Goal: Information Seeking & Learning: Learn about a topic

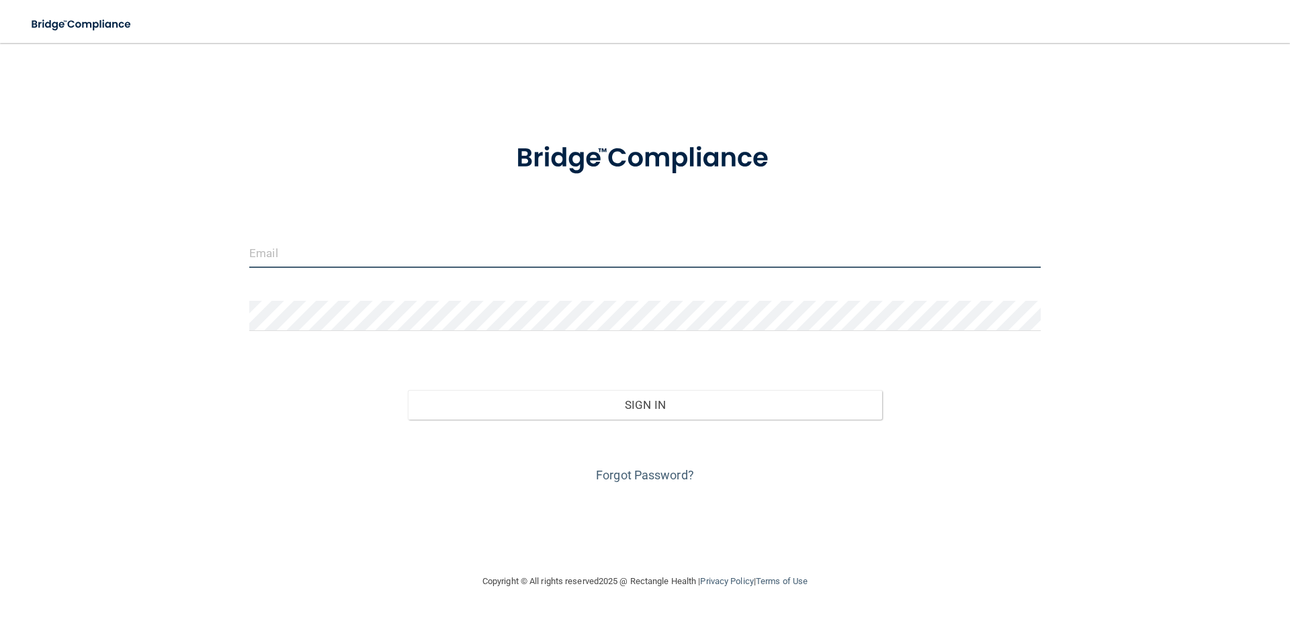
click at [298, 261] on input "email" at bounding box center [645, 253] width 792 height 30
click at [480, 222] on form "Invalid email/password. You don't have permission to access that page. Sign In …" at bounding box center [645, 305] width 792 height 363
click at [474, 249] on input "email" at bounding box center [645, 253] width 792 height 30
type input "[EMAIL_ADDRESS][DOMAIN_NAME]"
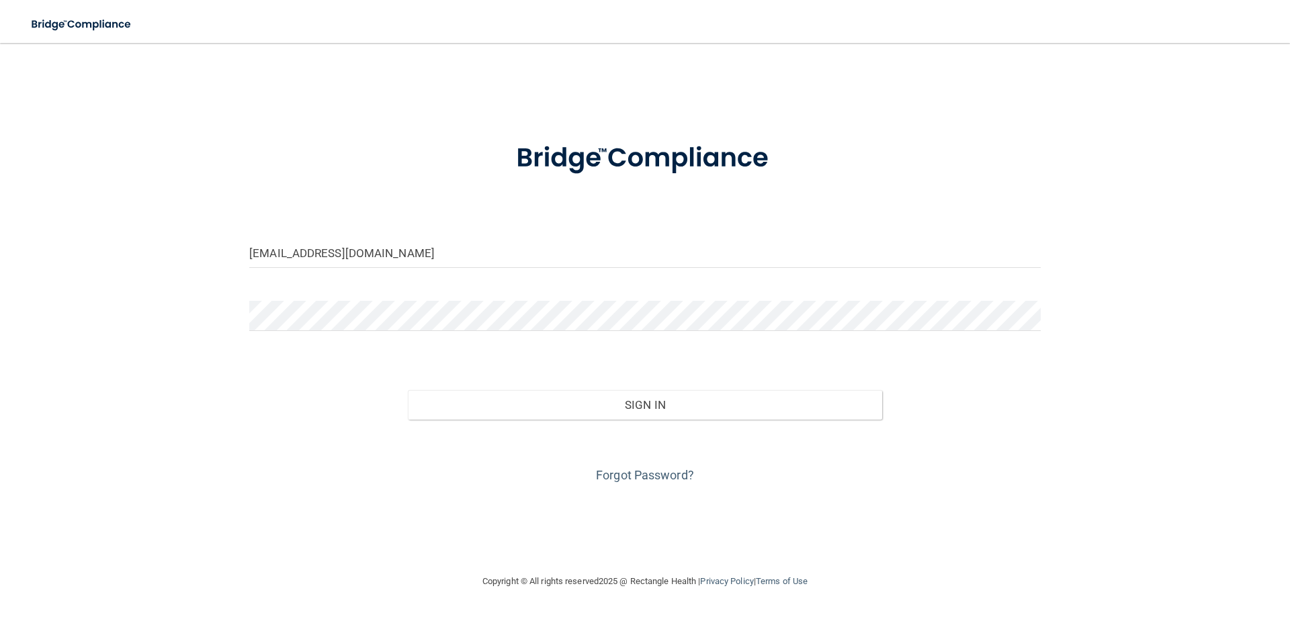
click at [477, 420] on div "Forgot Password?" at bounding box center [645, 453] width 812 height 67
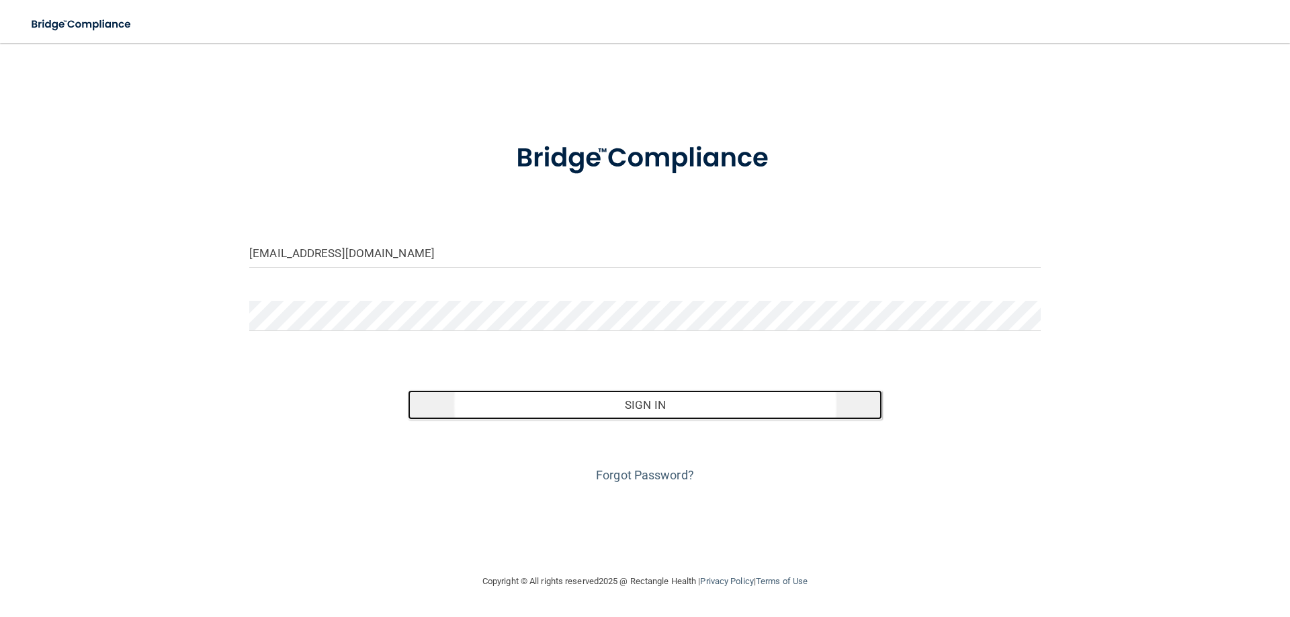
drag, startPoint x: 495, startPoint y: 398, endPoint x: 490, endPoint y: 410, distance: 12.4
click at [494, 401] on button "Sign In" at bounding box center [645, 405] width 475 height 30
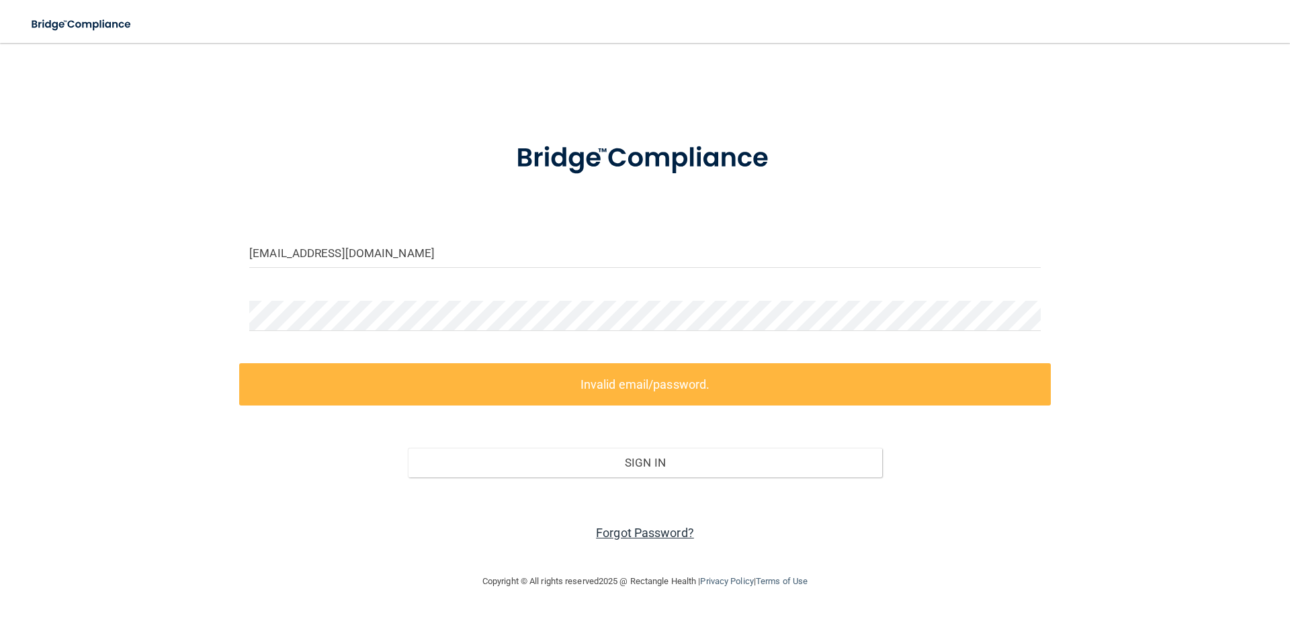
click at [654, 536] on link "Forgot Password?" at bounding box center [645, 533] width 98 height 14
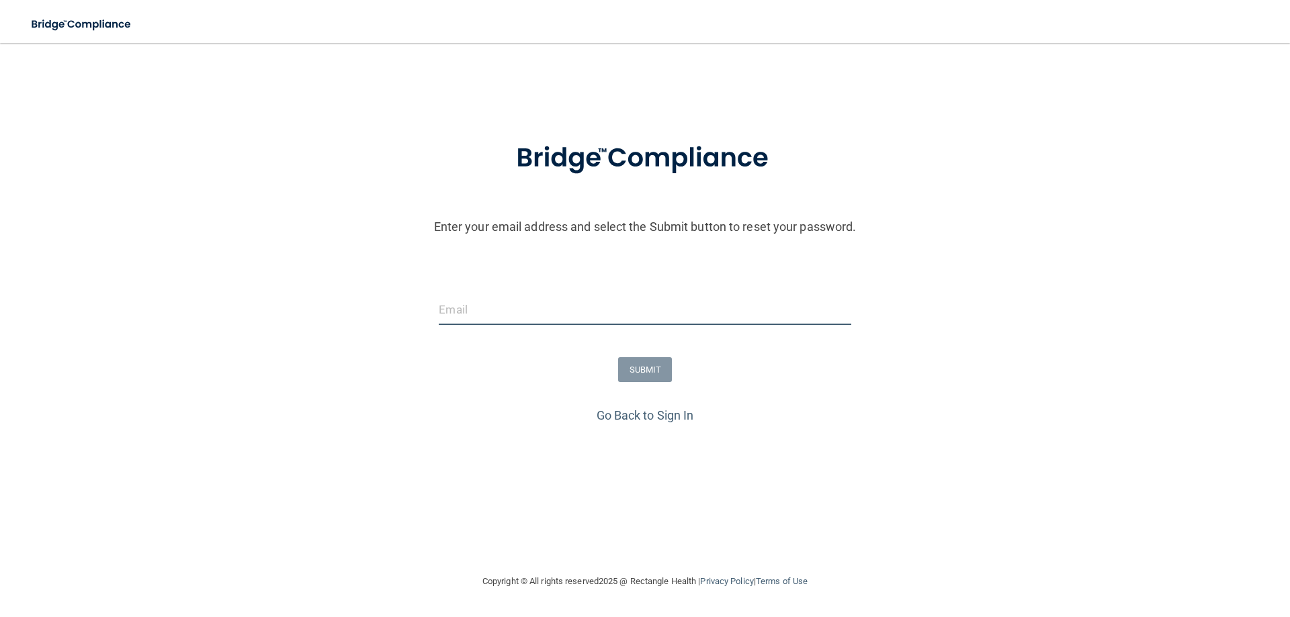
click at [538, 312] on input "email" at bounding box center [645, 310] width 412 height 30
type input "[EMAIL_ADDRESS][DOMAIN_NAME]"
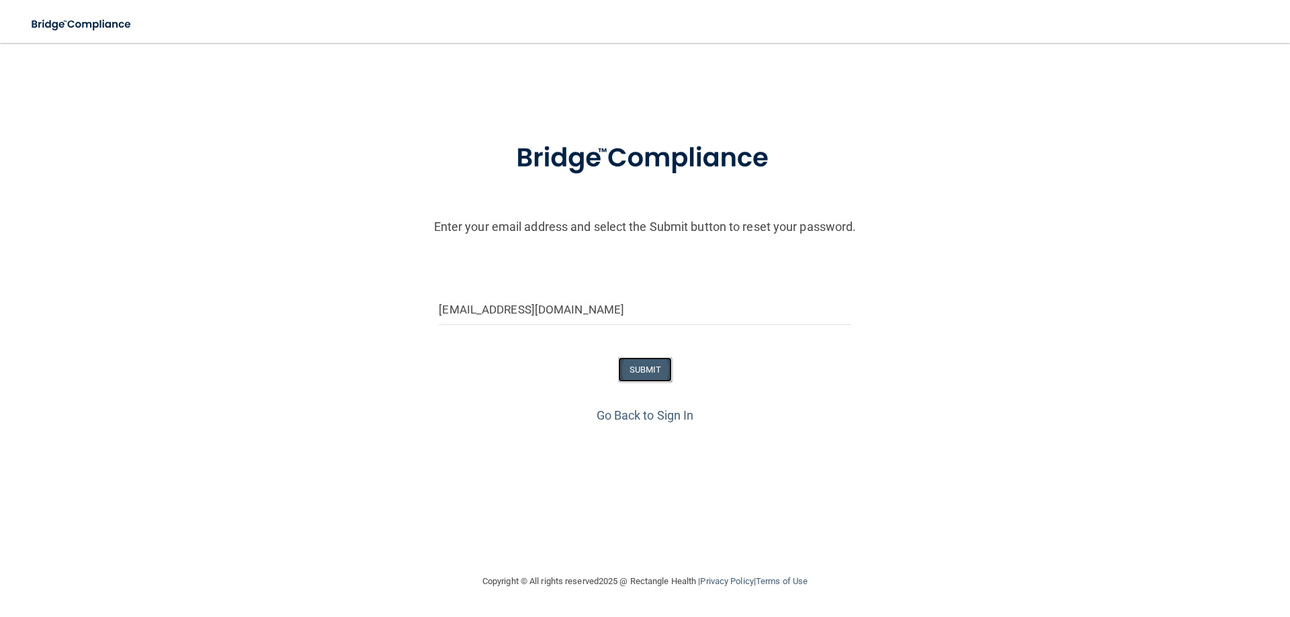
click at [665, 382] on button "SUBMIT" at bounding box center [645, 369] width 54 height 25
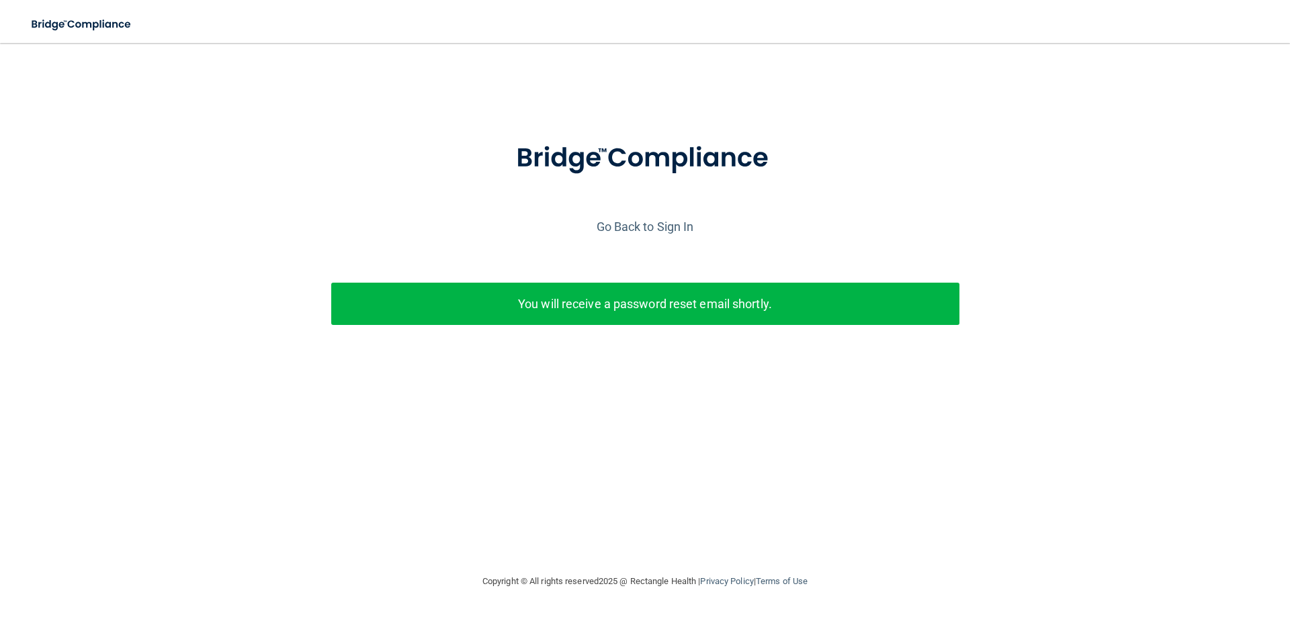
click at [680, 283] on div "You will receive a password reset email shortly." at bounding box center [645, 304] width 628 height 42
click at [663, 225] on link "Go Back to Sign In" at bounding box center [645, 227] width 97 height 14
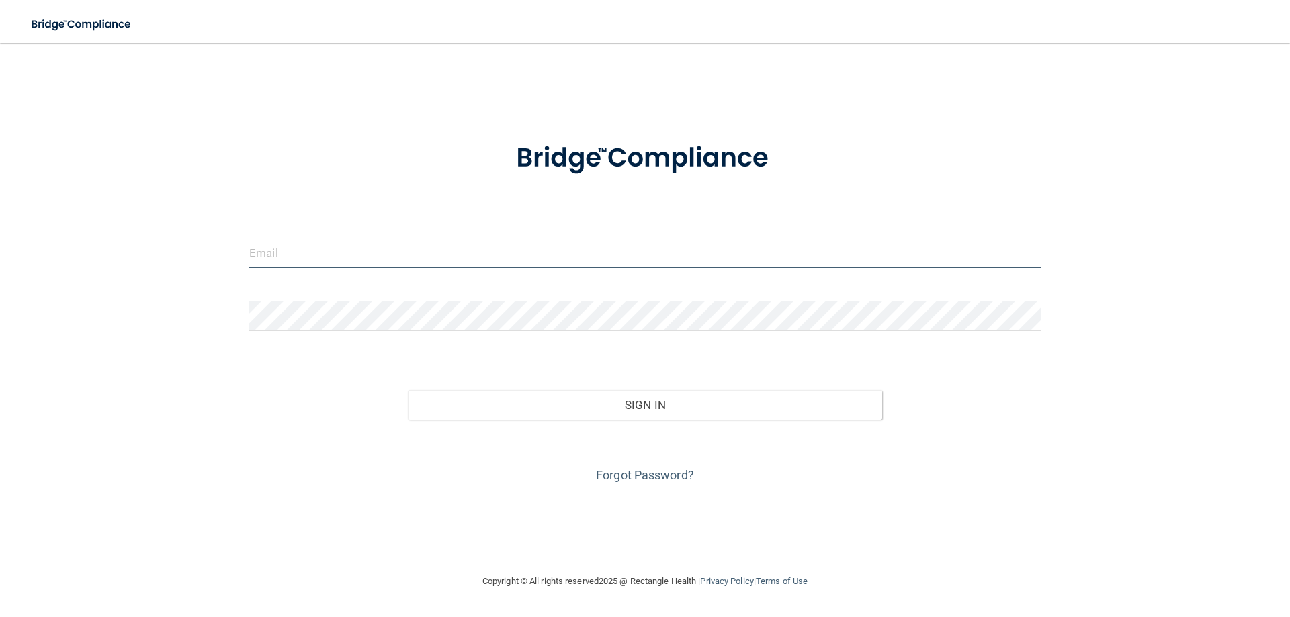
click at [541, 240] on input "email" at bounding box center [645, 253] width 792 height 30
type input "[EMAIL_ADDRESS][DOMAIN_NAME]"
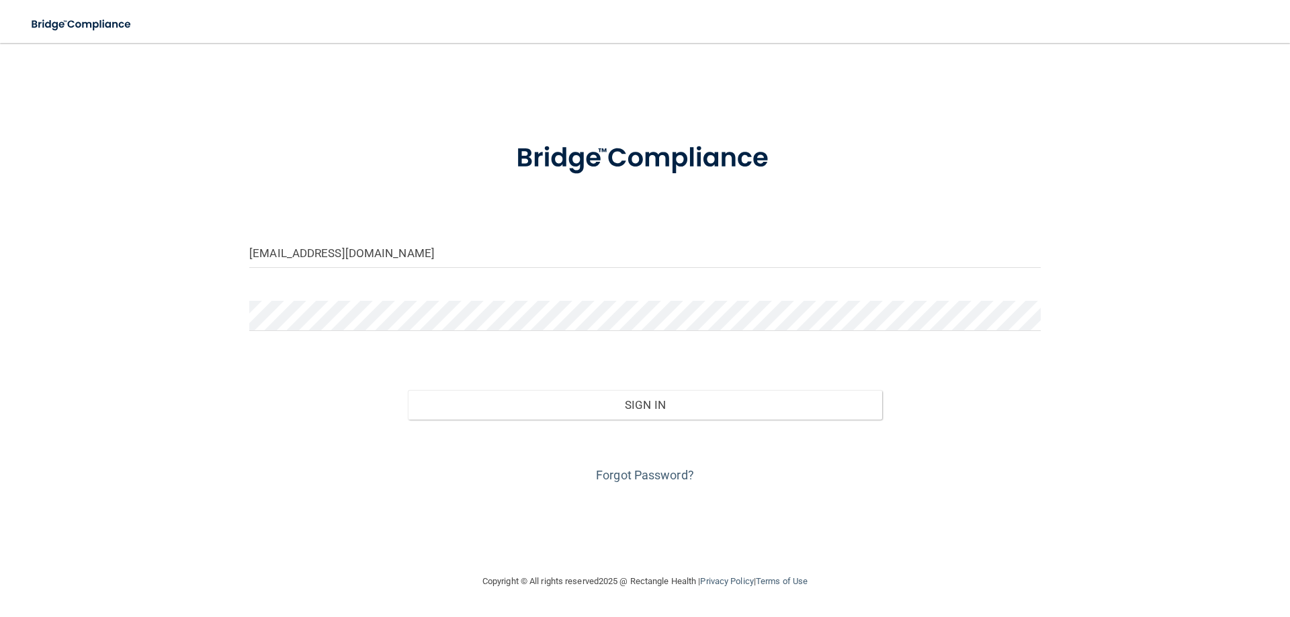
click at [314, 333] on div at bounding box center [645, 321] width 812 height 40
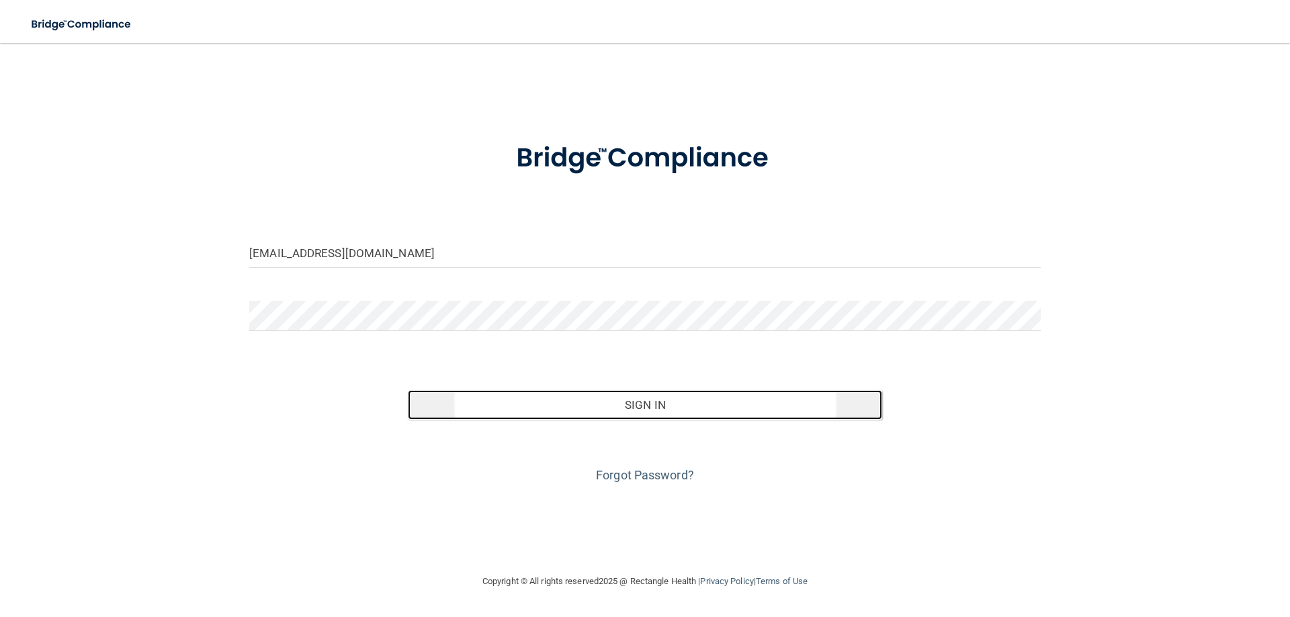
click at [678, 405] on button "Sign In" at bounding box center [645, 405] width 475 height 30
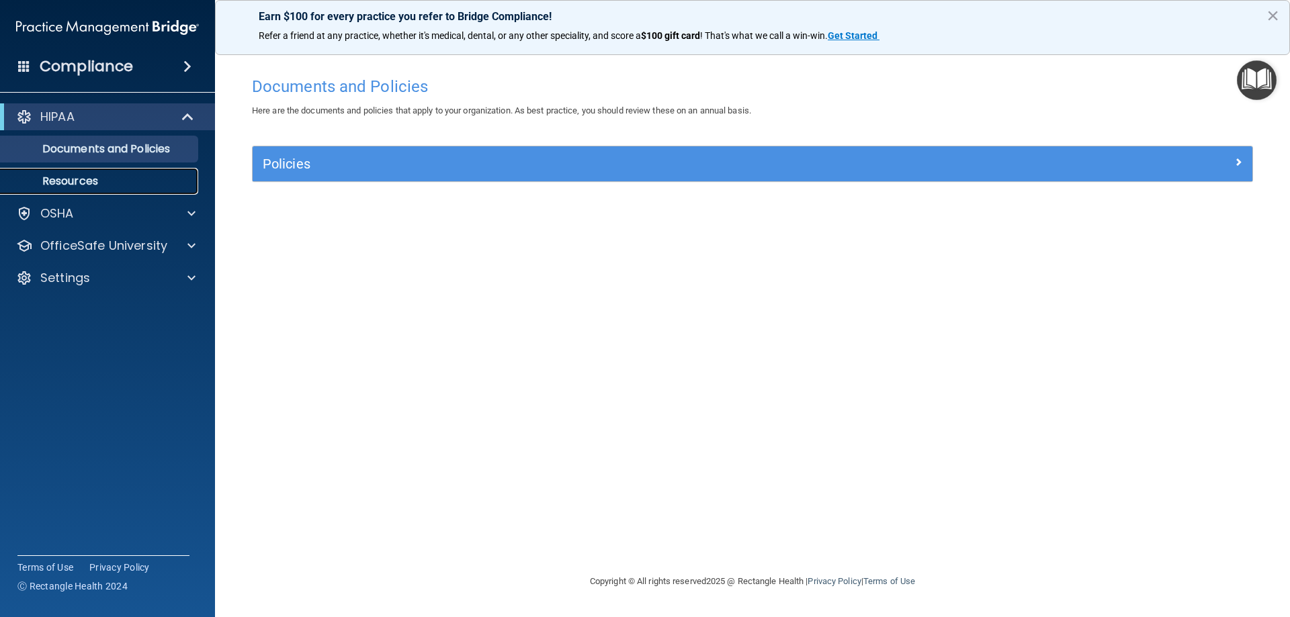
click at [177, 169] on link "Resources" at bounding box center [93, 181] width 212 height 27
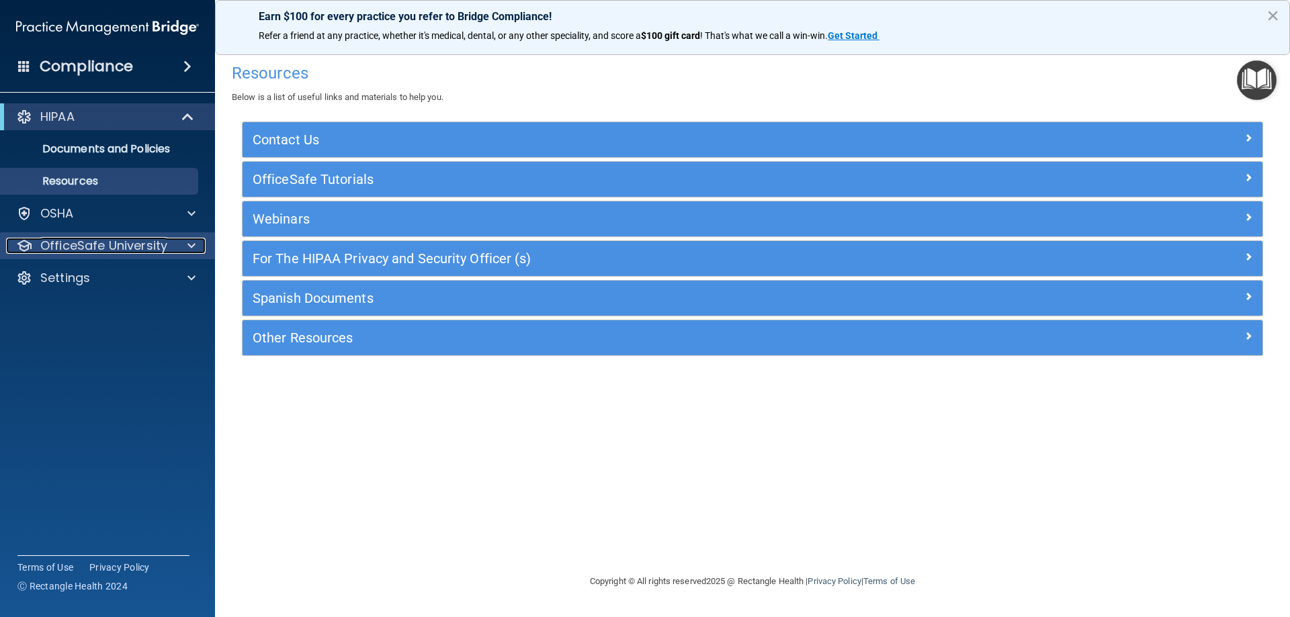
click at [109, 239] on p "OfficeSafe University" at bounding box center [103, 246] width 127 height 16
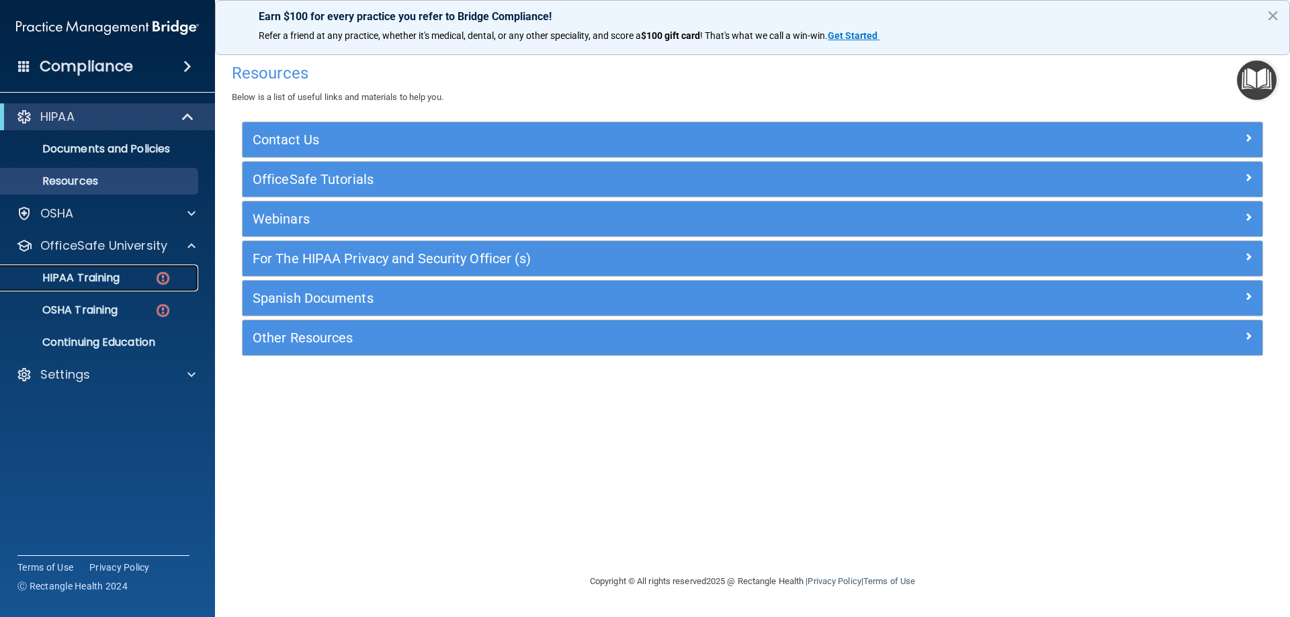
click at [81, 274] on p "HIPAA Training" at bounding box center [64, 277] width 111 height 13
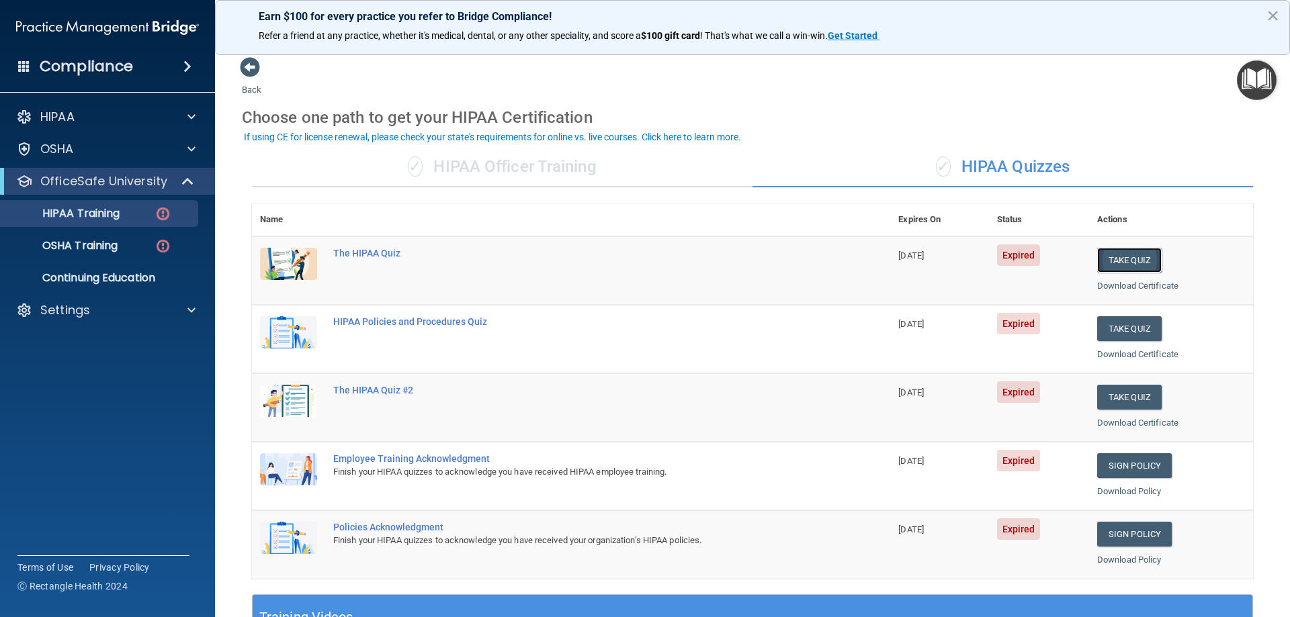
click at [1114, 265] on button "Take Quiz" at bounding box center [1129, 260] width 65 height 25
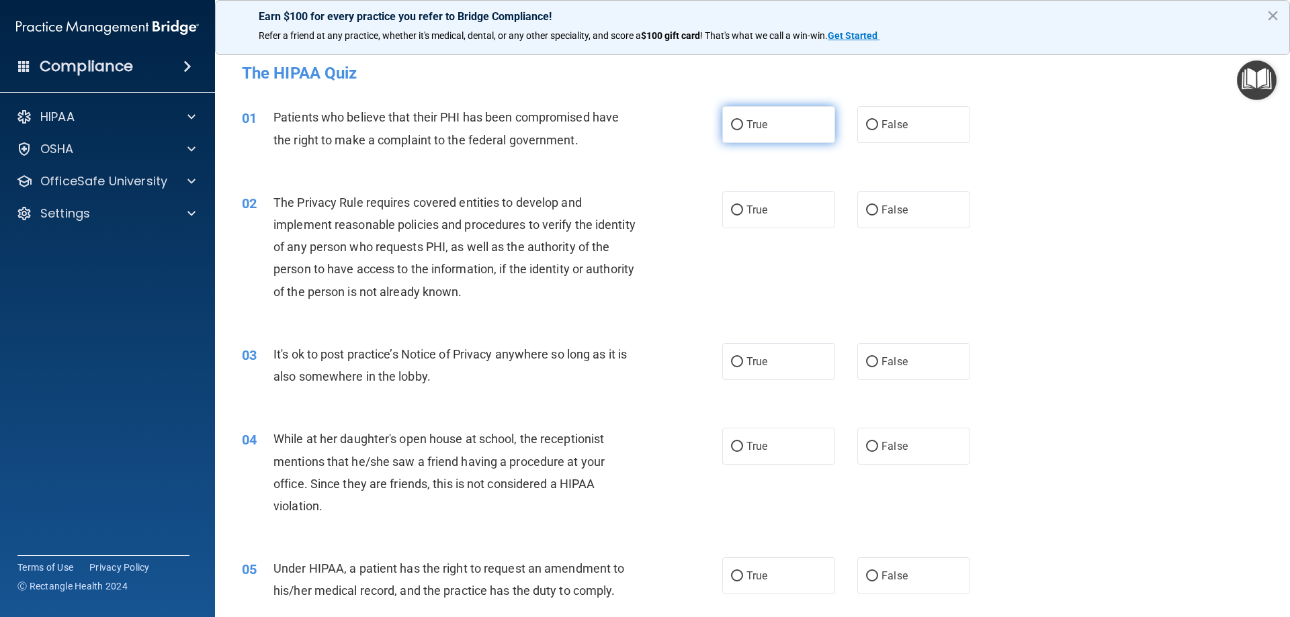
click at [754, 128] on span "True" at bounding box center [756, 124] width 21 height 13
click at [743, 128] on input "True" at bounding box center [737, 125] width 12 height 10
radio input "true"
drag, startPoint x: 459, startPoint y: 205, endPoint x: 542, endPoint y: 214, distance: 83.8
click at [542, 214] on div "The Privacy Rule requires covered entities to develop and implement reasonable …" at bounding box center [461, 247] width 376 height 112
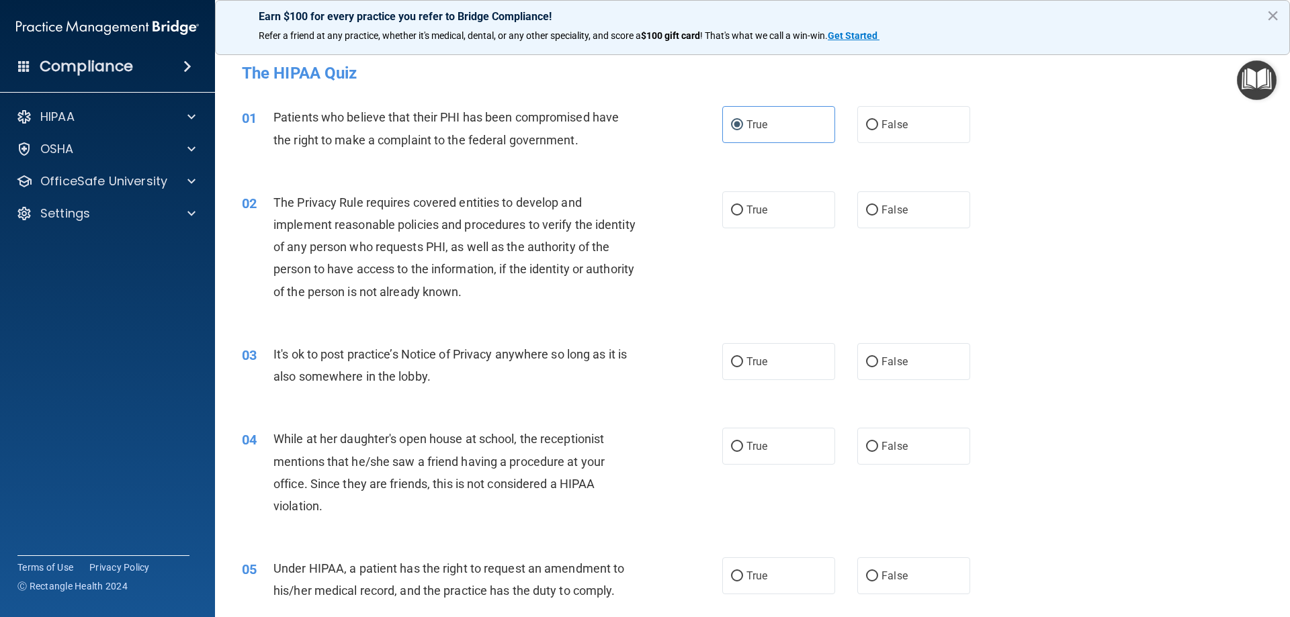
click at [437, 237] on div "The Privacy Rule requires covered entities to develop and implement reasonable …" at bounding box center [461, 247] width 376 height 112
click at [749, 212] on span "True" at bounding box center [756, 210] width 21 height 13
click at [743, 212] on input "True" at bounding box center [737, 211] width 12 height 10
radio input "true"
click at [560, 244] on span "The Privacy Rule requires covered entities to develop and implement reasonable …" at bounding box center [454, 247] width 362 height 103
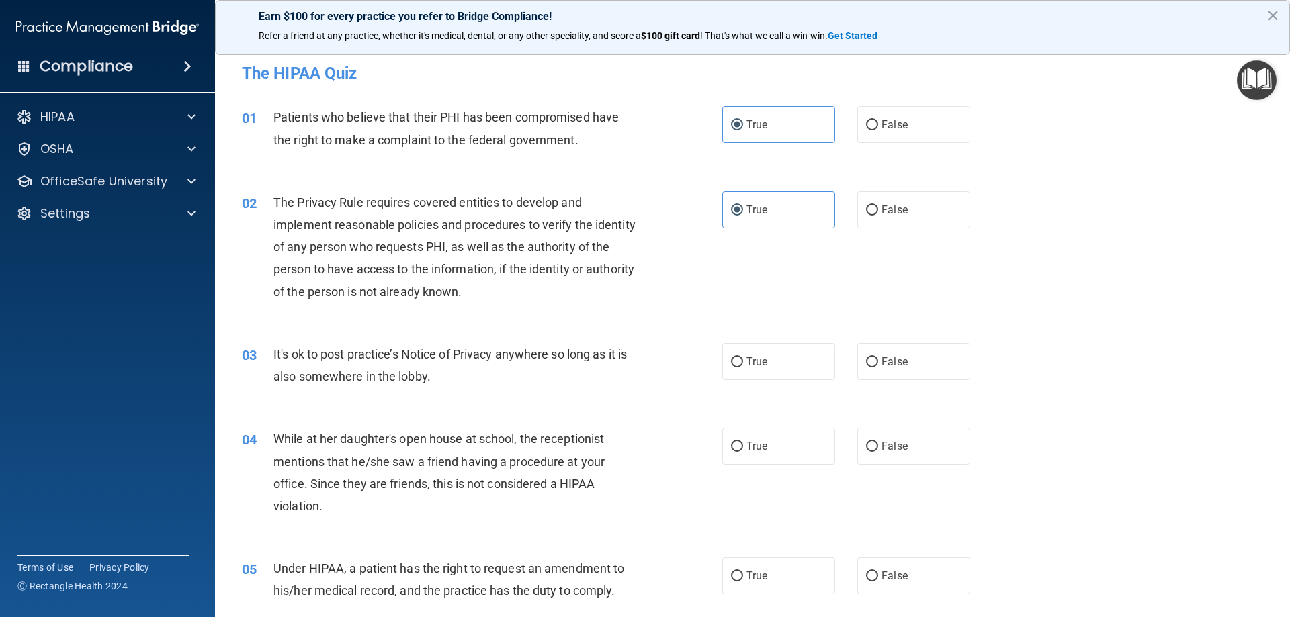
drag, startPoint x: 872, startPoint y: 361, endPoint x: 847, endPoint y: 351, distance: 27.1
click at [871, 361] on label "False" at bounding box center [913, 361] width 113 height 37
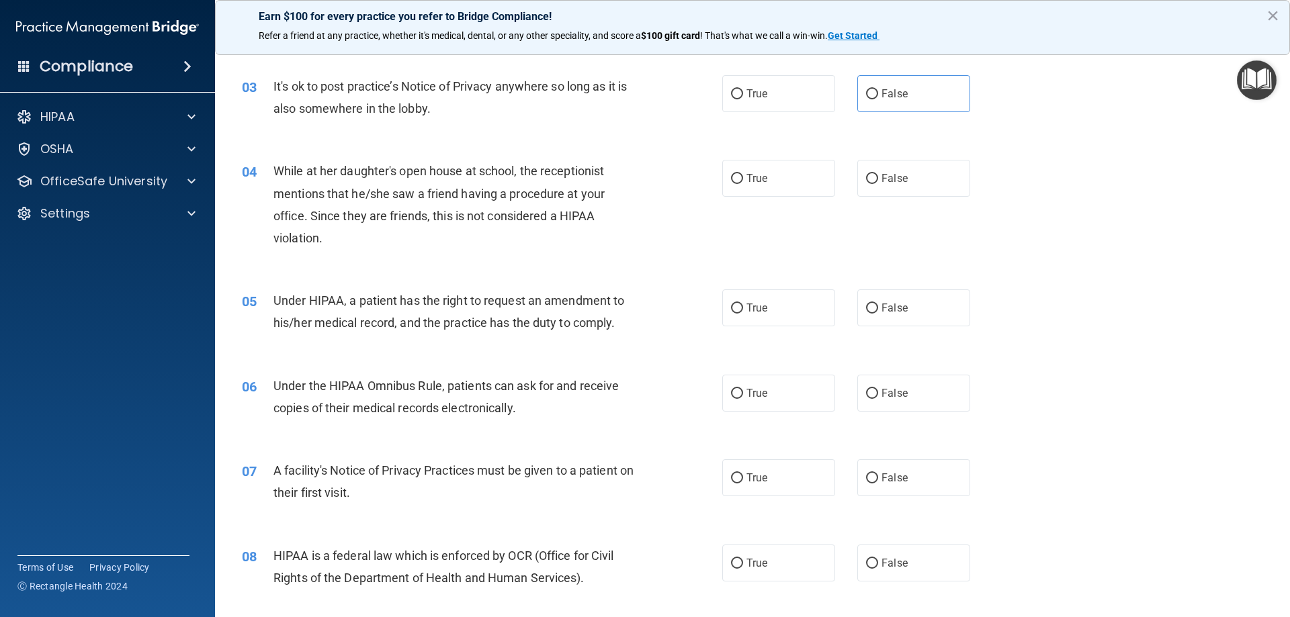
scroll to position [269, 0]
click at [931, 95] on label "False" at bounding box center [913, 93] width 113 height 37
click at [878, 95] on input "False" at bounding box center [872, 94] width 12 height 10
radio input "true"
click at [747, 185] on label "True" at bounding box center [778, 177] width 113 height 37
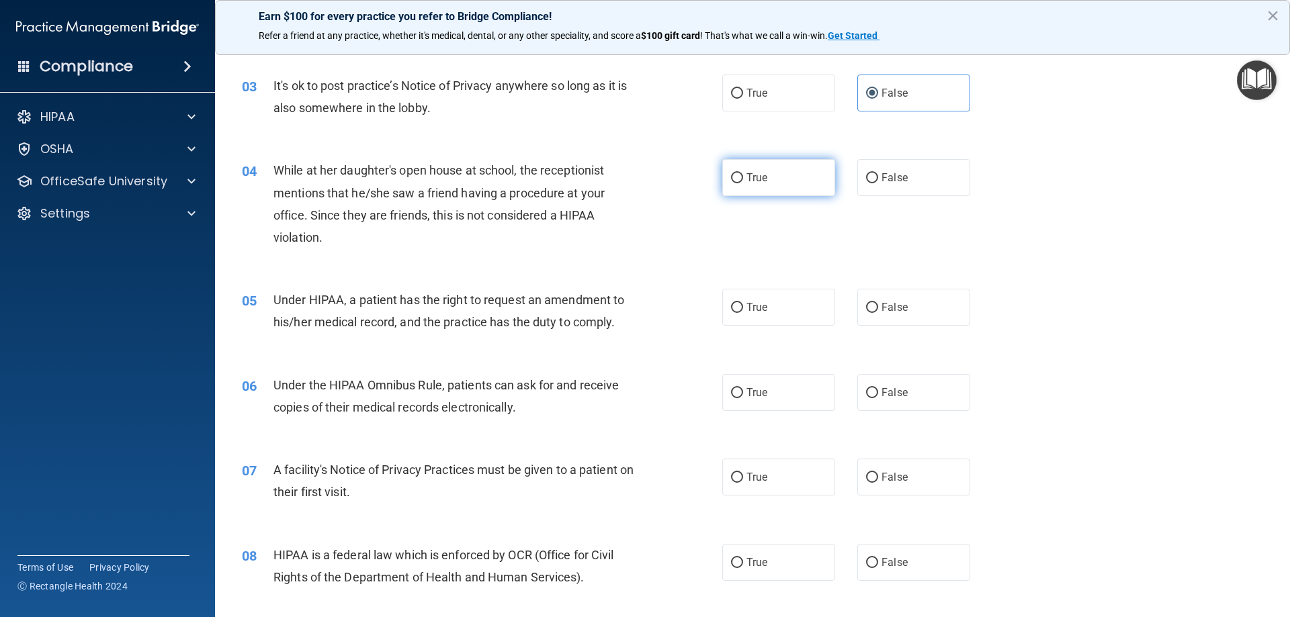
click at [743, 183] on input "True" at bounding box center [737, 178] width 12 height 10
radio input "true"
drag, startPoint x: 880, startPoint y: 180, endPoint x: 822, endPoint y: 163, distance: 61.0
click at [882, 181] on span "False" at bounding box center [895, 177] width 26 height 13
click at [878, 181] on input "False" at bounding box center [872, 178] width 12 height 10
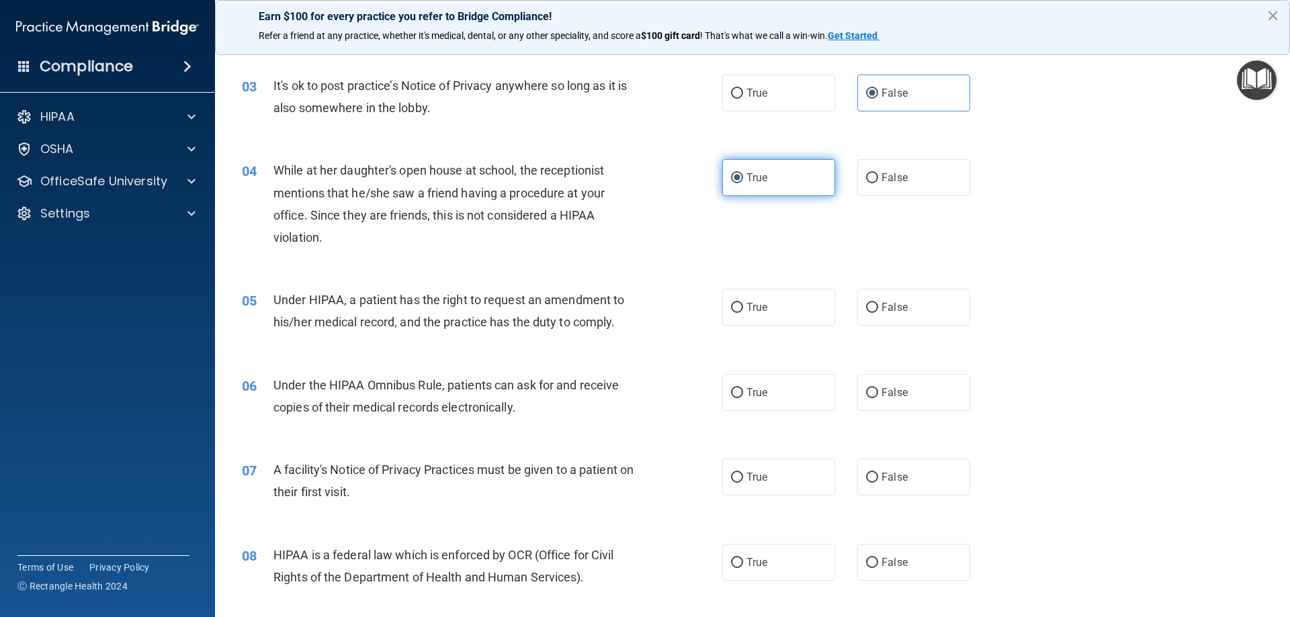
radio input "true"
radio input "false"
click at [736, 85] on label "True" at bounding box center [778, 93] width 113 height 37
click at [736, 89] on input "True" at bounding box center [737, 94] width 12 height 10
radio input "true"
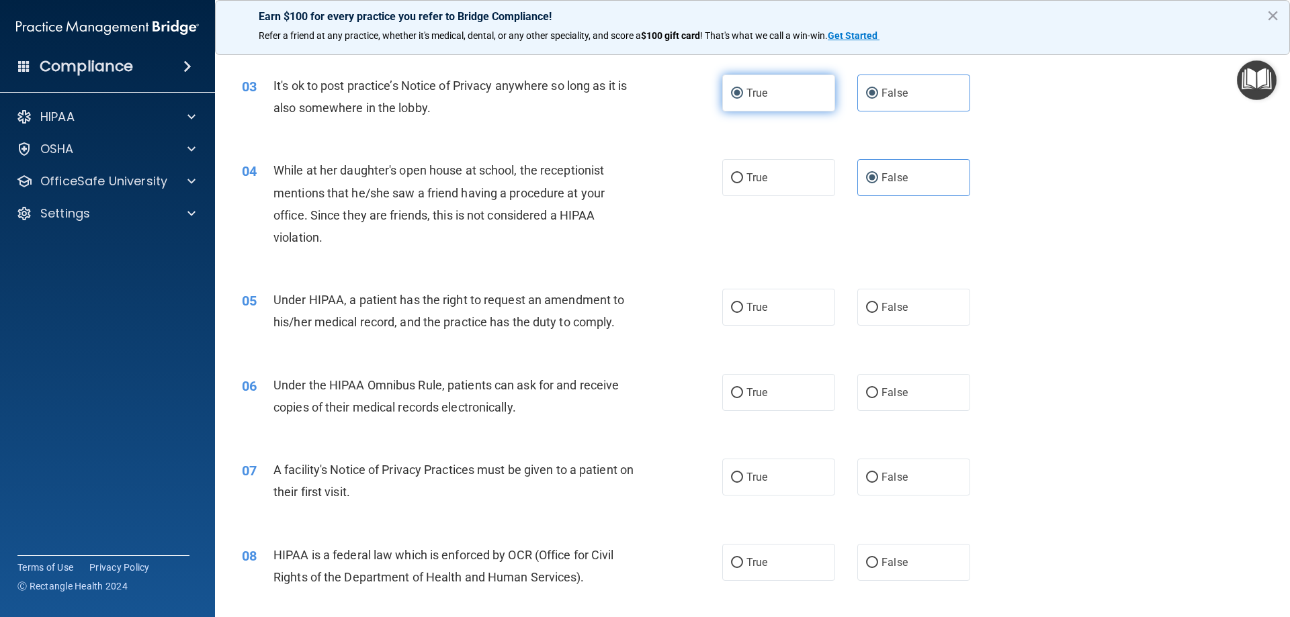
radio input "false"
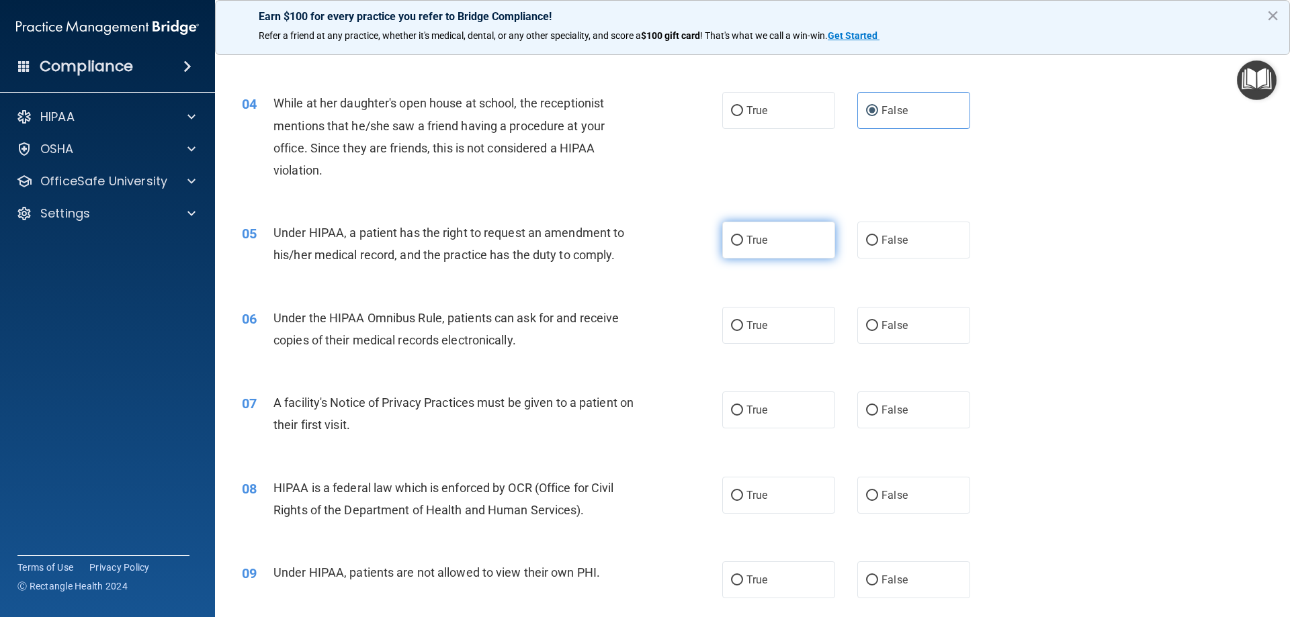
click at [751, 242] on span "True" at bounding box center [756, 240] width 21 height 13
click at [743, 242] on input "True" at bounding box center [737, 241] width 12 height 10
radio input "true"
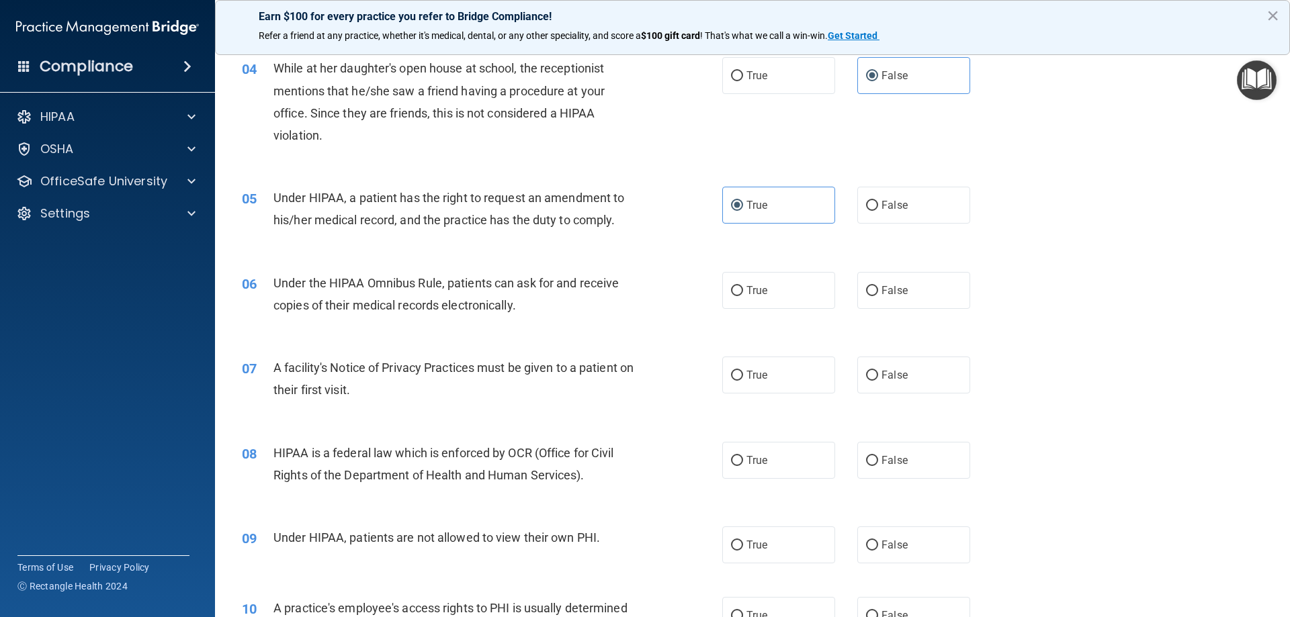
scroll to position [403, 0]
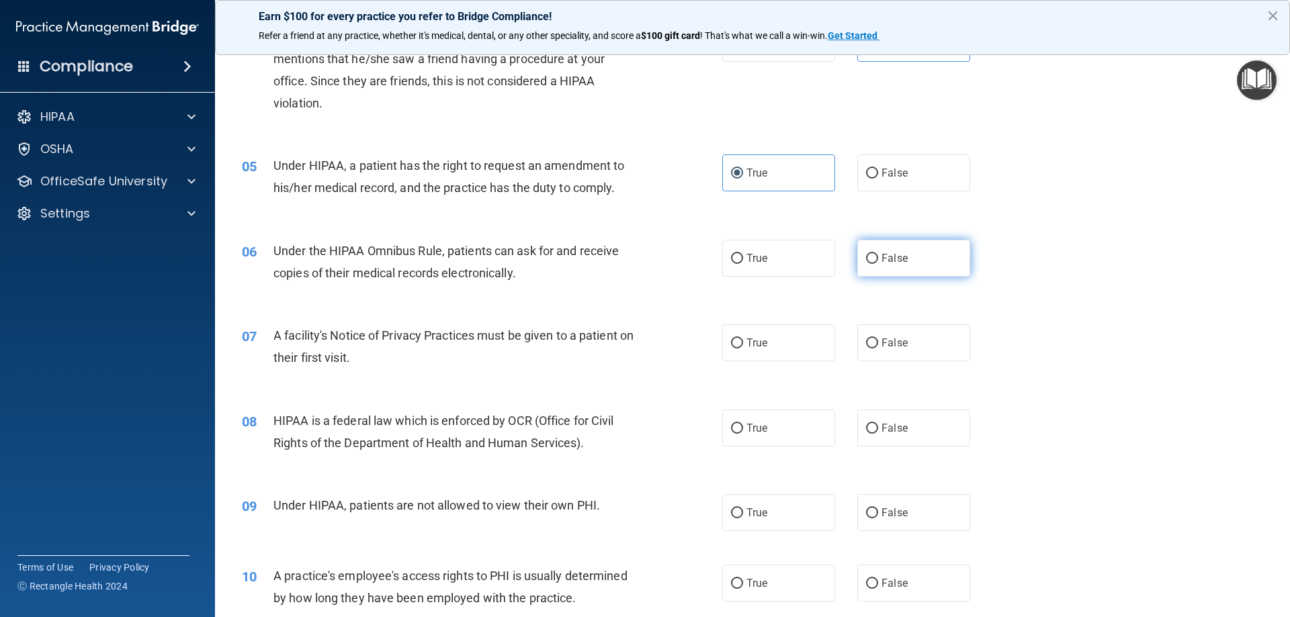
click at [876, 265] on label "False" at bounding box center [913, 258] width 113 height 37
click at [876, 264] on input "False" at bounding box center [872, 259] width 12 height 10
radio input "true"
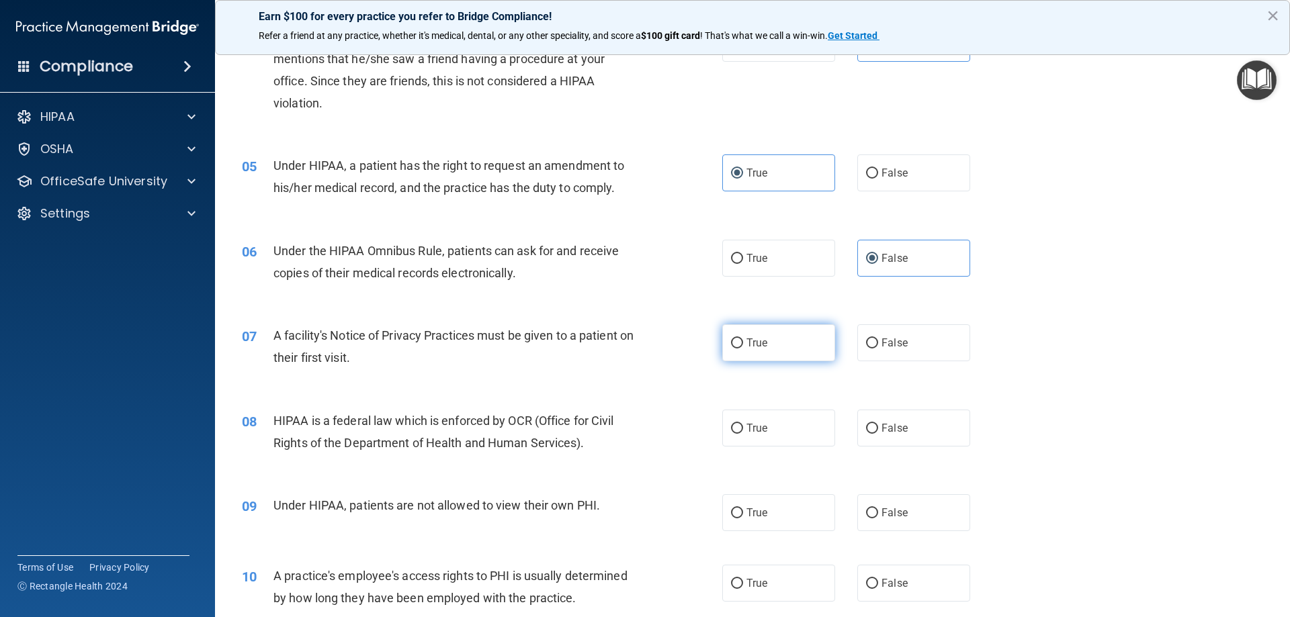
click at [814, 343] on label "True" at bounding box center [778, 343] width 113 height 37
click at [743, 343] on input "True" at bounding box center [737, 344] width 12 height 10
radio input "true"
click at [890, 415] on label "False" at bounding box center [913, 428] width 113 height 37
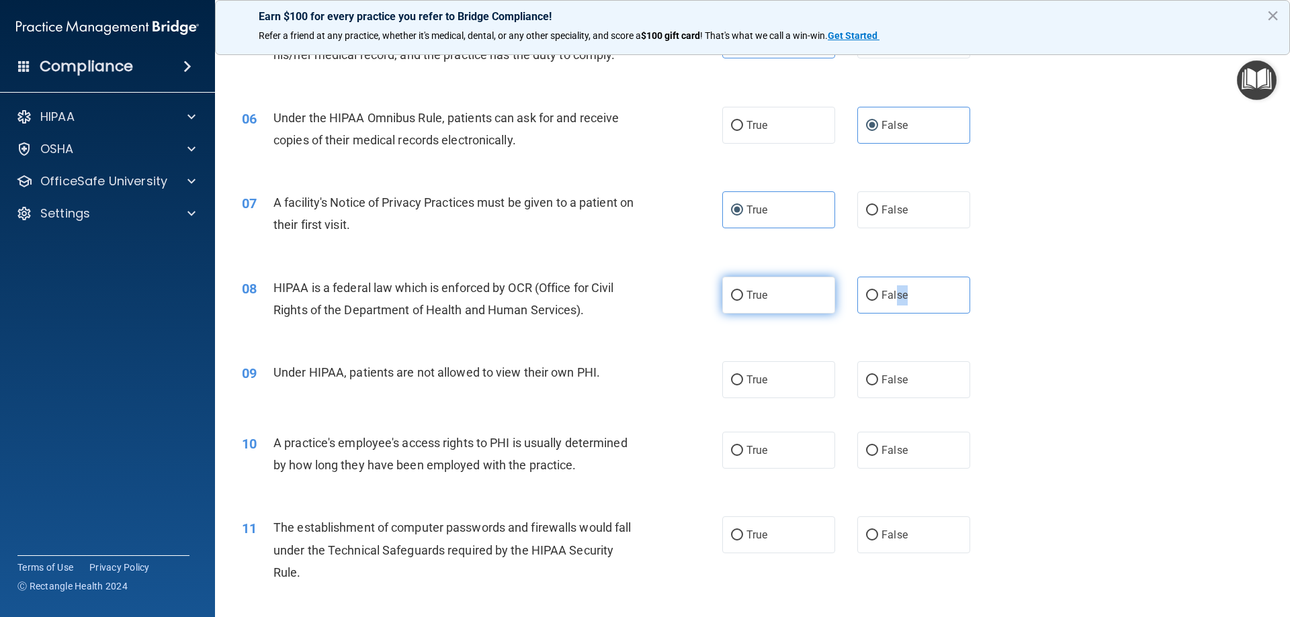
scroll to position [538, 0]
click at [772, 277] on label "True" at bounding box center [778, 293] width 113 height 37
click at [743, 290] on input "True" at bounding box center [737, 295] width 12 height 10
radio input "true"
click at [857, 377] on label "False" at bounding box center [913, 378] width 113 height 37
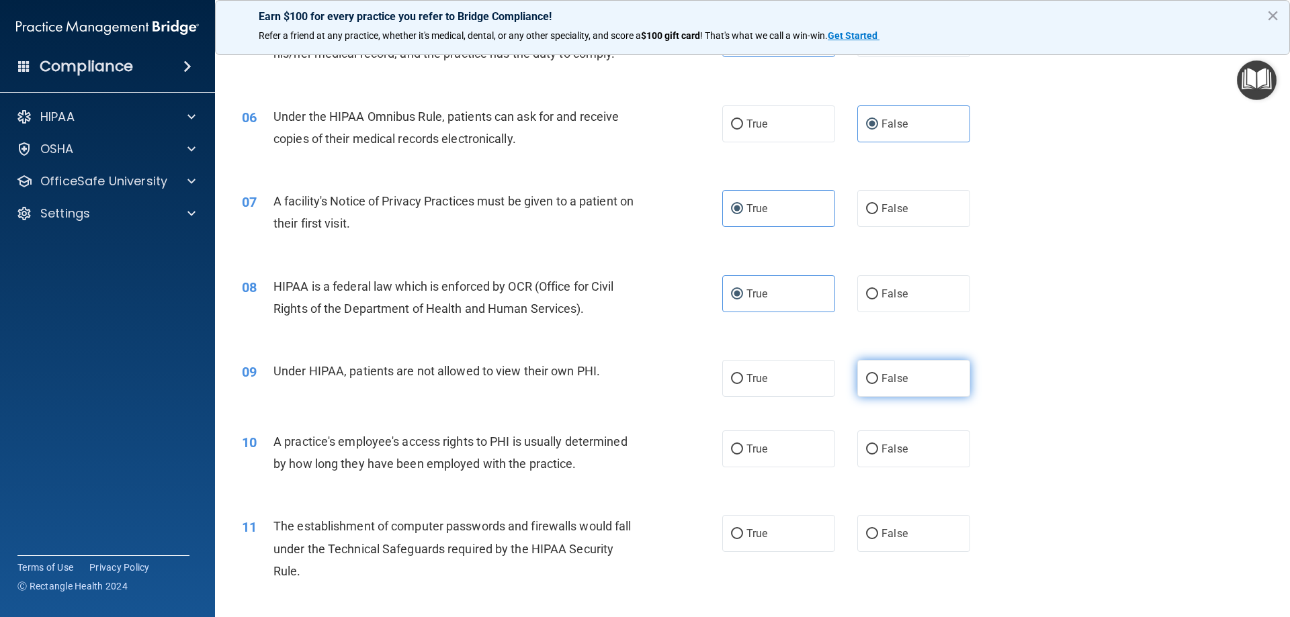
click at [866, 377] on input "False" at bounding box center [872, 379] width 12 height 10
radio input "true"
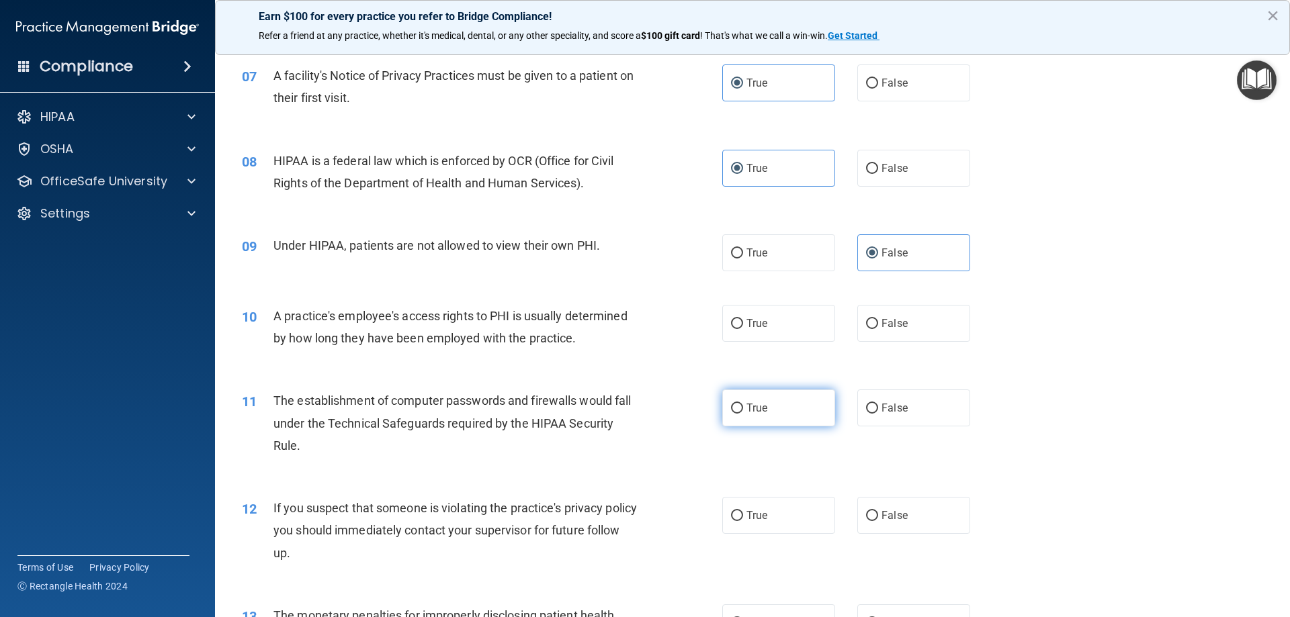
scroll to position [739, 0]
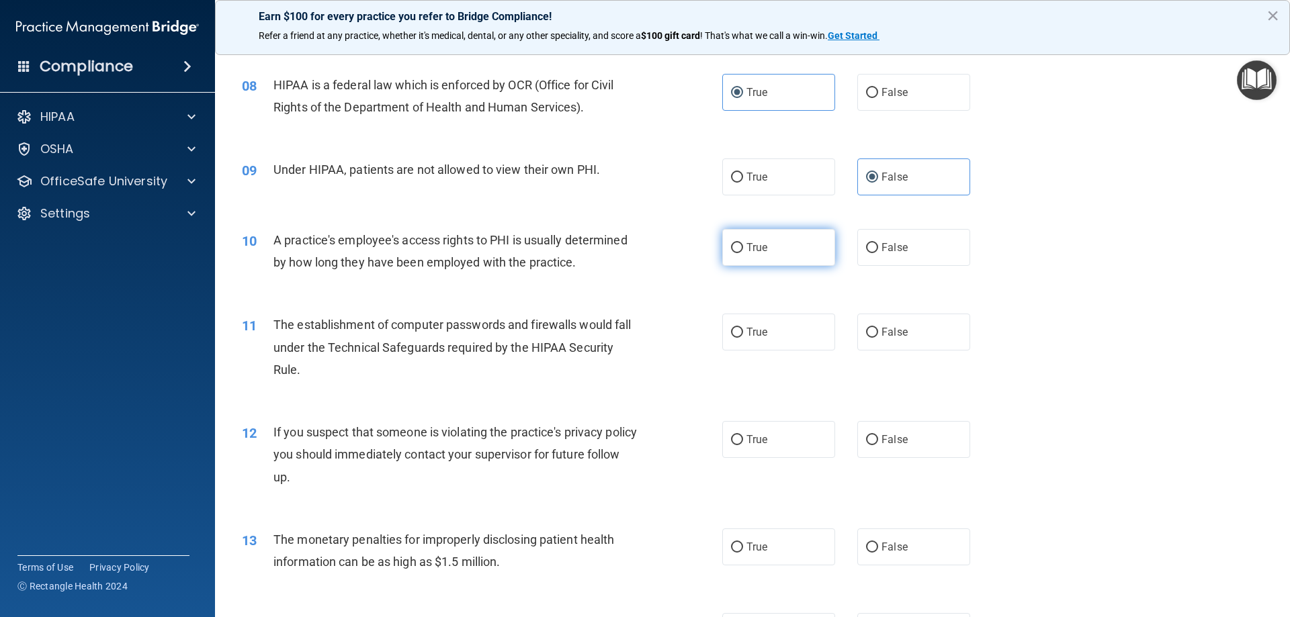
click at [783, 237] on label "True" at bounding box center [778, 247] width 113 height 37
click at [743, 243] on input "True" at bounding box center [737, 248] width 12 height 10
radio input "true"
click at [879, 308] on div "11 The establishment of computer passwords and firewalls would fall under the T…" at bounding box center [752, 351] width 1041 height 108
click at [882, 323] on label "False" at bounding box center [913, 332] width 113 height 37
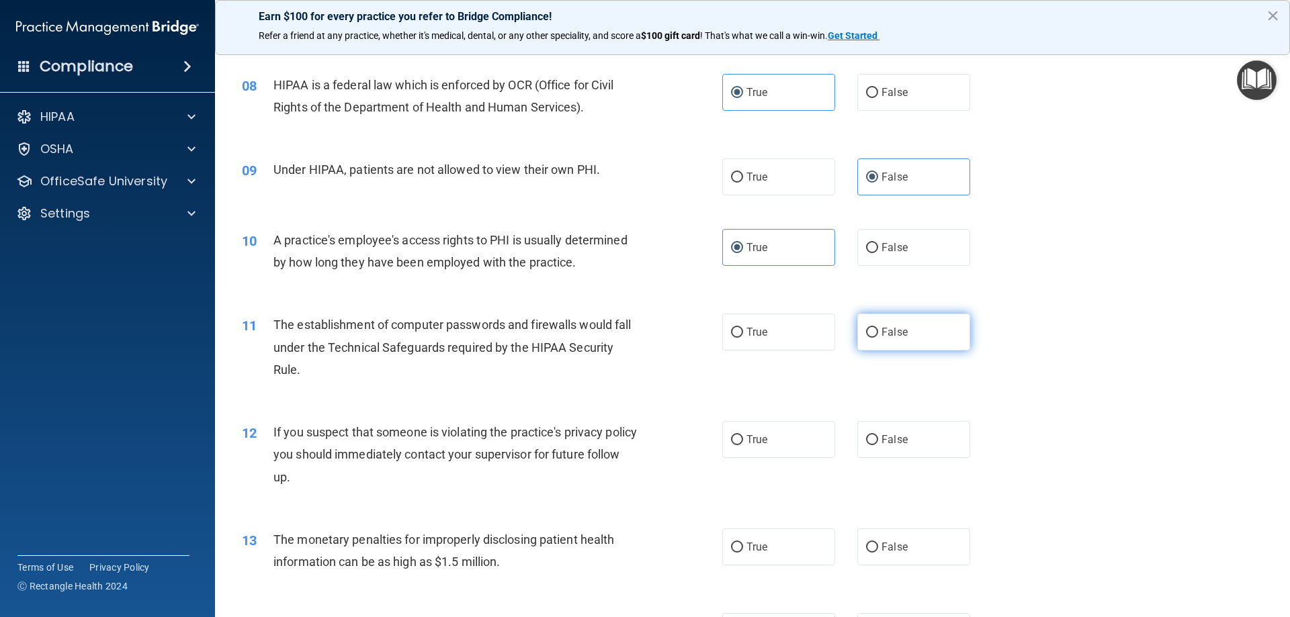
click at [878, 328] on input "False" at bounding box center [872, 333] width 12 height 10
radio input "true"
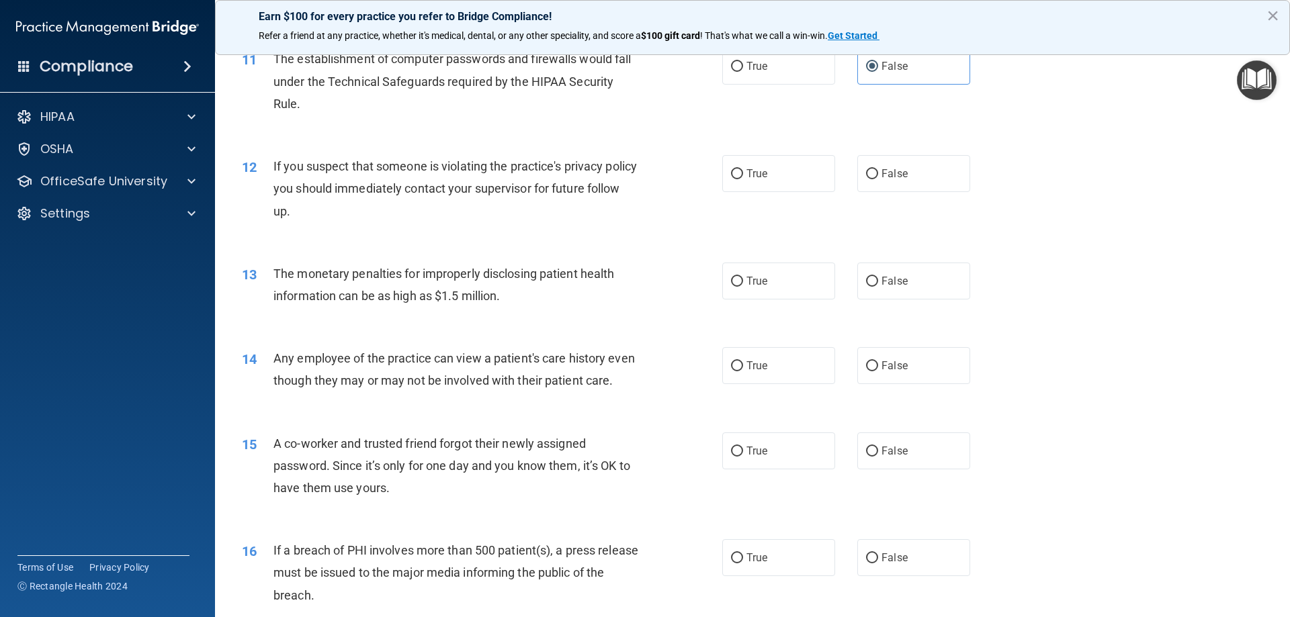
scroll to position [1008, 0]
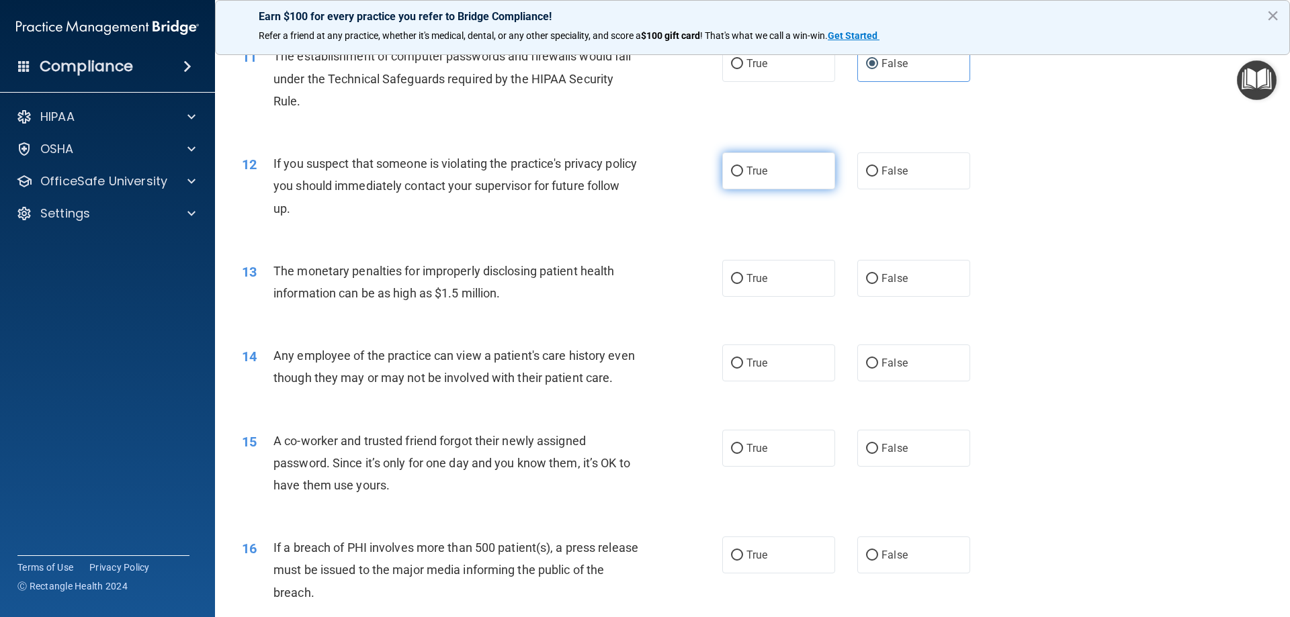
click at [768, 160] on label "True" at bounding box center [778, 171] width 113 height 37
click at [743, 167] on input "True" at bounding box center [737, 172] width 12 height 10
radio input "true"
click at [787, 279] on label "True" at bounding box center [778, 278] width 113 height 37
click at [743, 279] on input "True" at bounding box center [737, 279] width 12 height 10
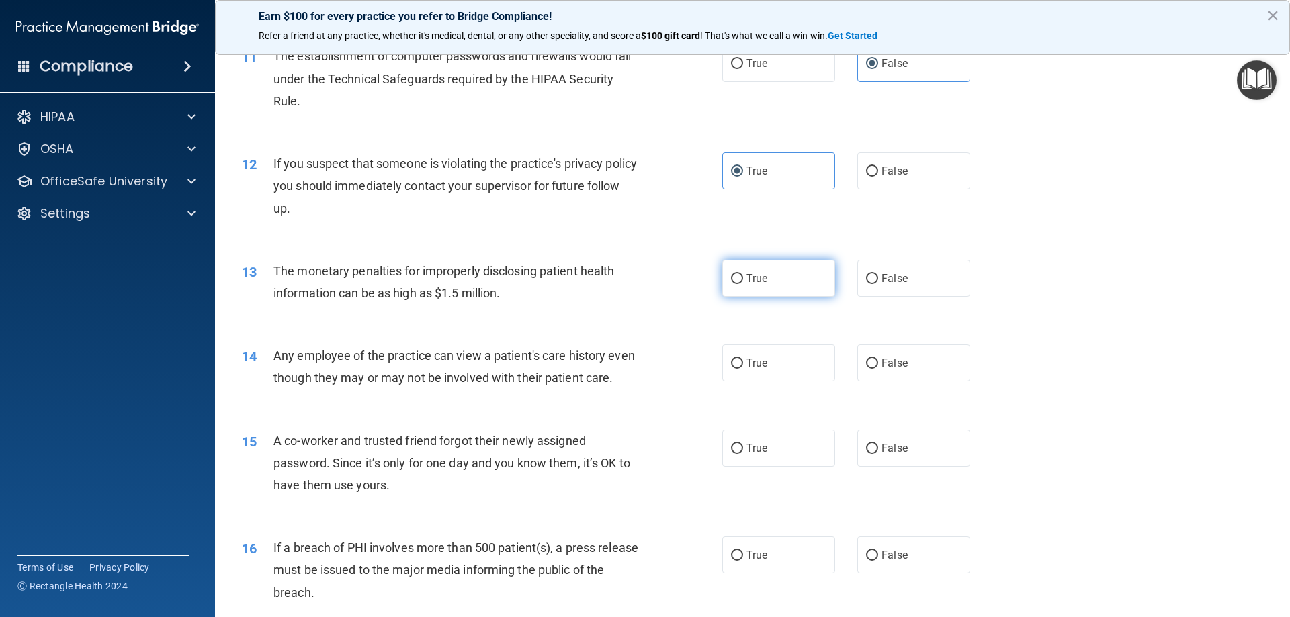
radio input "true"
drag, startPoint x: 883, startPoint y: 362, endPoint x: 876, endPoint y: 409, distance: 47.5
click at [884, 362] on span "False" at bounding box center [895, 363] width 26 height 13
click at [878, 362] on input "False" at bounding box center [872, 364] width 12 height 10
radio input "true"
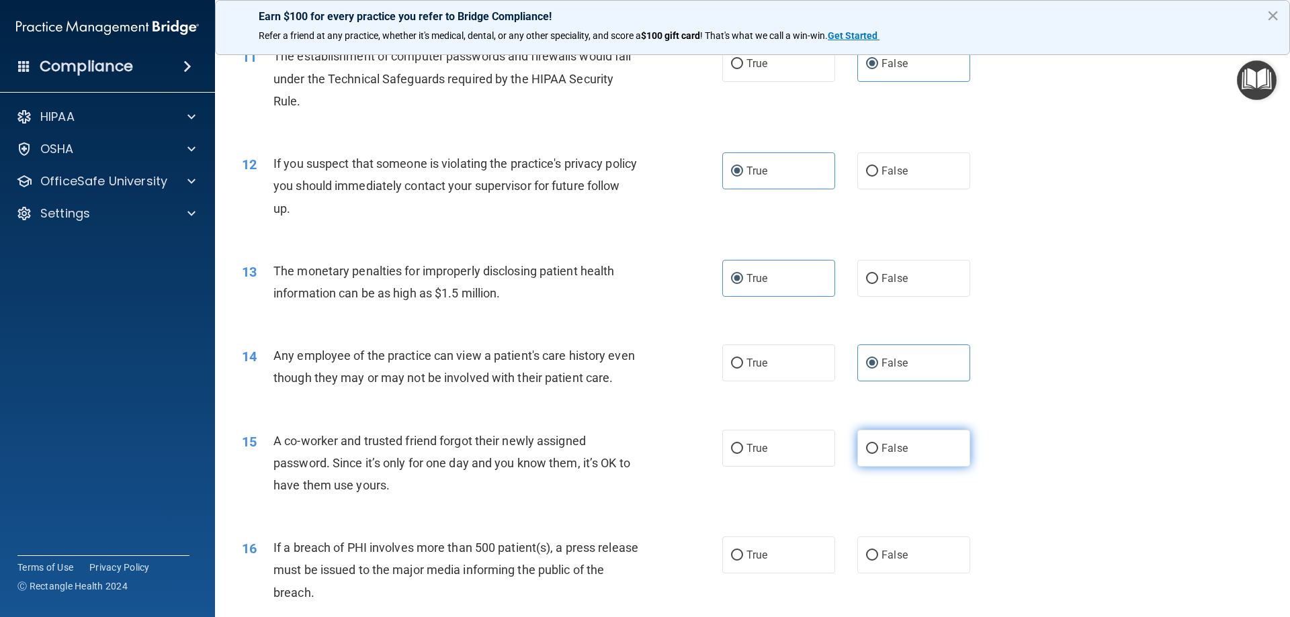
click at [866, 454] on input "False" at bounding box center [872, 449] width 12 height 10
radio input "true"
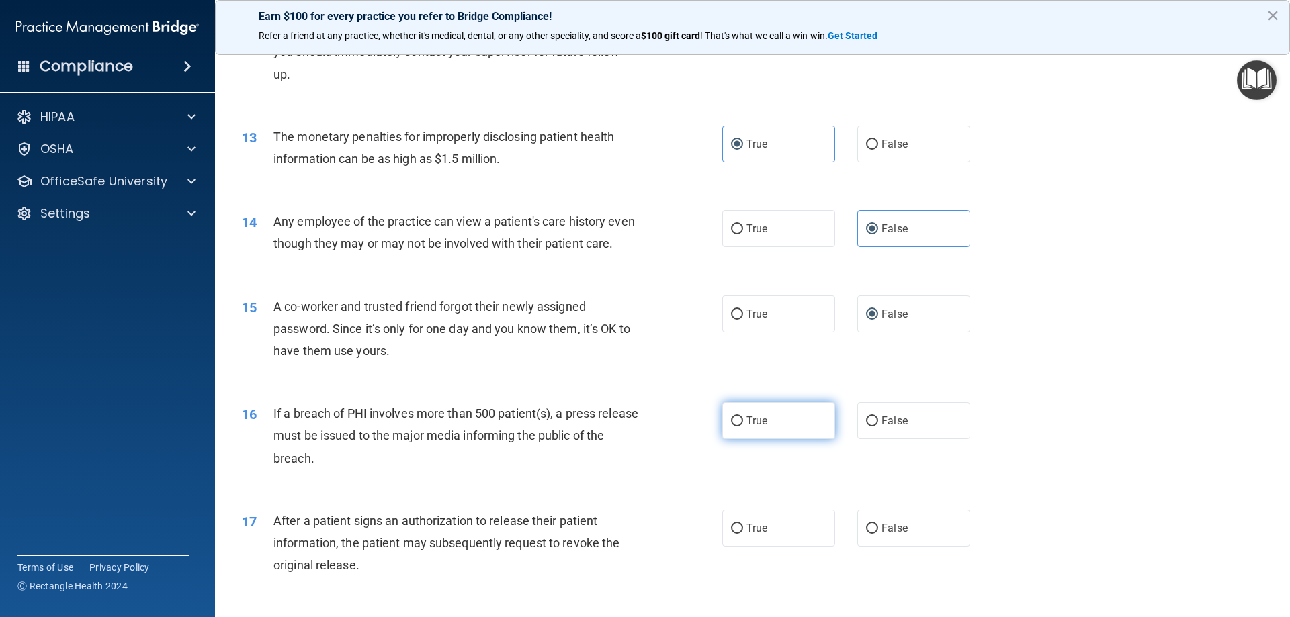
click at [796, 436] on label "True" at bounding box center [778, 420] width 113 height 37
click at [743, 427] on input "True" at bounding box center [737, 422] width 12 height 10
radio input "true"
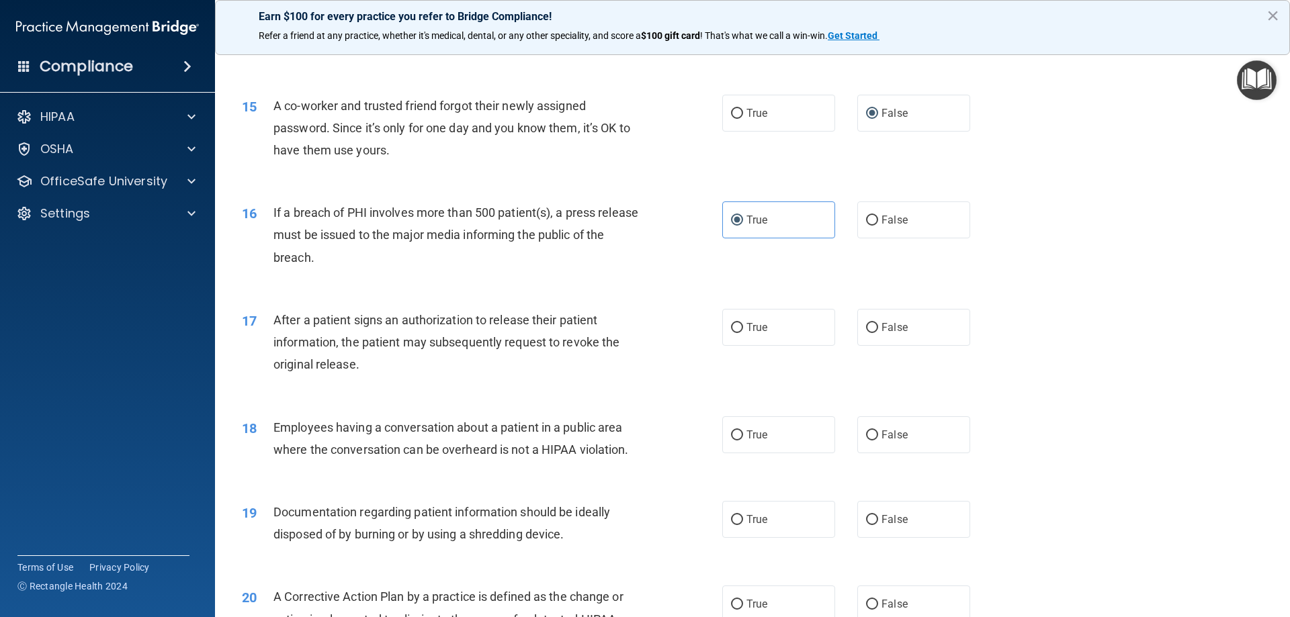
scroll to position [1344, 0]
click at [798, 343] on label "True" at bounding box center [778, 326] width 113 height 37
click at [743, 333] on input "True" at bounding box center [737, 328] width 12 height 10
radio input "true"
drag, startPoint x: 862, startPoint y: 341, endPoint x: 865, endPoint y: 349, distance: 8.7
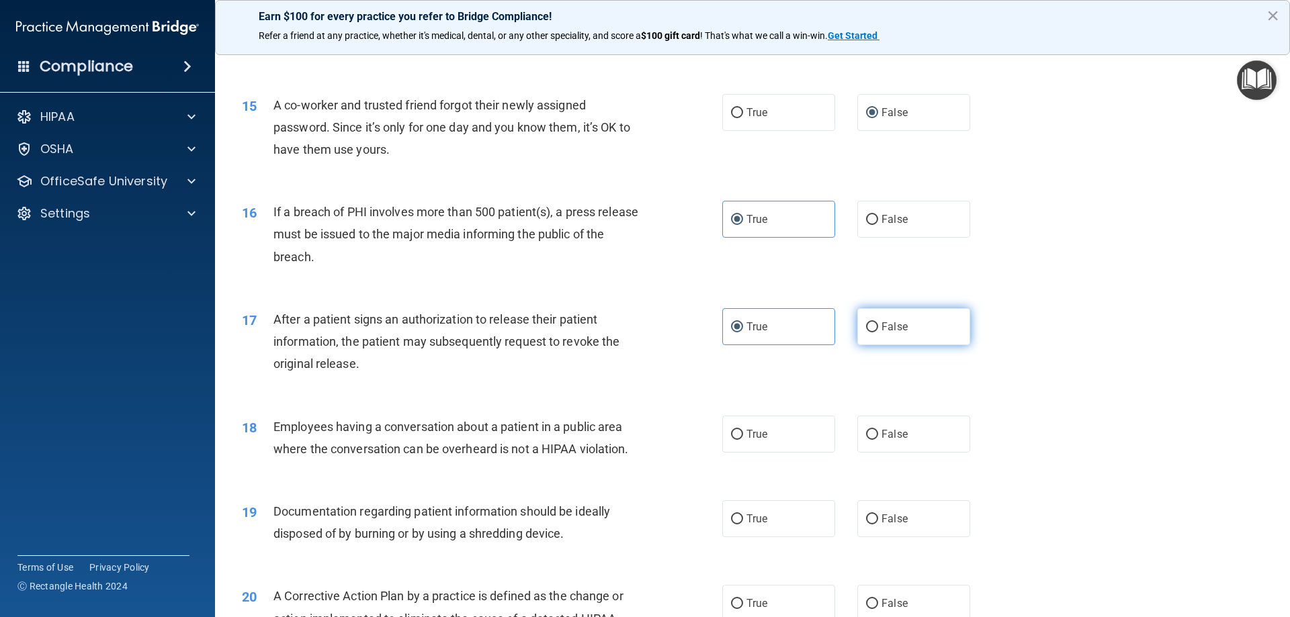
click at [863, 341] on label "False" at bounding box center [913, 326] width 113 height 37
click at [866, 333] on input "False" at bounding box center [872, 328] width 12 height 10
radio input "true"
radio input "false"
click at [877, 453] on label "False" at bounding box center [913, 434] width 113 height 37
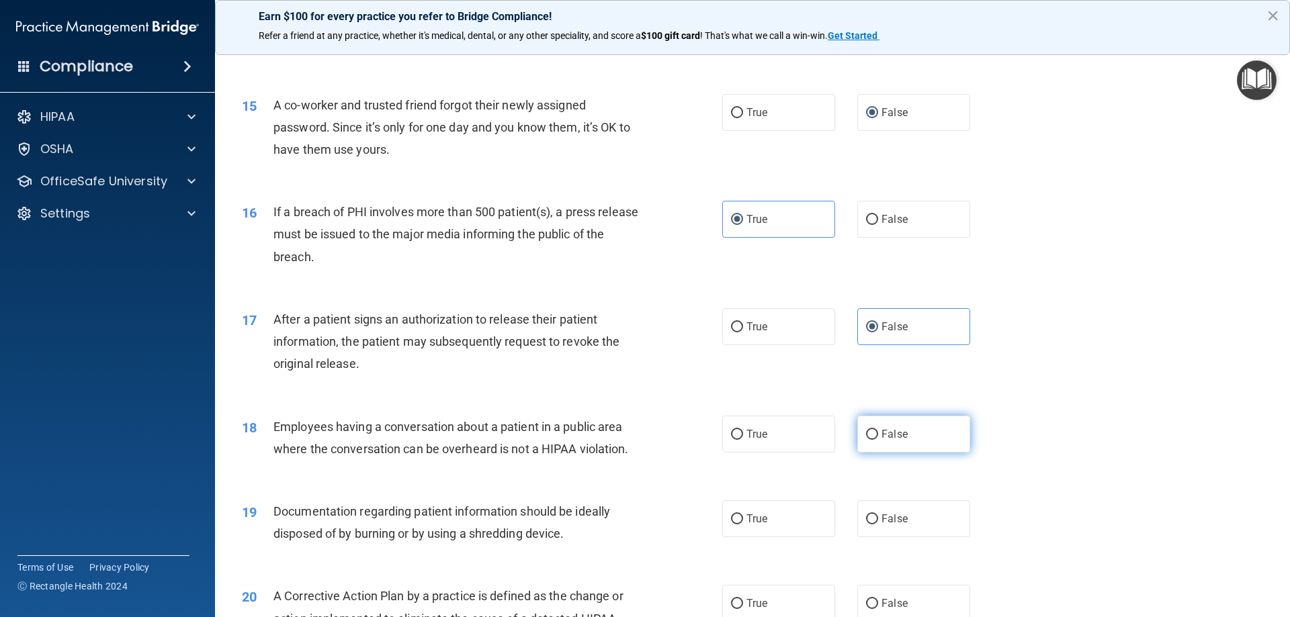
click at [877, 440] on input "False" at bounding box center [872, 435] width 12 height 10
radio input "true"
click at [761, 441] on span "True" at bounding box center [756, 434] width 21 height 13
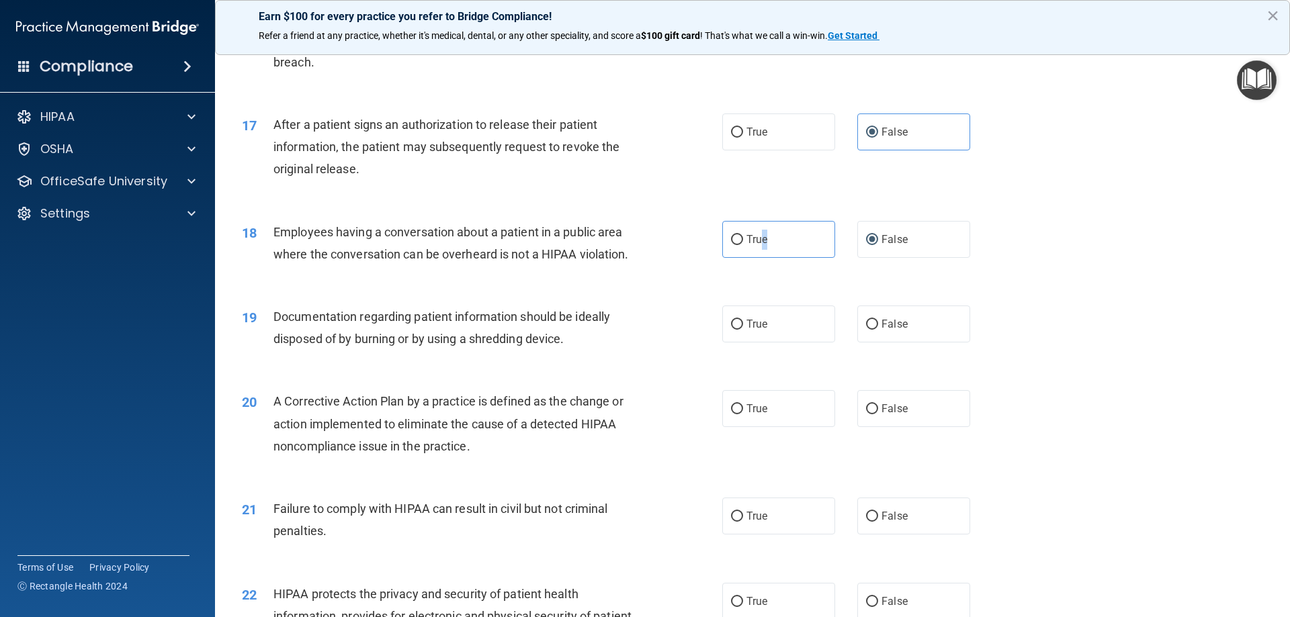
scroll to position [1545, 0]
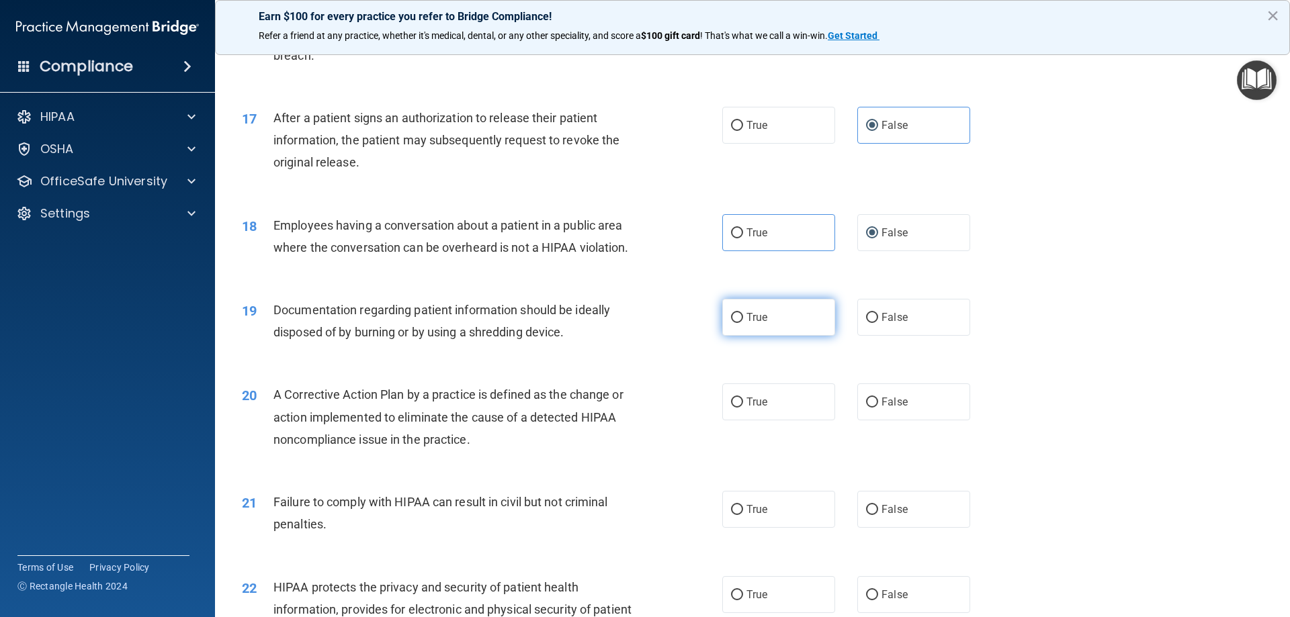
click at [771, 336] on label "True" at bounding box center [778, 317] width 113 height 37
click at [743, 323] on input "True" at bounding box center [737, 318] width 12 height 10
radio input "true"
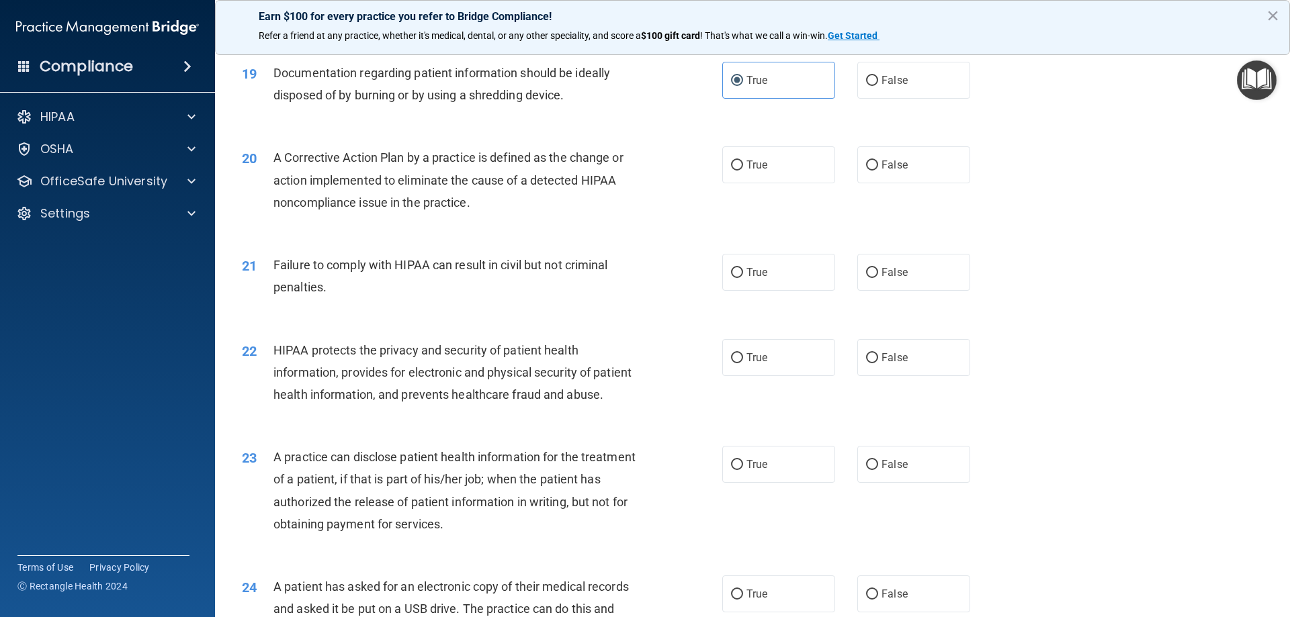
scroll to position [1814, 0]
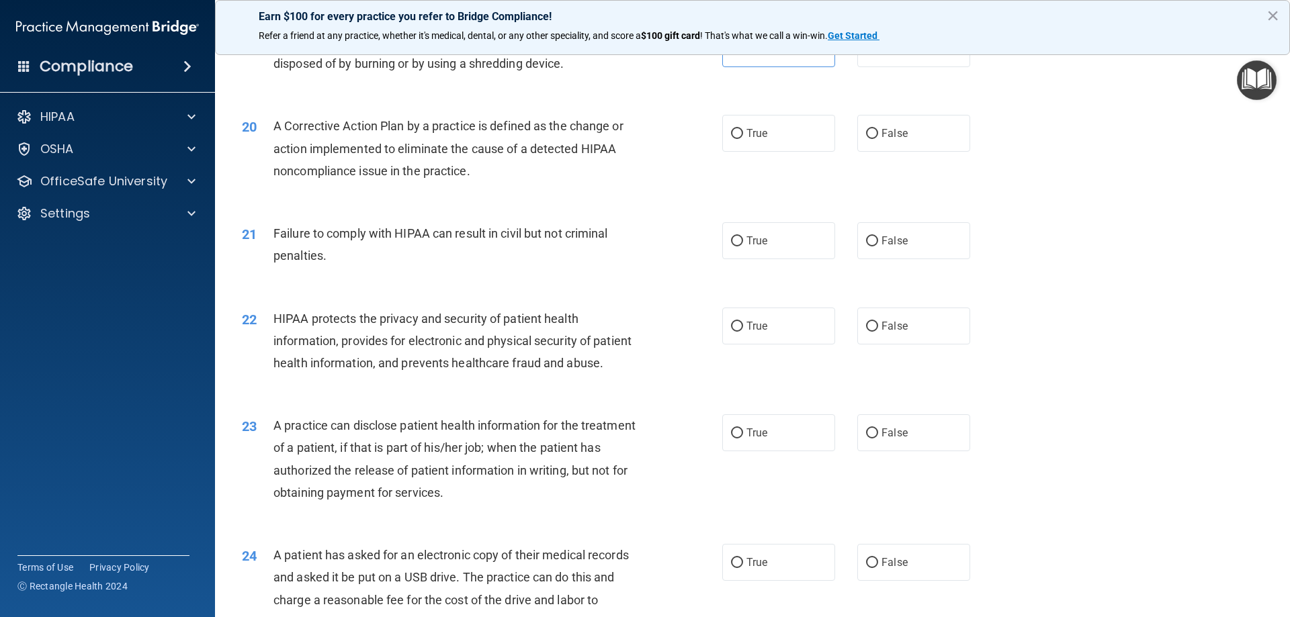
click at [872, 125] on div "20 A Corrective Action Plan by a practice is defined as the change or action im…" at bounding box center [752, 152] width 1041 height 108
click at [747, 140] on span "True" at bounding box center [756, 133] width 21 height 13
click at [743, 139] on input "True" at bounding box center [737, 134] width 12 height 10
radio input "true"
click at [774, 253] on label "True" at bounding box center [778, 240] width 113 height 37
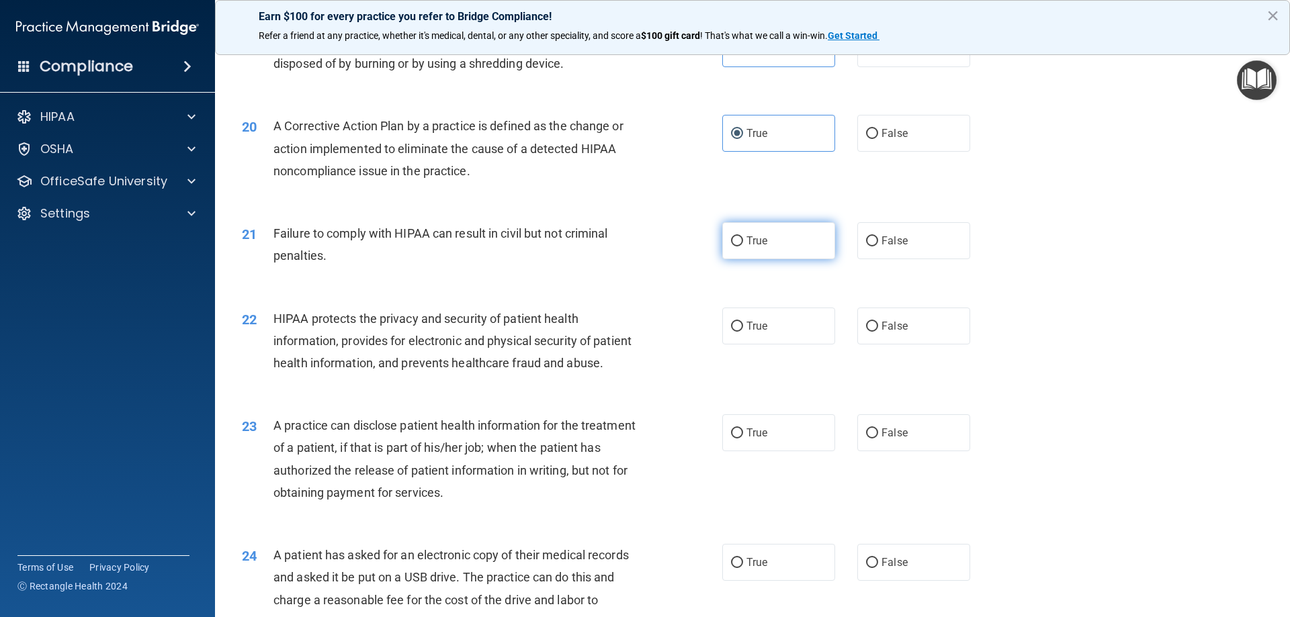
click at [743, 247] on input "True" at bounding box center [737, 242] width 12 height 10
radio input "true"
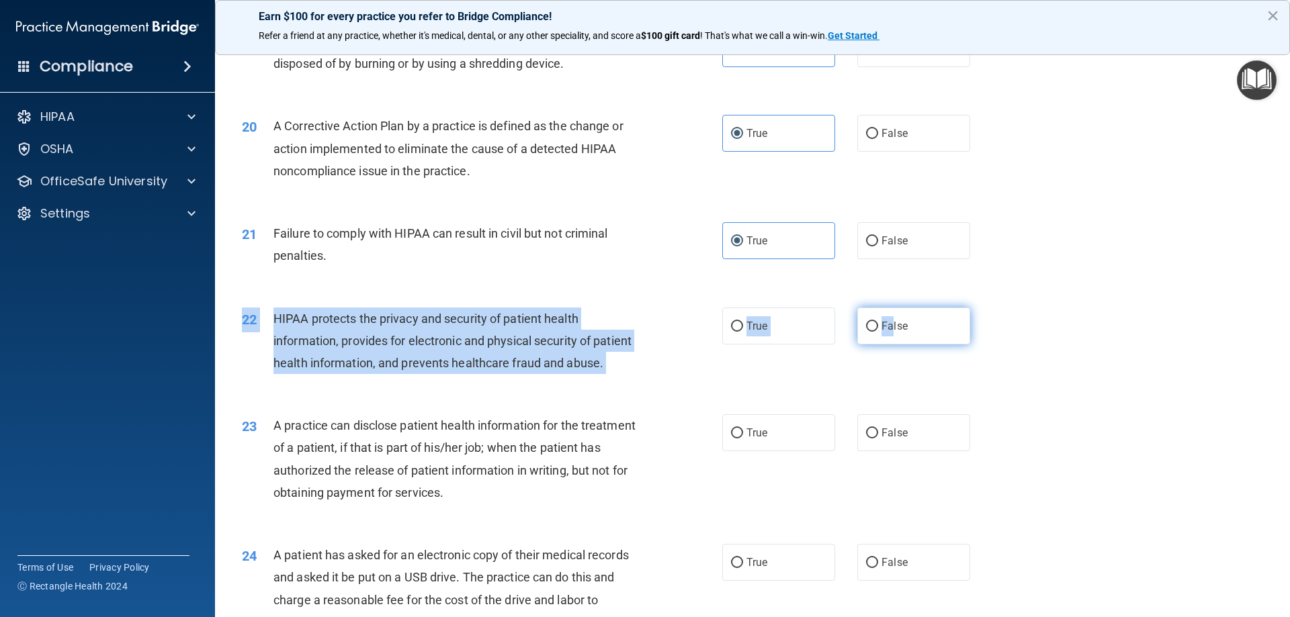
drag, startPoint x: 885, startPoint y: 368, endPoint x: 882, endPoint y: 361, distance: 7.2
click at [884, 361] on div "22 HIPAA protects the privacy and security of patient health information, provi…" at bounding box center [752, 345] width 1041 height 108
click at [882, 333] on span "False" at bounding box center [895, 326] width 26 height 13
click at [878, 332] on input "False" at bounding box center [872, 327] width 12 height 10
radio input "true"
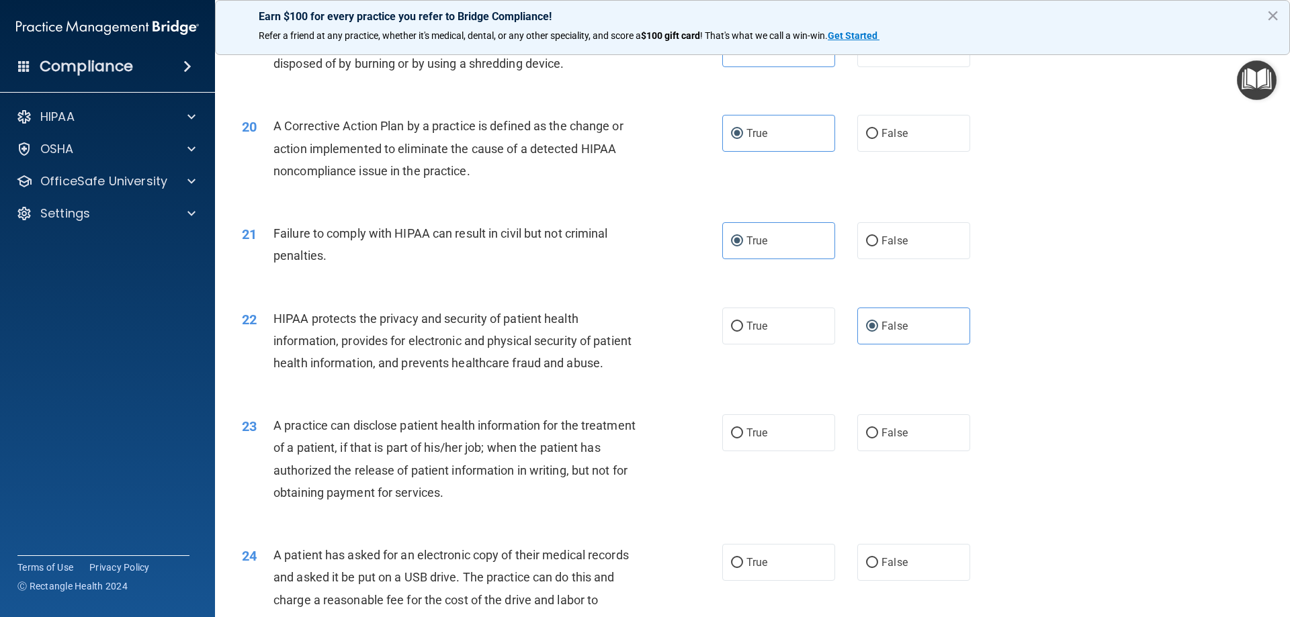
click at [844, 398] on div "22 HIPAA protects the privacy and security of patient health information, provi…" at bounding box center [752, 345] width 1041 height 108
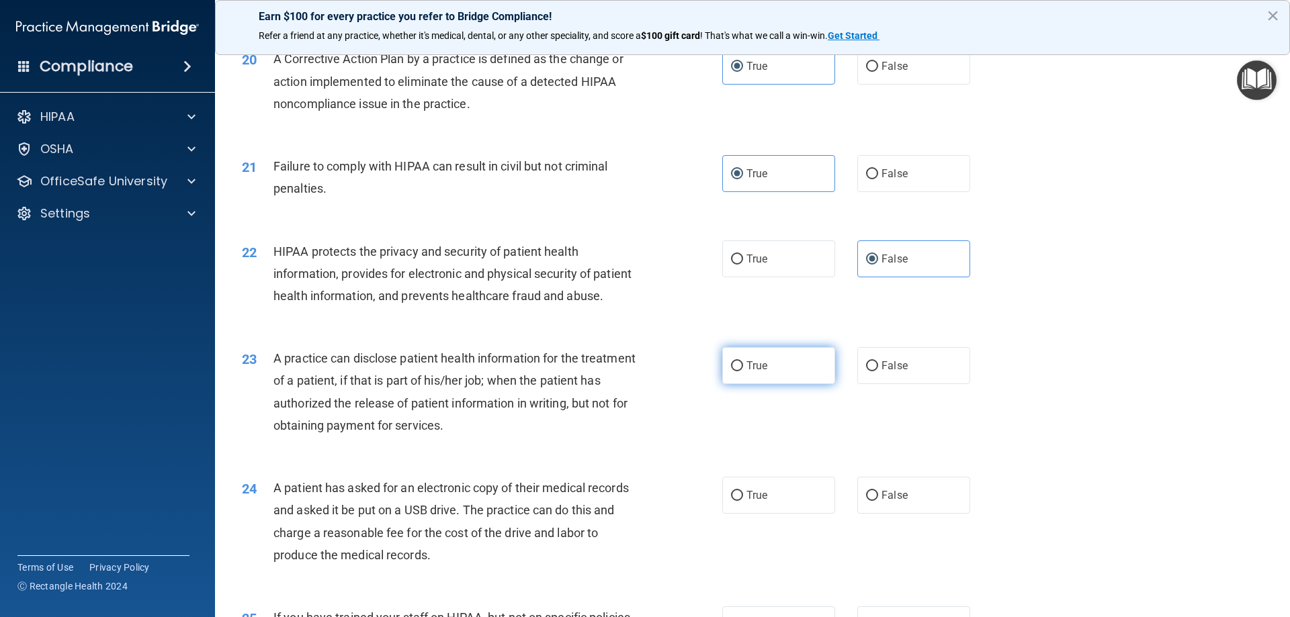
click at [755, 372] on span "True" at bounding box center [756, 365] width 21 height 13
click at [743, 372] on input "True" at bounding box center [737, 366] width 12 height 10
radio input "true"
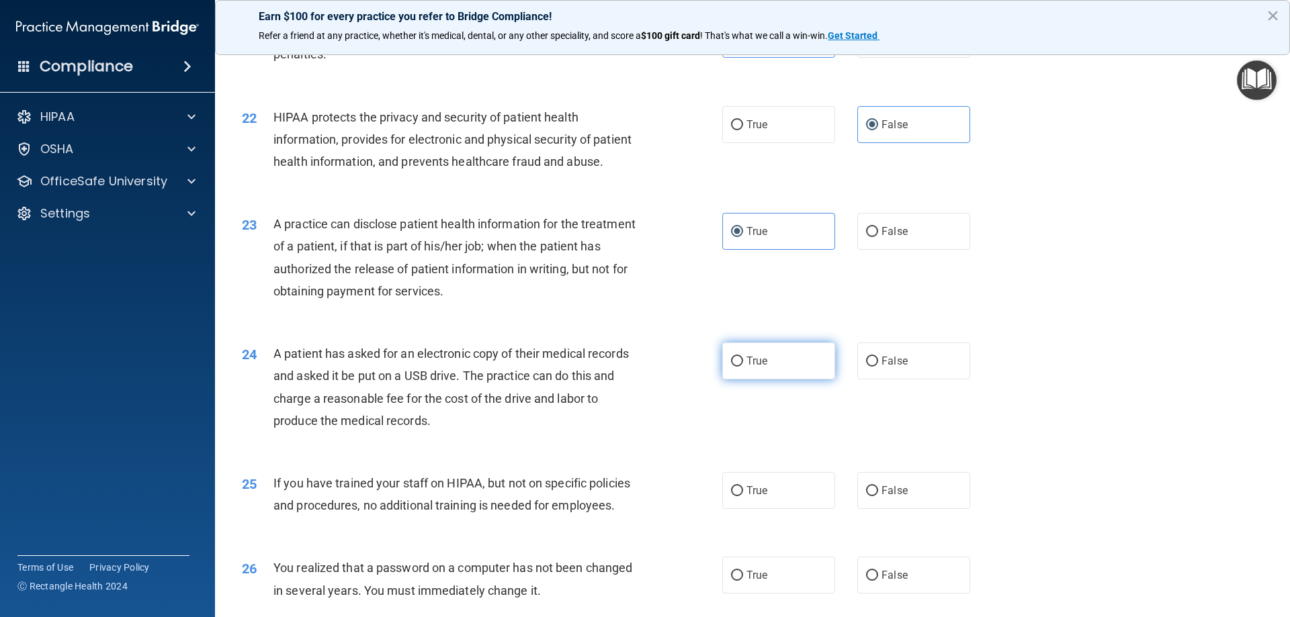
click at [771, 380] on label "True" at bounding box center [778, 361] width 113 height 37
click at [743, 367] on input "True" at bounding box center [737, 362] width 12 height 10
radio input "true"
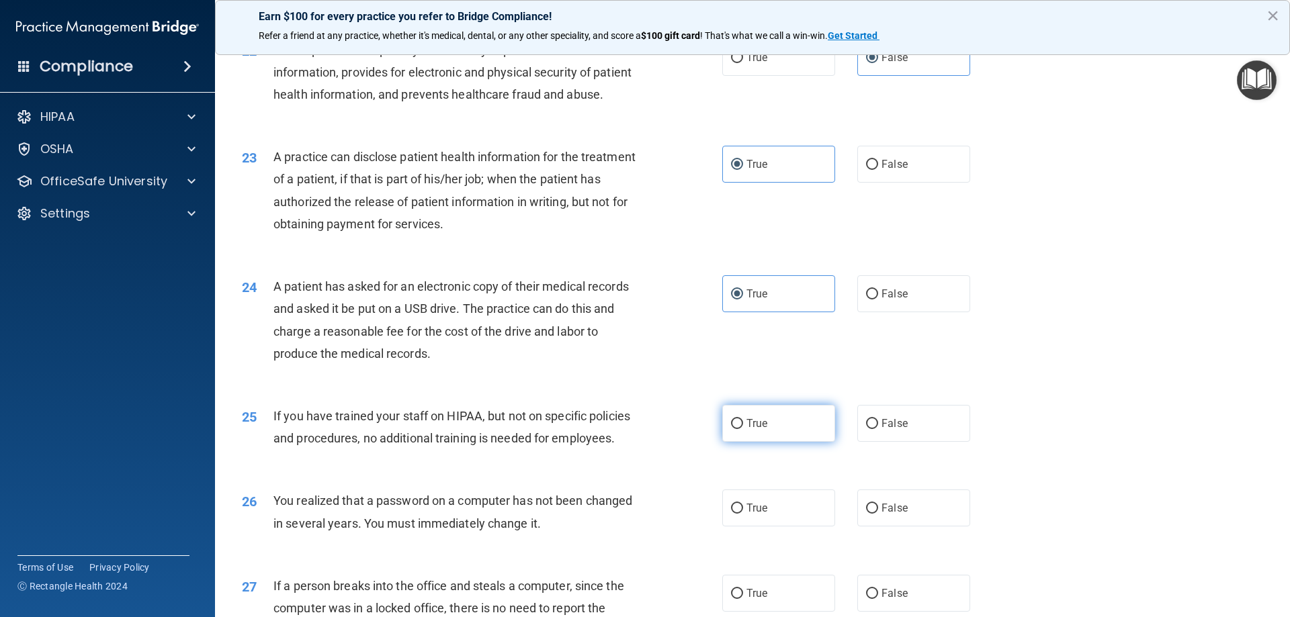
click at [755, 430] on span "True" at bounding box center [756, 423] width 21 height 13
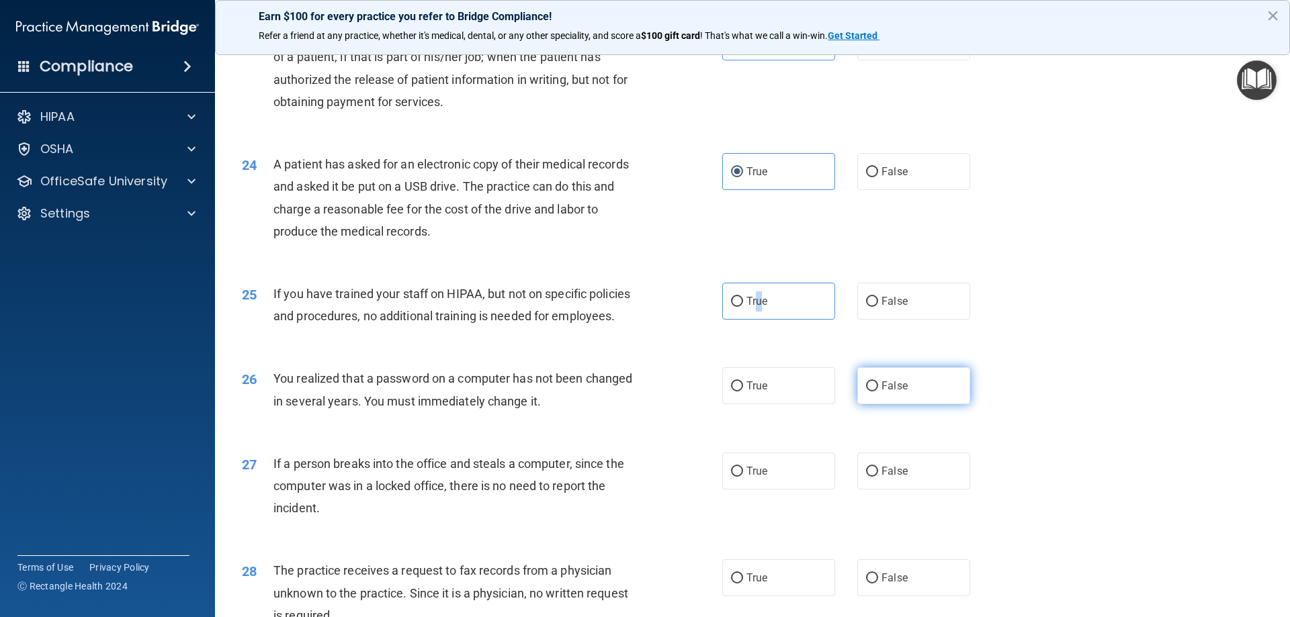
scroll to position [2217, 0]
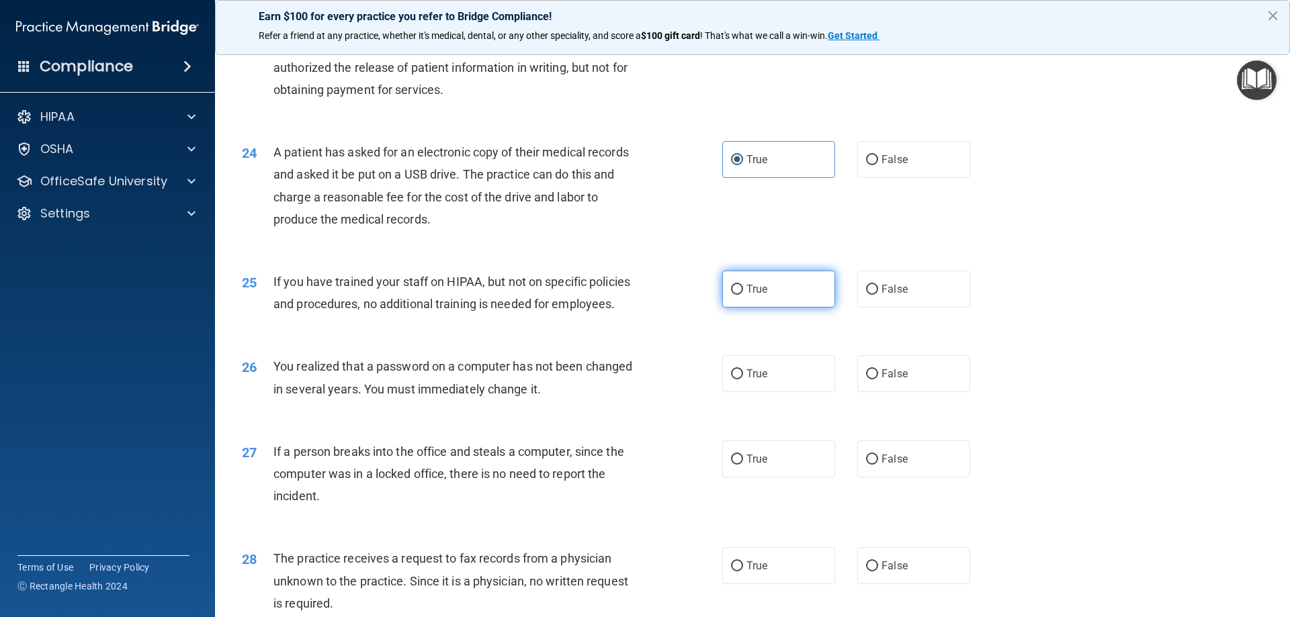
click at [785, 308] on label "True" at bounding box center [778, 289] width 113 height 37
click at [743, 295] on input "True" at bounding box center [737, 290] width 12 height 10
radio input "true"
click at [867, 380] on input "False" at bounding box center [872, 375] width 12 height 10
radio input "true"
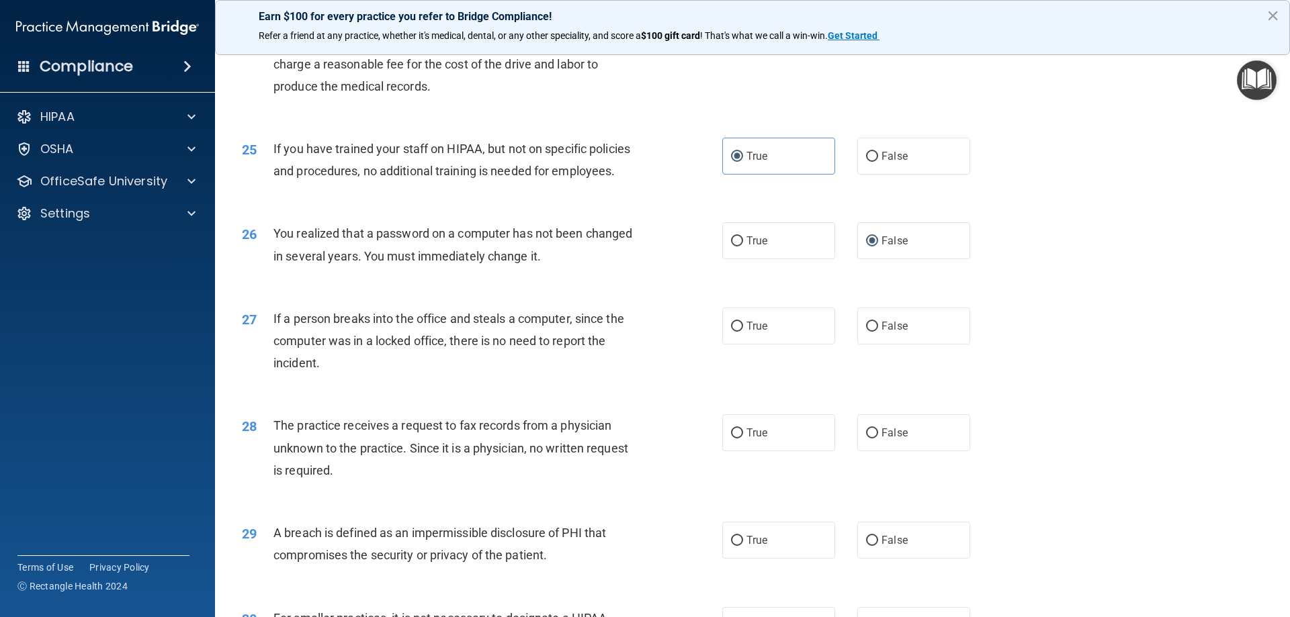
scroll to position [2352, 0]
click at [757, 331] on span "True" at bounding box center [756, 324] width 21 height 13
click at [743, 331] on input "True" at bounding box center [737, 326] width 12 height 10
radio input "true"
click at [897, 438] on span "False" at bounding box center [895, 431] width 26 height 13
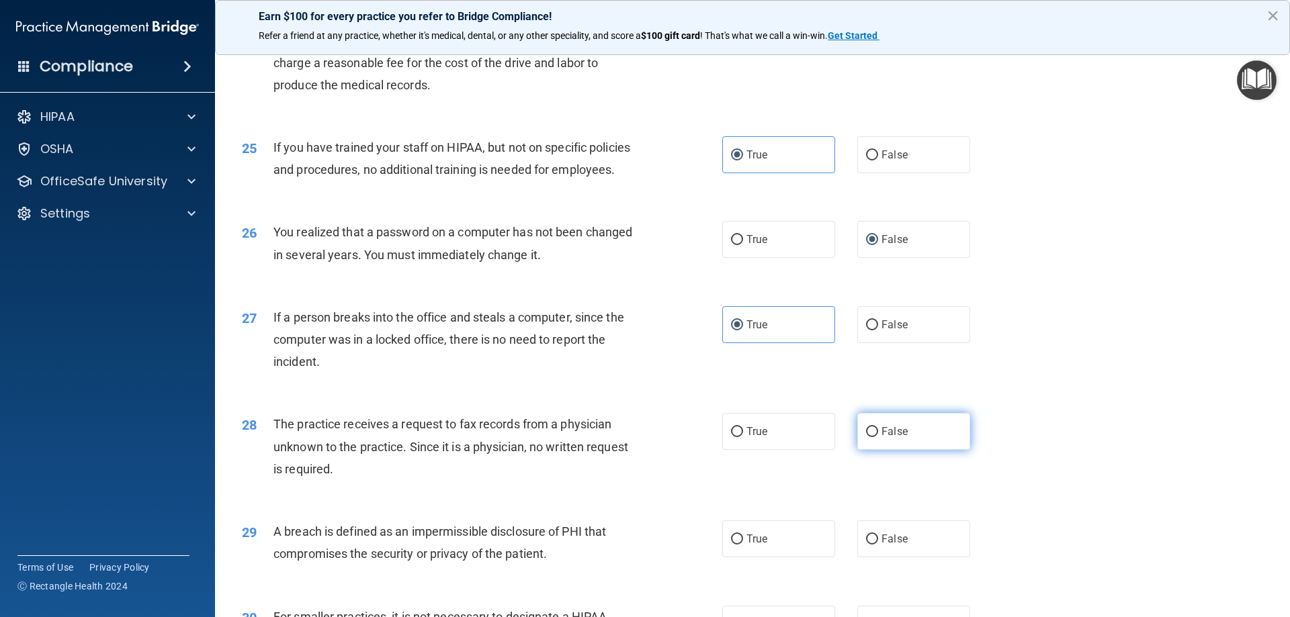
click at [878, 437] on input "False" at bounding box center [872, 432] width 12 height 10
radio input "true"
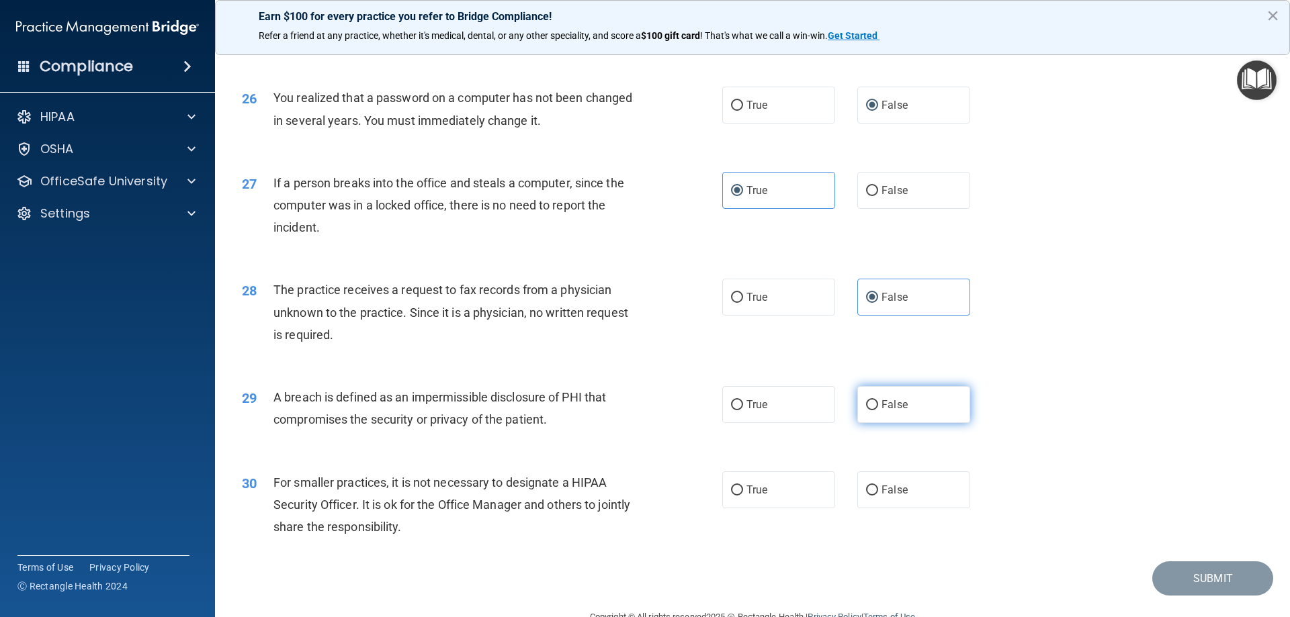
click at [871, 423] on label "False" at bounding box center [913, 404] width 113 height 37
click at [871, 411] on input "False" at bounding box center [872, 405] width 12 height 10
radio input "true"
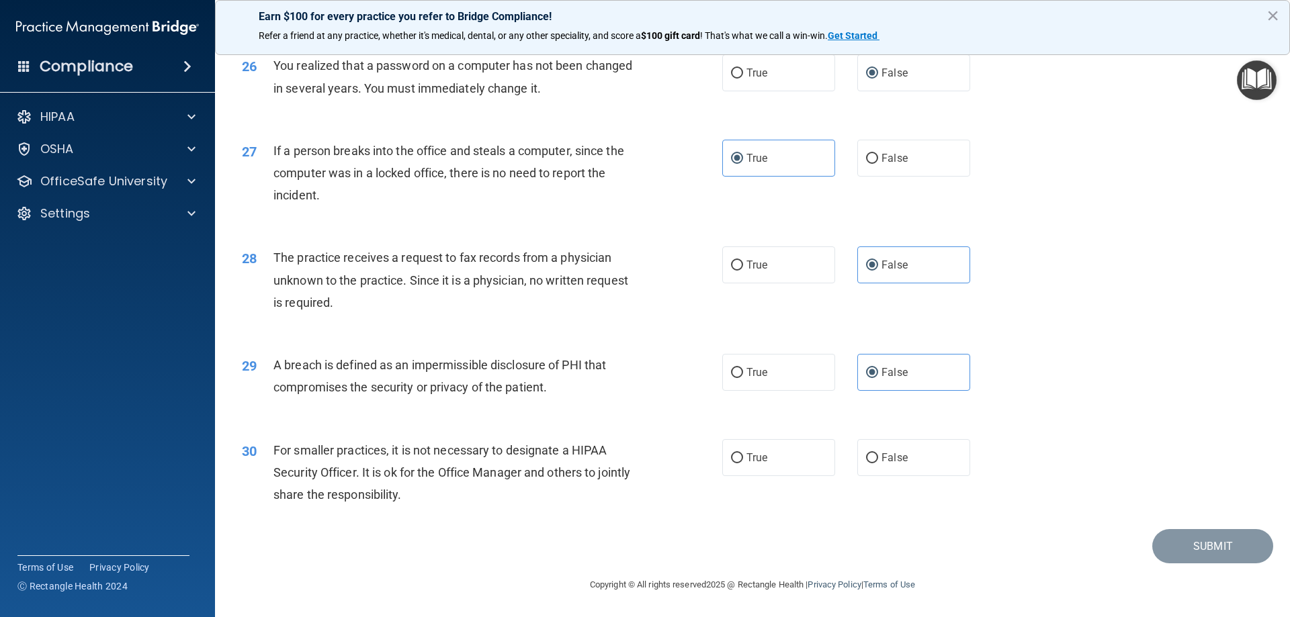
scroll to position [2563, 0]
click at [785, 457] on label "True" at bounding box center [778, 457] width 113 height 37
click at [743, 457] on input "True" at bounding box center [737, 459] width 12 height 10
radio input "true"
click at [1160, 554] on button "Submit" at bounding box center [1212, 546] width 121 height 34
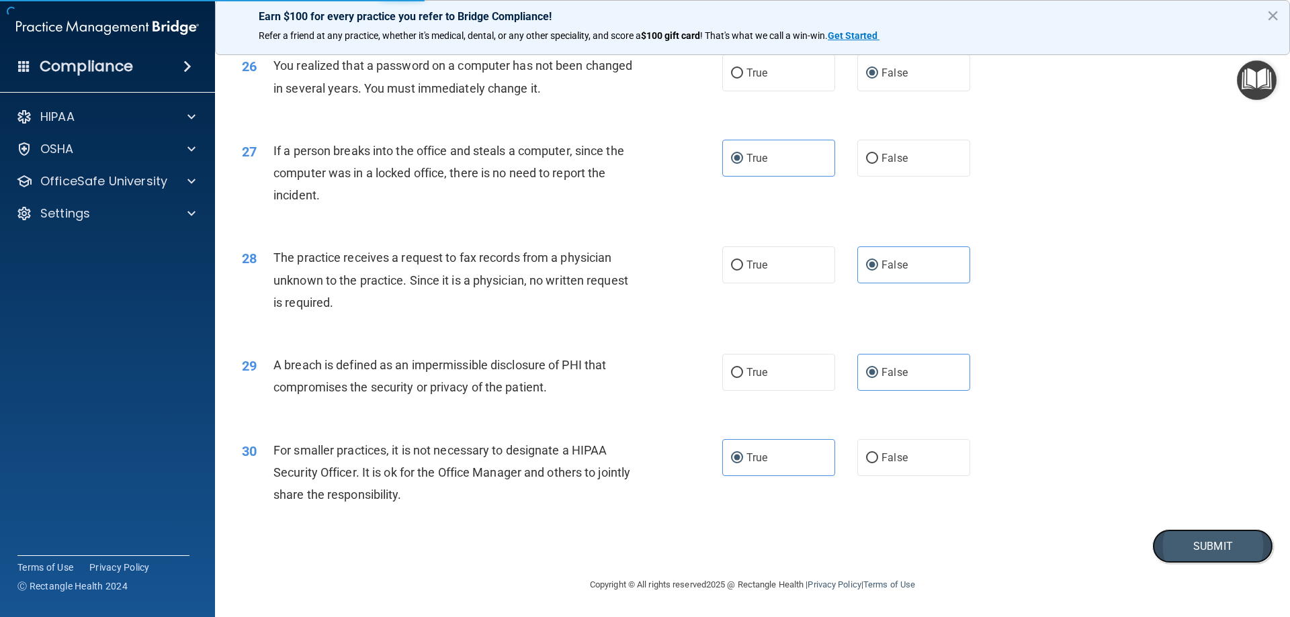
drag, startPoint x: 1167, startPoint y: 534, endPoint x: 1145, endPoint y: 505, distance: 35.9
click at [1166, 534] on button "Submit" at bounding box center [1212, 546] width 121 height 34
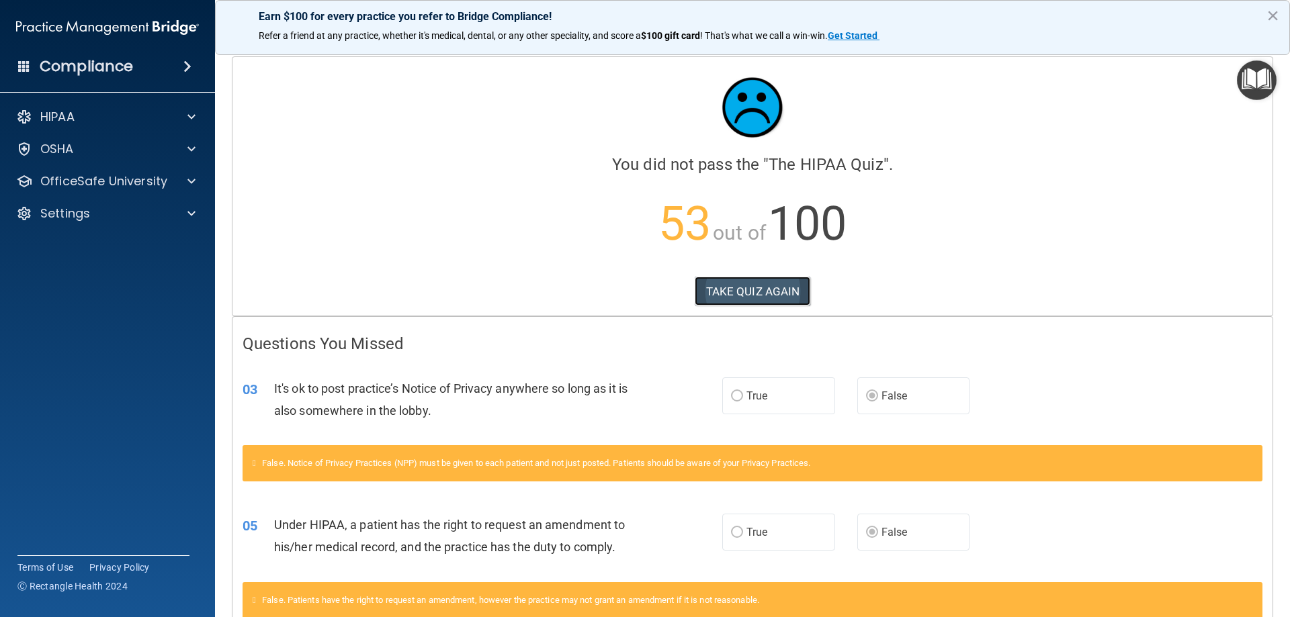
click at [701, 288] on button "TAKE QUIZ AGAIN" at bounding box center [753, 292] width 116 height 30
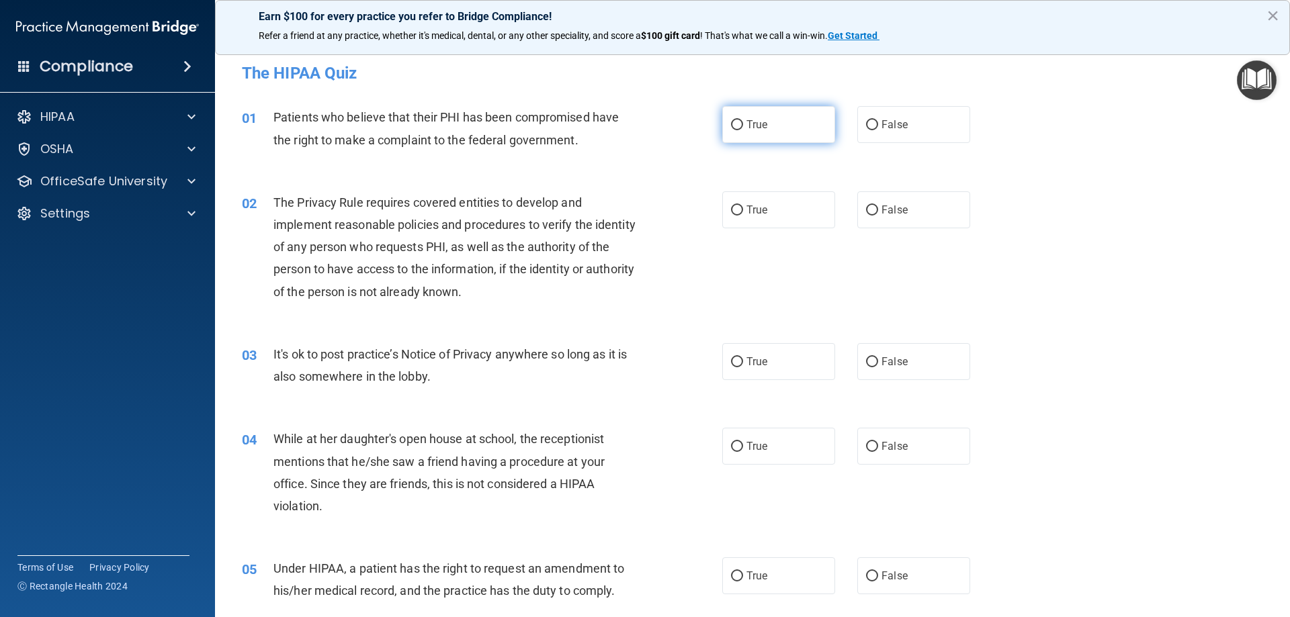
click at [791, 129] on label "True" at bounding box center [778, 124] width 113 height 37
click at [743, 129] on input "True" at bounding box center [737, 125] width 12 height 10
radio input "true"
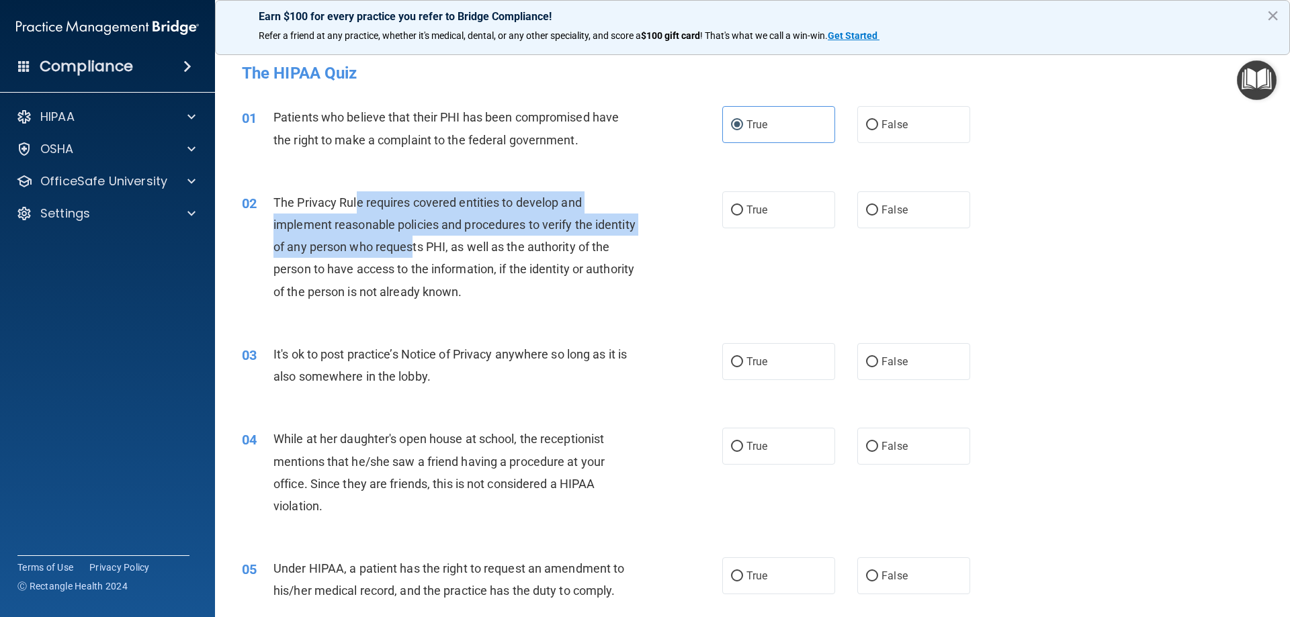
drag, startPoint x: 358, startPoint y: 196, endPoint x: 458, endPoint y: 249, distance: 112.7
click at [458, 249] on span "The Privacy Rule requires covered entities to develop and implement reasonable …" at bounding box center [454, 247] width 362 height 103
click at [490, 220] on span "The Privacy Rule requires covered entities to develop and implement reasonable …" at bounding box center [454, 247] width 362 height 103
click at [570, 216] on div "The Privacy Rule requires covered entities to develop and implement reasonable …" at bounding box center [461, 247] width 376 height 112
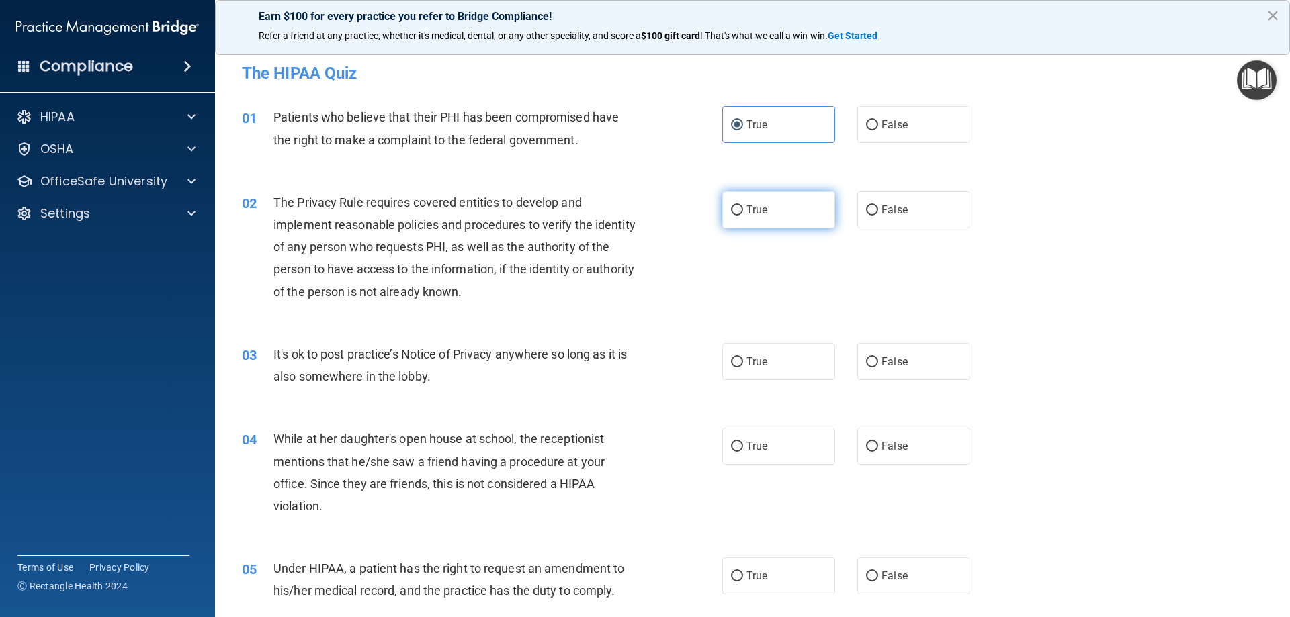
click at [758, 202] on label "True" at bounding box center [778, 209] width 113 height 37
click at [743, 206] on input "True" at bounding box center [737, 211] width 12 height 10
radio input "true"
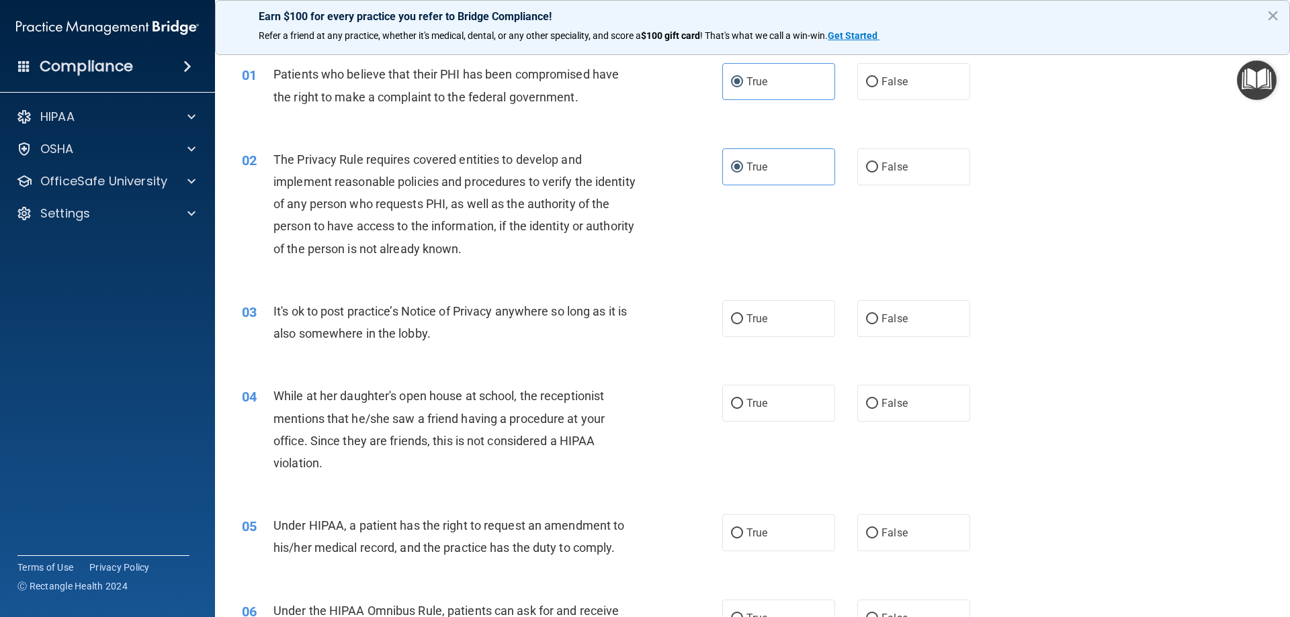
scroll to position [67, 0]
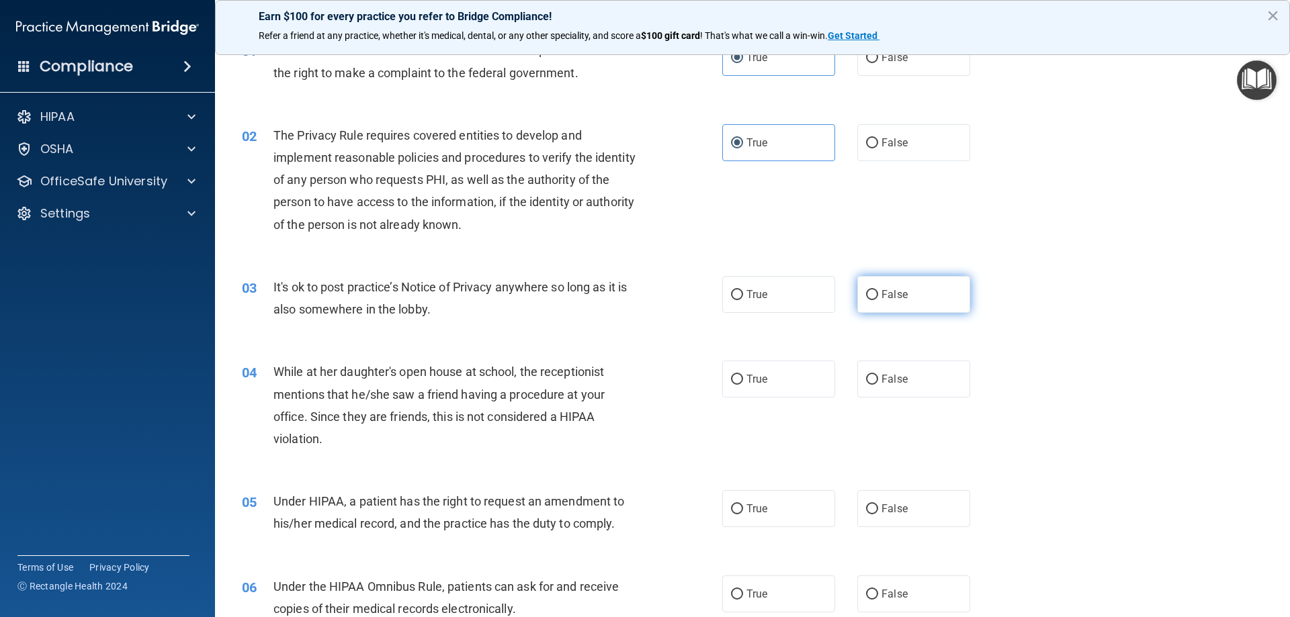
click at [863, 301] on label "False" at bounding box center [913, 294] width 113 height 37
click at [866, 300] on input "False" at bounding box center [872, 295] width 12 height 10
radio input "true"
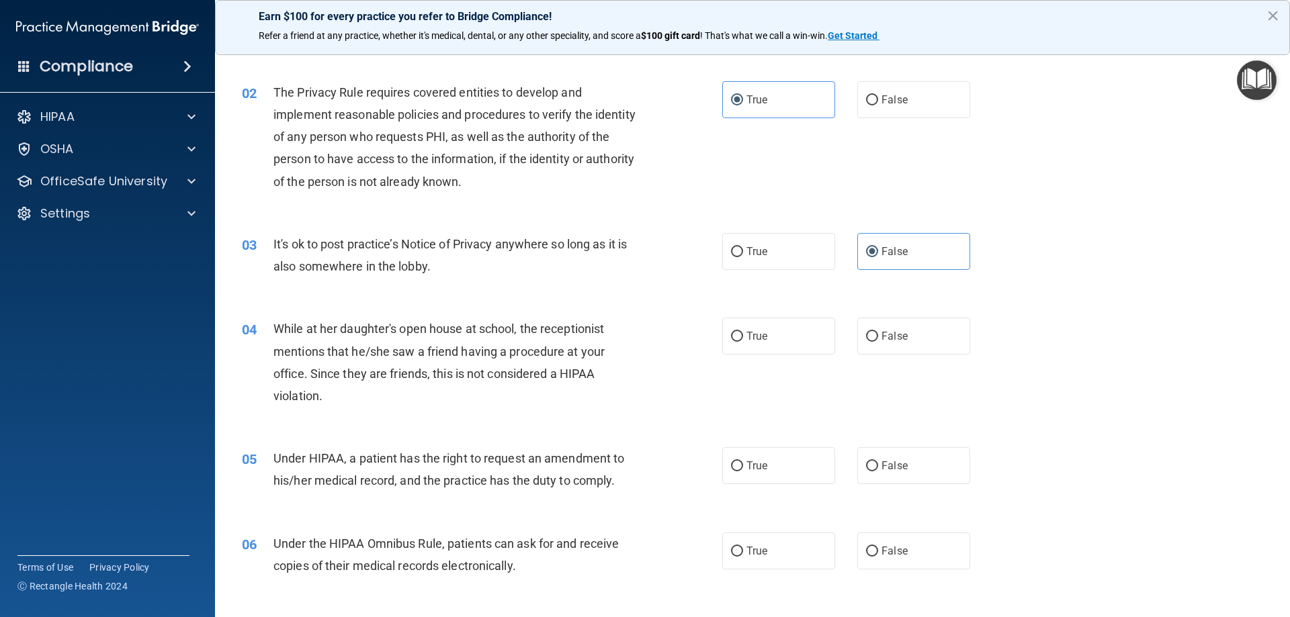
scroll to position [134, 0]
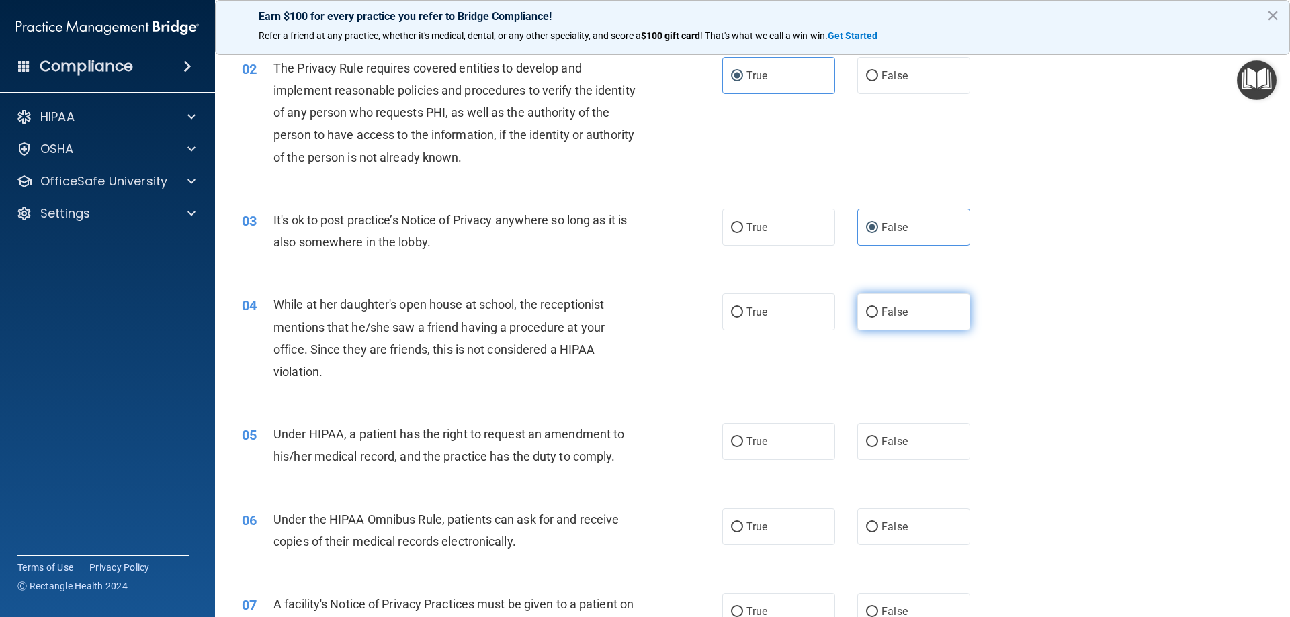
drag, startPoint x: 910, startPoint y: 320, endPoint x: 901, endPoint y: 334, distance: 16.6
click at [910, 321] on label "False" at bounding box center [913, 312] width 113 height 37
click at [878, 318] on input "False" at bounding box center [872, 313] width 12 height 10
radio input "true"
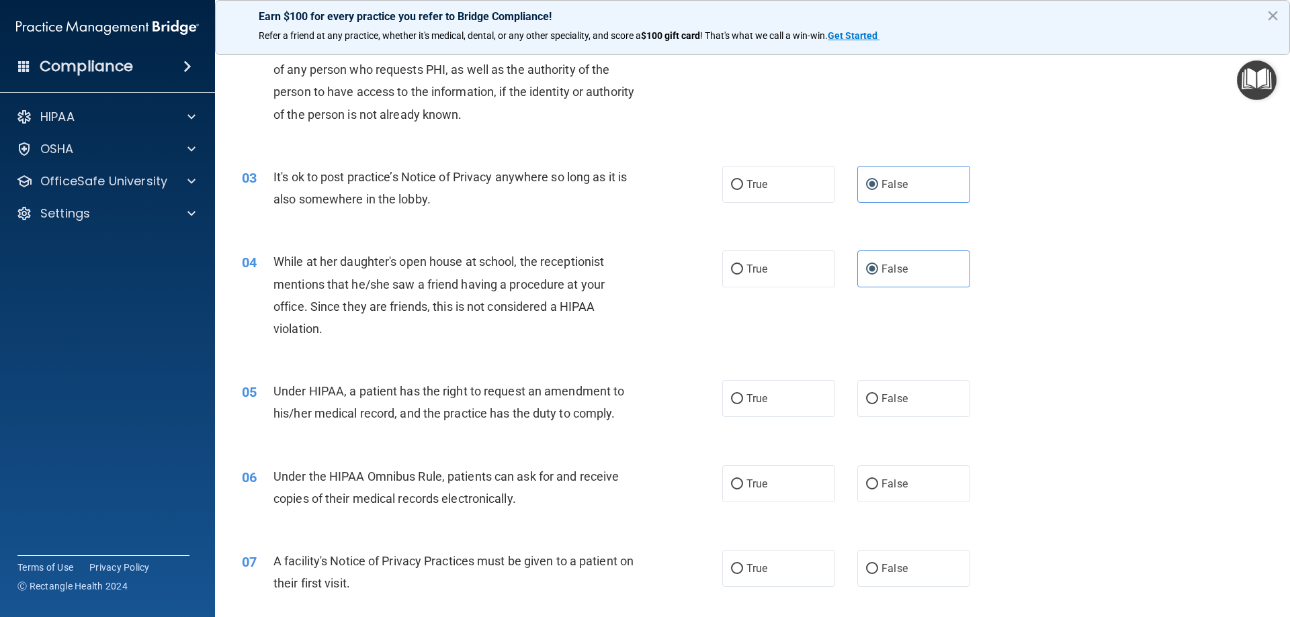
scroll to position [202, 0]
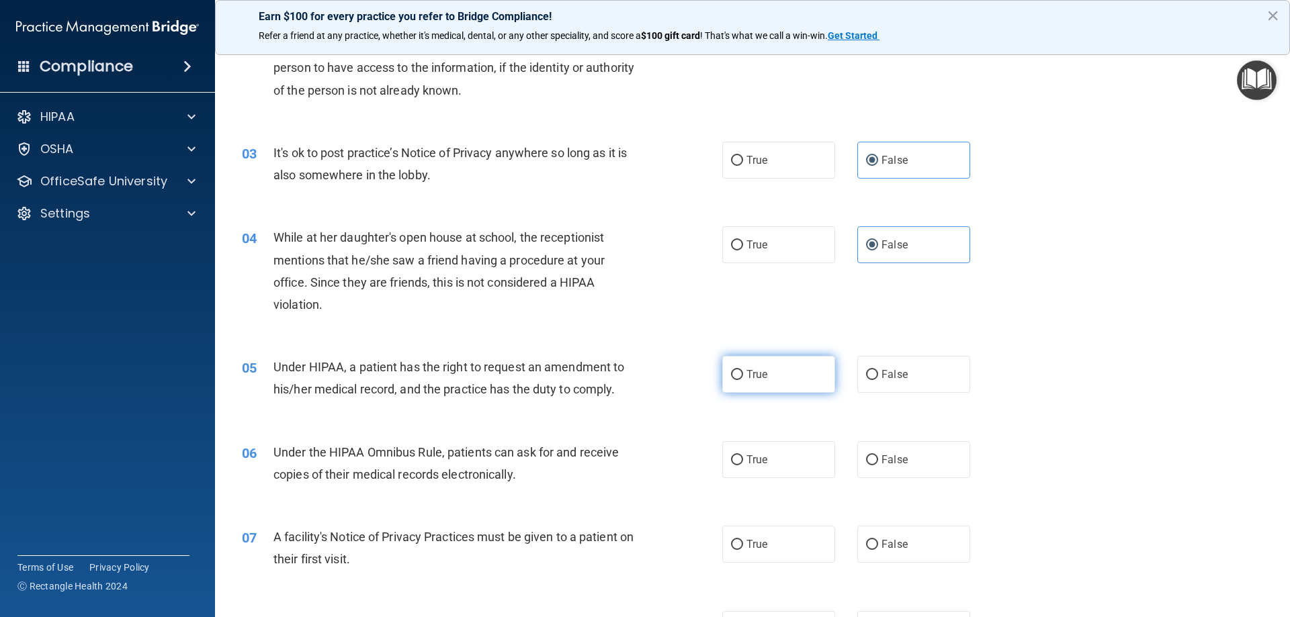
click at [759, 371] on span "True" at bounding box center [756, 374] width 21 height 13
click at [743, 371] on input "True" at bounding box center [737, 375] width 12 height 10
radio input "true"
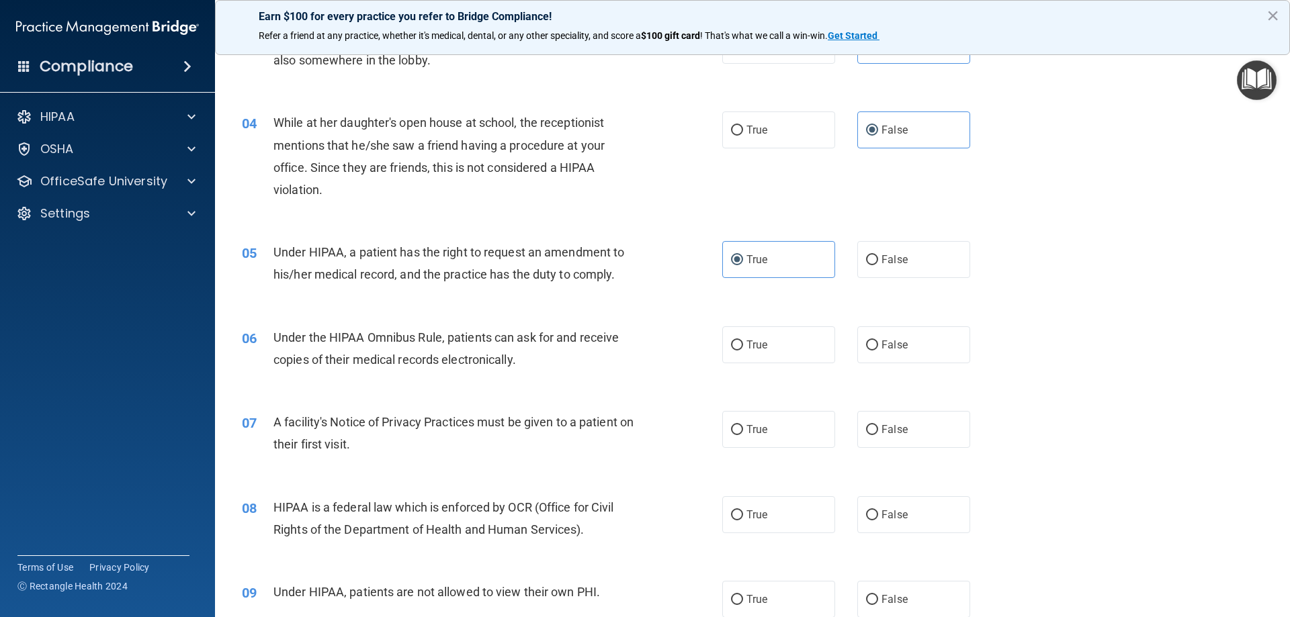
scroll to position [336, 0]
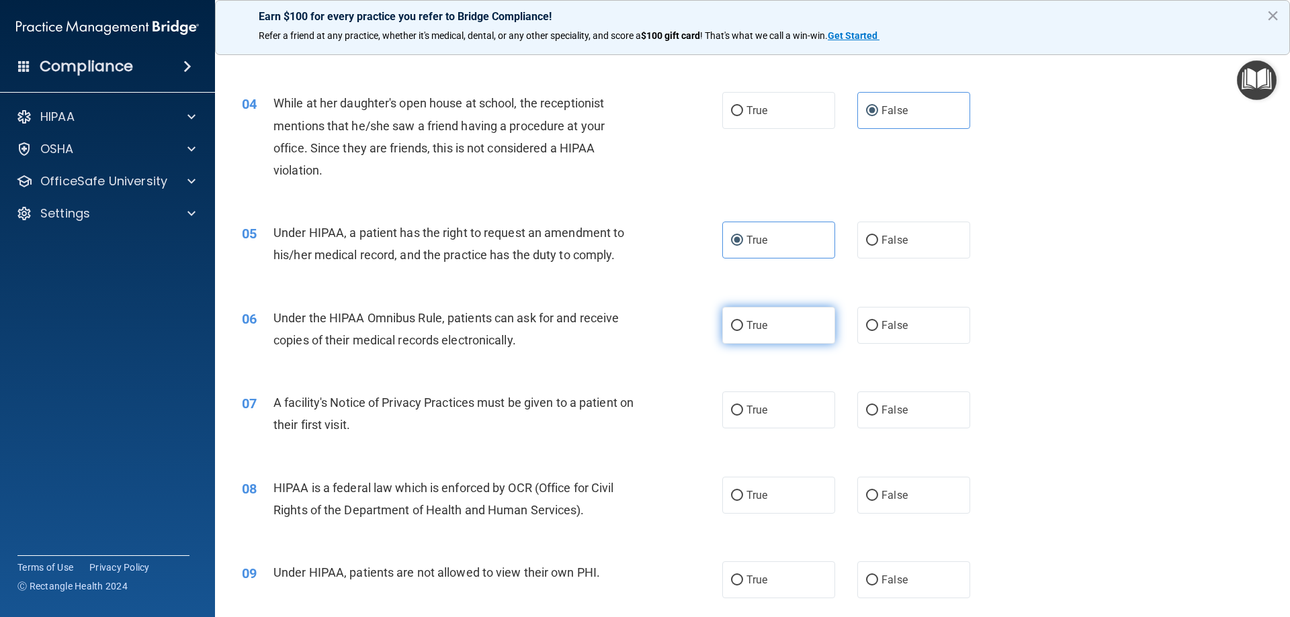
click at [779, 325] on label "True" at bounding box center [778, 325] width 113 height 37
click at [743, 325] on input "True" at bounding box center [737, 326] width 12 height 10
radio input "true"
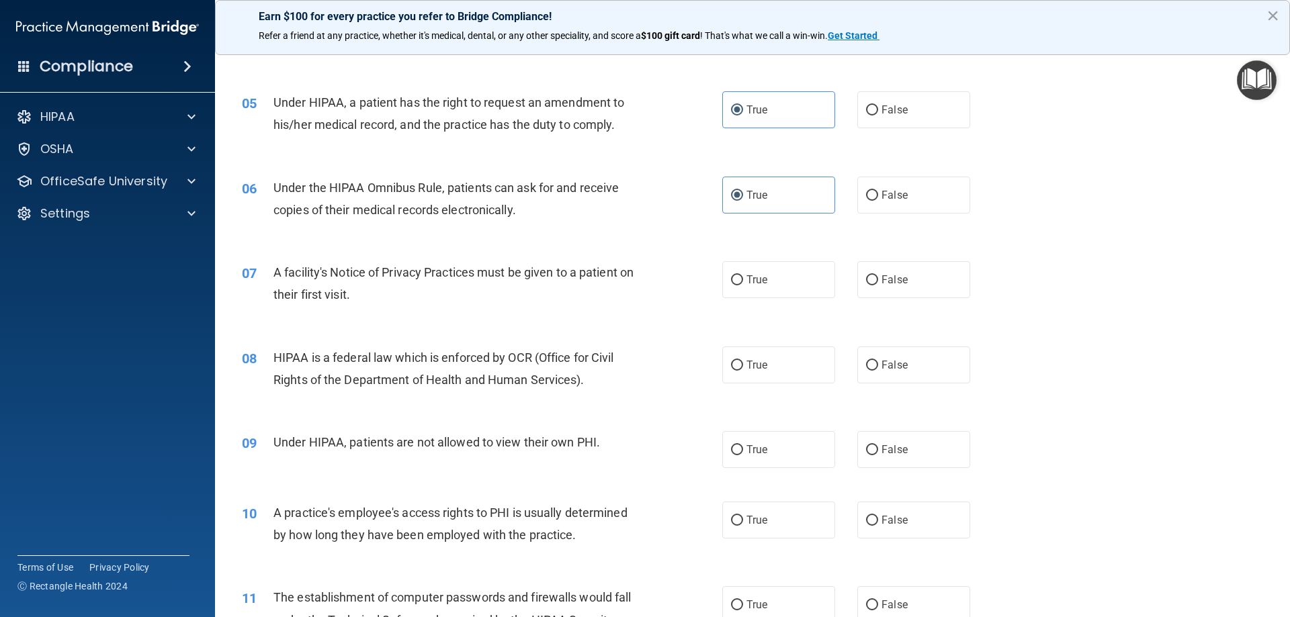
scroll to position [470, 0]
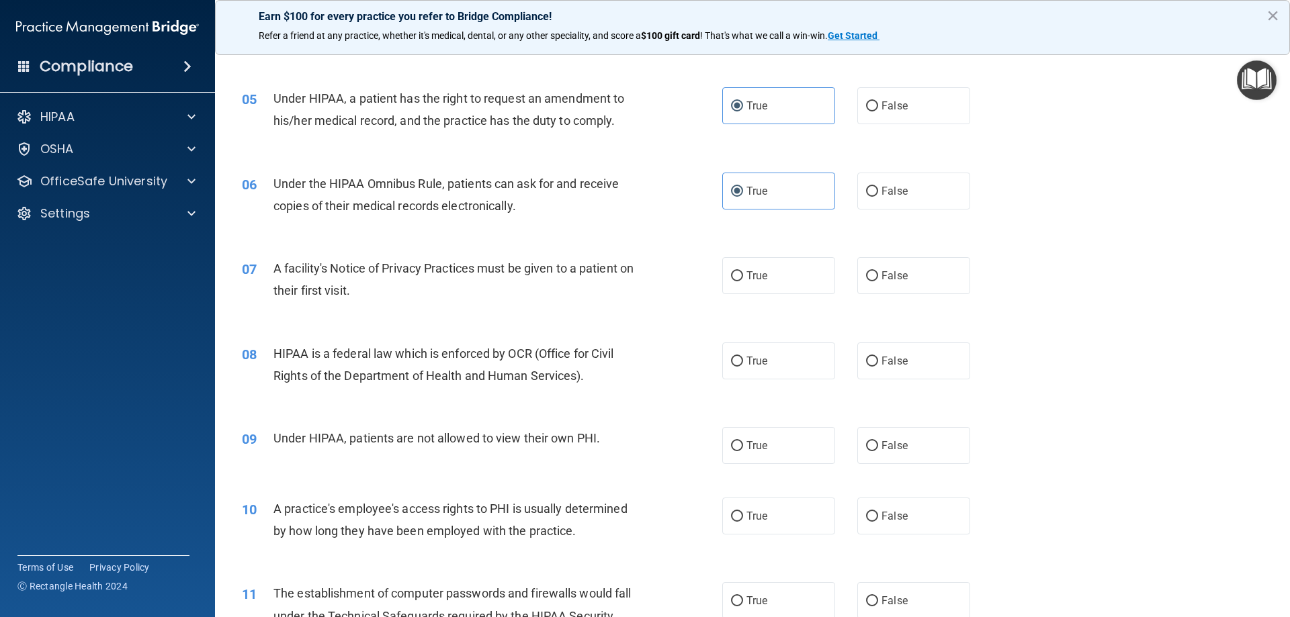
click at [786, 254] on div "07 A facility's Notice of Privacy Practices must be given to a patient on their…" at bounding box center [752, 283] width 1041 height 85
click at [782, 269] on label "True" at bounding box center [778, 275] width 113 height 37
click at [743, 271] on input "True" at bounding box center [737, 276] width 12 height 10
radio input "true"
click at [759, 370] on label "True" at bounding box center [778, 361] width 113 height 37
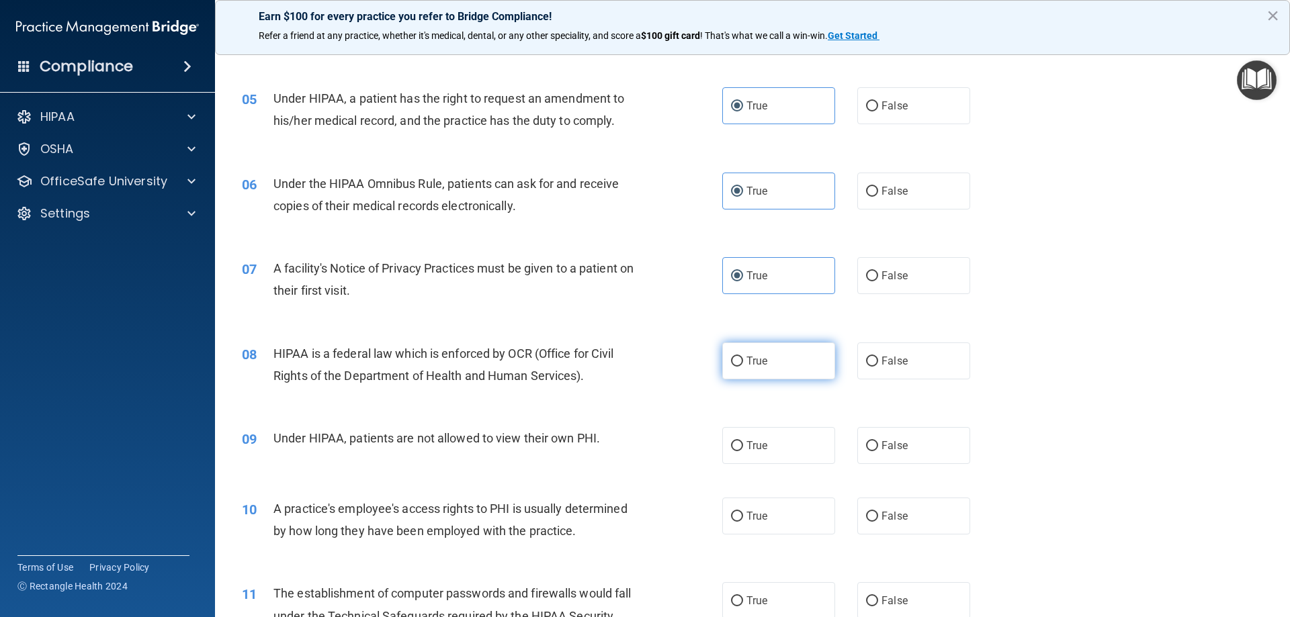
click at [743, 367] on input "True" at bounding box center [737, 362] width 12 height 10
radio input "true"
drag, startPoint x: 1017, startPoint y: 241, endPoint x: 1033, endPoint y: 132, distance: 110.1
click at [1018, 182] on div "06 Under the HIPAA Omnibus Rule, patients can ask for and receive copies of the…" at bounding box center [752, 198] width 1041 height 85
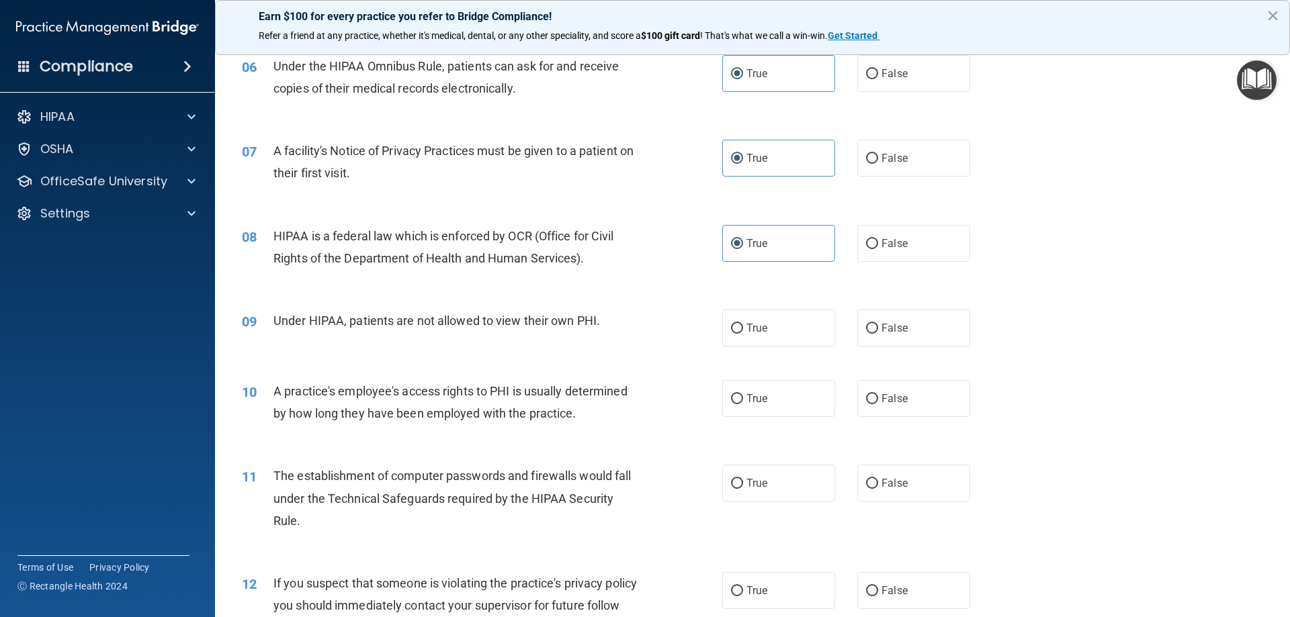
scroll to position [605, 0]
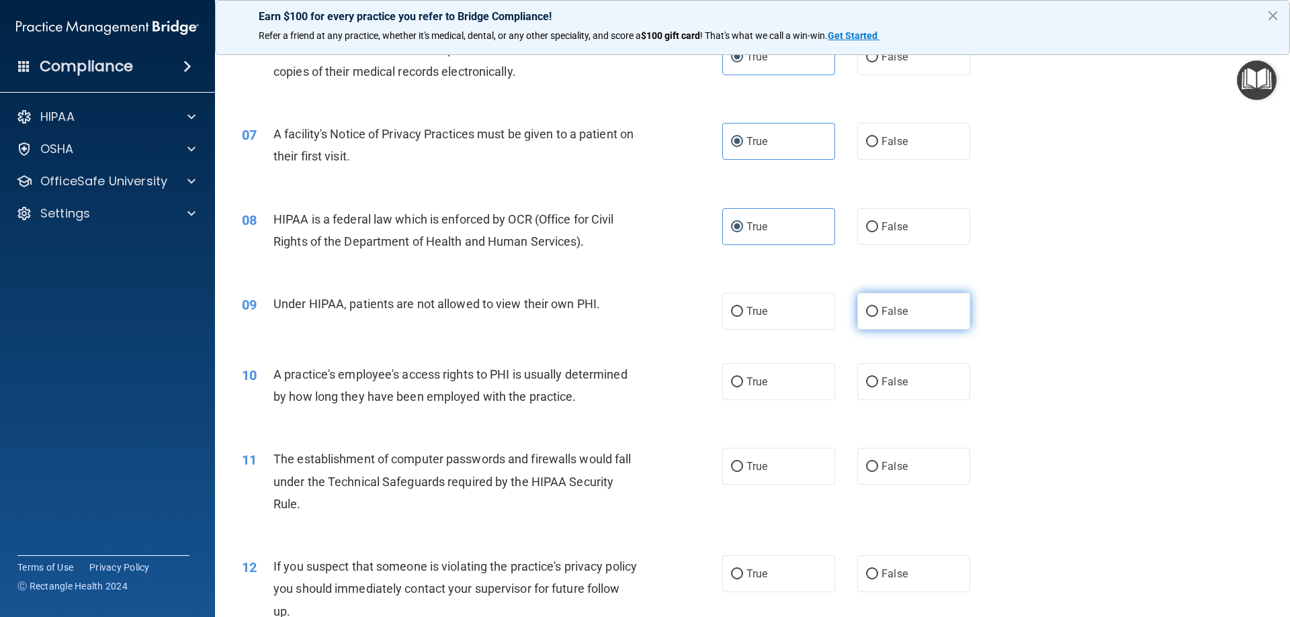
click at [887, 295] on label "False" at bounding box center [913, 311] width 113 height 37
click at [878, 307] on input "False" at bounding box center [872, 312] width 12 height 10
radio input "true"
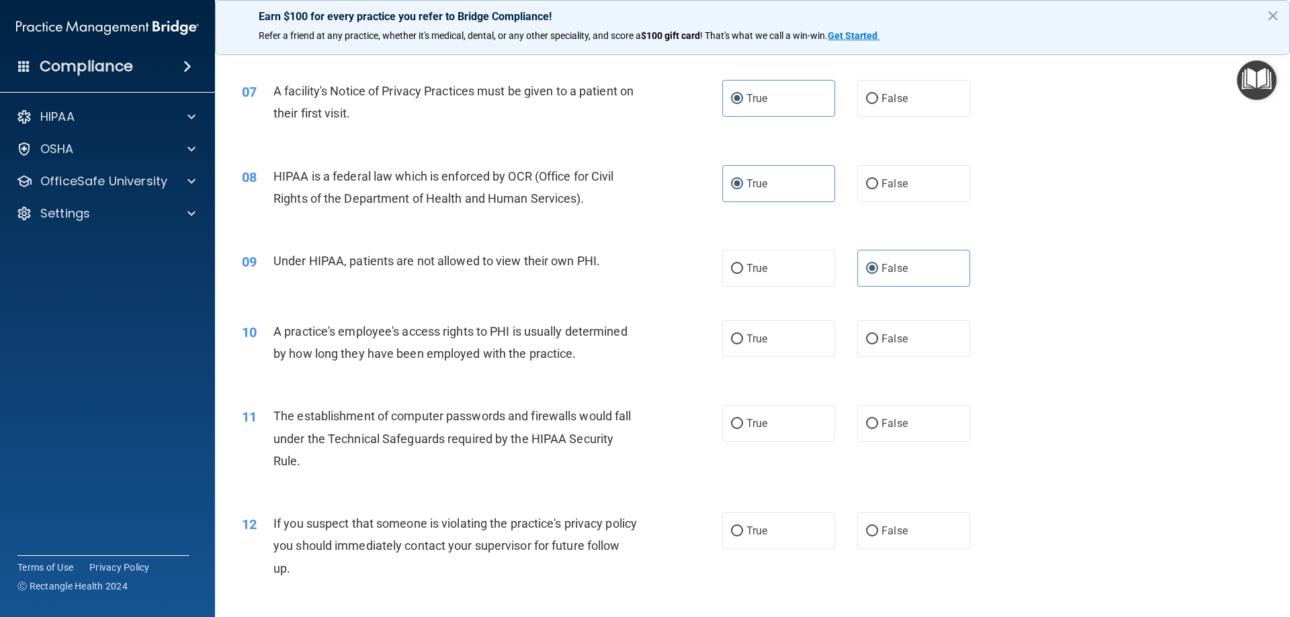
scroll to position [672, 0]
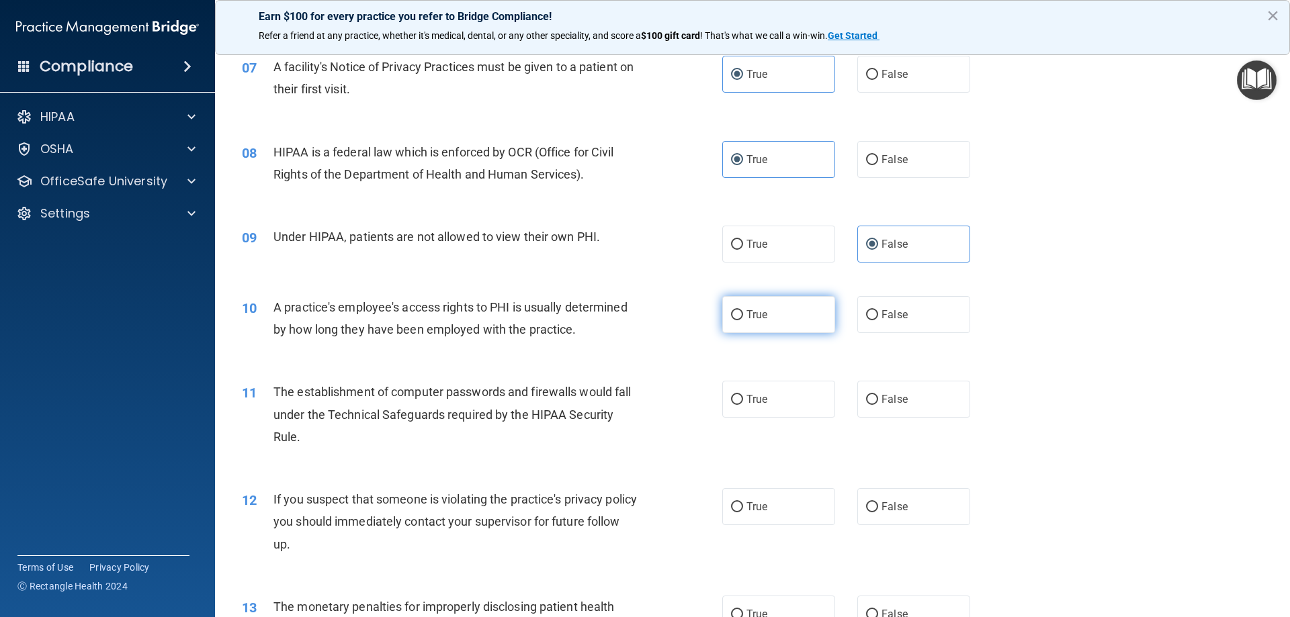
click at [740, 311] on label "True" at bounding box center [778, 314] width 113 height 37
click at [740, 311] on input "True" at bounding box center [737, 315] width 12 height 10
radio input "true"
click at [937, 321] on label "False" at bounding box center [913, 314] width 113 height 37
click at [878, 321] on input "False" at bounding box center [872, 315] width 12 height 10
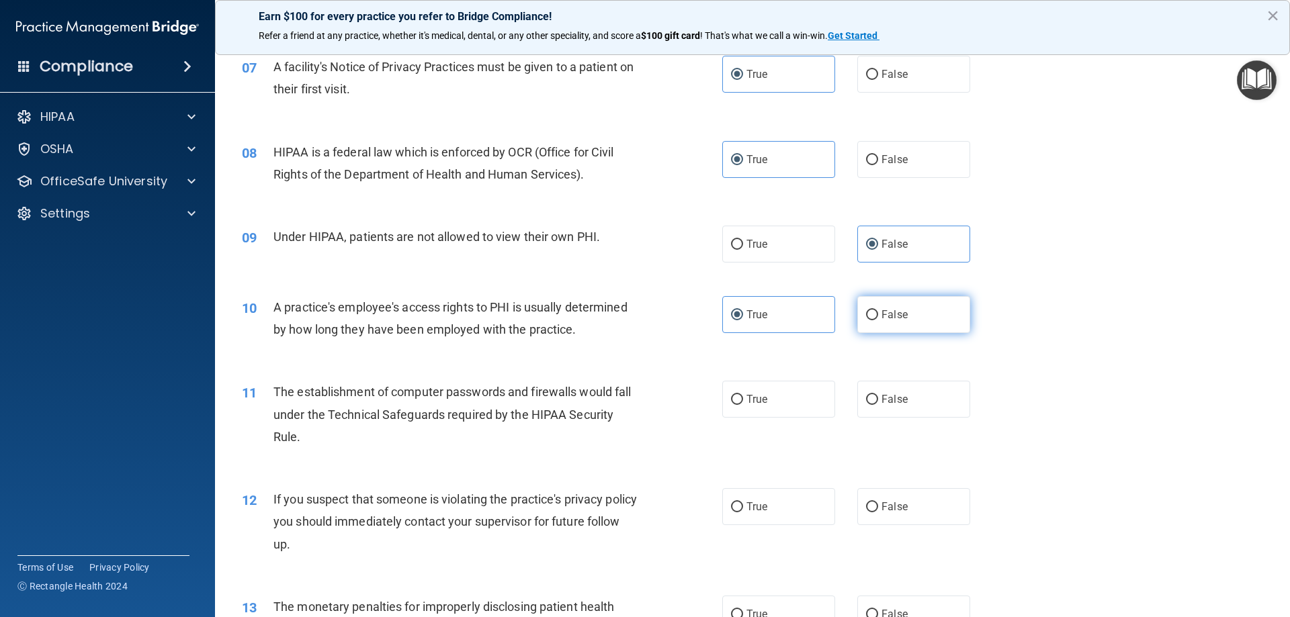
radio input "true"
radio input "false"
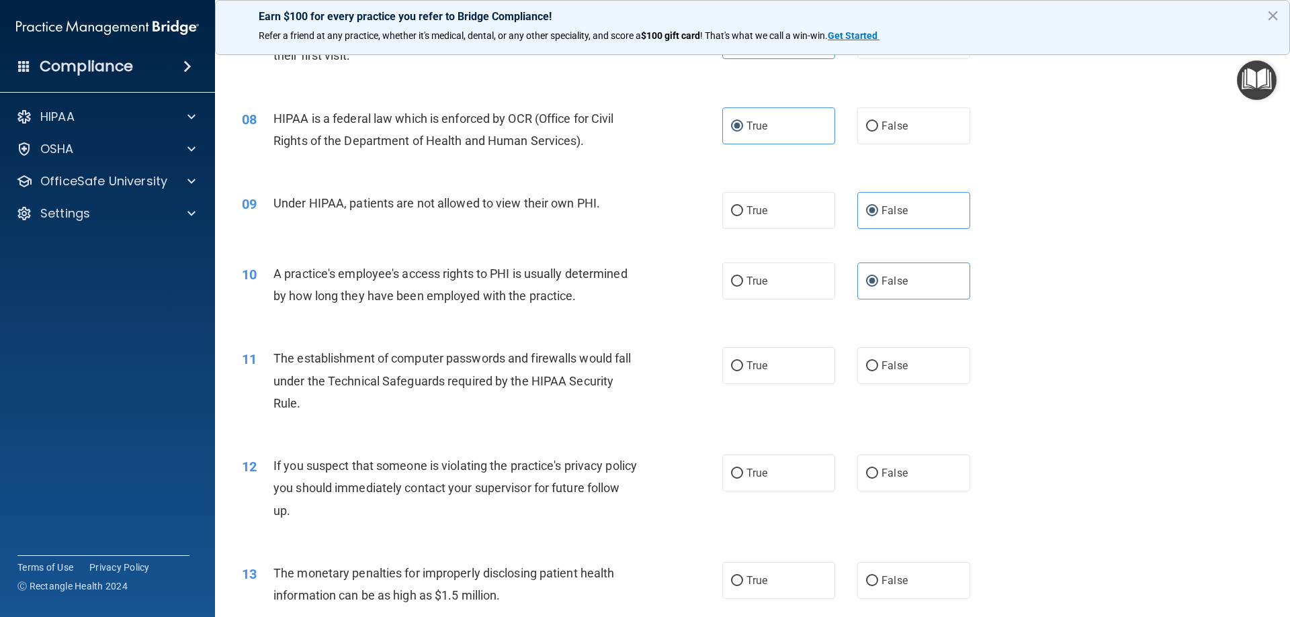
scroll to position [739, 0]
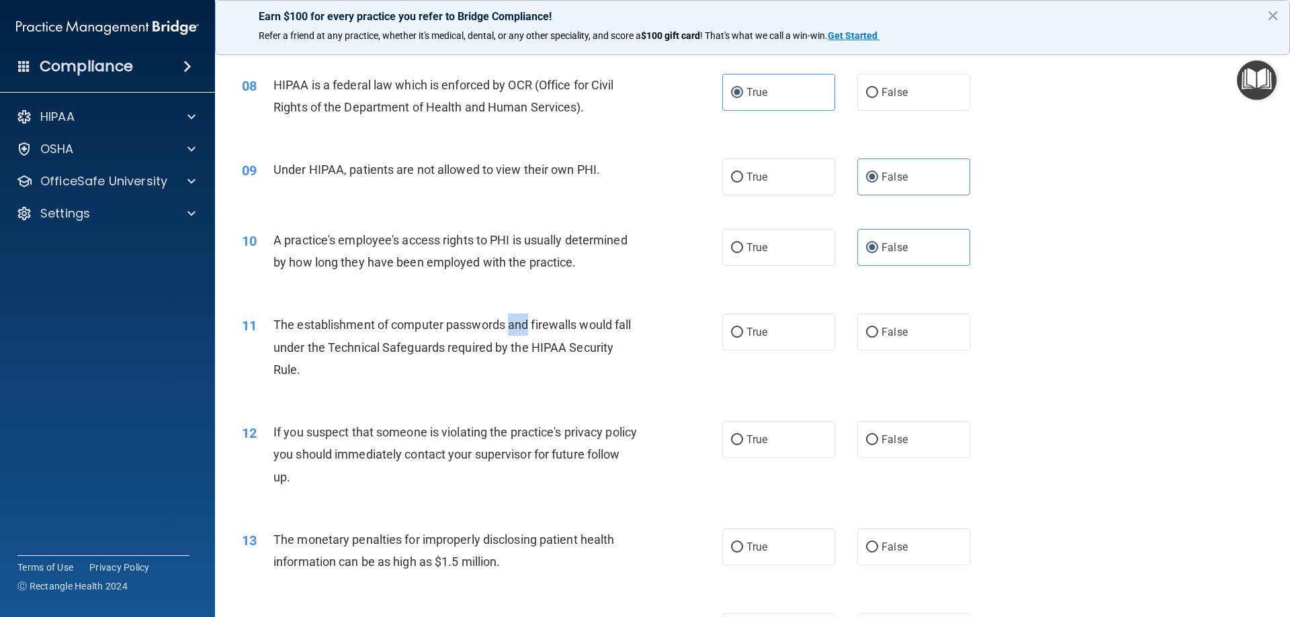
drag, startPoint x: 509, startPoint y: 323, endPoint x: 528, endPoint y: 325, distance: 18.9
click at [528, 325] on span "The establishment of computer passwords and firewalls would fall under the Tech…" at bounding box center [451, 347] width 357 height 58
click at [528, 324] on span "The establishment of computer passwords and firewalls would fall under the Tech…" at bounding box center [451, 347] width 357 height 58
click at [538, 324] on span "The establishment of computer passwords and firewalls would fall under the Tech…" at bounding box center [451, 347] width 357 height 58
click at [811, 336] on label "True" at bounding box center [778, 332] width 113 height 37
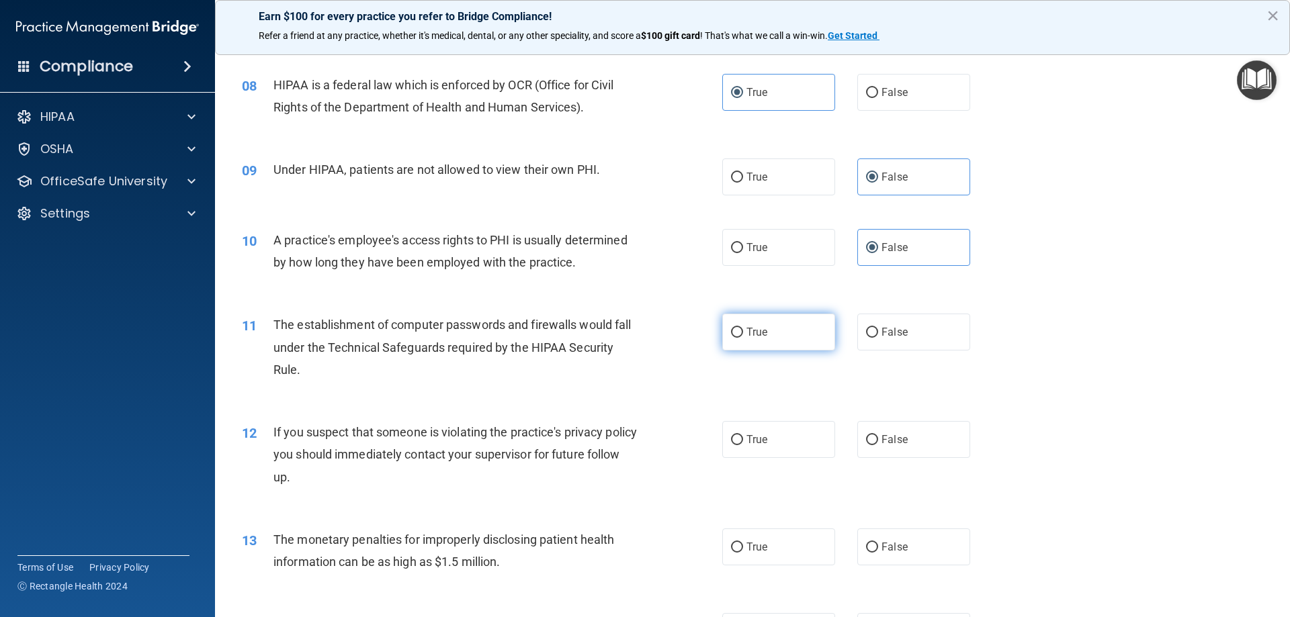
click at [743, 336] on input "True" at bounding box center [737, 333] width 12 height 10
radio input "true"
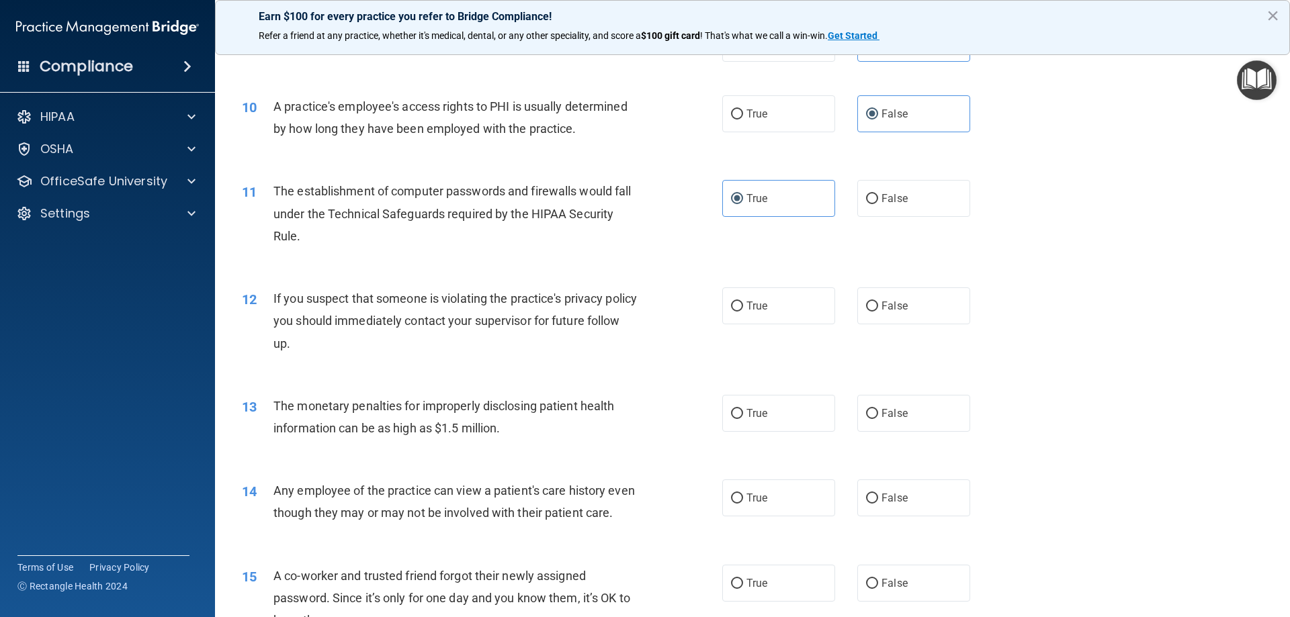
scroll to position [873, 0]
click at [779, 304] on label "True" at bounding box center [778, 305] width 113 height 37
click at [743, 304] on input "True" at bounding box center [737, 306] width 12 height 10
radio input "true"
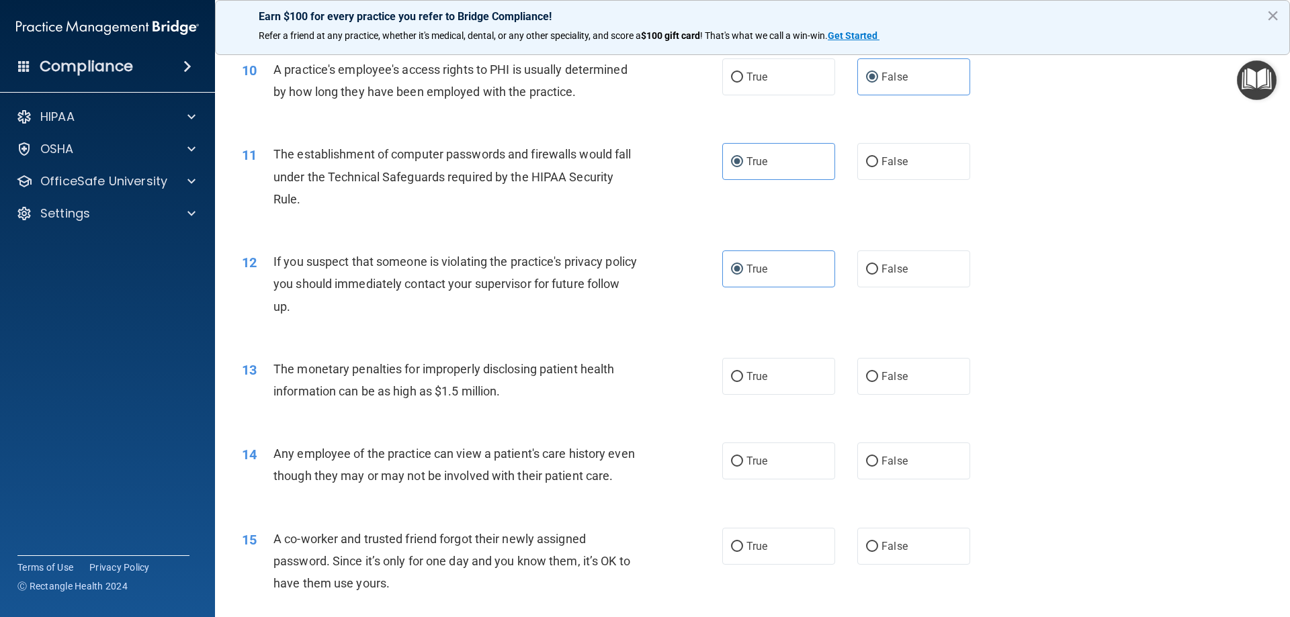
scroll to position [941, 0]
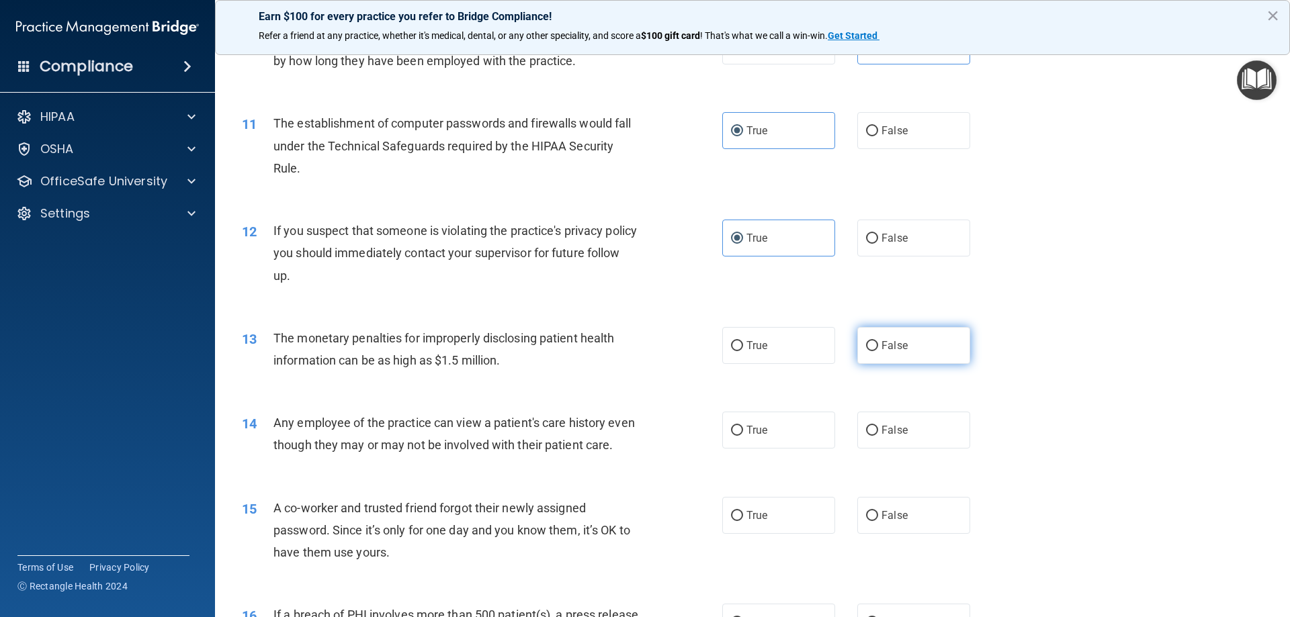
click at [884, 351] on span "False" at bounding box center [895, 345] width 26 height 13
click at [878, 351] on input "False" at bounding box center [872, 346] width 12 height 10
radio input "true"
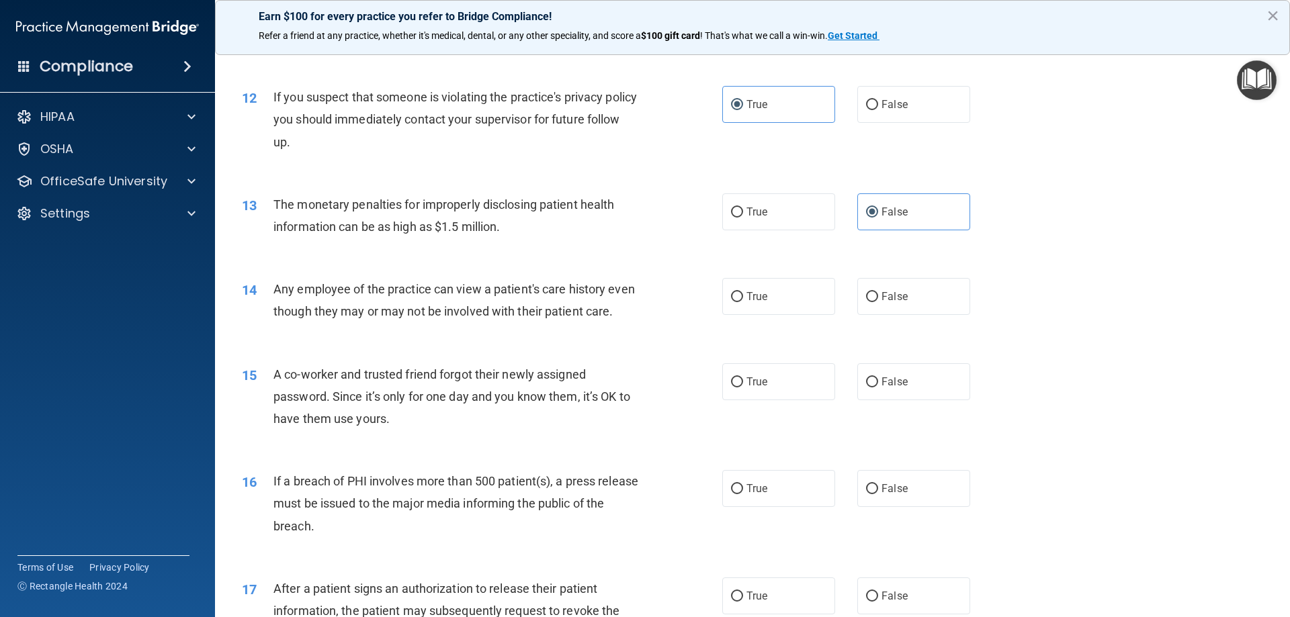
scroll to position [1075, 0]
click at [930, 300] on label "False" at bounding box center [913, 296] width 113 height 37
click at [878, 300] on input "False" at bounding box center [872, 297] width 12 height 10
radio input "true"
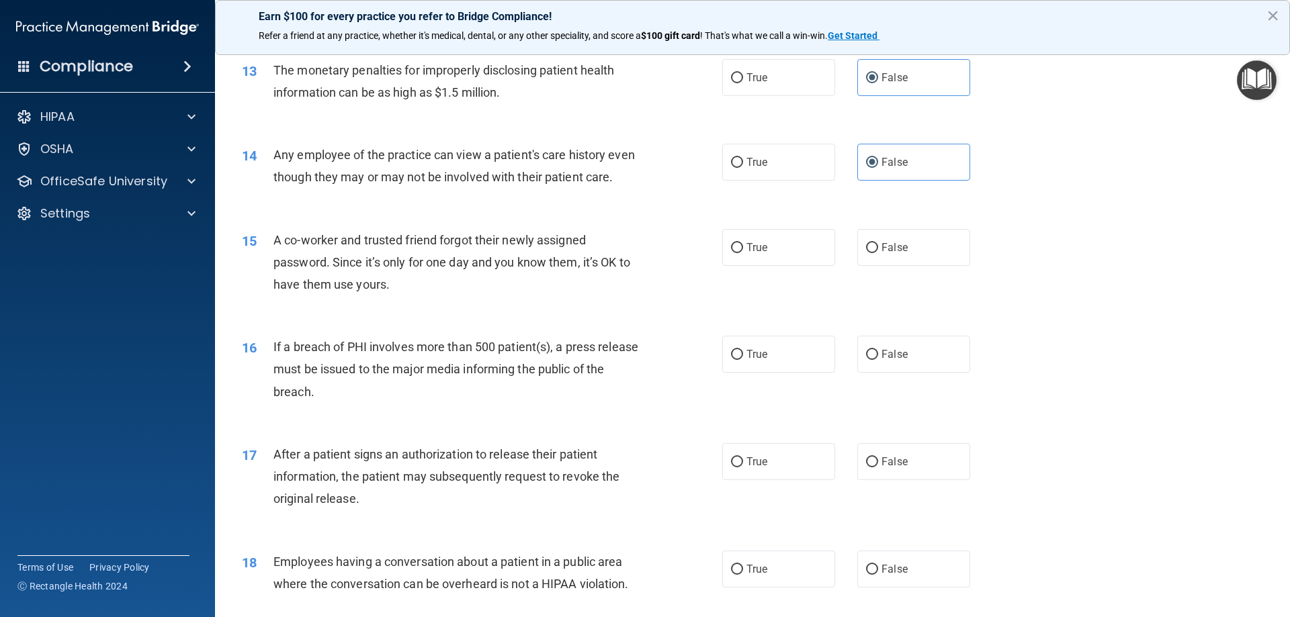
scroll to position [1209, 0]
click at [884, 265] on label "False" at bounding box center [913, 246] width 113 height 37
click at [878, 253] on input "False" at bounding box center [872, 248] width 12 height 10
radio input "true"
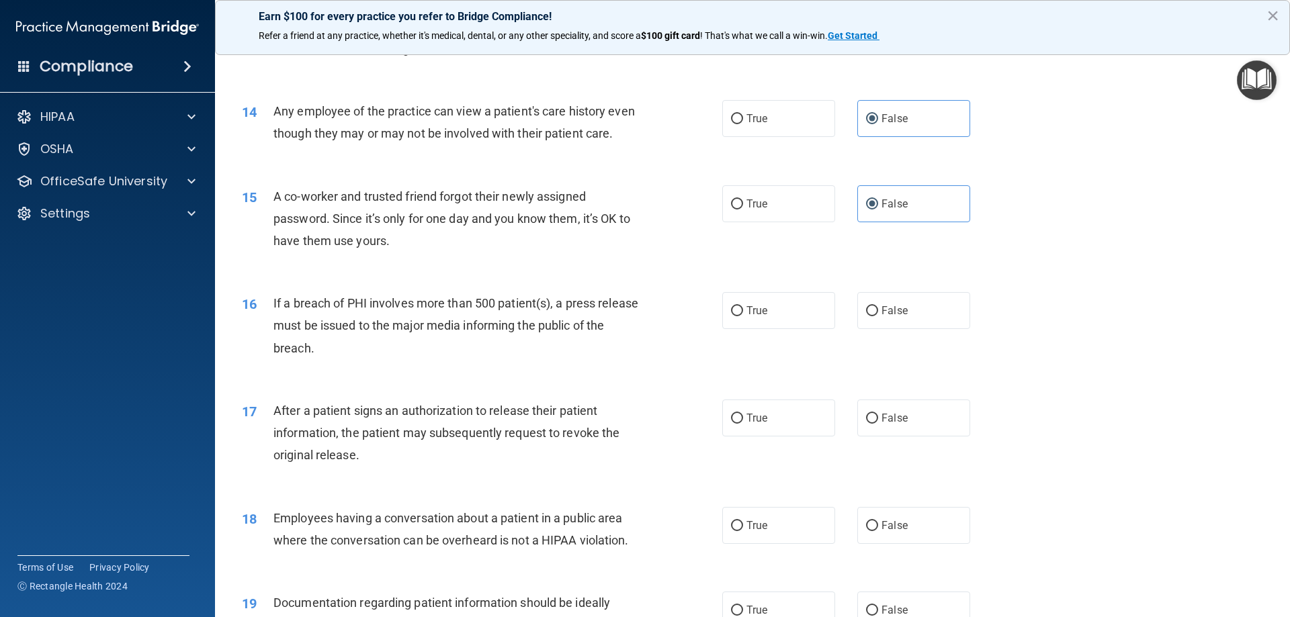
scroll to position [1277, 0]
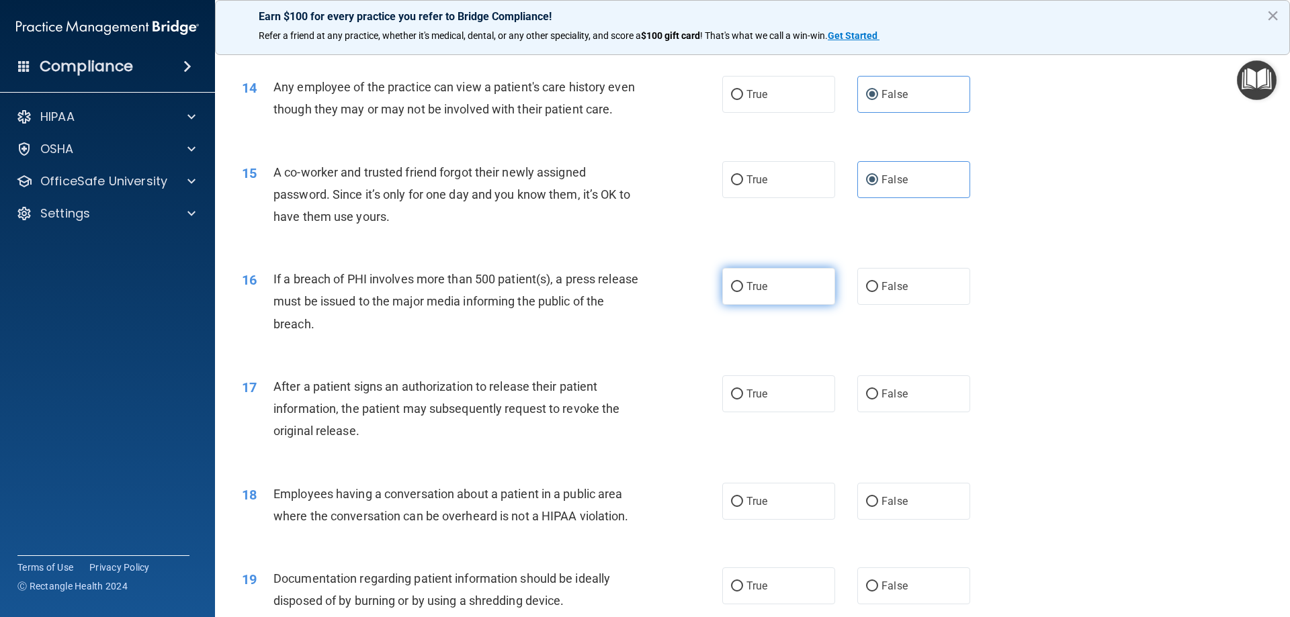
click at [753, 293] on span "True" at bounding box center [756, 286] width 21 height 13
click at [743, 292] on input "True" at bounding box center [737, 287] width 12 height 10
radio input "true"
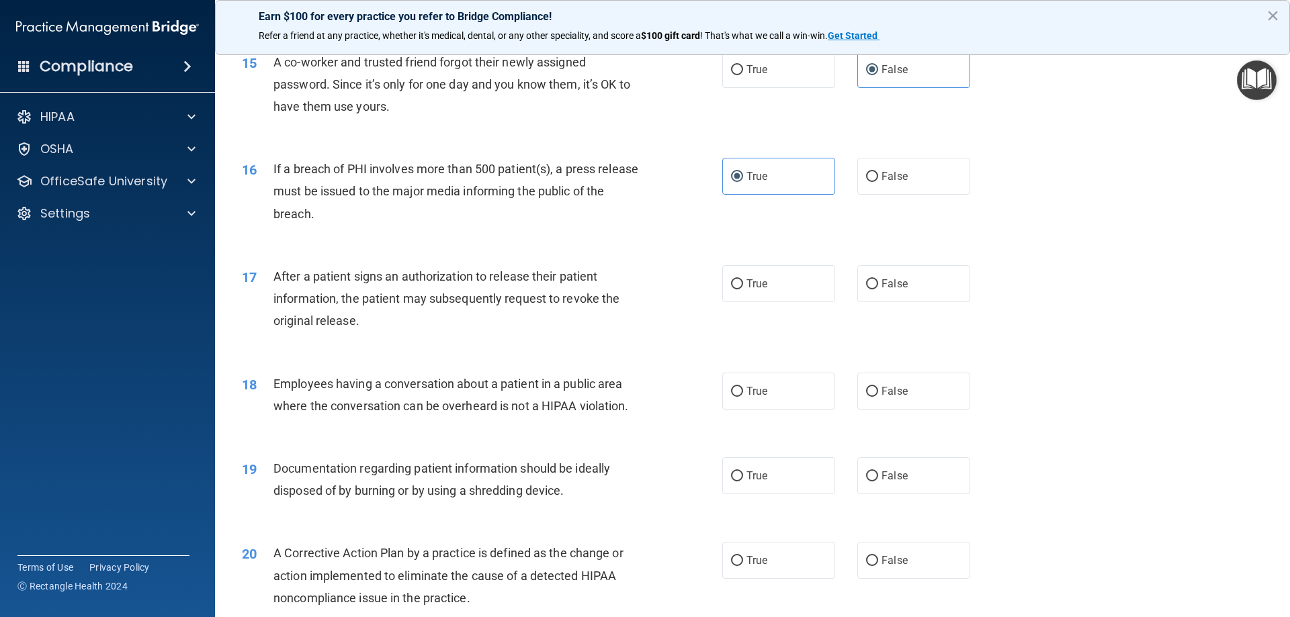
scroll to position [1411, 0]
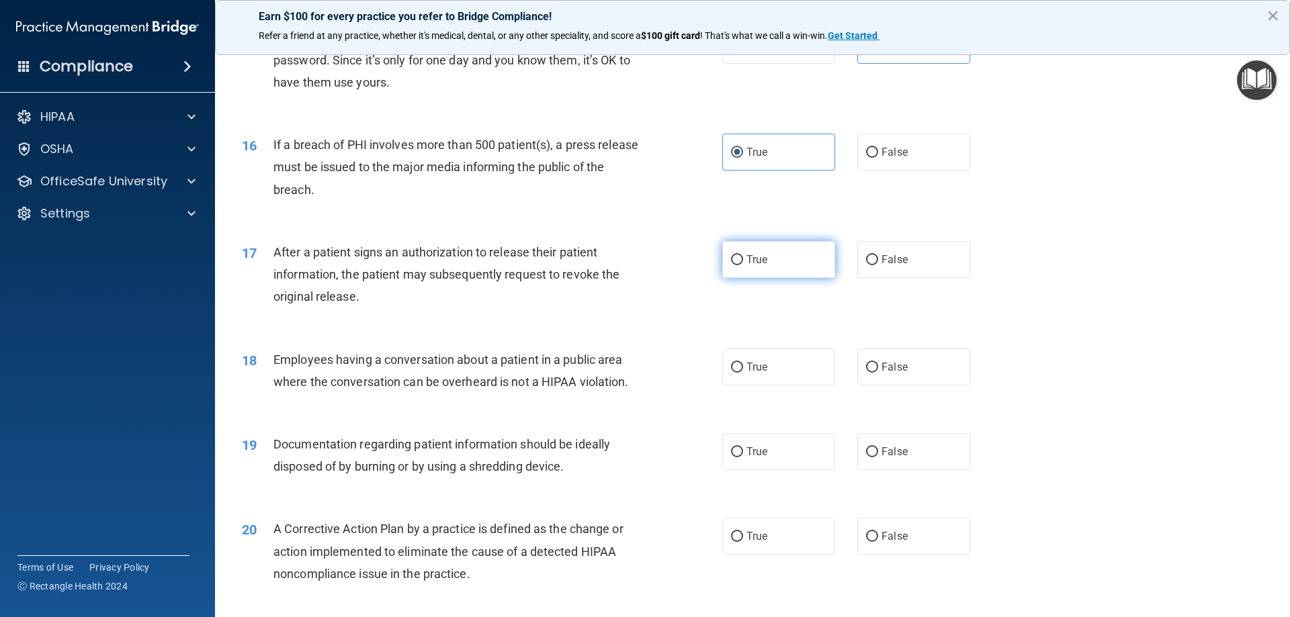
click at [746, 266] on span "True" at bounding box center [756, 259] width 21 height 13
click at [743, 265] on input "True" at bounding box center [737, 260] width 12 height 10
radio input "true"
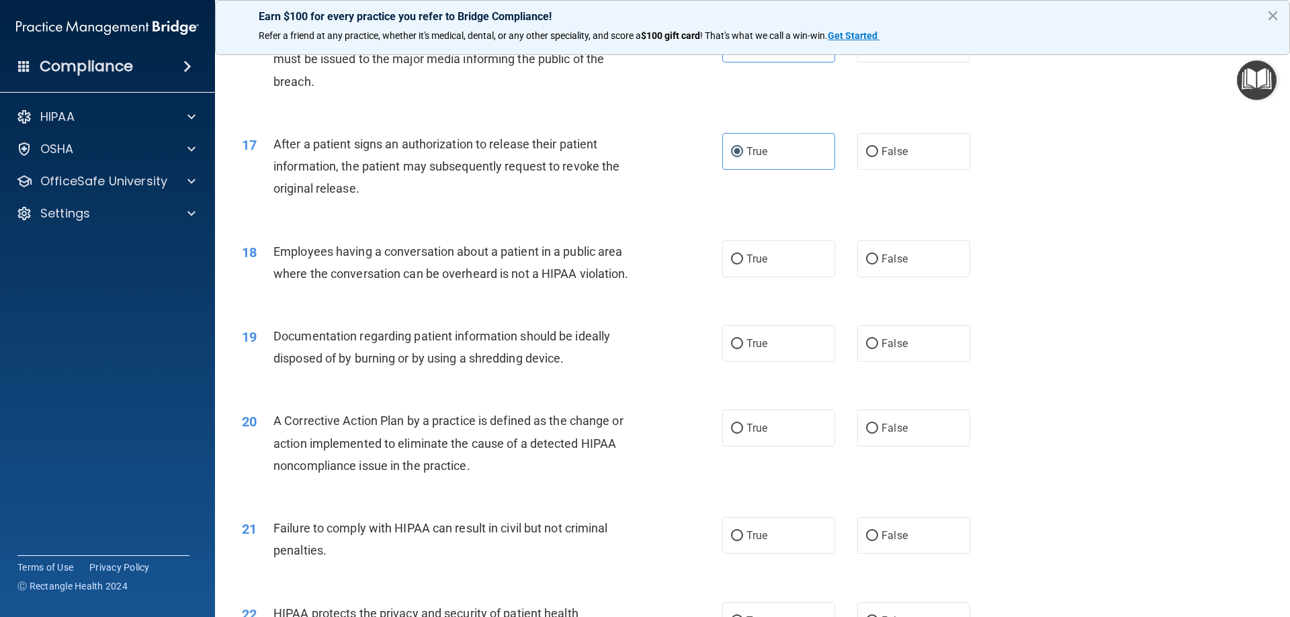
scroll to position [1545, 0]
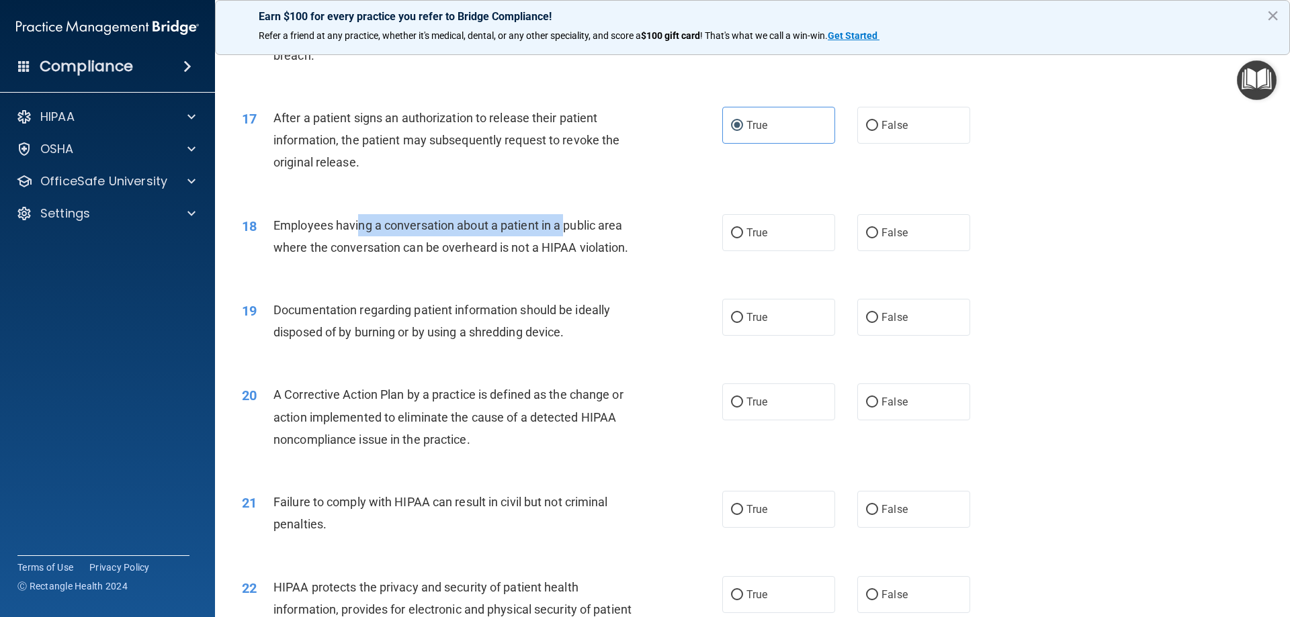
drag, startPoint x: 357, startPoint y: 245, endPoint x: 569, endPoint y: 246, distance: 212.3
click at [568, 246] on span "Employees having a conversation about a patient in a public area where the conv…" at bounding box center [450, 236] width 355 height 36
click at [569, 246] on span "Employees having a conversation about a patient in a public area where the conv…" at bounding box center [450, 236] width 355 height 36
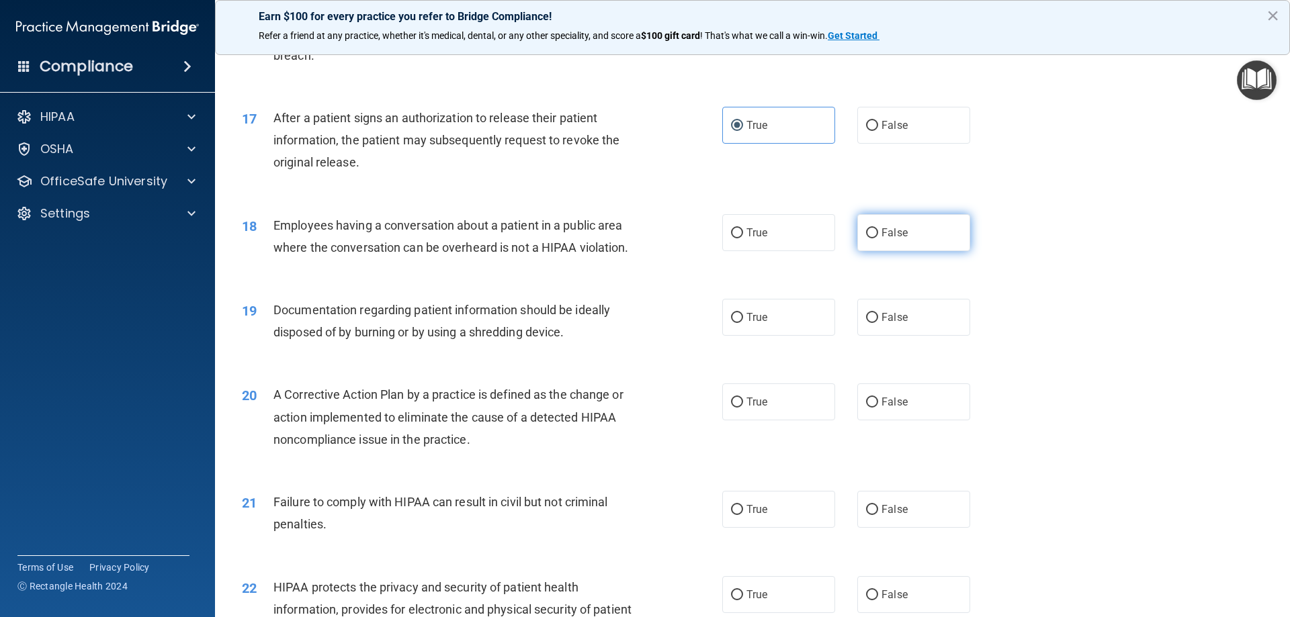
drag, startPoint x: 860, startPoint y: 251, endPoint x: 865, endPoint y: 260, distance: 9.9
click at [866, 239] on input "False" at bounding box center [872, 233] width 12 height 10
radio input "true"
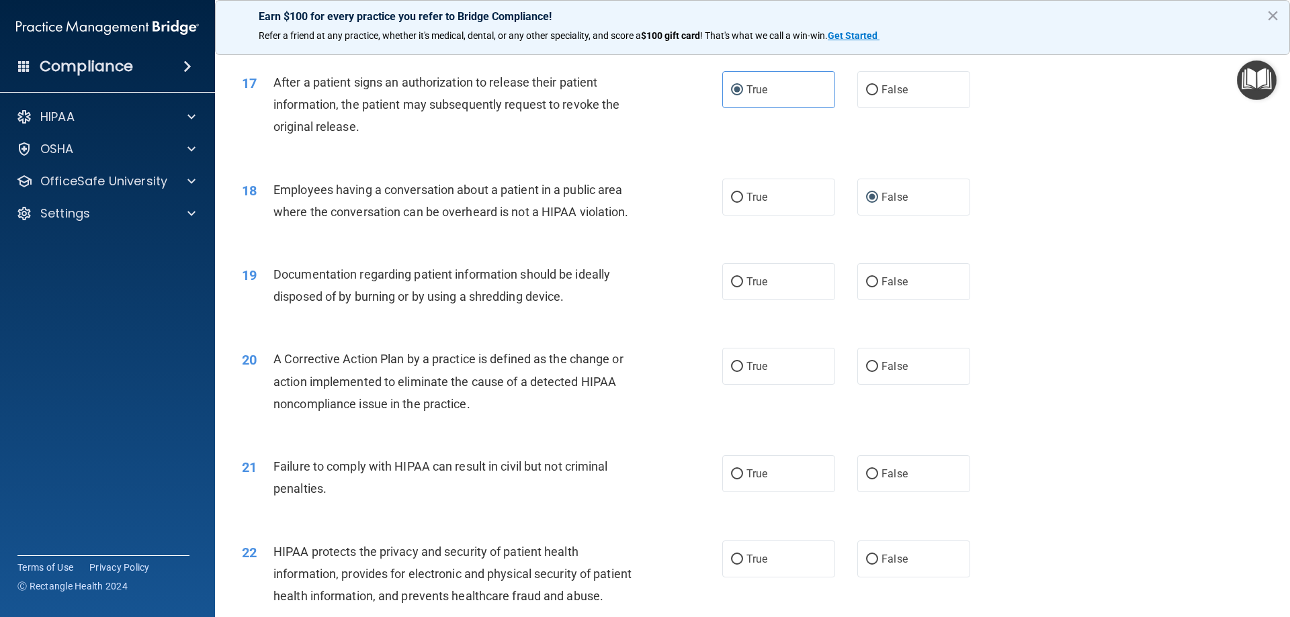
scroll to position [1613, 0]
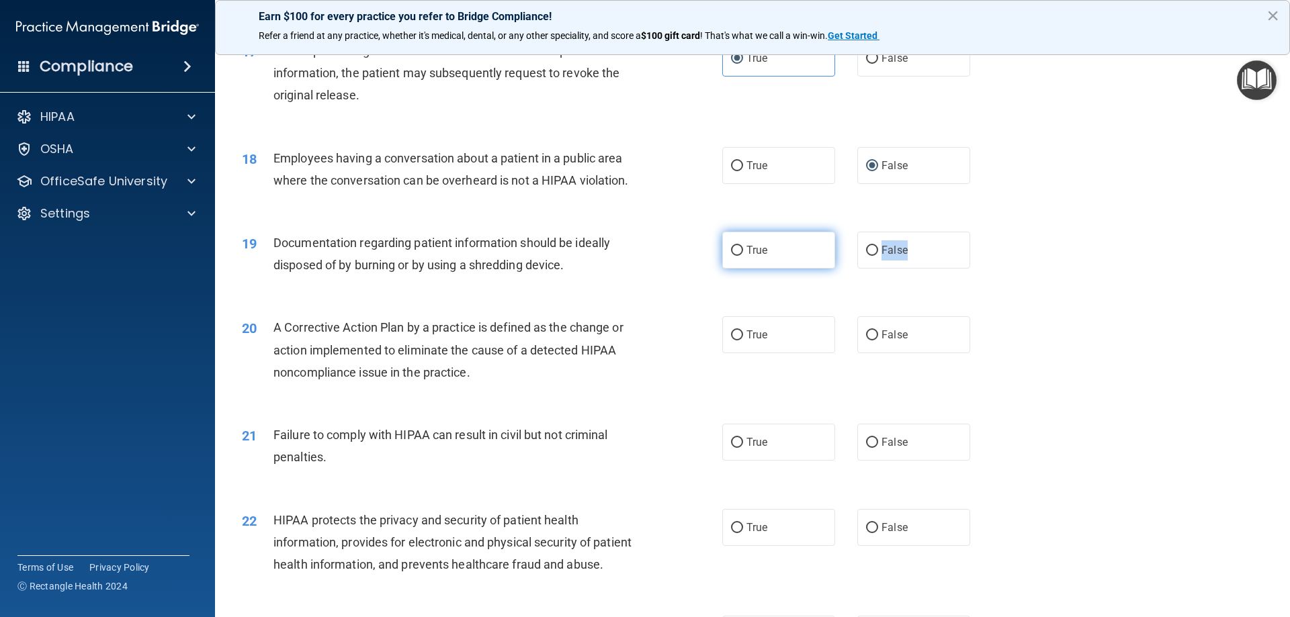
drag, startPoint x: 921, startPoint y: 268, endPoint x: 815, endPoint y: 275, distance: 106.4
click at [816, 269] on div "True False" at bounding box center [857, 250] width 271 height 37
click at [815, 269] on label "True" at bounding box center [778, 250] width 113 height 37
click at [743, 256] on input "True" at bounding box center [737, 251] width 12 height 10
radio input "true"
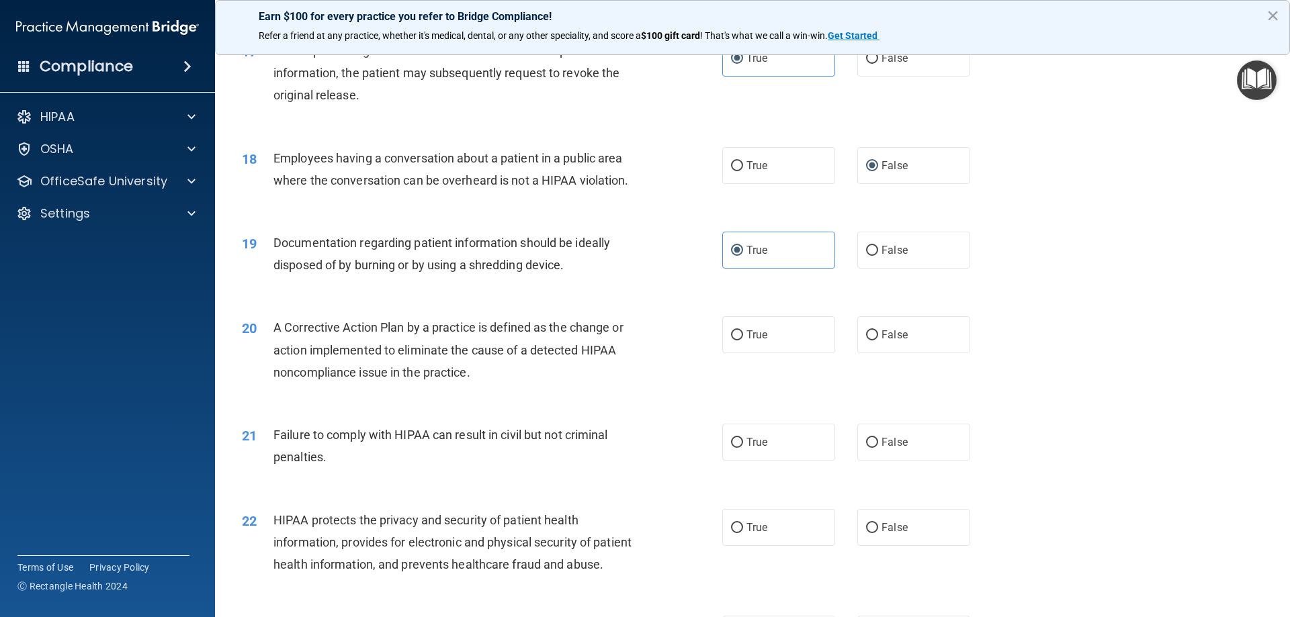
click at [901, 248] on div "19 Documentation regarding patient information should be ideally disposed of by…" at bounding box center [752, 257] width 1041 height 85
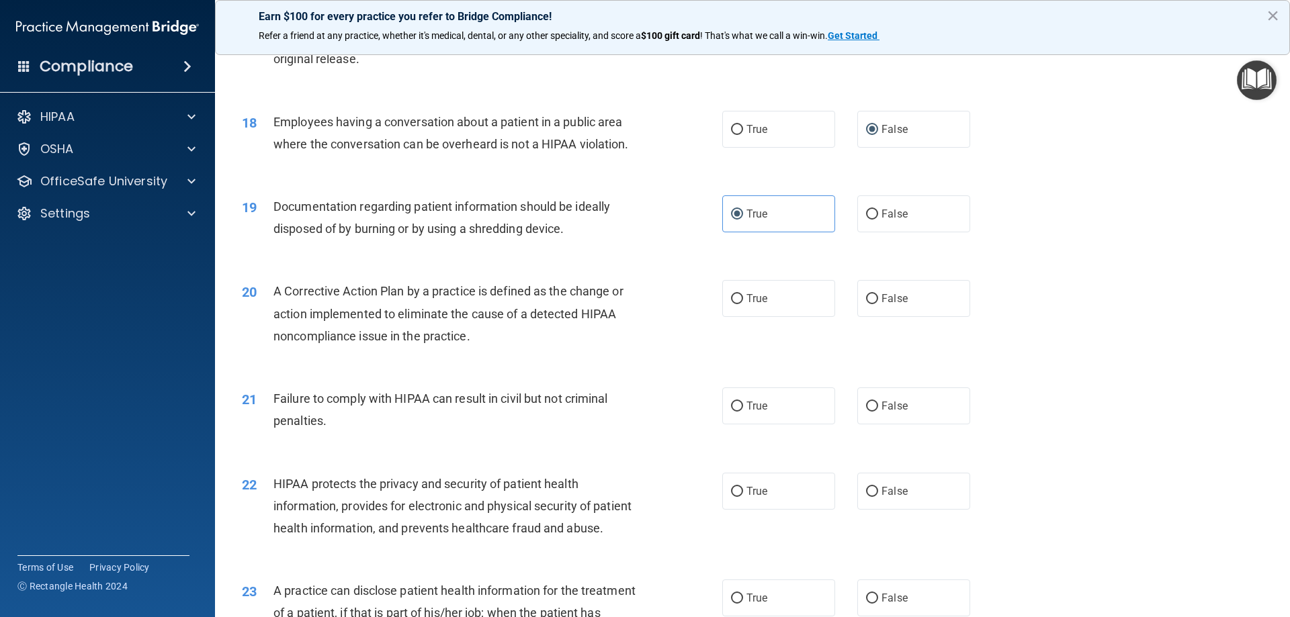
scroll to position [1680, 0]
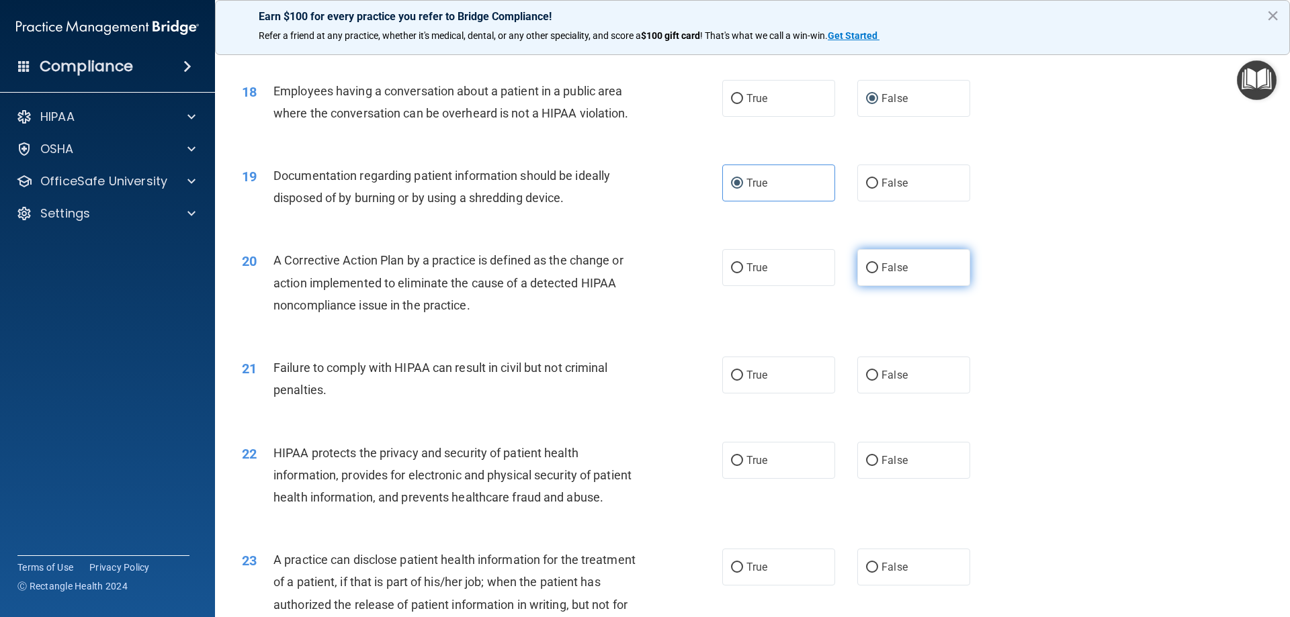
click at [871, 286] on label "False" at bounding box center [913, 267] width 113 height 37
click at [871, 273] on input "False" at bounding box center [872, 268] width 12 height 10
radio input "true"
drag, startPoint x: 742, startPoint y: 390, endPoint x: 770, endPoint y: 396, distance: 29.0
click at [742, 390] on label "True" at bounding box center [778, 375] width 113 height 37
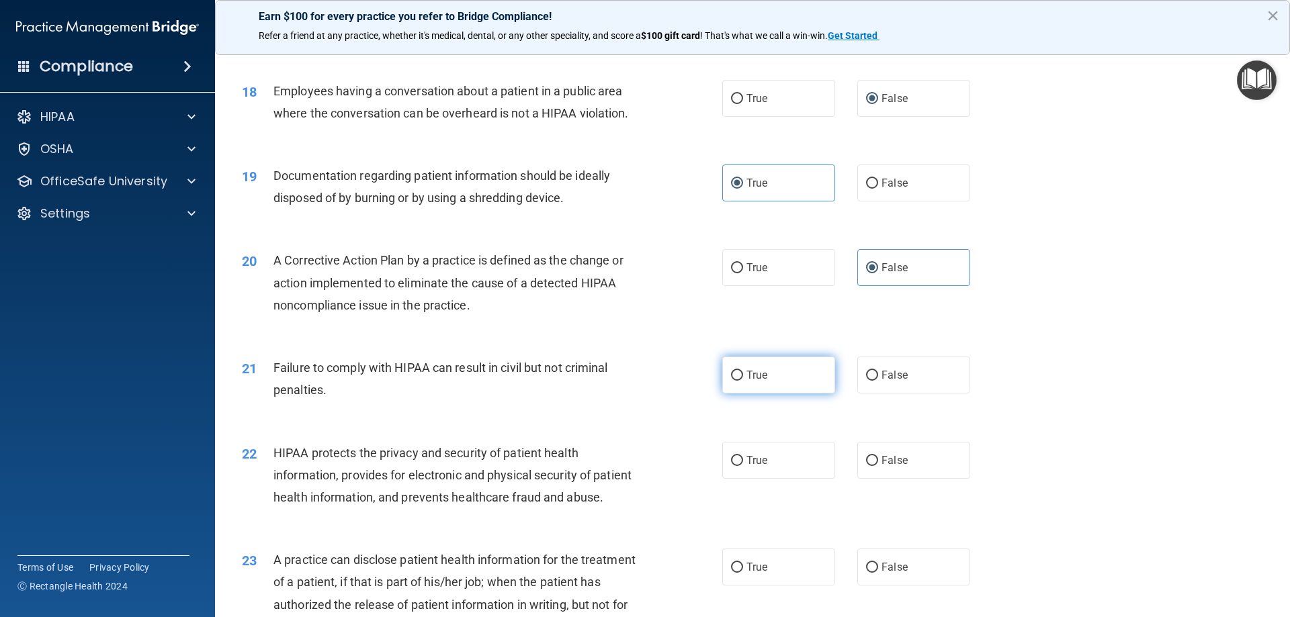
click at [742, 381] on input "True" at bounding box center [737, 376] width 12 height 10
radio input "true"
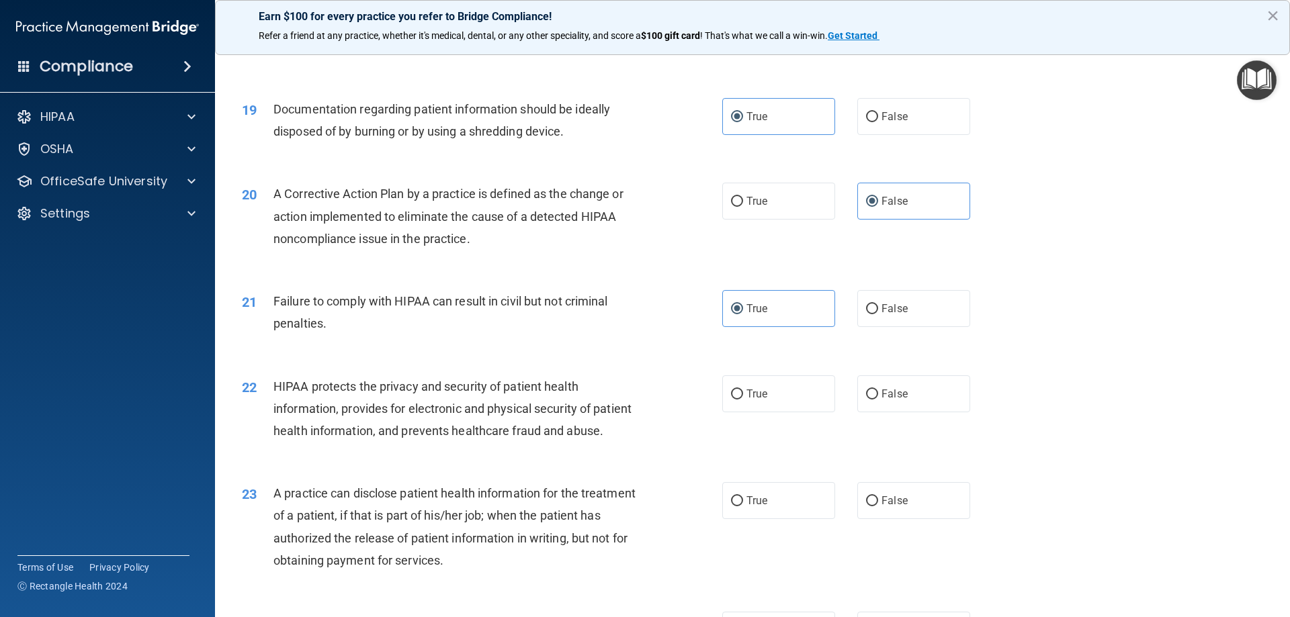
scroll to position [1747, 0]
drag, startPoint x: 271, startPoint y: 399, endPoint x: 372, endPoint y: 409, distance: 101.3
click at [372, 409] on div "22 HIPAA protects the privacy and security of patient health information, provi…" at bounding box center [482, 412] width 521 height 74
click at [310, 416] on div "HIPAA protects the privacy and security of patient health information, provides…" at bounding box center [461, 408] width 376 height 67
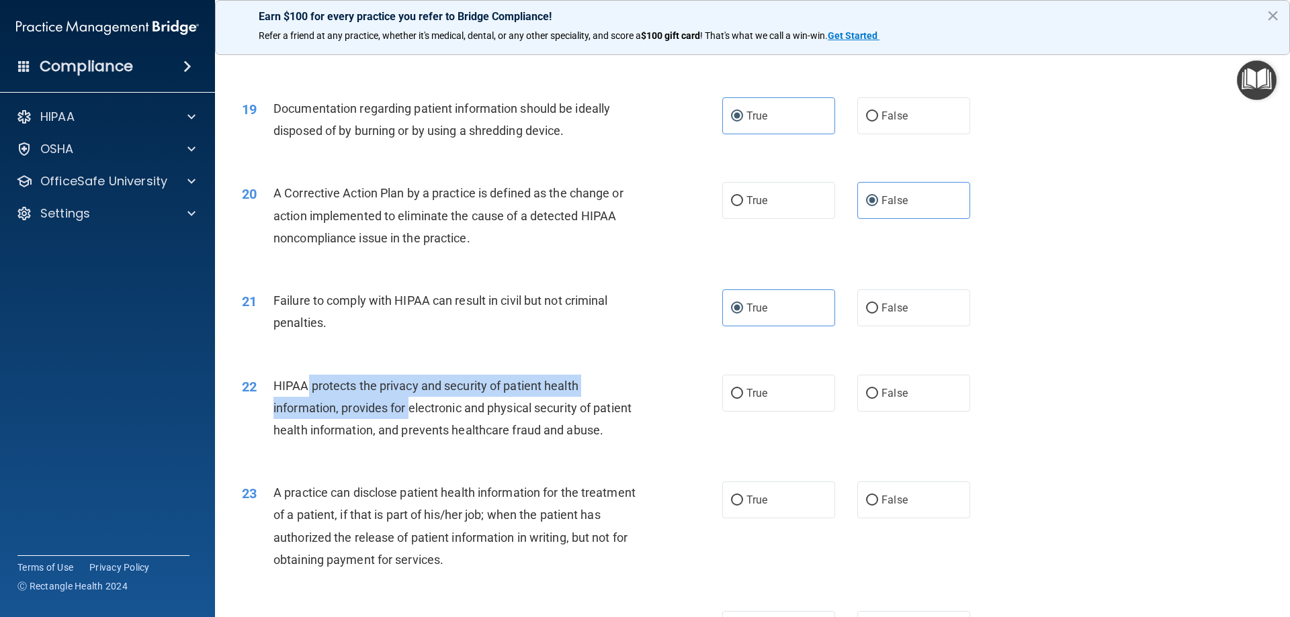
drag, startPoint x: 306, startPoint y: 413, endPoint x: 407, endPoint y: 431, distance: 103.2
click at [411, 431] on span "HIPAA protects the privacy and security of patient health information, provides…" at bounding box center [452, 408] width 358 height 58
click at [325, 417] on div "HIPAA protects the privacy and security of patient health information, provides…" at bounding box center [461, 408] width 376 height 67
click at [315, 407] on span "HIPAA protects the privacy and security of patient health information, provides…" at bounding box center [452, 408] width 358 height 58
drag, startPoint x: 321, startPoint y: 404, endPoint x: 345, endPoint y: 420, distance: 29.1
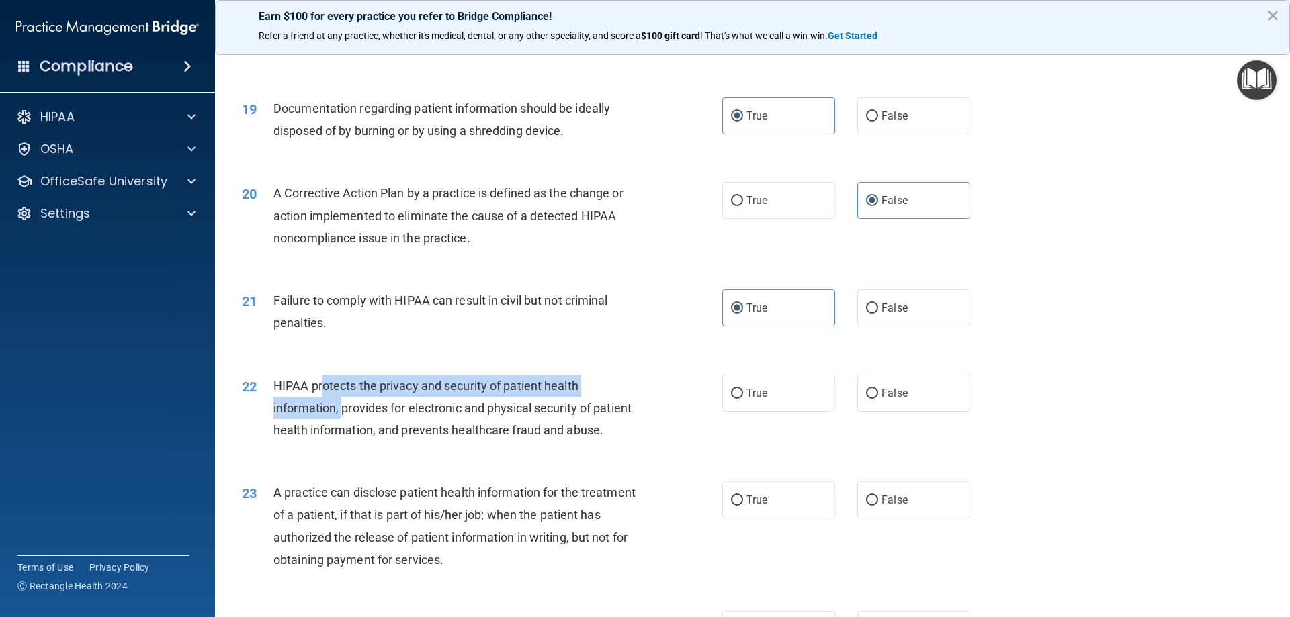
click at [345, 420] on div "HIPAA protects the privacy and security of patient health information, provides…" at bounding box center [461, 408] width 376 height 67
click at [332, 407] on span "HIPAA protects the privacy and security of patient health information, provides…" at bounding box center [452, 408] width 358 height 58
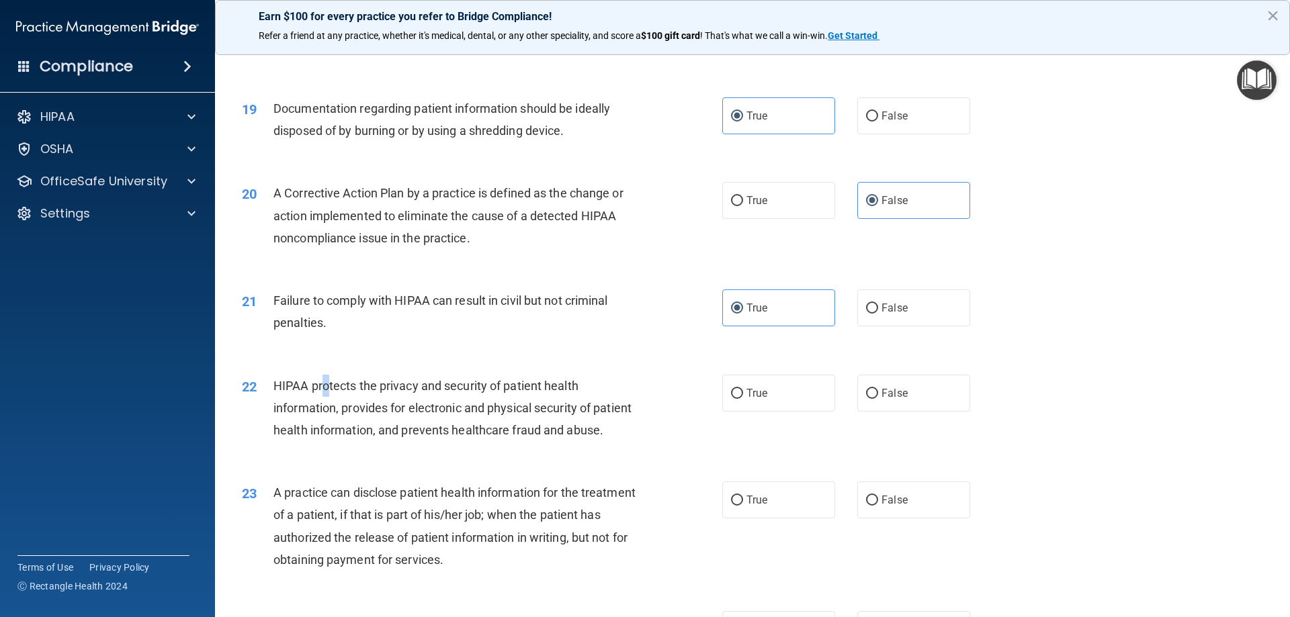
drag, startPoint x: 328, startPoint y: 409, endPoint x: 321, endPoint y: 409, distance: 6.8
click at [321, 409] on span "HIPAA protects the privacy and security of patient health information, provides…" at bounding box center [452, 408] width 358 height 58
drag, startPoint x: 353, startPoint y: 399, endPoint x: 366, endPoint y: 413, distance: 18.5
click at [357, 400] on div "HIPAA protects the privacy and security of patient health information, provides…" at bounding box center [461, 408] width 376 height 67
drag, startPoint x: 766, startPoint y: 400, endPoint x: 752, endPoint y: 421, distance: 25.7
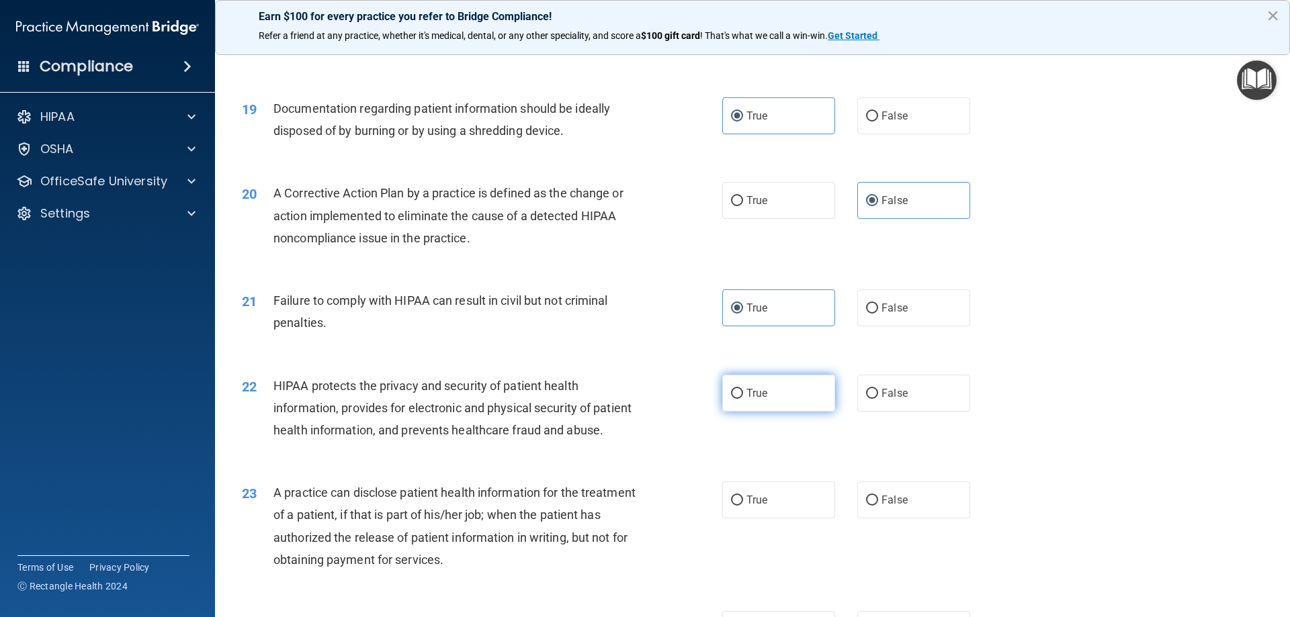
click at [766, 399] on label "True" at bounding box center [778, 393] width 113 height 37
click at [743, 399] on input "True" at bounding box center [737, 394] width 12 height 10
radio input "true"
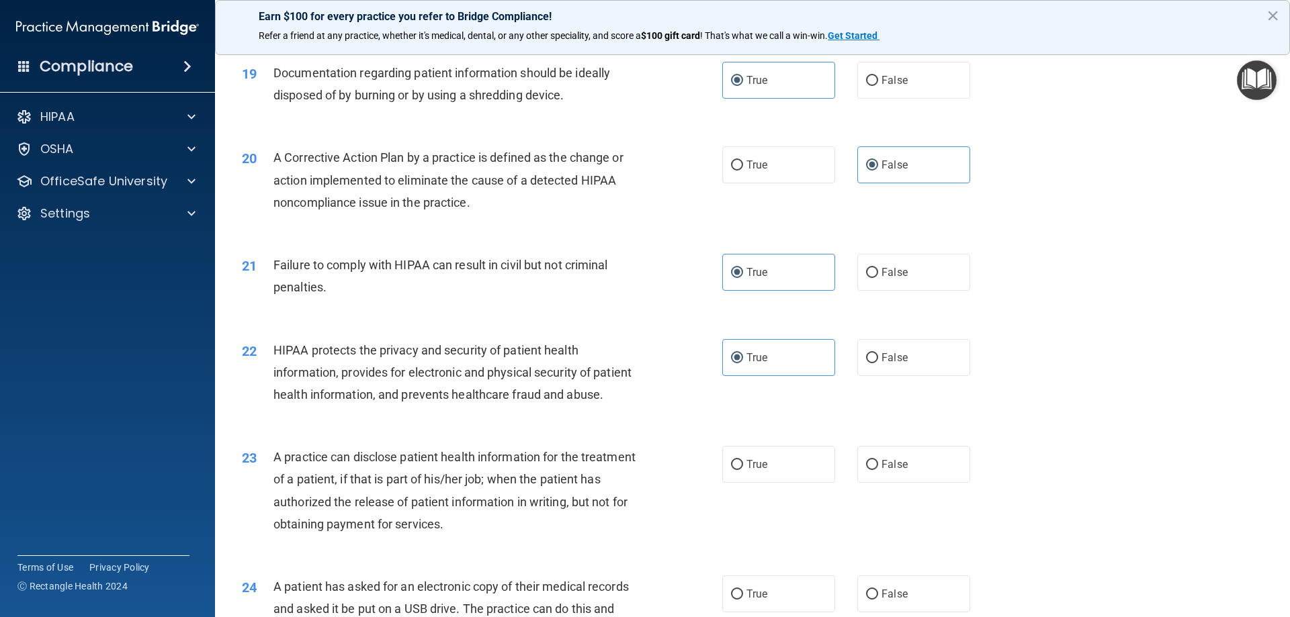
scroll to position [1881, 0]
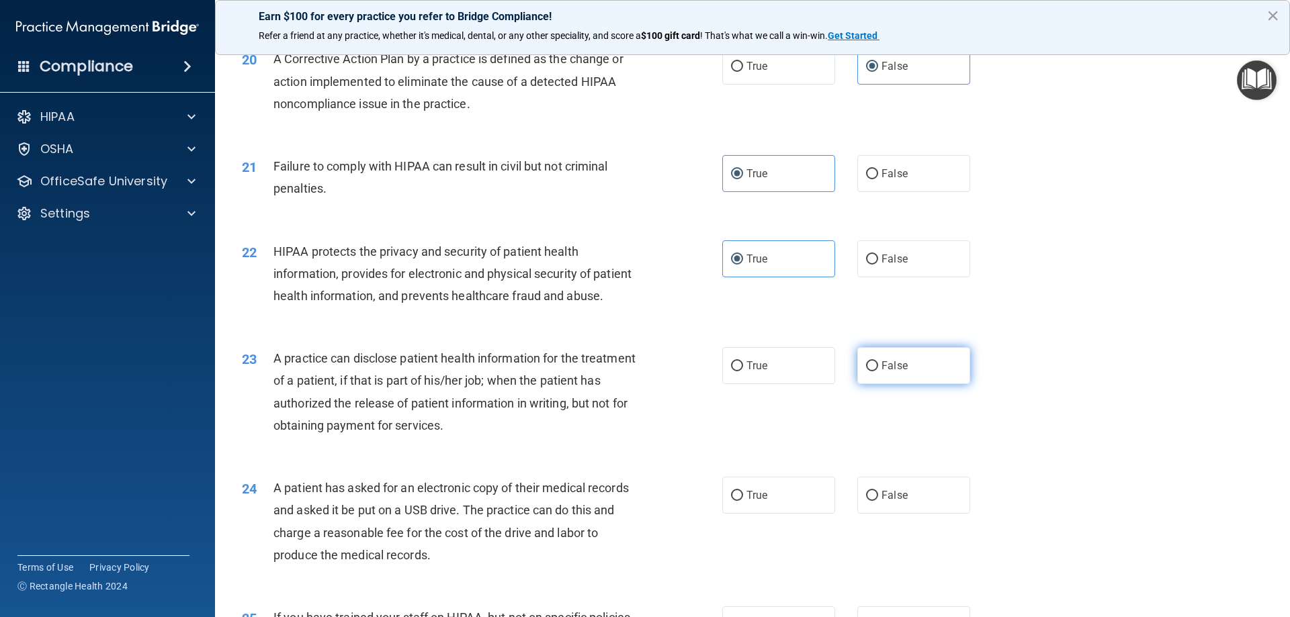
click at [906, 384] on label "False" at bounding box center [913, 365] width 113 height 37
click at [878, 372] on input "False" at bounding box center [872, 366] width 12 height 10
radio input "true"
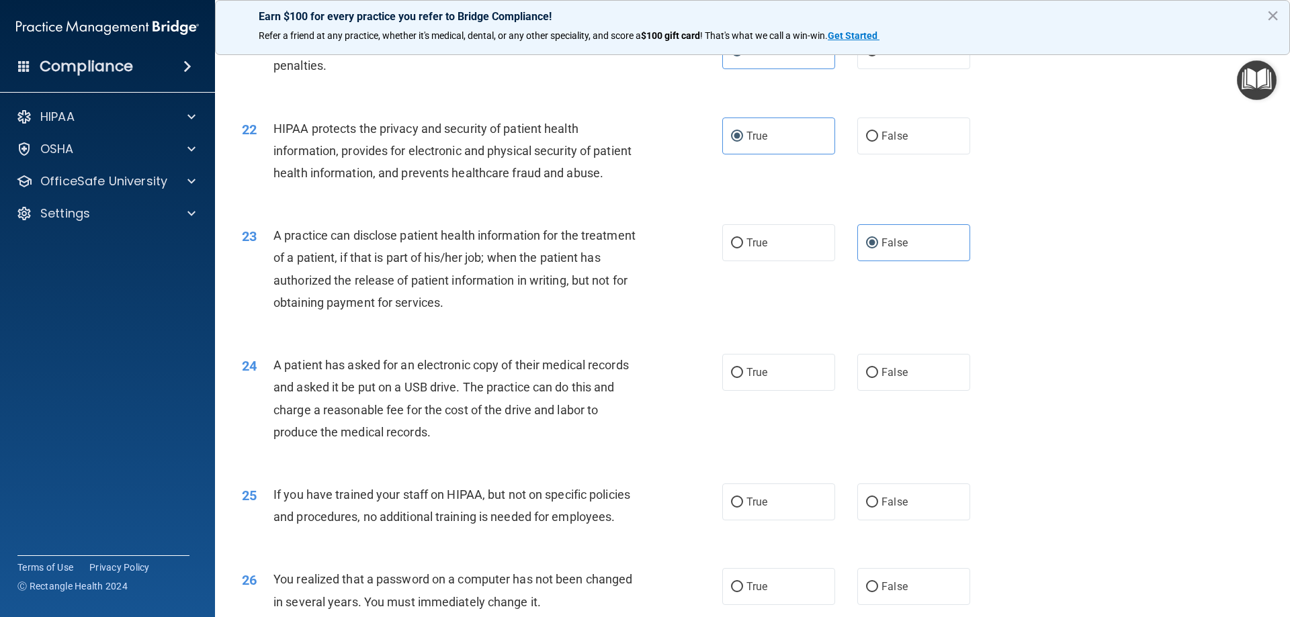
scroll to position [2016, 0]
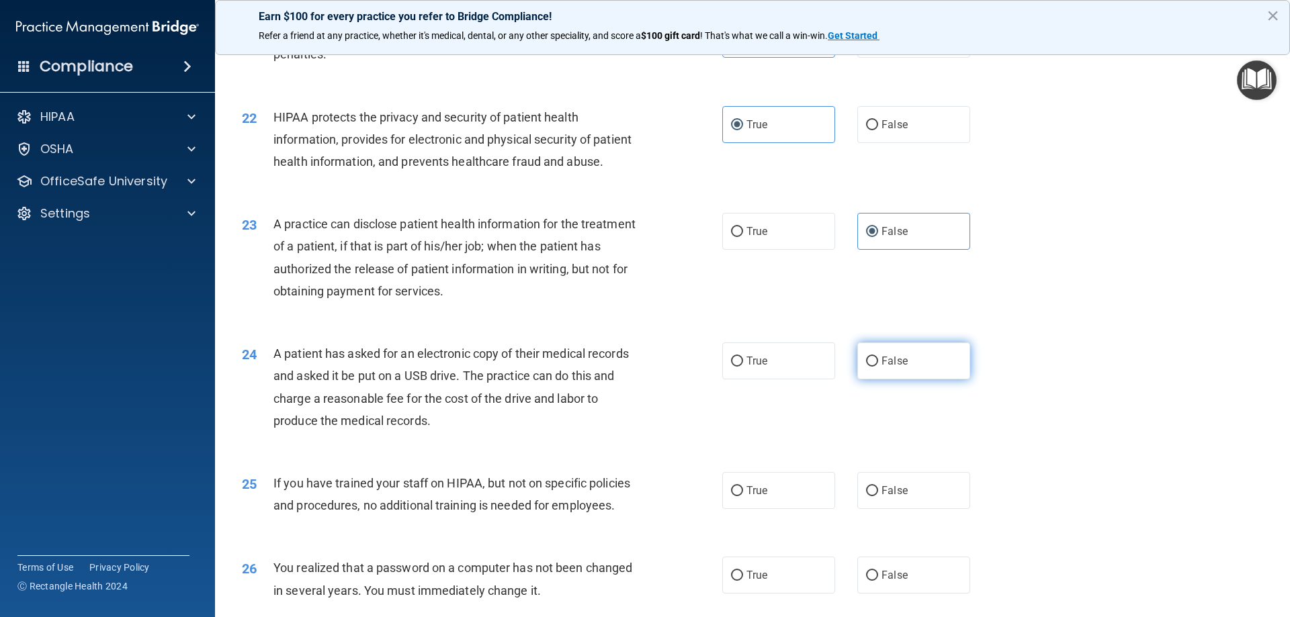
click at [867, 380] on label "False" at bounding box center [913, 361] width 113 height 37
click at [867, 367] on input "False" at bounding box center [872, 362] width 12 height 10
radio input "true"
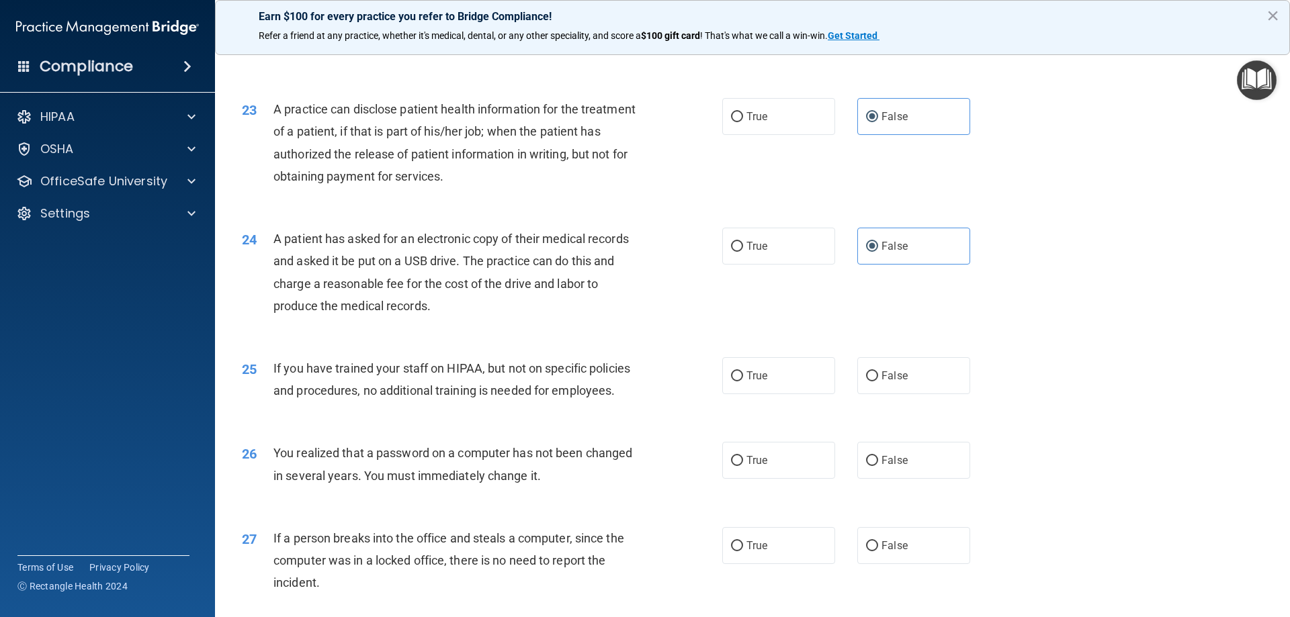
scroll to position [2150, 0]
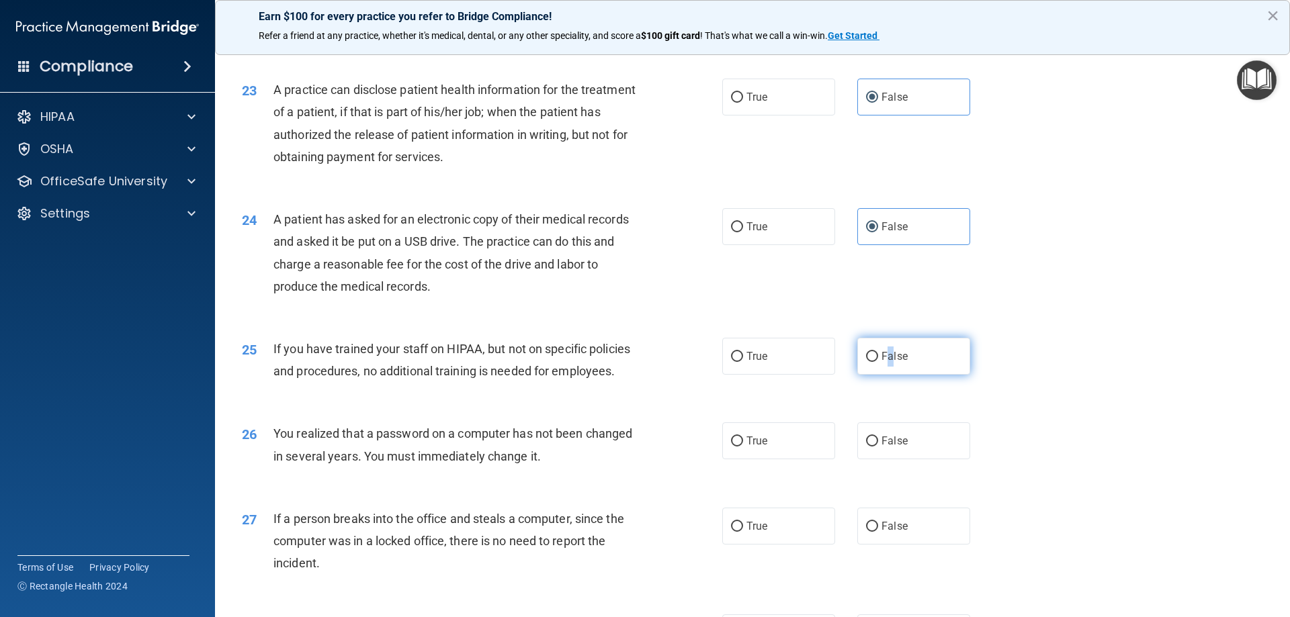
click at [883, 363] on span "False" at bounding box center [895, 356] width 26 height 13
click at [900, 363] on span "False" at bounding box center [895, 356] width 26 height 13
click at [878, 362] on input "False" at bounding box center [872, 357] width 12 height 10
radio input "true"
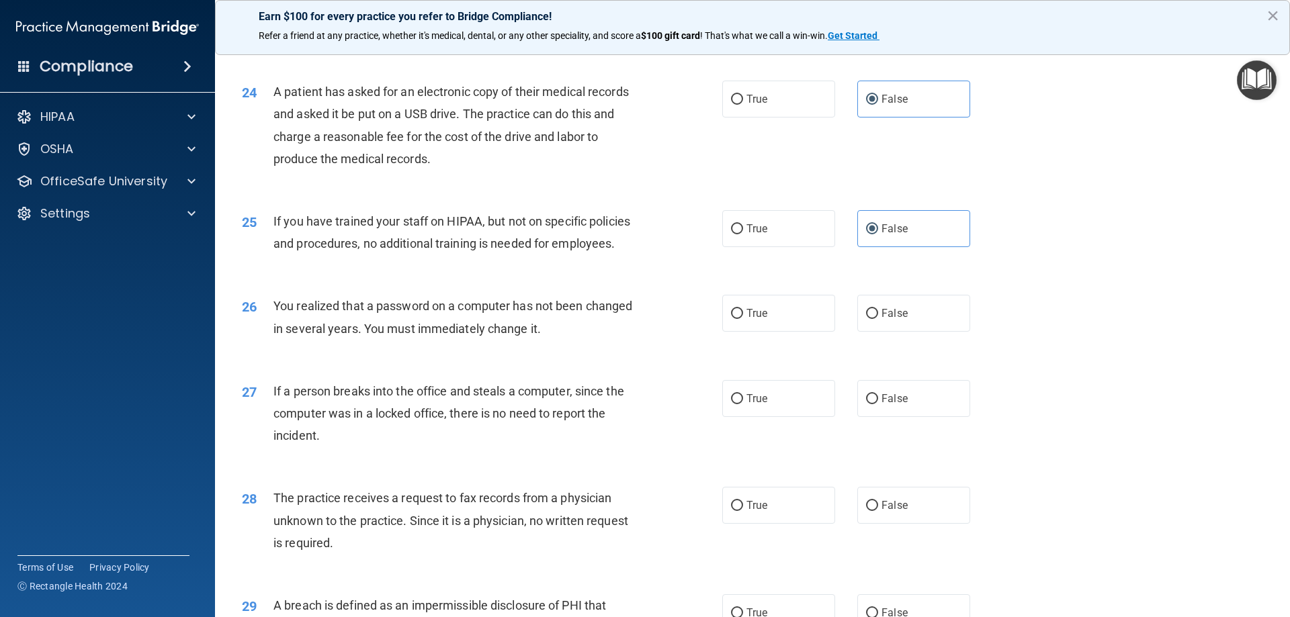
scroll to position [2285, 0]
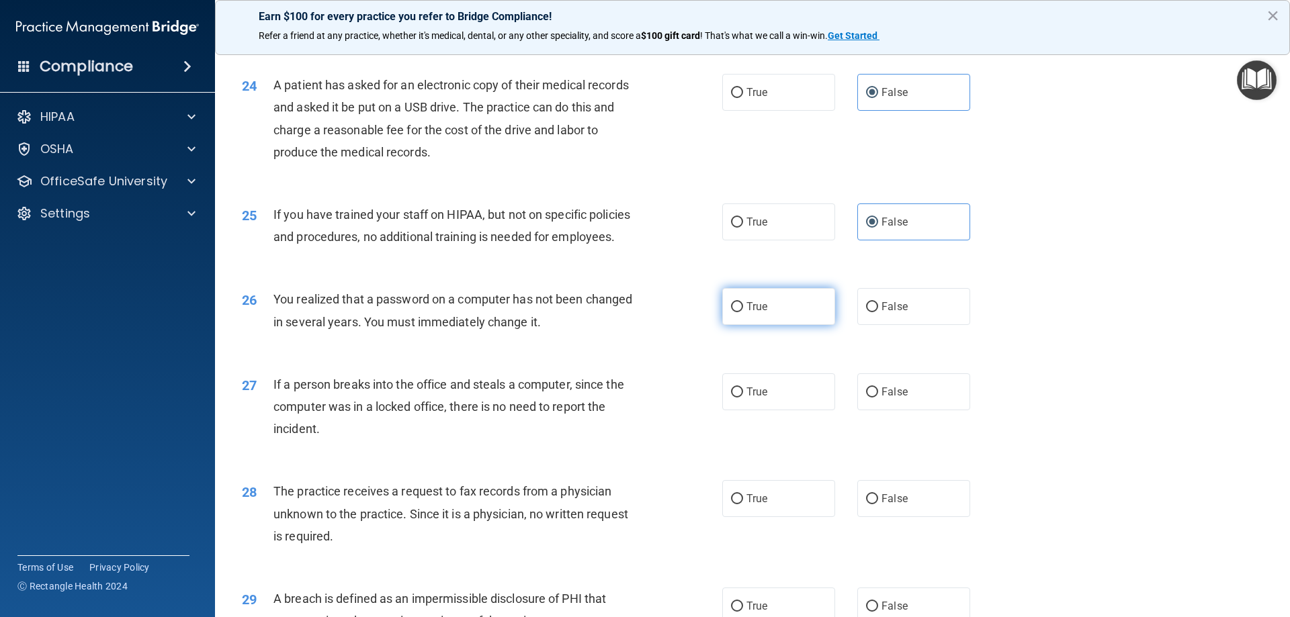
click at [765, 325] on label "True" at bounding box center [778, 306] width 113 height 37
click at [743, 312] on input "True" at bounding box center [737, 307] width 12 height 10
radio input "true"
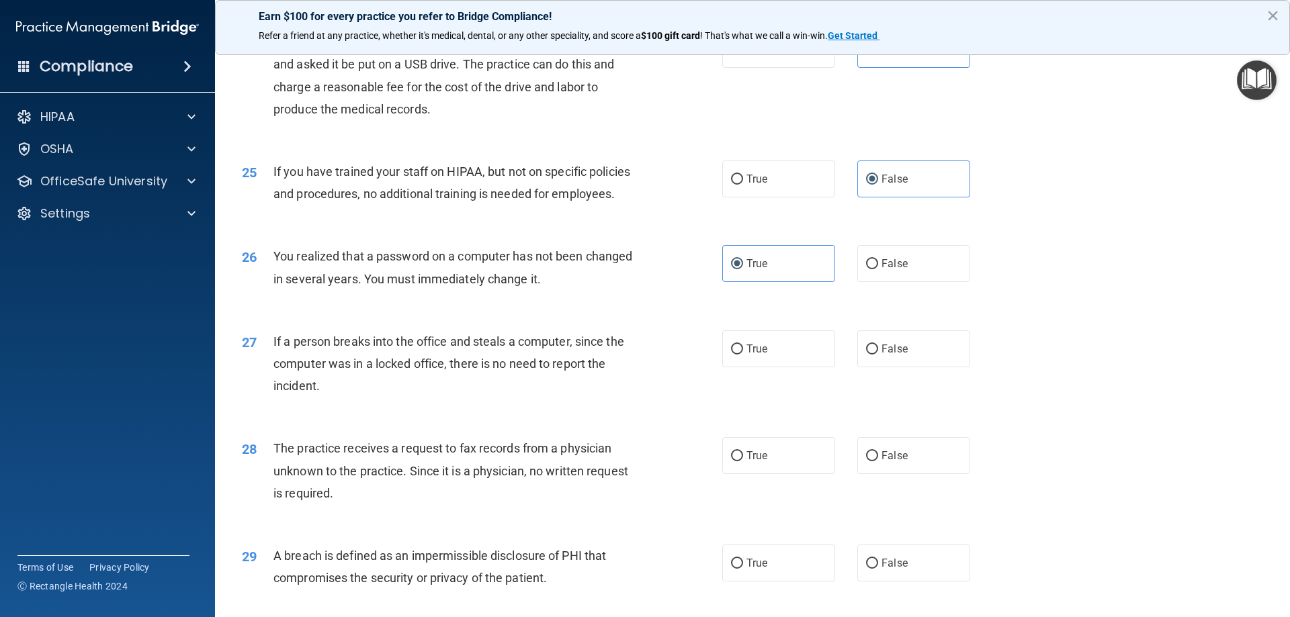
scroll to position [2352, 0]
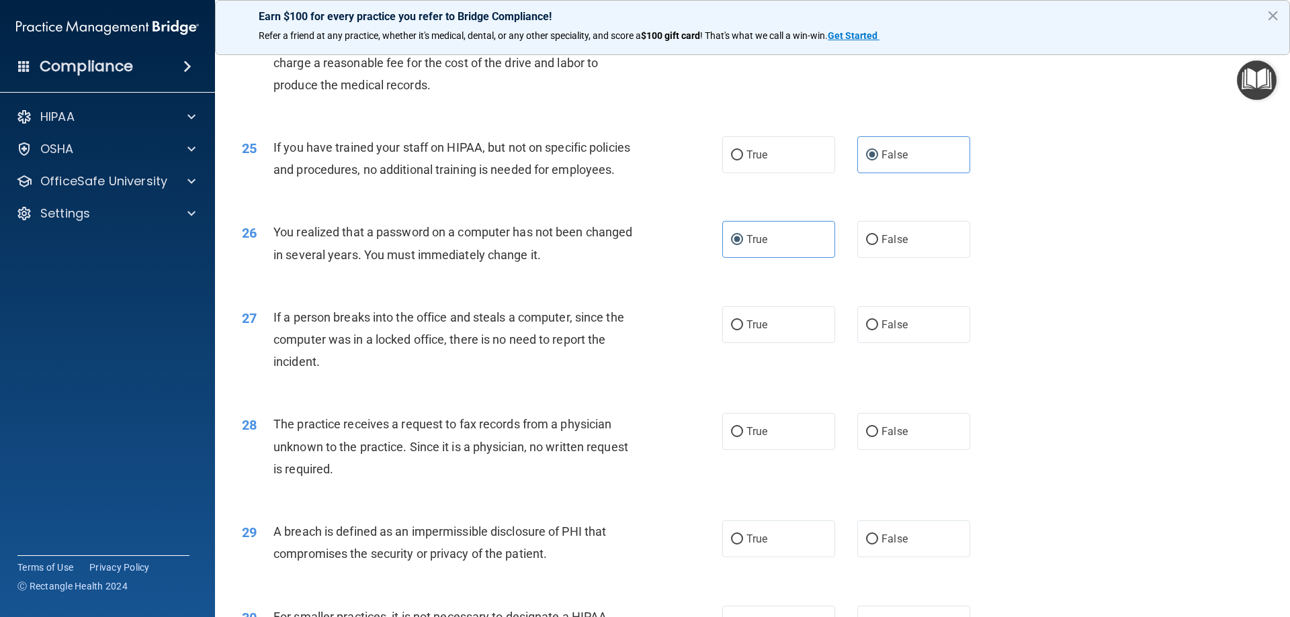
drag, startPoint x: 886, startPoint y: 378, endPoint x: 897, endPoint y: 398, distance: 23.8
click at [889, 343] on label "False" at bounding box center [913, 324] width 113 height 37
drag, startPoint x: 907, startPoint y: 355, endPoint x: 977, endPoint y: 341, distance: 71.4
click at [907, 343] on label "False" at bounding box center [913, 324] width 113 height 37
click at [878, 331] on input "False" at bounding box center [872, 326] width 12 height 10
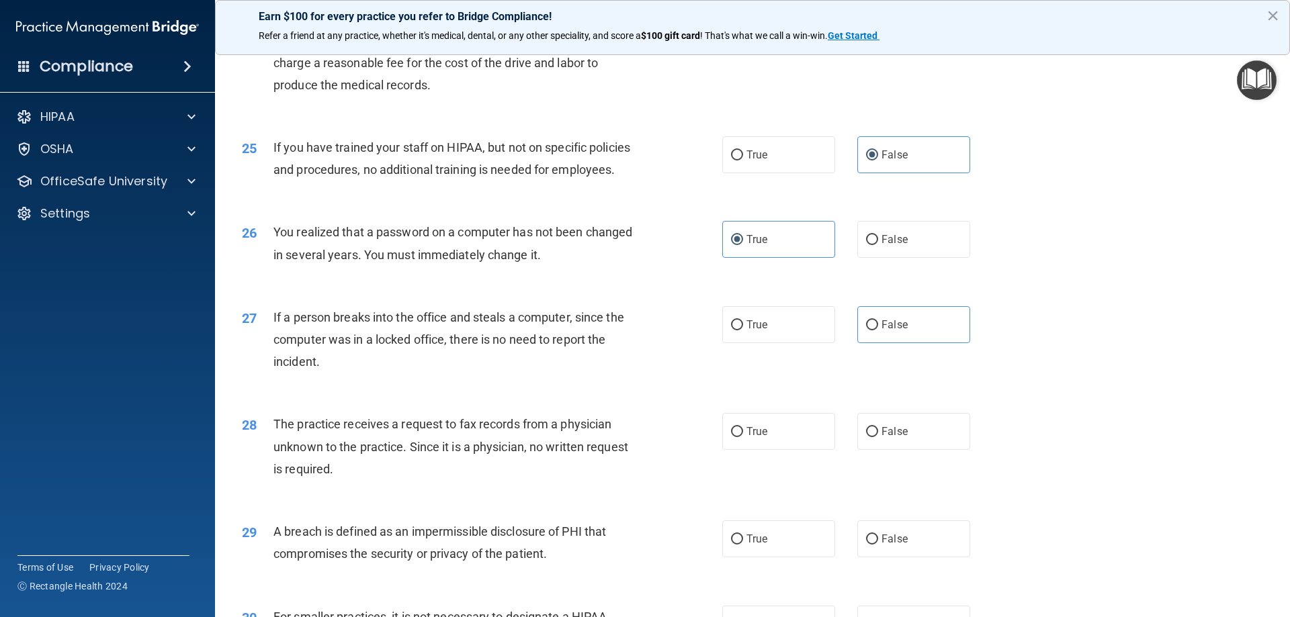
radio input "true"
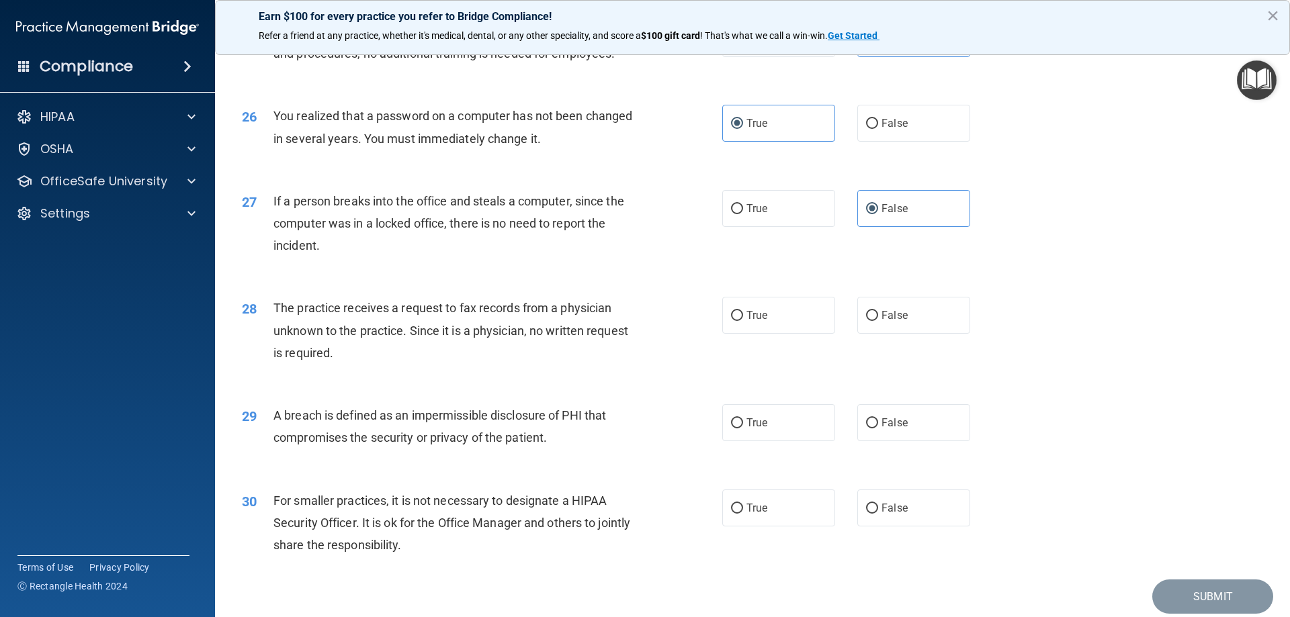
scroll to position [2486, 0]
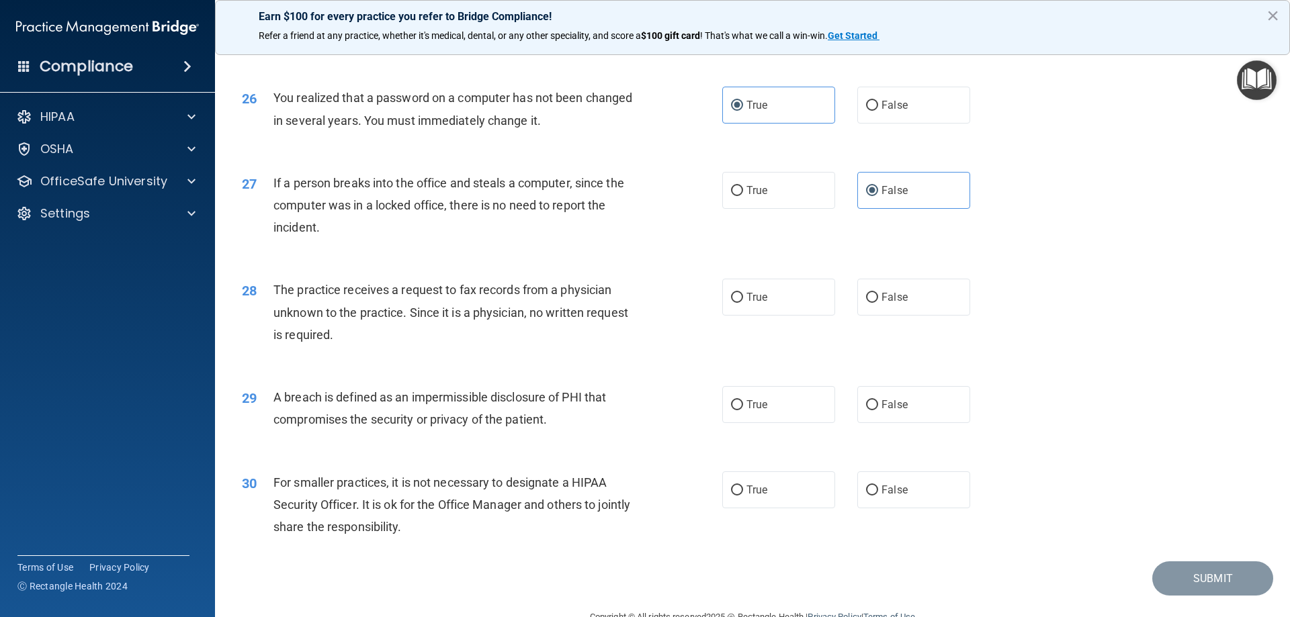
click at [613, 346] on div "The practice receives a request to fax records from a physician unknown to the …" at bounding box center [461, 312] width 376 height 67
drag, startPoint x: 905, startPoint y: 357, endPoint x: 908, endPoint y: 366, distance: 8.5
click at [907, 316] on label "False" at bounding box center [913, 297] width 113 height 37
click at [878, 303] on input "False" at bounding box center [872, 298] width 12 height 10
radio input "true"
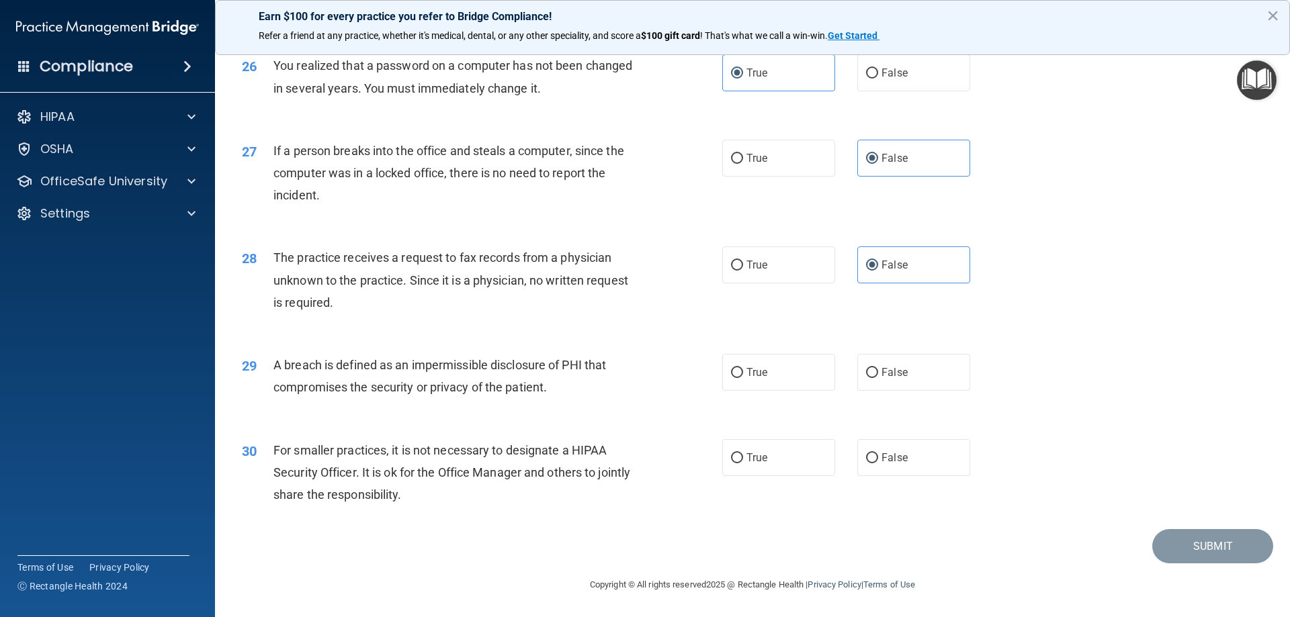
scroll to position [2553, 0]
click at [543, 314] on div "The practice receives a request to fax records from a physician unknown to the …" at bounding box center [461, 280] width 376 height 67
drag, startPoint x: 720, startPoint y: 380, endPoint x: 696, endPoint y: 400, distance: 31.0
click at [722, 380] on label "True" at bounding box center [778, 372] width 113 height 37
click at [731, 378] on input "True" at bounding box center [737, 373] width 12 height 10
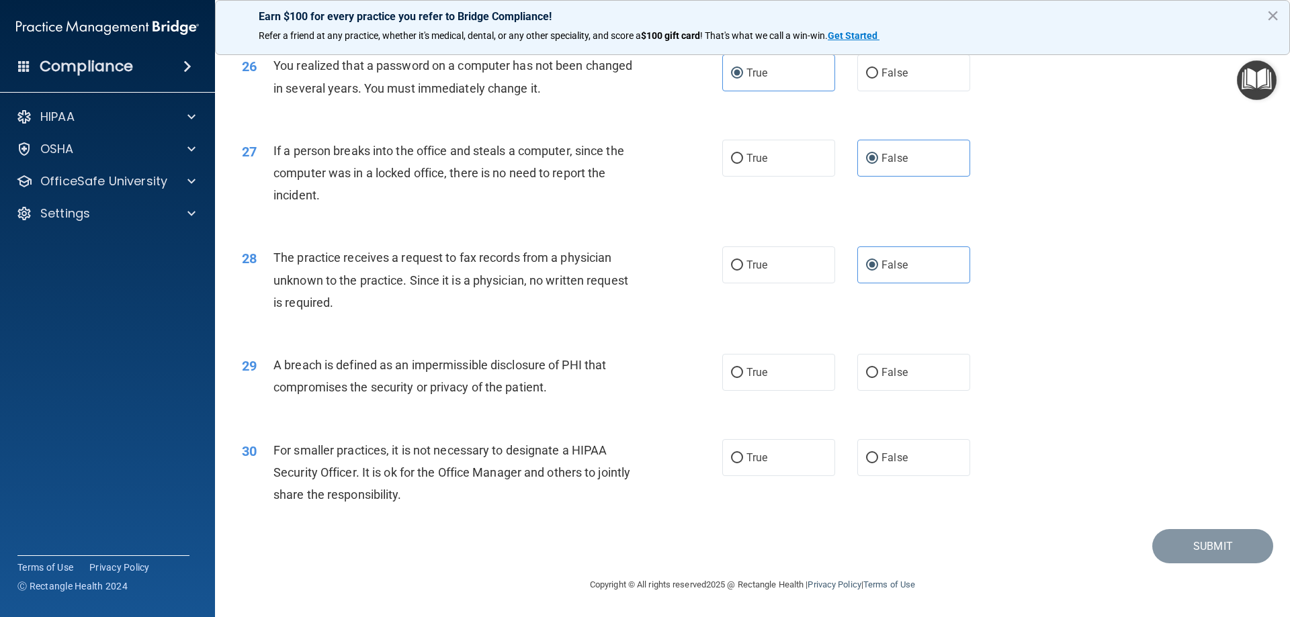
radio input "true"
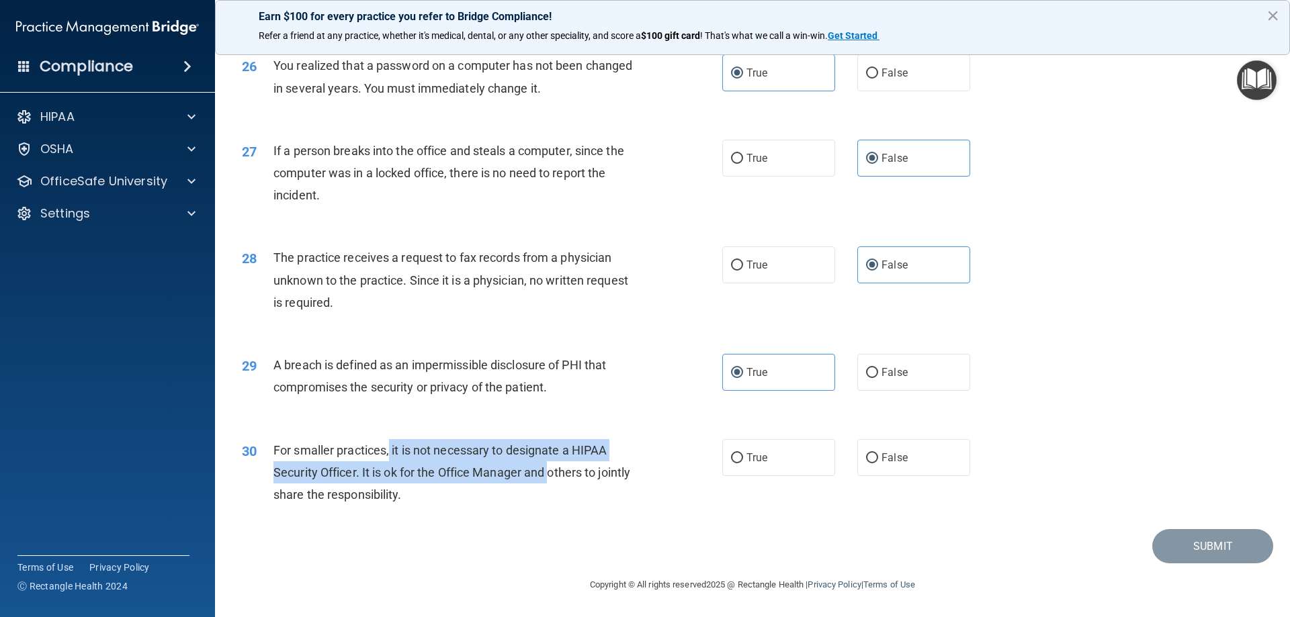
drag, startPoint x: 391, startPoint y: 449, endPoint x: 551, endPoint y: 478, distance: 162.5
click at [551, 478] on span "For smaller practices, it is not necessary to designate a HIPAA Security Office…" at bounding box center [451, 472] width 357 height 58
click at [384, 463] on div "For smaller practices, it is not necessary to designate a HIPAA Security Office…" at bounding box center [461, 472] width 376 height 67
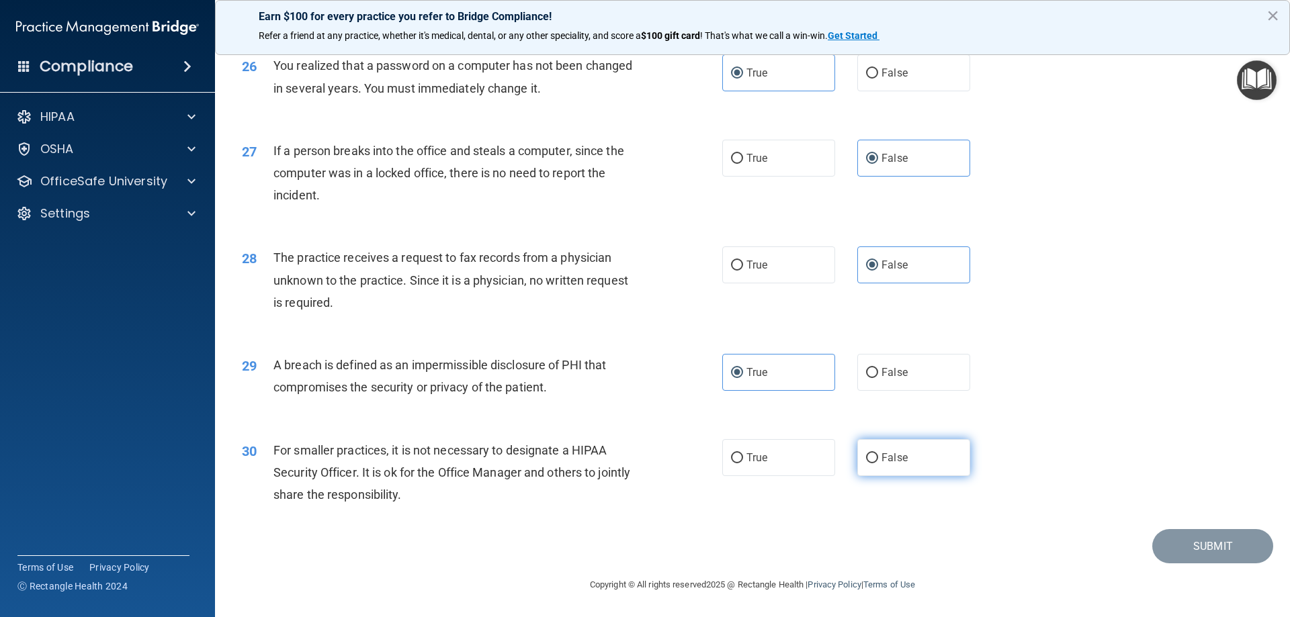
click at [866, 455] on input "False" at bounding box center [872, 459] width 12 height 10
radio input "true"
click at [1172, 545] on button "Submit" at bounding box center [1212, 546] width 121 height 34
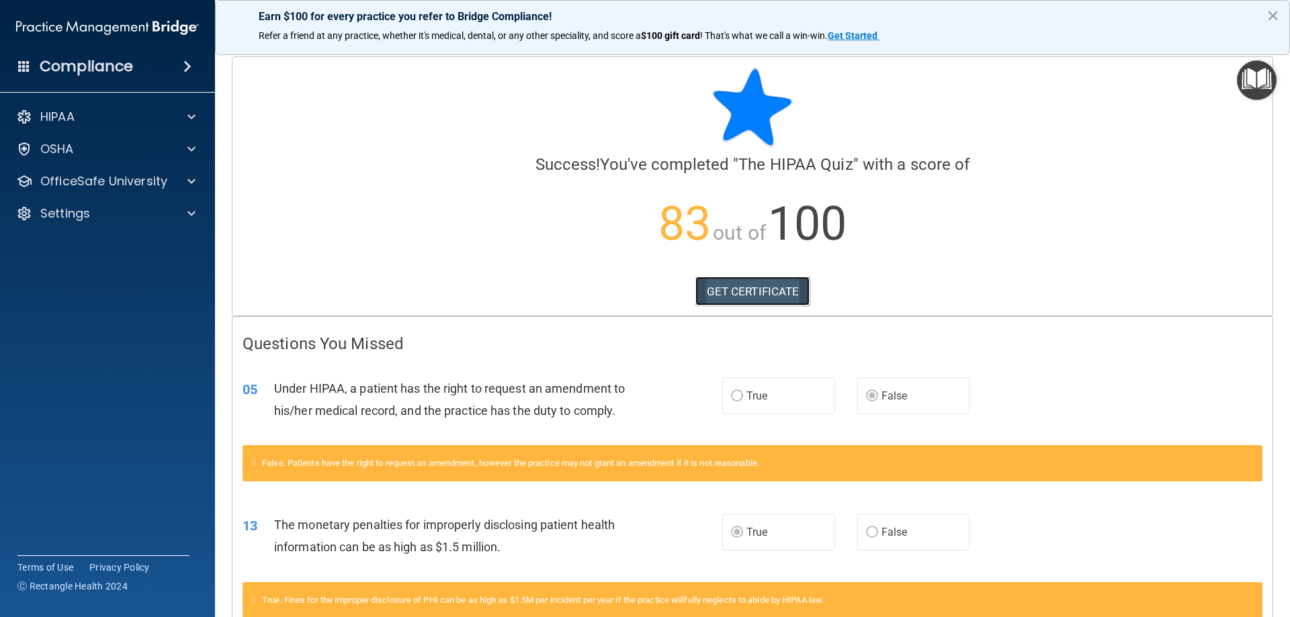
click at [761, 295] on link "GET CERTIFICATE" at bounding box center [752, 292] width 115 height 30
click at [100, 151] on div "OSHA" at bounding box center [89, 149] width 167 height 16
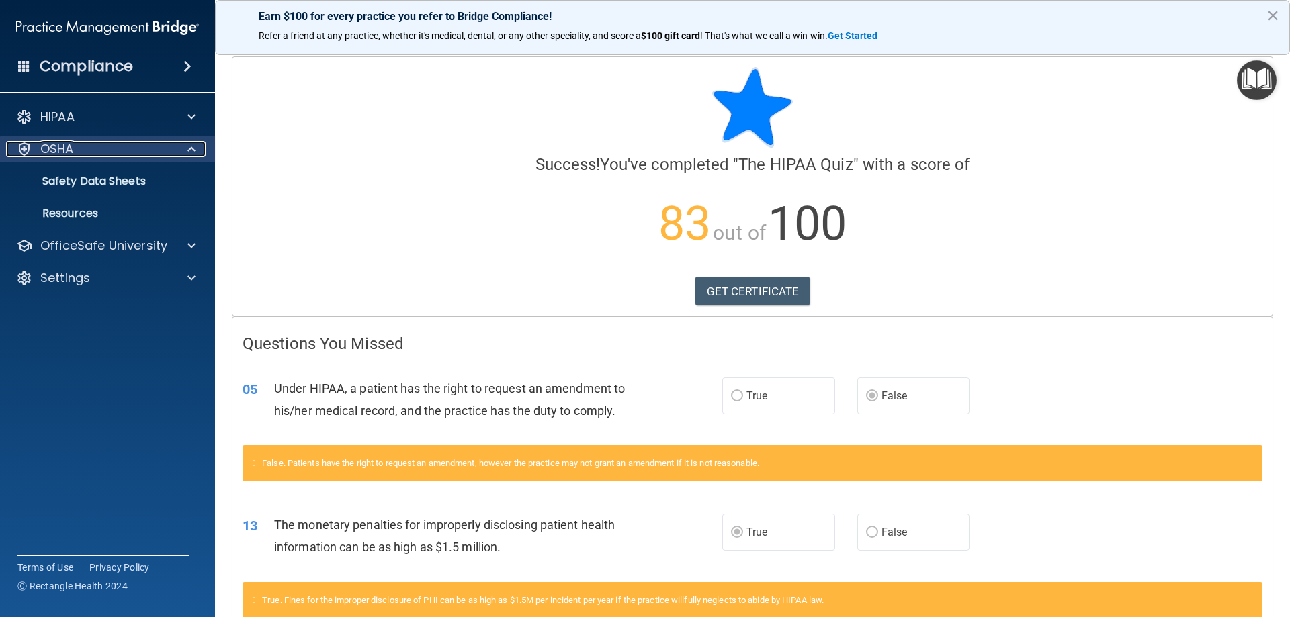
click at [110, 145] on div "OSHA" at bounding box center [89, 149] width 167 height 16
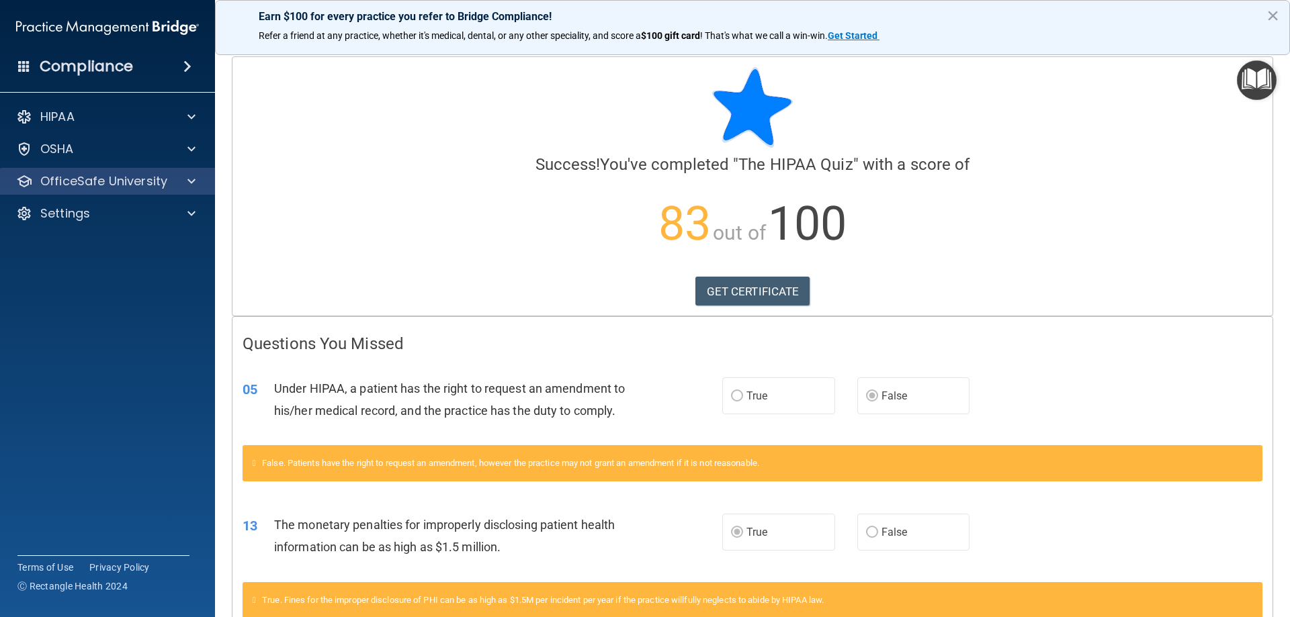
click at [115, 170] on div "OfficeSafe University" at bounding box center [108, 181] width 216 height 27
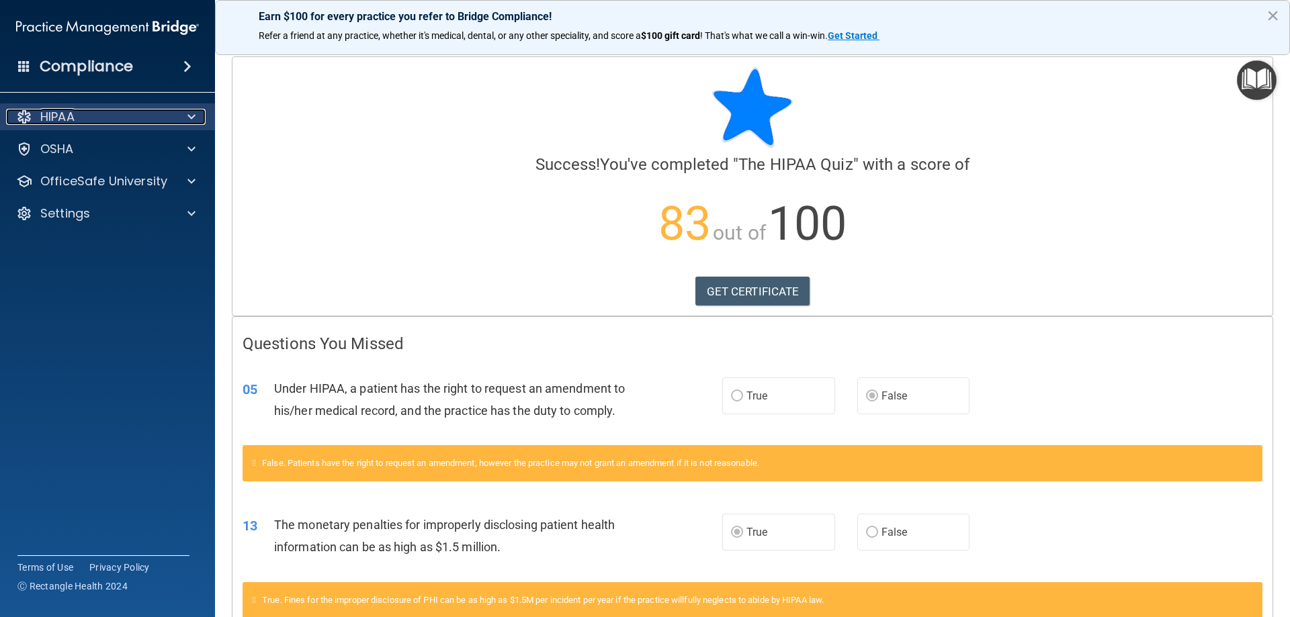
click at [128, 116] on div "HIPAA" at bounding box center [89, 117] width 167 height 16
click at [126, 114] on div "HIPAA" at bounding box center [89, 117] width 167 height 16
click at [184, 62] on span at bounding box center [187, 66] width 8 height 16
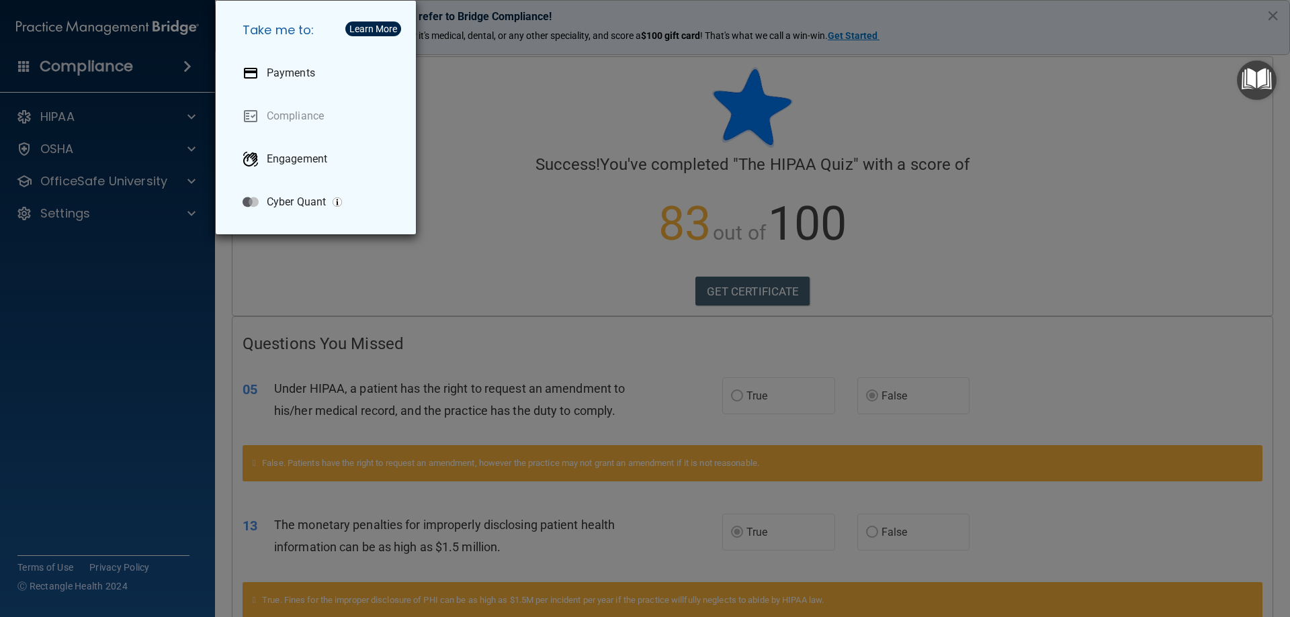
click at [183, 62] on div "Take me to: Payments Compliance Engagement Cyber Quant" at bounding box center [645, 308] width 1290 height 617
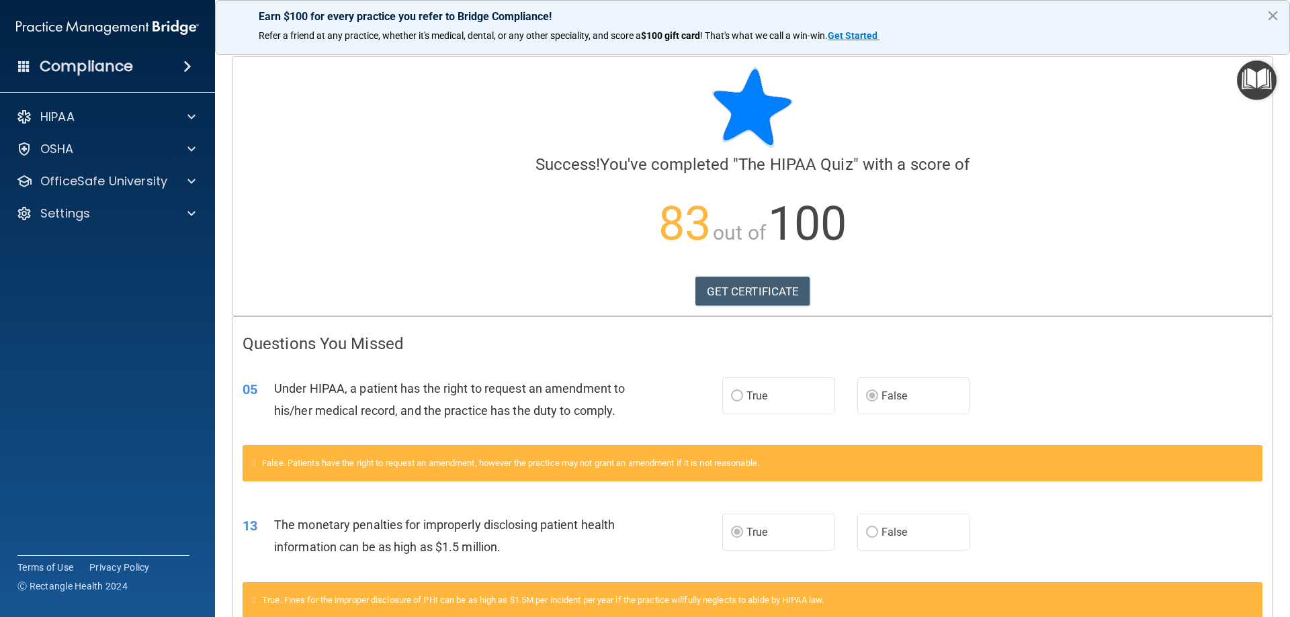
click at [1273, 10] on button "×" at bounding box center [1273, 16] width 13 height 22
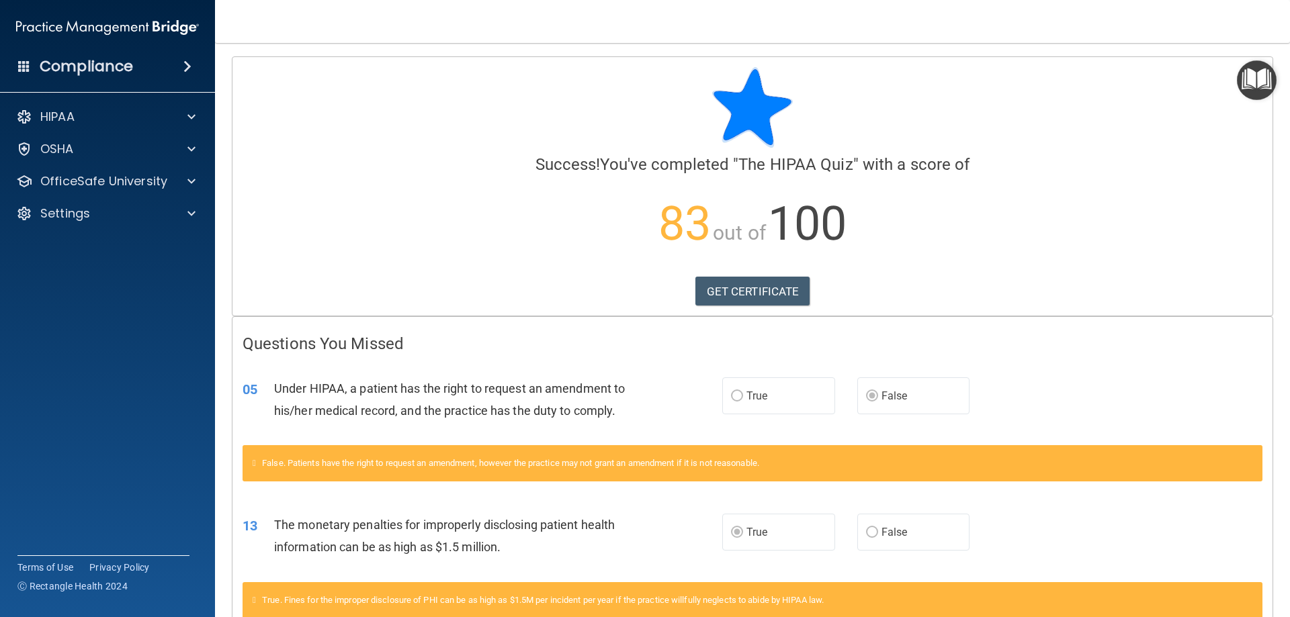
click at [1248, 73] on img "Open Resource Center" at bounding box center [1257, 80] width 40 height 40
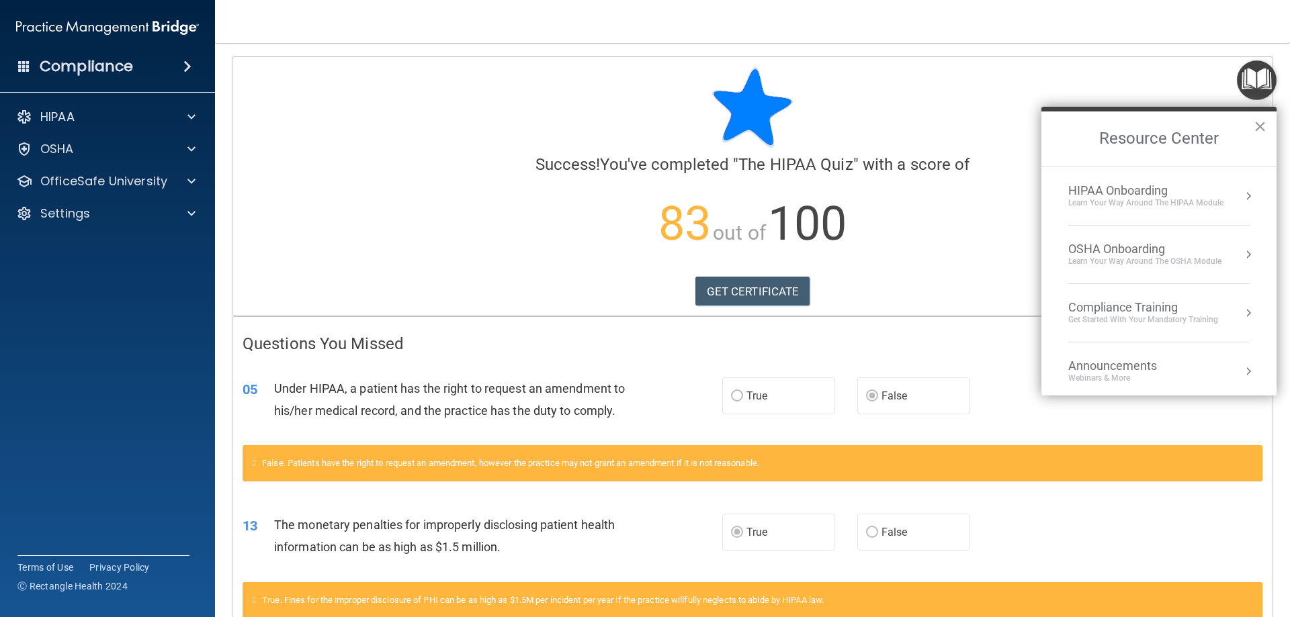
click at [1186, 185] on div "HIPAA Onboarding" at bounding box center [1145, 190] width 155 height 15
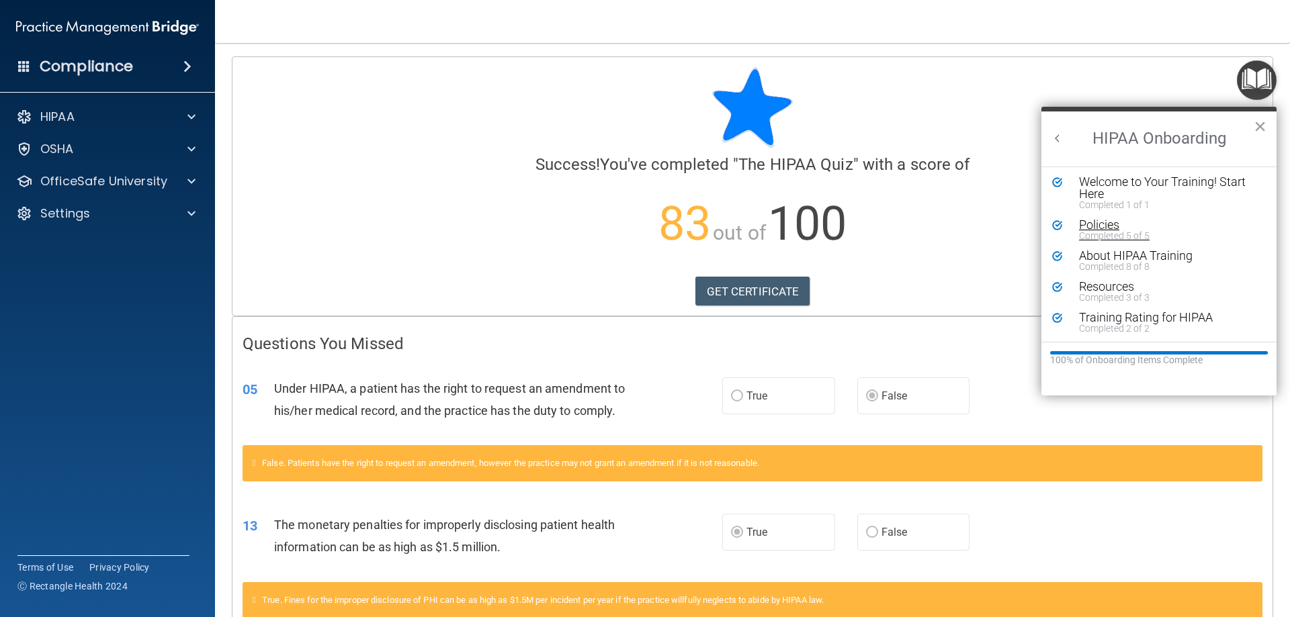
scroll to position [3, 0]
click at [1060, 130] on h2 "HIPAA Onboarding" at bounding box center [1158, 139] width 235 height 55
click at [1057, 136] on button "Back to Resource Center Home" at bounding box center [1057, 138] width 13 height 13
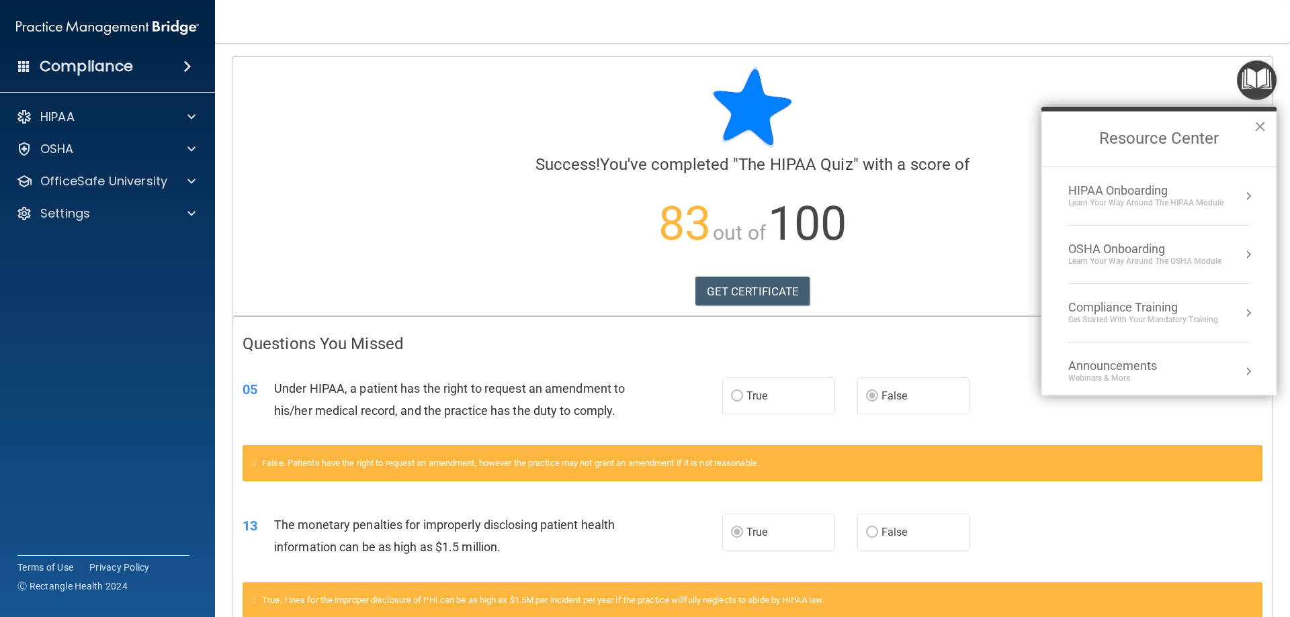
click at [1095, 243] on div "OSHA Onboarding" at bounding box center [1144, 249] width 153 height 15
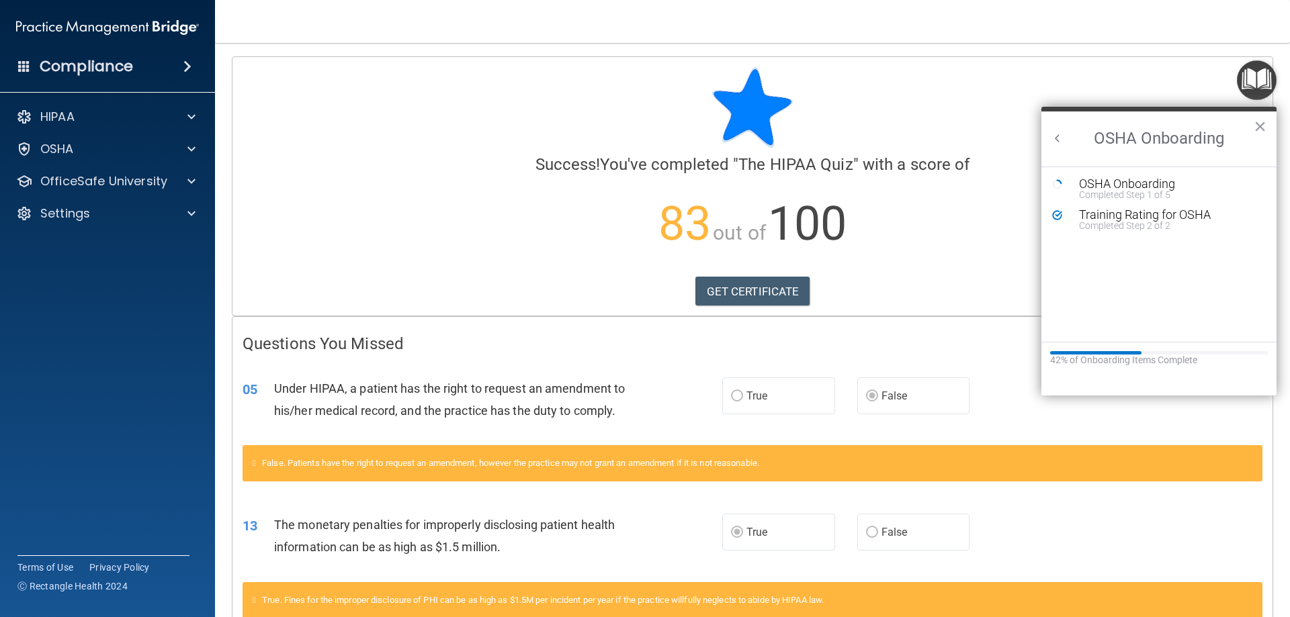
click at [1062, 138] on button "Back to Resource Center Home" at bounding box center [1057, 138] width 13 height 13
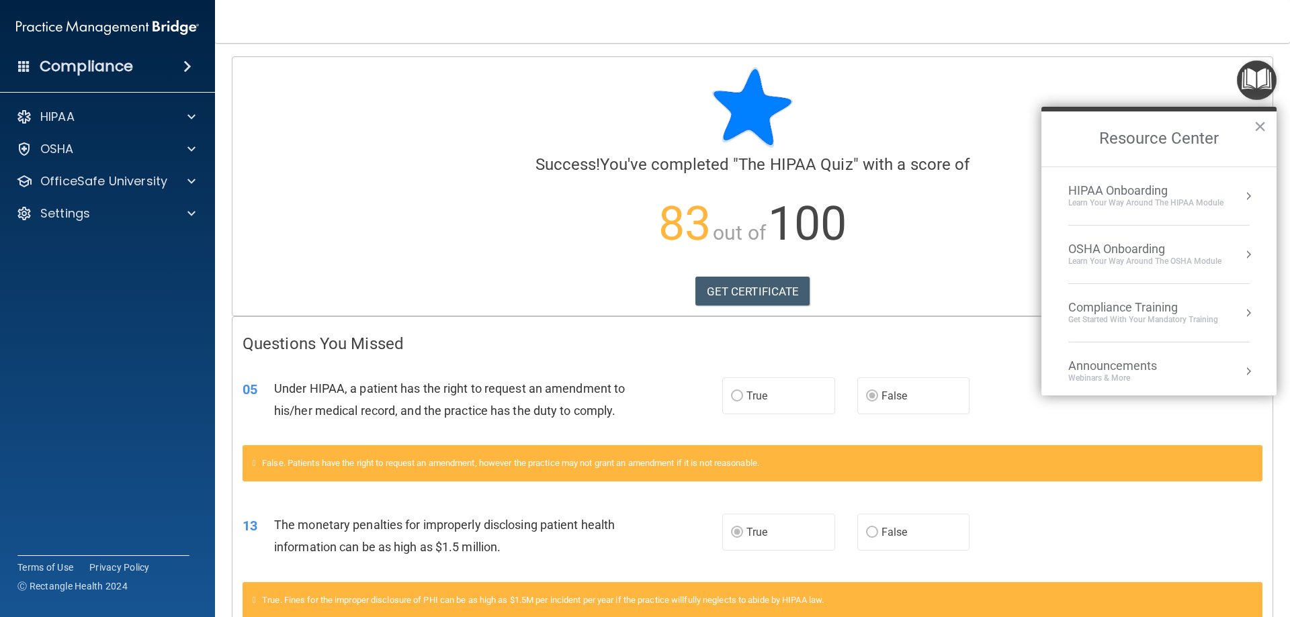
click at [1103, 295] on li "Compliance Training Get Started with your mandatory training" at bounding box center [1158, 313] width 181 height 58
click at [1081, 189] on div "HIPAA Training for Members" at bounding box center [1127, 189] width 150 height 12
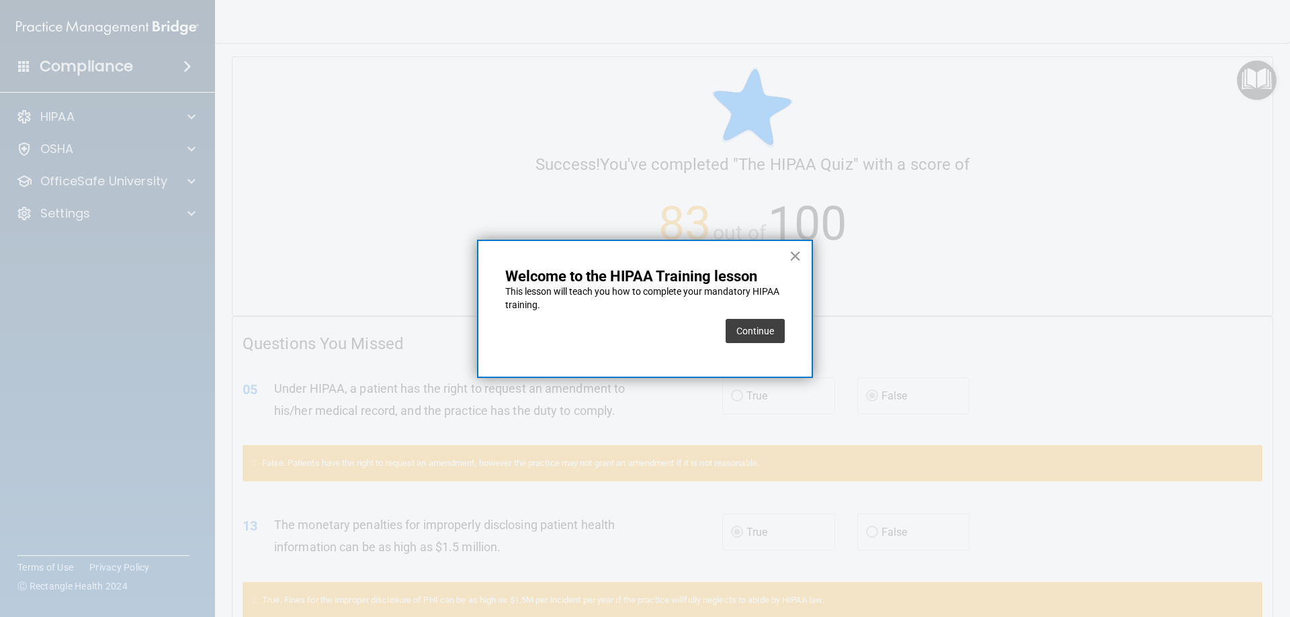
click at [794, 249] on button "×" at bounding box center [795, 256] width 13 height 22
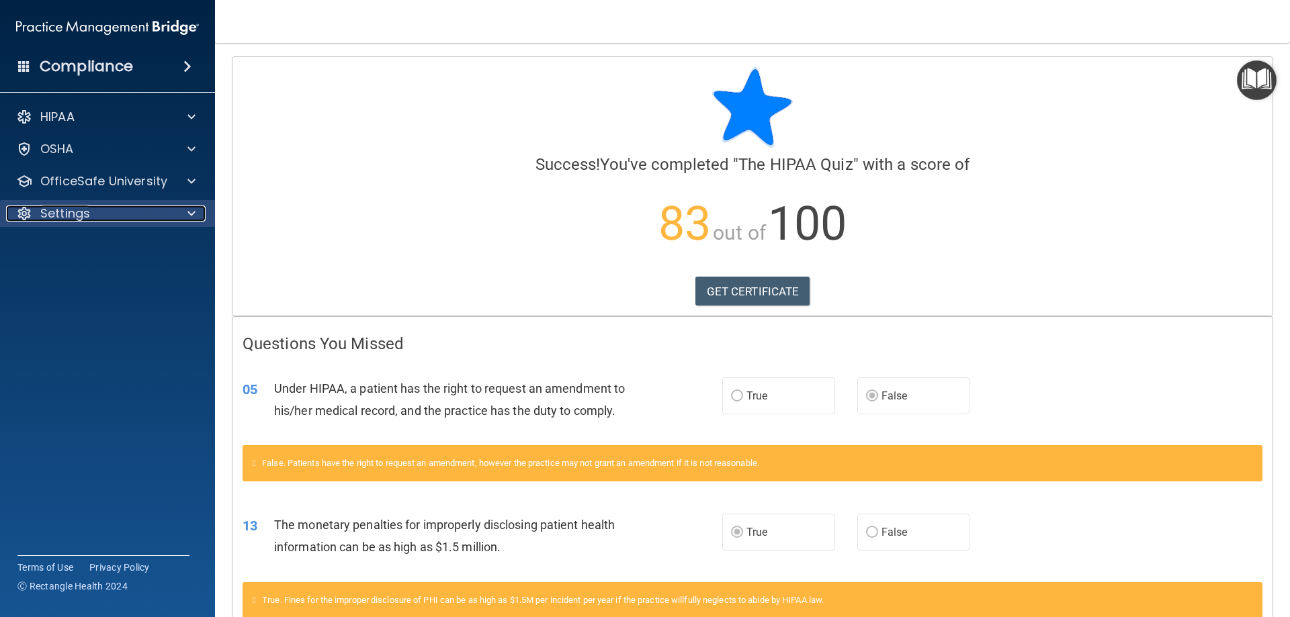
click at [177, 206] on div at bounding box center [190, 214] width 34 height 16
click at [184, 213] on div at bounding box center [190, 214] width 34 height 16
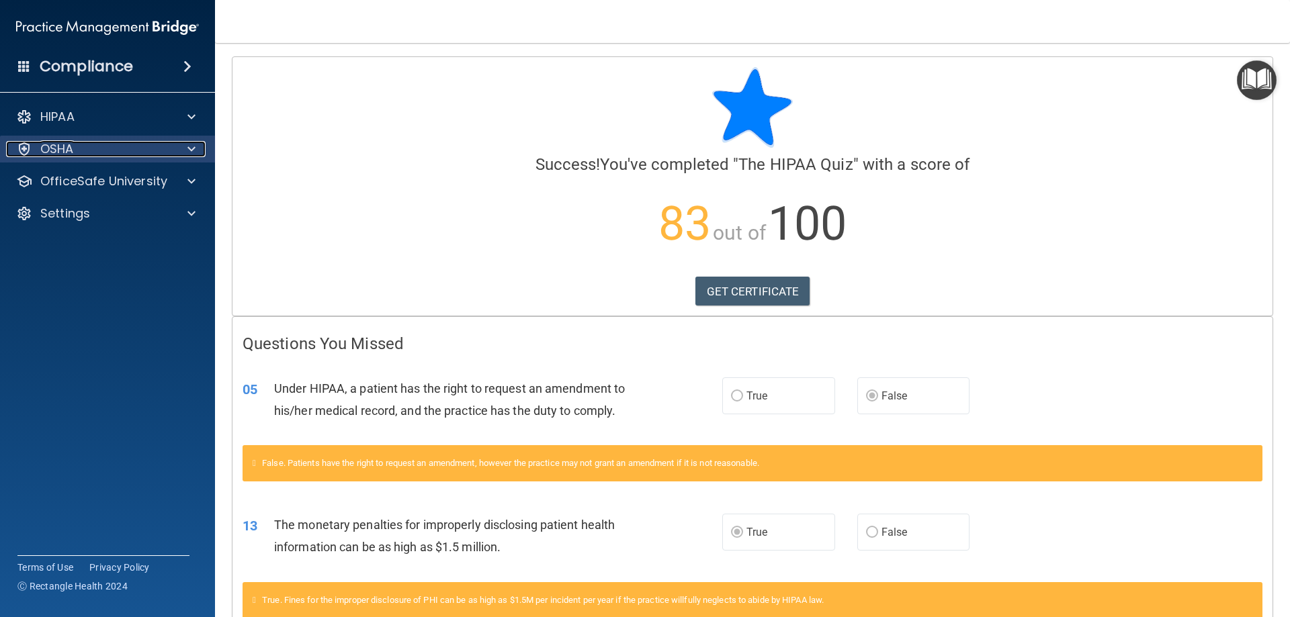
click at [174, 151] on div at bounding box center [190, 149] width 34 height 16
click at [183, 151] on div at bounding box center [190, 149] width 34 height 16
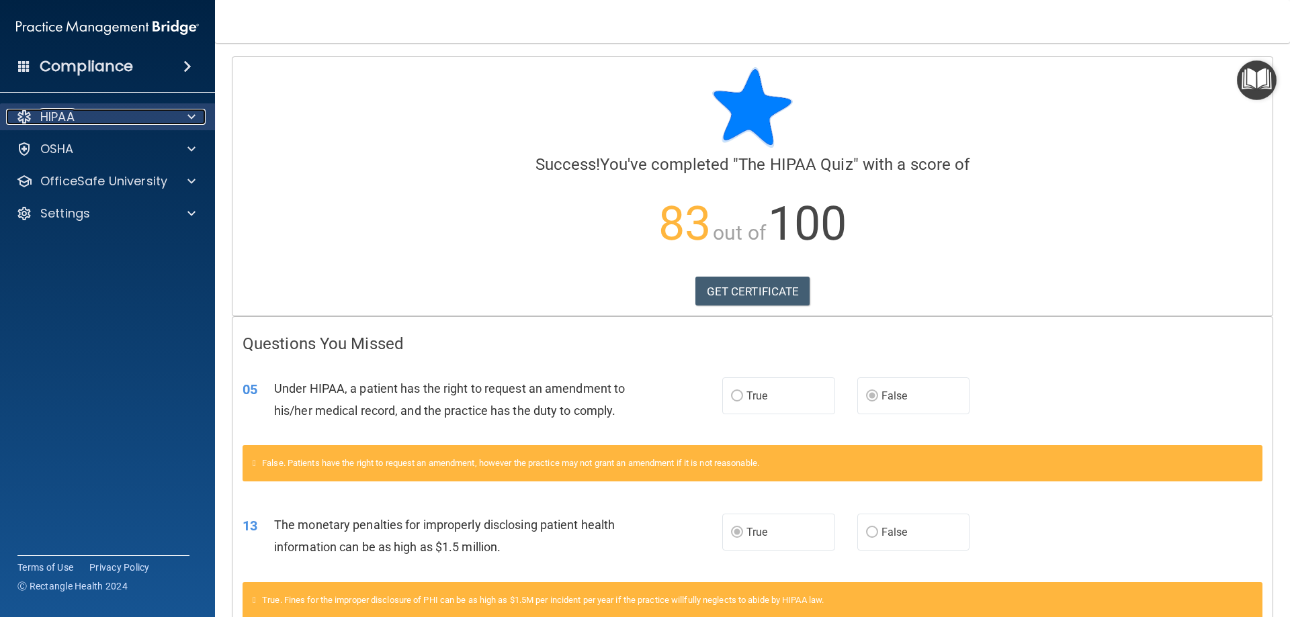
click at [173, 118] on div at bounding box center [190, 117] width 34 height 16
click at [177, 109] on div at bounding box center [190, 117] width 34 height 16
click at [181, 35] on img at bounding box center [107, 27] width 183 height 27
click at [171, 54] on div "Compliance" at bounding box center [107, 67] width 215 height 30
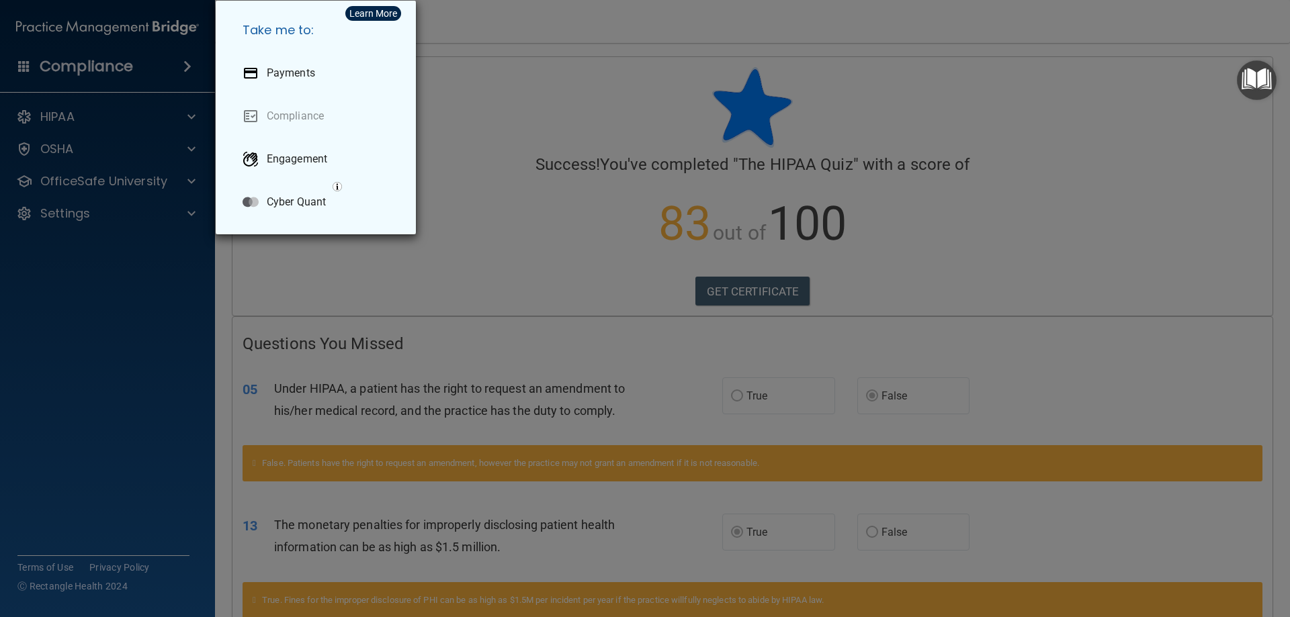
click at [176, 60] on div "Take me to: Payments Compliance Engagement Cyber Quant" at bounding box center [645, 308] width 1290 height 617
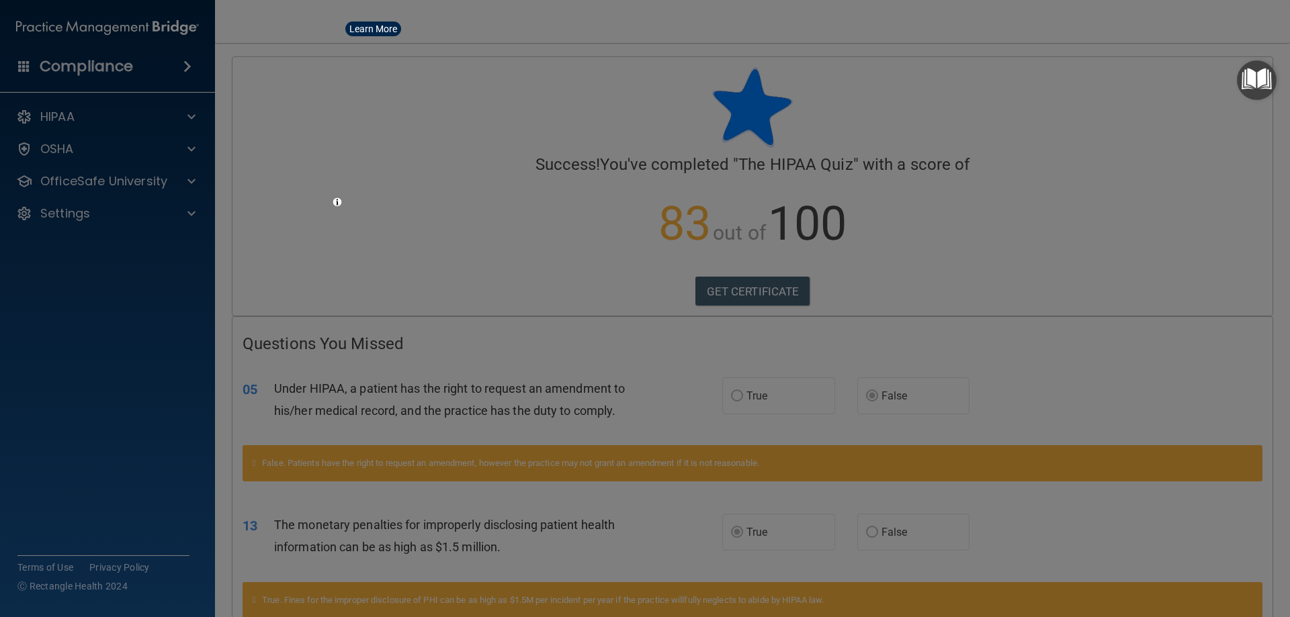
click at [163, 28] on div "Take me to: Payments Compliance Engagement Cyber Quant" at bounding box center [645, 308] width 1290 height 617
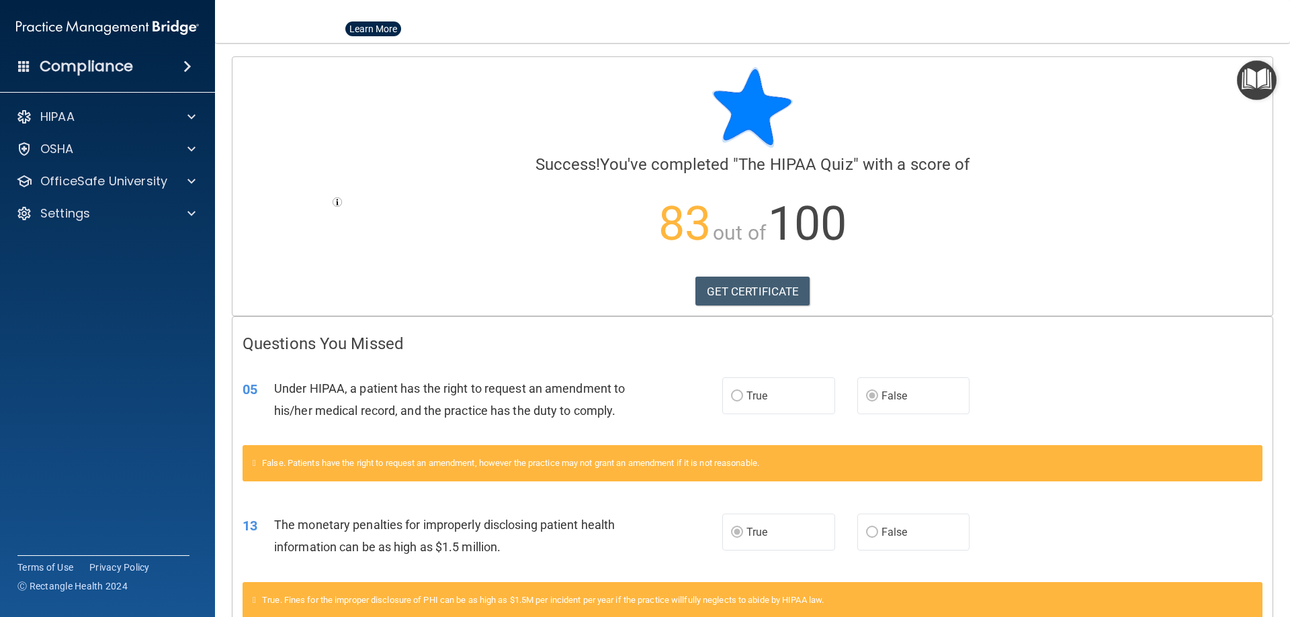
click at [165, 28] on img at bounding box center [107, 27] width 183 height 27
drag, startPoint x: 170, startPoint y: 23, endPoint x: 234, endPoint y: 54, distance: 71.8
click at [171, 23] on img at bounding box center [107, 27] width 183 height 27
click at [320, 92] on div at bounding box center [753, 107] width 1020 height 81
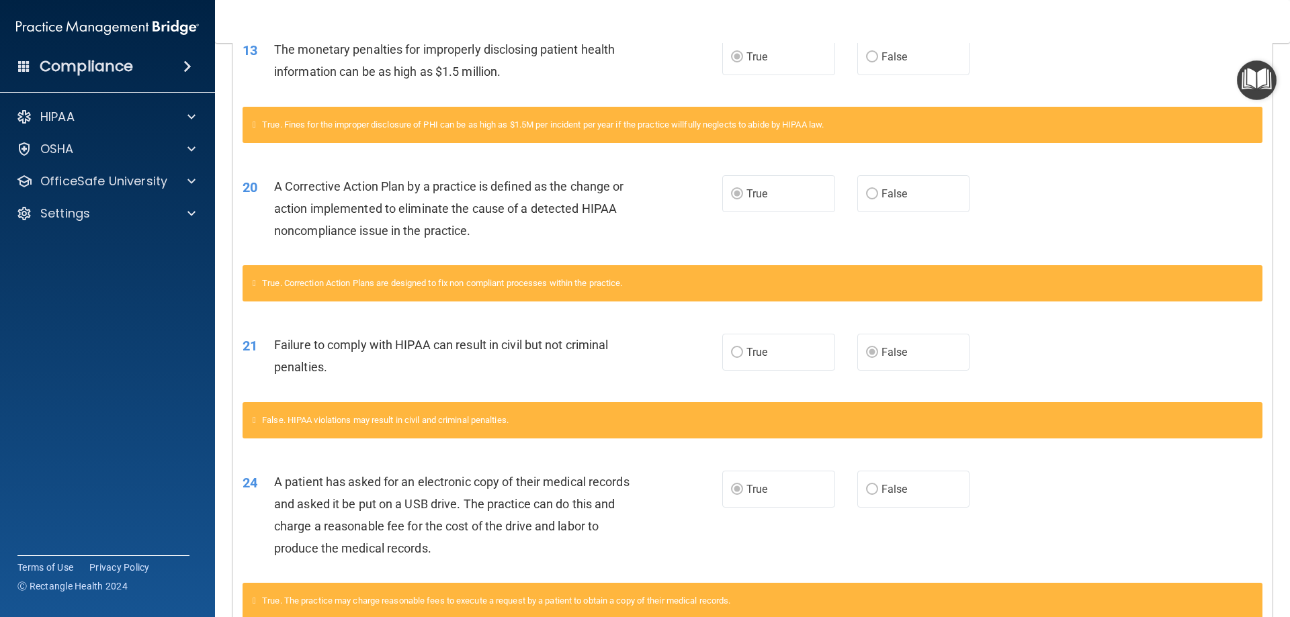
scroll to position [558, 0]
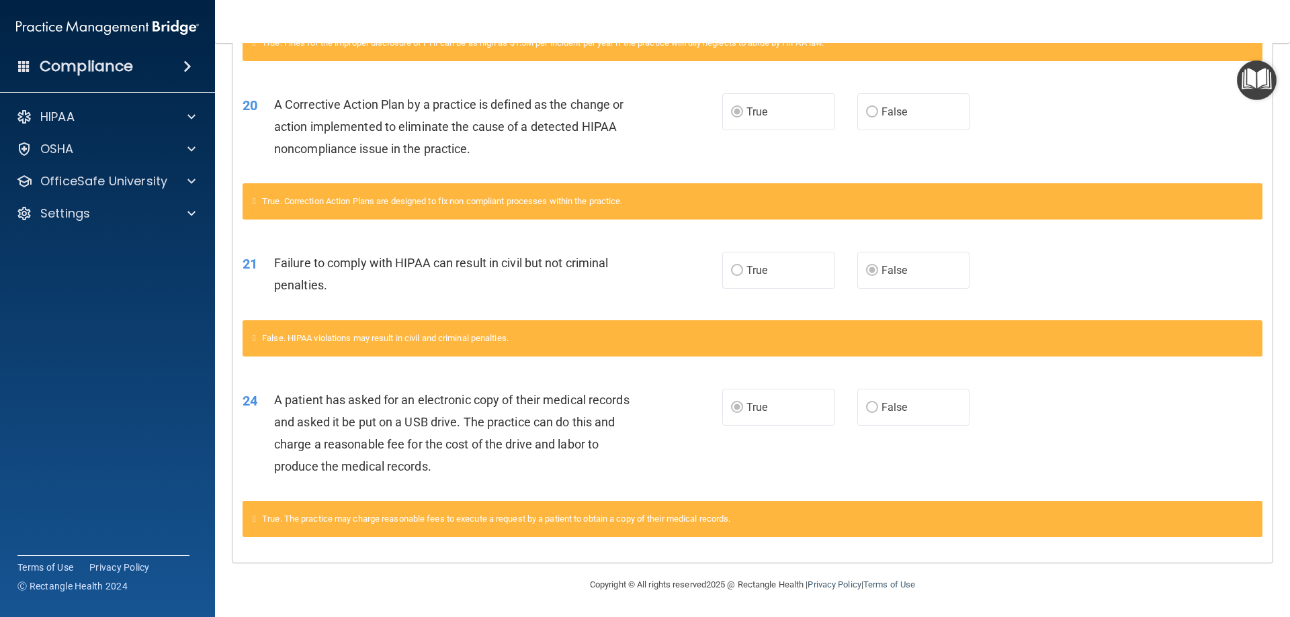
click at [1263, 79] on img "Open Resource Center" at bounding box center [1257, 80] width 40 height 40
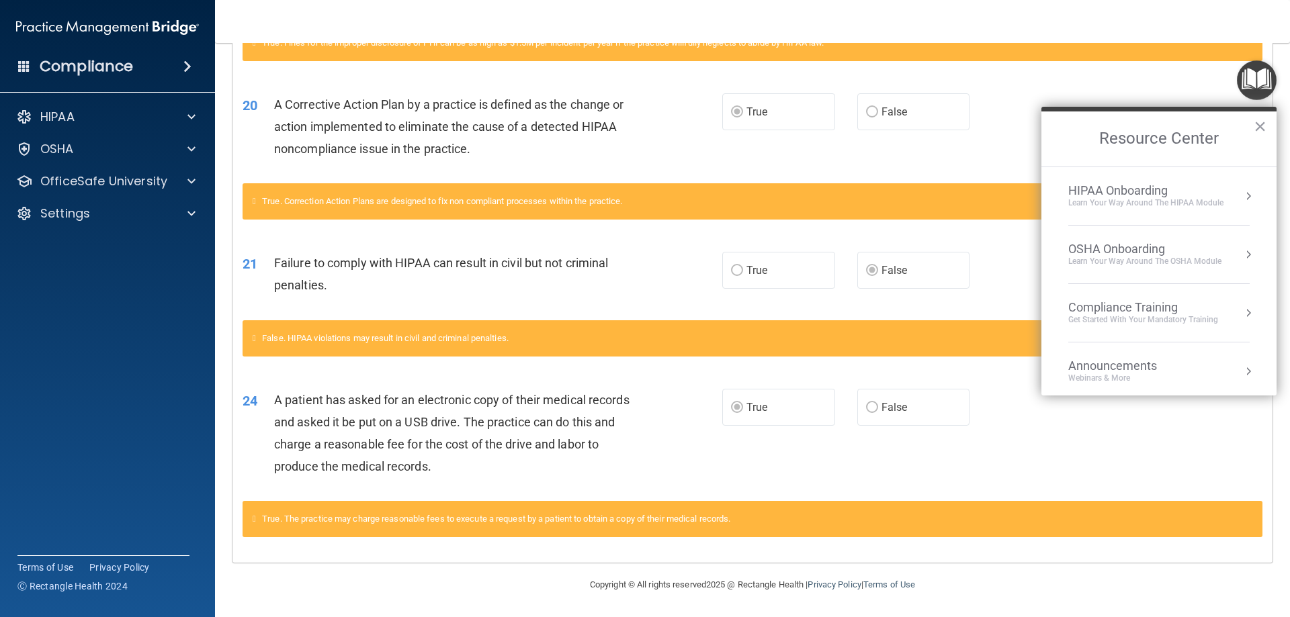
click at [1242, 372] on button "Resource Center" at bounding box center [1248, 371] width 13 height 13
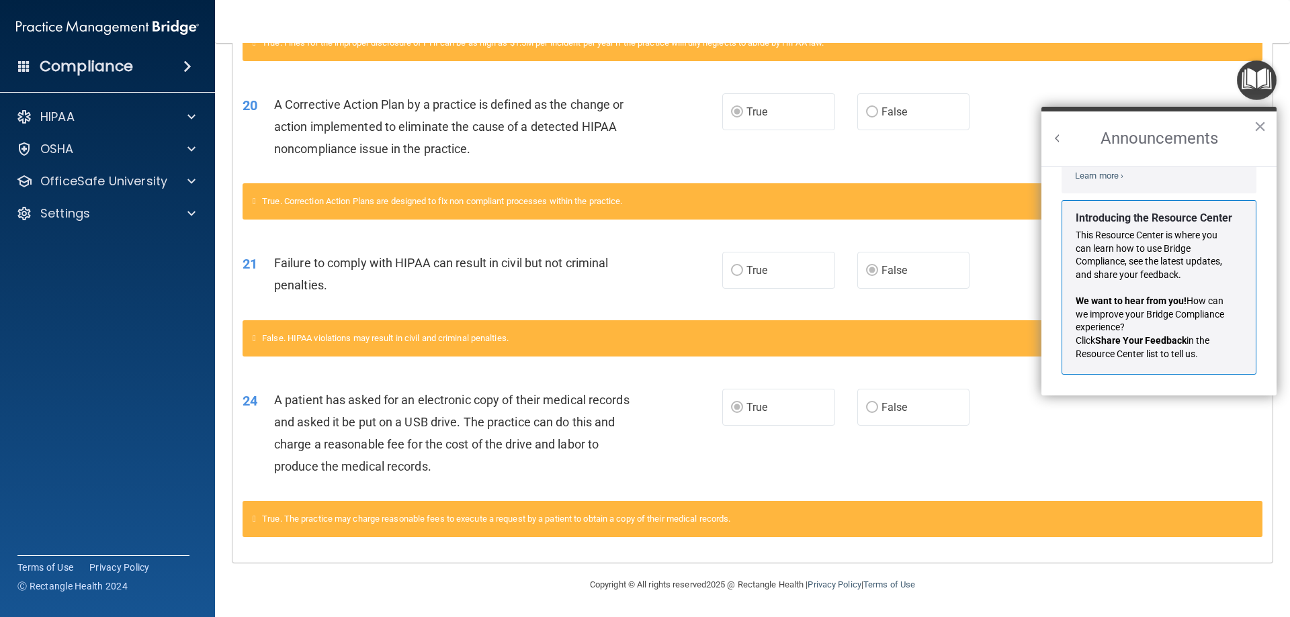
drag, startPoint x: 1058, startPoint y: 135, endPoint x: 1068, endPoint y: 140, distance: 10.5
click at [1067, 140] on div "Announcements ×" at bounding box center [1158, 137] width 235 height 60
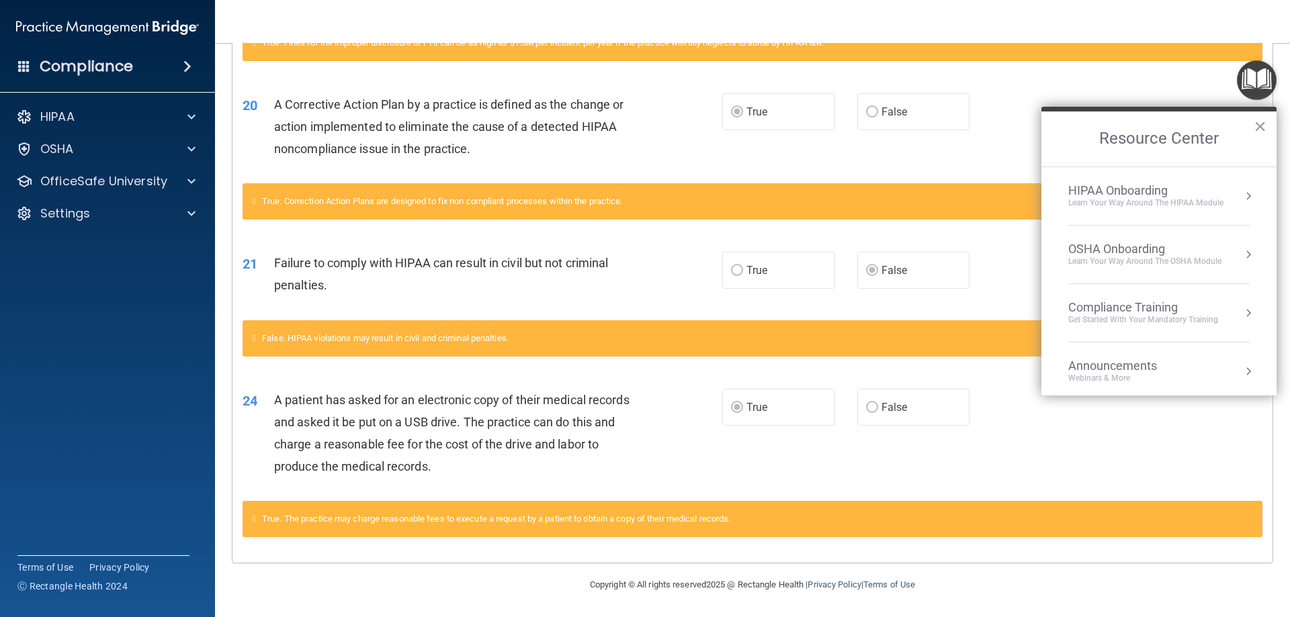
scroll to position [219, 0]
click at [1212, 323] on div "Get Started with your mandatory training" at bounding box center [1143, 319] width 150 height 11
click at [1263, 128] on button "×" at bounding box center [1260, 127] width 13 height 22
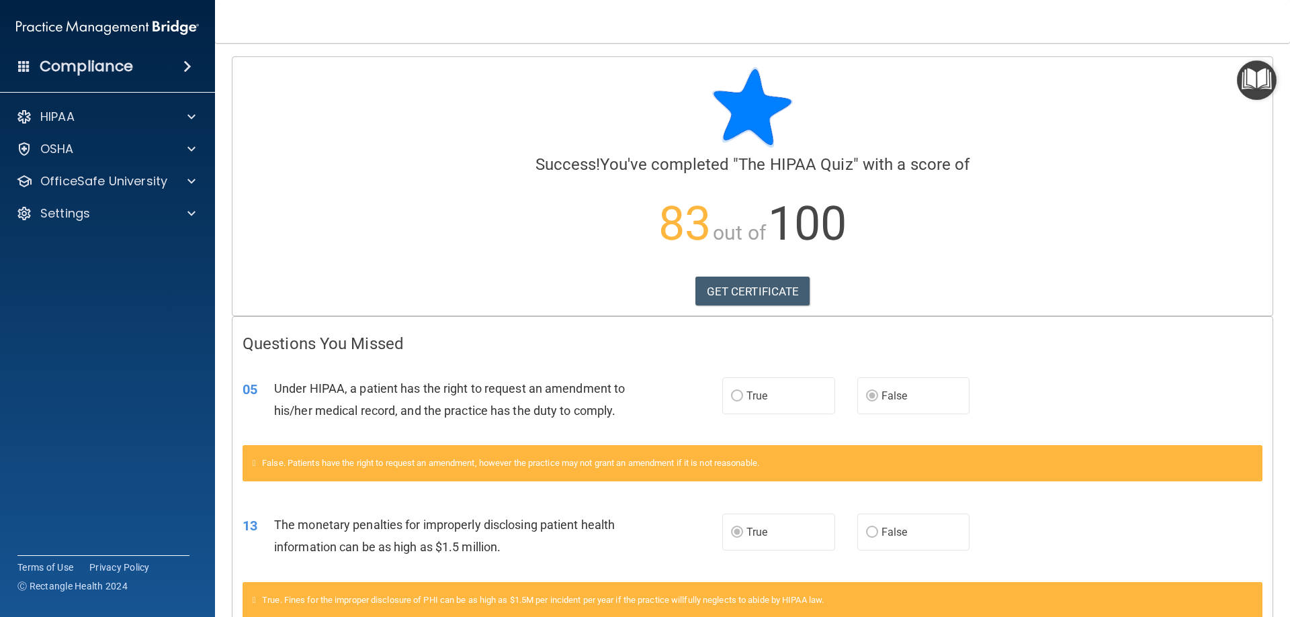
click at [316, 447] on div "False. Patients have the right to request an amendment, however the practice ma…" at bounding box center [753, 463] width 1020 height 36
click at [333, 405] on span "Under HIPAA, a patient has the right to request an amendment to his/her medical…" at bounding box center [449, 400] width 351 height 36
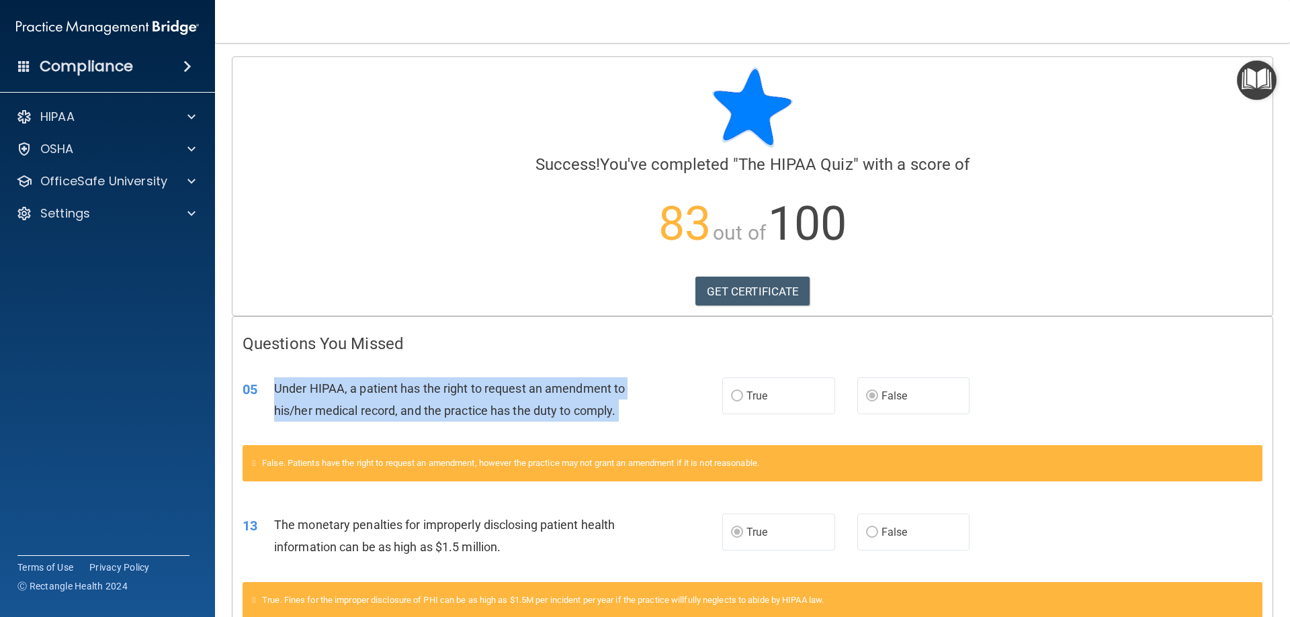
click at [333, 405] on span "Under HIPAA, a patient has the right to request an amendment to his/her medical…" at bounding box center [449, 400] width 351 height 36
click at [350, 382] on span "Under HIPAA, a patient has the right to request an amendment to his/her medical…" at bounding box center [449, 400] width 351 height 36
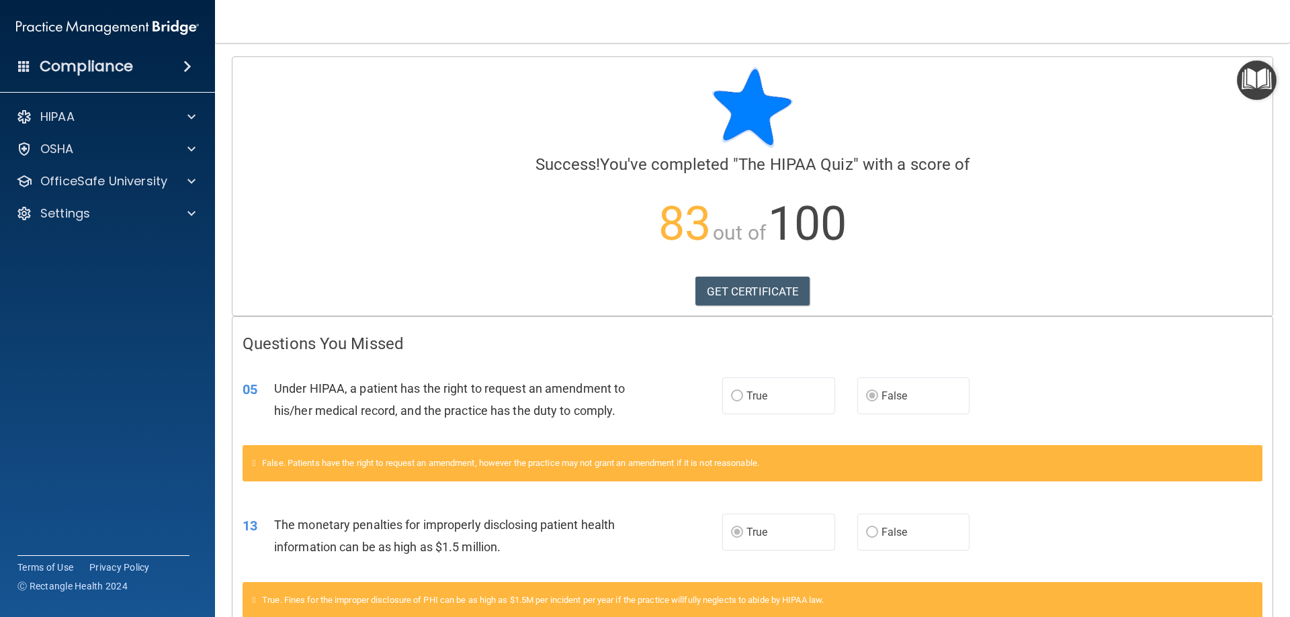
click at [1246, 77] on img "Open Resource Center" at bounding box center [1257, 80] width 40 height 40
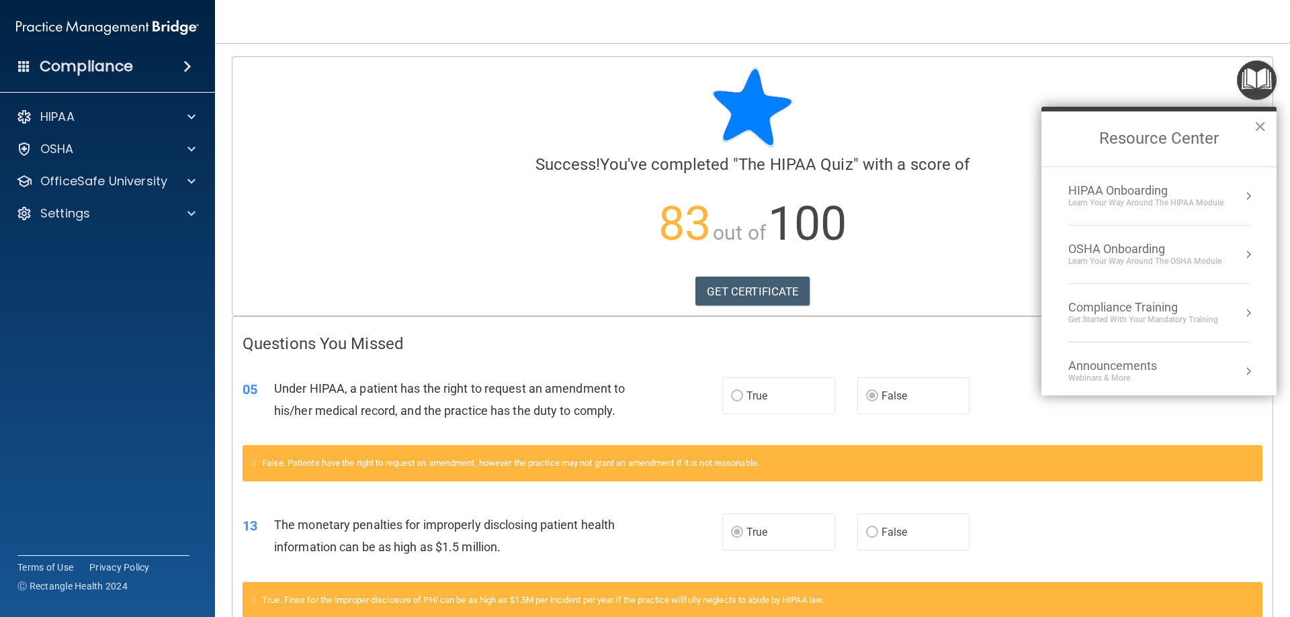
click at [1219, 250] on div "OSHA Onboarding" at bounding box center [1144, 249] width 153 height 15
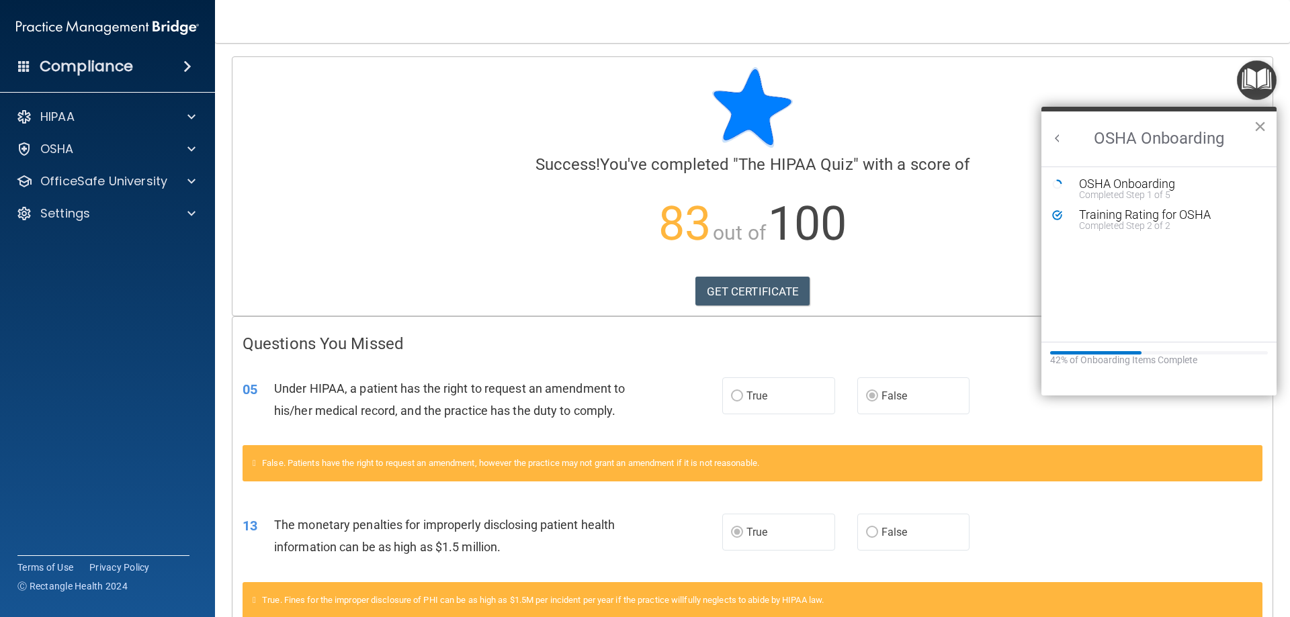
click at [1255, 123] on button "×" at bounding box center [1260, 127] width 13 height 22
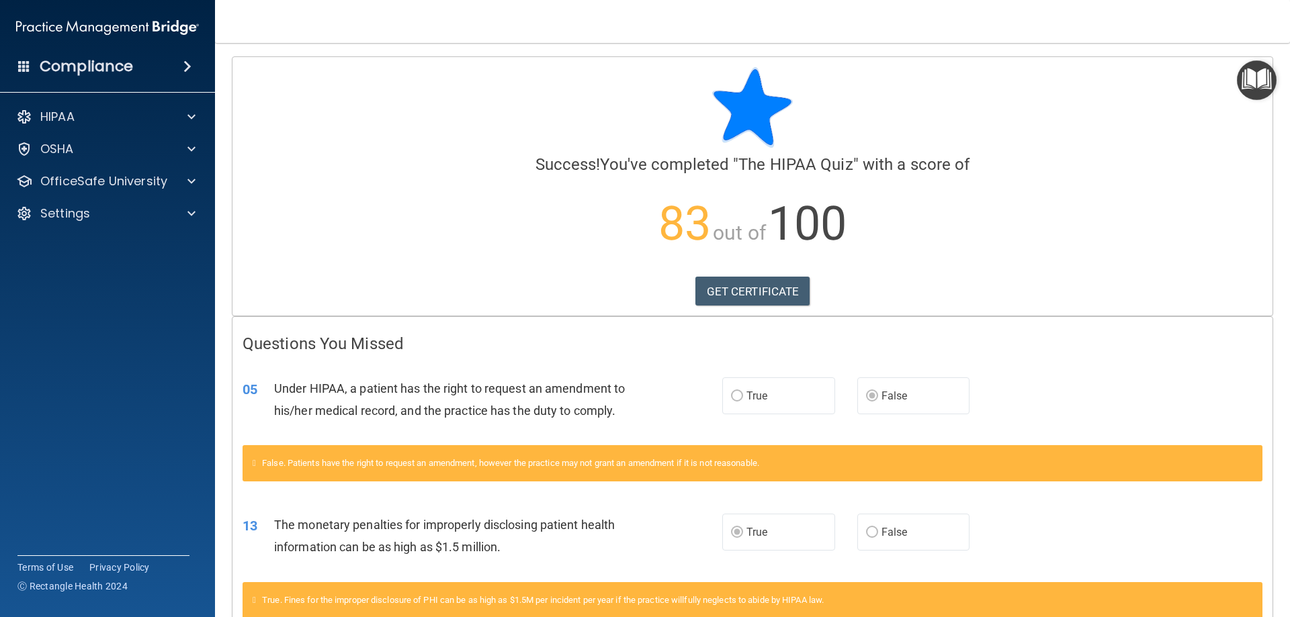
click at [128, 77] on div "Compliance" at bounding box center [107, 67] width 215 height 30
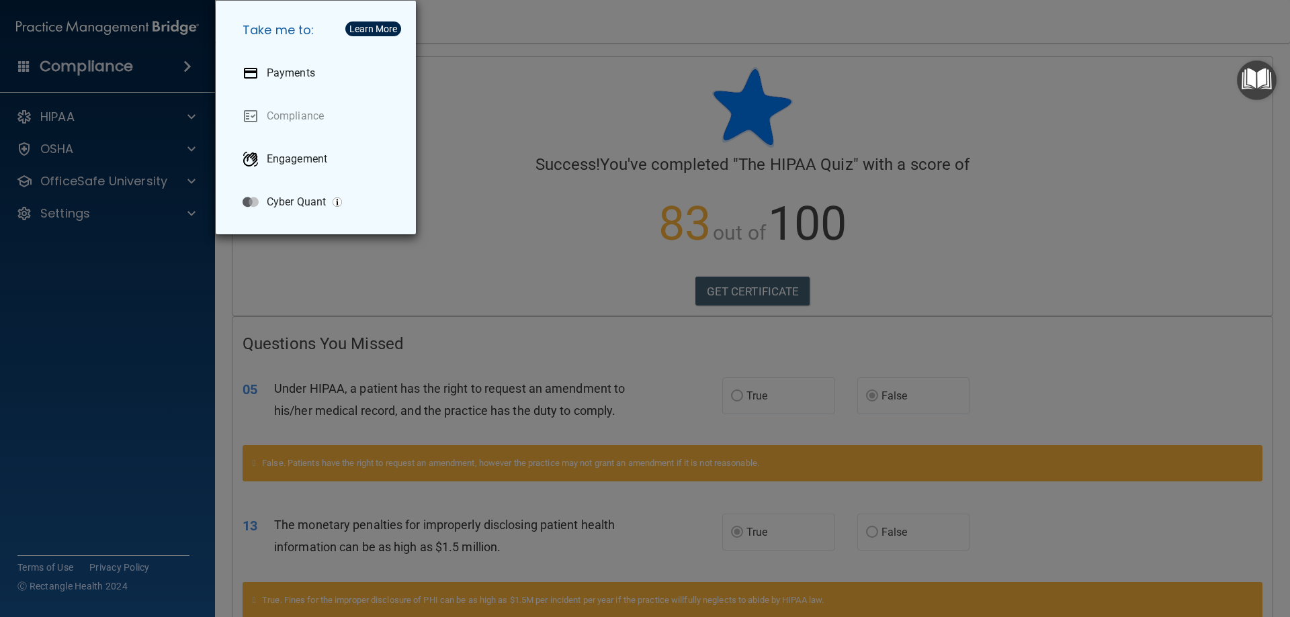
drag, startPoint x: 79, startPoint y: 271, endPoint x: 82, endPoint y: 259, distance: 12.6
click at [77, 271] on div "Take me to: Payments Compliance Engagement Cyber Quant" at bounding box center [645, 308] width 1290 height 617
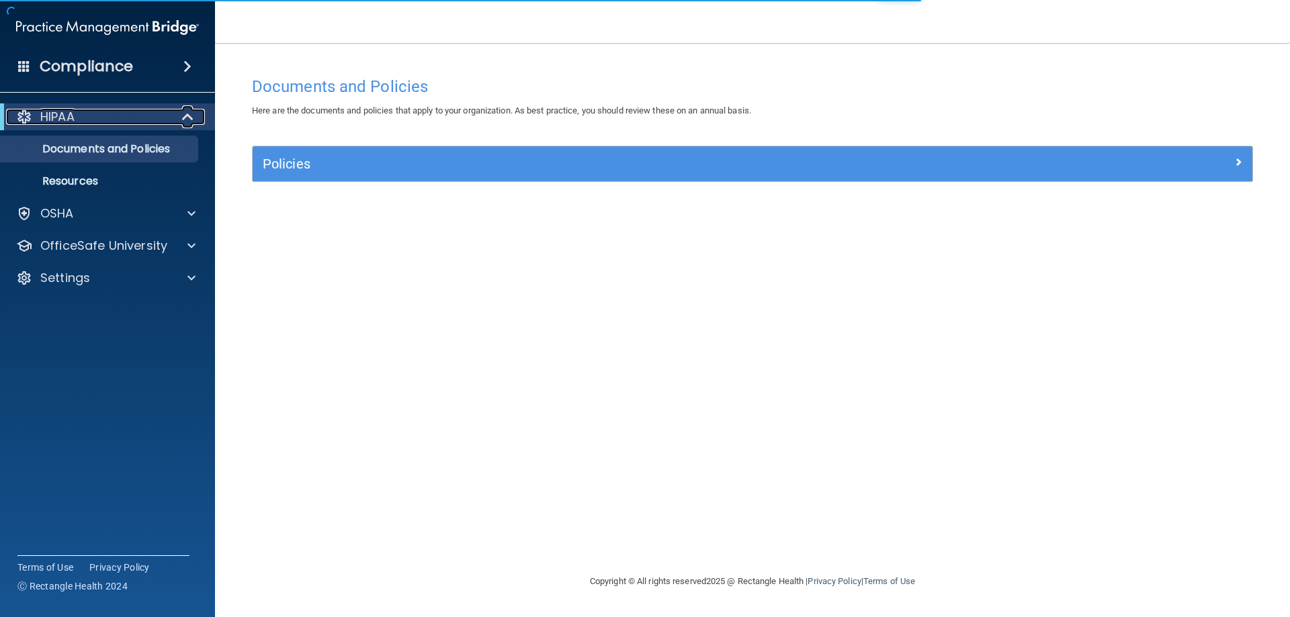
click at [183, 111] on span at bounding box center [188, 117] width 11 height 16
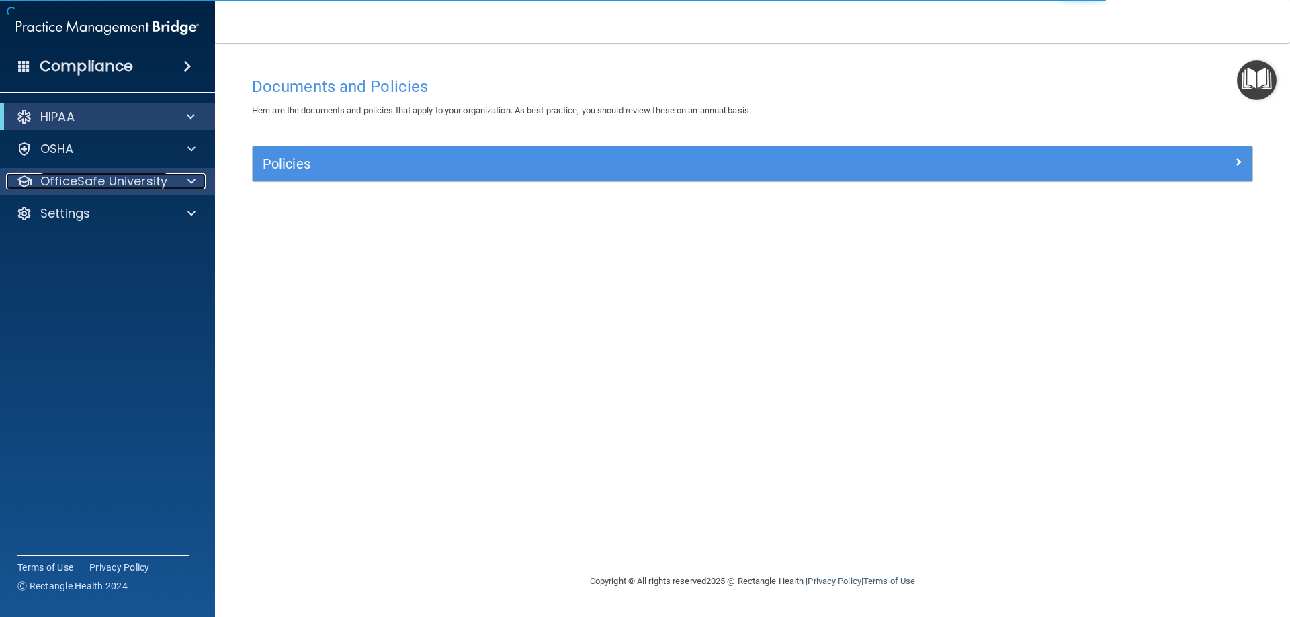
click at [163, 185] on p "OfficeSafe University" at bounding box center [103, 181] width 127 height 16
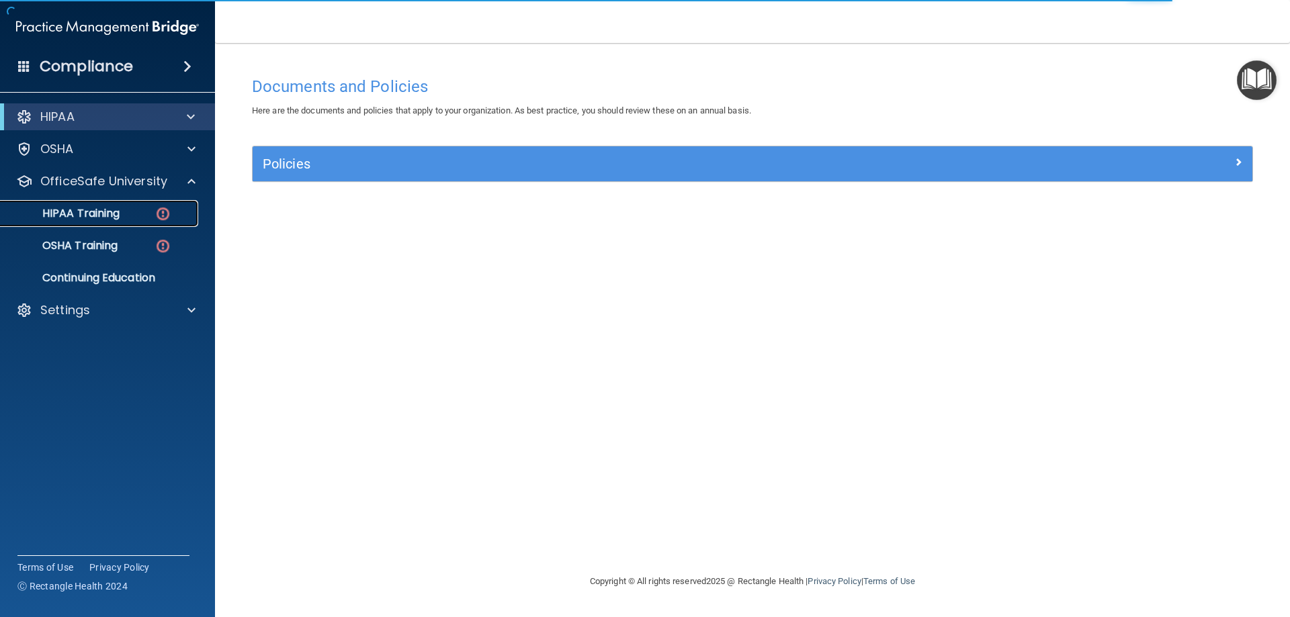
click at [116, 211] on p "HIPAA Training" at bounding box center [64, 213] width 111 height 13
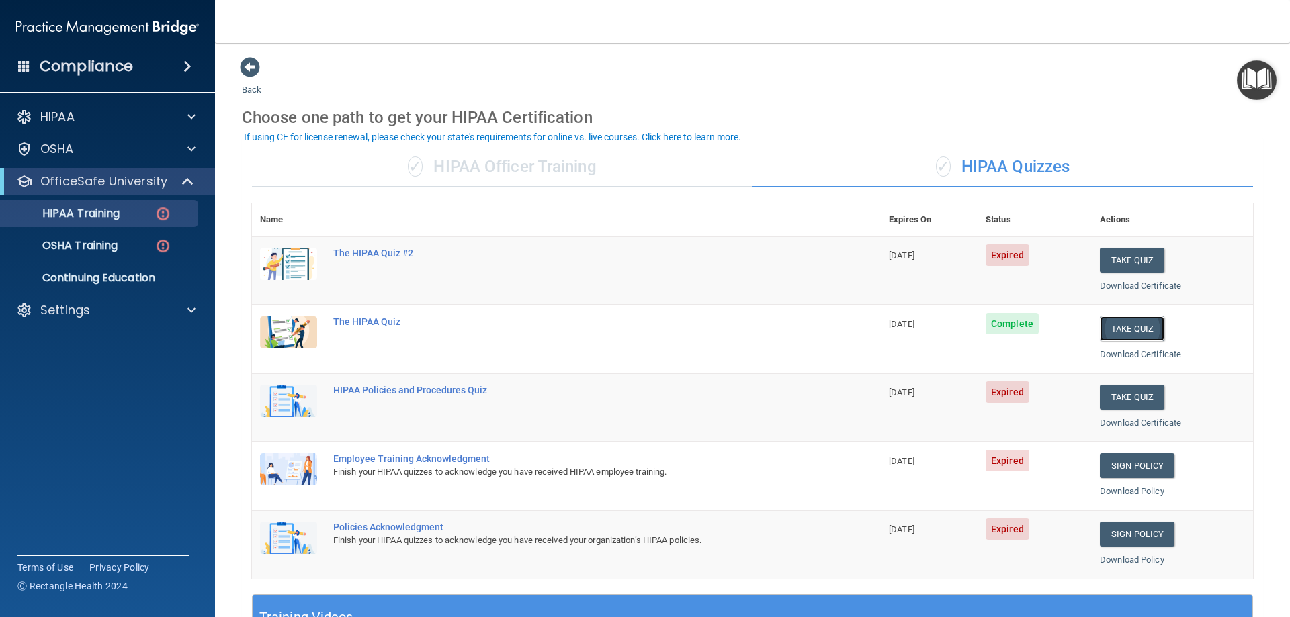
click at [1119, 319] on button "Take Quiz" at bounding box center [1132, 328] width 65 height 25
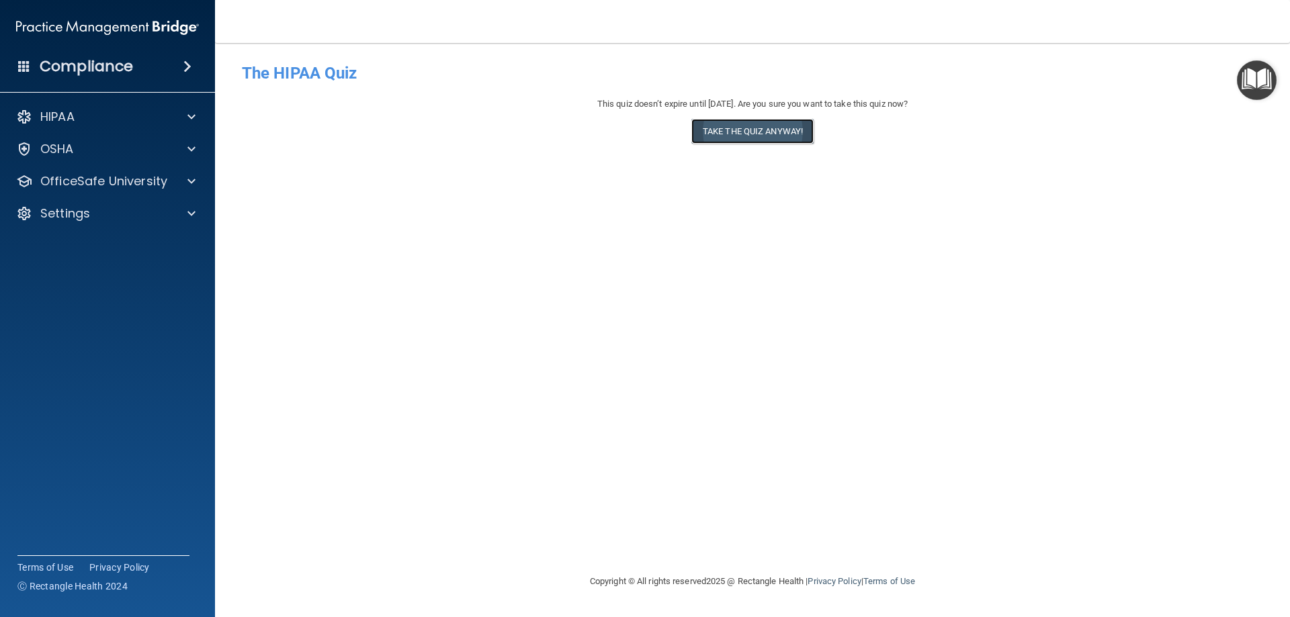
click at [784, 124] on button "Take the quiz anyway!" at bounding box center [752, 131] width 122 height 25
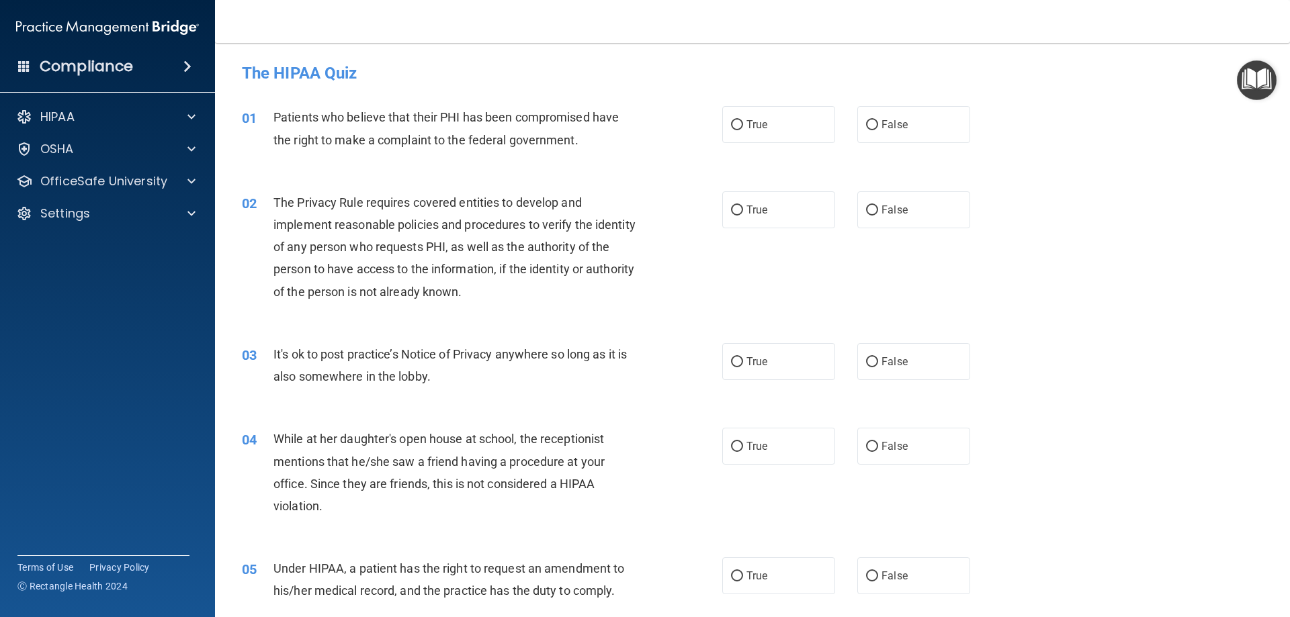
click at [331, 73] on h4 "The HIPAA Quiz" at bounding box center [752, 73] width 1021 height 17
click at [321, 147] on div "Patients who believe that their PHI has been compromised have the right to make…" at bounding box center [461, 128] width 376 height 44
click at [327, 136] on span "Patients who believe that their PHI has been compromised have the right to make…" at bounding box center [445, 128] width 345 height 36
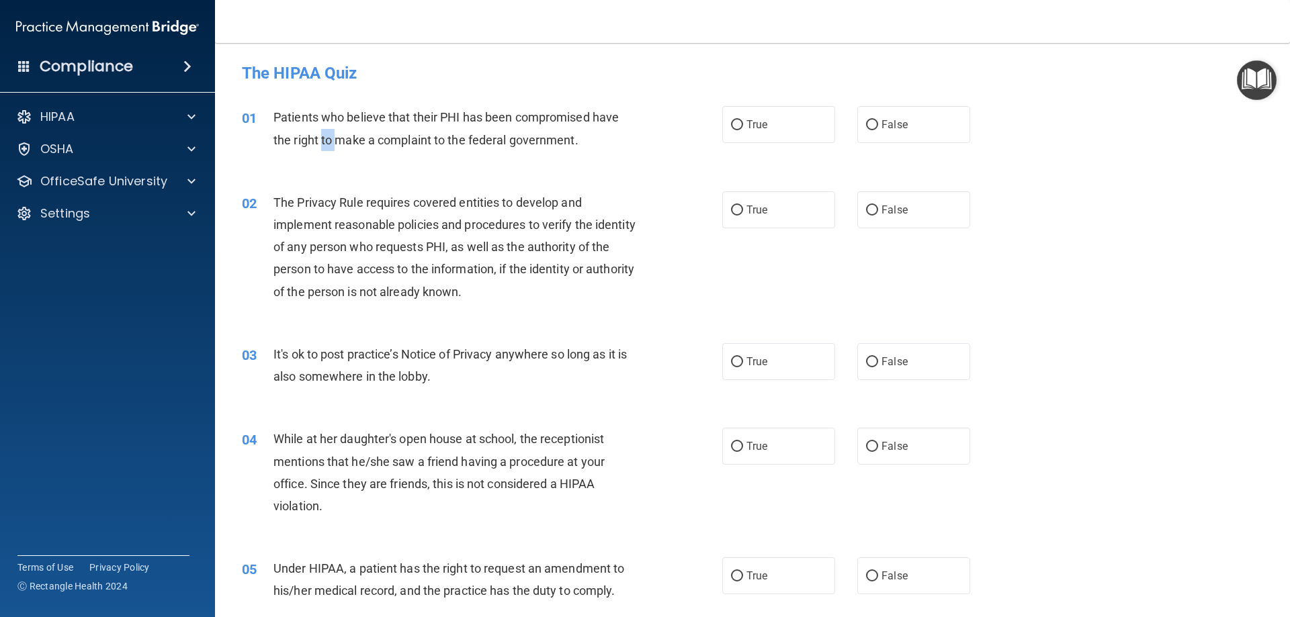
click at [327, 136] on span "Patients who believe that their PHI has been compromised have the right to make…" at bounding box center [445, 128] width 345 height 36
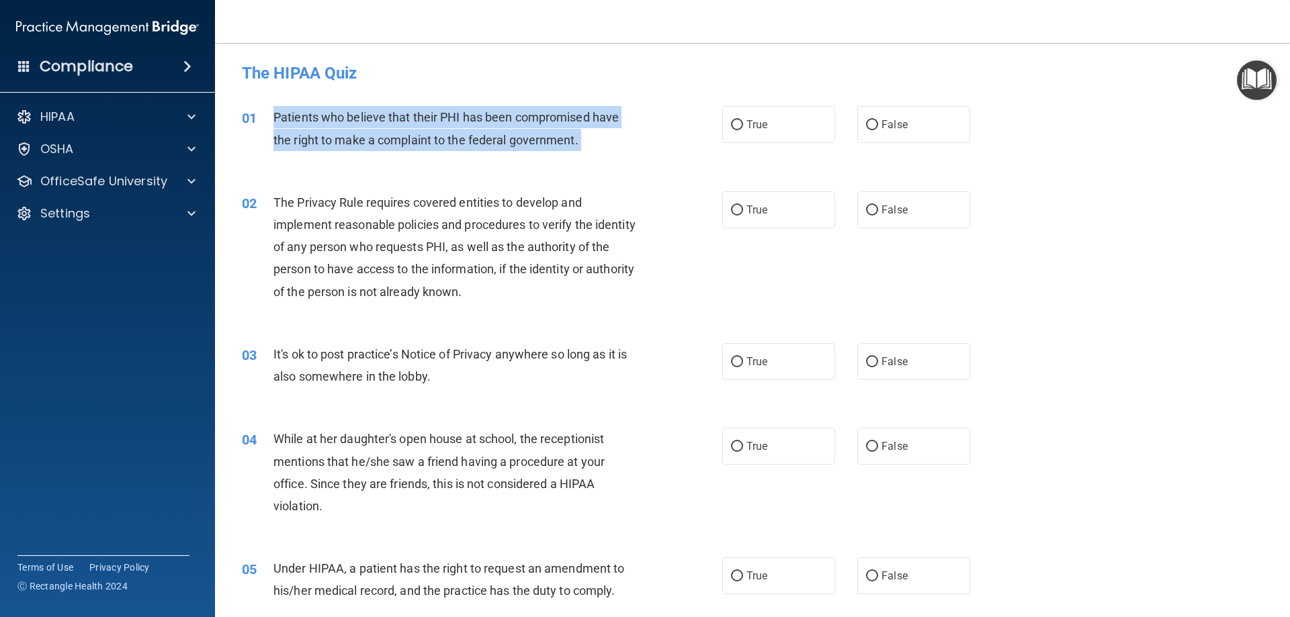
click at [327, 136] on span "Patients who believe that their PHI has been compromised have the right to make…" at bounding box center [445, 128] width 345 height 36
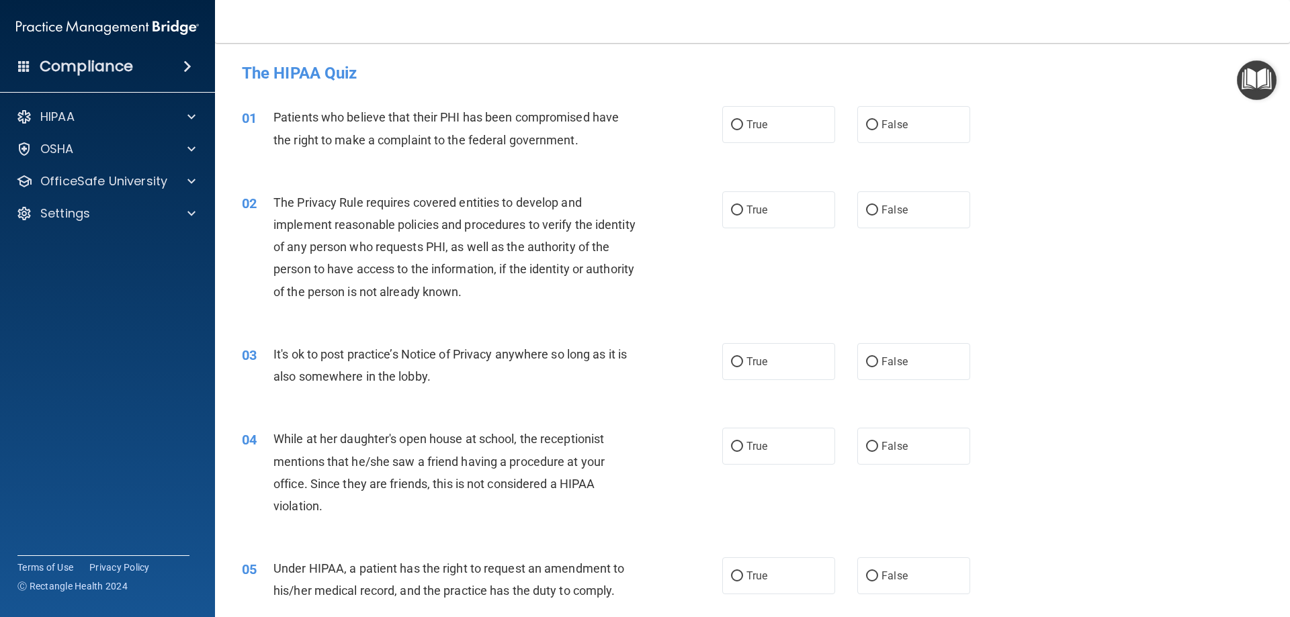
click at [675, 82] on div "The HIPAA Quiz" at bounding box center [752, 72] width 1041 height 33
drag, startPoint x: 137, startPoint y: 191, endPoint x: 145, endPoint y: 185, distance: 10.1
click at [138, 191] on div "OfficeSafe University" at bounding box center [108, 181] width 216 height 27
click at [206, 63] on div "Compliance" at bounding box center [107, 67] width 215 height 30
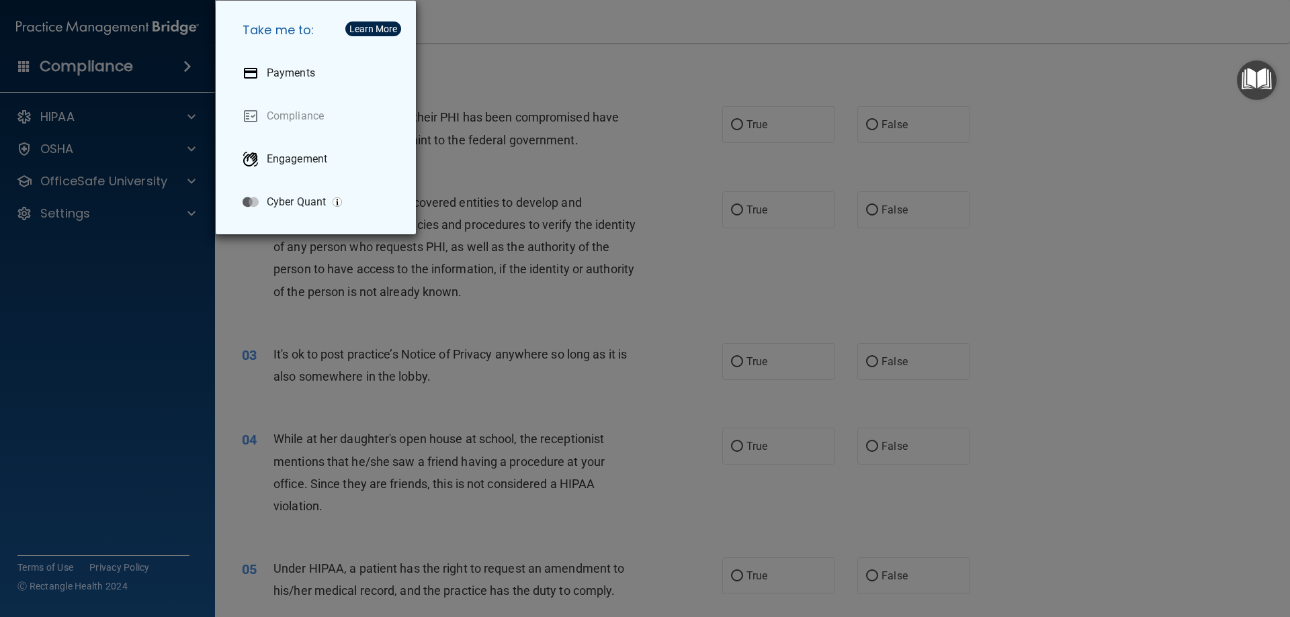
click at [171, 59] on div "Take me to: Payments Compliance Engagement Cyber Quant" at bounding box center [645, 308] width 1290 height 617
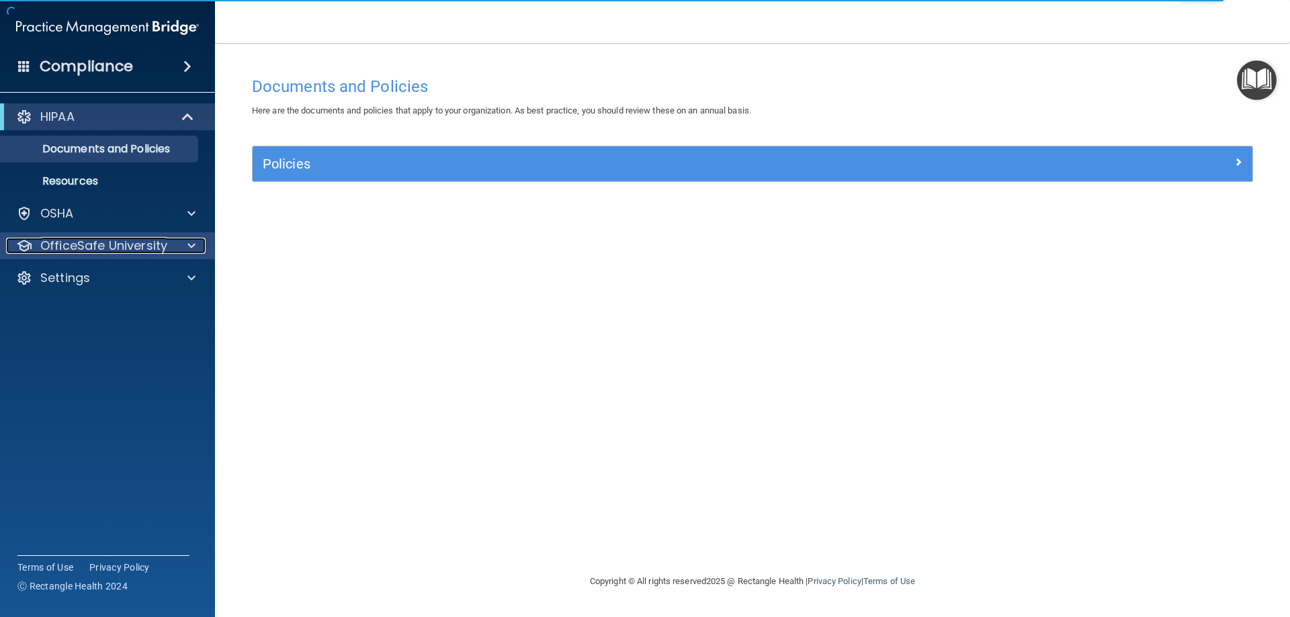
click at [133, 247] on p "OfficeSafe University" at bounding box center [103, 246] width 127 height 16
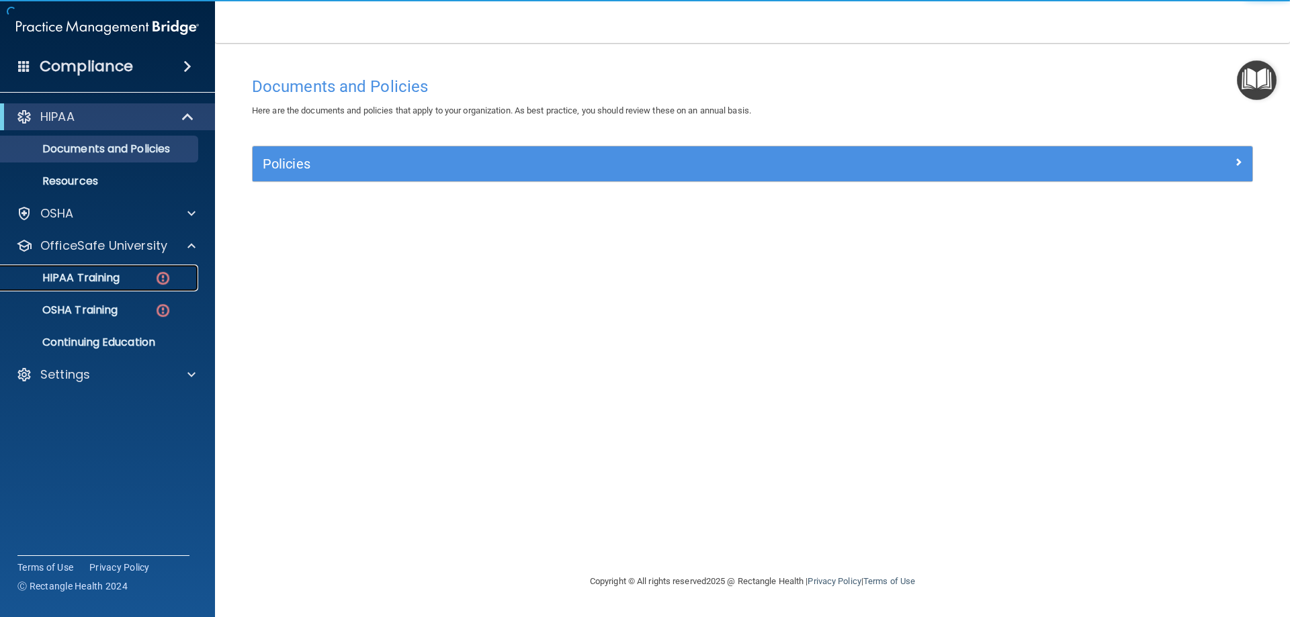
click at [113, 280] on p "HIPAA Training" at bounding box center [64, 277] width 111 height 13
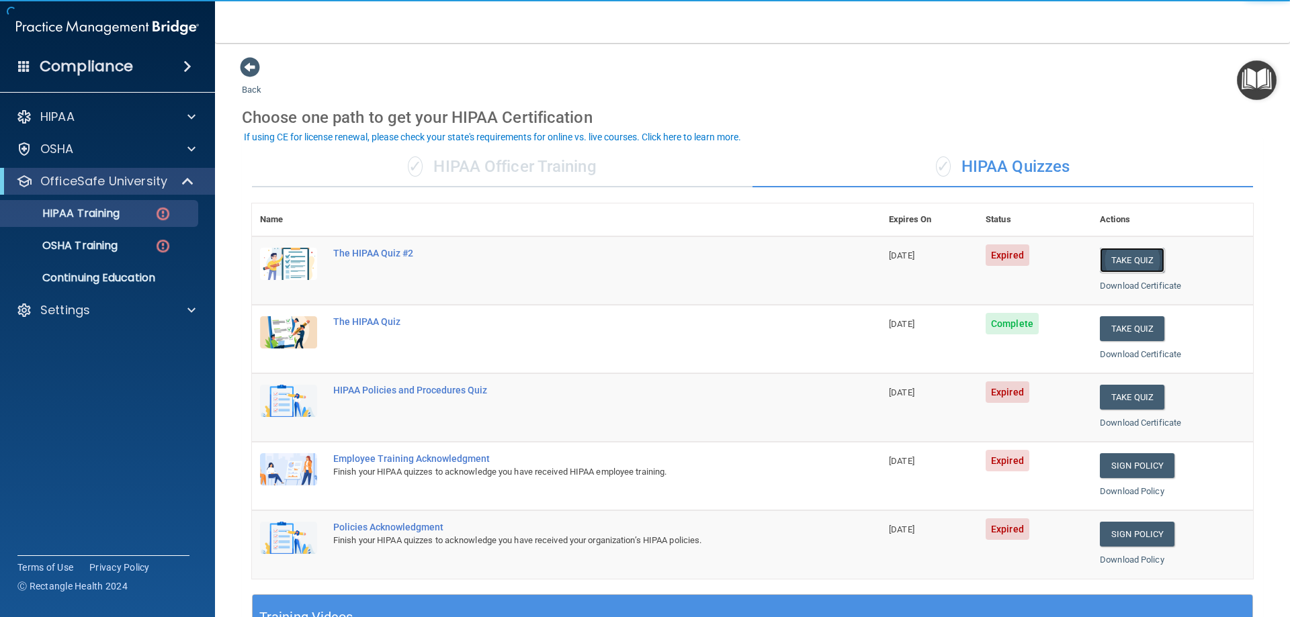
click at [1122, 263] on button "Take Quiz" at bounding box center [1132, 260] width 65 height 25
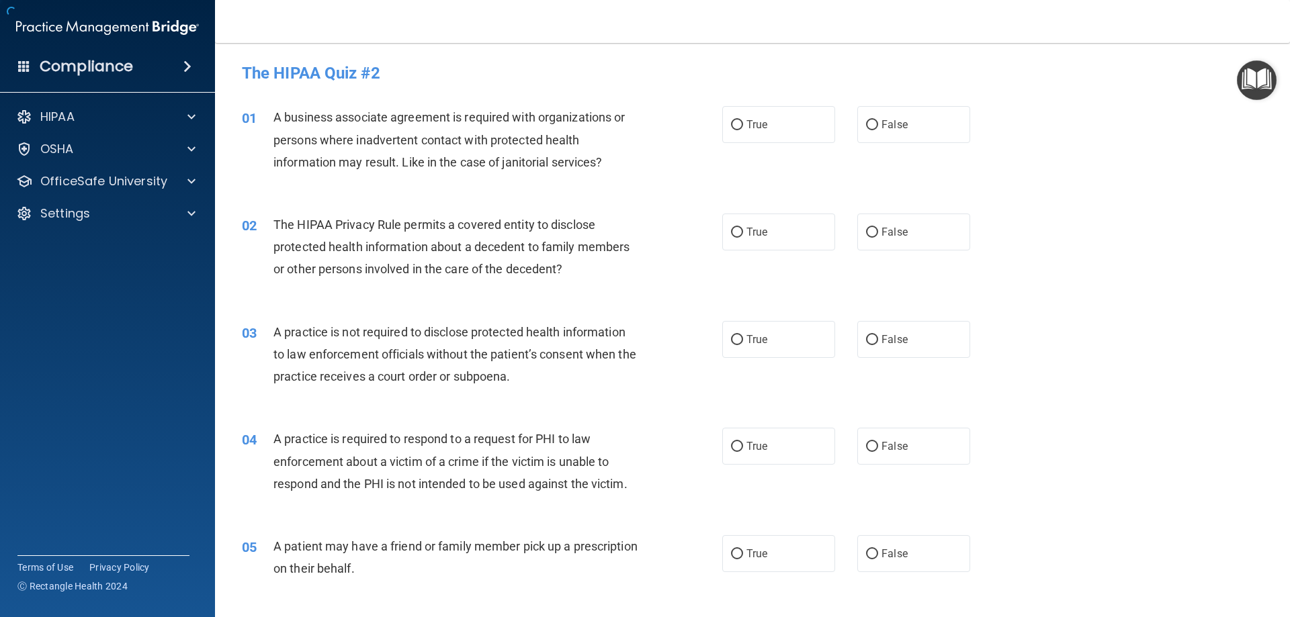
click at [297, 120] on span "A business associate agreement is required with organizations or persons where …" at bounding box center [448, 139] width 351 height 58
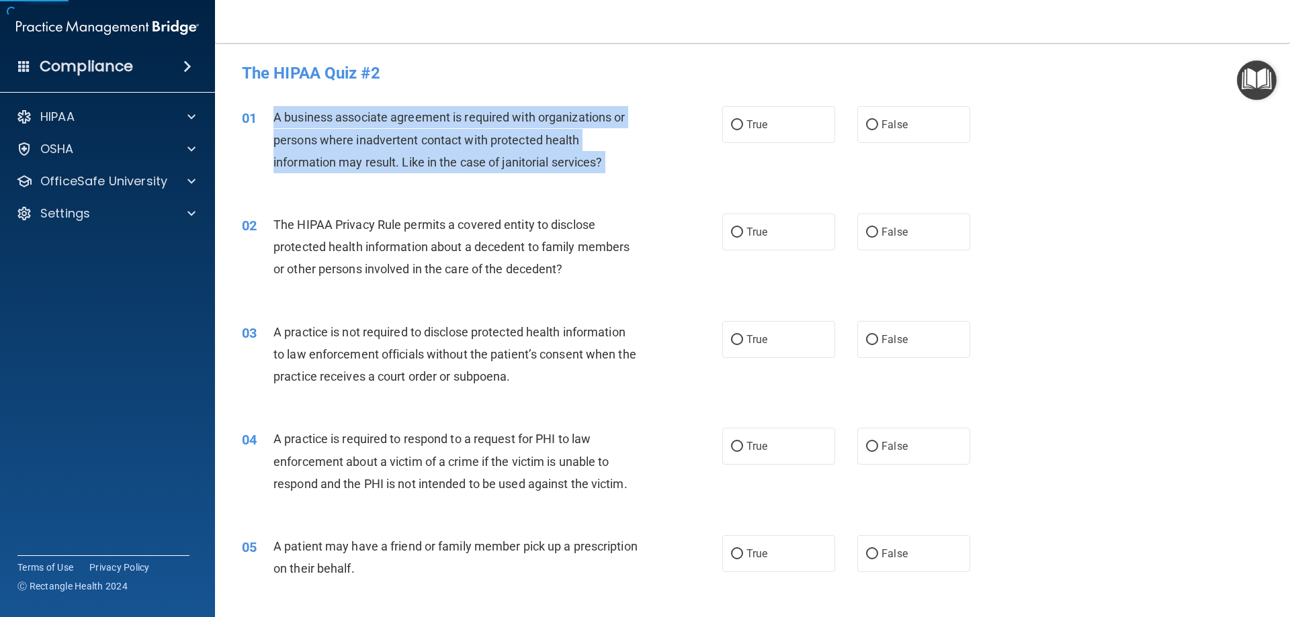
click at [297, 120] on span "A business associate agreement is required with organizations or persons where …" at bounding box center [448, 139] width 351 height 58
click at [427, 170] on div "A business associate agreement is required with organizations or persons where …" at bounding box center [461, 139] width 376 height 67
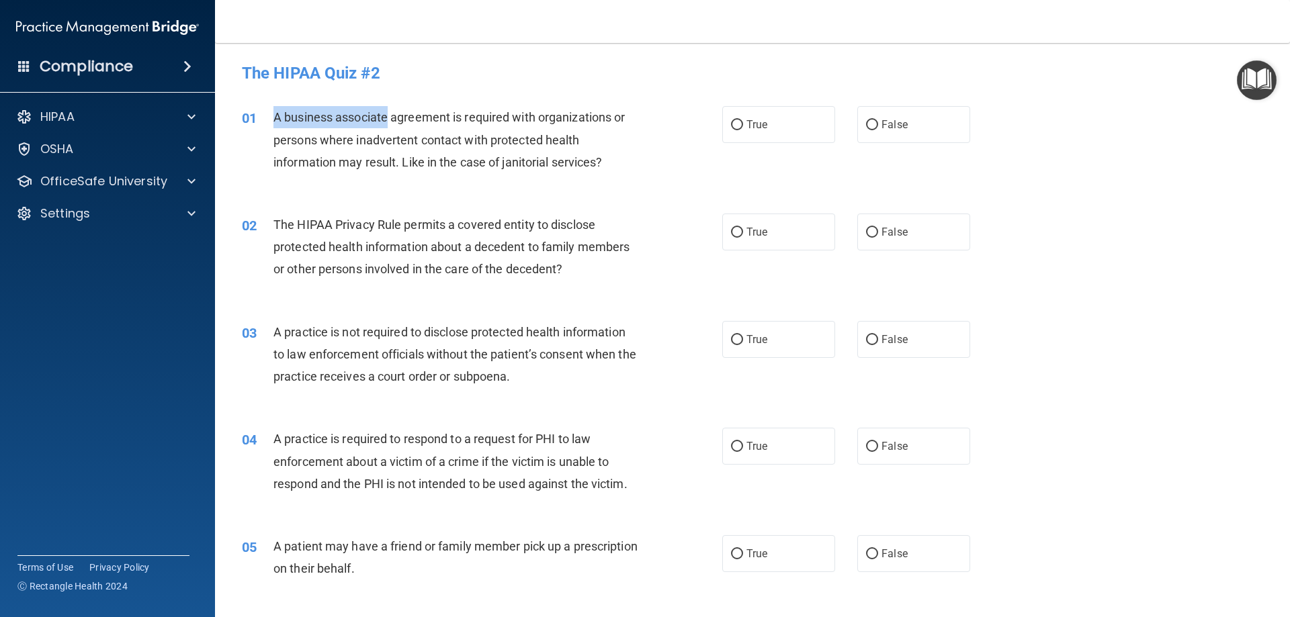
drag, startPoint x: 269, startPoint y: 112, endPoint x: 388, endPoint y: 117, distance: 119.1
click at [388, 117] on div "01 A business associate agreement is required with organizations or persons whe…" at bounding box center [482, 143] width 521 height 74
copy div "A business associate"
click at [603, 42] on nav "Toggle navigation Genesis Morales Rodriguez gamr12072@gmail.com Manage My Enter…" at bounding box center [752, 21] width 1075 height 43
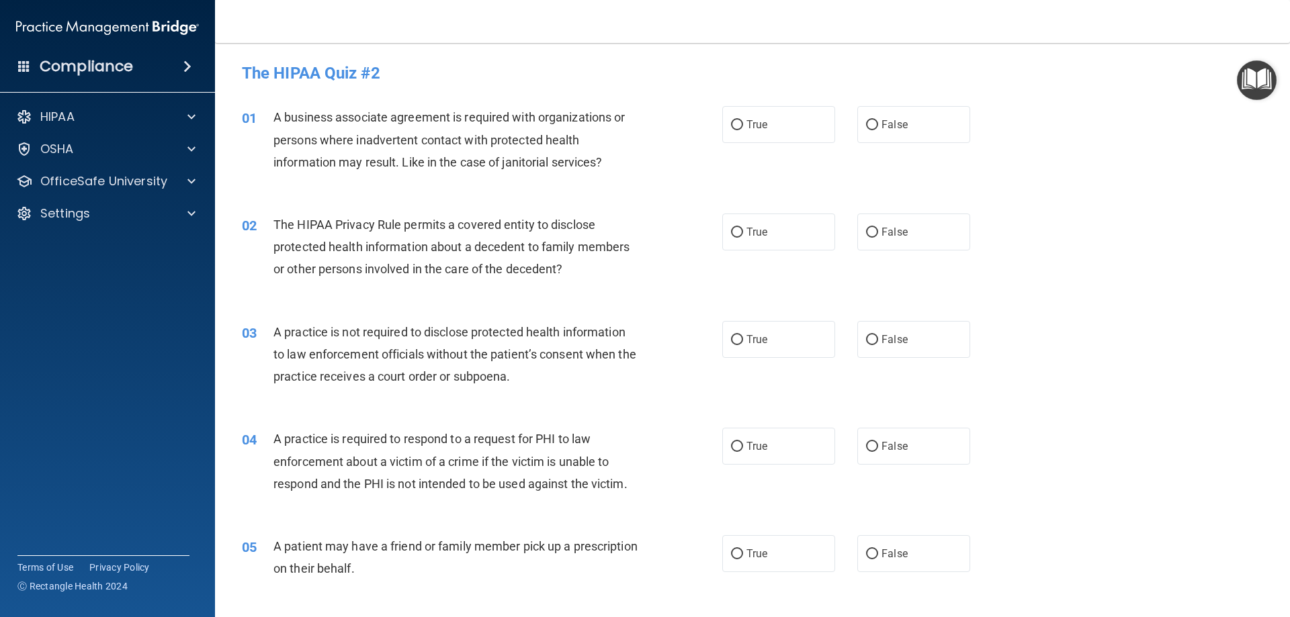
click at [417, 237] on div "The HIPAA Privacy Rule permits a covered entity to disclose protected health in…" at bounding box center [461, 247] width 376 height 67
click at [421, 240] on span "The HIPAA Privacy Rule permits a covered entity to disclose protected health in…" at bounding box center [451, 247] width 356 height 58
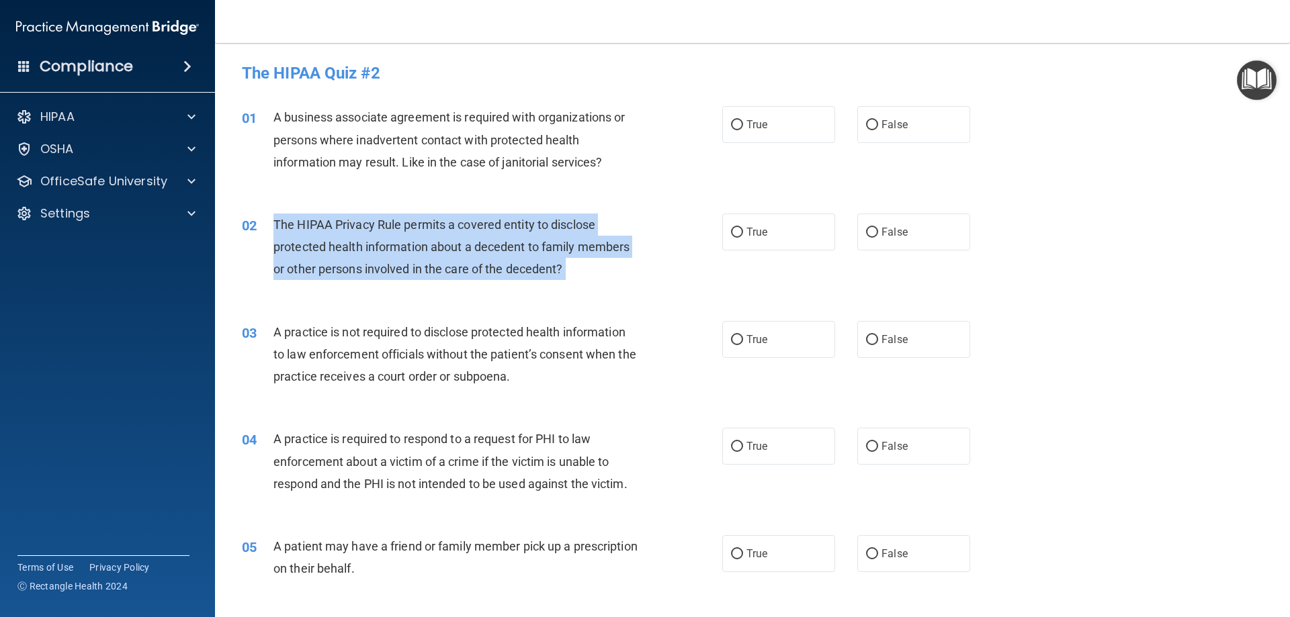
click at [421, 240] on span "The HIPAA Privacy Rule permits a covered entity to disclose protected health in…" at bounding box center [451, 247] width 356 height 58
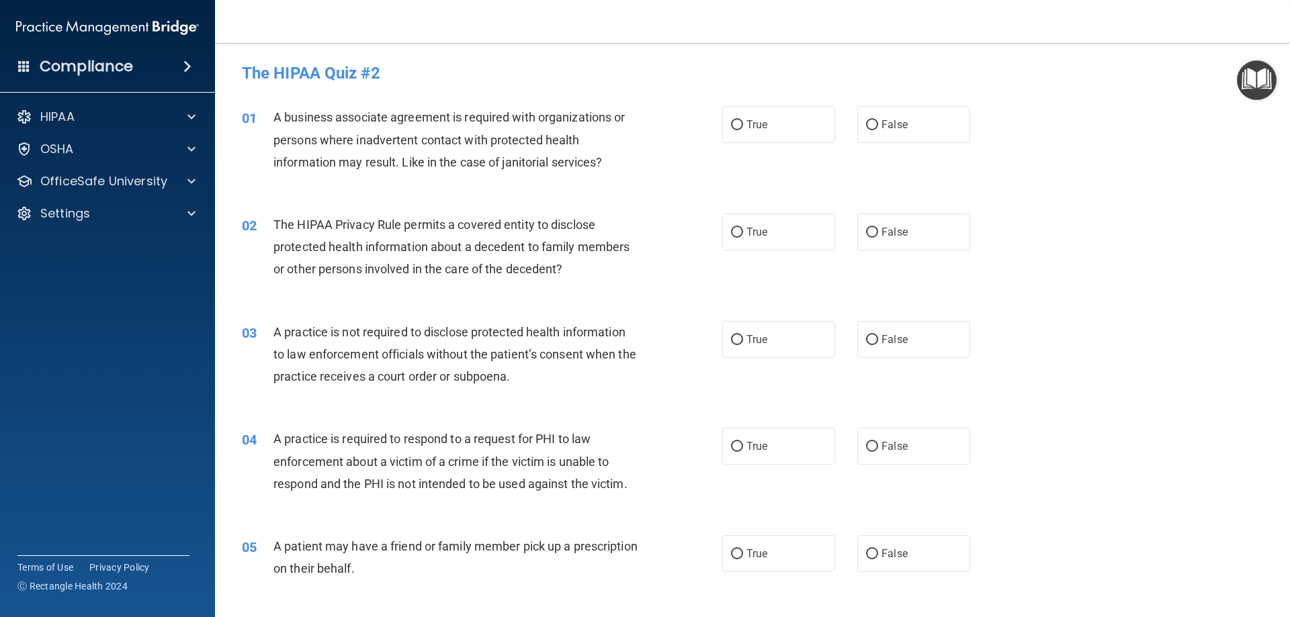
drag, startPoint x: 509, startPoint y: 204, endPoint x: 504, endPoint y: 196, distance: 9.1
drag, startPoint x: 492, startPoint y: 243, endPoint x: 500, endPoint y: 241, distance: 8.3
click at [493, 243] on span "The HIPAA Privacy Rule permits a covered entity to disclose protected health in…" at bounding box center [451, 247] width 356 height 58
click at [563, 255] on div "The HIPAA Privacy Rule permits a covered entity to disclose protected health in…" at bounding box center [461, 247] width 376 height 67
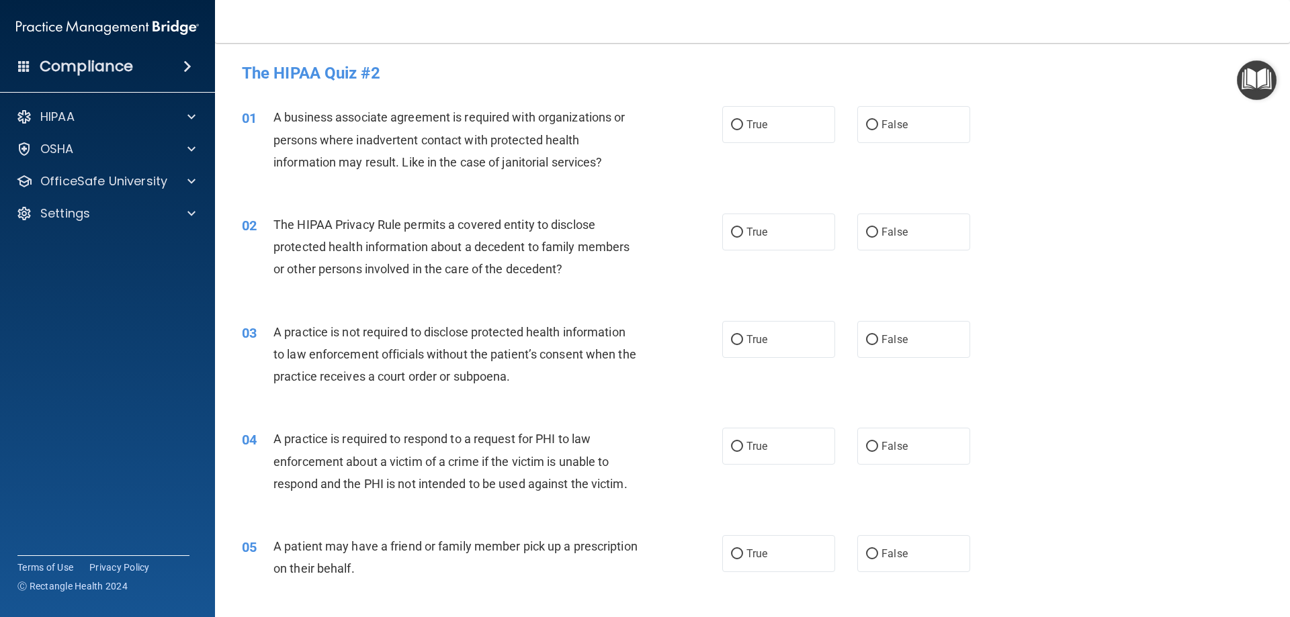
click at [449, 128] on div "A business associate agreement is required with organizations or persons where …" at bounding box center [461, 139] width 376 height 67
click at [447, 131] on div "A business associate agreement is required with organizations or persons where …" at bounding box center [461, 139] width 376 height 67
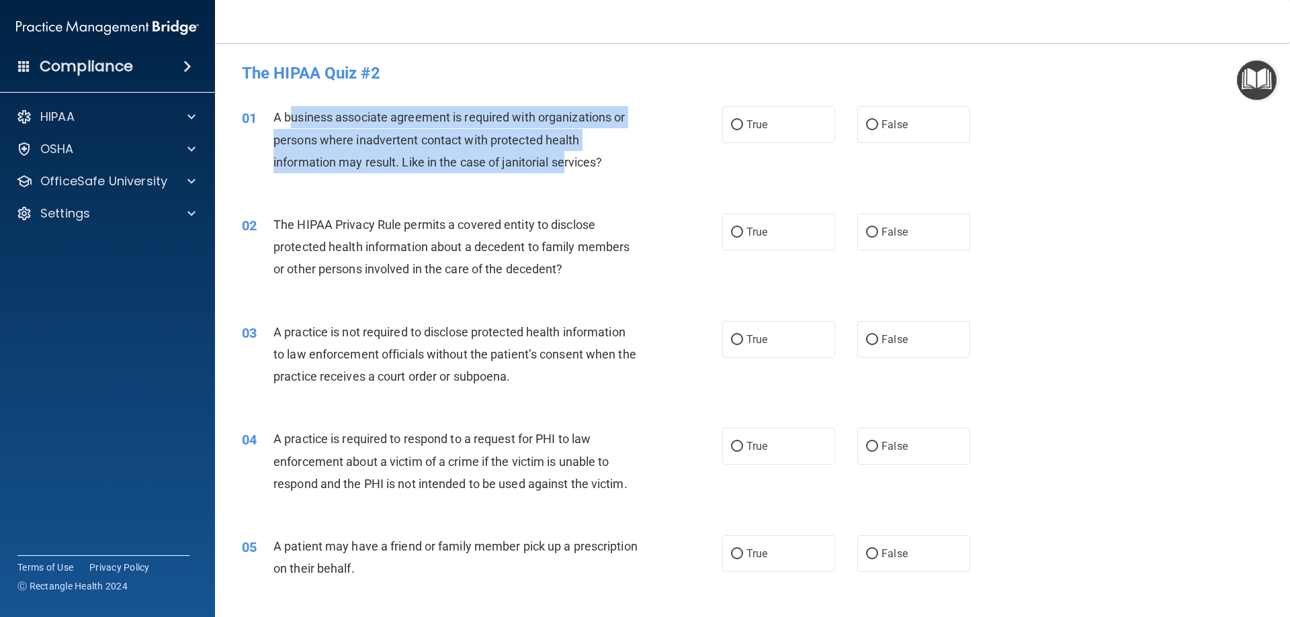
drag, startPoint x: 290, startPoint y: 112, endPoint x: 568, endPoint y: 157, distance: 281.0
click at [568, 157] on span "A business associate agreement is required with organizations or persons where …" at bounding box center [448, 139] width 351 height 58
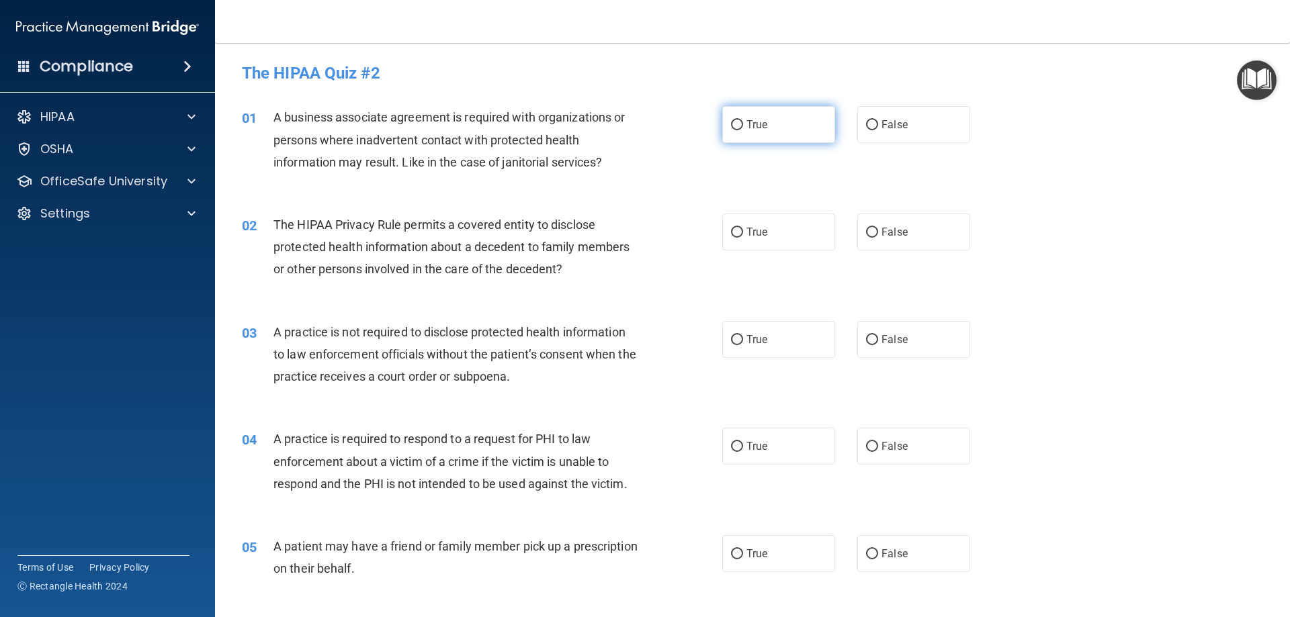
click at [746, 119] on span "True" at bounding box center [756, 124] width 21 height 13
click at [742, 120] on input "True" at bounding box center [737, 125] width 12 height 10
radio input "true"
drag, startPoint x: 540, startPoint y: 245, endPoint x: 566, endPoint y: 249, distance: 27.3
click at [566, 249] on span "The HIPAA Privacy Rule permits a covered entity to disclose protected health in…" at bounding box center [451, 247] width 356 height 58
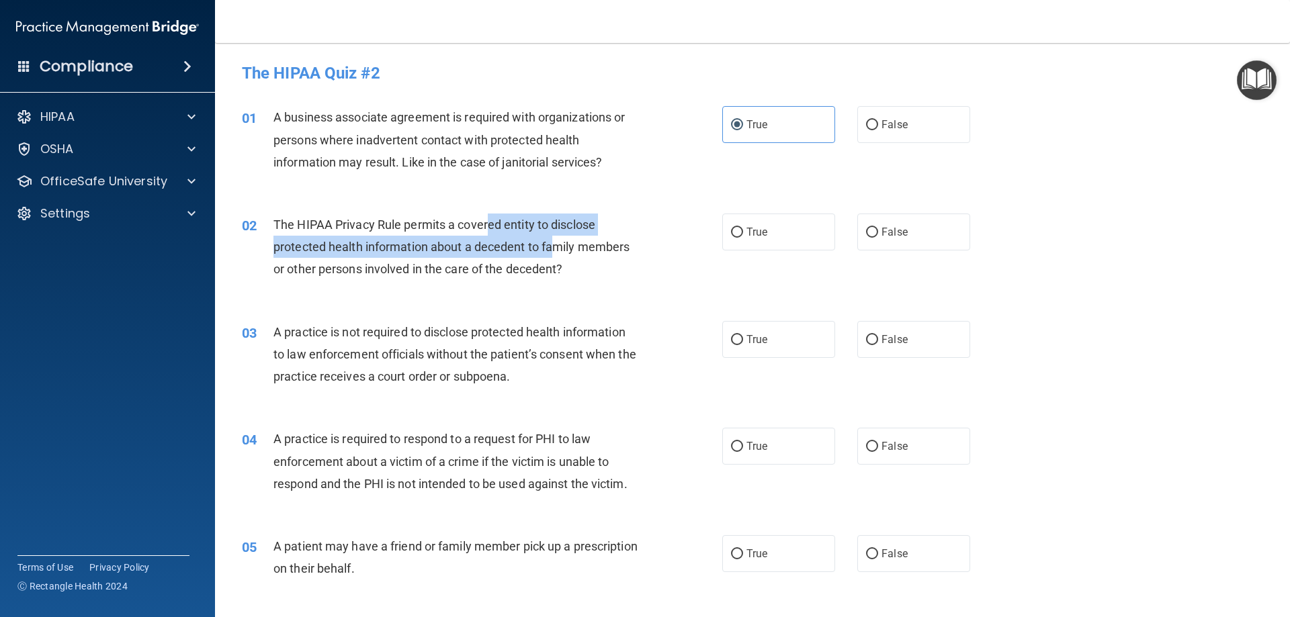
drag, startPoint x: 486, startPoint y: 215, endPoint x: 441, endPoint y: 234, distance: 49.4
click at [517, 237] on div "The HIPAA Privacy Rule permits a covered entity to disclose protected health in…" at bounding box center [461, 247] width 376 height 67
click at [354, 239] on span "The HIPAA Privacy Rule permits a covered entity to disclose protected health in…" at bounding box center [451, 247] width 356 height 58
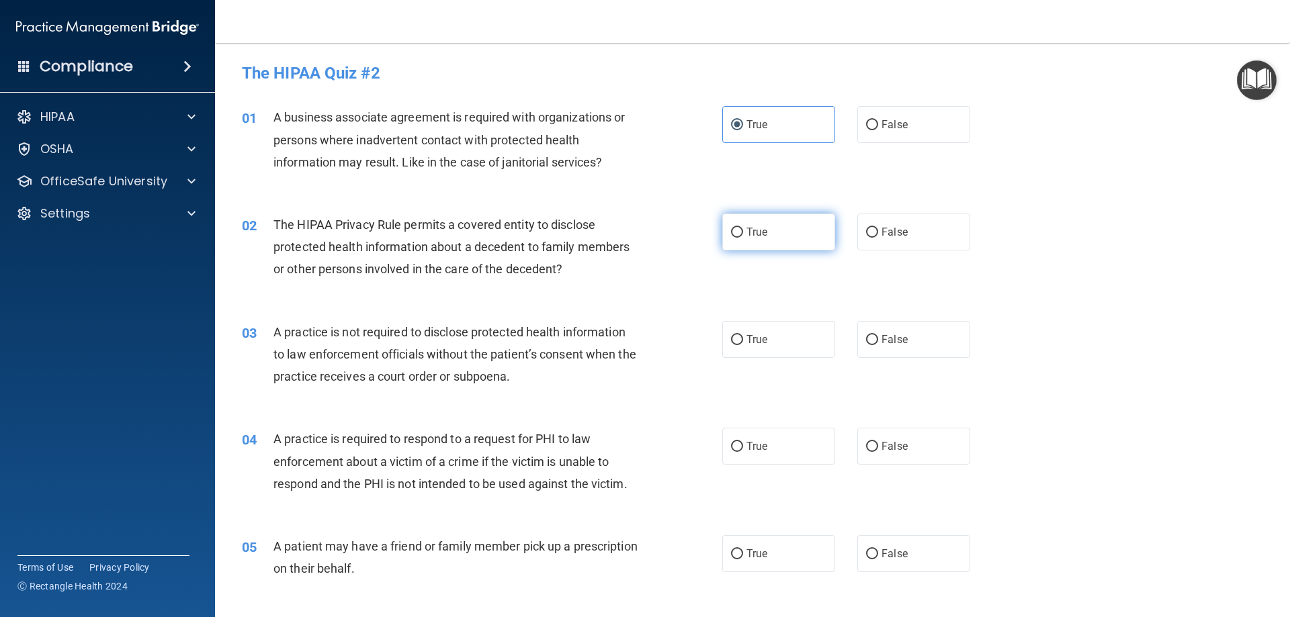
click at [738, 230] on input "True" at bounding box center [737, 233] width 12 height 10
radio input "true"
drag, startPoint x: 415, startPoint y: 327, endPoint x: 456, endPoint y: 331, distance: 41.8
click at [429, 328] on span "A practice is not required to disclose protected health information to law enfo…" at bounding box center [454, 354] width 363 height 58
click at [904, 358] on div "03 A practice is not required to disclose protected health information to law e…" at bounding box center [752, 358] width 1041 height 108
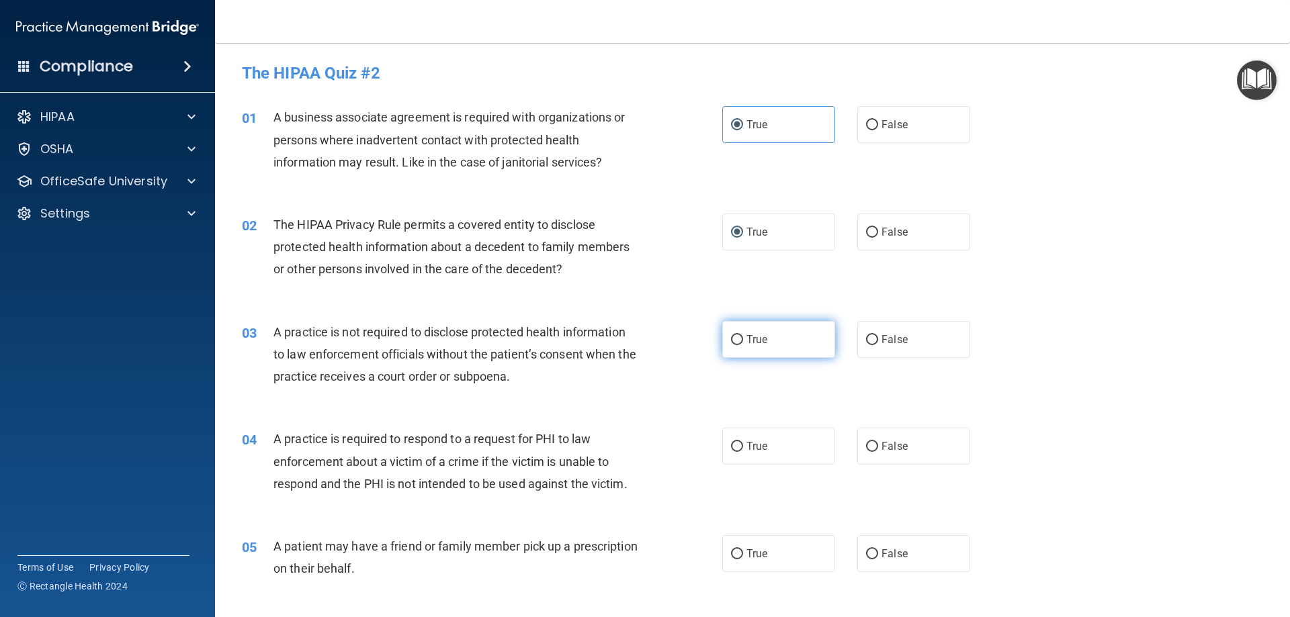
click at [722, 331] on label "True" at bounding box center [778, 339] width 113 height 37
click at [731, 335] on input "True" at bounding box center [737, 340] width 12 height 10
radio input "true"
drag, startPoint x: 910, startPoint y: 347, endPoint x: 859, endPoint y: 350, distance: 50.5
click at [910, 347] on label "False" at bounding box center [913, 339] width 113 height 37
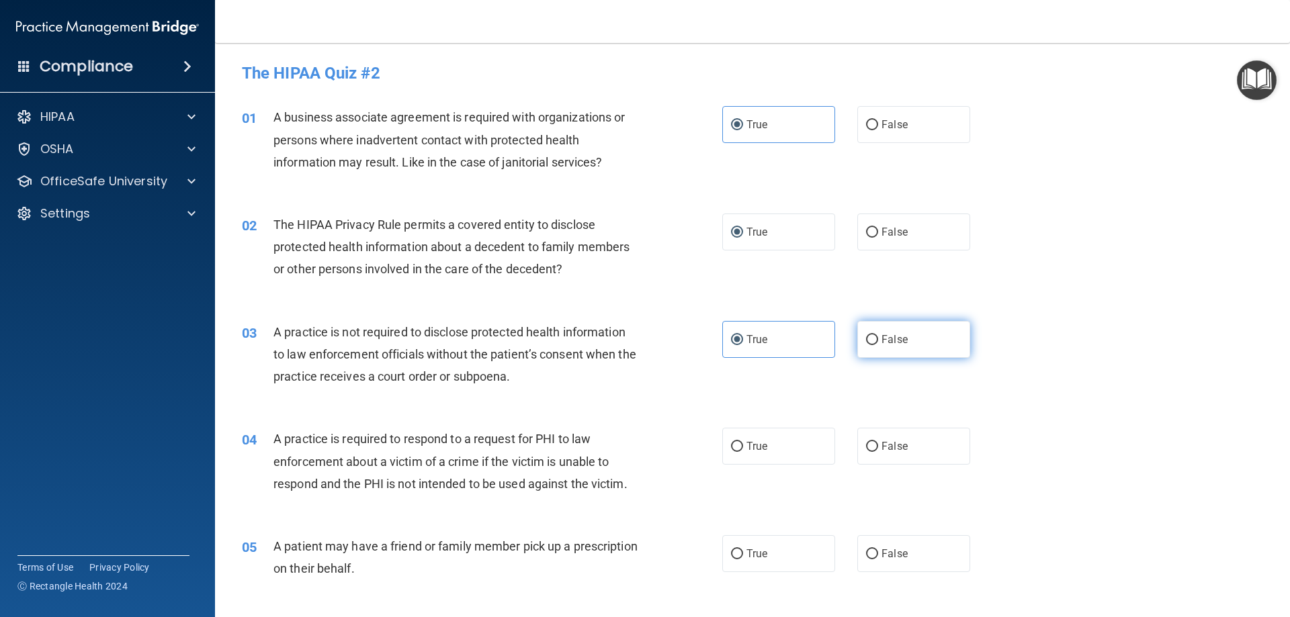
click at [878, 345] on input "False" at bounding box center [872, 340] width 12 height 10
radio input "true"
radio input "false"
drag, startPoint x: 359, startPoint y: 375, endPoint x: 509, endPoint y: 372, distance: 149.9
click at [512, 376] on span "A practice is not required to disclose protected health information to law enfo…" at bounding box center [454, 354] width 363 height 58
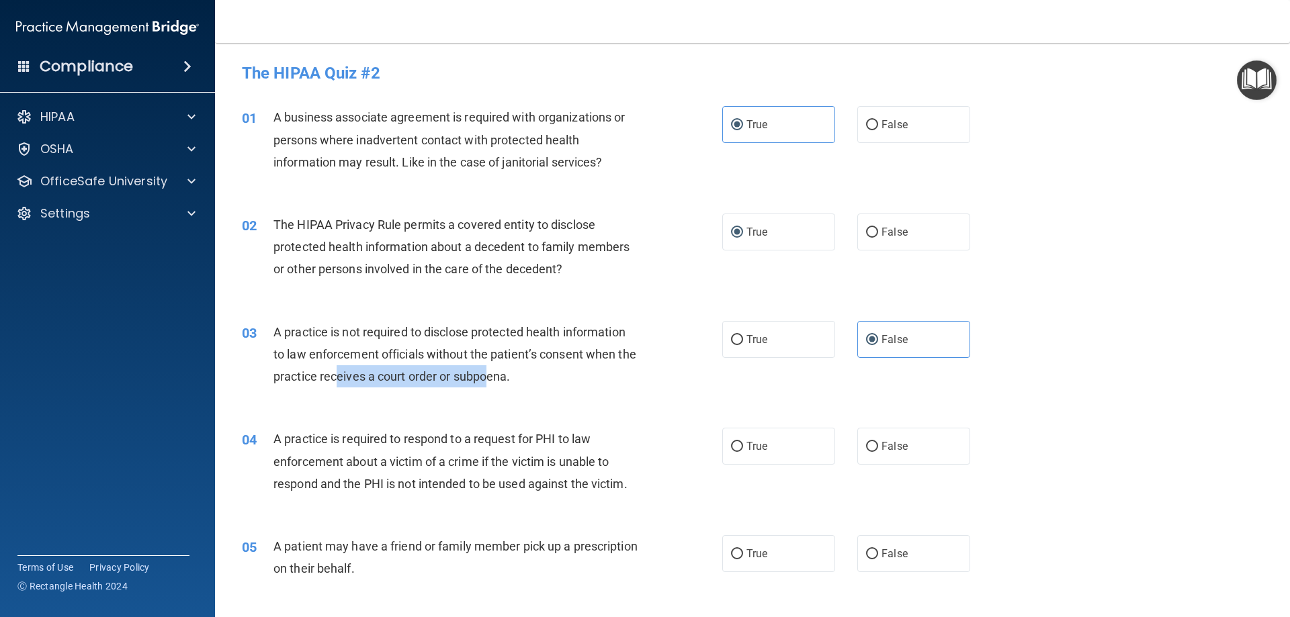
click at [508, 372] on span "A practice is not required to disclose protected health information to law enfo…" at bounding box center [454, 354] width 363 height 58
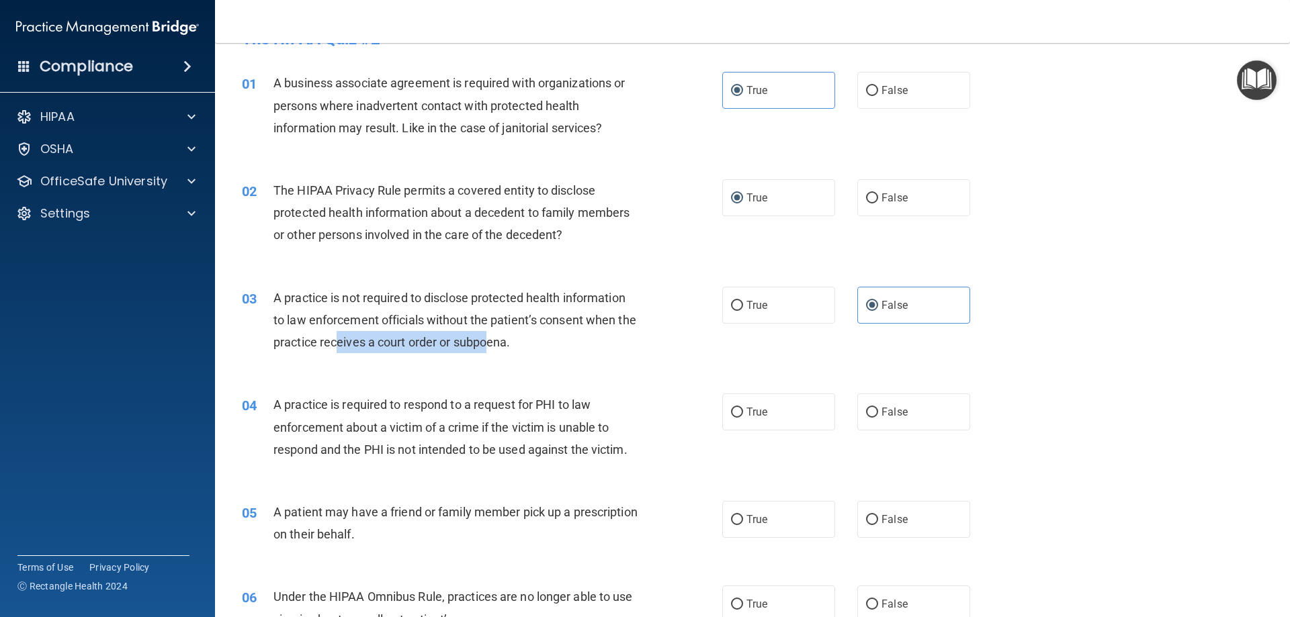
scroll to position [67, 0]
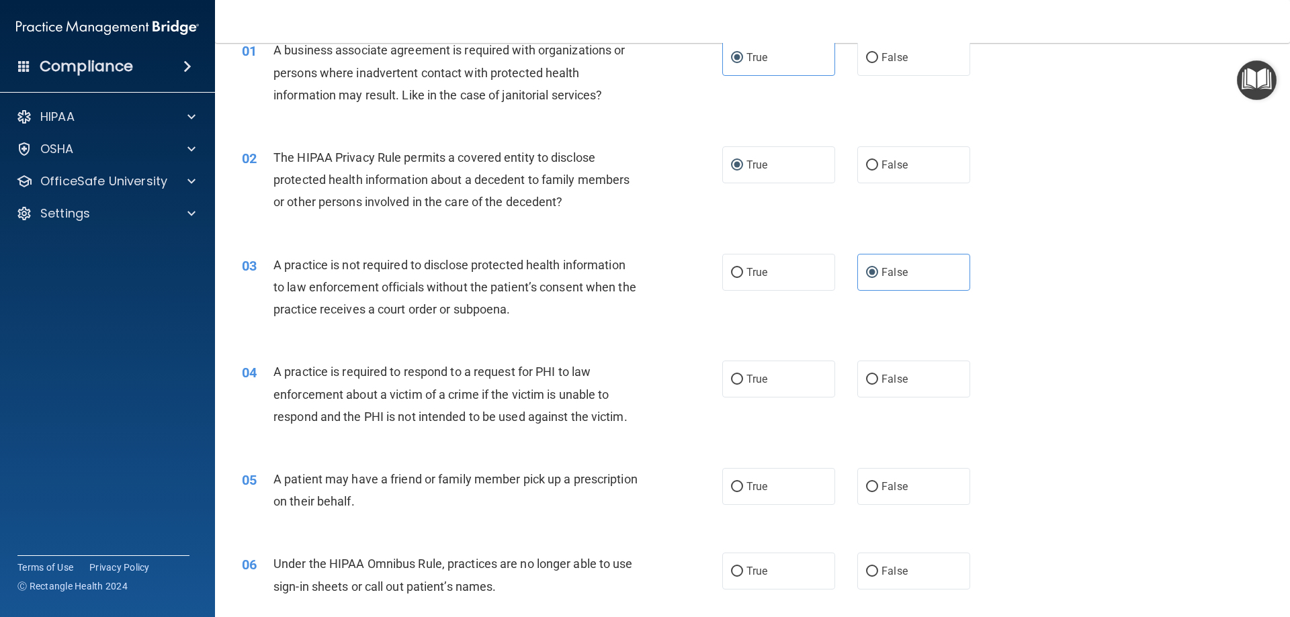
click at [544, 353] on div "04 A practice is required to respond to a request for PHI to law enforcement ab…" at bounding box center [752, 398] width 1041 height 108
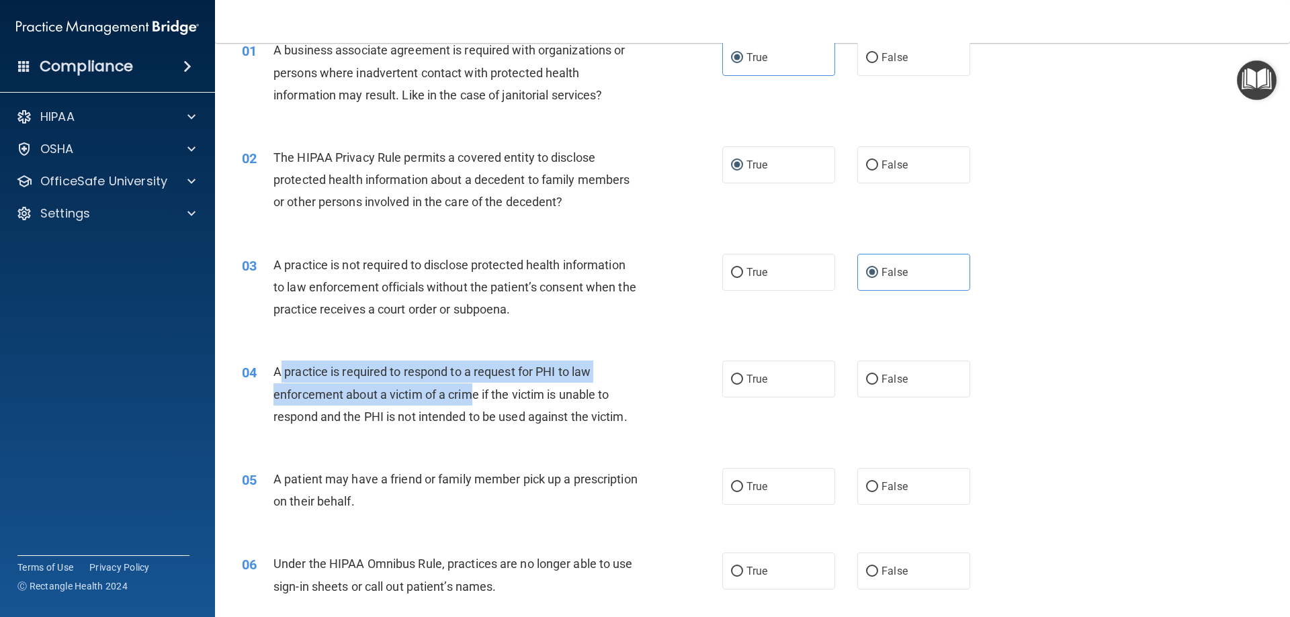
drag, startPoint x: 284, startPoint y: 365, endPoint x: 480, endPoint y: 388, distance: 197.5
click at [477, 388] on div "A practice is required to respond to a request for PHI to law enforcement about…" at bounding box center [461, 394] width 376 height 67
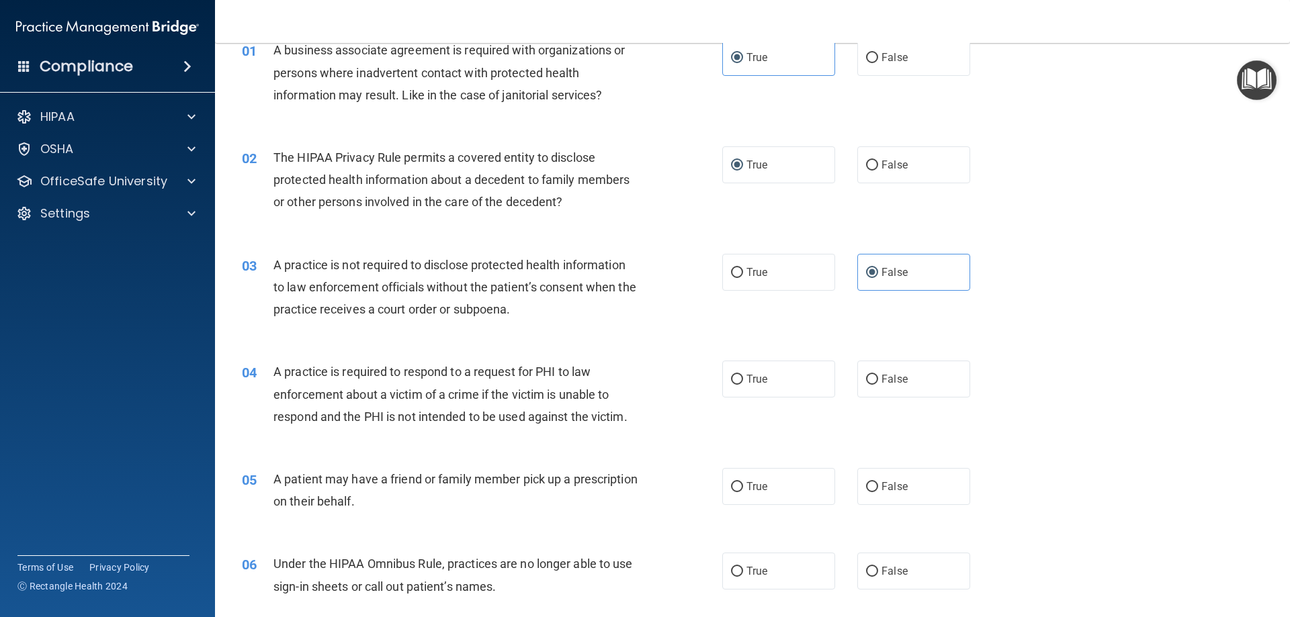
click at [564, 399] on span "A practice is required to respond to a request for PHI to law enforcement about…" at bounding box center [450, 394] width 354 height 58
click at [747, 386] on label "True" at bounding box center [778, 379] width 113 height 37
click at [743, 385] on input "True" at bounding box center [737, 380] width 12 height 10
radio input "true"
click at [877, 387] on label "False" at bounding box center [913, 379] width 113 height 37
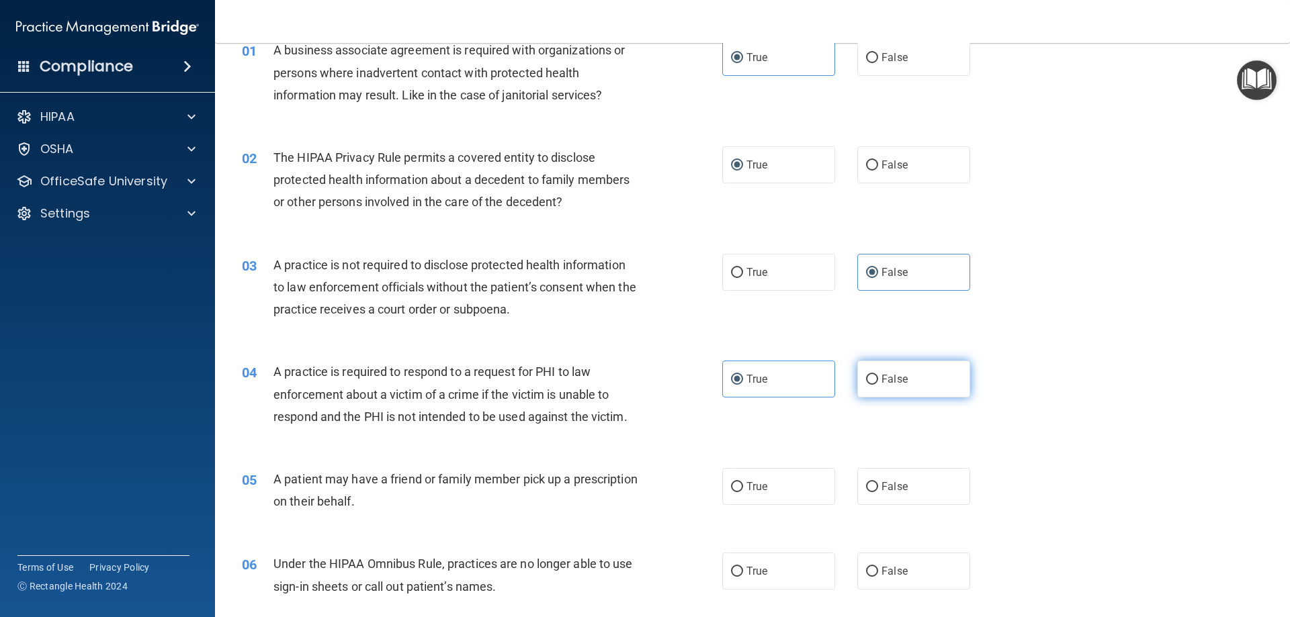
click at [877, 385] on input "False" at bounding box center [872, 380] width 12 height 10
radio input "true"
radio input "false"
click at [509, 411] on span "A practice is required to respond to a request for PHI to law enforcement about…" at bounding box center [450, 394] width 354 height 58
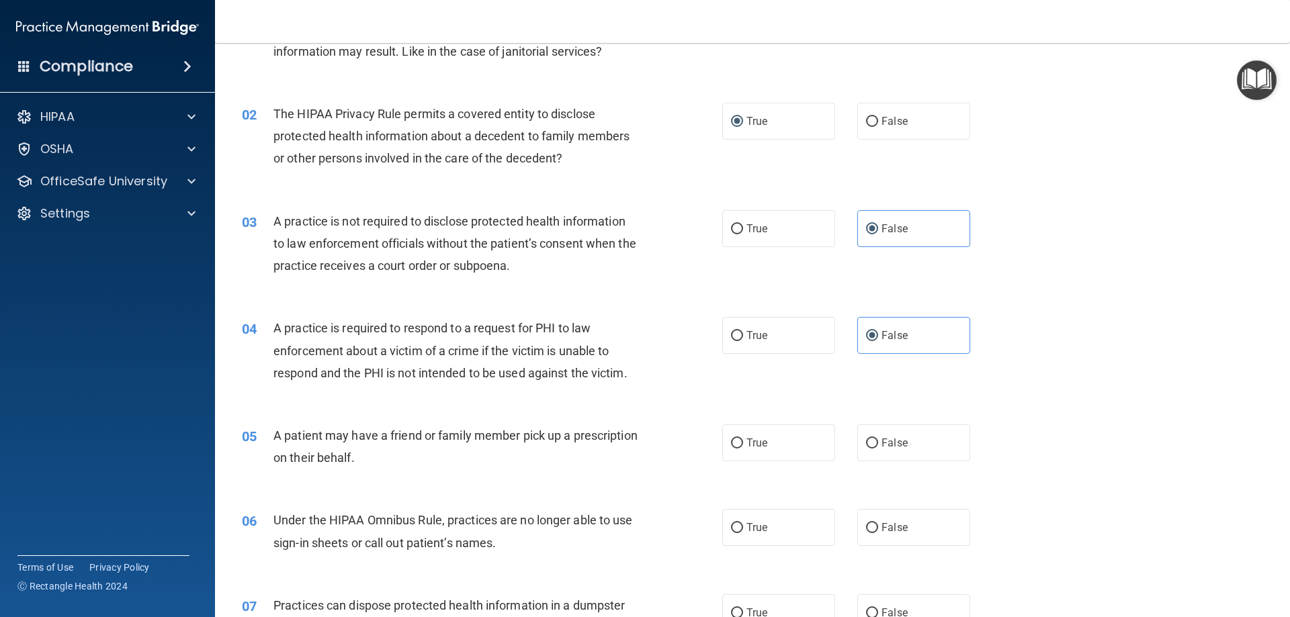
scroll to position [134, 0]
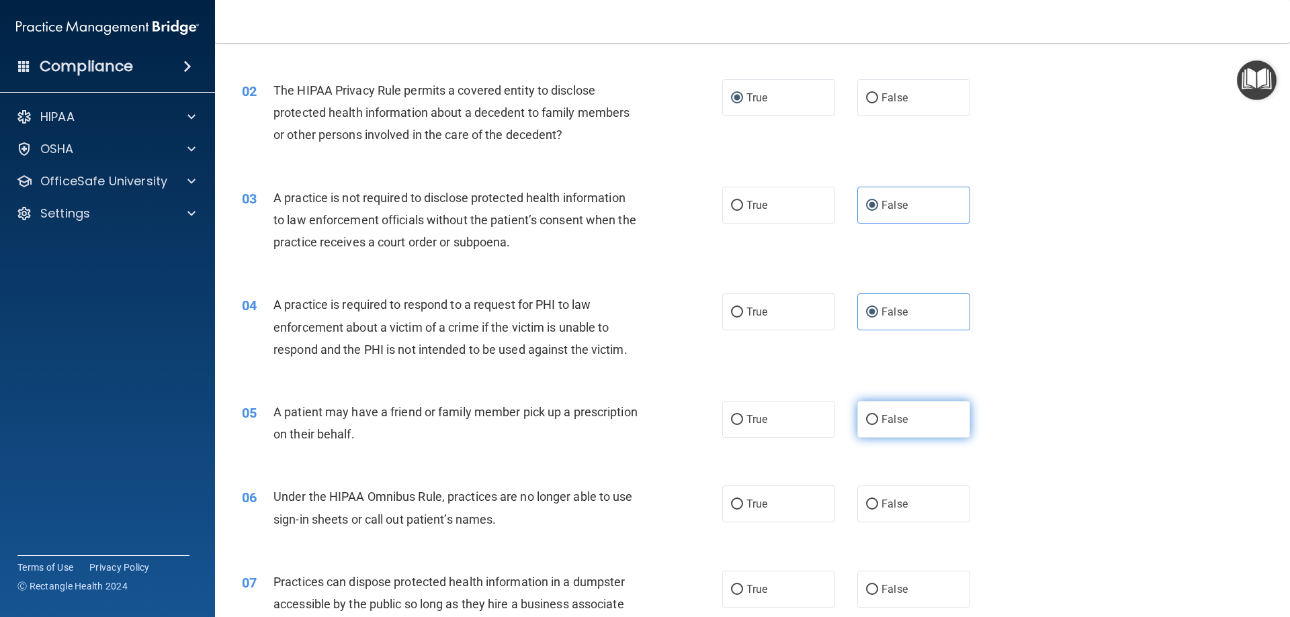
click at [872, 417] on label "False" at bounding box center [913, 419] width 113 height 37
click at [872, 417] on input "False" at bounding box center [872, 420] width 12 height 10
radio input "true"
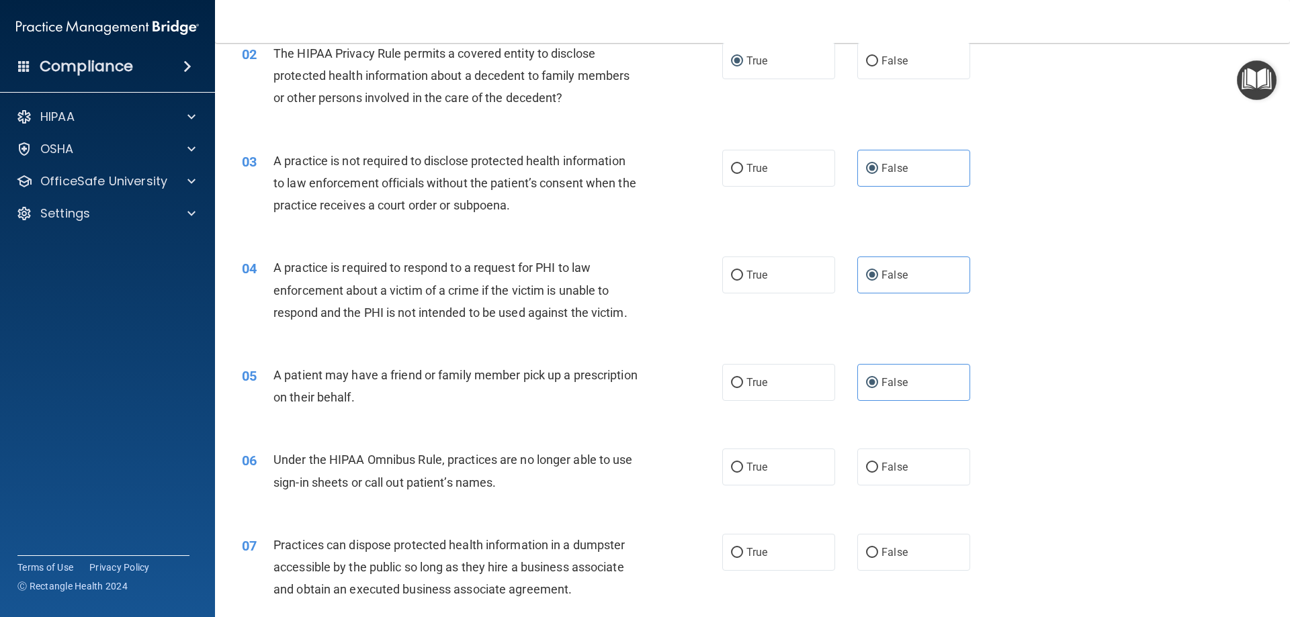
scroll to position [202, 0]
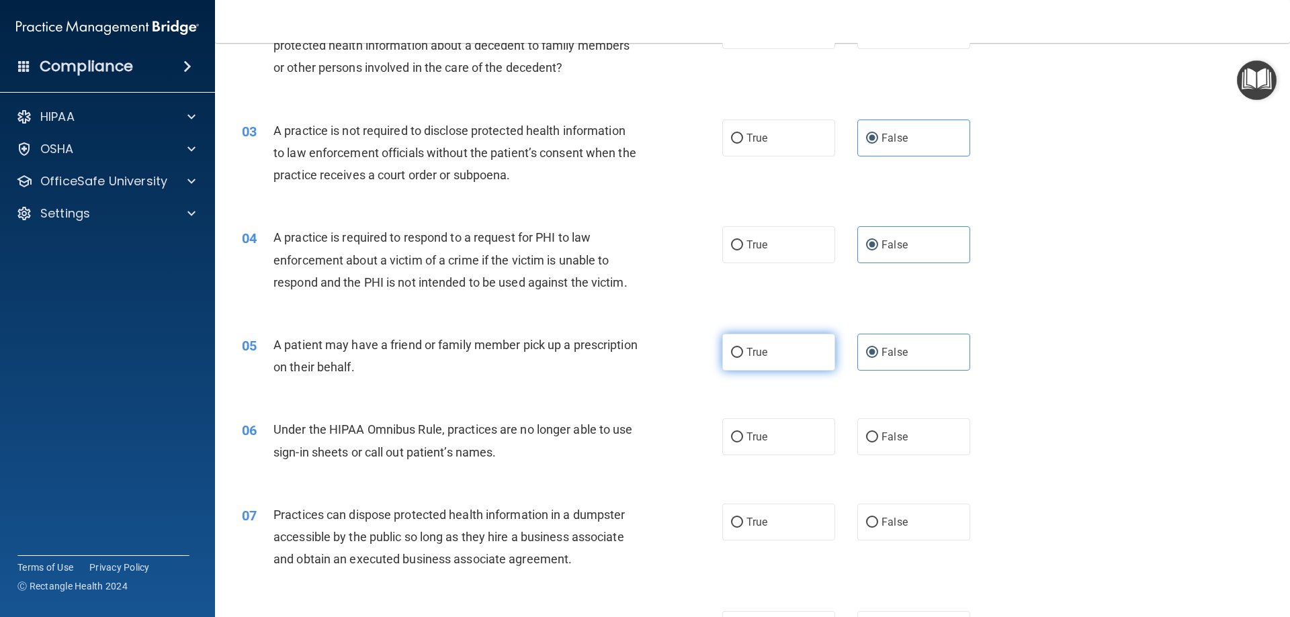
click at [753, 353] on span "True" at bounding box center [756, 352] width 21 height 13
click at [743, 353] on input "True" at bounding box center [737, 353] width 12 height 10
radio input "true"
radio input "false"
click at [442, 378] on div "A patient may have a friend or family member pick up a prescription on their be…" at bounding box center [461, 356] width 376 height 44
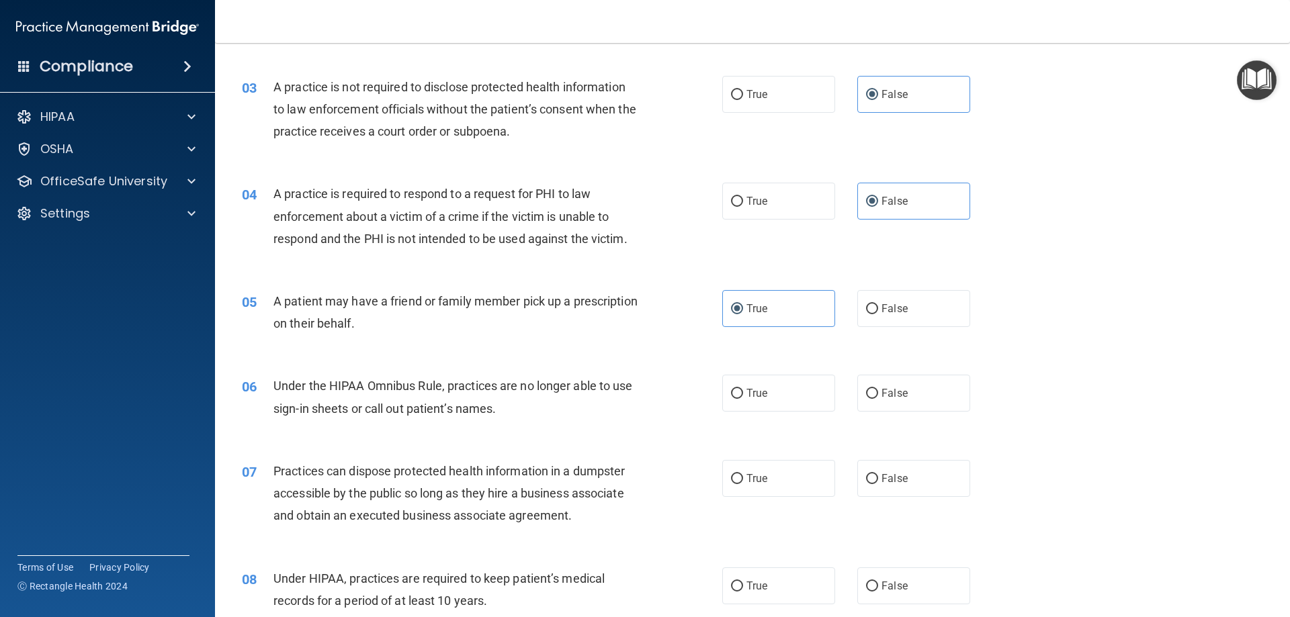
scroll to position [269, 0]
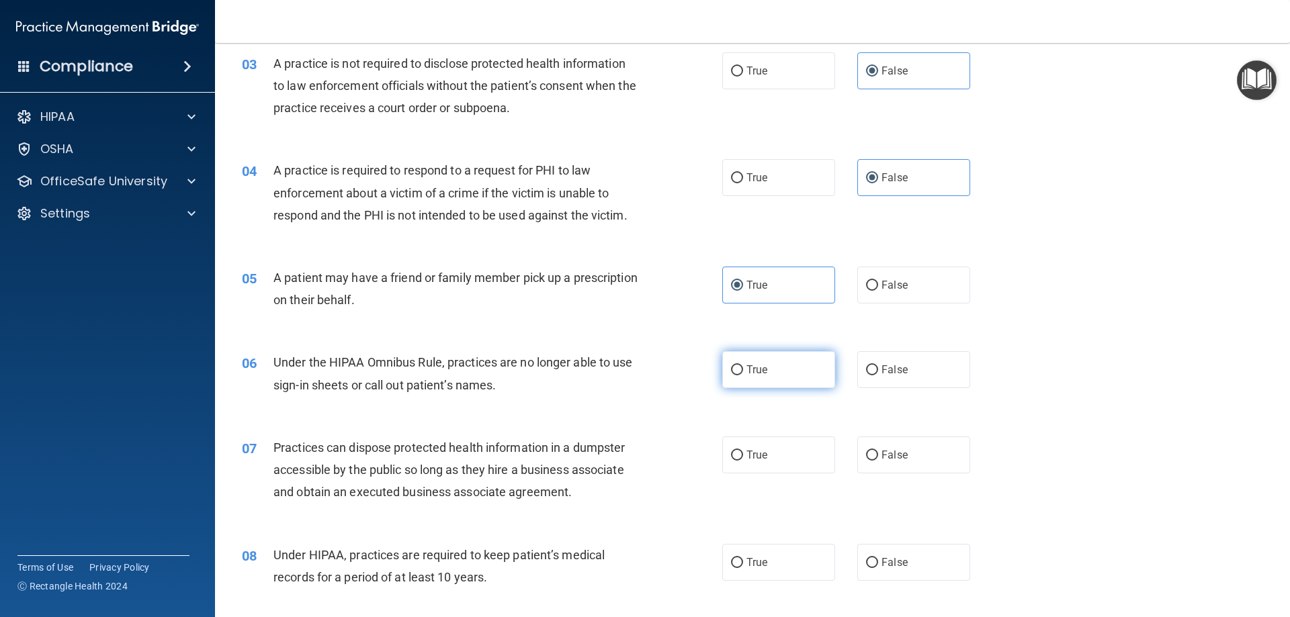
click at [796, 359] on label "True" at bounding box center [778, 369] width 113 height 37
click at [743, 366] on input "True" at bounding box center [737, 371] width 12 height 10
radio input "true"
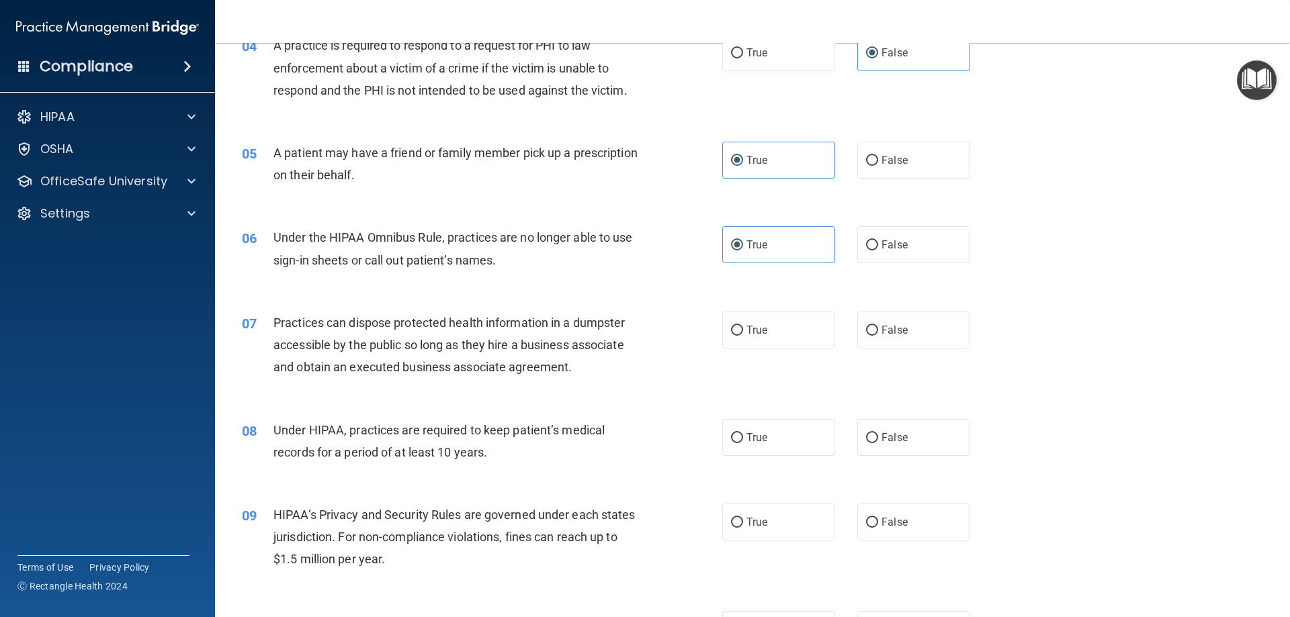
scroll to position [403, 0]
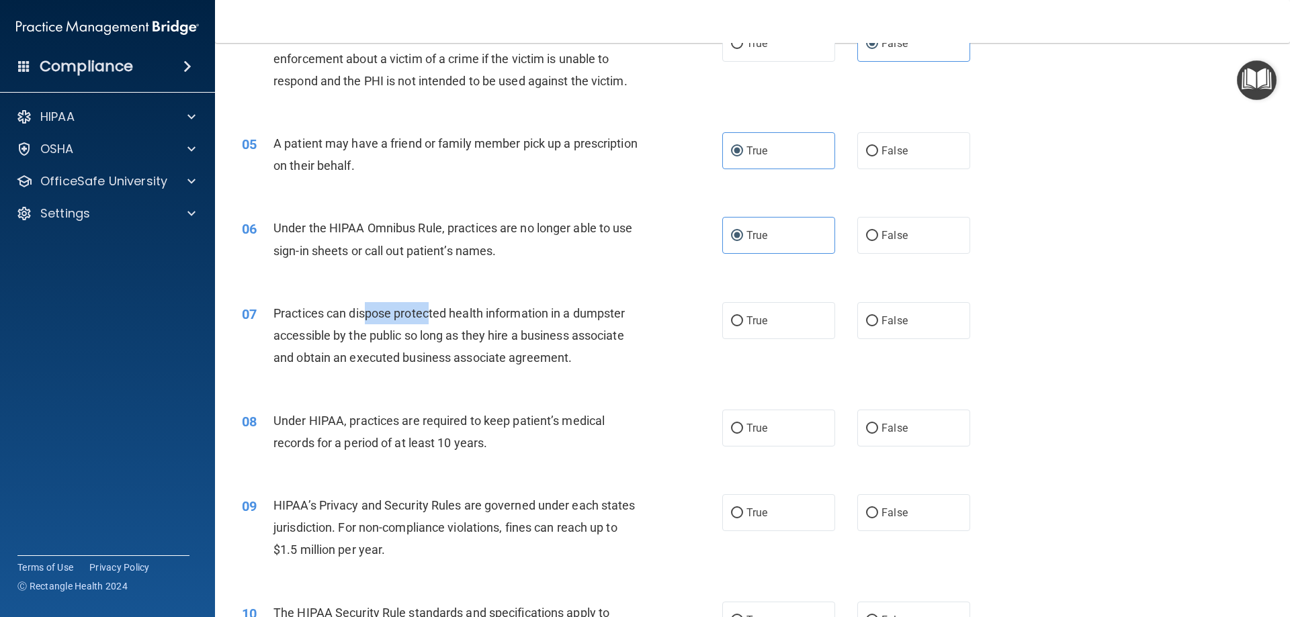
drag, startPoint x: 365, startPoint y: 316, endPoint x: 431, endPoint y: 323, distance: 66.9
click at [431, 323] on div "Practices can dispose protected health information in a dumpster accessible by …" at bounding box center [461, 335] width 376 height 67
click at [433, 317] on span "Practices can dispose protected health information in a dumpster accessible by …" at bounding box center [448, 335] width 351 height 58
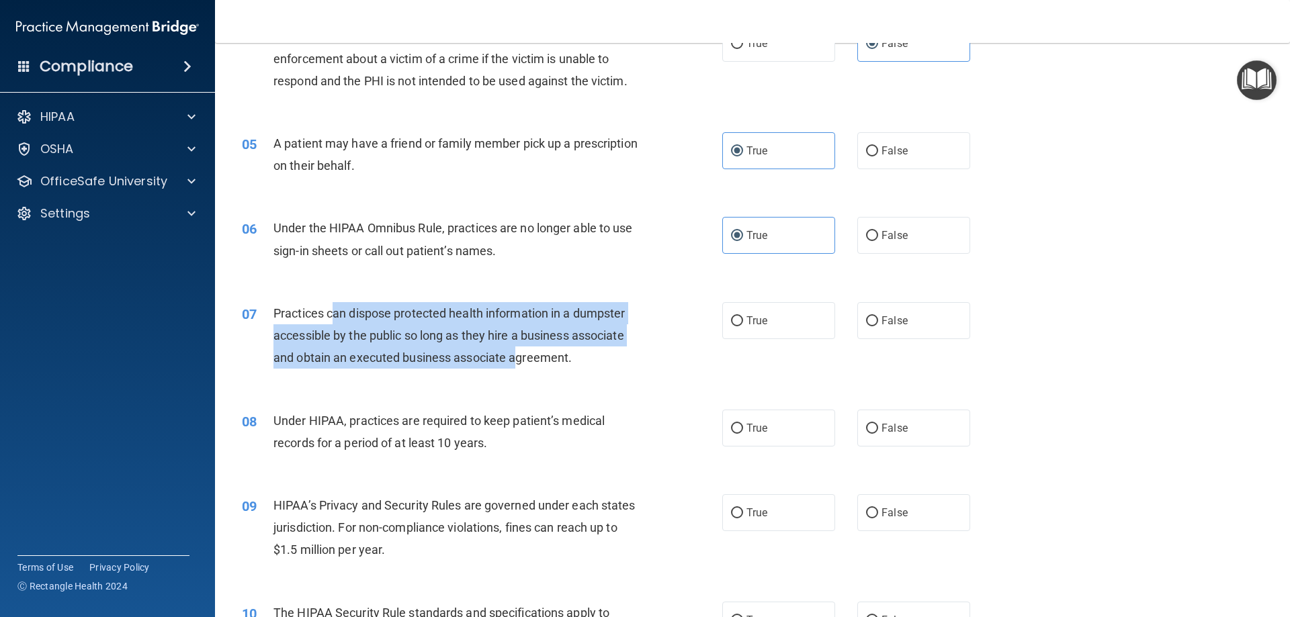
drag, startPoint x: 335, startPoint y: 310, endPoint x: 427, endPoint y: 325, distance: 93.1
click at [515, 357] on span "Practices can dispose protected health information in a dumpster accessible by …" at bounding box center [448, 335] width 351 height 58
click at [382, 308] on span "Practices can dispose protected health information in a dumpster accessible by …" at bounding box center [448, 335] width 351 height 58
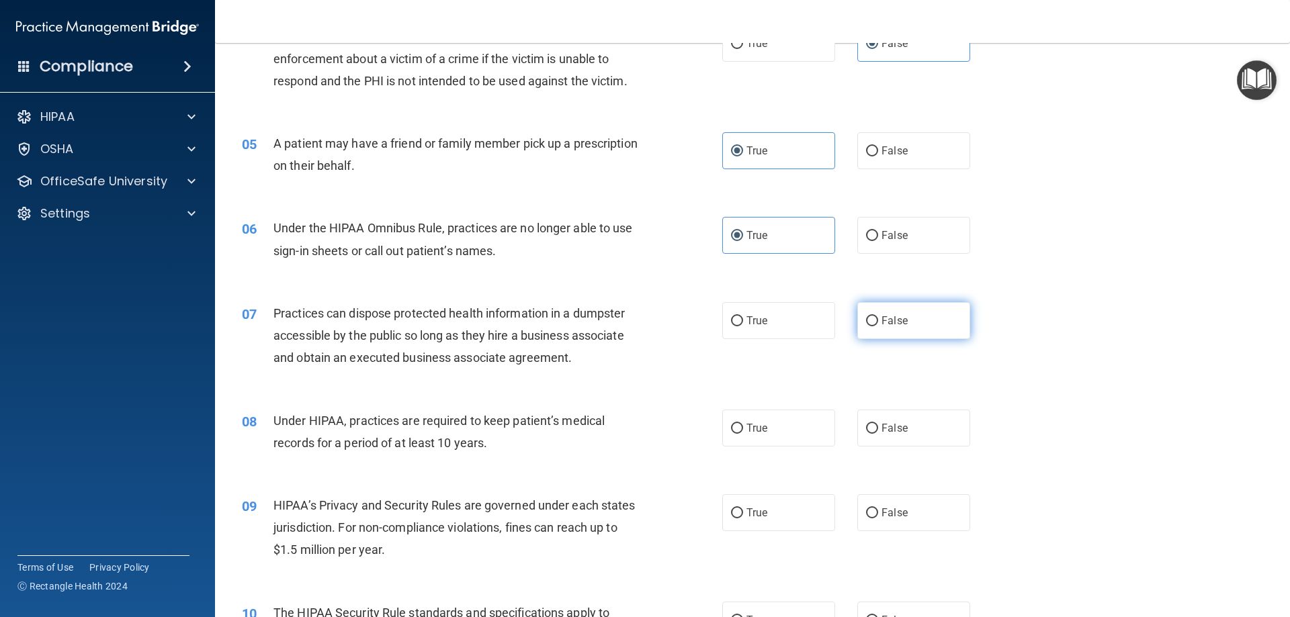
click at [888, 306] on label "False" at bounding box center [913, 320] width 113 height 37
click at [878, 316] on input "False" at bounding box center [872, 321] width 12 height 10
radio input "true"
click at [421, 430] on div "Under HIPAA, practices are required to keep patient’s medical records for a per…" at bounding box center [461, 432] width 376 height 44
drag, startPoint x: 420, startPoint y: 421, endPoint x: 478, endPoint y: 426, distance: 58.0
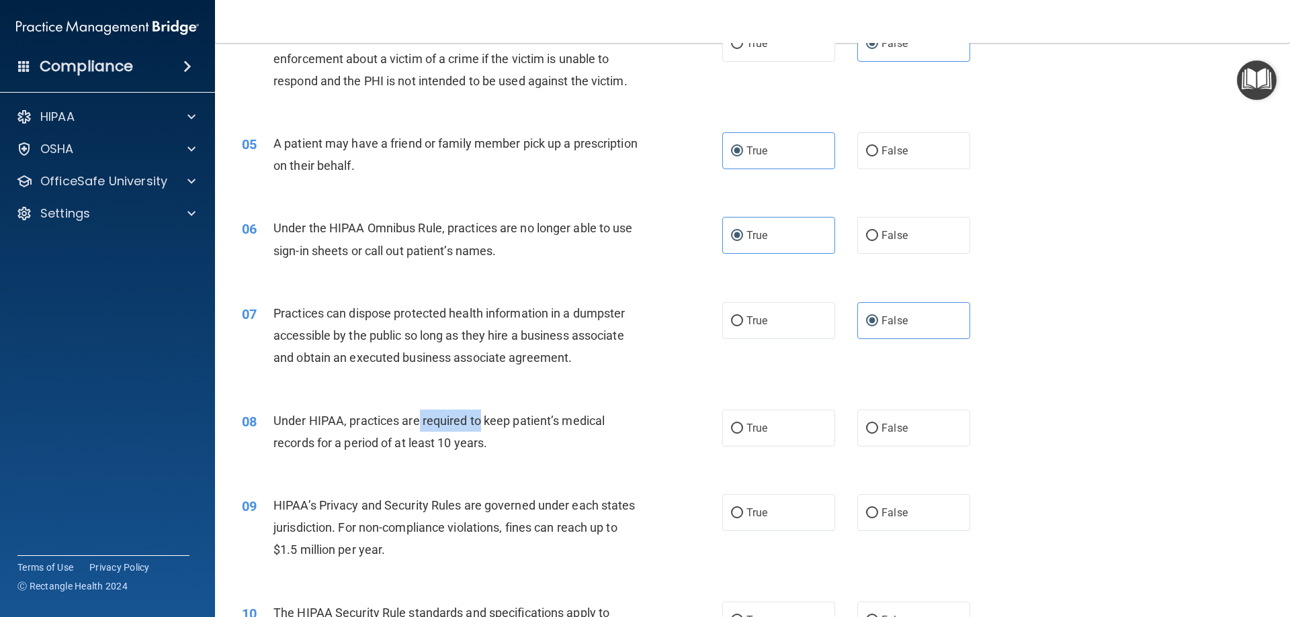
click at [478, 426] on span "Under HIPAA, practices are required to keep patient’s medical records for a per…" at bounding box center [438, 432] width 331 height 36
click at [415, 416] on span "Under HIPAA, practices are required to keep patient’s medical records for a per…" at bounding box center [438, 432] width 331 height 36
drag, startPoint x: 427, startPoint y: 425, endPoint x: 505, endPoint y: 447, distance: 81.7
click at [505, 447] on div "Under HIPAA, practices are required to keep patient’s medical records for a per…" at bounding box center [461, 432] width 376 height 44
click at [446, 430] on div "Under HIPAA, practices are required to keep patient’s medical records for a per…" at bounding box center [461, 432] width 376 height 44
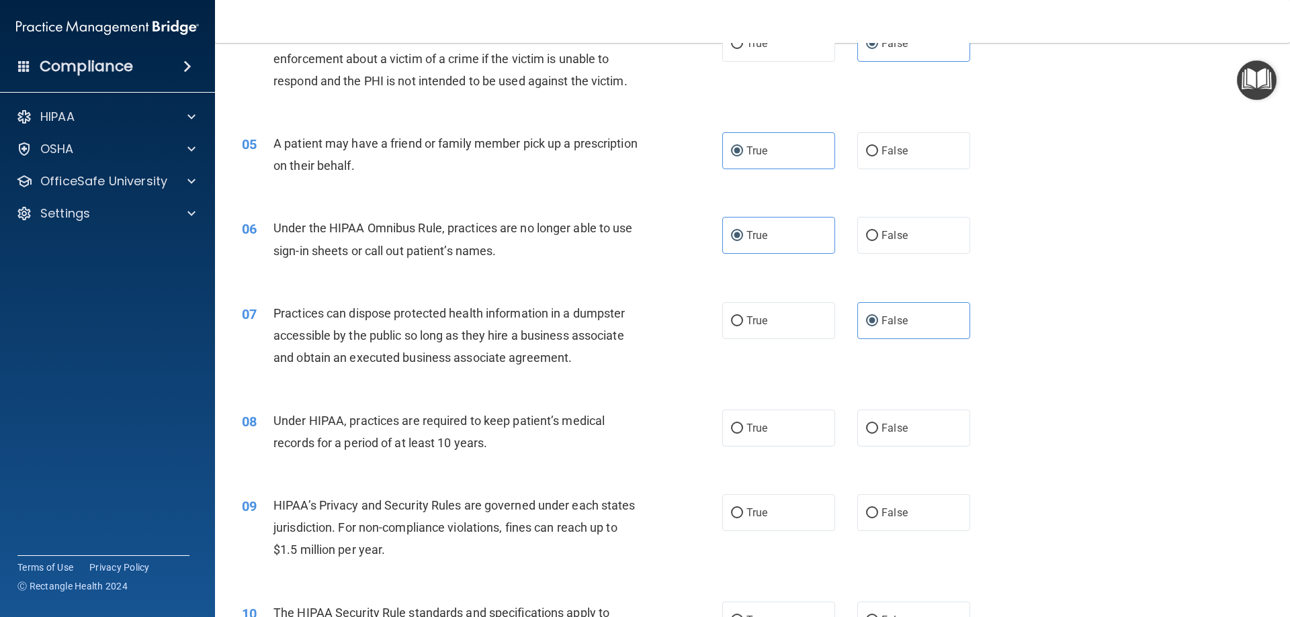
click at [308, 419] on span "Under HIPAA, practices are required to keep patient’s medical records for a per…" at bounding box center [438, 432] width 331 height 36
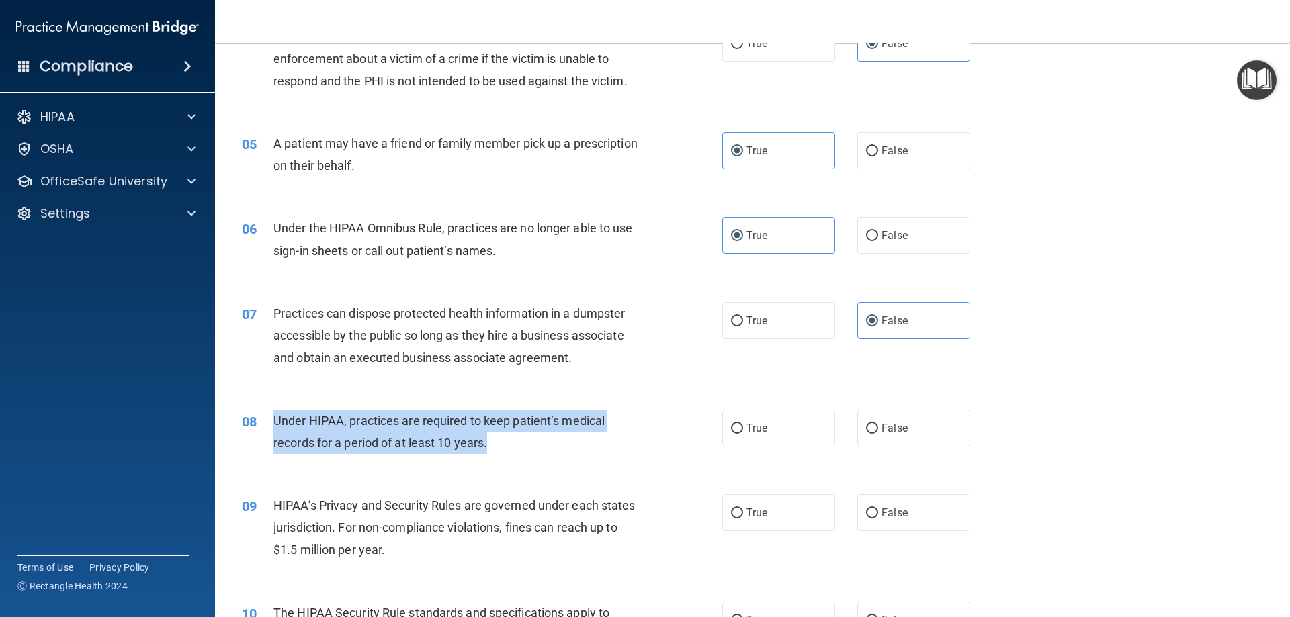
drag, startPoint x: 271, startPoint y: 415, endPoint x: 490, endPoint y: 449, distance: 221.6
click at [493, 451] on div "08 Under HIPAA, practices are required to keep patient’s medical records for a …" at bounding box center [482, 435] width 521 height 51
click at [481, 437] on span "Under HIPAA, practices are required to keep patient’s medical records for a per…" at bounding box center [438, 432] width 331 height 36
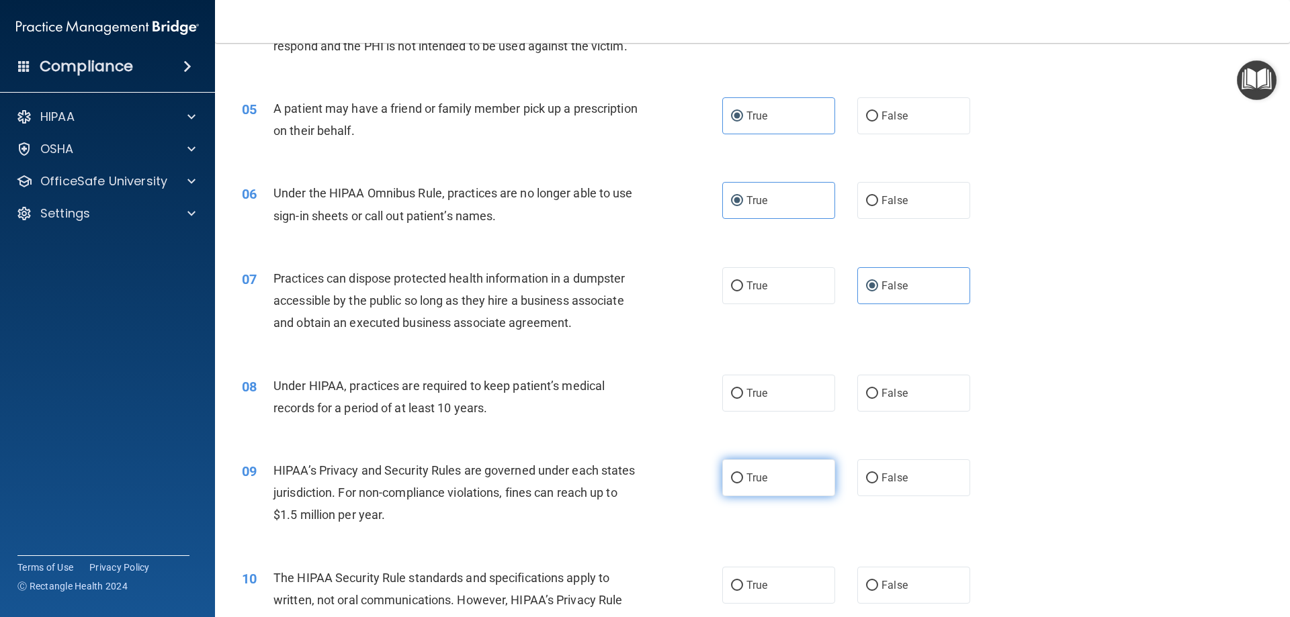
scroll to position [470, 0]
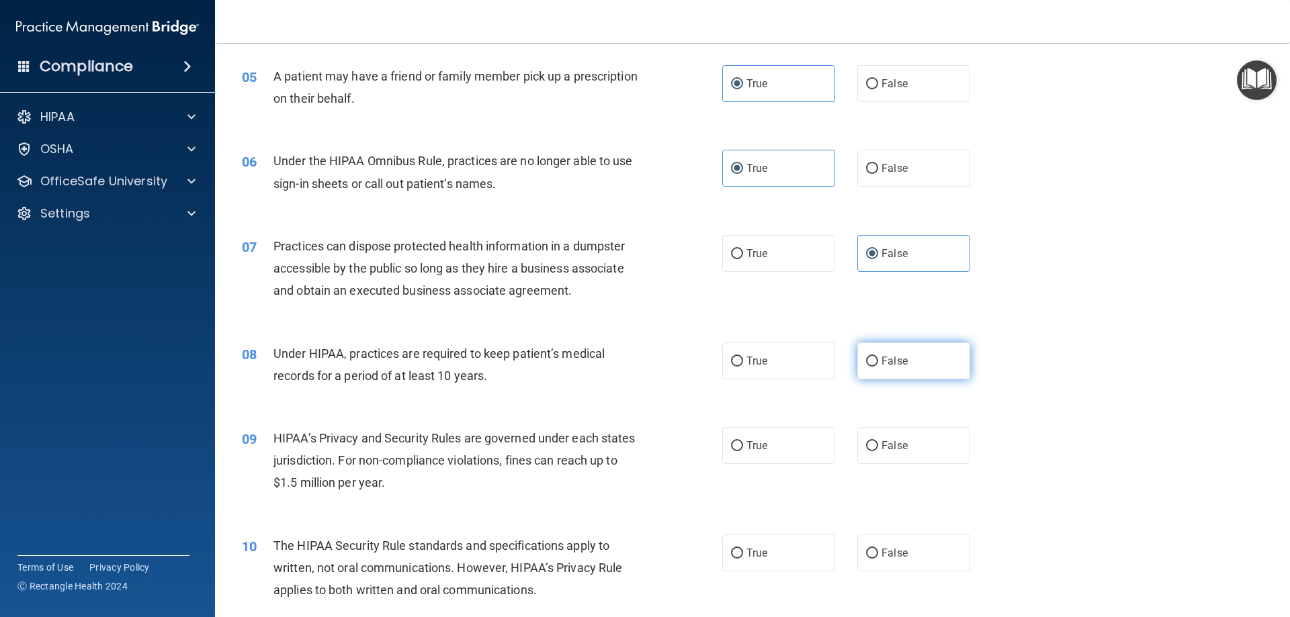
click at [915, 357] on label "False" at bounding box center [913, 361] width 113 height 37
click at [878, 357] on input "False" at bounding box center [872, 362] width 12 height 10
radio input "true"
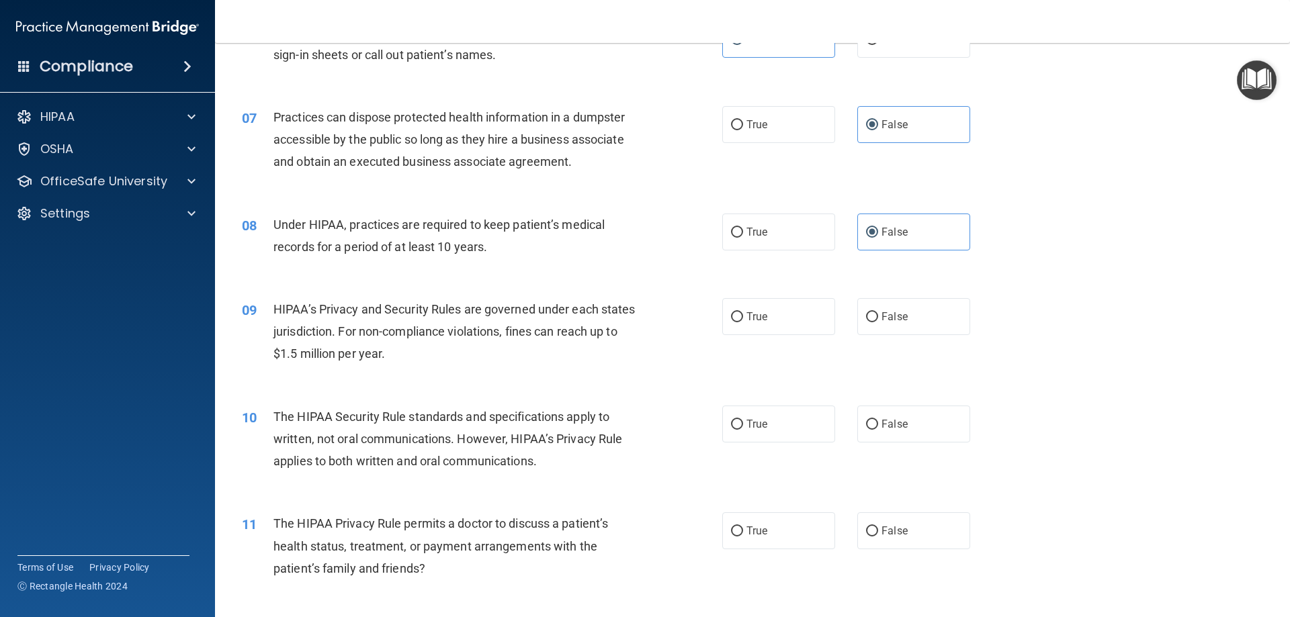
scroll to position [605, 0]
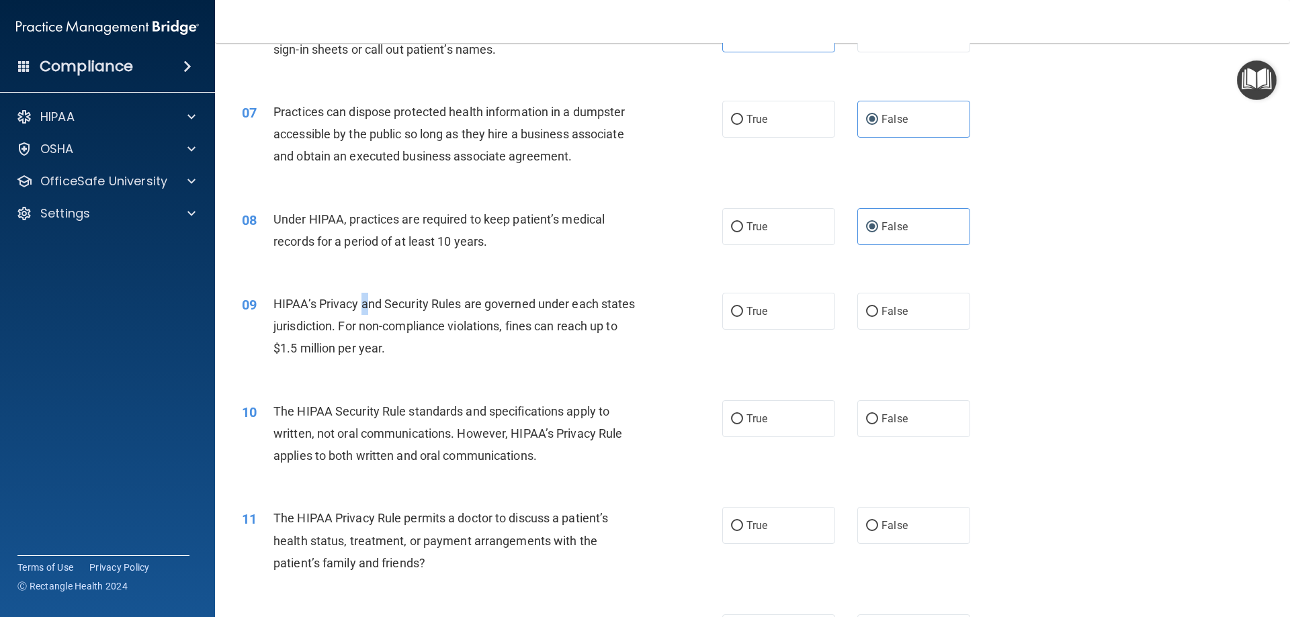
drag, startPoint x: 365, startPoint y: 295, endPoint x: 372, endPoint y: 296, distance: 6.8
click at [369, 296] on div "HIPAA’s Privacy and Security Rules are governed under each states jurisdiction.…" at bounding box center [461, 326] width 376 height 67
drag, startPoint x: 428, startPoint y: 301, endPoint x: 497, endPoint y: 311, distance: 69.3
click at [497, 311] on div "HIPAA’s Privacy and Security Rules are governed under each states jurisdiction.…" at bounding box center [461, 326] width 376 height 67
click at [497, 310] on span "HIPAA’s Privacy and Security Rules are governed under each states jurisdiction.…" at bounding box center [454, 326] width 362 height 58
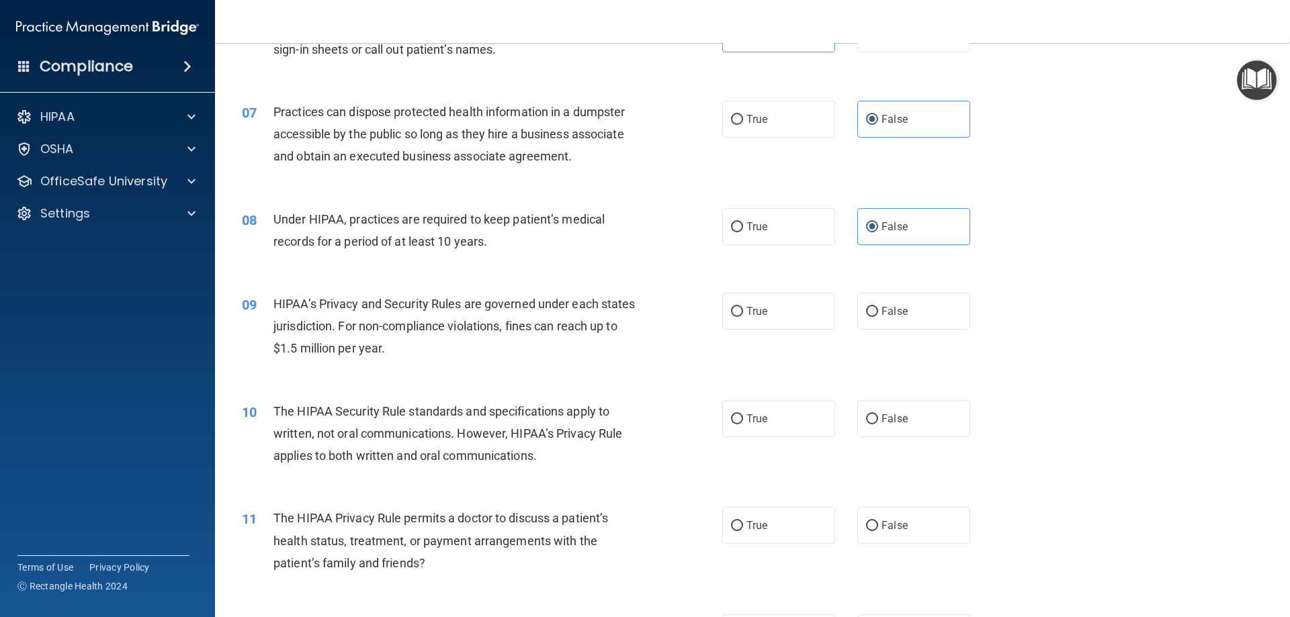
click at [506, 294] on div "HIPAA’s Privacy and Security Rules are governed under each states jurisdiction.…" at bounding box center [461, 326] width 376 height 67
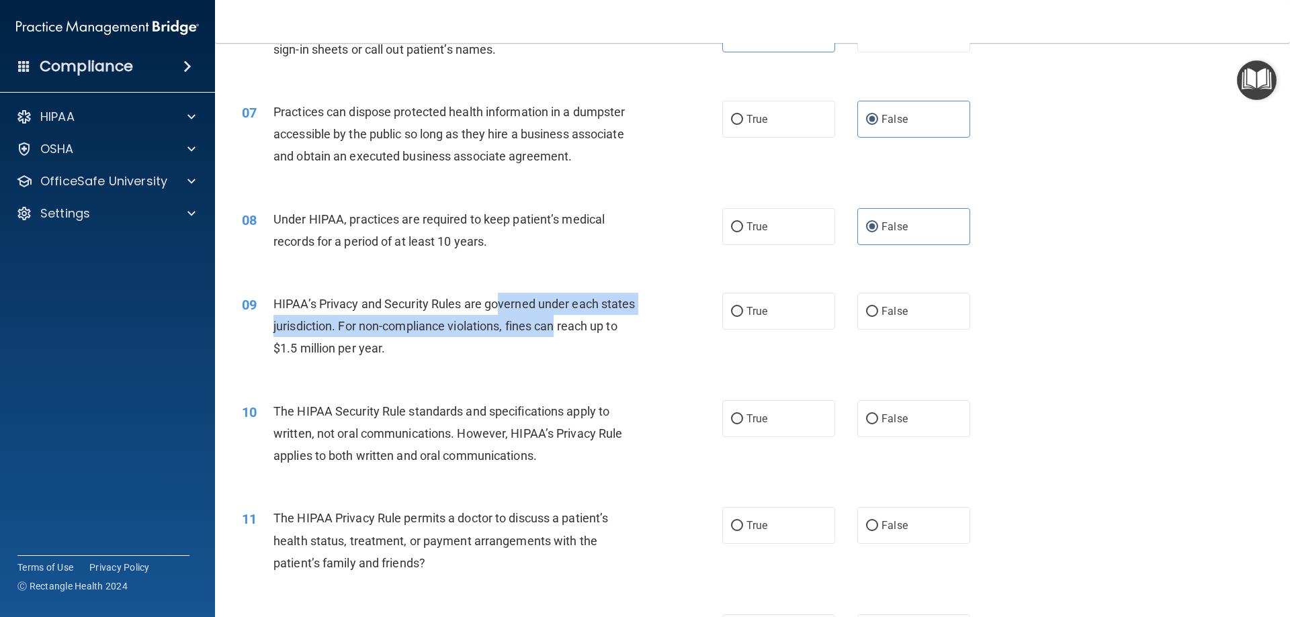
drag, startPoint x: 498, startPoint y: 305, endPoint x: 391, endPoint y: 315, distance: 107.3
click at [594, 326] on span "HIPAA’s Privacy and Security Rules are governed under each states jurisdiction.…" at bounding box center [454, 326] width 362 height 58
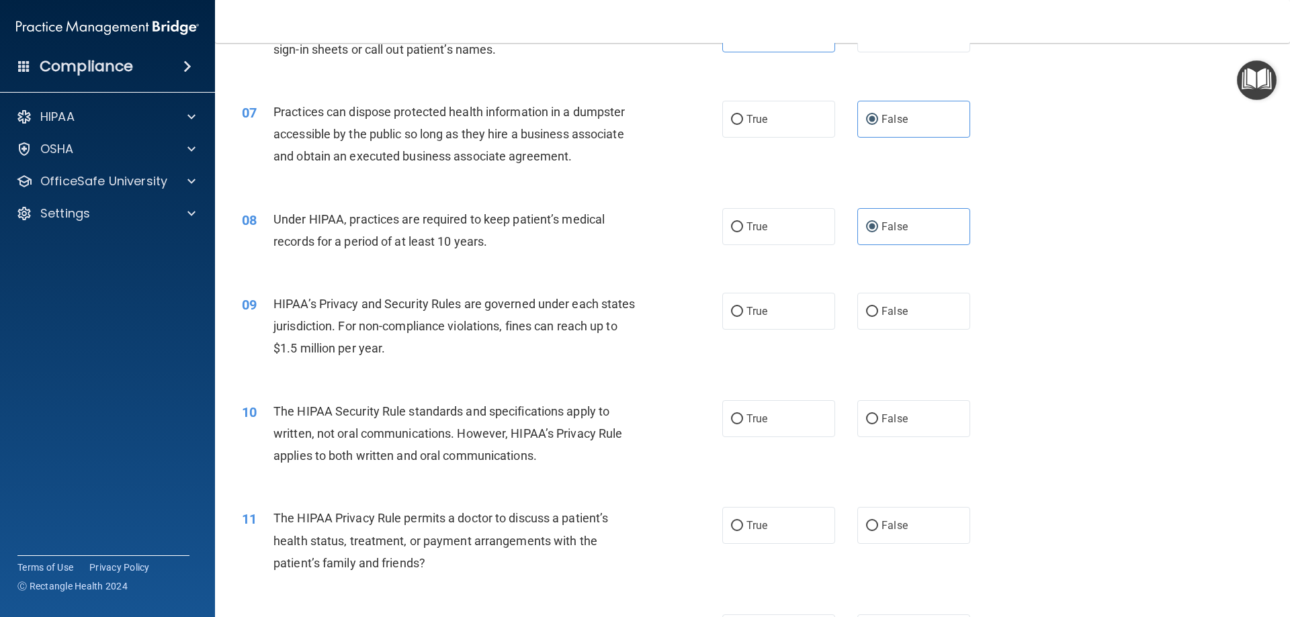
click at [385, 314] on div "HIPAA’s Privacy and Security Rules are governed under each states jurisdiction.…" at bounding box center [461, 326] width 376 height 67
click at [753, 316] on span "True" at bounding box center [756, 311] width 21 height 13
click at [743, 316] on input "True" at bounding box center [737, 312] width 12 height 10
radio input "true"
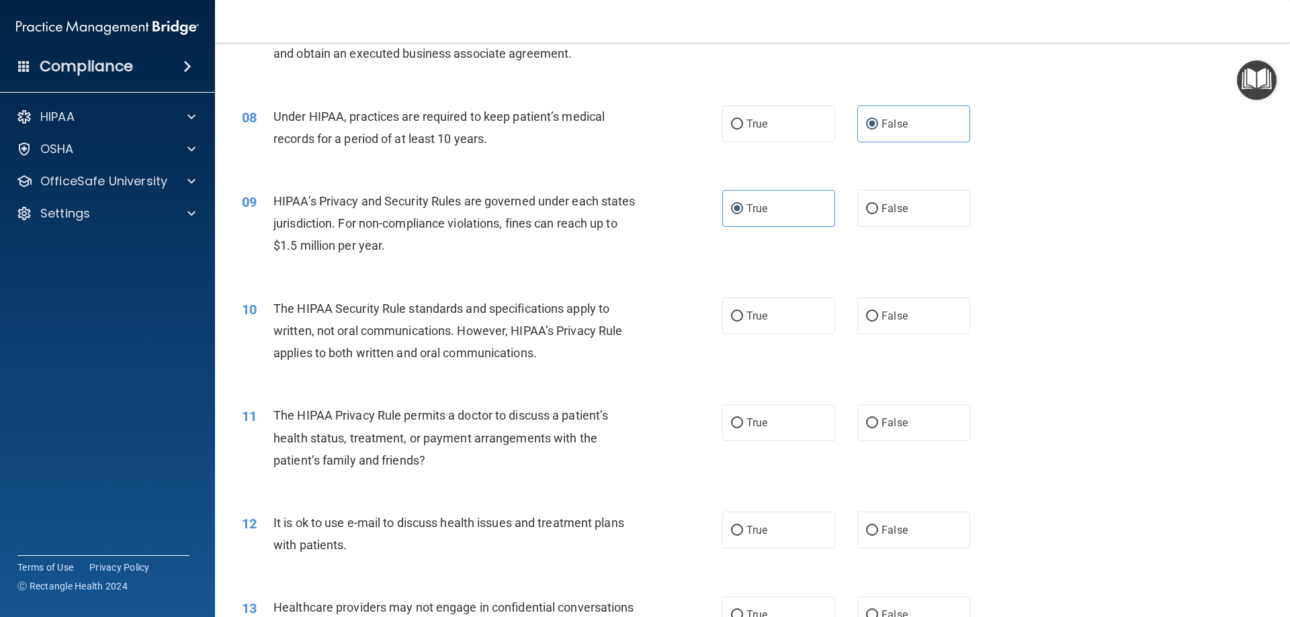
scroll to position [739, 0]
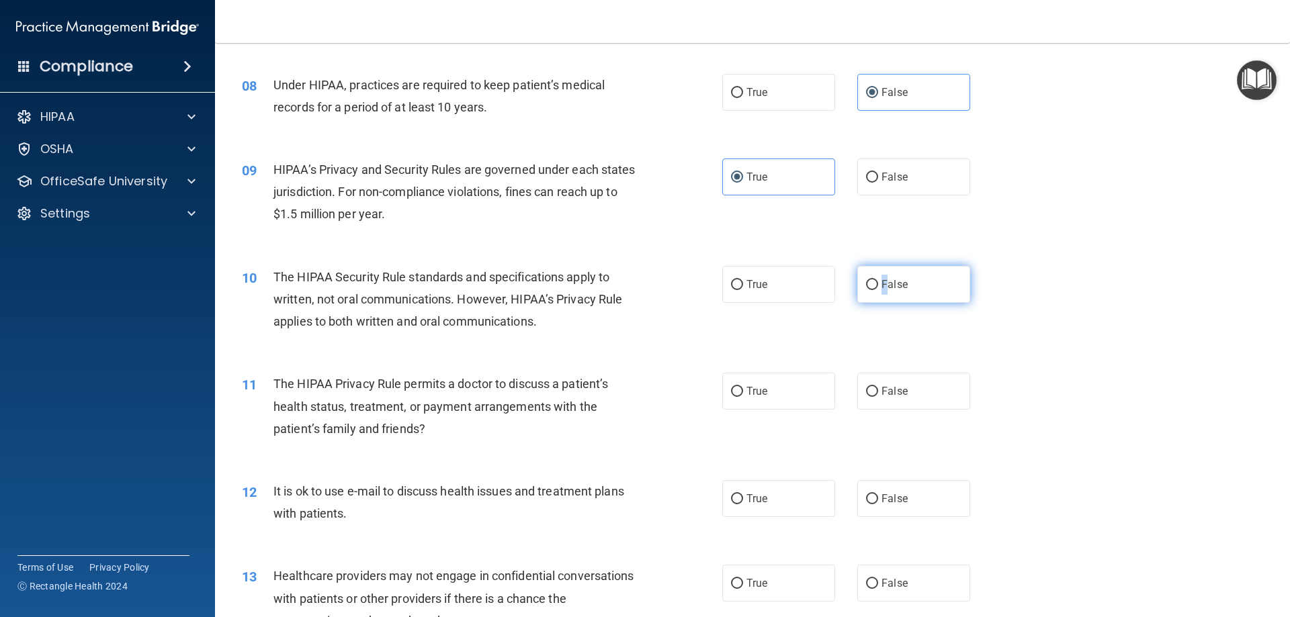
drag, startPoint x: 879, startPoint y: 286, endPoint x: 874, endPoint y: 300, distance: 14.9
click at [875, 300] on label "False" at bounding box center [913, 284] width 113 height 37
click at [870, 300] on label "False" at bounding box center [913, 284] width 113 height 37
click at [870, 290] on input "False" at bounding box center [872, 285] width 12 height 10
radio input "true"
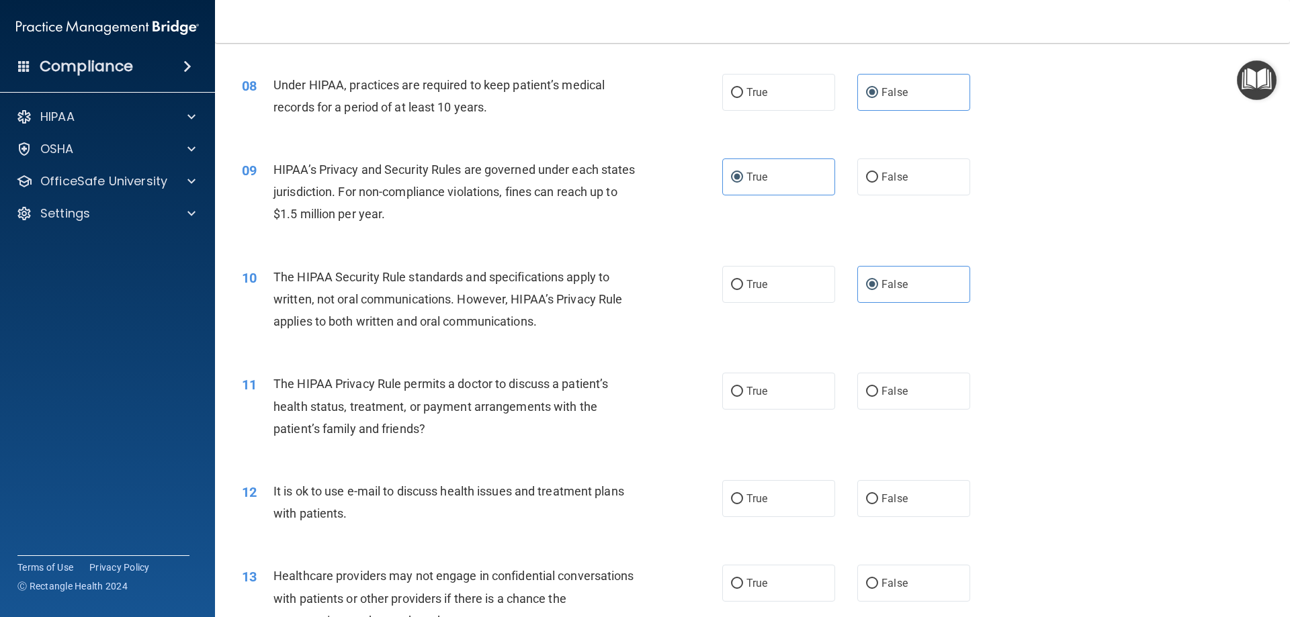
click at [519, 266] on div "The HIPAA Security Rule standards and specifications apply to written, not oral…" at bounding box center [461, 299] width 376 height 67
click at [882, 391] on span "False" at bounding box center [895, 391] width 26 height 13
click at [878, 391] on input "False" at bounding box center [872, 392] width 12 height 10
radio input "true"
click at [585, 387] on span "The HIPAA Privacy Rule permits a doctor to discuss a patient’s health status, t…" at bounding box center [440, 406] width 335 height 58
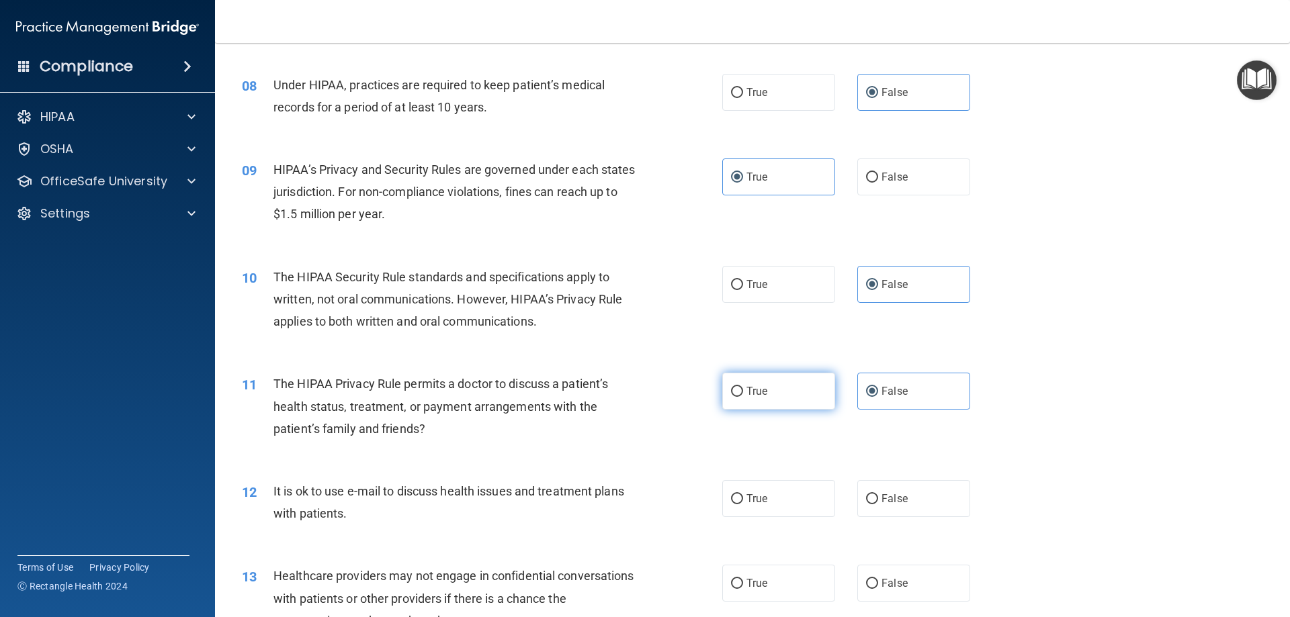
drag, startPoint x: 759, startPoint y: 408, endPoint x: 618, endPoint y: 444, distance: 145.7
click at [759, 407] on label "True" at bounding box center [778, 391] width 113 height 37
click at [743, 397] on input "True" at bounding box center [737, 392] width 12 height 10
radio input "true"
radio input "false"
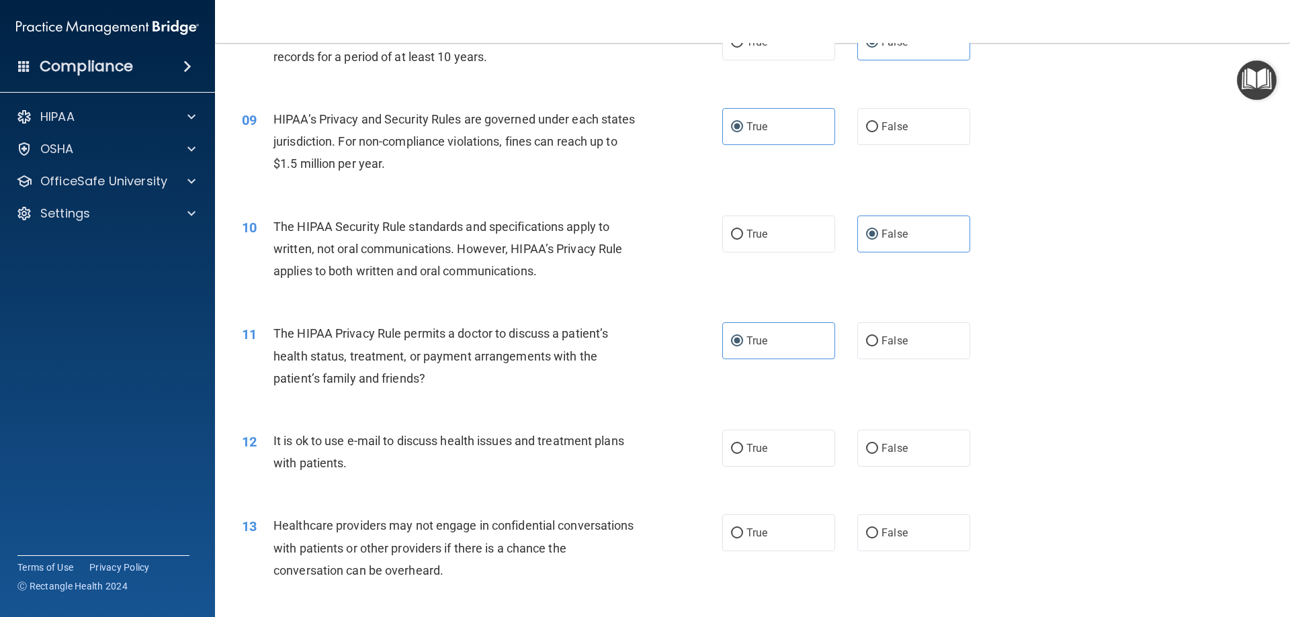
scroll to position [873, 0]
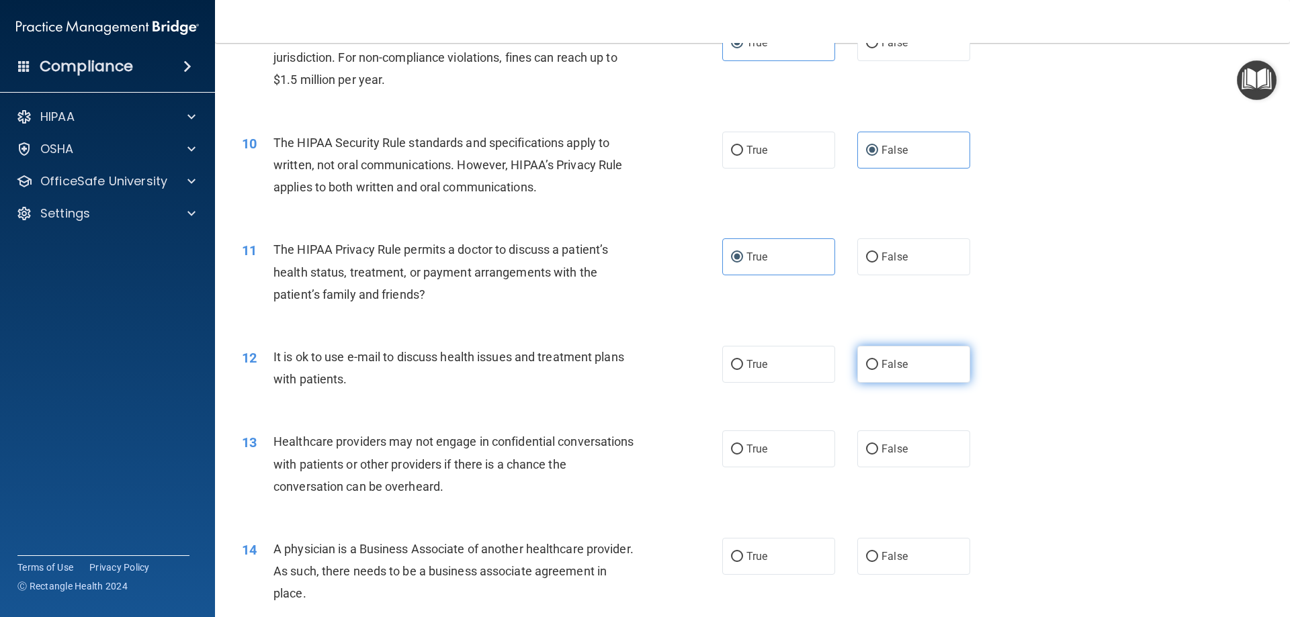
click at [904, 367] on label "False" at bounding box center [913, 364] width 113 height 37
click at [878, 367] on input "False" at bounding box center [872, 365] width 12 height 10
radio input "true"
click at [866, 450] on input "False" at bounding box center [872, 450] width 12 height 10
radio input "true"
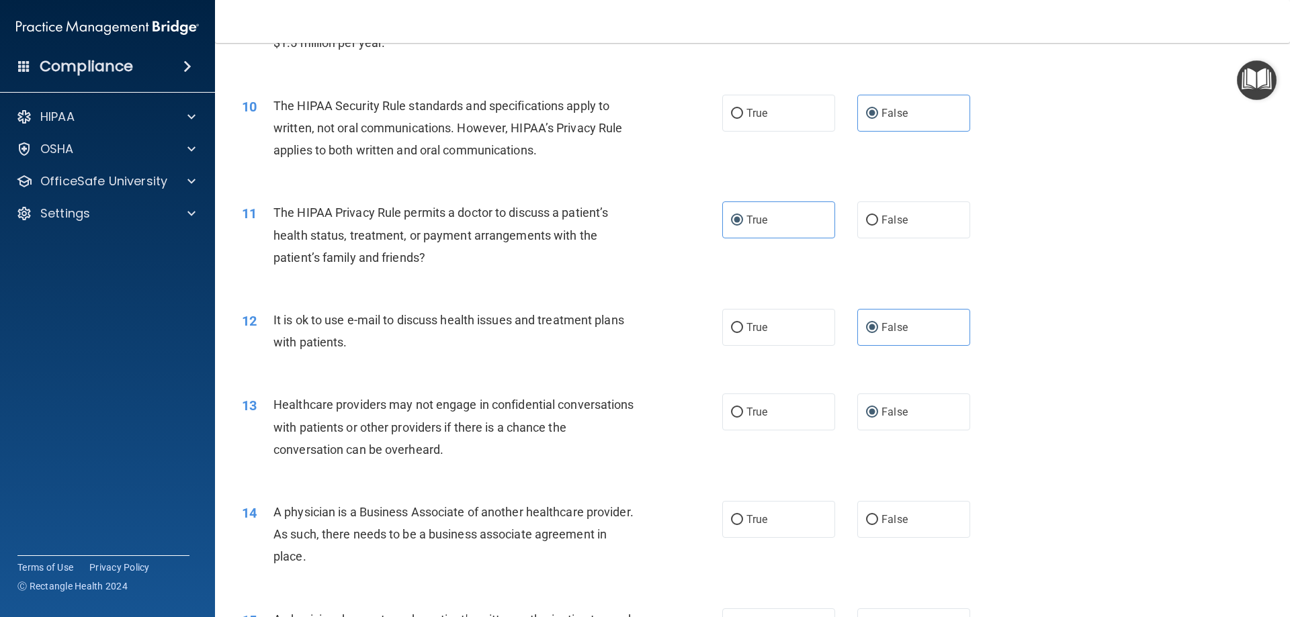
scroll to position [1008, 0]
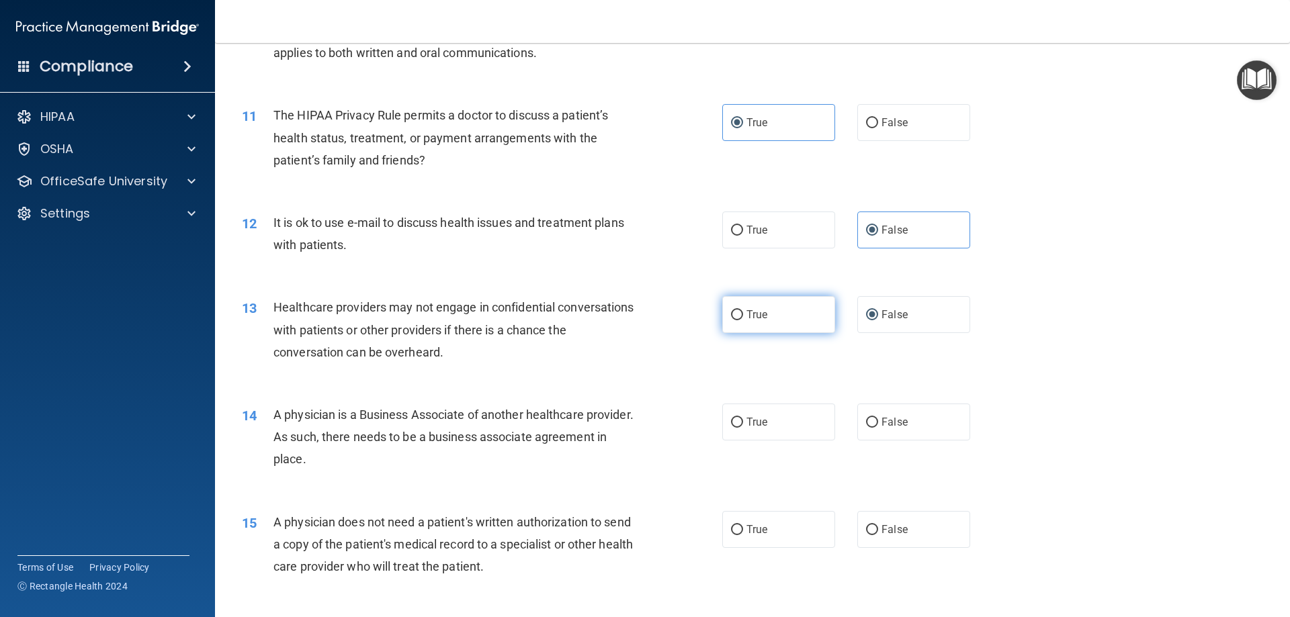
click at [749, 323] on label "True" at bounding box center [778, 314] width 113 height 37
click at [743, 321] on input "True" at bounding box center [737, 315] width 12 height 10
radio input "true"
radio input "false"
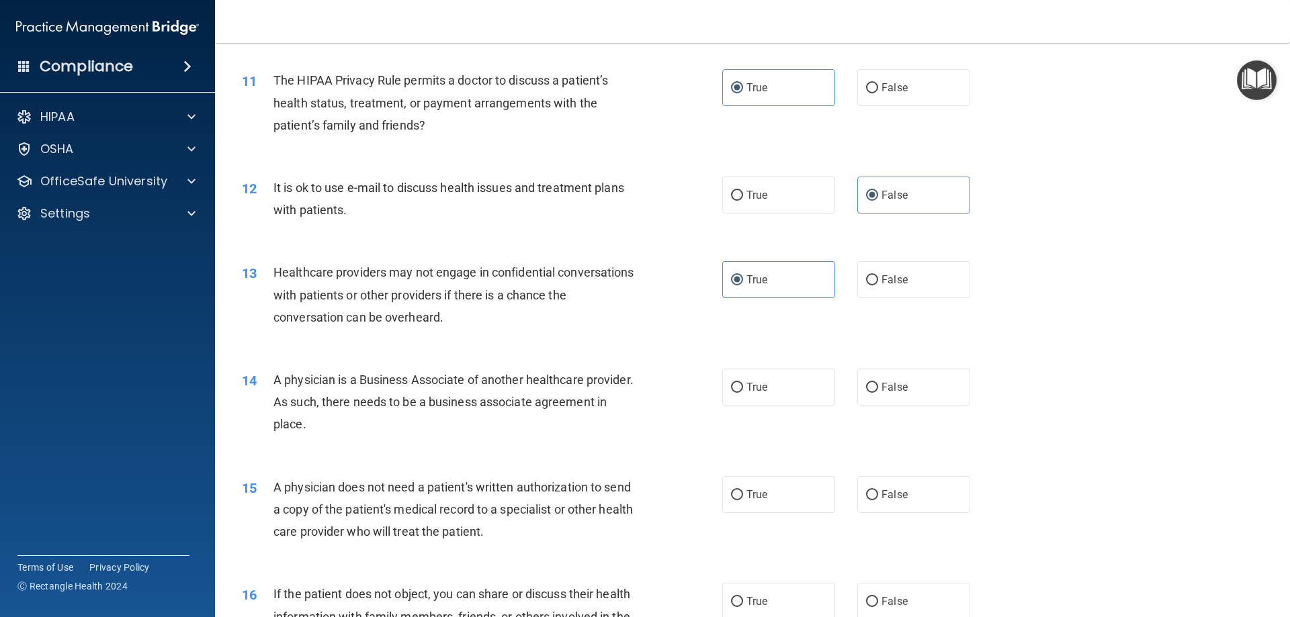
scroll to position [1075, 0]
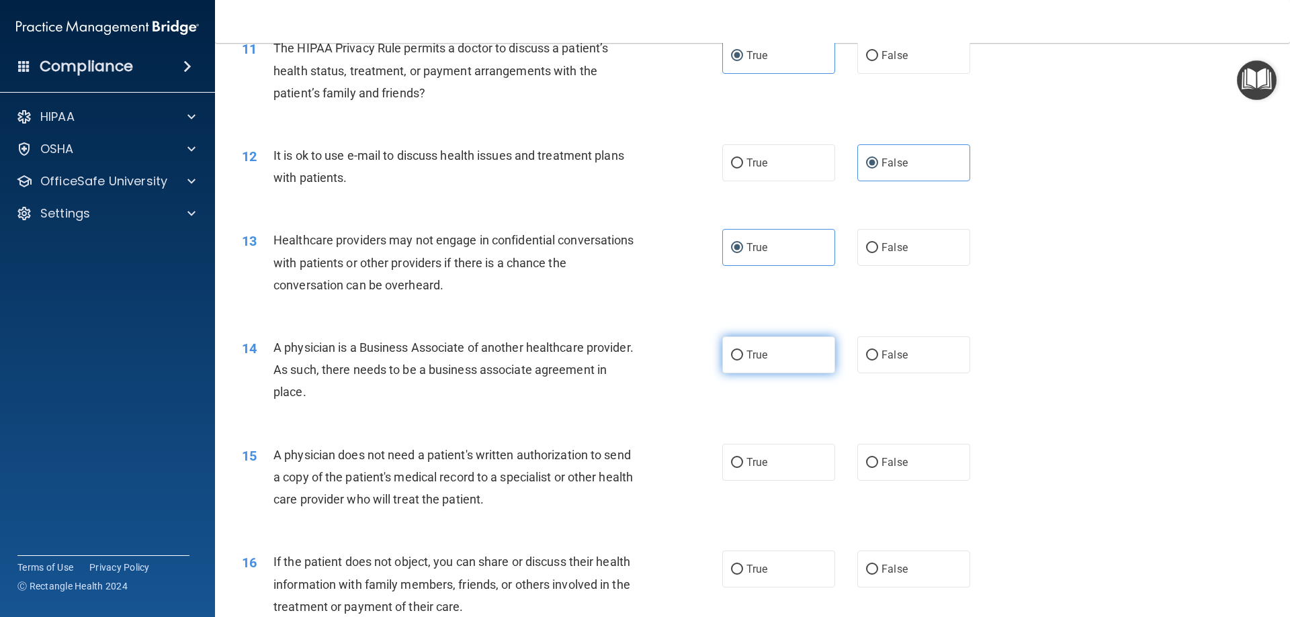
click at [738, 361] on label "True" at bounding box center [778, 355] width 113 height 37
click at [738, 361] on input "True" at bounding box center [737, 356] width 12 height 10
radio input "true"
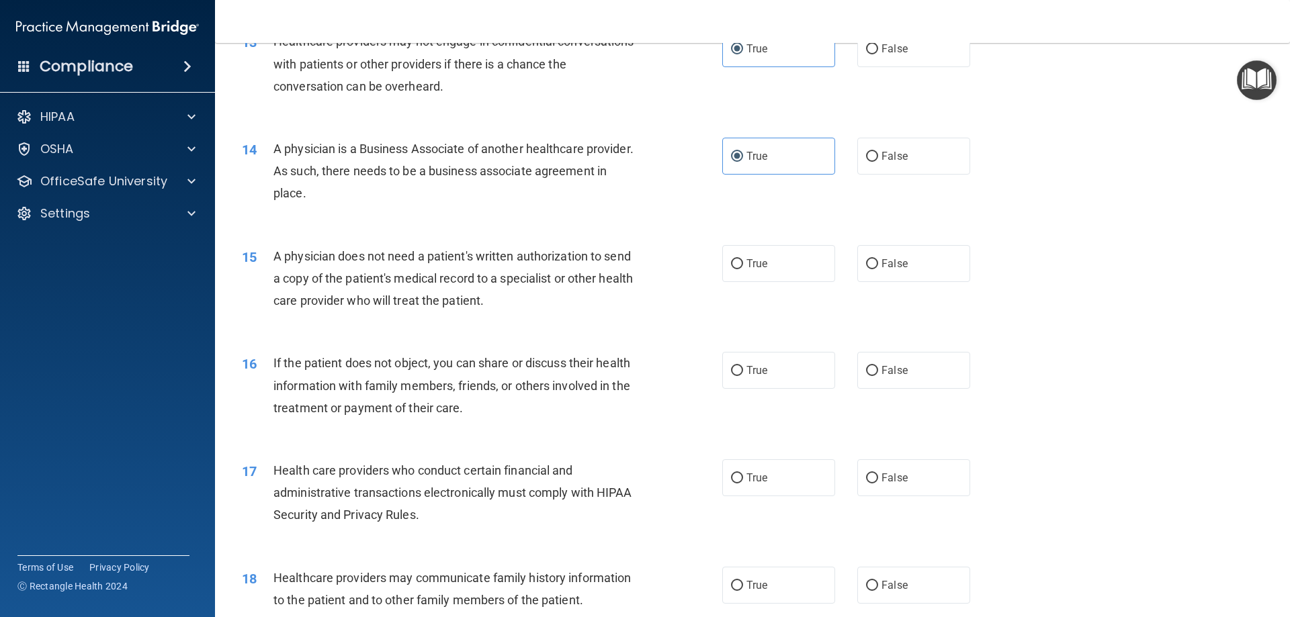
scroll to position [1277, 0]
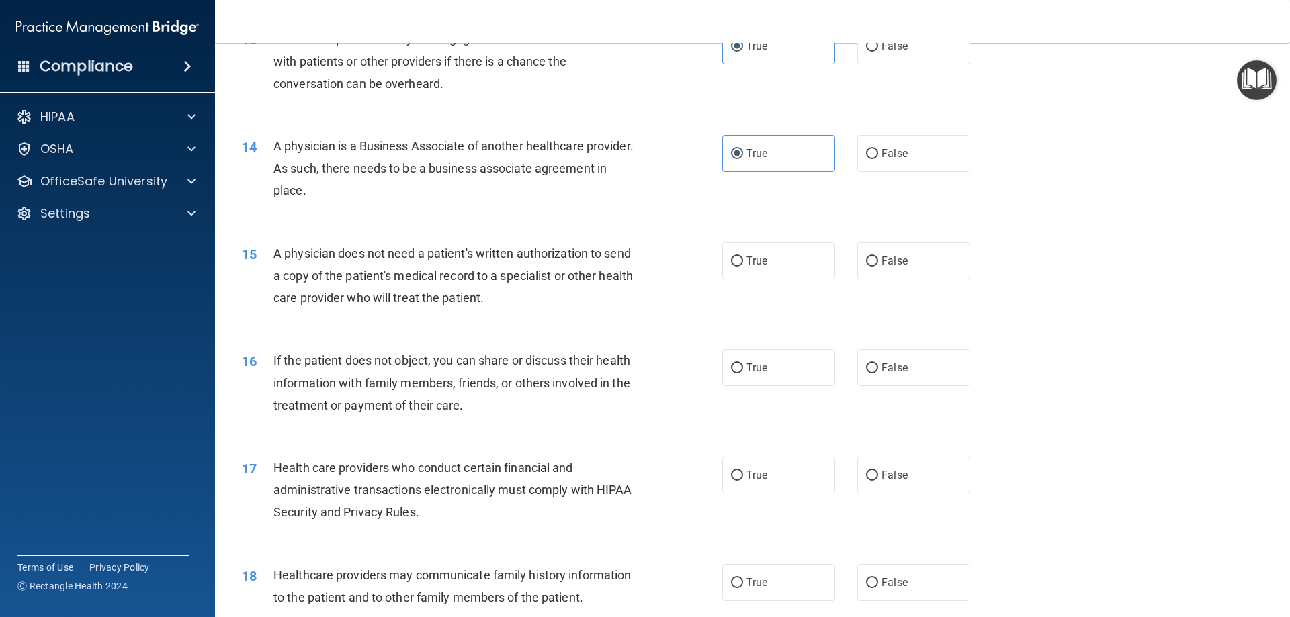
click at [847, 264] on div "True False" at bounding box center [857, 261] width 271 height 37
click at [884, 259] on span "False" at bounding box center [895, 261] width 26 height 13
click at [878, 259] on input "False" at bounding box center [872, 262] width 12 height 10
radio input "true"
click at [882, 369] on span "False" at bounding box center [895, 367] width 26 height 13
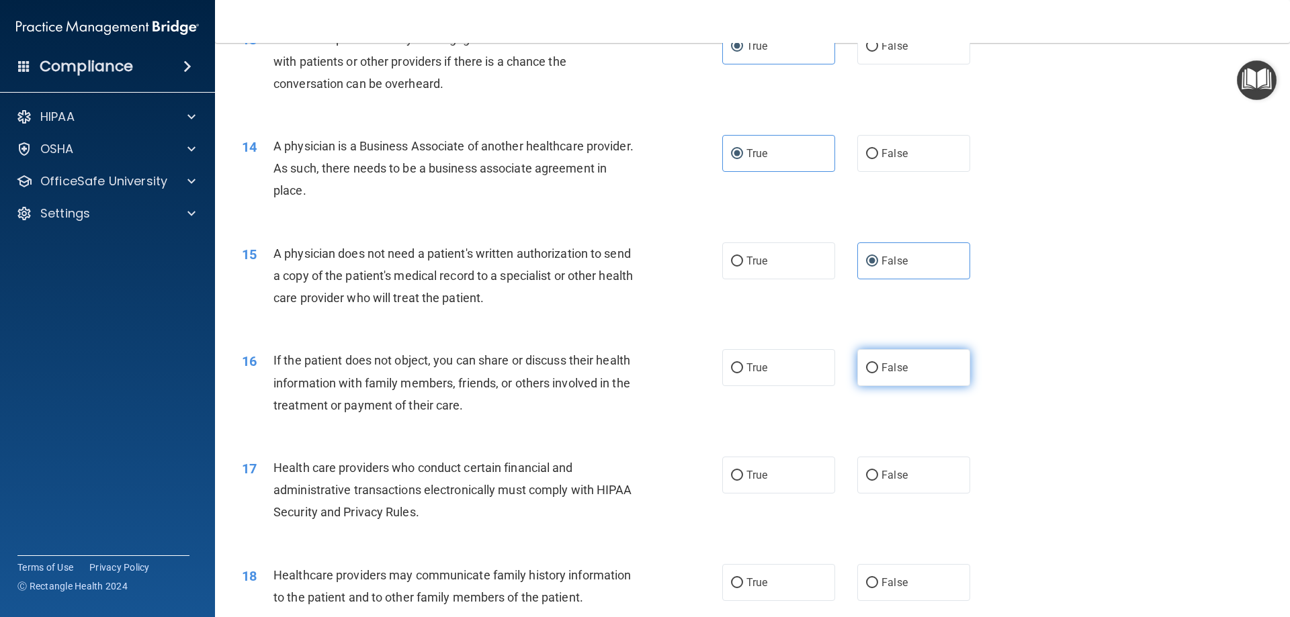
click at [876, 369] on input "False" at bounding box center [872, 369] width 12 height 10
radio input "true"
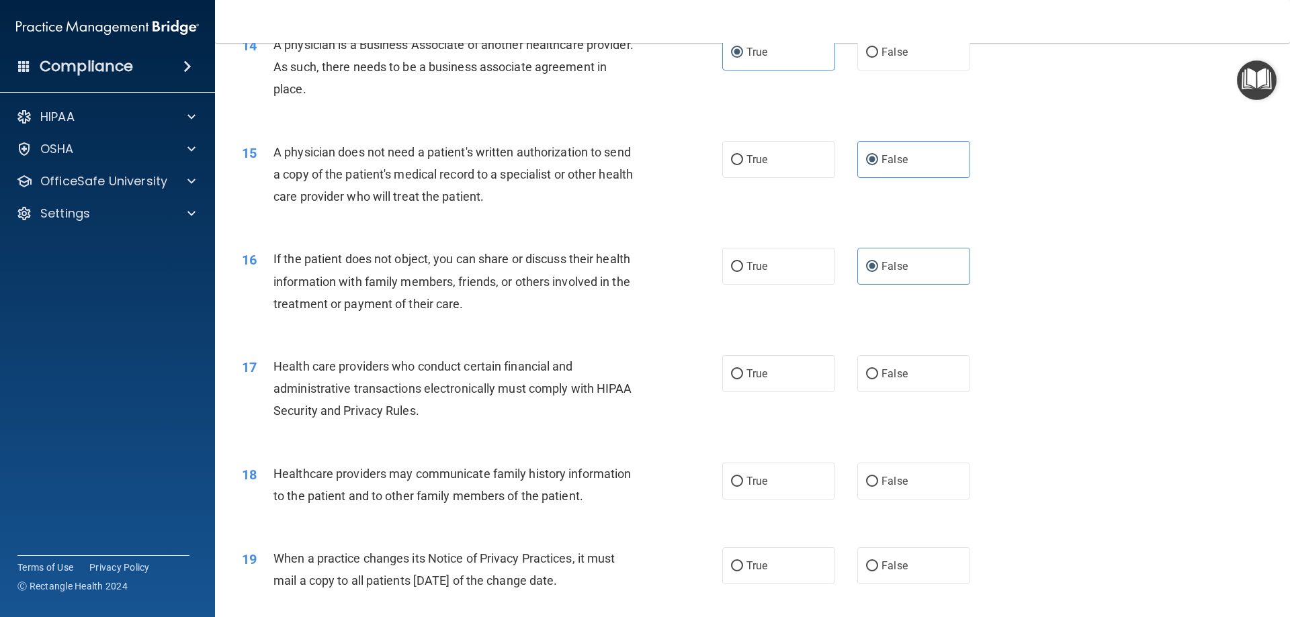
scroll to position [1411, 0]
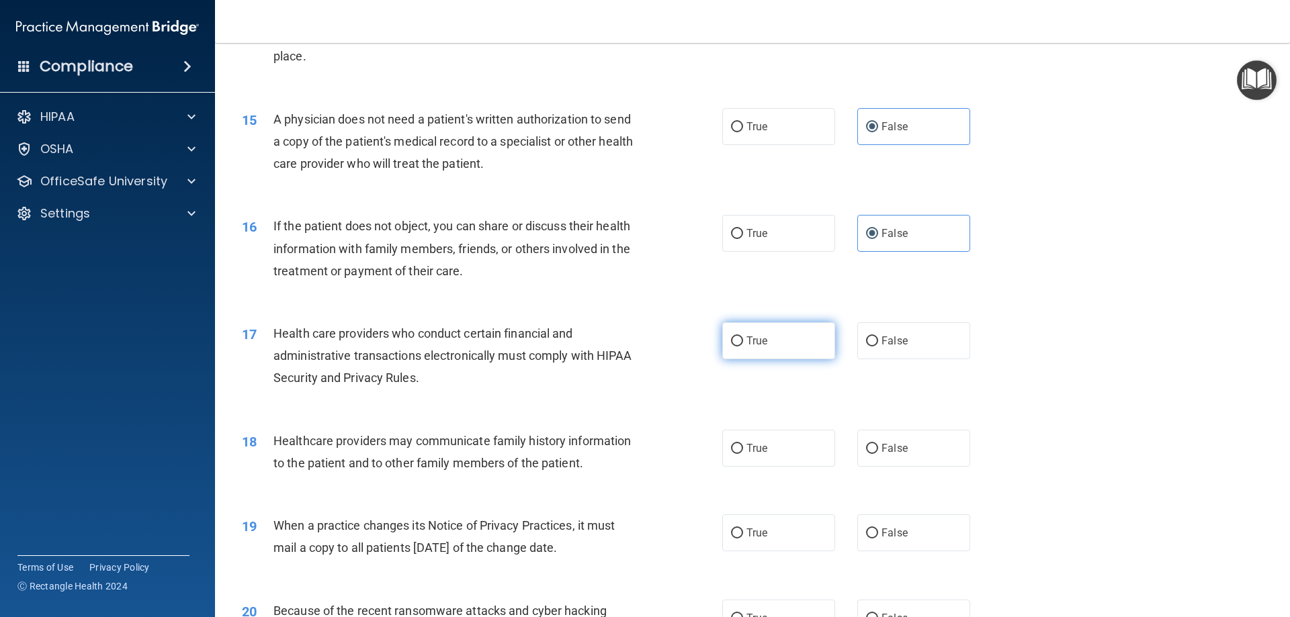
click at [737, 349] on label "True" at bounding box center [778, 341] width 113 height 37
click at [737, 347] on input "True" at bounding box center [737, 342] width 12 height 10
radio input "true"
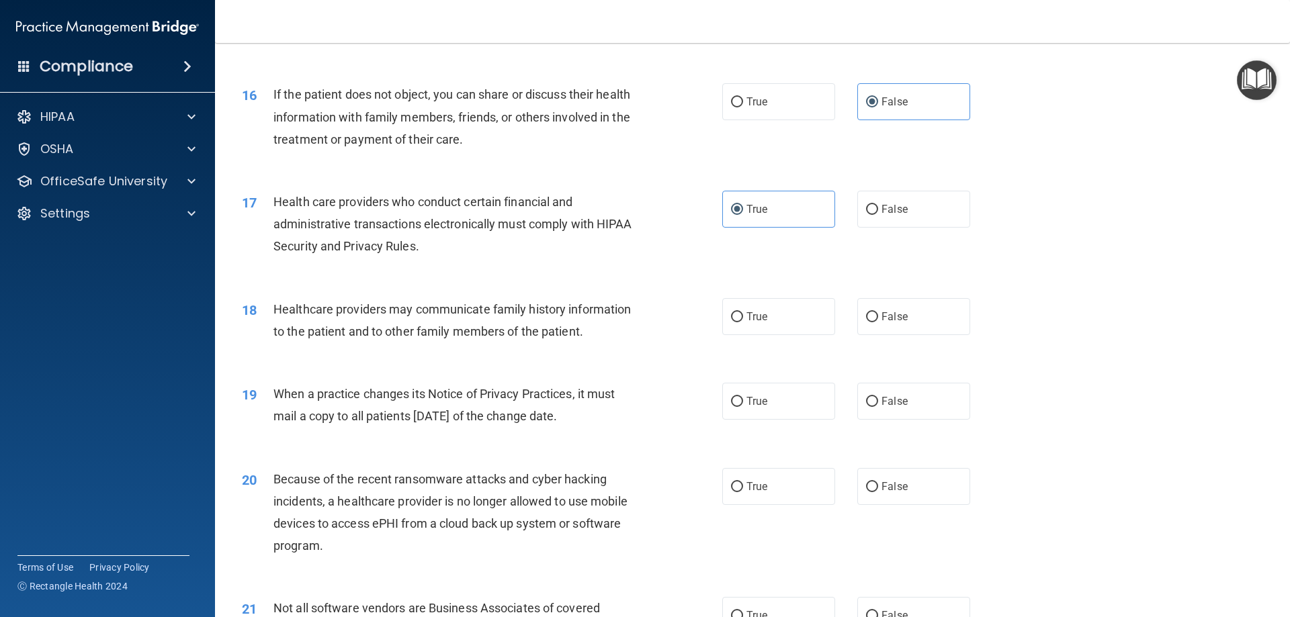
scroll to position [1545, 0]
click at [929, 334] on div "18 Healthcare providers may communicate family history information to the patie…" at bounding box center [752, 321] width 1041 height 85
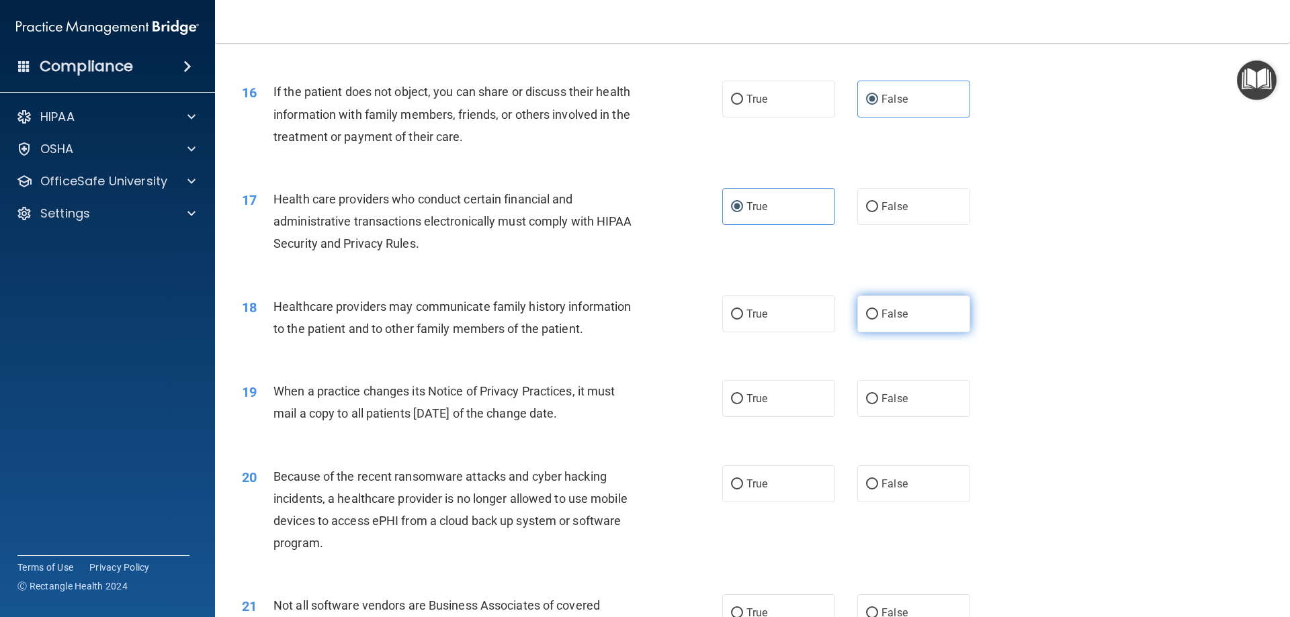
click at [923, 325] on label "False" at bounding box center [913, 314] width 113 height 37
click at [878, 320] on input "False" at bounding box center [872, 315] width 12 height 10
radio input "true"
click at [828, 321] on label "True" at bounding box center [778, 314] width 113 height 37
click at [743, 320] on input "True" at bounding box center [737, 315] width 12 height 10
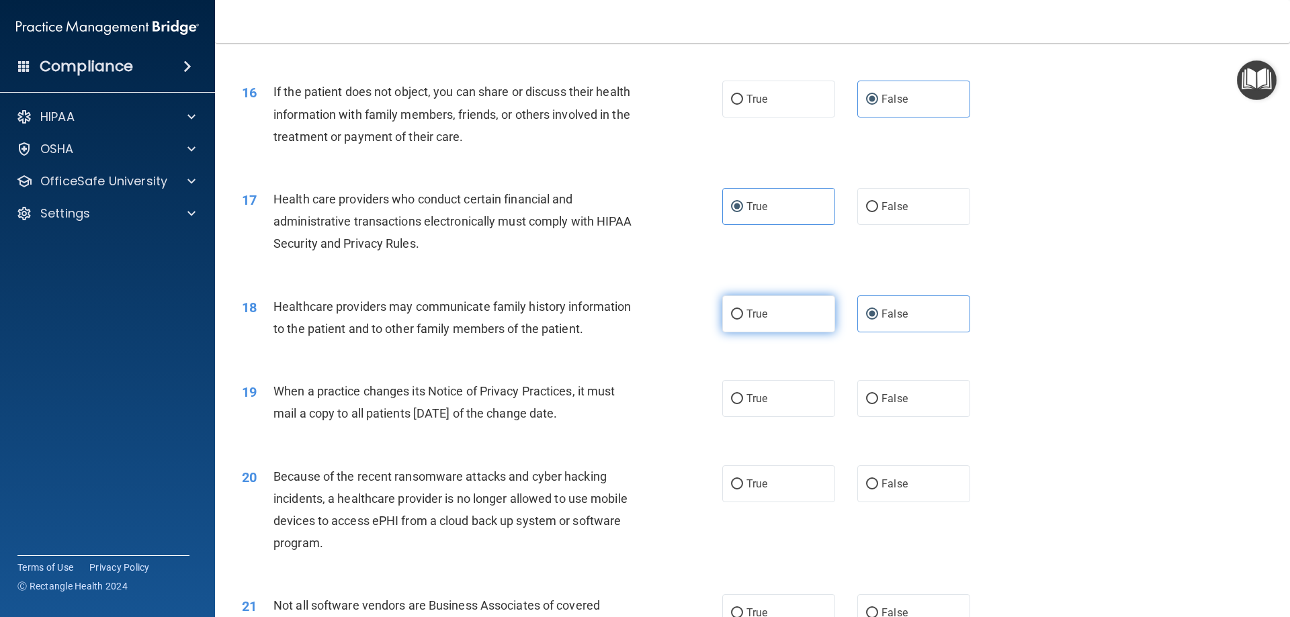
radio input "true"
radio input "false"
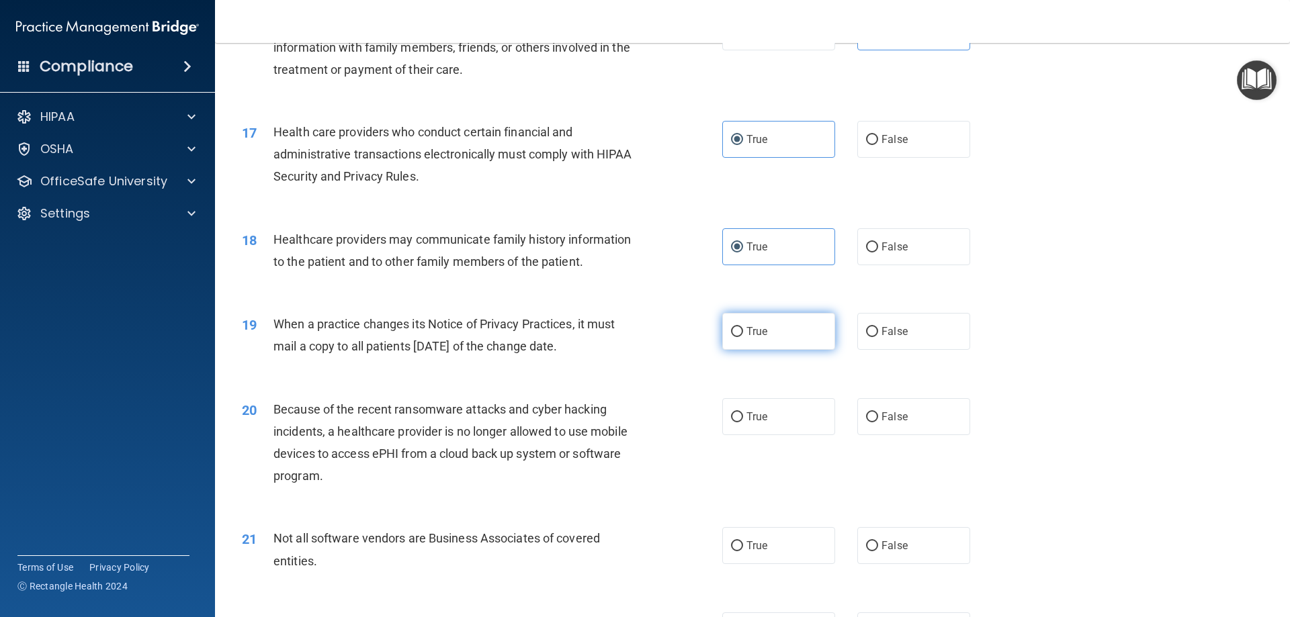
click at [740, 327] on label "True" at bounding box center [778, 331] width 113 height 37
click at [740, 327] on input "True" at bounding box center [737, 332] width 12 height 10
radio input "true"
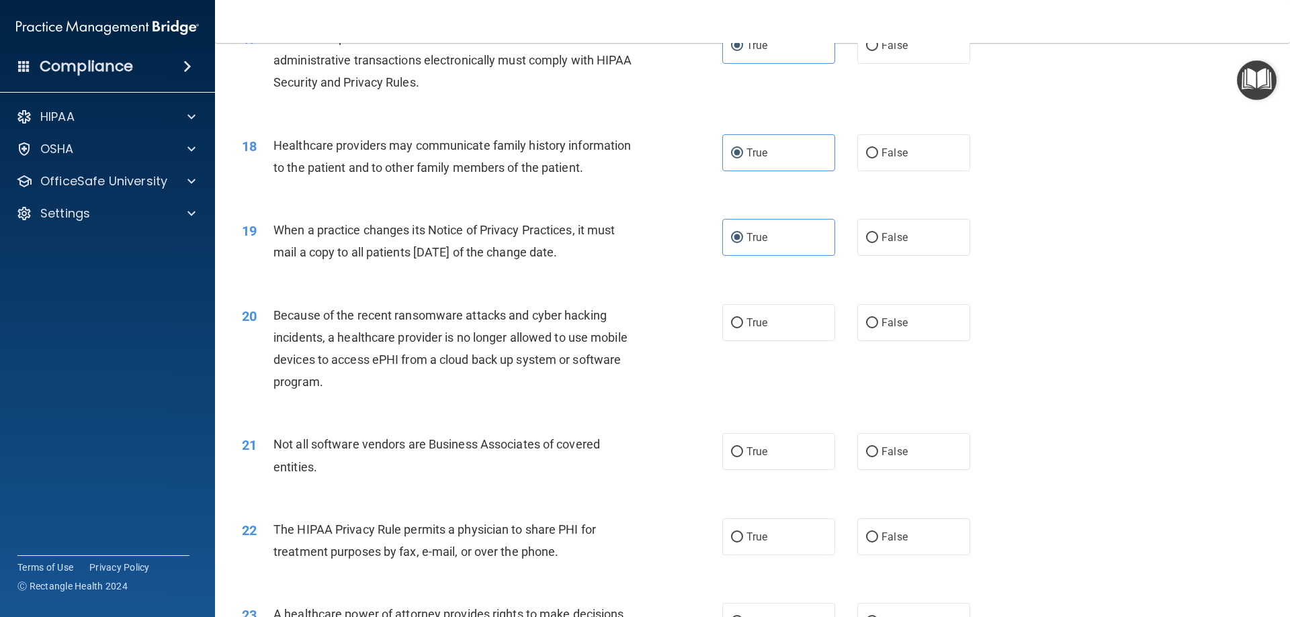
scroll to position [1747, 0]
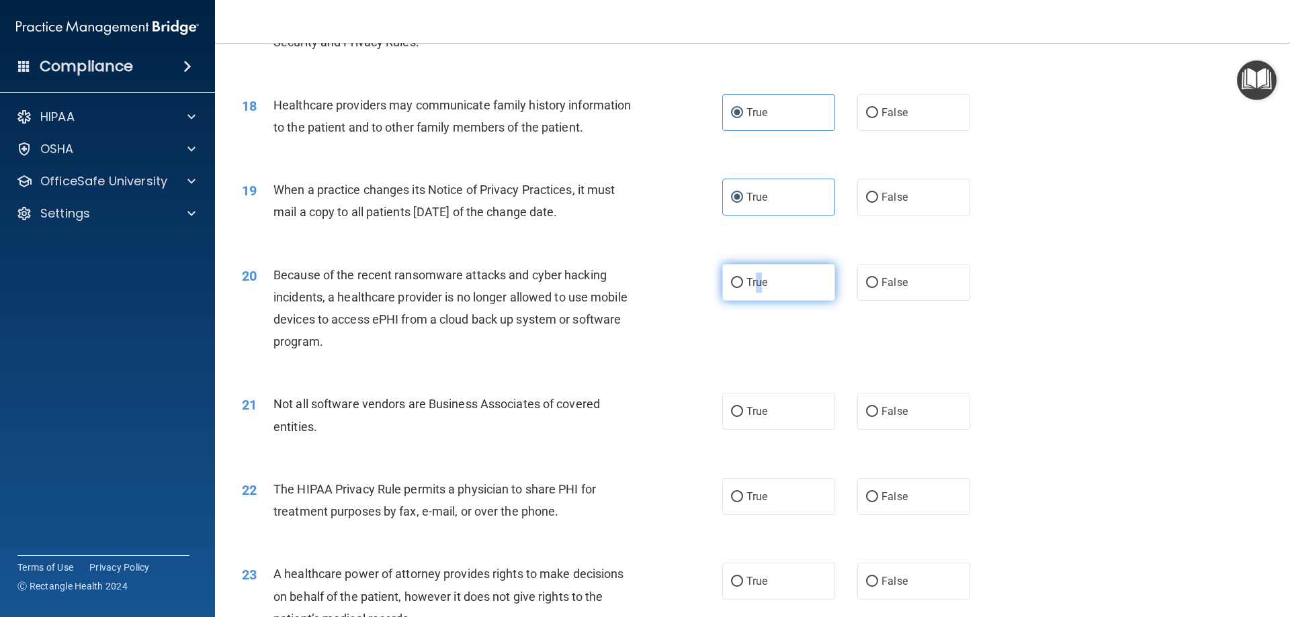
click at [753, 283] on span "True" at bounding box center [756, 282] width 21 height 13
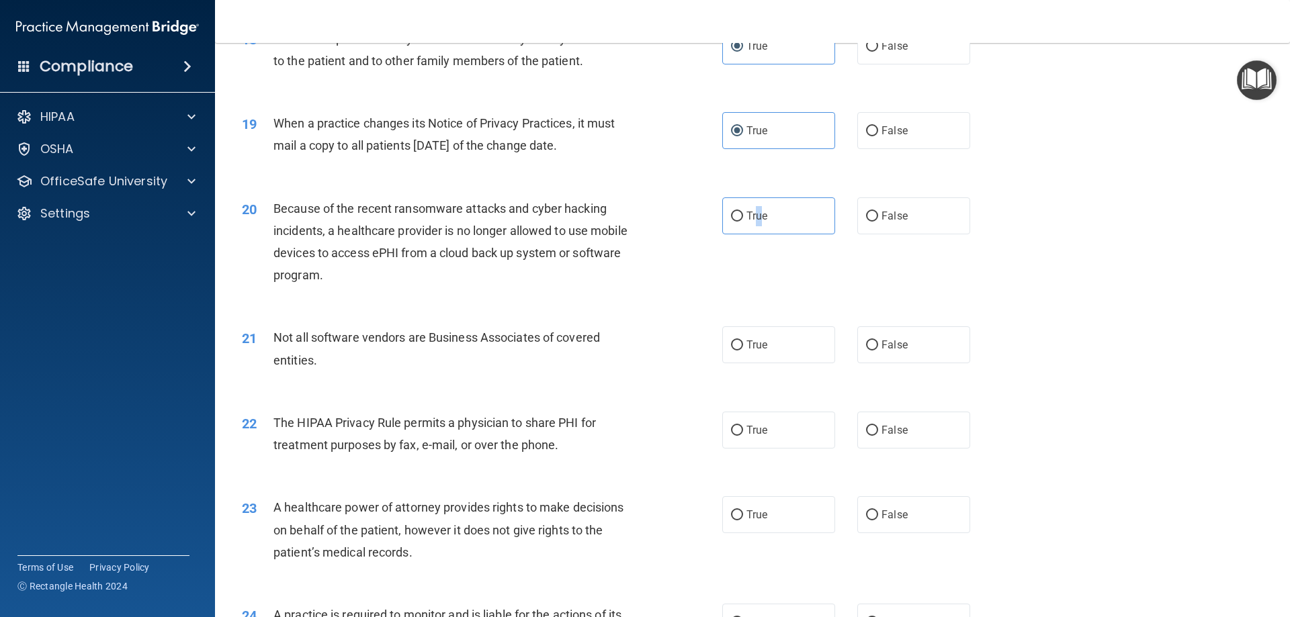
scroll to position [1881, 0]
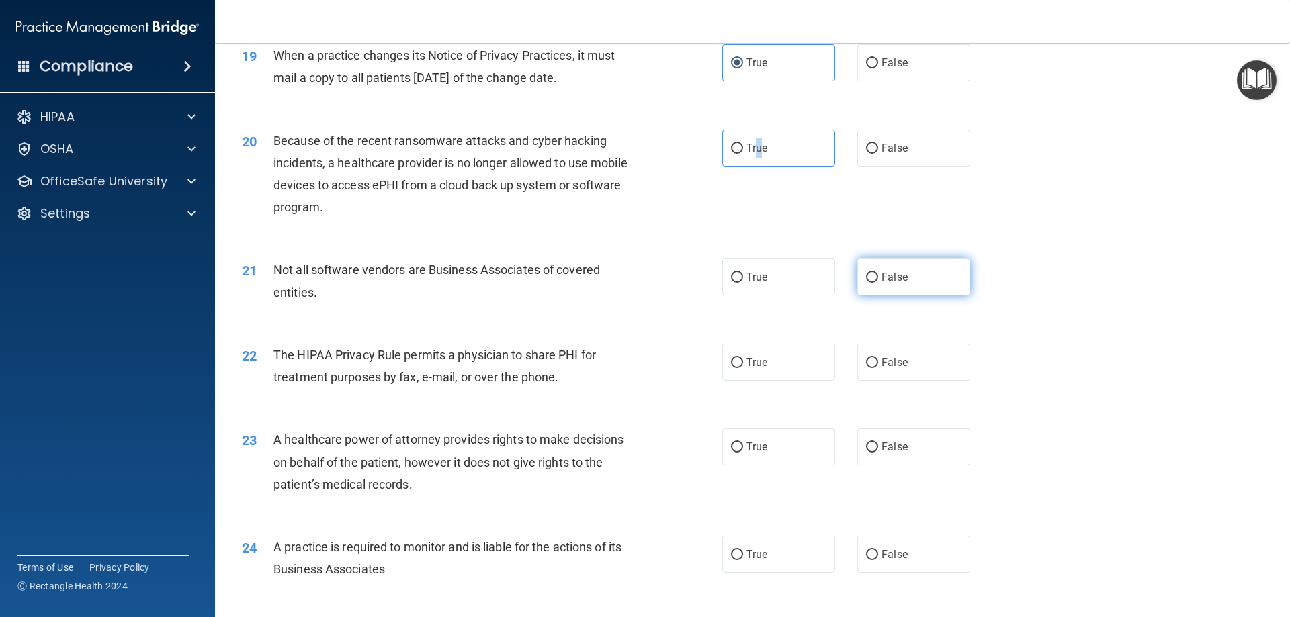
click at [866, 283] on input "False" at bounding box center [872, 278] width 12 height 10
radio input "true"
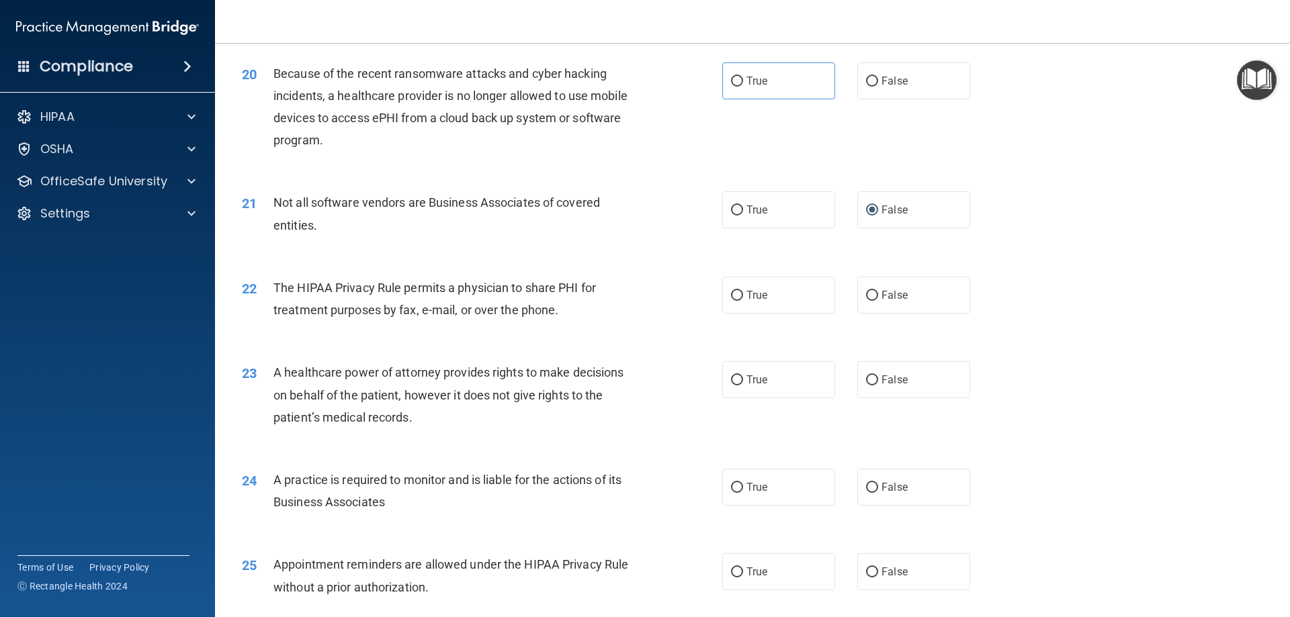
click at [584, 281] on span "The HIPAA Privacy Rule permits a physician to share PHI for treatment purposes …" at bounding box center [434, 299] width 323 height 36
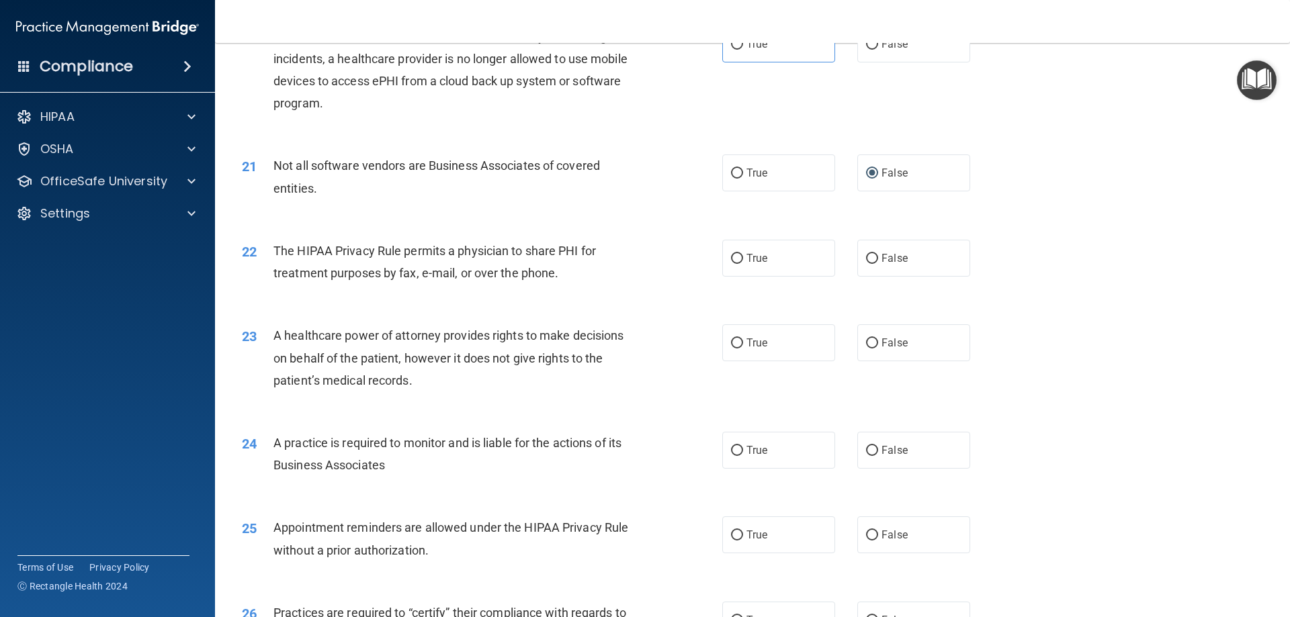
scroll to position [2016, 0]
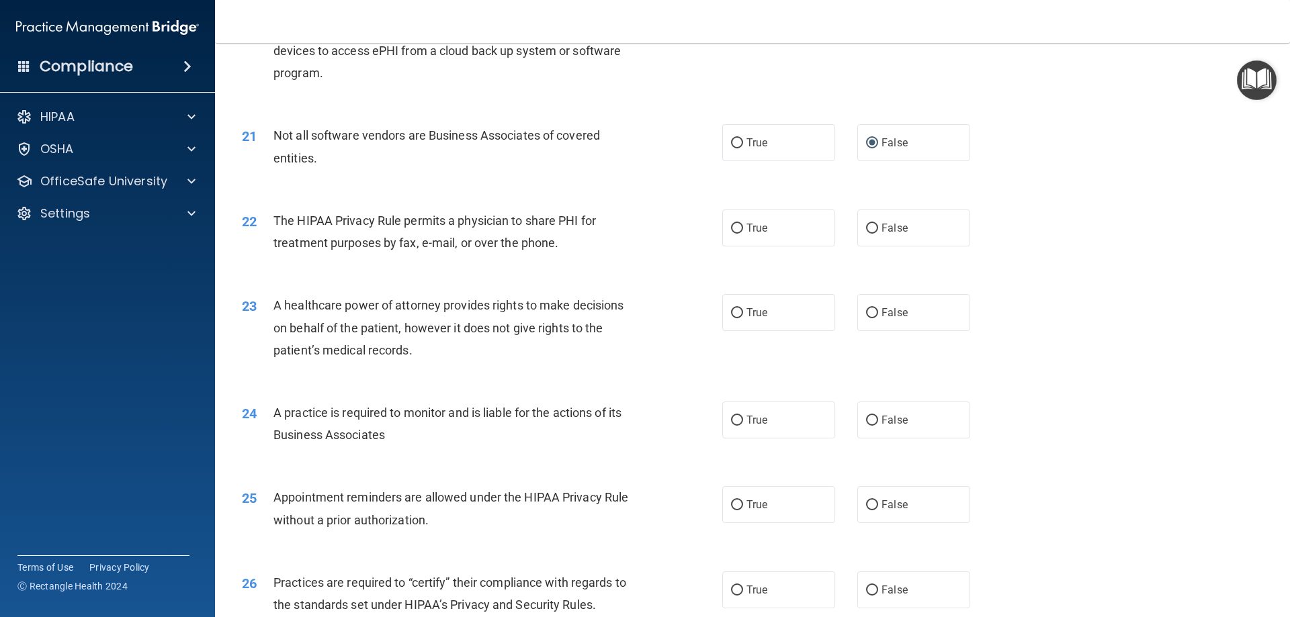
click at [714, 213] on div "22 The HIPAA Privacy Rule permits a physician to share PHI for treatment purpos…" at bounding box center [482, 235] width 521 height 51
click at [815, 250] on div "22 The HIPAA Privacy Rule permits a physician to share PHI for treatment purpos…" at bounding box center [752, 235] width 1041 height 85
click at [798, 237] on label "True" at bounding box center [778, 228] width 113 height 37
click at [743, 234] on input "True" at bounding box center [737, 229] width 12 height 10
radio input "true"
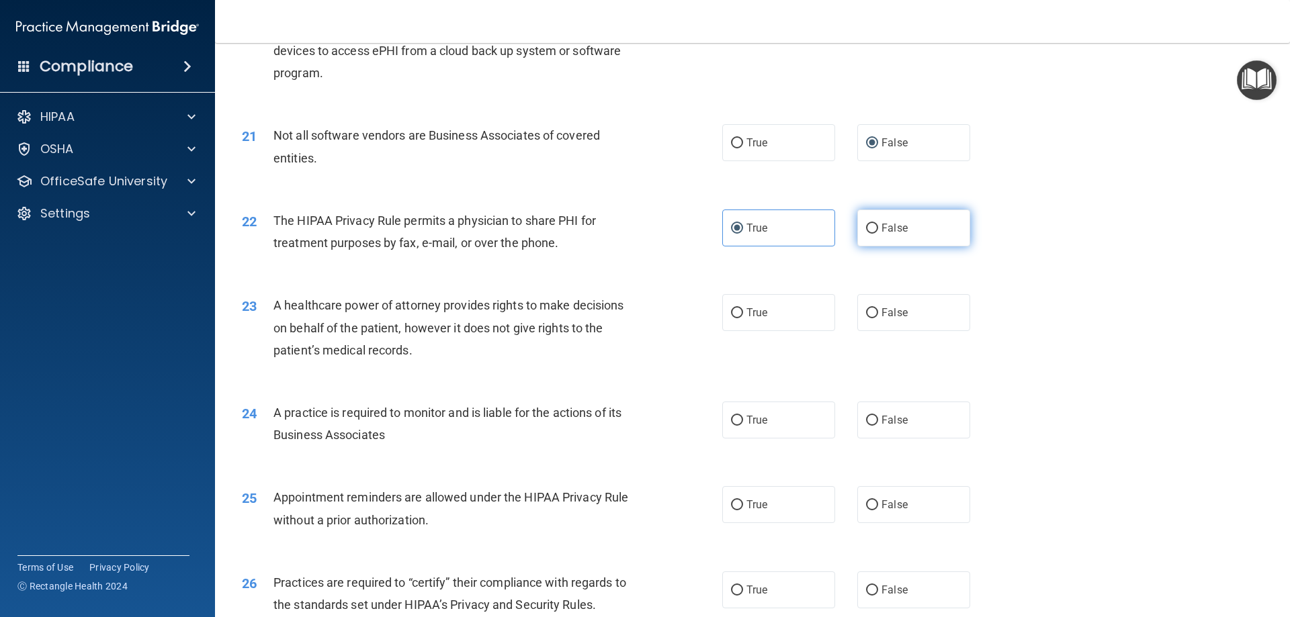
click at [857, 238] on label "False" at bounding box center [913, 228] width 113 height 37
click at [866, 234] on input "False" at bounding box center [872, 229] width 12 height 10
radio input "true"
radio input "false"
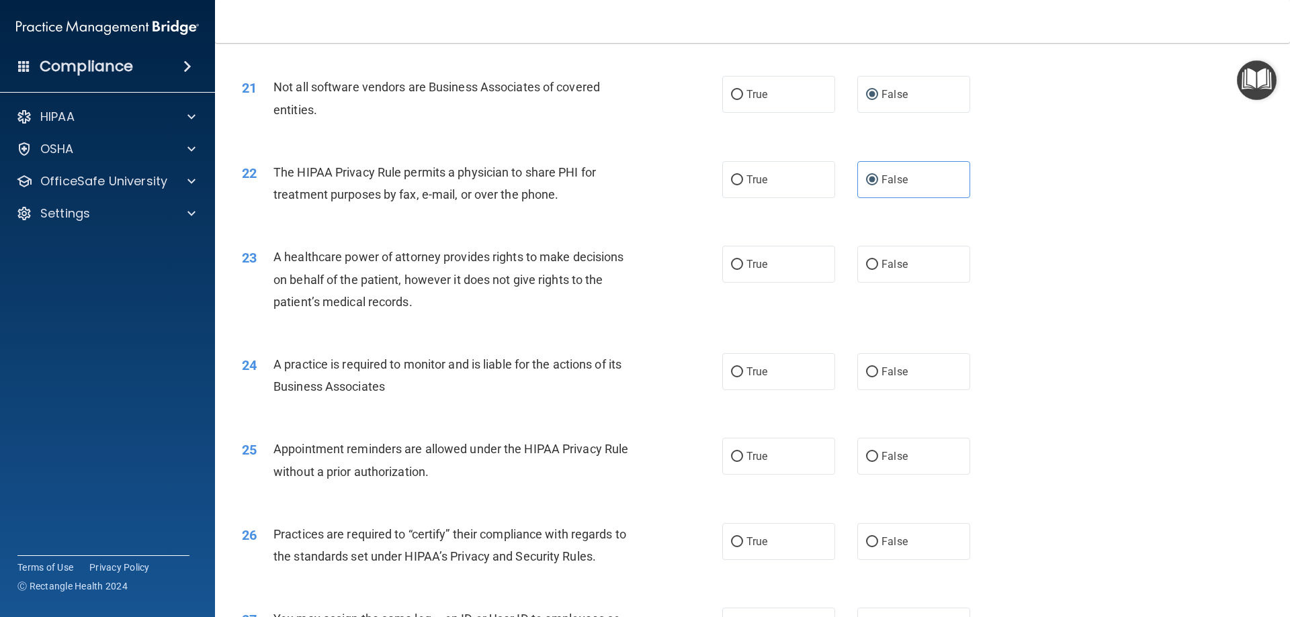
scroll to position [2040, 0]
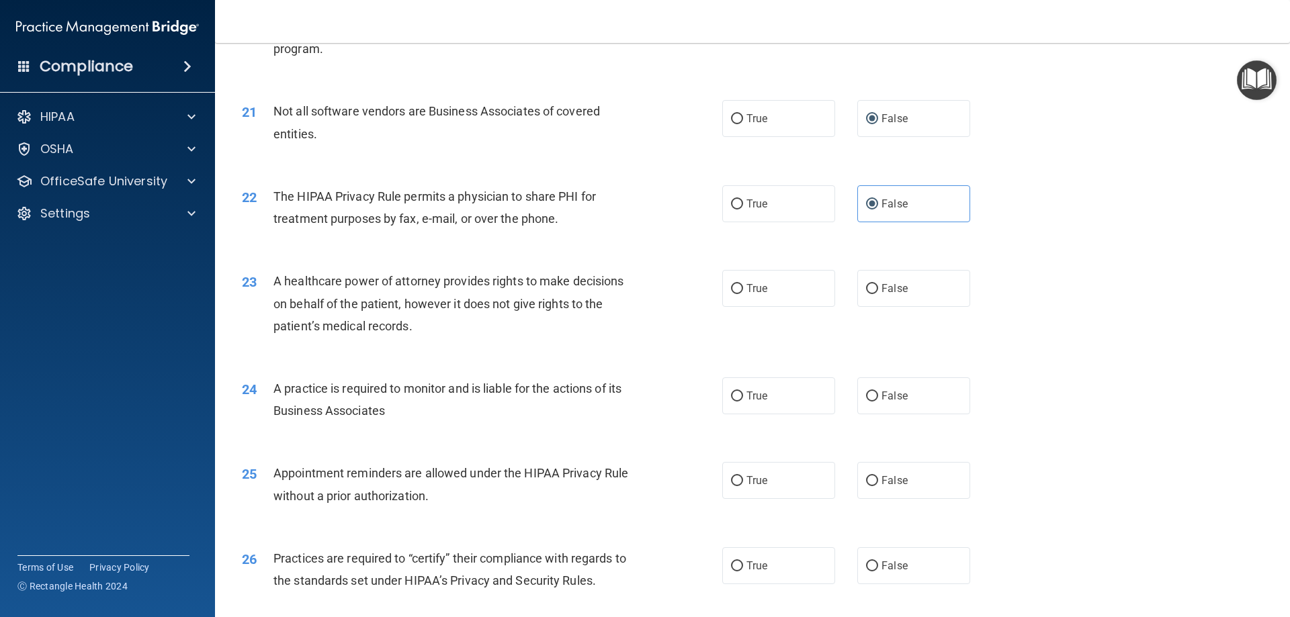
click at [549, 271] on div "A healthcare power of attorney provides rights to make decisions on behalf of t…" at bounding box center [461, 303] width 376 height 67
click at [731, 284] on input "True" at bounding box center [737, 289] width 12 height 10
radio input "true"
click at [902, 280] on label "False" at bounding box center [913, 288] width 113 height 37
click at [878, 284] on input "False" at bounding box center [872, 289] width 12 height 10
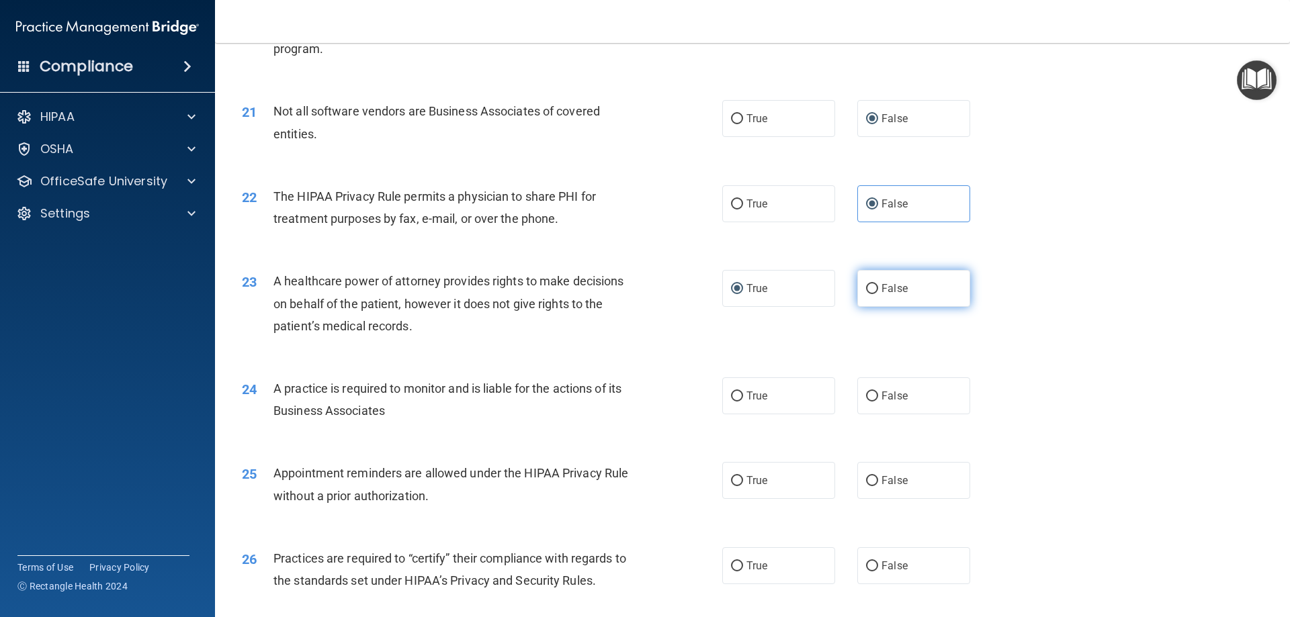
radio input "true"
radio input "false"
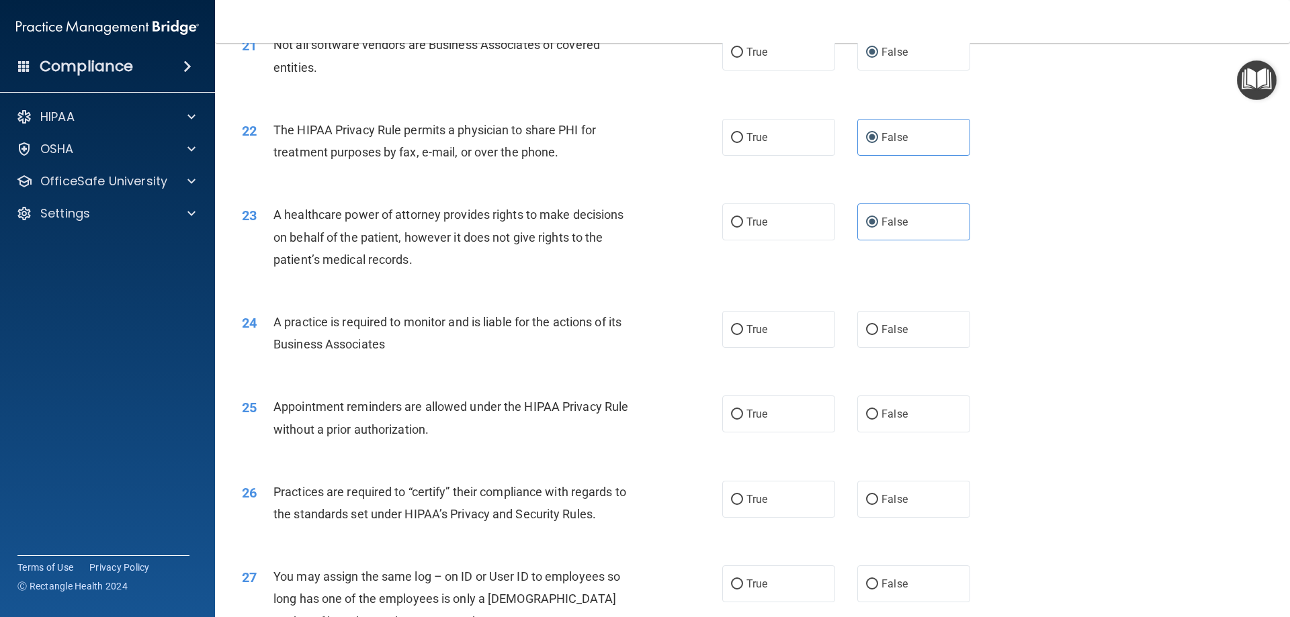
scroll to position [2107, 0]
click at [751, 327] on span "True" at bounding box center [756, 329] width 21 height 13
click at [743, 327] on input "True" at bounding box center [737, 330] width 12 height 10
radio input "true"
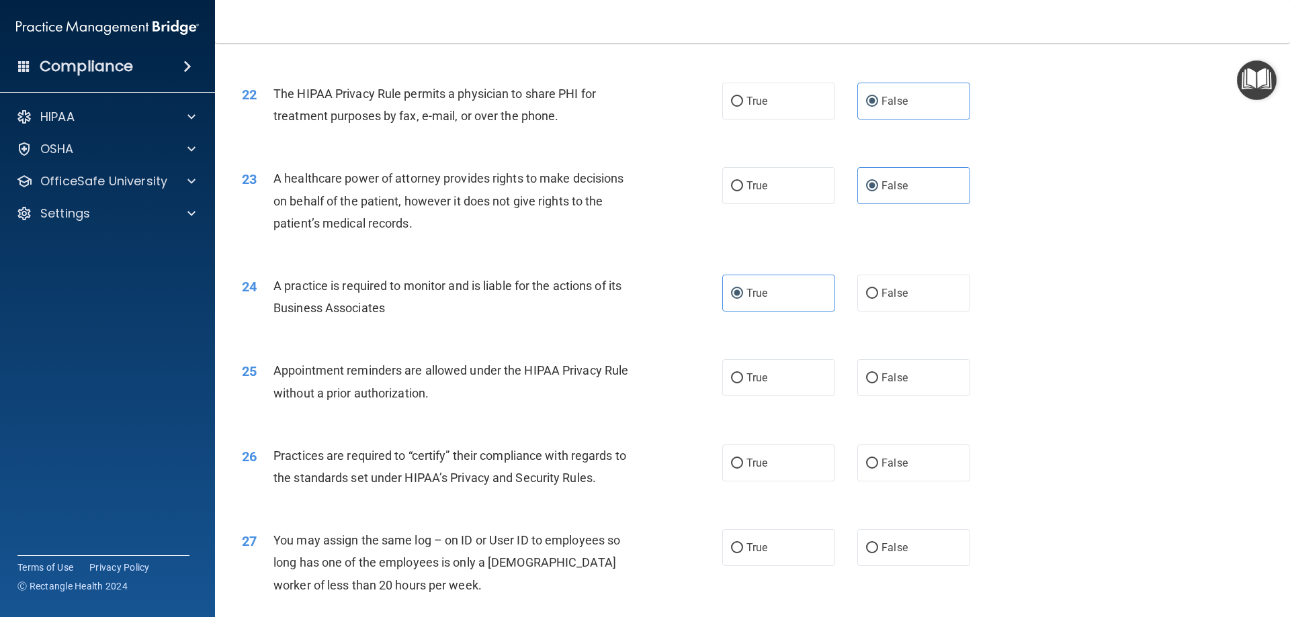
scroll to position [2174, 0]
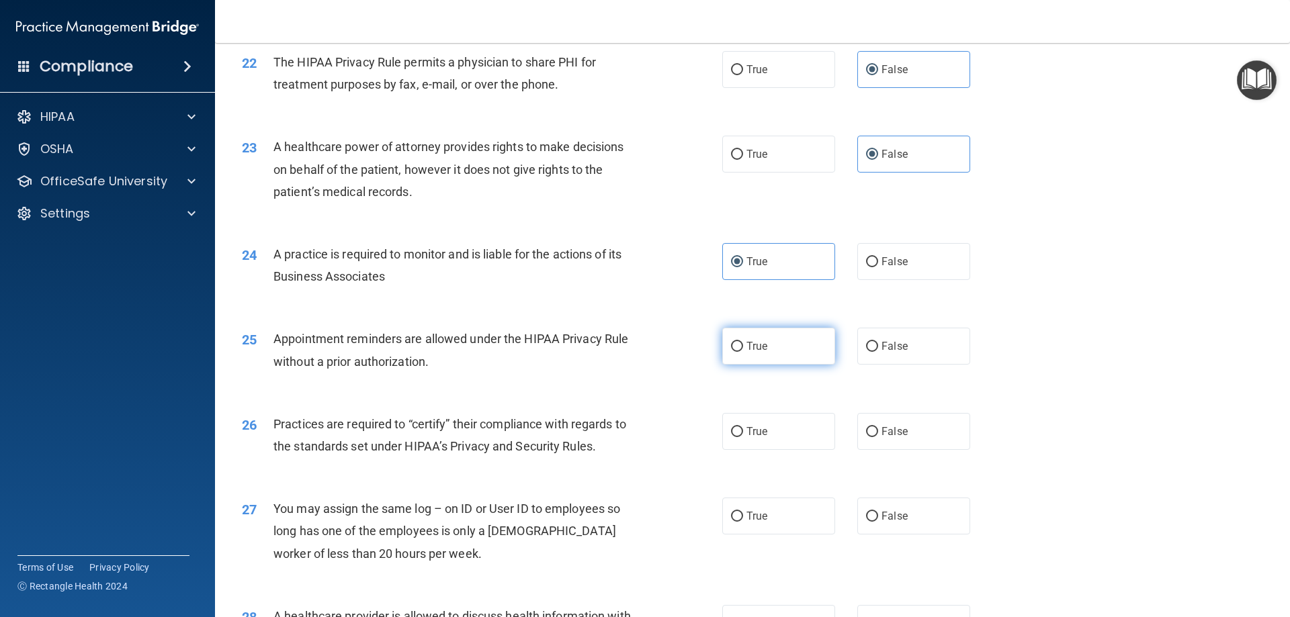
click at [741, 341] on label "True" at bounding box center [778, 346] width 113 height 37
click at [741, 342] on input "True" at bounding box center [737, 347] width 12 height 10
radio input "true"
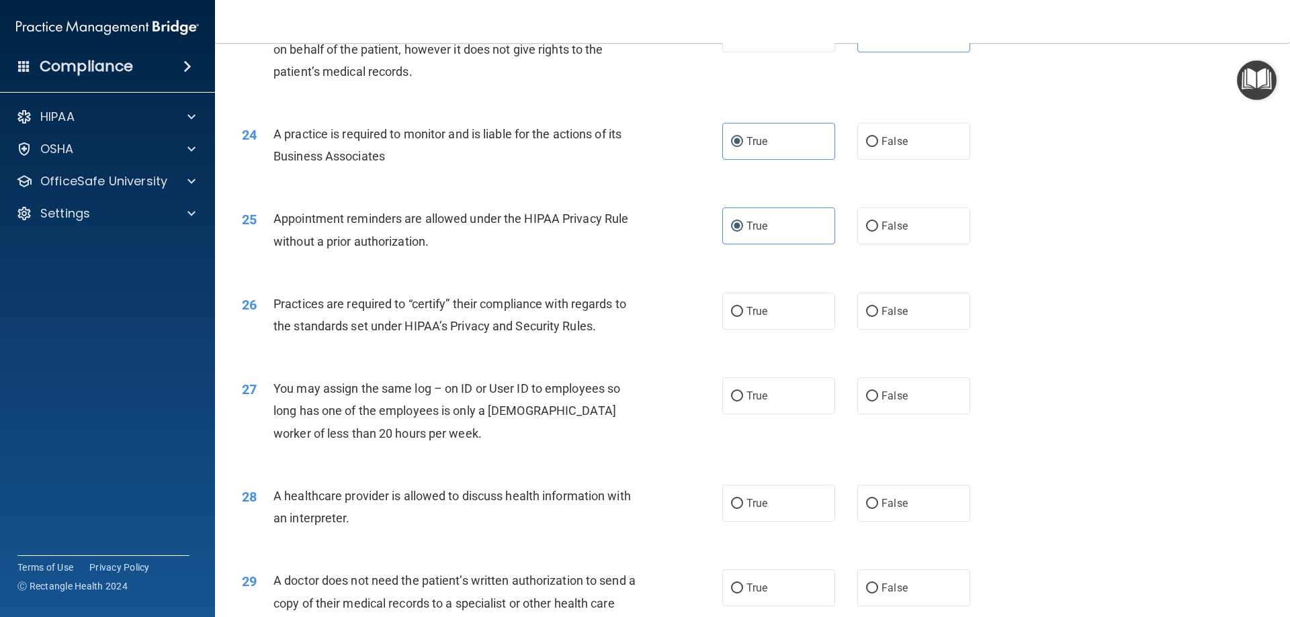
scroll to position [2309, 0]
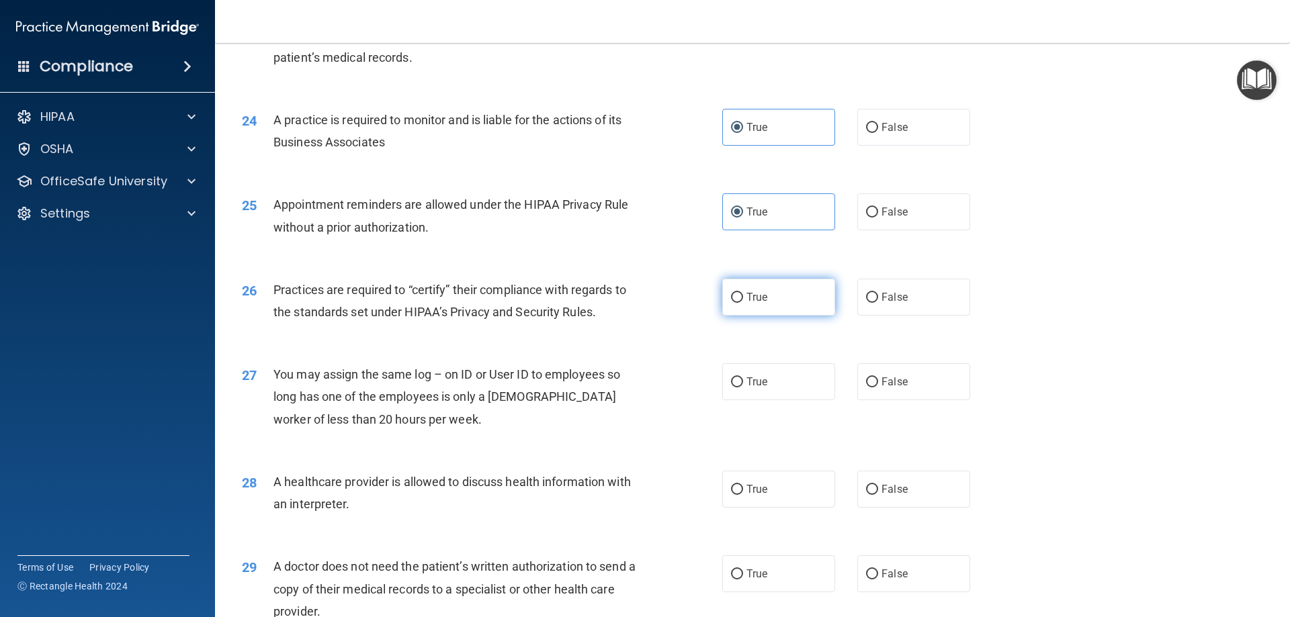
click at [755, 300] on span "True" at bounding box center [756, 297] width 21 height 13
click at [743, 300] on input "True" at bounding box center [737, 298] width 12 height 10
radio input "true"
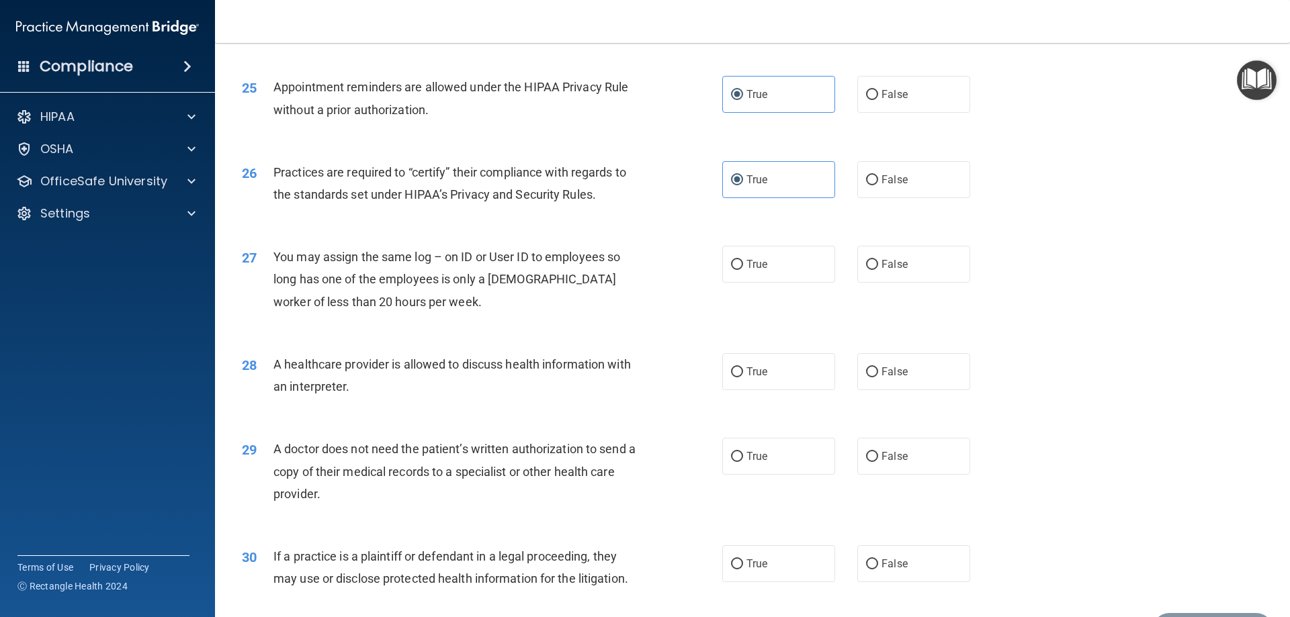
scroll to position [2443, 0]
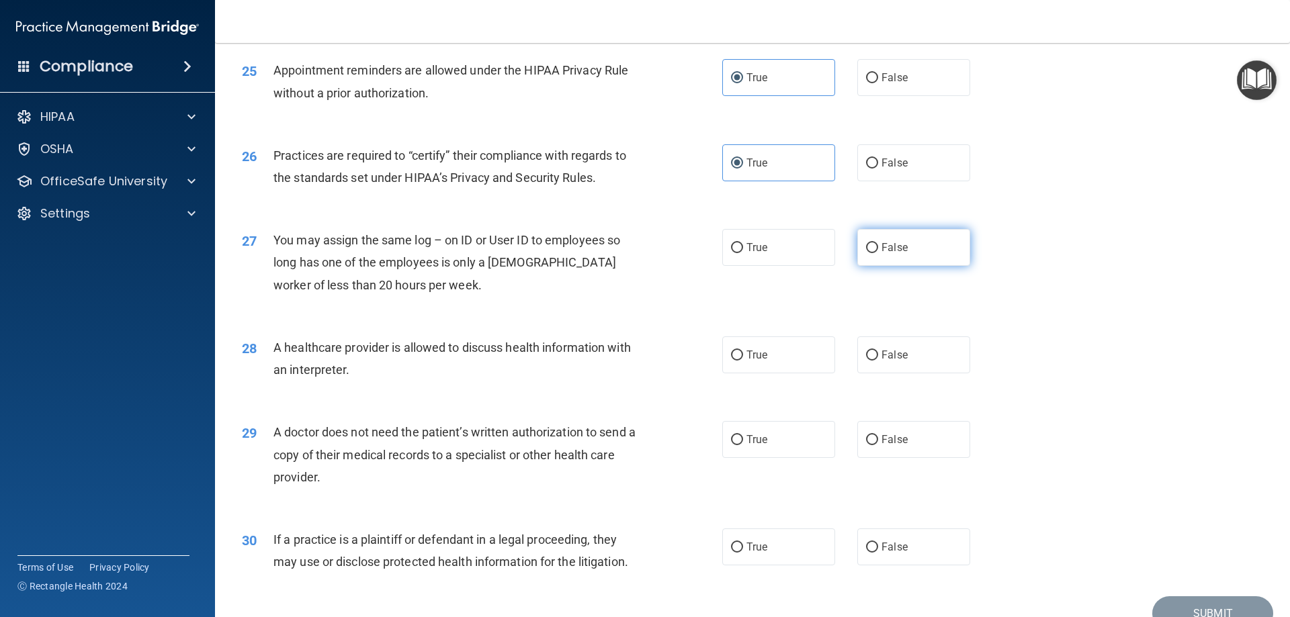
drag, startPoint x: 884, startPoint y: 247, endPoint x: 871, endPoint y: 250, distance: 13.0
click at [884, 245] on span "False" at bounding box center [895, 247] width 26 height 13
drag, startPoint x: 900, startPoint y: 345, endPoint x: 887, endPoint y: 344, distance: 12.8
click at [900, 345] on label "False" at bounding box center [913, 355] width 113 height 37
click at [878, 351] on input "False" at bounding box center [872, 356] width 12 height 10
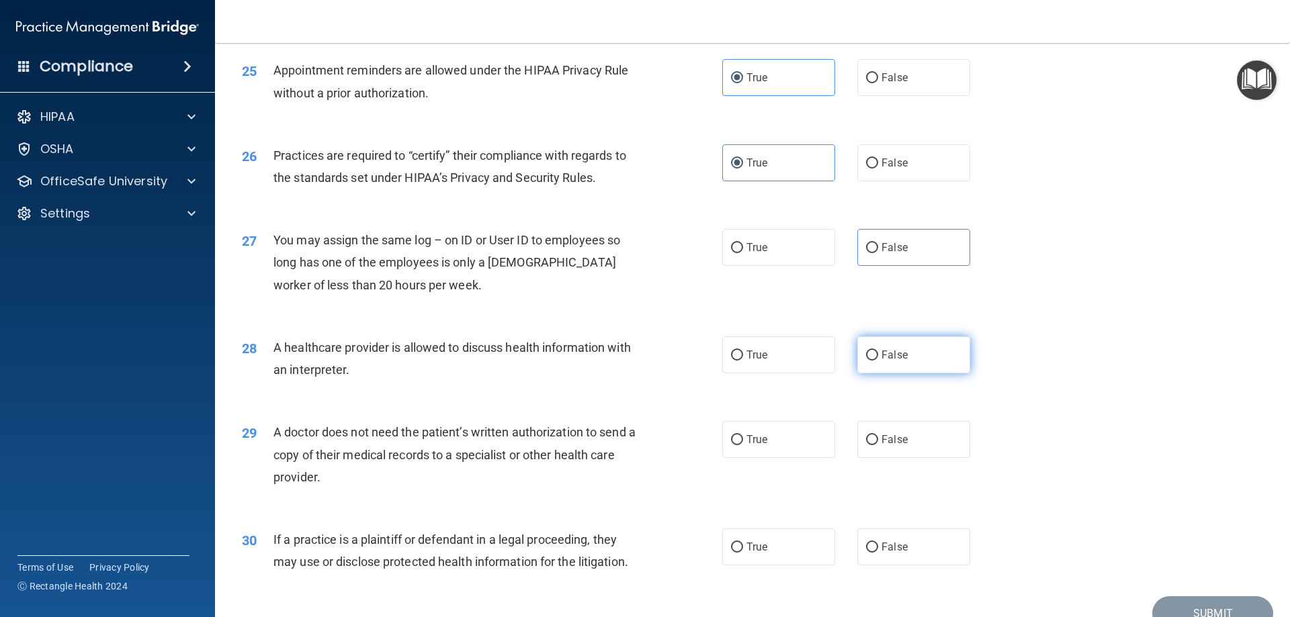
radio input "true"
click at [574, 310] on div "27 You may assign the same log – on ID or User ID to employees so long has one …" at bounding box center [752, 266] width 1041 height 108
drag, startPoint x: 713, startPoint y: 346, endPoint x: 744, endPoint y: 352, distance: 32.2
click at [713, 347] on div "28 A healthcare provider is allowed to discuss health information with an inter…" at bounding box center [482, 362] width 521 height 51
drag, startPoint x: 749, startPoint y: 352, endPoint x: 814, endPoint y: 331, distance: 68.0
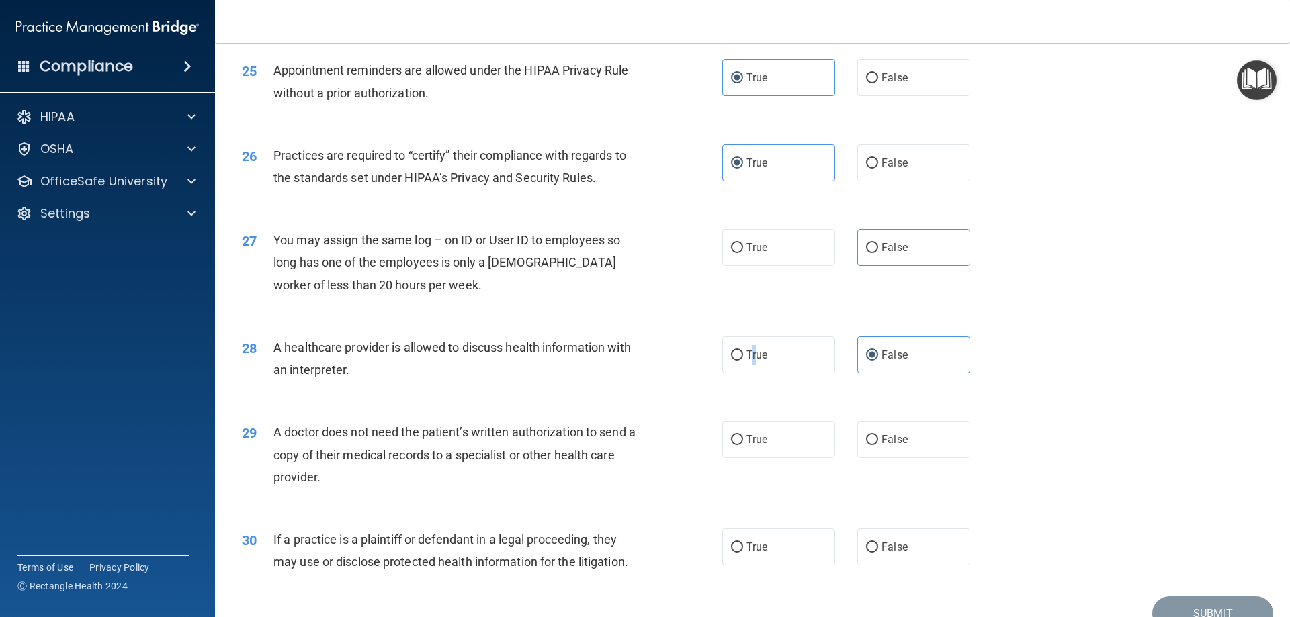
click at [753, 356] on span "True" at bounding box center [756, 355] width 21 height 13
click at [900, 241] on label "False" at bounding box center [913, 247] width 113 height 37
click at [878, 243] on input "False" at bounding box center [872, 248] width 12 height 10
radio input "true"
click at [791, 372] on label "True" at bounding box center [778, 355] width 113 height 37
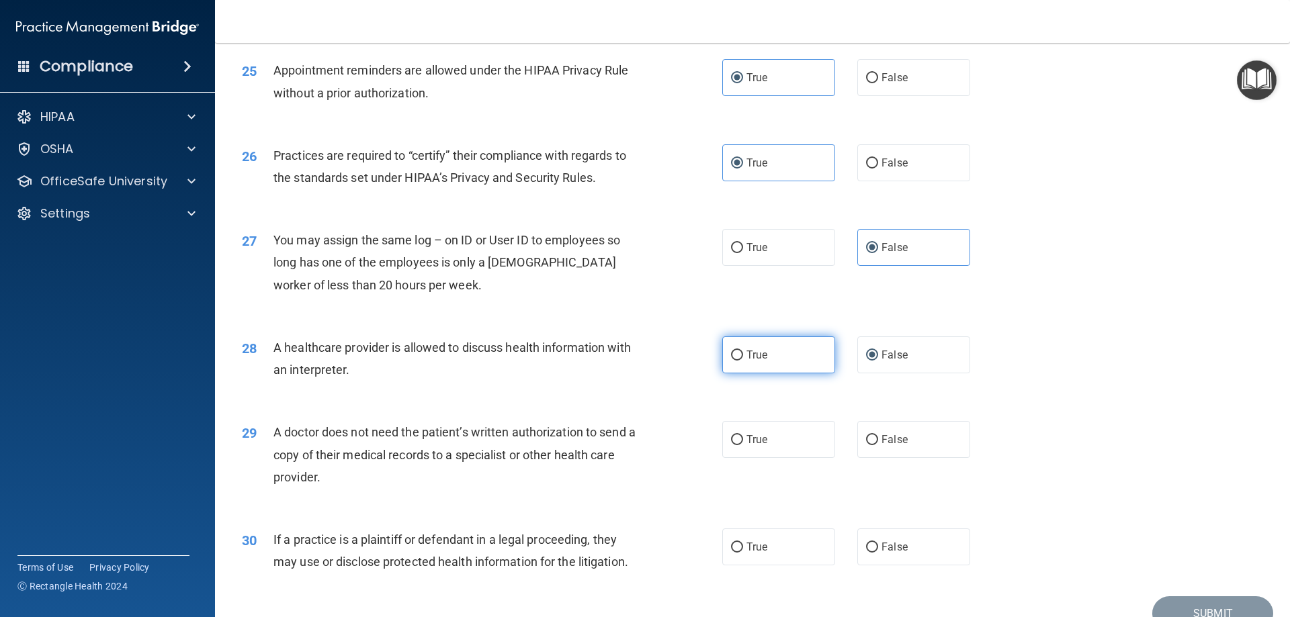
click at [743, 361] on input "True" at bounding box center [737, 356] width 12 height 10
radio input "true"
radio input "false"
click at [620, 307] on div "27 You may assign the same log – on ID or User ID to employees so long has one …" at bounding box center [752, 266] width 1041 height 108
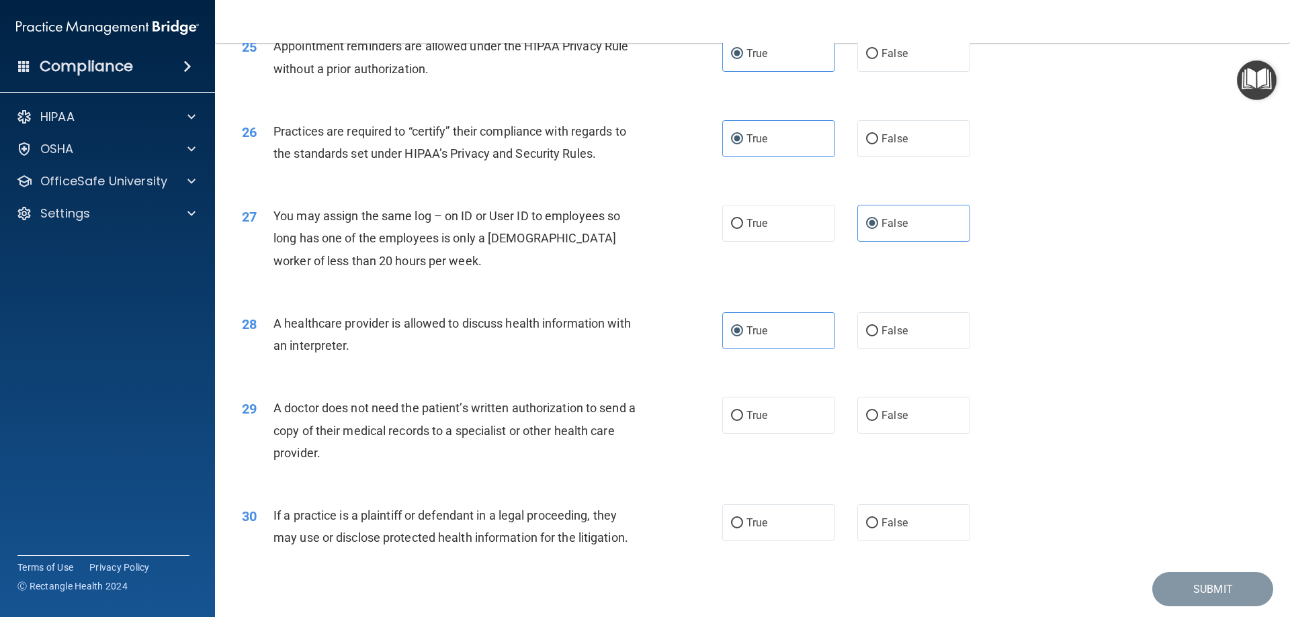
scroll to position [2510, 0]
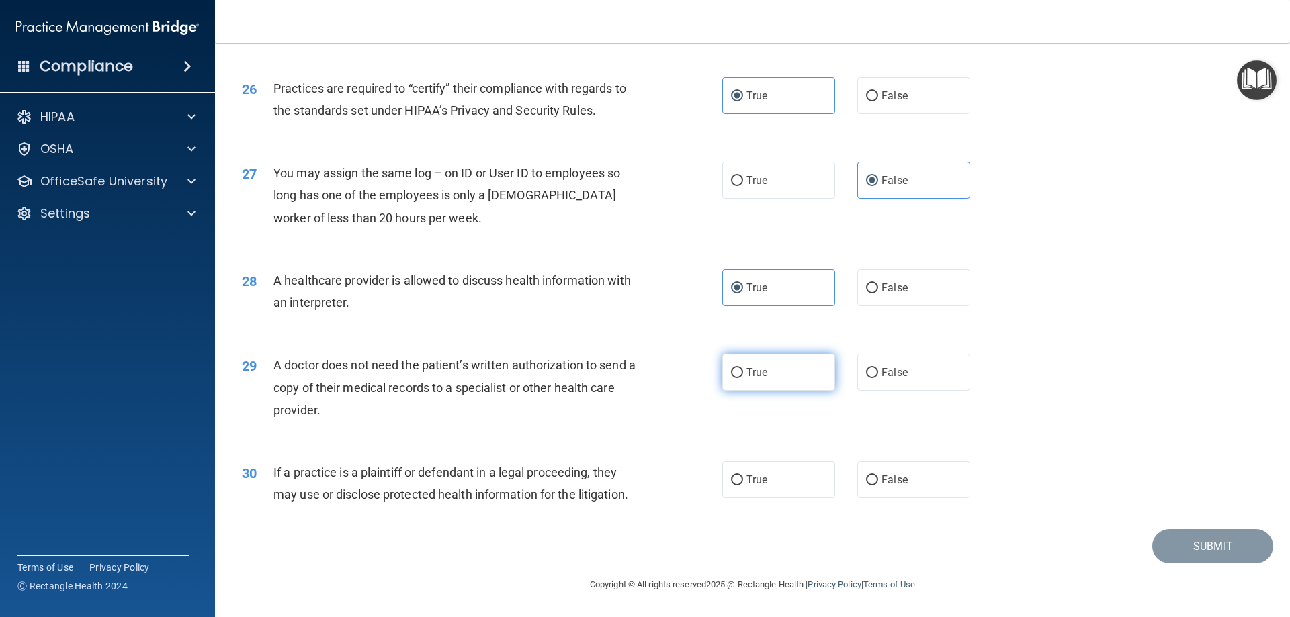
click at [798, 370] on label "True" at bounding box center [778, 372] width 113 height 37
click at [743, 370] on input "True" at bounding box center [737, 373] width 12 height 10
radio input "true"
click at [599, 396] on div "A doctor does not need the patient’s written authorization to send a copy of th…" at bounding box center [461, 387] width 376 height 67
click at [866, 373] on input "False" at bounding box center [872, 373] width 12 height 10
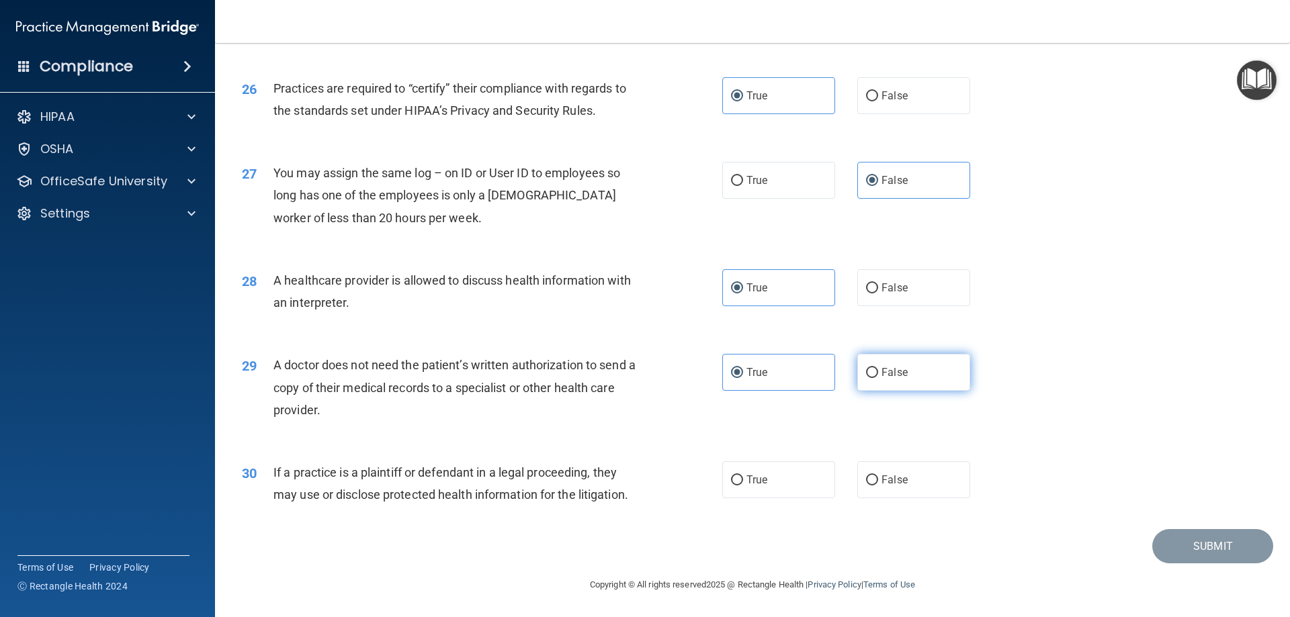
radio input "true"
radio input "false"
click at [554, 425] on div "29 A doctor does not need the patient’s written authorization to send a copy of…" at bounding box center [482, 391] width 521 height 74
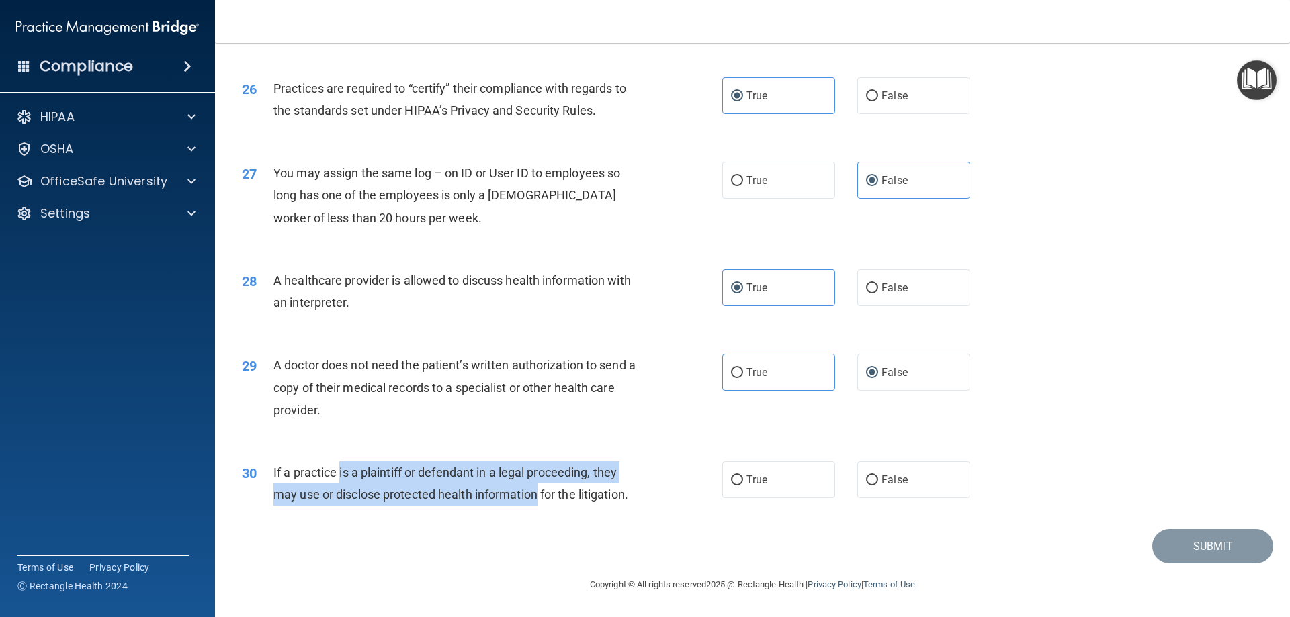
drag, startPoint x: 341, startPoint y: 476, endPoint x: 536, endPoint y: 486, distance: 195.8
click at [536, 486] on div "If a practice is a plaintiff or defendant in a legal proceeding, they may use o…" at bounding box center [461, 484] width 376 height 44
click at [388, 474] on span "If a practice is a plaintiff or defendant in a legal proceeding, they may use o…" at bounding box center [450, 484] width 355 height 36
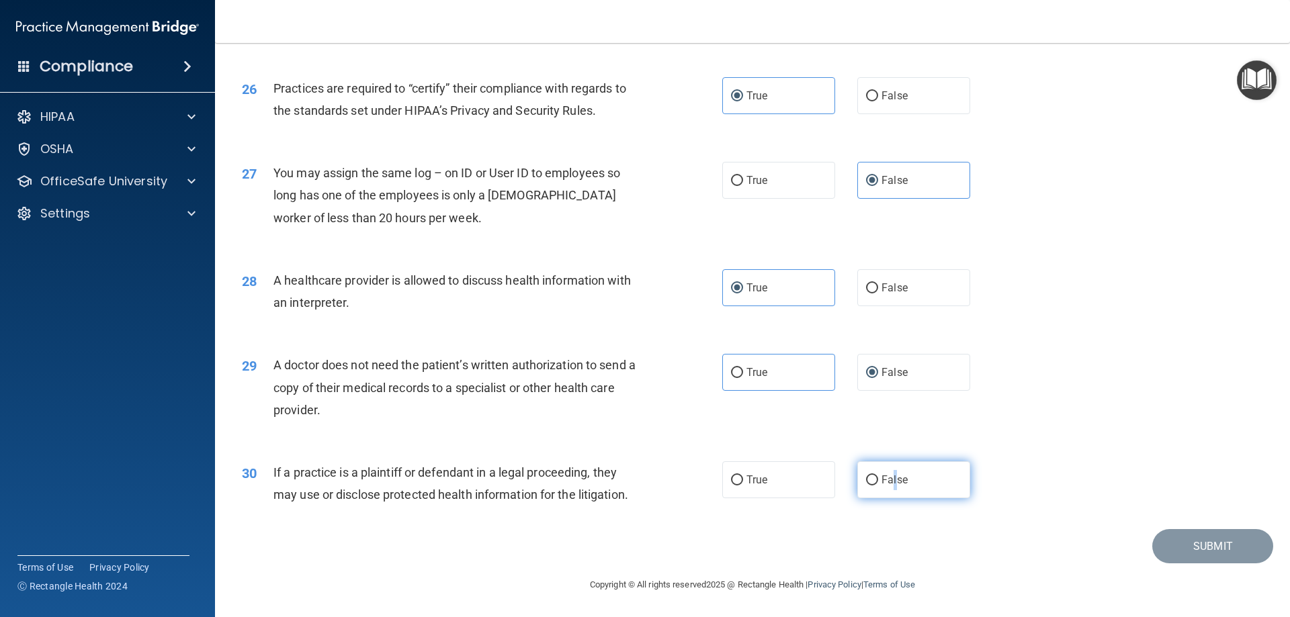
drag, startPoint x: 888, startPoint y: 470, endPoint x: 901, endPoint y: 478, distance: 15.7
click at [890, 473] on label "False" at bounding box center [913, 480] width 113 height 37
click at [857, 463] on label "False" at bounding box center [913, 480] width 113 height 37
click at [866, 476] on input "False" at bounding box center [872, 481] width 12 height 10
radio input "true"
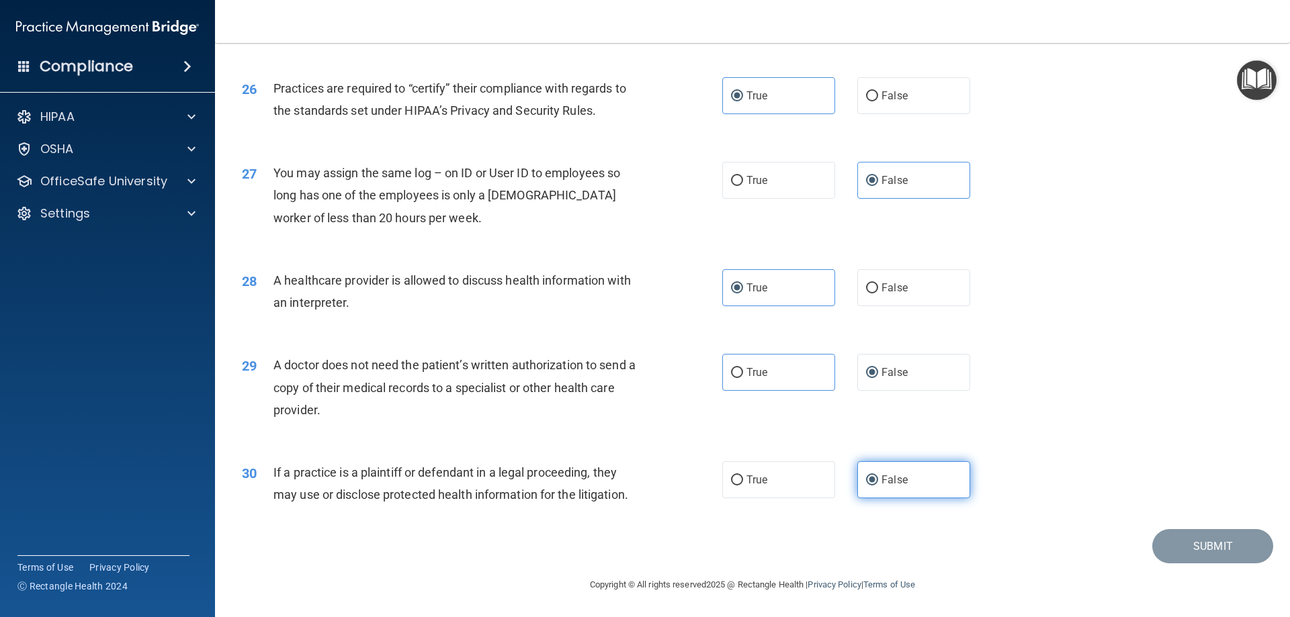
drag, startPoint x: 889, startPoint y: 473, endPoint x: 931, endPoint y: 488, distance: 44.2
click at [889, 474] on label "False" at bounding box center [913, 480] width 113 height 37
click at [878, 476] on input "False" at bounding box center [872, 481] width 12 height 10
click at [1185, 567] on footer "Copyright © All rights reserved 2025 @ Rectangle Health | Privacy Policy | Term…" at bounding box center [752, 584] width 1021 height 40
click at [1185, 564] on footer "Copyright © All rights reserved 2025 @ Rectangle Health | Privacy Policy | Term…" at bounding box center [752, 584] width 1021 height 40
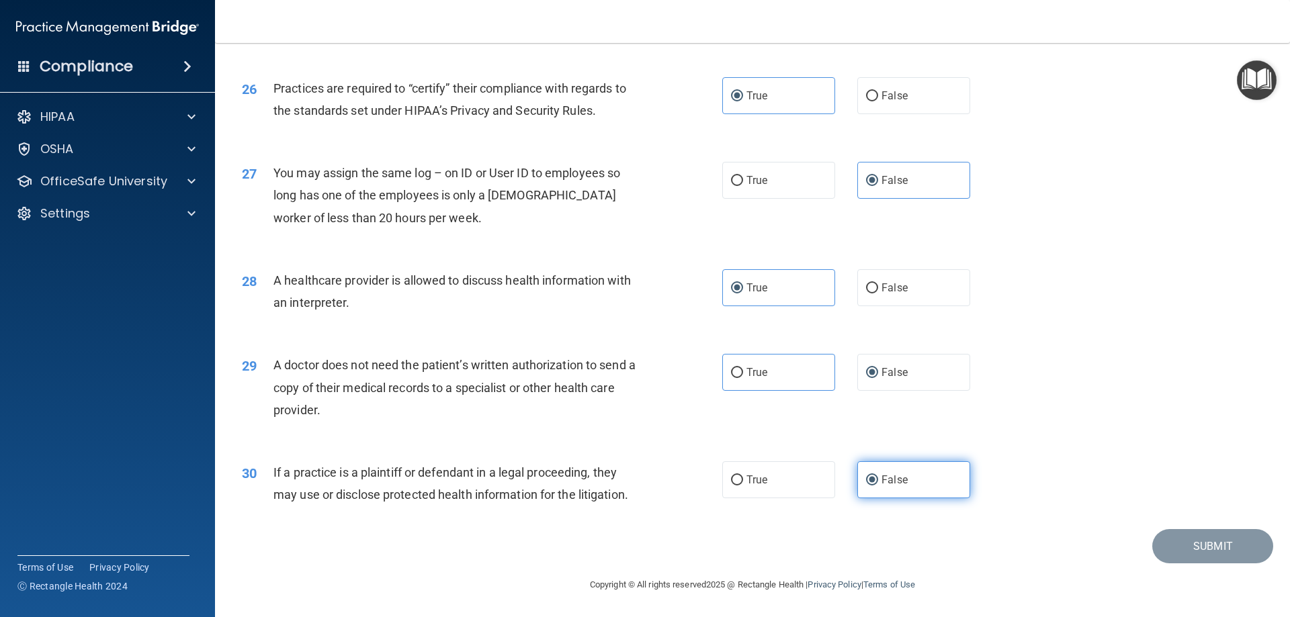
drag, startPoint x: 898, startPoint y: 476, endPoint x: 924, endPoint y: 464, distance: 28.3
click at [898, 476] on span "False" at bounding box center [895, 480] width 26 height 13
click at [1008, 417] on div "29 A doctor does not need the patient’s written authorization to send a copy of…" at bounding box center [752, 391] width 1041 height 108
click at [850, 423] on div "29 A doctor does not need the patient’s written authorization to send a copy of…" at bounding box center [752, 391] width 1041 height 108
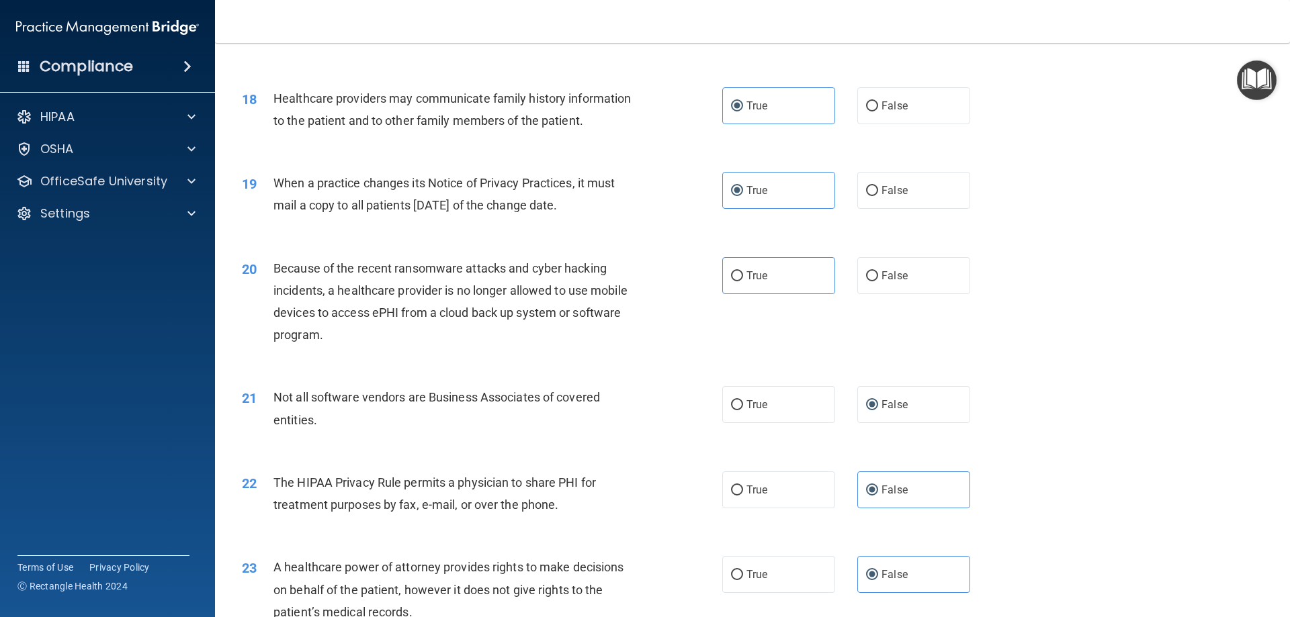
scroll to position [1704, 0]
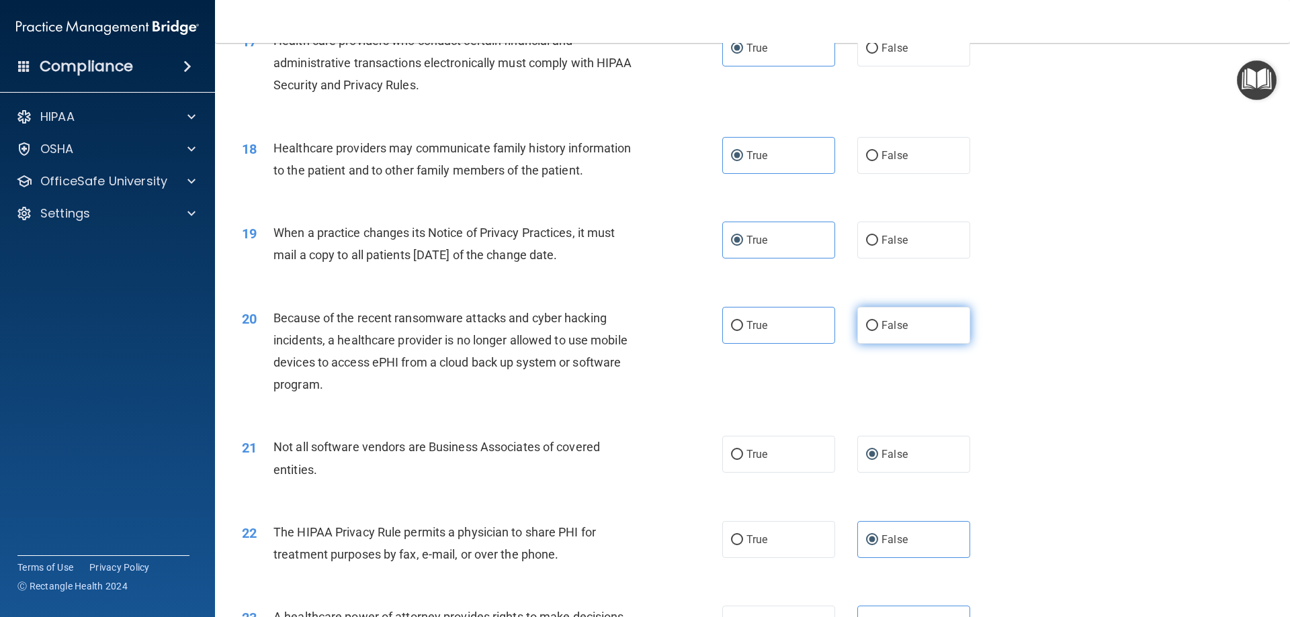
click at [886, 323] on span "False" at bounding box center [895, 325] width 26 height 13
click at [878, 323] on input "False" at bounding box center [872, 326] width 12 height 10
radio input "true"
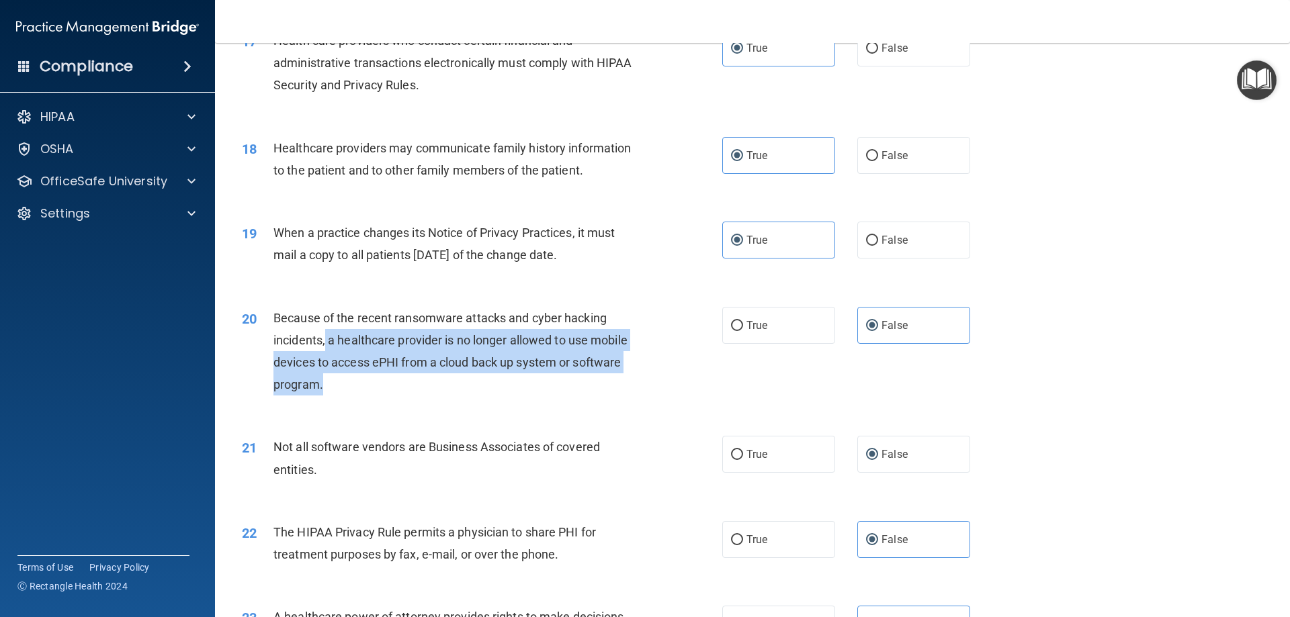
drag, startPoint x: 326, startPoint y: 339, endPoint x: 420, endPoint y: 379, distance: 102.1
click at [420, 379] on div "Because of the recent ransomware attacks and cyber hacking incidents, a healthc…" at bounding box center [461, 351] width 376 height 89
drag, startPoint x: 433, startPoint y: 359, endPoint x: 447, endPoint y: 363, distance: 14.7
click at [433, 359] on span "Because of the recent ransomware attacks and cyber hacking incidents, a healthc…" at bounding box center [450, 351] width 354 height 81
click at [526, 376] on div "Because of the recent ransomware attacks and cyber hacking incidents, a healthc…" at bounding box center [461, 351] width 376 height 89
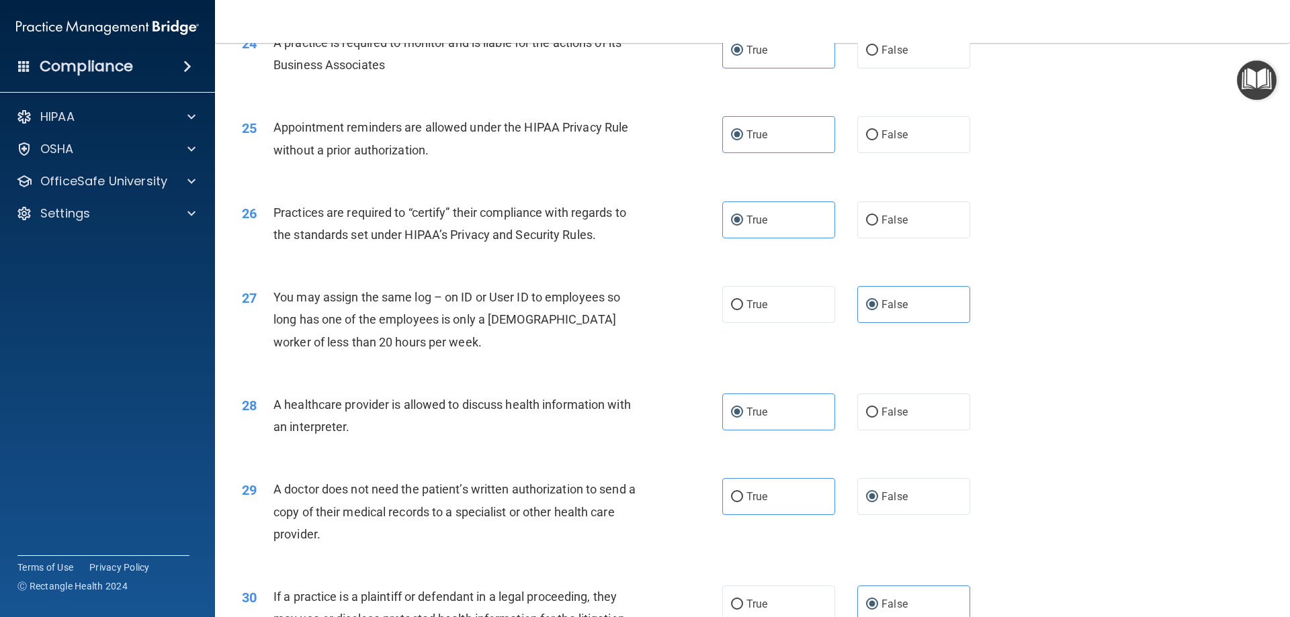
scroll to position [2510, 0]
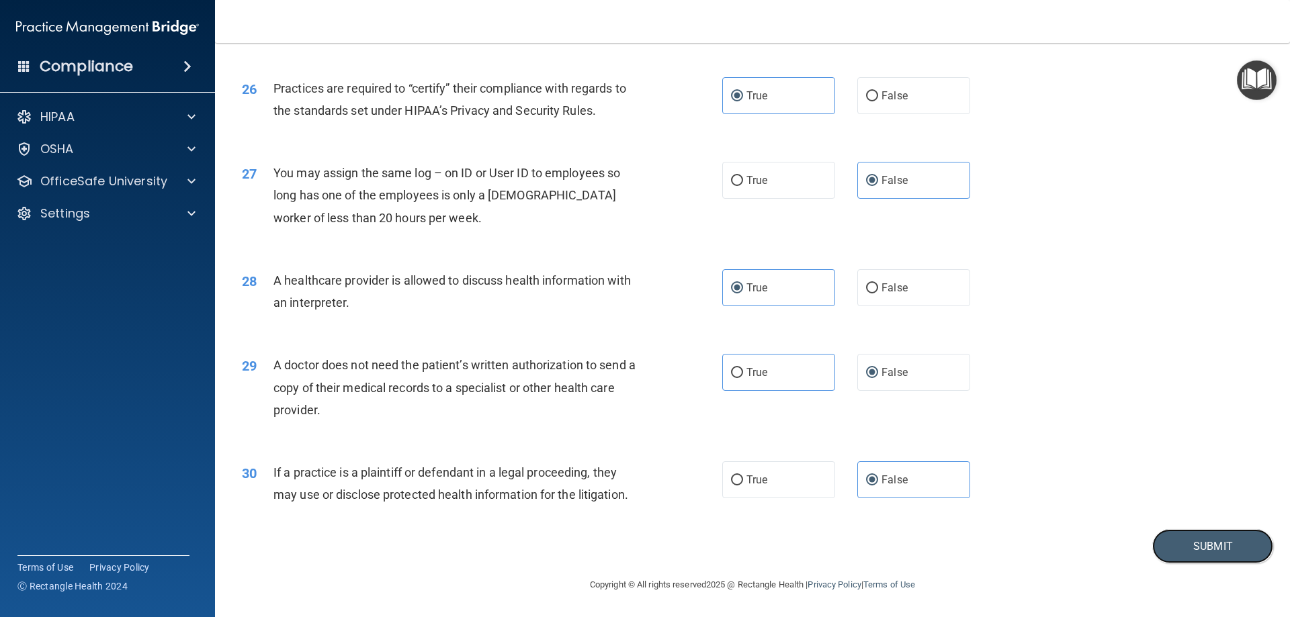
drag, startPoint x: 1175, startPoint y: 543, endPoint x: 1168, endPoint y: 523, distance: 21.2
click at [1175, 540] on button "Submit" at bounding box center [1212, 546] width 121 height 34
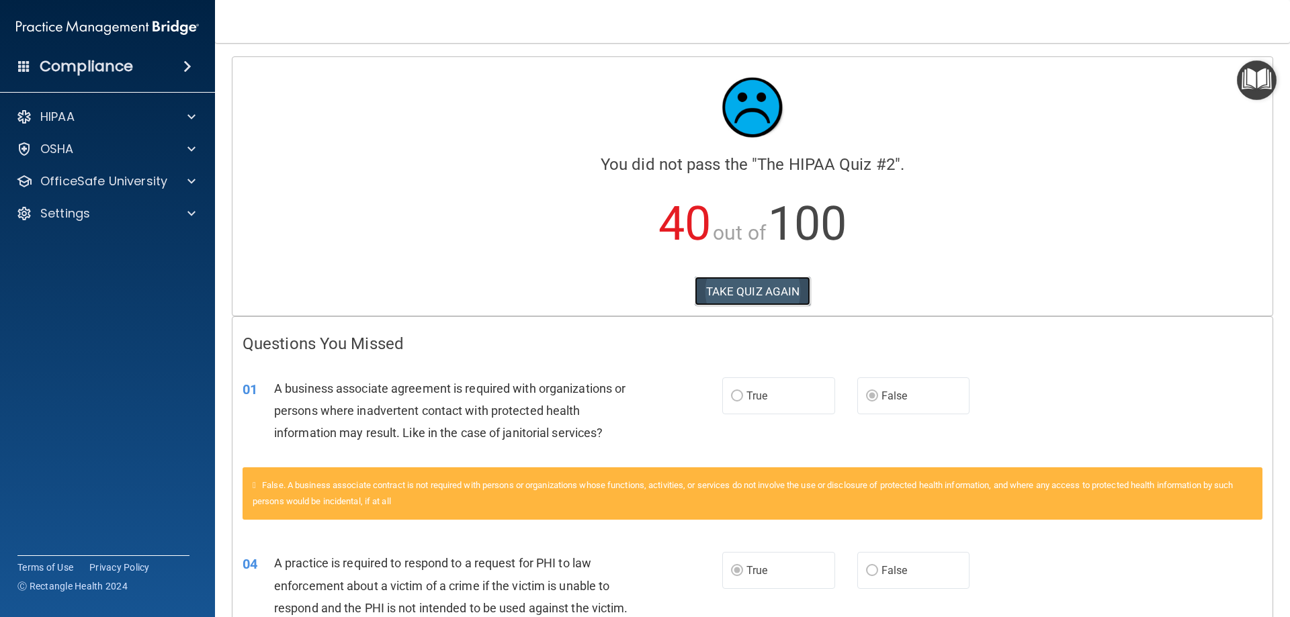
click at [696, 288] on button "TAKE QUIZ AGAIN" at bounding box center [753, 292] width 116 height 30
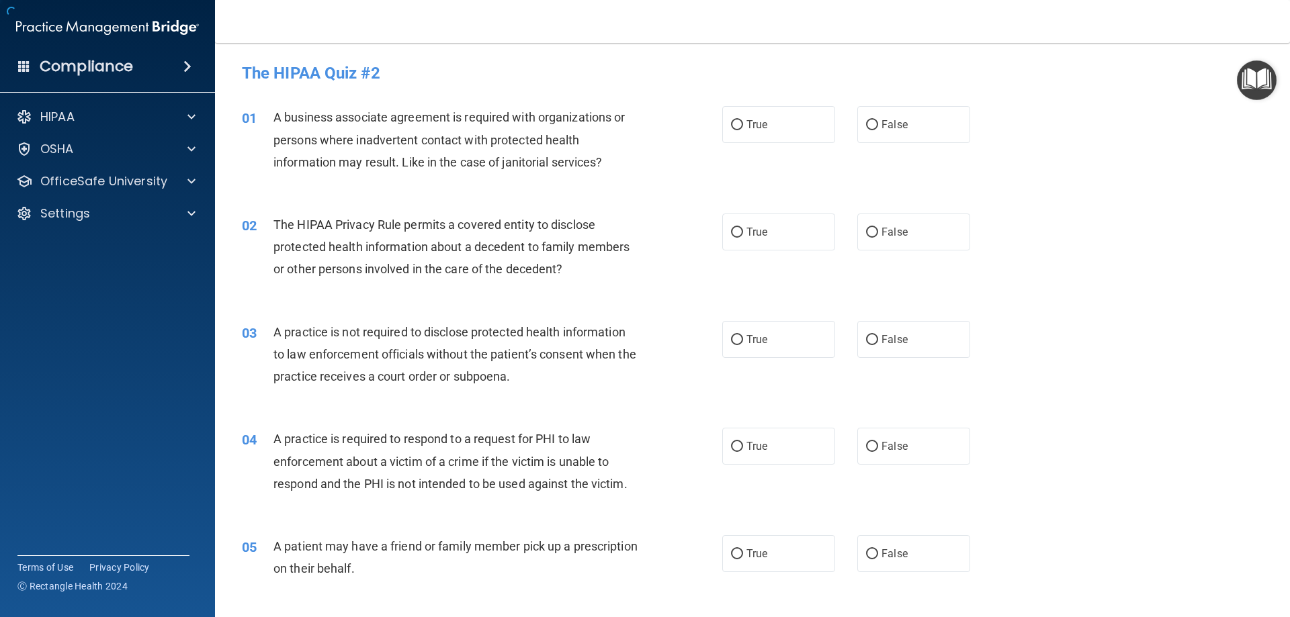
click at [476, 168] on span "A business associate agreement is required with organizations or persons where …" at bounding box center [448, 139] width 351 height 58
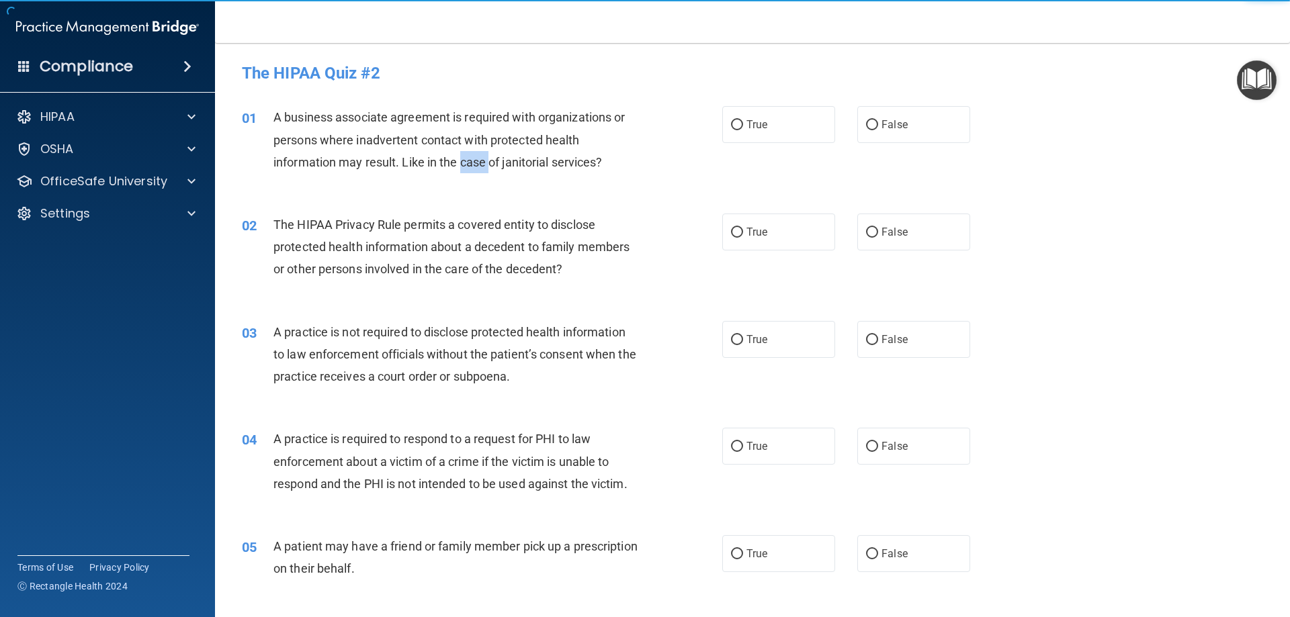
click at [478, 152] on div "A business associate agreement is required with organizations or persons where …" at bounding box center [461, 139] width 376 height 67
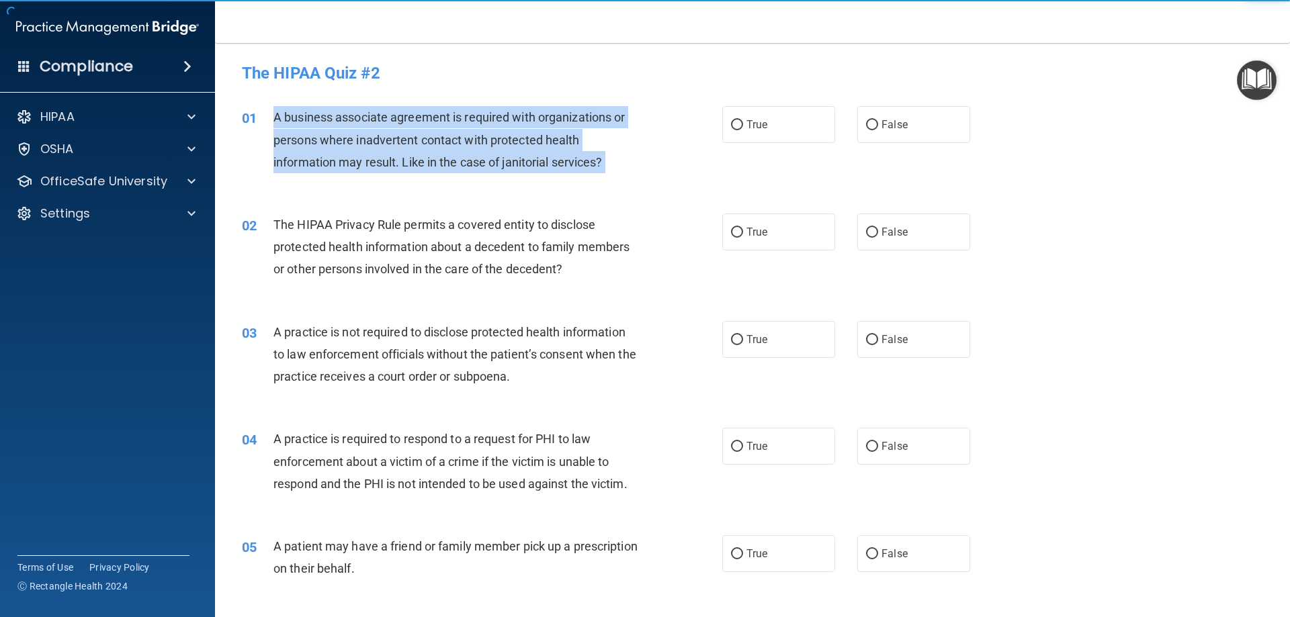
click at [478, 153] on div "A business associate agreement is required with organizations or persons where …" at bounding box center [461, 139] width 376 height 67
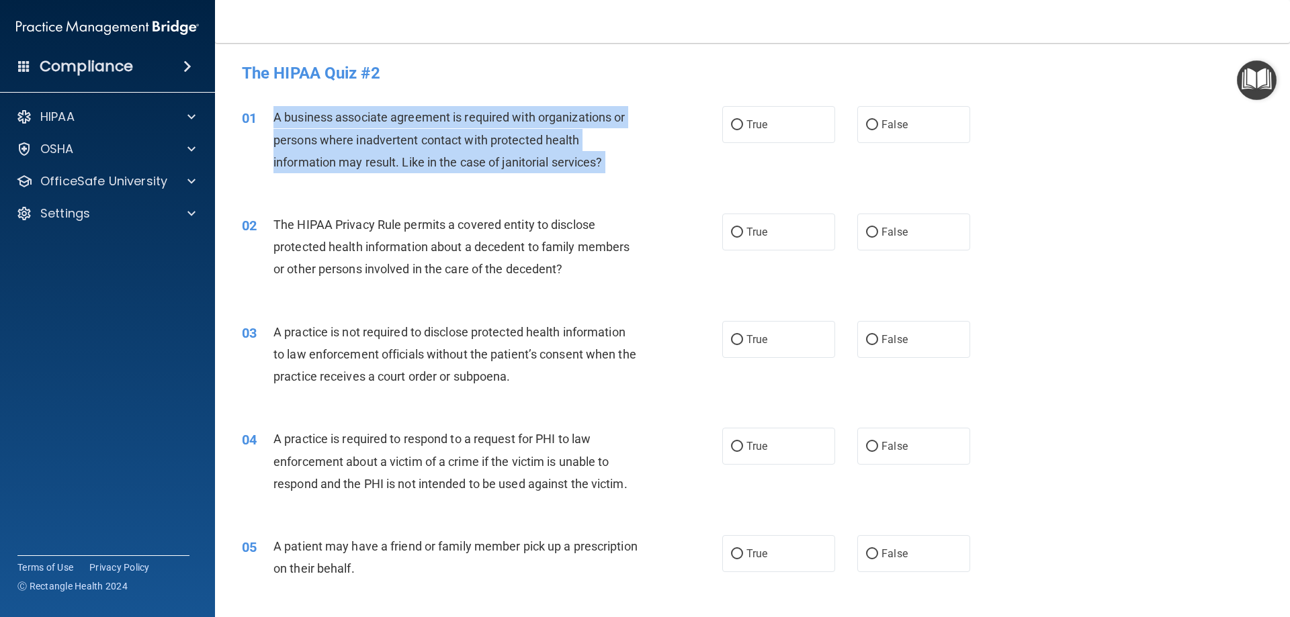
drag, startPoint x: 474, startPoint y: 156, endPoint x: 413, endPoint y: 158, distance: 61.2
click at [413, 158] on span "A business associate agreement is required with organizations or persons where …" at bounding box center [448, 139] width 351 height 58
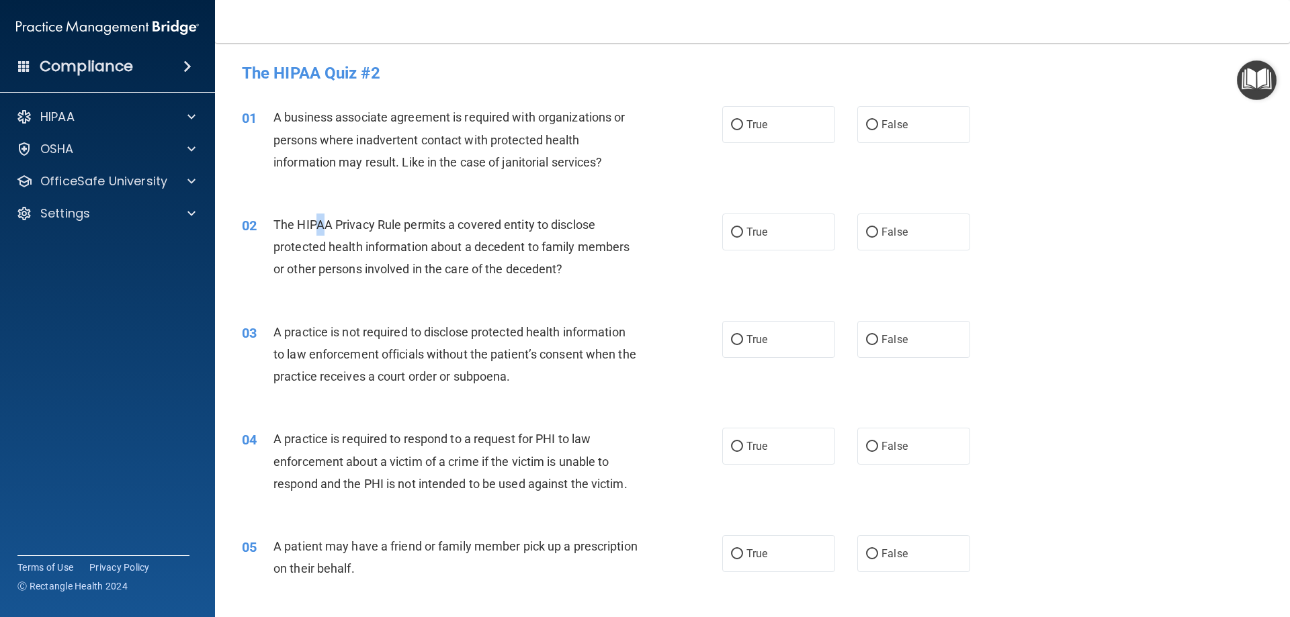
drag, startPoint x: 320, startPoint y: 220, endPoint x: 314, endPoint y: 234, distance: 15.4
click at [314, 234] on div "The HIPAA Privacy Rule permits a covered entity to disclose protected health in…" at bounding box center [461, 247] width 376 height 67
click at [313, 236] on div "The HIPAA Privacy Rule permits a covered entity to disclose protected health in…" at bounding box center [461, 247] width 376 height 67
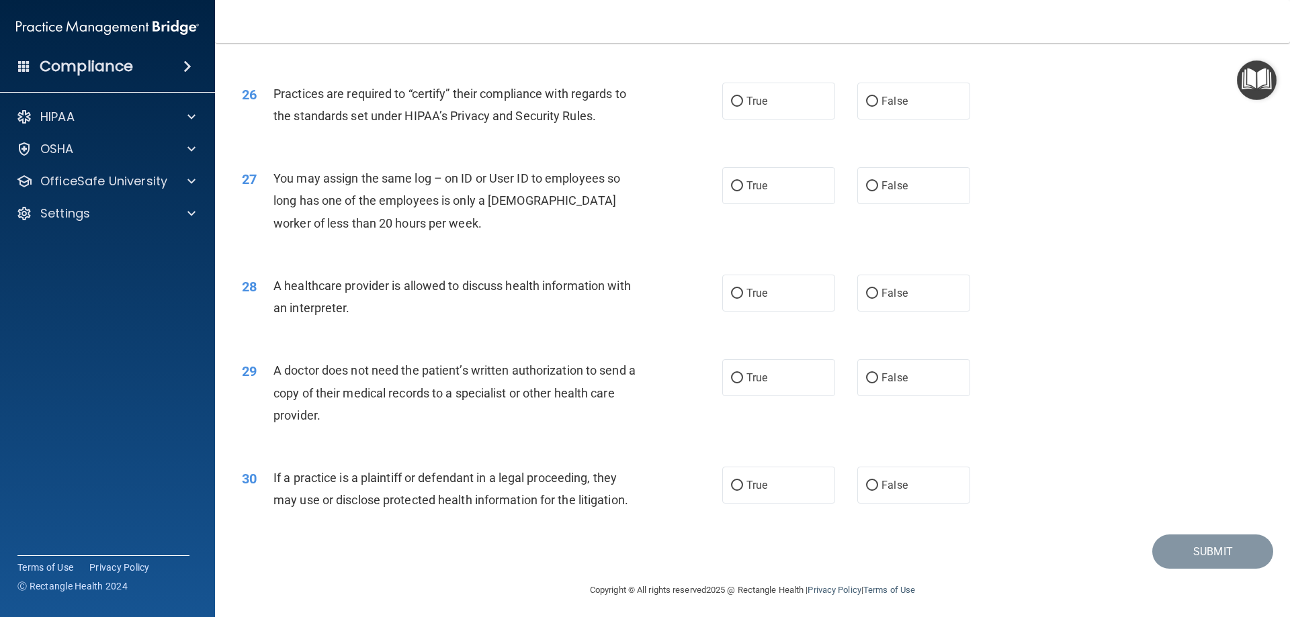
scroll to position [2510, 0]
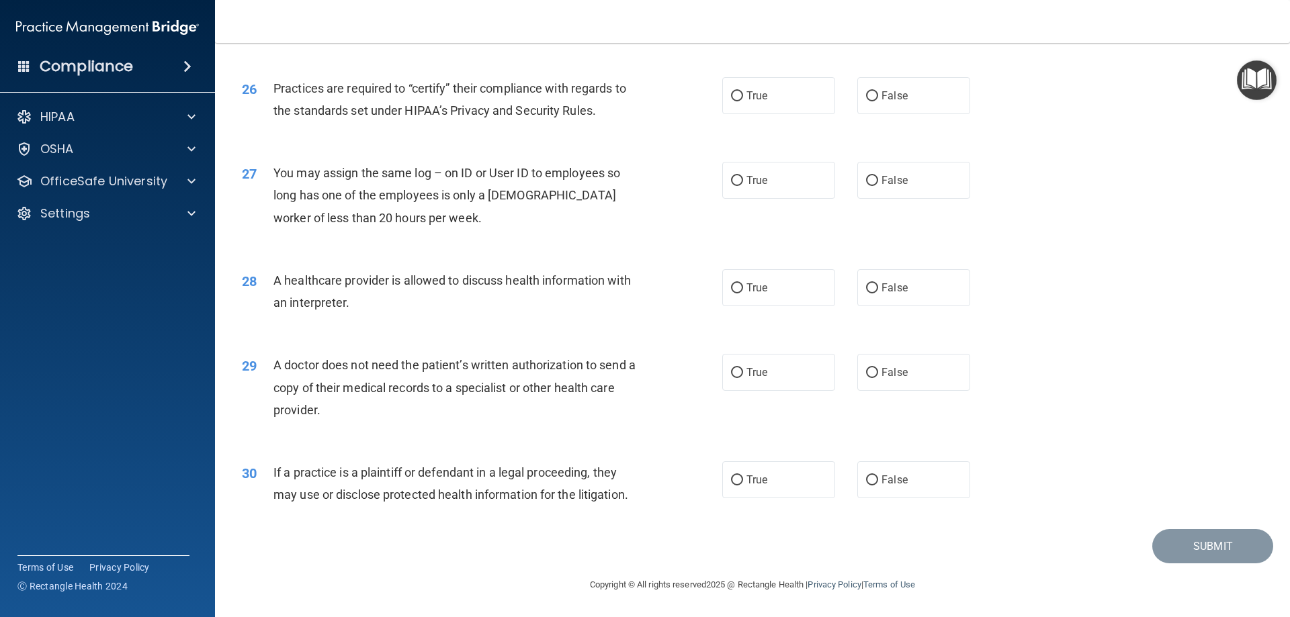
click at [340, 476] on span "If a practice is a plaintiff or defendant in a legal proceeding, they may use o…" at bounding box center [450, 484] width 355 height 36
click at [339, 476] on span "If a practice is a plaintiff or defendant in a legal proceeding, they may use o…" at bounding box center [450, 484] width 355 height 36
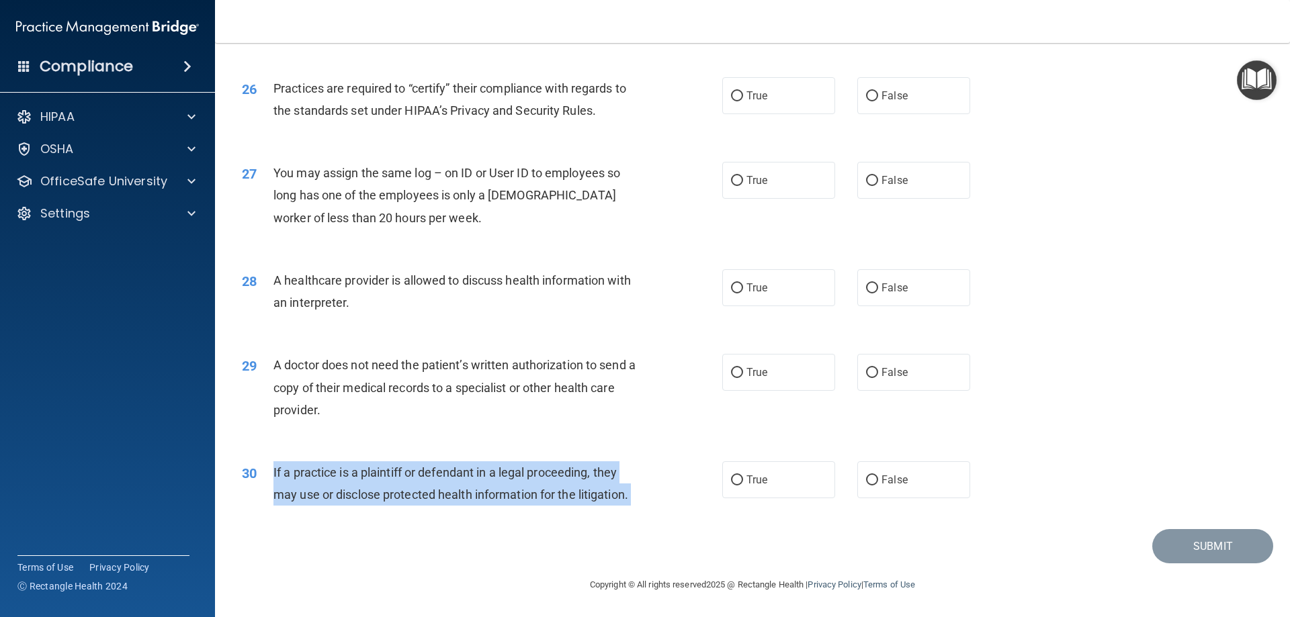
click at [339, 476] on span "If a practice is a plaintiff or defendant in a legal proceeding, they may use o…" at bounding box center [450, 484] width 355 height 36
click at [731, 481] on input "True" at bounding box center [737, 481] width 12 height 10
radio input "true"
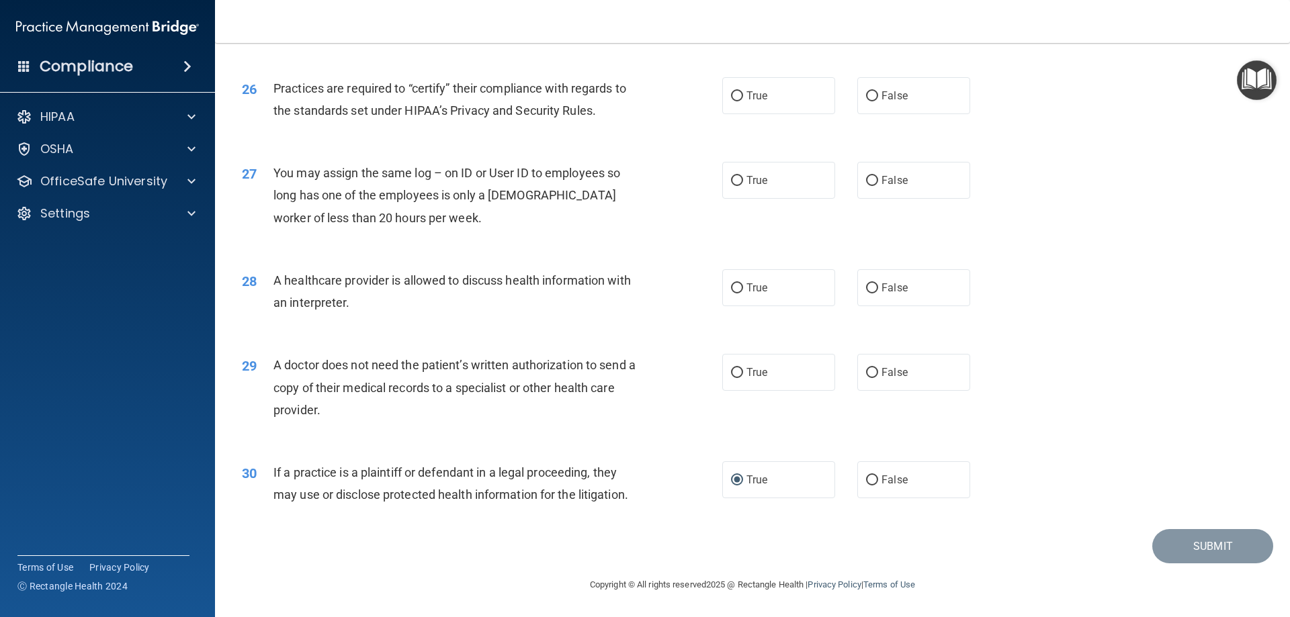
click at [420, 375] on div "A doctor does not need the patient’s written authorization to send a copy of th…" at bounding box center [461, 387] width 376 height 67
click at [421, 375] on div "A doctor does not need the patient’s written authorization to send a copy of th…" at bounding box center [461, 387] width 376 height 67
click at [349, 389] on span "A doctor does not need the patient’s written authorization to send a copy of th…" at bounding box center [454, 387] width 362 height 58
click at [349, 390] on span "A doctor does not need the patient’s written authorization to send a copy of th…" at bounding box center [454, 387] width 362 height 58
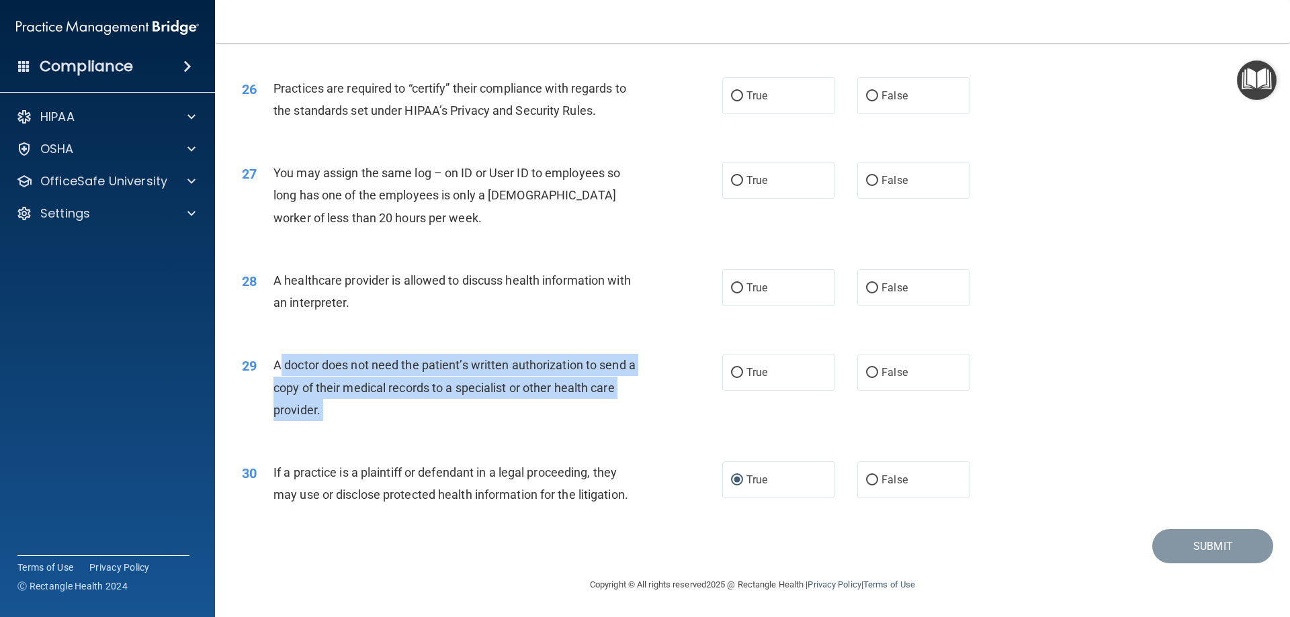
click at [349, 390] on span "A doctor does not need the patient’s written authorization to send a copy of th…" at bounding box center [454, 387] width 362 height 58
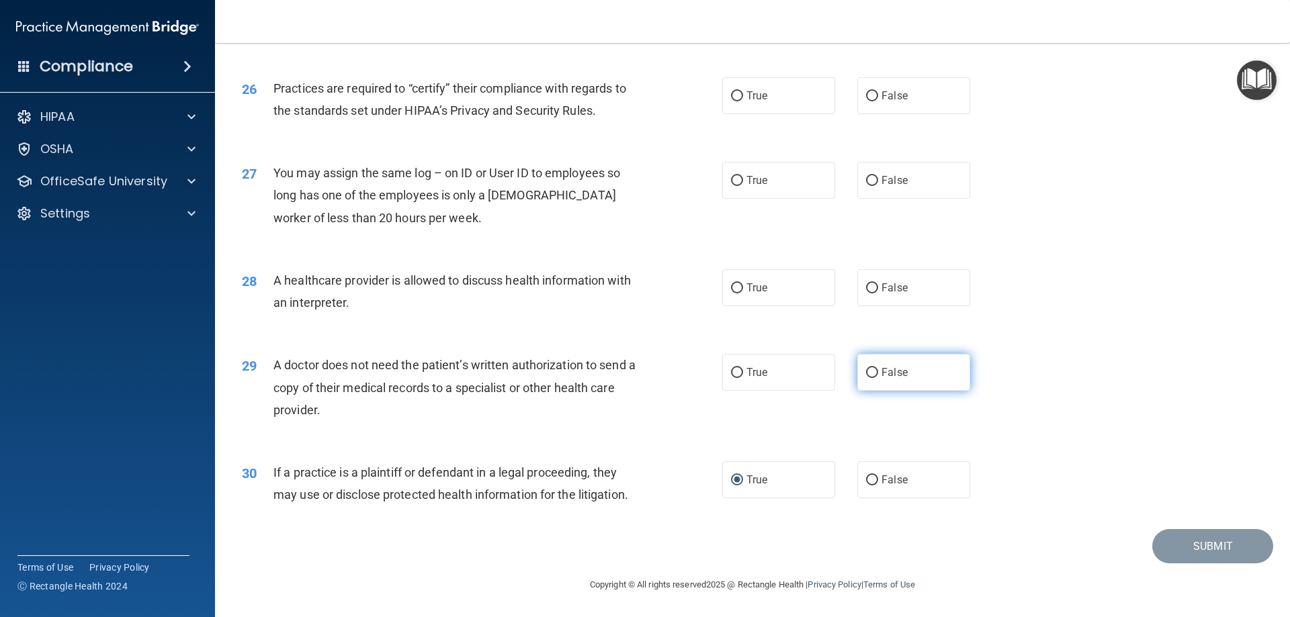
click at [883, 380] on label "False" at bounding box center [913, 372] width 113 height 37
click at [878, 378] on input "False" at bounding box center [872, 373] width 12 height 10
radio input "true"
click at [390, 280] on span "A healthcare provider is allowed to discuss health information with an interpre…" at bounding box center [451, 291] width 357 height 36
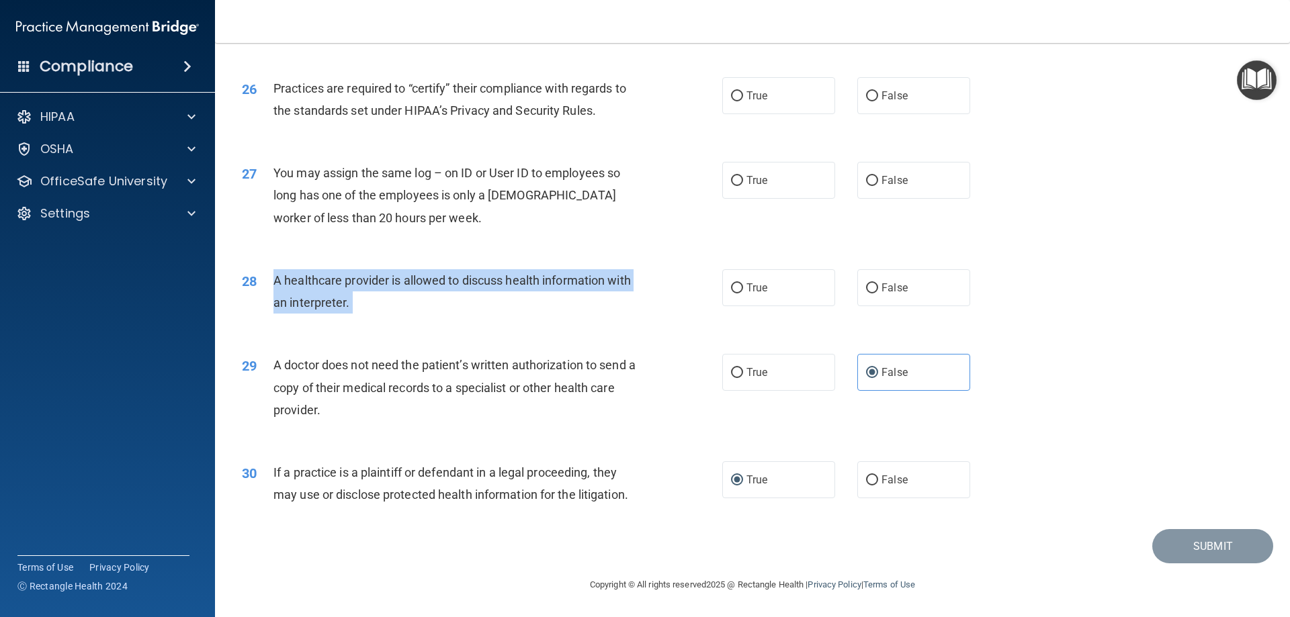
click at [390, 280] on span "A healthcare provider is allowed to discuss health information with an interpre…" at bounding box center [451, 291] width 357 height 36
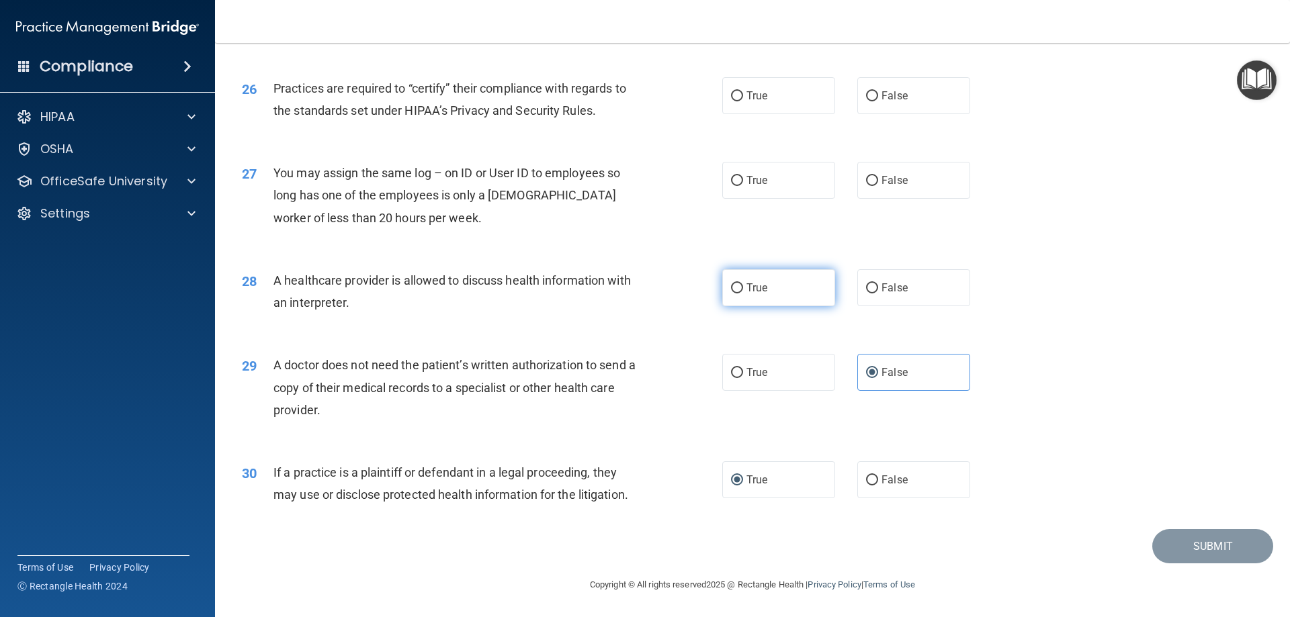
click at [791, 293] on label "True" at bounding box center [778, 287] width 113 height 37
click at [743, 293] on input "True" at bounding box center [737, 289] width 12 height 10
radio input "true"
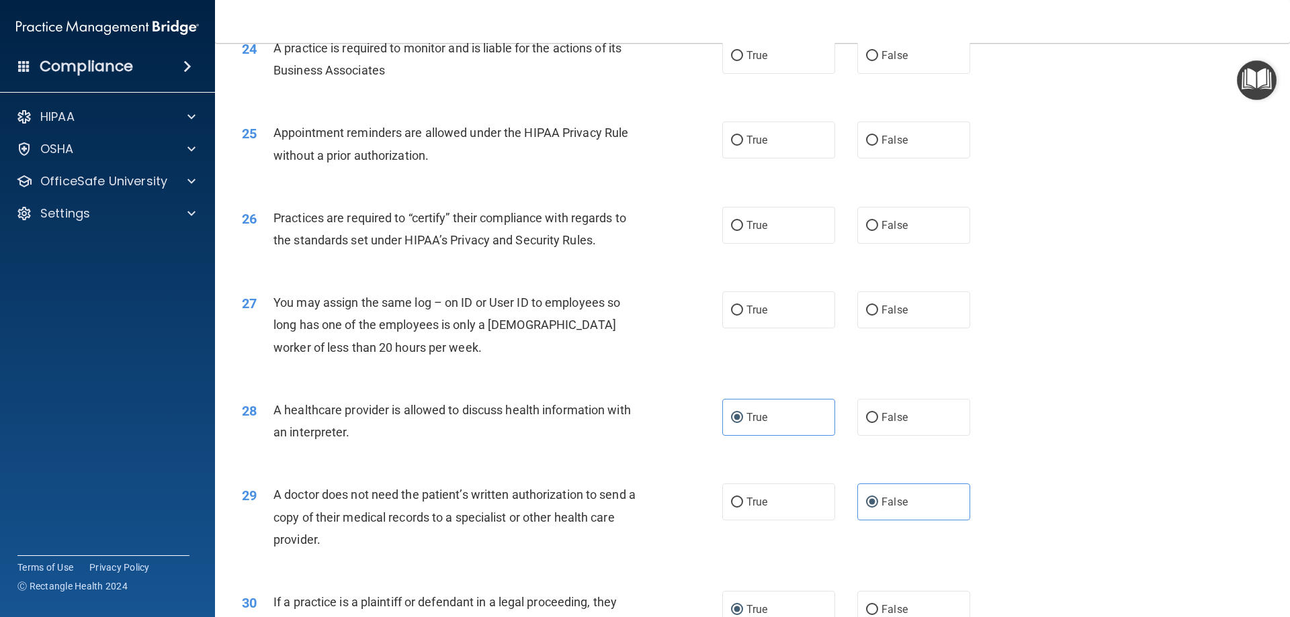
scroll to position [2376, 0]
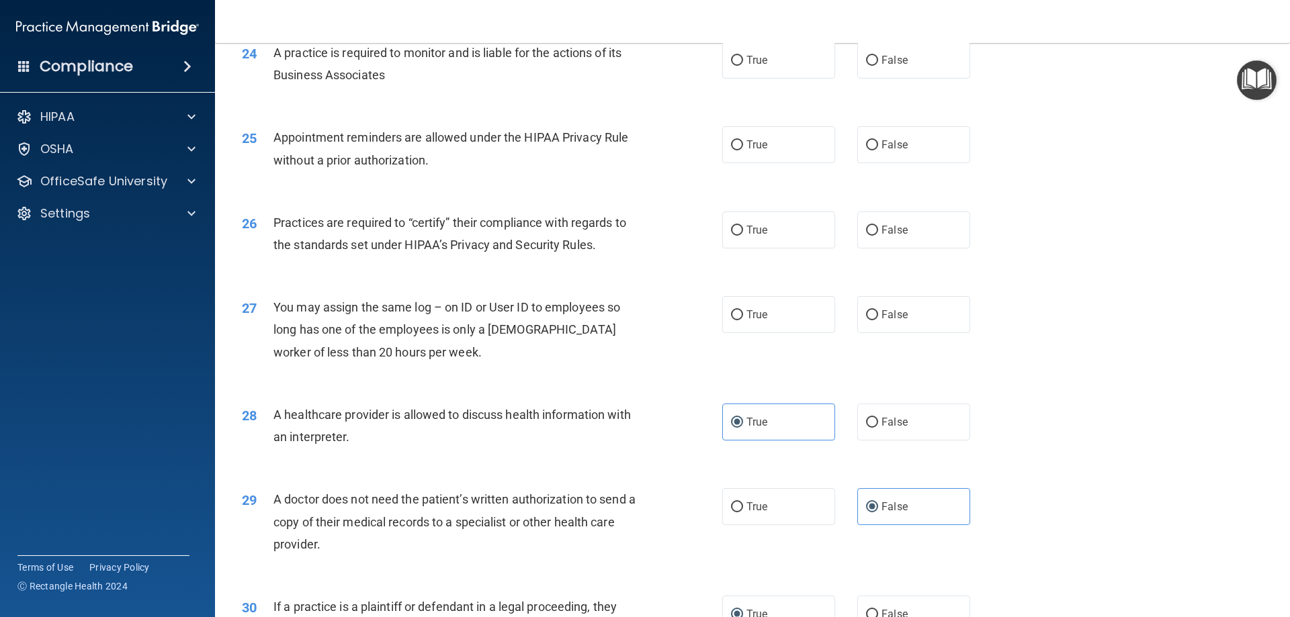
click at [399, 335] on span "You may assign the same log – on ID or User ID to employees so long has one of …" at bounding box center [446, 329] width 347 height 58
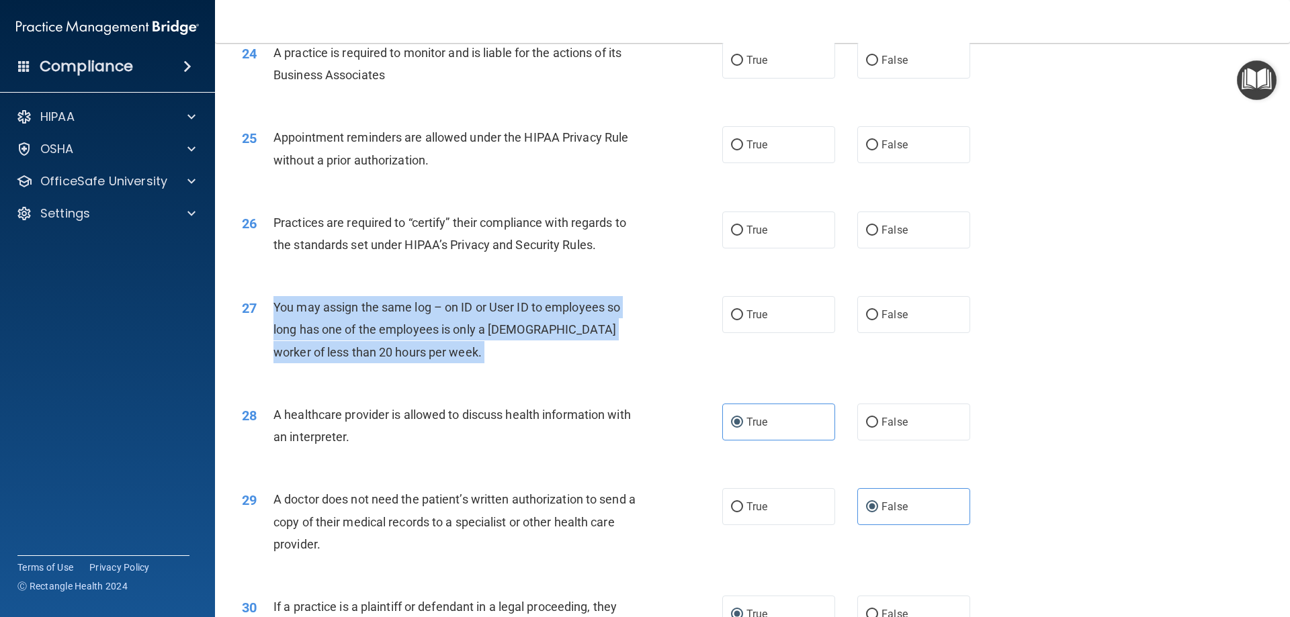
click at [399, 335] on span "You may assign the same log – on ID or User ID to employees so long has one of …" at bounding box center [446, 329] width 347 height 58
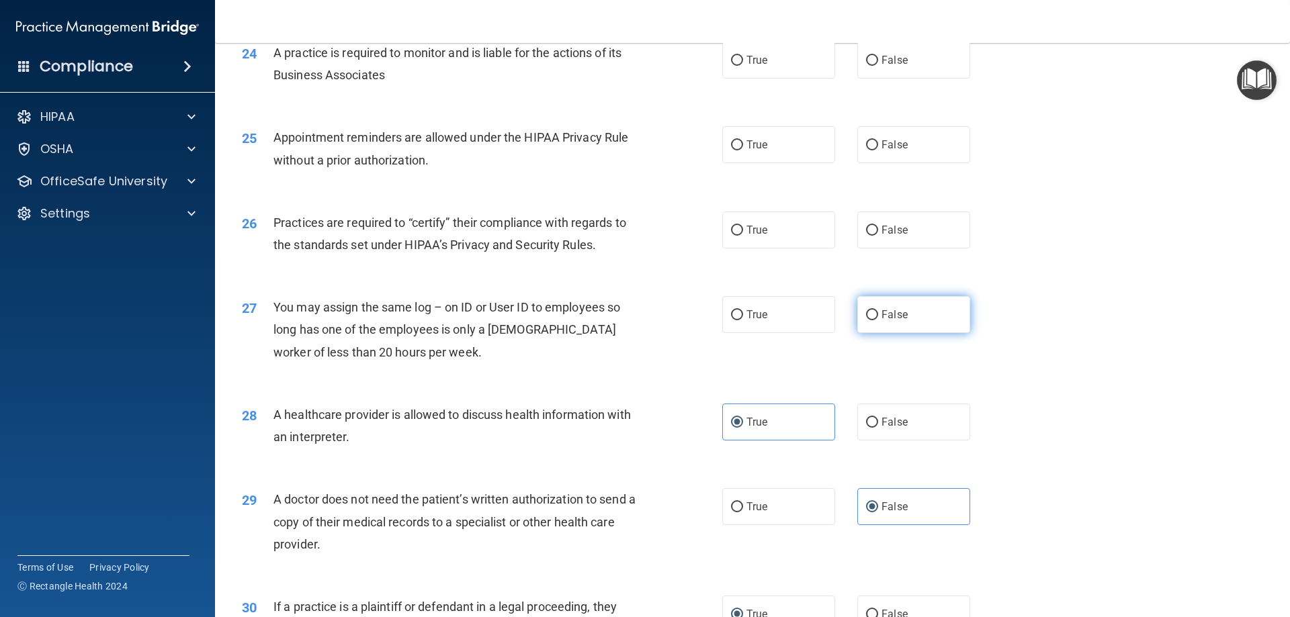
click at [894, 328] on label "False" at bounding box center [913, 314] width 113 height 37
click at [878, 321] on input "False" at bounding box center [872, 315] width 12 height 10
radio input "true"
click at [608, 334] on span "You may assign the same log – on ID or User ID to employees so long has one of …" at bounding box center [446, 329] width 347 height 58
click at [403, 237] on span "Practices are required to “certify” their compliance with regards to the standa…" at bounding box center [449, 234] width 353 height 36
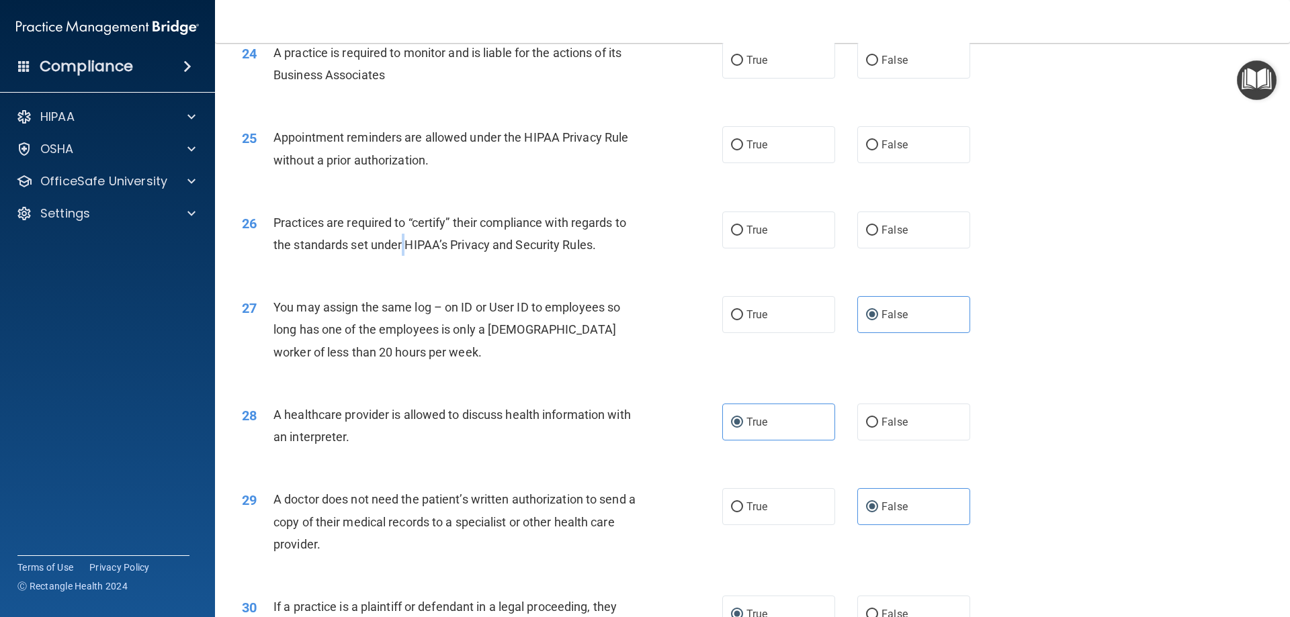
click at [402, 237] on div "Practices are required to “certify” their compliance with regards to the standa…" at bounding box center [461, 234] width 376 height 44
click at [407, 225] on span "Practices are required to “certify” their compliance with regards to the standa…" at bounding box center [449, 234] width 353 height 36
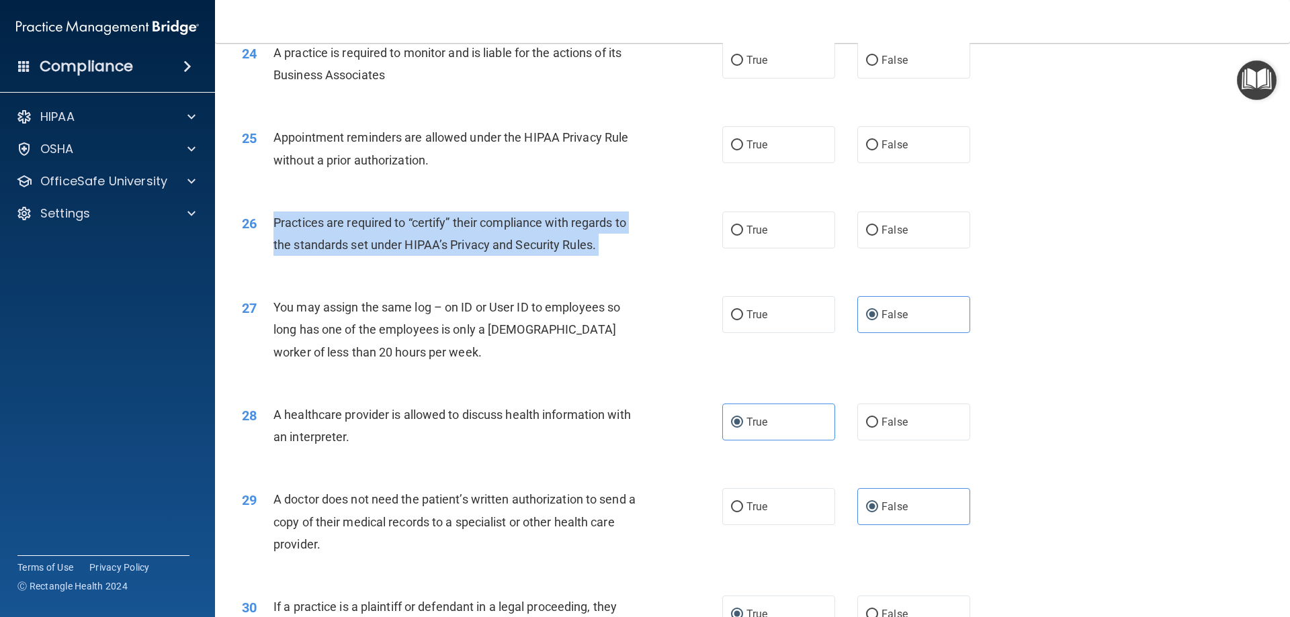
click at [407, 225] on span "Practices are required to “certify” their compliance with regards to the standa…" at bounding box center [449, 234] width 353 height 36
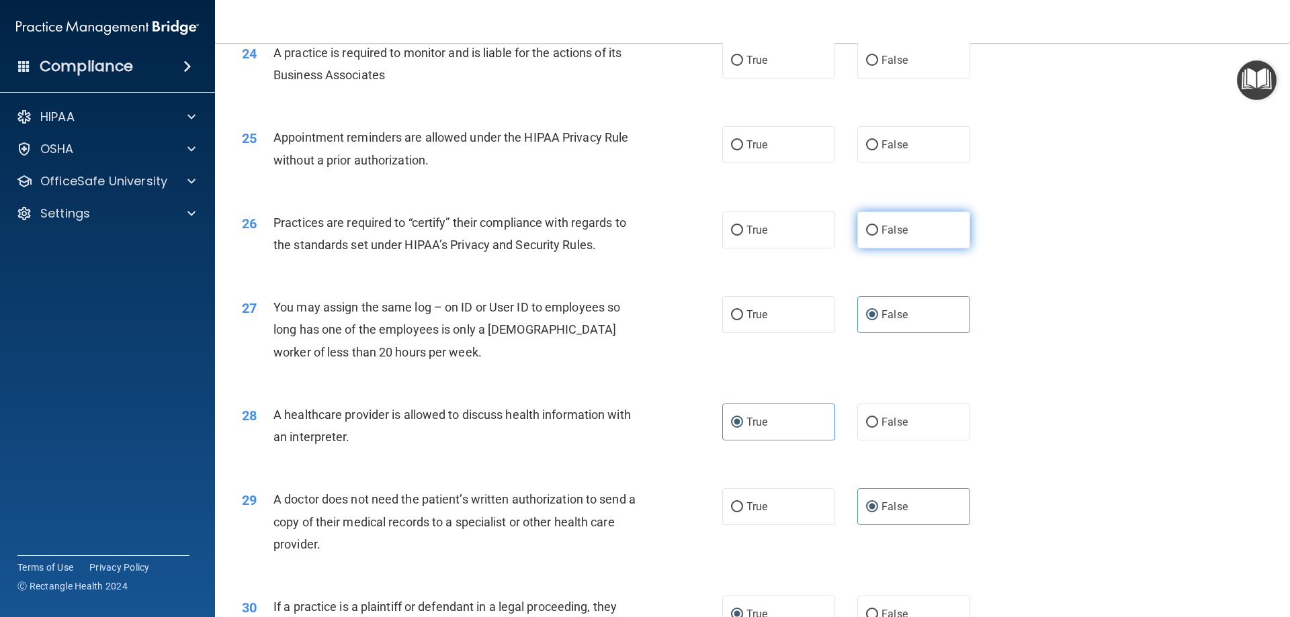
click at [901, 223] on label "False" at bounding box center [913, 230] width 113 height 37
click at [878, 226] on input "False" at bounding box center [872, 231] width 12 height 10
radio input "true"
click at [475, 185] on div "25 Appointment reminders are allowed under the HIPAA Privacy Rule without a pri…" at bounding box center [752, 152] width 1041 height 85
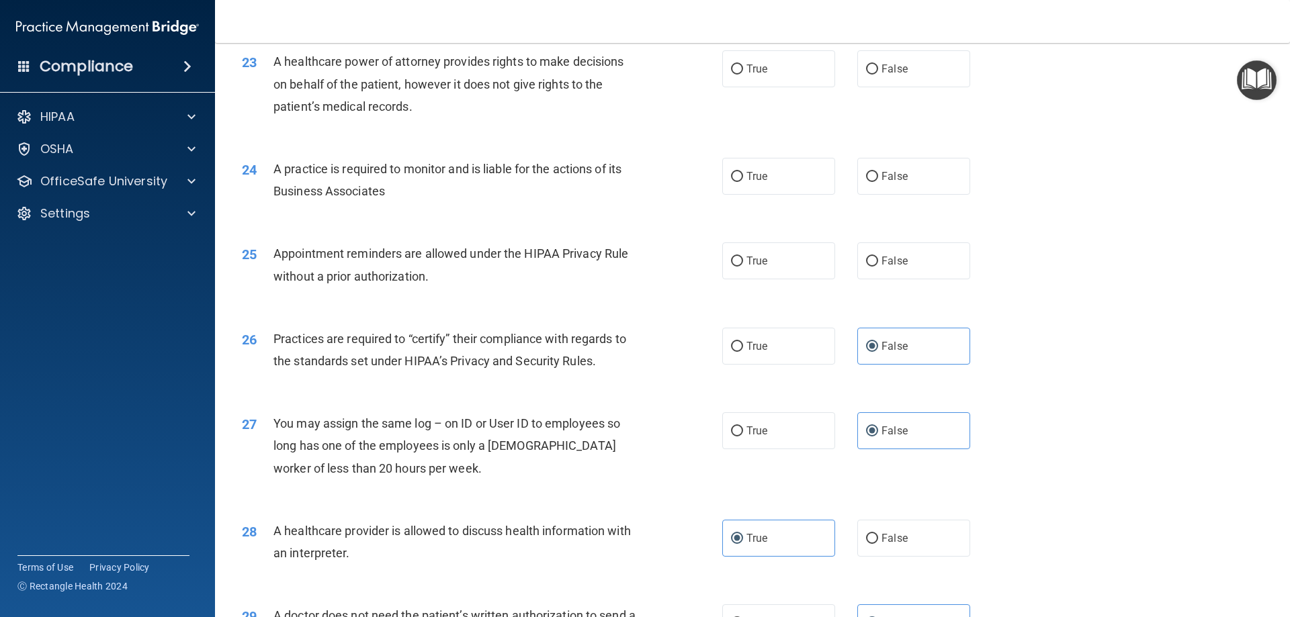
scroll to position [2242, 0]
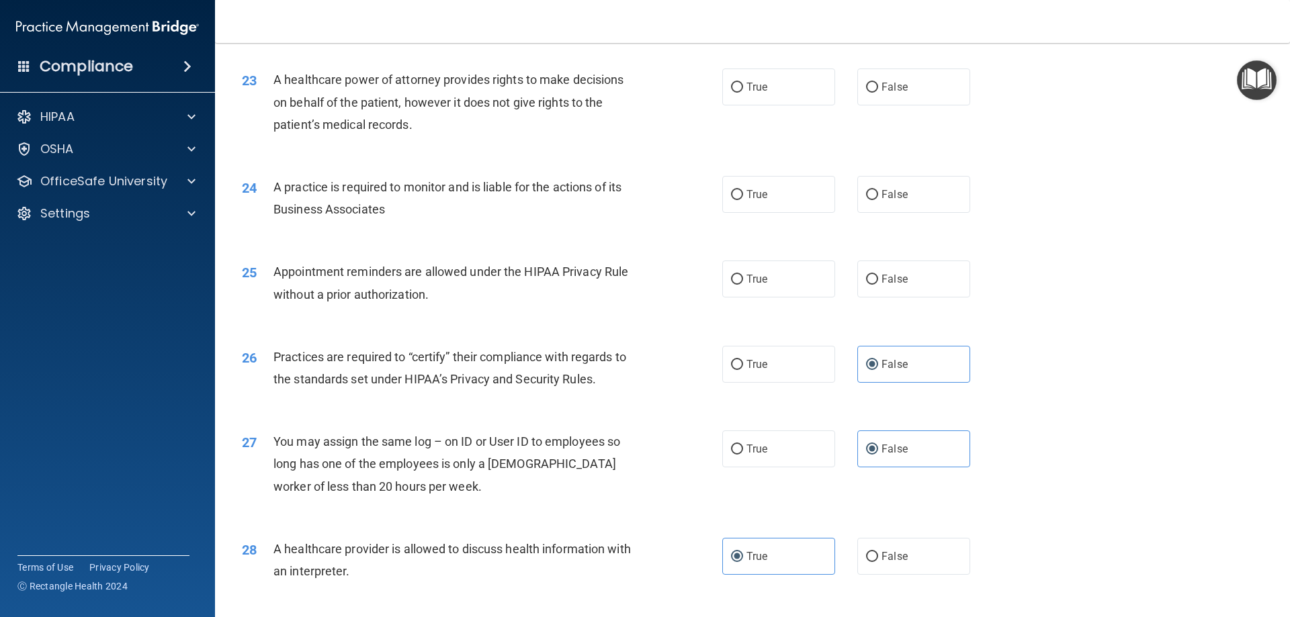
click at [382, 271] on span "Appointment reminders are allowed under the HIPAA Privacy Rule without a prior …" at bounding box center [450, 283] width 355 height 36
click at [380, 269] on span "Appointment reminders are allowed under the HIPAA Privacy Rule without a prior …" at bounding box center [450, 283] width 355 height 36
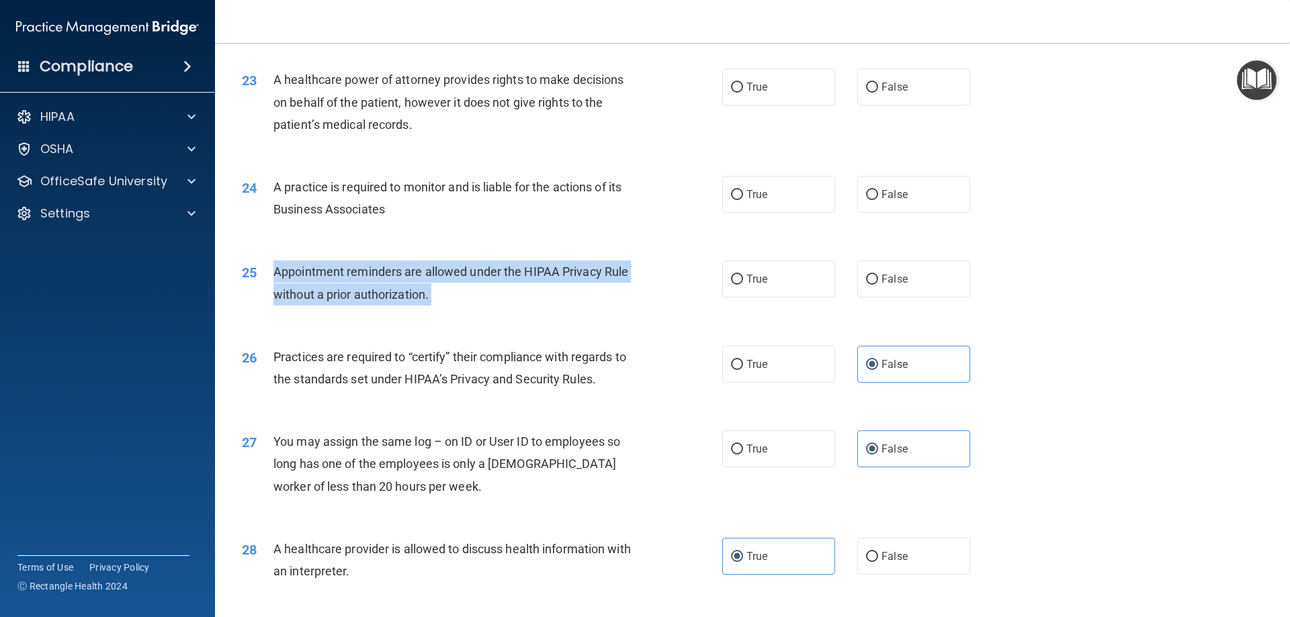
click at [380, 269] on span "Appointment reminders are allowed under the HIPAA Privacy Rule without a prior …" at bounding box center [450, 283] width 355 height 36
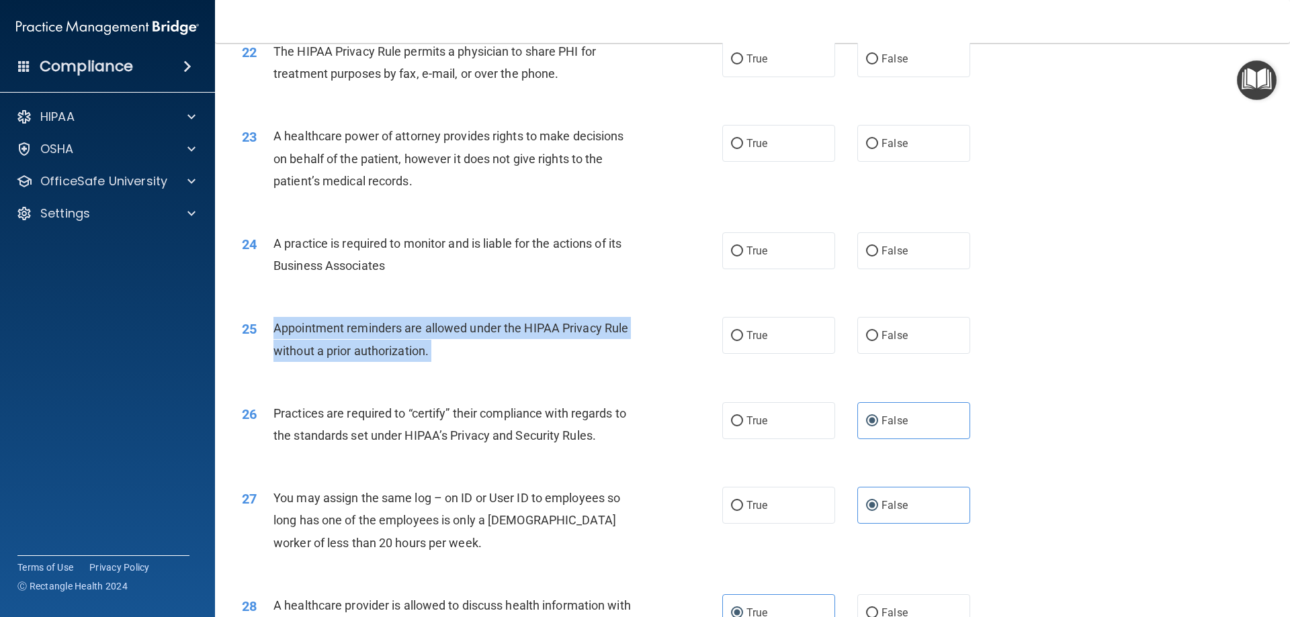
scroll to position [2107, 0]
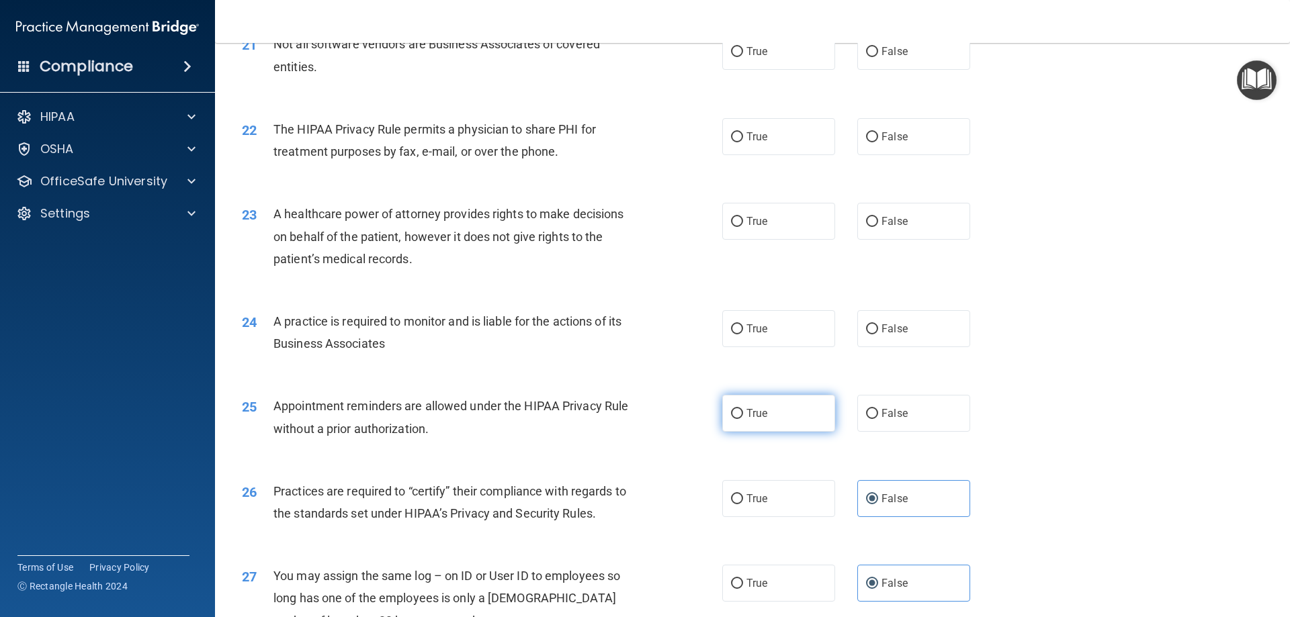
click at [746, 413] on span "True" at bounding box center [756, 413] width 21 height 13
click at [744, 395] on label "True" at bounding box center [778, 413] width 113 height 37
click at [743, 409] on input "True" at bounding box center [737, 414] width 12 height 10
radio input "true"
click at [747, 412] on span "True" at bounding box center [756, 413] width 21 height 13
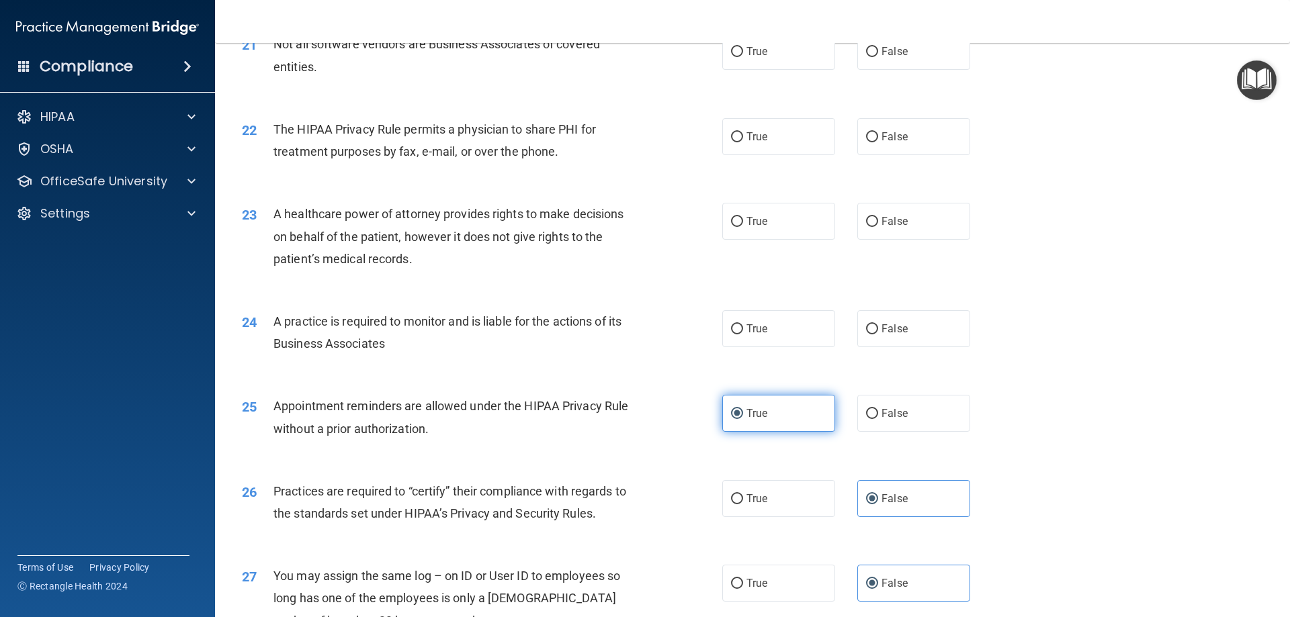
click at [743, 412] on input "True" at bounding box center [737, 414] width 12 height 10
click at [332, 316] on span "A practice is required to monitor and is liable for the actions of its Business…" at bounding box center [447, 332] width 348 height 36
click at [324, 327] on span "A practice is required to monitor and is liable for the actions of its Business…" at bounding box center [447, 332] width 348 height 36
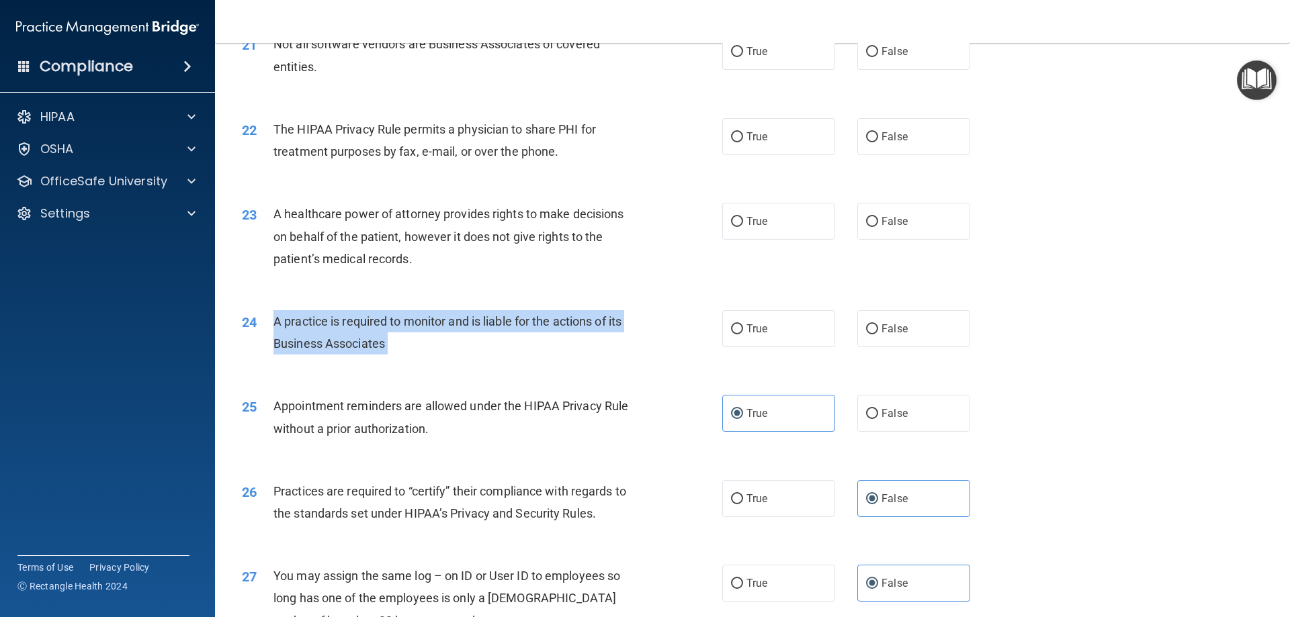
click at [324, 329] on div "A practice is required to monitor and is liable for the actions of its Business…" at bounding box center [461, 332] width 376 height 44
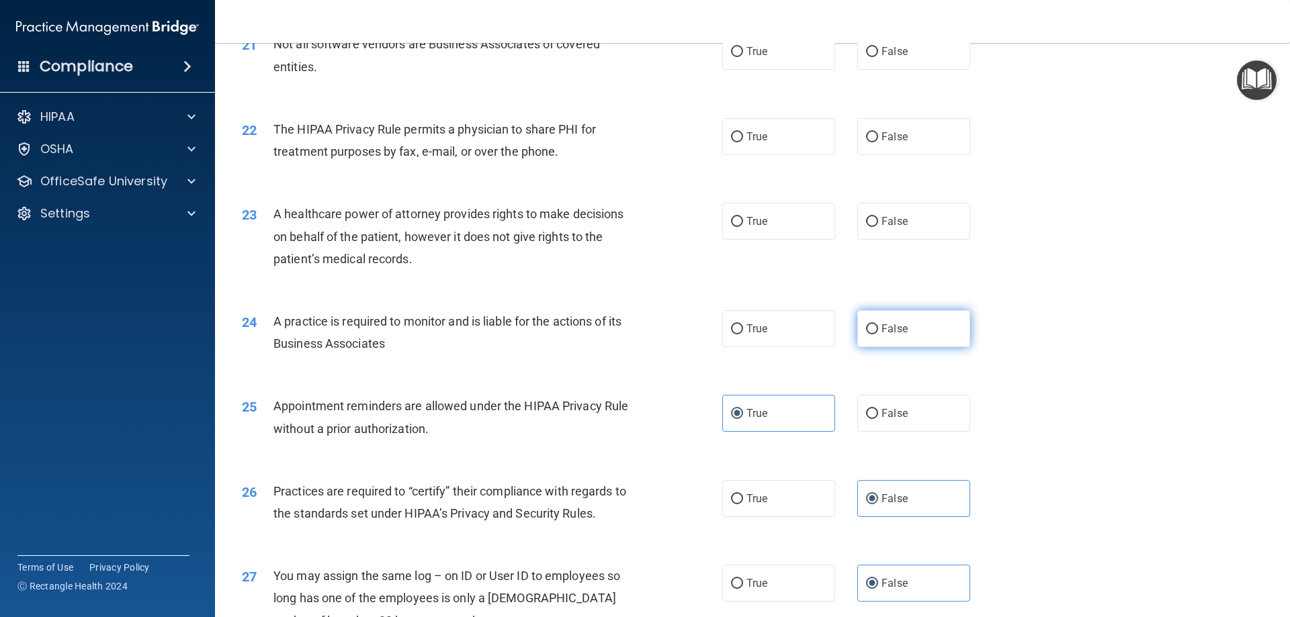
click at [896, 345] on label "False" at bounding box center [913, 328] width 113 height 37
click at [878, 335] on input "False" at bounding box center [872, 330] width 12 height 10
radio input "true"
click at [373, 242] on span "A healthcare power of attorney provides rights to make decisions on behalf of t…" at bounding box center [448, 236] width 350 height 58
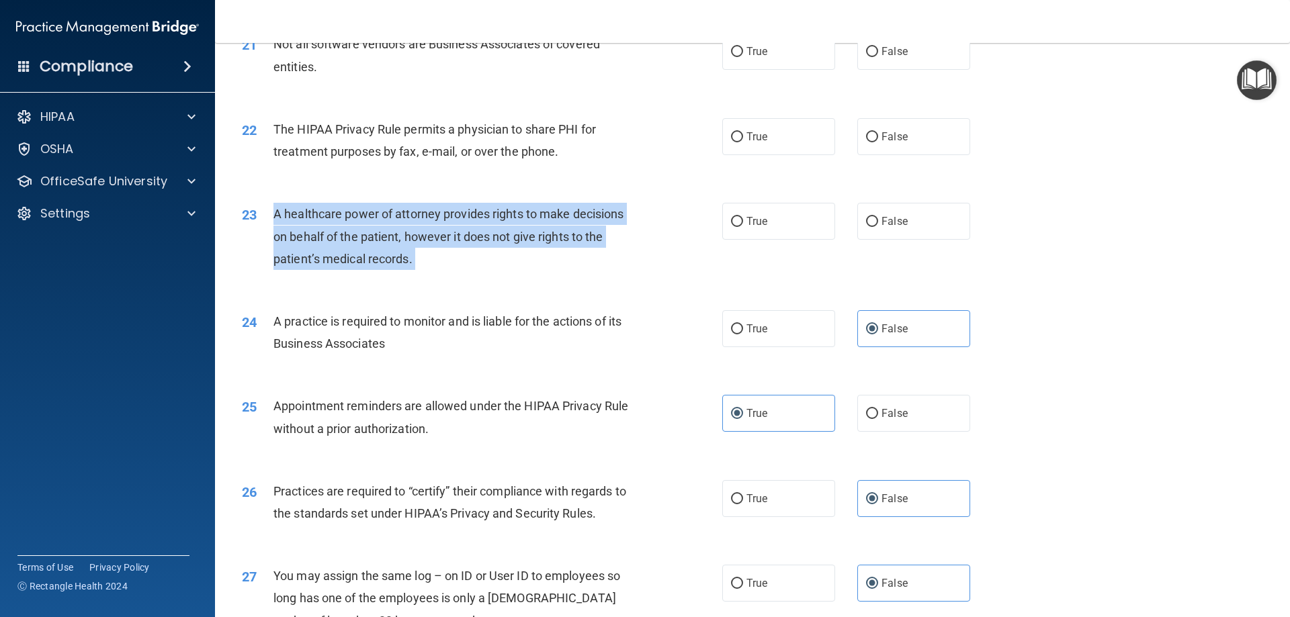
click at [373, 242] on span "A healthcare power of attorney provides rights to make decisions on behalf of t…" at bounding box center [448, 236] width 350 height 58
drag, startPoint x: 373, startPoint y: 242, endPoint x: 379, endPoint y: 249, distance: 9.0
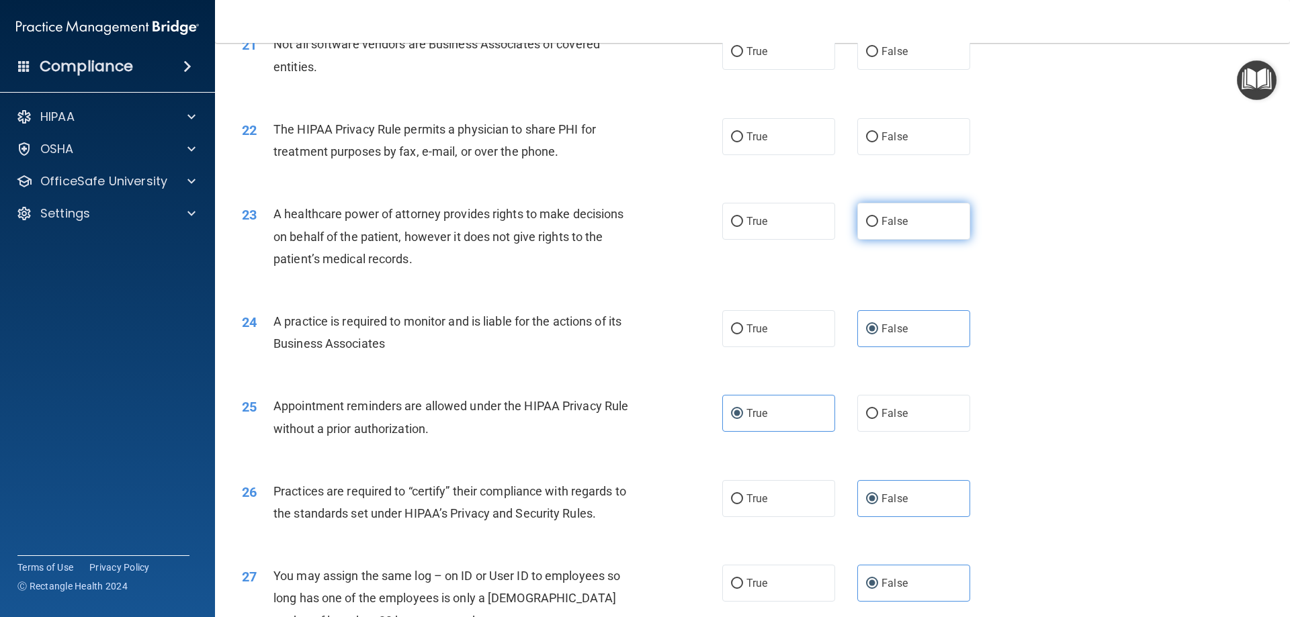
click at [904, 210] on label "False" at bounding box center [913, 221] width 113 height 37
click at [878, 217] on input "False" at bounding box center [872, 222] width 12 height 10
radio input "true"
click at [482, 270] on div "23 A healthcare power of attorney provides rights to make decisions on behalf o…" at bounding box center [482, 240] width 521 height 74
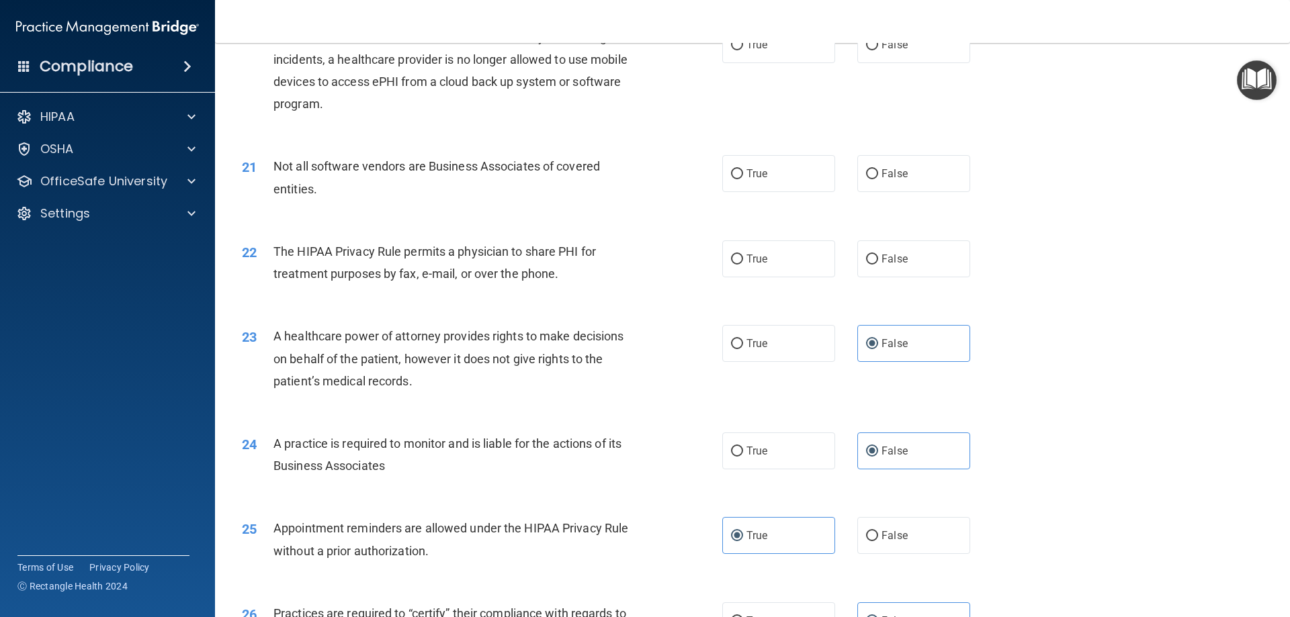
scroll to position [1973, 0]
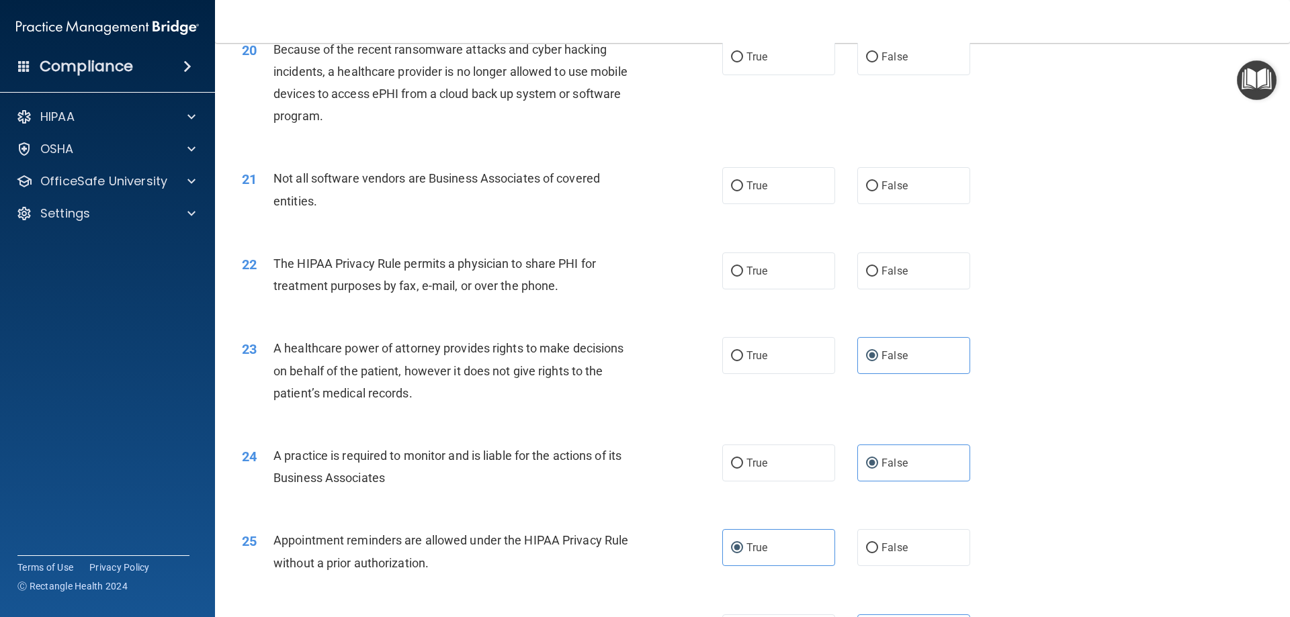
click at [372, 270] on span "The HIPAA Privacy Rule permits a physician to share PHI for treatment purposes …" at bounding box center [434, 275] width 323 height 36
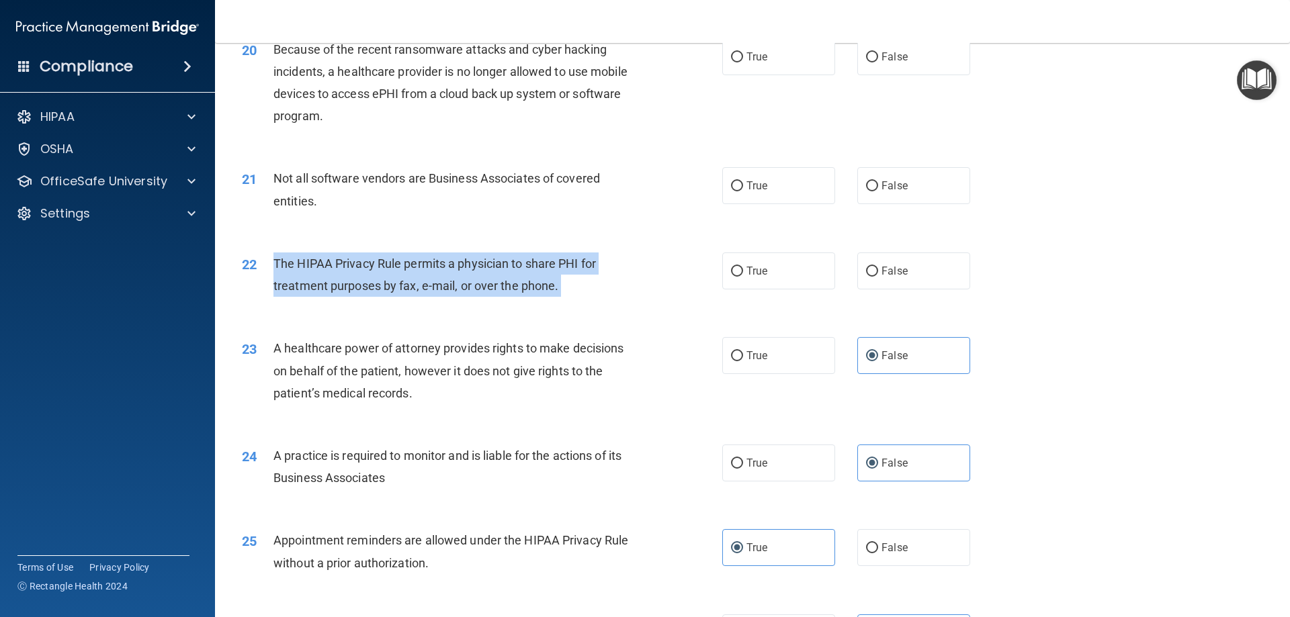
click at [372, 270] on span "The HIPAA Privacy Rule permits a physician to share PHI for treatment purposes …" at bounding box center [434, 275] width 323 height 36
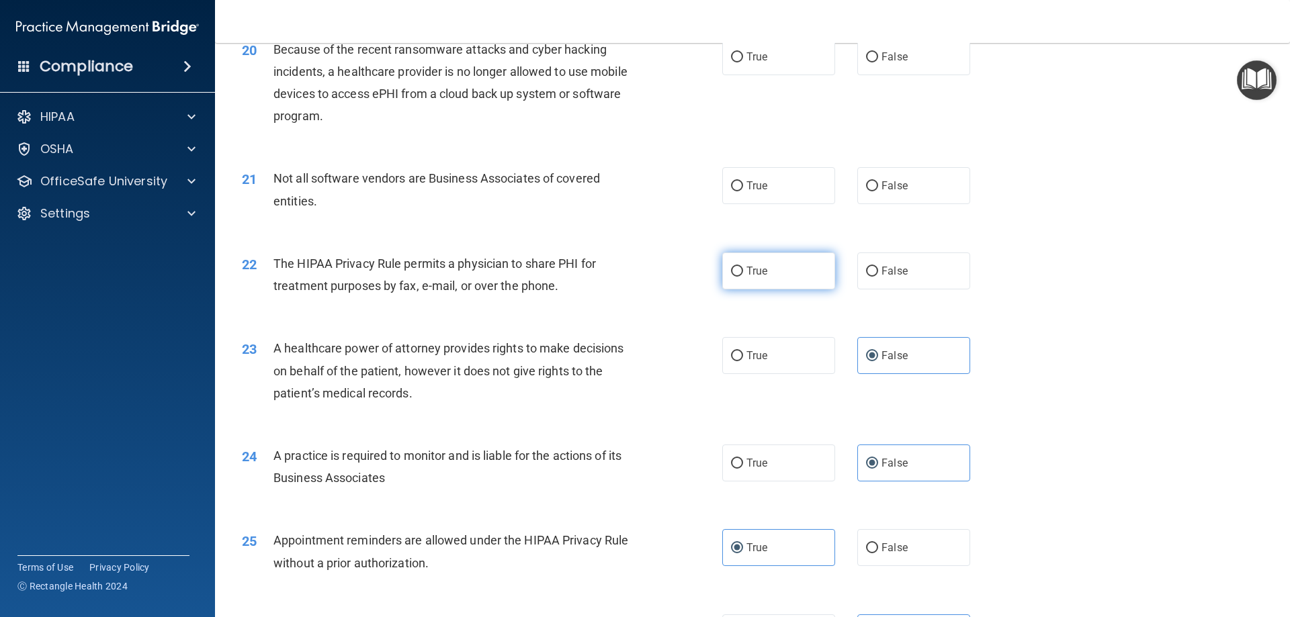
drag, startPoint x: 740, startPoint y: 297, endPoint x: 742, endPoint y: 282, distance: 14.9
click at [738, 292] on div "22 The HIPAA Privacy Rule permits a physician to share PHI for treatment purpos…" at bounding box center [752, 278] width 1041 height 85
click at [742, 281] on label "True" at bounding box center [778, 271] width 113 height 37
click at [742, 277] on input "True" at bounding box center [737, 272] width 12 height 10
radio input "true"
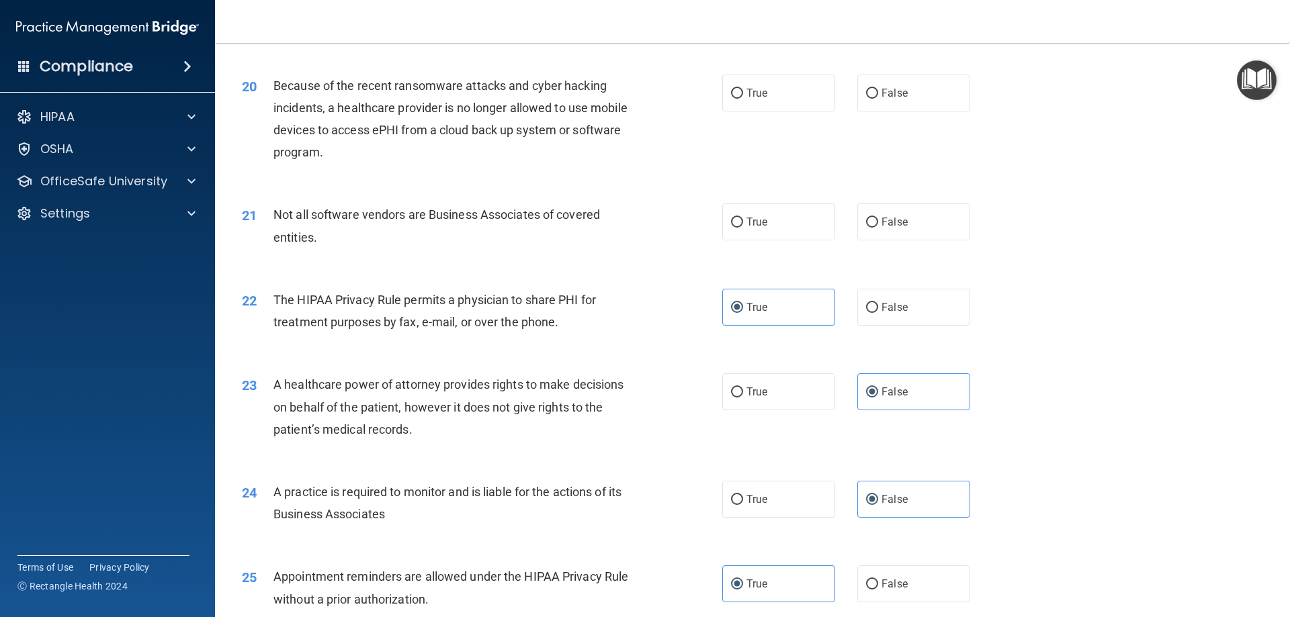
scroll to position [1906, 0]
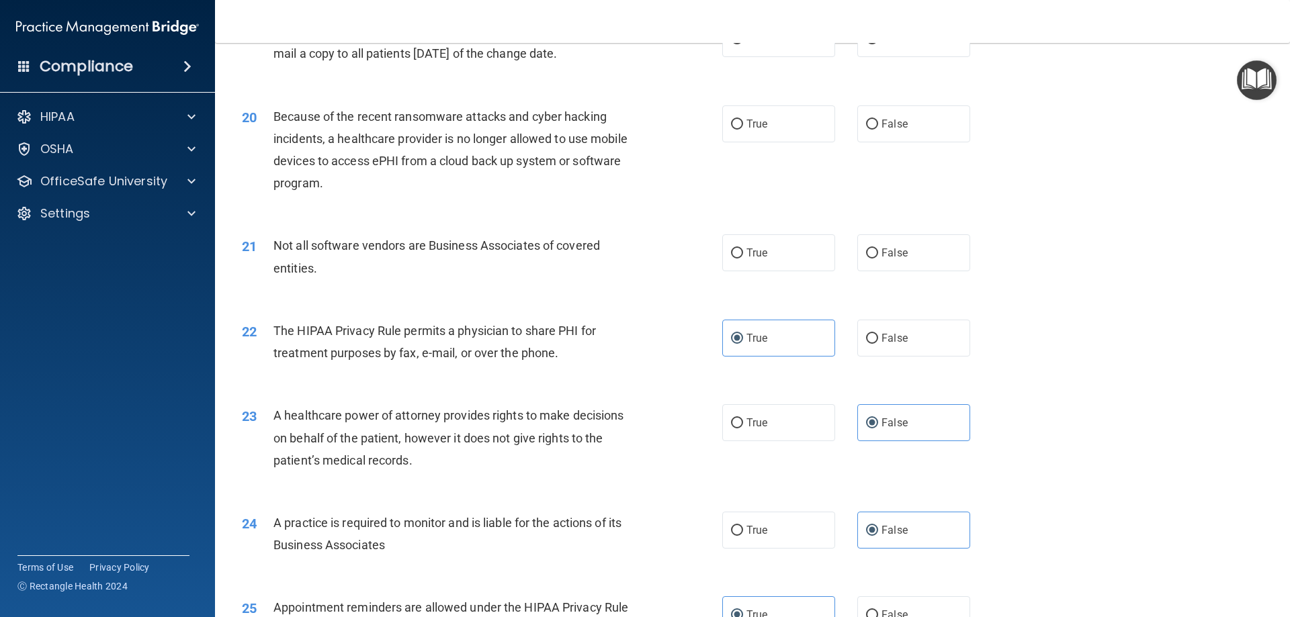
click at [344, 244] on span "Not all software vendors are Business Associates of covered entities." at bounding box center [436, 257] width 327 height 36
click at [344, 243] on span "Not all software vendors are Business Associates of covered entities." at bounding box center [436, 257] width 327 height 36
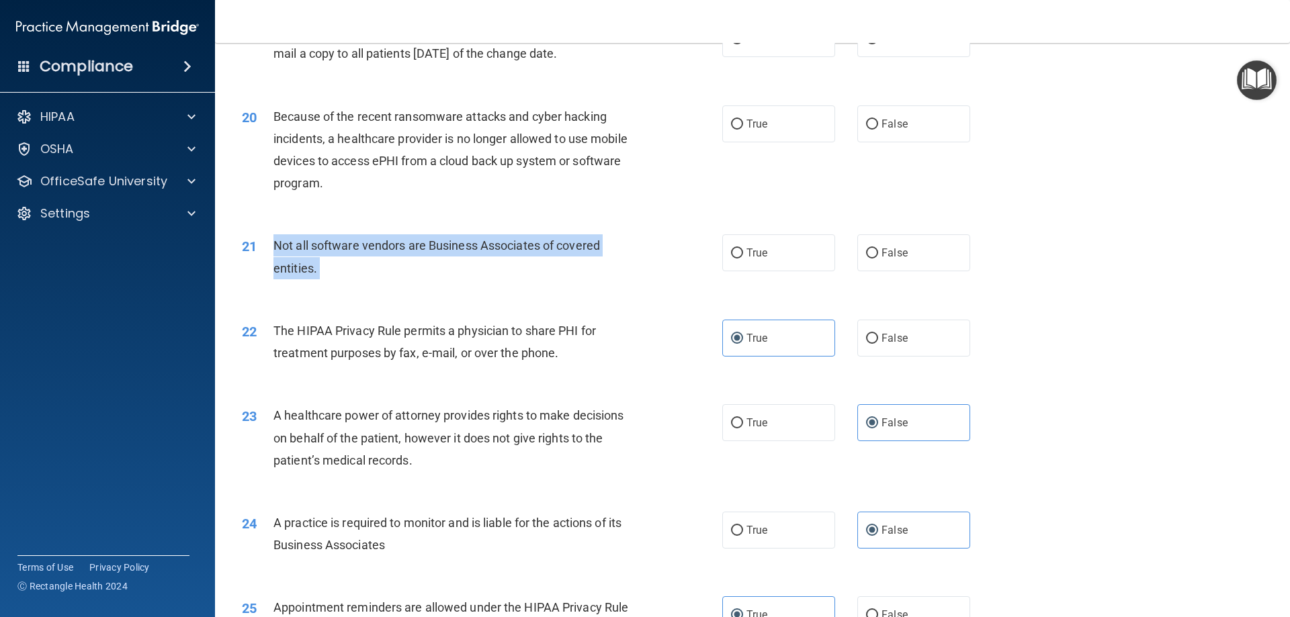
click at [345, 243] on span "Not all software vendors are Business Associates of covered entities." at bounding box center [436, 257] width 327 height 36
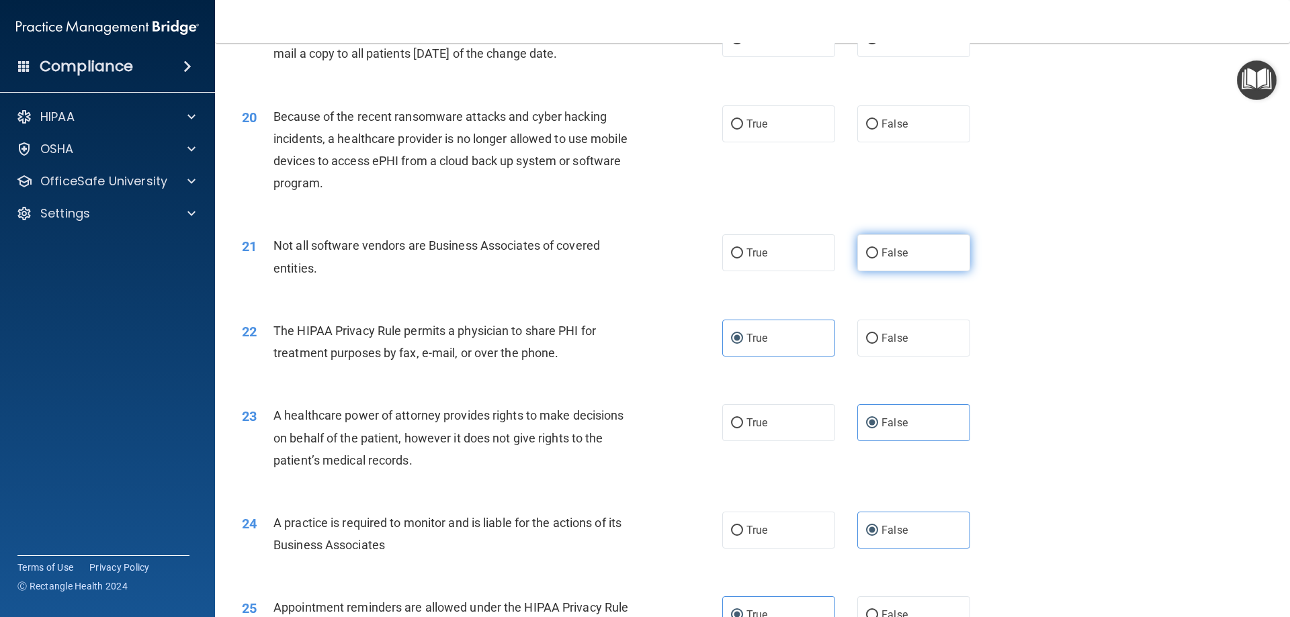
drag, startPoint x: 890, startPoint y: 259, endPoint x: 884, endPoint y: 266, distance: 9.5
click at [890, 257] on span "False" at bounding box center [895, 253] width 26 height 13
click at [878, 257] on input "False" at bounding box center [872, 254] width 12 height 10
radio input "true"
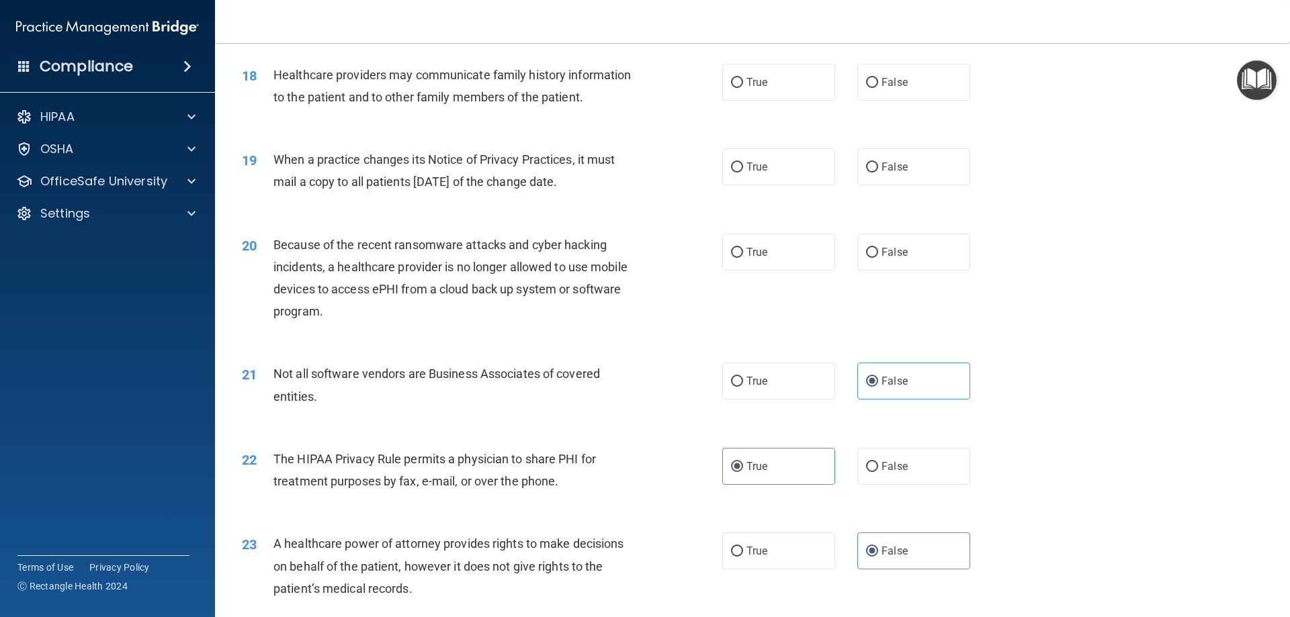
scroll to position [1771, 0]
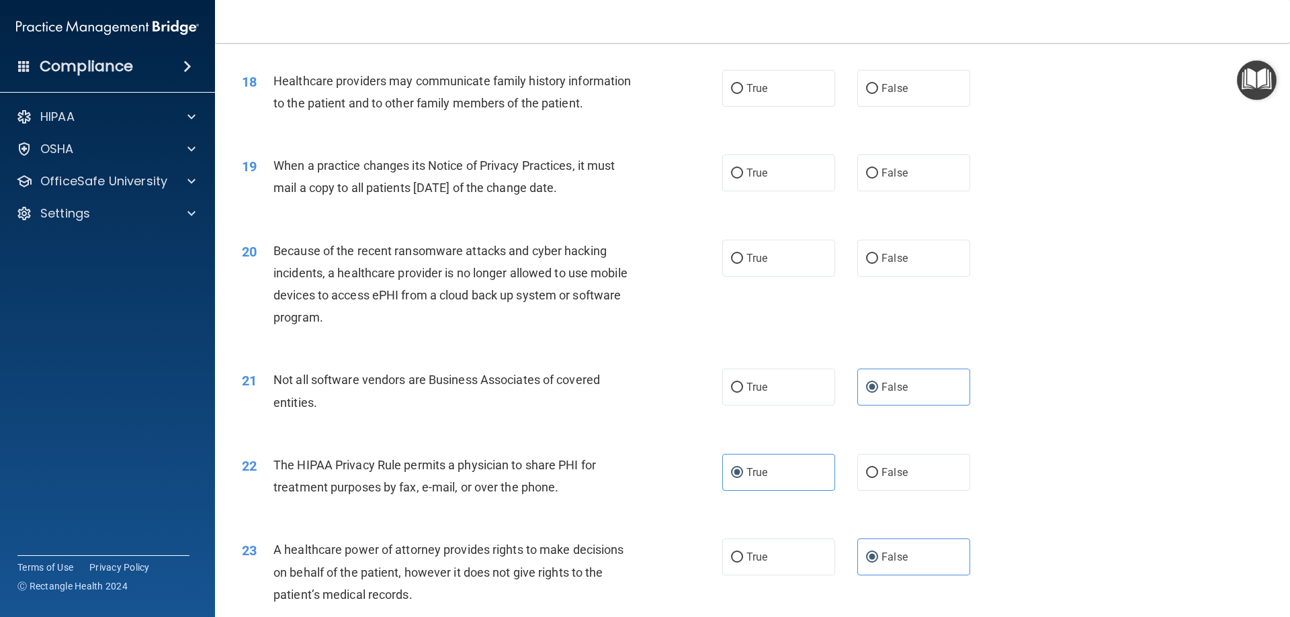
click at [316, 296] on span "Because of the recent ransomware attacks and cyber hacking incidents, a healthc…" at bounding box center [450, 284] width 354 height 81
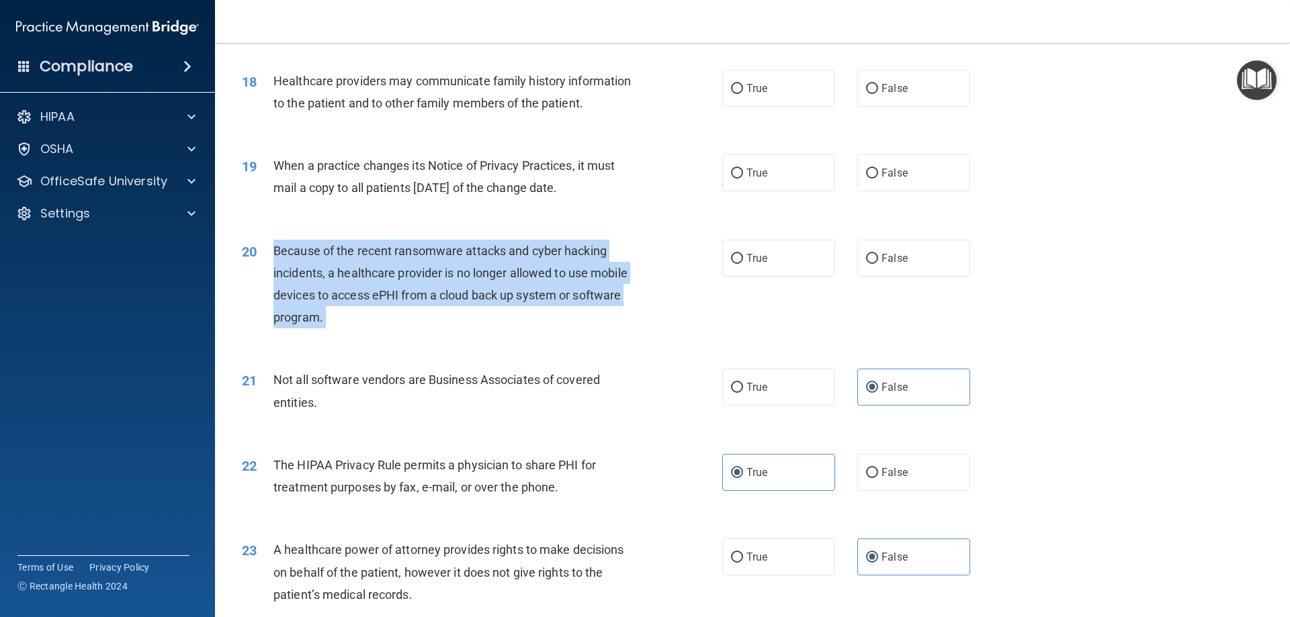
click at [316, 296] on span "Because of the recent ransomware attacks and cyber hacking incidents, a healthc…" at bounding box center [450, 284] width 354 height 81
click at [617, 261] on div "Because of the recent ransomware attacks and cyber hacking incidents, a healthc…" at bounding box center [461, 284] width 376 height 89
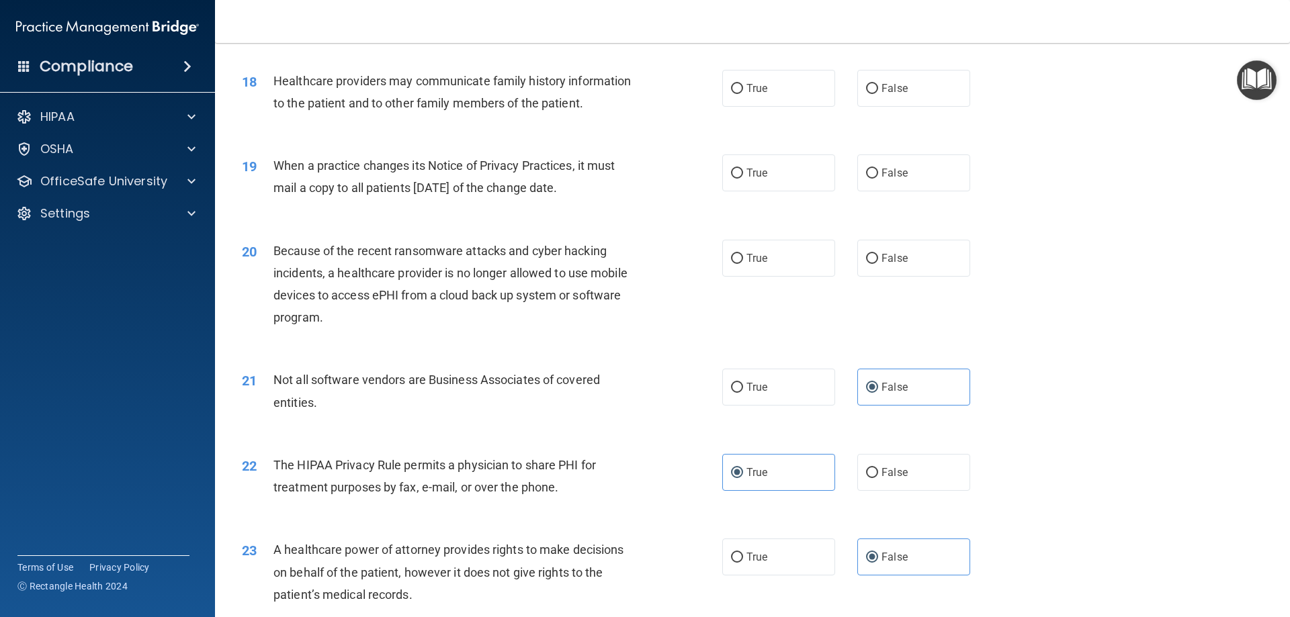
scroll to position [1704, 0]
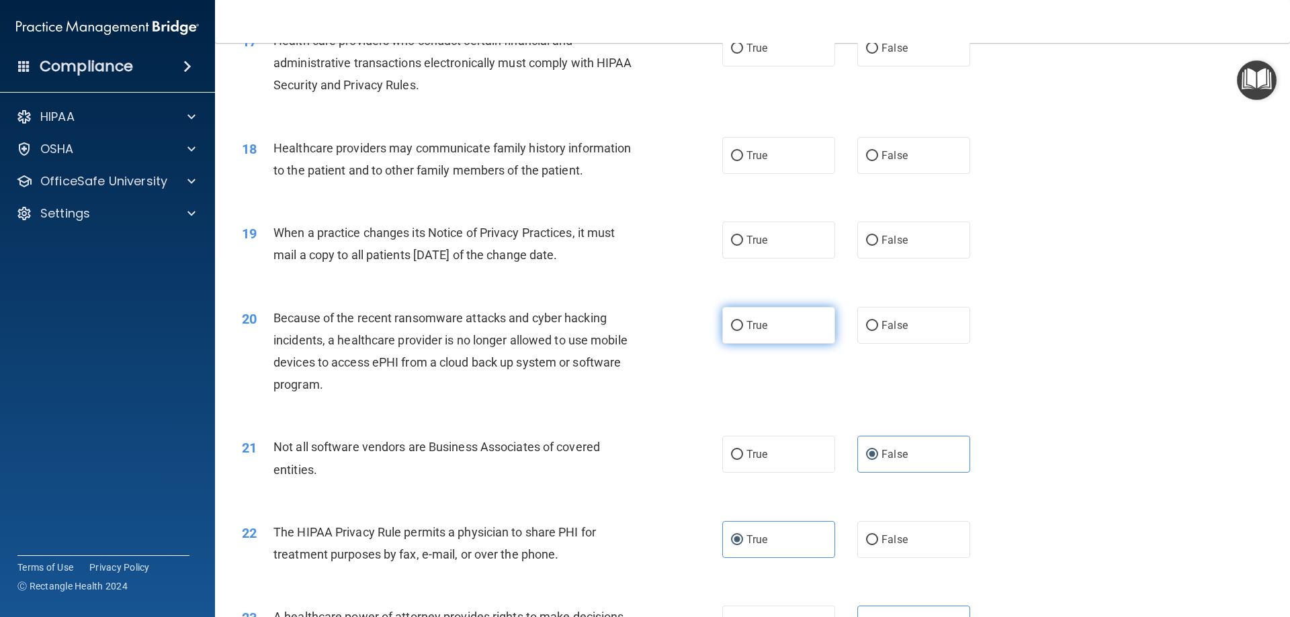
click at [773, 324] on label "True" at bounding box center [778, 325] width 113 height 37
click at [743, 324] on input "True" at bounding box center [737, 326] width 12 height 10
radio input "true"
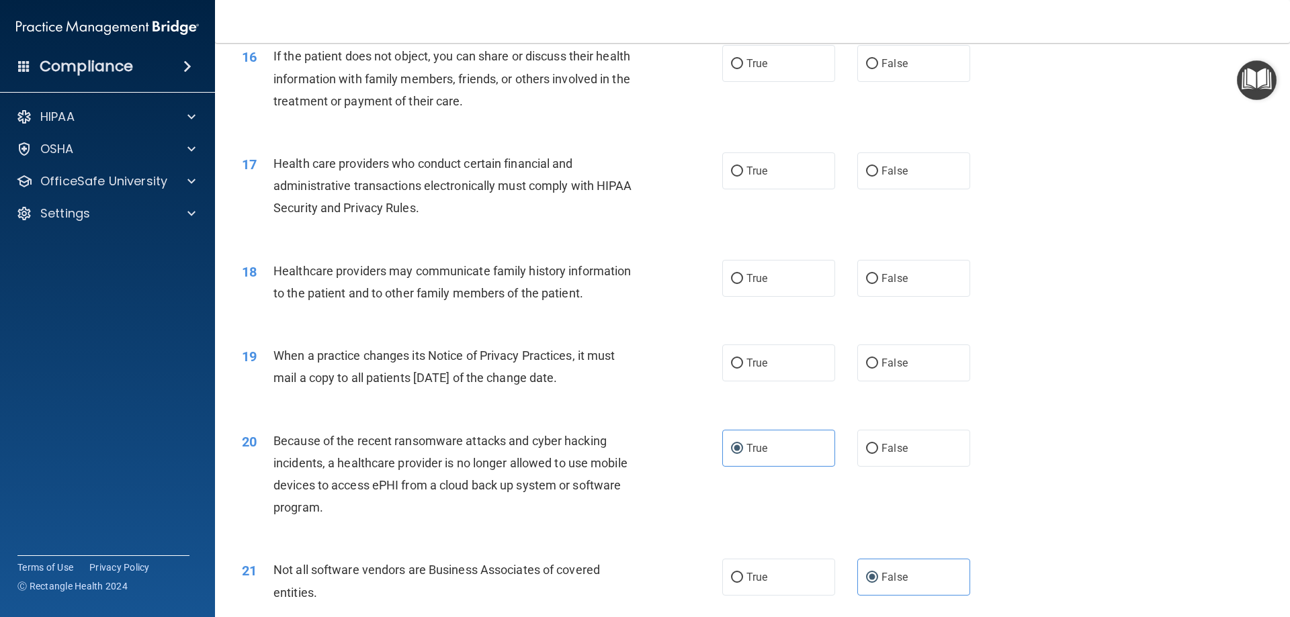
scroll to position [1570, 0]
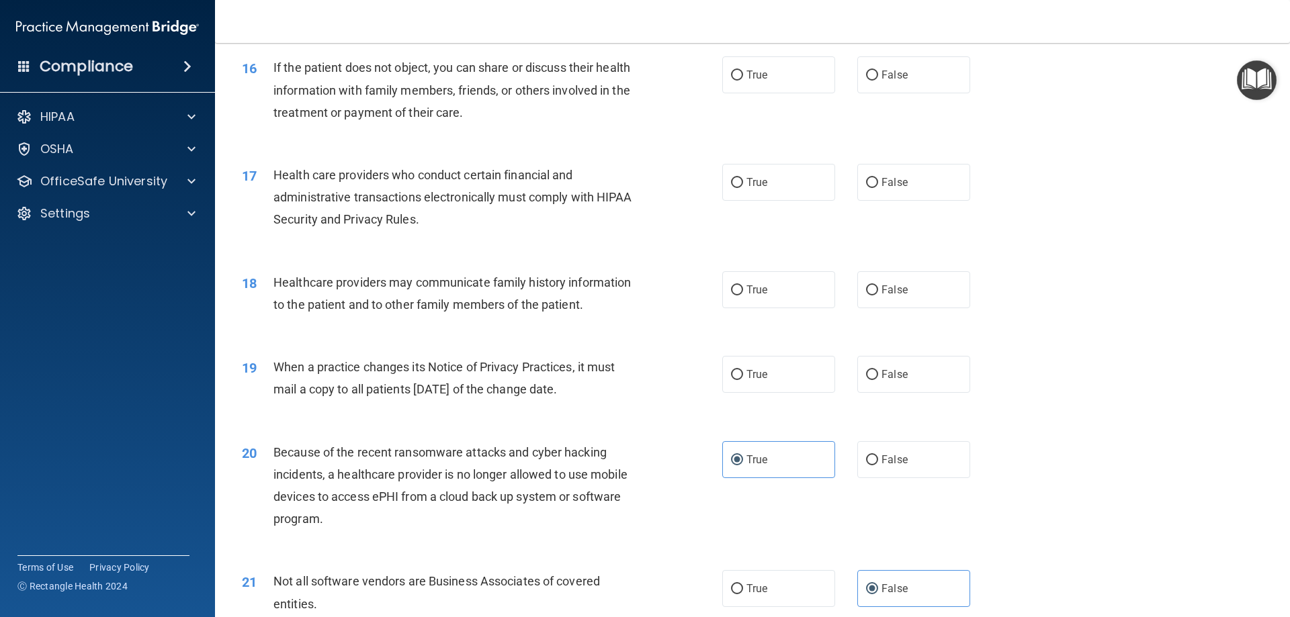
click at [374, 387] on span "When a practice changes its Notice of Privacy Practices, it must mail a copy to…" at bounding box center [443, 378] width 341 height 36
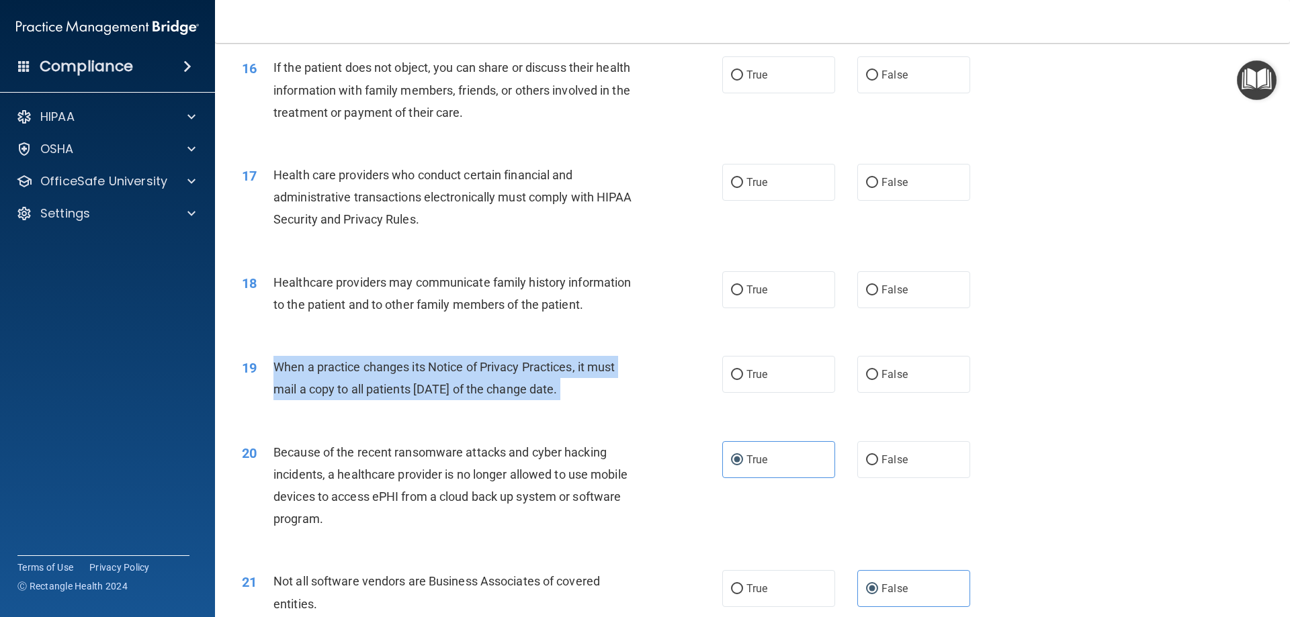
click at [374, 387] on span "When a practice changes its Notice of Privacy Practices, it must mail a copy to…" at bounding box center [443, 378] width 341 height 36
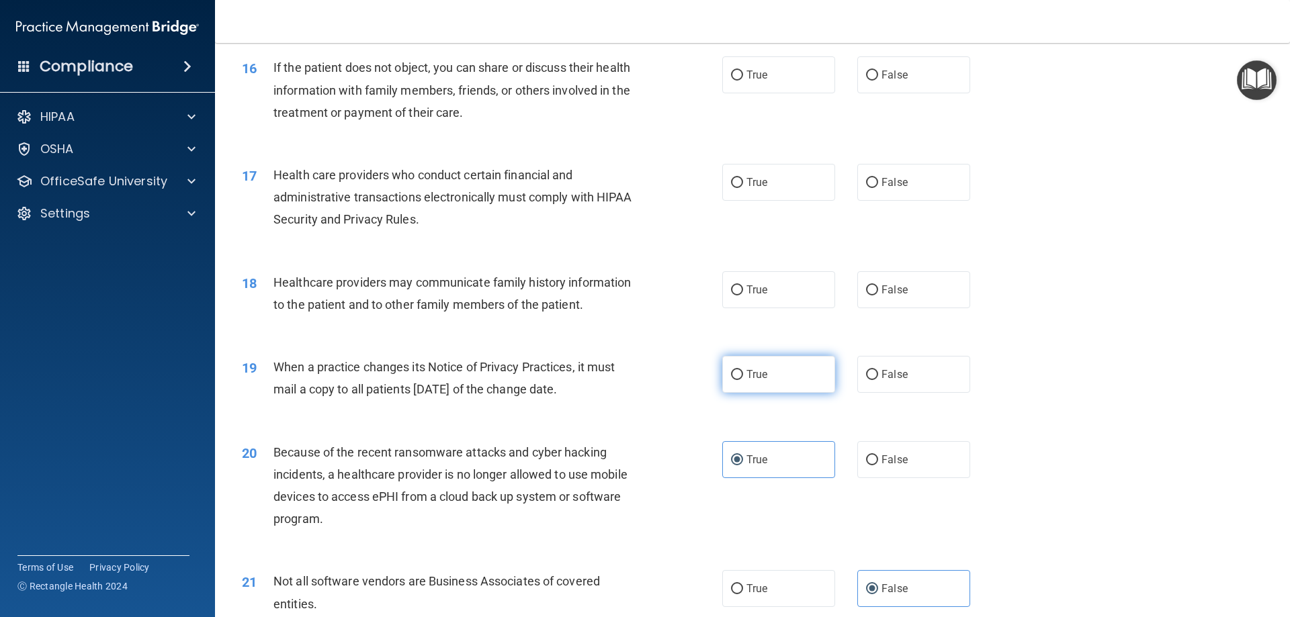
click at [744, 364] on label "True" at bounding box center [778, 374] width 113 height 37
click at [743, 370] on input "True" at bounding box center [737, 375] width 12 height 10
radio input "true"
click at [370, 286] on span "Healthcare providers may communicate family history information to the patient …" at bounding box center [451, 293] width 357 height 36
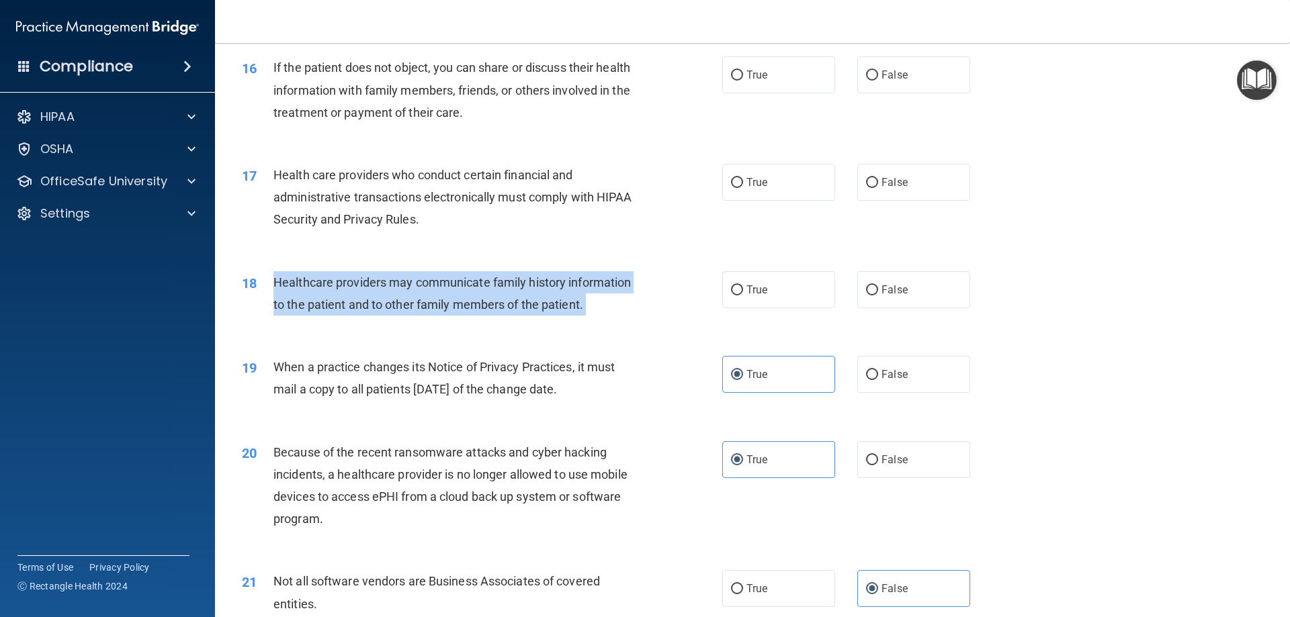
click at [370, 286] on span "Healthcare providers may communicate family history information to the patient …" at bounding box center [451, 293] width 357 height 36
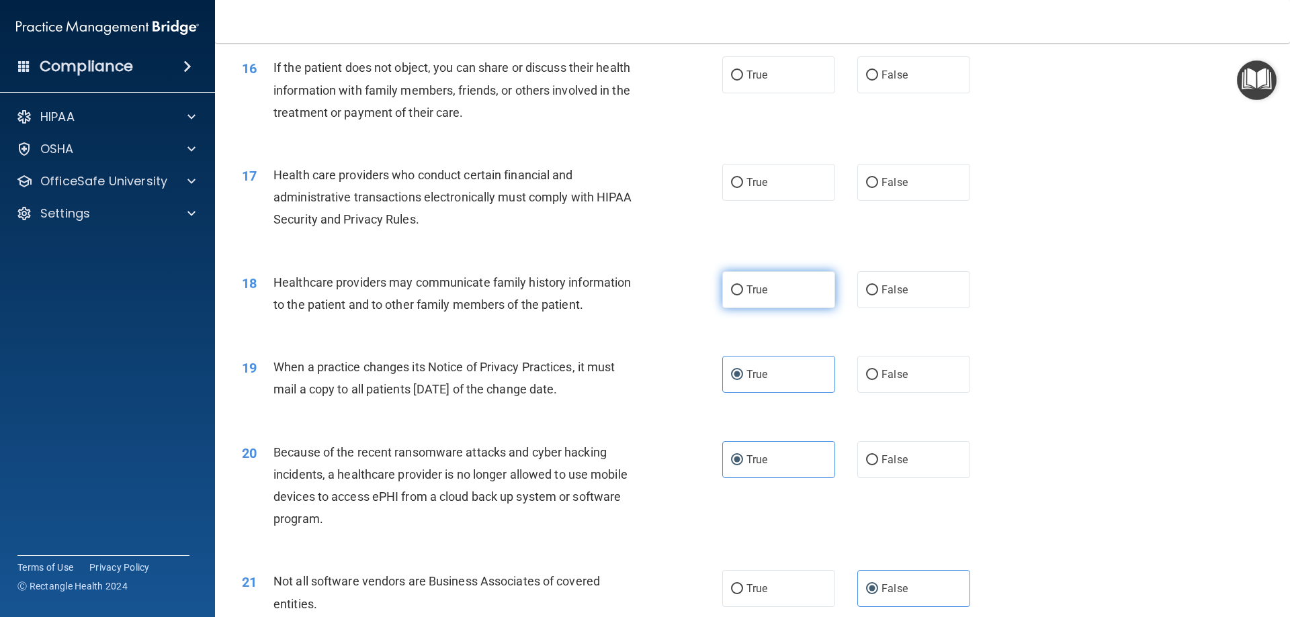
click at [780, 278] on label "True" at bounding box center [778, 289] width 113 height 37
click at [743, 286] on input "True" at bounding box center [737, 291] width 12 height 10
radio input "true"
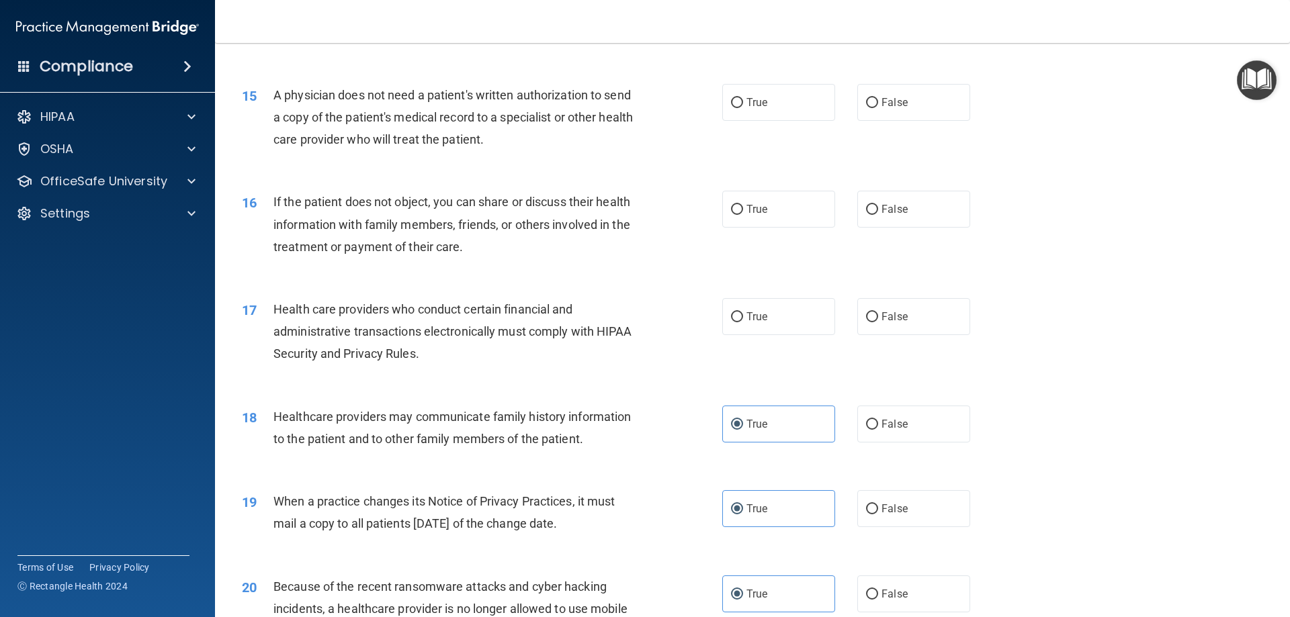
click at [427, 320] on div "Health care providers who conduct certain financial and administrative transact…" at bounding box center [461, 331] width 376 height 67
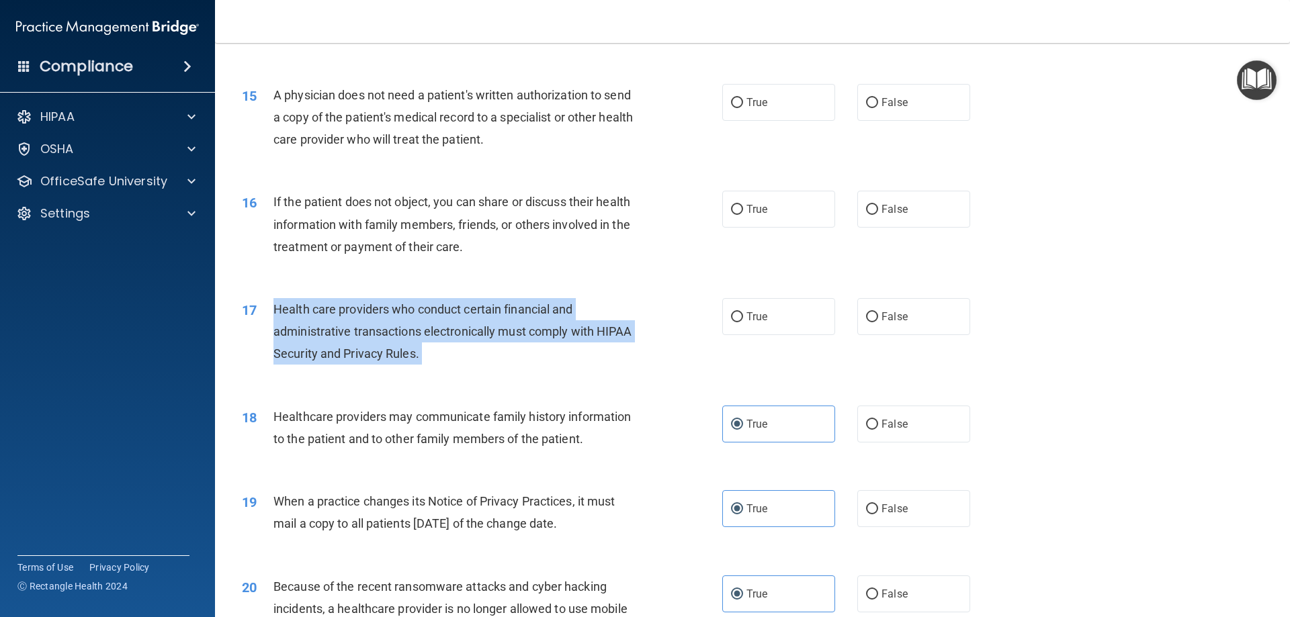
click at [427, 320] on div "Health care providers who conduct certain financial and administrative transact…" at bounding box center [461, 331] width 376 height 67
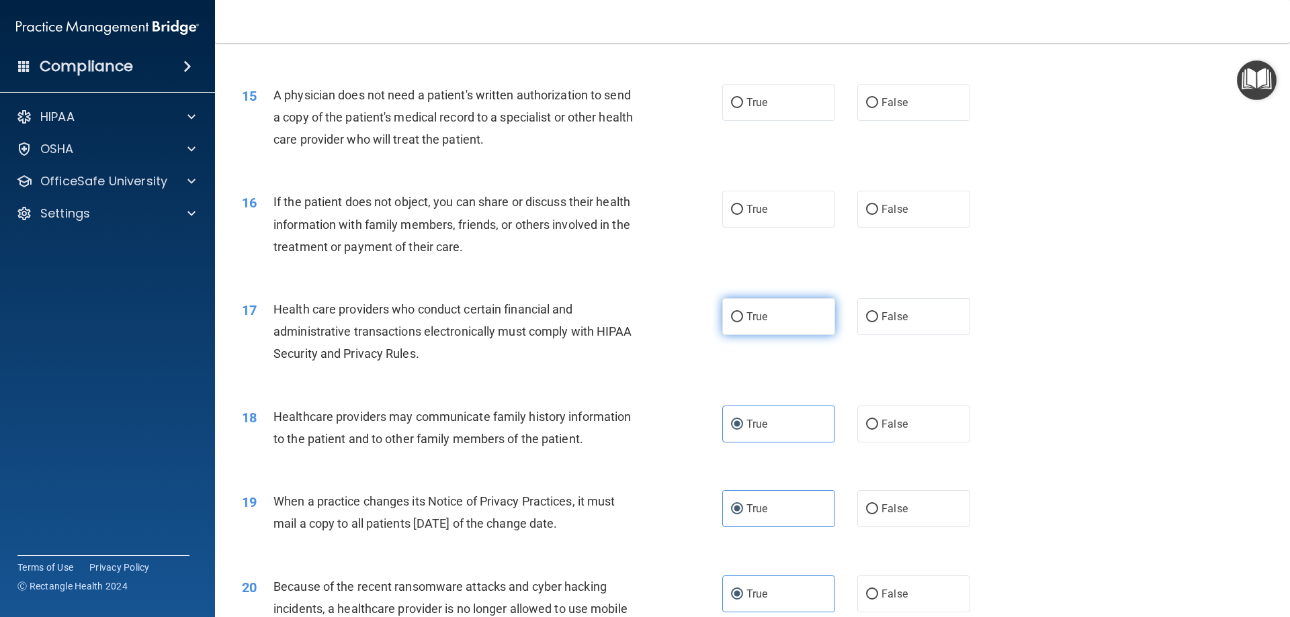
click at [747, 308] on label "True" at bounding box center [778, 316] width 113 height 37
click at [743, 312] on input "True" at bounding box center [737, 317] width 12 height 10
radio input "true"
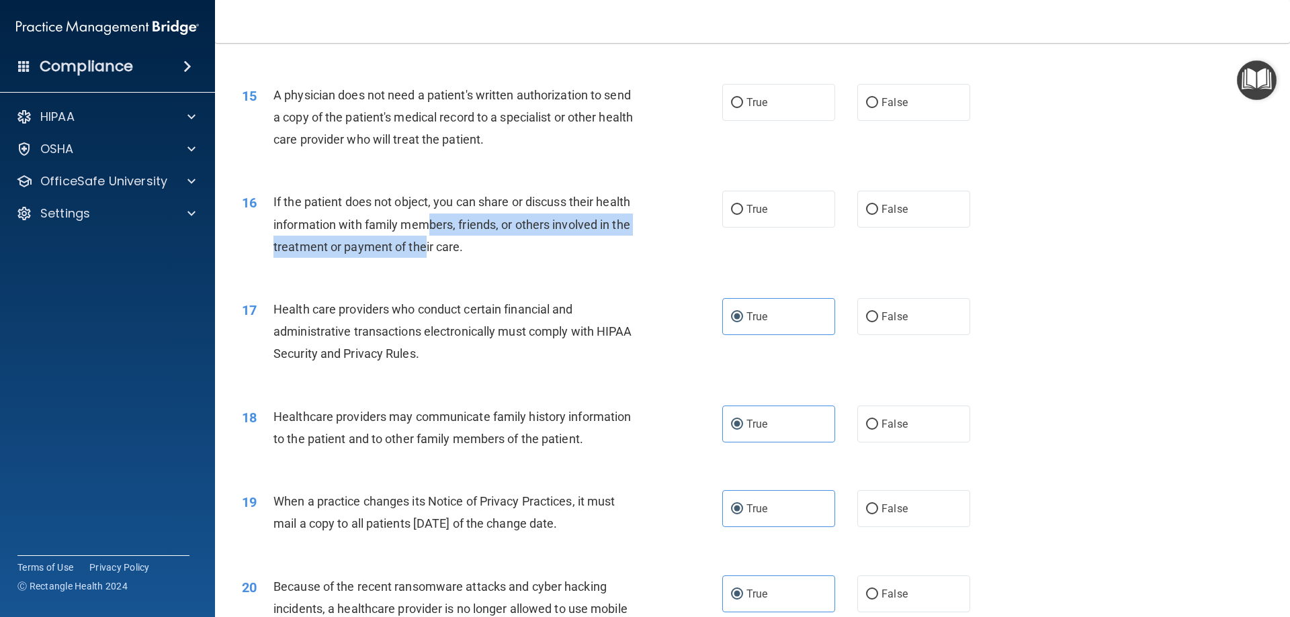
click at [425, 236] on div "If the patient does not object, you can share or discuss their health informati…" at bounding box center [461, 224] width 376 height 67
click at [424, 236] on div "If the patient does not object, you can share or discuss their health informati…" at bounding box center [461, 224] width 376 height 67
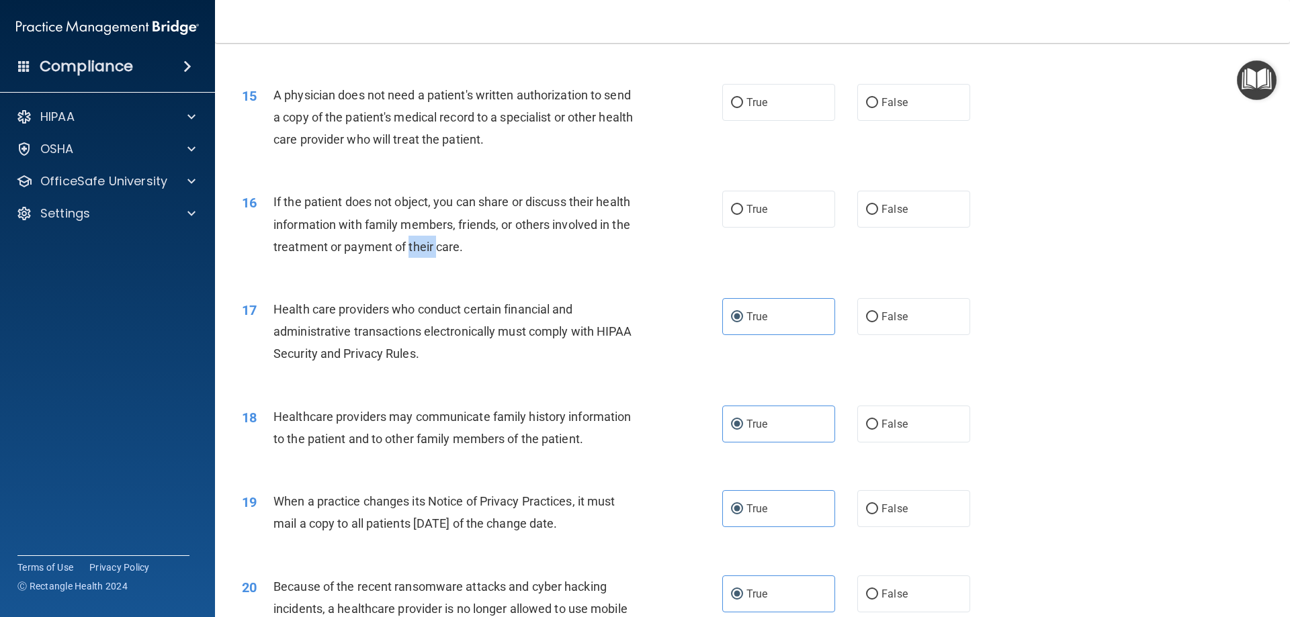
click at [424, 236] on div "If the patient does not object, you can share or discuss their health informati…" at bounding box center [461, 224] width 376 height 67
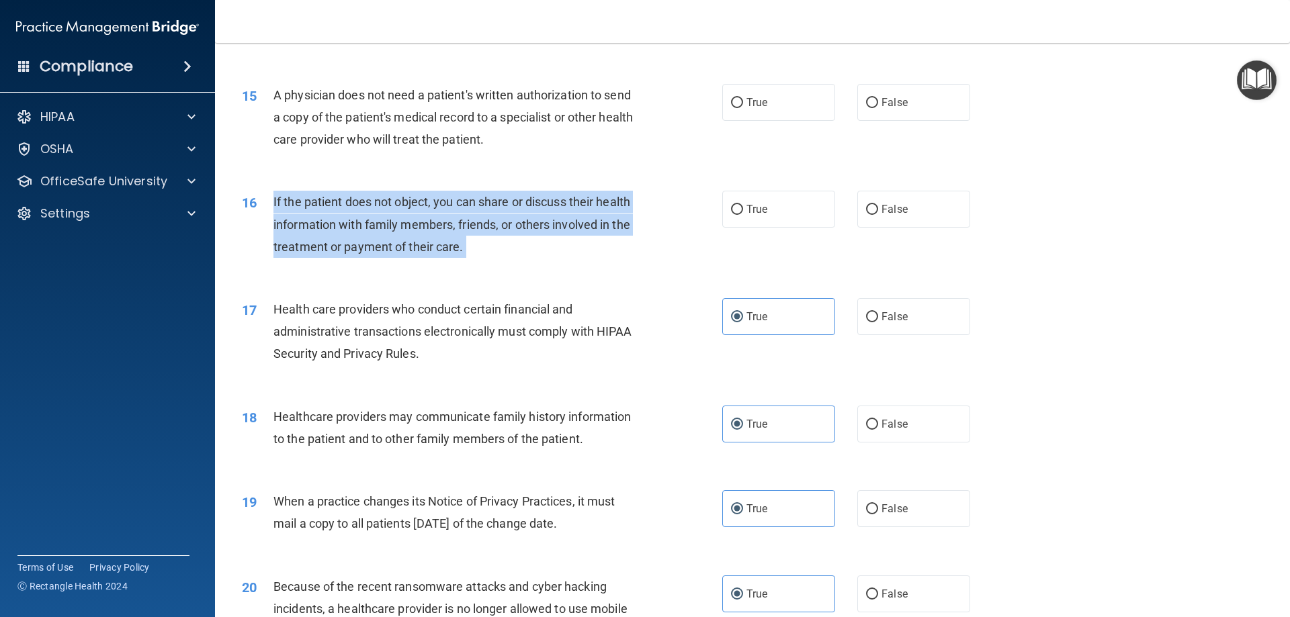
click at [424, 236] on div "If the patient does not object, you can share or discuss their health informati…" at bounding box center [461, 224] width 376 height 67
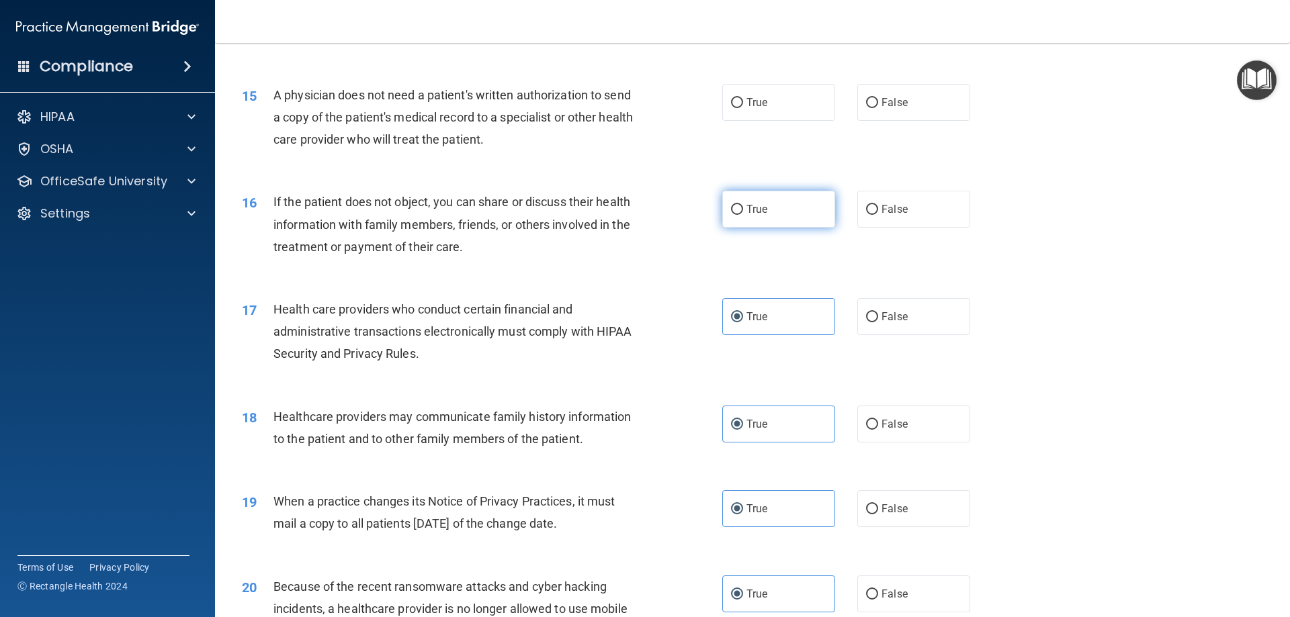
drag, startPoint x: 751, startPoint y: 179, endPoint x: 748, endPoint y: 206, distance: 27.0
click at [751, 183] on div "16 If the patient does not object, you can share or discuss their health inform…" at bounding box center [752, 228] width 1041 height 108
click at [749, 206] on span "True" at bounding box center [756, 209] width 21 height 13
click at [743, 206] on input "True" at bounding box center [737, 210] width 12 height 10
radio input "true"
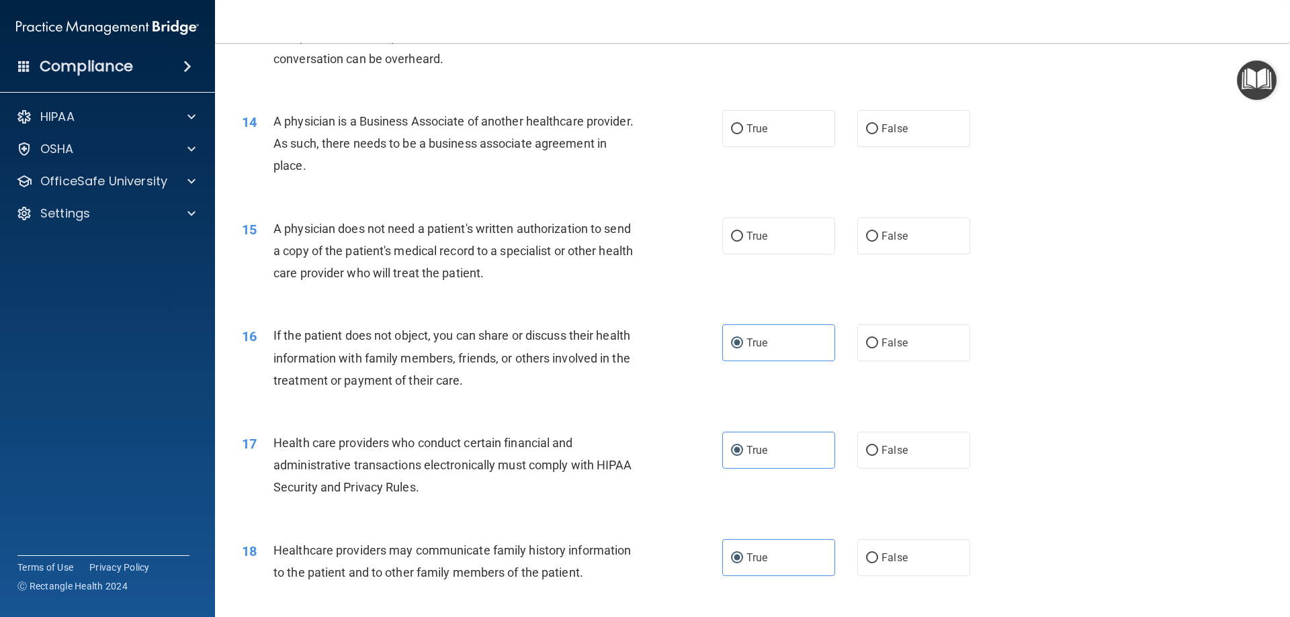
scroll to position [1301, 0]
click at [423, 257] on span "A physician does not need a patient's written authorization to send a copy of t…" at bounding box center [452, 251] width 359 height 58
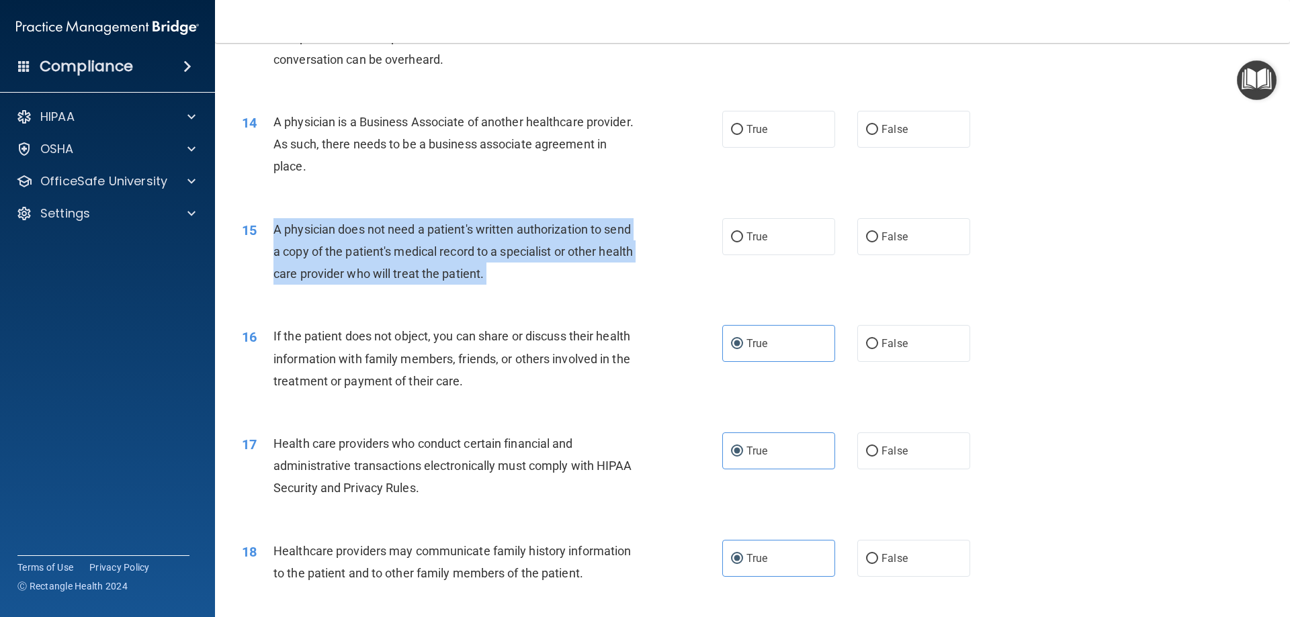
click at [423, 257] on span "A physician does not need a patient's written authorization to send a copy of t…" at bounding box center [452, 251] width 359 height 58
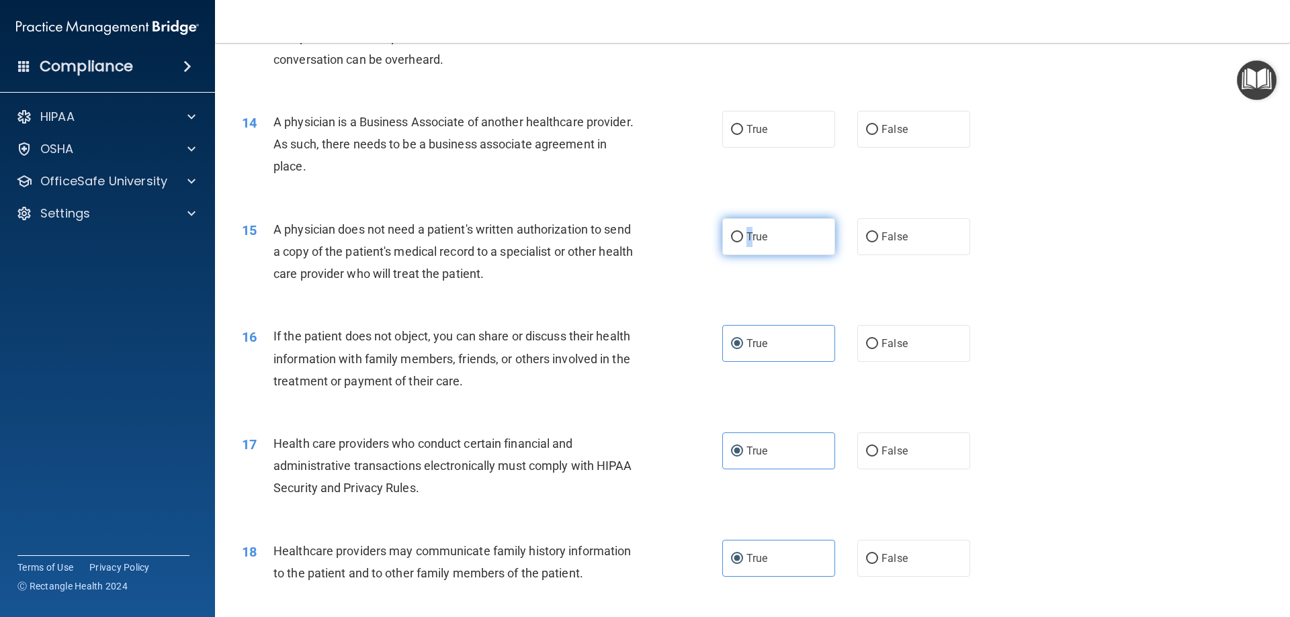
click at [745, 227] on label "True" at bounding box center [778, 236] width 113 height 37
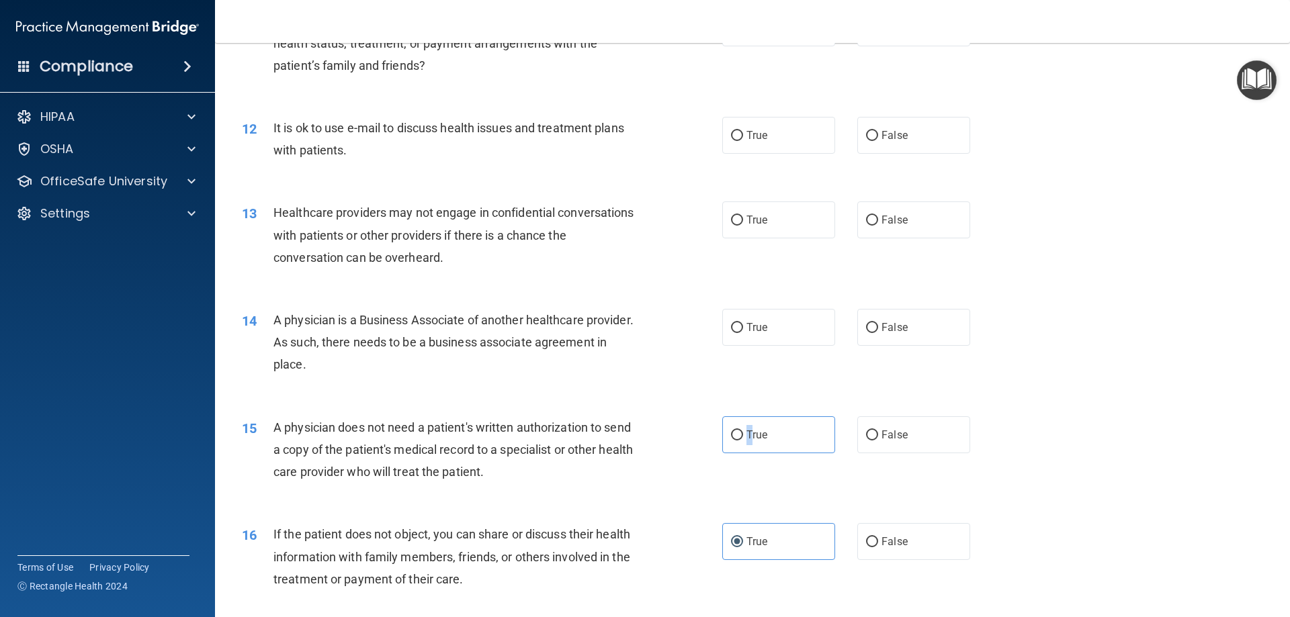
scroll to position [1099, 0]
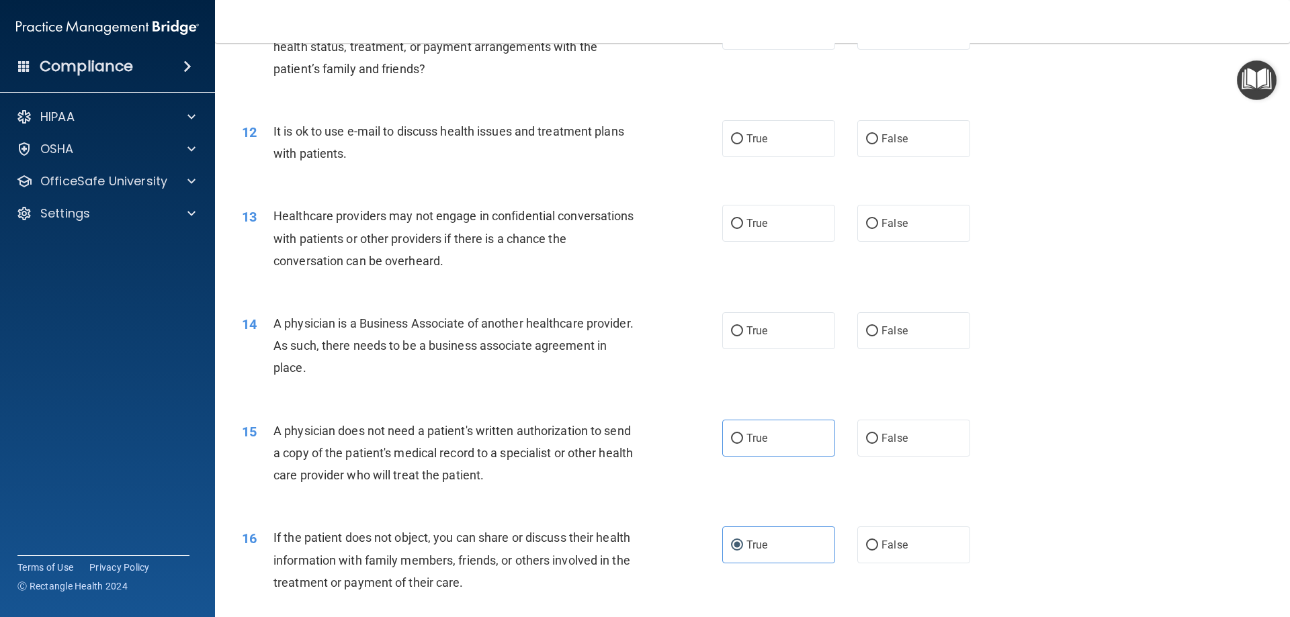
click at [312, 337] on div "A physician is a Business Associate of another healthcare provider. As such, th…" at bounding box center [461, 345] width 376 height 67
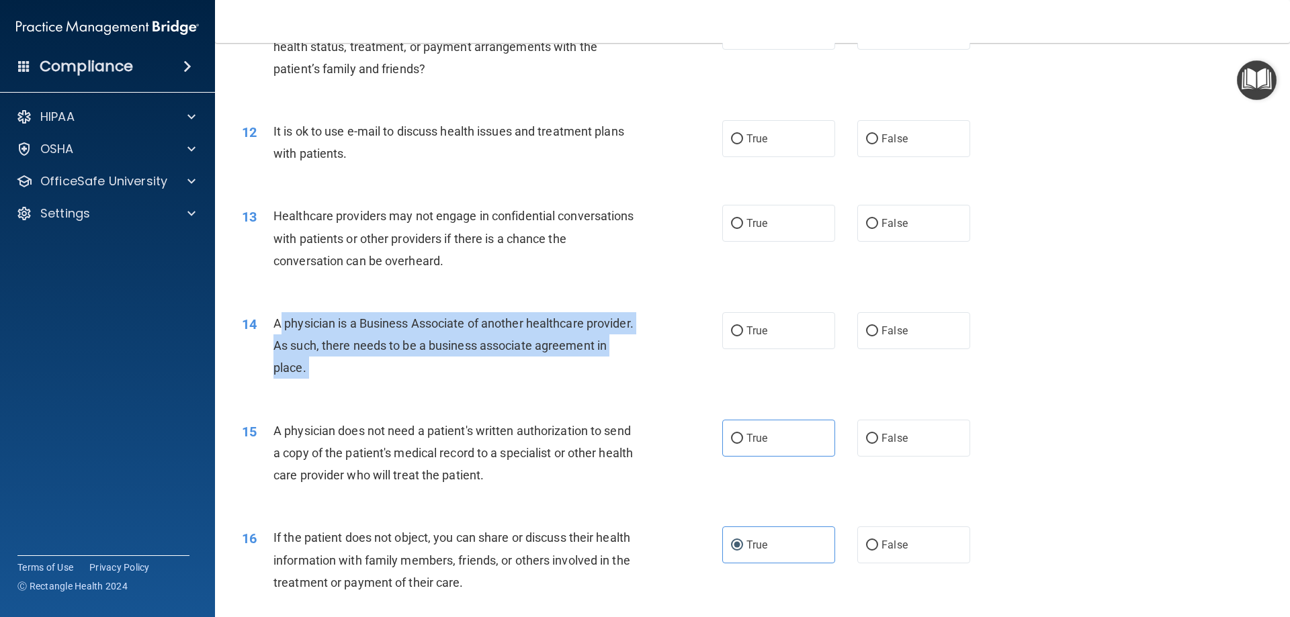
click at [314, 337] on div "A physician is a Business Associate of another healthcare provider. As such, th…" at bounding box center [461, 345] width 376 height 67
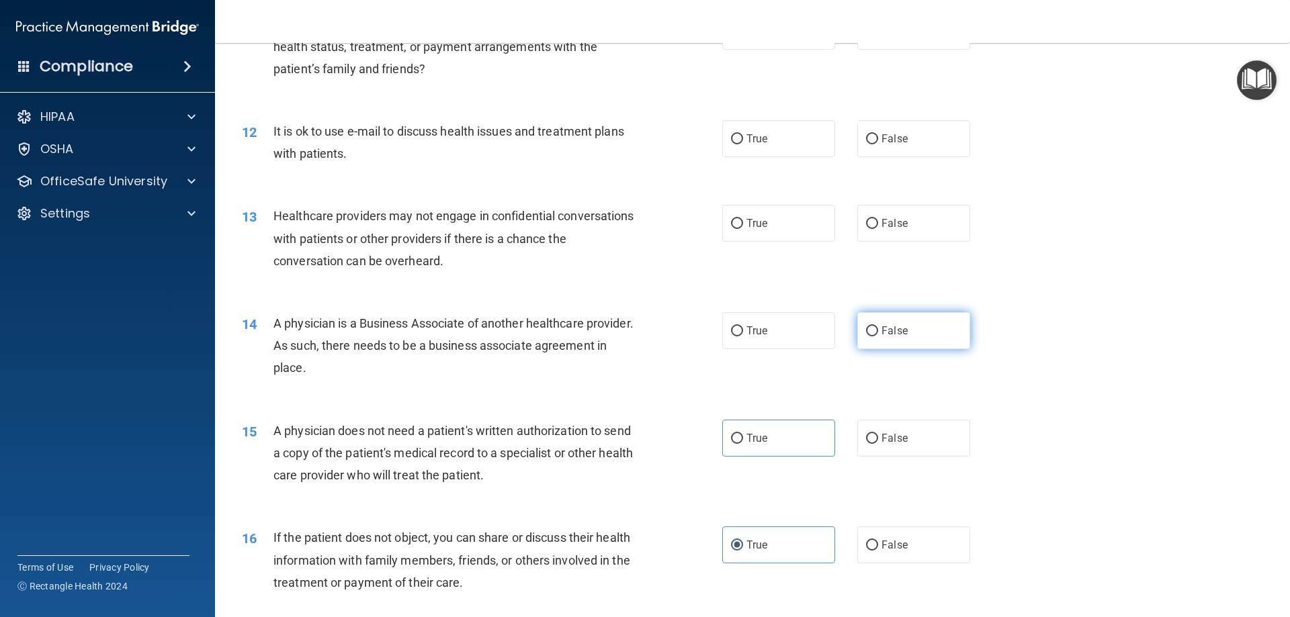
drag, startPoint x: 890, startPoint y: 335, endPoint x: 734, endPoint y: 315, distance: 156.4
click at [889, 333] on span "False" at bounding box center [895, 331] width 26 height 13
click at [878, 333] on input "False" at bounding box center [872, 332] width 12 height 10
radio input "true"
click at [386, 251] on div "Healthcare providers may not engage in confidential conversations with patients…" at bounding box center [461, 238] width 376 height 67
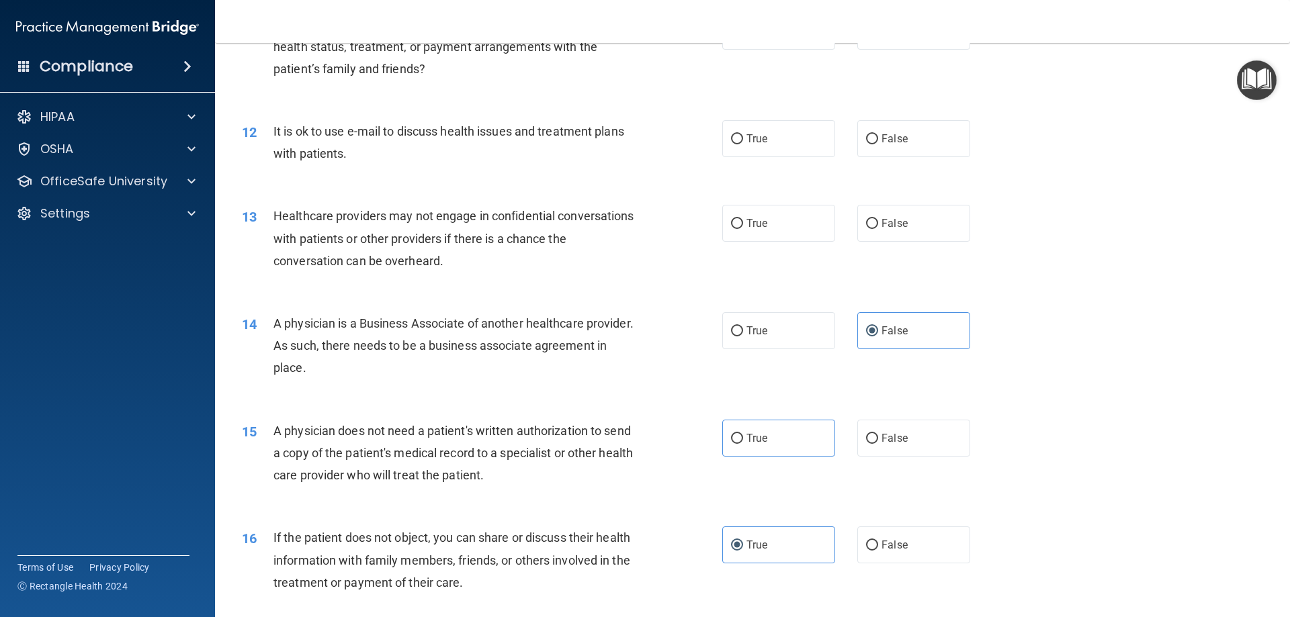
click at [383, 249] on div "Healthcare providers may not engage in confidential conversations with patients…" at bounding box center [461, 238] width 376 height 67
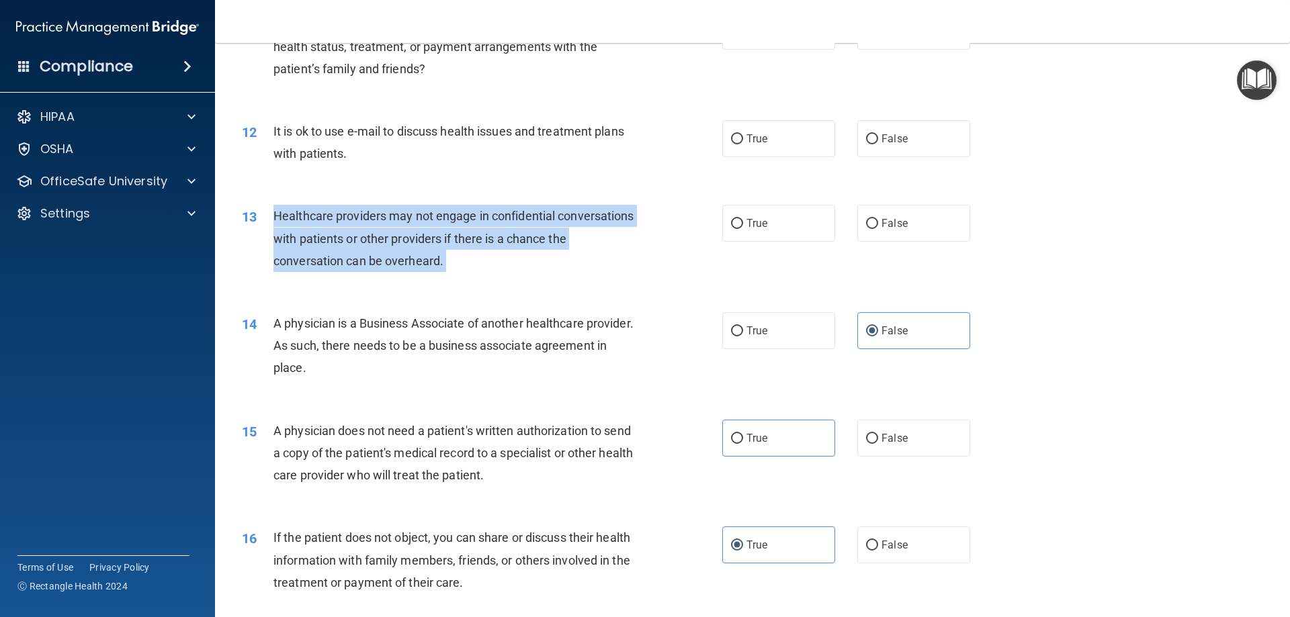
click at [384, 249] on div "Healthcare providers may not engage in confidential conversations with patients…" at bounding box center [461, 238] width 376 height 67
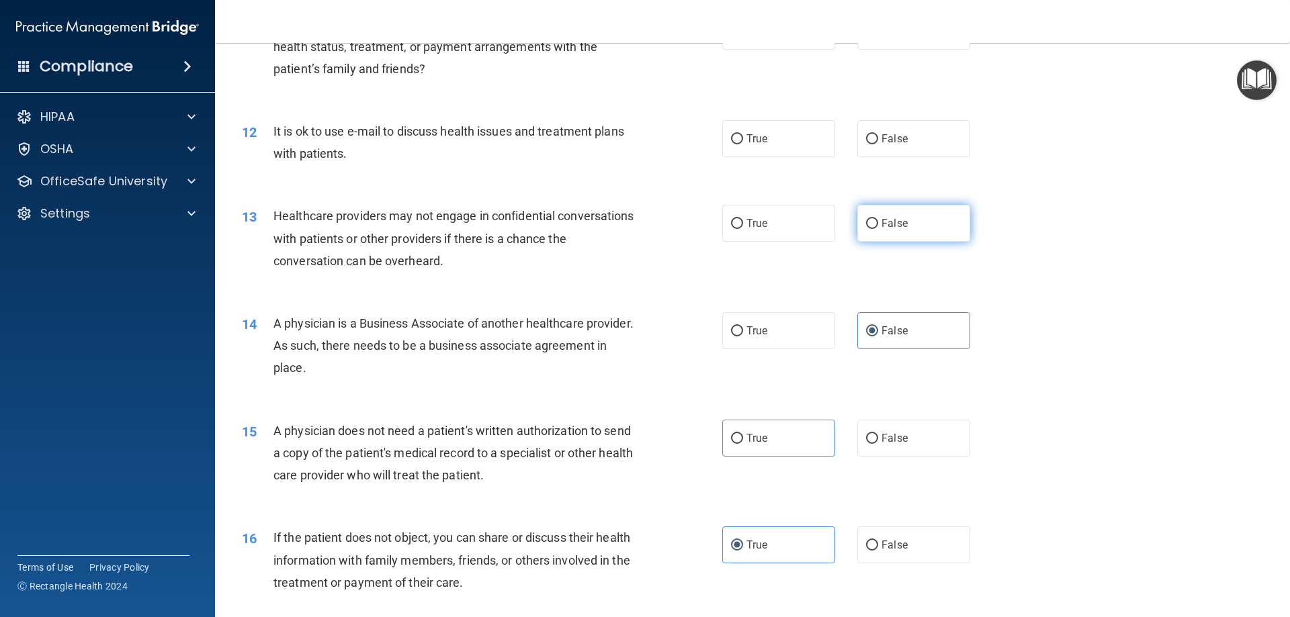
click at [884, 216] on label "False" at bounding box center [913, 223] width 113 height 37
click at [878, 219] on input "False" at bounding box center [872, 224] width 12 height 10
radio input "true"
click at [321, 138] on span "It is ok to use e-mail to discuss health issues and treatment plans with patien…" at bounding box center [448, 142] width 351 height 36
click at [322, 138] on div "It is ok to use e-mail to discuss health issues and treatment plans with patien…" at bounding box center [461, 142] width 376 height 44
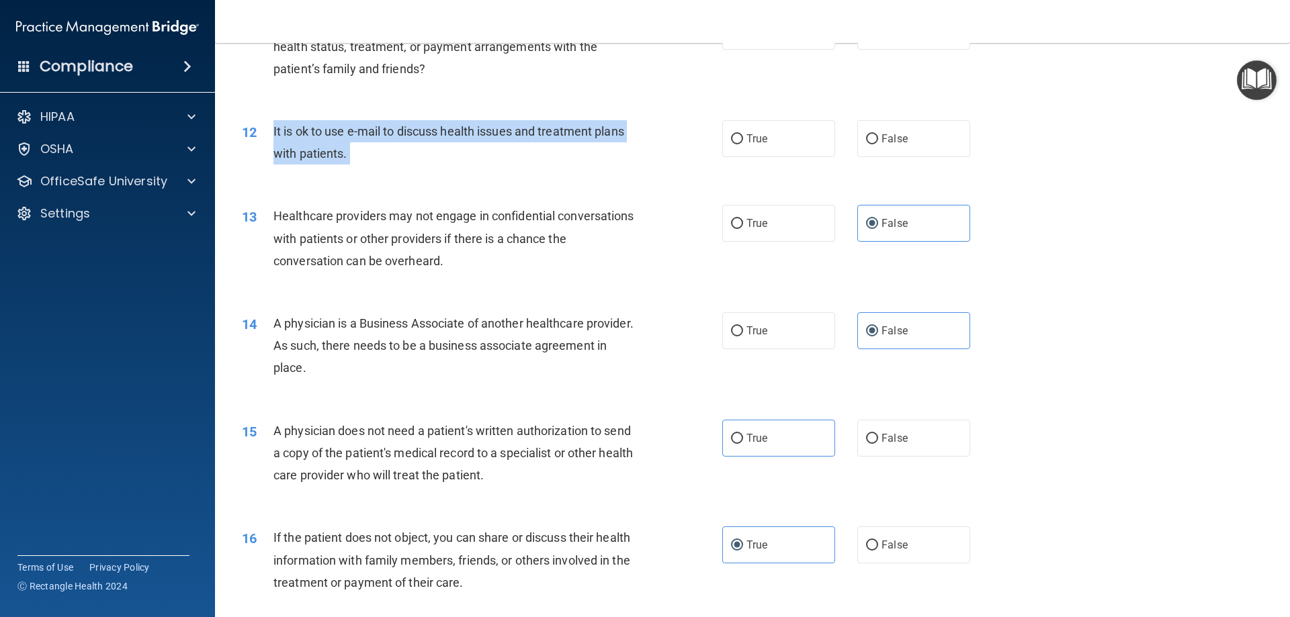
click at [322, 138] on div "It is ok to use e-mail to discuss health issues and treatment plans with patien…" at bounding box center [461, 142] width 376 height 44
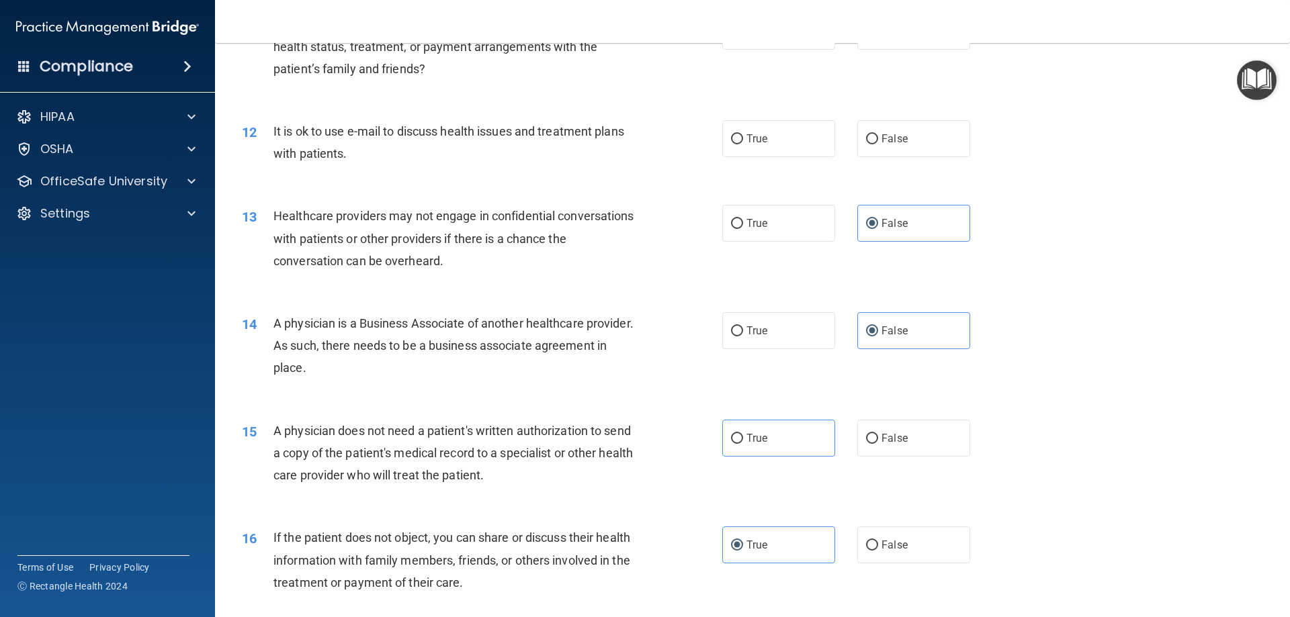
click at [771, 159] on div "12 It is ok to use e-mail to discuss health issues and treatment plans with pat…" at bounding box center [752, 145] width 1041 height 85
click at [769, 142] on label "True" at bounding box center [778, 138] width 113 height 37
click at [743, 142] on input "True" at bounding box center [737, 139] width 12 height 10
radio input "true"
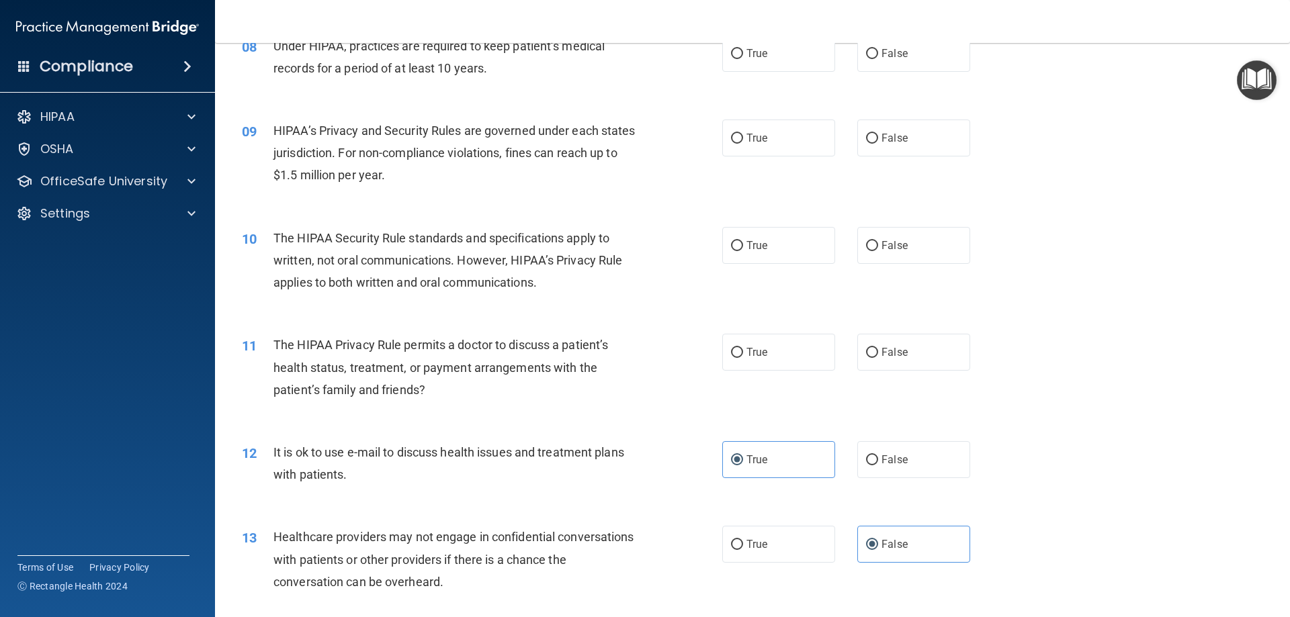
scroll to position [763, 0]
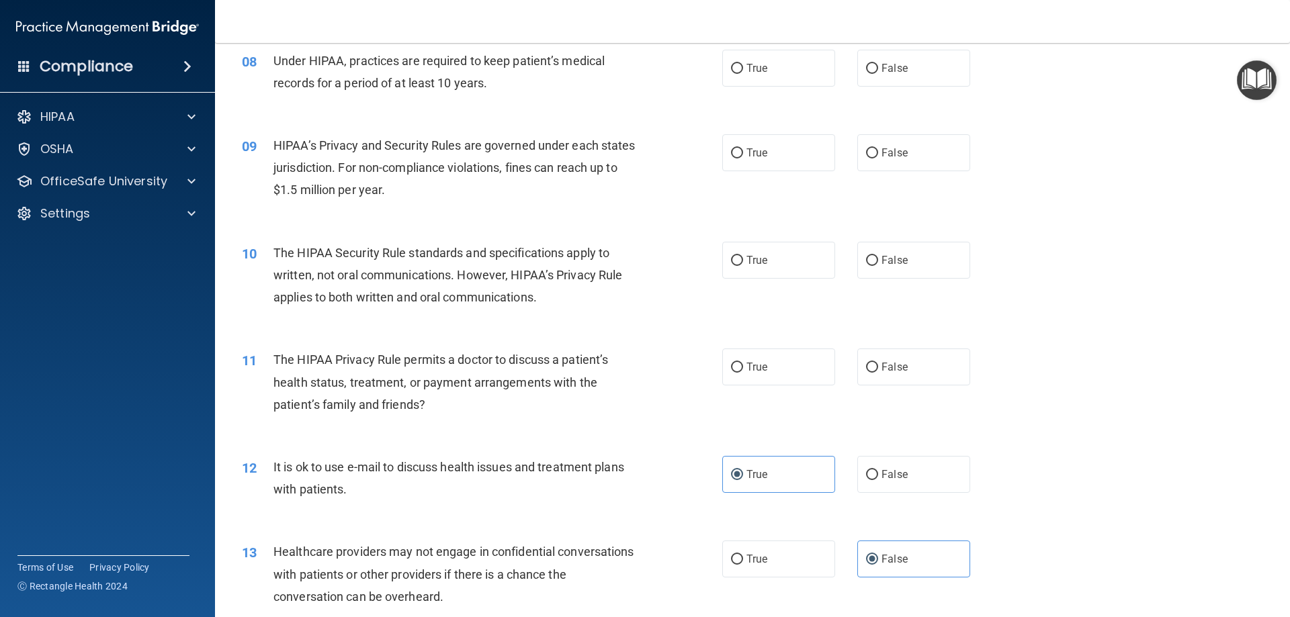
click at [384, 399] on span "The HIPAA Privacy Rule permits a doctor to discuss a patient’s health status, t…" at bounding box center [440, 382] width 335 height 58
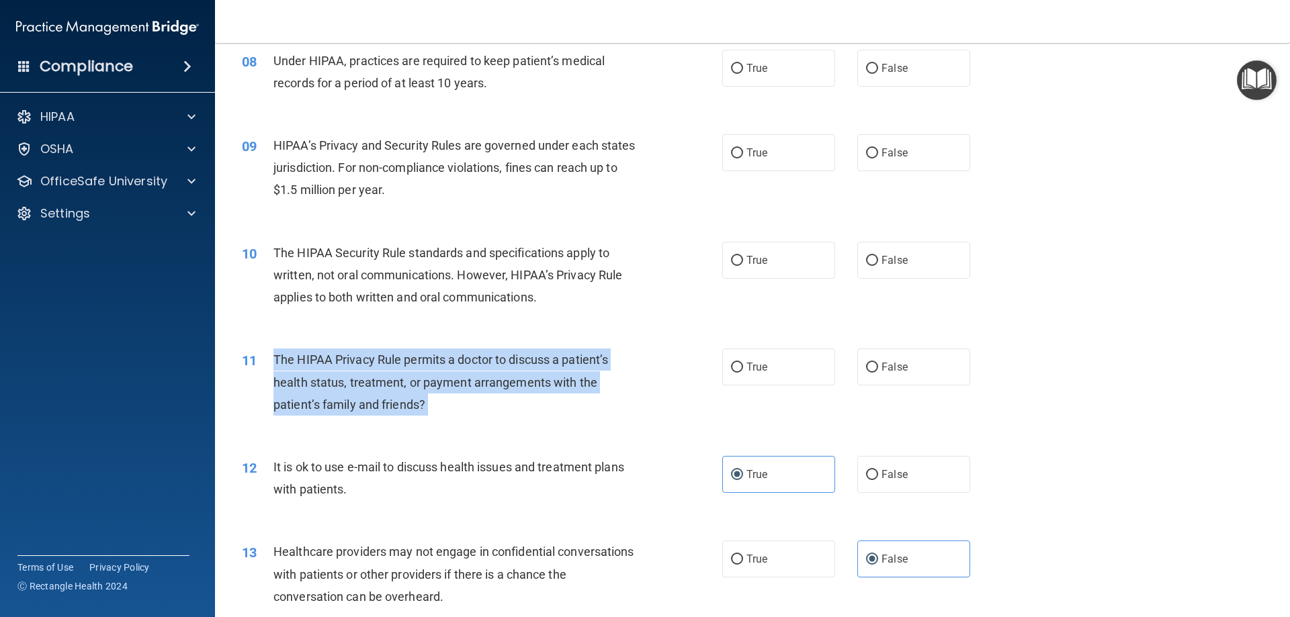
click at [384, 400] on span "The HIPAA Privacy Rule permits a doctor to discuss a patient’s health status, t…" at bounding box center [440, 382] width 335 height 58
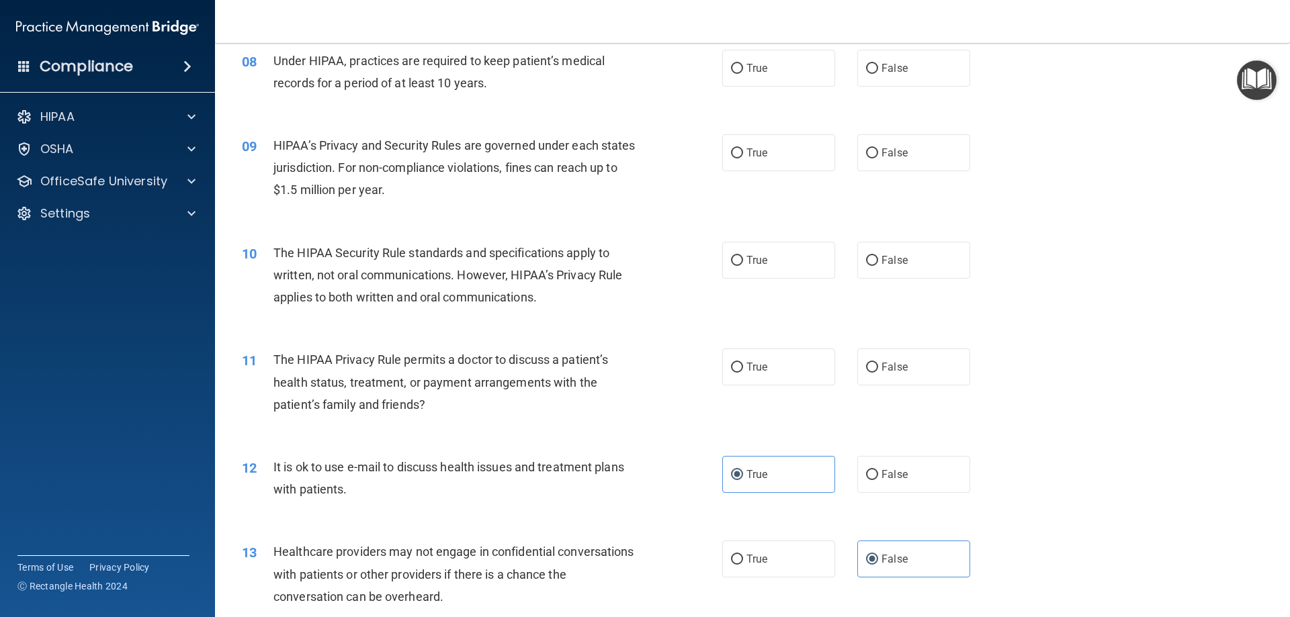
drag, startPoint x: 760, startPoint y: 368, endPoint x: 803, endPoint y: 339, distance: 51.8
click at [759, 368] on span "True" at bounding box center [756, 367] width 21 height 13
click at [743, 368] on input "True" at bounding box center [737, 368] width 12 height 10
radio input "true"
click at [339, 270] on span "The HIPAA Security Rule standards and specifications apply to written, not oral…" at bounding box center [447, 275] width 349 height 58
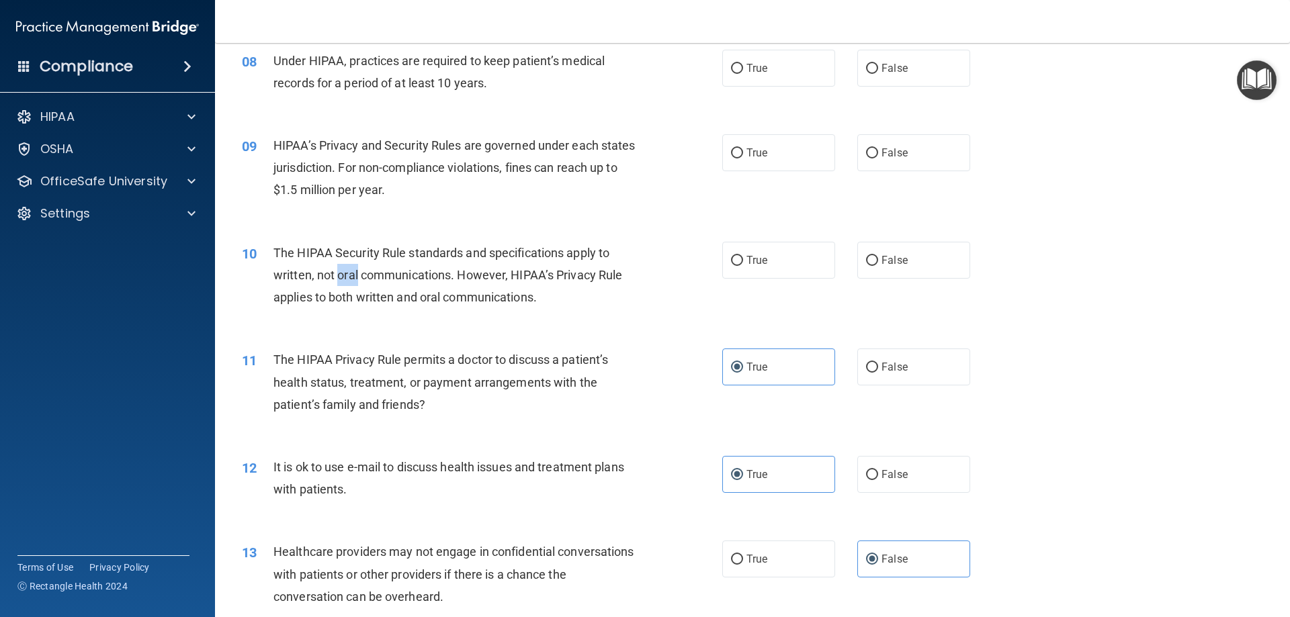
click at [340, 270] on span "The HIPAA Security Rule standards and specifications apply to written, not oral…" at bounding box center [447, 275] width 349 height 58
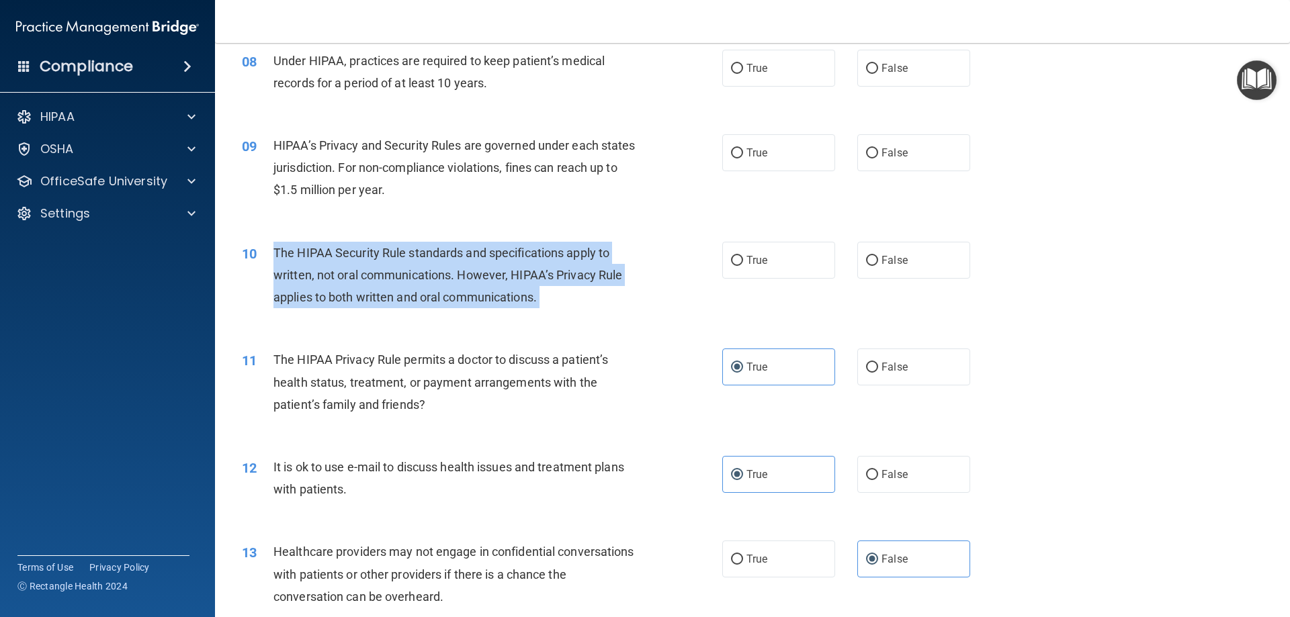
click at [340, 270] on span "The HIPAA Security Rule standards and specifications apply to written, not oral…" at bounding box center [447, 275] width 349 height 58
click at [642, 278] on div "The HIPAA Security Rule standards and specifications apply to written, not oral…" at bounding box center [461, 275] width 376 height 67
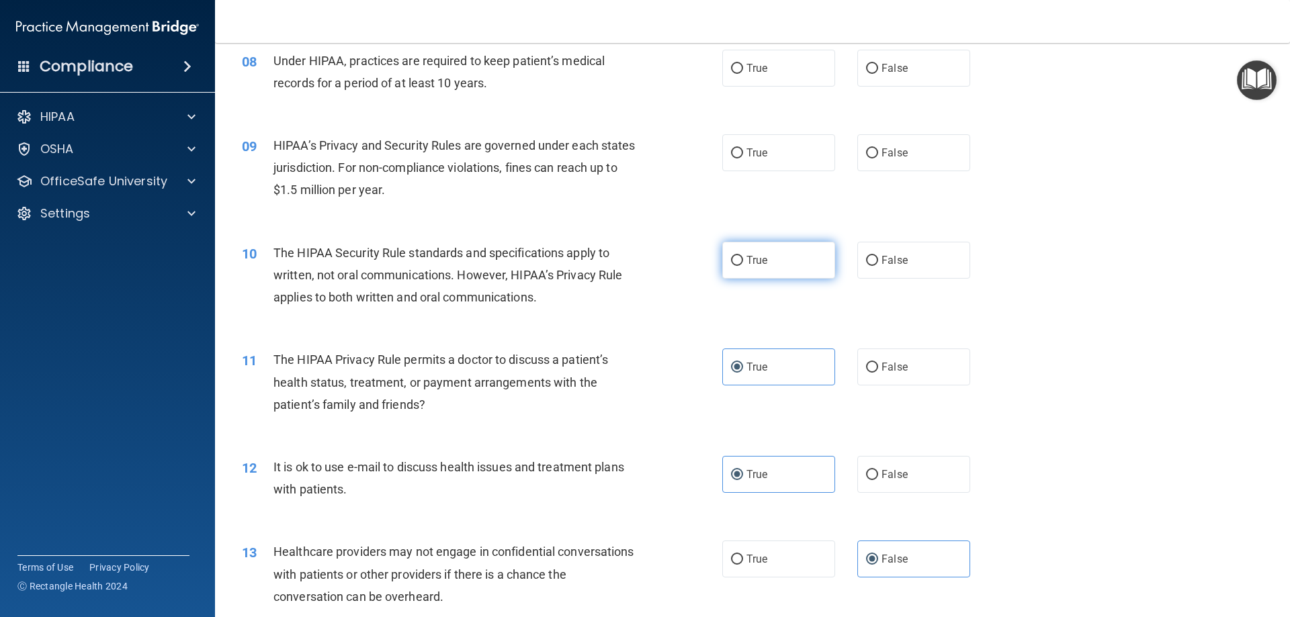
click at [788, 265] on label "True" at bounding box center [778, 260] width 113 height 37
click at [743, 265] on input "True" at bounding box center [737, 261] width 12 height 10
radio input "true"
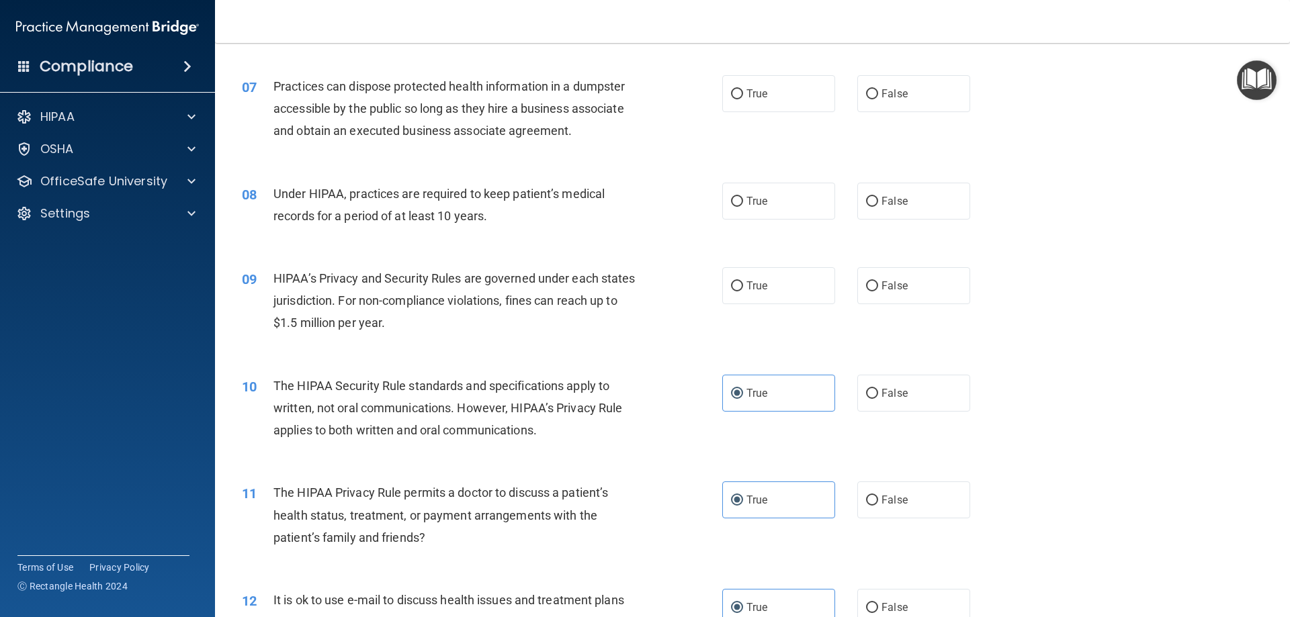
scroll to position [629, 0]
click at [432, 298] on span "HIPAA’s Privacy and Security Rules are governed under each states jurisdiction.…" at bounding box center [454, 302] width 362 height 58
click at [433, 299] on span "HIPAA’s Privacy and Security Rules are governed under each states jurisdiction.…" at bounding box center [454, 302] width 362 height 58
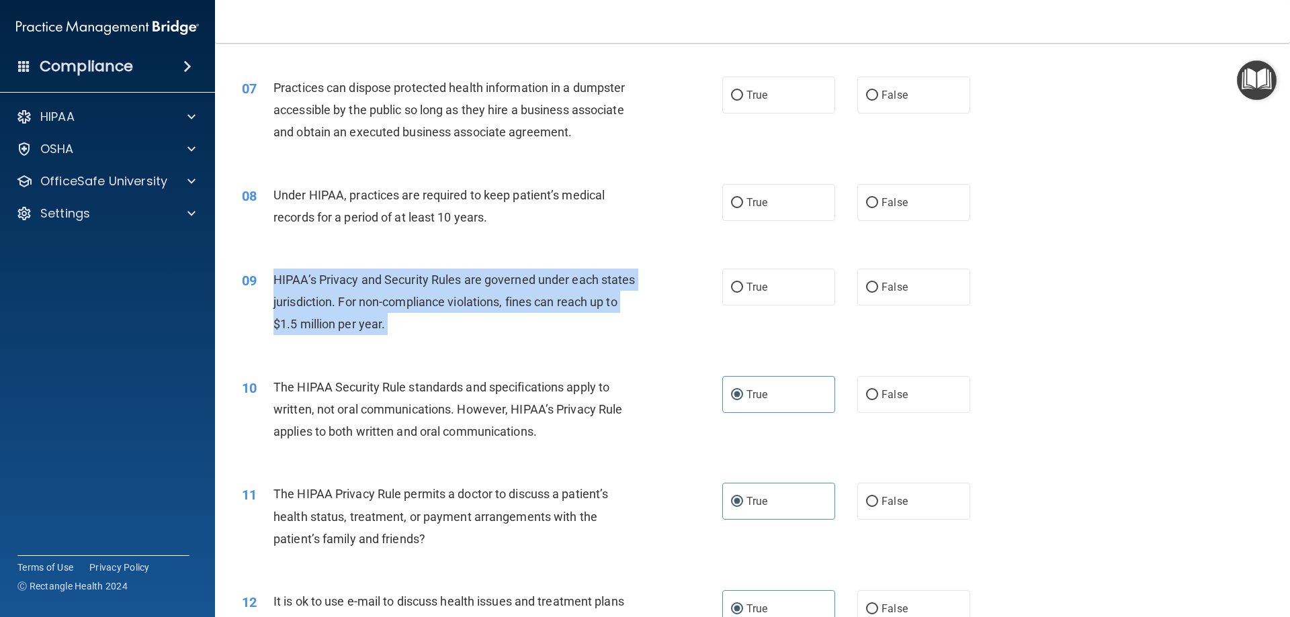
click at [433, 299] on span "HIPAA’s Privacy and Security Rules are governed under each states jurisdiction.…" at bounding box center [454, 302] width 362 height 58
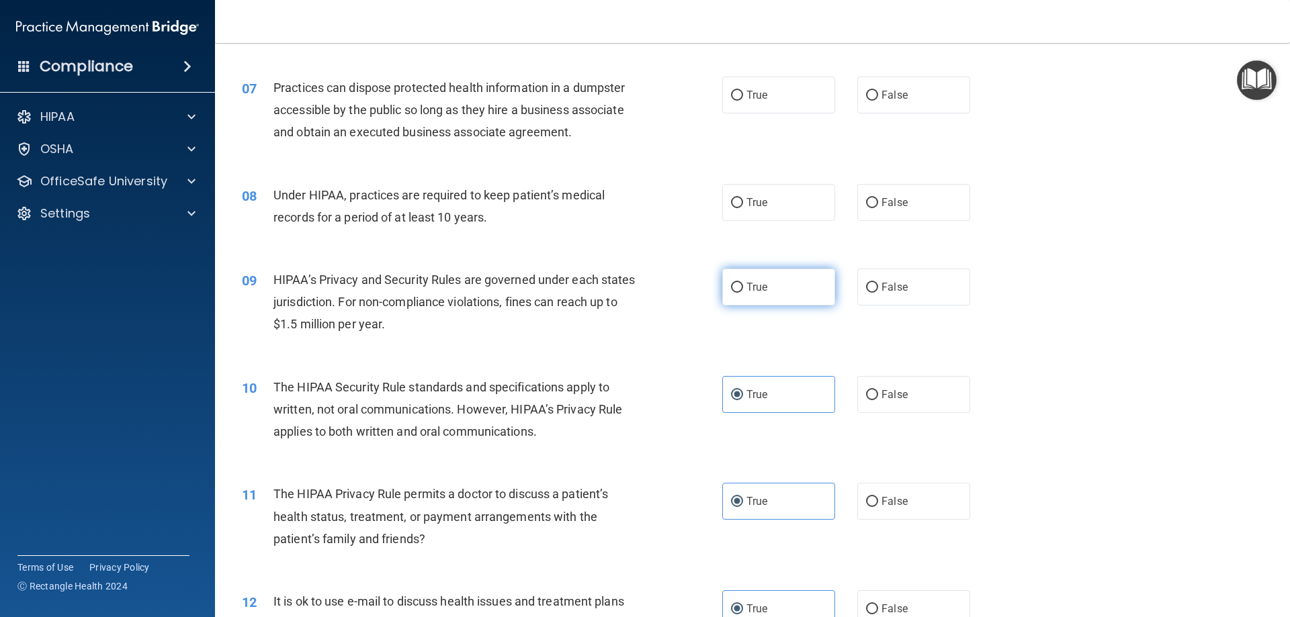
click at [757, 296] on label "True" at bounding box center [778, 287] width 113 height 37
click at [743, 293] on input "True" at bounding box center [737, 288] width 12 height 10
radio input "true"
drag, startPoint x: 439, startPoint y: 234, endPoint x: 439, endPoint y: 212, distance: 22.8
click at [438, 234] on div "08 Under HIPAA, practices are required to keep patient’s medical records for a …" at bounding box center [482, 209] width 521 height 51
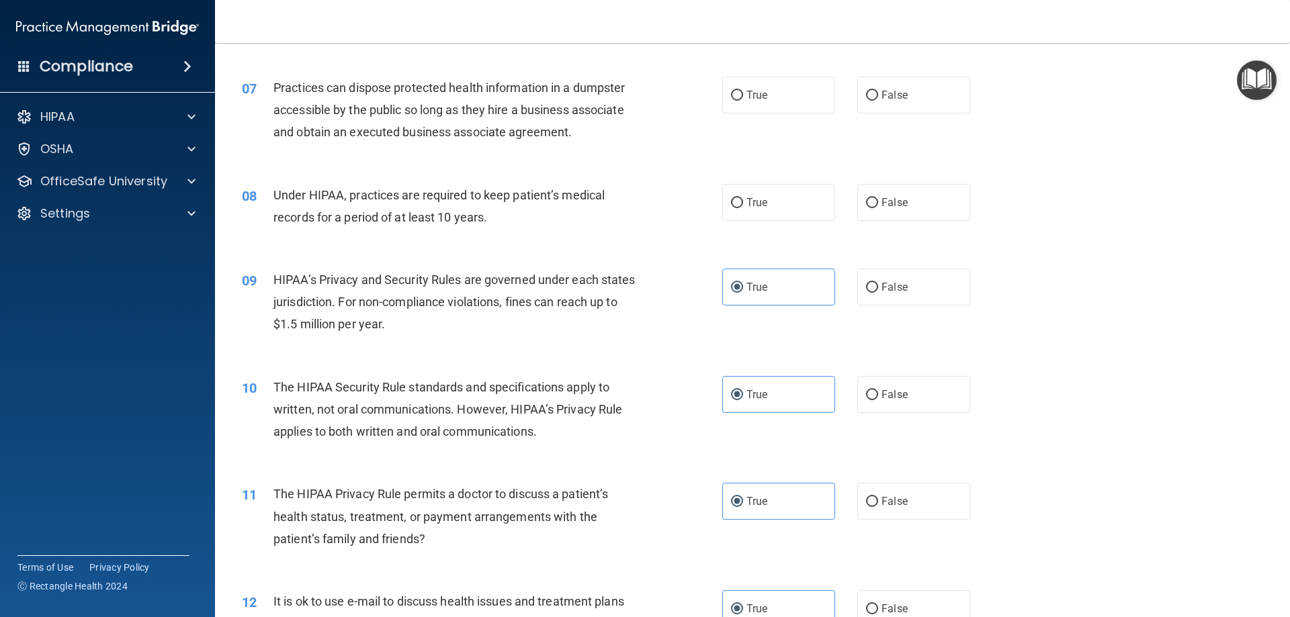
click at [439, 207] on div "Under HIPAA, practices are required to keep patient’s medical records for a per…" at bounding box center [461, 206] width 376 height 44
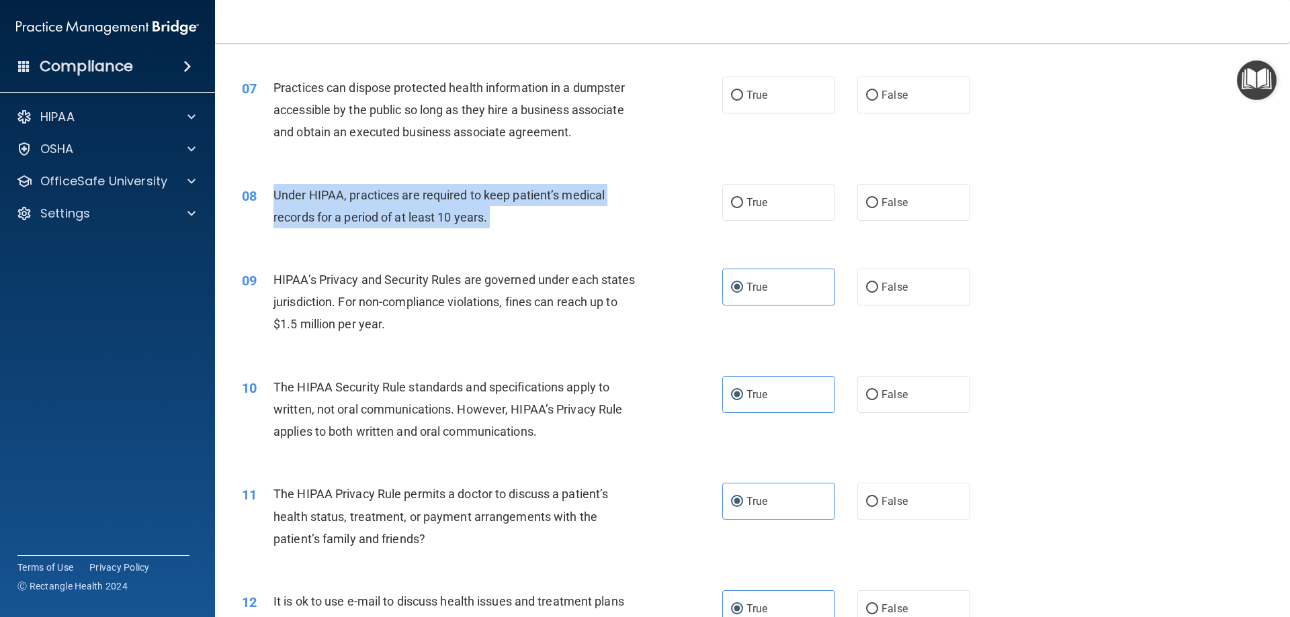
click at [439, 207] on div "Under HIPAA, practices are required to keep patient’s medical records for a per…" at bounding box center [461, 206] width 376 height 44
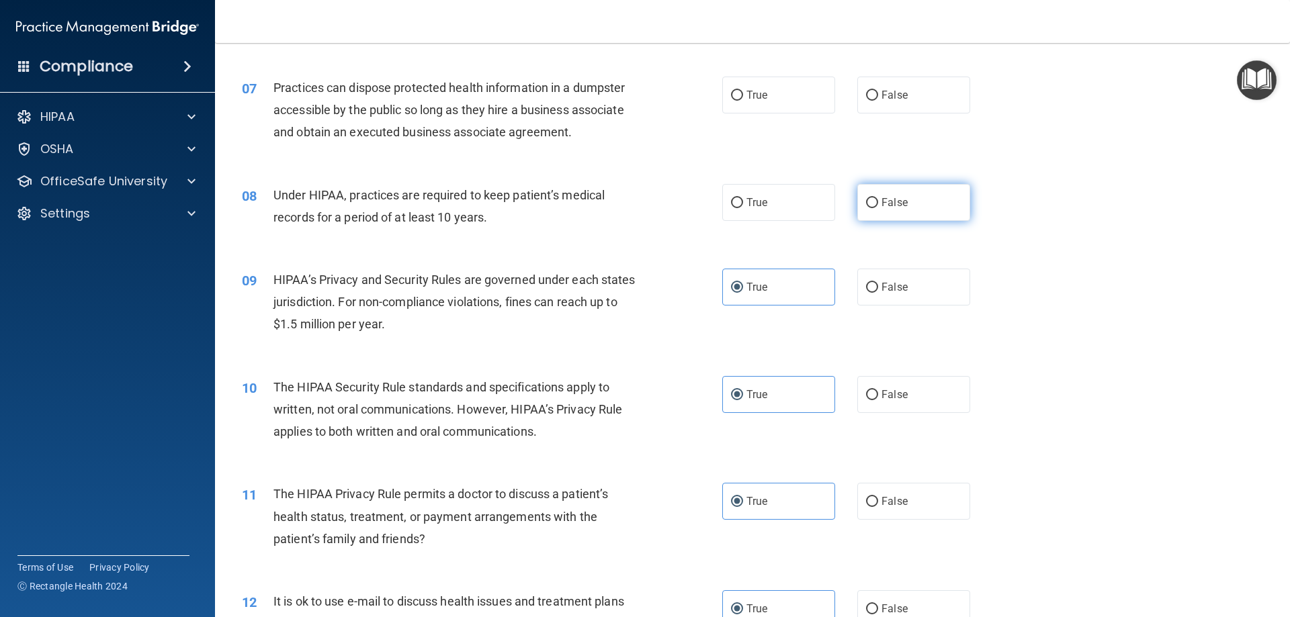
click at [915, 197] on label "False" at bounding box center [913, 202] width 113 height 37
click at [878, 198] on input "False" at bounding box center [872, 203] width 12 height 10
radio input "true"
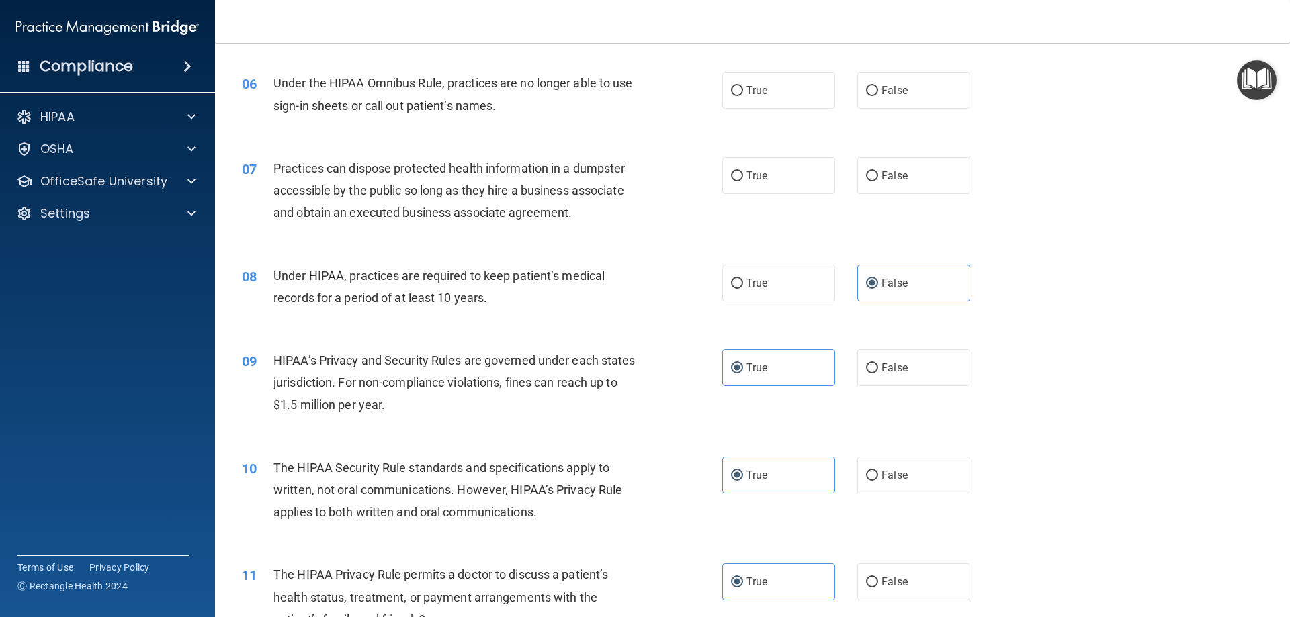
scroll to position [427, 0]
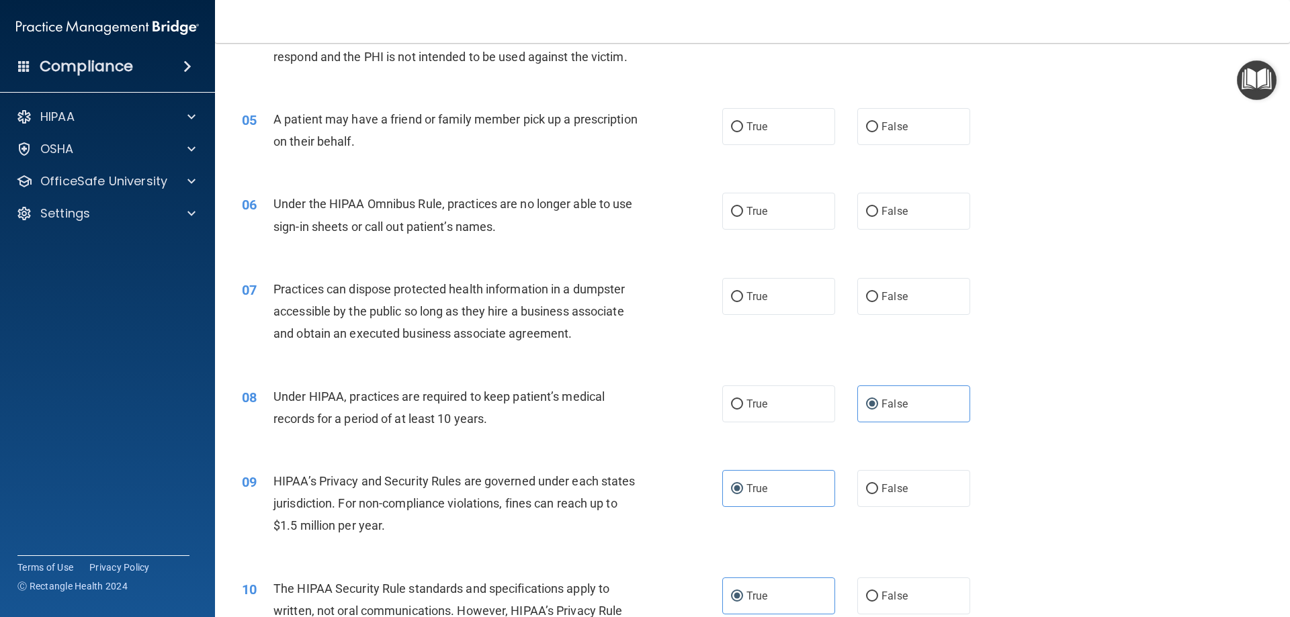
click at [414, 326] on span "Practices can dispose protected health information in a dumpster accessible by …" at bounding box center [448, 311] width 351 height 58
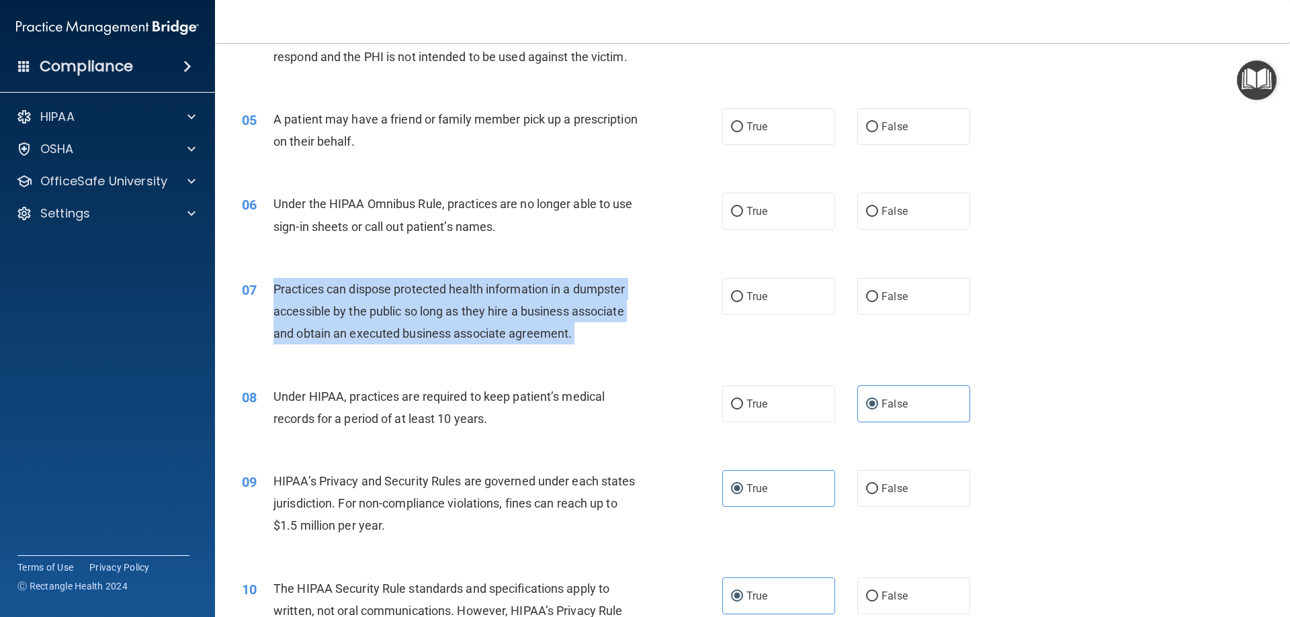
click at [414, 326] on span "Practices can dispose protected health information in a dumpster accessible by …" at bounding box center [448, 311] width 351 height 58
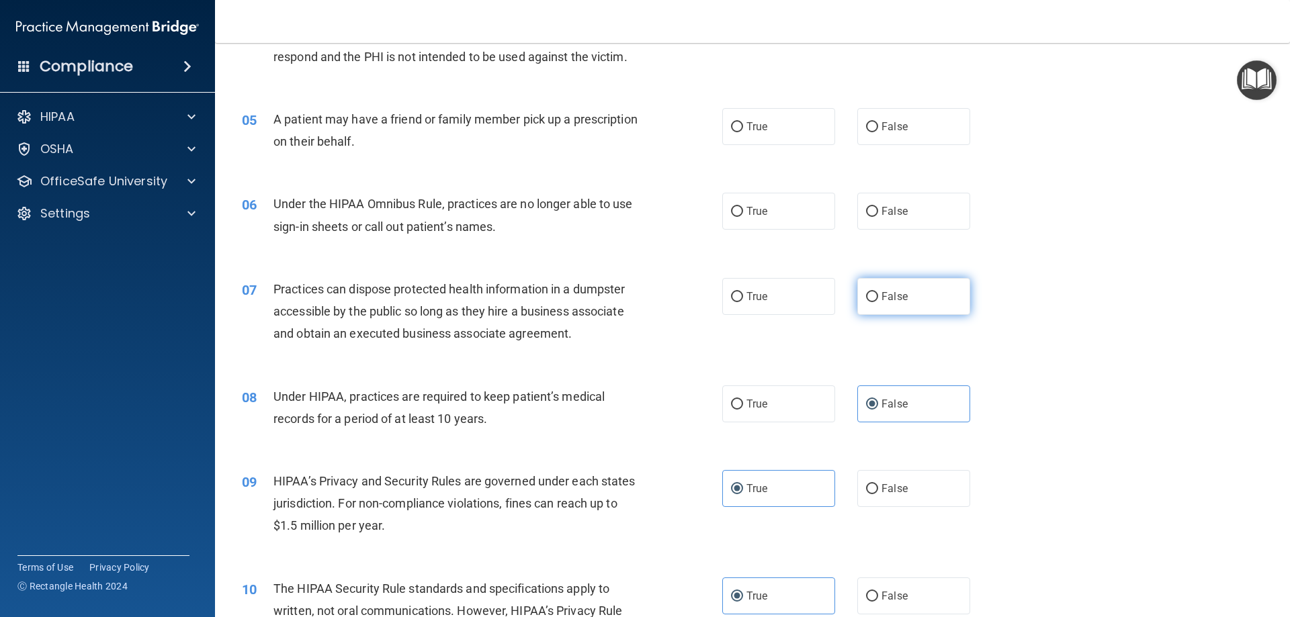
click at [888, 310] on label "False" at bounding box center [913, 296] width 113 height 37
click at [878, 302] on input "False" at bounding box center [872, 297] width 12 height 10
radio input "true"
click at [607, 335] on div "Practices can dispose protected health information in a dumpster accessible by …" at bounding box center [461, 311] width 376 height 67
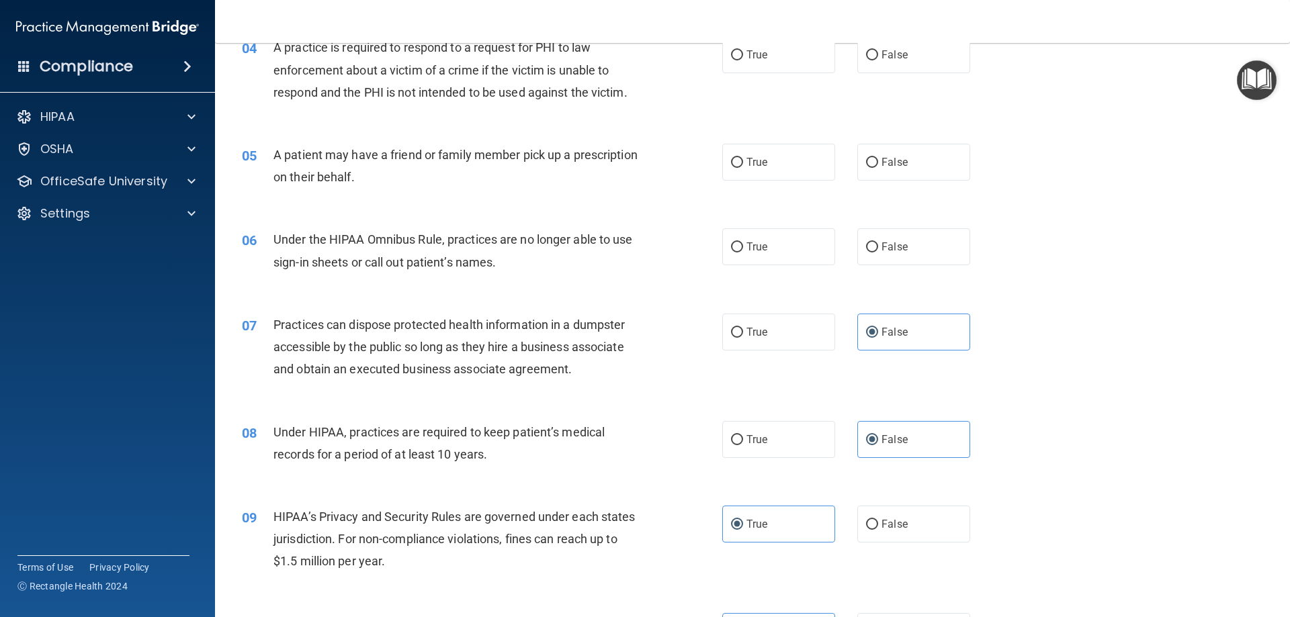
scroll to position [360, 0]
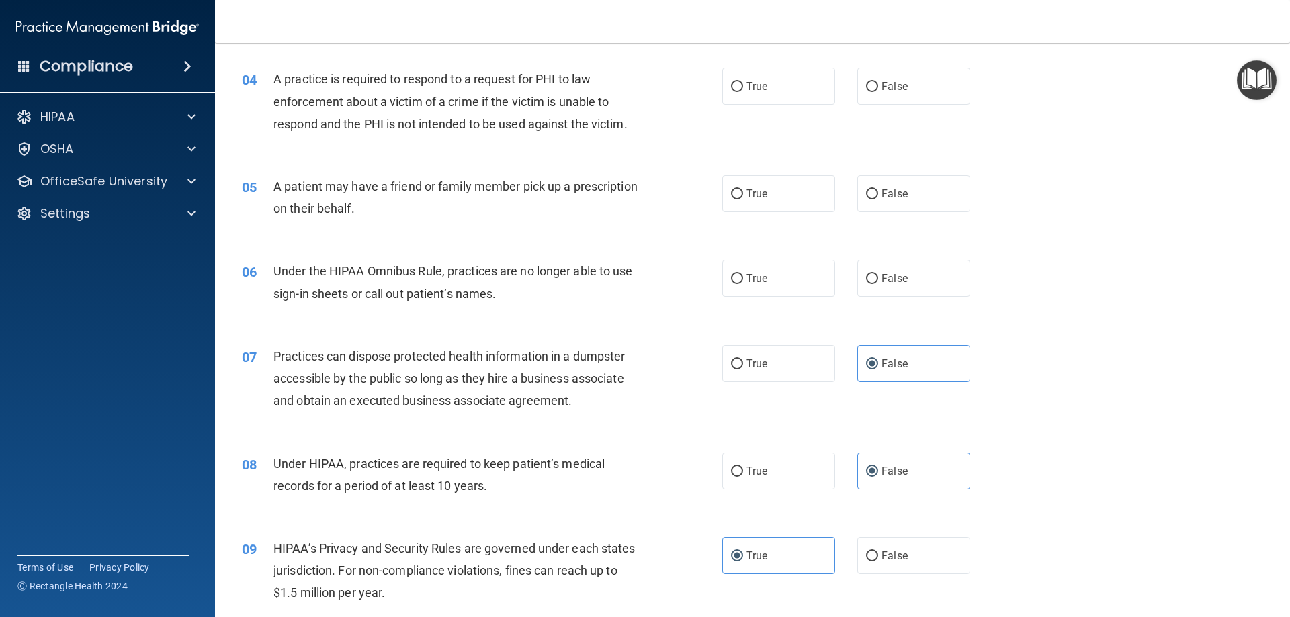
click at [447, 280] on div "Under the HIPAA Omnibus Rule, practices are no longer able to use sign-in sheet…" at bounding box center [461, 282] width 376 height 44
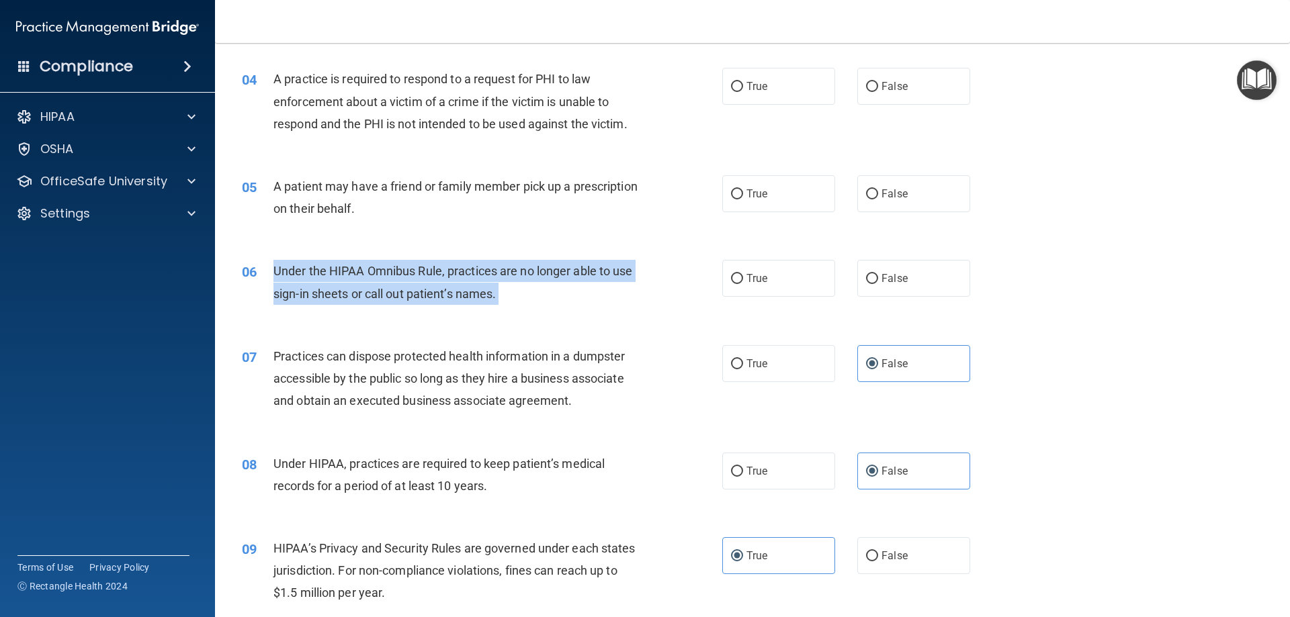
click at [447, 280] on div "Under the HIPAA Omnibus Rule, practices are no longer able to use sign-in sheet…" at bounding box center [461, 282] width 376 height 44
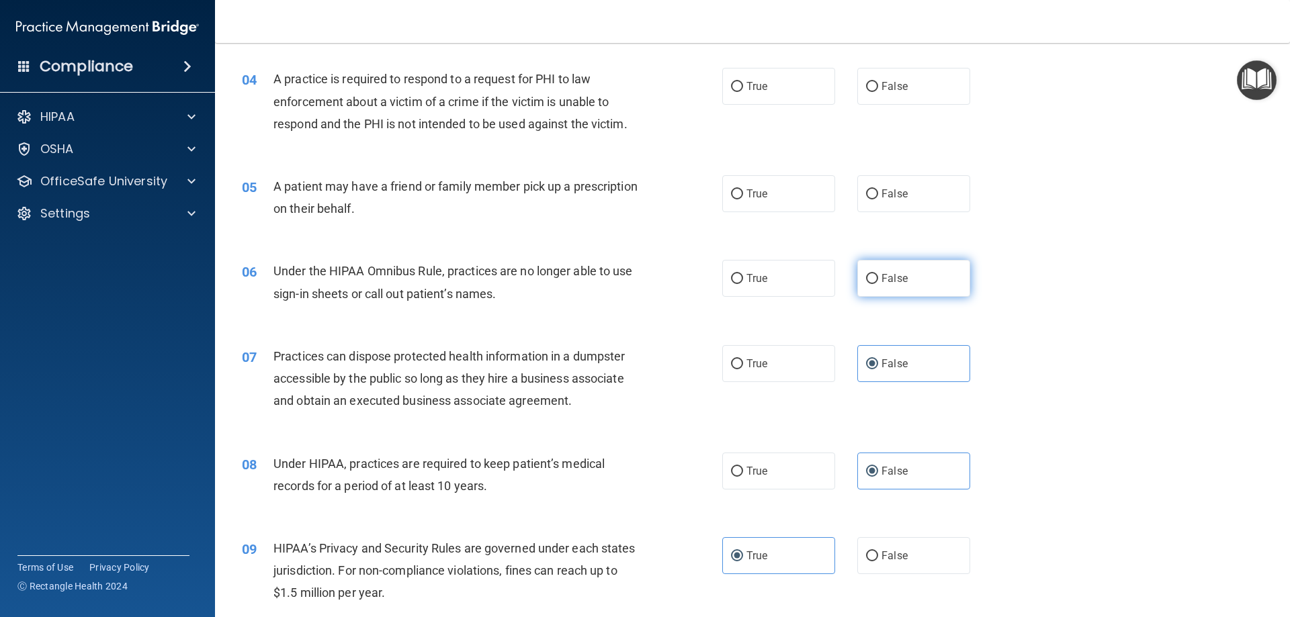
click at [885, 280] on span "False" at bounding box center [895, 278] width 26 height 13
click at [878, 280] on input "False" at bounding box center [872, 279] width 12 height 10
radio input "true"
click at [353, 204] on span "A patient may have a friend or family member pick up a prescription on their be…" at bounding box center [455, 197] width 364 height 36
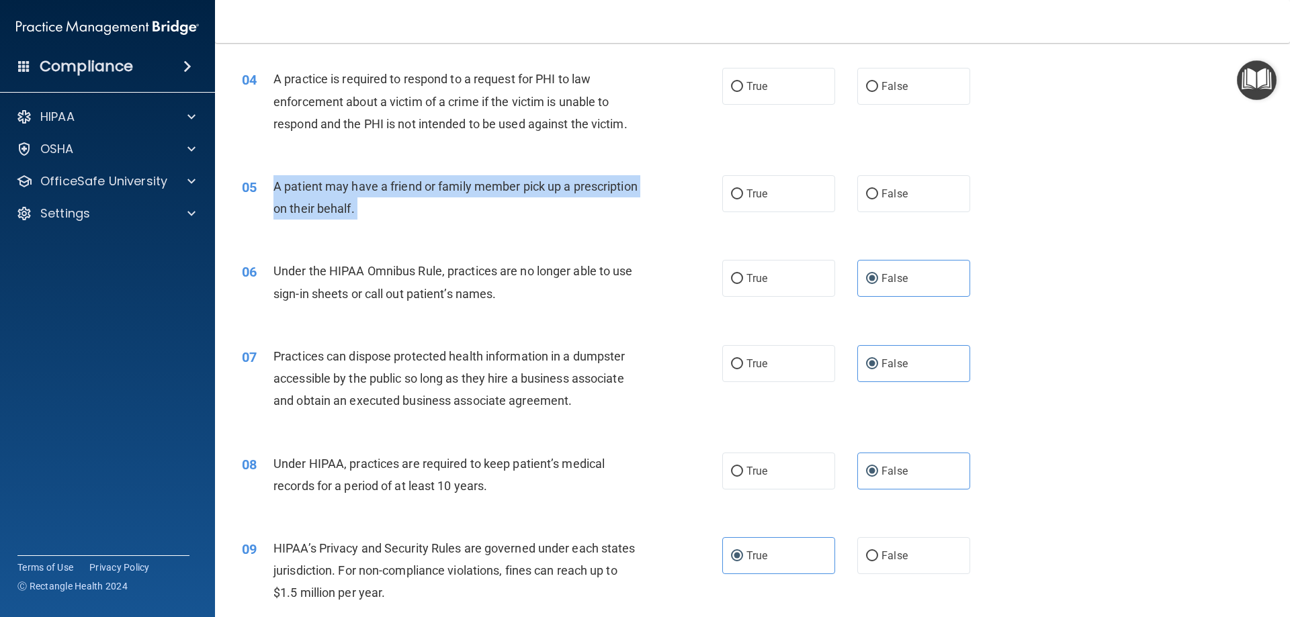
click at [353, 204] on span "A patient may have a friend or family member pick up a prescription on their be…" at bounding box center [455, 197] width 364 height 36
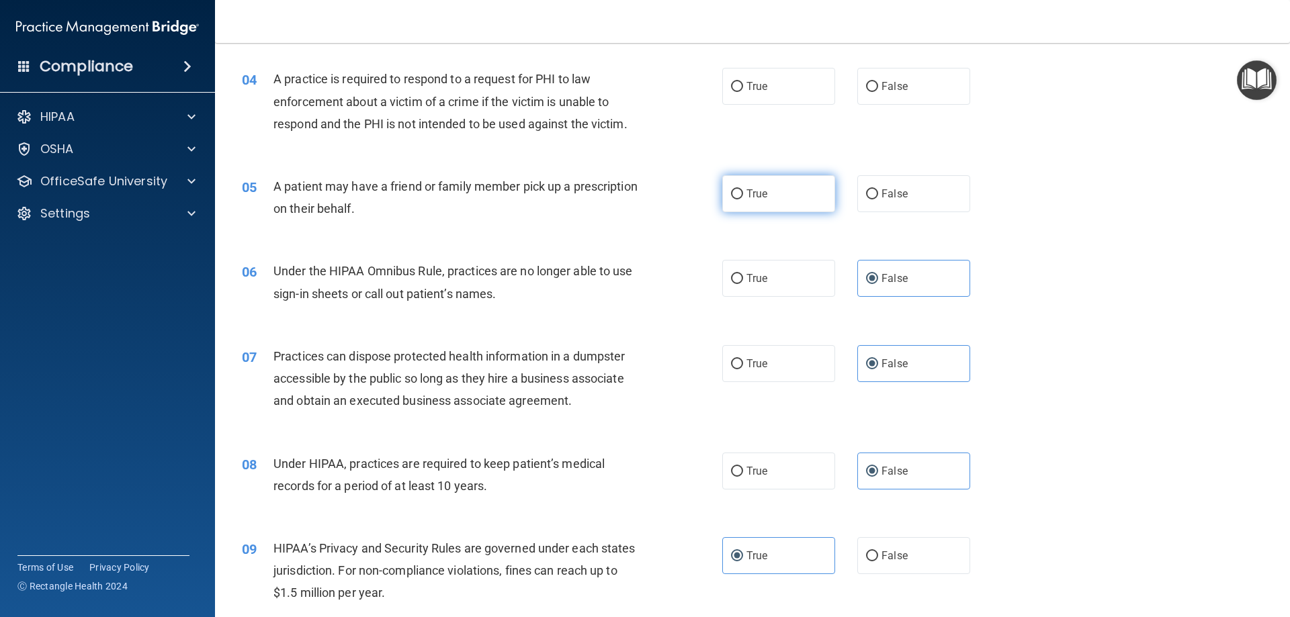
click at [764, 199] on label "True" at bounding box center [778, 193] width 113 height 37
click at [743, 199] on input "True" at bounding box center [737, 194] width 12 height 10
radio input "true"
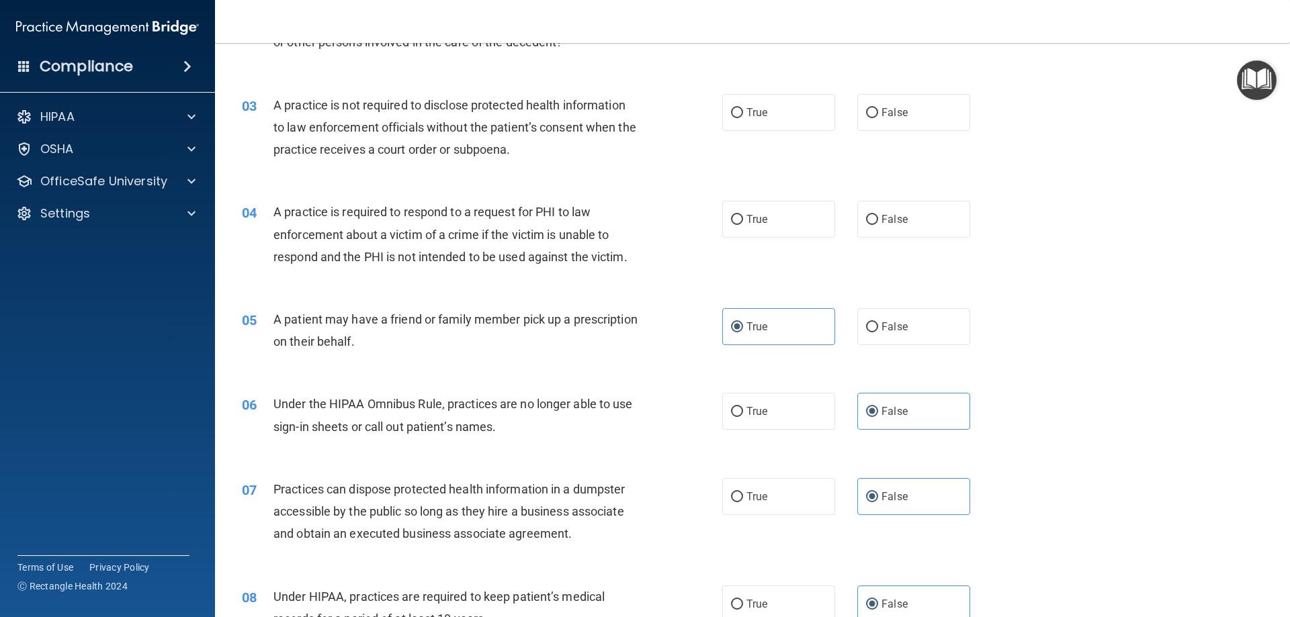
scroll to position [226, 0]
click at [458, 216] on span "A practice is required to respond to a request for PHI to law enforcement about…" at bounding box center [450, 235] width 354 height 58
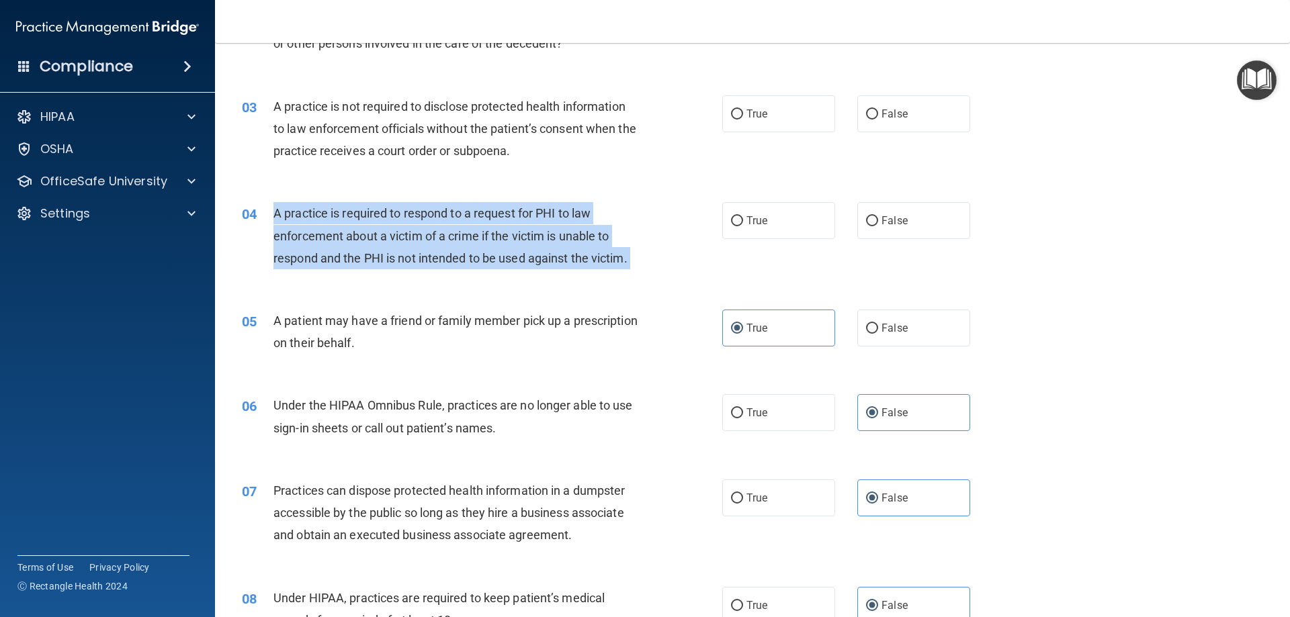
click at [458, 216] on span "A practice is required to respond to a request for PHI to law enforcement about…" at bounding box center [450, 235] width 354 height 58
click at [628, 267] on div "A practice is required to respond to a request for PHI to law enforcement about…" at bounding box center [461, 235] width 376 height 67
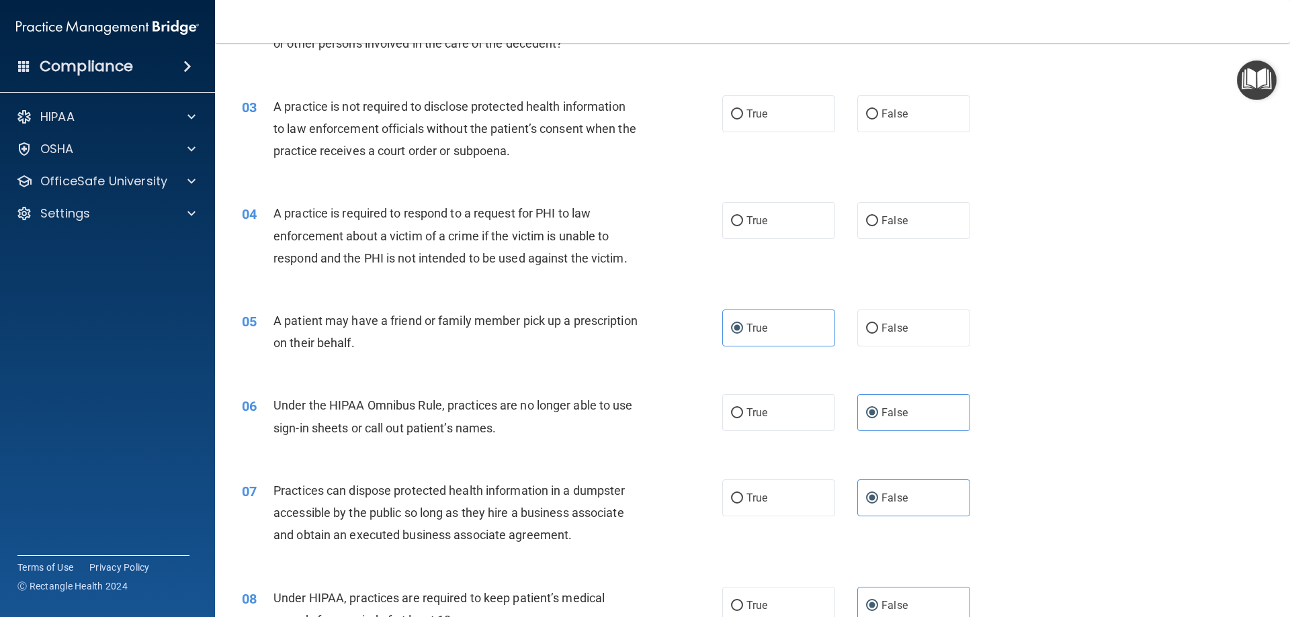
click at [740, 242] on div "04 A practice is required to respond to a request for PHI to law enforcement ab…" at bounding box center [752, 239] width 1041 height 108
click at [737, 230] on label "True" at bounding box center [778, 220] width 113 height 37
click at [737, 226] on input "True" at bounding box center [737, 221] width 12 height 10
radio input "true"
click at [871, 233] on label "False" at bounding box center [913, 220] width 113 height 37
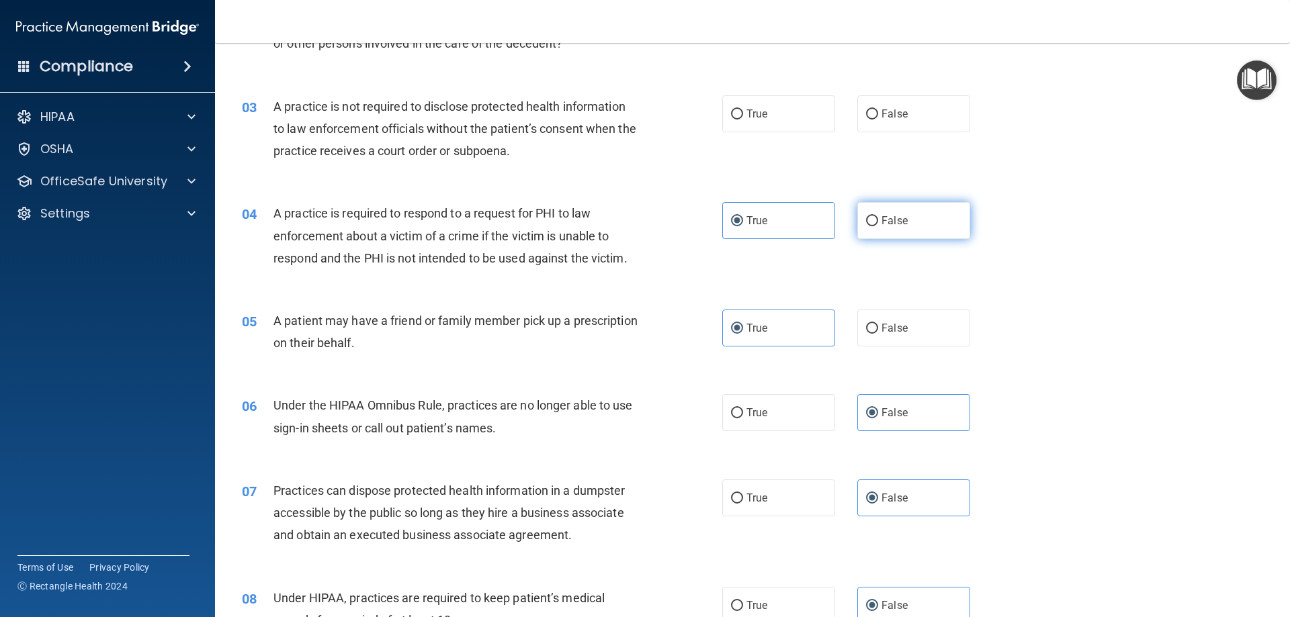
click at [871, 226] on input "False" at bounding box center [872, 221] width 12 height 10
radio input "true"
radio input "false"
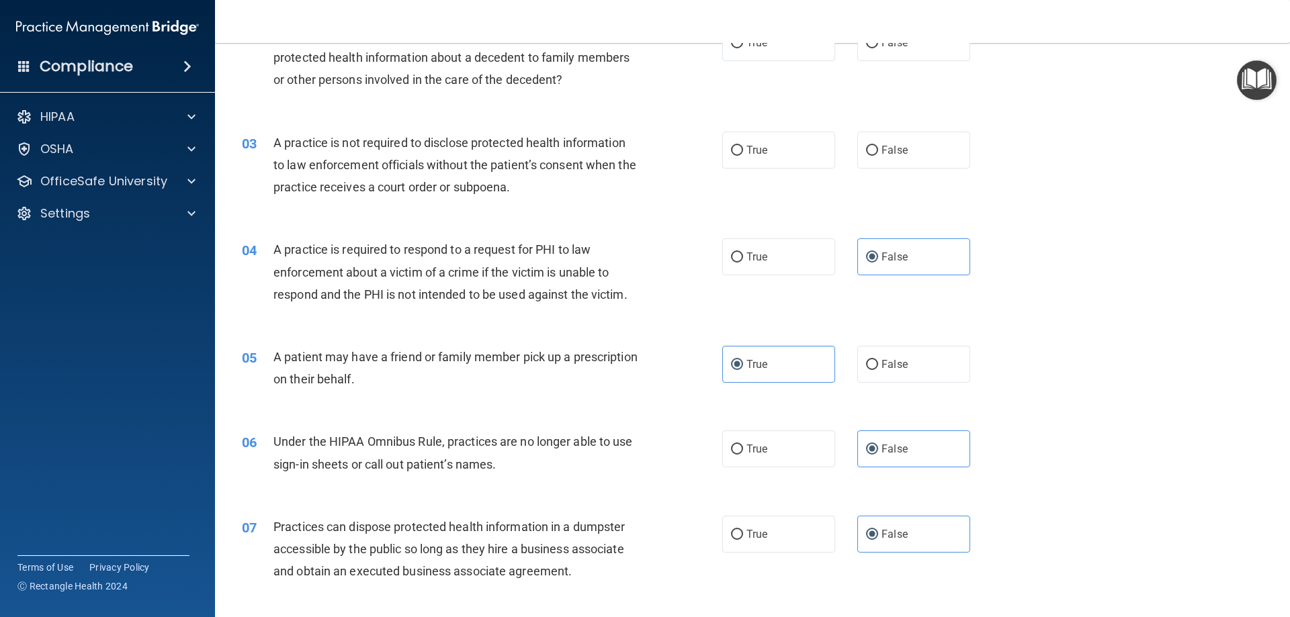
scroll to position [91, 0]
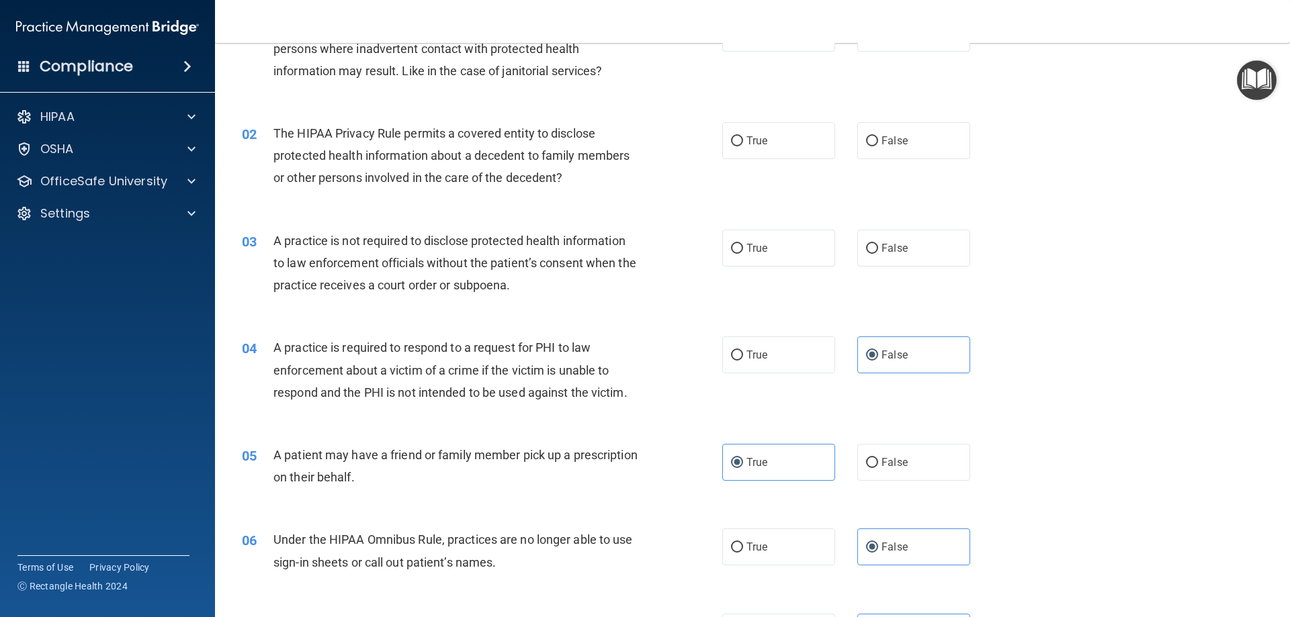
click at [426, 248] on div "A practice is not required to disclose protected health information to law enfo…" at bounding box center [461, 263] width 376 height 67
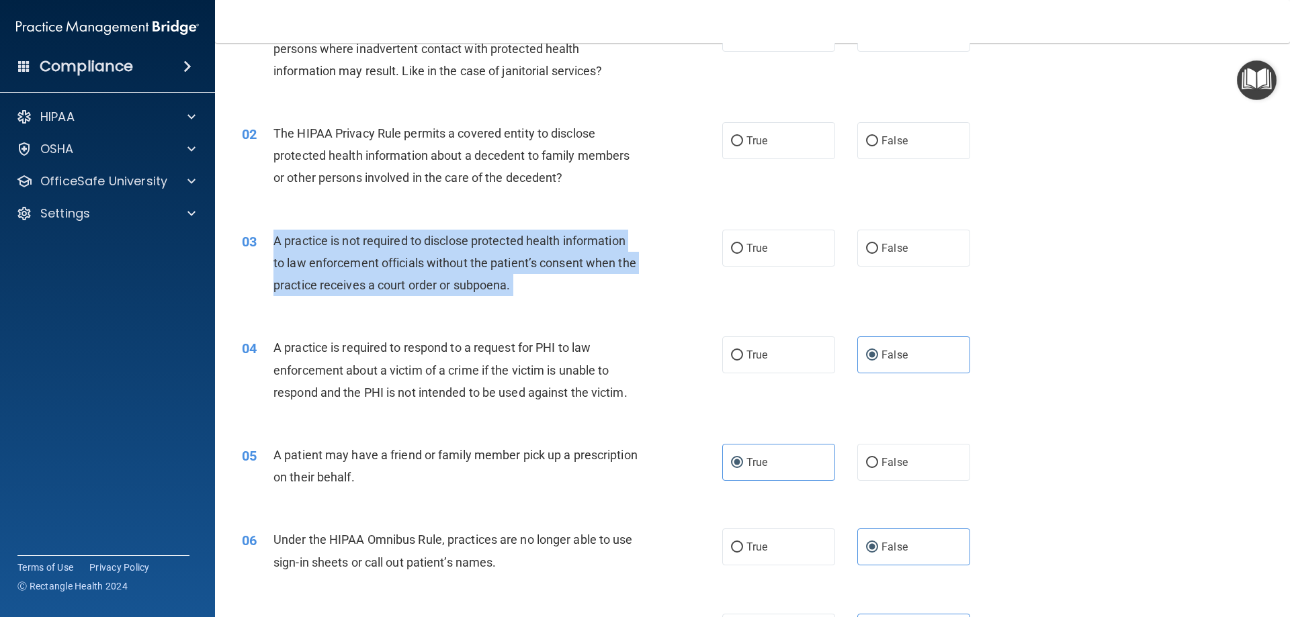
click at [426, 248] on div "A practice is not required to disclose protected health information to law enfo…" at bounding box center [461, 263] width 376 height 67
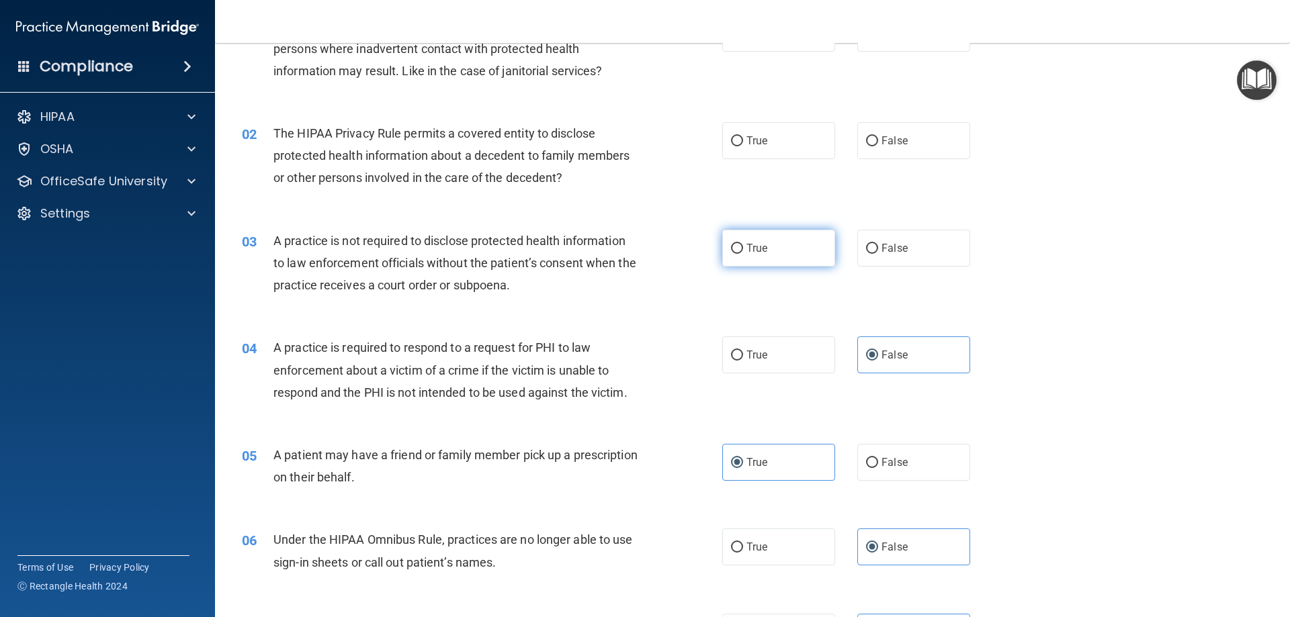
drag, startPoint x: 775, startPoint y: 255, endPoint x: 543, endPoint y: 232, distance: 233.5
click at [776, 255] on label "True" at bounding box center [778, 248] width 113 height 37
click at [743, 254] on input "True" at bounding box center [737, 249] width 12 height 10
radio input "true"
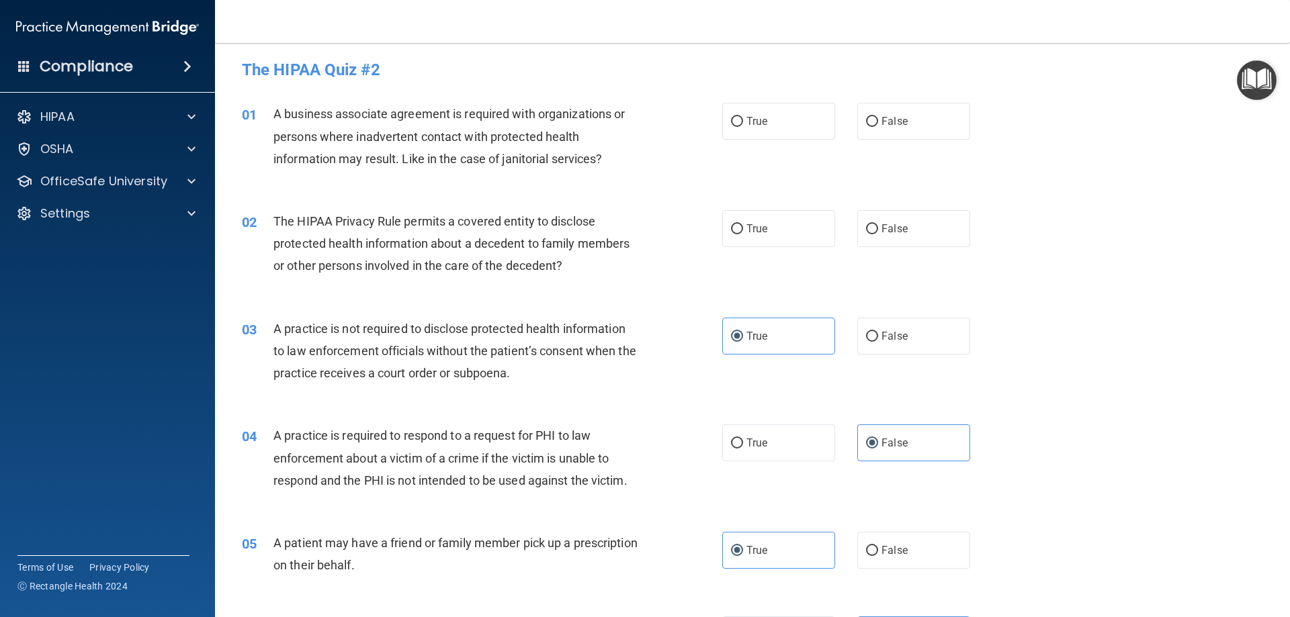
scroll to position [0, 0]
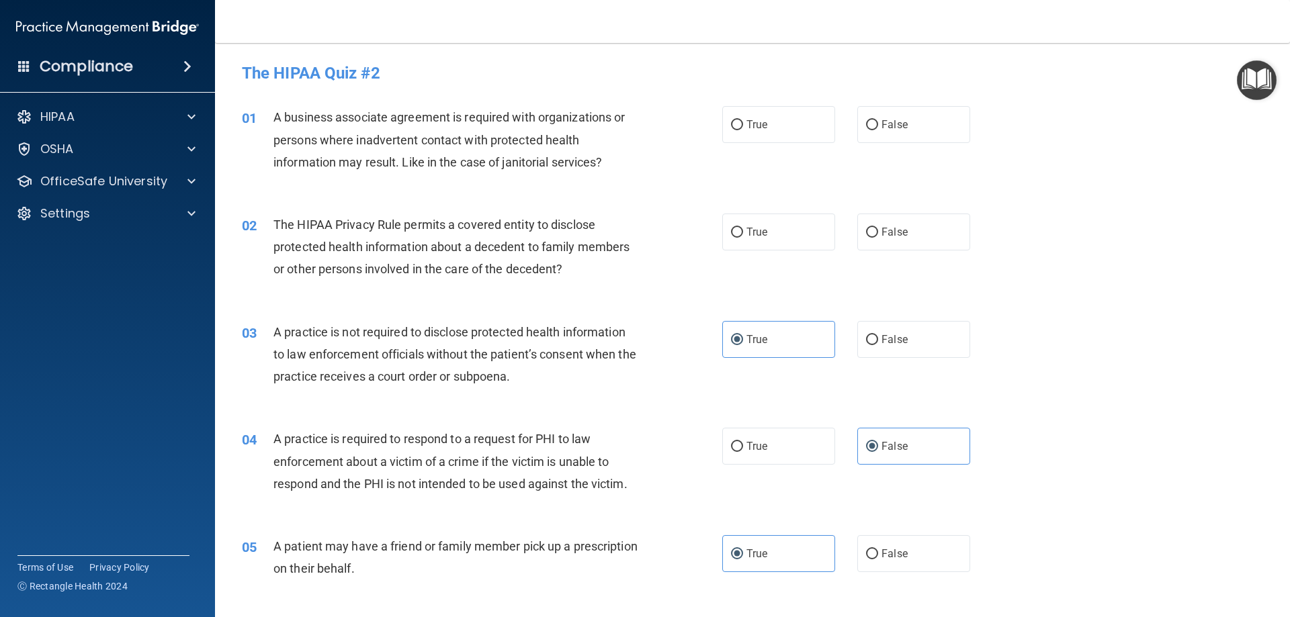
click at [452, 255] on div "The HIPAA Privacy Rule permits a covered entity to disclose protected health in…" at bounding box center [461, 247] width 376 height 67
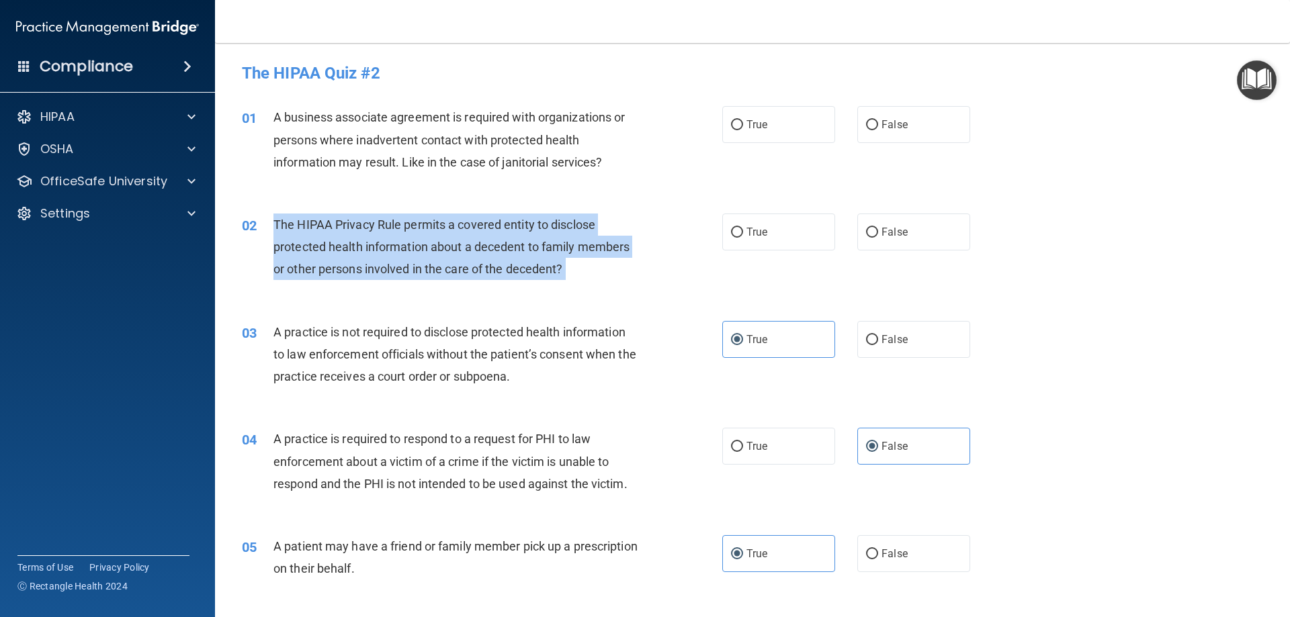
click at [452, 255] on div "The HIPAA Privacy Rule permits a covered entity to disclose protected health in…" at bounding box center [461, 247] width 376 height 67
click at [712, 231] on div "02 The HIPAA Privacy Rule permits a covered entity to disclose protected health…" at bounding box center [482, 251] width 521 height 74
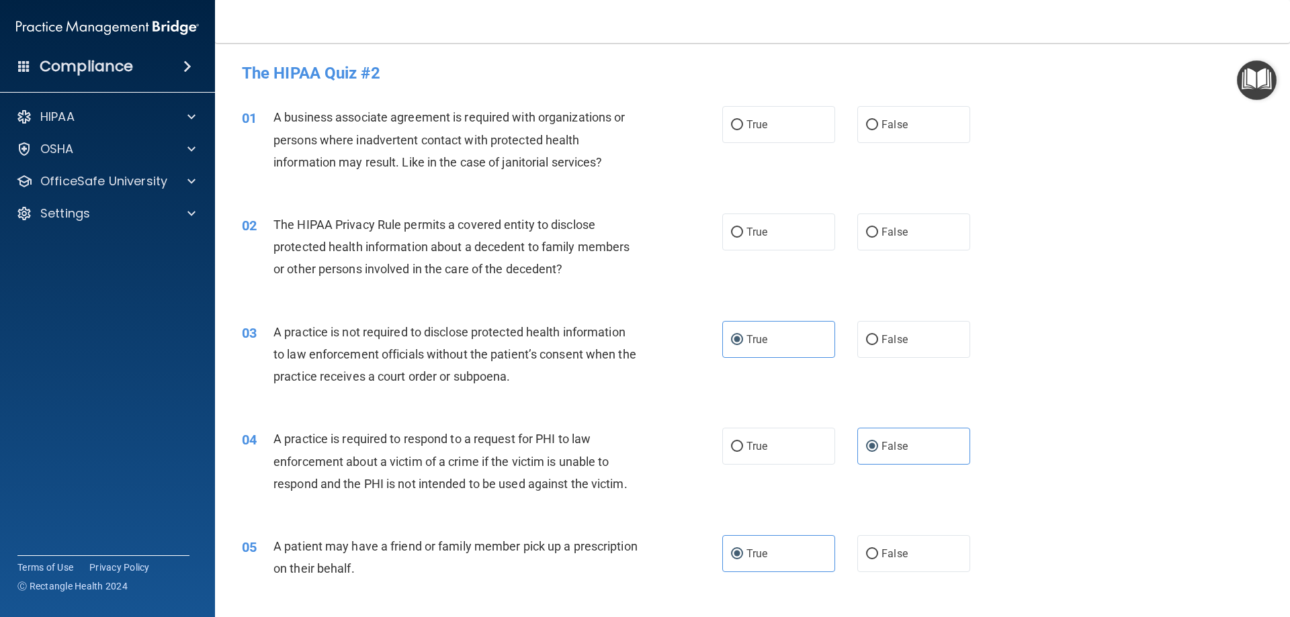
drag, startPoint x: 729, startPoint y: 235, endPoint x: 673, endPoint y: 203, distance: 64.4
click at [731, 234] on input "True" at bounding box center [737, 233] width 12 height 10
radio input "true"
click at [462, 118] on span "A business associate agreement is required with organizations or persons where …" at bounding box center [448, 139] width 351 height 58
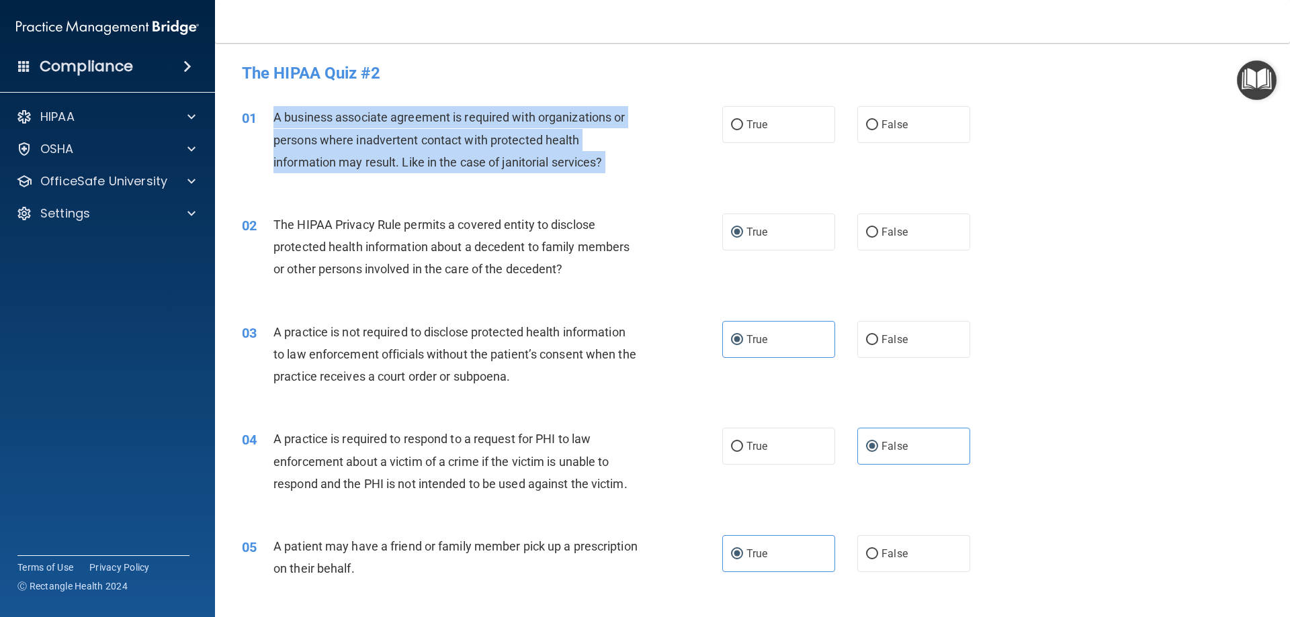
click at [462, 118] on span "A business associate agreement is required with organizations or persons where …" at bounding box center [448, 139] width 351 height 58
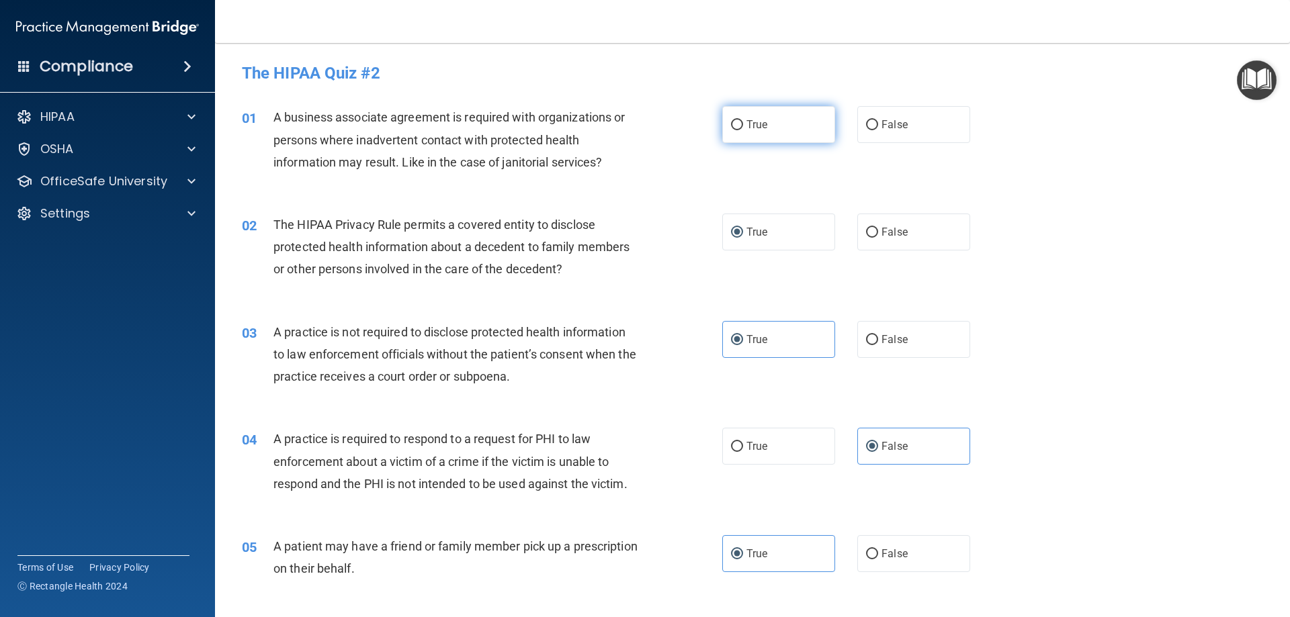
click at [775, 112] on label "True" at bounding box center [778, 124] width 113 height 37
click at [743, 120] on input "True" at bounding box center [737, 125] width 12 height 10
radio input "true"
click at [870, 139] on label "False" at bounding box center [913, 124] width 113 height 37
click at [870, 130] on input "False" at bounding box center [872, 125] width 12 height 10
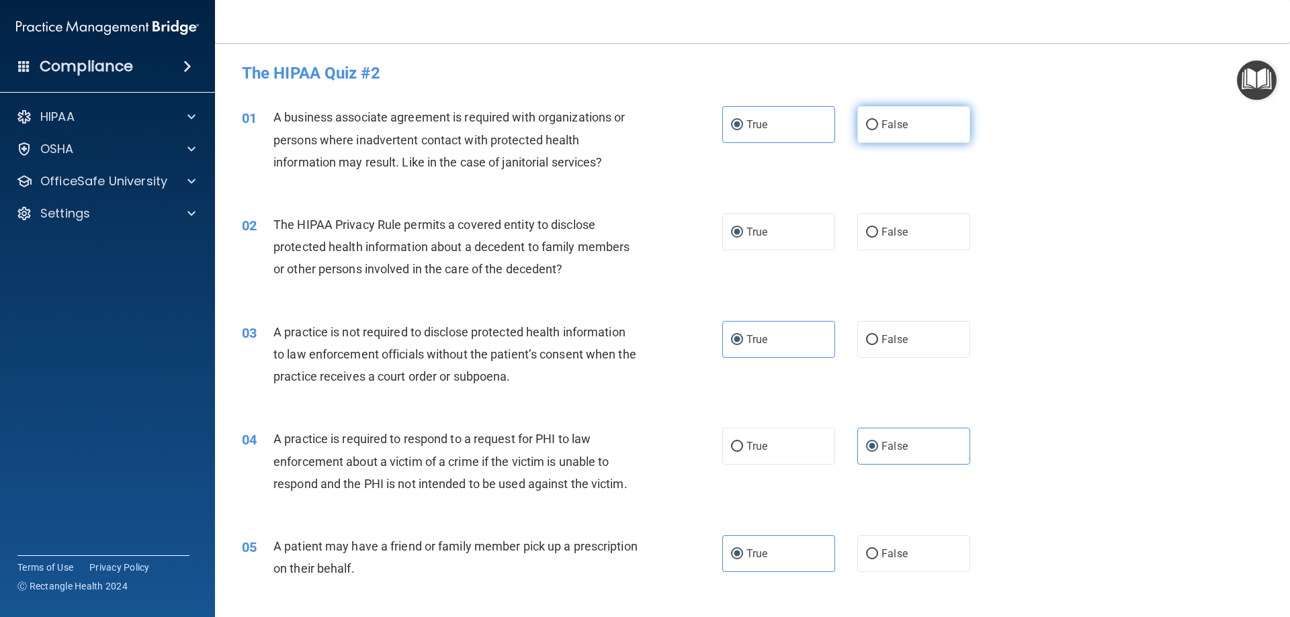
radio input "true"
radio input "false"
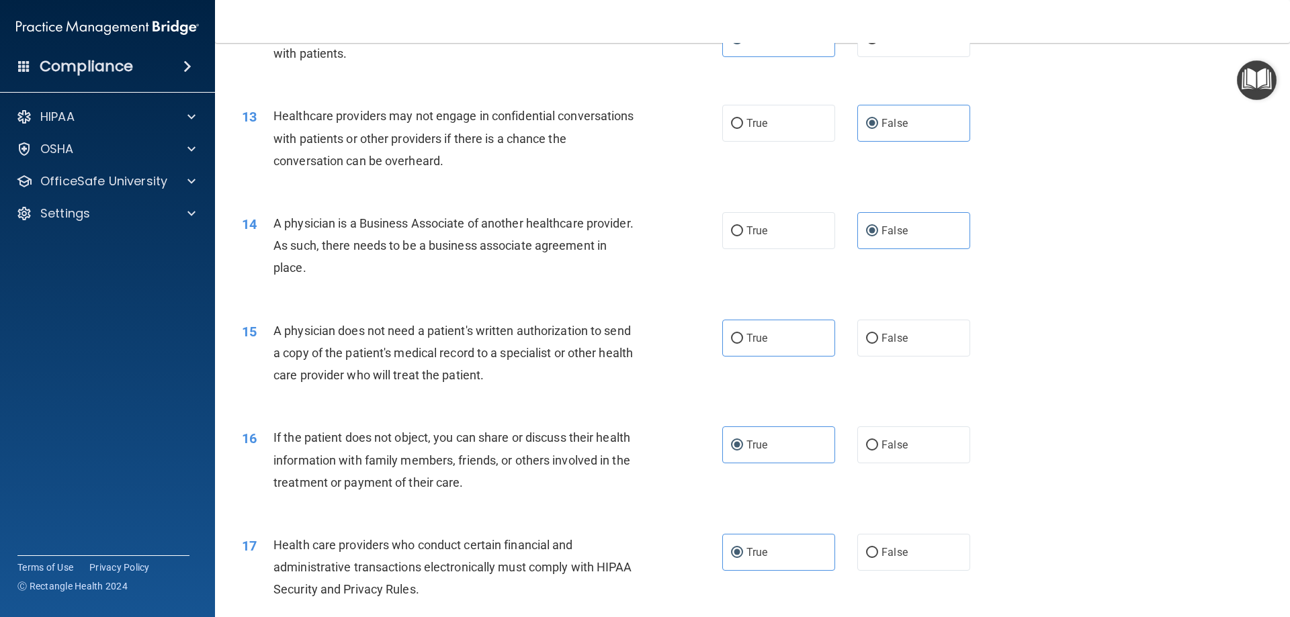
scroll to position [1166, 0]
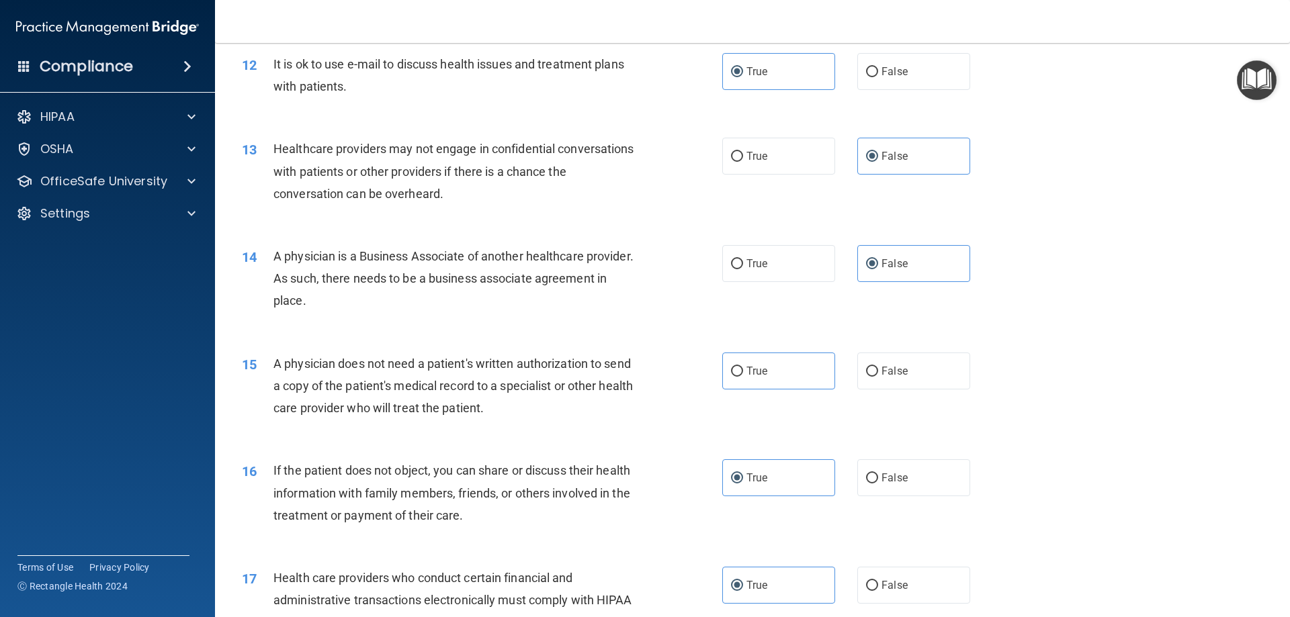
click at [366, 384] on span "A physician does not need a patient's written authorization to send a copy of t…" at bounding box center [452, 386] width 359 height 58
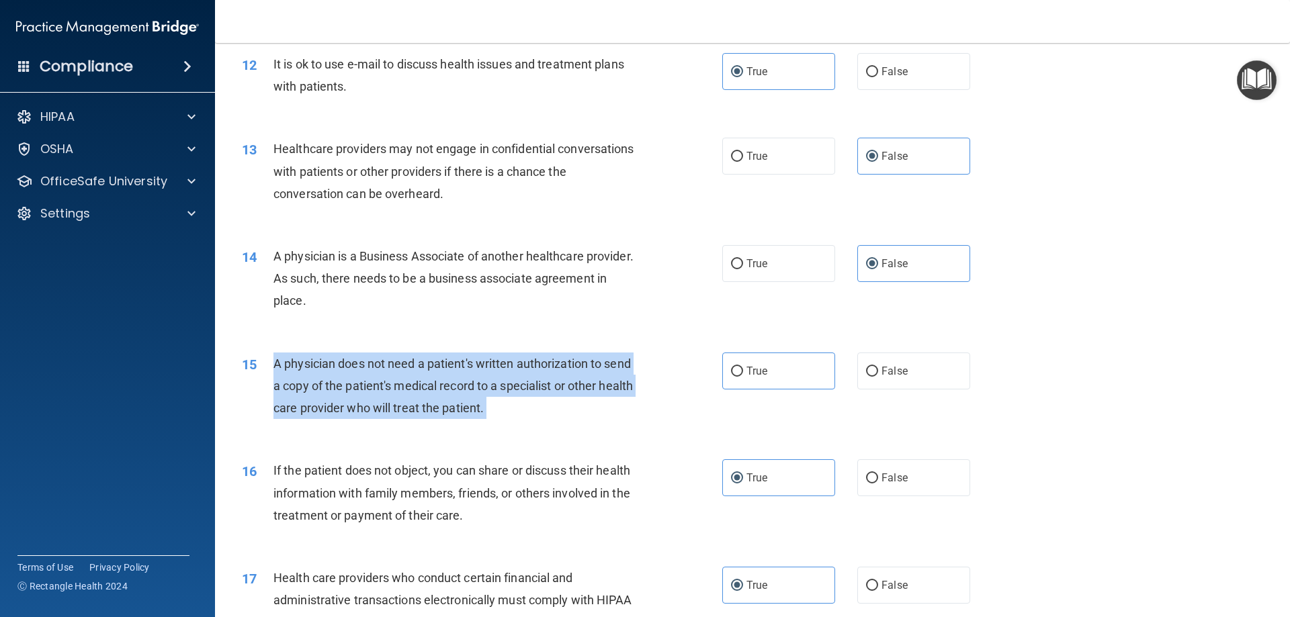
click at [366, 384] on span "A physician does not need a patient's written authorization to send a copy of t…" at bounding box center [452, 386] width 359 height 58
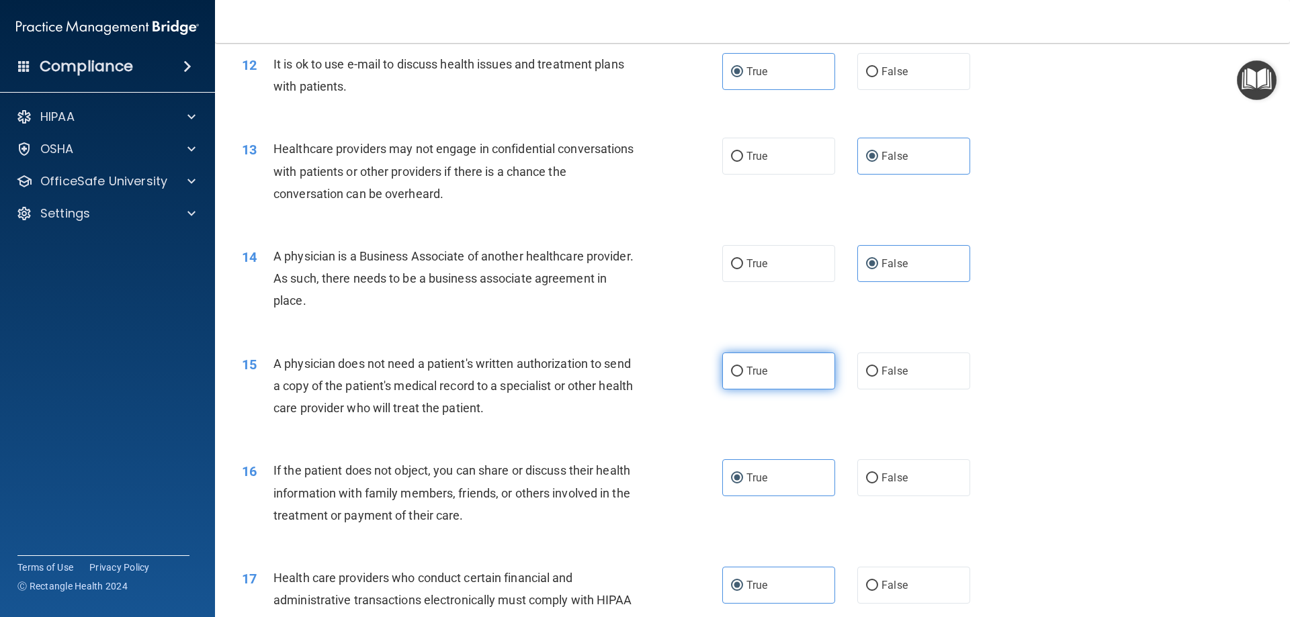
click at [771, 366] on label "True" at bounding box center [778, 371] width 113 height 37
click at [743, 367] on input "True" at bounding box center [737, 372] width 12 height 10
radio input "true"
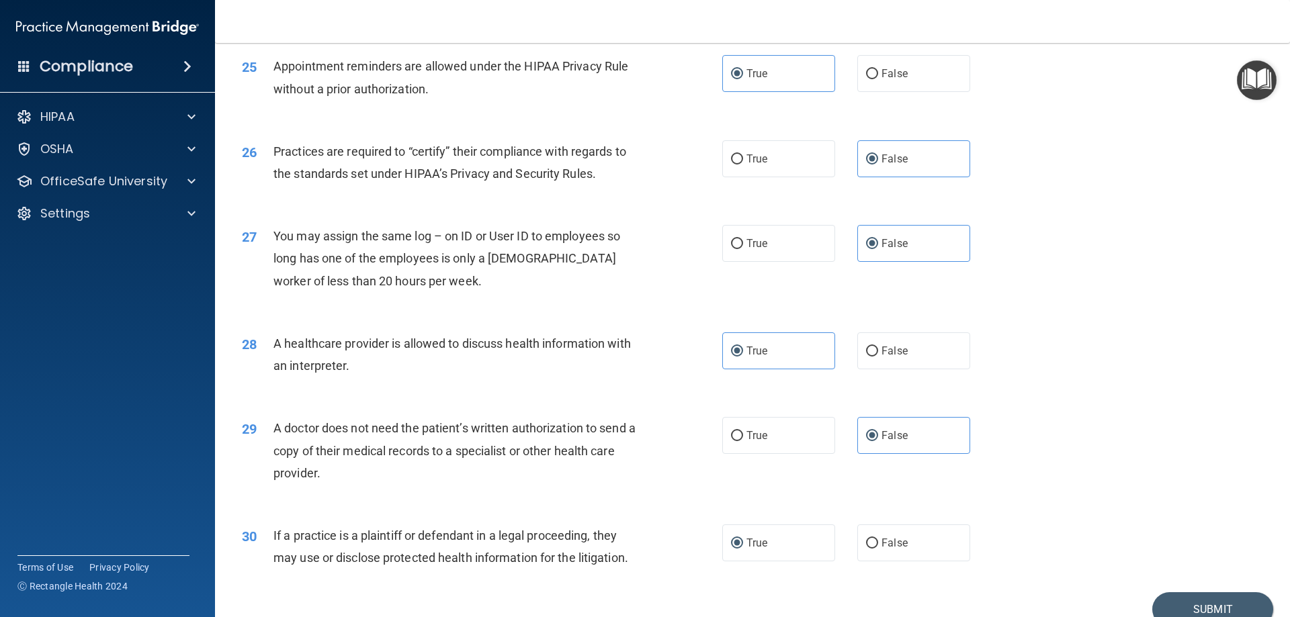
scroll to position [2510, 0]
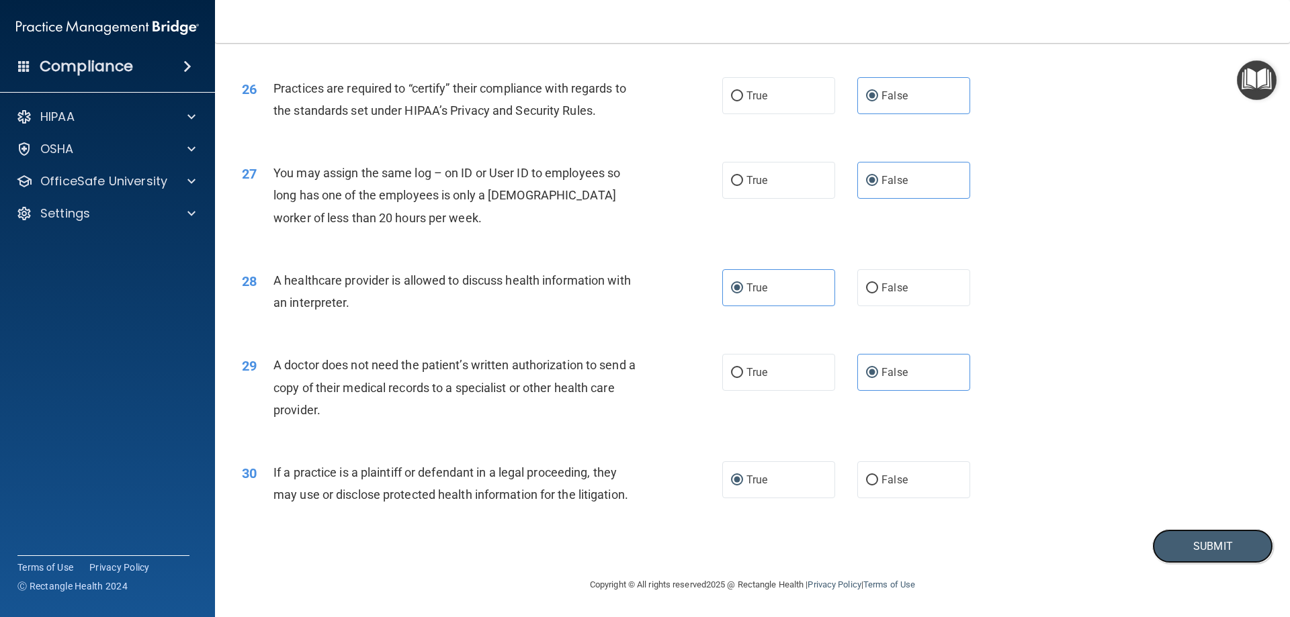
drag, startPoint x: 1238, startPoint y: 532, endPoint x: 1238, endPoint y: 523, distance: 9.4
click at [1215, 550] on button "Submit" at bounding box center [1212, 546] width 121 height 34
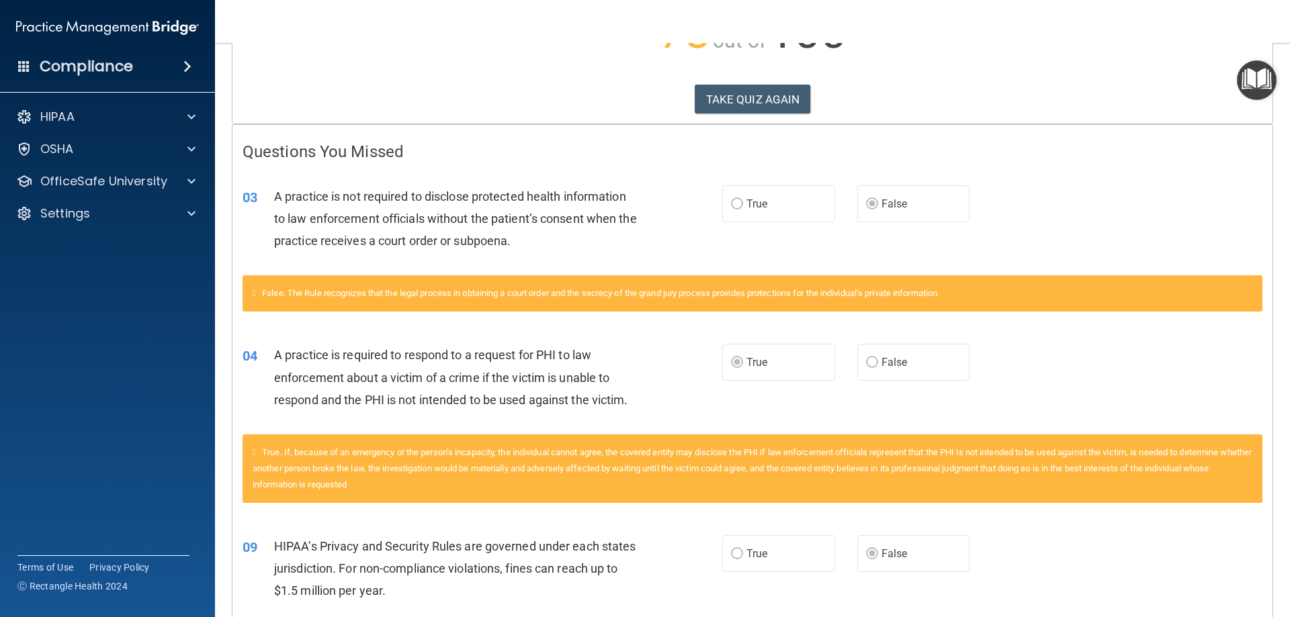
scroll to position [156, 0]
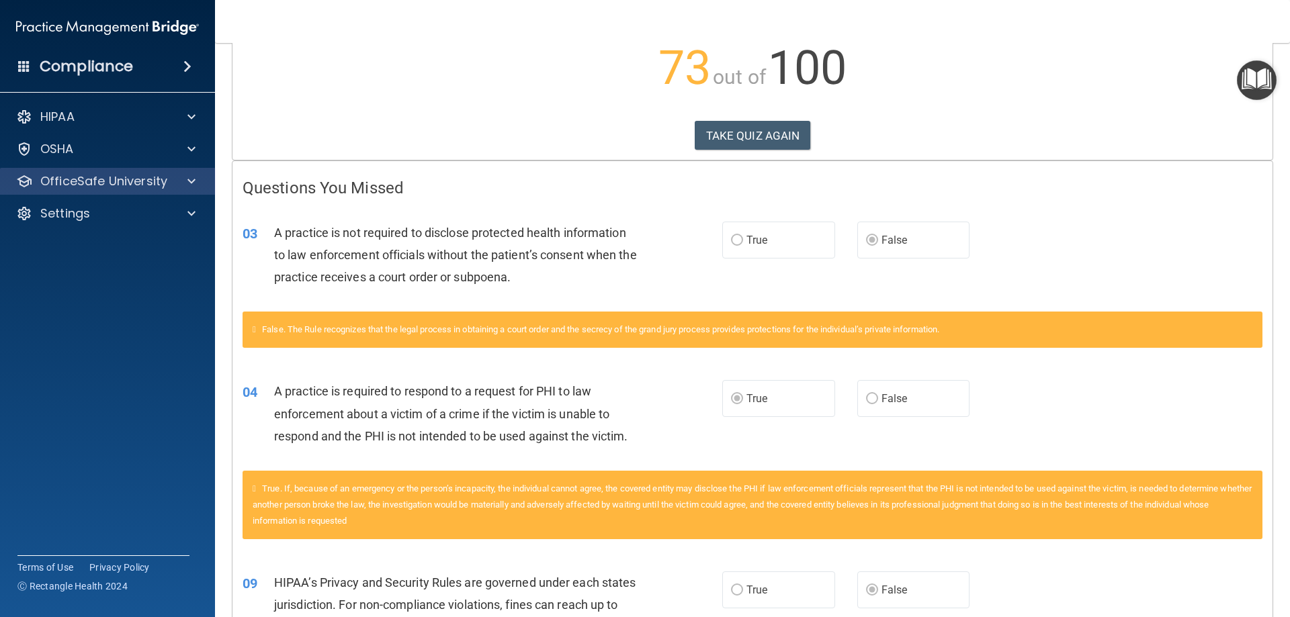
drag, startPoint x: 168, startPoint y: 163, endPoint x: 165, endPoint y: 171, distance: 8.7
click at [167, 163] on div "HIPAA Documents and Policies Report an Incident Business Associates Emergency P…" at bounding box center [108, 168] width 216 height 140
click at [164, 177] on p "OfficeSafe University" at bounding box center [103, 181] width 127 height 16
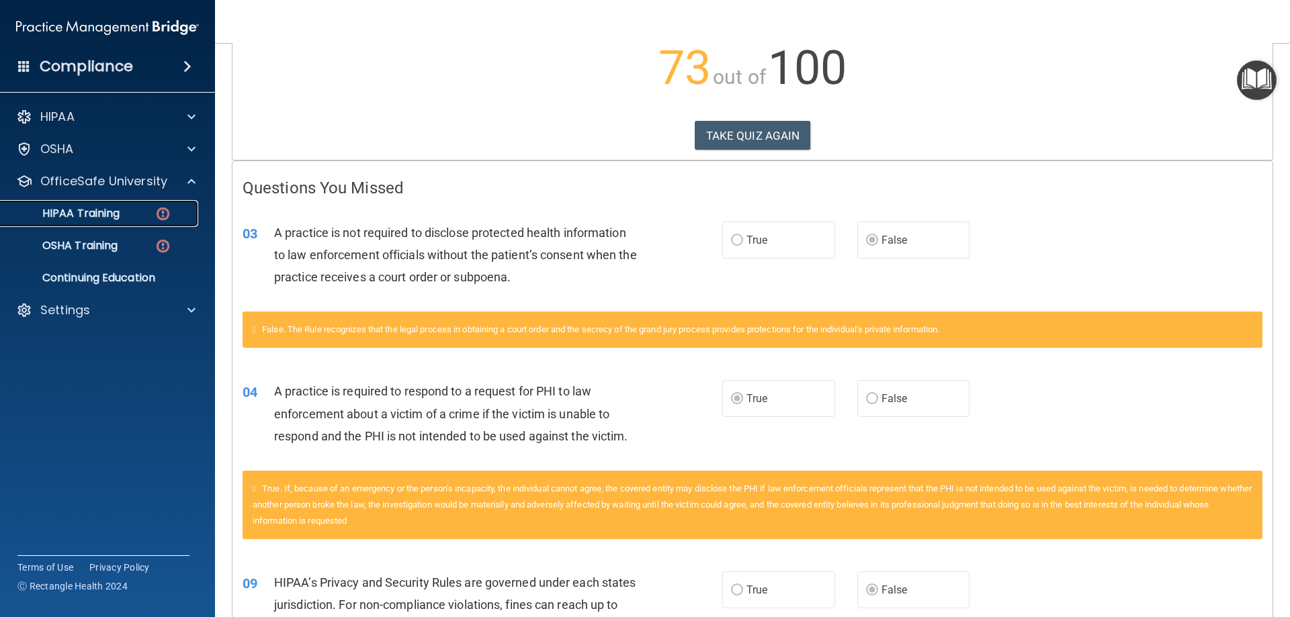
click at [136, 212] on div "HIPAA Training" at bounding box center [100, 213] width 183 height 13
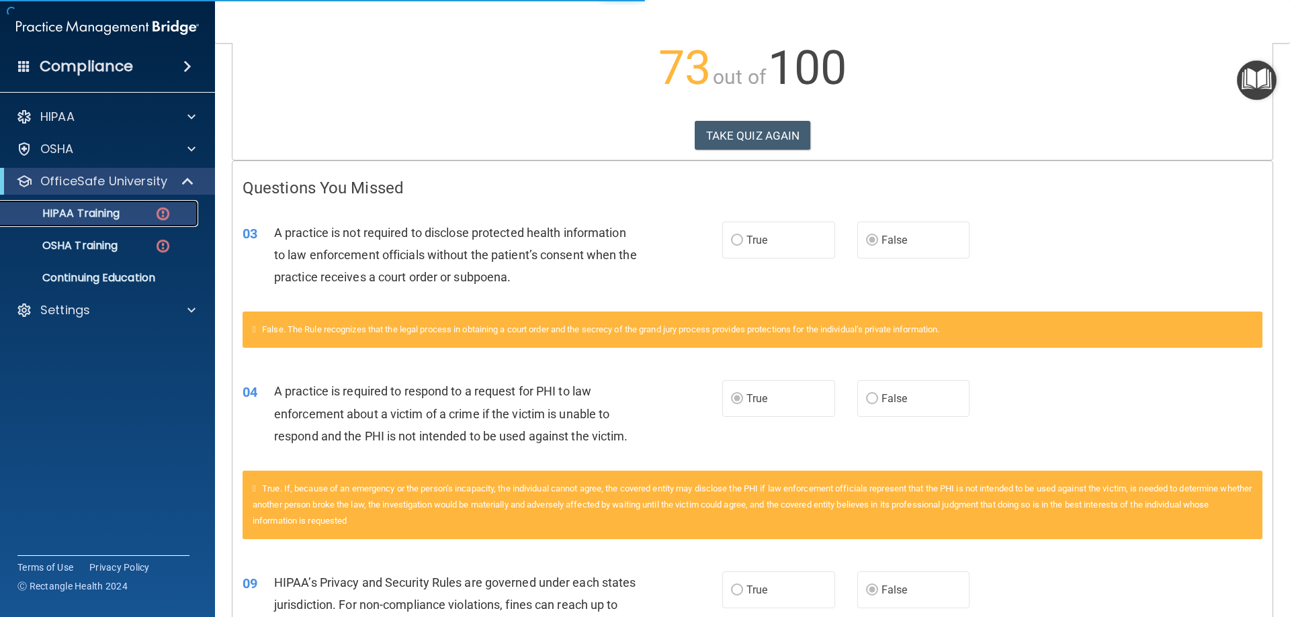
click at [155, 226] on link "HIPAA Training" at bounding box center [93, 213] width 212 height 27
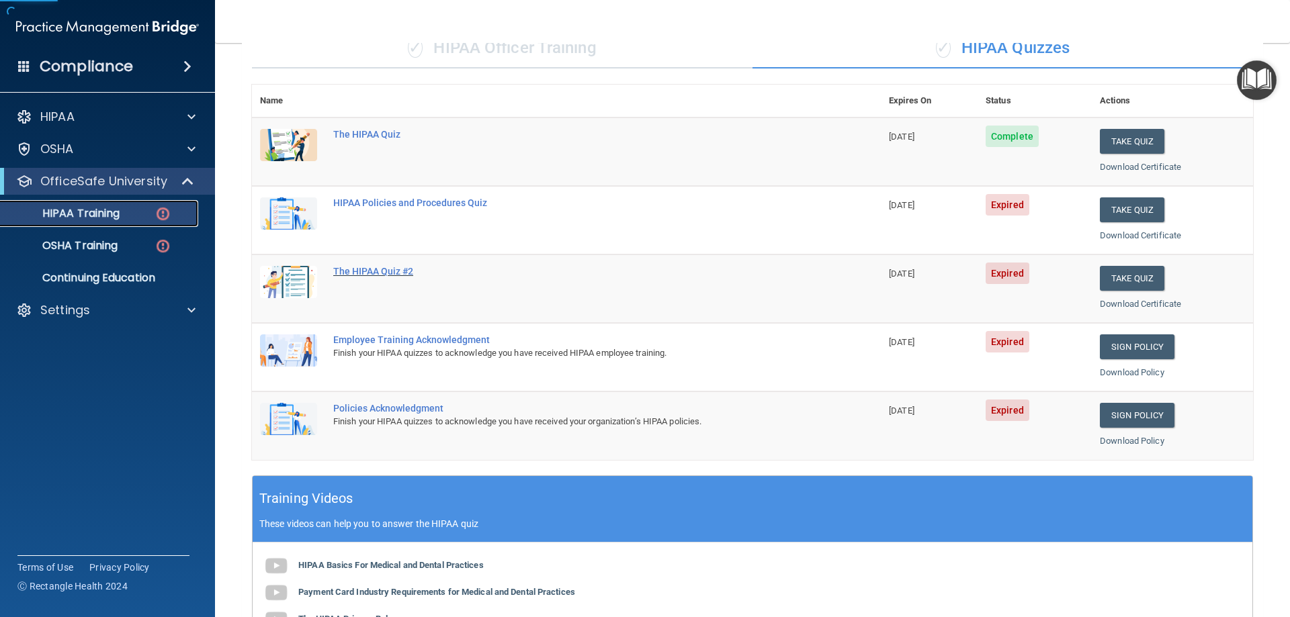
scroll to position [89, 0]
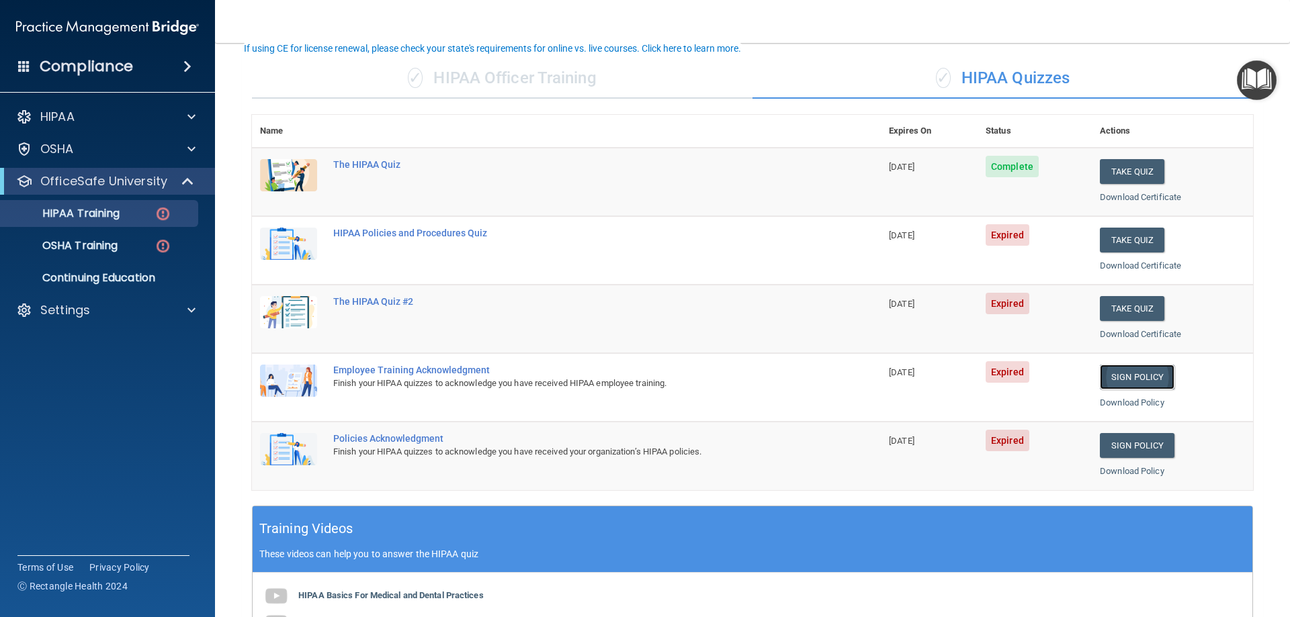
click at [1138, 380] on link "Sign Policy" at bounding box center [1137, 377] width 75 height 25
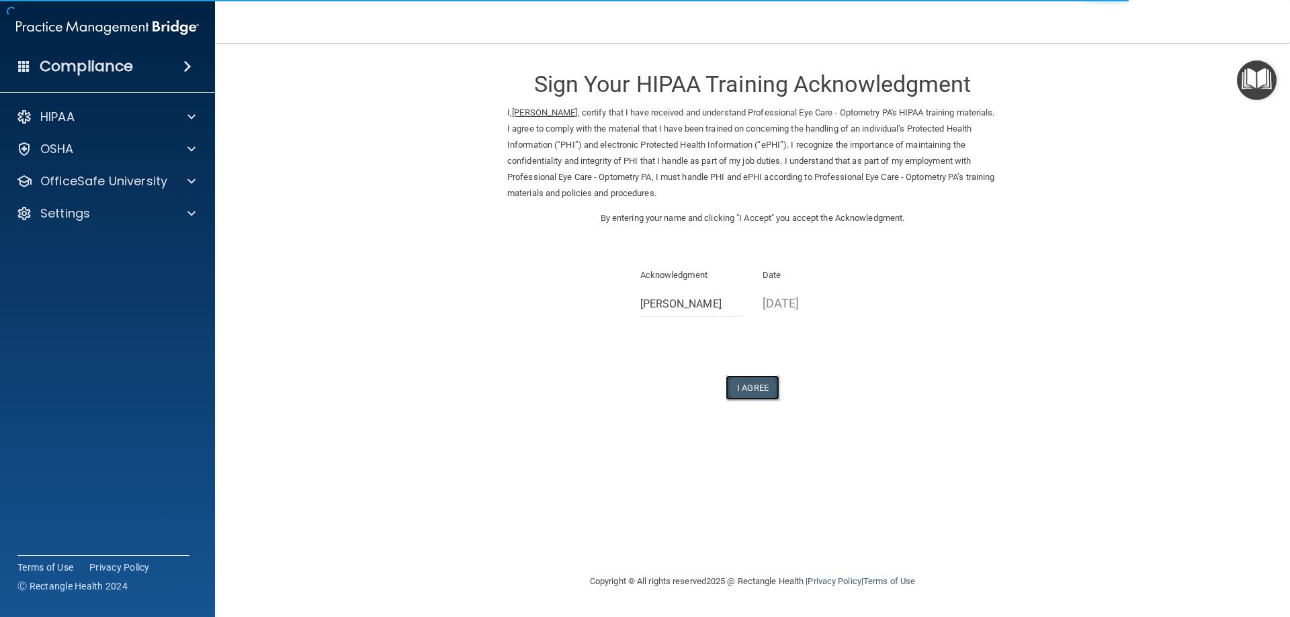
click at [753, 381] on button "I Agree" at bounding box center [753, 388] width 54 height 25
click at [738, 393] on button "I Agree" at bounding box center [753, 388] width 54 height 25
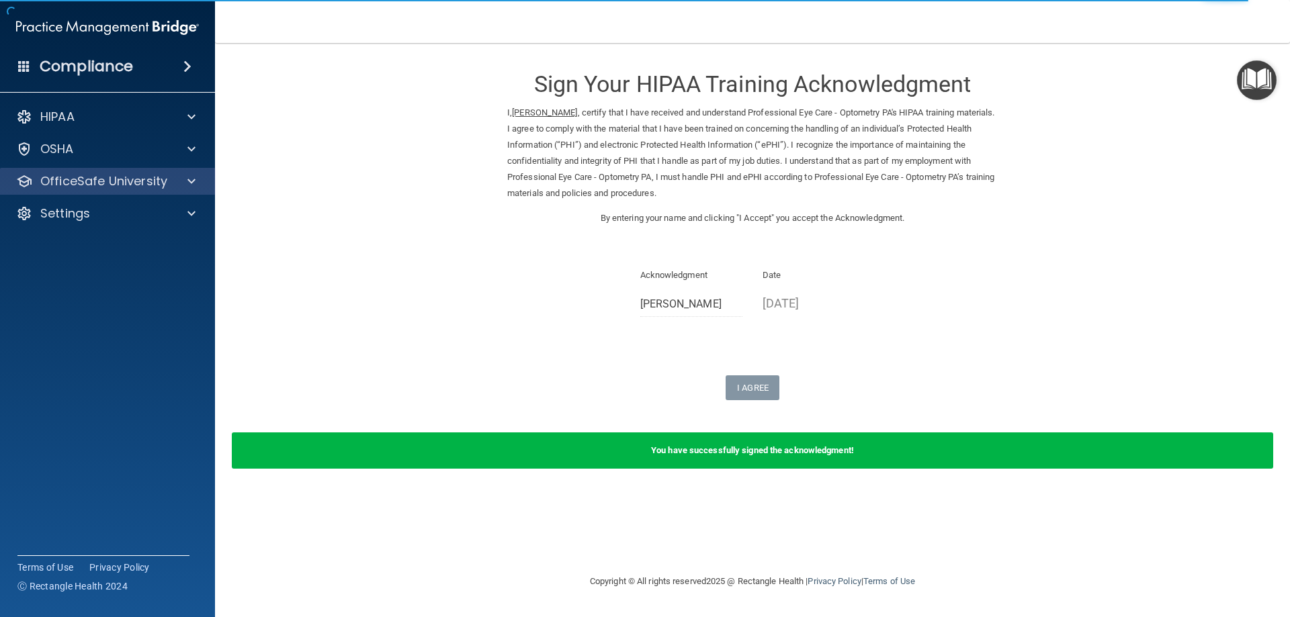
click at [175, 194] on div "OfficeSafe University" at bounding box center [108, 181] width 216 height 27
click at [167, 182] on div "OfficeSafe University" at bounding box center [89, 181] width 167 height 16
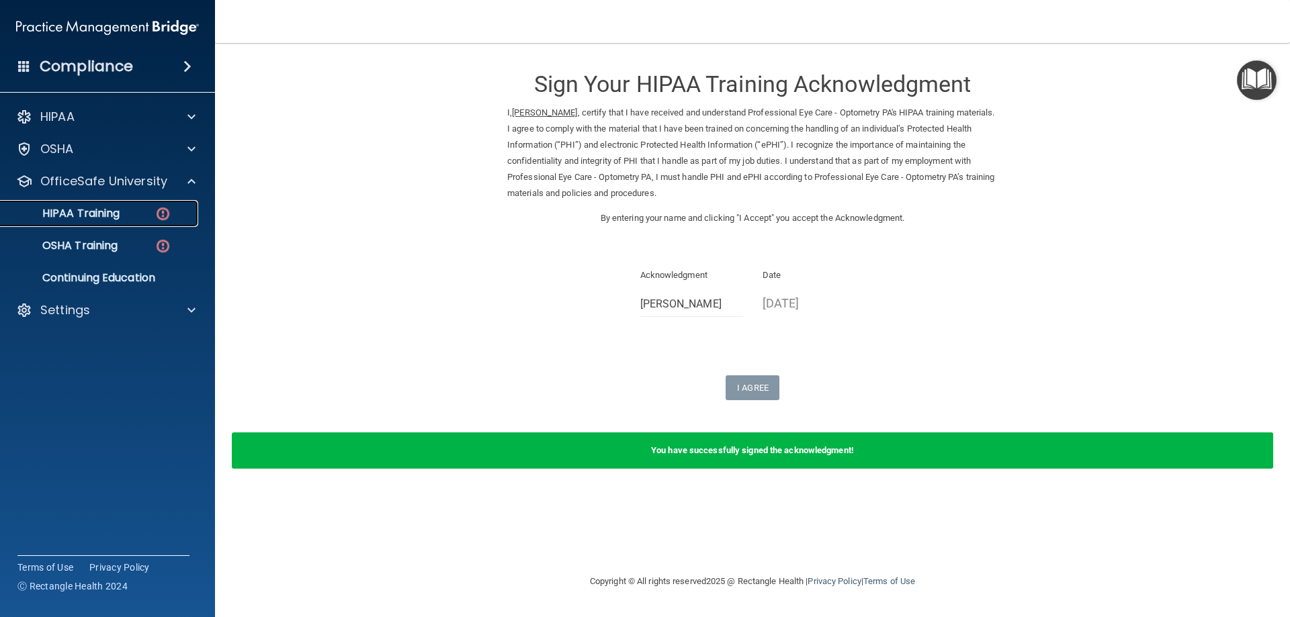
click at [147, 212] on div "HIPAA Training" at bounding box center [100, 213] width 183 height 13
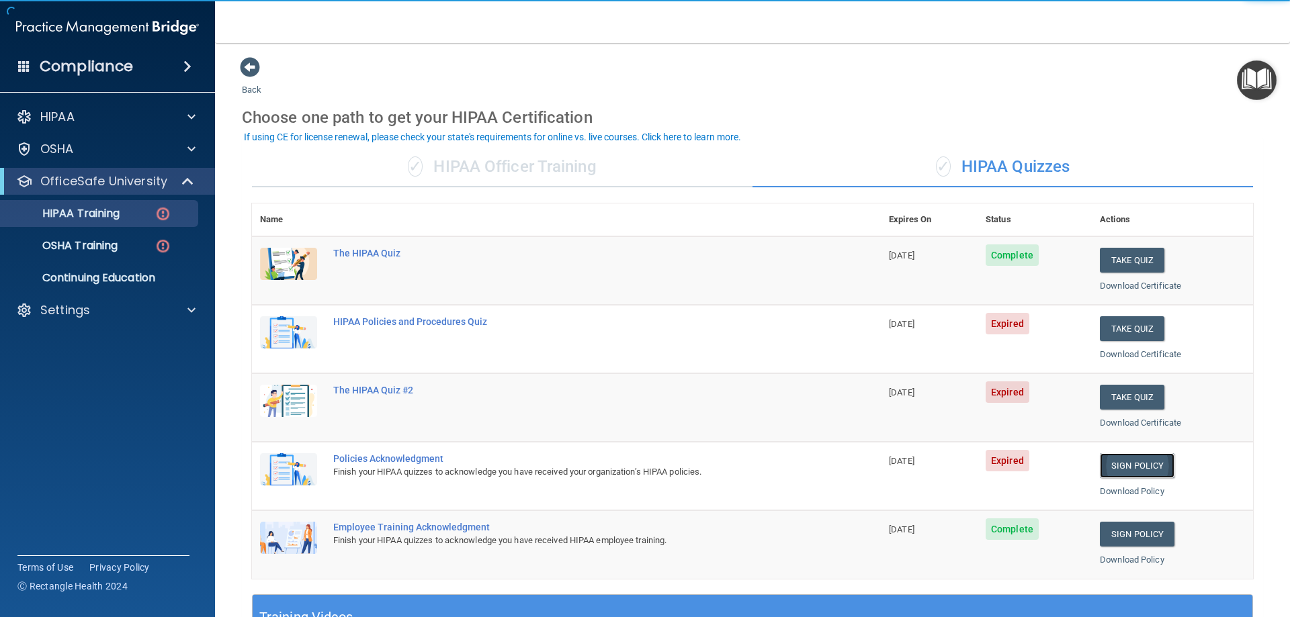
click at [1126, 470] on link "Sign Policy" at bounding box center [1137, 466] width 75 height 25
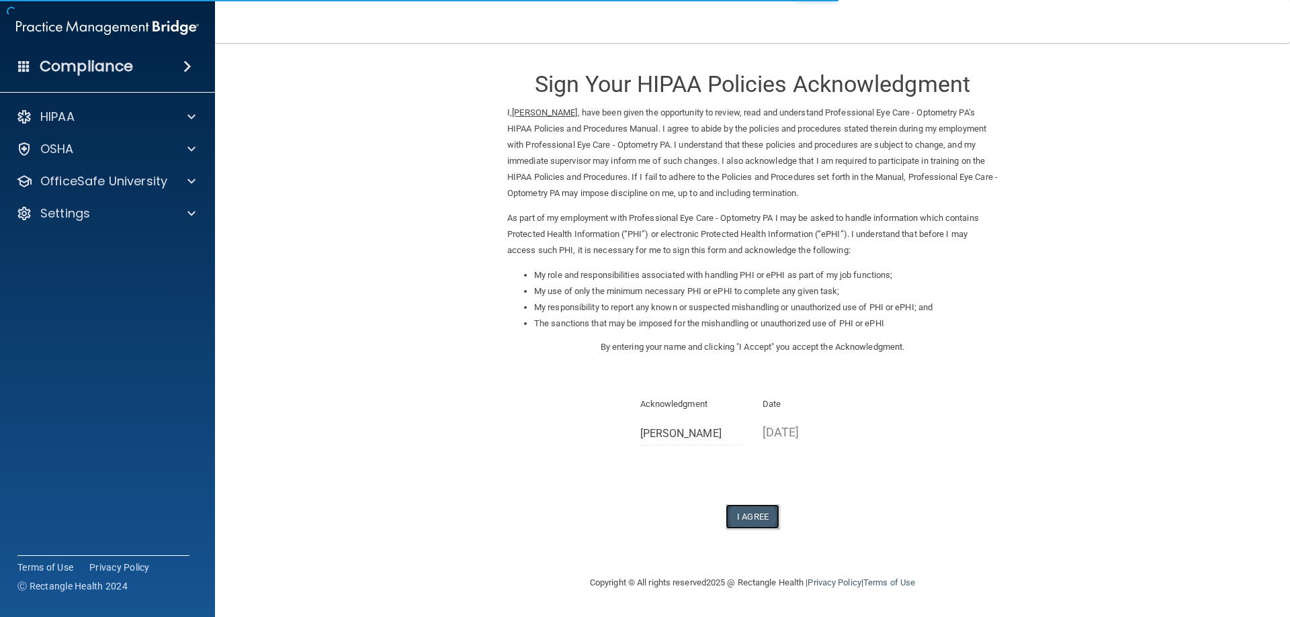
click at [743, 512] on button "I Agree" at bounding box center [753, 517] width 54 height 25
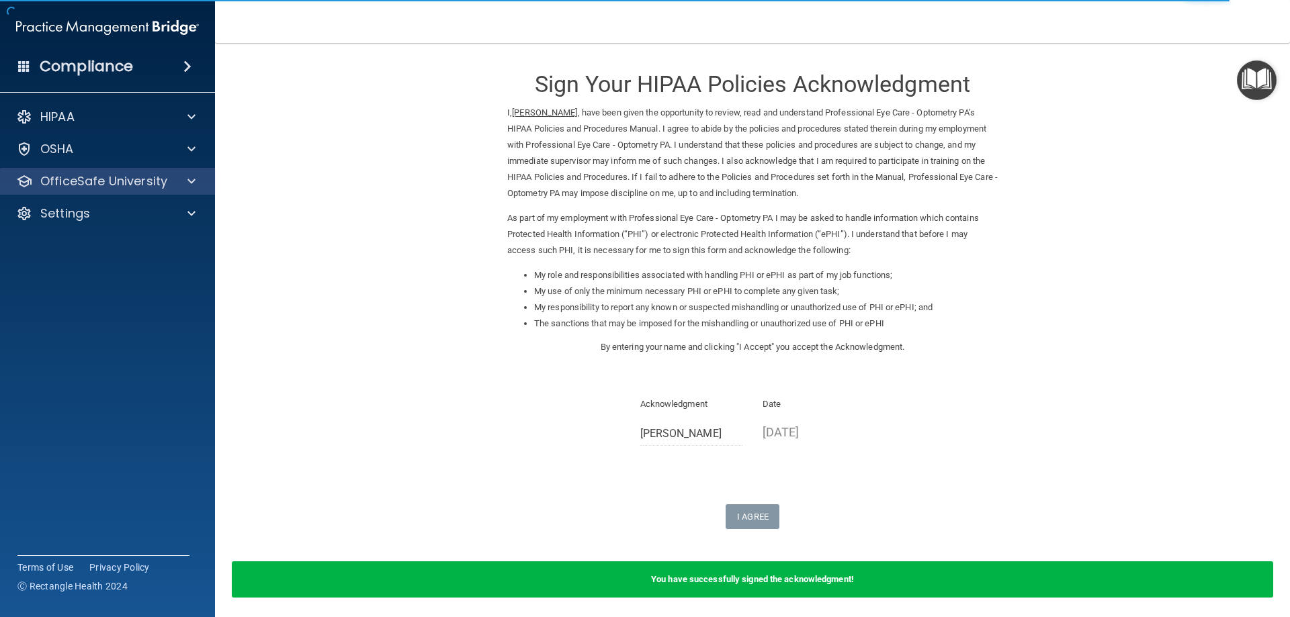
click at [163, 171] on div "OfficeSafe University" at bounding box center [108, 181] width 216 height 27
click at [173, 185] on div at bounding box center [190, 181] width 34 height 16
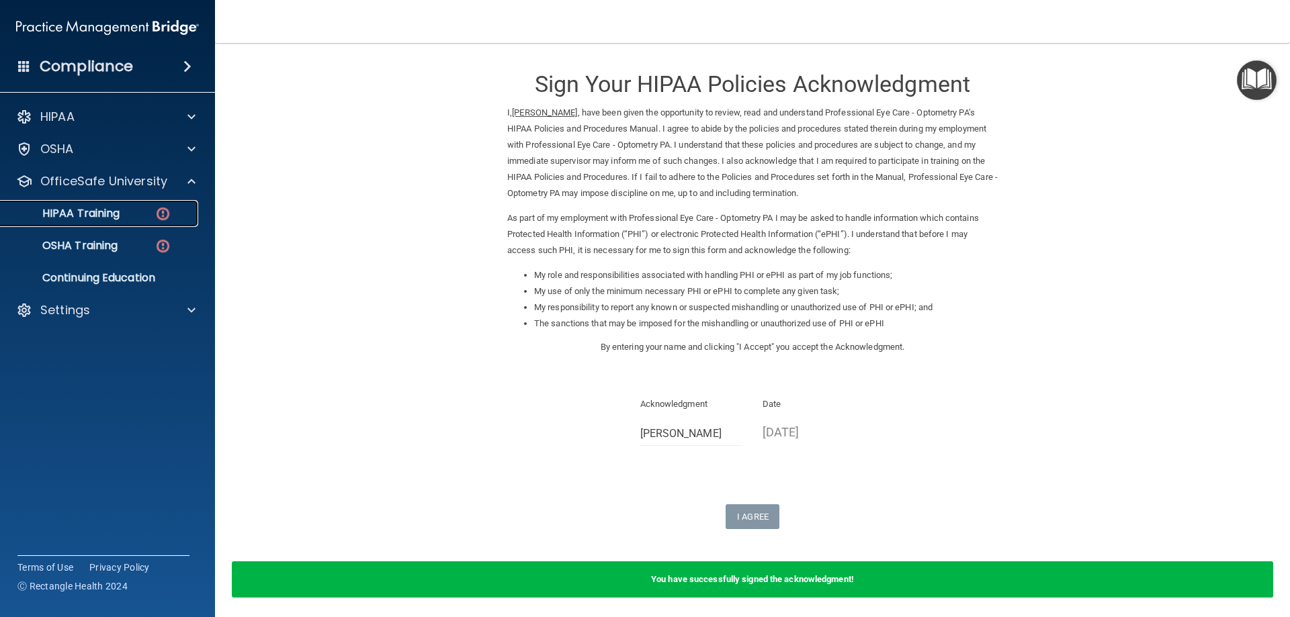
click at [156, 214] on img at bounding box center [163, 214] width 17 height 17
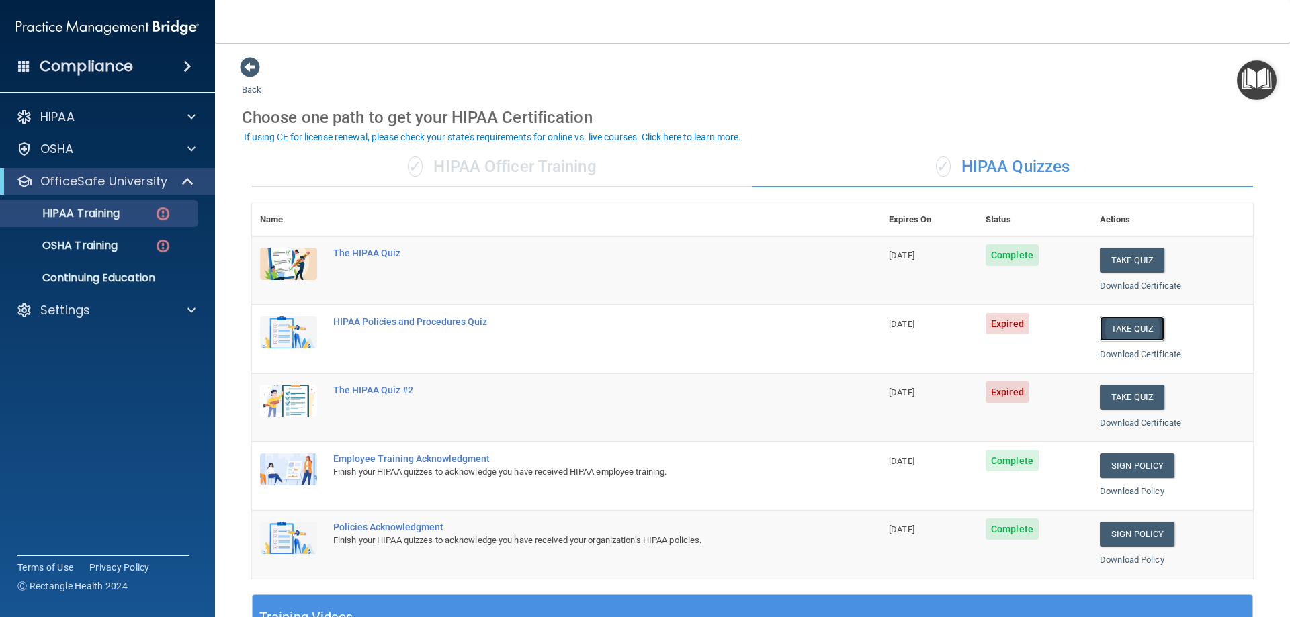
click at [1124, 329] on button "Take Quiz" at bounding box center [1132, 328] width 65 height 25
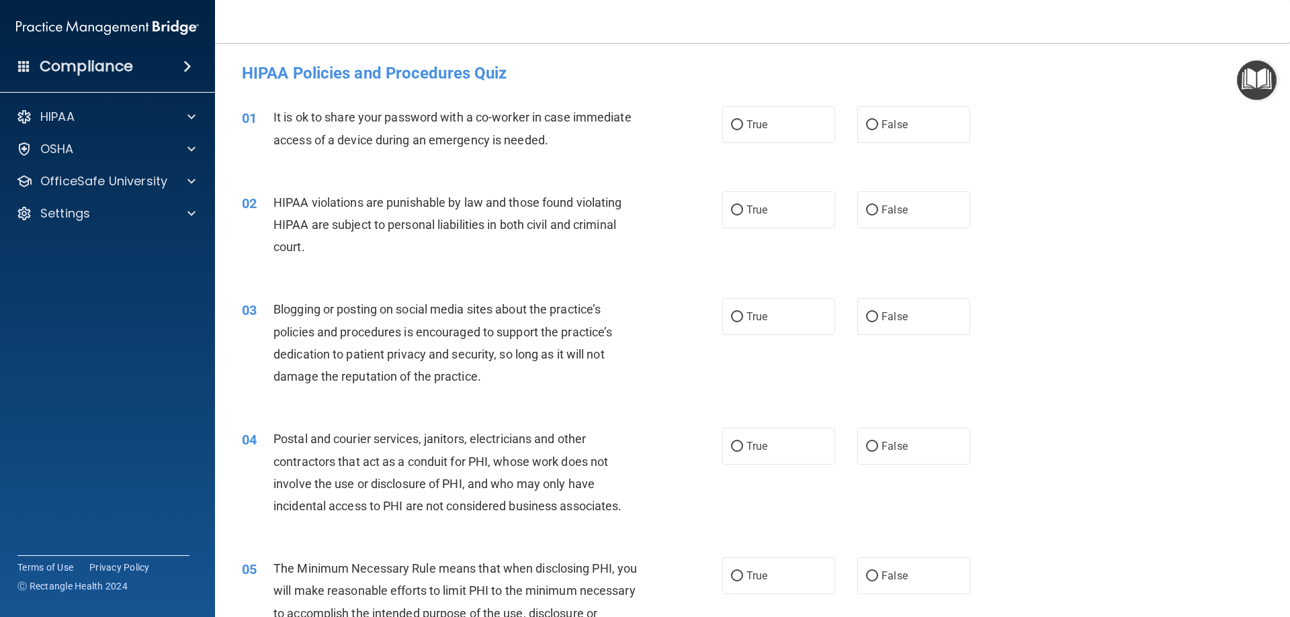
click at [480, 135] on span "It is ok to share your password with a co-worker in case immediate access of a …" at bounding box center [452, 128] width 358 height 36
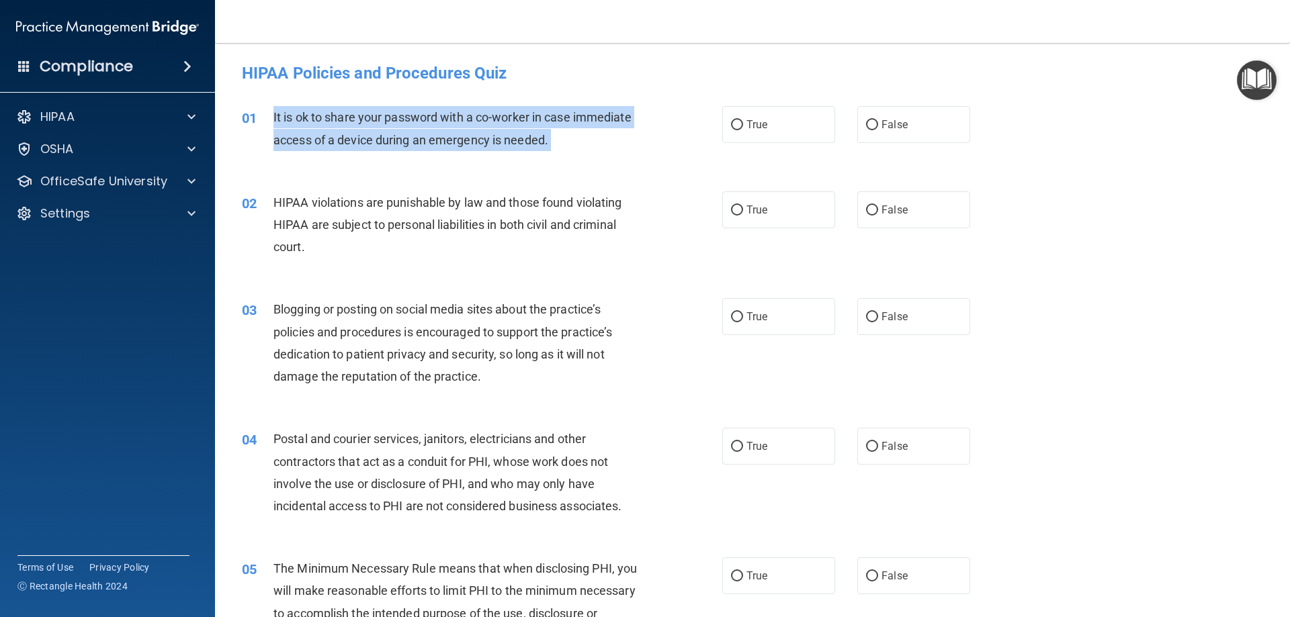
click at [481, 135] on span "It is ok to share your password with a co-worker in case immediate access of a …" at bounding box center [452, 128] width 358 height 36
drag, startPoint x: 481, startPoint y: 135, endPoint x: 658, endPoint y: 130, distance: 177.5
click at [575, 108] on div "It is ok to share your password with a co-worker in case immediate access of a …" at bounding box center [461, 128] width 376 height 44
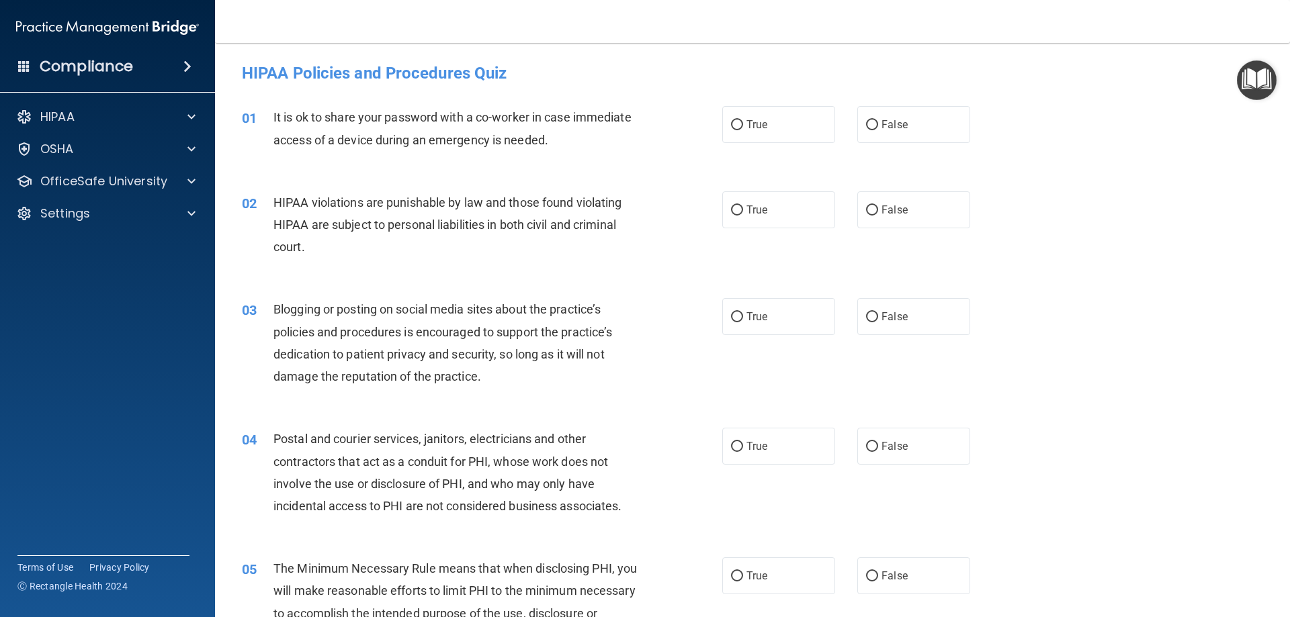
drag, startPoint x: 878, startPoint y: 144, endPoint x: 882, endPoint y: 156, distance: 13.0
click at [878, 144] on div "01 It is ok to share your password with a co-worker in case immediate access of…" at bounding box center [752, 131] width 1041 height 85
click at [915, 113] on label "False" at bounding box center [913, 124] width 113 height 37
click at [878, 120] on input "False" at bounding box center [872, 125] width 12 height 10
radio input "true"
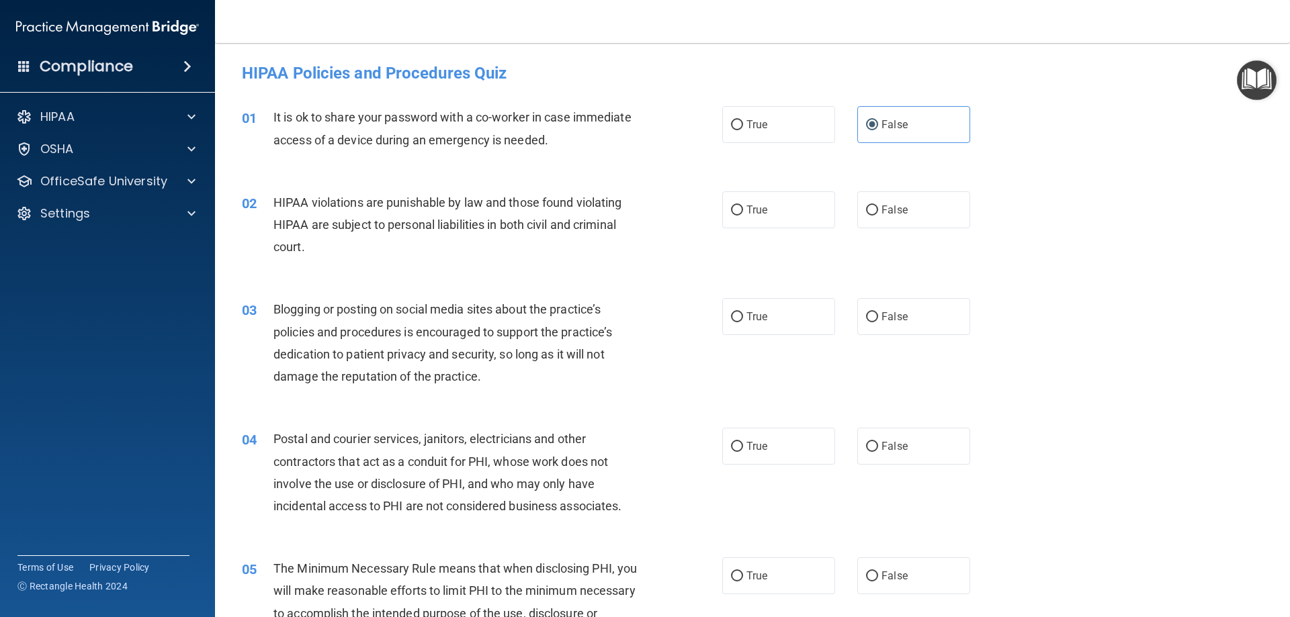
click at [458, 228] on span "HIPAA violations are punishable by law and those found violating HIPAA are subj…" at bounding box center [447, 225] width 348 height 58
click at [457, 228] on span "HIPAA violations are punishable by law and those found violating HIPAA are subj…" at bounding box center [447, 225] width 348 height 58
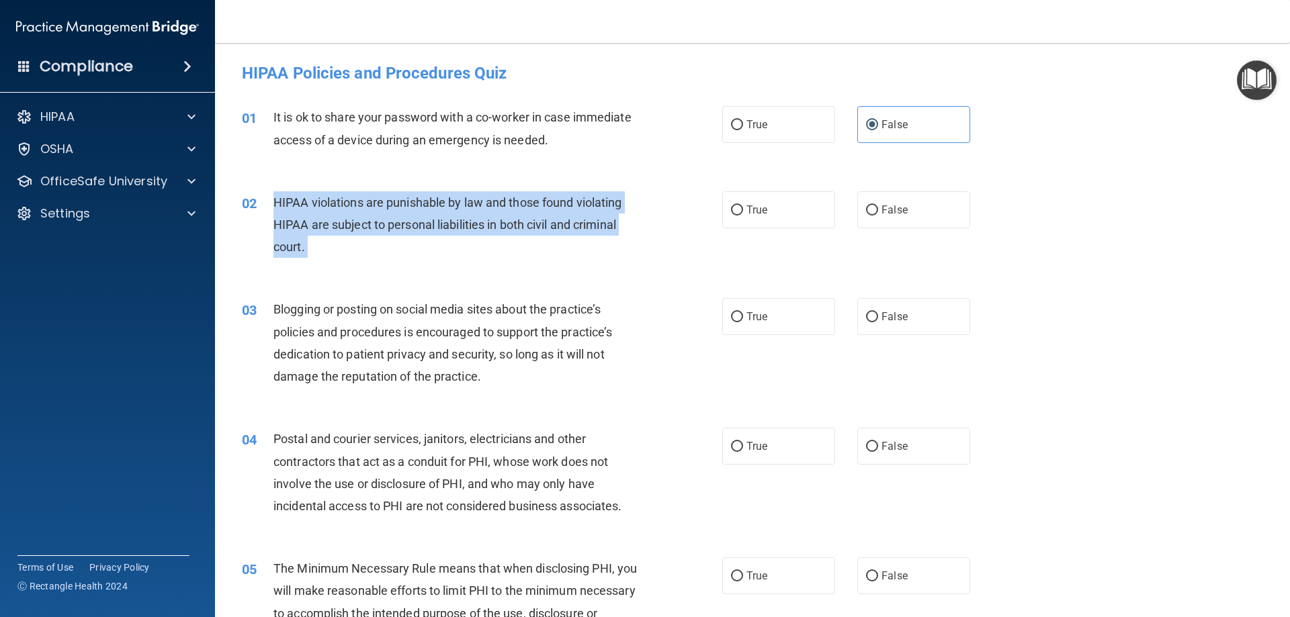
click at [457, 228] on span "HIPAA violations are punishable by law and those found violating HIPAA are subj…" at bounding box center [447, 225] width 348 height 58
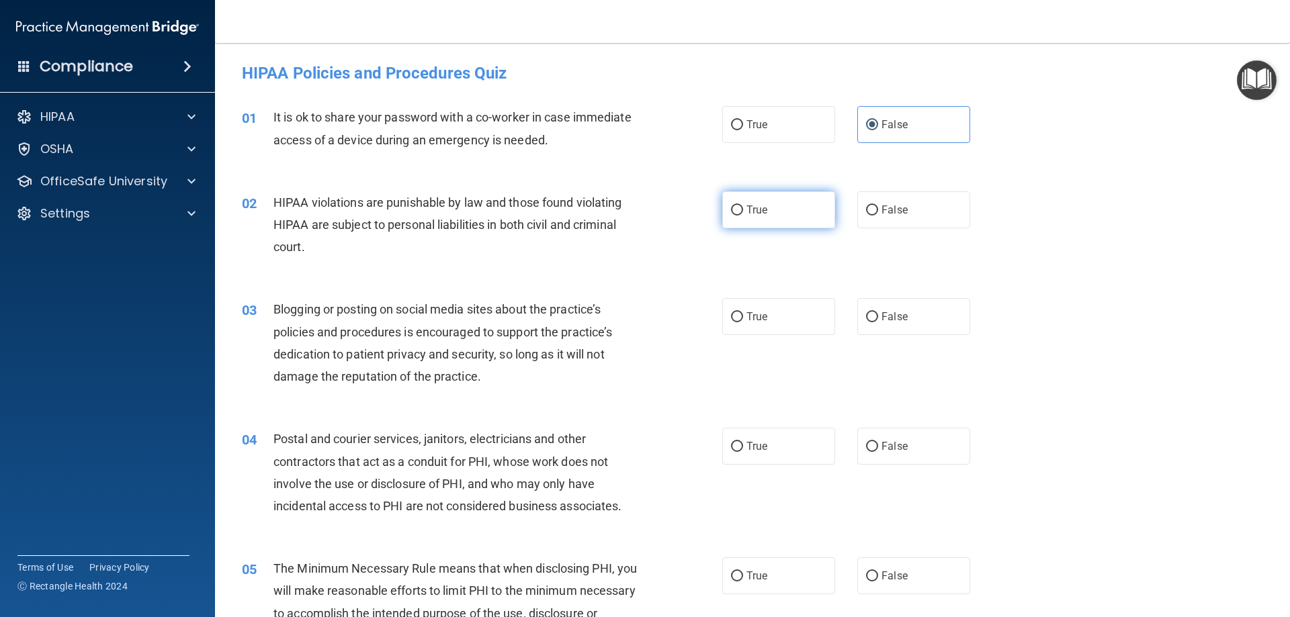
click at [775, 206] on label "True" at bounding box center [778, 209] width 113 height 37
click at [743, 206] on input "True" at bounding box center [737, 211] width 12 height 10
radio input "true"
click at [490, 342] on div "Blogging or posting on social media sites about the practice’s policies and pro…" at bounding box center [461, 342] width 376 height 89
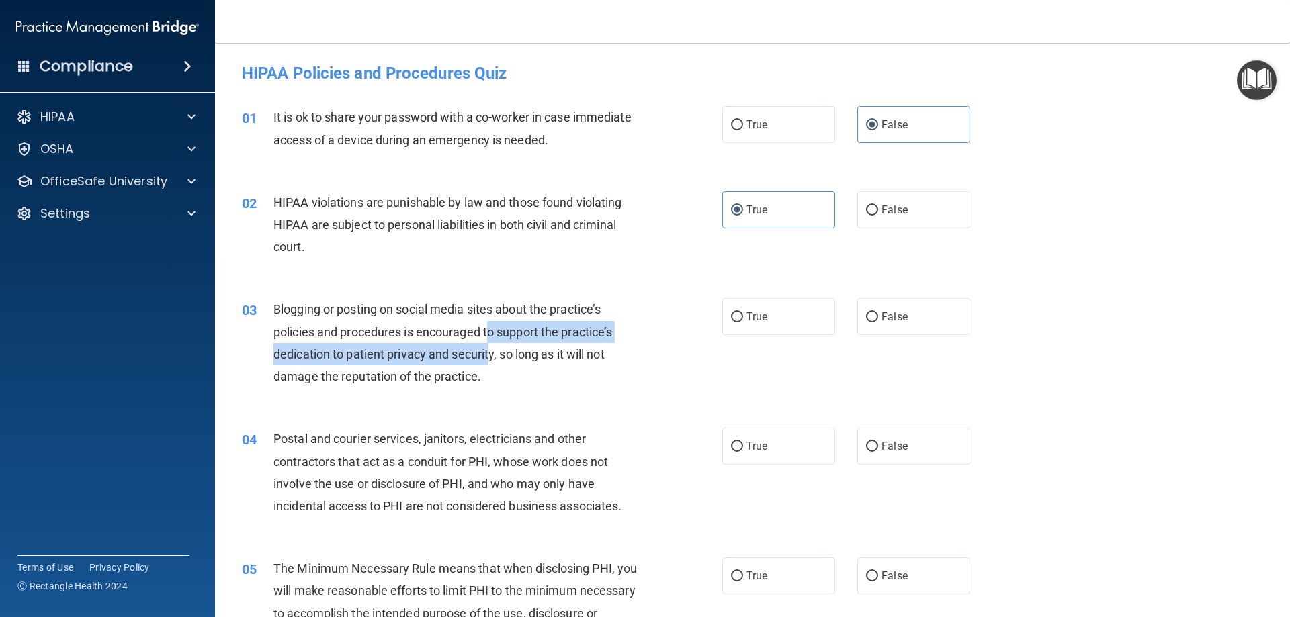
click at [492, 339] on span "Blogging or posting on social media sites about the practice’s policies and pro…" at bounding box center [442, 342] width 339 height 81
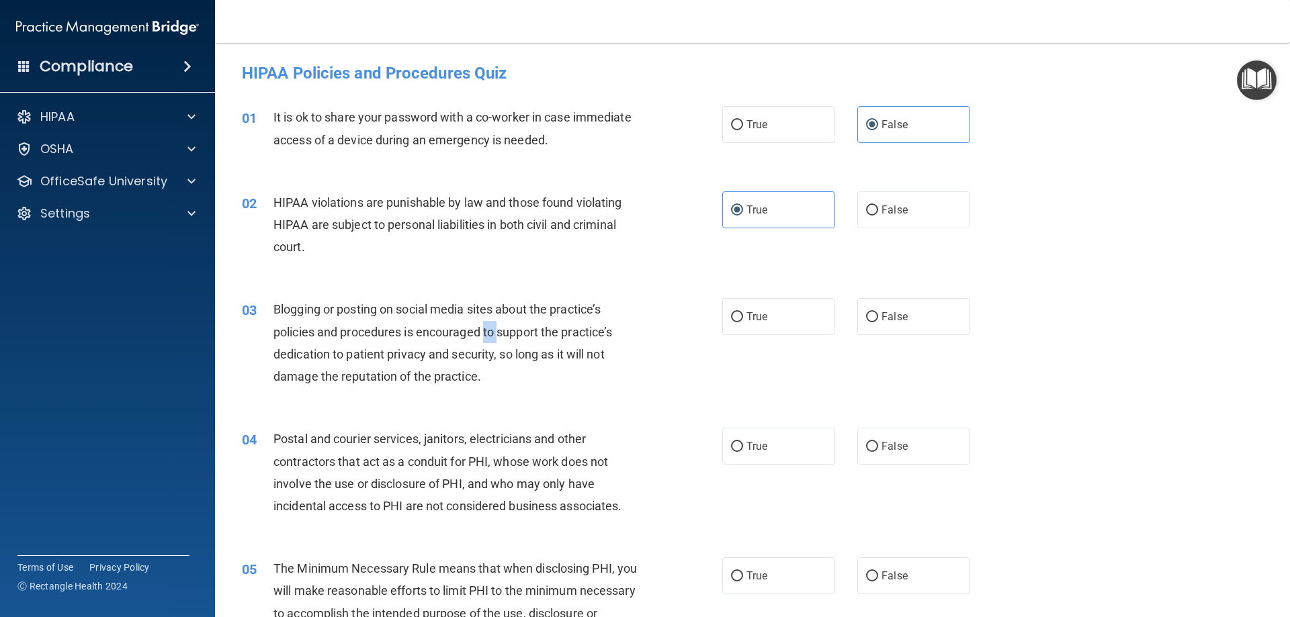
click at [492, 338] on span "Blogging or posting on social media sites about the practice’s policies and pro…" at bounding box center [442, 342] width 339 height 81
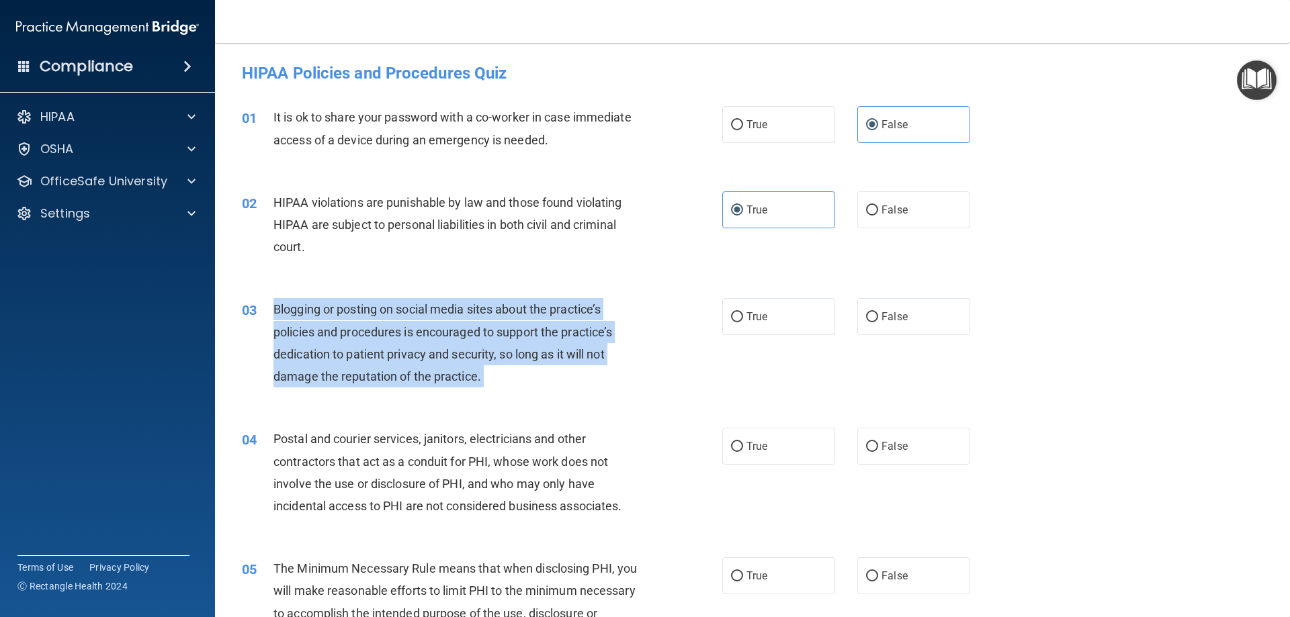
click at [492, 338] on span "Blogging or posting on social media sites about the practice’s policies and pro…" at bounding box center [442, 342] width 339 height 81
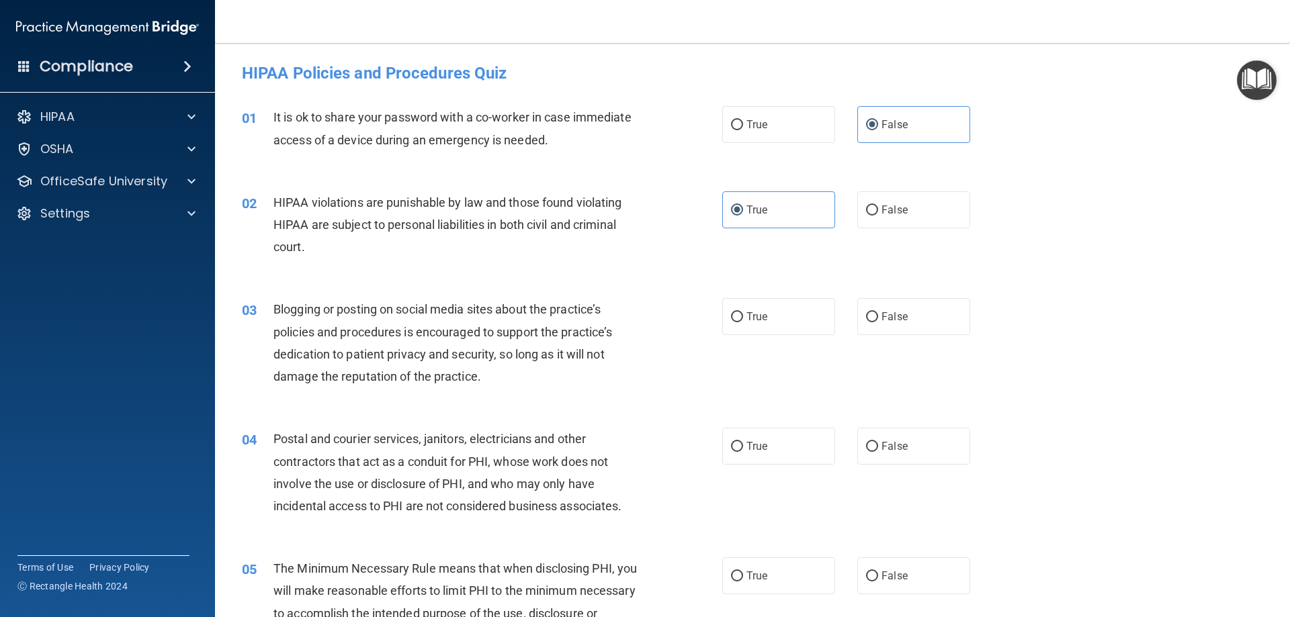
click at [654, 177] on div "02 HIPAA violations are punishable by law and those found violating HIPAA are s…" at bounding box center [752, 229] width 1041 height 108
drag, startPoint x: 876, startPoint y: 331, endPoint x: 863, endPoint y: 335, distance: 13.4
click at [876, 330] on label "False" at bounding box center [913, 316] width 113 height 37
click at [876, 323] on input "False" at bounding box center [872, 317] width 12 height 10
radio input "true"
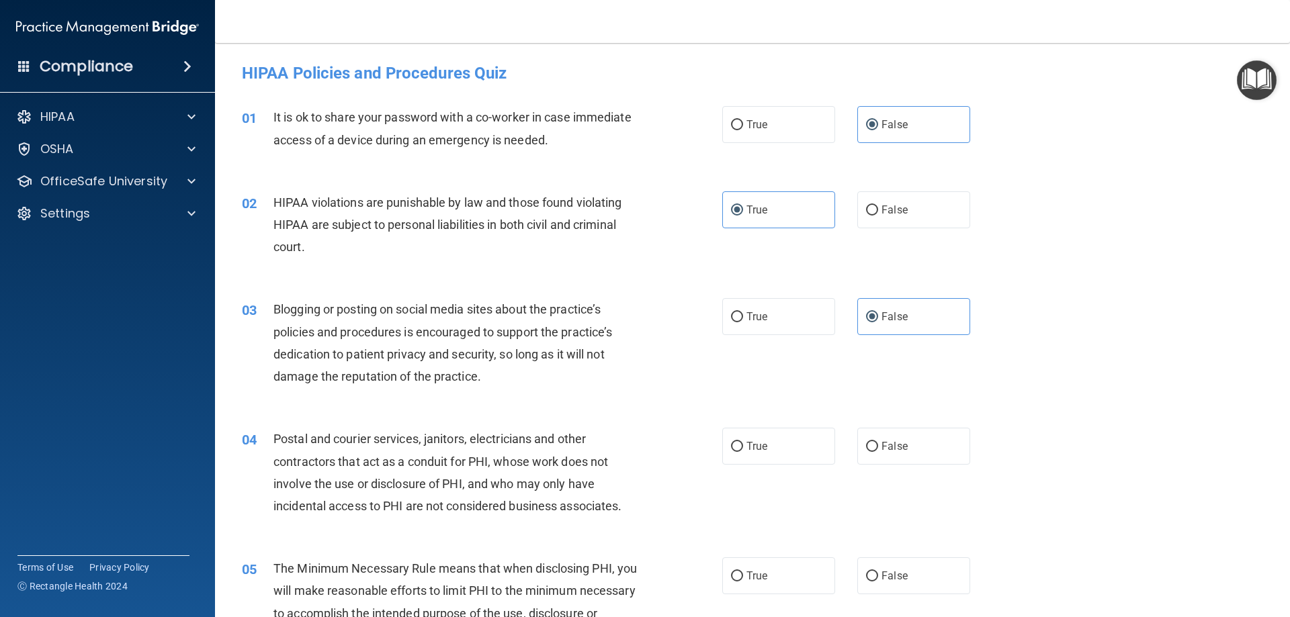
click at [413, 474] on div "Postal and courier services, janitors, electricians and other contractors that …" at bounding box center [461, 472] width 376 height 89
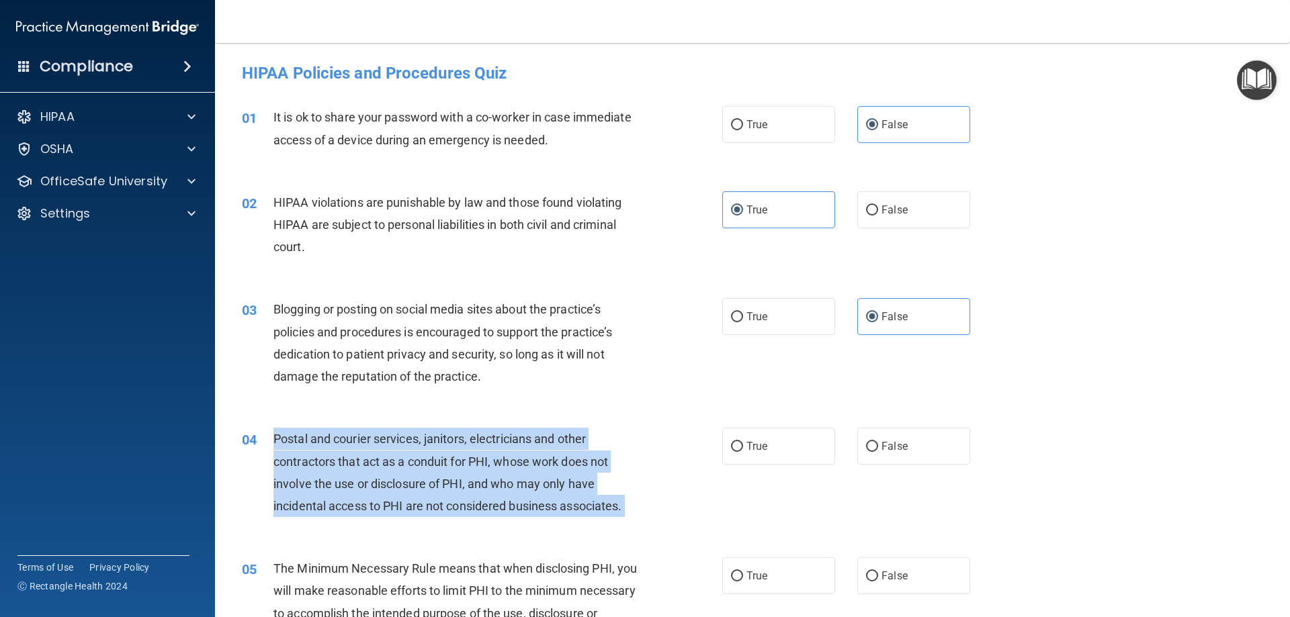
click at [413, 474] on div "Postal and courier services, janitors, electricians and other contractors that …" at bounding box center [461, 472] width 376 height 89
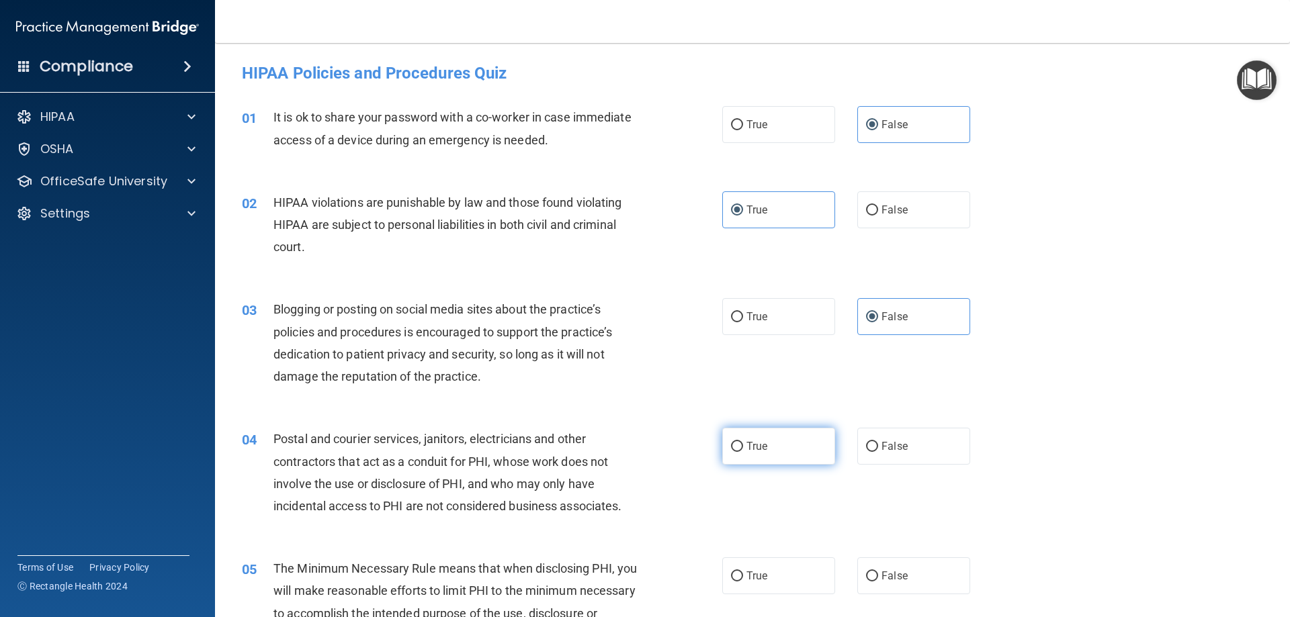
click at [745, 431] on label "True" at bounding box center [778, 446] width 113 height 37
click at [743, 442] on input "True" at bounding box center [737, 447] width 12 height 10
radio input "true"
click at [568, 257] on div "HIPAA violations are punishable by law and those found violating HIPAA are subj…" at bounding box center [461, 224] width 376 height 67
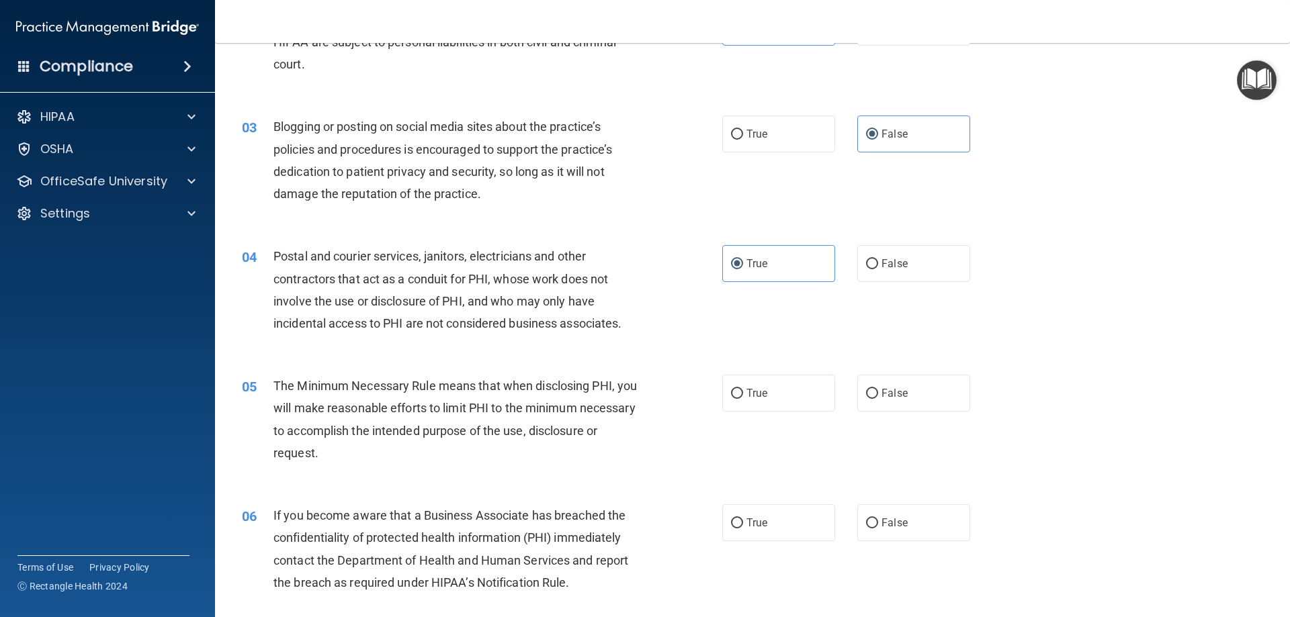
scroll to position [202, 0]
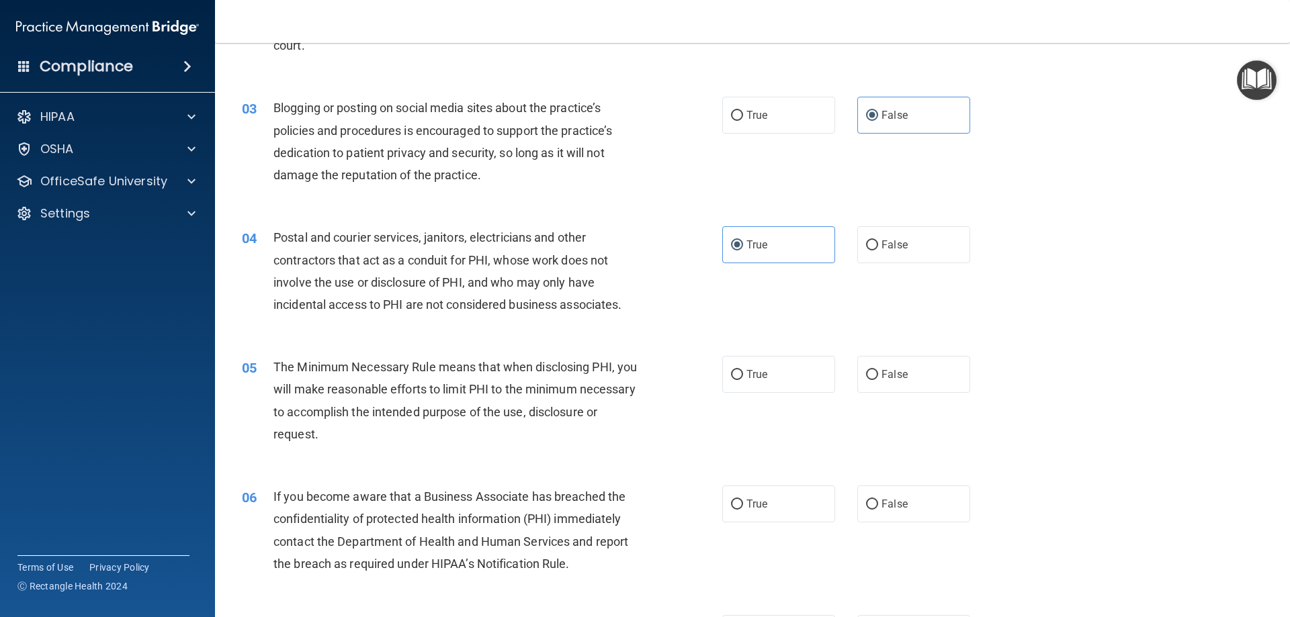
click at [428, 372] on span "The Minimum Necessary Rule means that when disclosing PHI, you will make reason…" at bounding box center [455, 400] width 364 height 81
click at [427, 370] on span "The Minimum Necessary Rule means that when disclosing PHI, you will make reason…" at bounding box center [455, 400] width 364 height 81
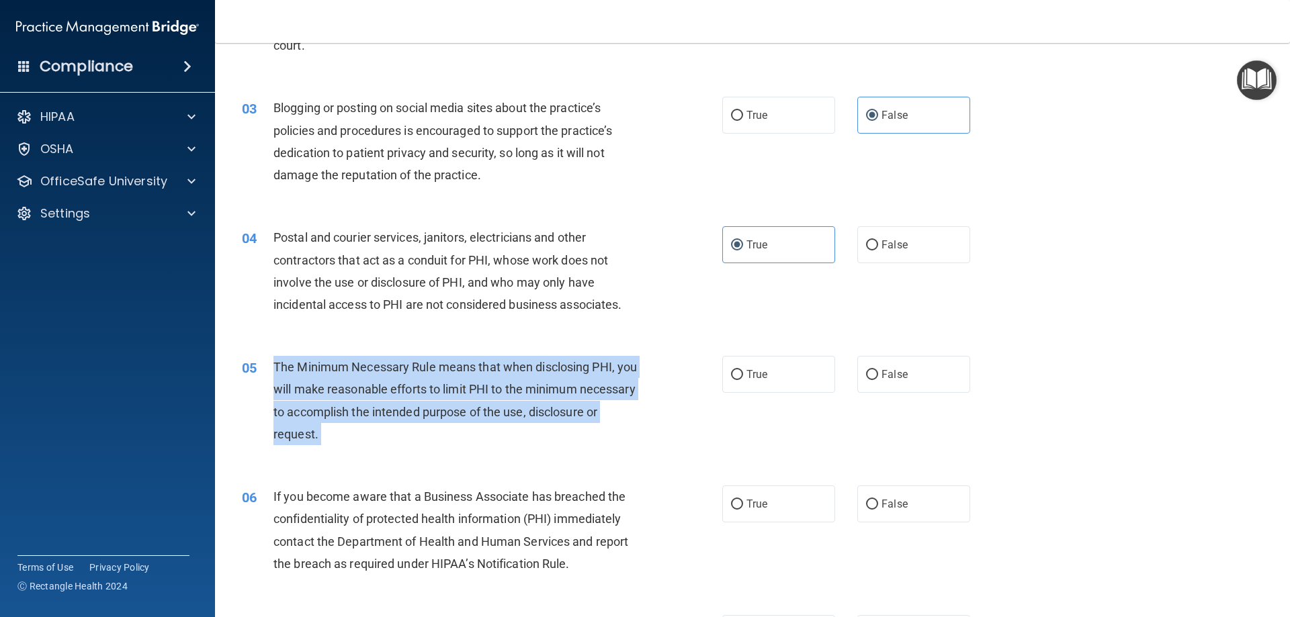
click at [427, 370] on span "The Minimum Necessary Rule means that when disclosing PHI, you will make reason…" at bounding box center [455, 400] width 364 height 81
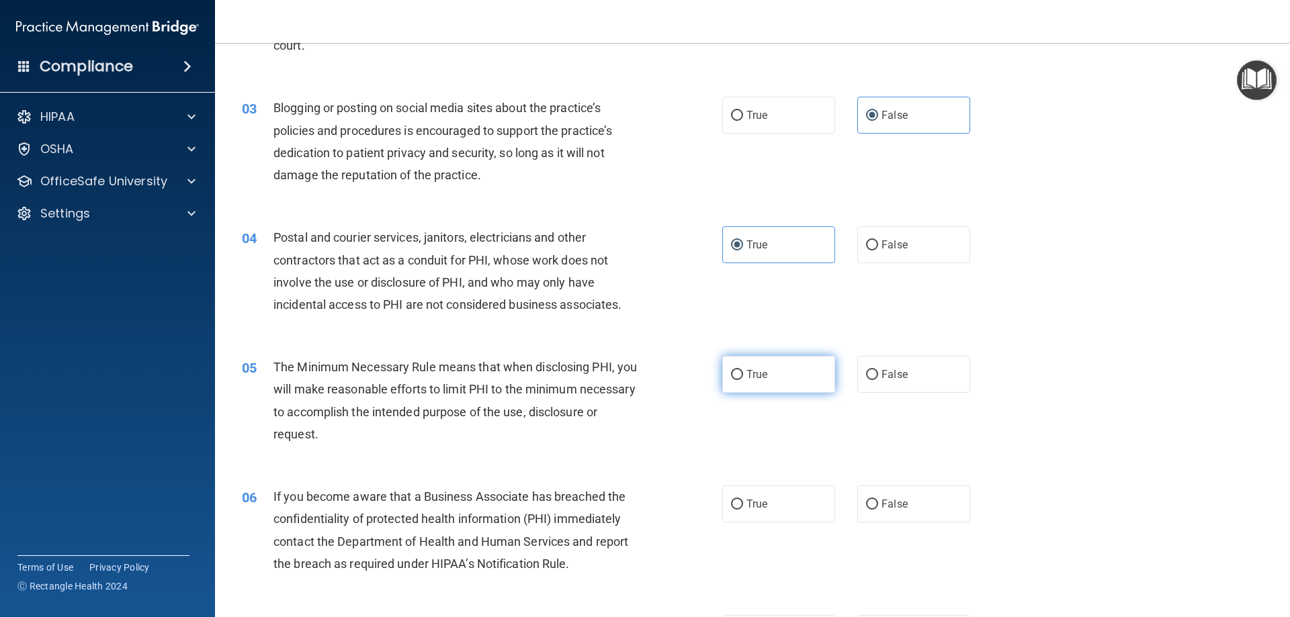
click at [765, 379] on label "True" at bounding box center [778, 374] width 113 height 37
click at [743, 379] on input "True" at bounding box center [737, 375] width 12 height 10
radio input "true"
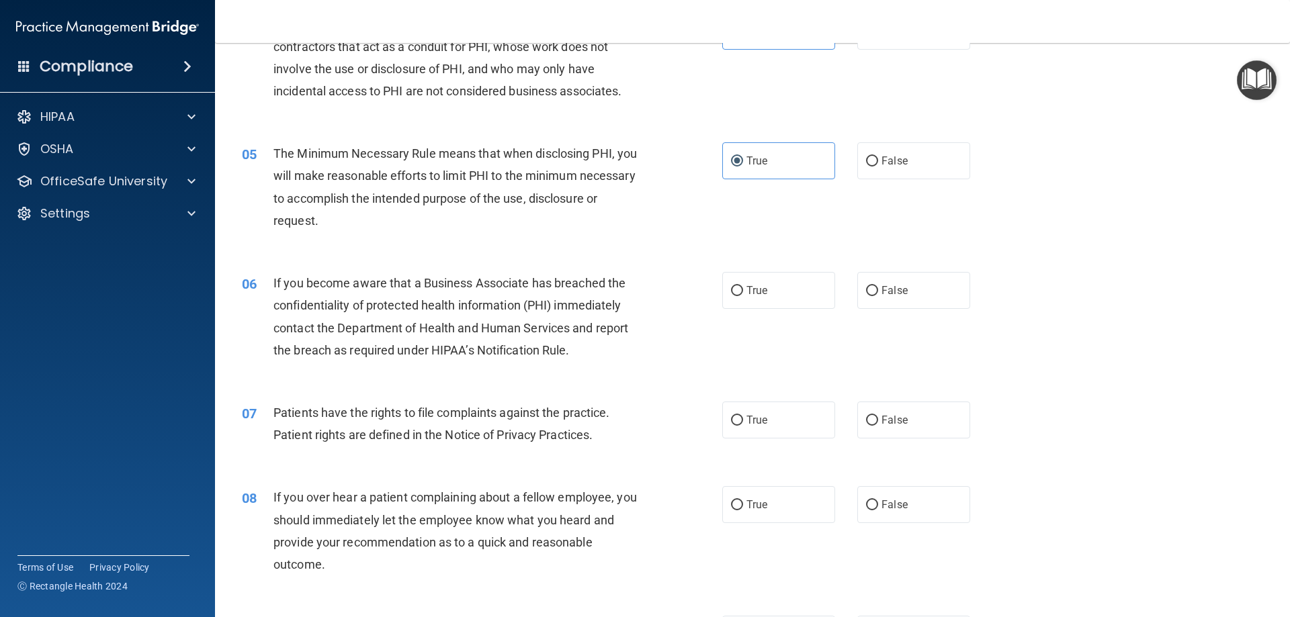
scroll to position [470, 0]
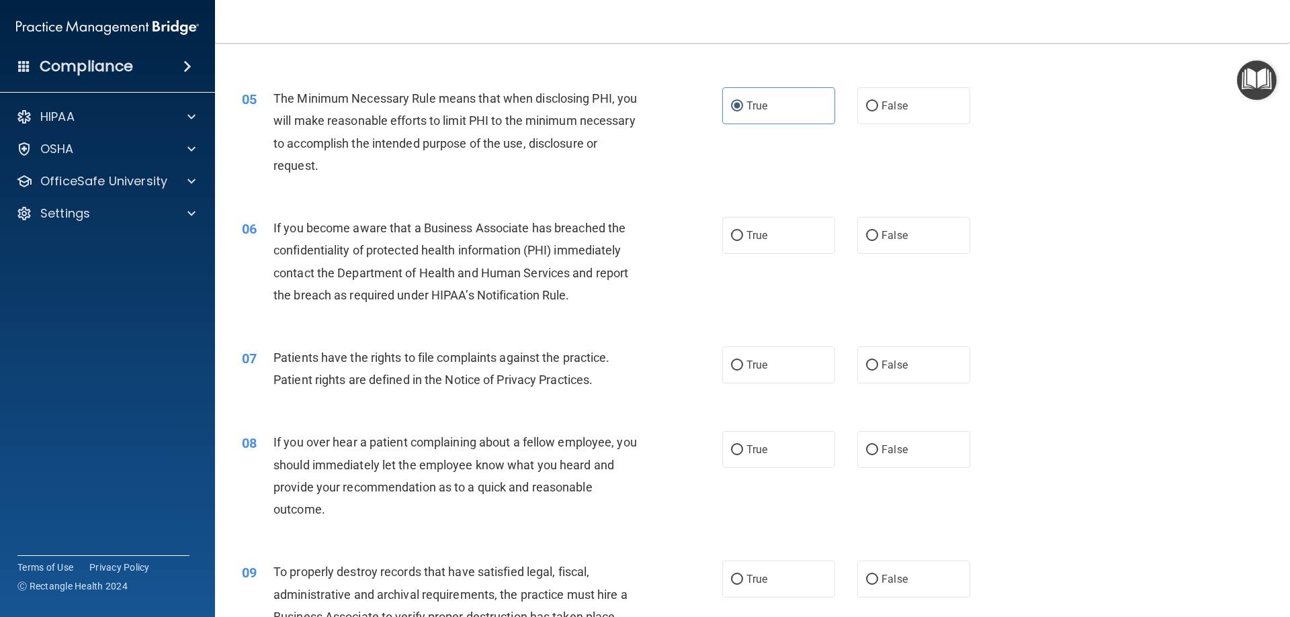
click at [513, 191] on div "05 The Minimum Necessary Rule means that when disclosing PHI, you will make rea…" at bounding box center [752, 136] width 1041 height 130
click at [488, 224] on span "If you become aware that a Business Associate has breached the confidentiality …" at bounding box center [450, 261] width 355 height 81
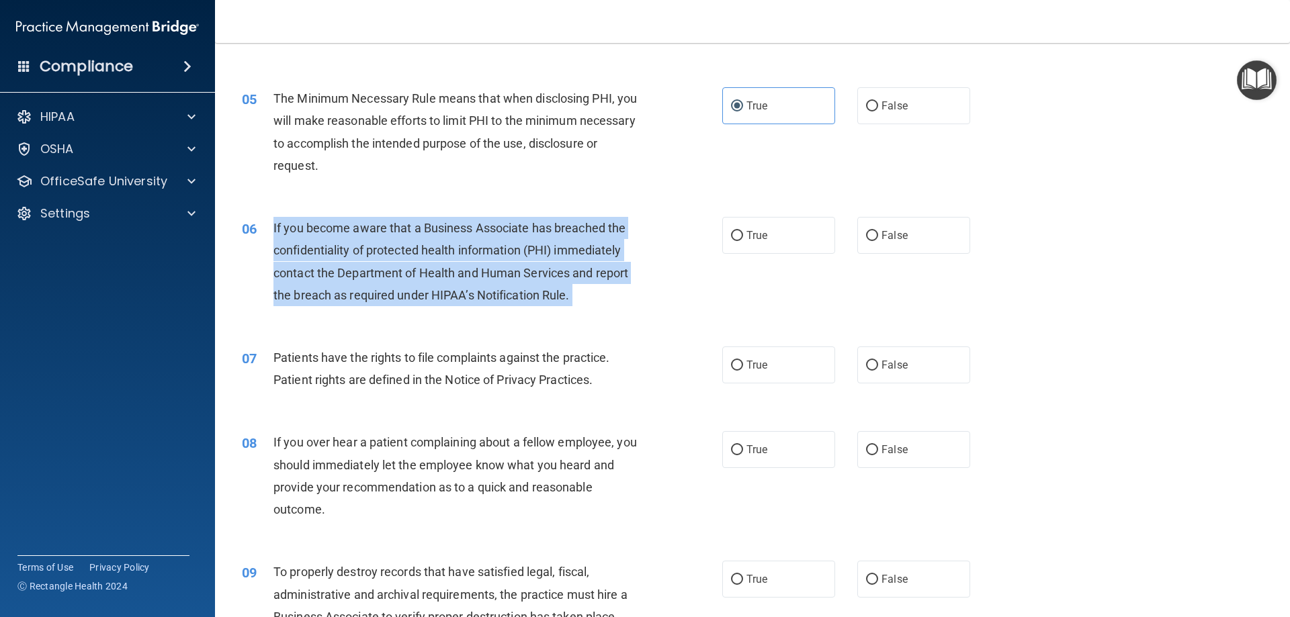
click at [488, 224] on span "If you become aware that a Business Associate has breached the confidentiality …" at bounding box center [450, 261] width 355 height 81
click at [646, 261] on div "06 If you become aware that a Business Associate has breached the confidentiali…" at bounding box center [482, 265] width 521 height 96
drag, startPoint x: 382, startPoint y: 228, endPoint x: 600, endPoint y: 288, distance: 225.6
click at [599, 289] on div "If you become aware that a Business Associate has breached the confidentiality …" at bounding box center [461, 261] width 376 height 89
click at [604, 264] on div "If you become aware that a Business Associate has breached the confidentiality …" at bounding box center [461, 261] width 376 height 89
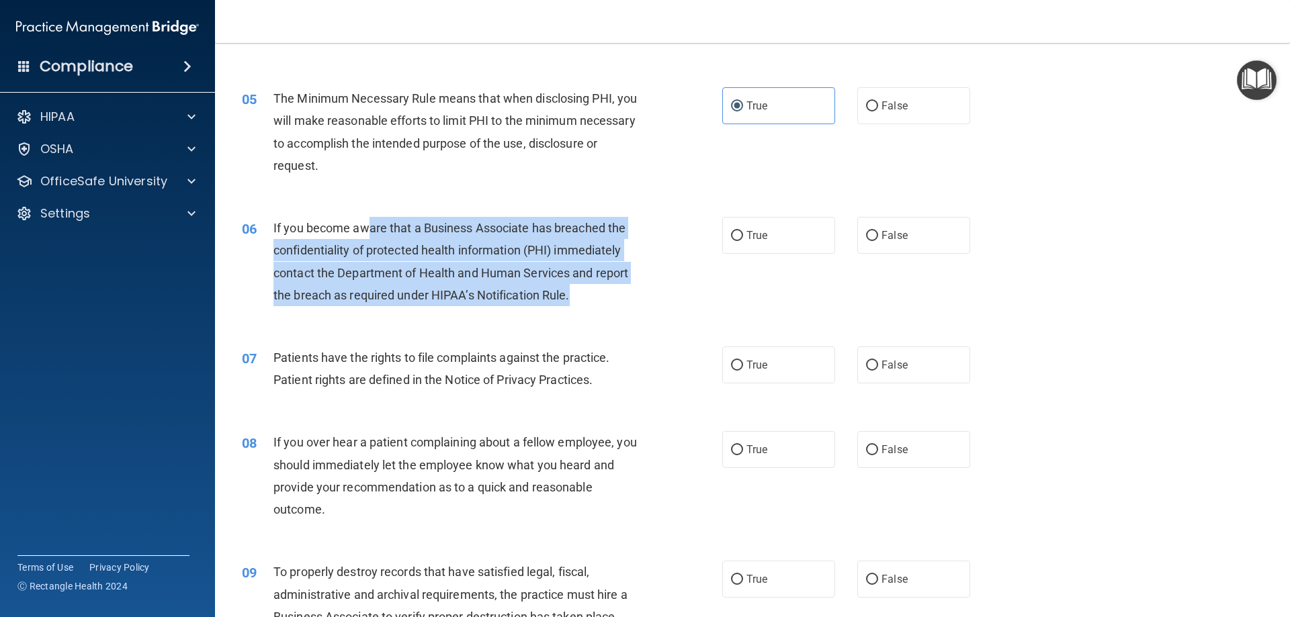
click at [556, 243] on span "If you become aware that a Business Associate has breached the confidentiality …" at bounding box center [450, 261] width 355 height 81
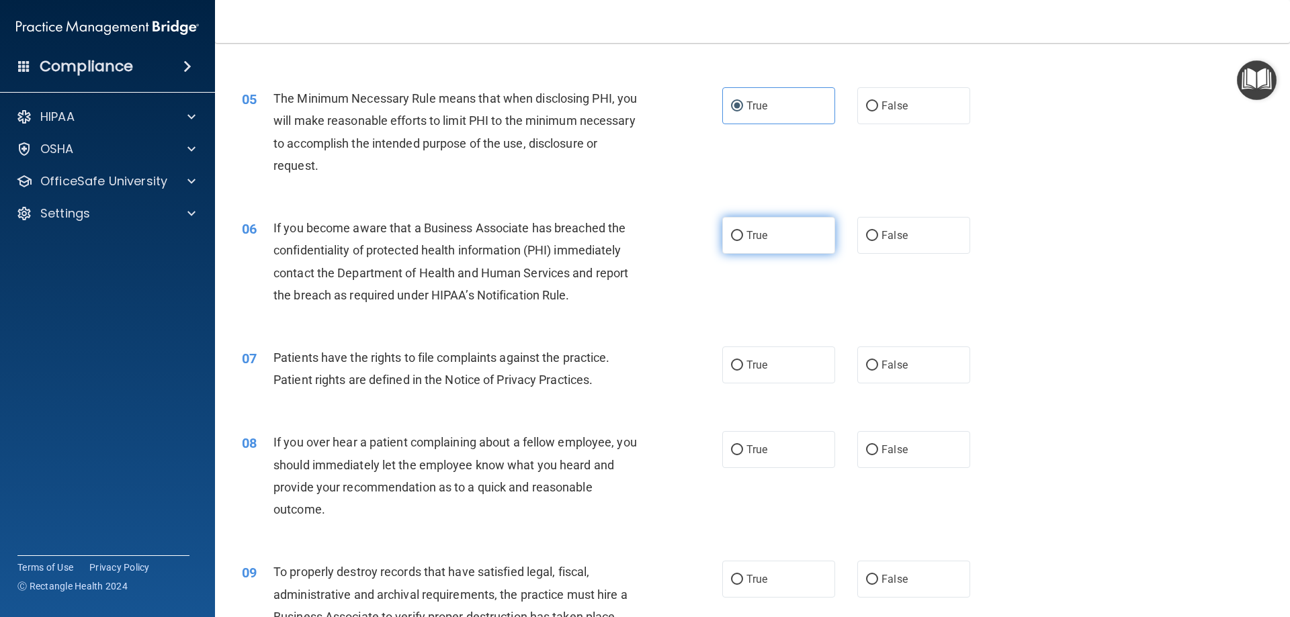
click at [749, 234] on span "True" at bounding box center [756, 235] width 21 height 13
click at [743, 234] on input "True" at bounding box center [737, 236] width 12 height 10
radio input "true"
click at [402, 333] on div "07 Patients have the rights to file complaints against the practice. Patient ri…" at bounding box center [752, 372] width 1041 height 85
click at [403, 366] on div "Patients have the rights to file complaints against the practice. Patient right…" at bounding box center [461, 369] width 376 height 44
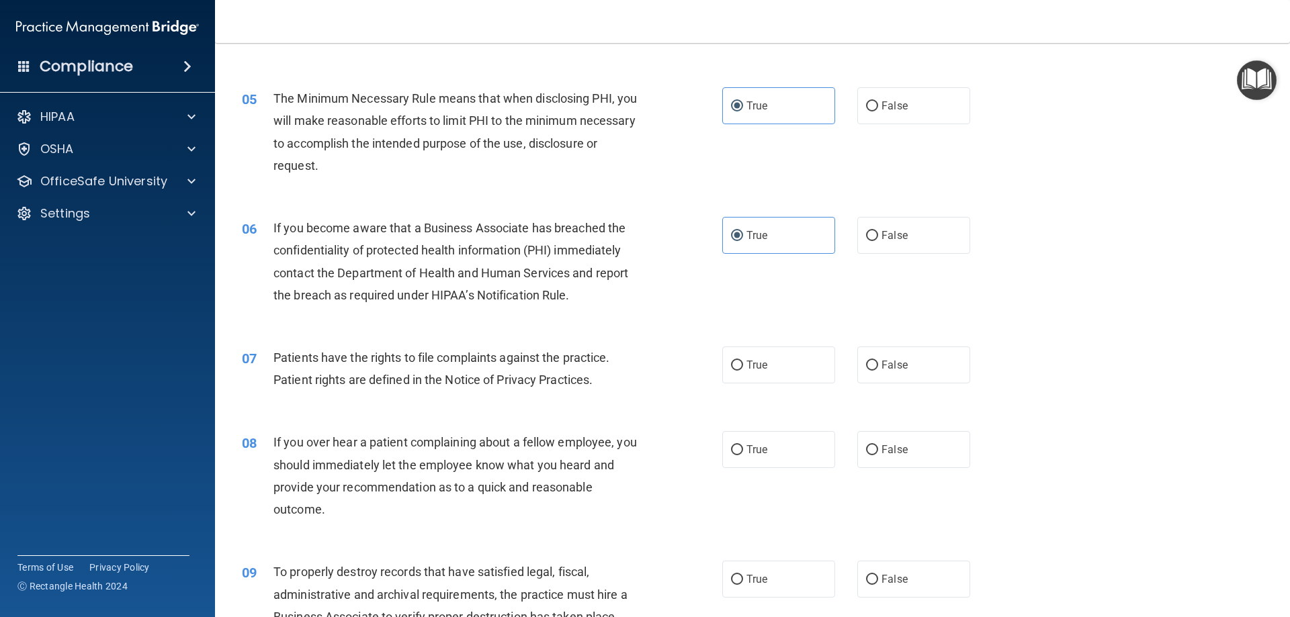
click at [403, 366] on div "Patients have the rights to file complaints against the practice. Patient right…" at bounding box center [461, 369] width 376 height 44
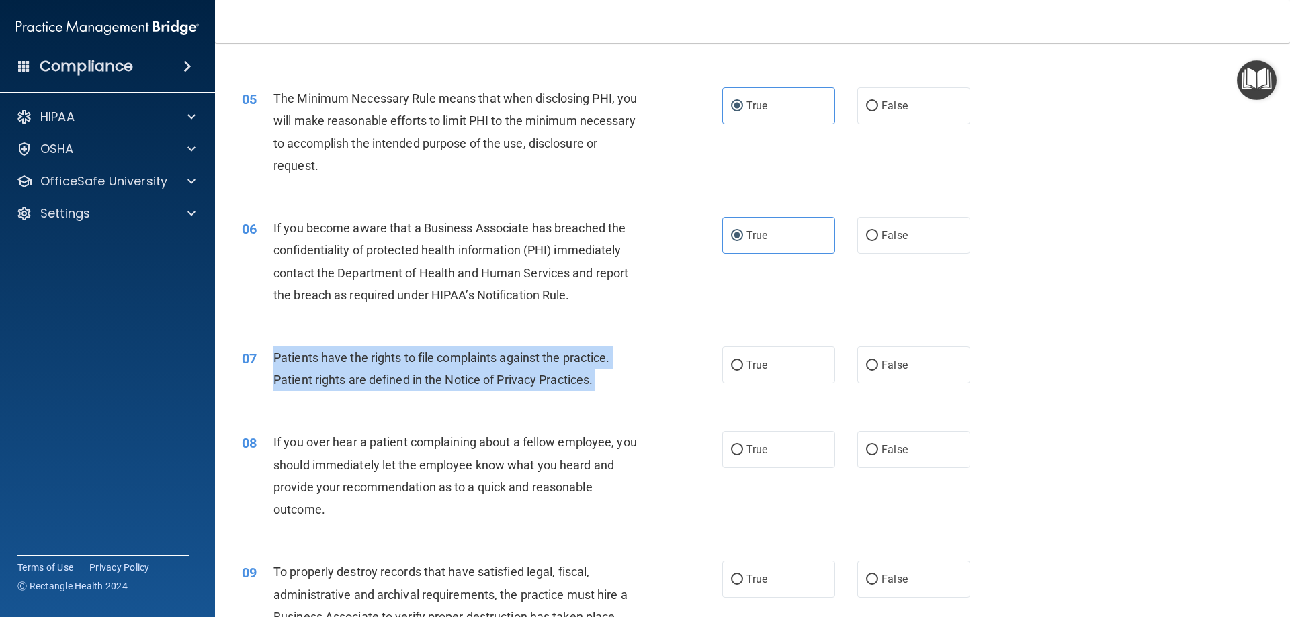
click at [403, 366] on div "Patients have the rights to file complaints against the practice. Patient right…" at bounding box center [461, 369] width 376 height 44
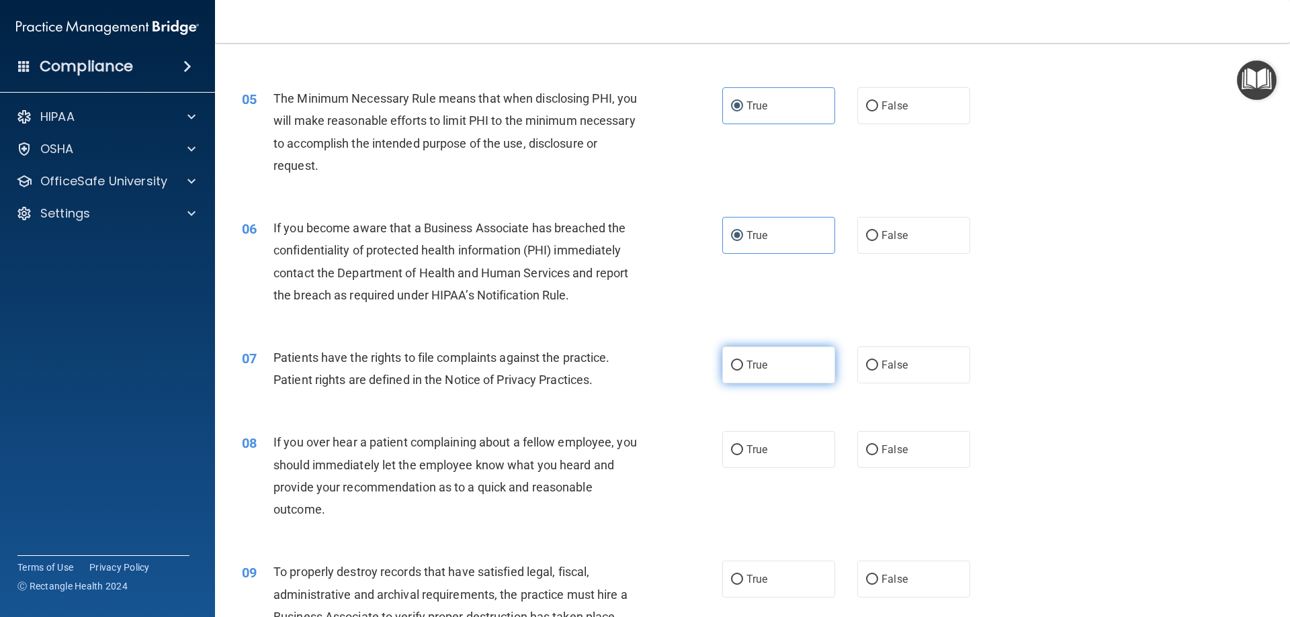
click at [785, 366] on label "True" at bounding box center [778, 365] width 113 height 37
click at [743, 366] on input "True" at bounding box center [737, 366] width 12 height 10
radio input "true"
click at [662, 161] on div "05 The Minimum Necessary Rule means that when disclosing PHI, you will make rea…" at bounding box center [482, 135] width 521 height 96
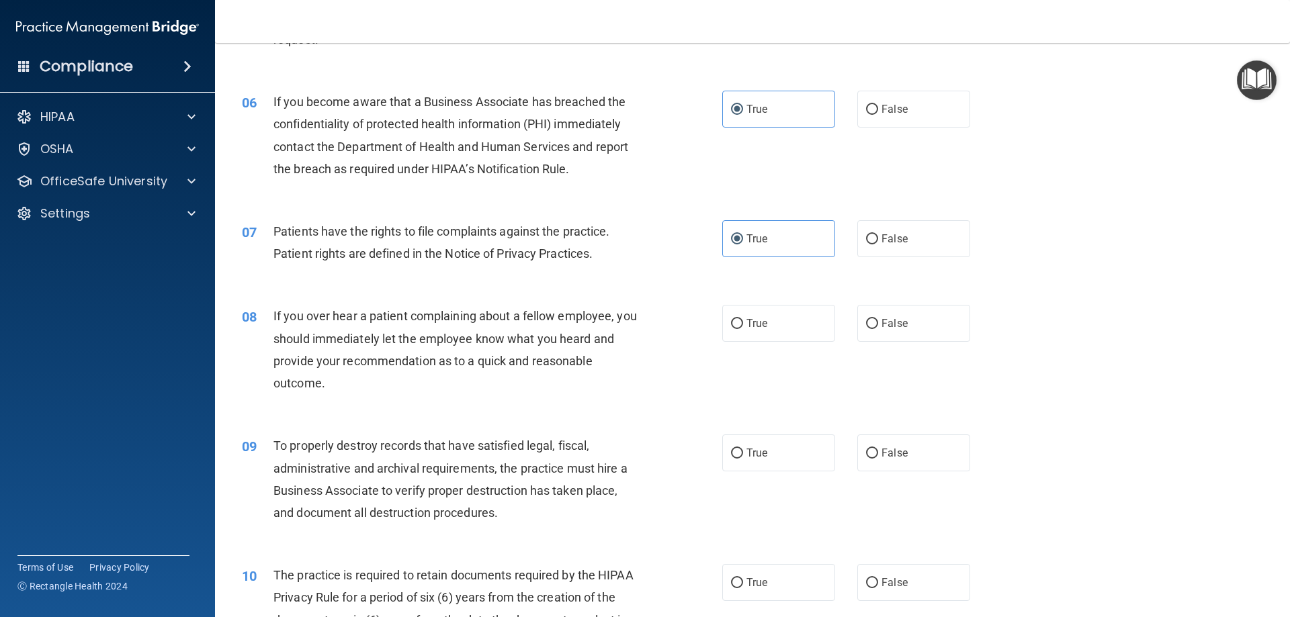
scroll to position [605, 0]
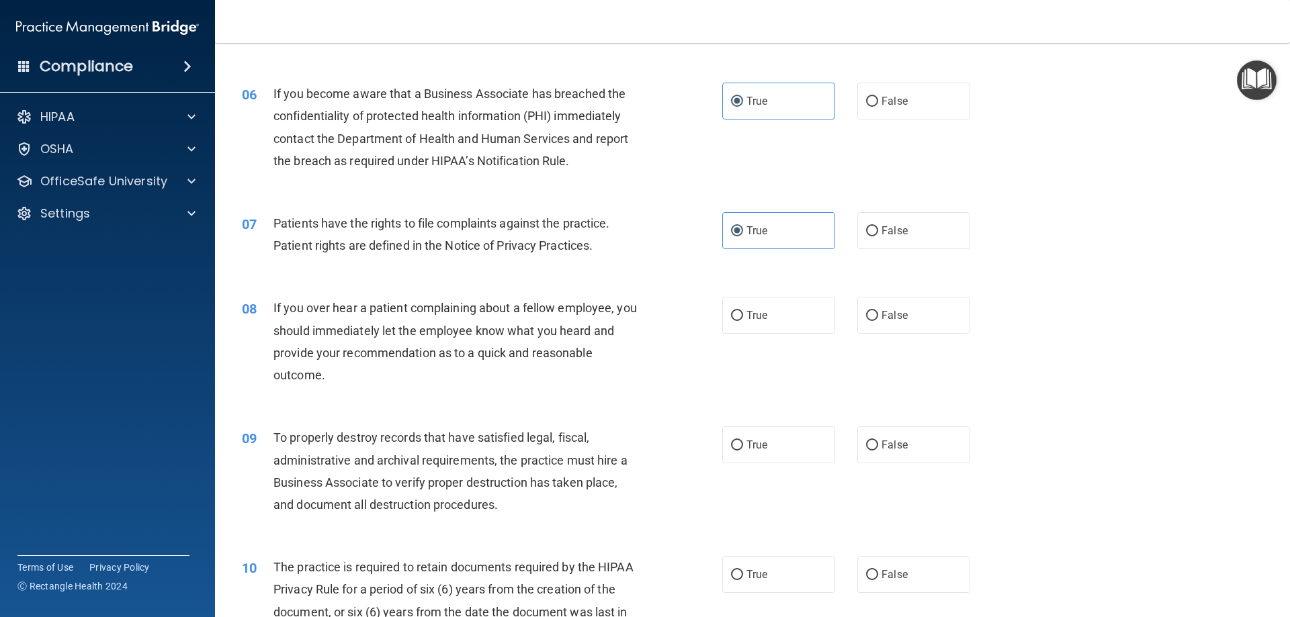
click at [433, 316] on div "If you over hear a patient complaining about a fellow employee, you should imme…" at bounding box center [461, 341] width 376 height 89
click at [432, 318] on div "If you over hear a patient complaining about a fellow employee, you should imme…" at bounding box center [461, 341] width 376 height 89
click at [433, 318] on div "If you over hear a patient complaining about a fellow employee, you should imme…" at bounding box center [461, 341] width 376 height 89
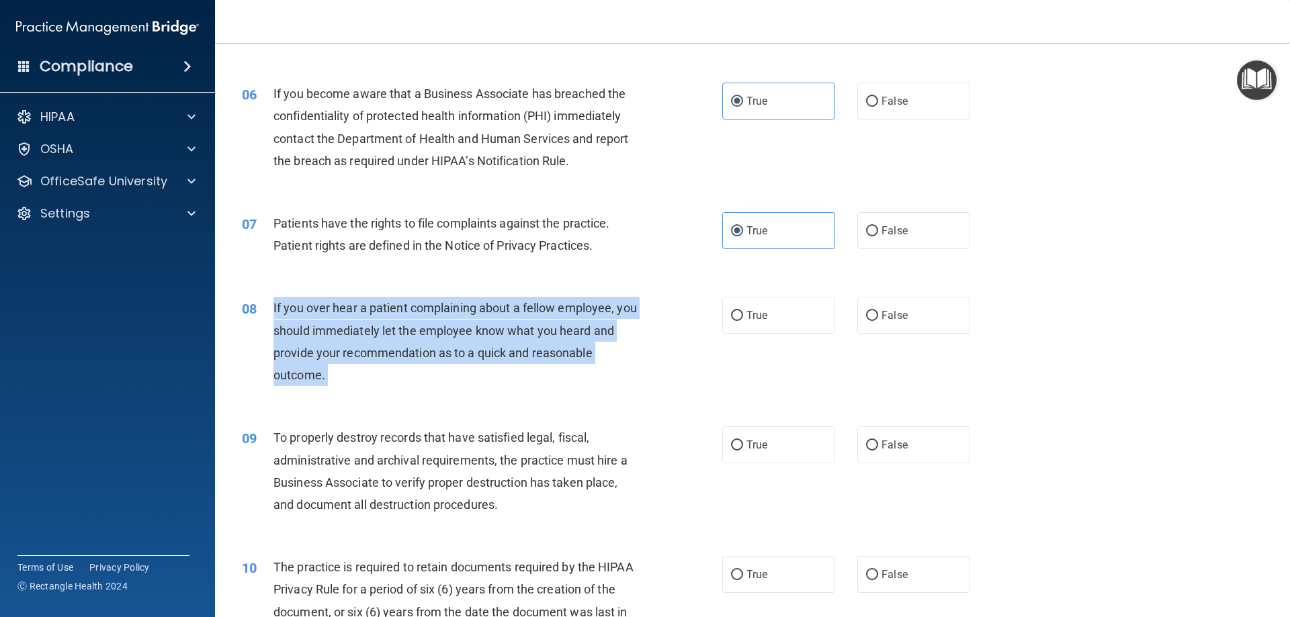
click at [433, 318] on div "If you over hear a patient complaining about a fellow employee, you should imme…" at bounding box center [461, 341] width 376 height 89
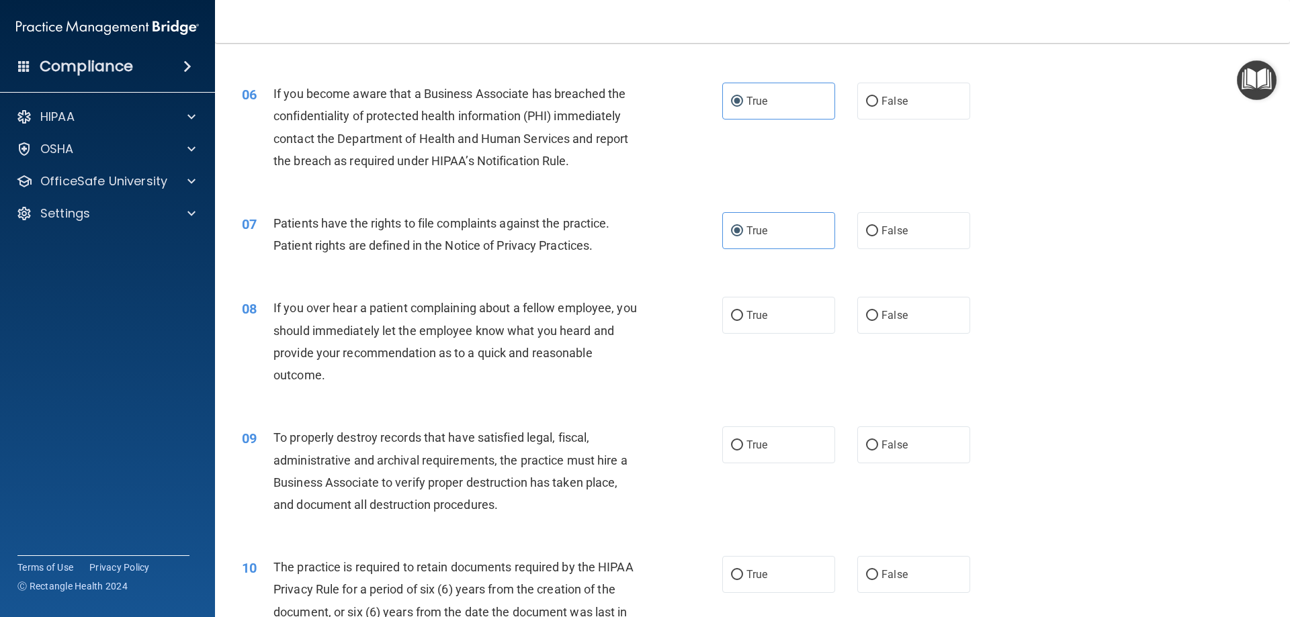
drag, startPoint x: 588, startPoint y: 161, endPoint x: 625, endPoint y: 163, distance: 37.1
click at [613, 158] on div "If you become aware that a Business Associate has breached the confidentiality …" at bounding box center [461, 127] width 376 height 89
drag, startPoint x: 747, startPoint y: 360, endPoint x: 566, endPoint y: 337, distance: 182.2
click at [566, 337] on span "If you over hear a patient complaining about a fellow employee, you should imme…" at bounding box center [455, 341] width 364 height 81
click at [471, 320] on div "If you over hear a patient complaining about a fellow employee, you should imme…" at bounding box center [461, 341] width 376 height 89
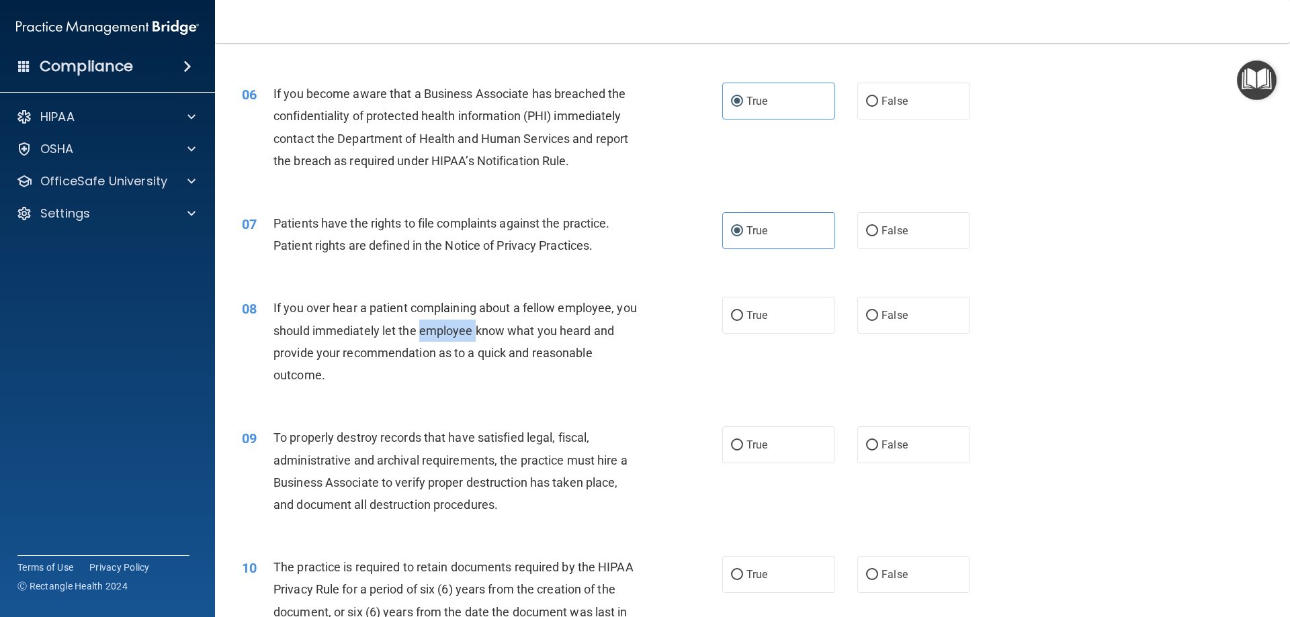
click at [470, 320] on div "If you over hear a patient complaining about a fellow employee, you should imme…" at bounding box center [461, 341] width 376 height 89
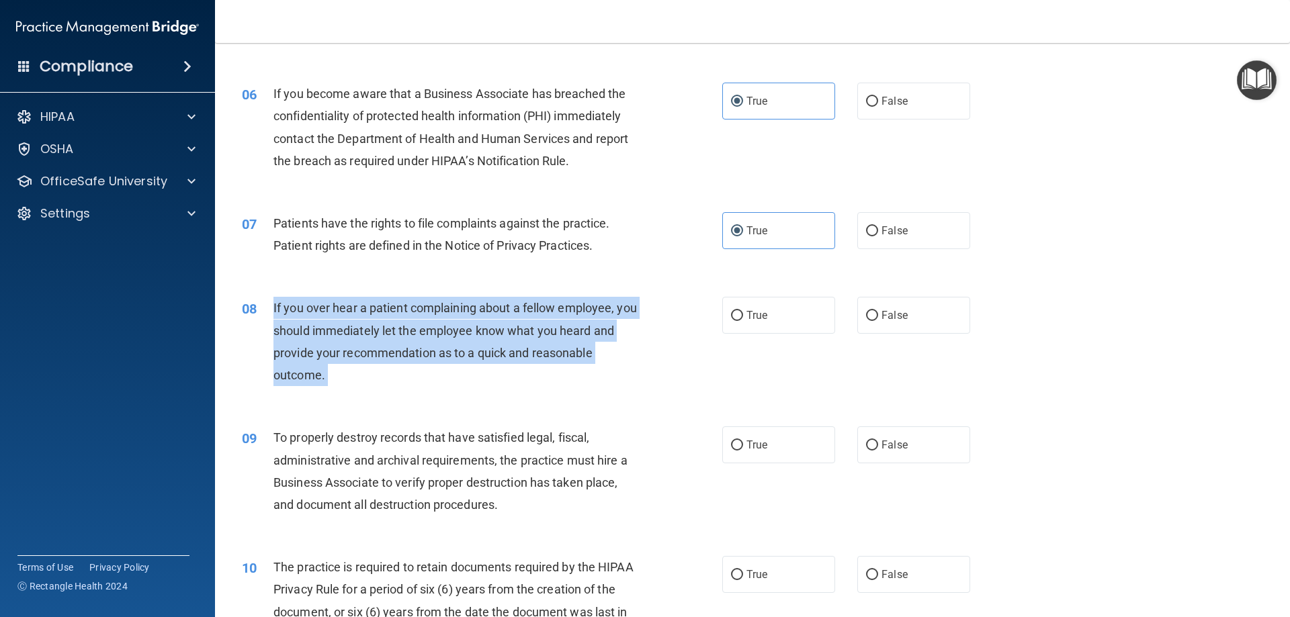
click at [470, 320] on div "If you over hear a patient complaining about a fellow employee, you should imme…" at bounding box center [461, 341] width 376 height 89
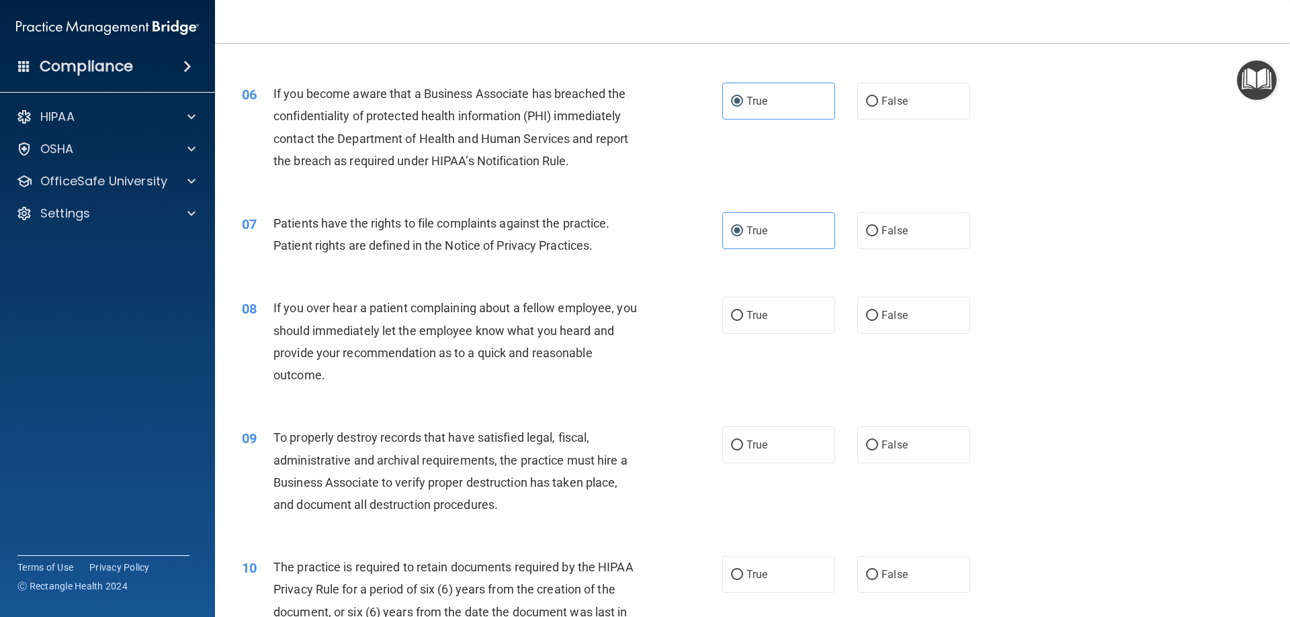
drag, startPoint x: 470, startPoint y: 320, endPoint x: 501, endPoint y: 200, distance: 123.4
click at [504, 198] on div "07 Patients have the rights to file complaints against the practice. Patient ri…" at bounding box center [752, 238] width 1041 height 85
click at [304, 346] on span "If you over hear a patient complaining about a fellow employee, you should imme…" at bounding box center [455, 341] width 364 height 81
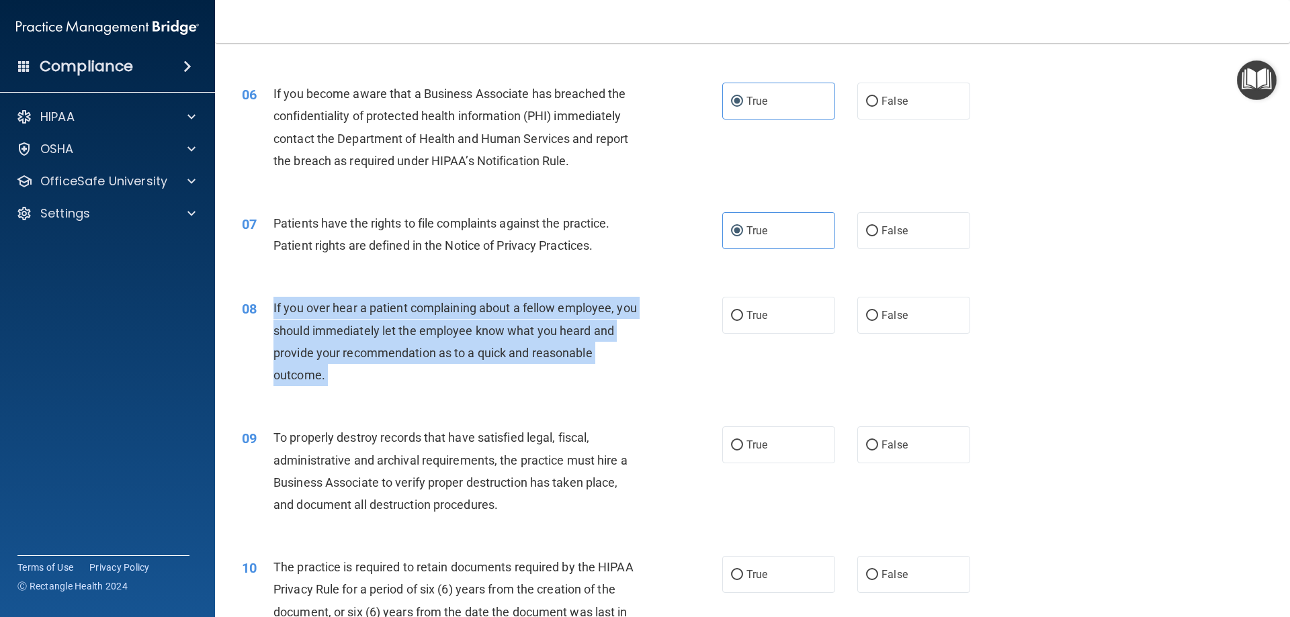
click at [304, 346] on span "If you over hear a patient complaining about a fellow employee, you should imme…" at bounding box center [455, 341] width 364 height 81
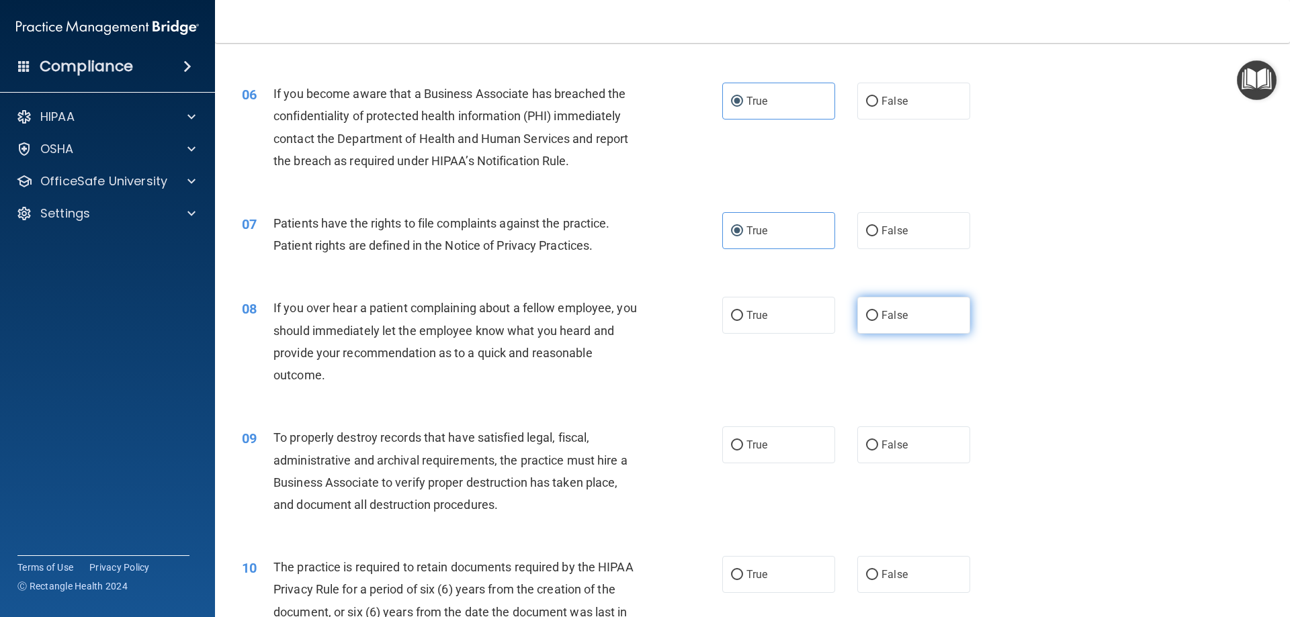
click at [904, 328] on label "False" at bounding box center [913, 315] width 113 height 37
click at [878, 321] on input "False" at bounding box center [872, 316] width 12 height 10
radio input "true"
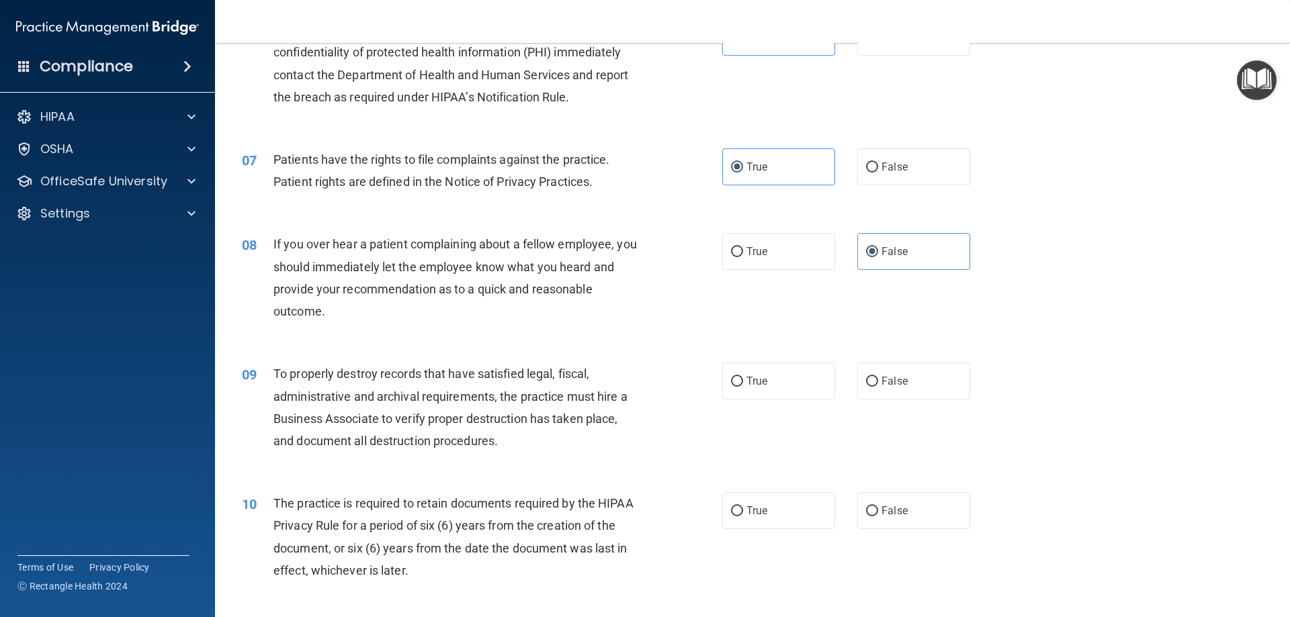
scroll to position [739, 0]
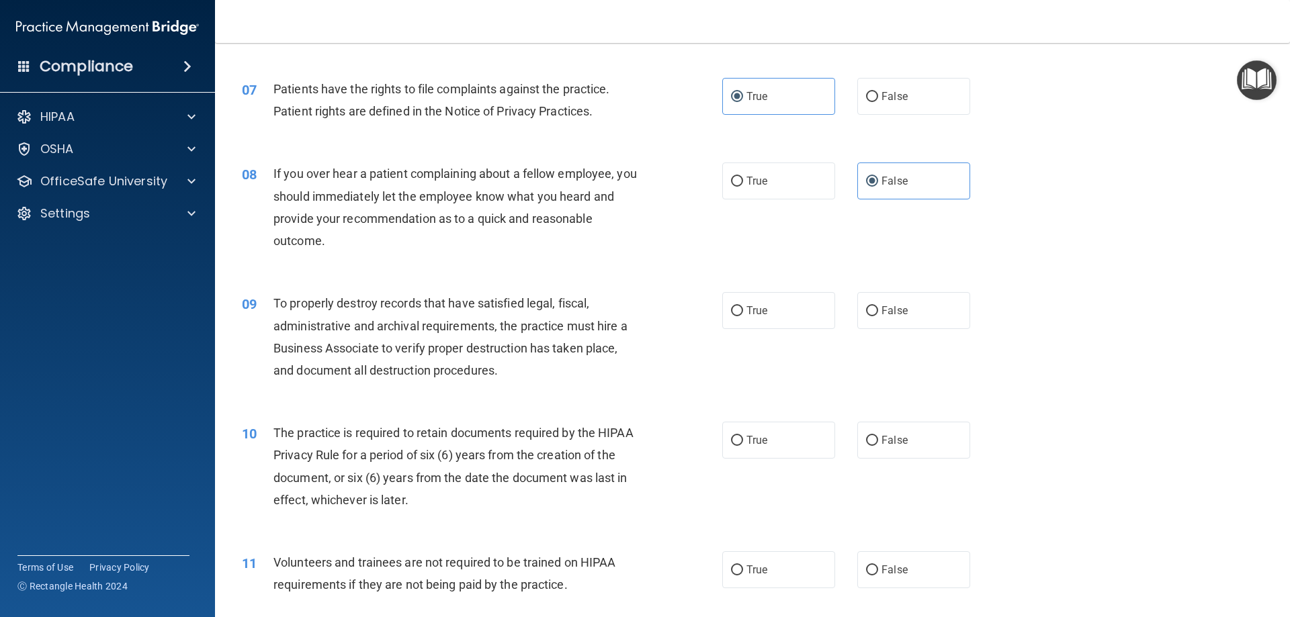
click at [455, 341] on span "To properly destroy records that have satisfied legal, fiscal, administrative a…" at bounding box center [450, 336] width 354 height 81
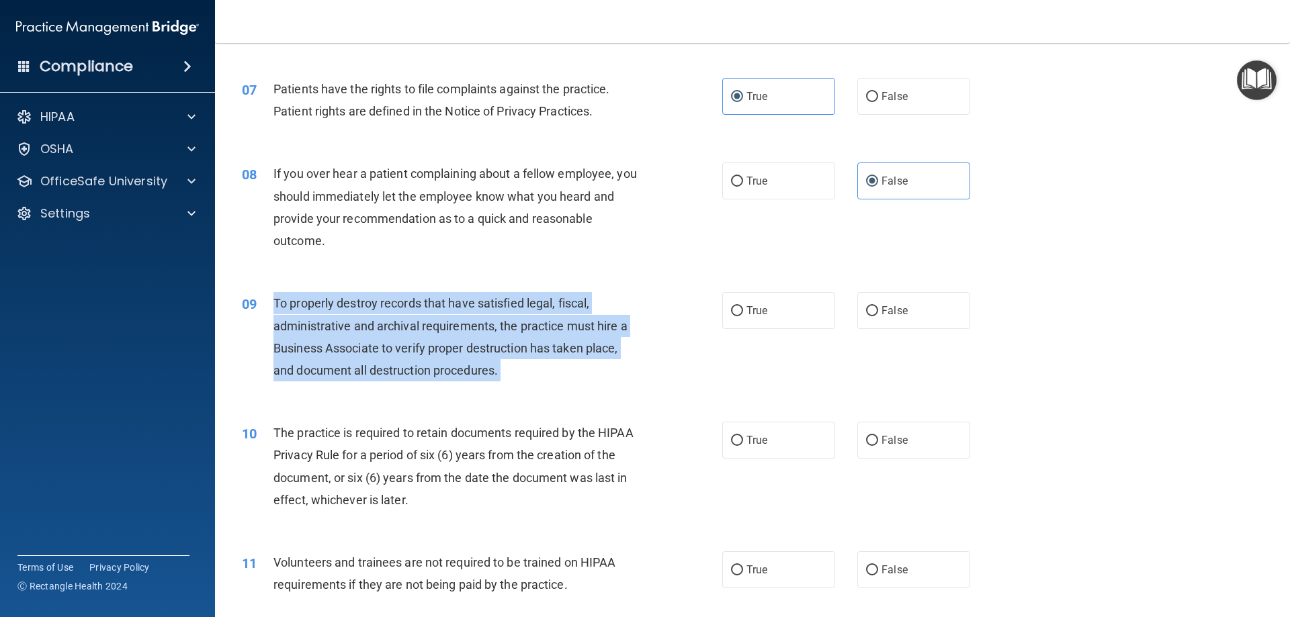
click at [455, 341] on span "To properly destroy records that have satisfied legal, fiscal, administrative a…" at bounding box center [450, 336] width 354 height 81
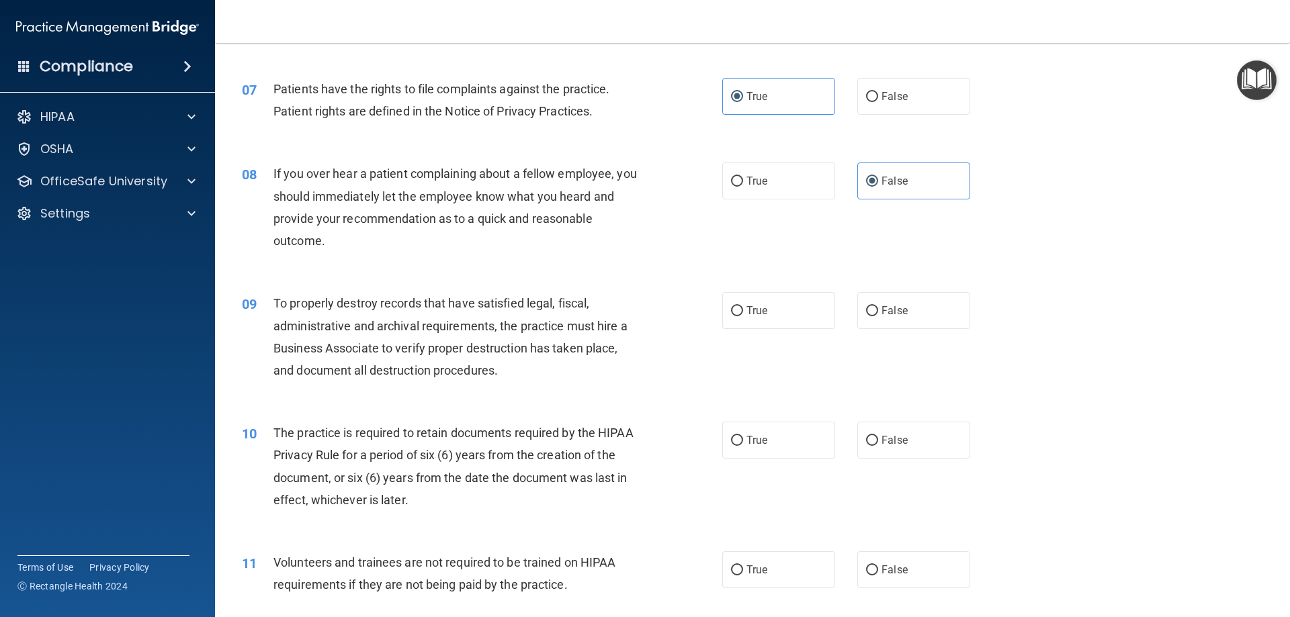
drag, startPoint x: 455, startPoint y: 341, endPoint x: 570, endPoint y: 292, distance: 125.3
click at [577, 289] on div "09 To properly destroy records that have satisfied legal, fiscal, administrativ…" at bounding box center [752, 340] width 1041 height 130
click at [748, 314] on span "True" at bounding box center [756, 310] width 21 height 13
click at [743, 314] on input "True" at bounding box center [737, 311] width 12 height 10
radio input "true"
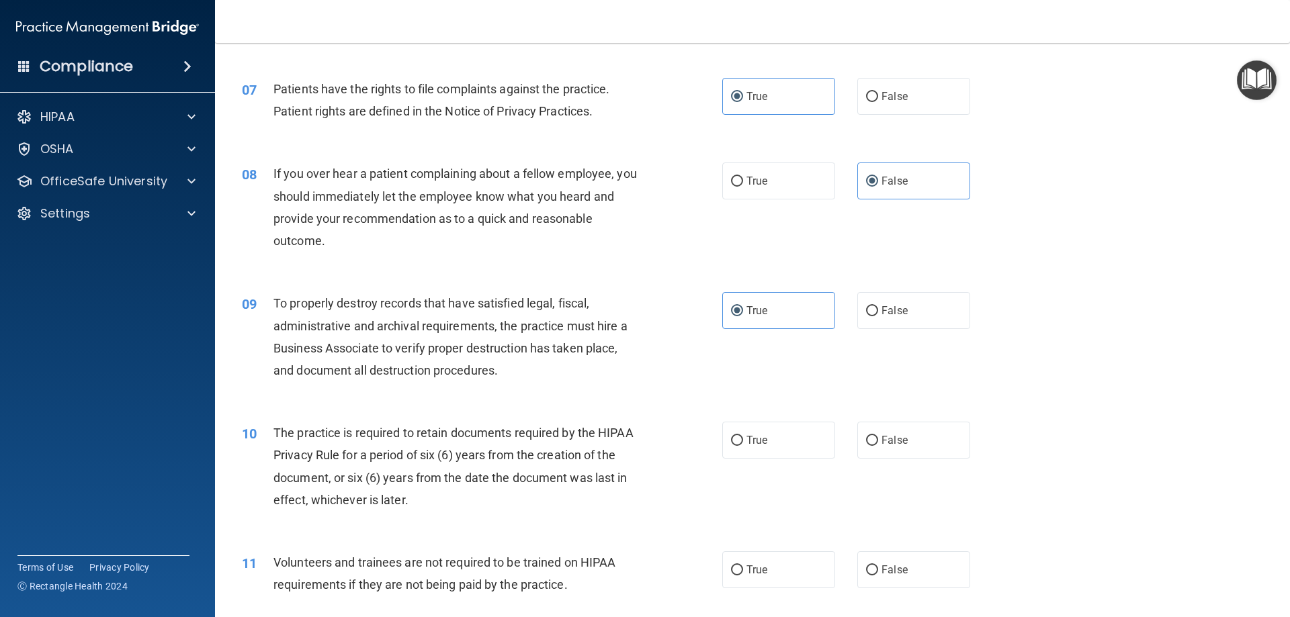
click at [482, 328] on span "To properly destroy records that have satisfied legal, fiscal, administrative a…" at bounding box center [450, 336] width 354 height 81
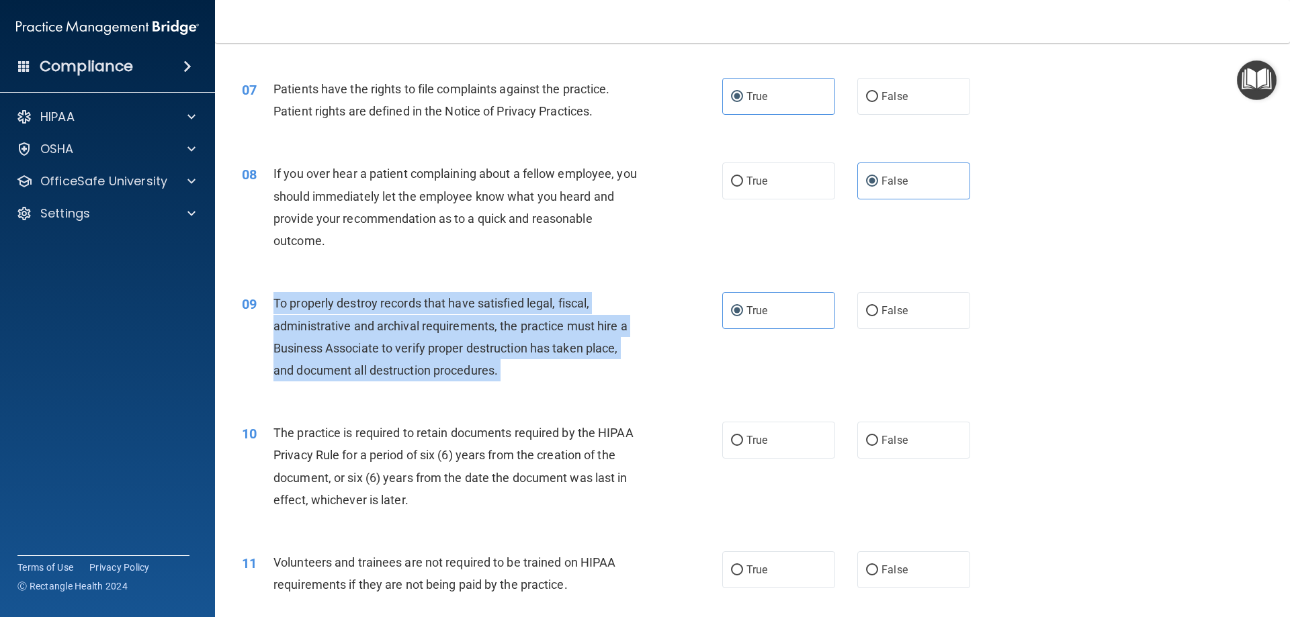
click at [482, 328] on span "To properly destroy records that have satisfied legal, fiscal, administrative a…" at bounding box center [450, 336] width 354 height 81
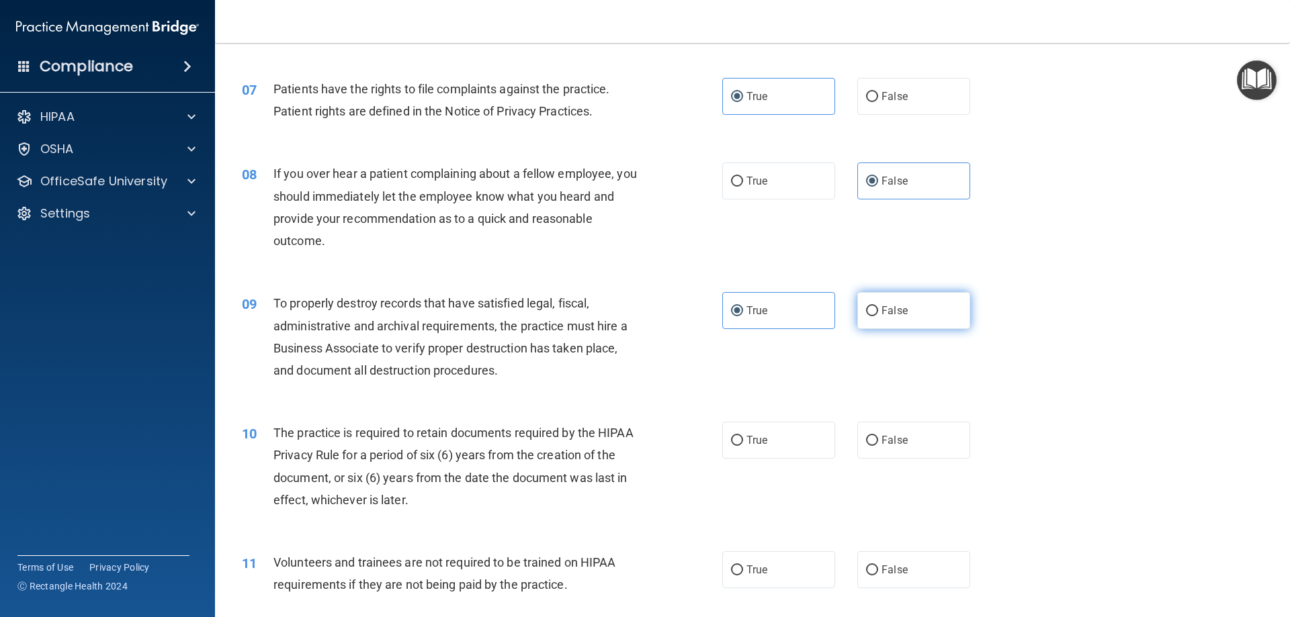
click at [917, 317] on label "False" at bounding box center [913, 310] width 113 height 37
click at [878, 316] on input "False" at bounding box center [872, 311] width 12 height 10
radio input "true"
radio input "false"
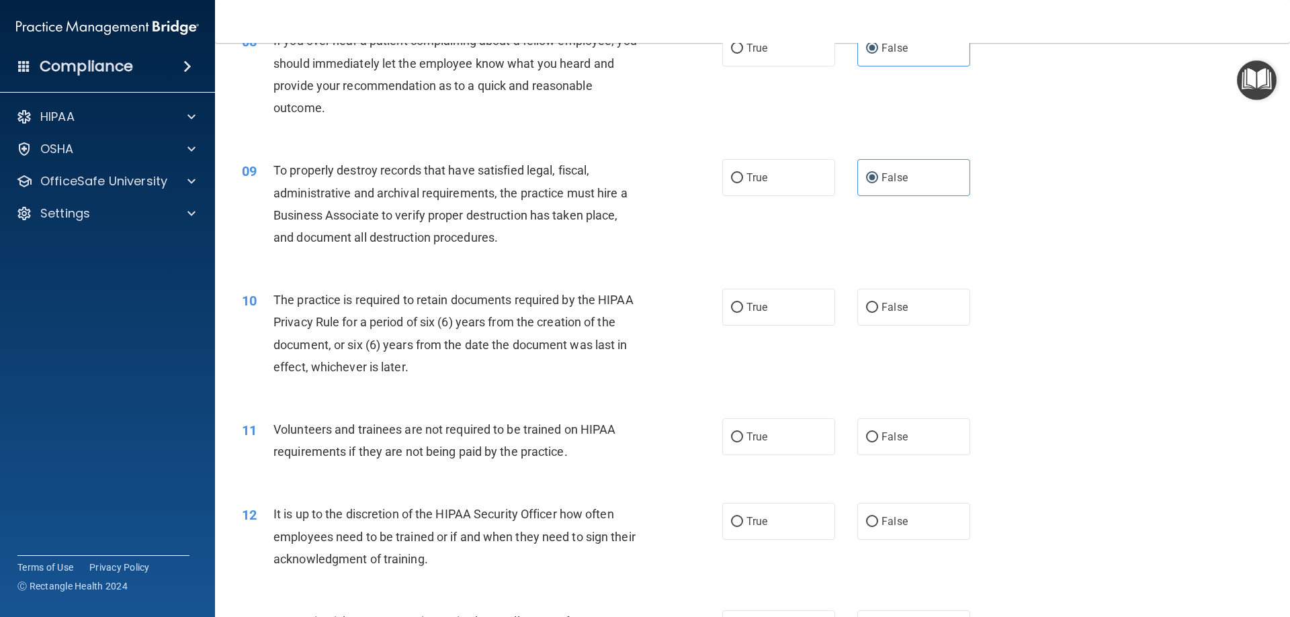
scroll to position [873, 0]
click at [445, 343] on span "The practice is required to retain documents required by the HIPAA Privacy Rule…" at bounding box center [453, 332] width 360 height 81
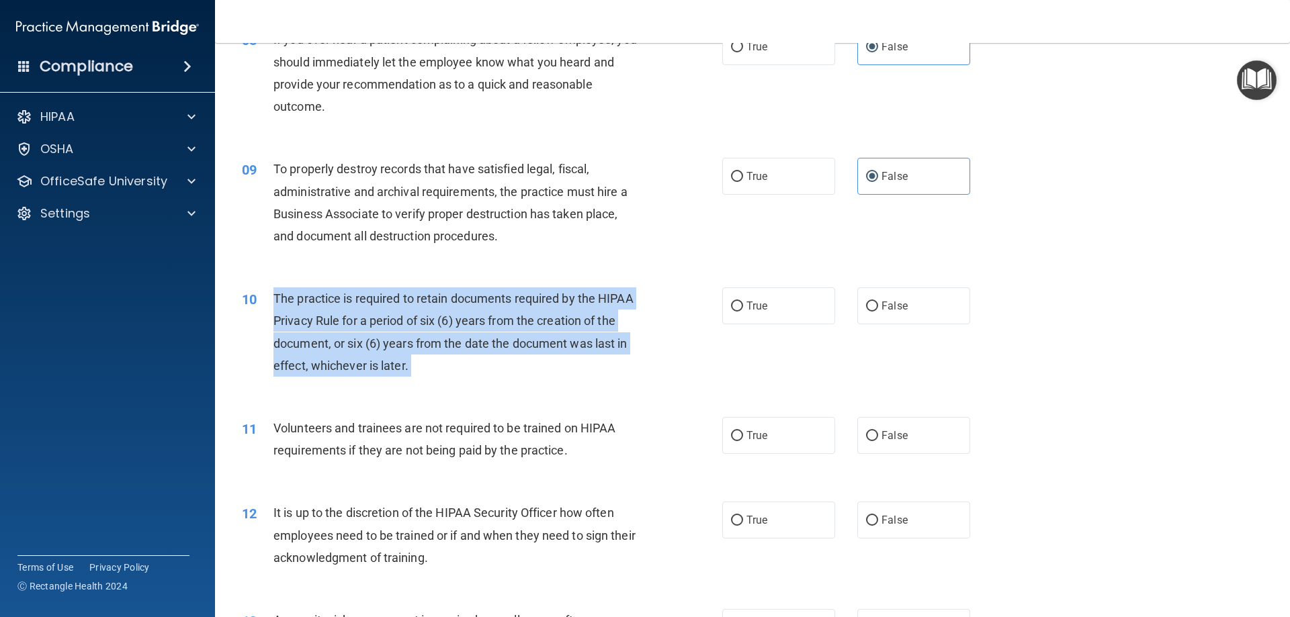
click at [445, 343] on span "The practice is required to retain documents required by the HIPAA Privacy Rule…" at bounding box center [453, 332] width 360 height 81
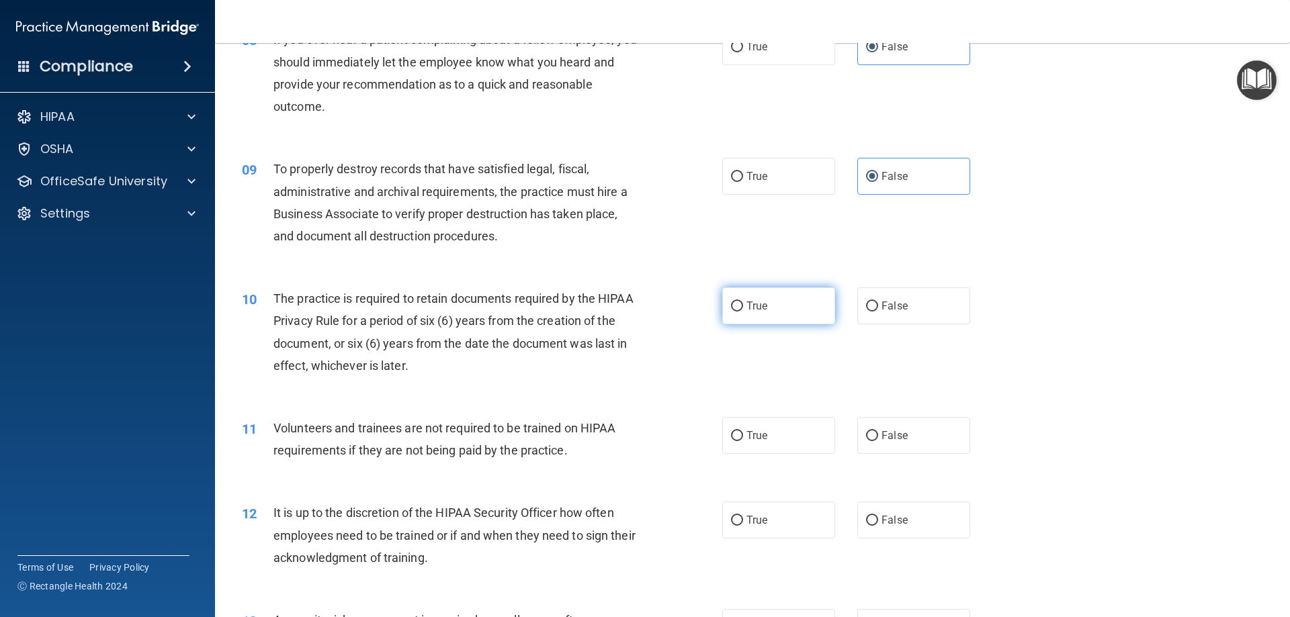
click at [777, 297] on label "True" at bounding box center [778, 306] width 113 height 37
click at [743, 302] on input "True" at bounding box center [737, 307] width 12 height 10
radio input "true"
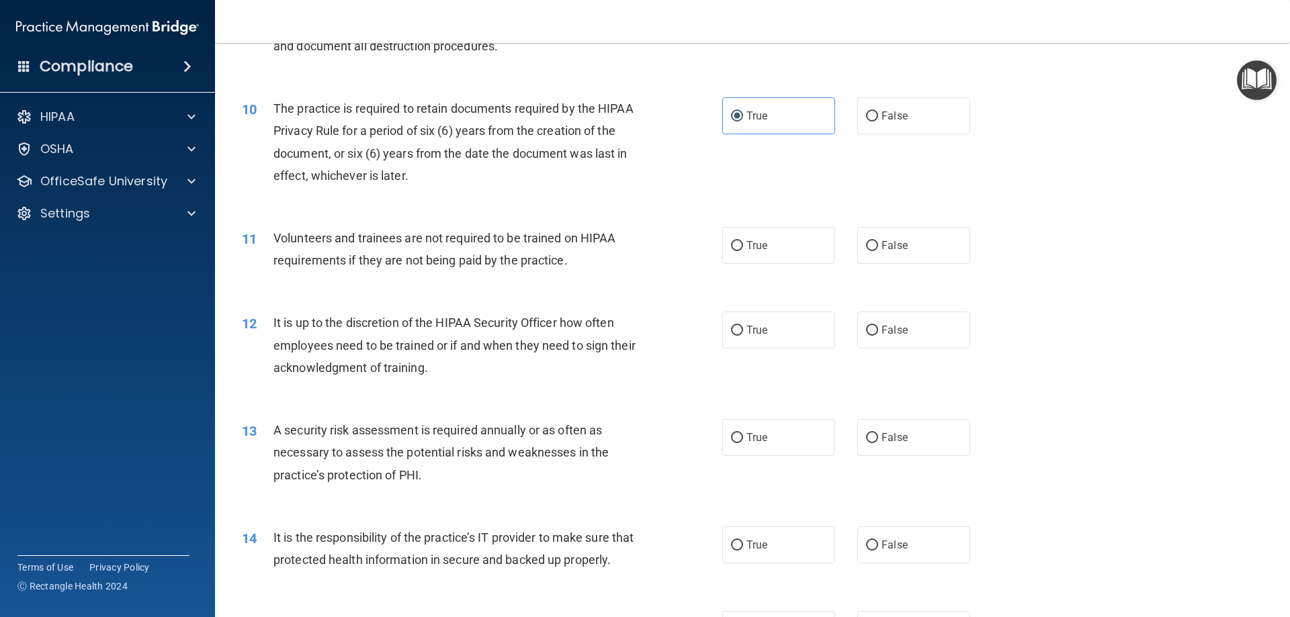
scroll to position [1075, 0]
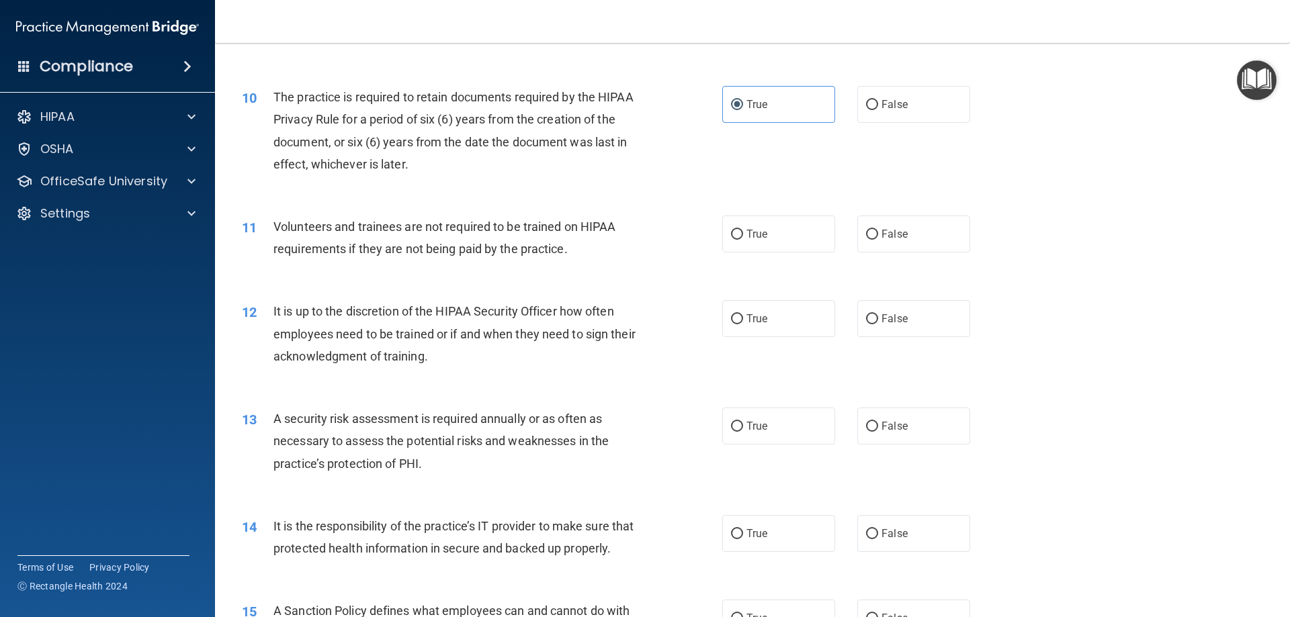
click at [396, 253] on span "Volunteers and trainees are not required to be trained on HIPAA requirements if…" at bounding box center [444, 238] width 342 height 36
click at [396, 252] on span "Volunteers and trainees are not required to be trained on HIPAA requirements if…" at bounding box center [444, 238] width 342 height 36
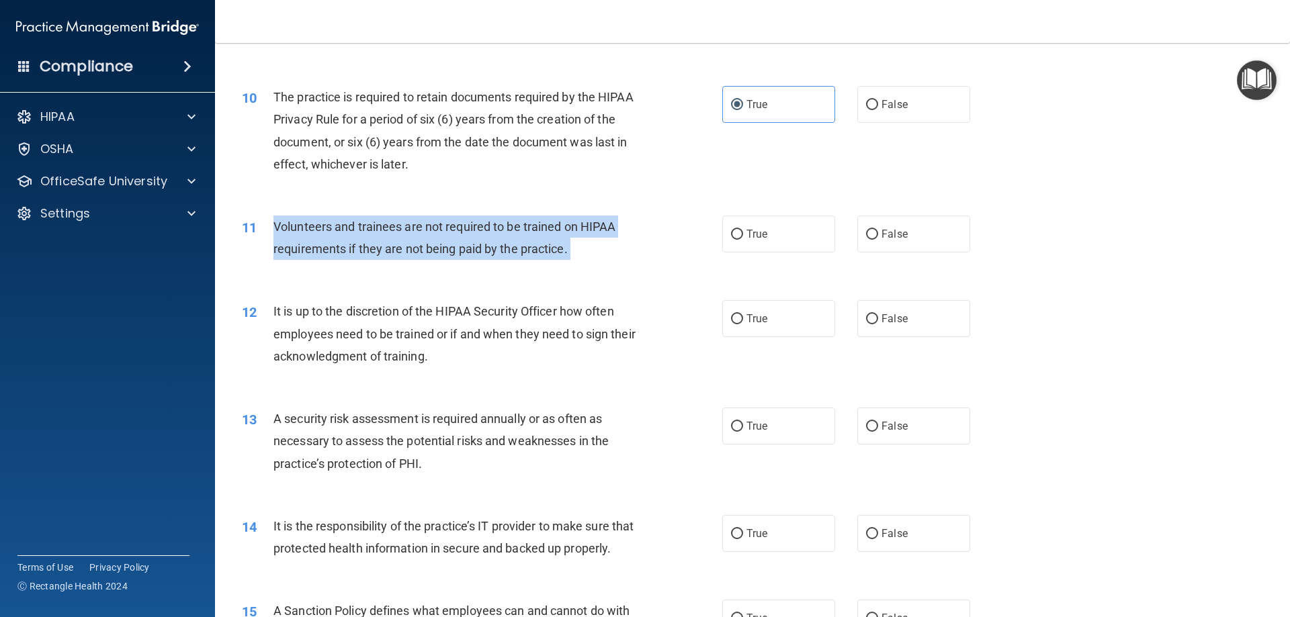
click at [396, 252] on span "Volunteers and trainees are not required to be trained on HIPAA requirements if…" at bounding box center [444, 238] width 342 height 36
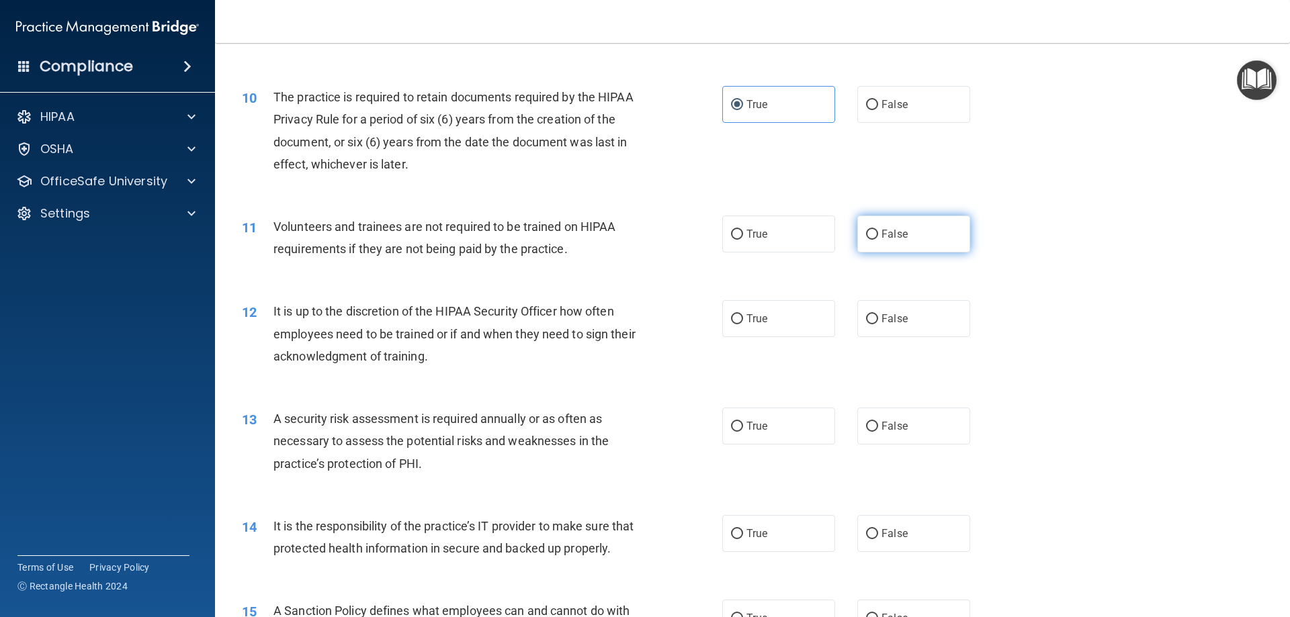
click at [895, 241] on label "False" at bounding box center [913, 234] width 113 height 37
click at [878, 240] on input "False" at bounding box center [872, 235] width 12 height 10
radio input "true"
click at [467, 311] on span "It is up to the discretion of the HIPAA Security Officer how often employees ne…" at bounding box center [454, 333] width 362 height 58
click at [466, 311] on span "It is up to the discretion of the HIPAA Security Officer how often employees ne…" at bounding box center [454, 333] width 362 height 58
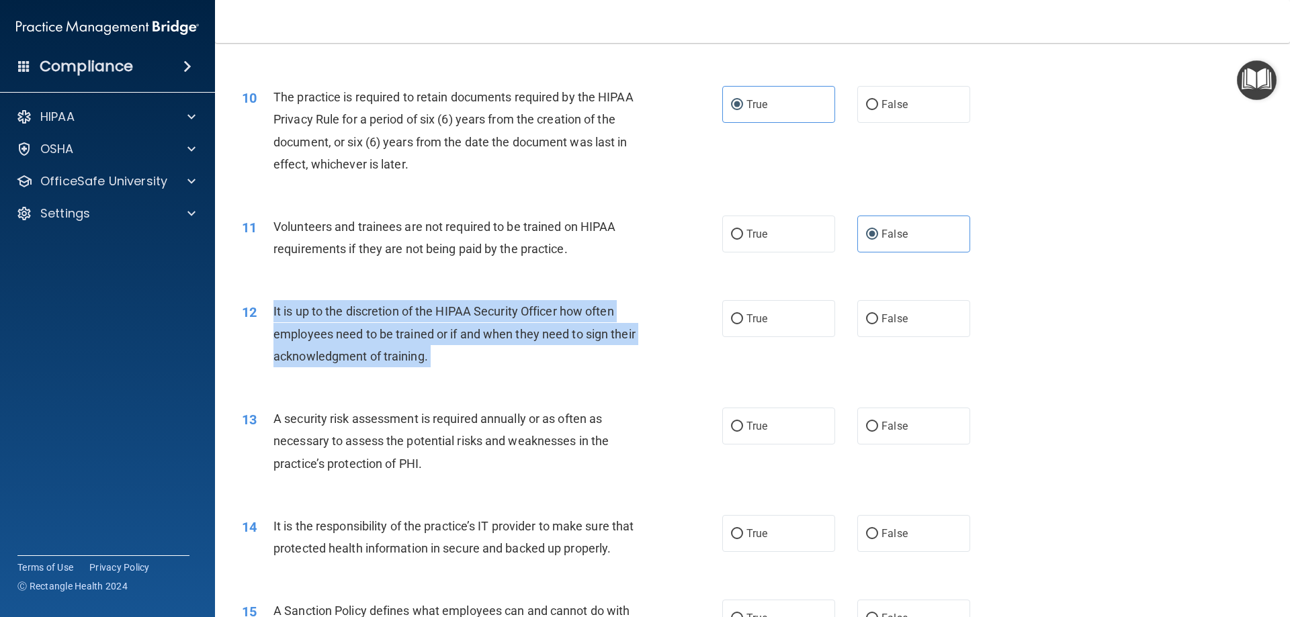
click at [466, 311] on span "It is up to the discretion of the HIPAA Security Officer how often employees ne…" at bounding box center [454, 333] width 362 height 58
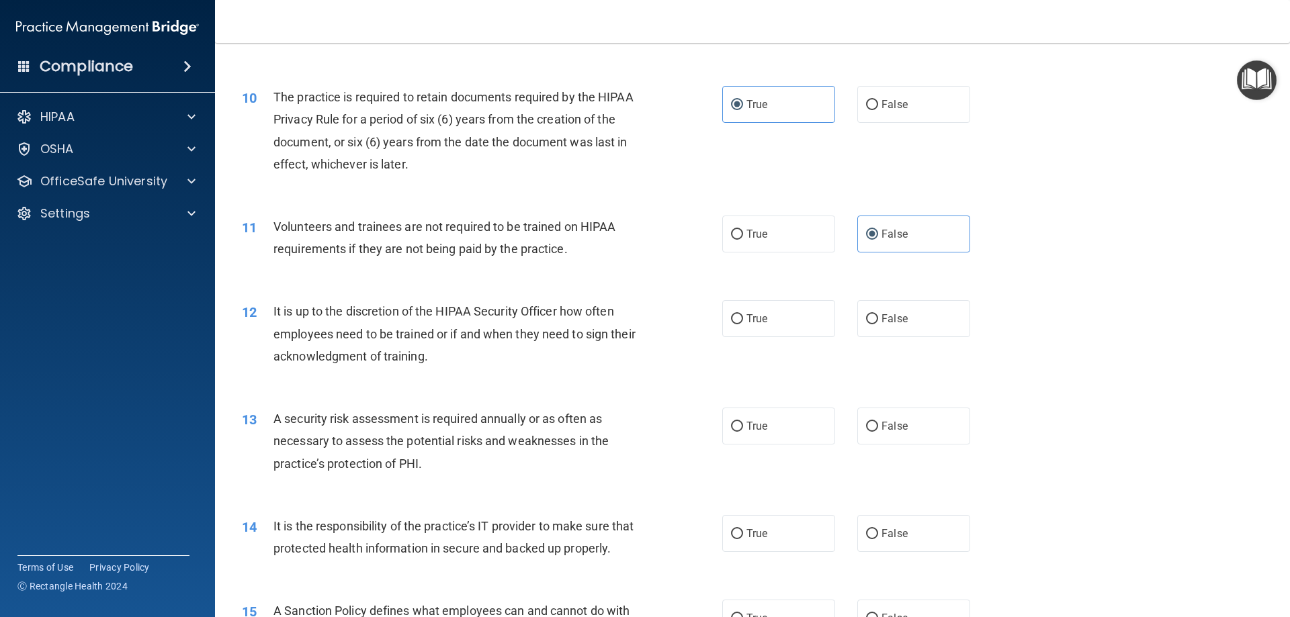
click at [569, 268] on div "11 Volunteers and trainees are not required to be trained on HIPAA requirements…" at bounding box center [752, 241] width 1041 height 85
click at [912, 318] on label "False" at bounding box center [913, 318] width 113 height 37
click at [878, 318] on input "False" at bounding box center [872, 319] width 12 height 10
radio input "true"
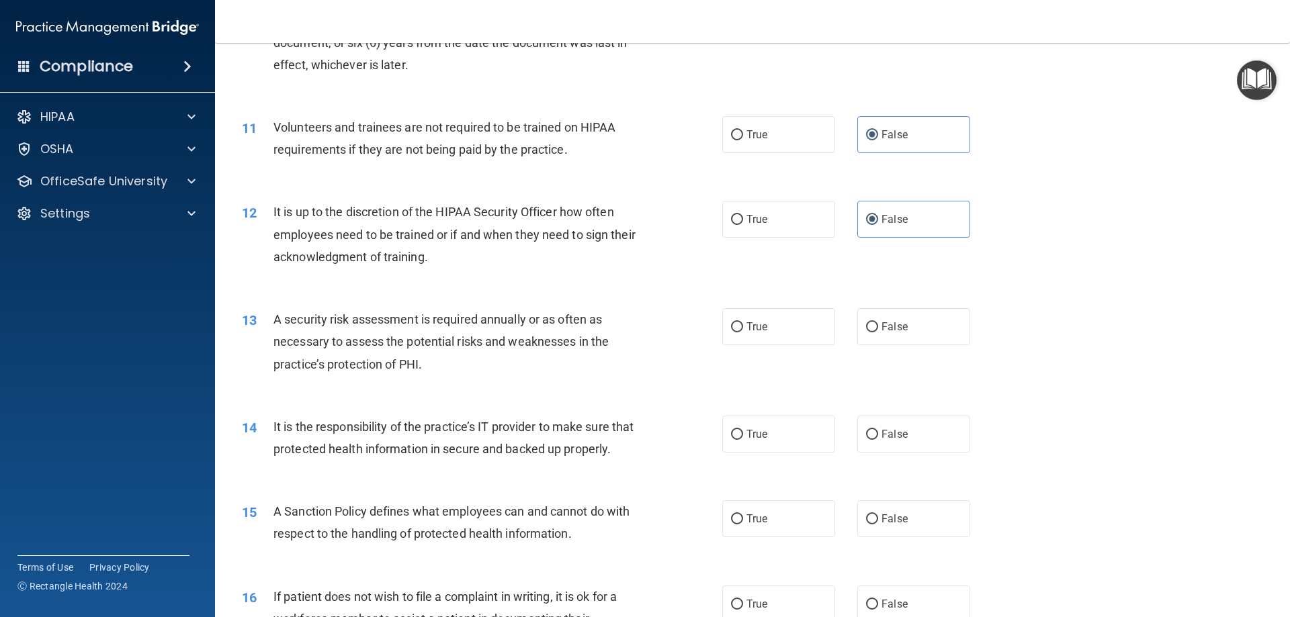
scroll to position [1209, 0]
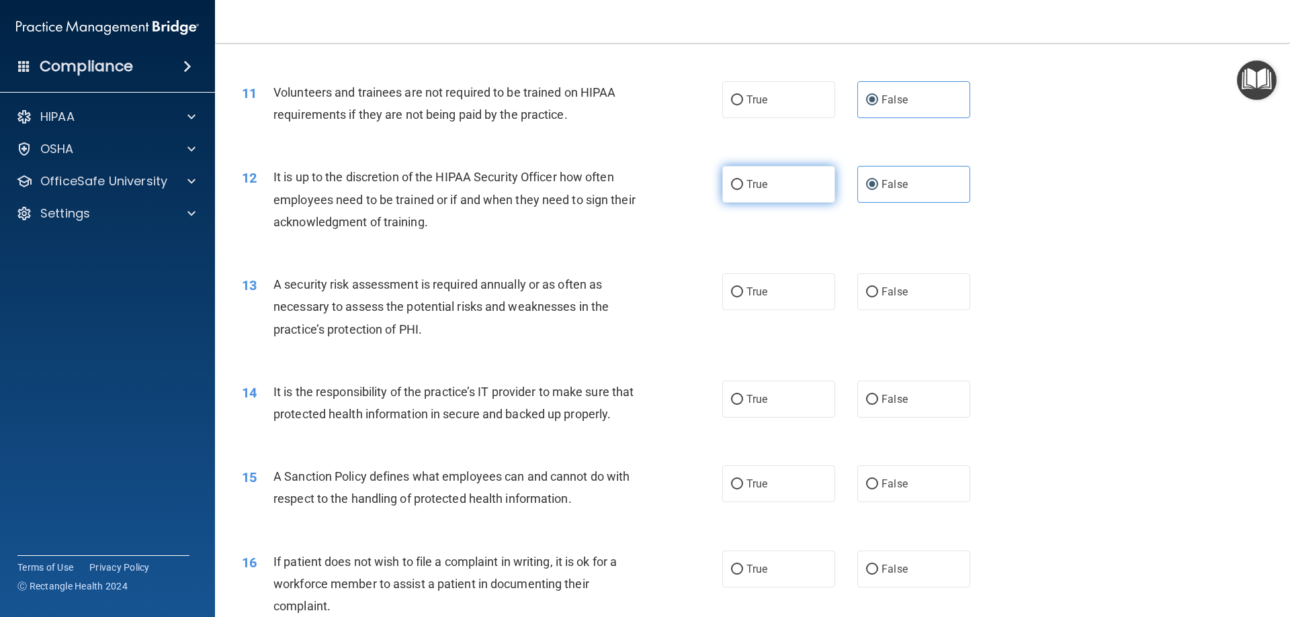
drag, startPoint x: 736, startPoint y: 202, endPoint x: 742, endPoint y: 193, distance: 10.6
click at [739, 198] on label "True" at bounding box center [778, 184] width 113 height 37
click at [739, 190] on input "True" at bounding box center [737, 185] width 12 height 10
radio input "true"
radio input "false"
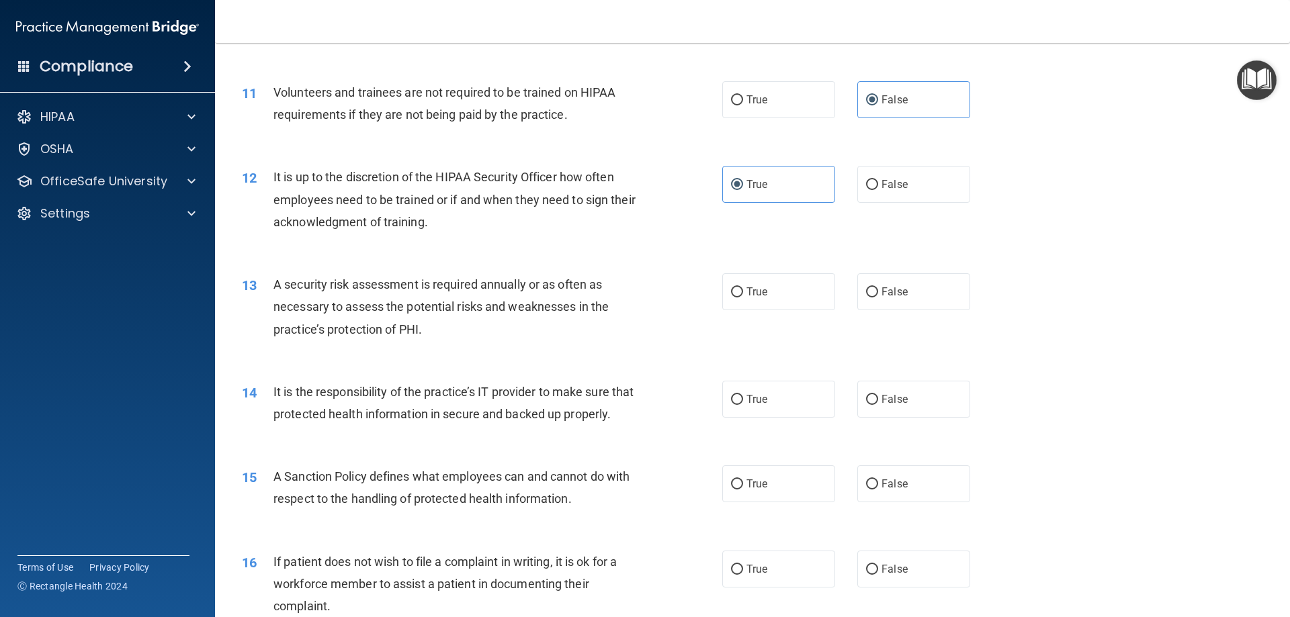
click at [397, 305] on span "A security risk assessment is required annually or as often as necessary to ass…" at bounding box center [440, 307] width 335 height 58
click at [396, 304] on span "A security risk assessment is required annually or as often as necessary to ass…" at bounding box center [440, 307] width 335 height 58
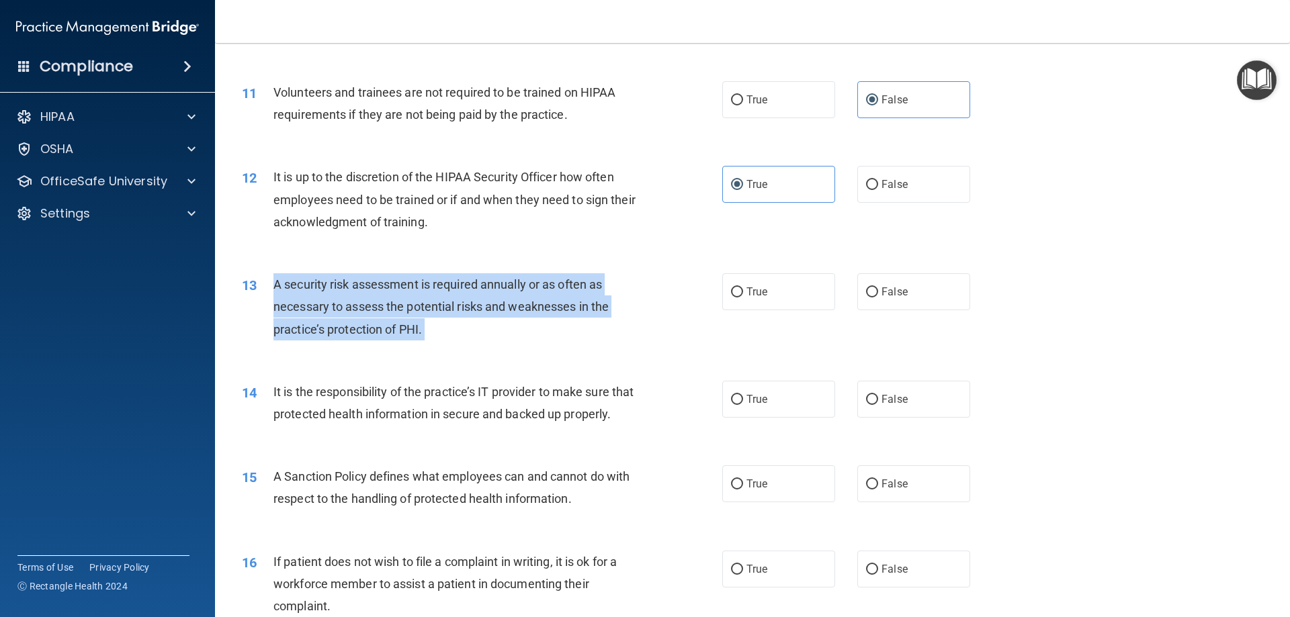
click at [396, 304] on span "A security risk assessment is required annually or as often as necessary to ass…" at bounding box center [440, 307] width 335 height 58
click at [456, 301] on span "A security risk assessment is required annually or as often as necessary to ass…" at bounding box center [440, 307] width 335 height 58
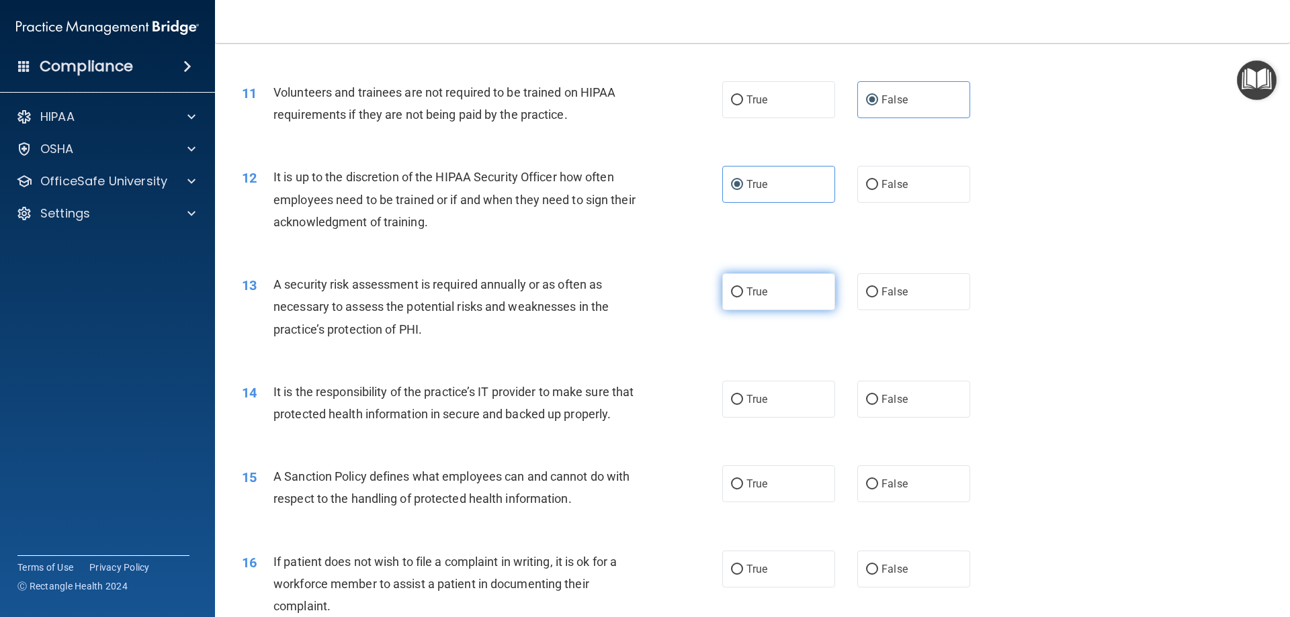
click at [742, 278] on label "True" at bounding box center [778, 291] width 113 height 37
click at [742, 288] on input "True" at bounding box center [737, 293] width 12 height 10
radio input "true"
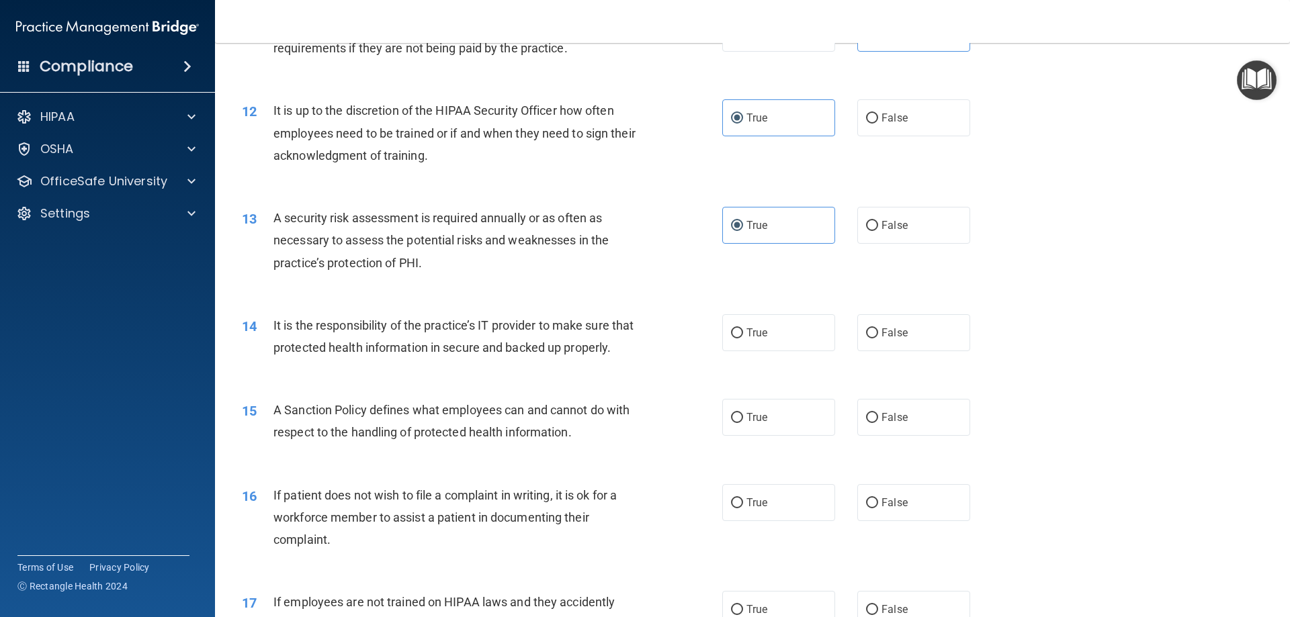
scroll to position [1277, 0]
click at [511, 344] on span "It is the responsibility of the practice’s IT provider to make sure that protec…" at bounding box center [453, 336] width 360 height 36
click at [509, 345] on span "It is the responsibility of the practice’s IT provider to make sure that protec…" at bounding box center [453, 336] width 360 height 36
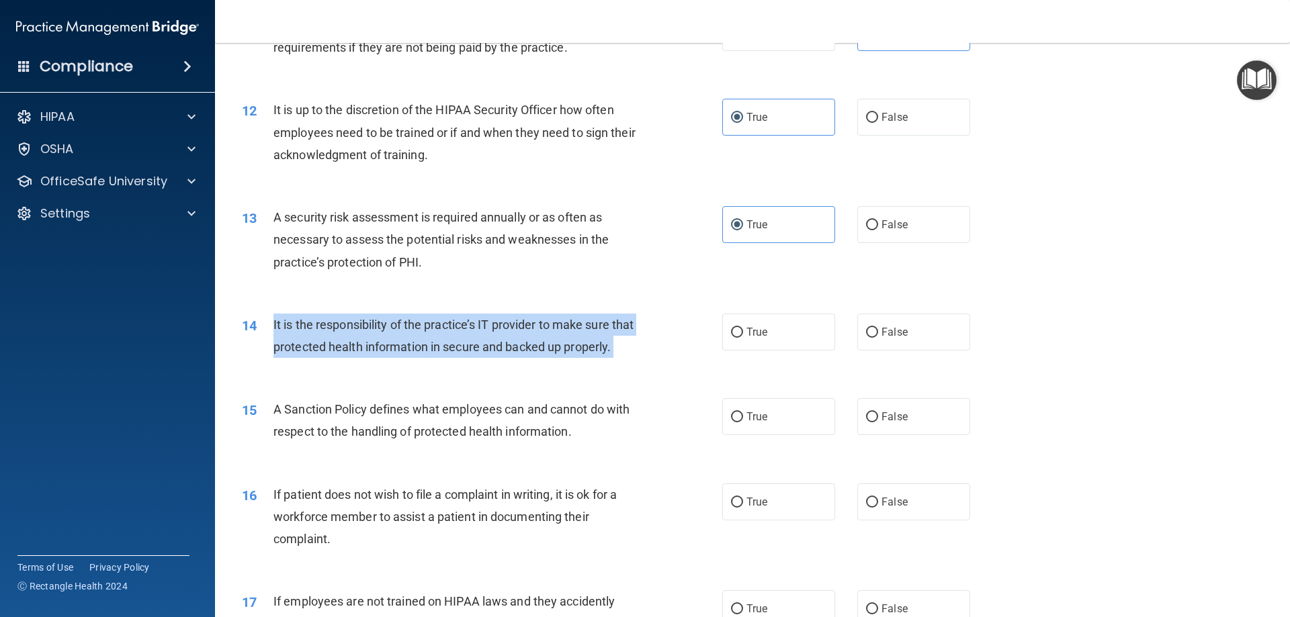
click at [509, 345] on span "It is the responsibility of the practice’s IT provider to make sure that protec…" at bounding box center [453, 336] width 360 height 36
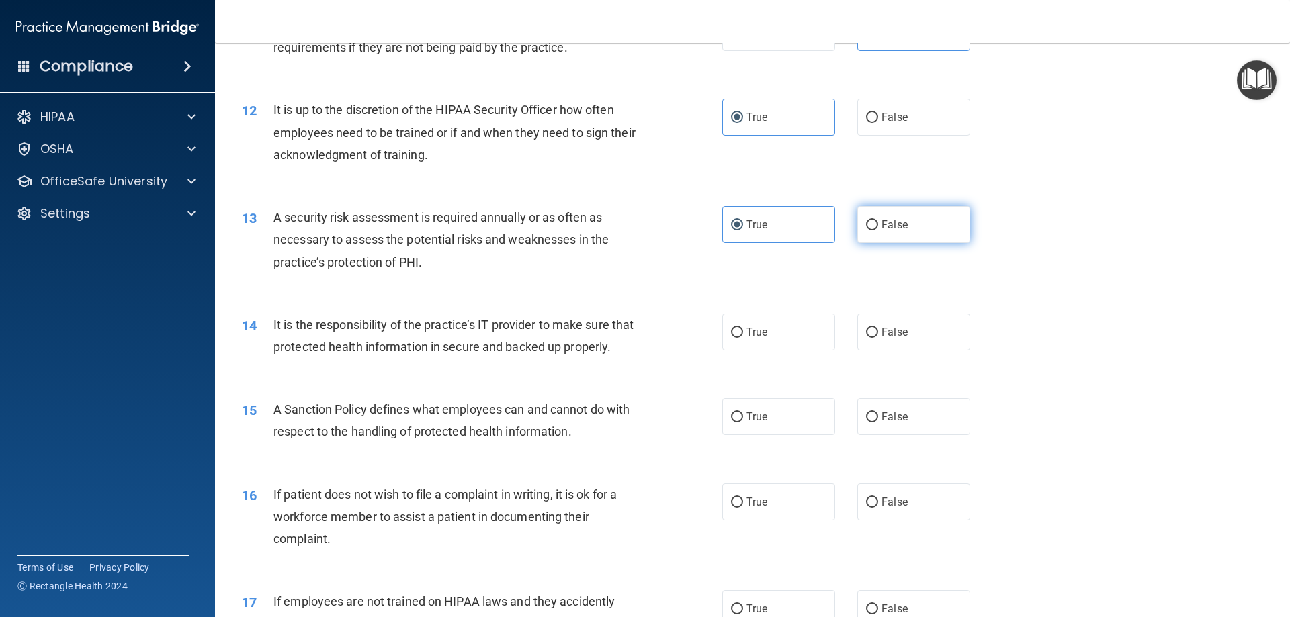
drag, startPoint x: 748, startPoint y: 327, endPoint x: 856, endPoint y: 218, distance: 153.5
click at [747, 327] on span "True" at bounding box center [756, 332] width 21 height 13
click at [743, 328] on input "True" at bounding box center [737, 333] width 12 height 10
radio input "true"
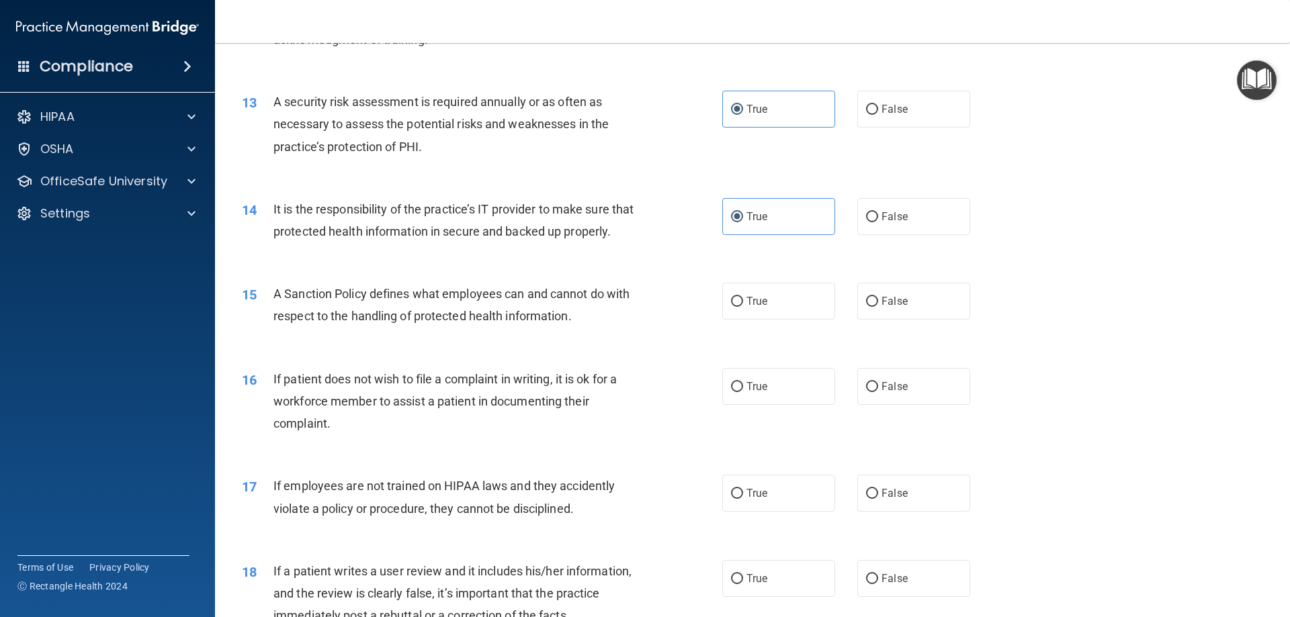
scroll to position [1411, 0]
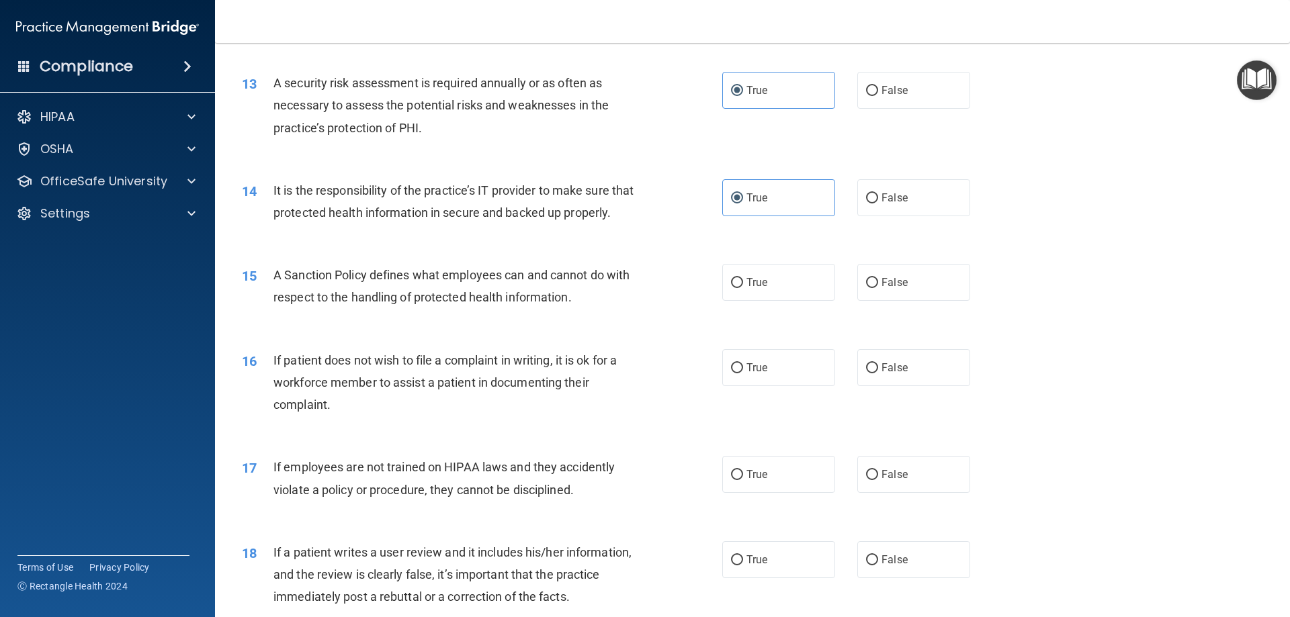
click at [345, 280] on div "15 A Sanction Policy defines what employees can and cannot do with respect to t…" at bounding box center [752, 289] width 1041 height 85
click at [336, 298] on span "A Sanction Policy defines what employees can and cannot do with respect to the …" at bounding box center [451, 286] width 356 height 36
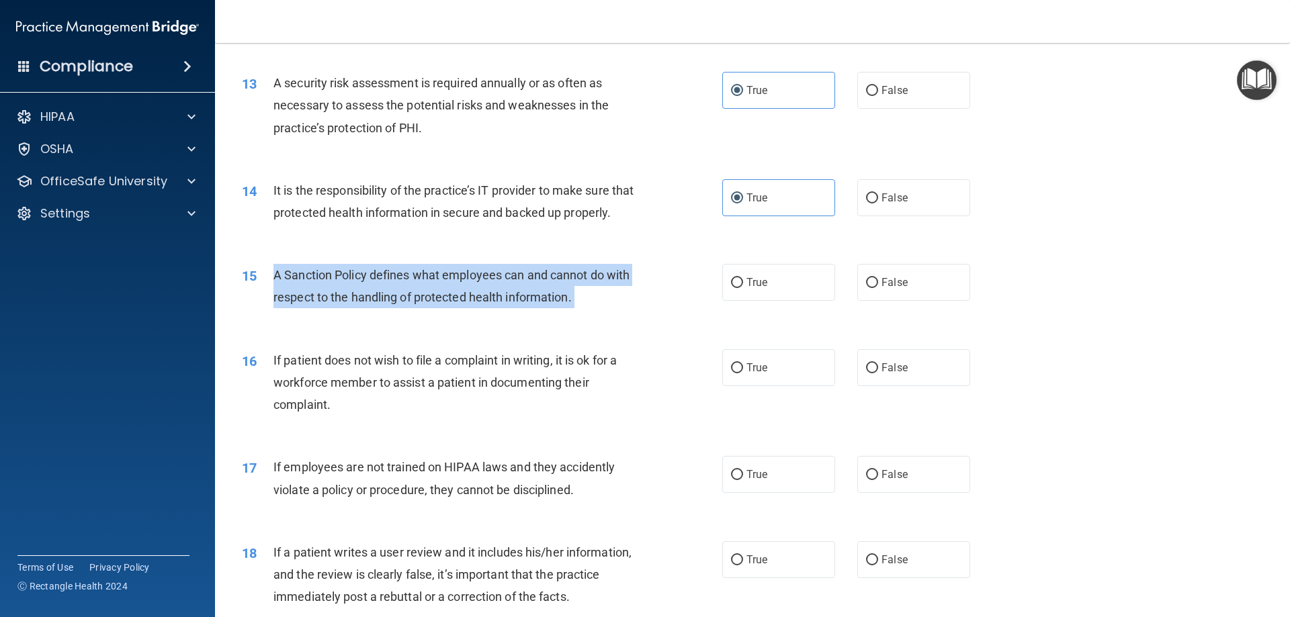
click at [336, 298] on span "A Sanction Policy defines what employees can and cannot do with respect to the …" at bounding box center [451, 286] width 356 height 36
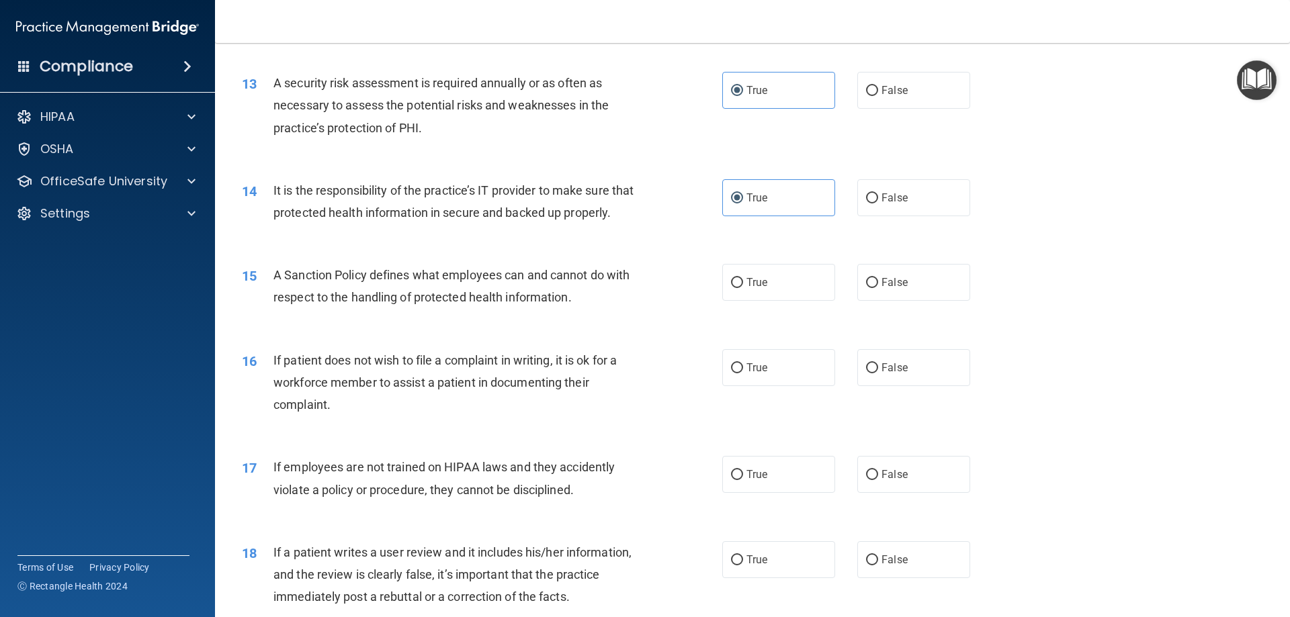
click at [538, 168] on div "14 It is the responsibility of the practice’s IT provider to make sure that pro…" at bounding box center [752, 205] width 1041 height 85
drag, startPoint x: 747, startPoint y: 298, endPoint x: 755, endPoint y: 315, distance: 18.4
click at [749, 289] on span "True" at bounding box center [756, 282] width 21 height 13
click at [743, 288] on input "True" at bounding box center [737, 283] width 12 height 10
radio input "true"
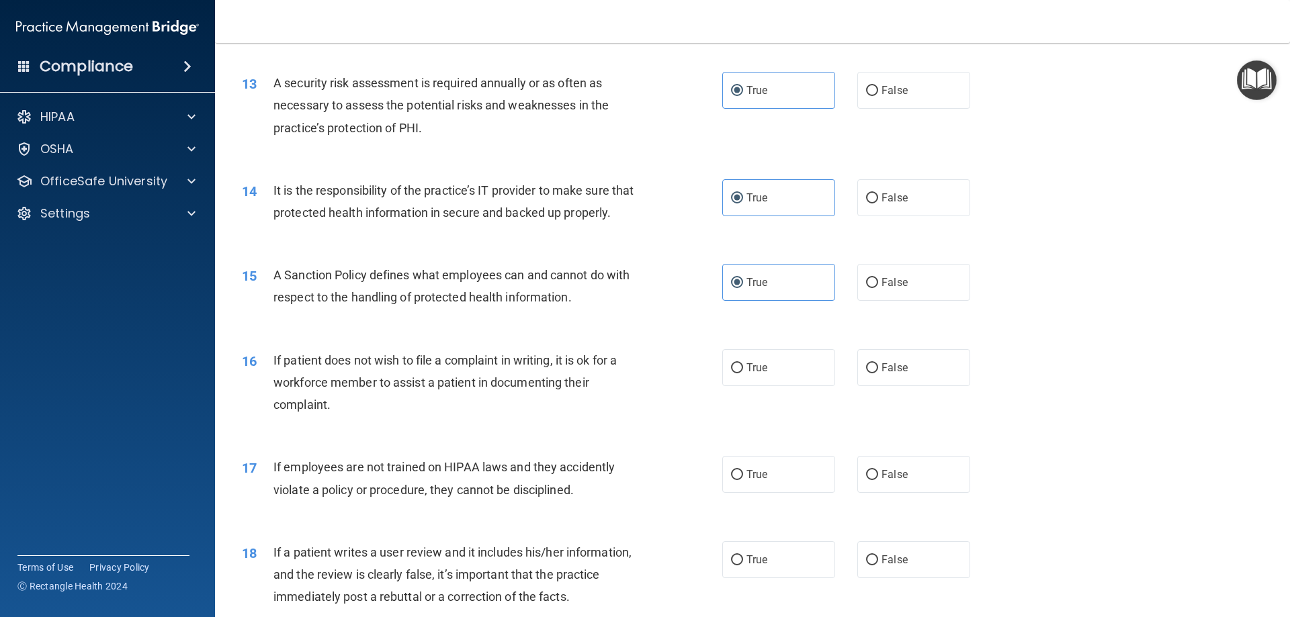
click at [468, 395] on div "If patient does not wish to file a complaint in writing, it is ok for a workfor…" at bounding box center [461, 382] width 376 height 67
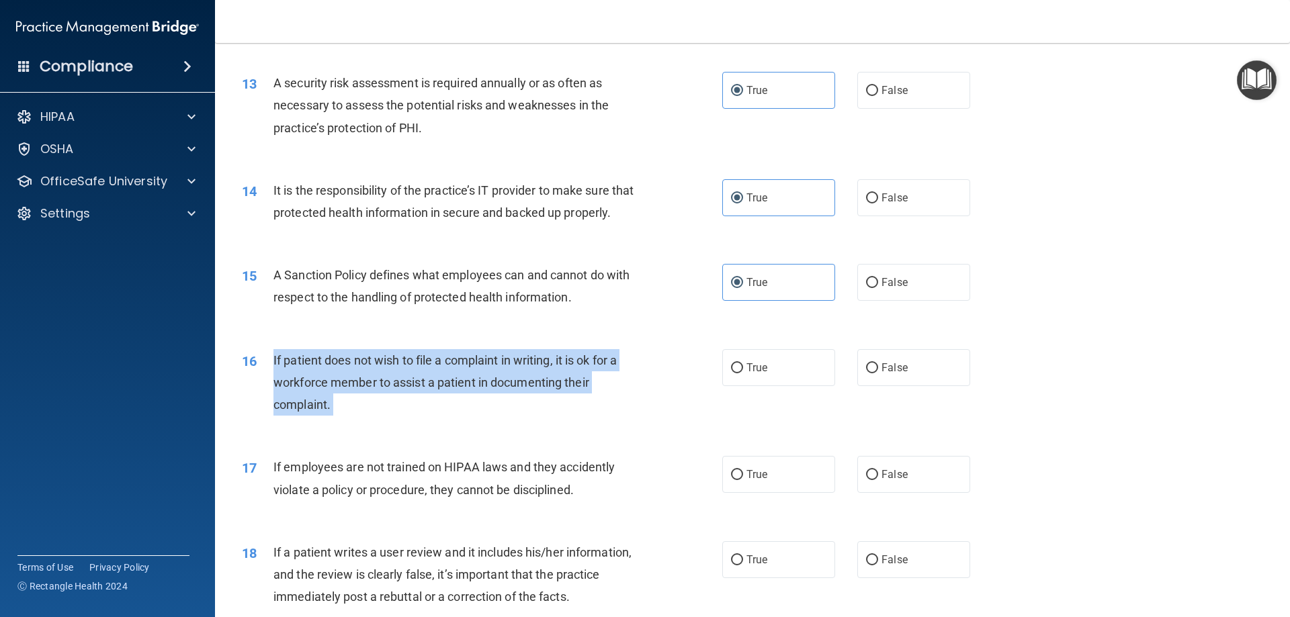
click at [468, 395] on div "If patient does not wish to file a complaint in writing, it is ok for a workfor…" at bounding box center [461, 382] width 376 height 67
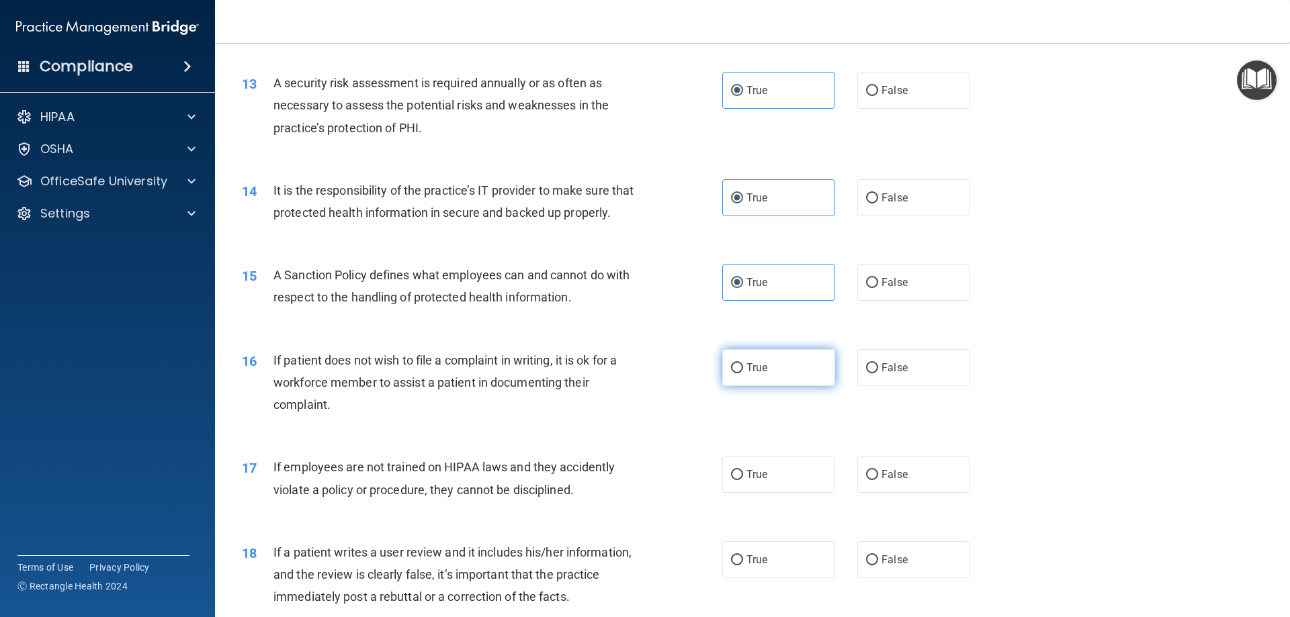
click at [765, 368] on div "16 If patient does not wish to file a complaint in writing, it is ok for a work…" at bounding box center [752, 387] width 1041 height 108
drag, startPoint x: 771, startPoint y: 395, endPoint x: 778, endPoint y: 366, distance: 29.8
click at [771, 386] on label "True" at bounding box center [778, 367] width 113 height 37
click at [743, 374] on input "True" at bounding box center [737, 369] width 12 height 10
radio input "true"
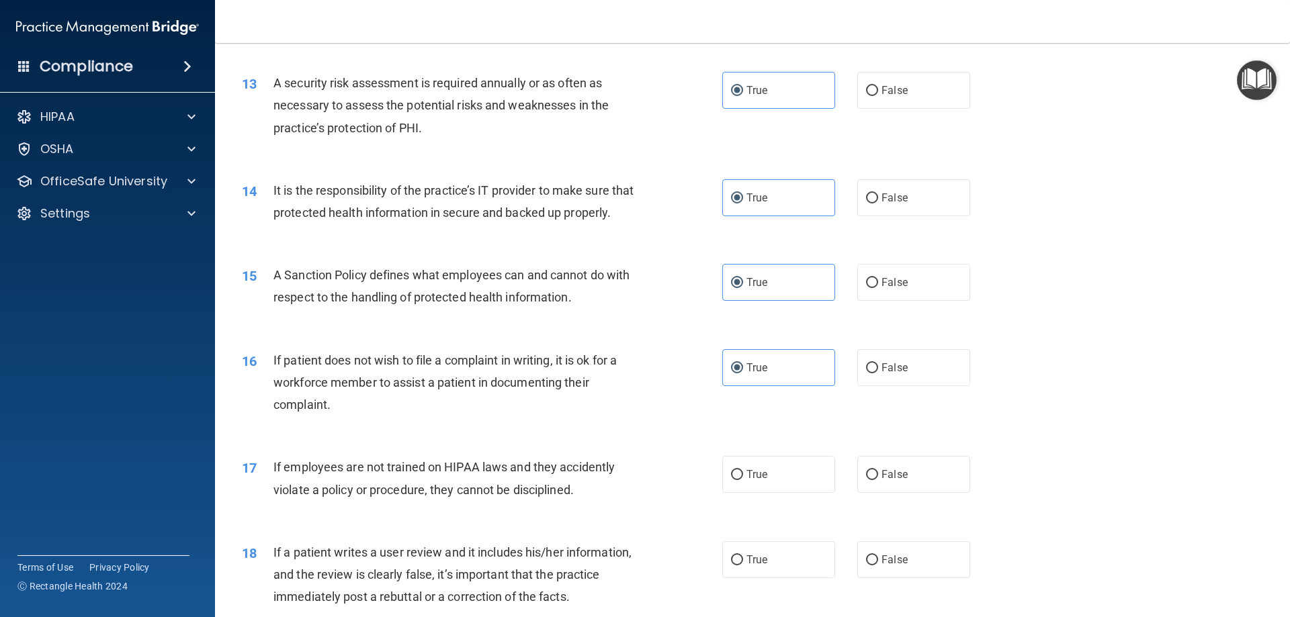
click at [480, 440] on div "16 If patient does not wish to file a complaint in writing, it is ok for a work…" at bounding box center [752, 387] width 1041 height 108
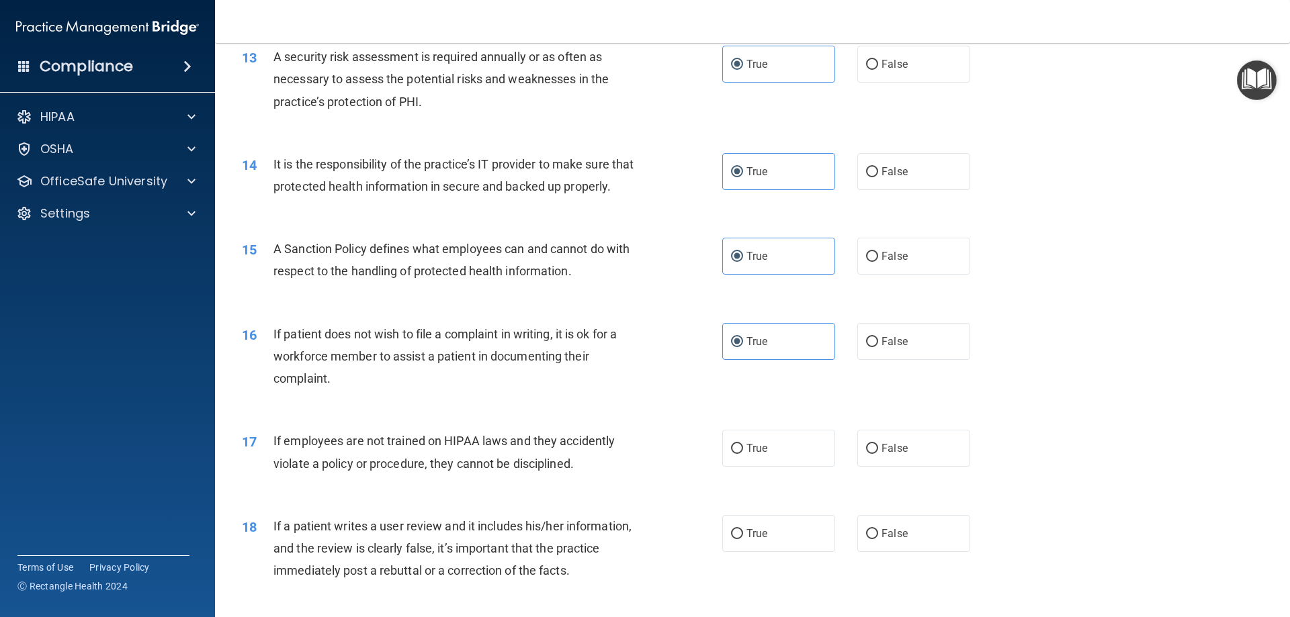
scroll to position [1478, 0]
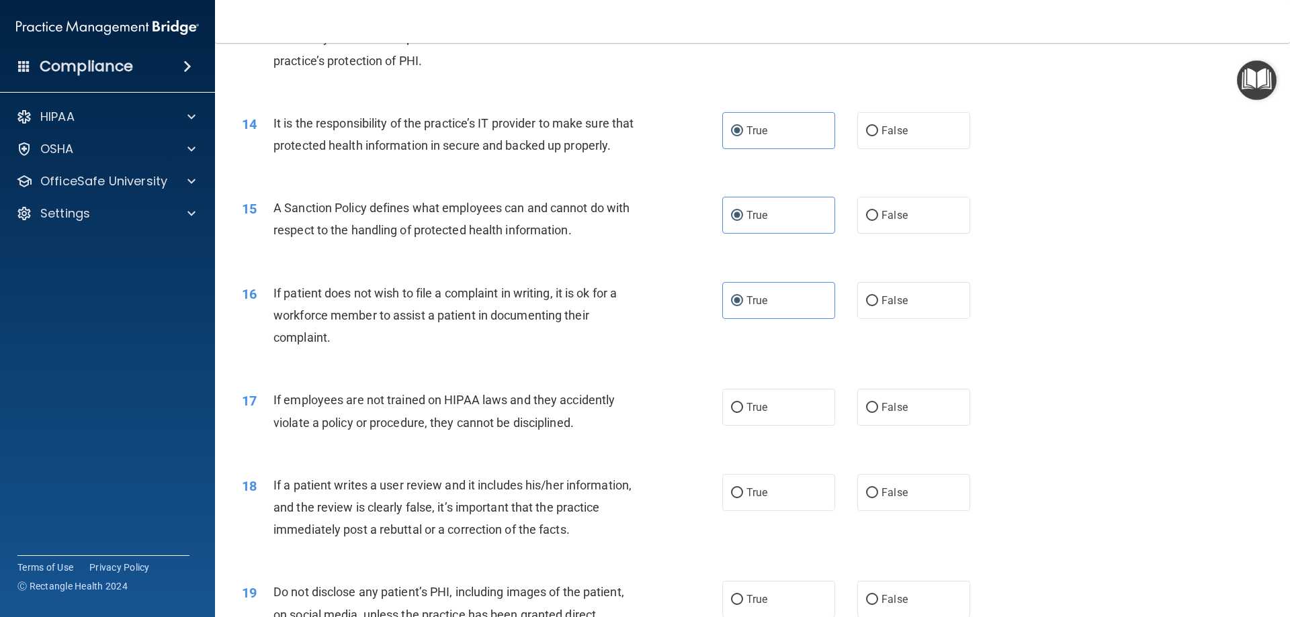
click at [407, 429] on span "If employees are not trained on HIPAA laws and they accidently violate a policy…" at bounding box center [443, 411] width 341 height 36
click at [408, 429] on span "If employees are not trained on HIPAA laws and they accidently violate a policy…" at bounding box center [443, 411] width 341 height 36
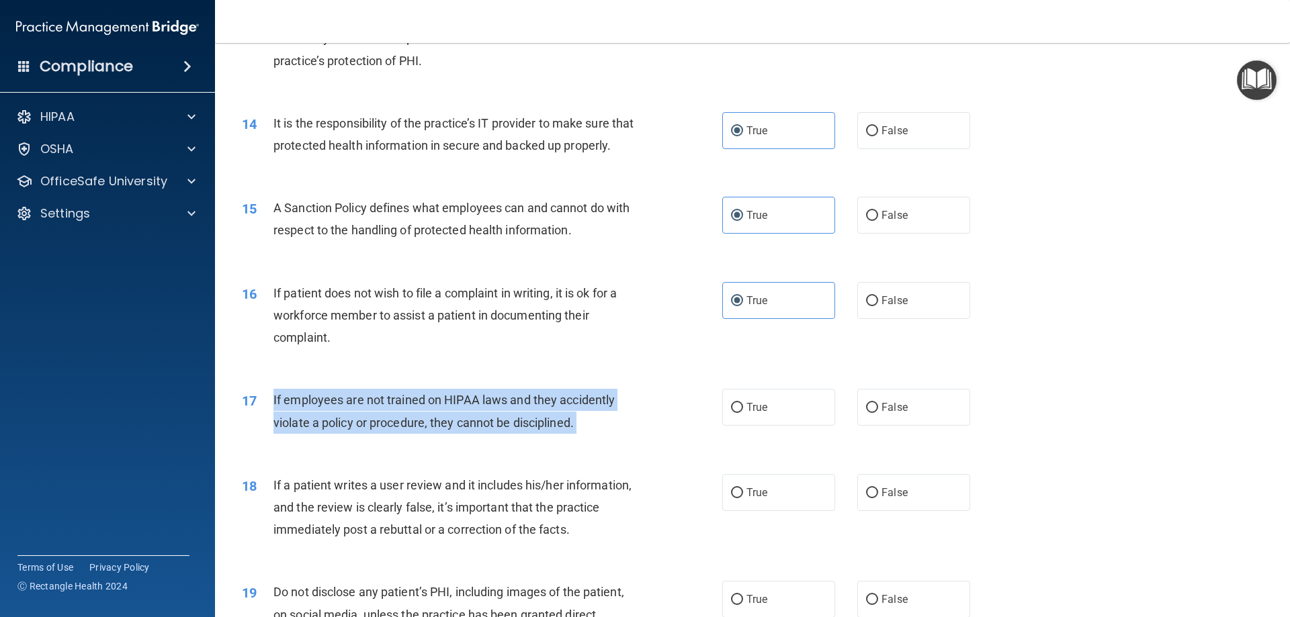
click at [408, 429] on span "If employees are not trained on HIPAA laws and they accidently violate a policy…" at bounding box center [443, 411] width 341 height 36
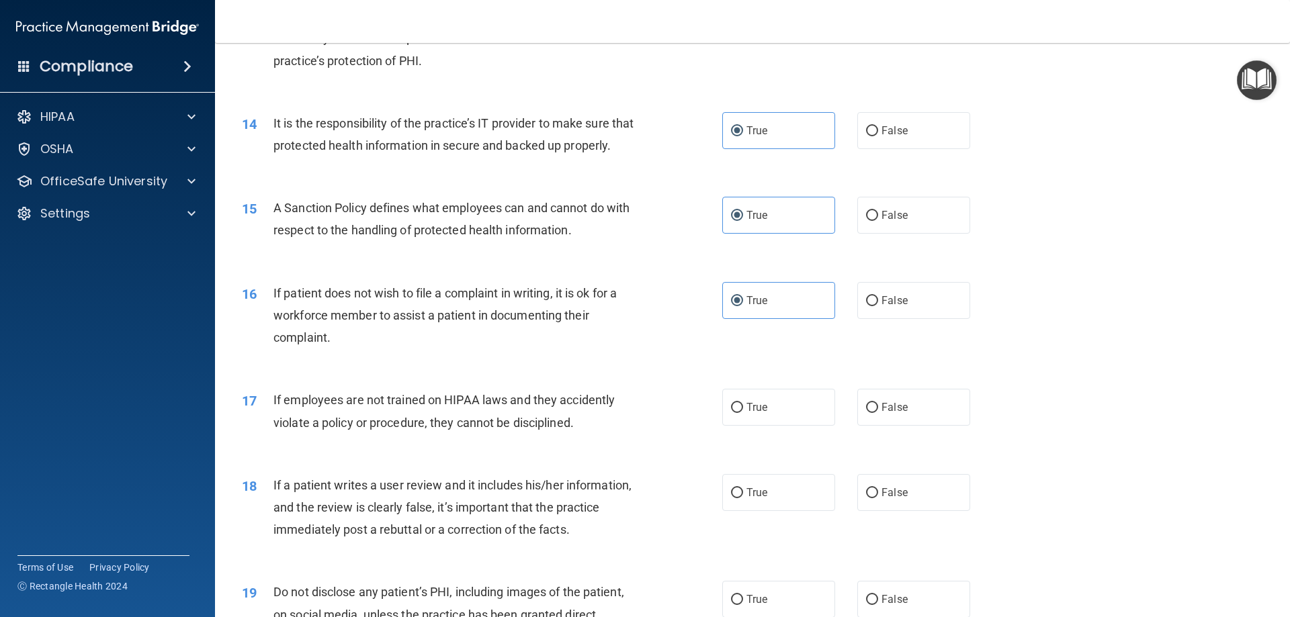
drag, startPoint x: 409, startPoint y: 440, endPoint x: 388, endPoint y: 415, distance: 32.5
click at [387, 398] on div "17 If employees are not trained on HIPAA laws and they accidently violate a pol…" at bounding box center [752, 414] width 1041 height 85
click at [415, 421] on span "If employees are not trained on HIPAA laws and they accidently violate a policy…" at bounding box center [443, 411] width 341 height 36
click at [515, 426] on span "If employees are not trained on HIPAA laws and they accidently violate a policy…" at bounding box center [443, 411] width 341 height 36
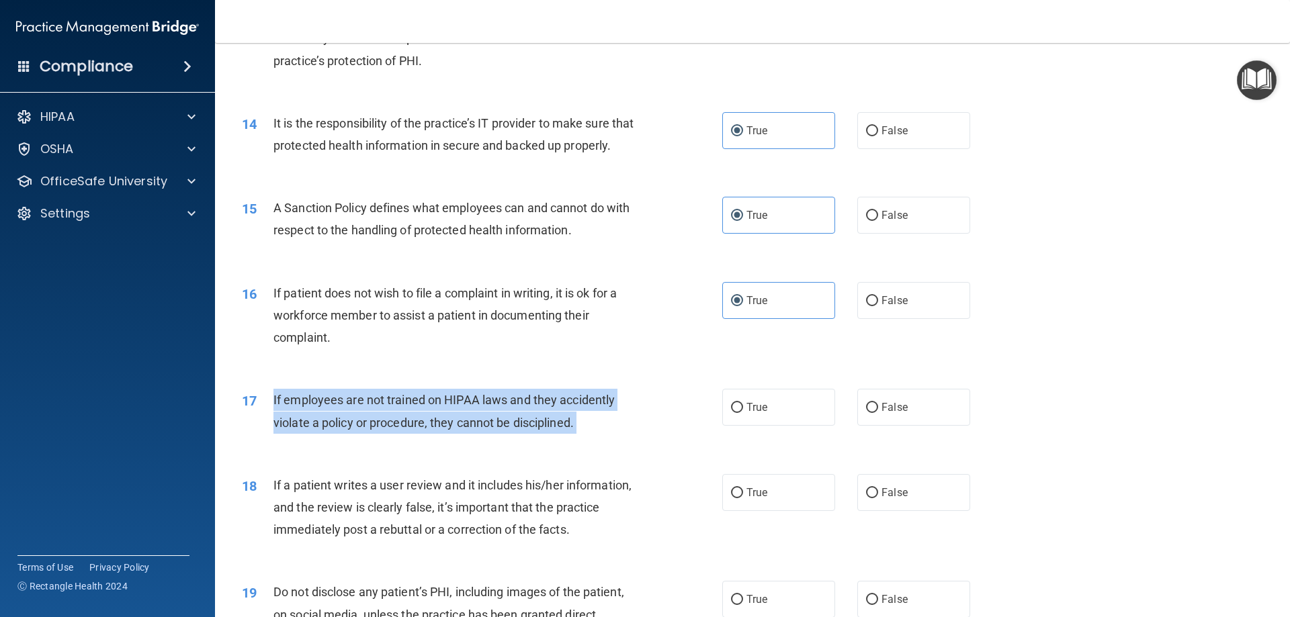
click at [515, 426] on span "If employees are not trained on HIPAA laws and they accidently violate a policy…" at bounding box center [443, 411] width 341 height 36
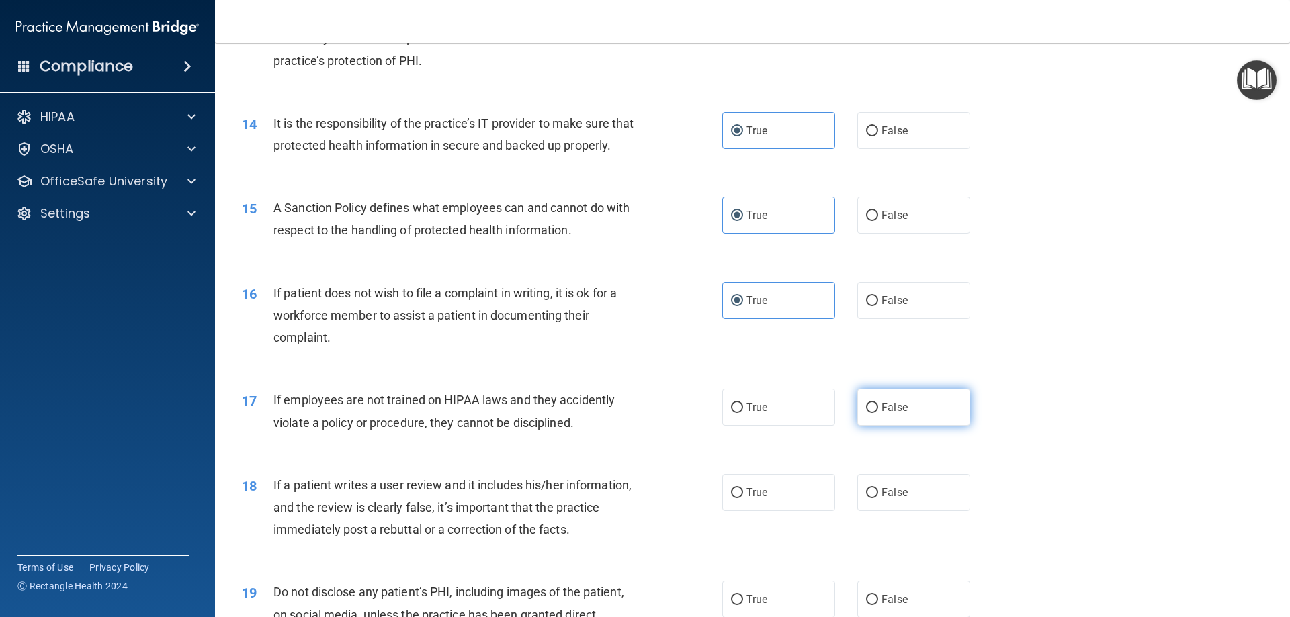
drag, startPoint x: 898, startPoint y: 425, endPoint x: 890, endPoint y: 424, distance: 8.8
click at [896, 423] on label "False" at bounding box center [913, 407] width 113 height 37
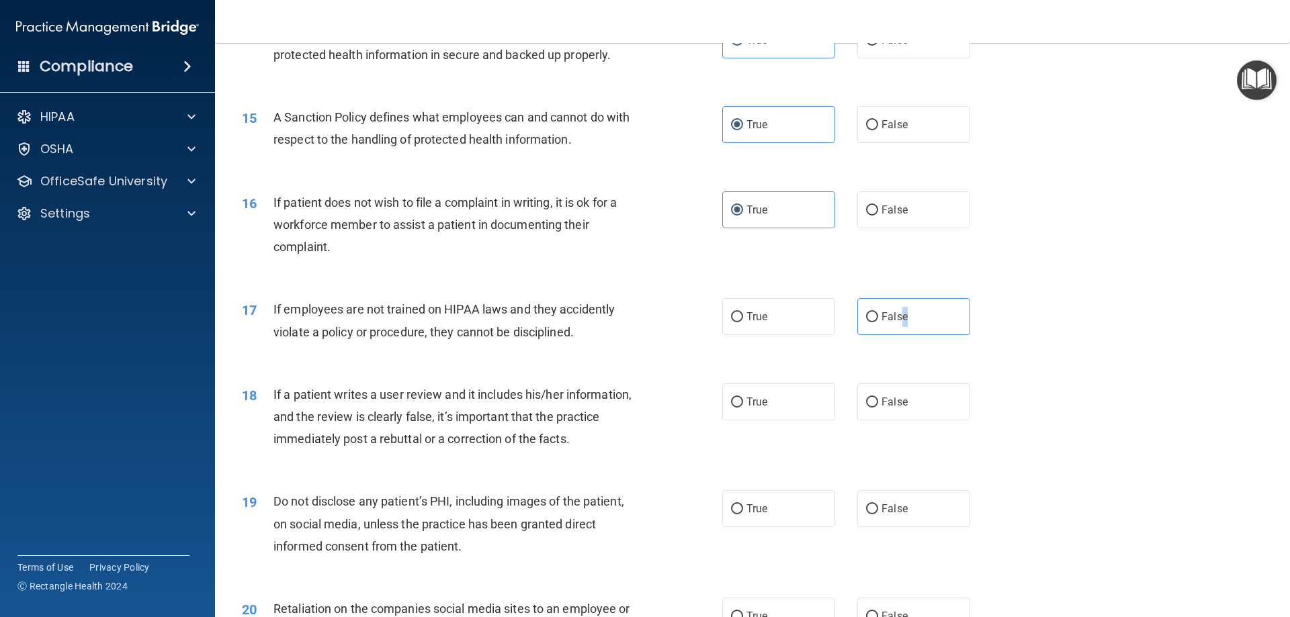
scroll to position [1680, 0]
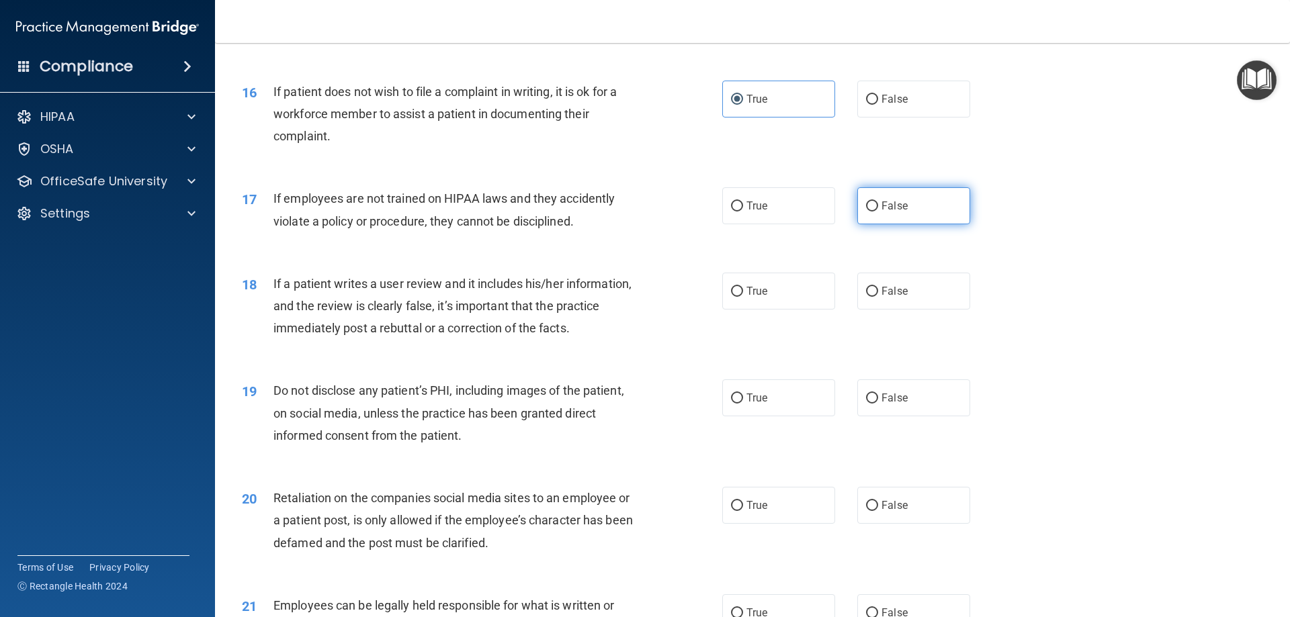
click at [857, 224] on label "False" at bounding box center [913, 205] width 113 height 37
click at [866, 212] on input "False" at bounding box center [872, 207] width 12 height 10
radio input "true"
click at [866, 212] on input "False" at bounding box center [872, 207] width 12 height 10
click at [513, 255] on div "17 If employees are not trained on HIPAA laws and they accidently violate a pol…" at bounding box center [752, 213] width 1041 height 85
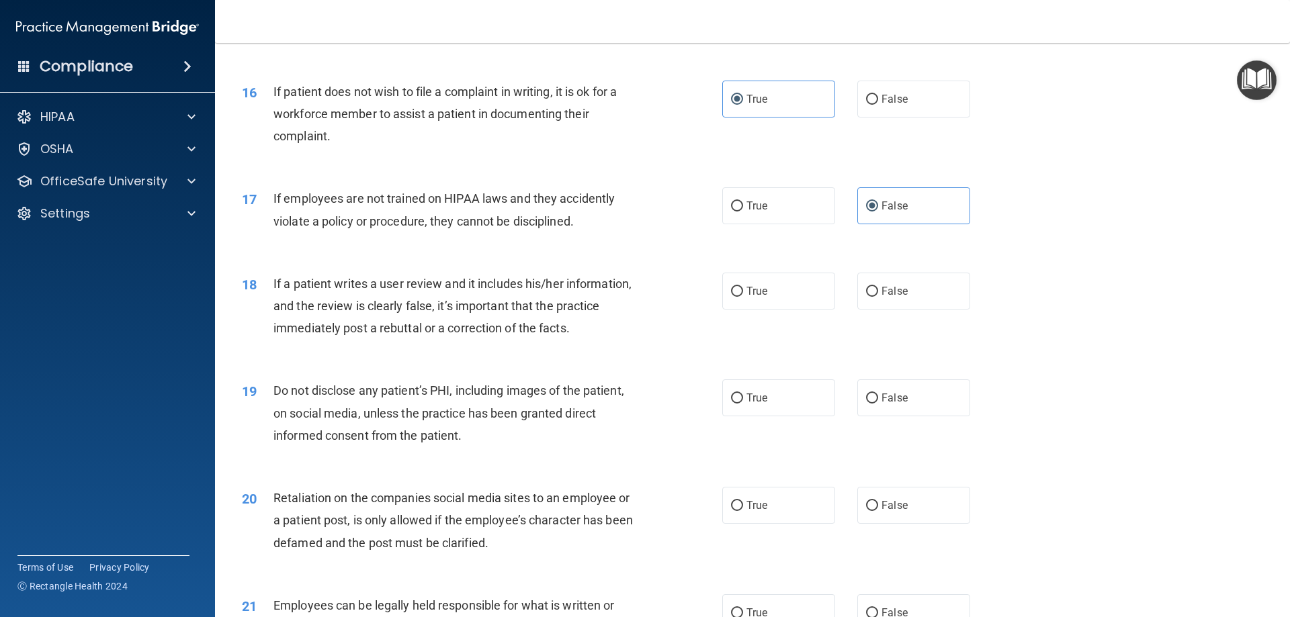
click at [441, 310] on span "If a patient writes a user review and it includes his/her information, and the …" at bounding box center [452, 306] width 358 height 58
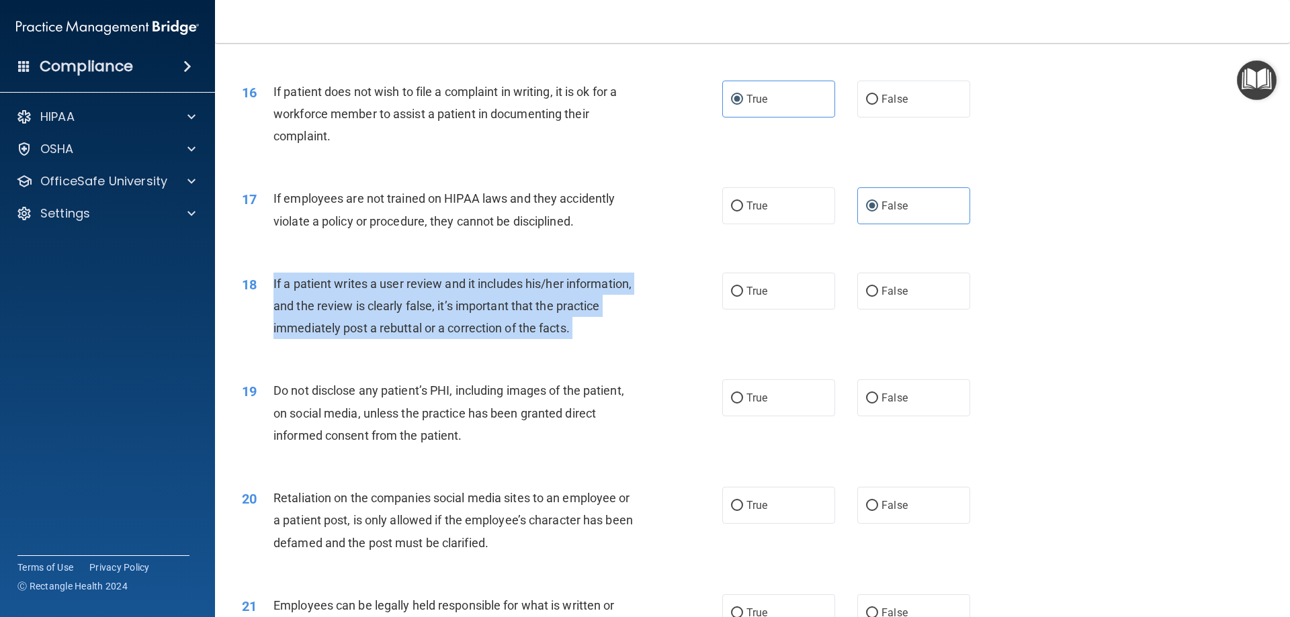
click at [441, 310] on span "If a patient writes a user review and it includes his/her information, and the …" at bounding box center [452, 306] width 358 height 58
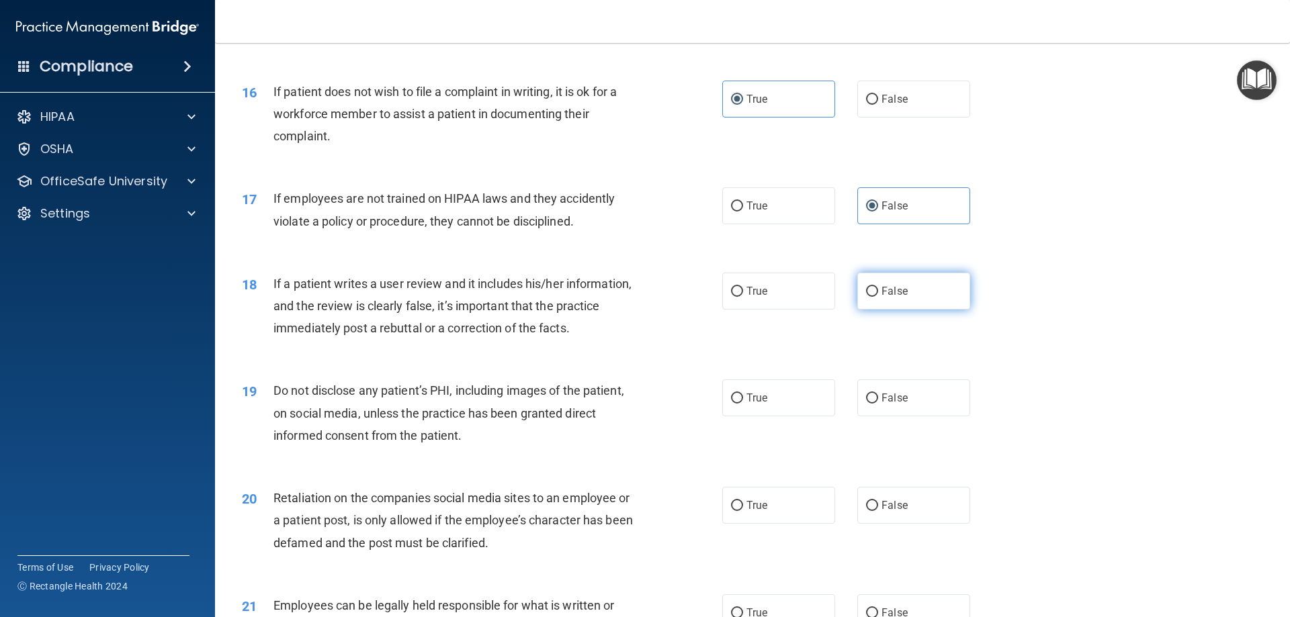
click at [928, 310] on label "False" at bounding box center [913, 291] width 113 height 37
click at [878, 297] on input "False" at bounding box center [872, 292] width 12 height 10
radio input "true"
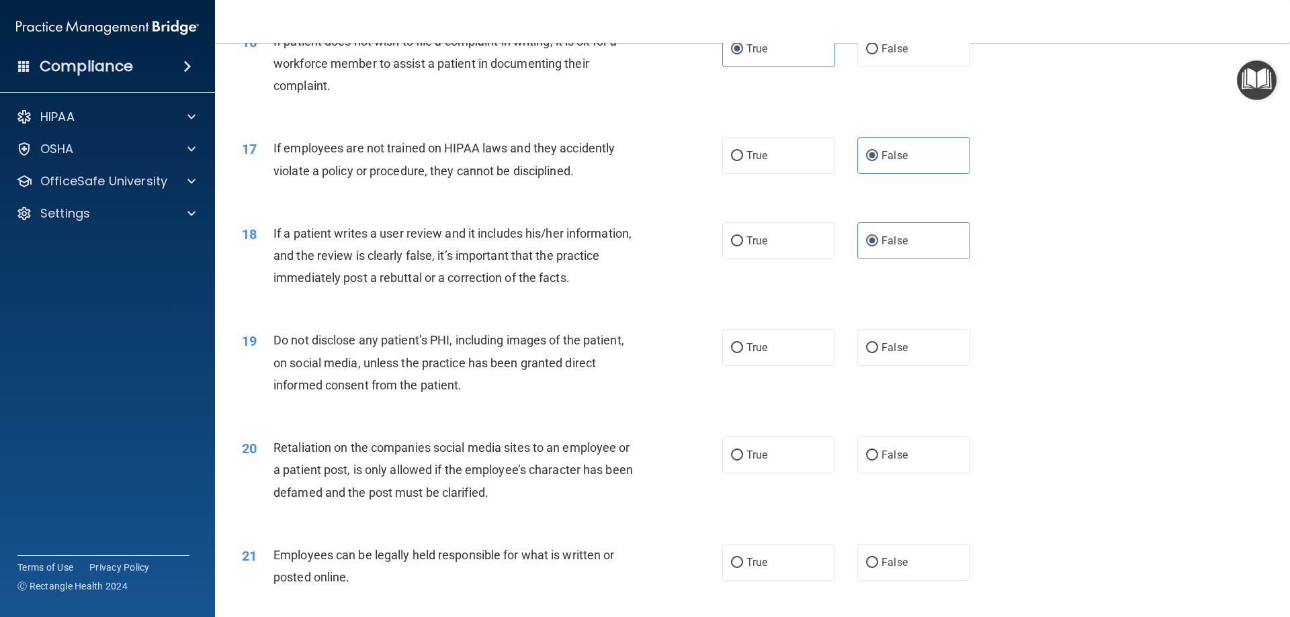
scroll to position [1814, 0]
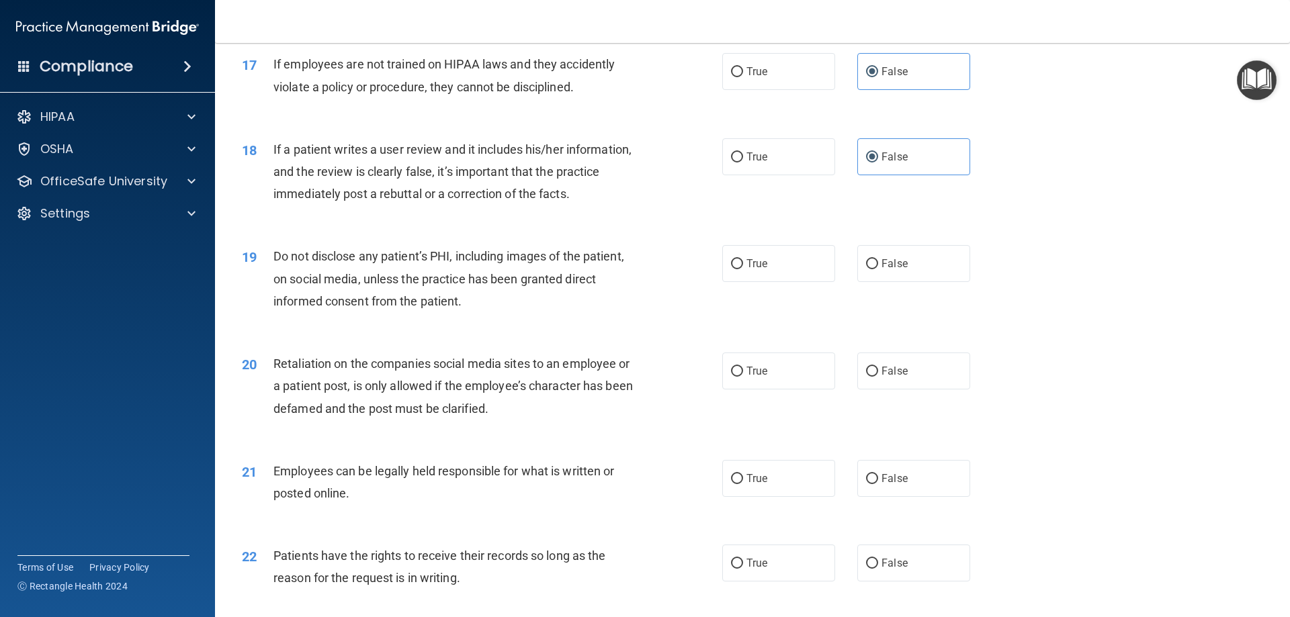
click at [365, 288] on div "Do not disclose any patient’s PHI, including images of the patient, on social m…" at bounding box center [461, 278] width 376 height 67
click at [364, 288] on div "Do not disclose any patient’s PHI, including images of the patient, on social m…" at bounding box center [461, 278] width 376 height 67
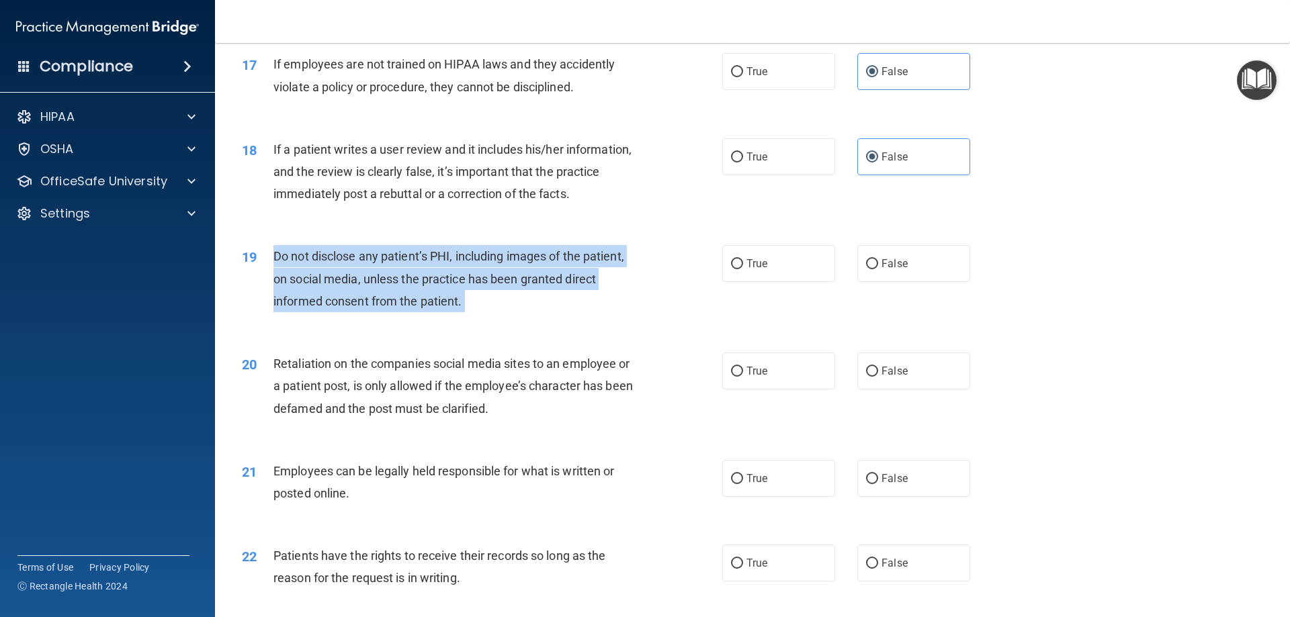
click at [364, 288] on div "Do not disclose any patient’s PHI, including images of the patient, on social m…" at bounding box center [461, 278] width 376 height 67
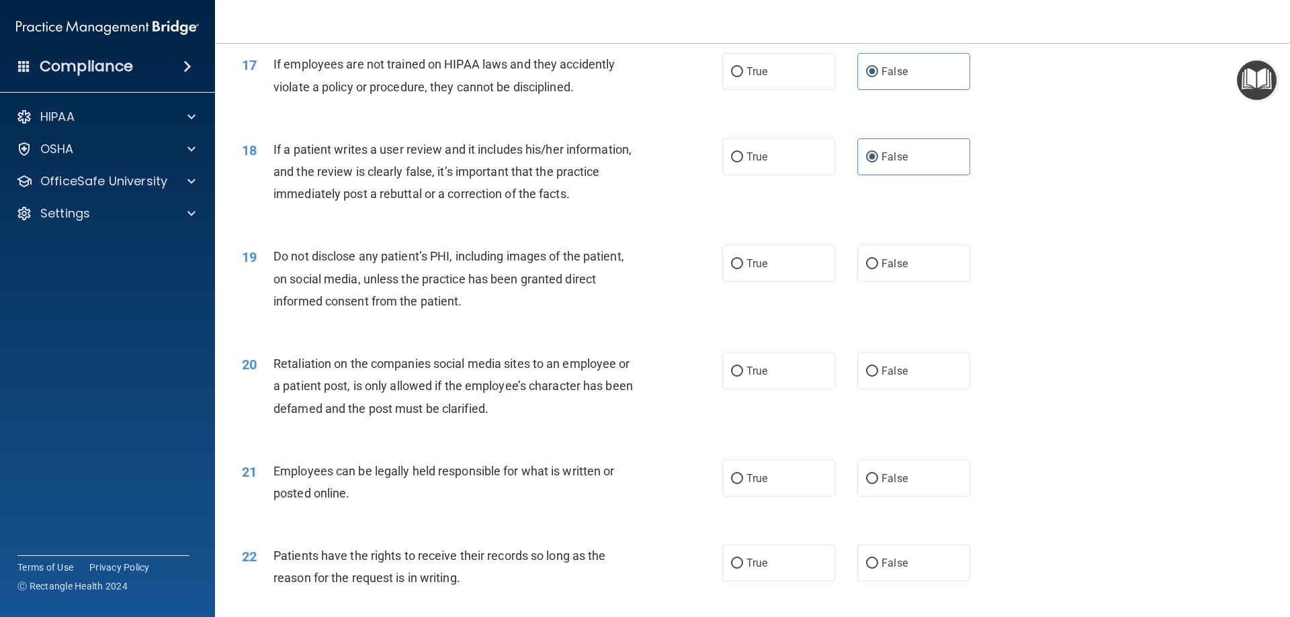
drag, startPoint x: 609, startPoint y: 230, endPoint x: 603, endPoint y: 213, distance: 17.9
click at [606, 212] on div "18 If a patient writes a user review and it includes his/her information, and t…" at bounding box center [482, 175] width 521 height 74
drag, startPoint x: 785, startPoint y: 292, endPoint x: 768, endPoint y: 300, distance: 19.2
click at [787, 282] on label "True" at bounding box center [778, 263] width 113 height 37
click at [743, 269] on input "True" at bounding box center [737, 264] width 12 height 10
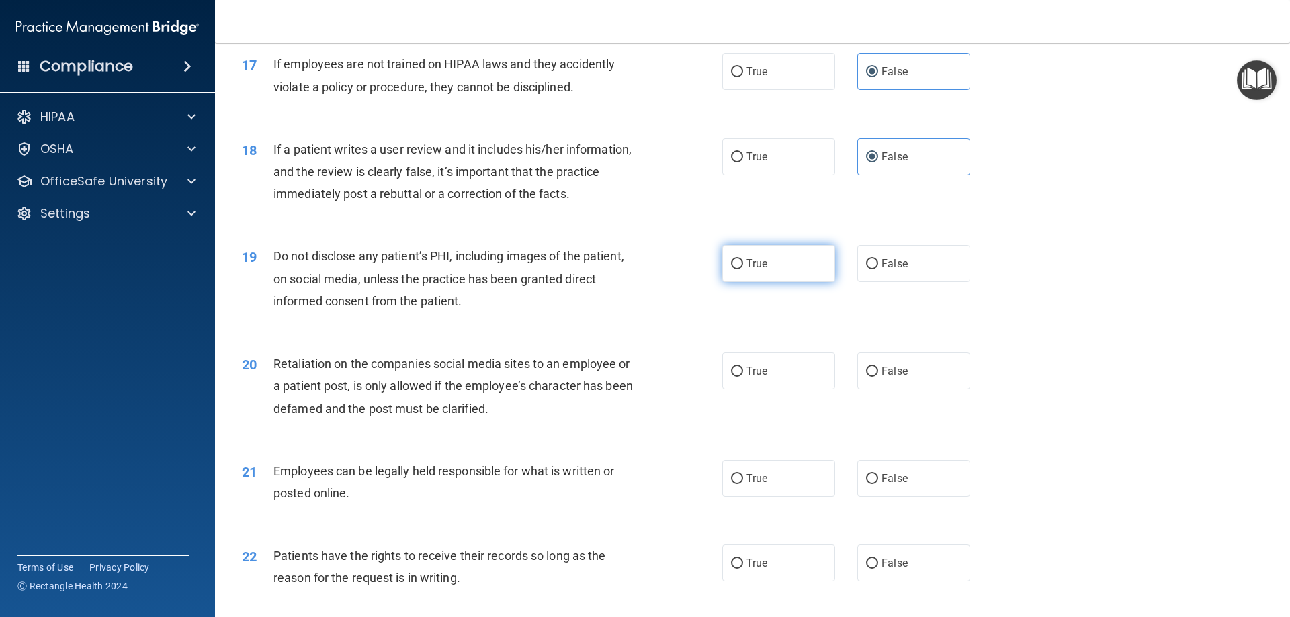
radio input "true"
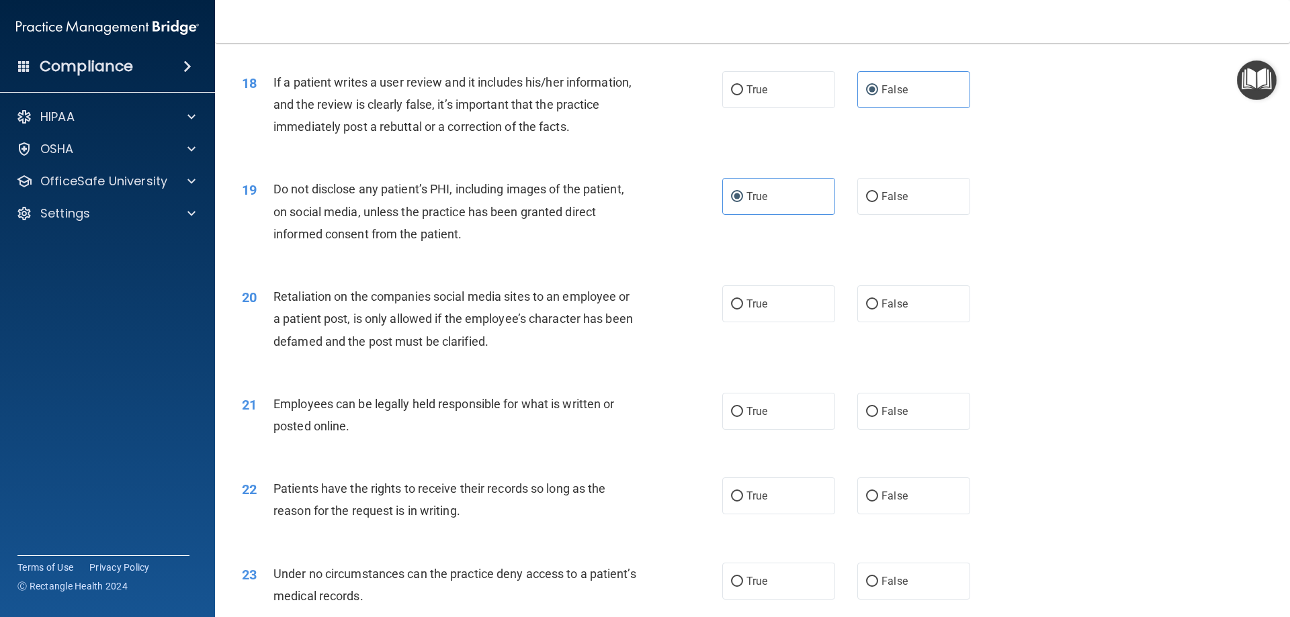
click at [471, 335] on span "Retaliation on the companies social media sites to an employee or a patient pos…" at bounding box center [452, 319] width 359 height 58
drag, startPoint x: 468, startPoint y: 337, endPoint x: 433, endPoint y: 337, distance: 35.6
click at [433, 337] on span "Retaliation on the companies social media sites to an employee or a patient pos…" at bounding box center [452, 319] width 359 height 58
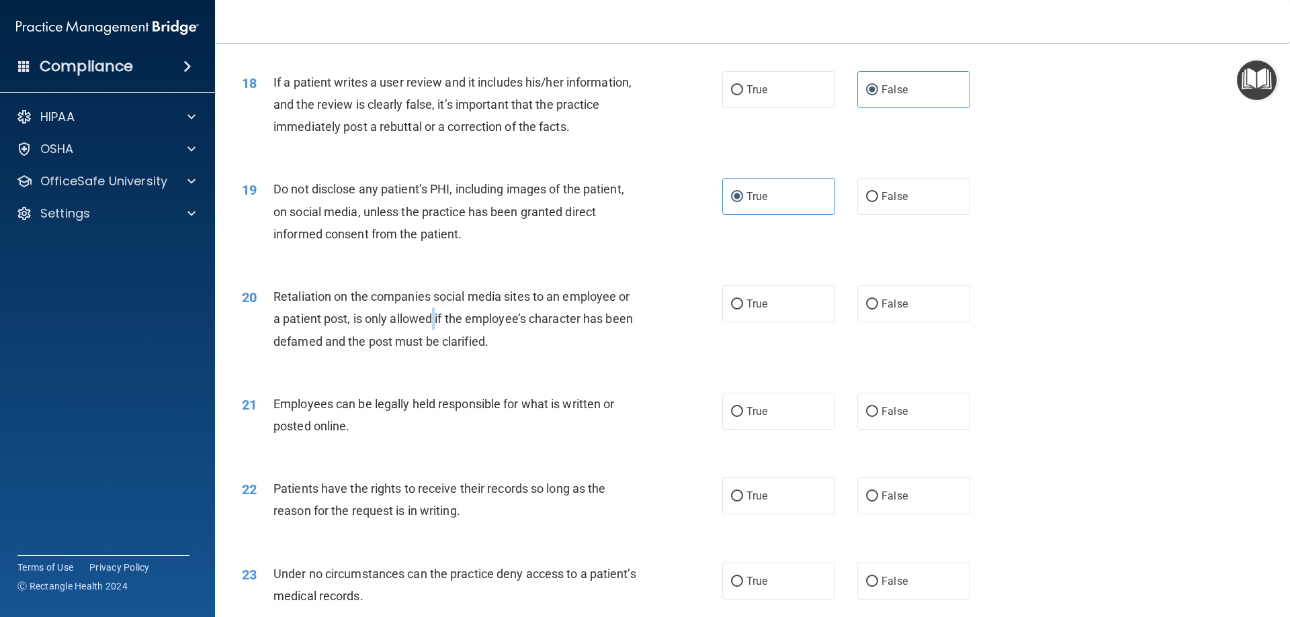
click at [433, 337] on span "Retaliation on the companies social media sites to an employee or a patient pos…" at bounding box center [452, 319] width 359 height 58
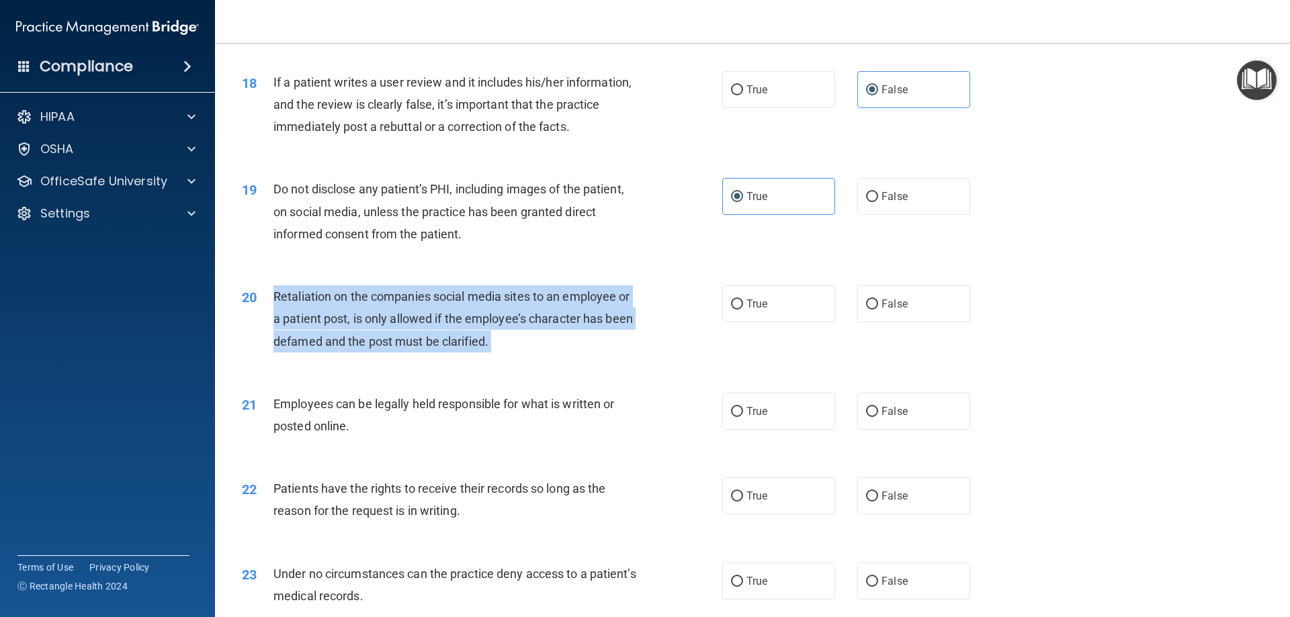
click at [433, 337] on span "Retaliation on the companies social media sites to an employee or a patient pos…" at bounding box center [452, 319] width 359 height 58
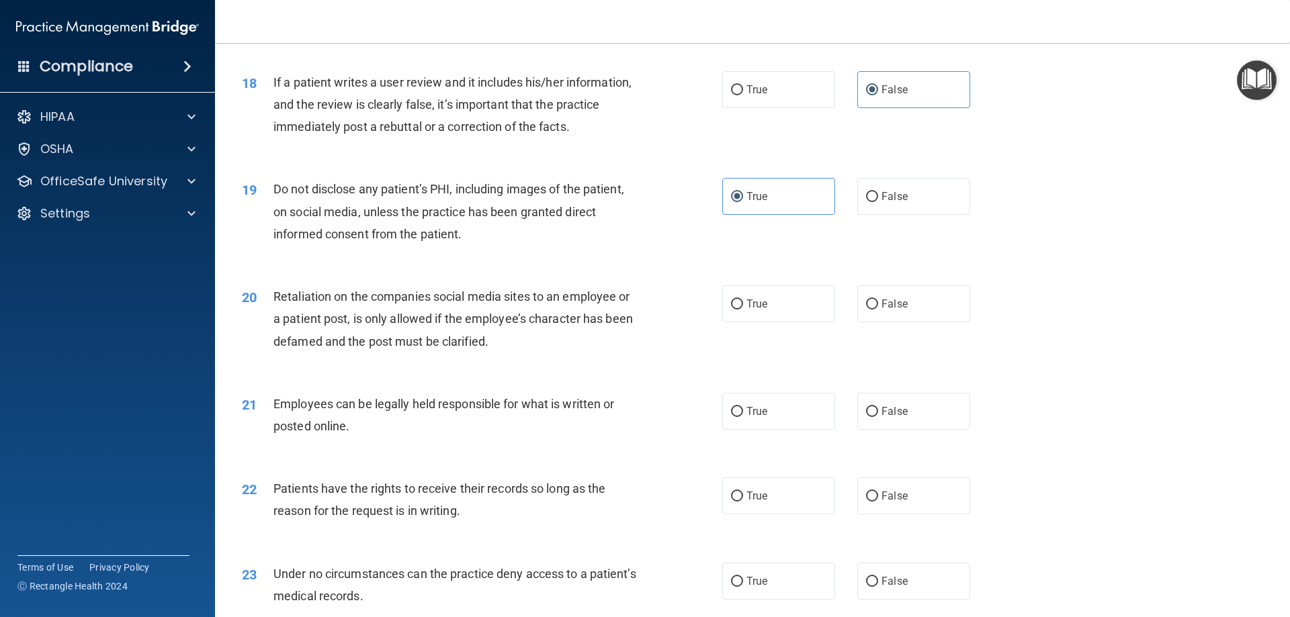
drag, startPoint x: 901, startPoint y: 318, endPoint x: 794, endPoint y: 282, distance: 113.3
click at [900, 318] on label "False" at bounding box center [913, 304] width 113 height 37
click at [878, 310] on input "False" at bounding box center [872, 305] width 12 height 10
radio input "true"
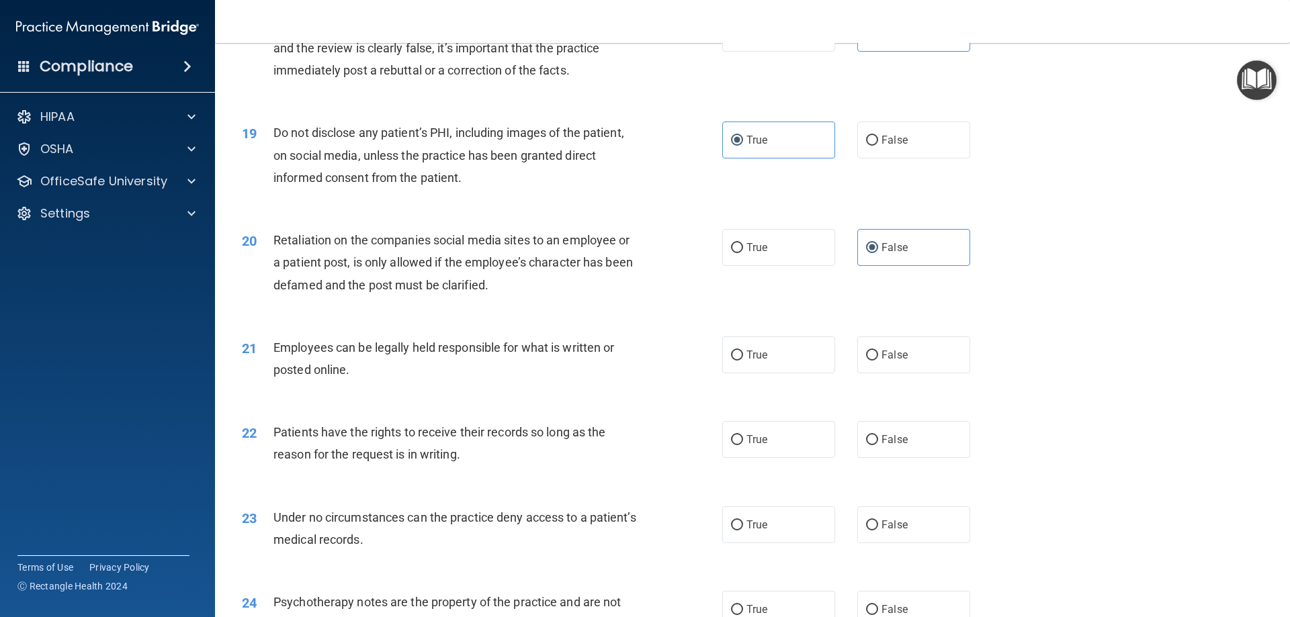
scroll to position [2016, 0]
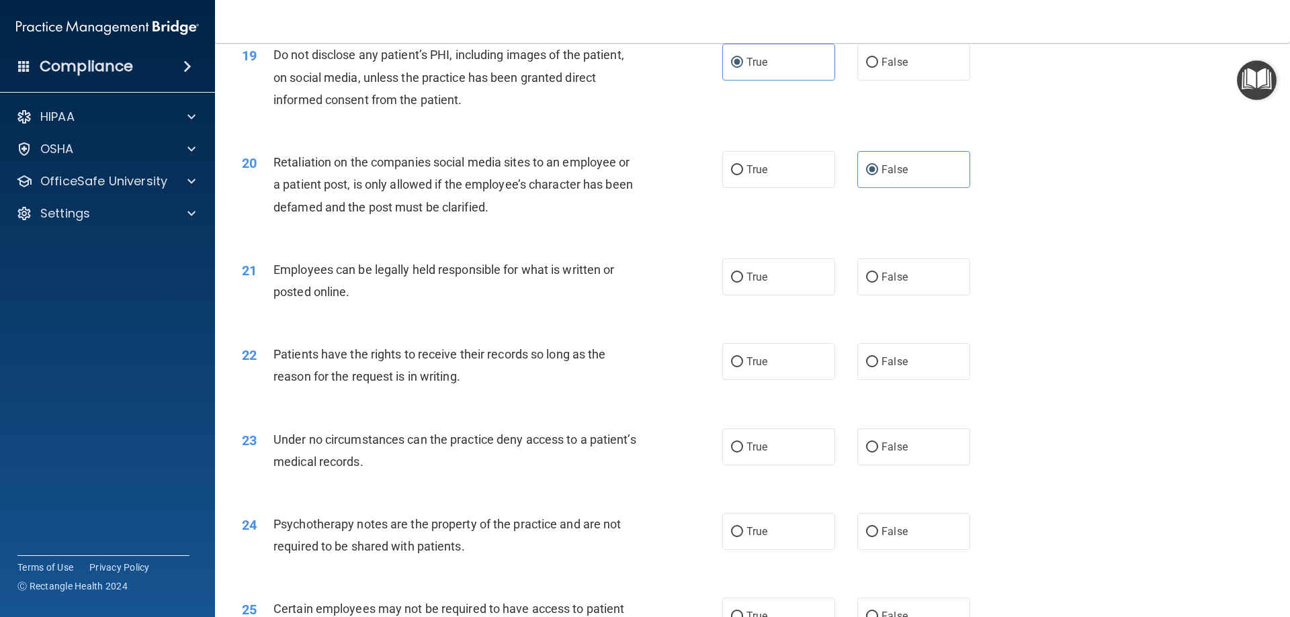
click at [452, 291] on span "Employees can be legally held responsible for what is written or posted online." at bounding box center [443, 281] width 341 height 36
click at [793, 318] on div "21 Employees can be legally held responsible for what is written or posted onli…" at bounding box center [752, 284] width 1041 height 85
drag, startPoint x: 791, startPoint y: 304, endPoint x: 821, endPoint y: 245, distance: 66.4
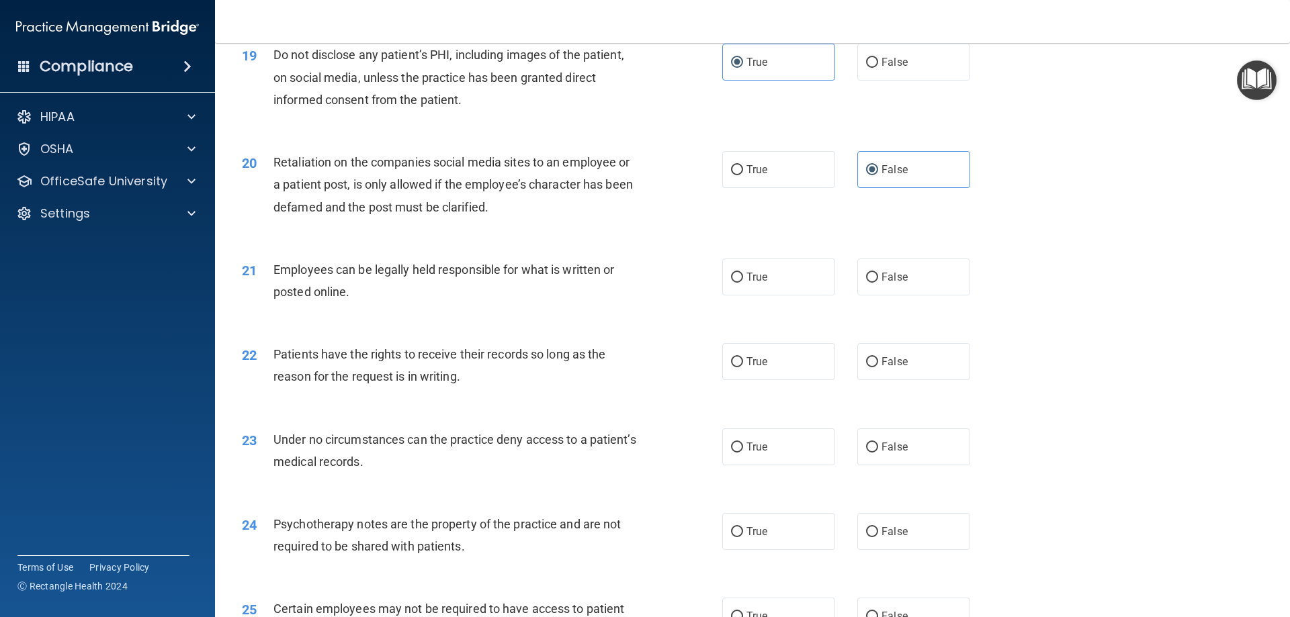
click at [791, 296] on label "True" at bounding box center [778, 277] width 113 height 37
click at [743, 283] on input "True" at bounding box center [737, 278] width 12 height 10
radio input "true"
click at [407, 382] on span "Patients have the rights to receive their records so long as the reason for the…" at bounding box center [439, 365] width 332 height 36
click at [406, 382] on span "Patients have the rights to receive their records so long as the reason for the…" at bounding box center [439, 365] width 332 height 36
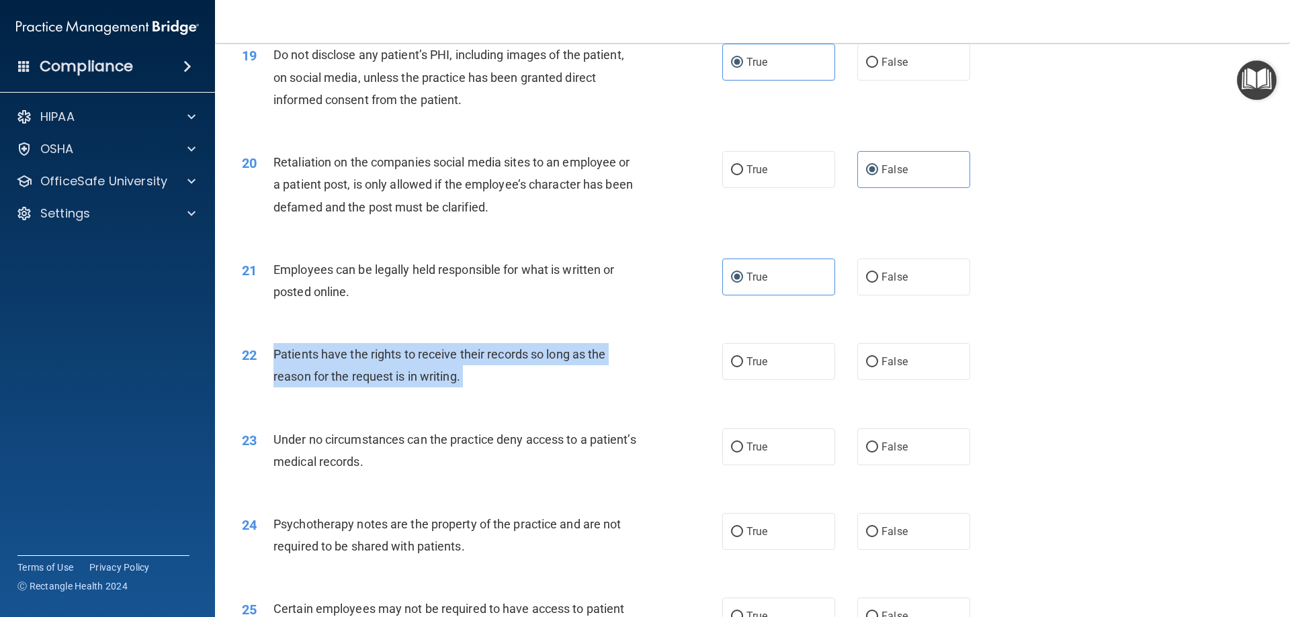
click at [406, 382] on span "Patients have the rights to receive their records so long as the reason for the…" at bounding box center [439, 365] width 332 height 36
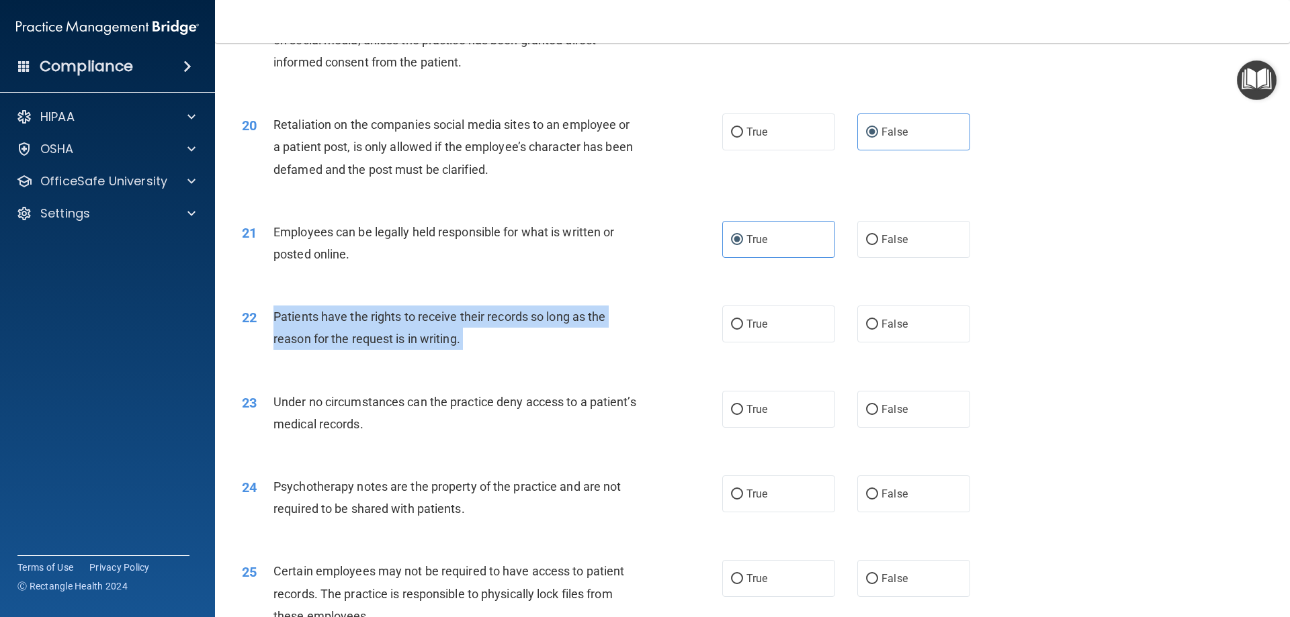
scroll to position [2150, 0]
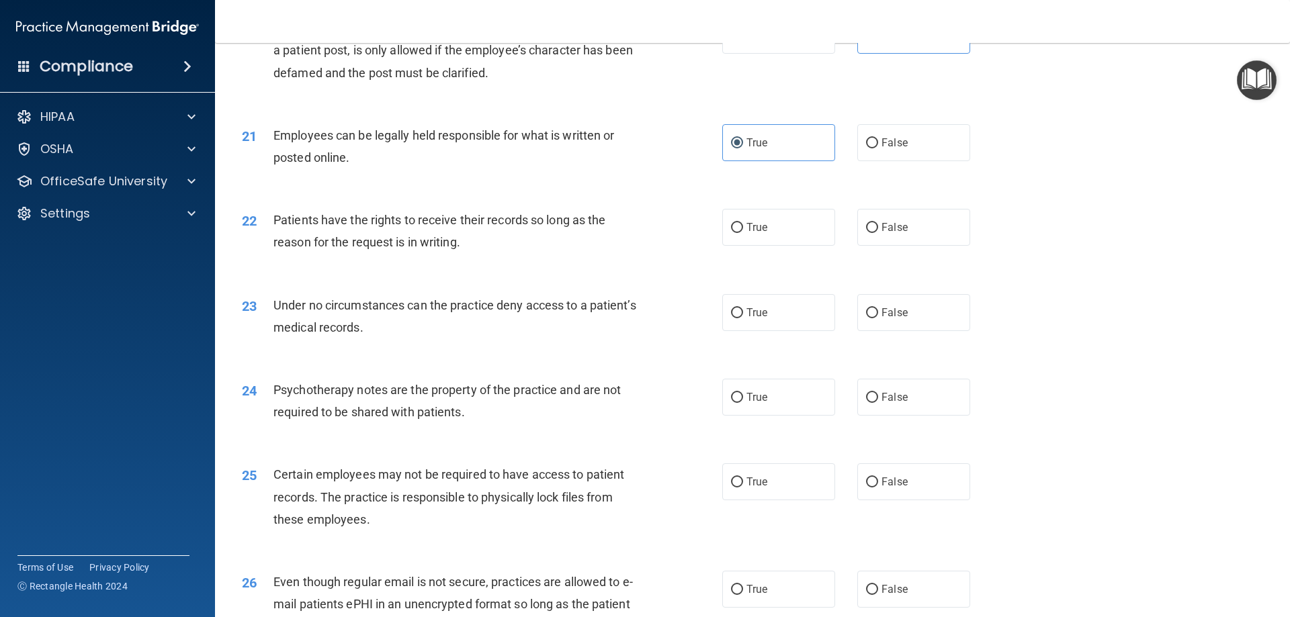
click at [518, 169] on div "Employees can be legally held responsible for what is written or posted online." at bounding box center [461, 146] width 376 height 44
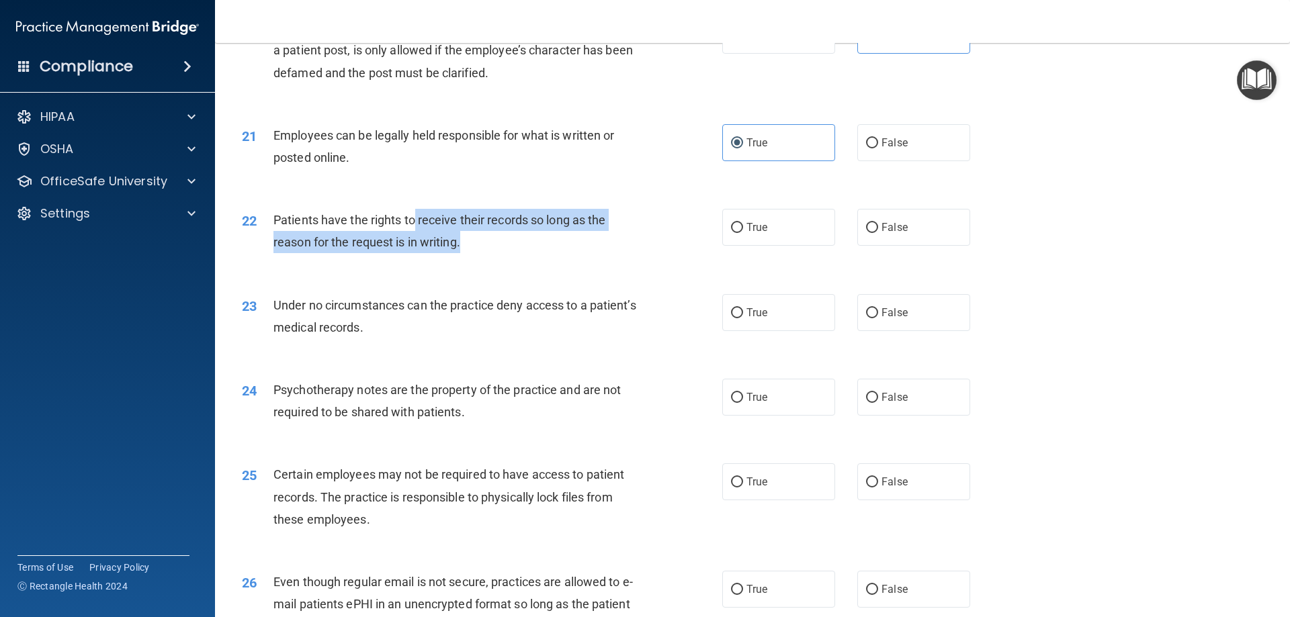
drag, startPoint x: 412, startPoint y: 242, endPoint x: 511, endPoint y: 257, distance: 100.6
click at [511, 253] on div "Patients have the rights to receive their records so long as the reason for the…" at bounding box center [461, 231] width 376 height 44
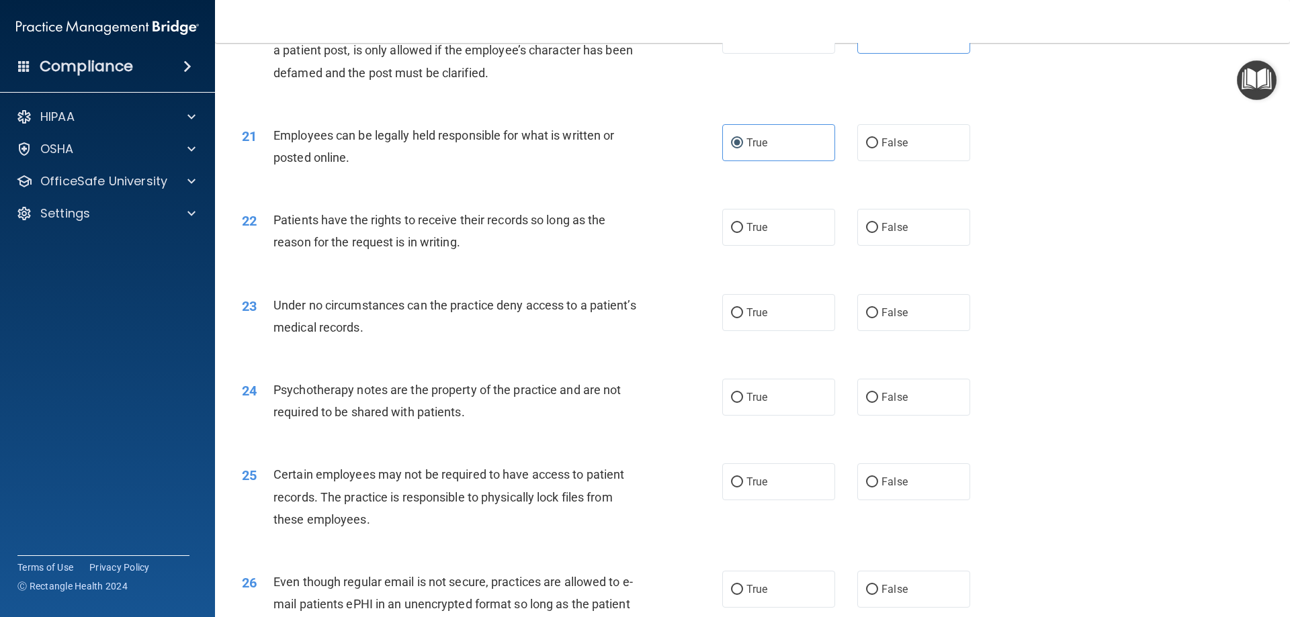
click at [399, 247] on span "Patients have the rights to receive their records so long as the reason for the…" at bounding box center [439, 231] width 332 height 36
click at [763, 246] on label "True" at bounding box center [778, 227] width 113 height 37
click at [743, 233] on input "True" at bounding box center [737, 228] width 12 height 10
radio input "true"
click at [905, 237] on label "False" at bounding box center [913, 227] width 113 height 37
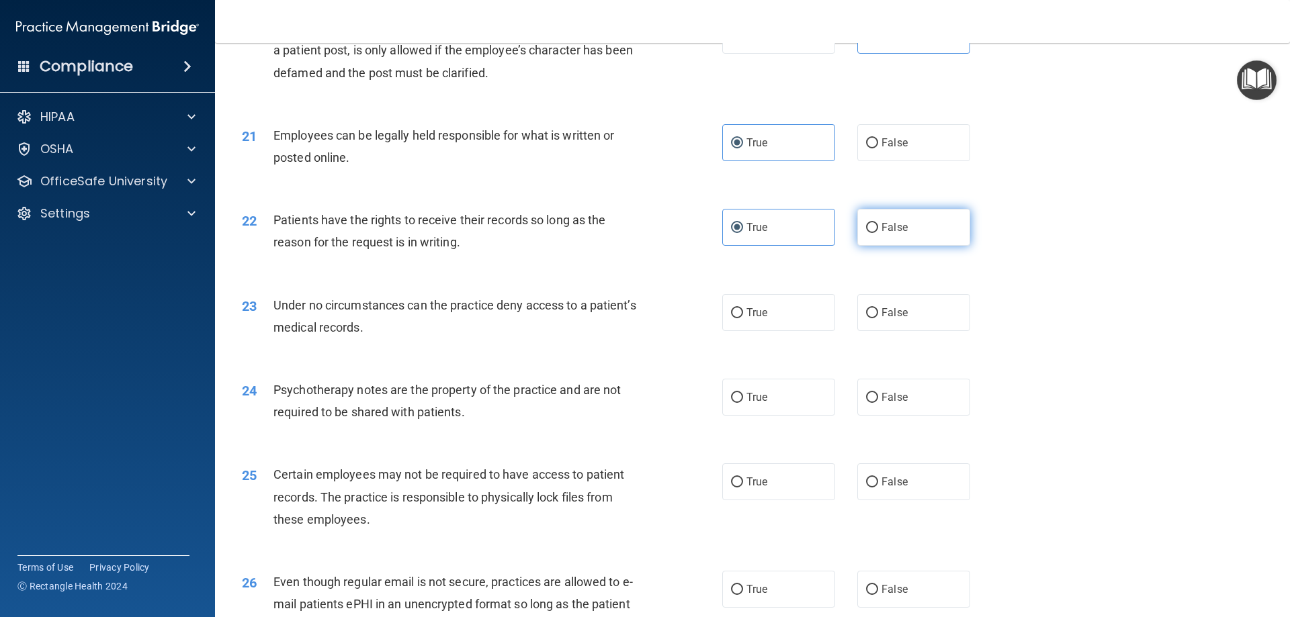
click at [878, 233] on input "False" at bounding box center [872, 228] width 12 height 10
radio input "true"
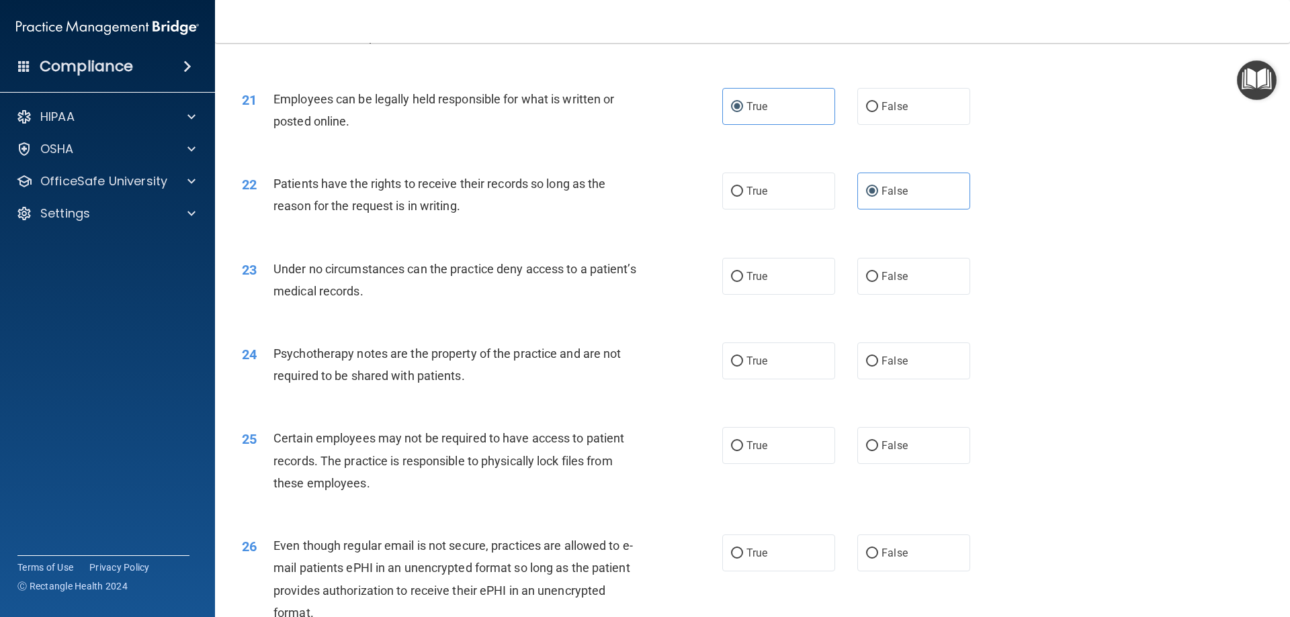
scroll to position [2217, 0]
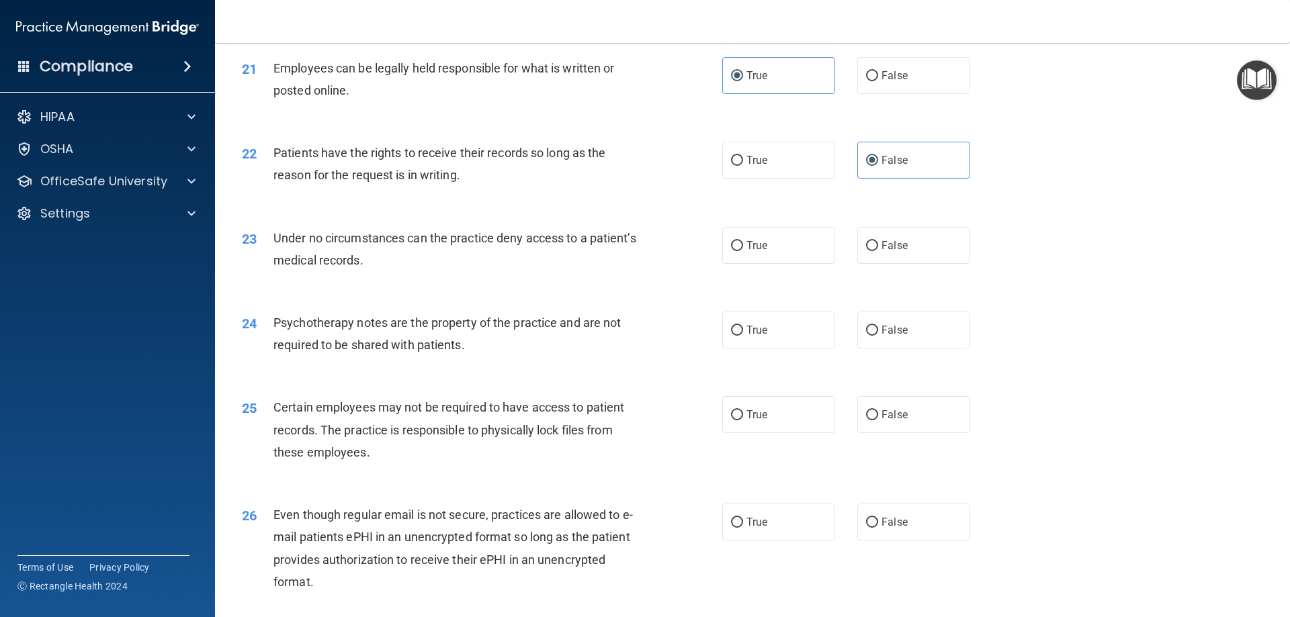
click at [567, 263] on span "Under no circumstances can the practice deny access to a patient’s medical reco…" at bounding box center [454, 249] width 363 height 36
click at [795, 176] on label "True" at bounding box center [778, 160] width 113 height 37
click at [743, 166] on input "True" at bounding box center [737, 161] width 12 height 10
radio input "true"
radio input "false"
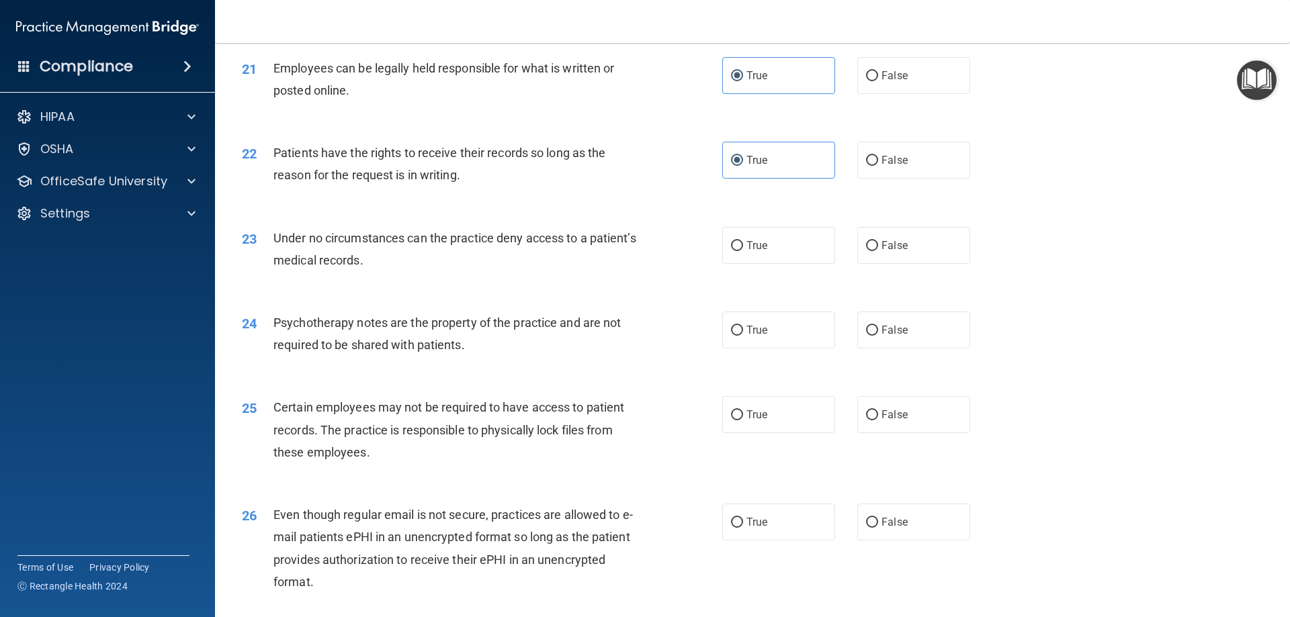
click at [507, 264] on span "Under no circumstances can the practice deny access to a patient’s medical reco…" at bounding box center [454, 249] width 363 height 36
click at [506, 263] on span "Under no circumstances can the practice deny access to a patient’s medical reco…" at bounding box center [454, 249] width 363 height 36
click at [754, 252] on span "True" at bounding box center [756, 245] width 21 height 13
click at [743, 251] on input "True" at bounding box center [737, 246] width 12 height 10
radio input "true"
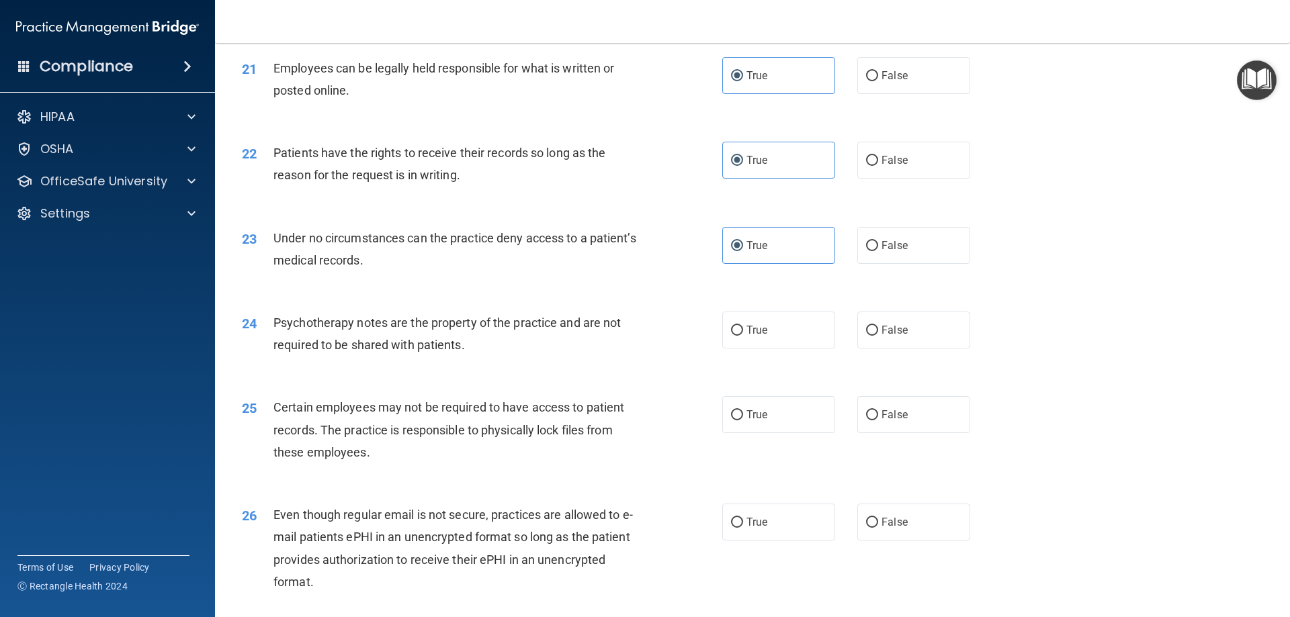
click at [486, 267] on div "Under no circumstances can the practice deny access to a patient’s medical reco…" at bounding box center [461, 249] width 376 height 44
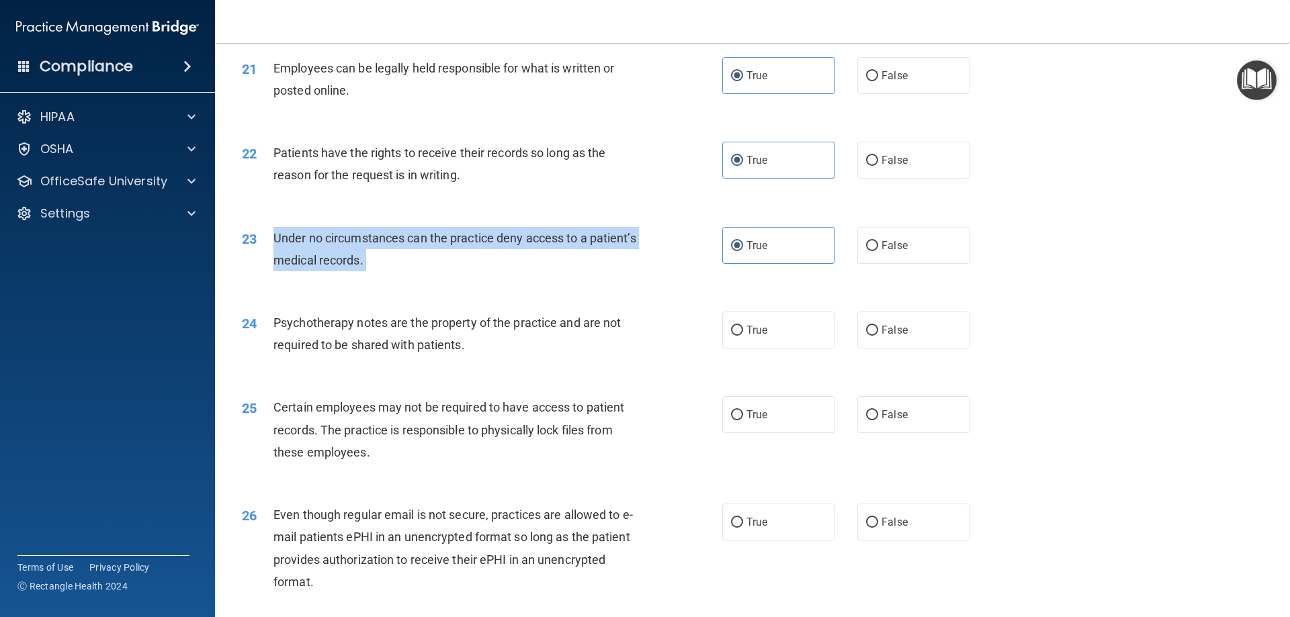
click at [486, 267] on div "Under no circumstances can the practice deny access to a patient’s medical reco…" at bounding box center [461, 249] width 376 height 44
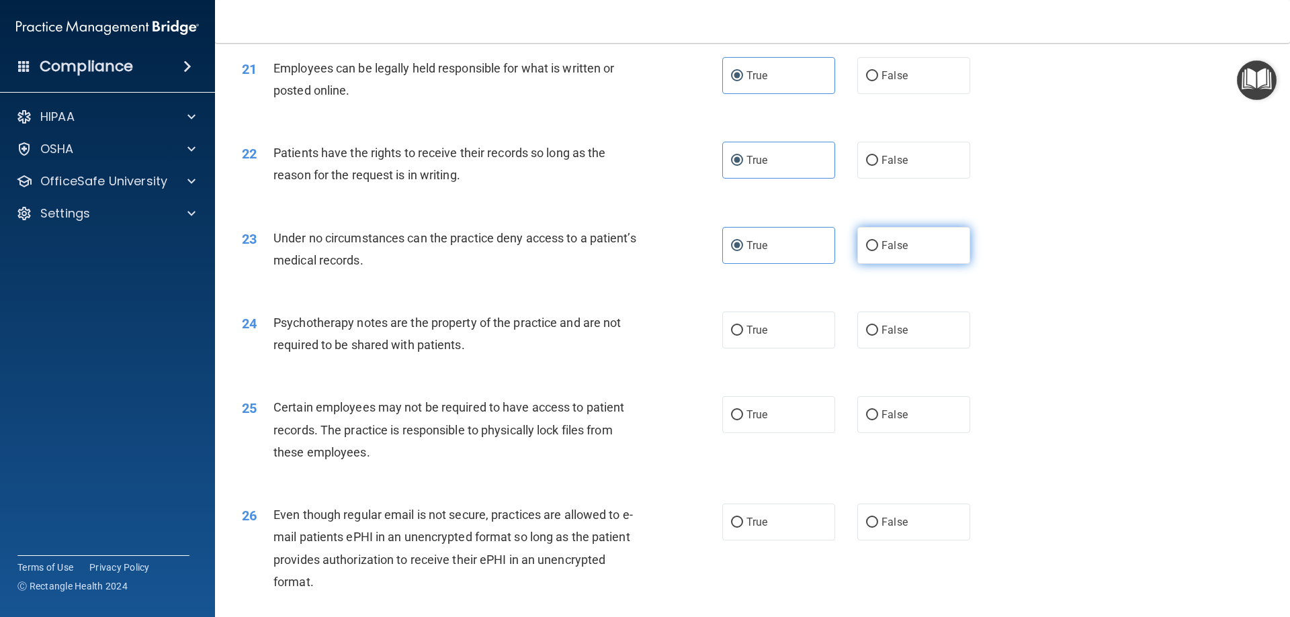
click at [912, 255] on label "False" at bounding box center [913, 245] width 113 height 37
click at [878, 251] on input "False" at bounding box center [872, 246] width 12 height 10
radio input "true"
radio input "false"
click at [583, 271] on div "Under no circumstances can the practice deny access to a patient’s medical reco…" at bounding box center [461, 249] width 376 height 44
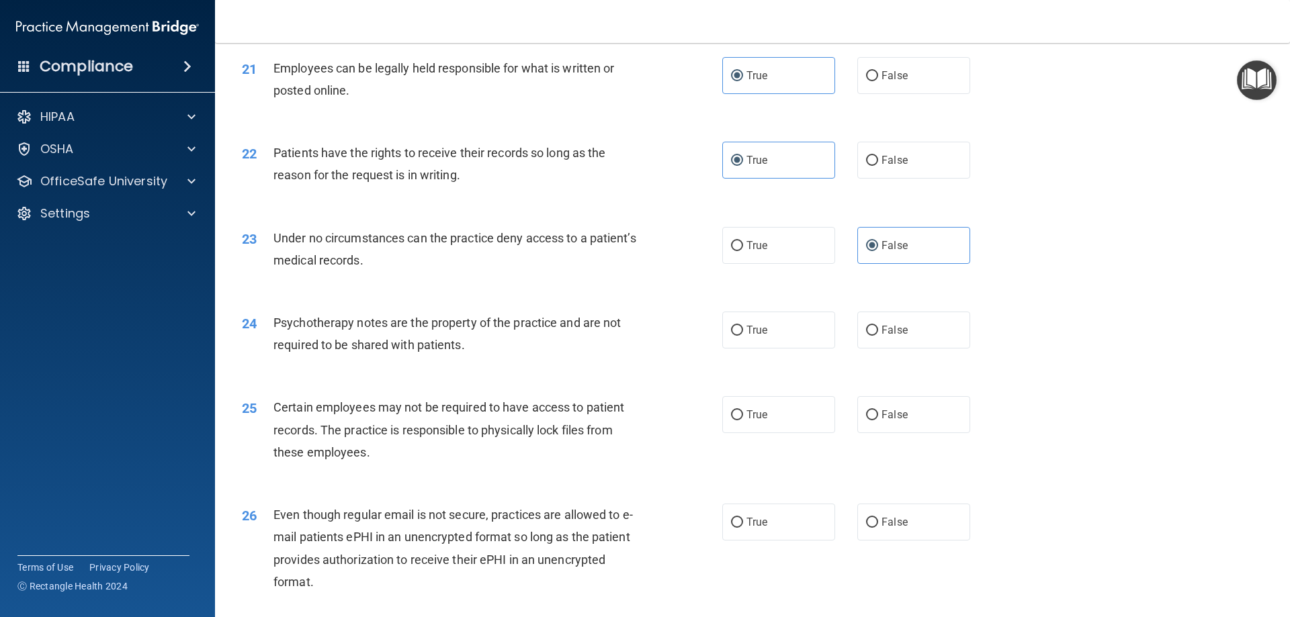
click at [395, 351] on span "Psychotherapy notes are the property of the practice and are not required to be…" at bounding box center [446, 334] width 347 height 36
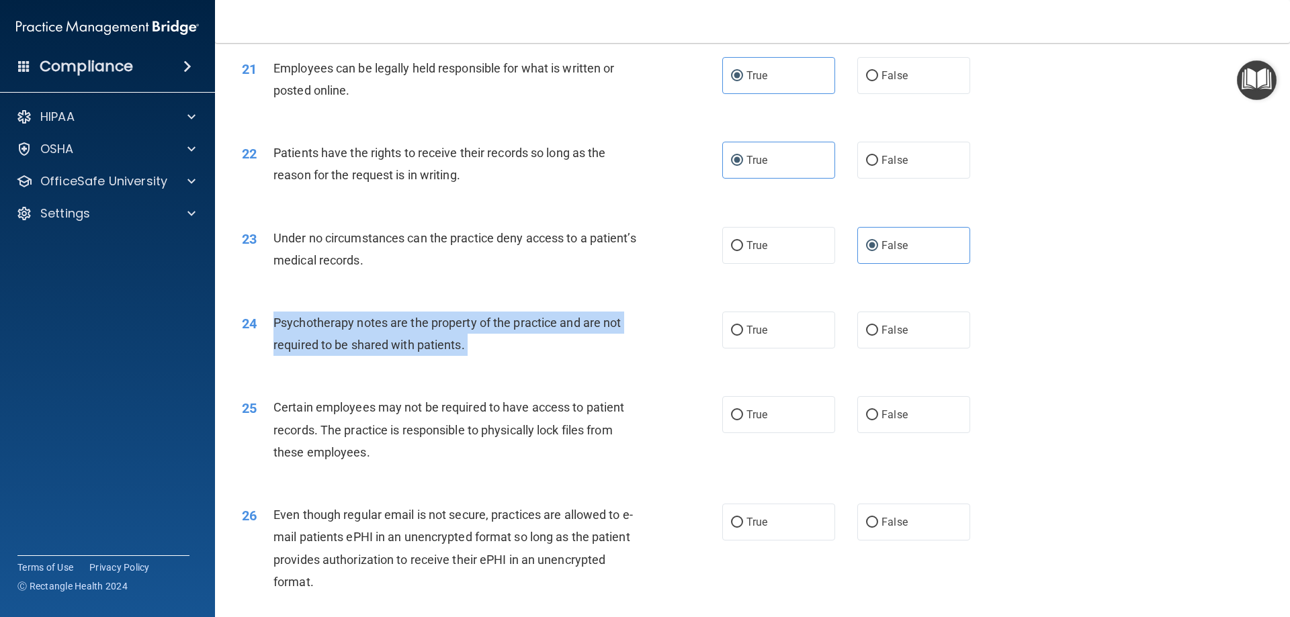
click at [396, 351] on span "Psychotherapy notes are the property of the practice and are not required to be…" at bounding box center [446, 334] width 347 height 36
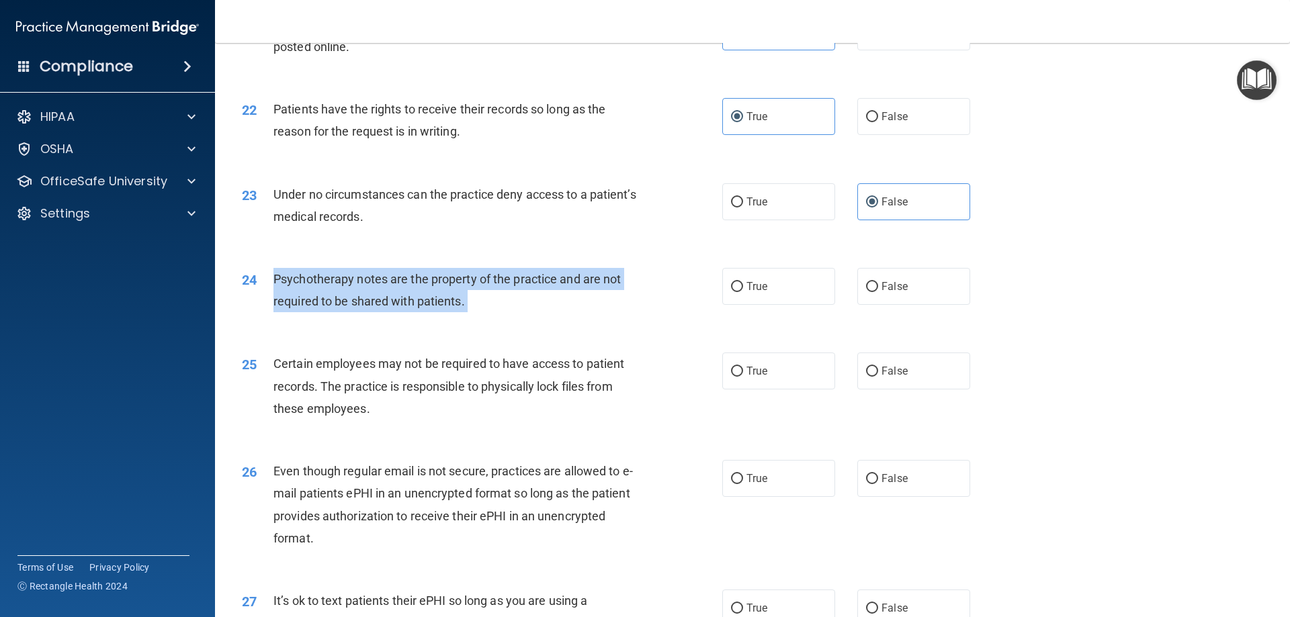
scroll to position [2285, 0]
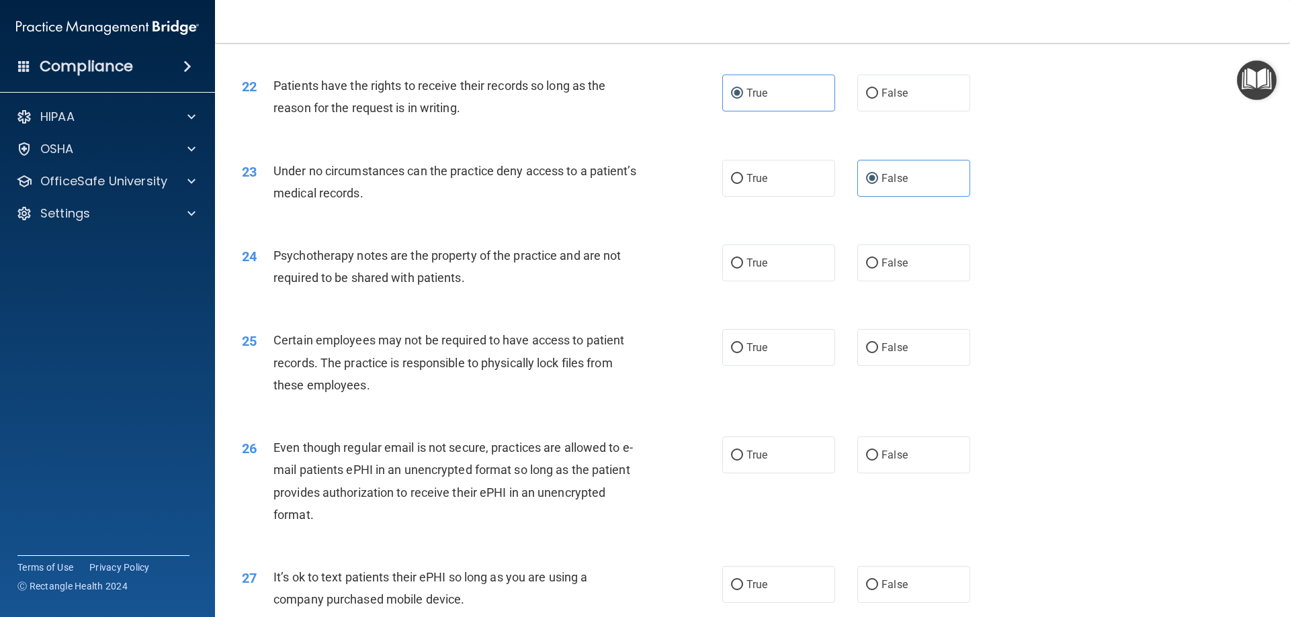
click at [511, 228] on div "23 Under no circumstances can the practice deny access to a patient’s medical r…" at bounding box center [752, 185] width 1041 height 85
click at [886, 269] on span "False" at bounding box center [895, 263] width 26 height 13
click at [878, 269] on input "False" at bounding box center [872, 264] width 12 height 10
radio input "true"
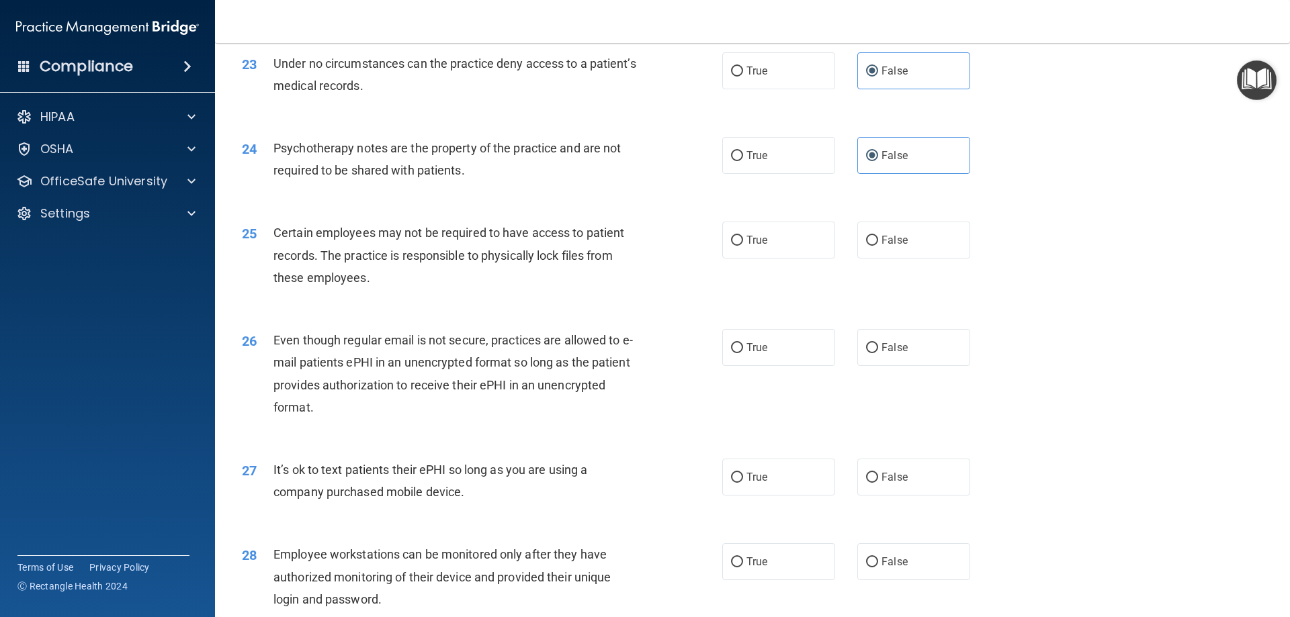
scroll to position [2419, 0]
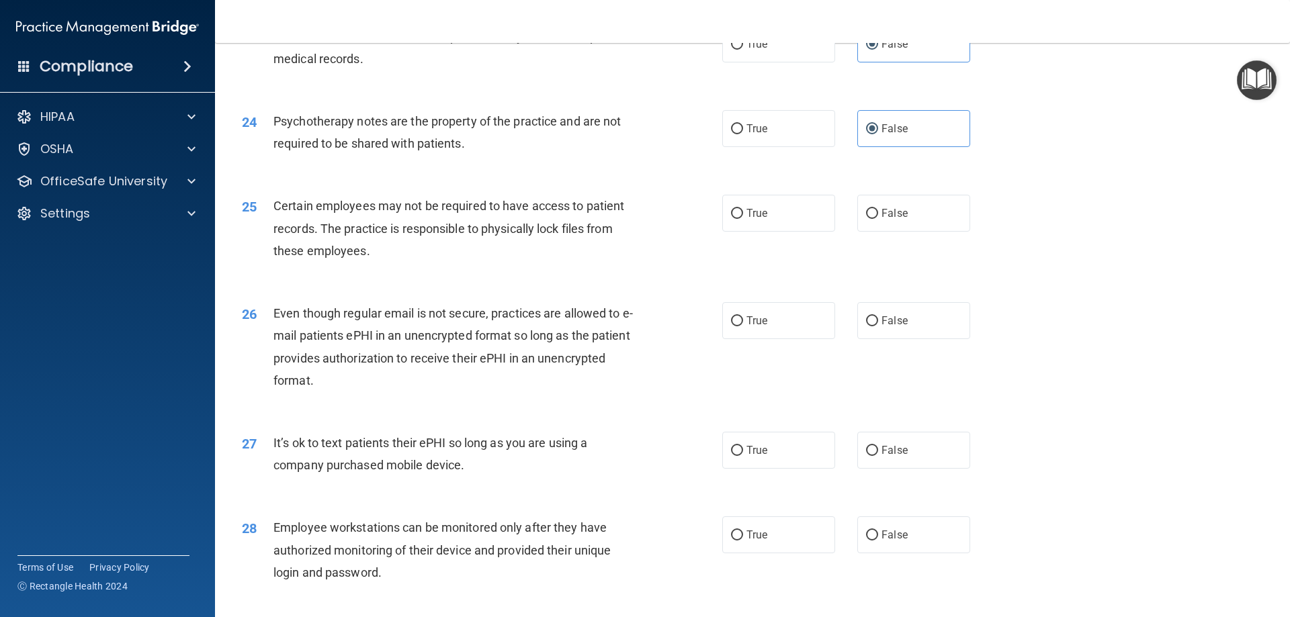
click at [382, 244] on span "Certain employees may not be required to have access to patient records. The pr…" at bounding box center [448, 228] width 351 height 58
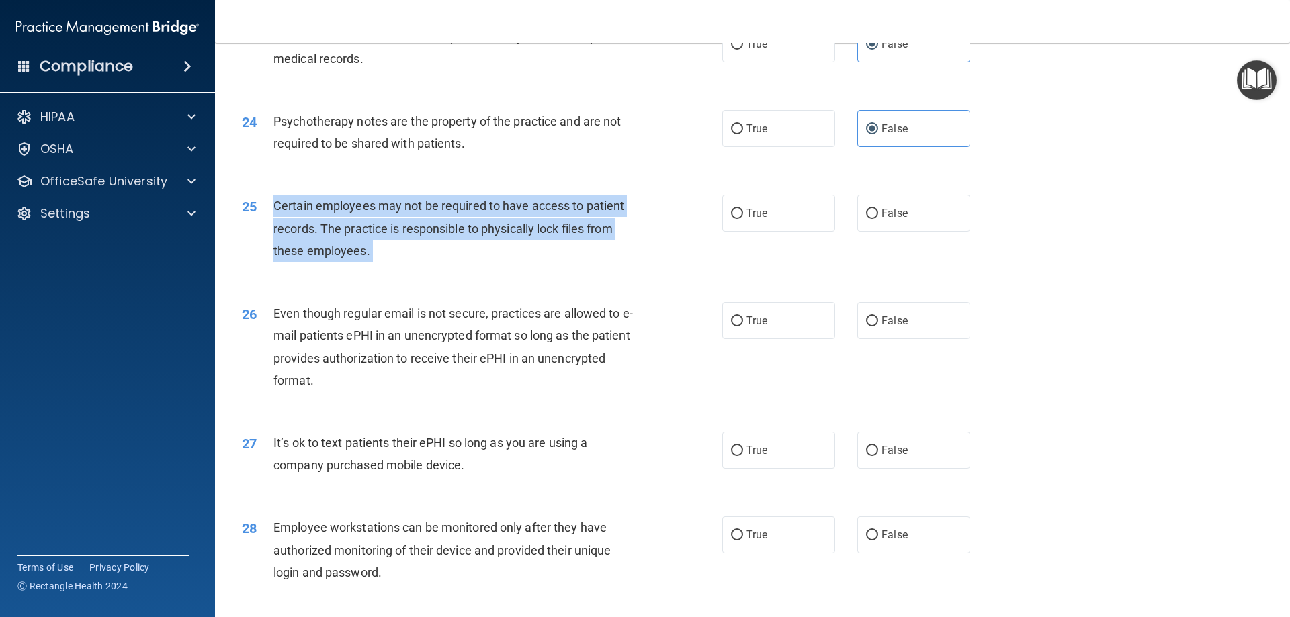
click at [382, 244] on span "Certain employees may not be required to have access to patient records. The pr…" at bounding box center [448, 228] width 351 height 58
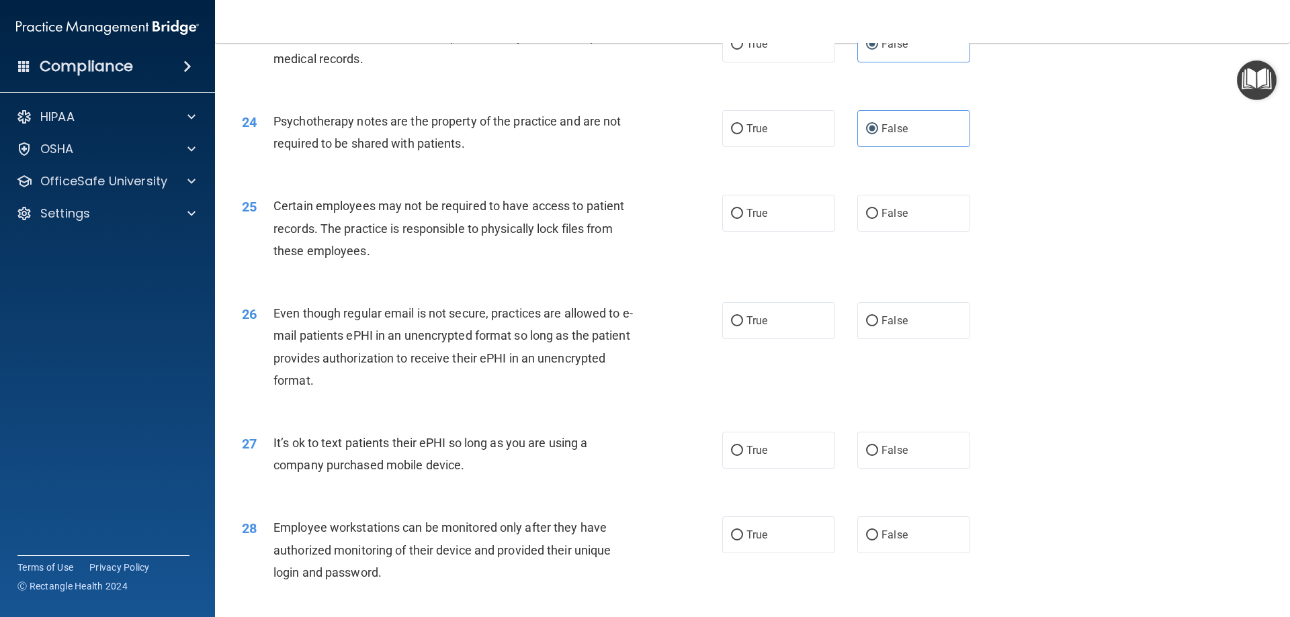
drag, startPoint x: 767, startPoint y: 230, endPoint x: 1004, endPoint y: 41, distance: 303.2
click at [767, 228] on label "True" at bounding box center [778, 213] width 113 height 37
click at [743, 219] on input "True" at bounding box center [737, 214] width 12 height 10
radio input "true"
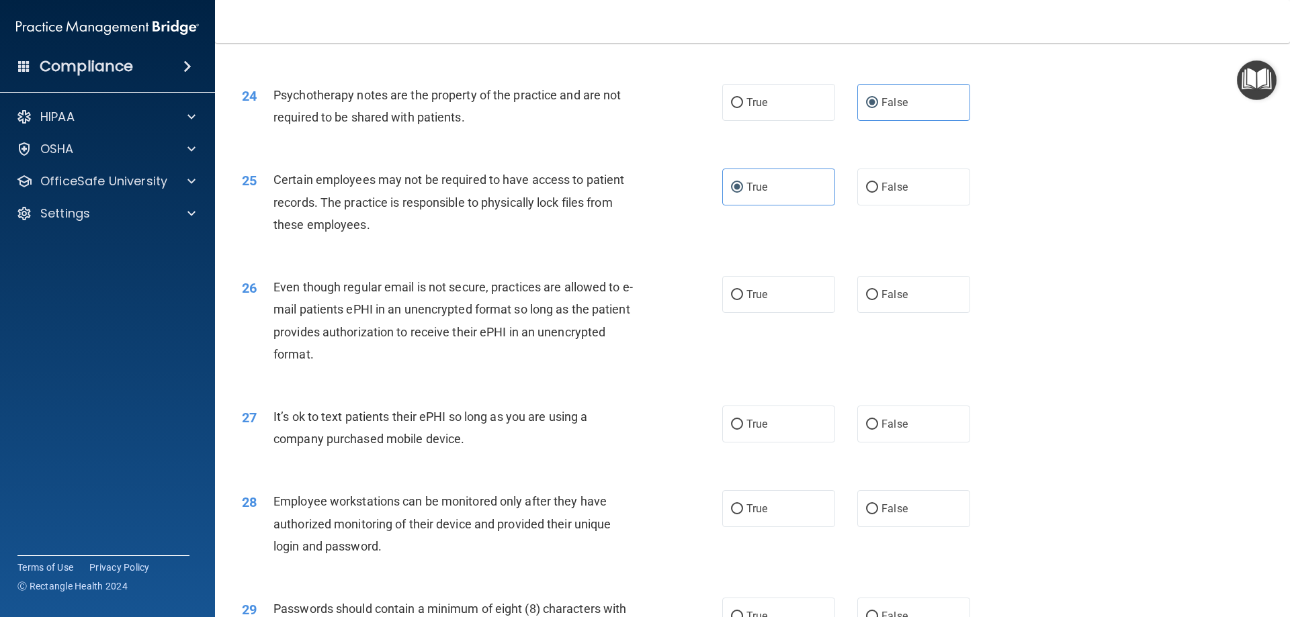
scroll to position [2486, 0]
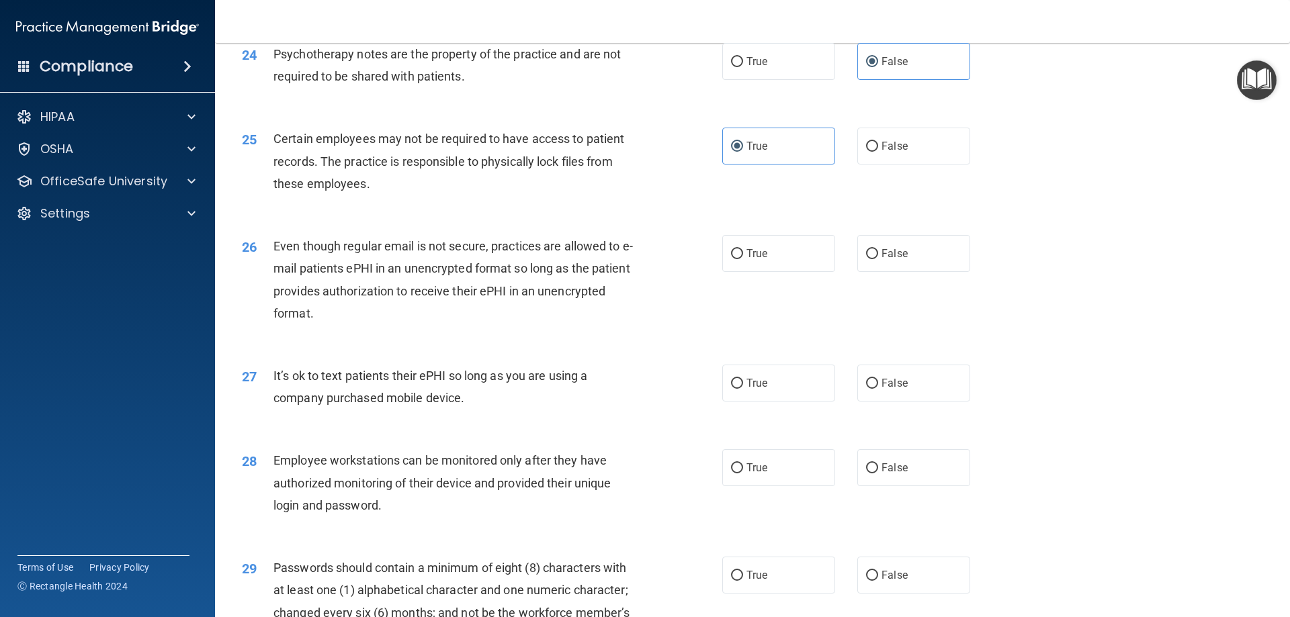
click at [363, 287] on span "Even though regular email is not secure, practices are allowed to e-mail patien…" at bounding box center [452, 279] width 359 height 81
click at [361, 286] on span "Even though regular email is not secure, practices are allowed to e-mail patien…" at bounding box center [452, 279] width 359 height 81
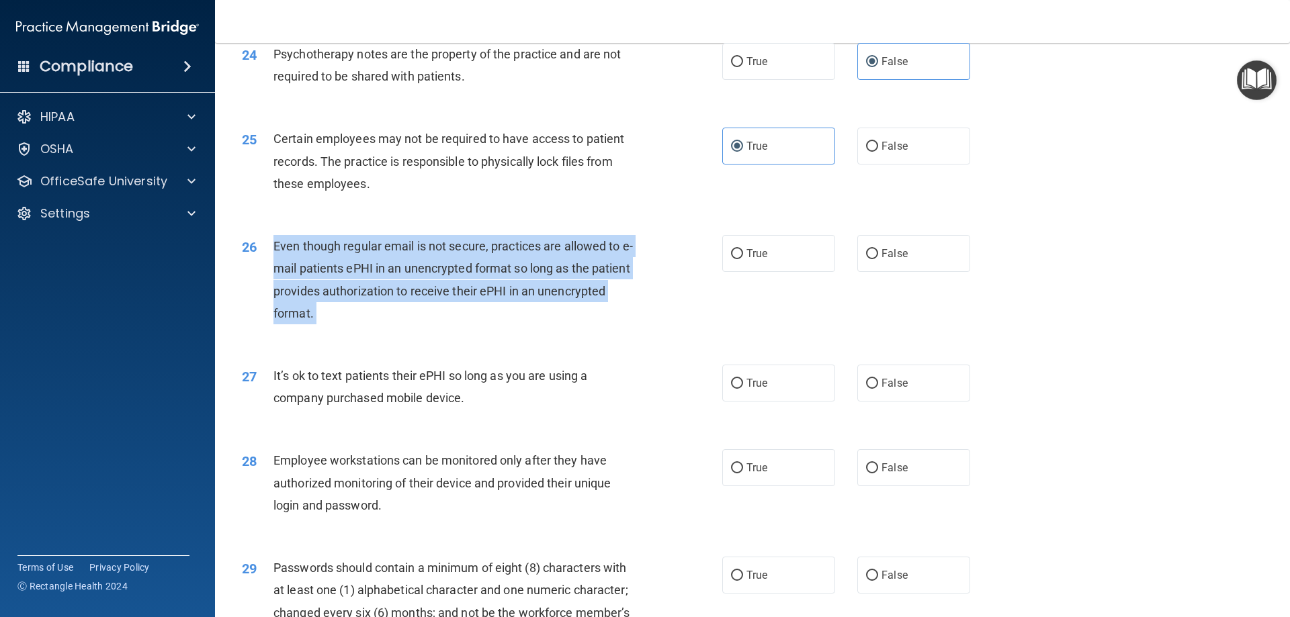
click at [362, 286] on span "Even though regular email is not secure, practices are allowed to e-mail patien…" at bounding box center [452, 279] width 359 height 81
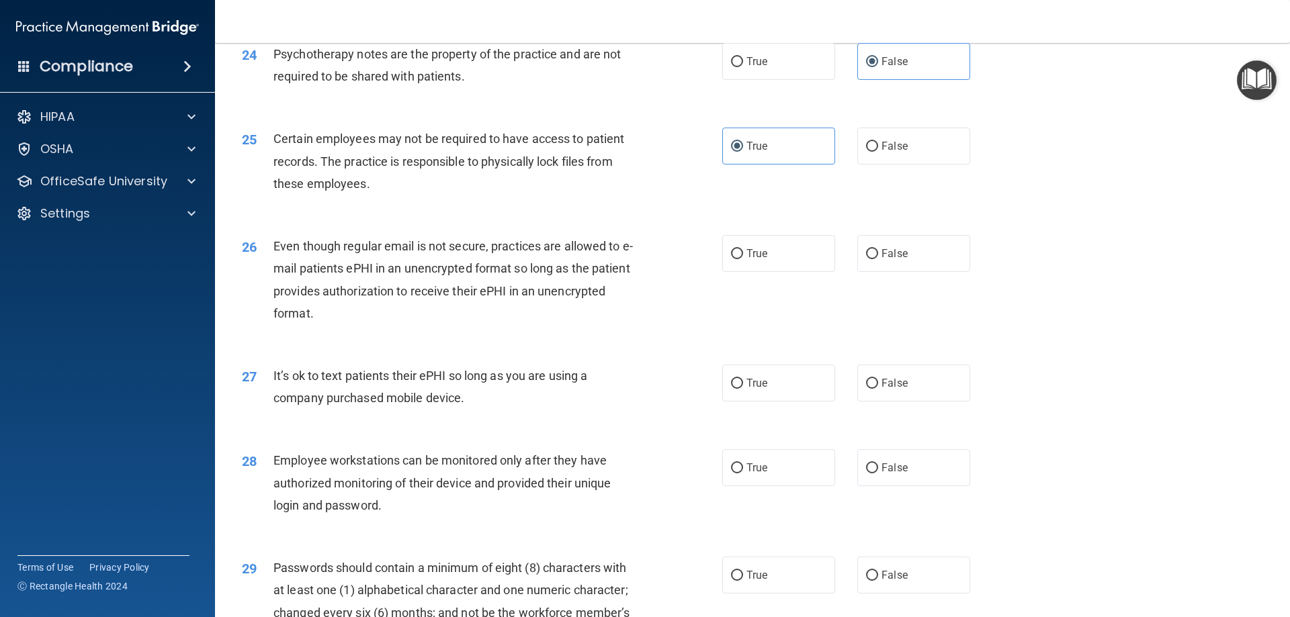
drag, startPoint x: 753, startPoint y: 285, endPoint x: 908, endPoint y: 116, distance: 229.2
click at [755, 272] on label "True" at bounding box center [778, 253] width 113 height 37
click at [579, 253] on div "26 Even though regular email is not secure, practices are allowed to e-mail pat…" at bounding box center [752, 283] width 1041 height 130
click at [724, 272] on label "True" at bounding box center [778, 253] width 113 height 37
click at [731, 259] on input "True" at bounding box center [737, 254] width 12 height 10
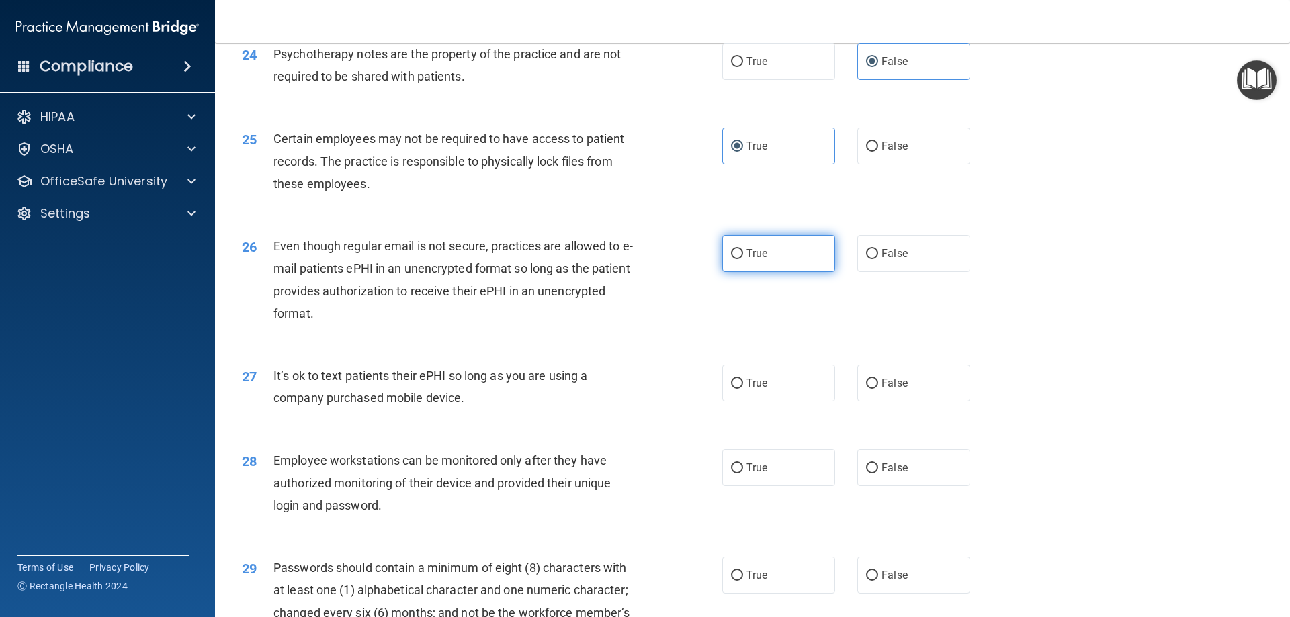
radio input "true"
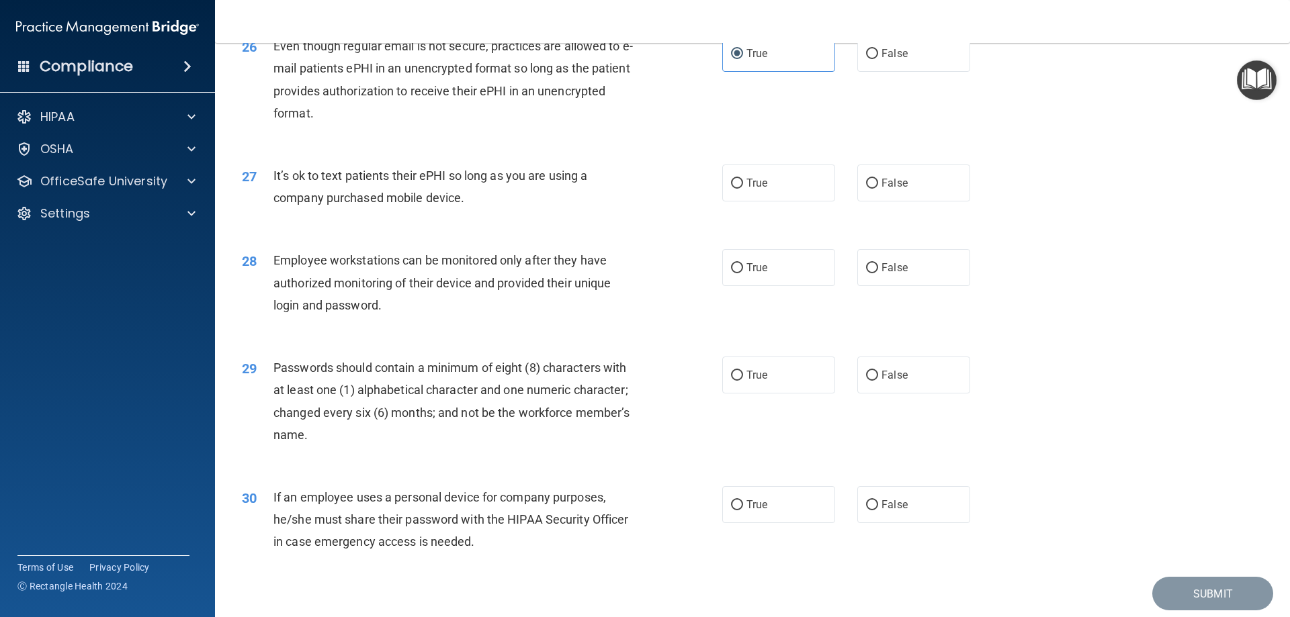
scroll to position [2688, 0]
click at [392, 202] on span "It’s ok to text patients their ePHI so long as you are using a company purchase…" at bounding box center [430, 185] width 314 height 36
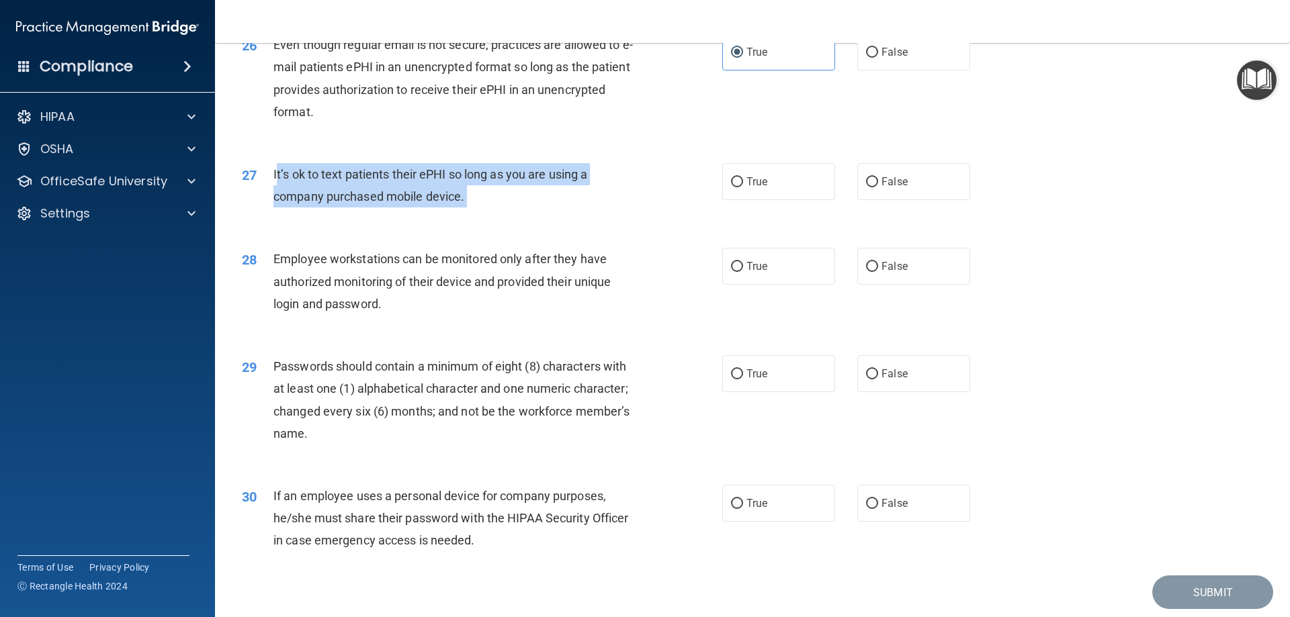
click at [392, 202] on span "It’s ok to text patients their ePHI so long as you are using a company purchase…" at bounding box center [430, 185] width 314 height 36
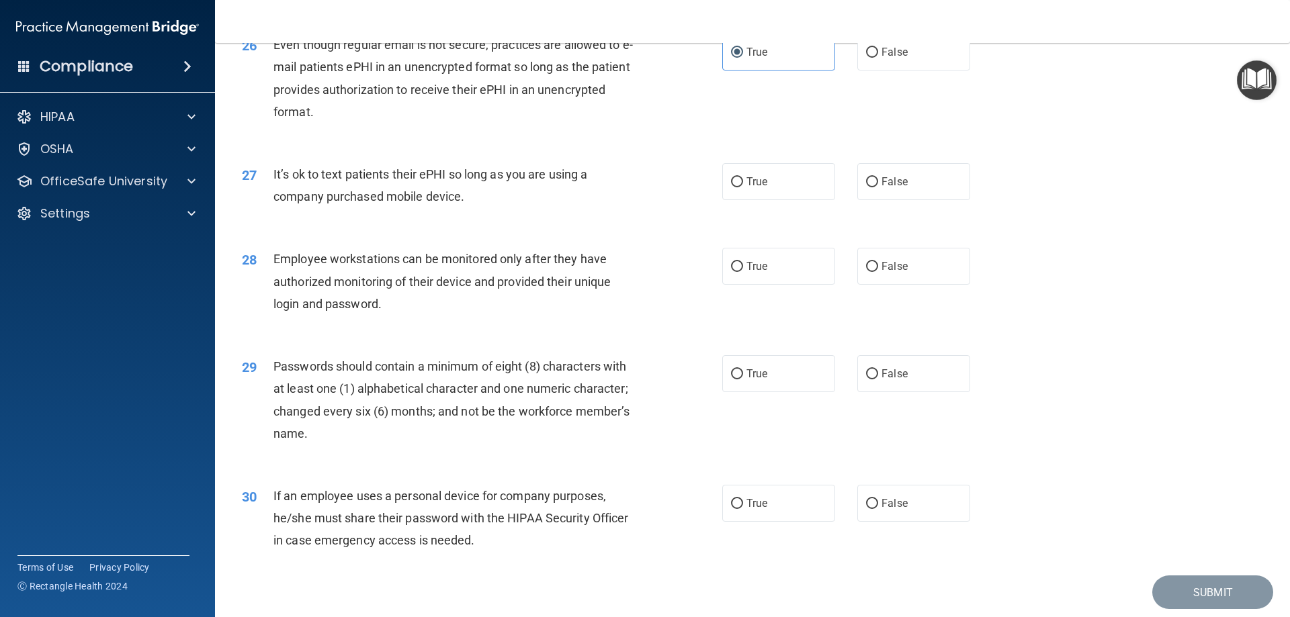
click at [579, 231] on div "27 It’s ok to text patients their ePHI so long as you are using a company purch…" at bounding box center [752, 188] width 1041 height 85
click at [757, 194] on label "True" at bounding box center [778, 181] width 113 height 37
click at [743, 187] on input "True" at bounding box center [737, 182] width 12 height 10
radio input "true"
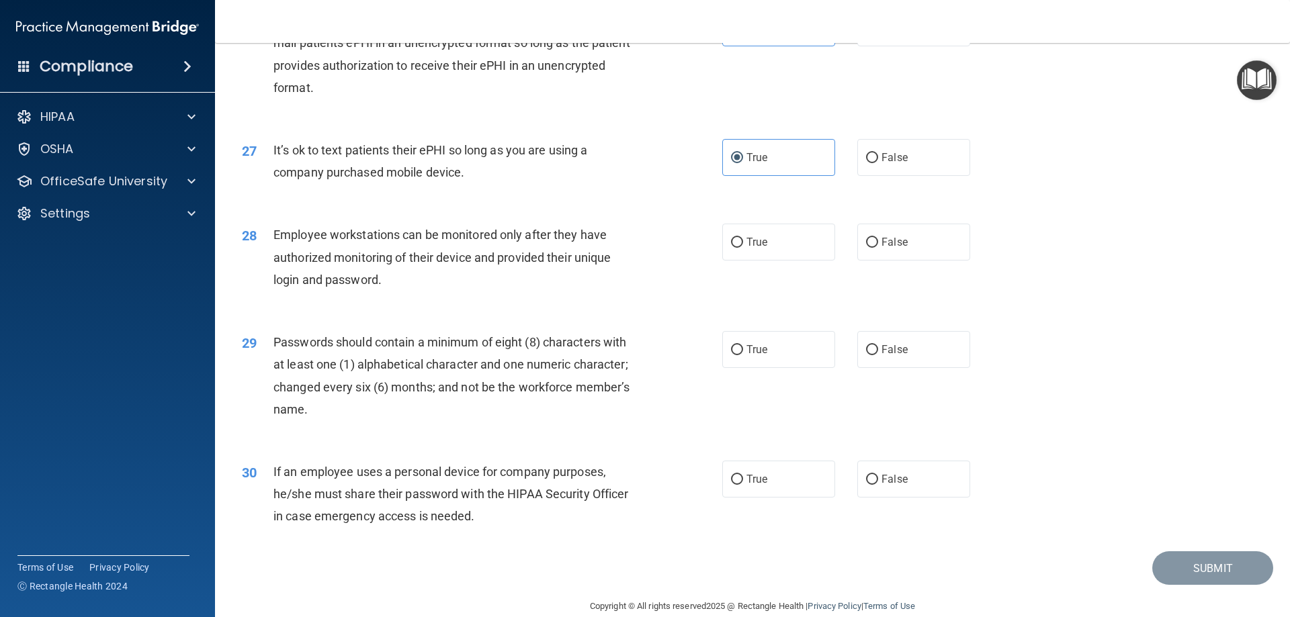
scroll to position [2755, 0]
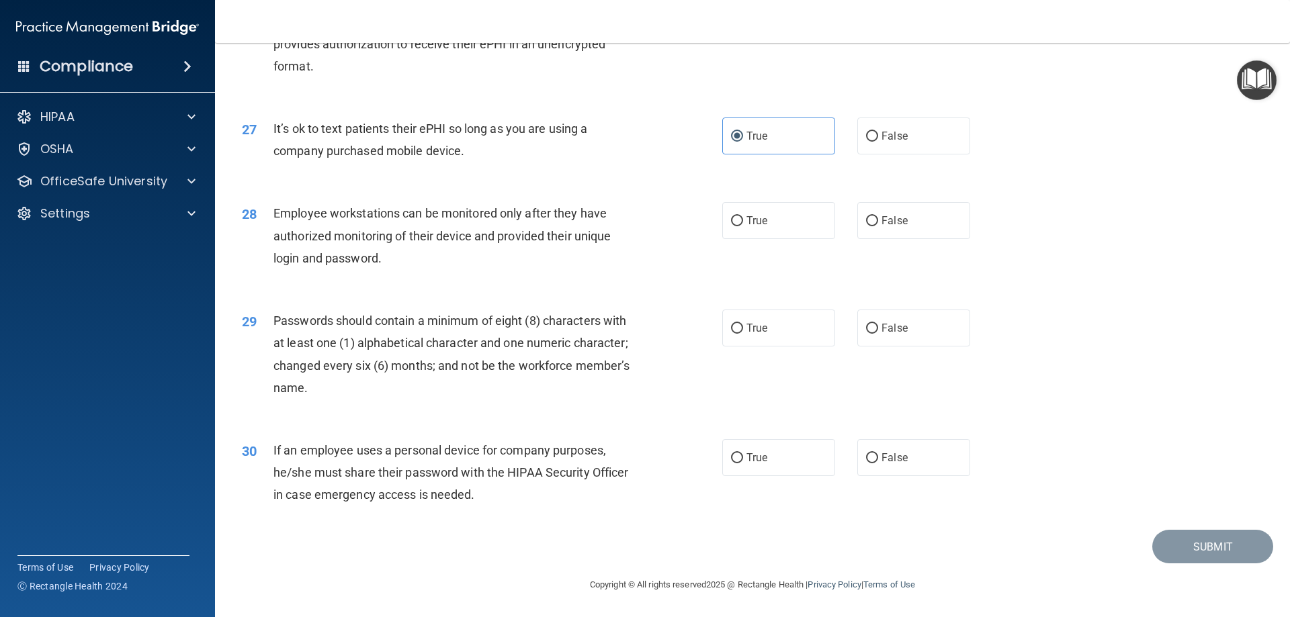
click at [526, 232] on span "Employee workstations can be monitored only after they have authorized monitori…" at bounding box center [441, 235] width 337 height 58
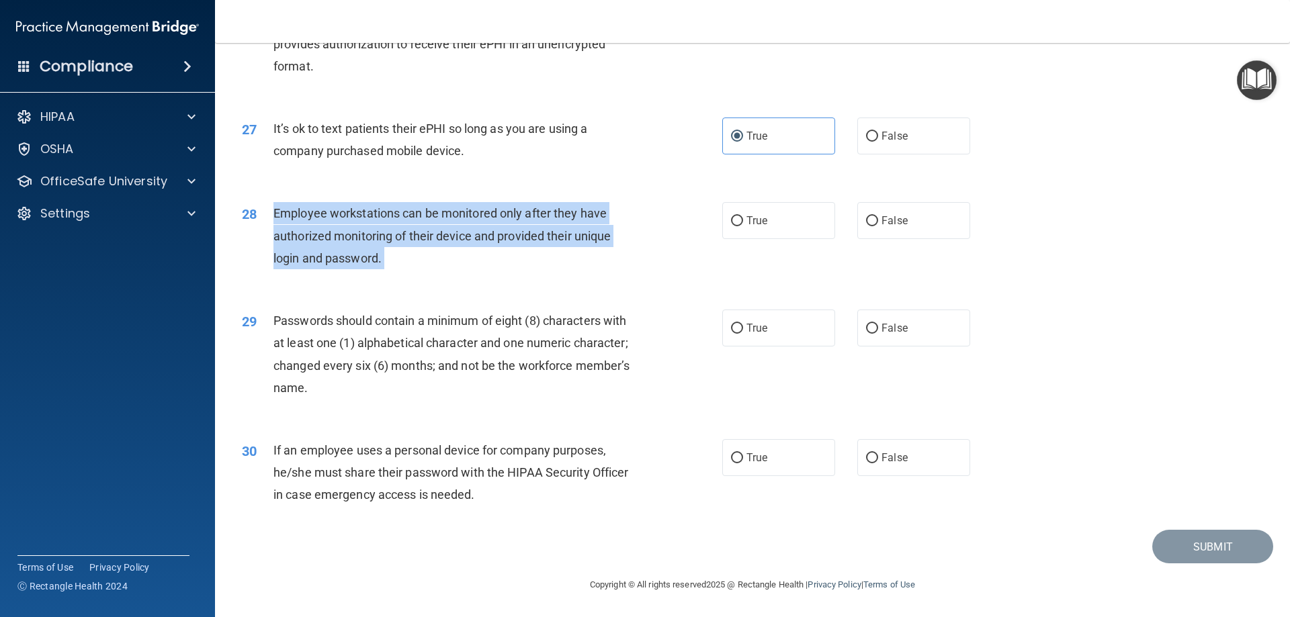
click at [526, 232] on span "Employee workstations can be monitored only after they have authorized monitori…" at bounding box center [441, 235] width 337 height 58
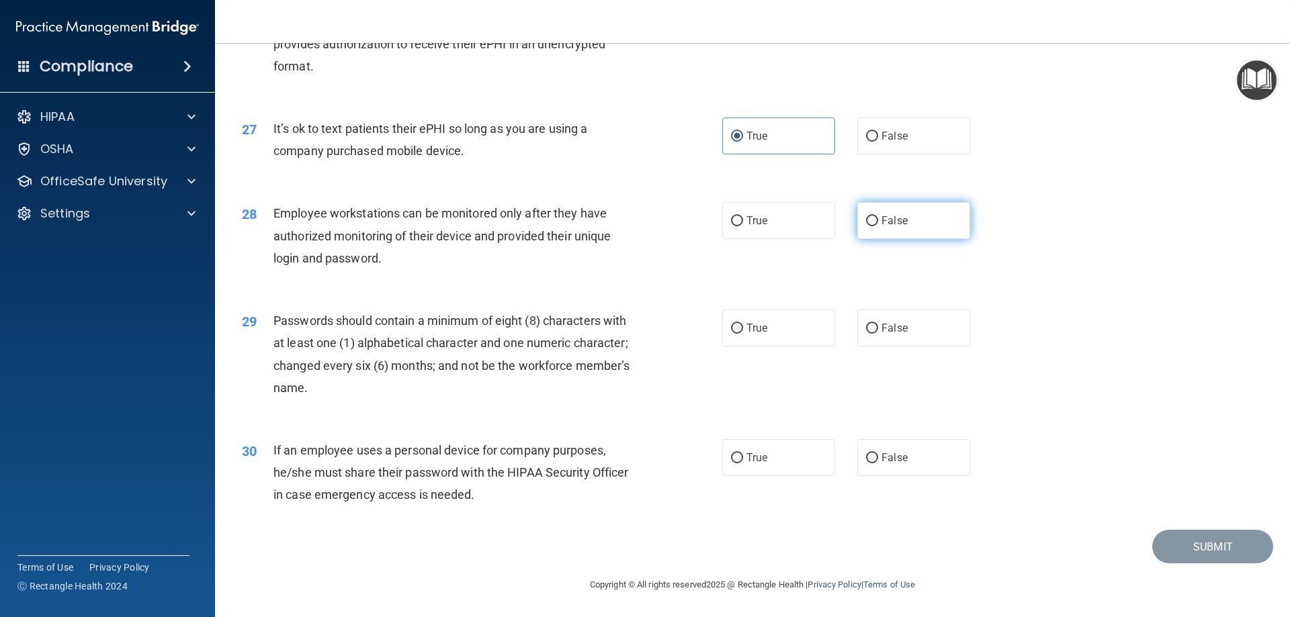
click at [882, 228] on label "False" at bounding box center [913, 220] width 113 height 37
click at [878, 226] on input "False" at bounding box center [872, 221] width 12 height 10
radio input "true"
click at [472, 338] on span "Passwords should contain a minimum of eight (8) characters with at least one (1…" at bounding box center [451, 354] width 356 height 81
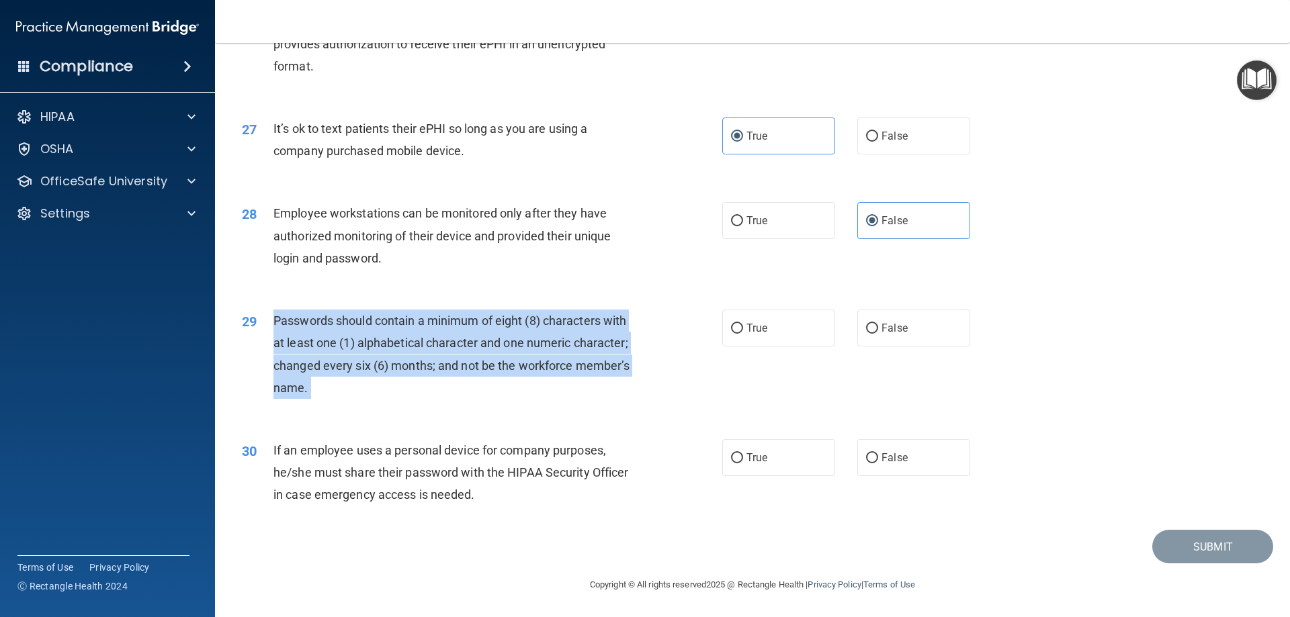
click at [472, 338] on span "Passwords should contain a minimum of eight (8) characters with at least one (1…" at bounding box center [451, 354] width 356 height 81
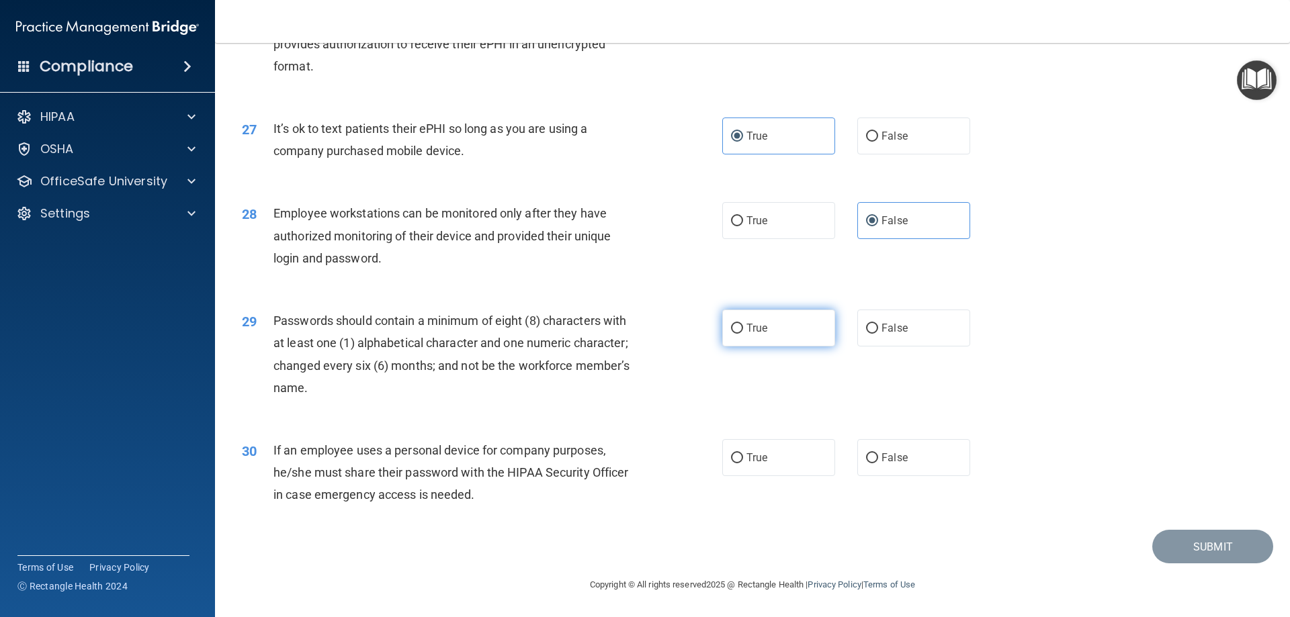
click at [790, 343] on label "True" at bounding box center [778, 328] width 113 height 37
click at [743, 334] on input "True" at bounding box center [737, 329] width 12 height 10
radio input "true"
click at [337, 476] on span "If an employee uses a personal device for company purposes, he/she must share t…" at bounding box center [450, 472] width 355 height 58
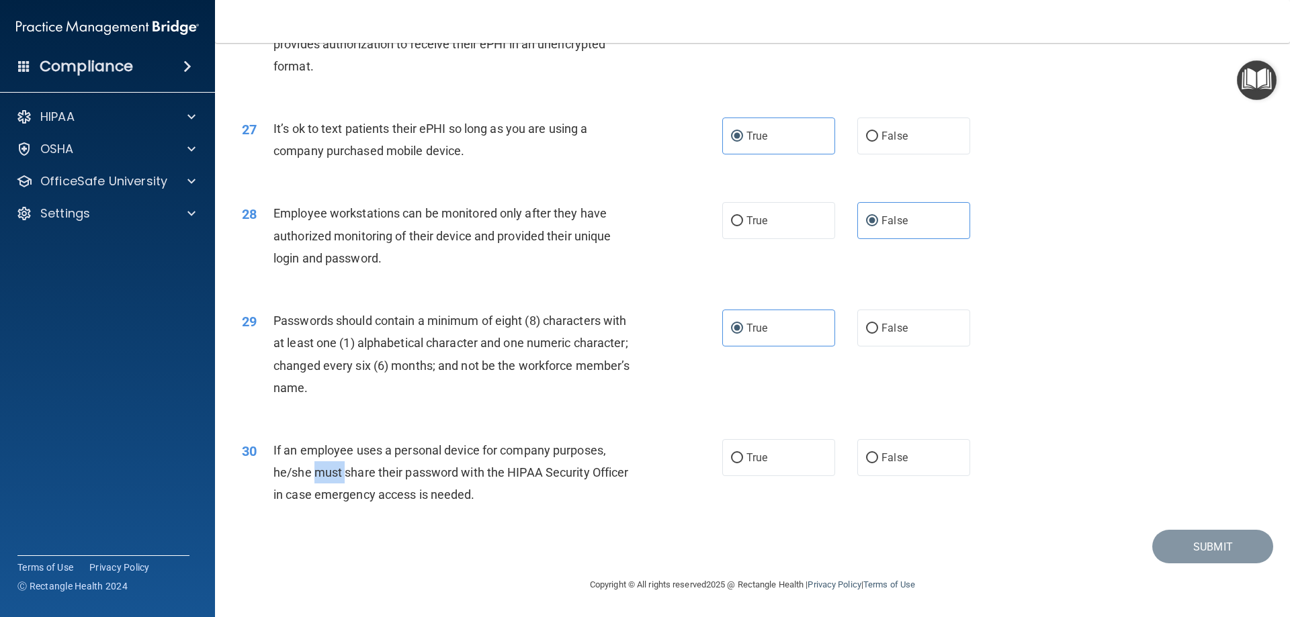
click at [337, 475] on span "If an employee uses a personal device for company purposes, he/she must share t…" at bounding box center [450, 472] width 355 height 58
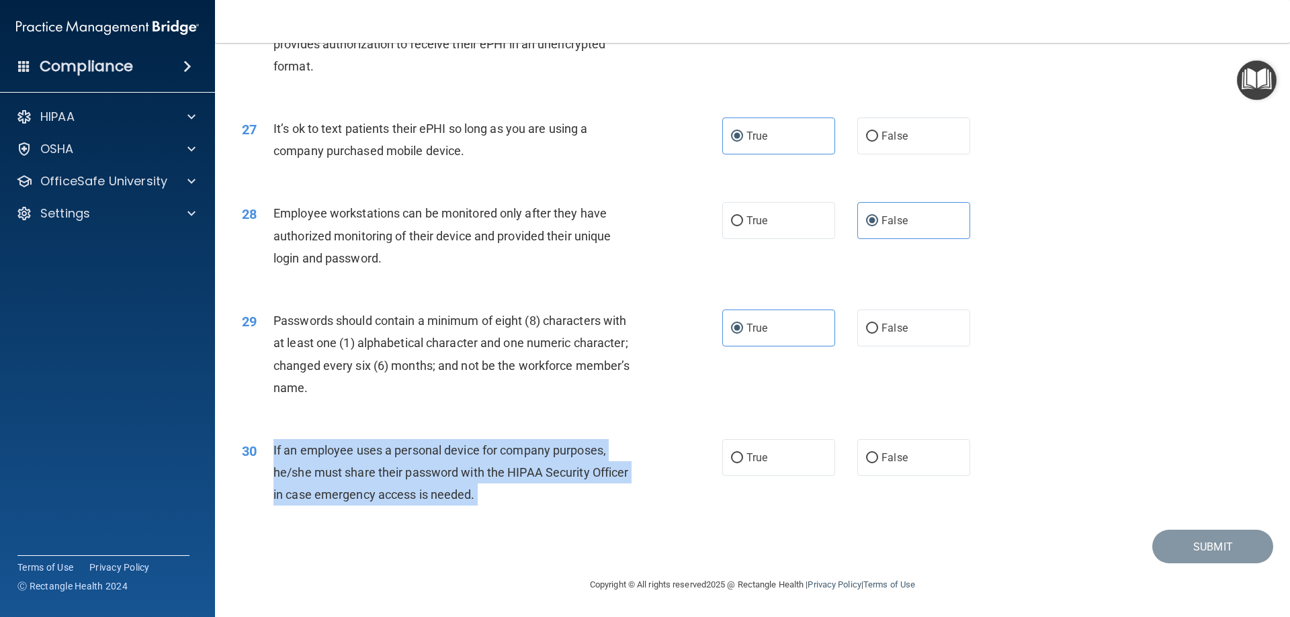
click at [337, 475] on span "If an employee uses a personal device for company purposes, he/she must share t…" at bounding box center [450, 472] width 355 height 58
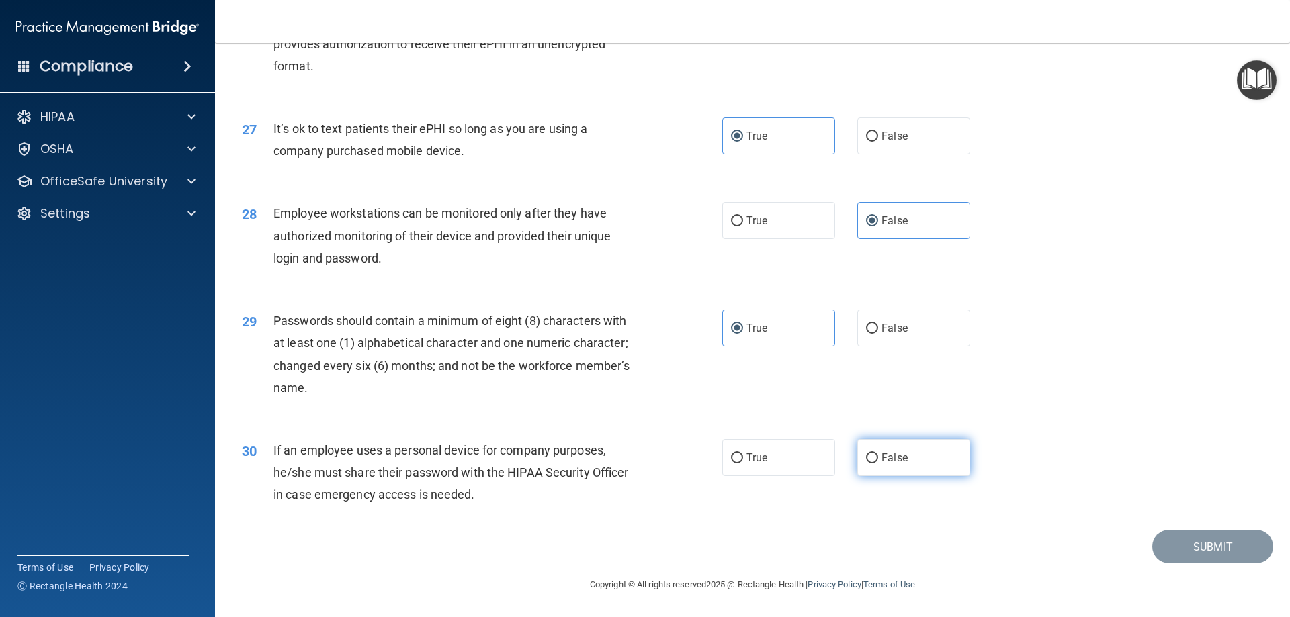
click at [876, 442] on label "False" at bounding box center [913, 457] width 113 height 37
click at [876, 454] on input "False" at bounding box center [872, 459] width 12 height 10
radio input "true"
click at [1189, 552] on button "Submit" at bounding box center [1212, 547] width 121 height 34
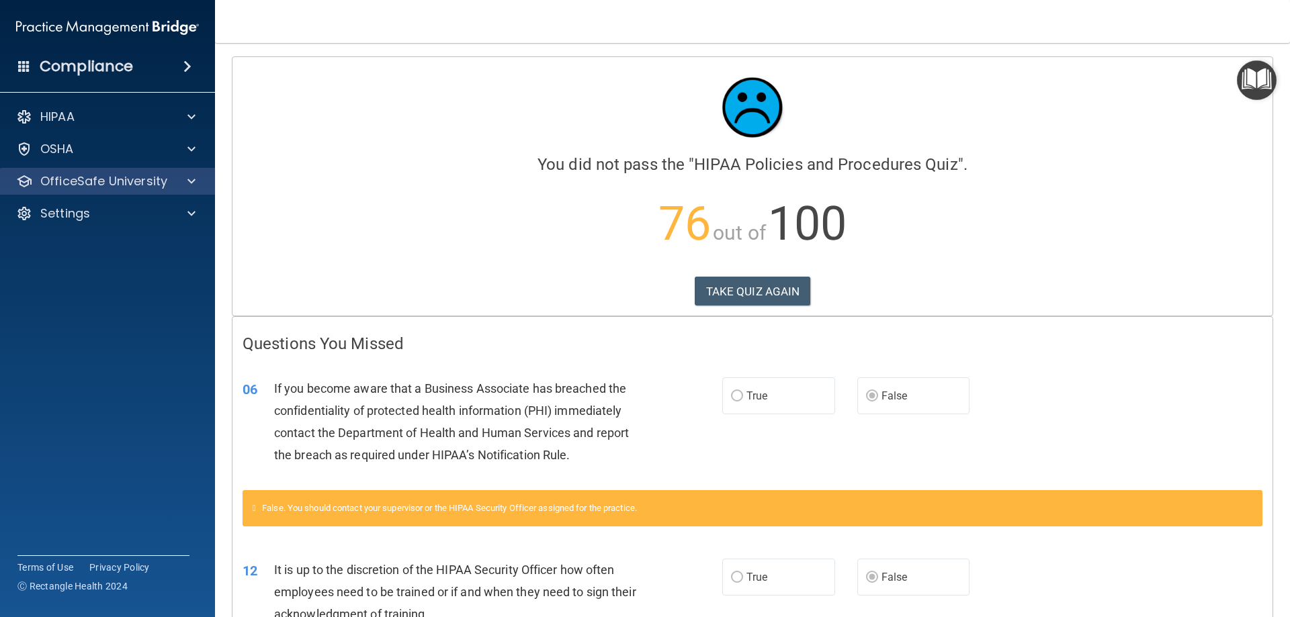
click at [189, 173] on div "OfficeSafe University" at bounding box center [108, 181] width 216 height 27
click at [190, 179] on span at bounding box center [191, 181] width 8 height 16
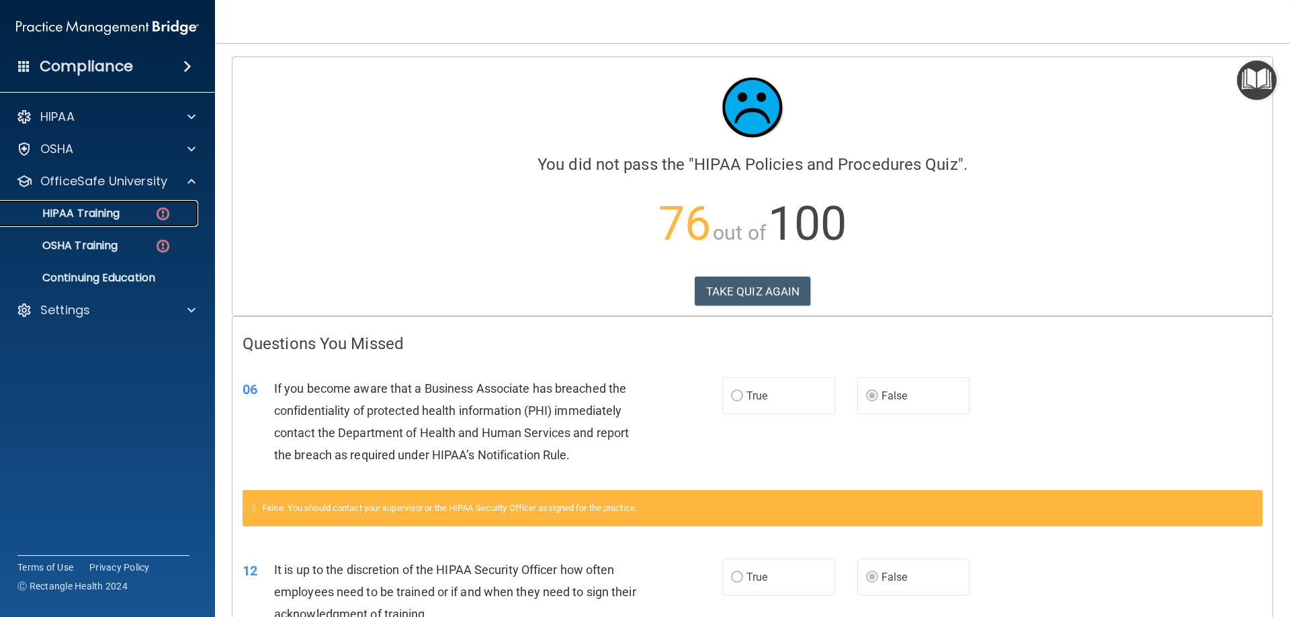
click at [161, 219] on img at bounding box center [163, 214] width 17 height 17
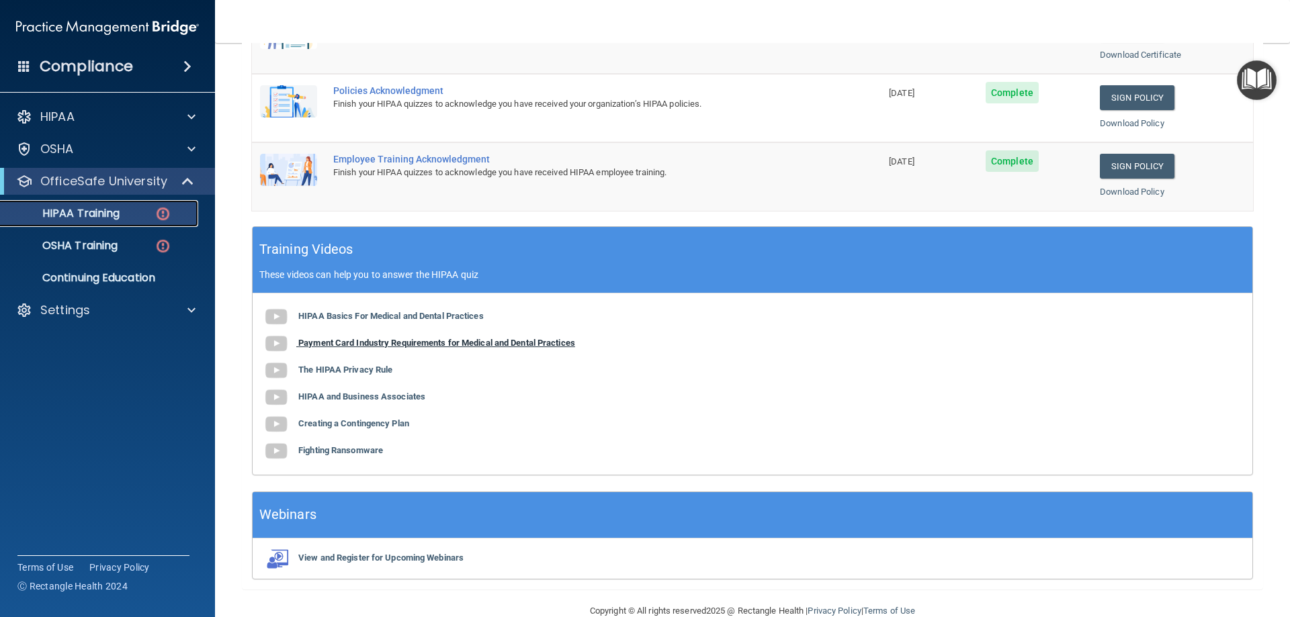
scroll to position [394, 0]
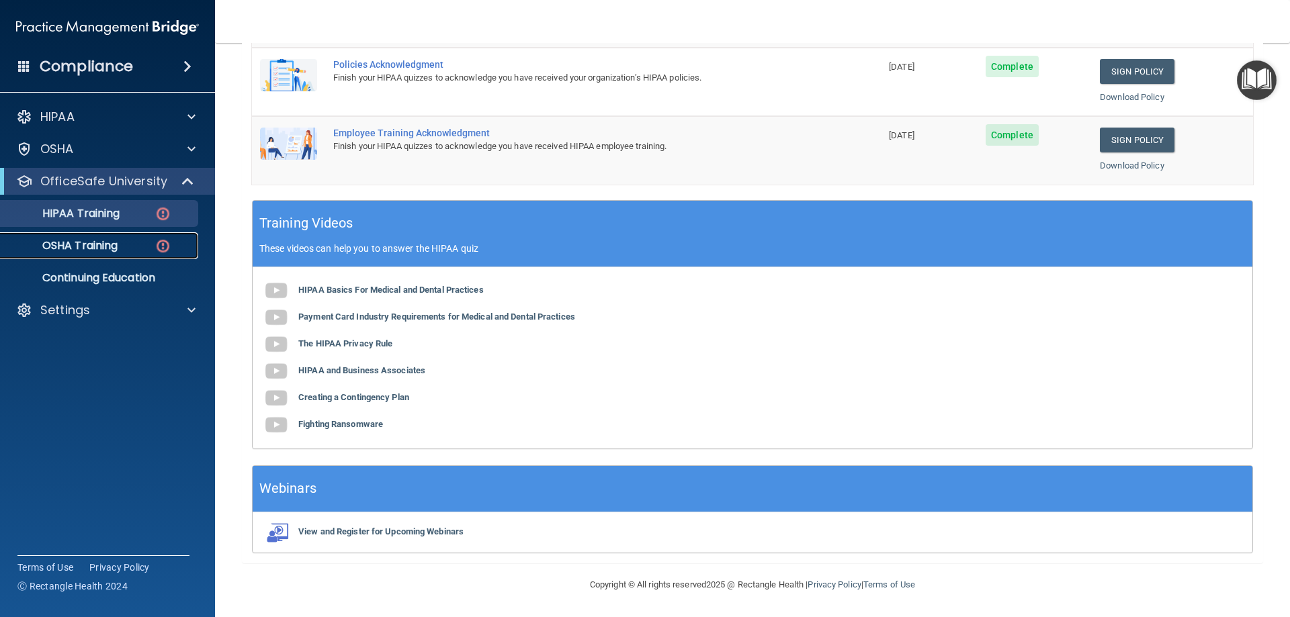
click at [140, 247] on div "OSHA Training" at bounding box center [100, 245] width 183 height 13
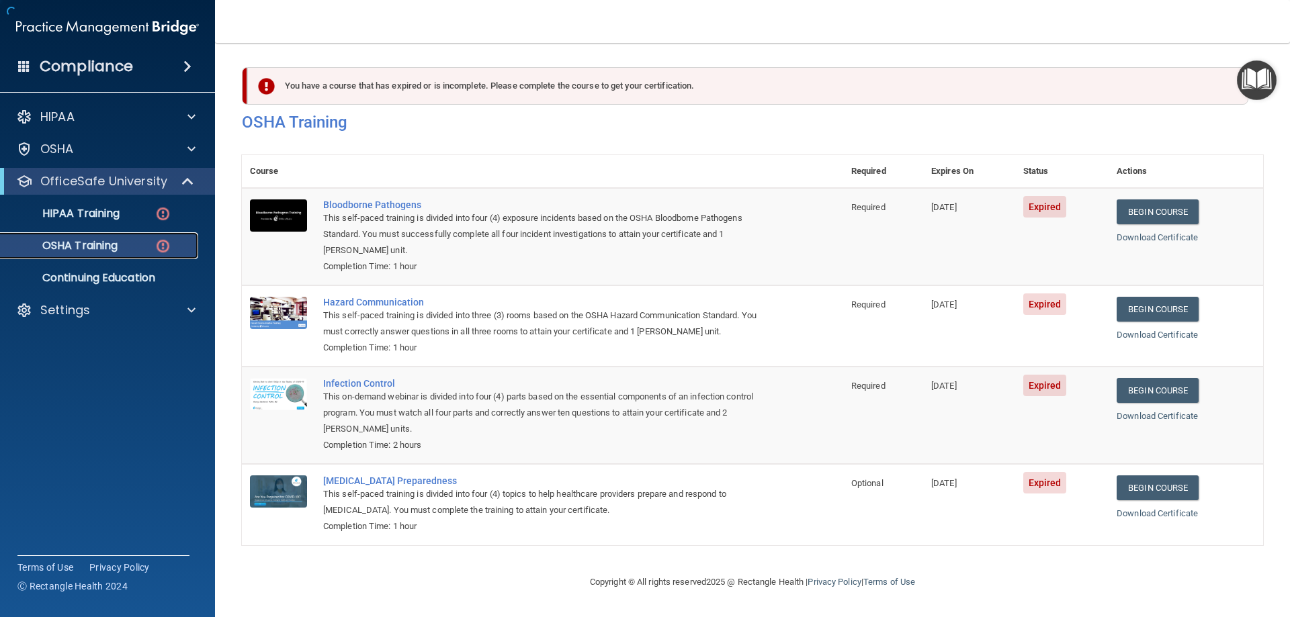
scroll to position [1, 0]
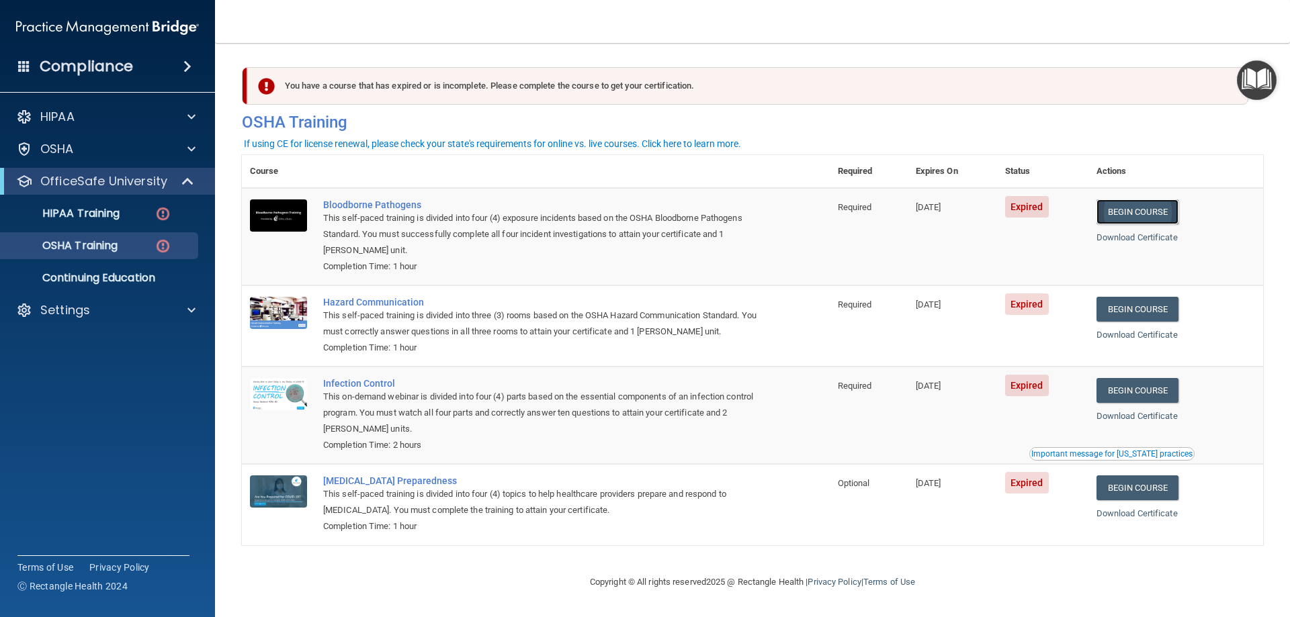
click at [1127, 202] on link "Begin Course" at bounding box center [1138, 212] width 82 height 25
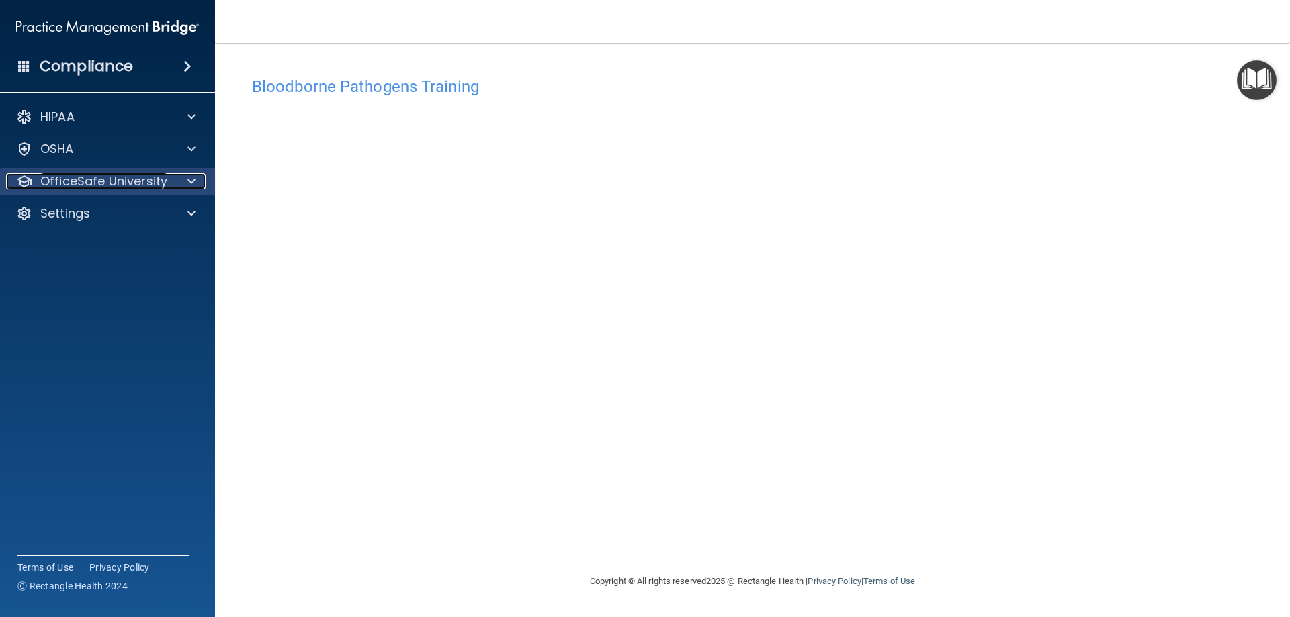
click at [196, 188] on div at bounding box center [190, 181] width 34 height 16
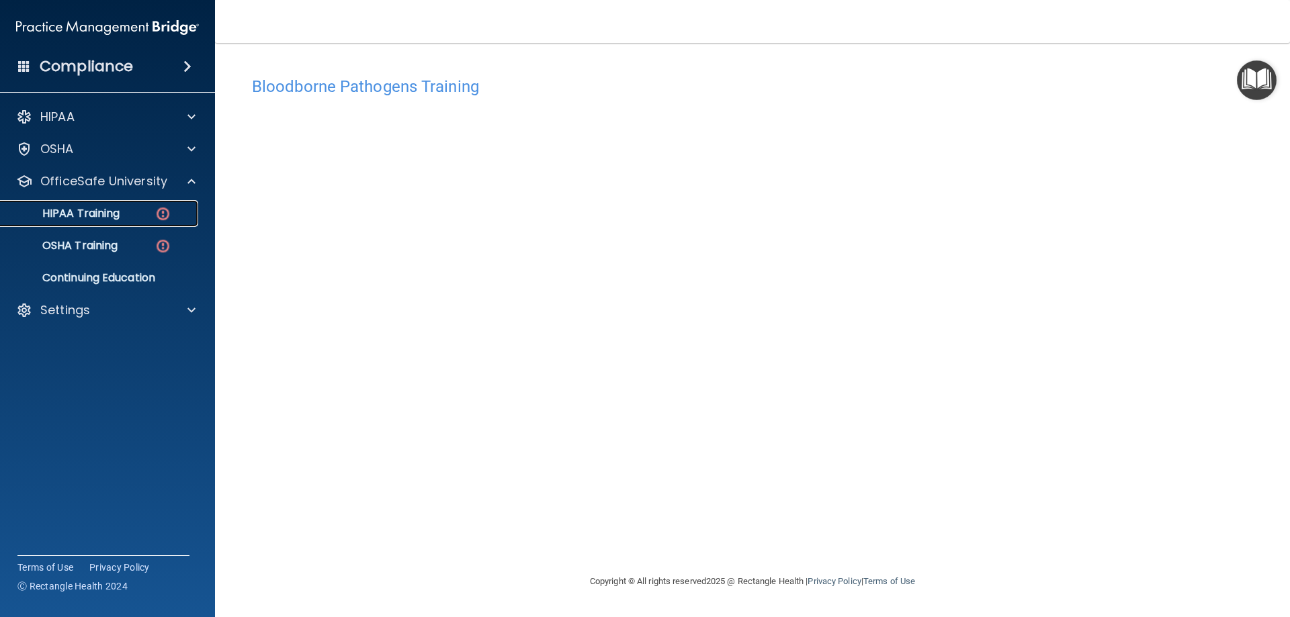
click at [163, 211] on img at bounding box center [163, 214] width 17 height 17
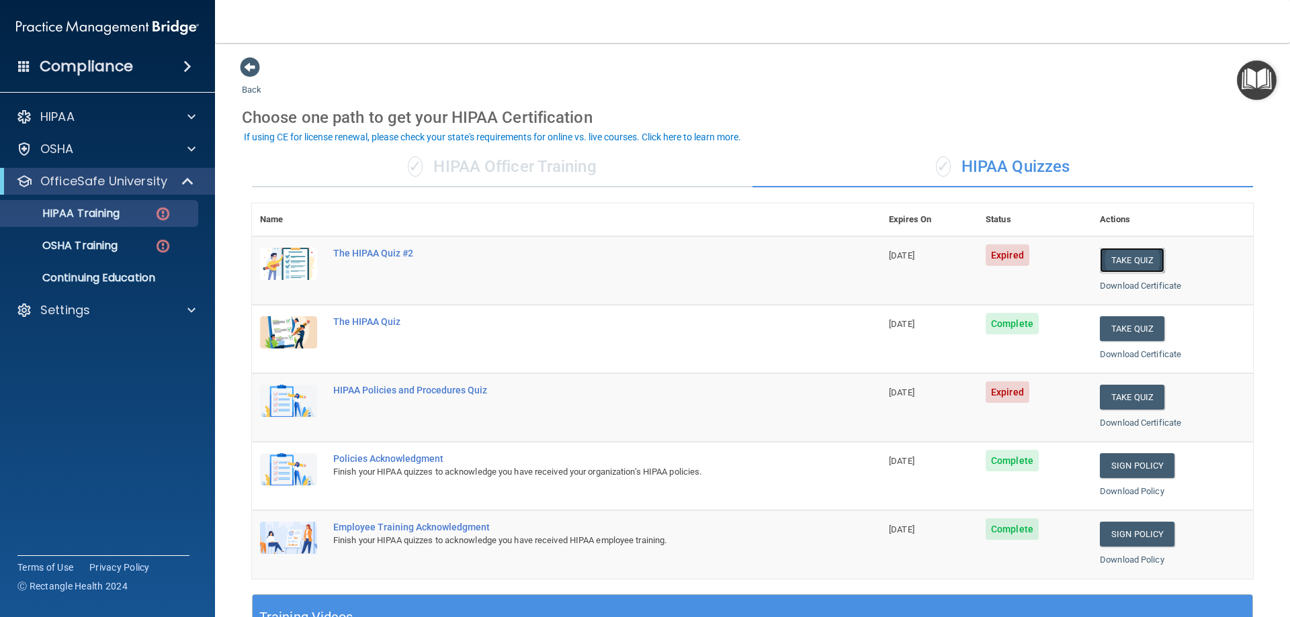
click at [1103, 266] on button "Take Quiz" at bounding box center [1132, 260] width 65 height 25
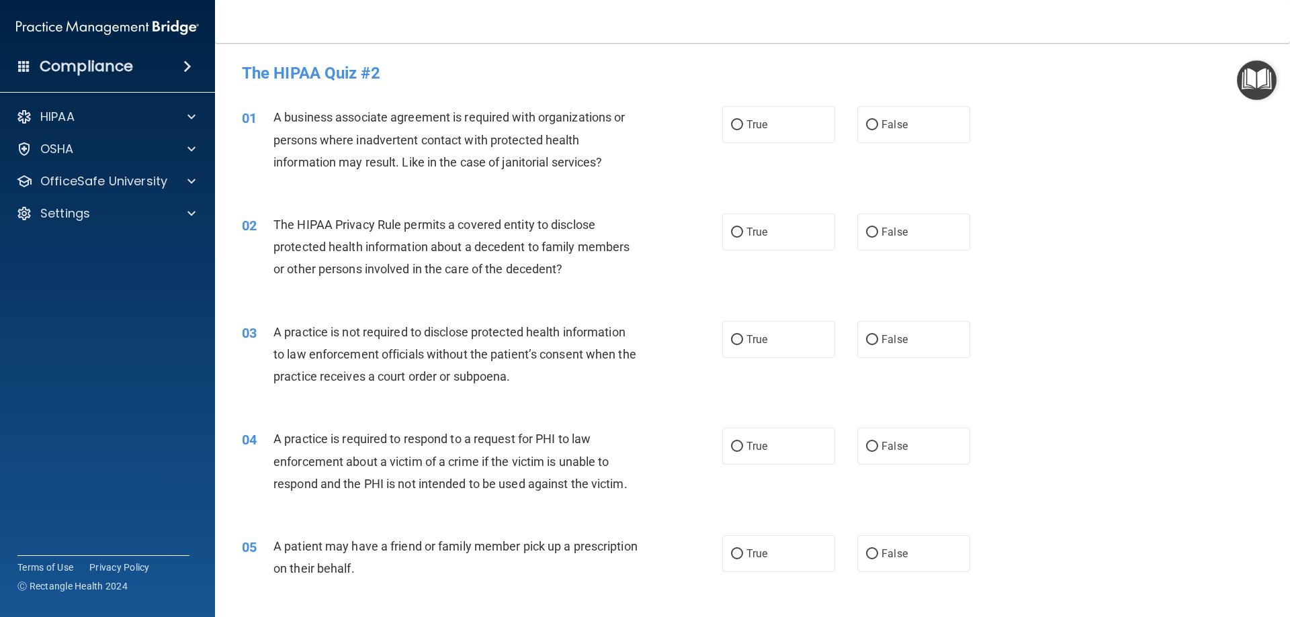
click at [278, 122] on span "A business associate agreement is required with organizations or persons where …" at bounding box center [448, 139] width 351 height 58
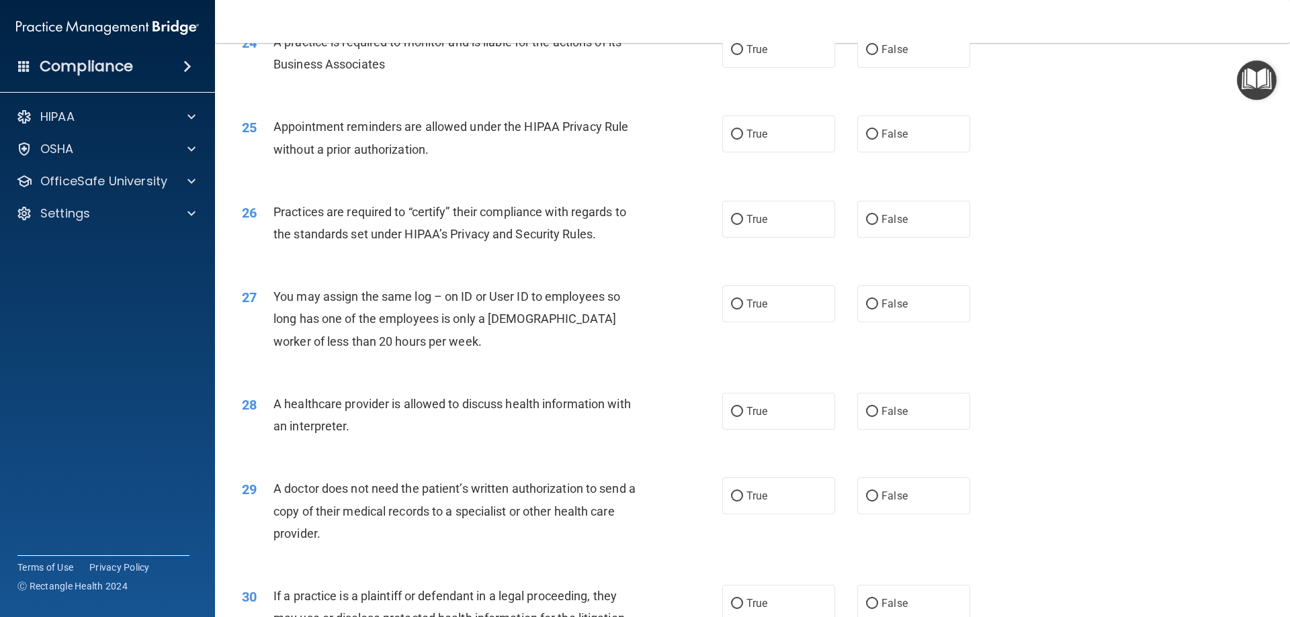
scroll to position [2510, 0]
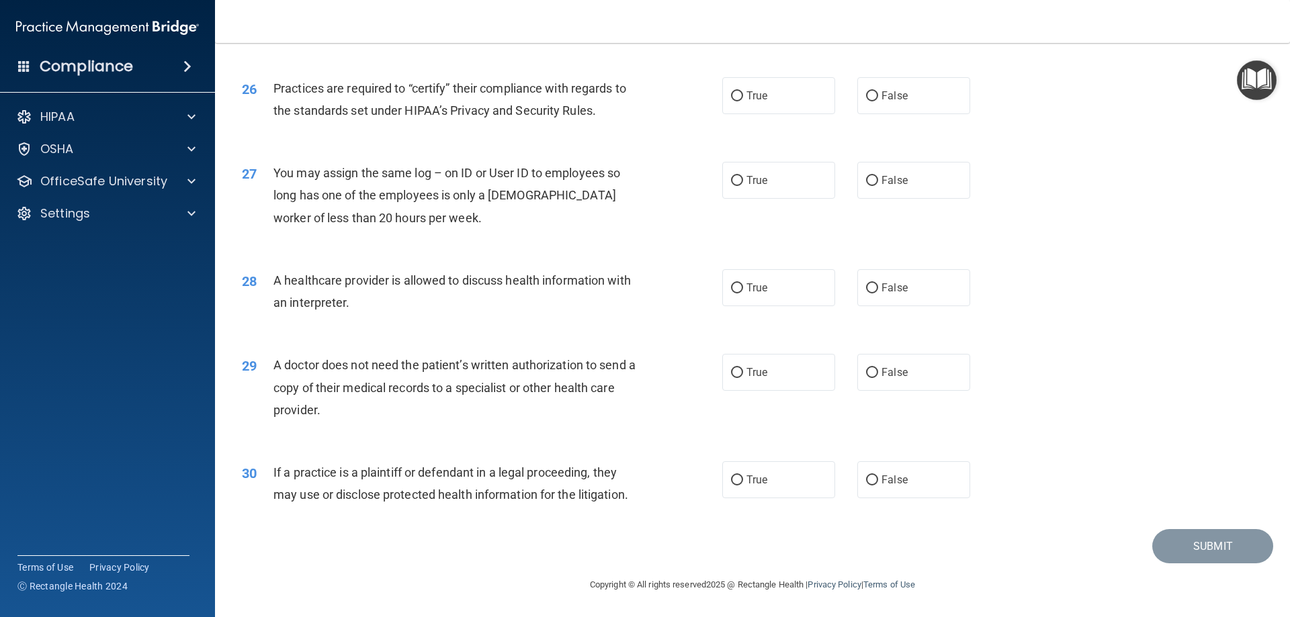
click at [325, 497] on span "If a practice is a plaintiff or defendant in a legal proceeding, they may use o…" at bounding box center [450, 484] width 355 height 36
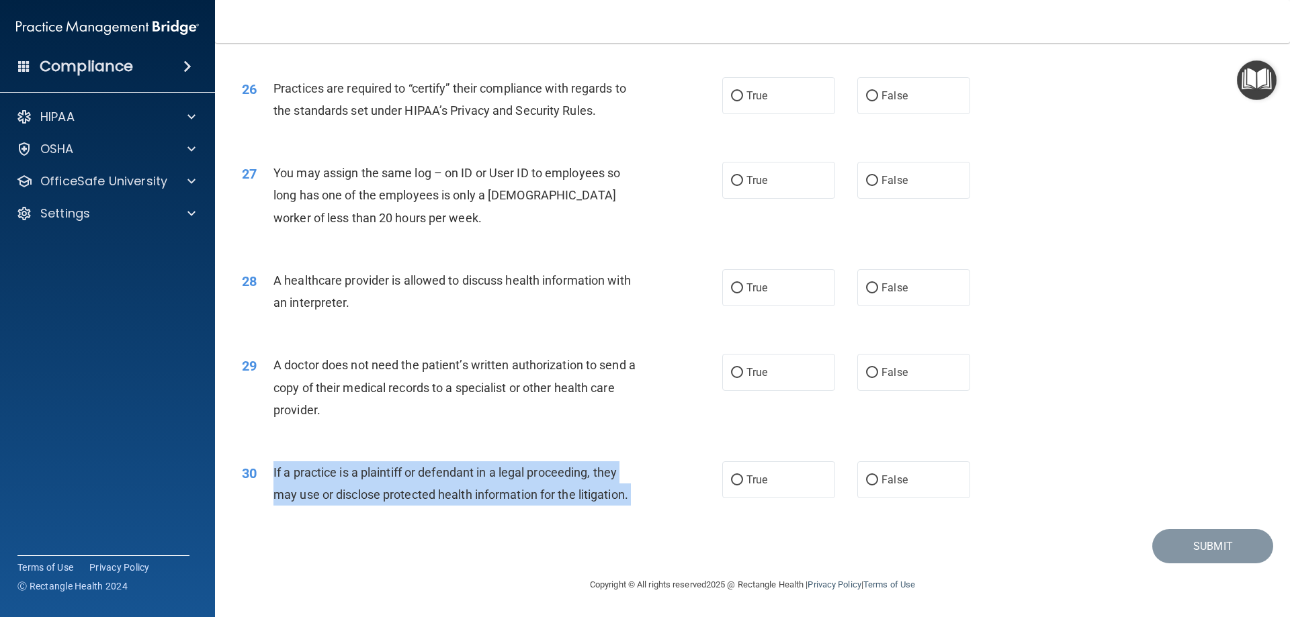
click at [325, 497] on span "If a practice is a plaintiff or defendant in a legal proceeding, they may use o…" at bounding box center [450, 484] width 355 height 36
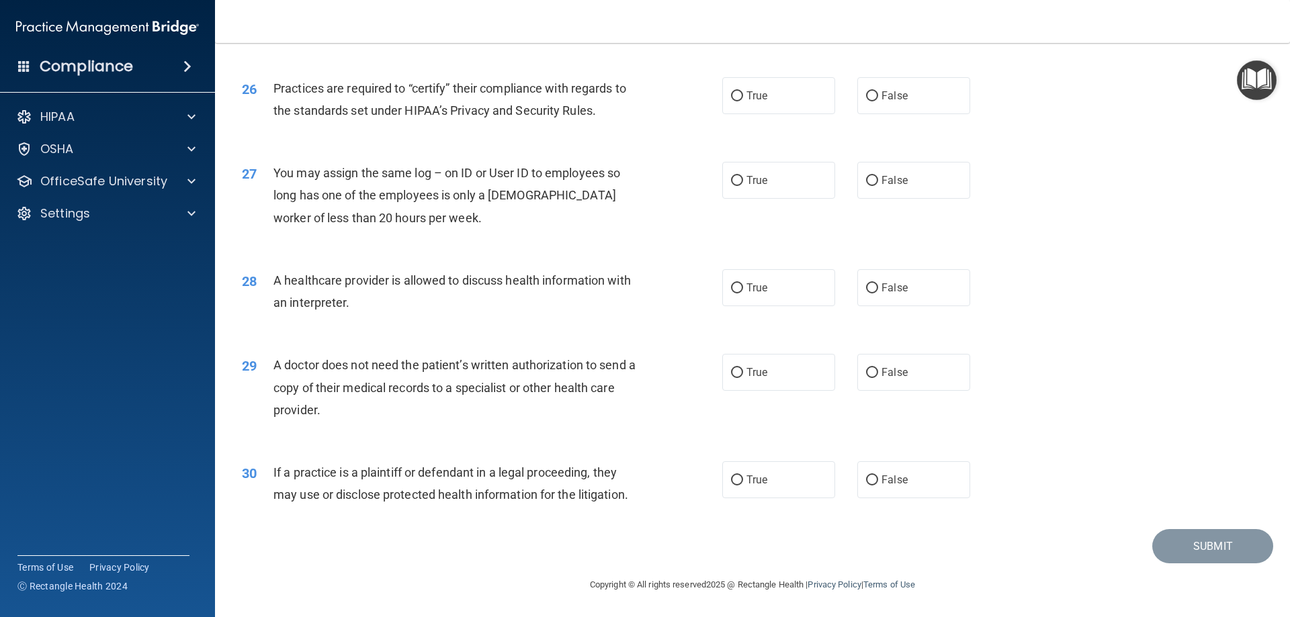
click at [763, 452] on div "30 If a practice is a plaintiff or defendant in a legal proceeding, they may us…" at bounding box center [752, 487] width 1041 height 85
drag, startPoint x: 753, startPoint y: 467, endPoint x: 613, endPoint y: 429, distance: 145.4
click at [753, 470] on label "True" at bounding box center [778, 480] width 113 height 37
click at [743, 476] on input "True" at bounding box center [737, 481] width 12 height 10
radio input "true"
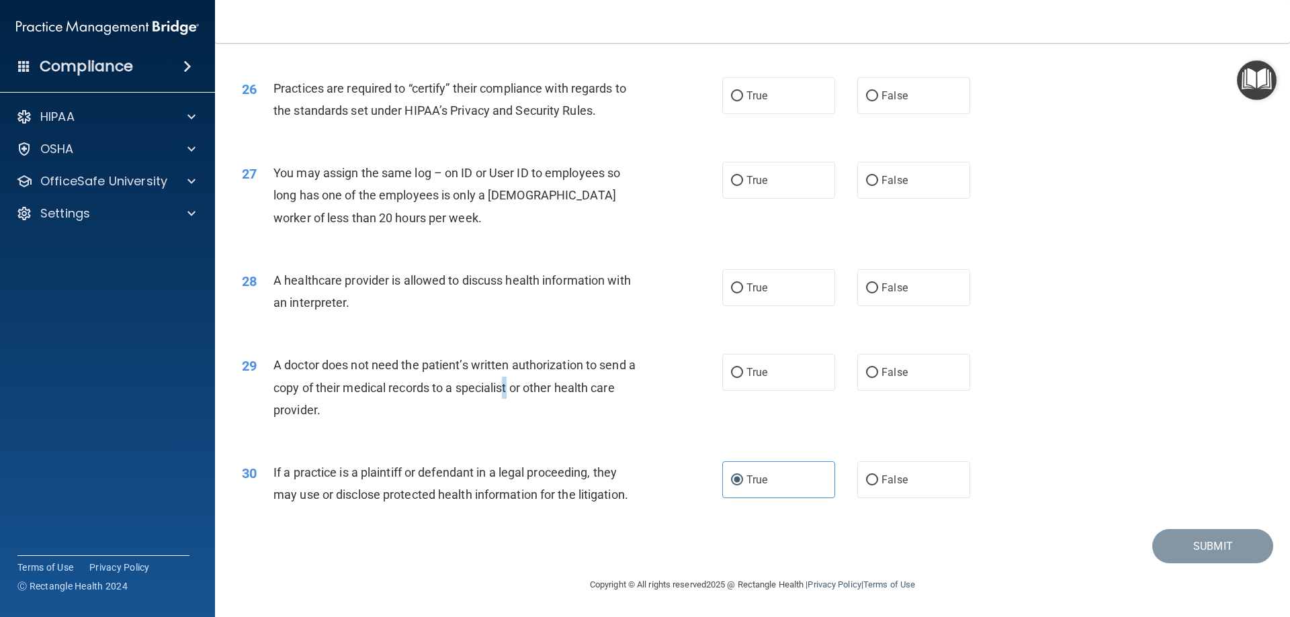
click at [511, 386] on span "A doctor does not need the patient’s written authorization to send a copy of th…" at bounding box center [454, 387] width 362 height 58
click at [515, 386] on span "A doctor does not need the patient’s written authorization to send a copy of th…" at bounding box center [454, 387] width 362 height 58
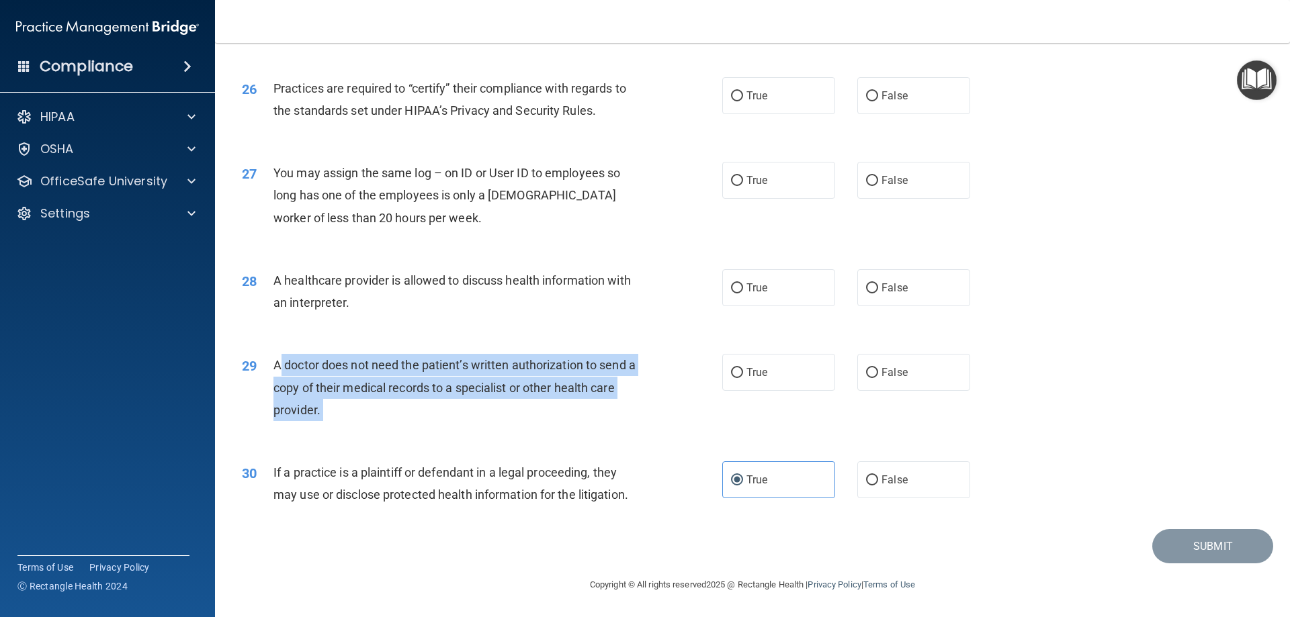
click at [515, 386] on span "A doctor does not need the patient’s written authorization to send a copy of th…" at bounding box center [454, 387] width 362 height 58
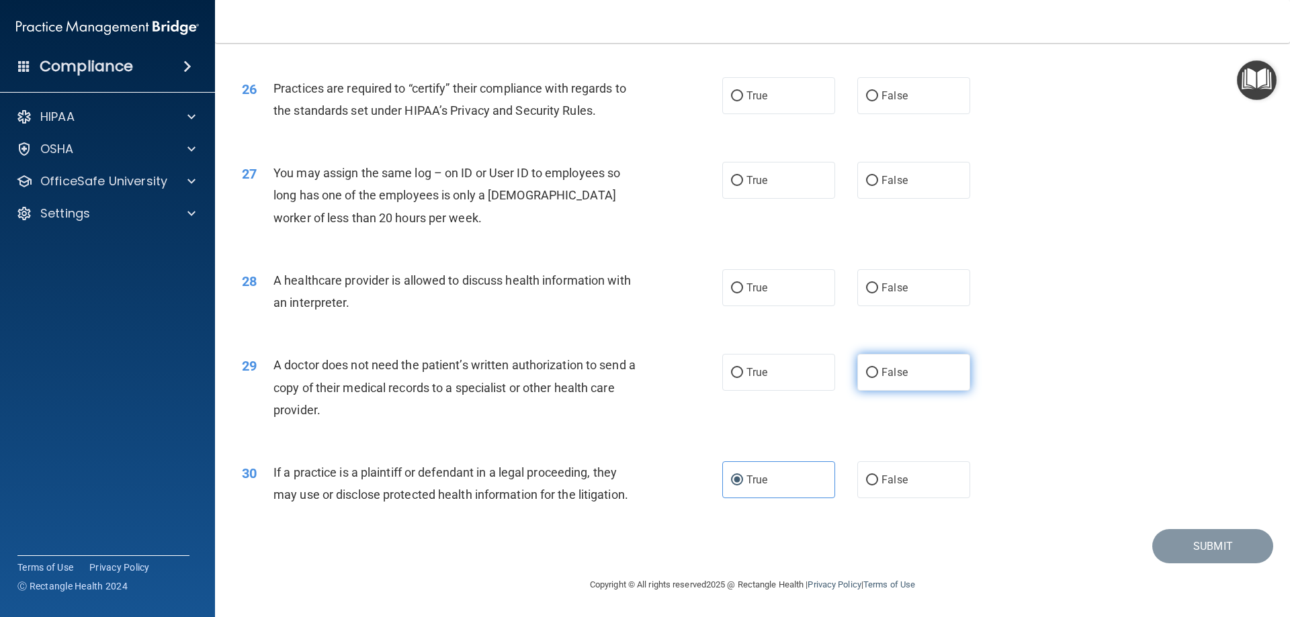
click at [898, 382] on label "False" at bounding box center [913, 372] width 113 height 37
click at [878, 378] on input "False" at bounding box center [872, 373] width 12 height 10
radio input "true"
click at [497, 288] on div "A healthcare provider is allowed to discuss health information with an interpre…" at bounding box center [461, 291] width 376 height 44
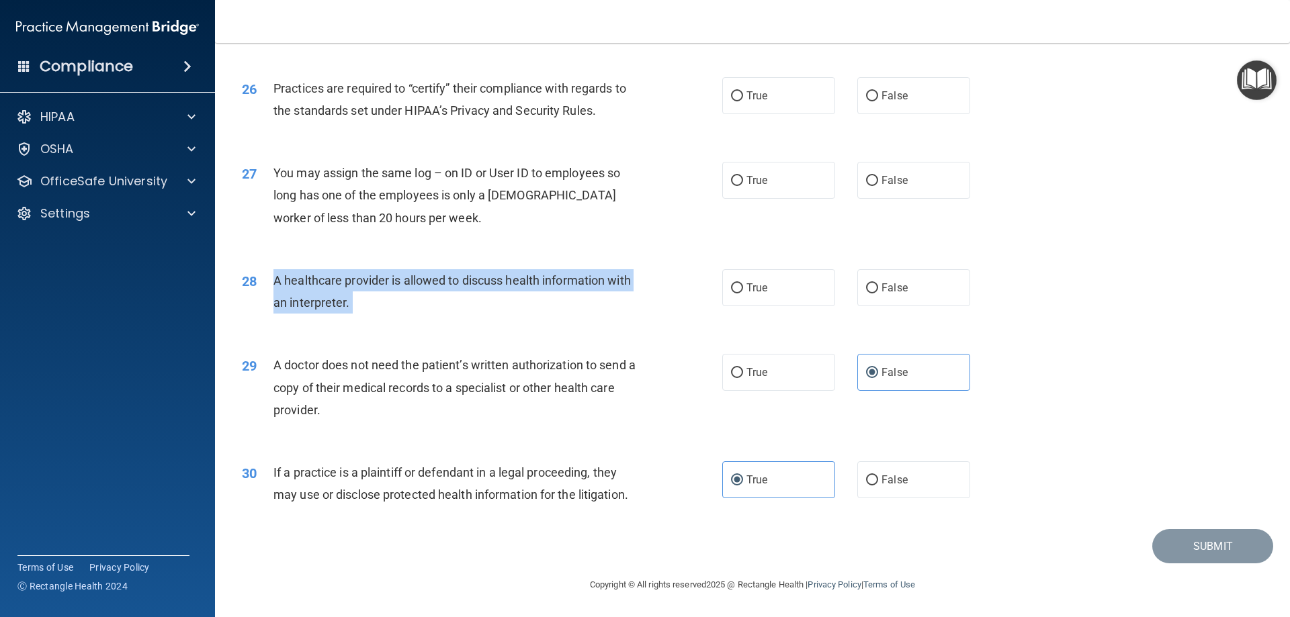
click at [497, 288] on div "A healthcare provider is allowed to discuss health information with an interpre…" at bounding box center [461, 291] width 376 height 44
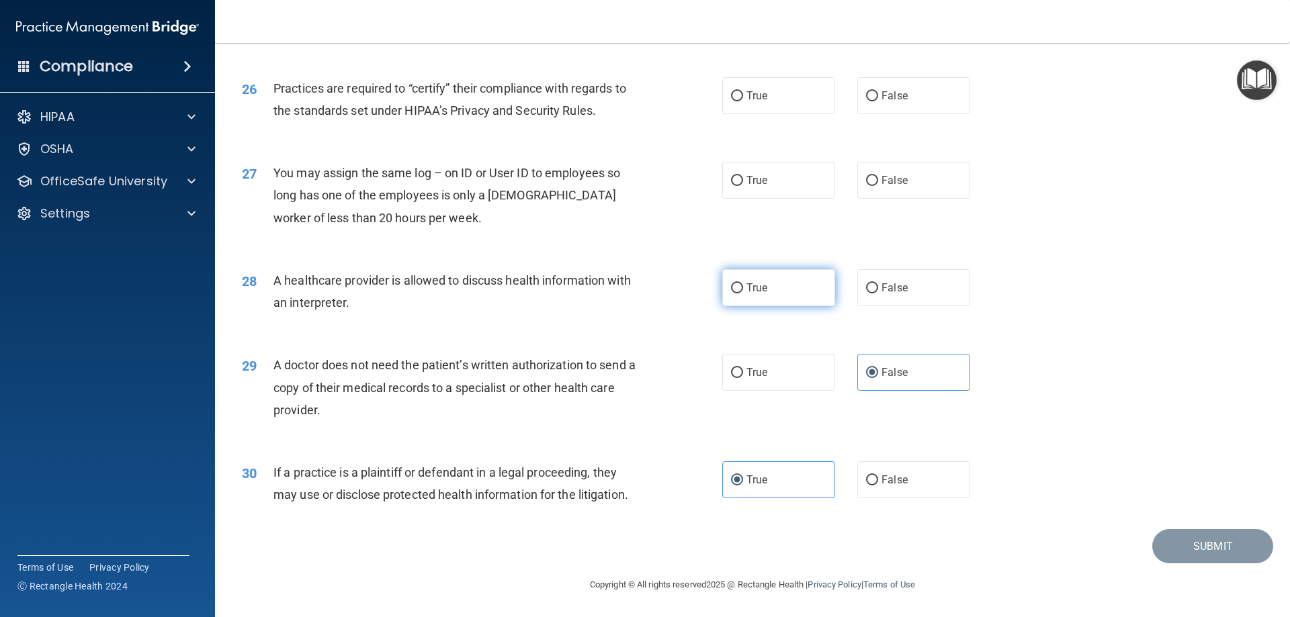
click at [789, 279] on label "True" at bounding box center [778, 287] width 113 height 37
click at [743, 284] on input "True" at bounding box center [737, 289] width 12 height 10
radio input "true"
click at [435, 218] on div "You may assign the same log – on ID or User ID to employees so long has one of …" at bounding box center [461, 195] width 376 height 67
click at [434, 216] on div "You may assign the same log – on ID or User ID to employees so long has one of …" at bounding box center [461, 195] width 376 height 67
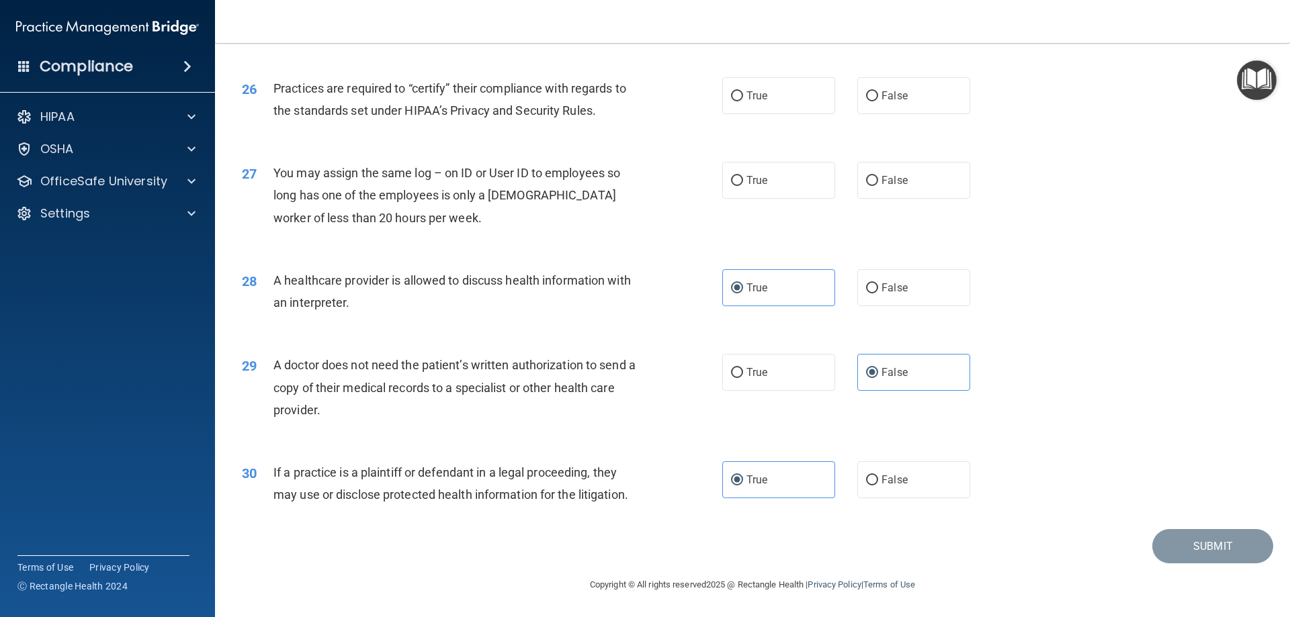
click at [431, 194] on span "You may assign the same log – on ID or User ID to employees so long has one of …" at bounding box center [446, 195] width 347 height 58
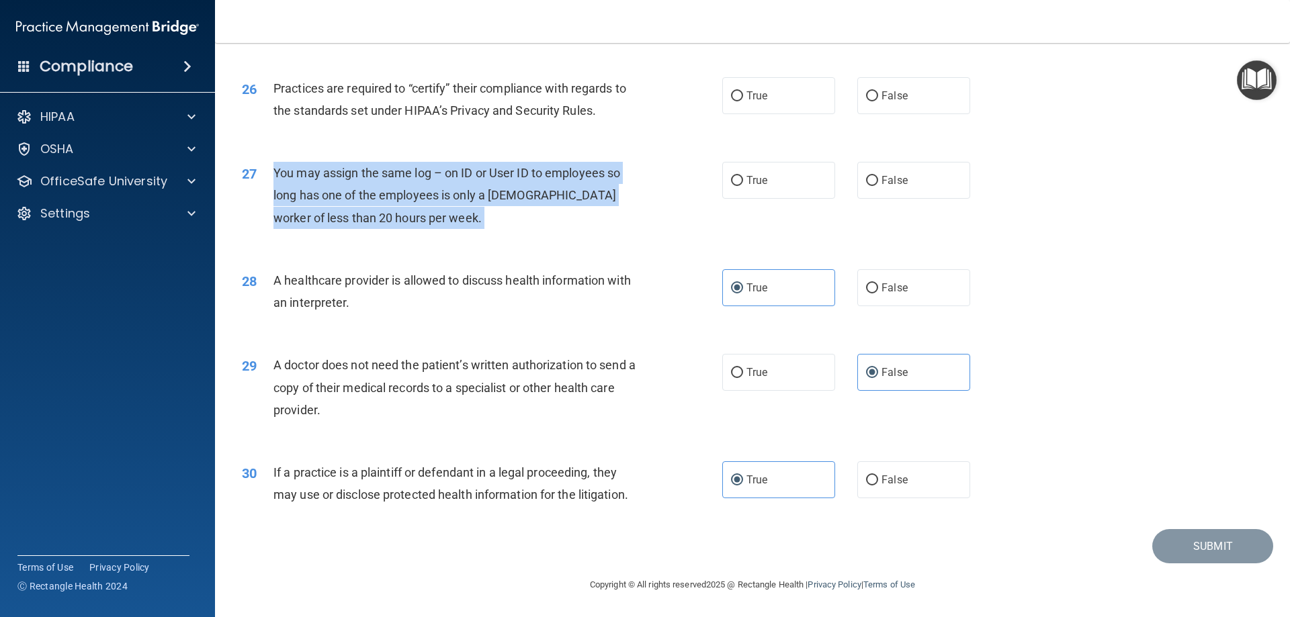
click at [431, 194] on span "You may assign the same log – on ID or User ID to employees so long has one of …" at bounding box center [446, 195] width 347 height 58
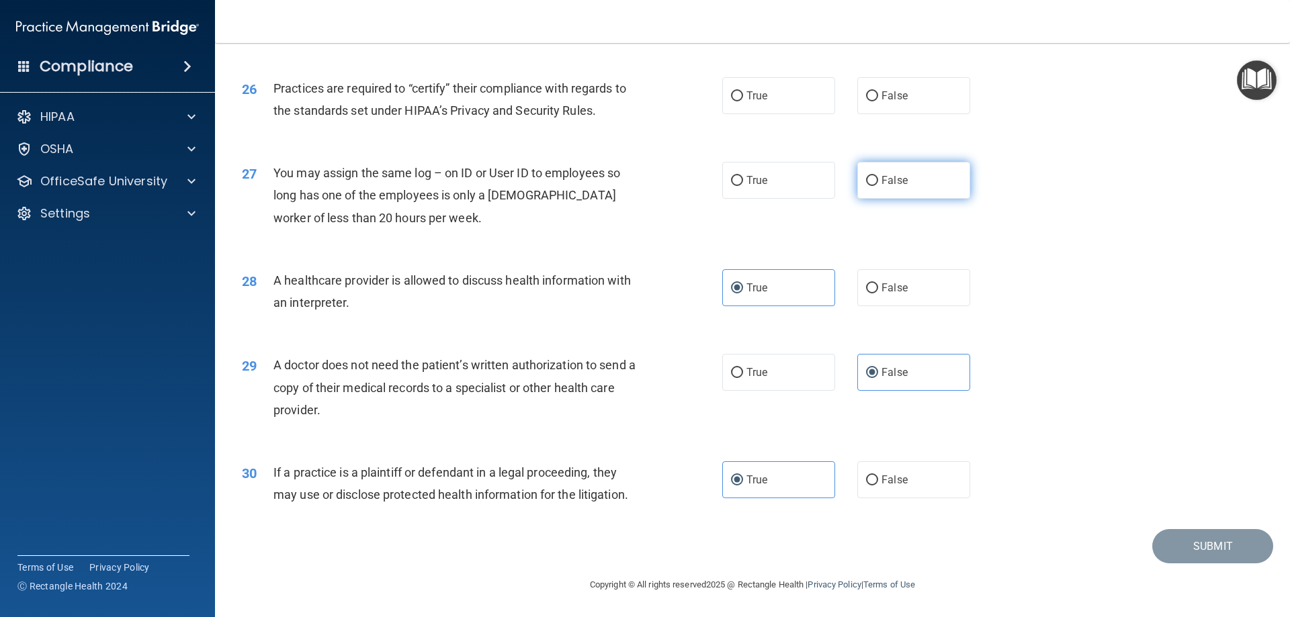
click at [861, 187] on label "False" at bounding box center [913, 180] width 113 height 37
click at [866, 186] on input "False" at bounding box center [872, 181] width 12 height 10
radio input "true"
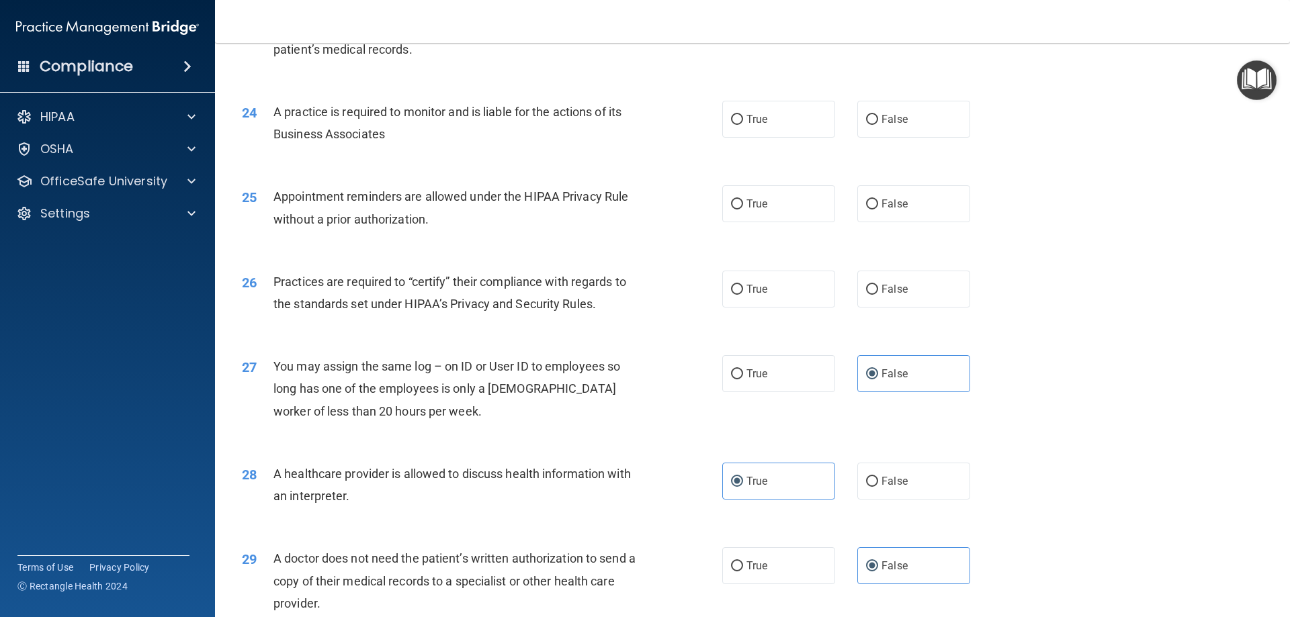
scroll to position [2309, 0]
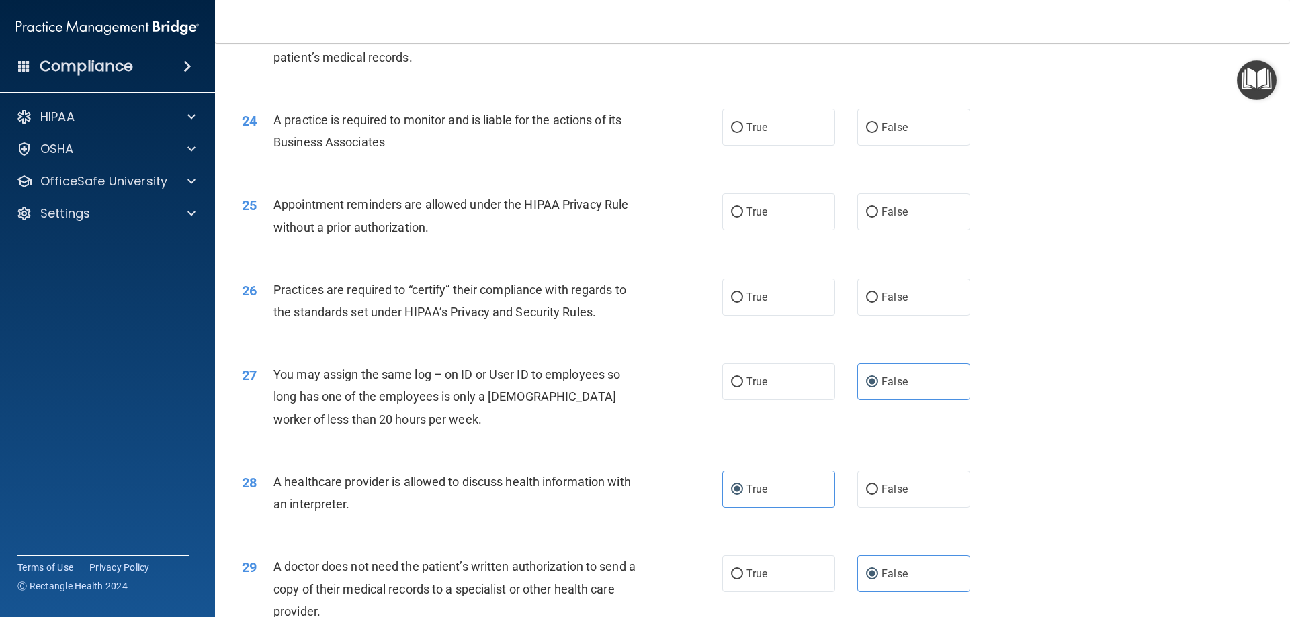
click at [419, 323] on div "Practices are required to “certify” their compliance with regards to the standa…" at bounding box center [461, 301] width 376 height 44
click at [405, 300] on div "Practices are required to “certify” their compliance with regards to the standa…" at bounding box center [461, 301] width 376 height 44
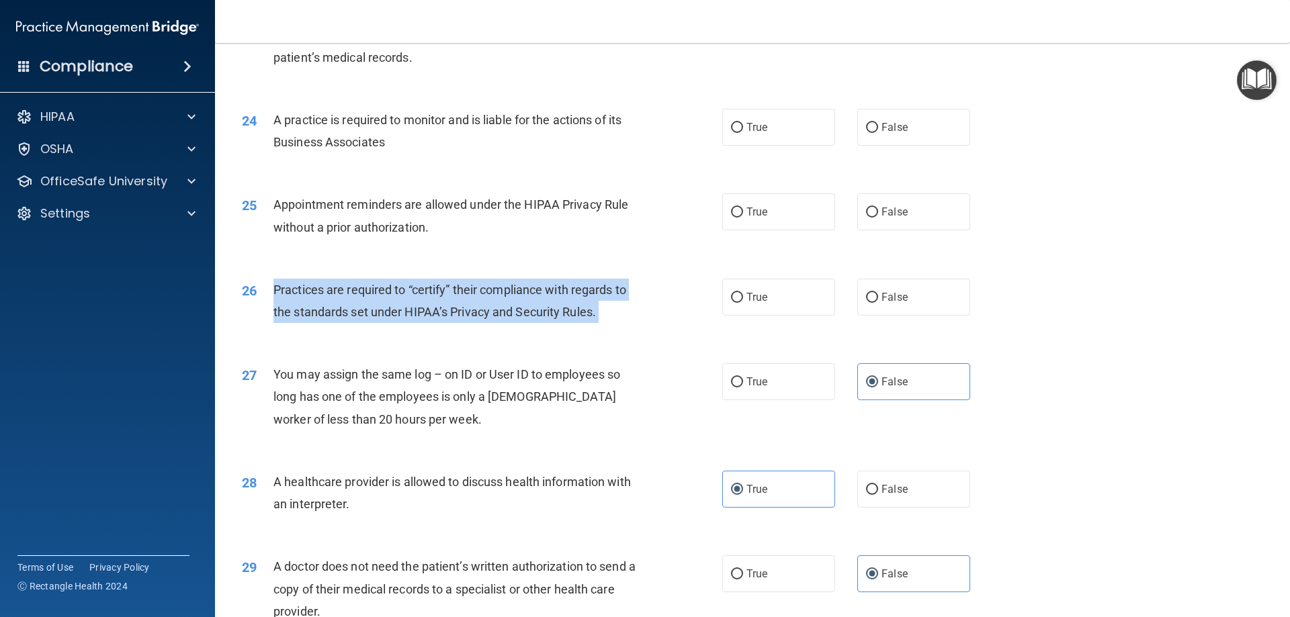
click at [405, 300] on div "Practices are required to “certify” their compliance with regards to the standa…" at bounding box center [461, 301] width 376 height 44
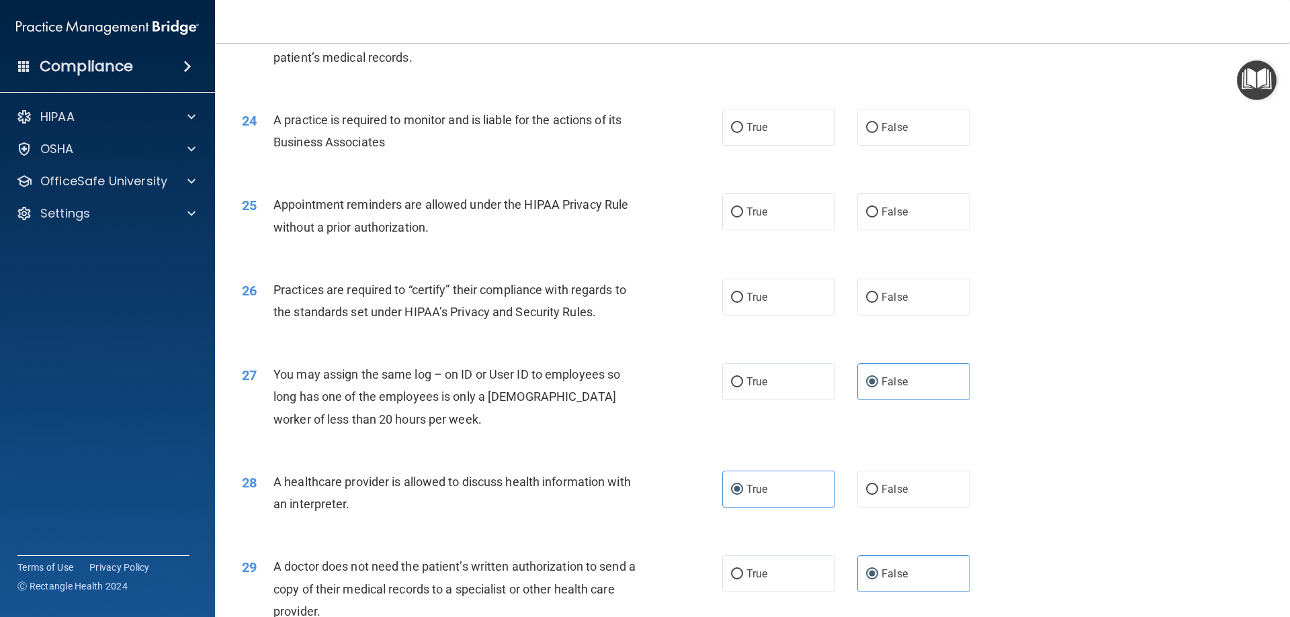
click at [342, 200] on span "Appointment reminders are allowed under the HIPAA Privacy Rule without a prior …" at bounding box center [450, 216] width 355 height 36
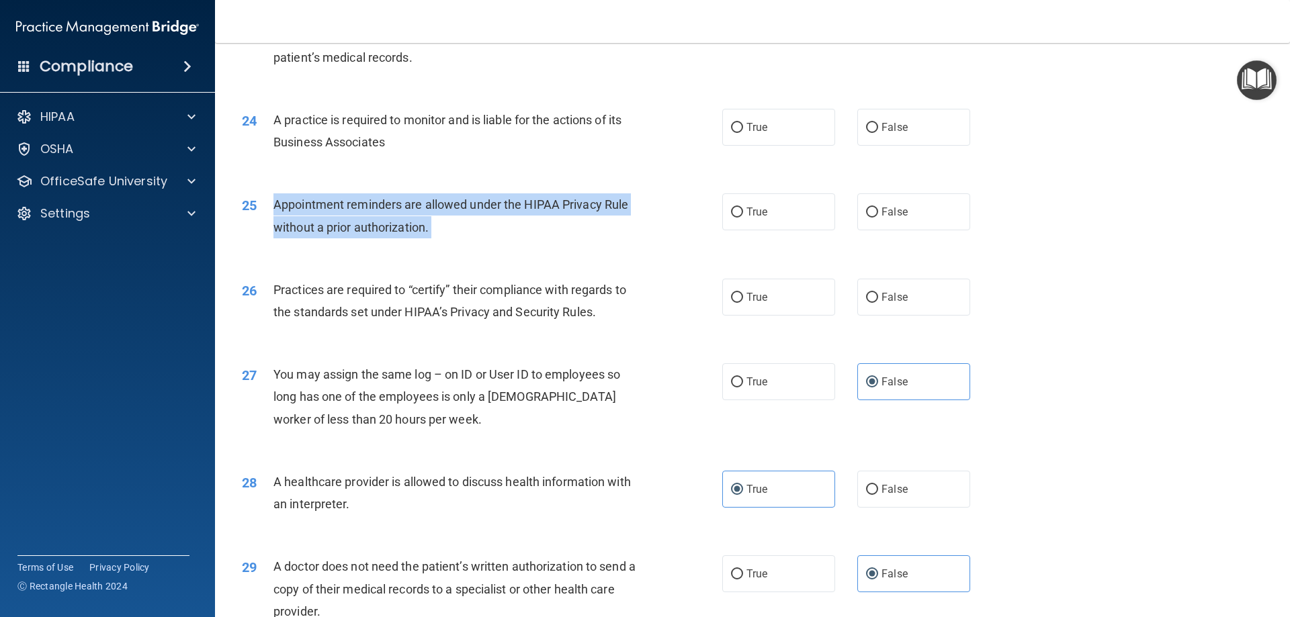
click at [342, 200] on span "Appointment reminders are allowed under the HIPAA Privacy Rule without a prior …" at bounding box center [450, 216] width 355 height 36
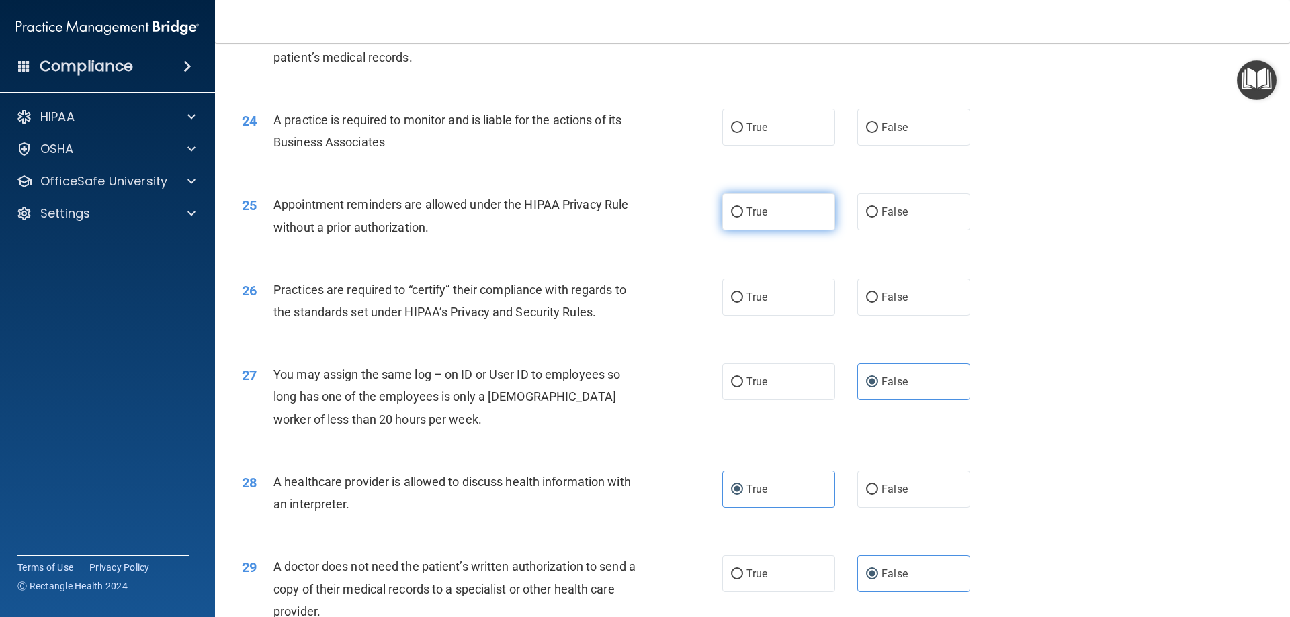
drag, startPoint x: 794, startPoint y: 230, endPoint x: 756, endPoint y: 234, distance: 38.5
click at [794, 230] on label "True" at bounding box center [778, 212] width 113 height 37
click at [743, 218] on input "True" at bounding box center [737, 213] width 12 height 10
radio input "true"
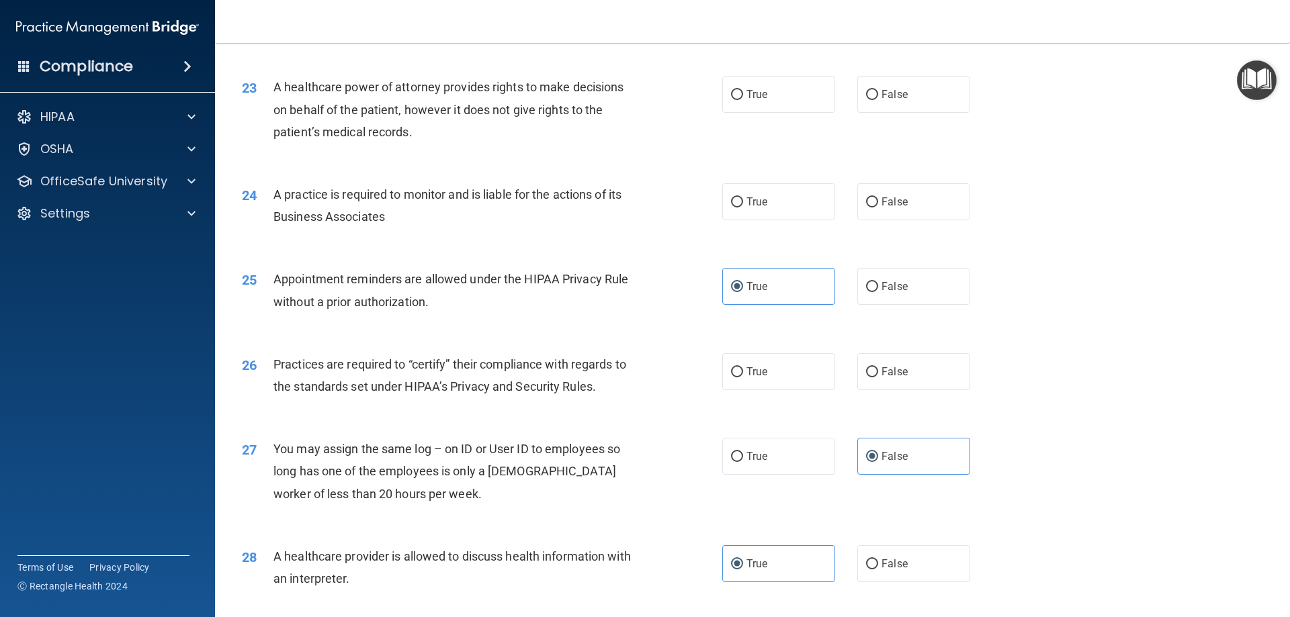
scroll to position [2174, 0]
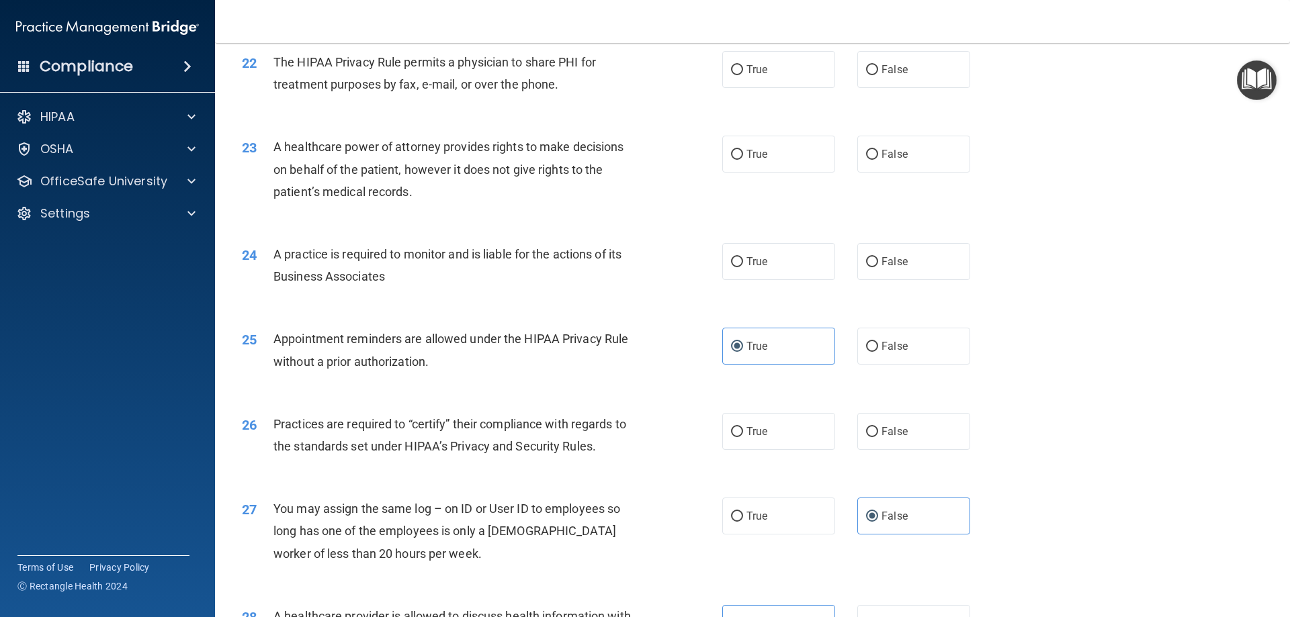
click at [390, 264] on div "A practice is required to monitor and is liable for the actions of its Business…" at bounding box center [461, 265] width 376 height 44
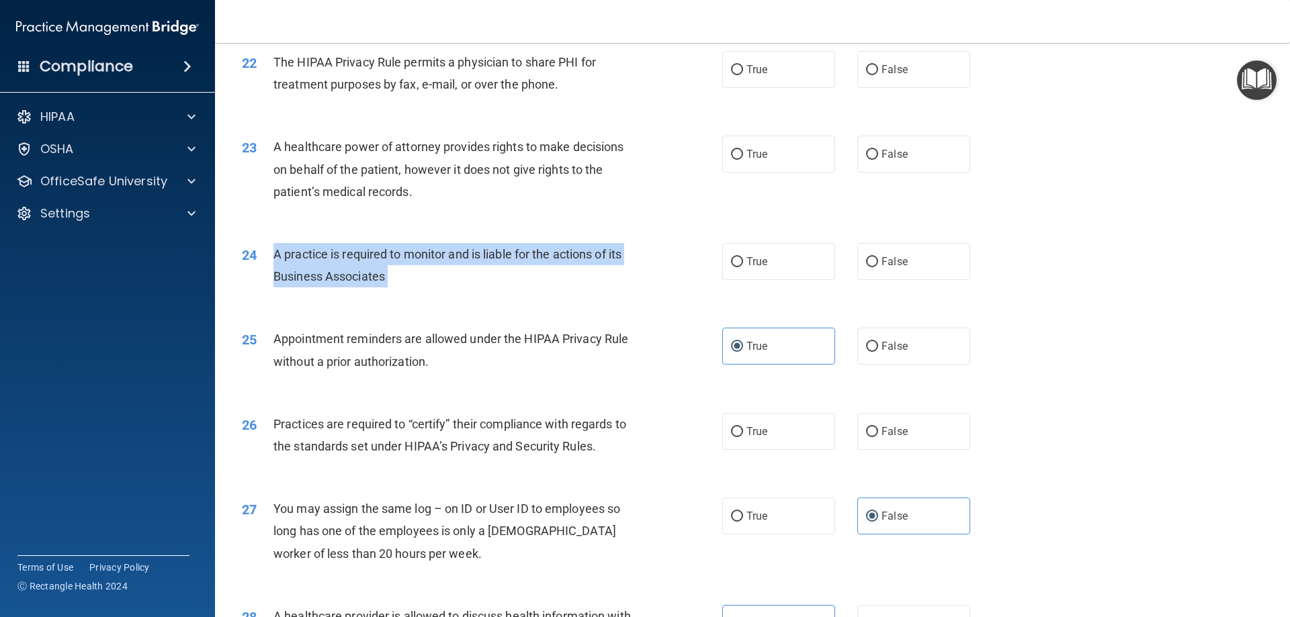
click at [390, 264] on div "A practice is required to monitor and is liable for the actions of its Business…" at bounding box center [461, 265] width 376 height 44
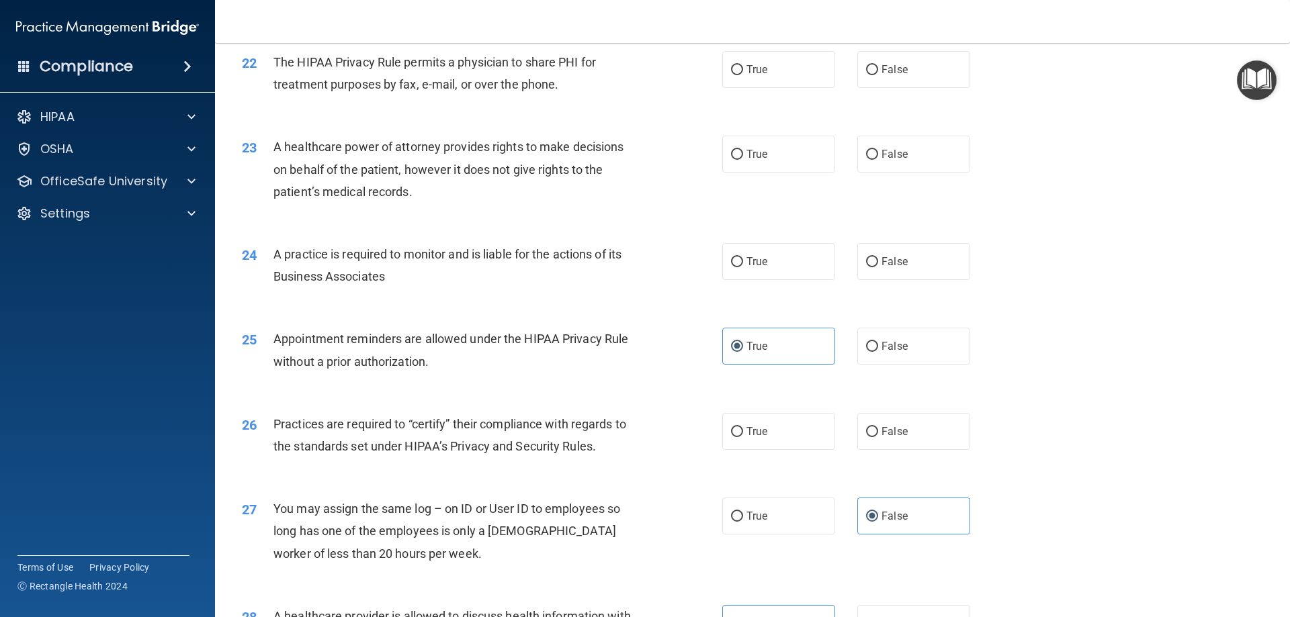
drag, startPoint x: 912, startPoint y: 275, endPoint x: 923, endPoint y: 283, distance: 12.9
click at [912, 274] on label "False" at bounding box center [913, 261] width 113 height 37
click at [878, 267] on input "False" at bounding box center [872, 262] width 12 height 10
radio input "true"
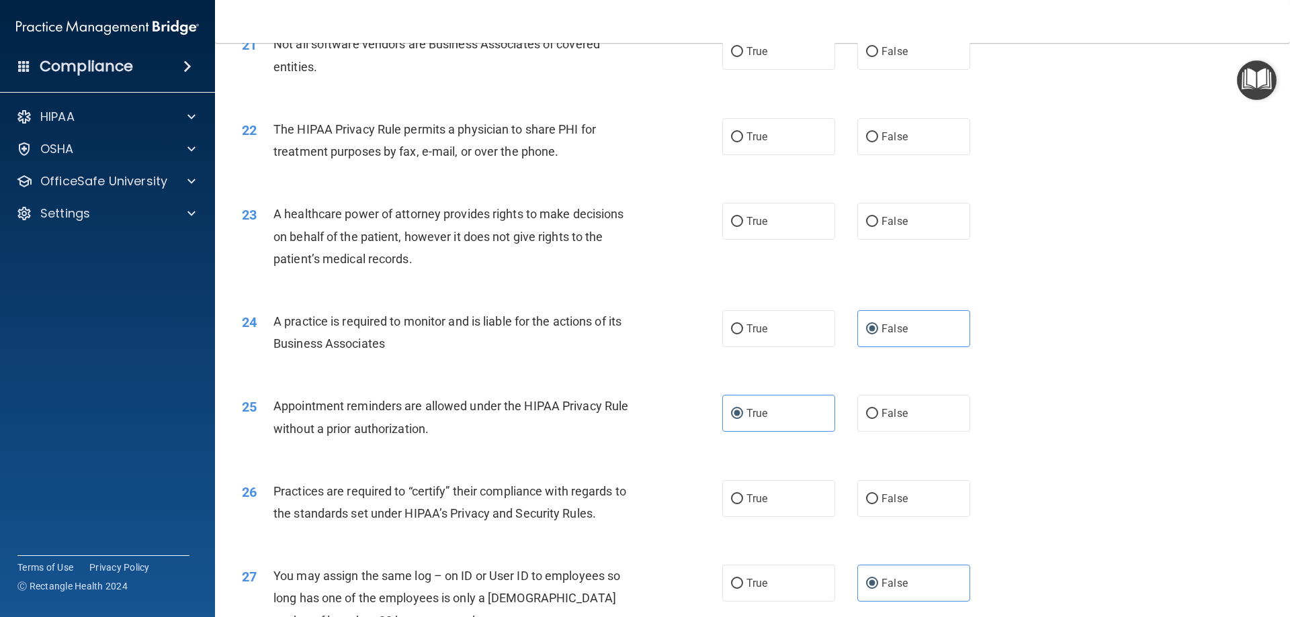
click at [351, 230] on span "A healthcare power of attorney provides rights to make decisions on behalf of t…" at bounding box center [448, 236] width 350 height 58
click at [350, 229] on span "A healthcare power of attorney provides rights to make decisions on behalf of t…" at bounding box center [448, 236] width 350 height 58
click at [350, 228] on span "A healthcare power of attorney provides rights to make decisions on behalf of t…" at bounding box center [448, 236] width 350 height 58
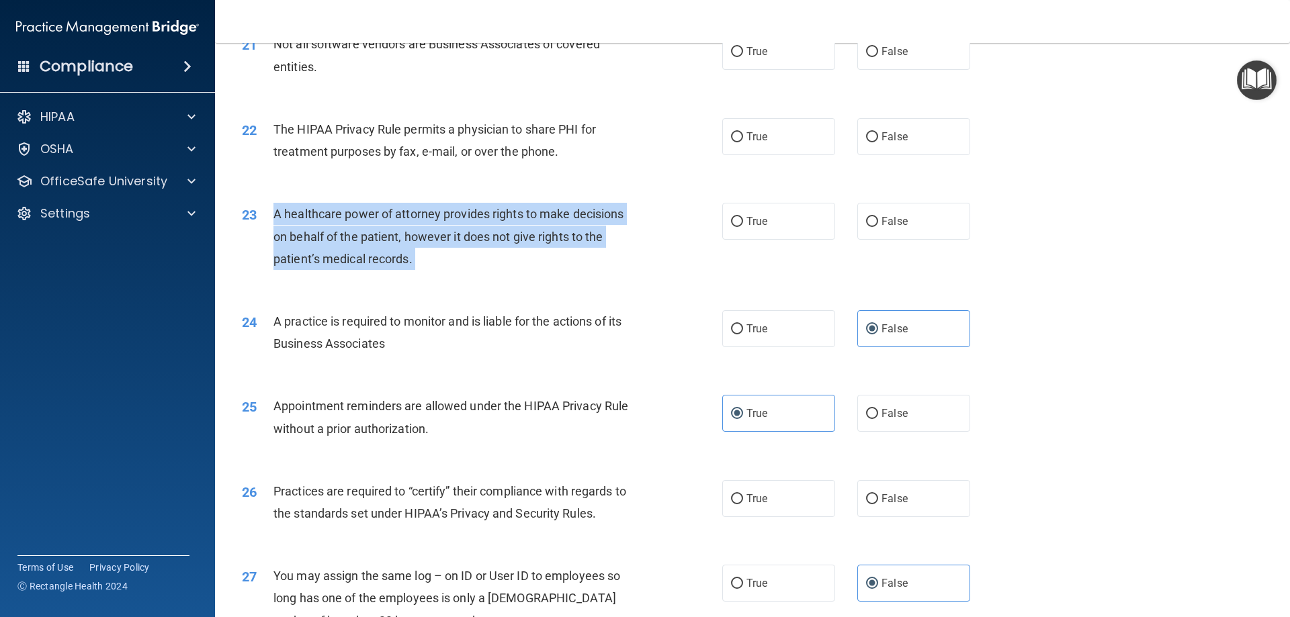
drag, startPoint x: 350, startPoint y: 228, endPoint x: 377, endPoint y: 229, distance: 26.9
click at [365, 230] on span "A healthcare power of attorney provides rights to make decisions on behalf of t…" at bounding box center [448, 236] width 350 height 58
click at [377, 228] on span "A healthcare power of attorney provides rights to make decisions on behalf of t…" at bounding box center [448, 236] width 350 height 58
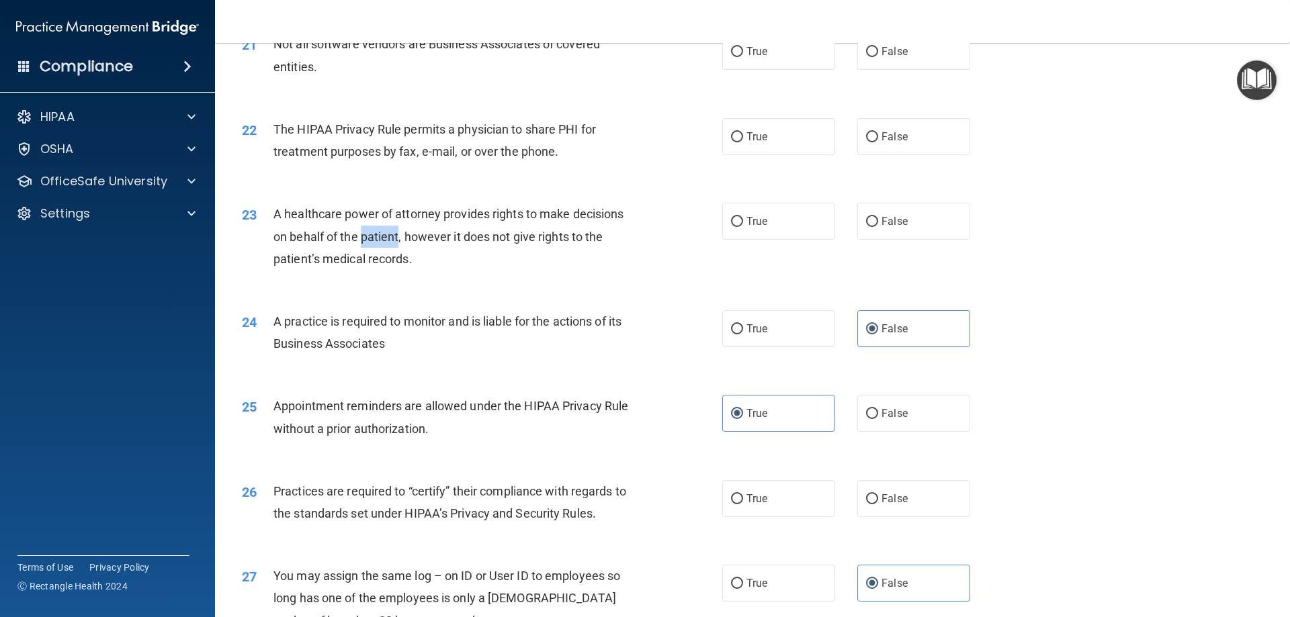
click at [377, 228] on span "A healthcare power of attorney provides rights to make decisions on behalf of t…" at bounding box center [448, 236] width 350 height 58
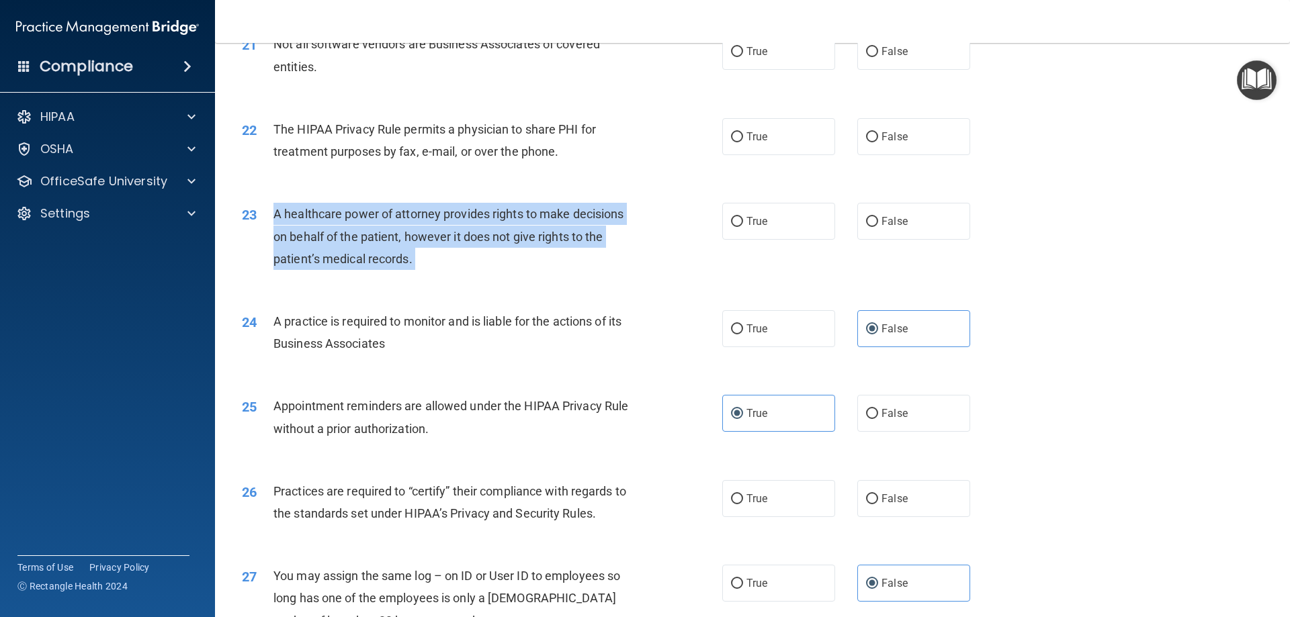
click at [377, 228] on span "A healthcare power of attorney provides rights to make decisions on behalf of t…" at bounding box center [448, 236] width 350 height 58
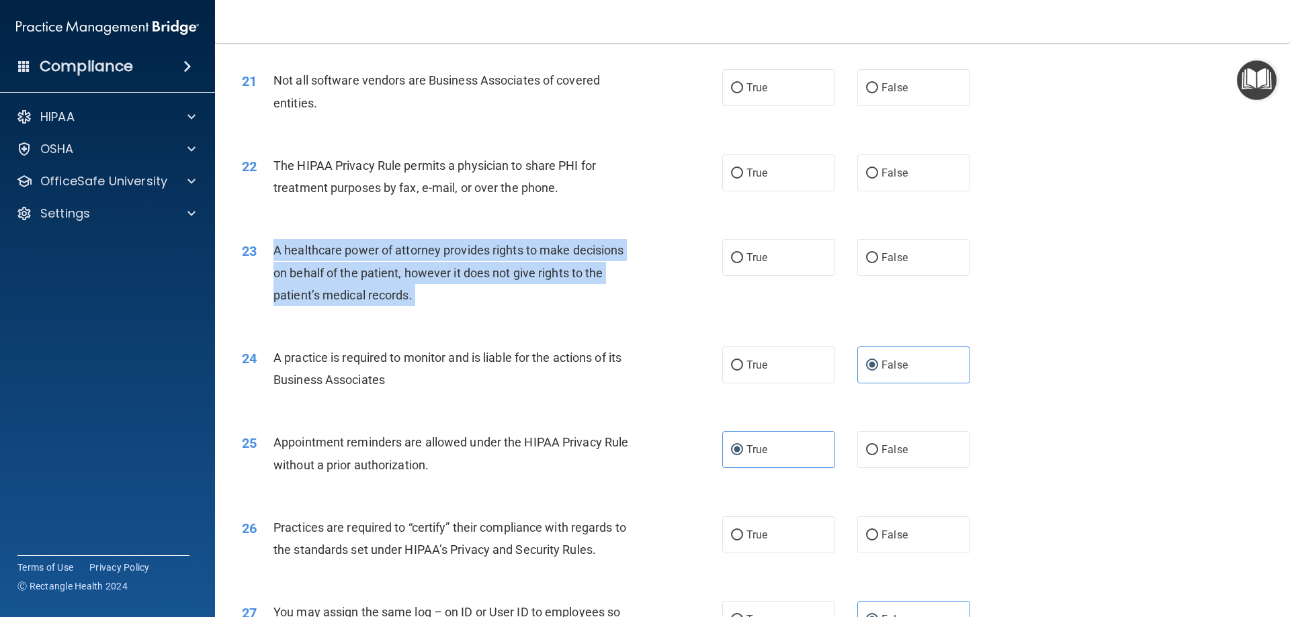
scroll to position [2040, 0]
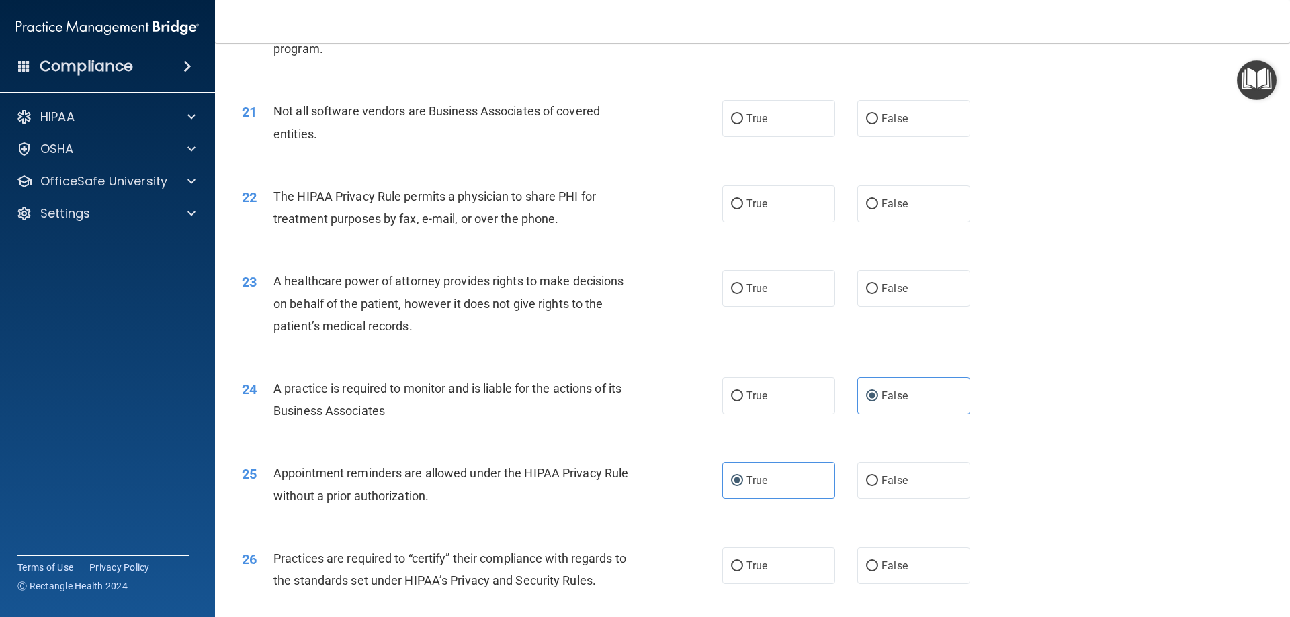
click at [419, 201] on span "The HIPAA Privacy Rule permits a physician to share PHI for treatment purposes …" at bounding box center [434, 207] width 323 height 36
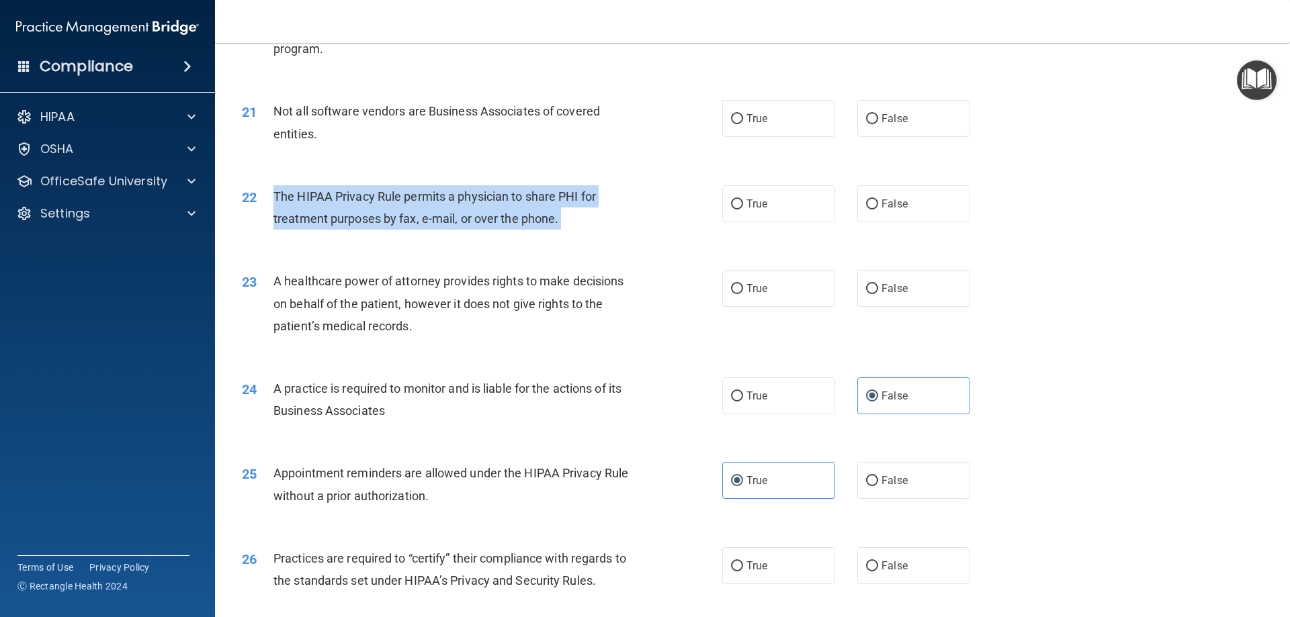
click at [419, 201] on span "The HIPAA Privacy Rule permits a physician to share PHI for treatment purposes …" at bounding box center [434, 207] width 323 height 36
click at [734, 202] on input "True" at bounding box center [737, 205] width 12 height 10
radio input "true"
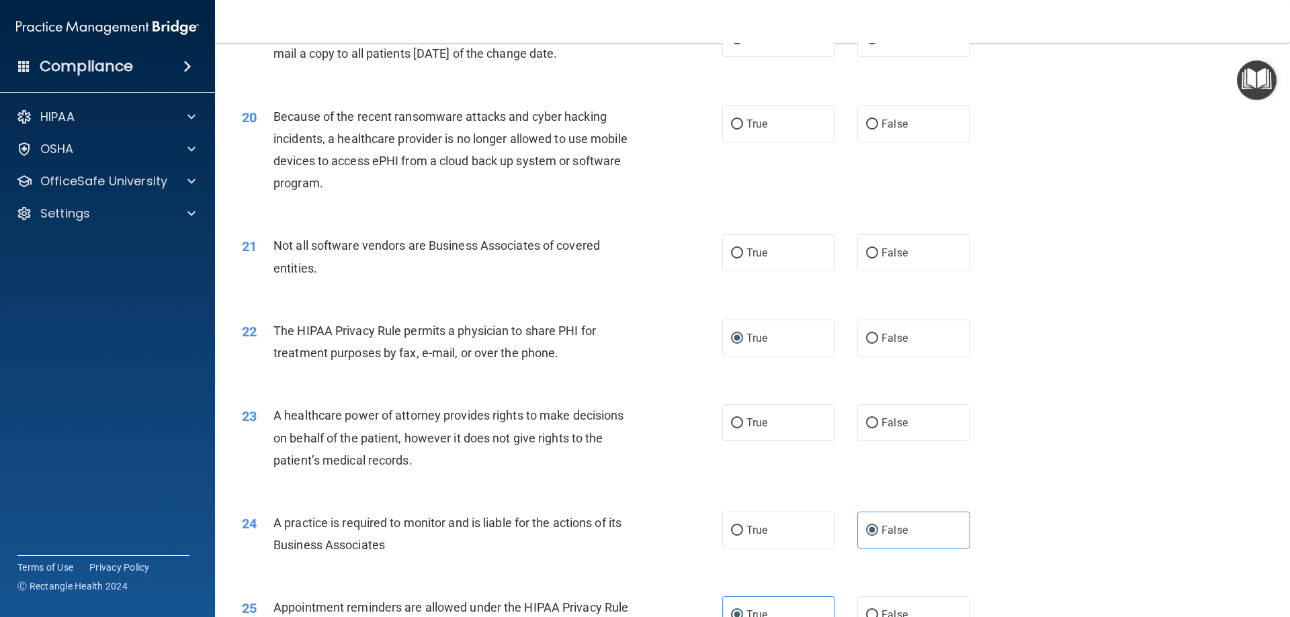
click at [441, 247] on span "Not all software vendors are Business Associates of covered entities." at bounding box center [436, 257] width 327 height 36
click at [440, 246] on span "Not all software vendors are Business Associates of covered entities." at bounding box center [436, 257] width 327 height 36
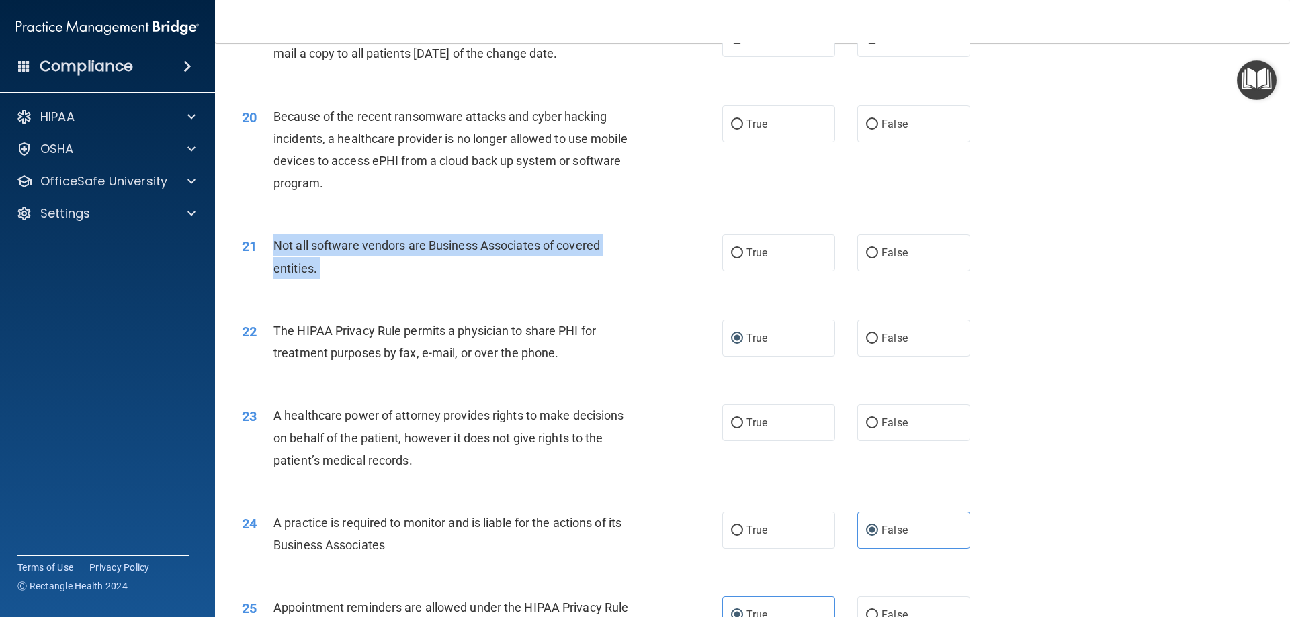
click at [440, 246] on span "Not all software vendors are Business Associates of covered entities." at bounding box center [436, 257] width 327 height 36
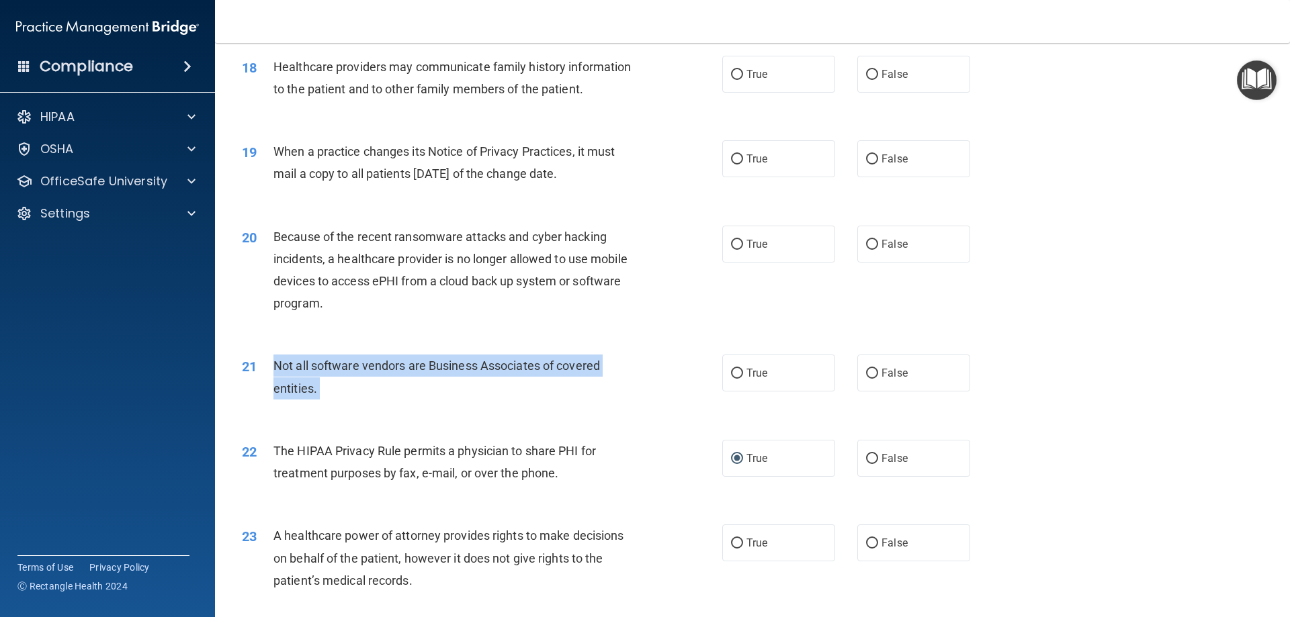
scroll to position [1771, 0]
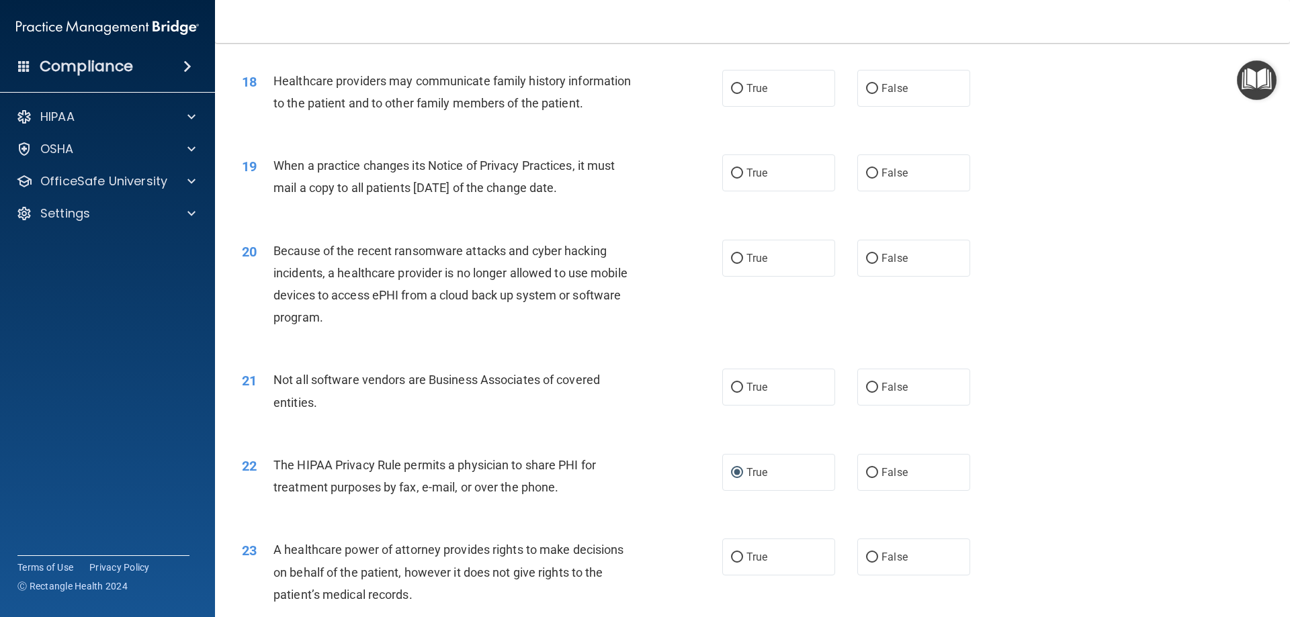
click at [482, 255] on span "Because of the recent ransomware attacks and cyber hacking incidents, a healthc…" at bounding box center [450, 284] width 354 height 81
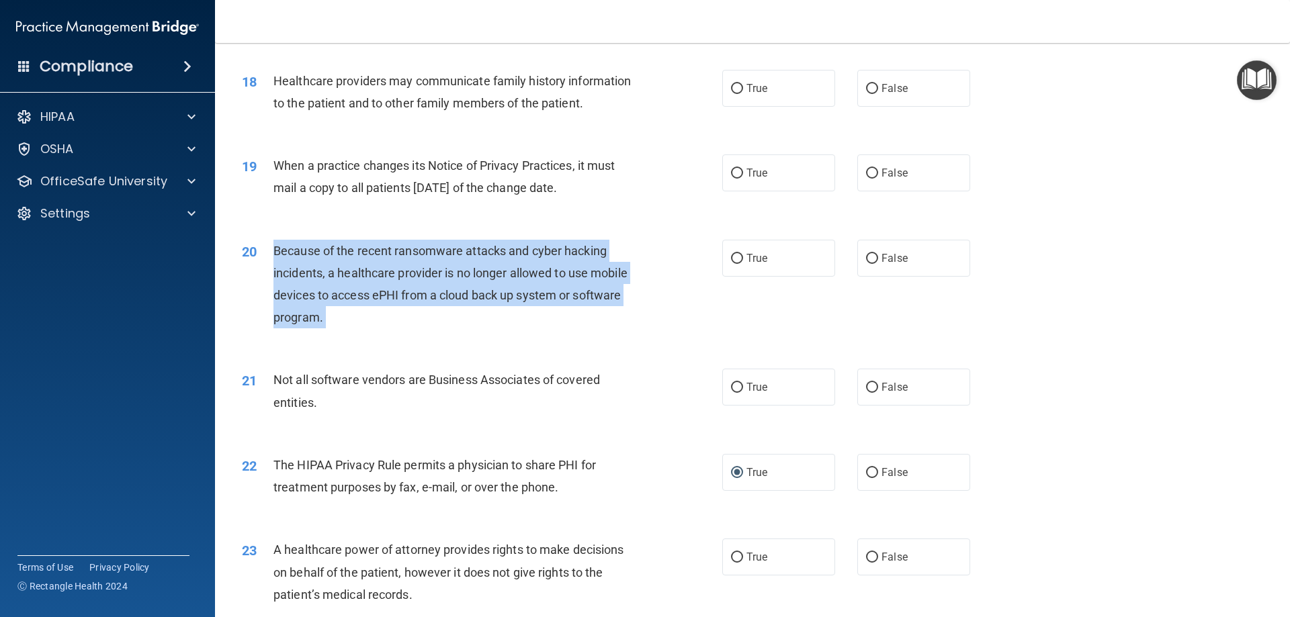
click at [482, 255] on span "Because of the recent ransomware attacks and cyber hacking incidents, a healthc…" at bounding box center [450, 284] width 354 height 81
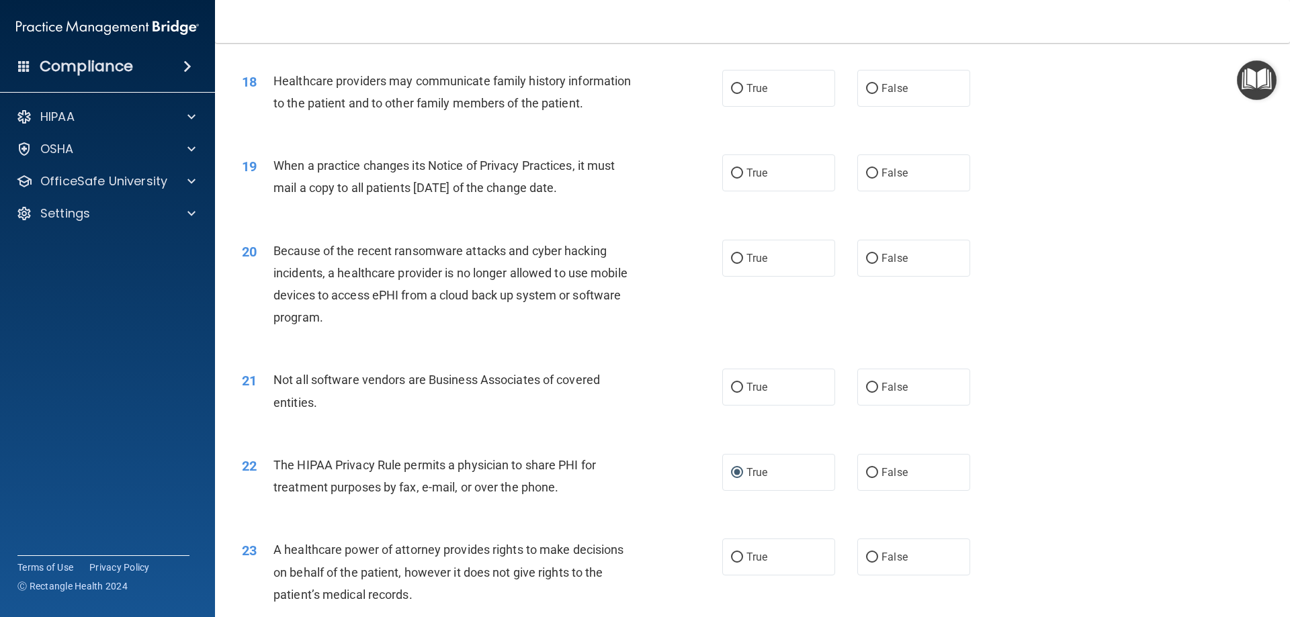
click at [496, 183] on span "When a practice changes its Notice of Privacy Practices, it must mail a copy to…" at bounding box center [443, 177] width 341 height 36
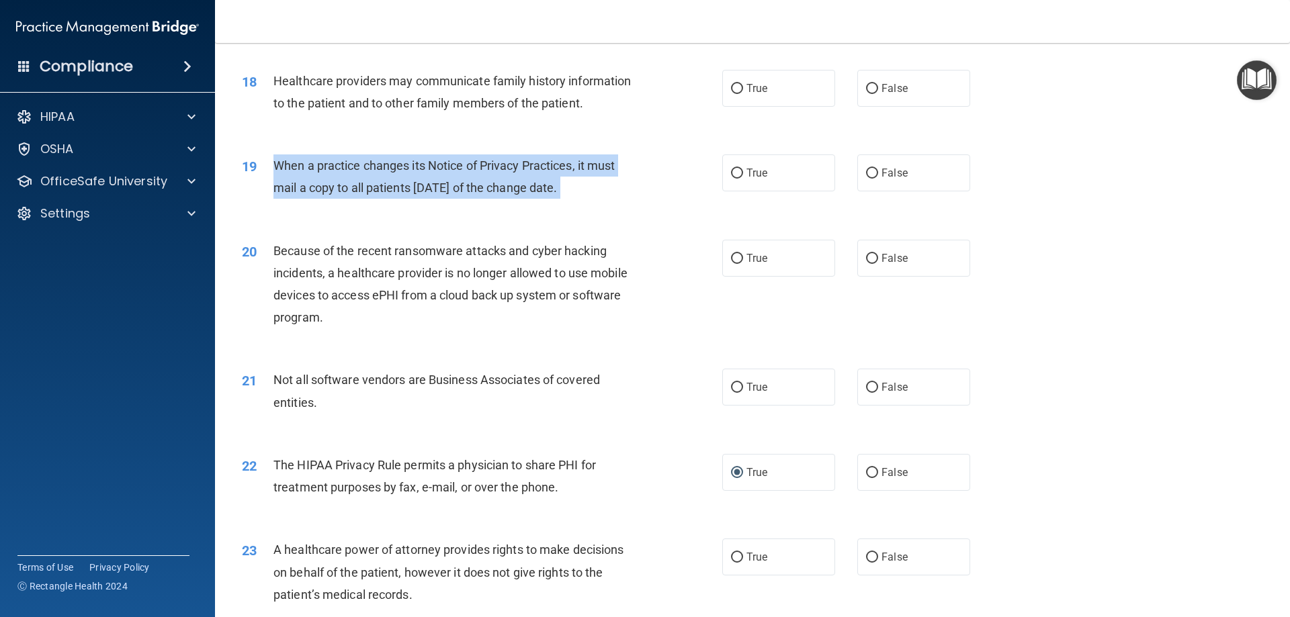
click at [496, 183] on span "When a practice changes its Notice of Privacy Practices, it must mail a copy to…" at bounding box center [443, 177] width 341 height 36
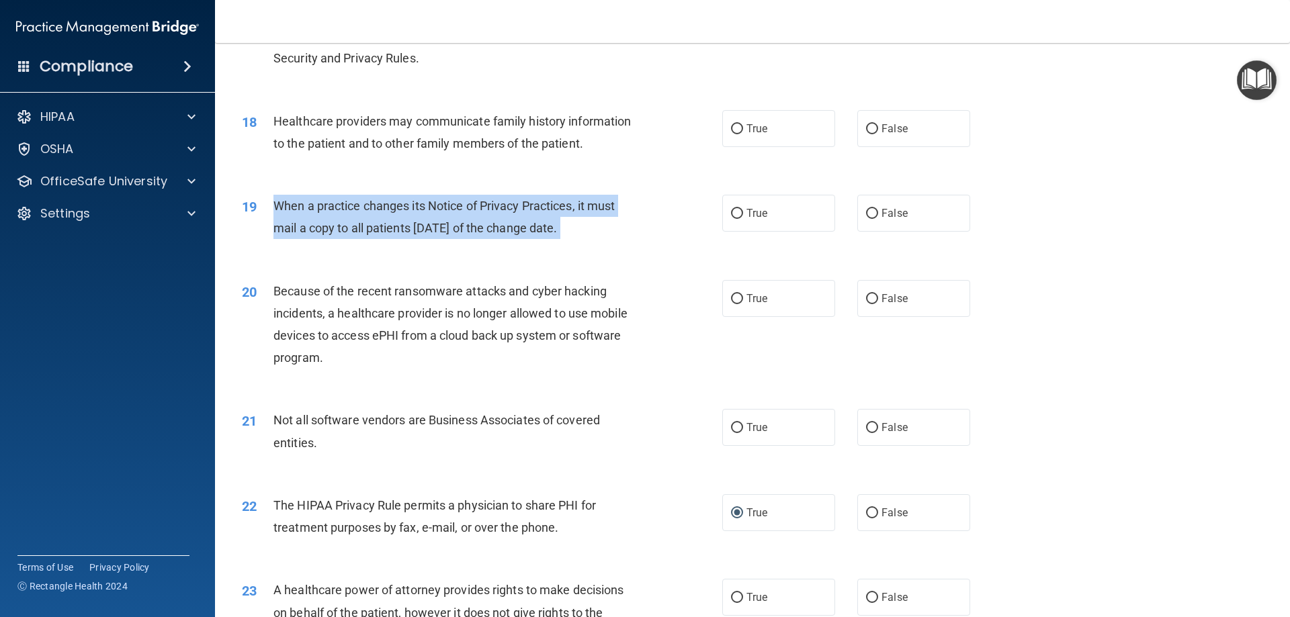
scroll to position [1637, 0]
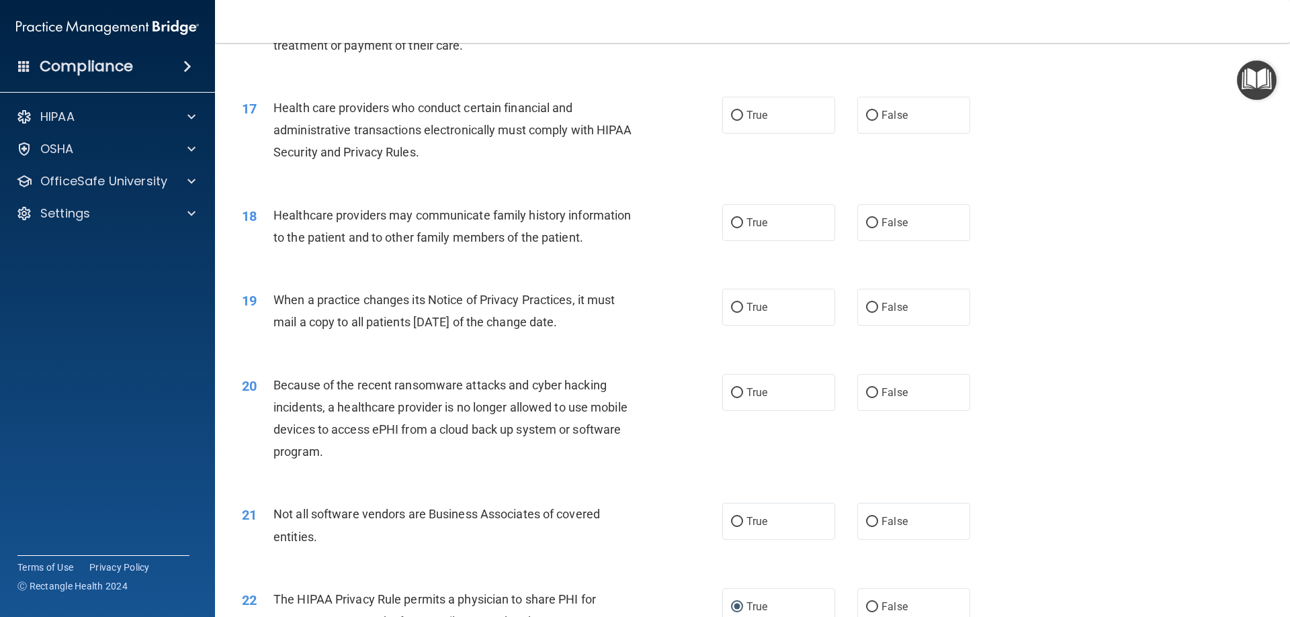
click at [442, 224] on div "Healthcare providers may communicate family history information to the patient …" at bounding box center [461, 226] width 376 height 44
click at [443, 225] on div "Healthcare providers may communicate family history information to the patient …" at bounding box center [461, 226] width 376 height 44
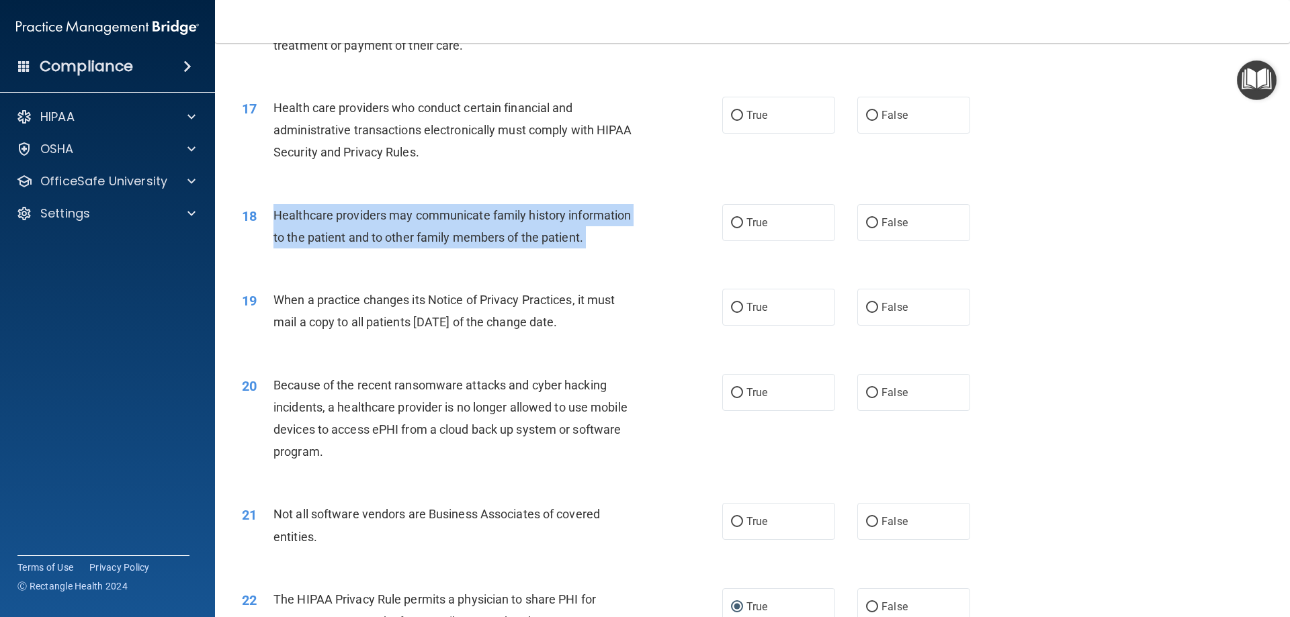
click at [443, 225] on div "Healthcare providers may communicate family history information to the patient …" at bounding box center [461, 226] width 376 height 44
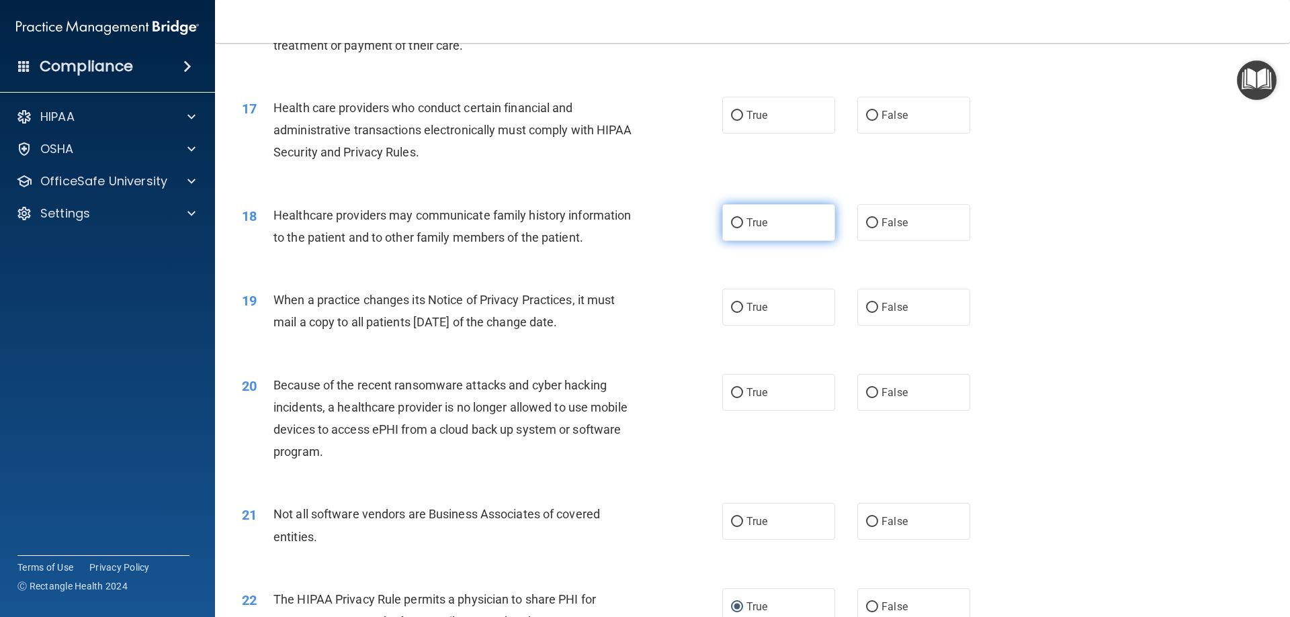
drag, startPoint x: 738, startPoint y: 216, endPoint x: 727, endPoint y: 220, distance: 12.1
click at [740, 218] on label "True" at bounding box center [778, 222] width 113 height 37
click at [740, 218] on input "True" at bounding box center [737, 223] width 12 height 10
radio input "true"
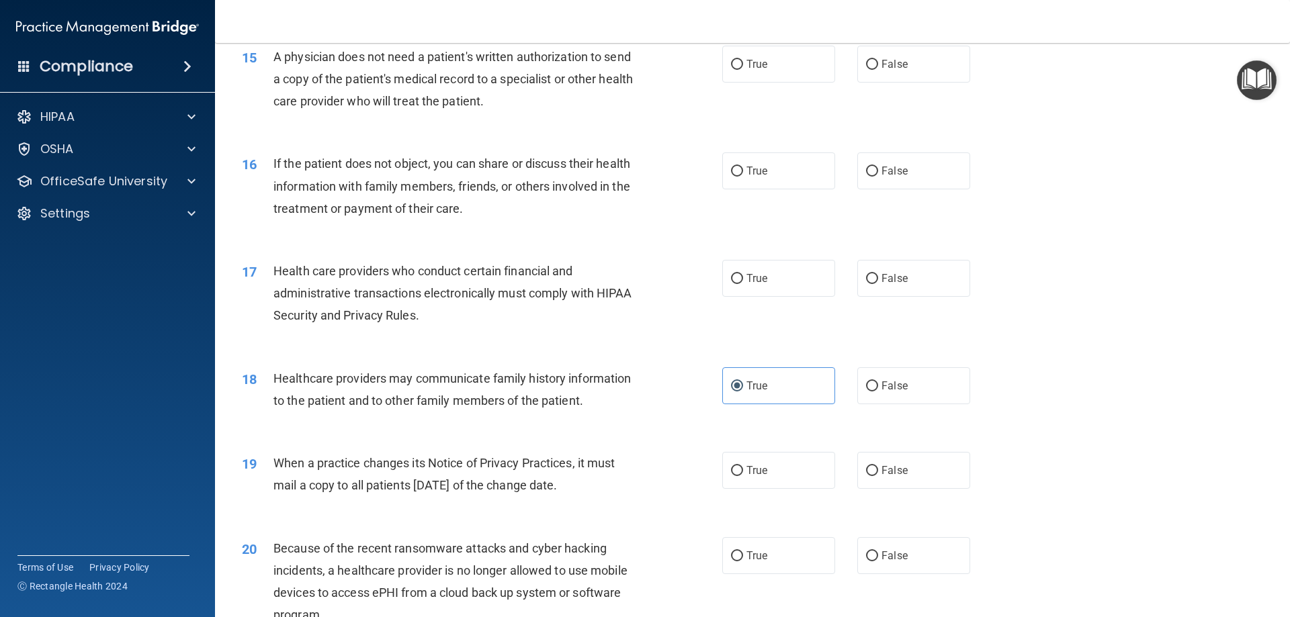
scroll to position [1435, 0]
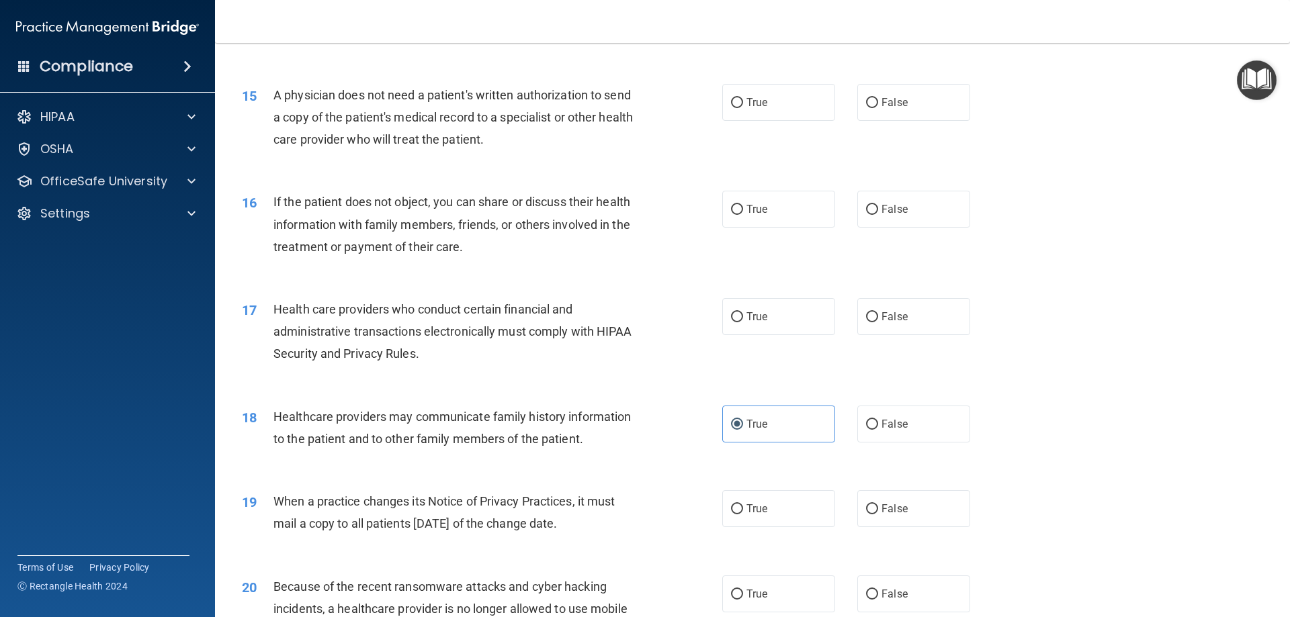
click at [321, 337] on span "Health care providers who conduct certain financial and administrative transact…" at bounding box center [452, 331] width 359 height 58
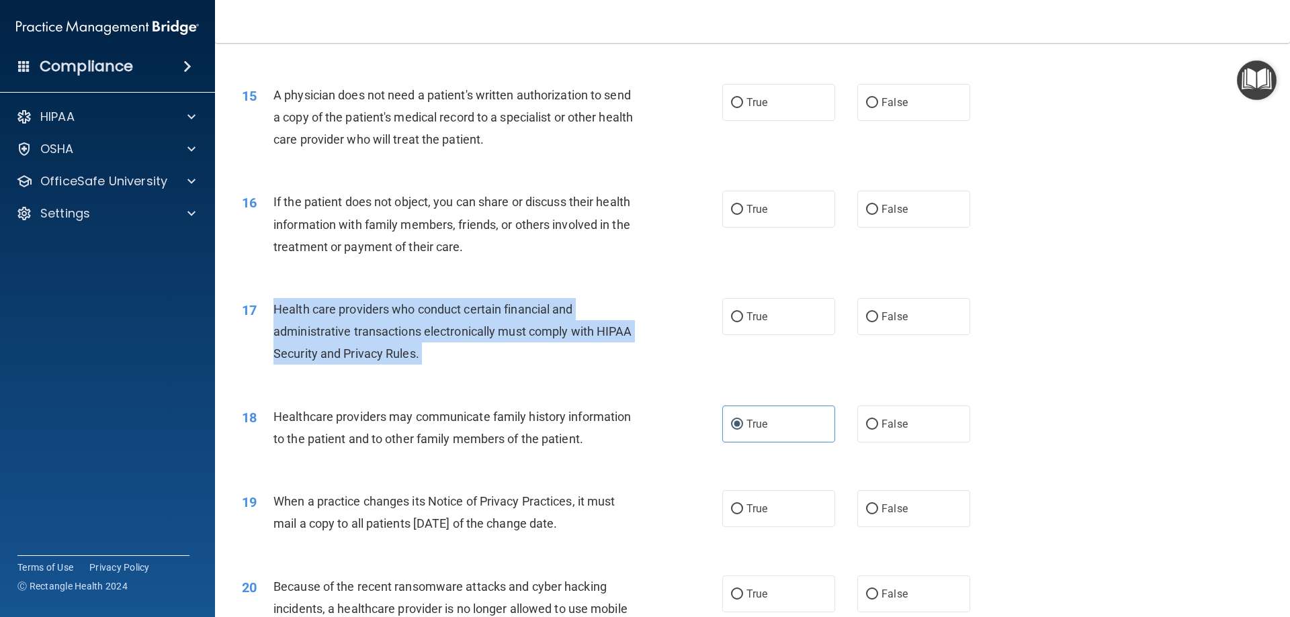
click at [321, 337] on span "Health care providers who conduct certain financial and administrative transact…" at bounding box center [452, 331] width 359 height 58
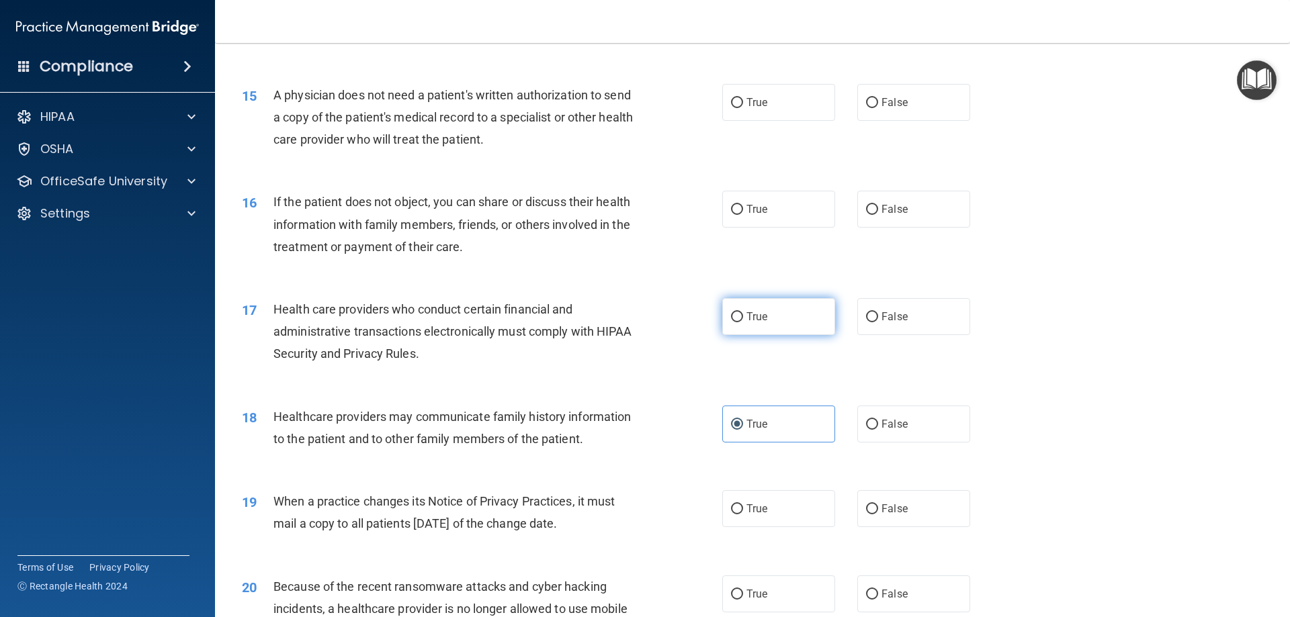
click at [787, 316] on label "True" at bounding box center [778, 316] width 113 height 37
click at [743, 316] on input "True" at bounding box center [737, 317] width 12 height 10
radio input "true"
click at [472, 196] on span "If the patient does not object, you can share or discuss their health informati…" at bounding box center [451, 224] width 357 height 58
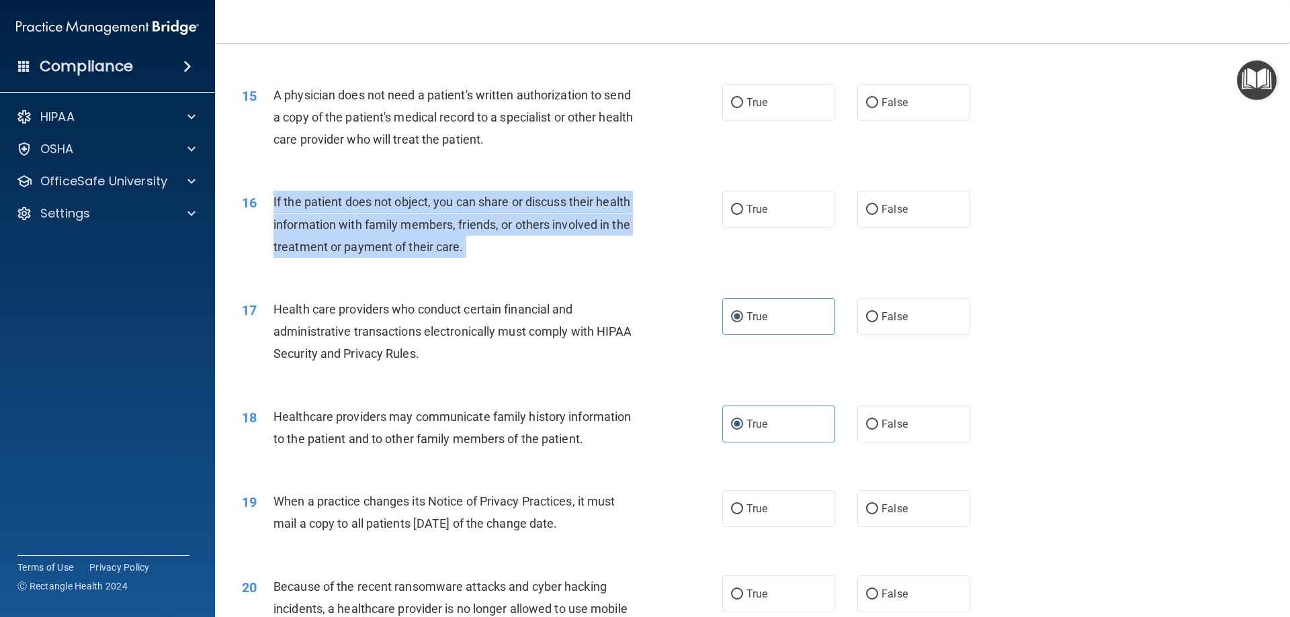
click at [472, 196] on span "If the patient does not object, you can share or discuss their health informati…" at bounding box center [451, 224] width 357 height 58
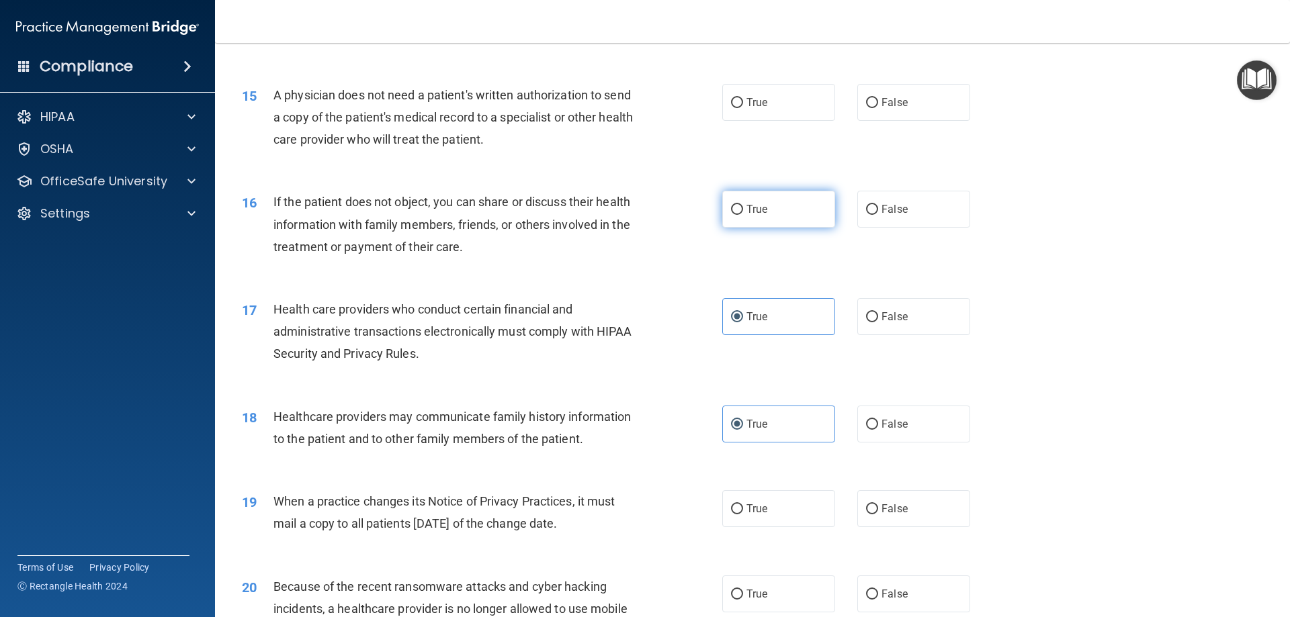
click at [759, 212] on span "True" at bounding box center [756, 209] width 21 height 13
click at [743, 212] on input "True" at bounding box center [737, 210] width 12 height 10
radio input "true"
click at [527, 93] on span "A physician does not need a patient's written authorization to send a copy of t…" at bounding box center [452, 117] width 359 height 58
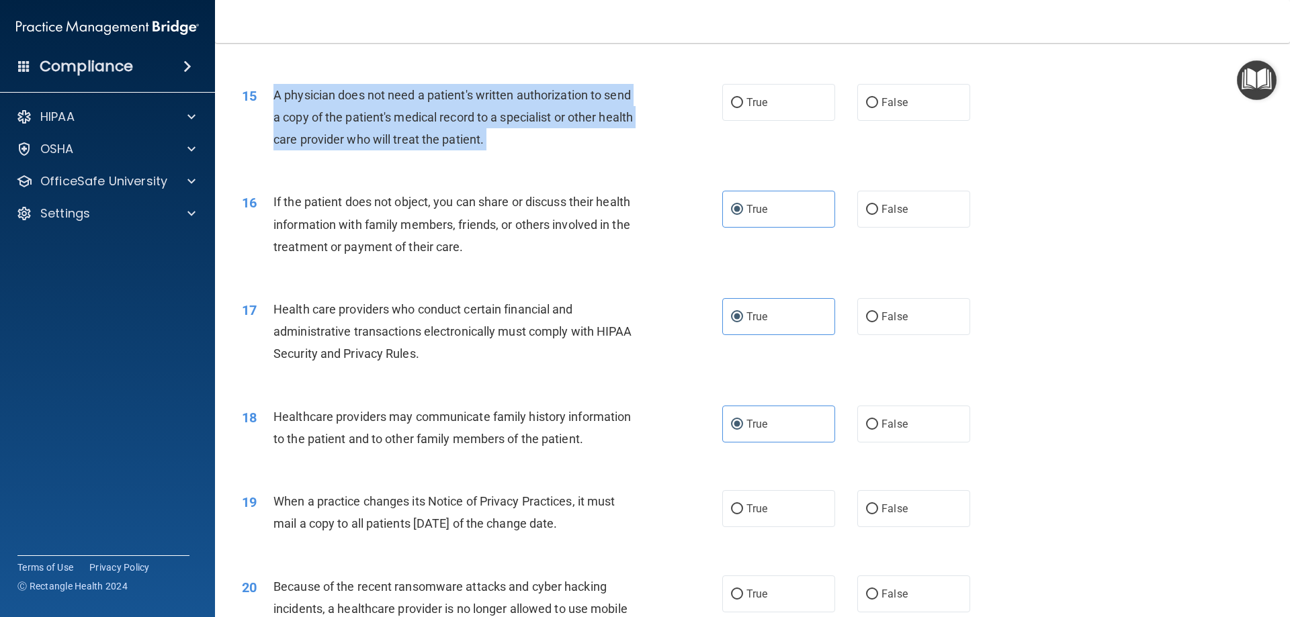
click at [527, 93] on span "A physician does not need a patient's written authorization to send a copy of t…" at bounding box center [452, 117] width 359 height 58
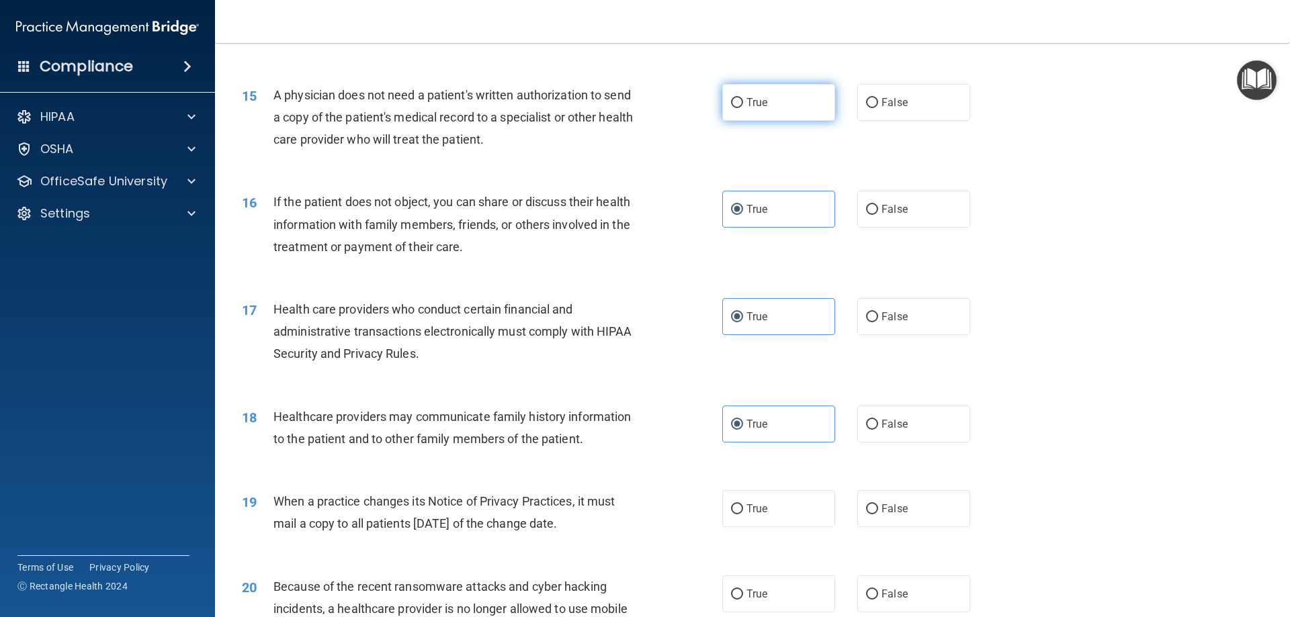
drag, startPoint x: 787, startPoint y: 89, endPoint x: 593, endPoint y: 148, distance: 203.8
click at [787, 89] on label "True" at bounding box center [778, 102] width 113 height 37
click at [743, 98] on input "True" at bounding box center [737, 103] width 12 height 10
radio input "true"
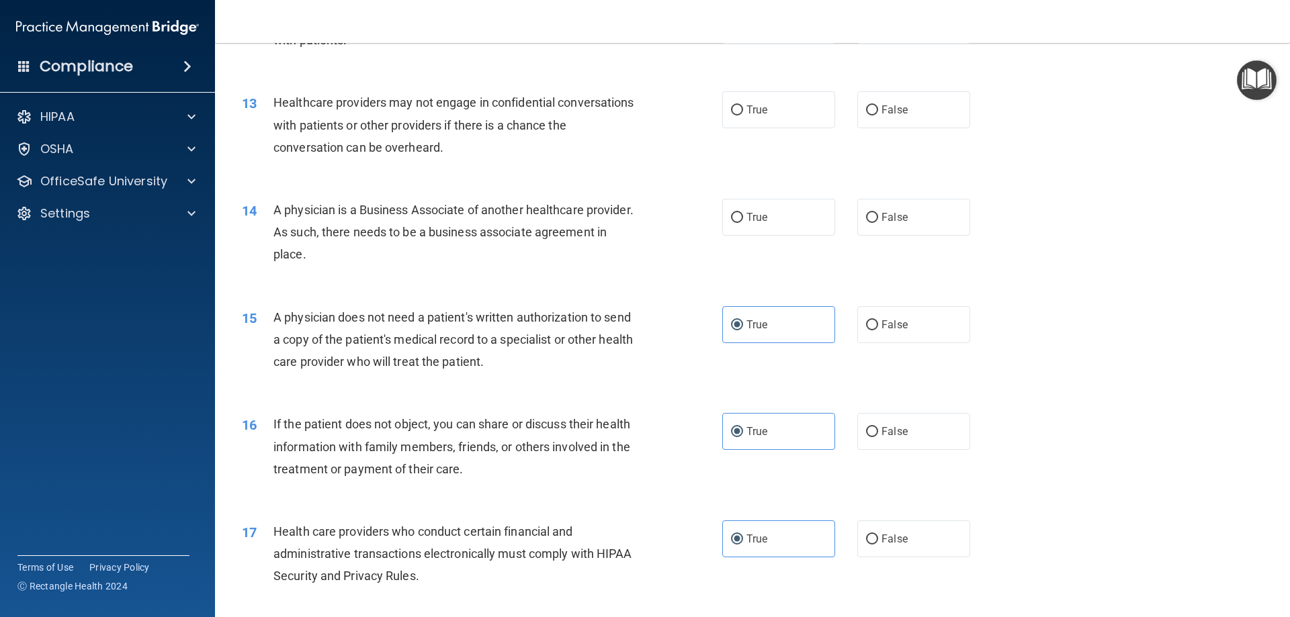
scroll to position [1166, 0]
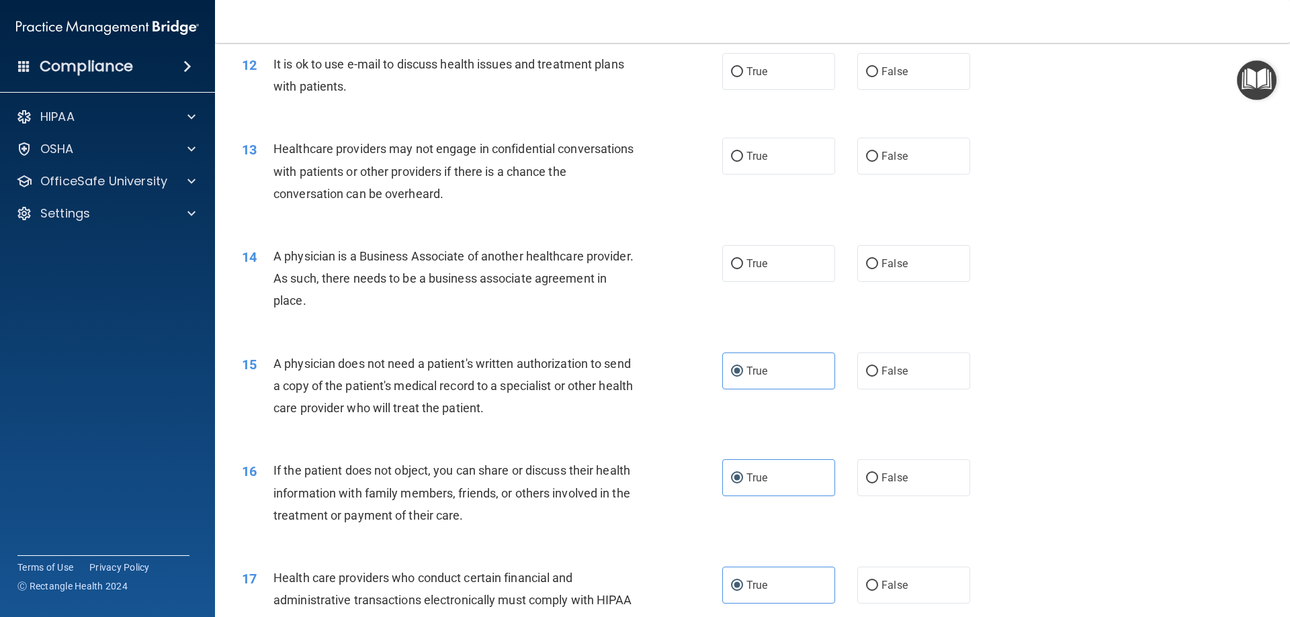
click at [319, 276] on span "A physician is a Business Associate of another healthcare provider. As such, th…" at bounding box center [453, 278] width 360 height 58
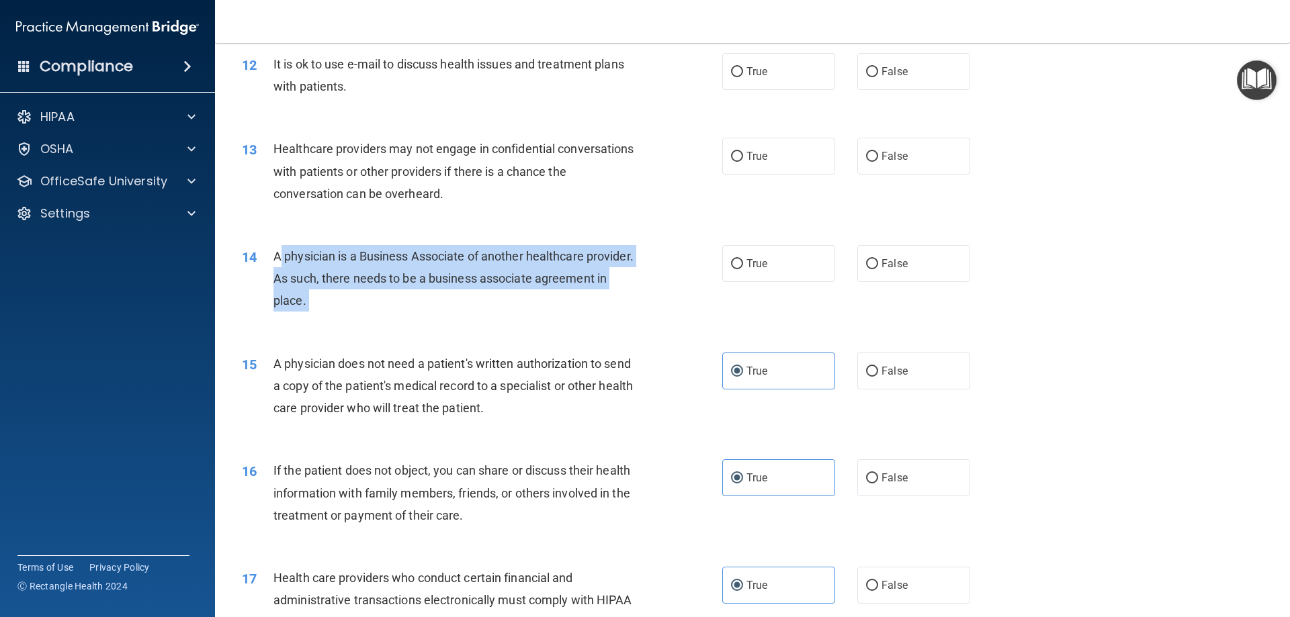
click at [319, 276] on span "A physician is a Business Associate of another healthcare provider. As such, th…" at bounding box center [453, 278] width 360 height 58
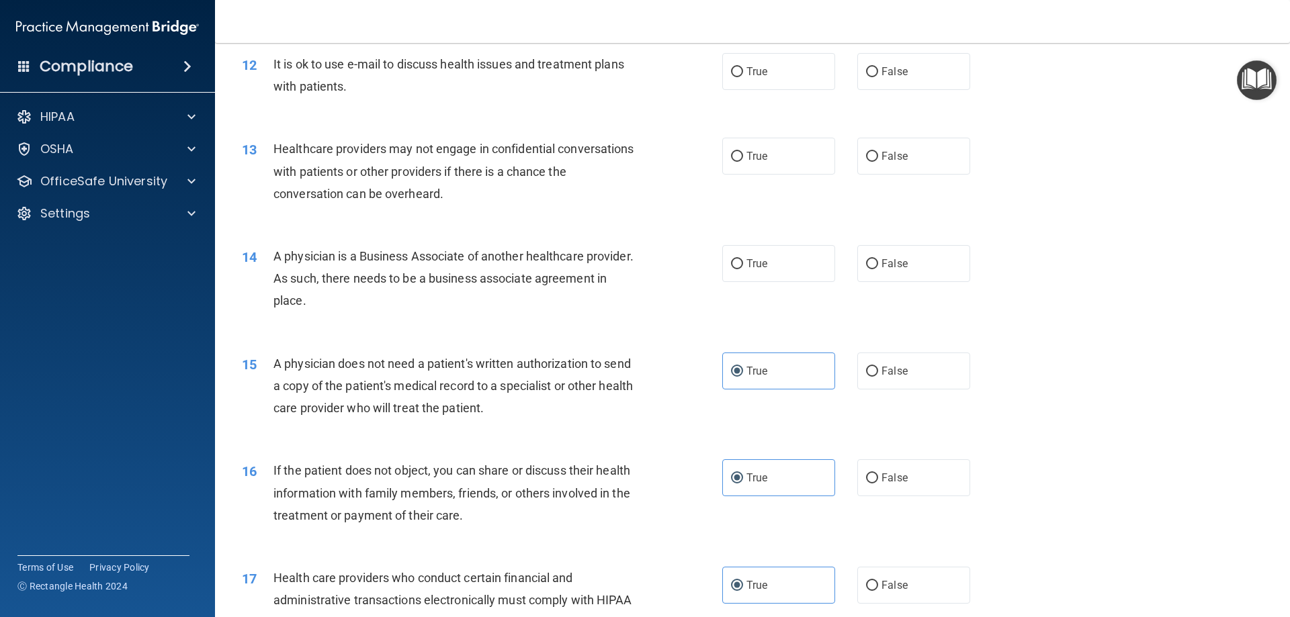
click at [413, 153] on span "Healthcare providers may not engage in confidential conversations with patients…" at bounding box center [453, 171] width 361 height 58
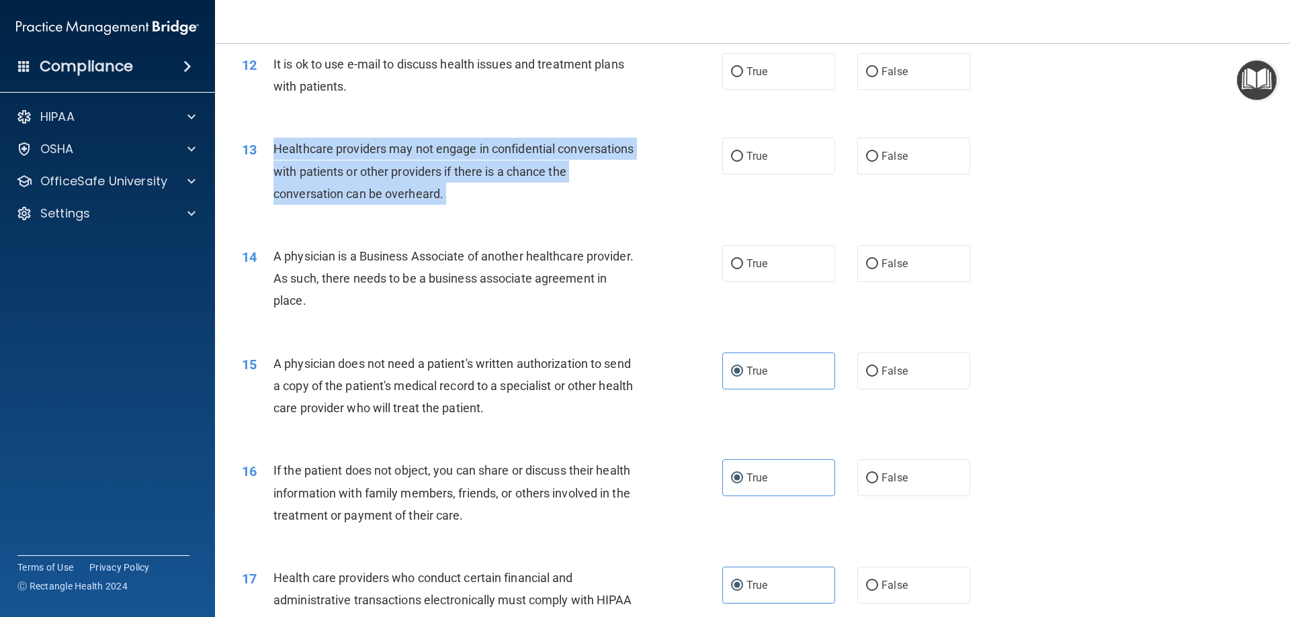
click at [413, 153] on span "Healthcare providers may not engage in confidential conversations with patients…" at bounding box center [453, 171] width 361 height 58
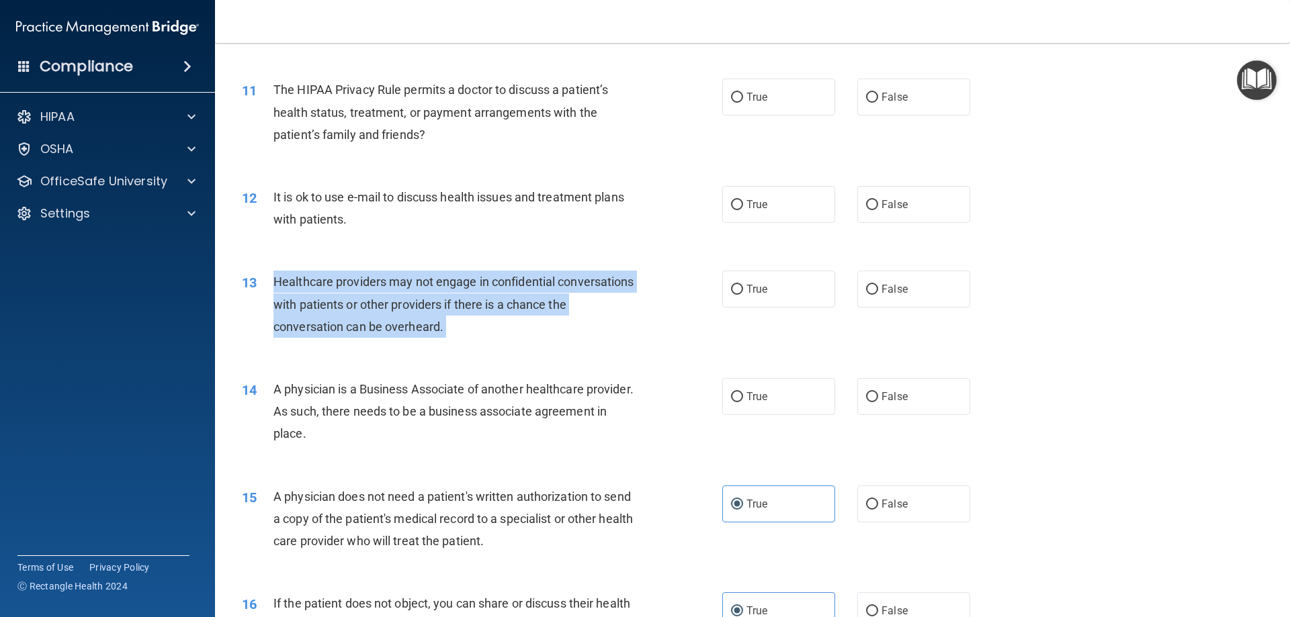
scroll to position [1032, 0]
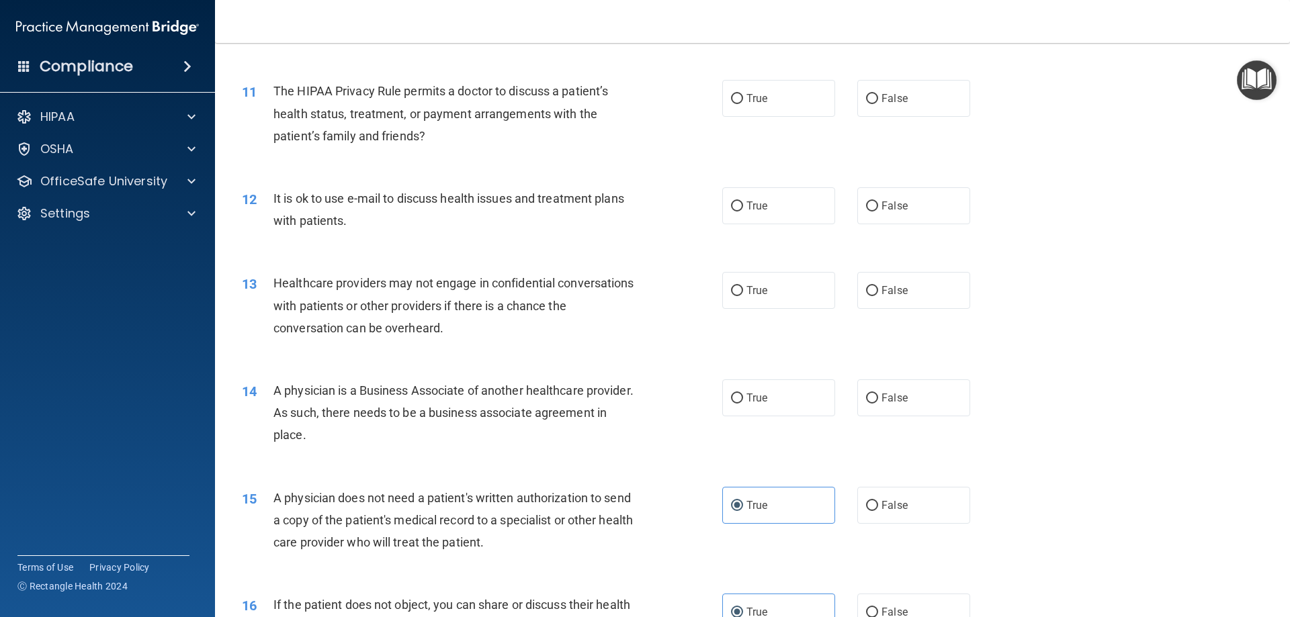
click at [394, 196] on span "It is ok to use e-mail to discuss health issues and treatment plans with patien…" at bounding box center [448, 209] width 351 height 36
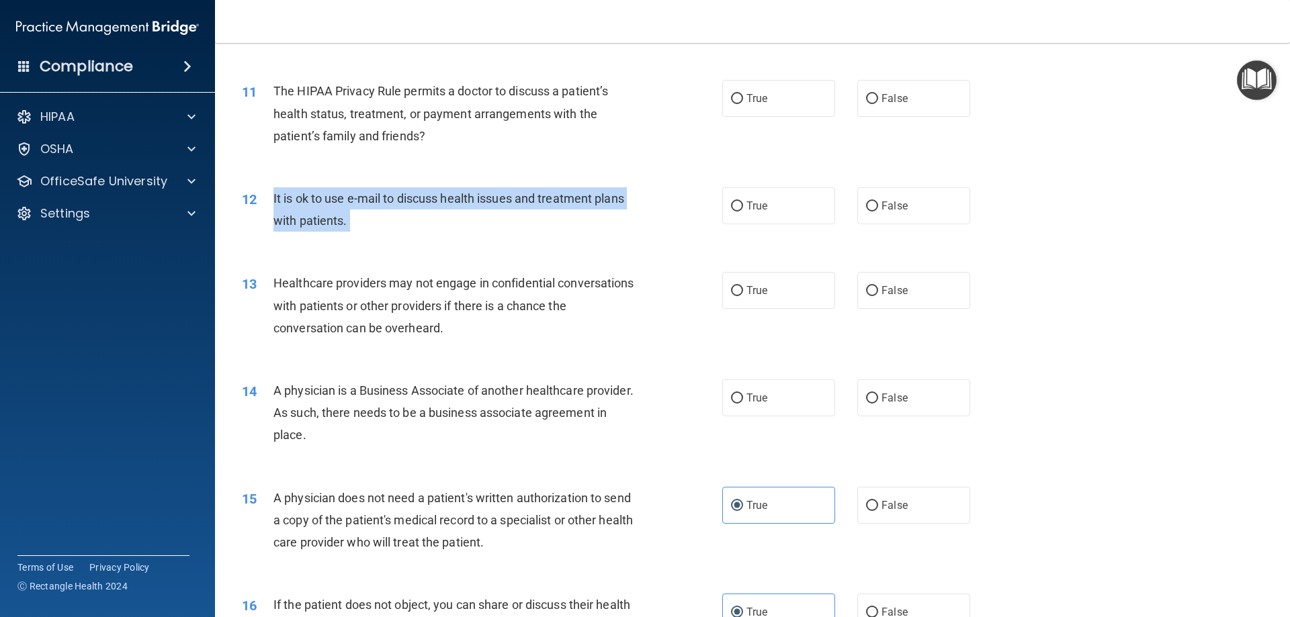
click at [394, 195] on span "It is ok to use e-mail to discuss health issues and treatment plans with patien…" at bounding box center [448, 209] width 351 height 36
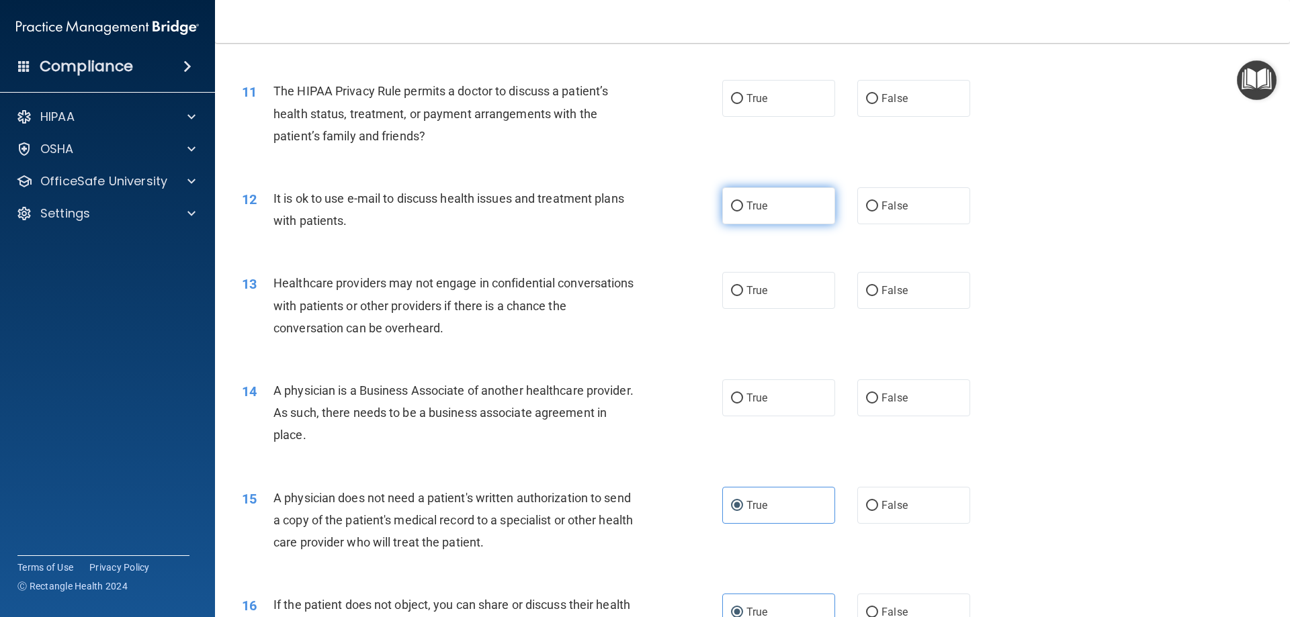
click at [753, 210] on span "True" at bounding box center [756, 206] width 21 height 13
click at [743, 210] on input "True" at bounding box center [737, 207] width 12 height 10
radio input "true"
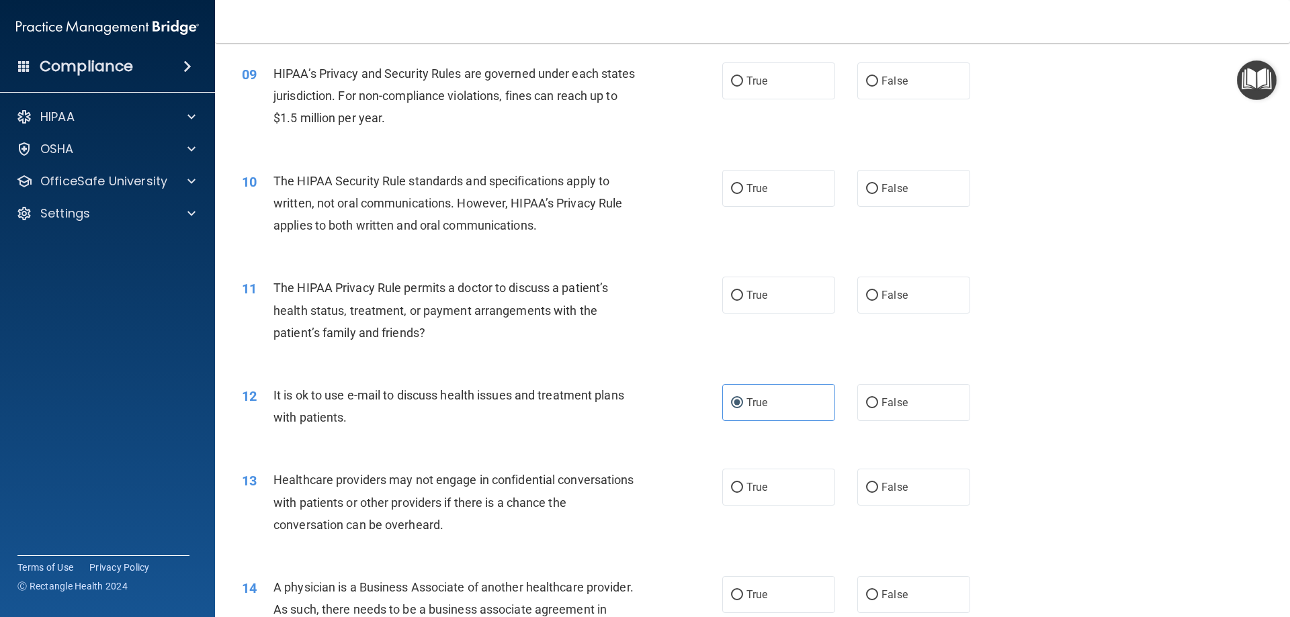
scroll to position [830, 0]
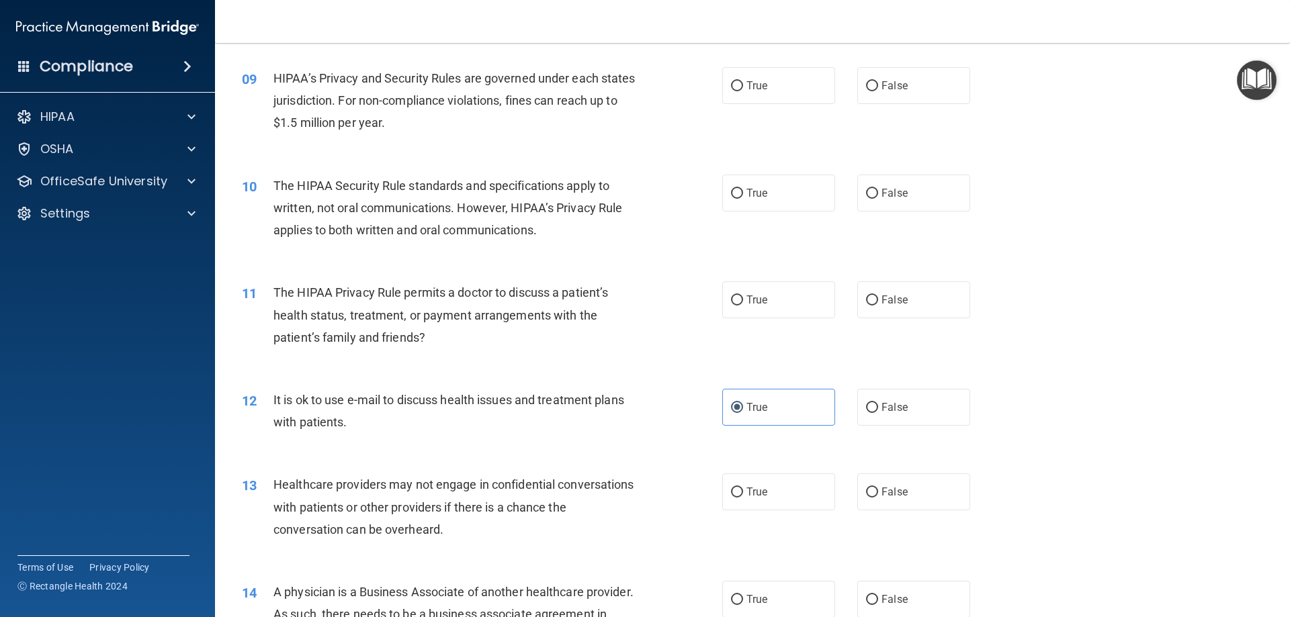
click at [332, 326] on div "The HIPAA Privacy Rule permits a doctor to discuss a patient’s health status, t…" at bounding box center [461, 315] width 376 height 67
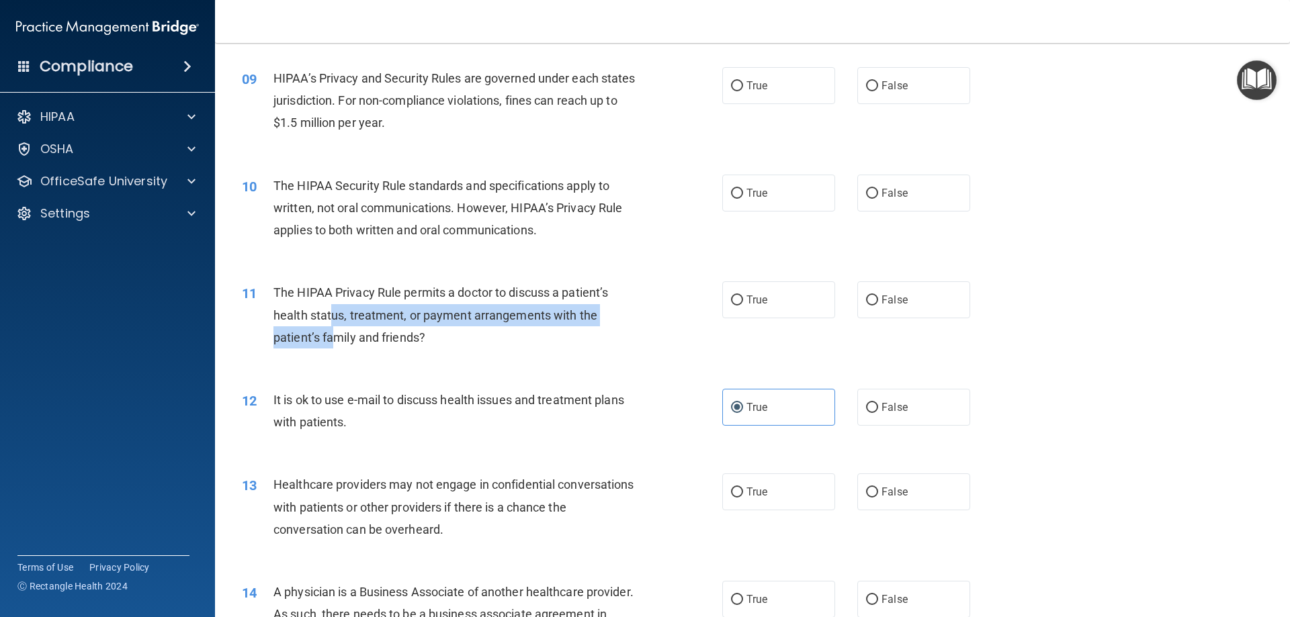
click at [332, 325] on div "The HIPAA Privacy Rule permits a doctor to discuss a patient’s health status, t…" at bounding box center [461, 315] width 376 height 67
click at [333, 318] on span "The HIPAA Privacy Rule permits a doctor to discuss a patient’s health status, t…" at bounding box center [440, 315] width 335 height 58
click at [334, 318] on span "The HIPAA Privacy Rule permits a doctor to discuss a patient’s health status, t…" at bounding box center [440, 315] width 335 height 58
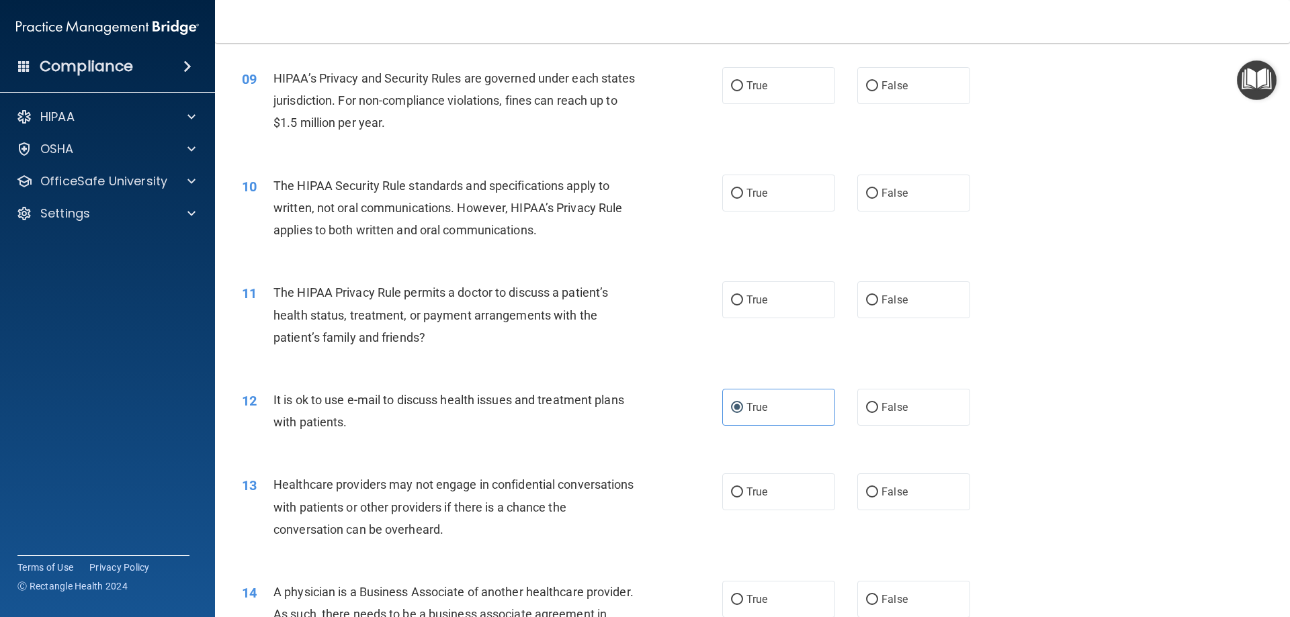
click at [350, 331] on span "The HIPAA Privacy Rule permits a doctor to discuss a patient’s health status, t…" at bounding box center [440, 315] width 335 height 58
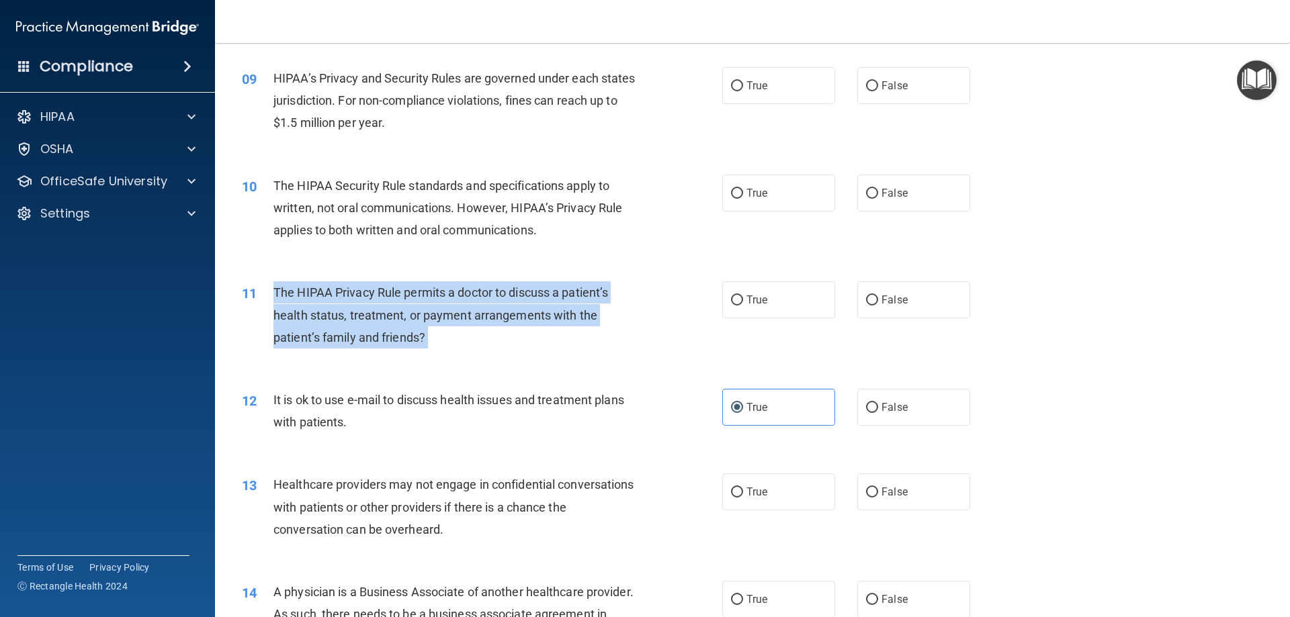
click at [351, 333] on span "The HIPAA Privacy Rule permits a doctor to discuss a patient’s health status, t…" at bounding box center [440, 315] width 335 height 58
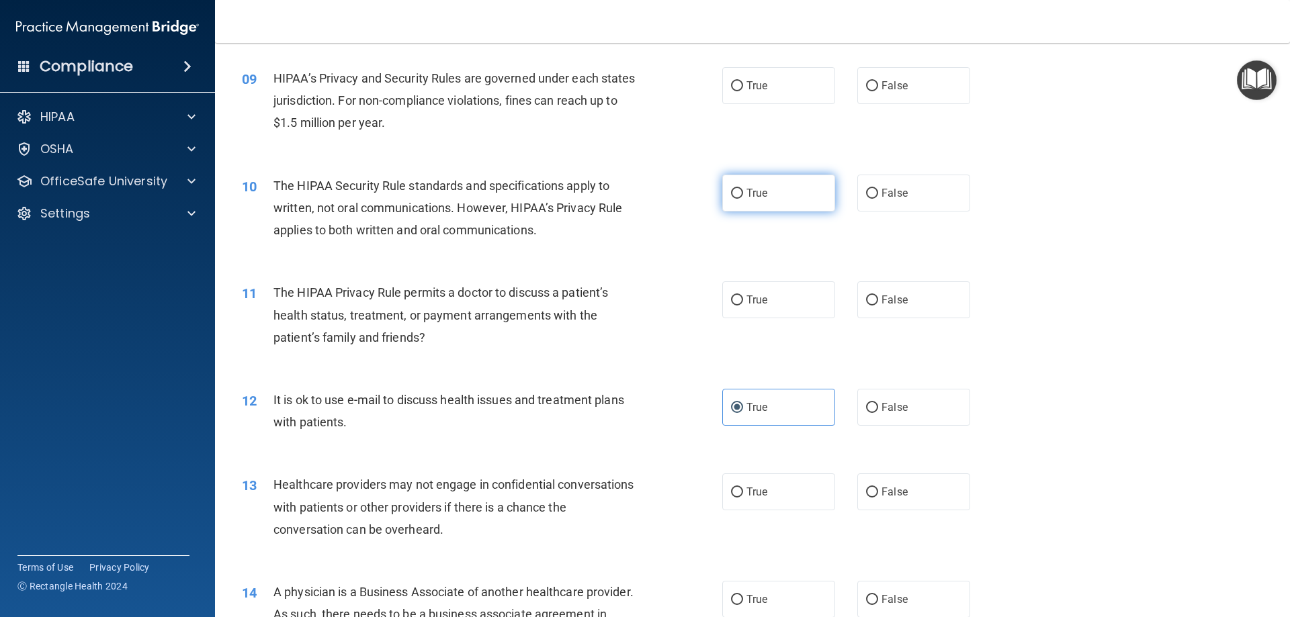
click at [797, 196] on label "True" at bounding box center [778, 193] width 113 height 37
click at [743, 196] on input "True" at bounding box center [737, 194] width 12 height 10
radio input "true"
click at [714, 304] on div "11 The HIPAA Privacy Rule permits a doctor to discuss a patient’s health status…" at bounding box center [482, 319] width 521 height 74
click at [737, 301] on input "True" at bounding box center [737, 301] width 12 height 10
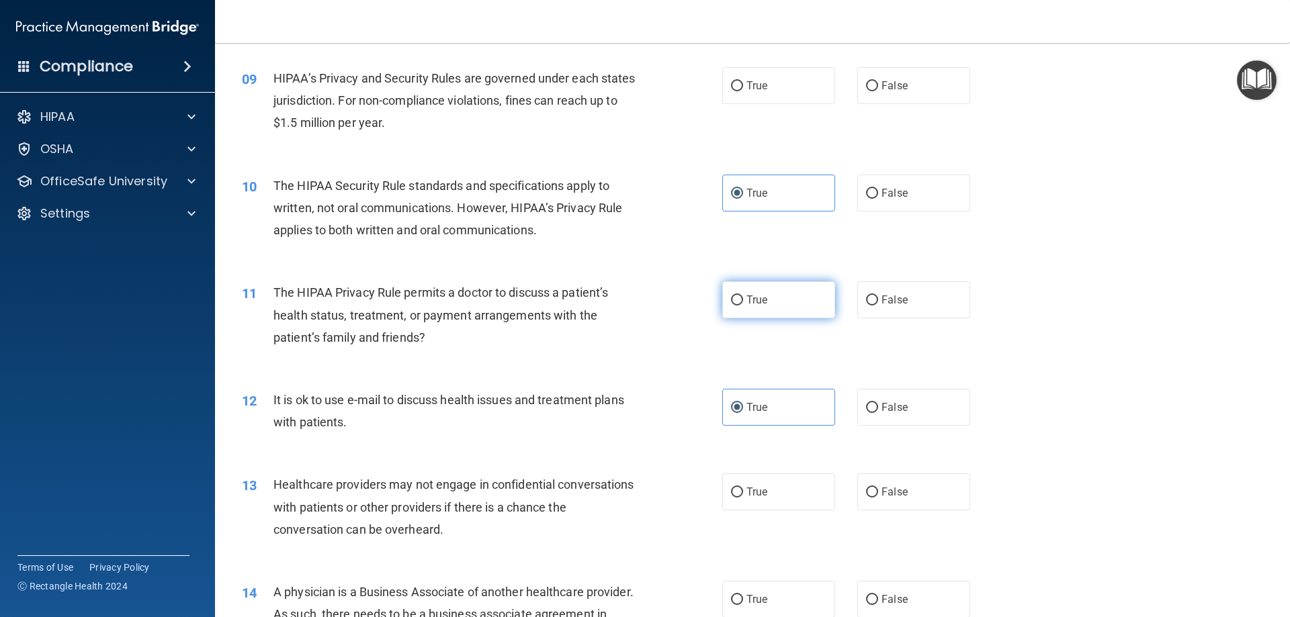
radio input "true"
click at [427, 202] on span "The HIPAA Security Rule standards and specifications apply to written, not oral…" at bounding box center [447, 208] width 349 height 58
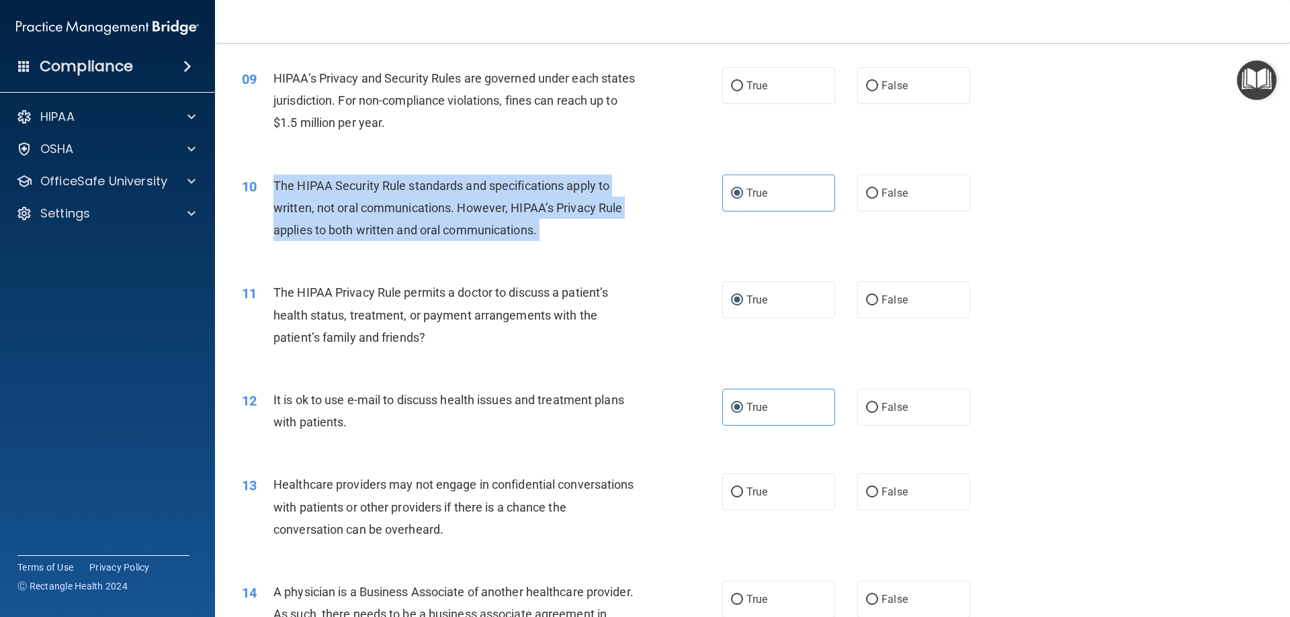
click at [427, 202] on span "The HIPAA Security Rule standards and specifications apply to written, not oral…" at bounding box center [447, 208] width 349 height 58
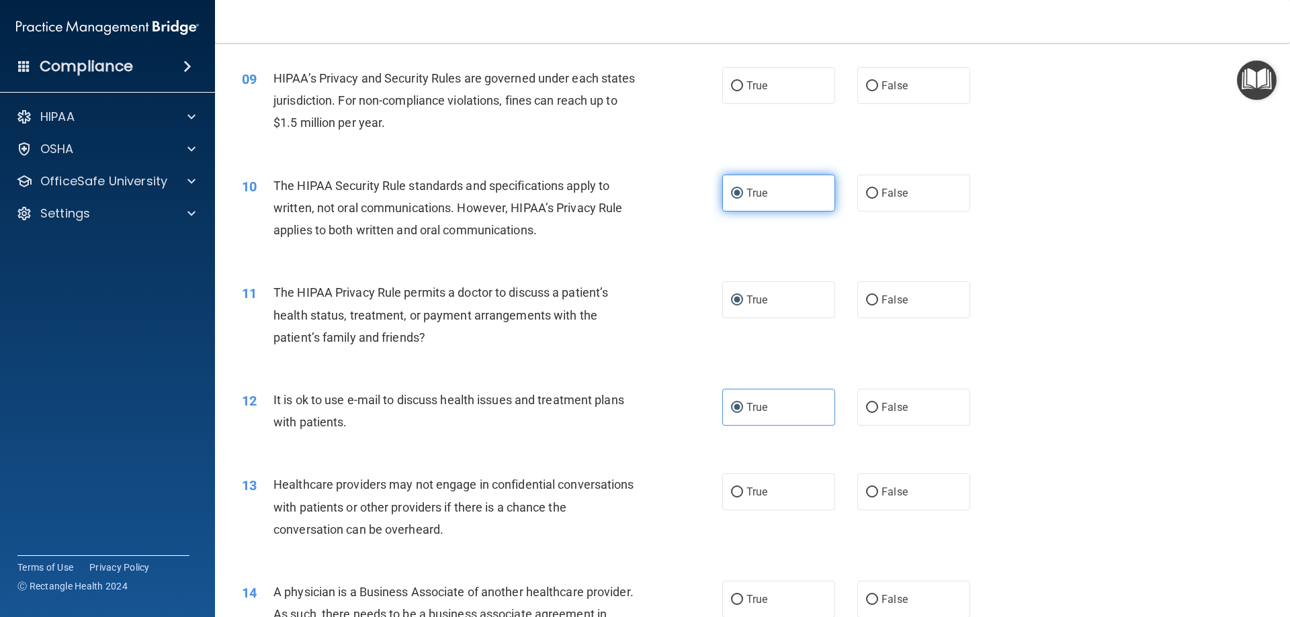
click at [786, 189] on label "True" at bounding box center [778, 193] width 113 height 37
click at [743, 189] on input "True" at bounding box center [737, 194] width 12 height 10
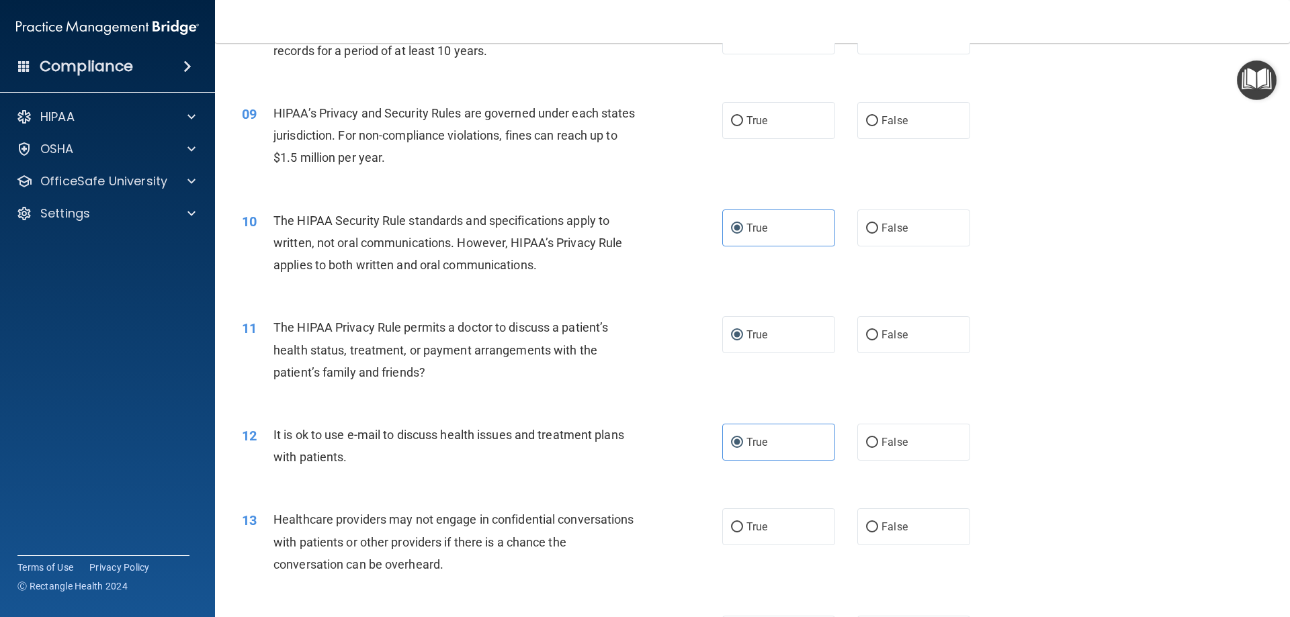
scroll to position [763, 0]
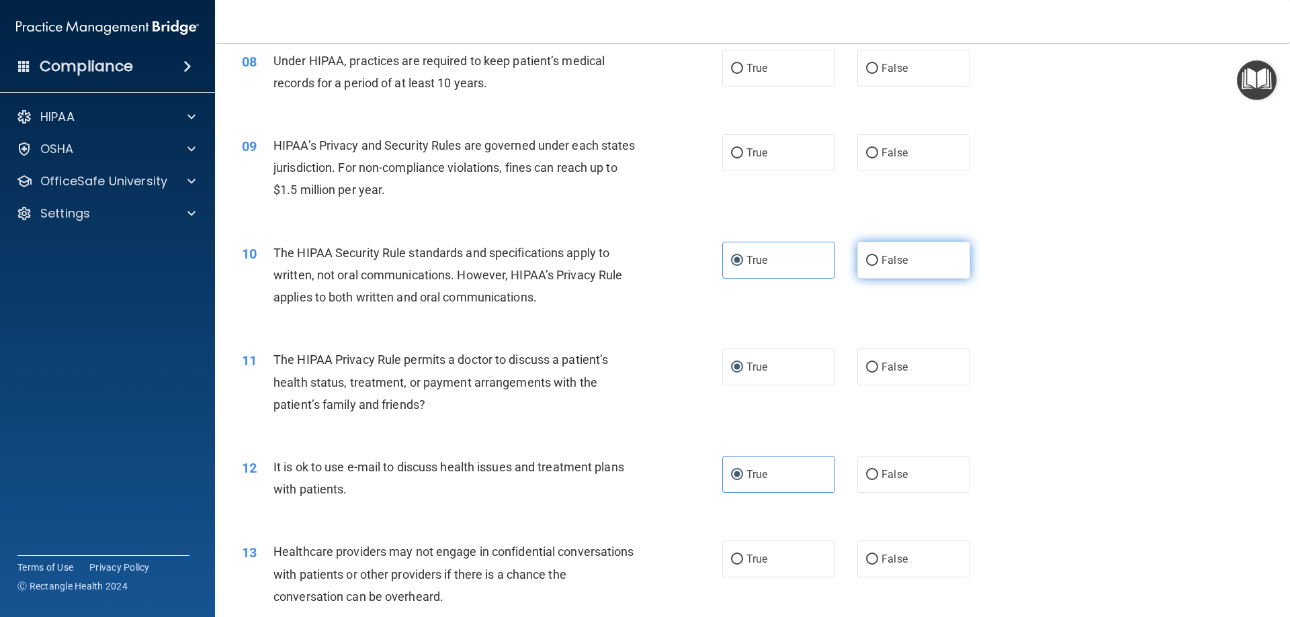
click at [875, 275] on label "False" at bounding box center [913, 260] width 113 height 37
click at [875, 266] on input "False" at bounding box center [872, 261] width 12 height 10
radio input "true"
radio input "false"
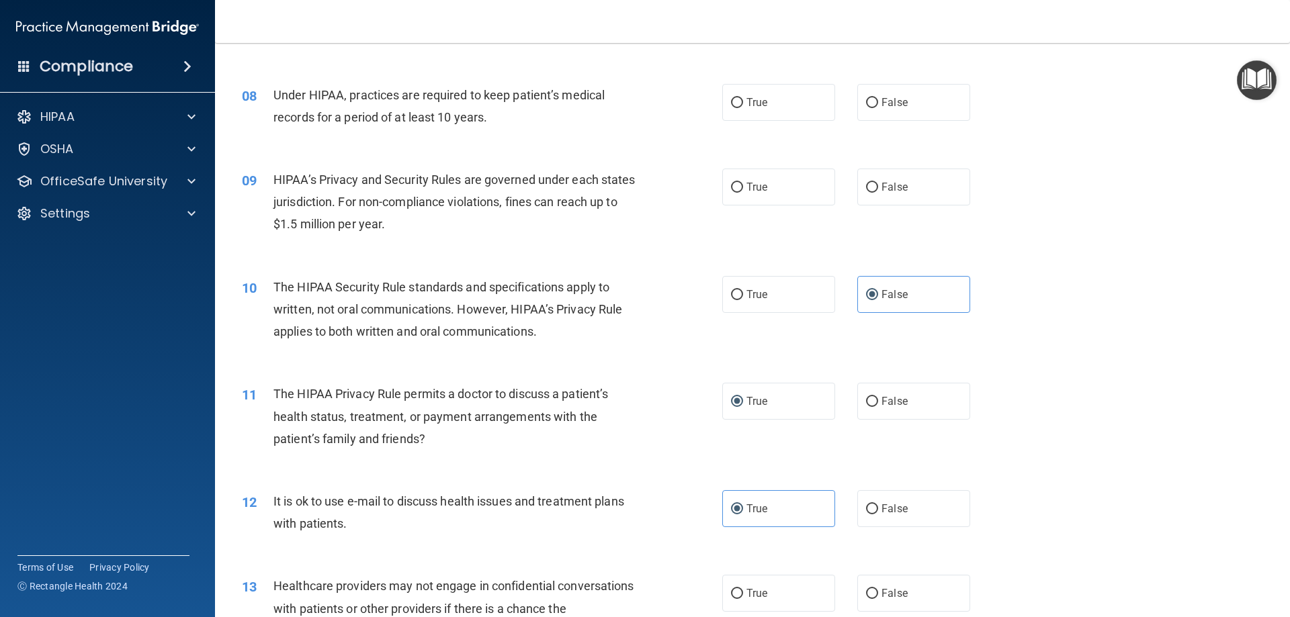
scroll to position [696, 0]
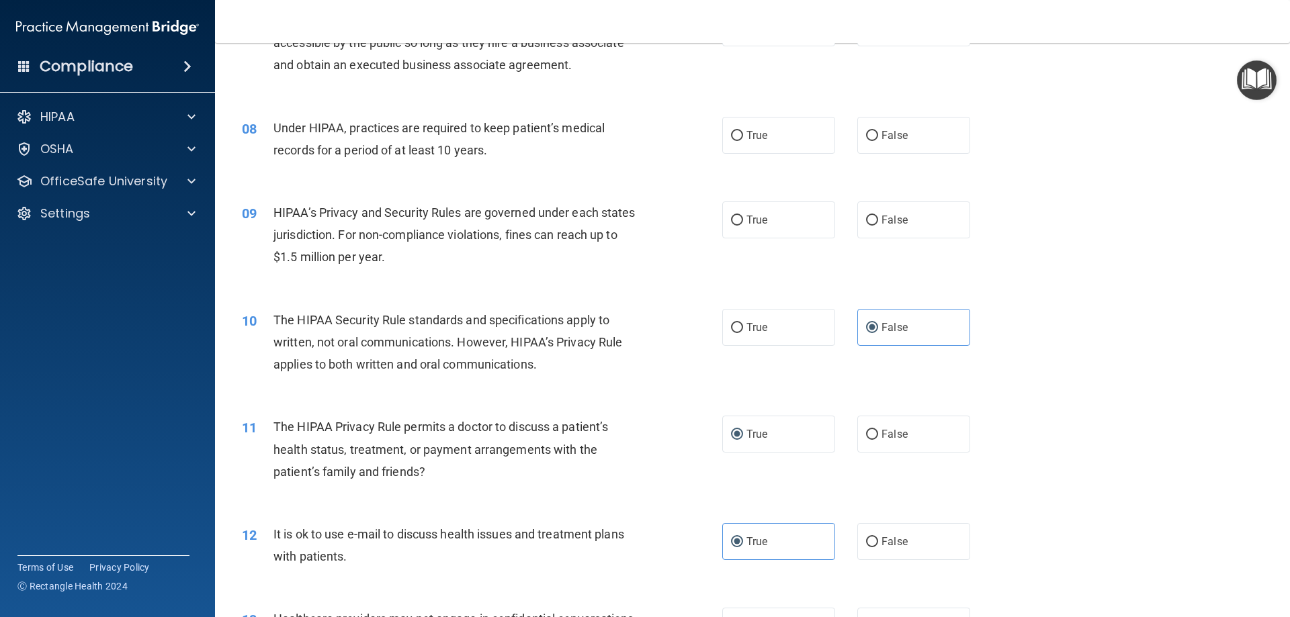
click at [351, 224] on div "HIPAA’s Privacy and Security Rules are governed under each states jurisdiction.…" at bounding box center [461, 235] width 376 height 67
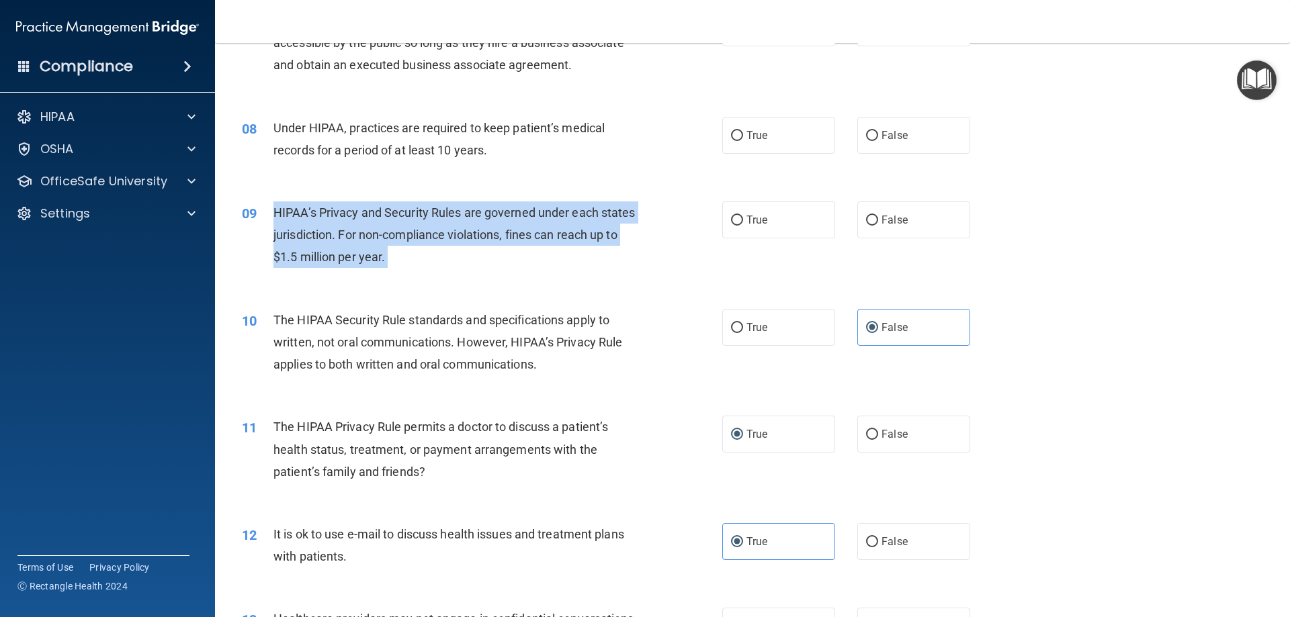
click at [351, 224] on div "HIPAA’s Privacy and Security Rules are governed under each states jurisdiction.…" at bounding box center [461, 235] width 376 height 67
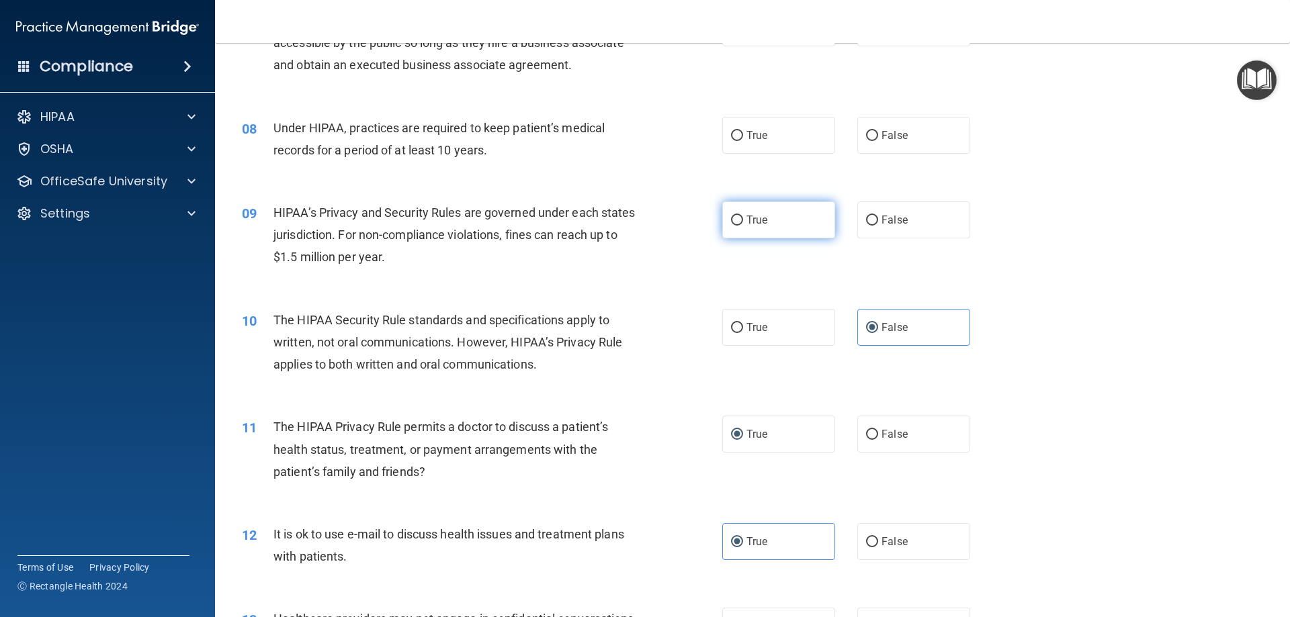
drag, startPoint x: 351, startPoint y: 222, endPoint x: 767, endPoint y: 226, distance: 415.3
click at [767, 226] on label "True" at bounding box center [778, 220] width 113 height 37
click at [743, 226] on input "True" at bounding box center [737, 221] width 12 height 10
radio input "true"
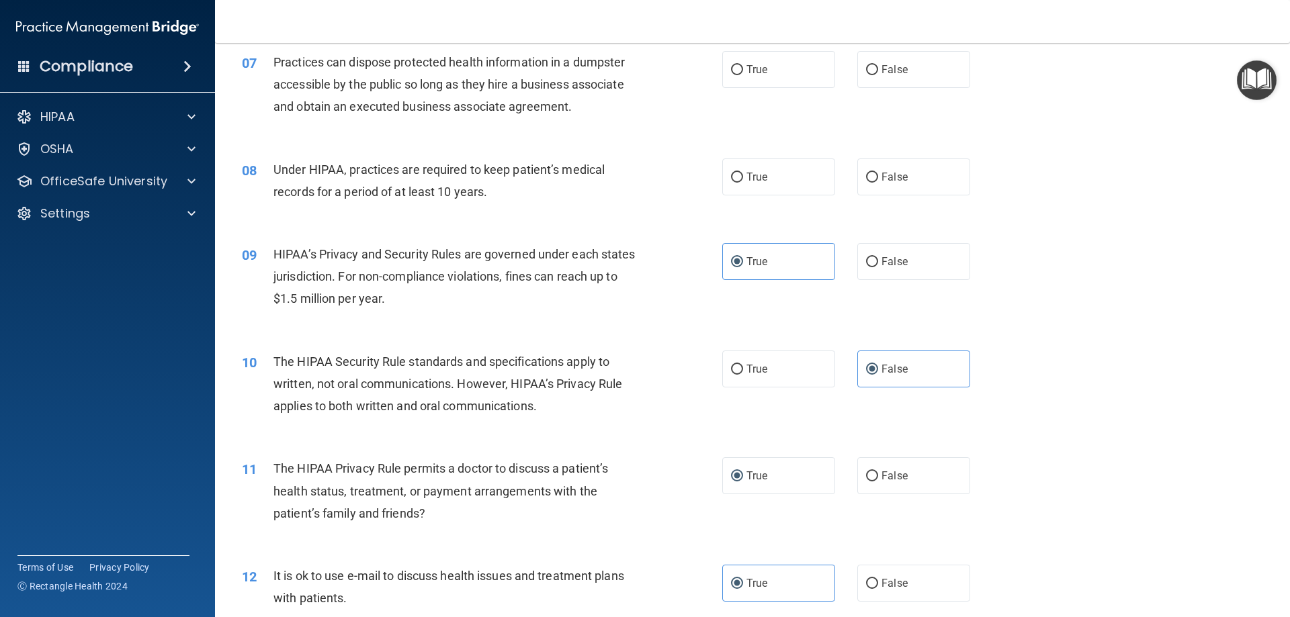
scroll to position [562, 0]
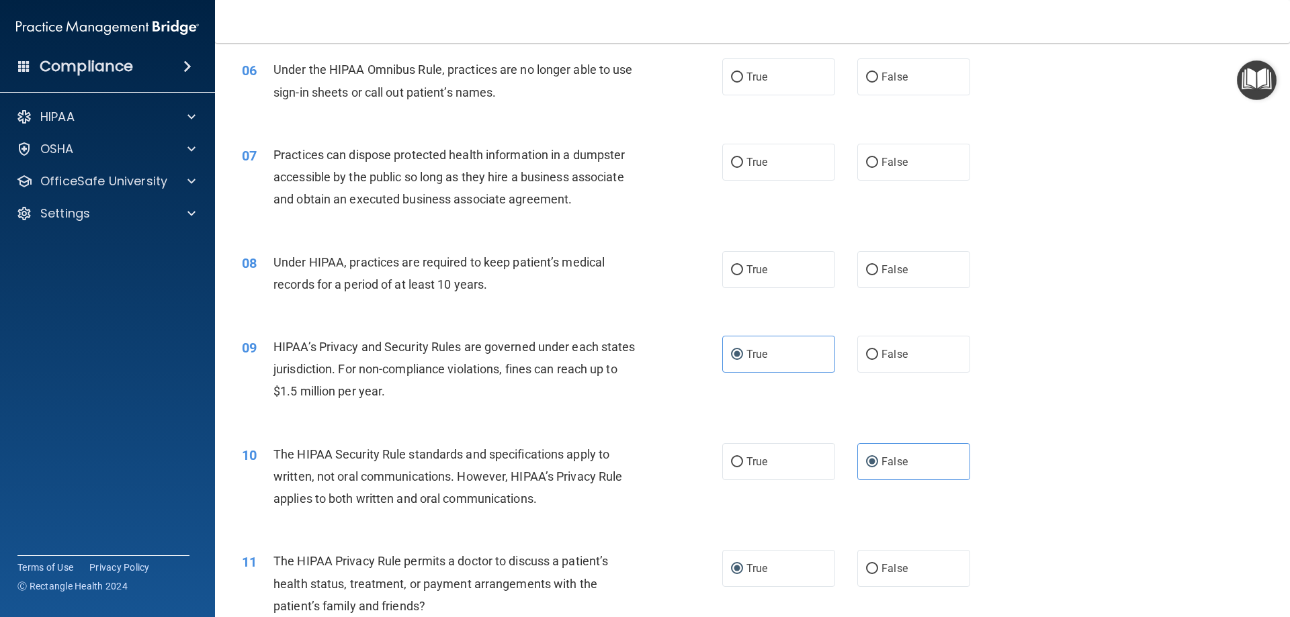
click at [394, 273] on div "Under HIPAA, practices are required to keep patient’s medical records for a per…" at bounding box center [461, 273] width 376 height 44
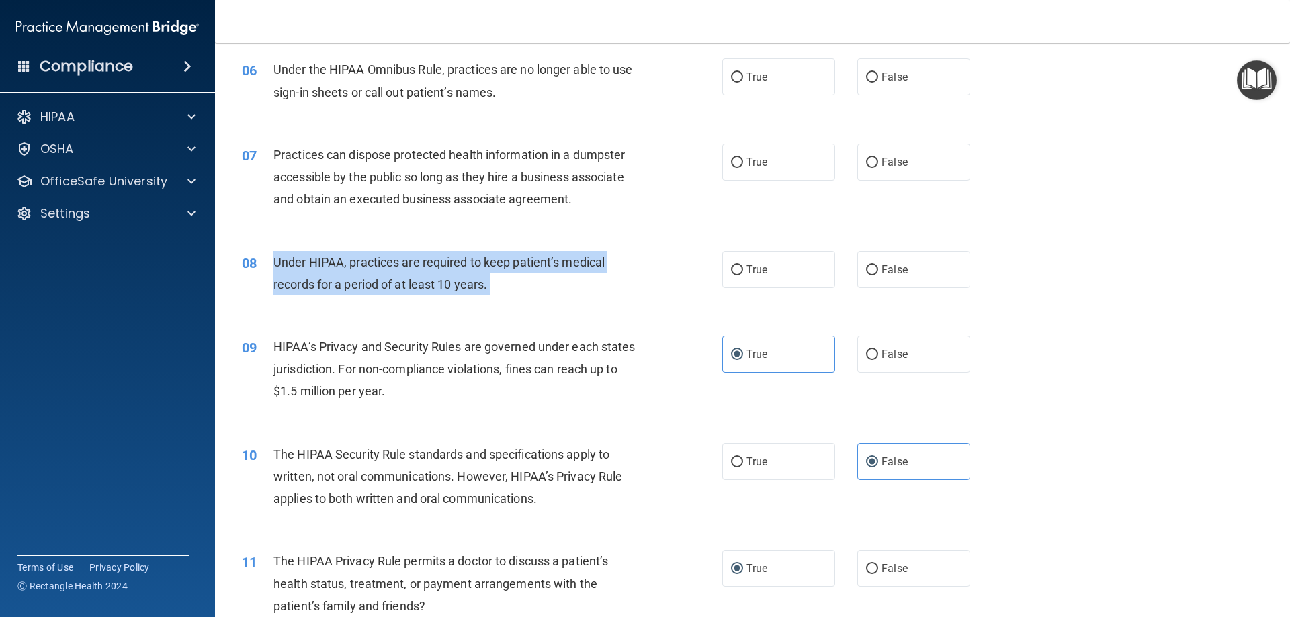
click at [394, 273] on div "Under HIPAA, practices are required to keep patient’s medical records for a per…" at bounding box center [461, 273] width 376 height 44
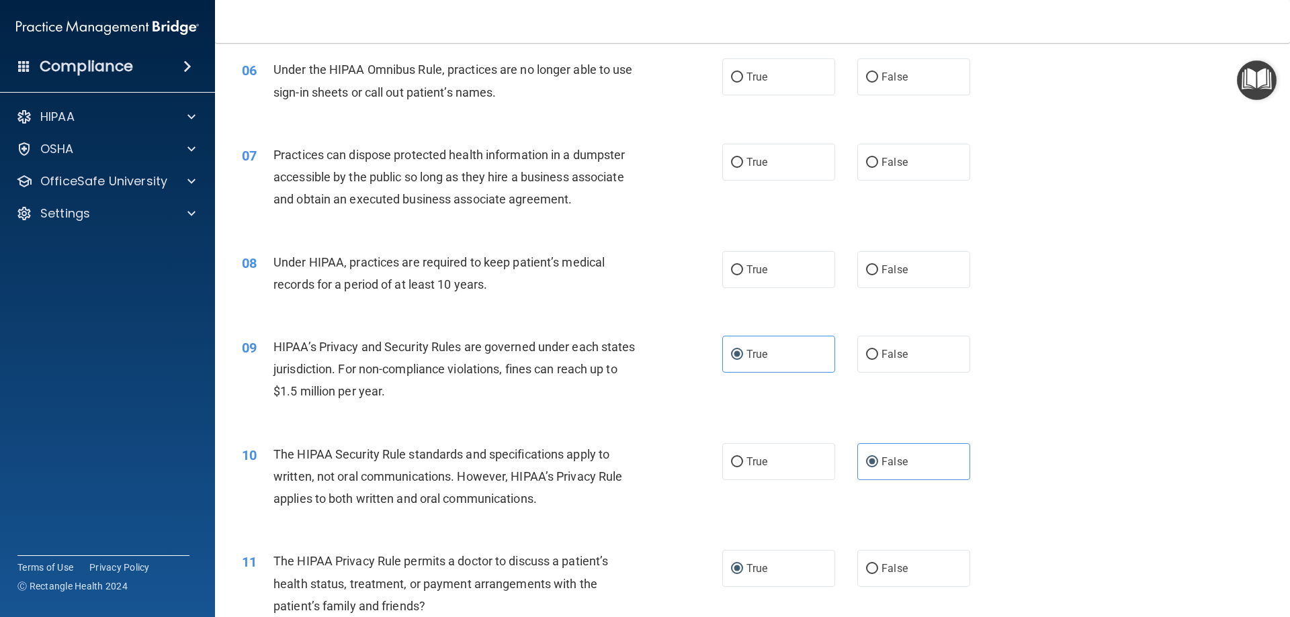
click at [373, 184] on span "Practices can dispose protected health information in a dumpster accessible by …" at bounding box center [448, 177] width 351 height 58
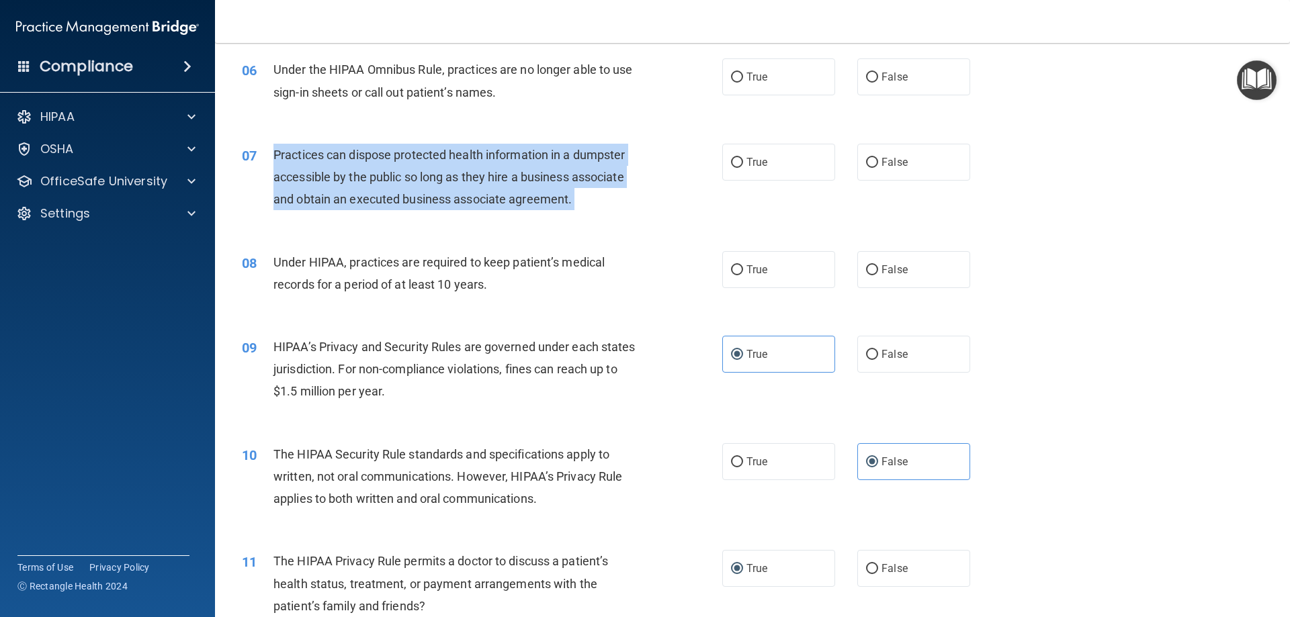
click at [373, 184] on span "Practices can dispose protected health information in a dumpster accessible by …" at bounding box center [448, 177] width 351 height 58
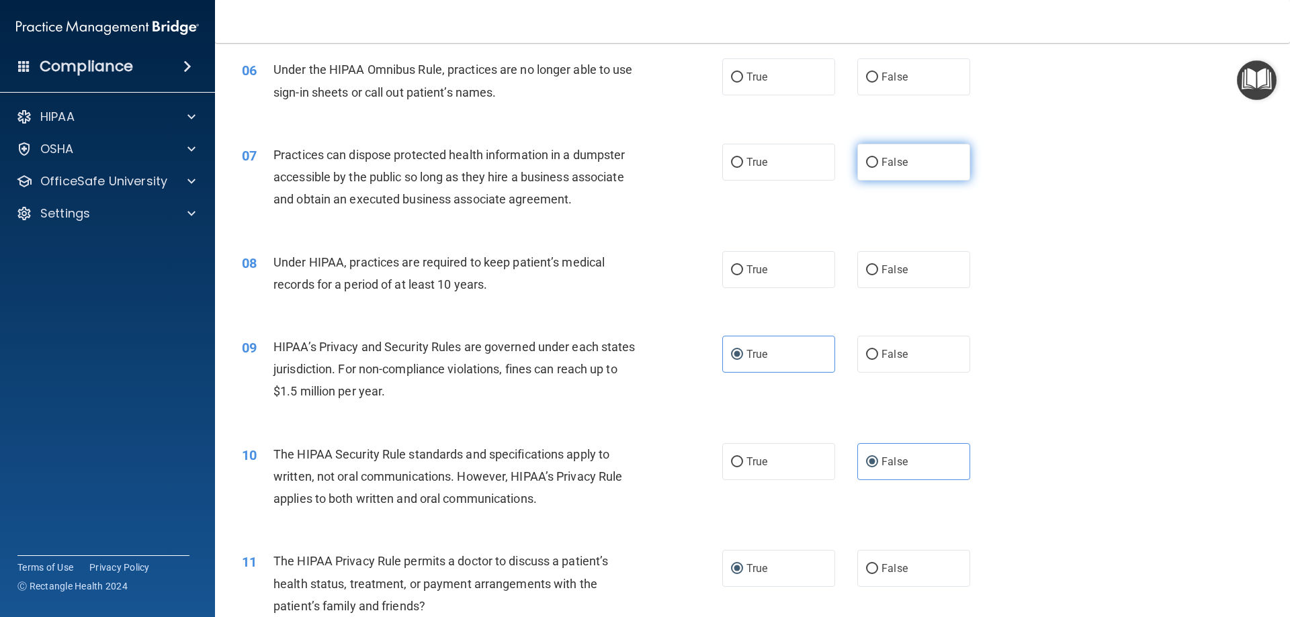
click at [894, 173] on label "False" at bounding box center [913, 162] width 113 height 37
click at [878, 168] on input "False" at bounding box center [872, 163] width 12 height 10
radio input "true"
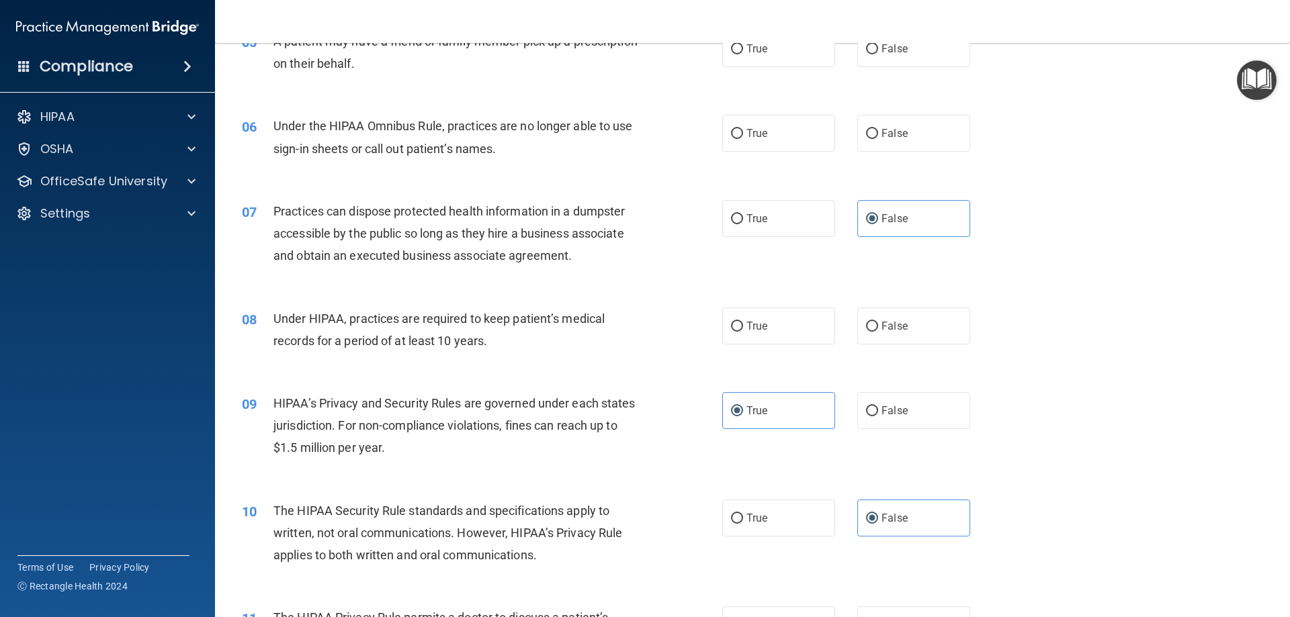
scroll to position [427, 0]
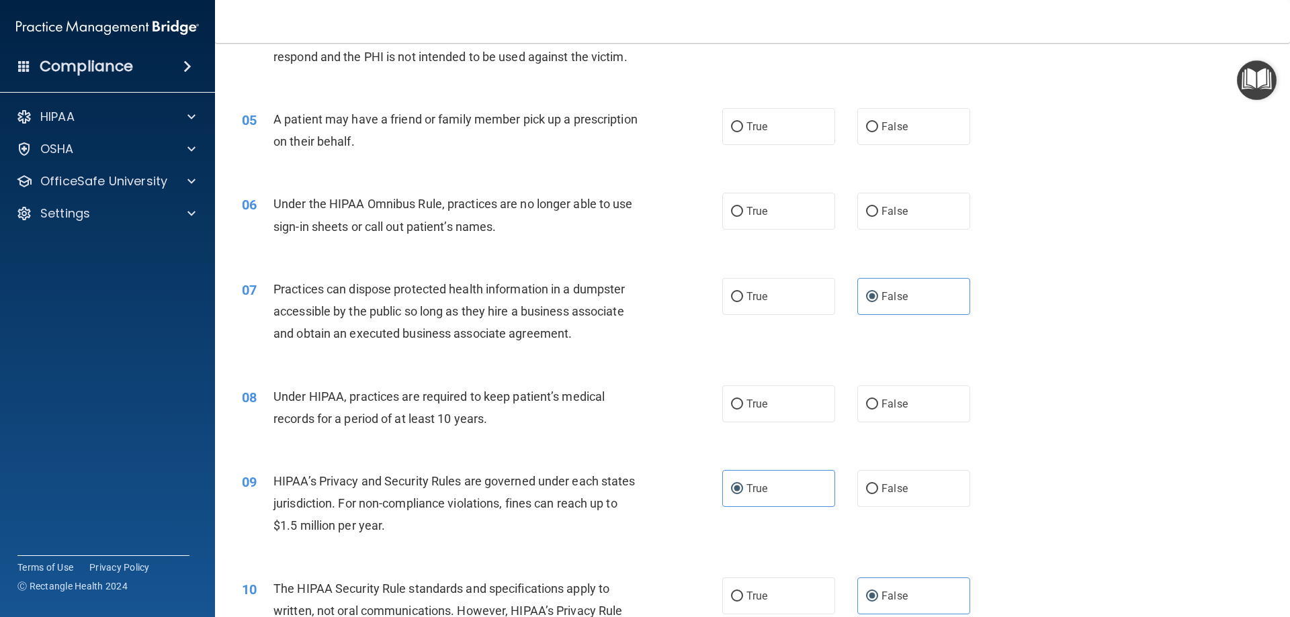
click at [380, 232] on span "Under the HIPAA Omnibus Rule, practices are no longer able to use sign-in sheet…" at bounding box center [452, 215] width 359 height 36
click at [381, 232] on span "Under the HIPAA Omnibus Rule, practices are no longer able to use sign-in sheet…" at bounding box center [452, 215] width 359 height 36
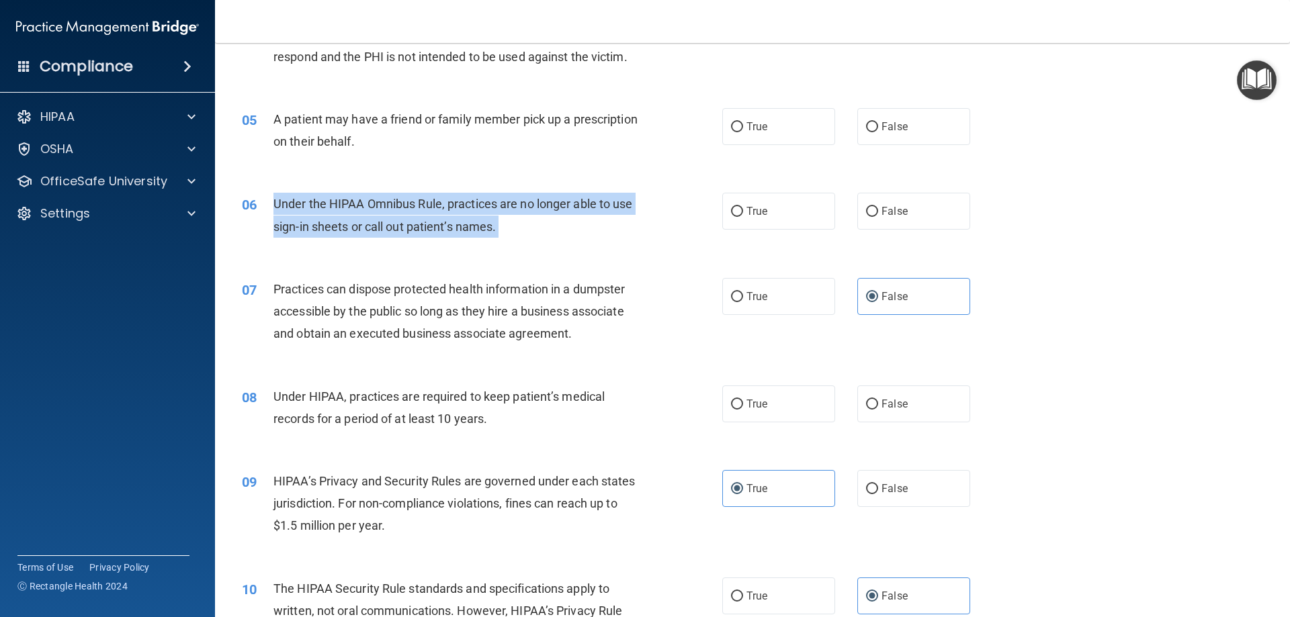
click at [382, 232] on span "Under the HIPAA Omnibus Rule, practices are no longer able to use sign-in sheet…" at bounding box center [452, 215] width 359 height 36
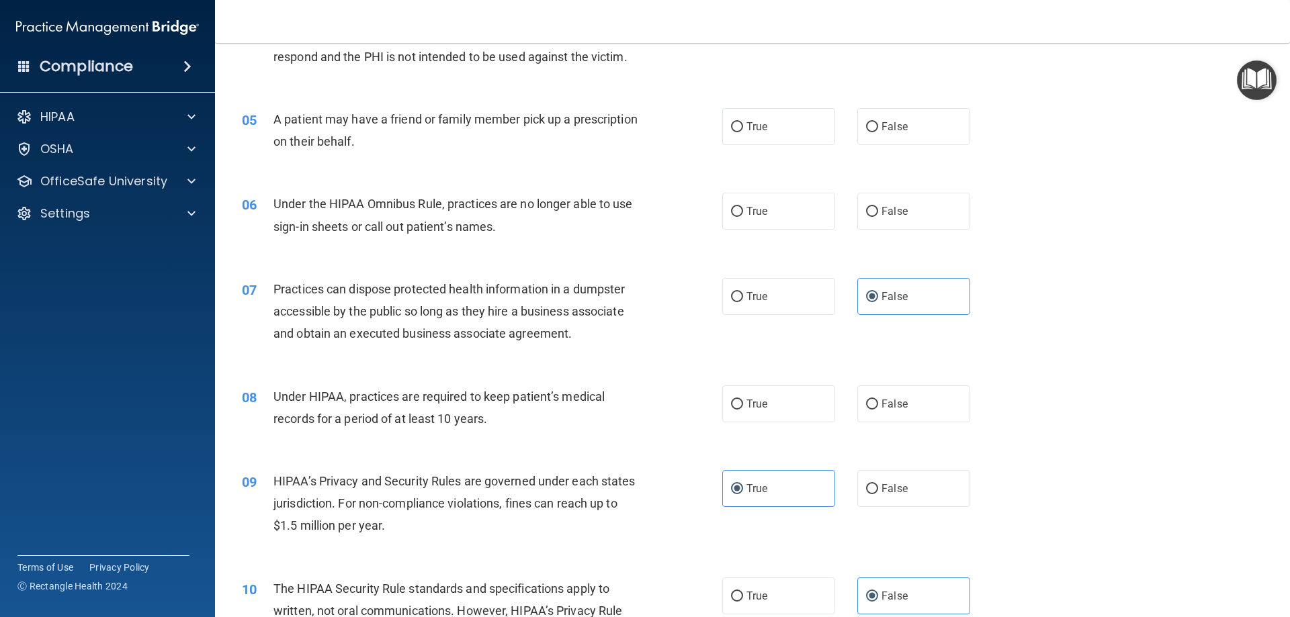
drag, startPoint x: 886, startPoint y: 213, endPoint x: 980, endPoint y: 59, distance: 180.3
click at [886, 213] on span "False" at bounding box center [895, 211] width 26 height 13
click at [878, 213] on input "False" at bounding box center [872, 212] width 12 height 10
radio input "true"
click at [370, 120] on span "A patient may have a friend or family member pick up a prescription on their be…" at bounding box center [455, 130] width 364 height 36
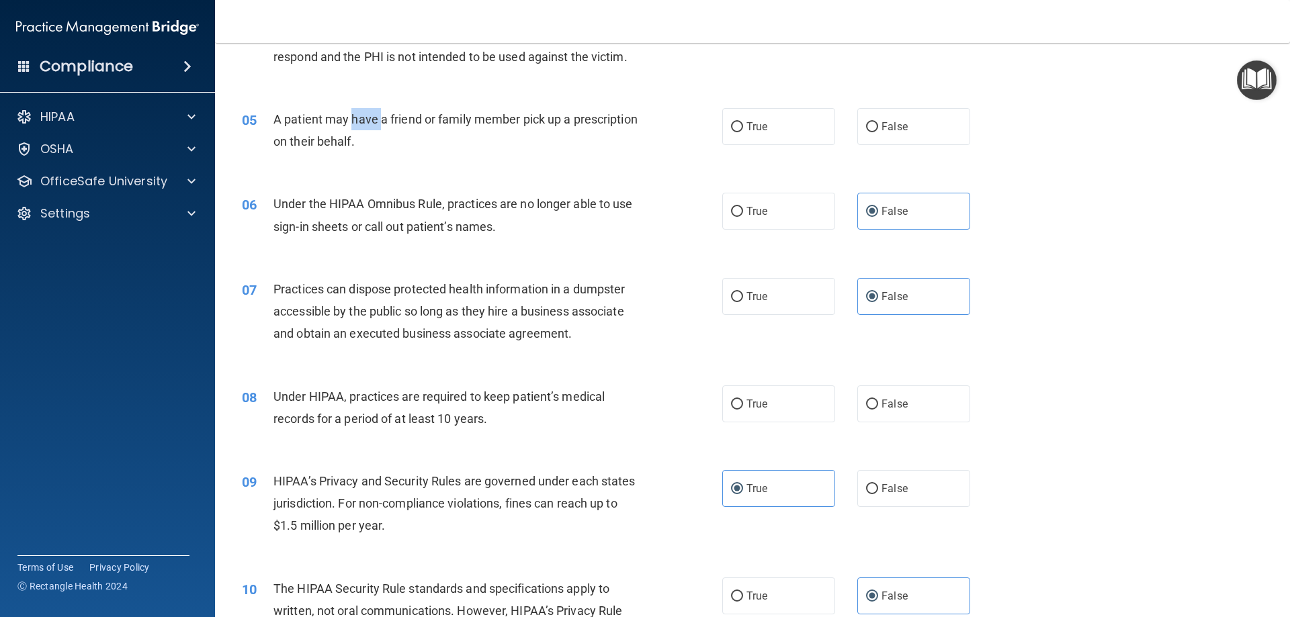
click at [370, 120] on span "A patient may have a friend or family member pick up a prescription on their be…" at bounding box center [455, 130] width 364 height 36
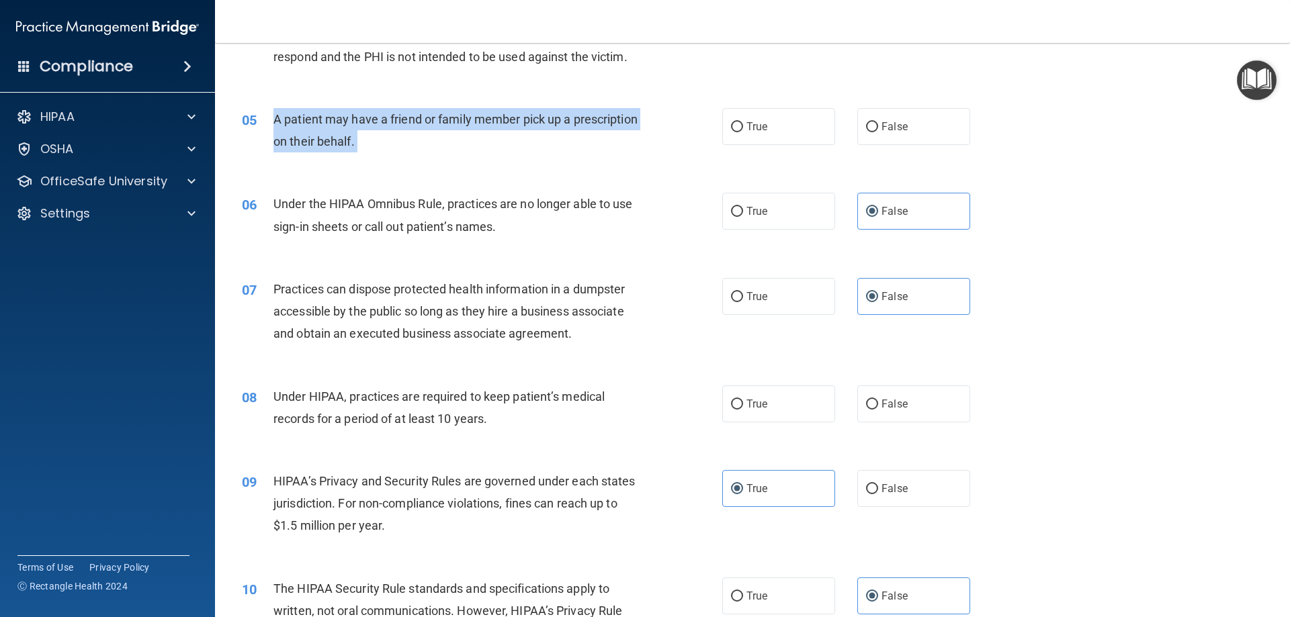
click at [370, 120] on span "A patient may have a friend or family member pick up a prescription on their be…" at bounding box center [455, 130] width 364 height 36
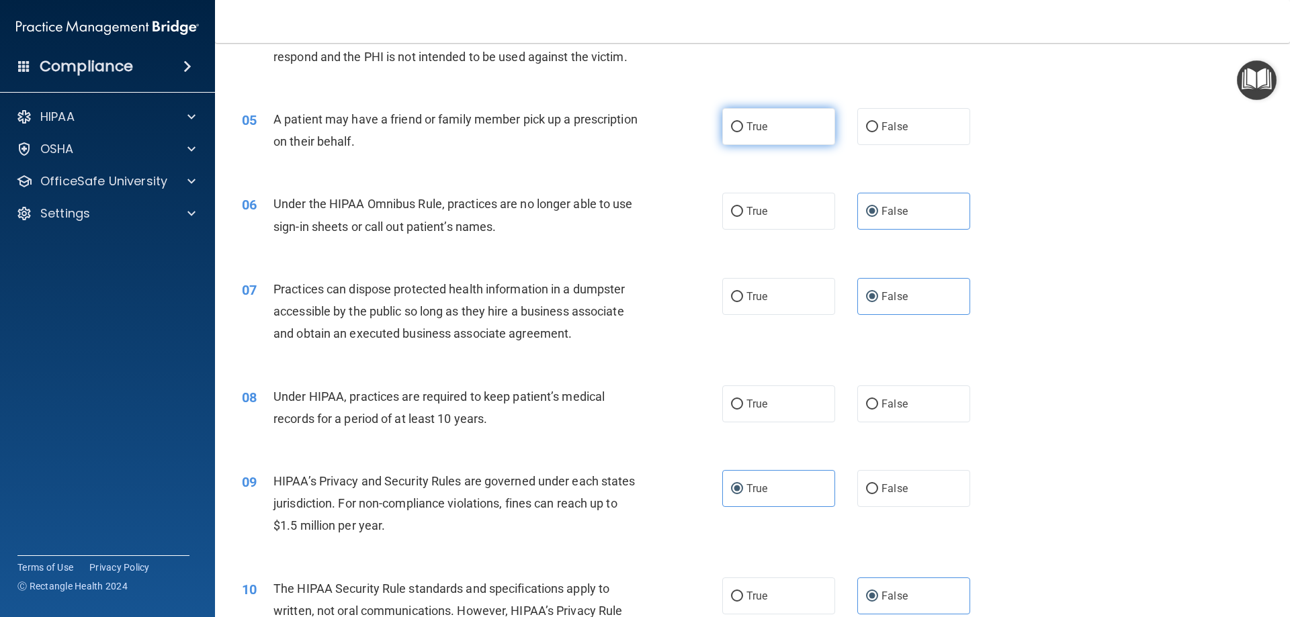
click at [759, 136] on label "True" at bounding box center [778, 126] width 113 height 37
click at [743, 132] on input "True" at bounding box center [737, 127] width 12 height 10
radio input "true"
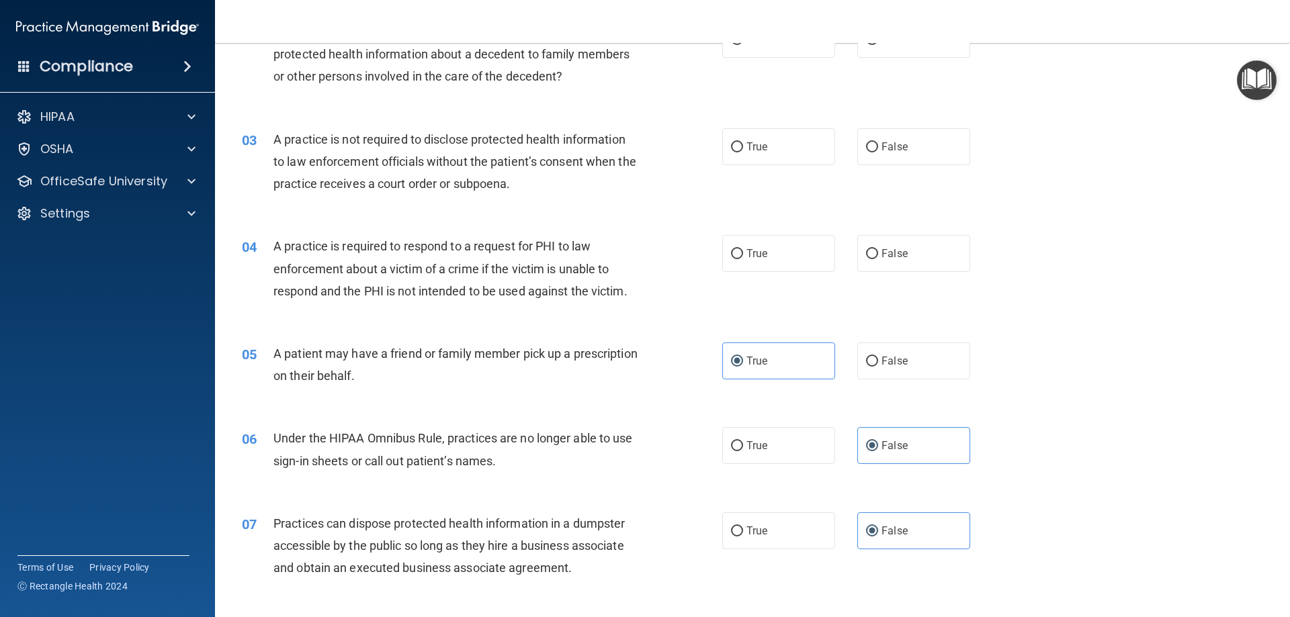
scroll to position [159, 0]
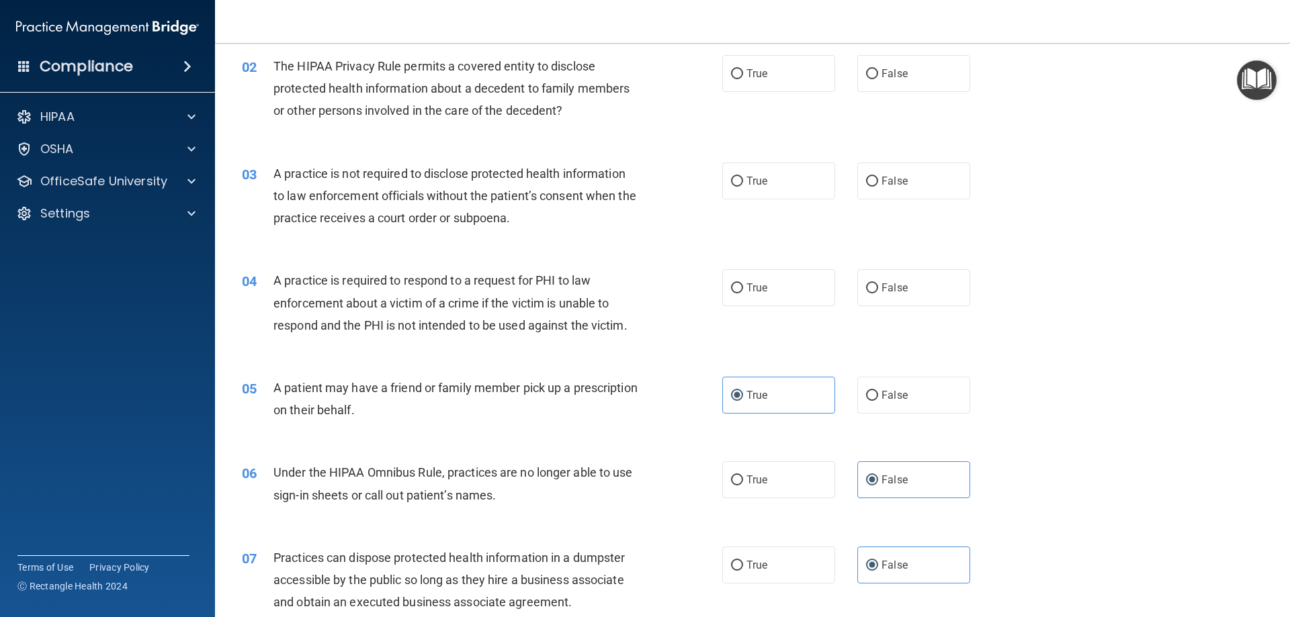
click at [490, 289] on div "A practice is required to respond to a request for PHI to law enforcement about…" at bounding box center [461, 302] width 376 height 67
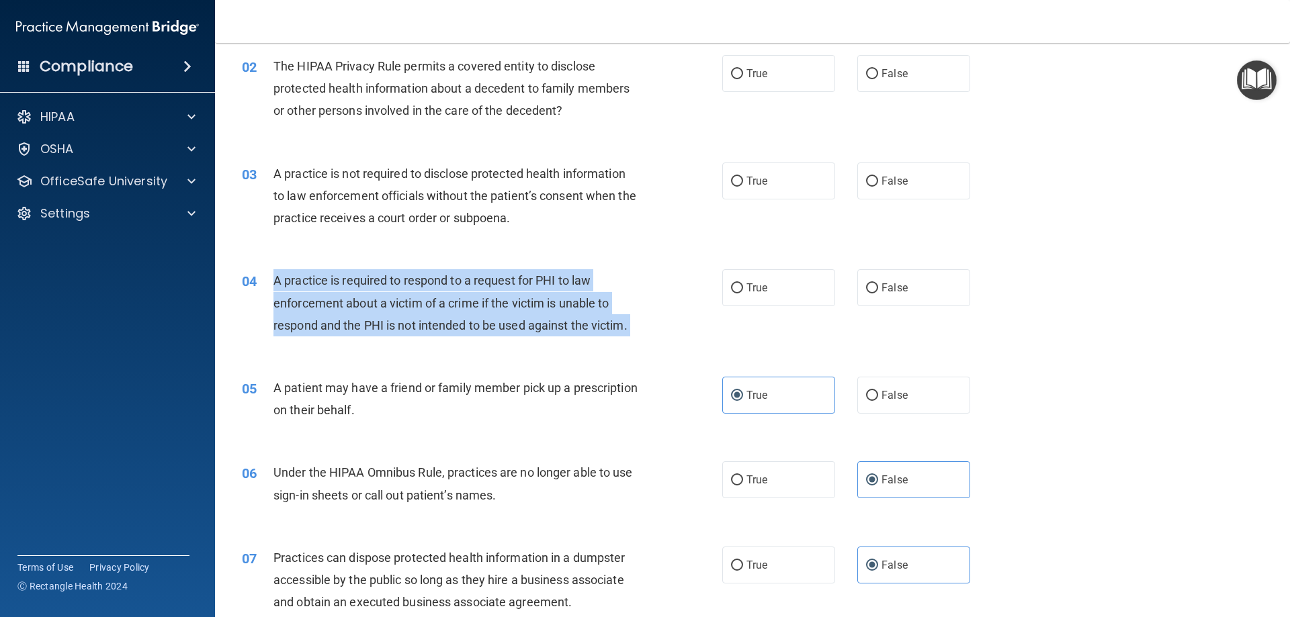
click at [492, 289] on div "A practice is required to respond to a request for PHI to law enforcement about…" at bounding box center [461, 302] width 376 height 67
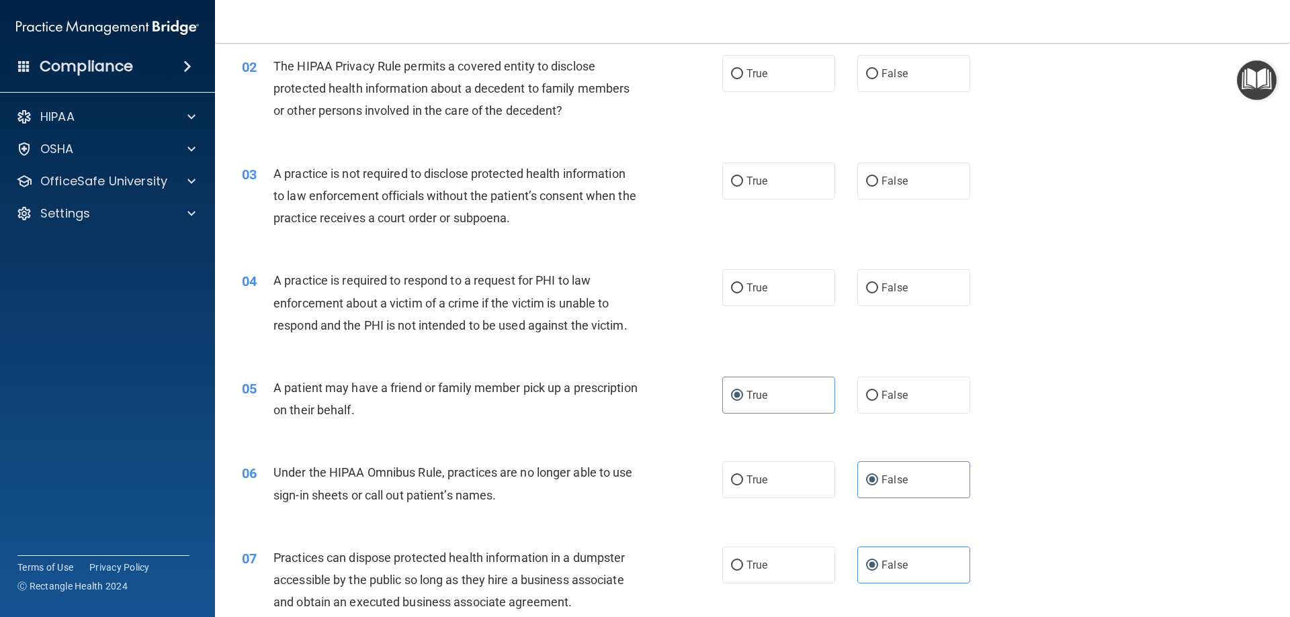
click at [408, 211] on span "A practice is not required to disclose protected health information to law enfo…" at bounding box center [454, 196] width 363 height 58
click at [409, 211] on span "A practice is not required to disclose protected health information to law enfo…" at bounding box center [454, 196] width 363 height 58
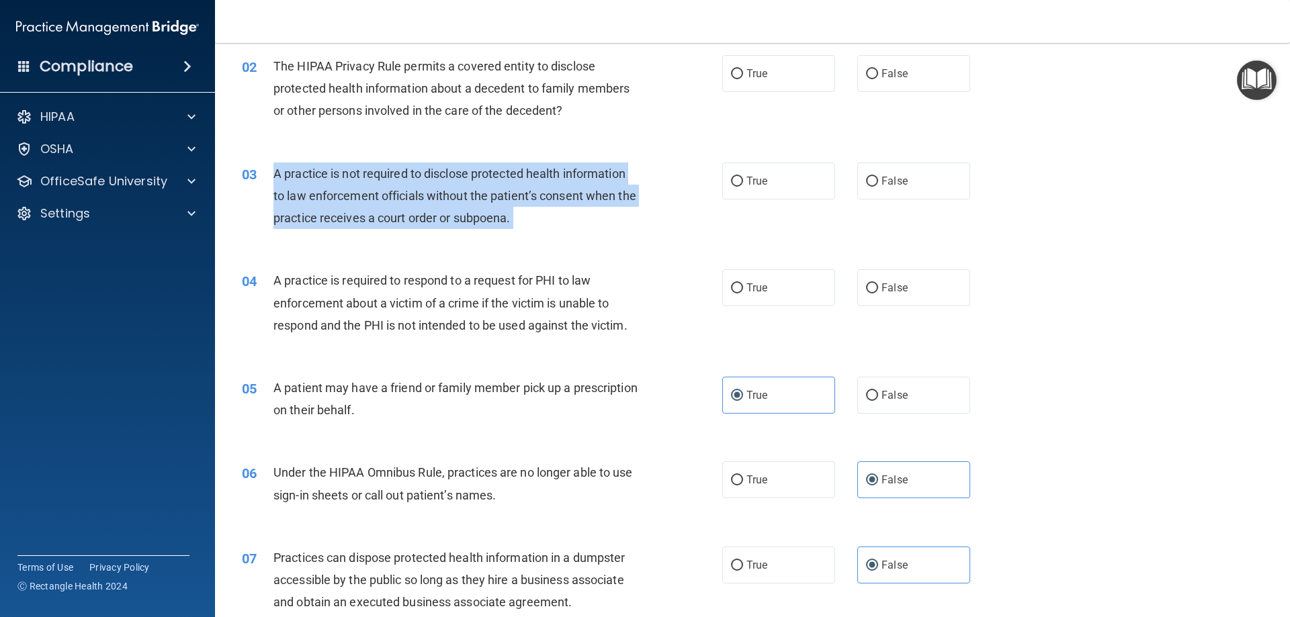
click at [410, 211] on span "A practice is not required to disclose protected health information to law enfo…" at bounding box center [454, 196] width 363 height 58
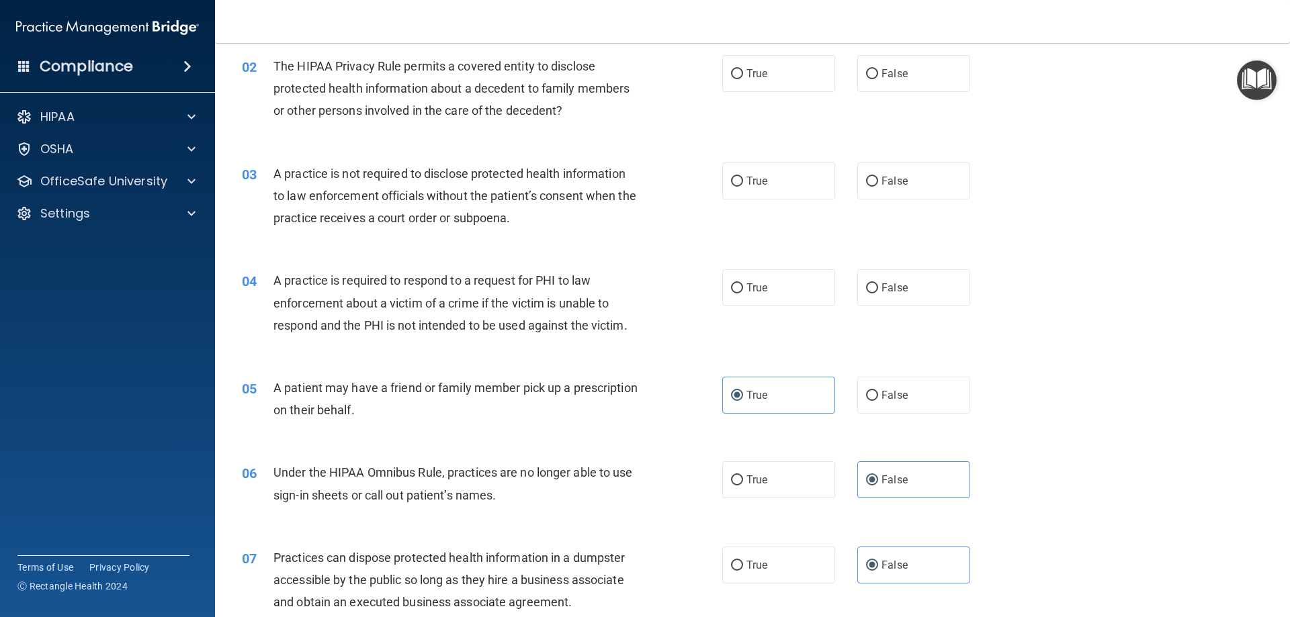
click at [487, 48] on div "02 The HIPAA Privacy Rule permits a covered entity to disclose protected health…" at bounding box center [752, 92] width 1041 height 108
click at [442, 75] on div "The HIPAA Privacy Rule permits a covered entity to disclose protected health in…" at bounding box center [461, 88] width 376 height 67
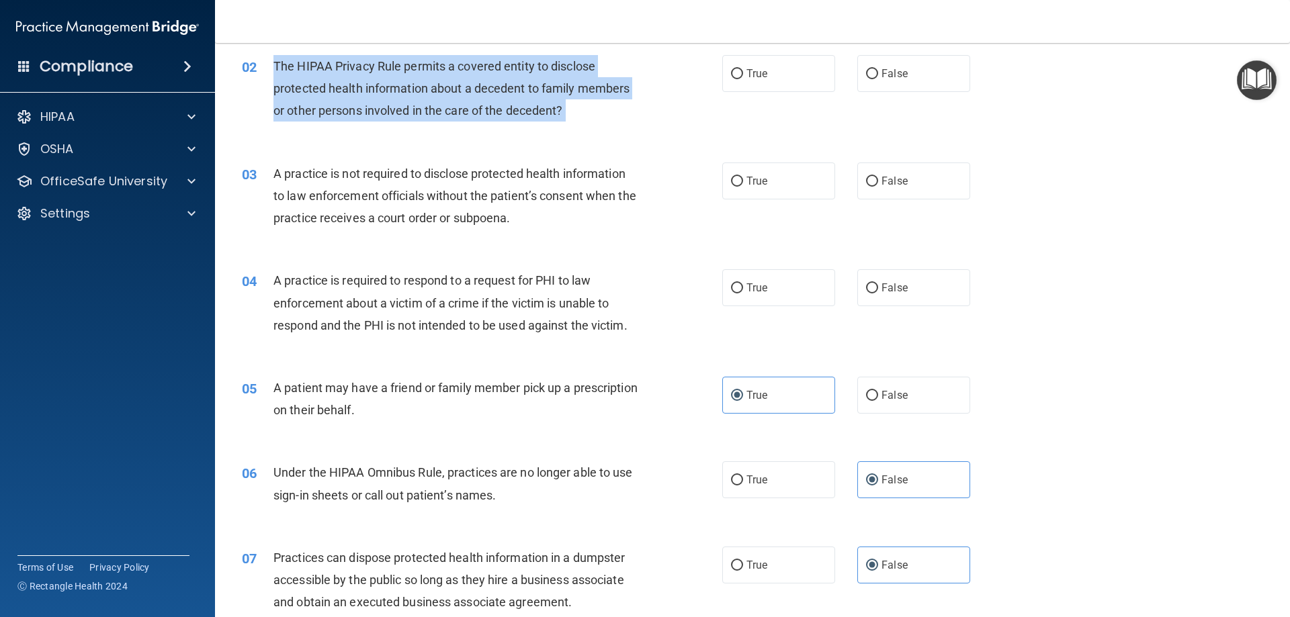
click at [443, 75] on div "The HIPAA Privacy Rule permits a covered entity to disclose protected health in…" at bounding box center [461, 88] width 376 height 67
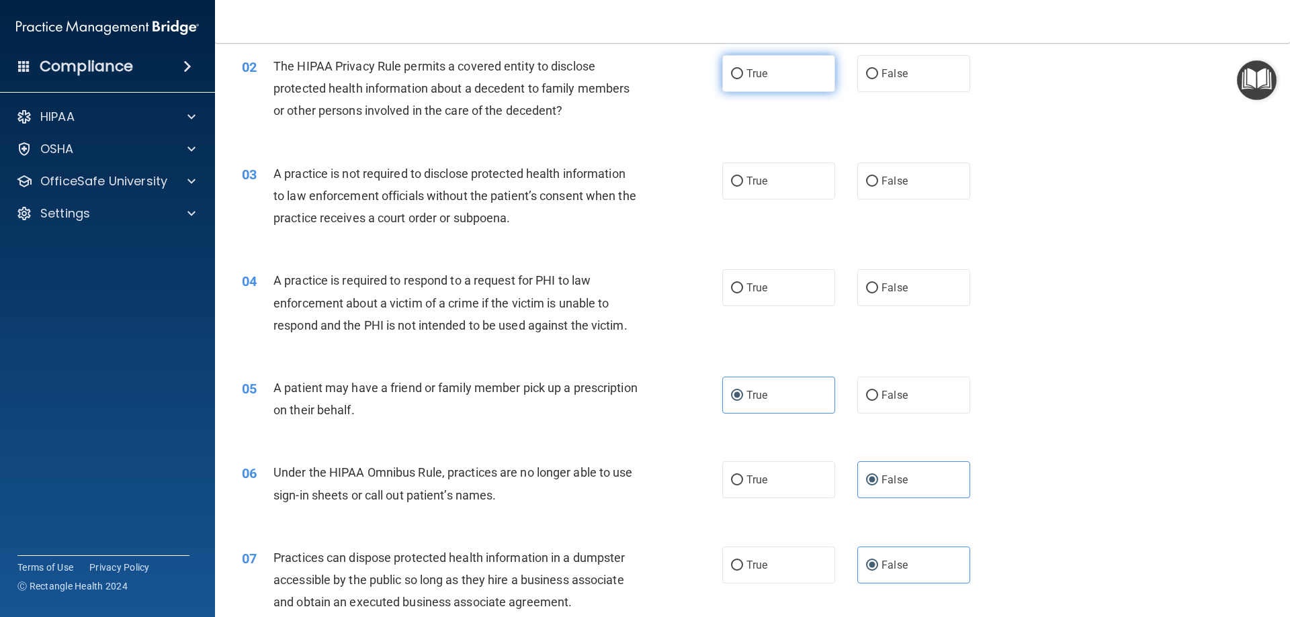
click at [742, 85] on label "True" at bounding box center [778, 73] width 113 height 37
click at [742, 79] on input "True" at bounding box center [737, 74] width 12 height 10
radio input "true"
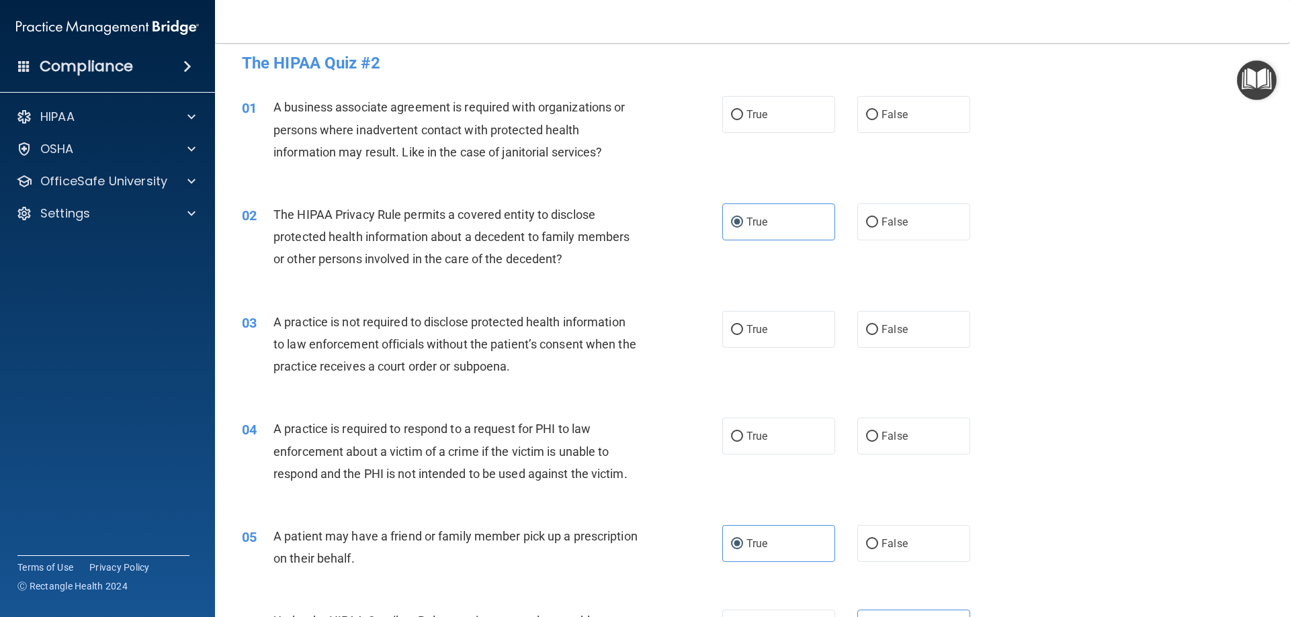
scroll to position [0, 0]
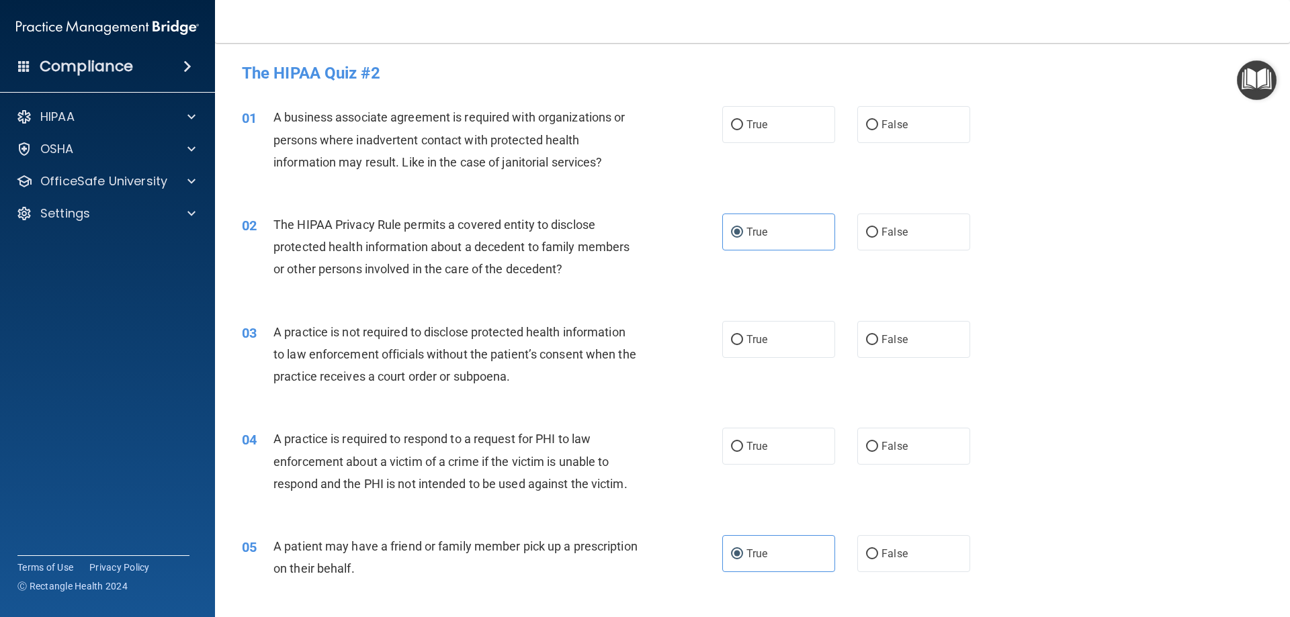
click at [487, 140] on span "A business associate agreement is required with organizations or persons where …" at bounding box center [448, 139] width 351 height 58
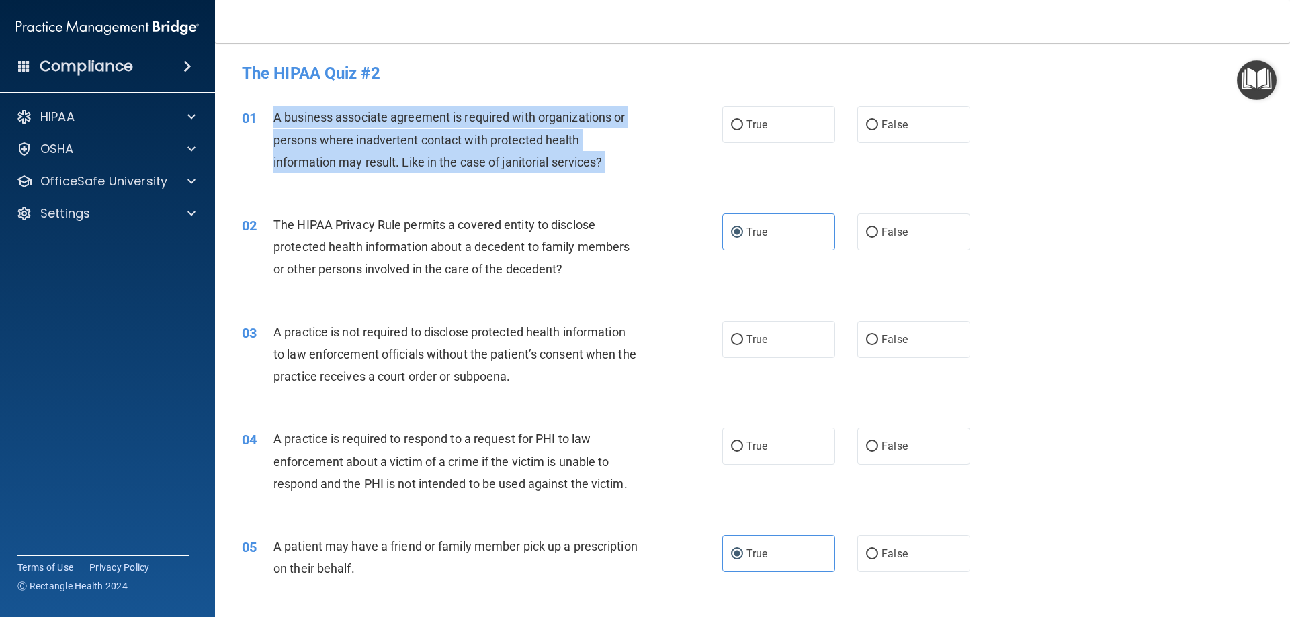
click at [487, 140] on span "A business associate agreement is required with organizations or persons where …" at bounding box center [448, 139] width 351 height 58
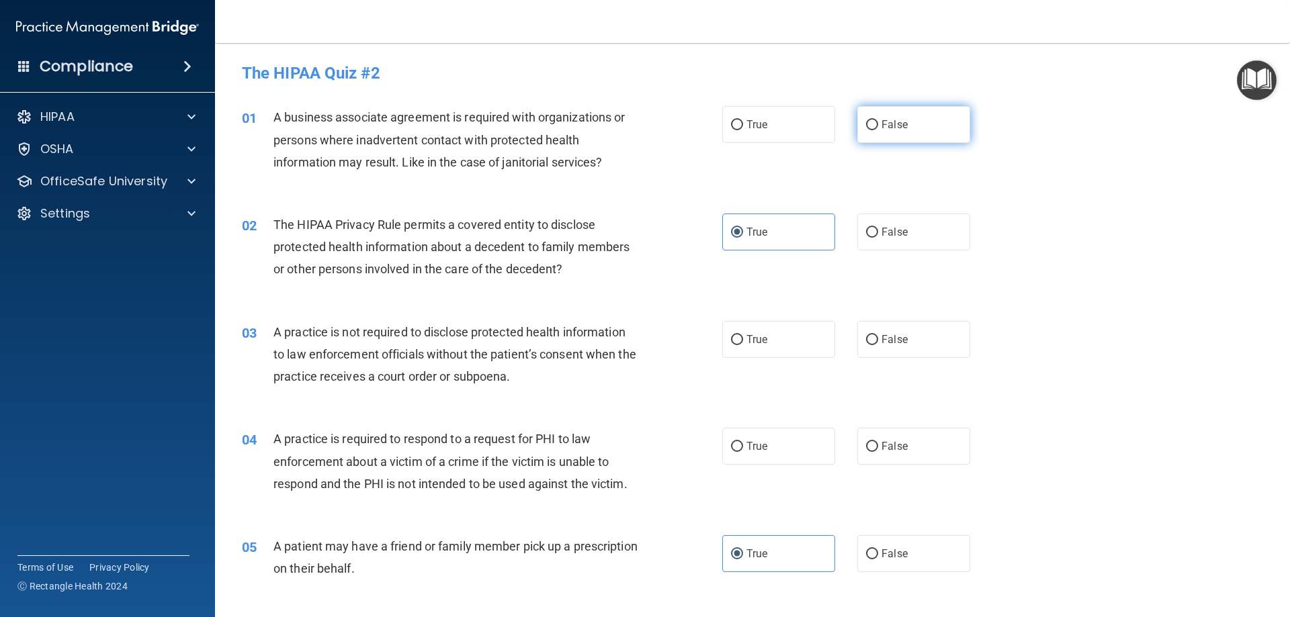
drag, startPoint x: 884, startPoint y: 122, endPoint x: 879, endPoint y: 115, distance: 9.1
click at [883, 122] on span "False" at bounding box center [895, 124] width 26 height 13
click at [938, 109] on label "False" at bounding box center [913, 124] width 113 height 37
click at [878, 120] on input "False" at bounding box center [872, 125] width 12 height 10
radio input "true"
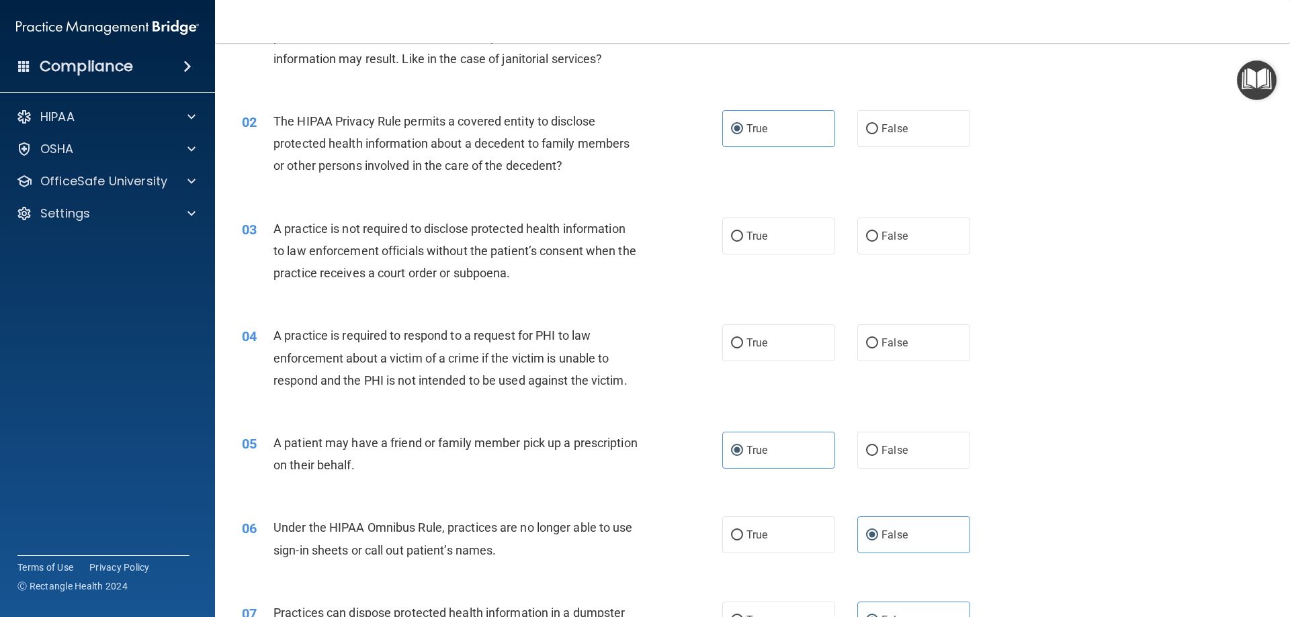
scroll to position [134, 0]
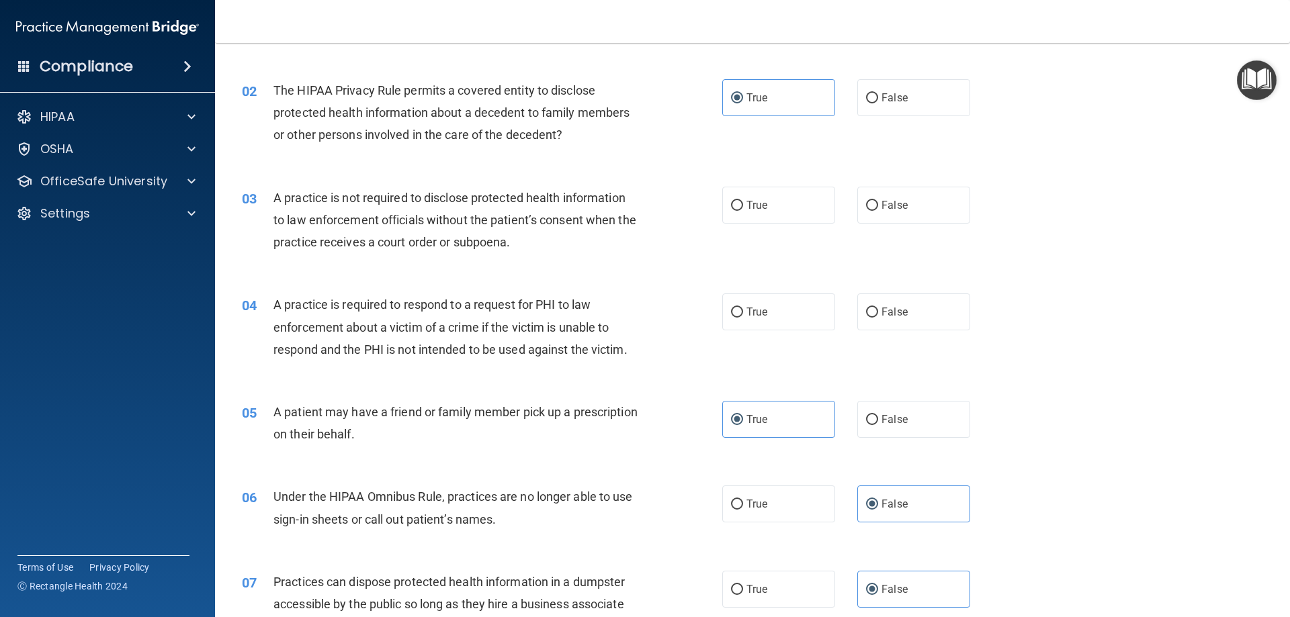
click at [454, 210] on div "A practice is not required to disclose protected health information to law enfo…" at bounding box center [461, 220] width 376 height 67
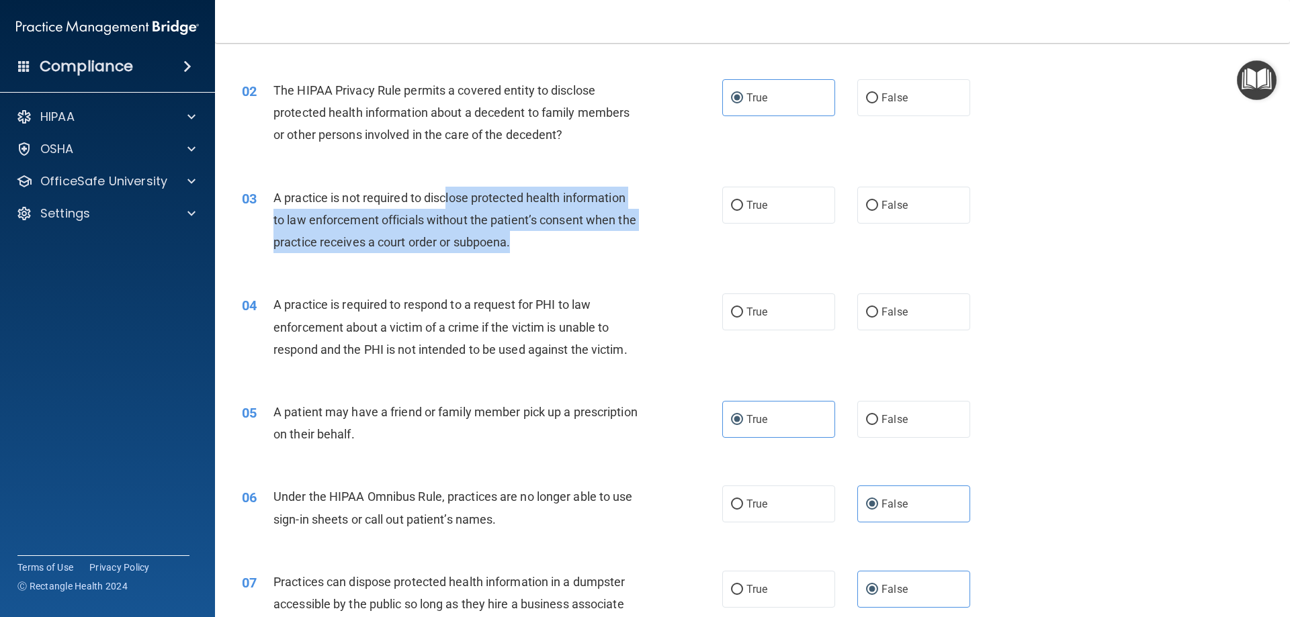
drag, startPoint x: 451, startPoint y: 199, endPoint x: 560, endPoint y: 247, distance: 119.7
click at [560, 247] on div "A practice is not required to disclose protected health information to law enfo…" at bounding box center [461, 220] width 376 height 67
click at [495, 228] on div "A practice is not required to disclose protected health information to law enfo…" at bounding box center [461, 220] width 376 height 67
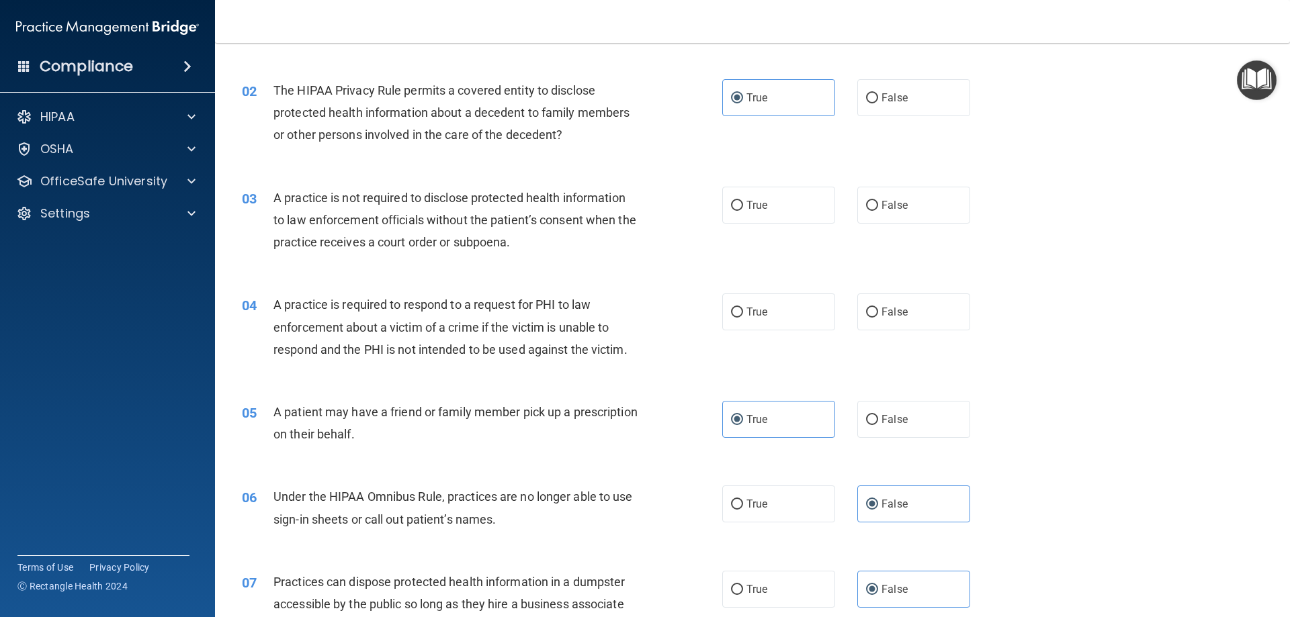
click at [974, 207] on div "True False" at bounding box center [857, 205] width 271 height 37
drag, startPoint x: 916, startPoint y: 210, endPoint x: 908, endPoint y: 227, distance: 19.0
click at [916, 210] on label "False" at bounding box center [913, 205] width 113 height 37
click at [878, 210] on input "False" at bounding box center [872, 206] width 12 height 10
radio input "true"
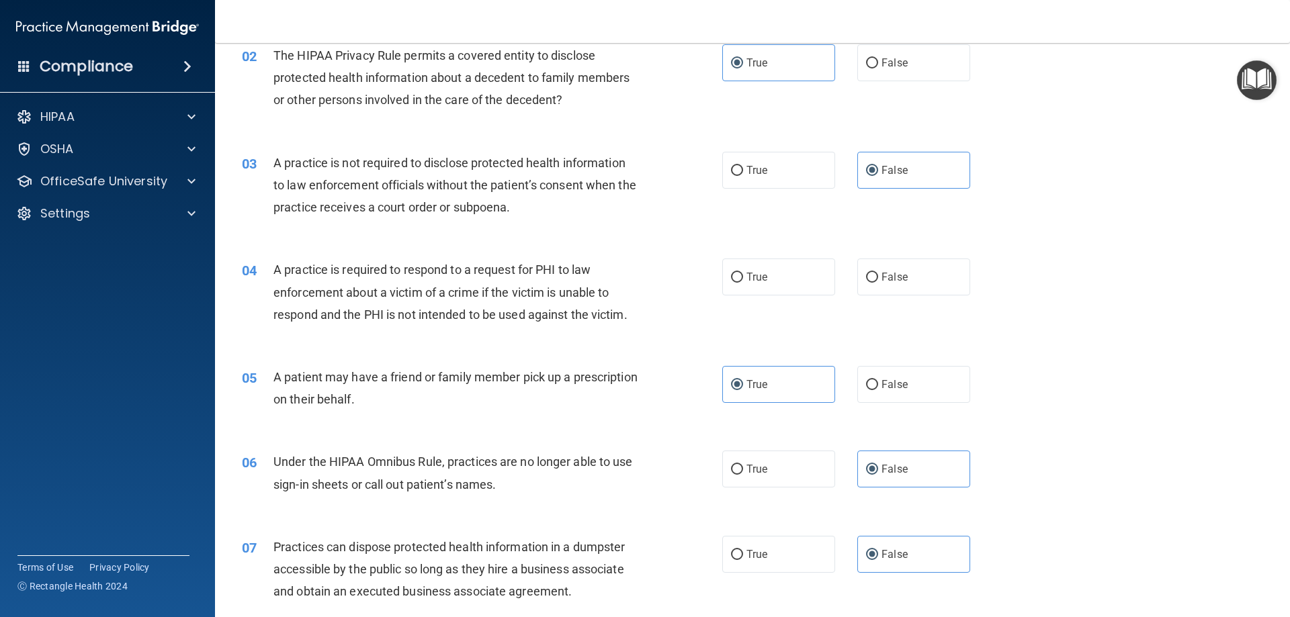
scroll to position [202, 0]
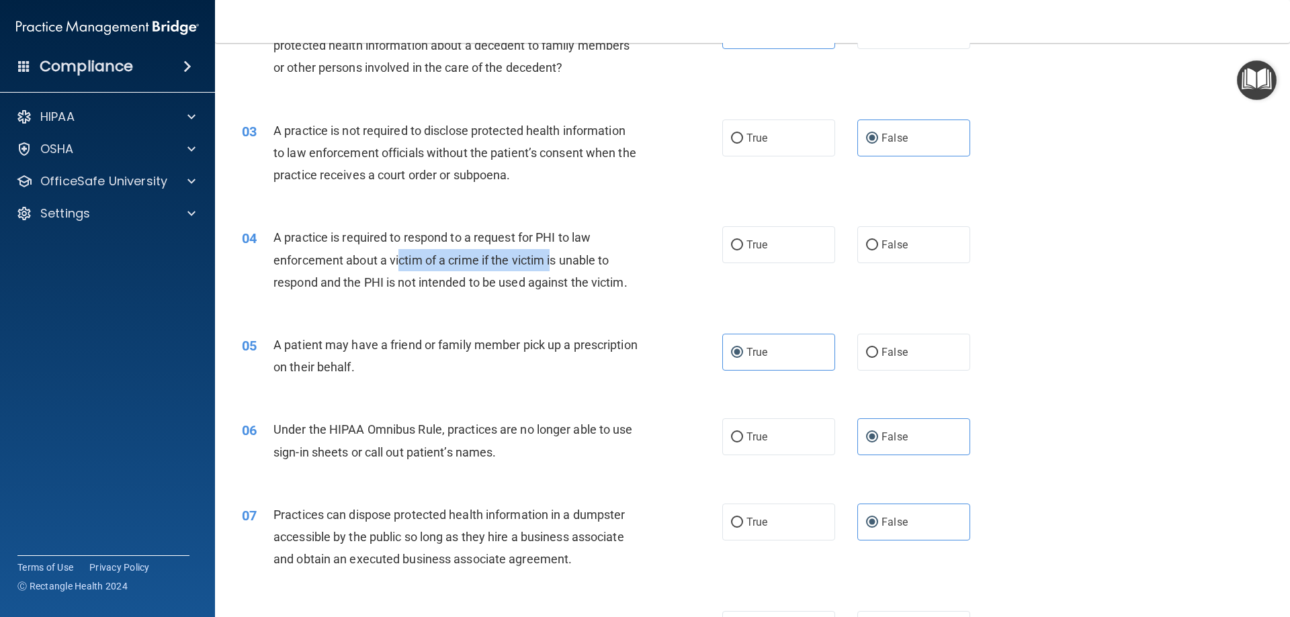
drag, startPoint x: 442, startPoint y: 256, endPoint x: 449, endPoint y: 251, distance: 8.6
click at [550, 259] on div "A practice is required to respond to a request for PHI to law enforcement about…" at bounding box center [461, 259] width 376 height 67
click at [390, 245] on div "A practice is required to respond to a request for PHI to law enforcement about…" at bounding box center [461, 259] width 376 height 67
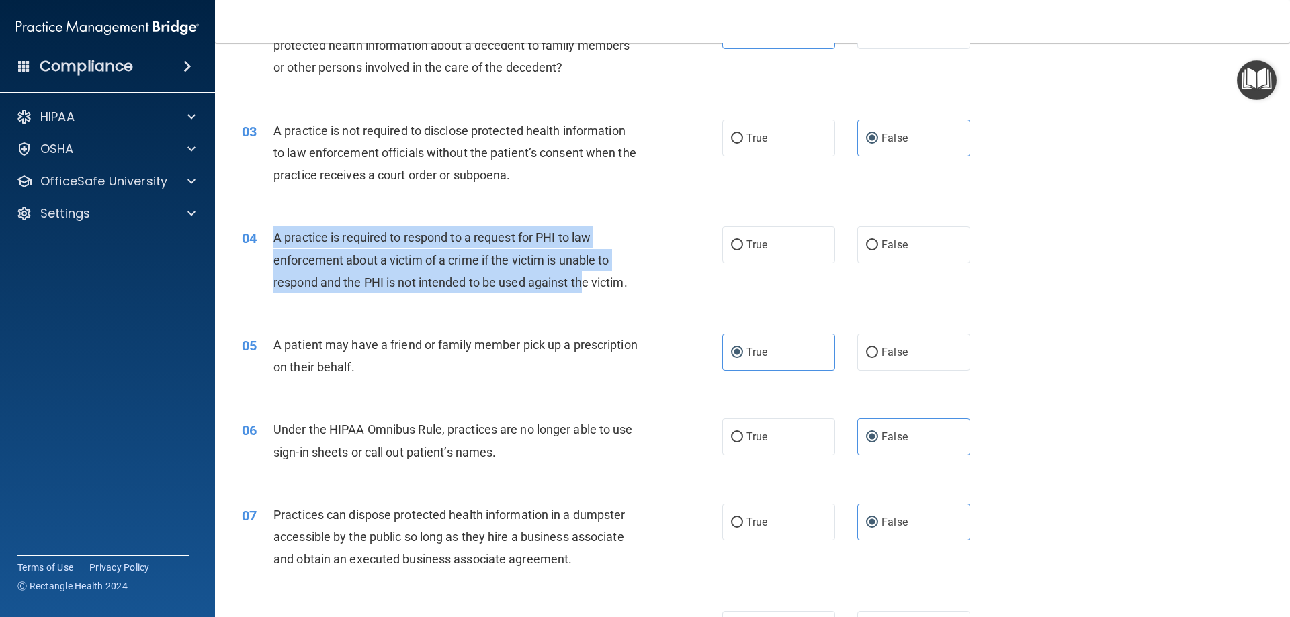
drag, startPoint x: 263, startPoint y: 232, endPoint x: 584, endPoint y: 282, distance: 324.2
click at [584, 282] on div "04 A practice is required to respond to a request for PHI to law enforcement ab…" at bounding box center [482, 263] width 521 height 74
click at [584, 282] on span "A practice is required to respond to a request for PHI to law enforcement about…" at bounding box center [450, 259] width 354 height 58
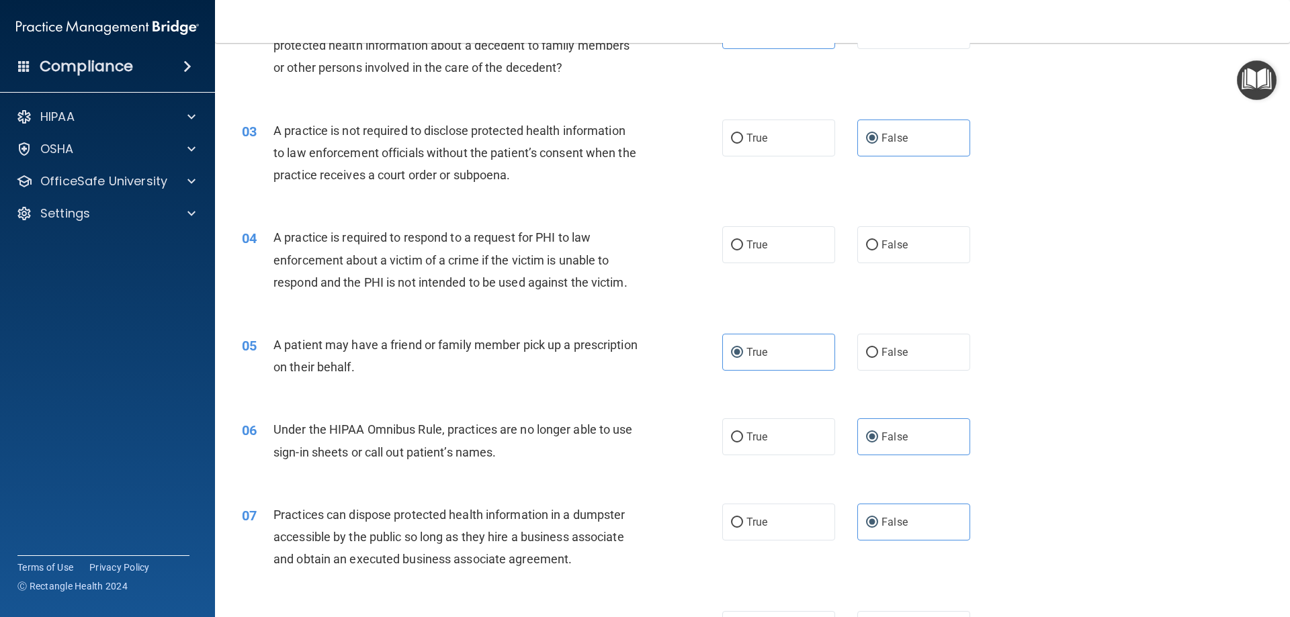
click at [278, 238] on span "A practice is required to respond to a request for PHI to law enforcement about…" at bounding box center [450, 259] width 354 height 58
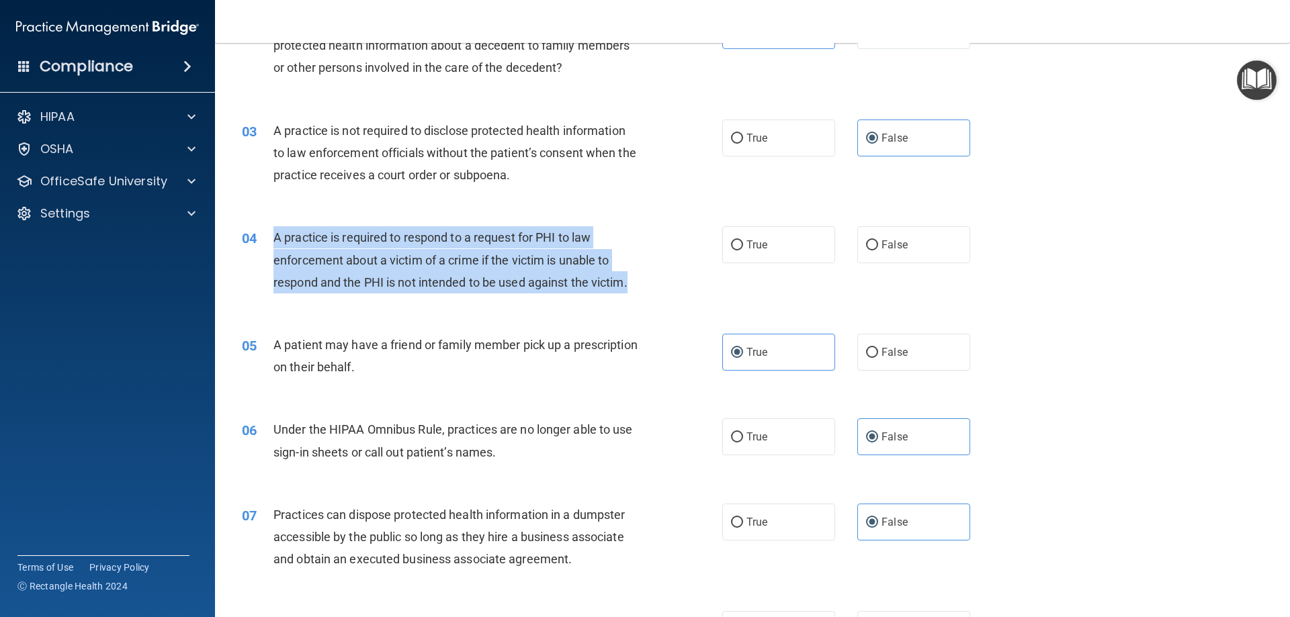
drag, startPoint x: 273, startPoint y: 232, endPoint x: 646, endPoint y: 281, distance: 376.7
click at [646, 280] on div "04 A practice is required to respond to a request for PHI to law enforcement ab…" at bounding box center [482, 263] width 521 height 74
click at [593, 267] on div "A practice is required to respond to a request for PHI to law enforcement about…" at bounding box center [461, 259] width 376 height 67
click at [333, 247] on div "A practice is required to respond to a request for PHI to law enforcement about…" at bounding box center [461, 259] width 376 height 67
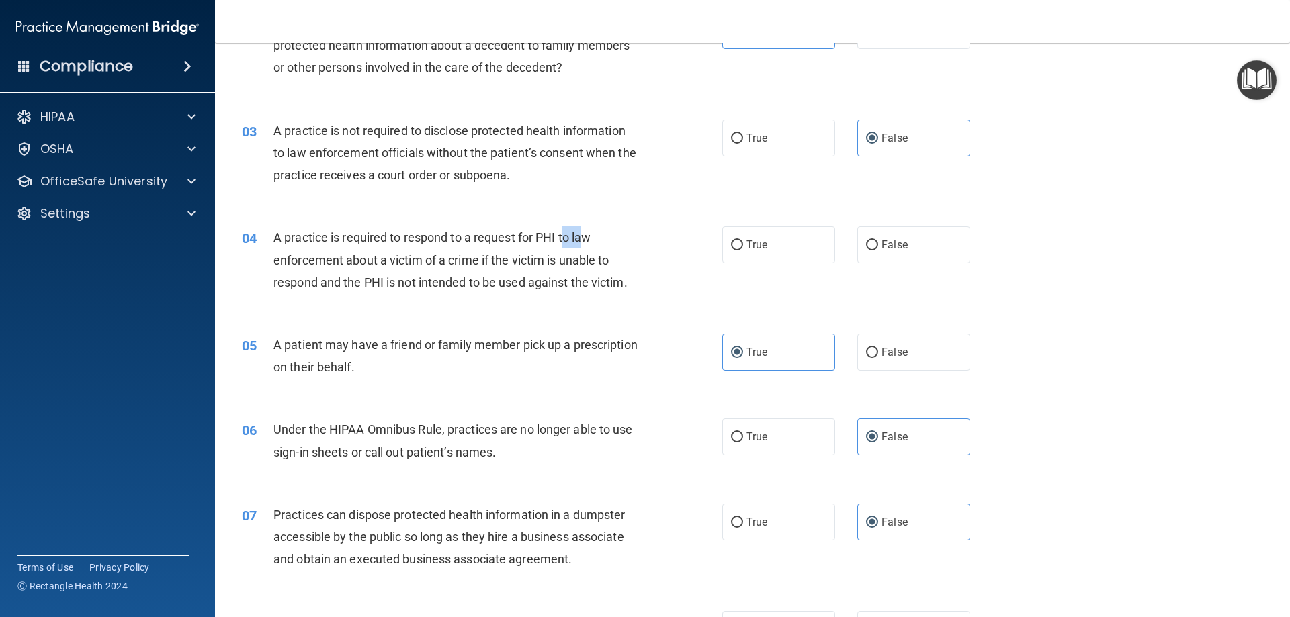
drag, startPoint x: 566, startPoint y: 232, endPoint x: 582, endPoint y: 244, distance: 19.2
click at [583, 243] on span "A practice is required to respond to a request for PHI to law enforcement about…" at bounding box center [450, 259] width 354 height 58
click at [571, 245] on span "A practice is required to respond to a request for PHI to law enforcement about…" at bounding box center [450, 259] width 354 height 58
drag, startPoint x: 562, startPoint y: 238, endPoint x: 575, endPoint y: 239, distance: 12.8
click at [575, 239] on span "A practice is required to respond to a request for PHI to law enforcement about…" at bounding box center [450, 259] width 354 height 58
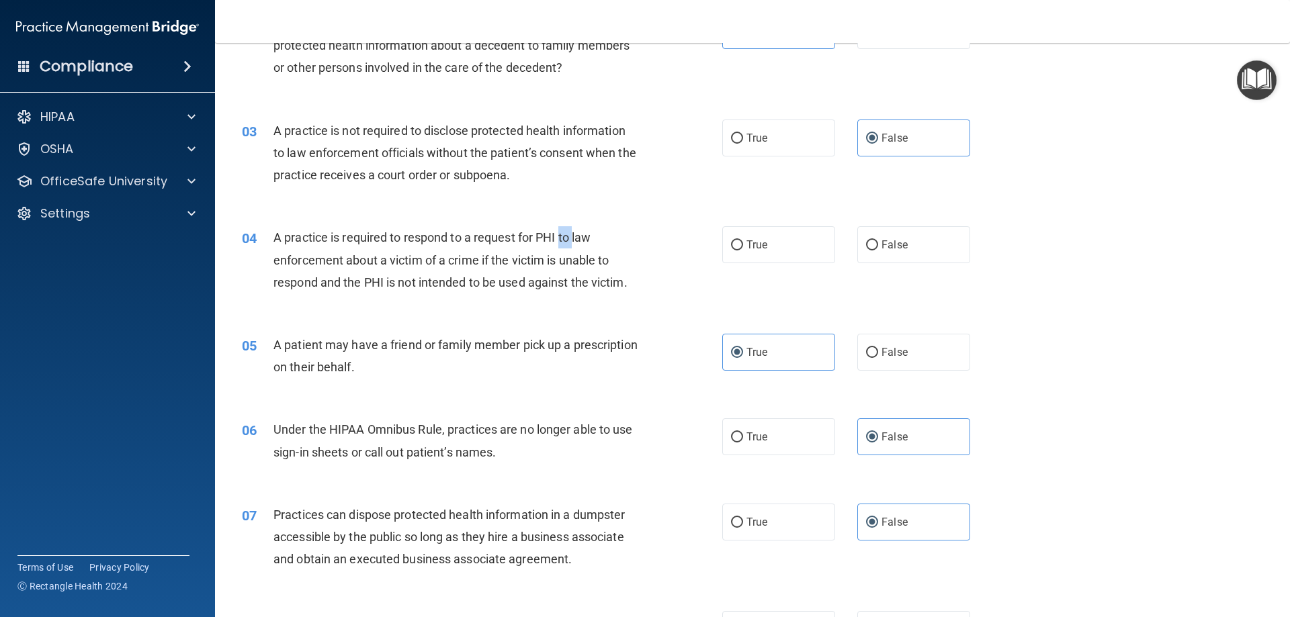
click at [570, 239] on span "A practice is required to respond to a request for PHI to law enforcement about…" at bounding box center [450, 259] width 354 height 58
drag, startPoint x: 570, startPoint y: 239, endPoint x: 564, endPoint y: 242, distance: 7.2
click at [564, 242] on span "A practice is required to respond to a request for PHI to law enforcement about…" at bounding box center [450, 259] width 354 height 58
drag, startPoint x: 408, startPoint y: 278, endPoint x: 635, endPoint y: 282, distance: 227.2
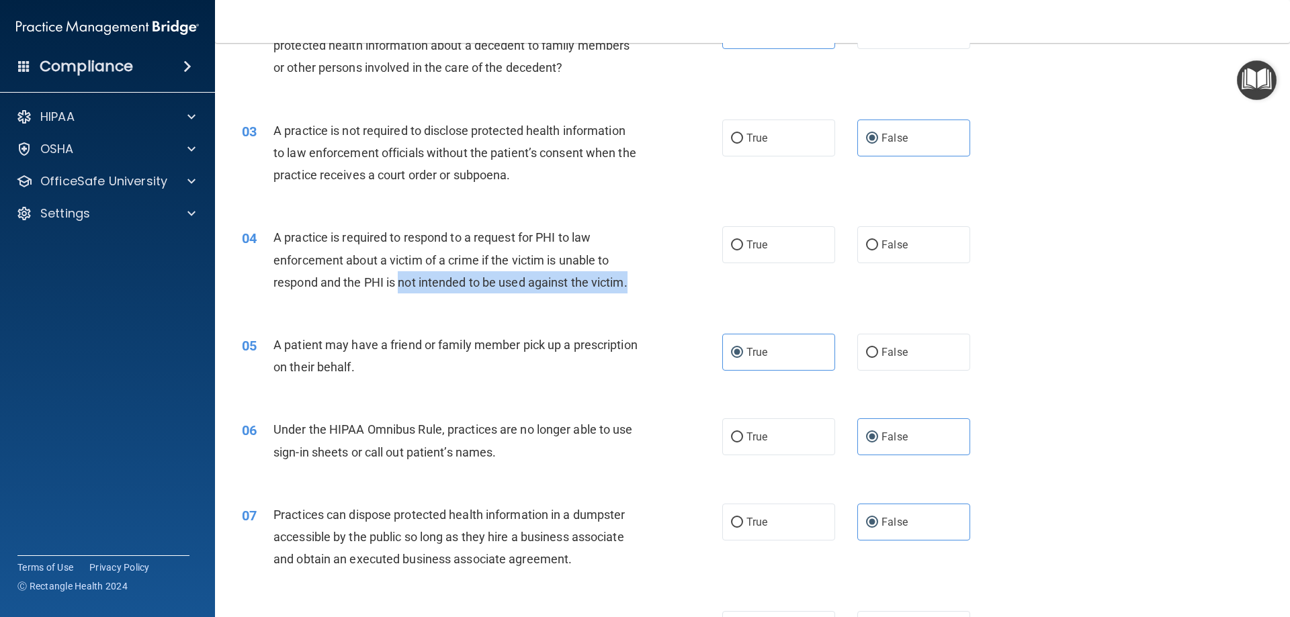
click at [635, 282] on div "A practice is required to respond to a request for PHI to law enforcement about…" at bounding box center [461, 259] width 376 height 67
click at [487, 255] on span "A practice is required to respond to a request for PHI to law enforcement about…" at bounding box center [450, 259] width 354 height 58
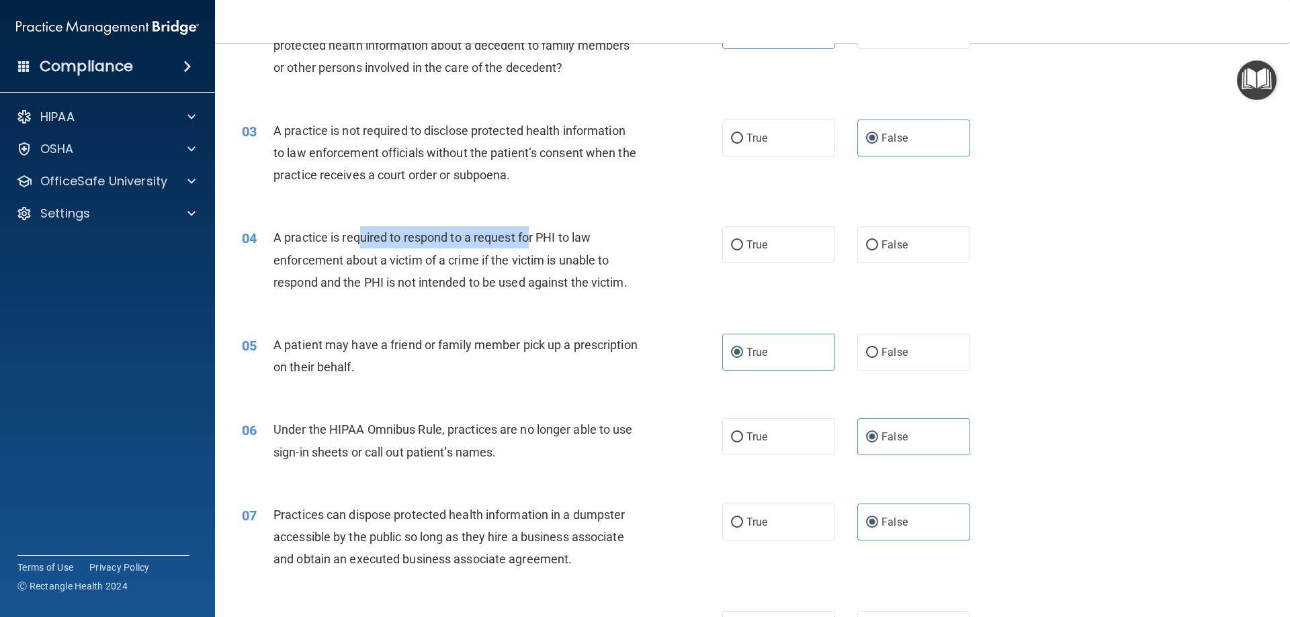
drag, startPoint x: 377, startPoint y: 230, endPoint x: 530, endPoint y: 234, distance: 153.3
click at [530, 234] on span "A practice is required to respond to a request for PHI to law enforcement about…" at bounding box center [450, 259] width 354 height 58
click at [473, 234] on span "A practice is required to respond to a request for PHI to law enforcement about…" at bounding box center [450, 259] width 354 height 58
drag, startPoint x: 538, startPoint y: 237, endPoint x: 561, endPoint y: 241, distance: 24.0
click at [561, 241] on span "A practice is required to respond to a request for PHI to law enforcement about…" at bounding box center [450, 259] width 354 height 58
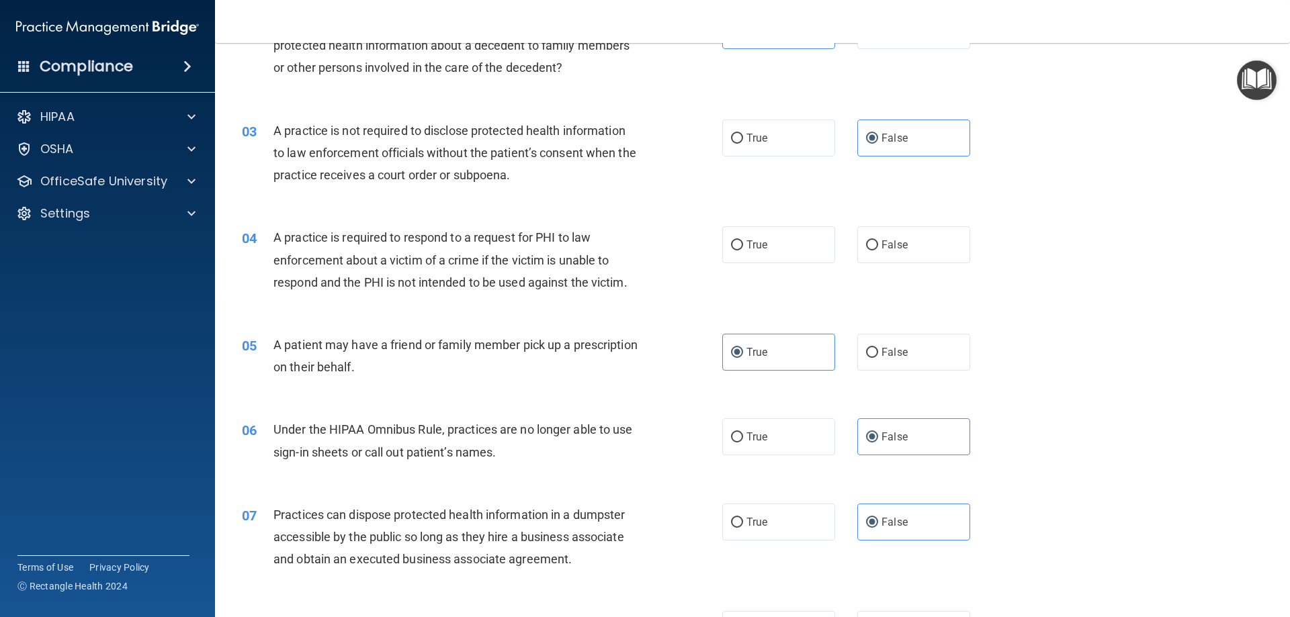
click at [560, 249] on div "A practice is required to respond to a request for PHI to law enforcement about…" at bounding box center [461, 259] width 376 height 67
click at [928, 239] on label "False" at bounding box center [913, 244] width 113 height 37
click at [878, 241] on input "False" at bounding box center [872, 246] width 12 height 10
radio input "true"
click at [746, 250] on span "True" at bounding box center [756, 245] width 21 height 13
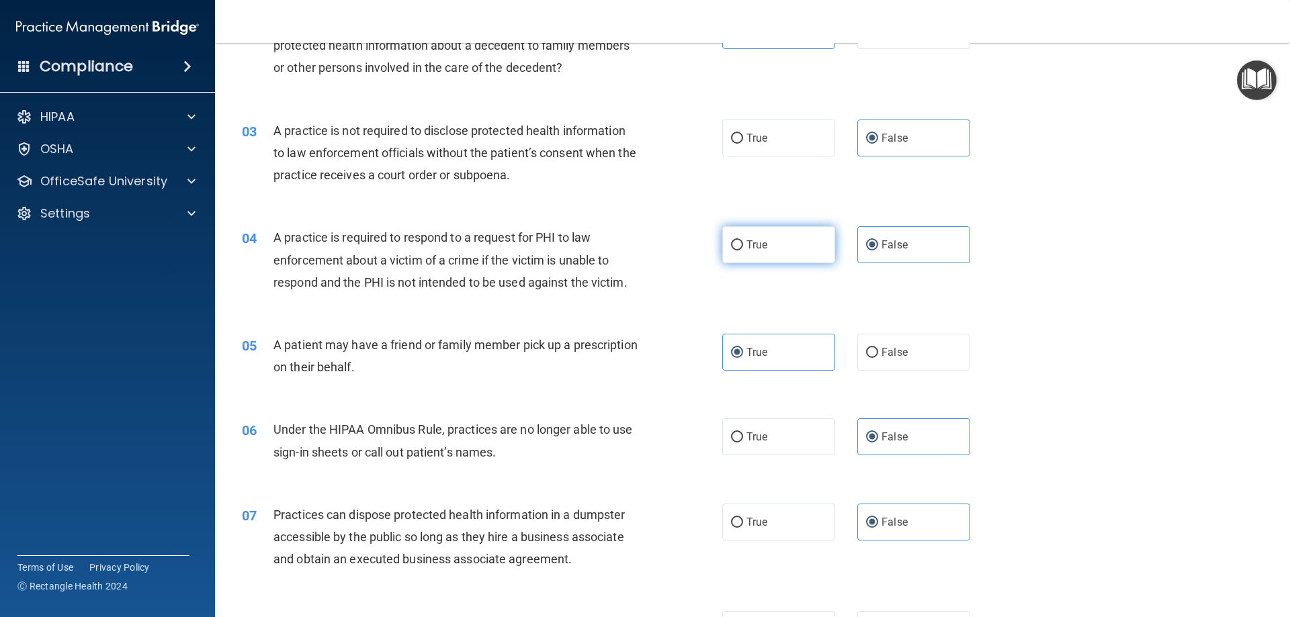
click at [743, 250] on input "True" at bounding box center [737, 246] width 12 height 10
radio input "true"
radio input "false"
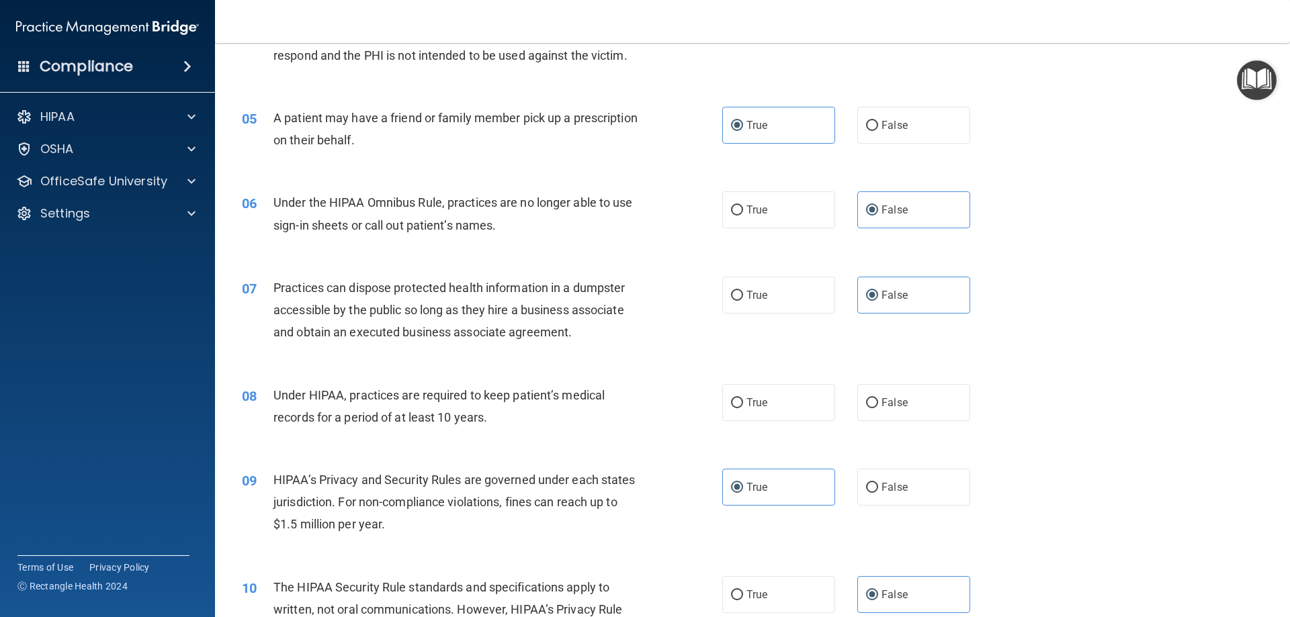
scroll to position [470, 0]
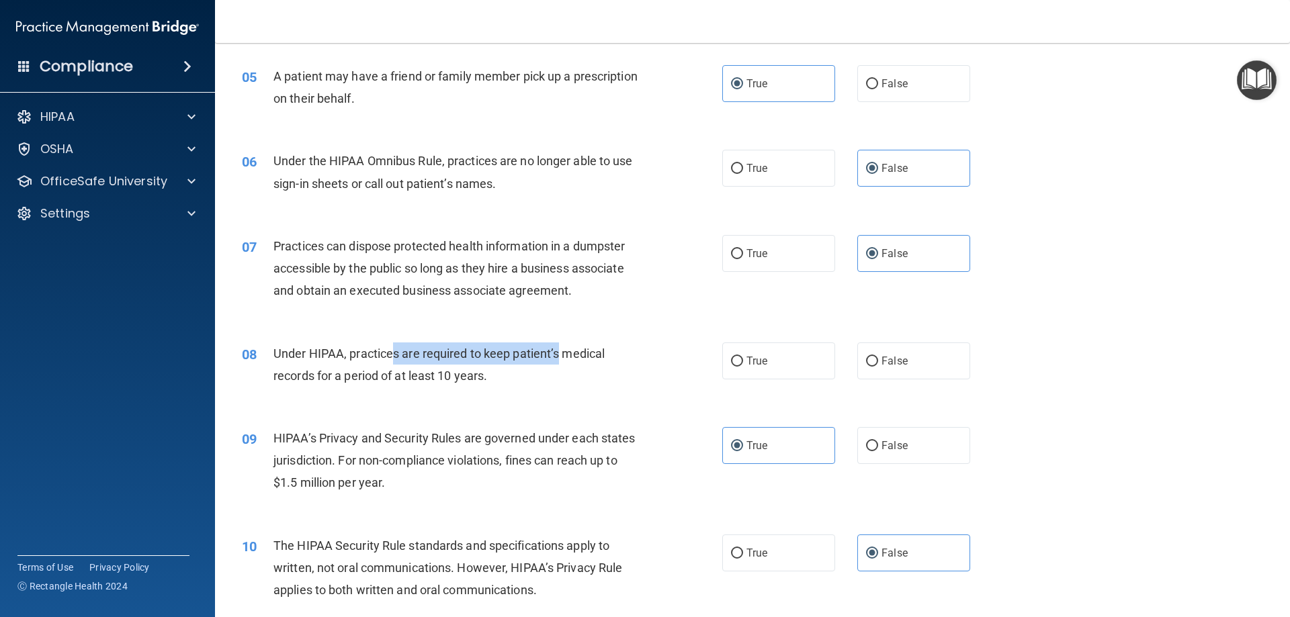
drag, startPoint x: 408, startPoint y: 349, endPoint x: 559, endPoint y: 351, distance: 151.2
click at [559, 351] on span "Under HIPAA, practices are required to keep patient’s medical records for a per…" at bounding box center [438, 365] width 331 height 36
drag, startPoint x: 467, startPoint y: 369, endPoint x: 481, endPoint y: 369, distance: 14.1
click at [466, 369] on span "Under HIPAA, practices are required to keep patient’s medical records for a per…" at bounding box center [438, 365] width 331 height 36
click at [746, 367] on span "True" at bounding box center [756, 361] width 21 height 13
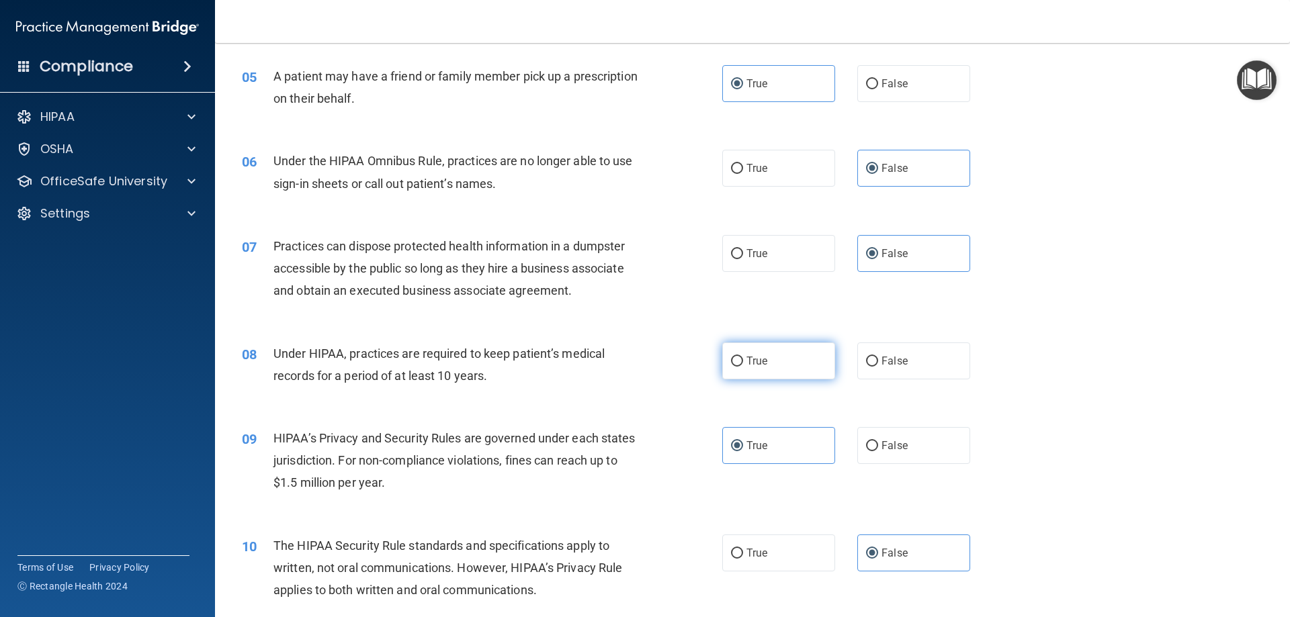
click at [743, 367] on input "True" at bounding box center [737, 362] width 12 height 10
radio input "true"
click at [574, 324] on div "07 Practices can dispose protected health information in a dumpster accessible …" at bounding box center [752, 272] width 1041 height 108
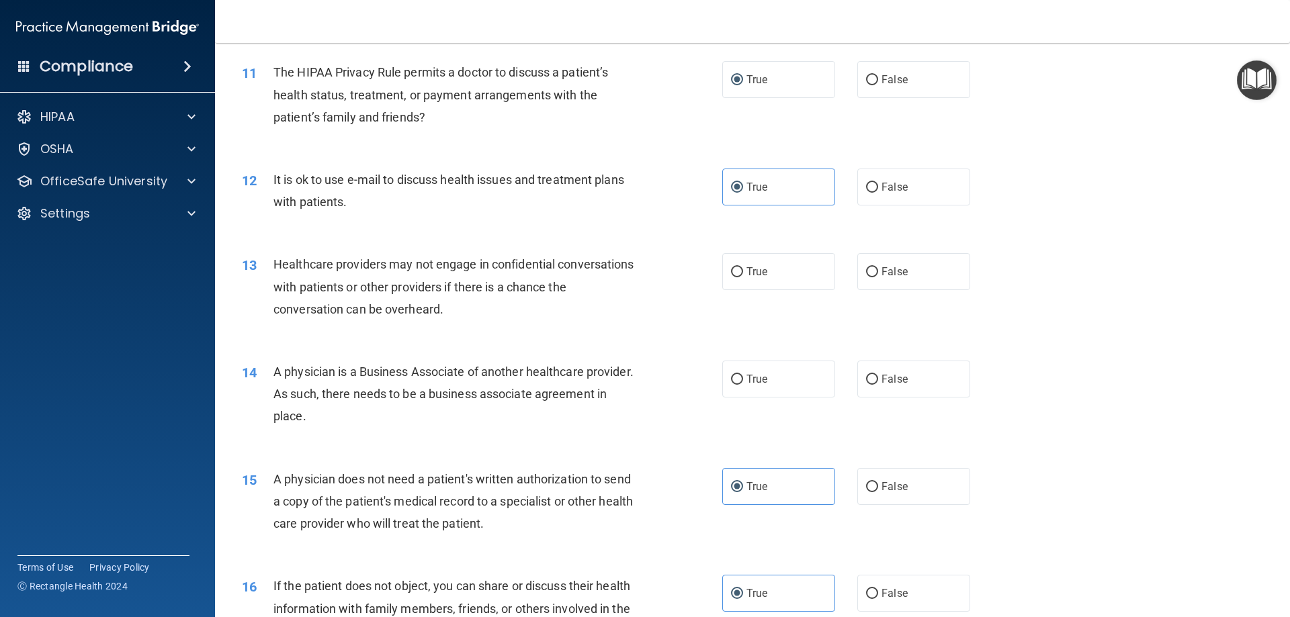
scroll to position [1075, 0]
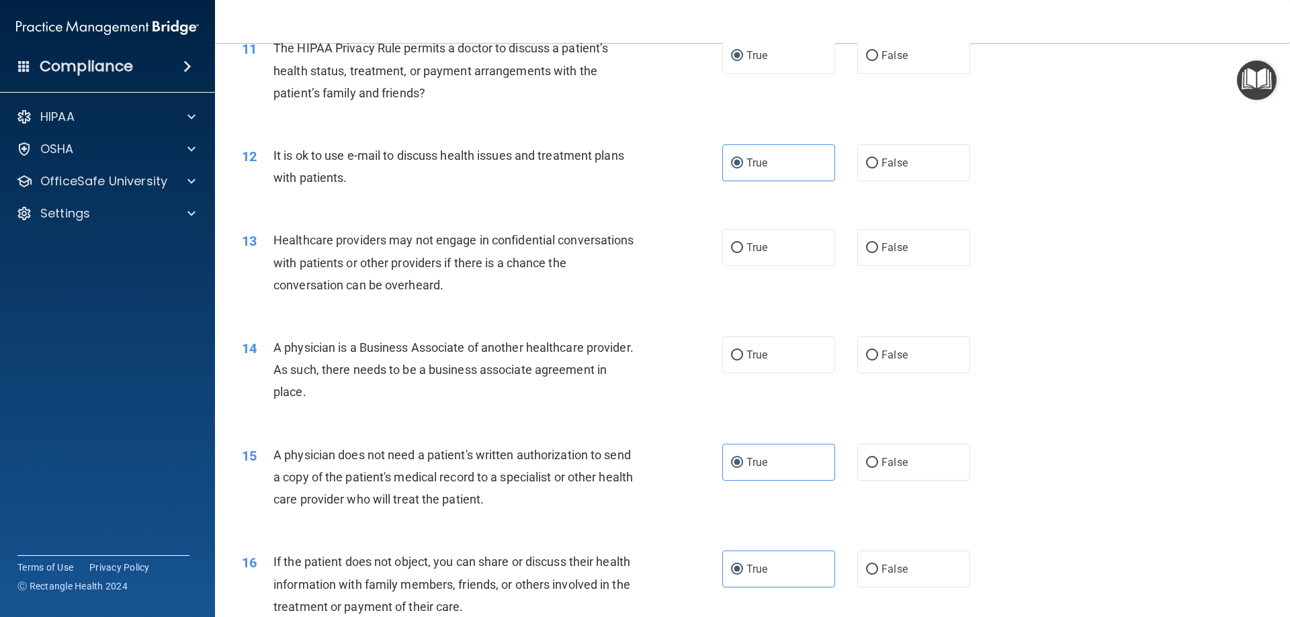
drag, startPoint x: 270, startPoint y: 349, endPoint x: 407, endPoint y: 392, distance: 143.2
click at [407, 392] on div "14 A physician is a Business Associate of another healthcare provider. As such,…" at bounding box center [482, 374] width 521 height 74
click at [251, 378] on div "14 A physician is a Business Associate of another healthcare provider. As such,…" at bounding box center [482, 374] width 521 height 74
click at [767, 354] on label "True" at bounding box center [778, 355] width 113 height 37
click at [743, 354] on input "True" at bounding box center [737, 356] width 12 height 10
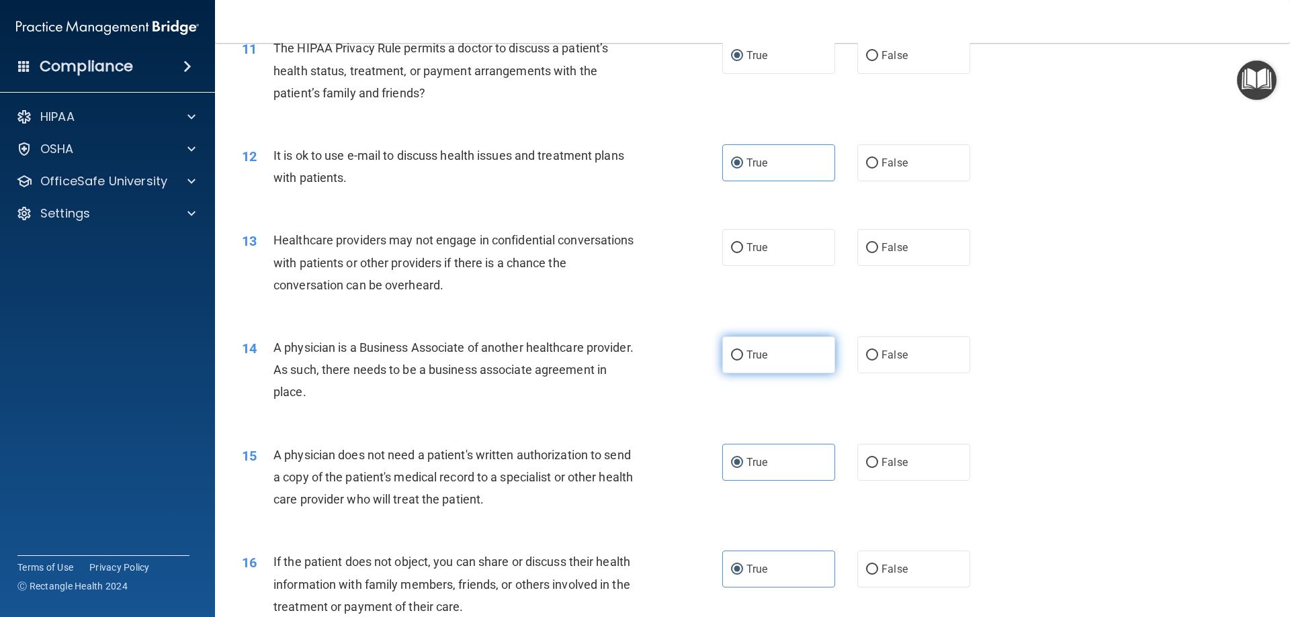
radio input "true"
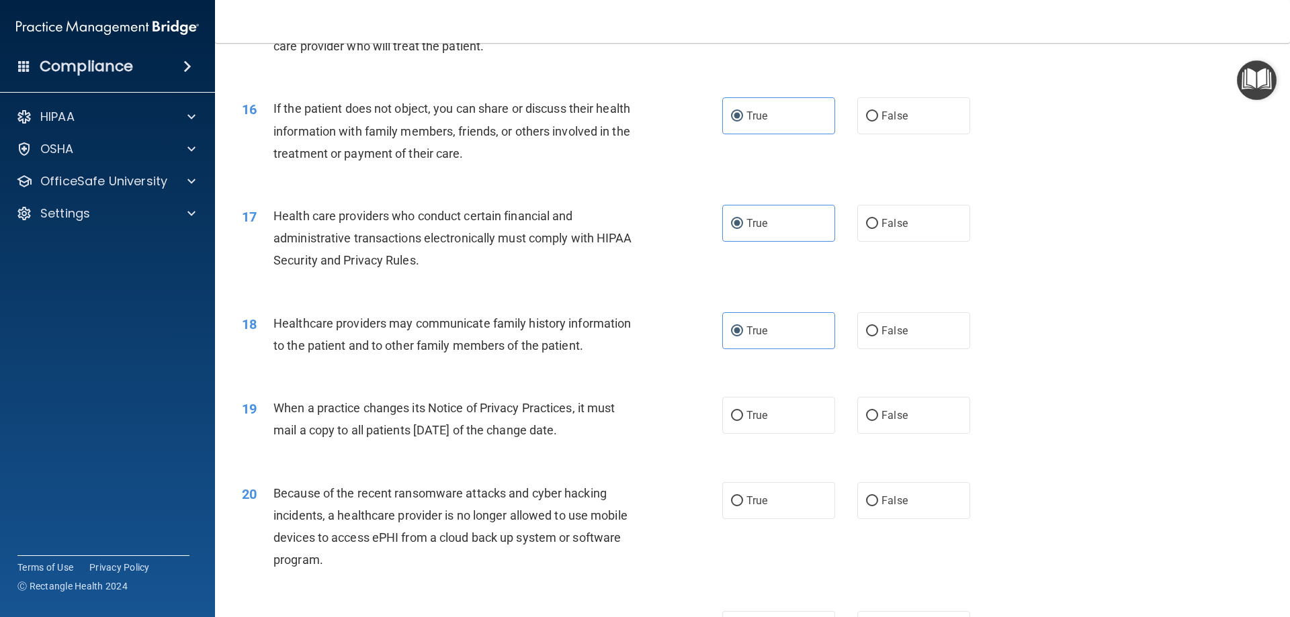
scroll to position [1613, 0]
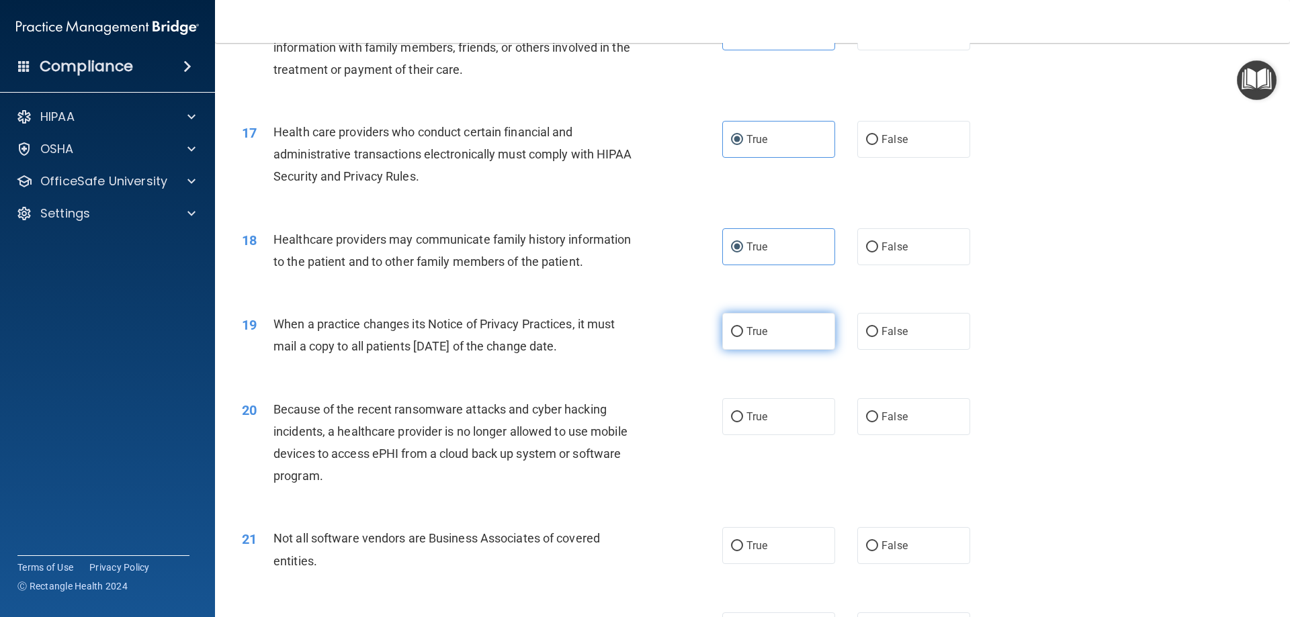
click at [747, 331] on span "True" at bounding box center [756, 331] width 21 height 13
click at [743, 331] on input "True" at bounding box center [737, 332] width 12 height 10
radio input "true"
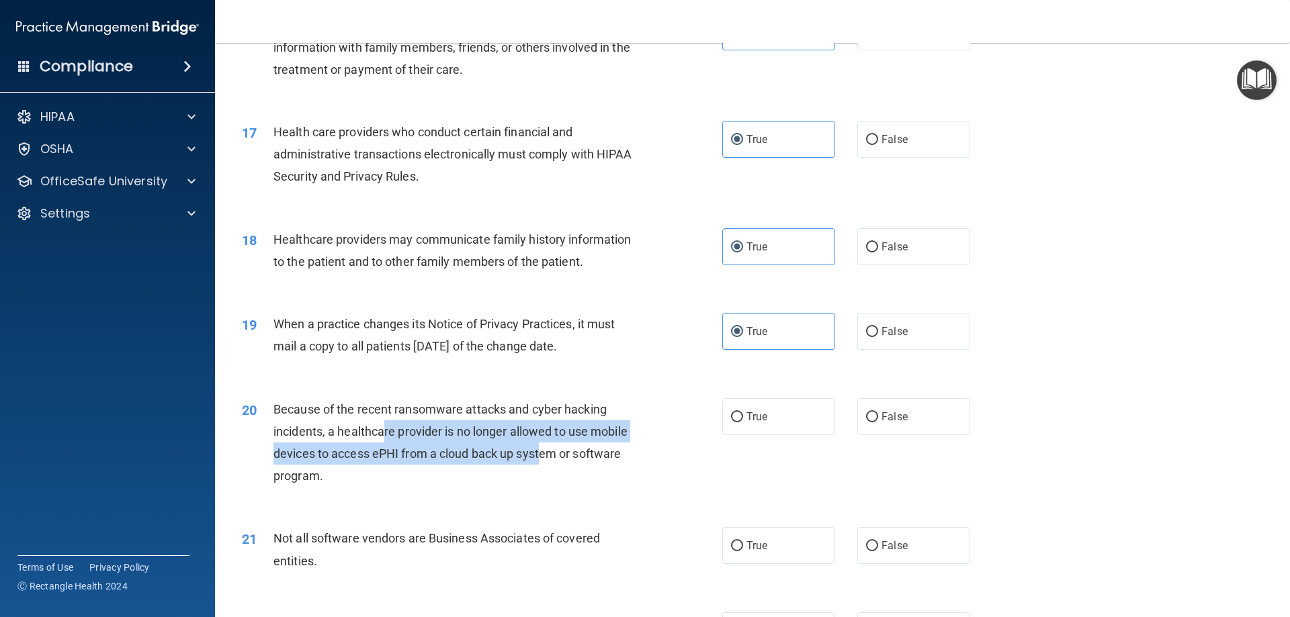
drag, startPoint x: 390, startPoint y: 422, endPoint x: 551, endPoint y: 455, distance: 164.6
click at [542, 456] on div "Because of the recent ransomware attacks and cyber hacking incidents, a healthc…" at bounding box center [461, 442] width 376 height 89
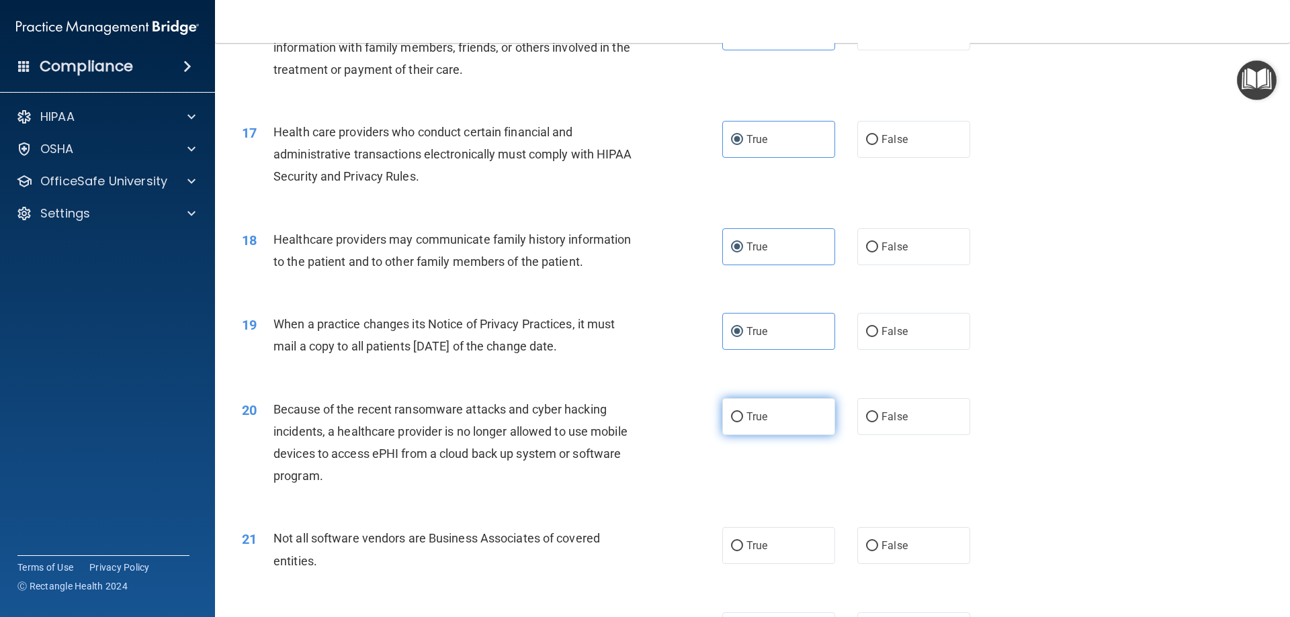
click at [759, 419] on span "True" at bounding box center [756, 417] width 21 height 13
click at [743, 419] on input "True" at bounding box center [737, 418] width 12 height 10
radio input "true"
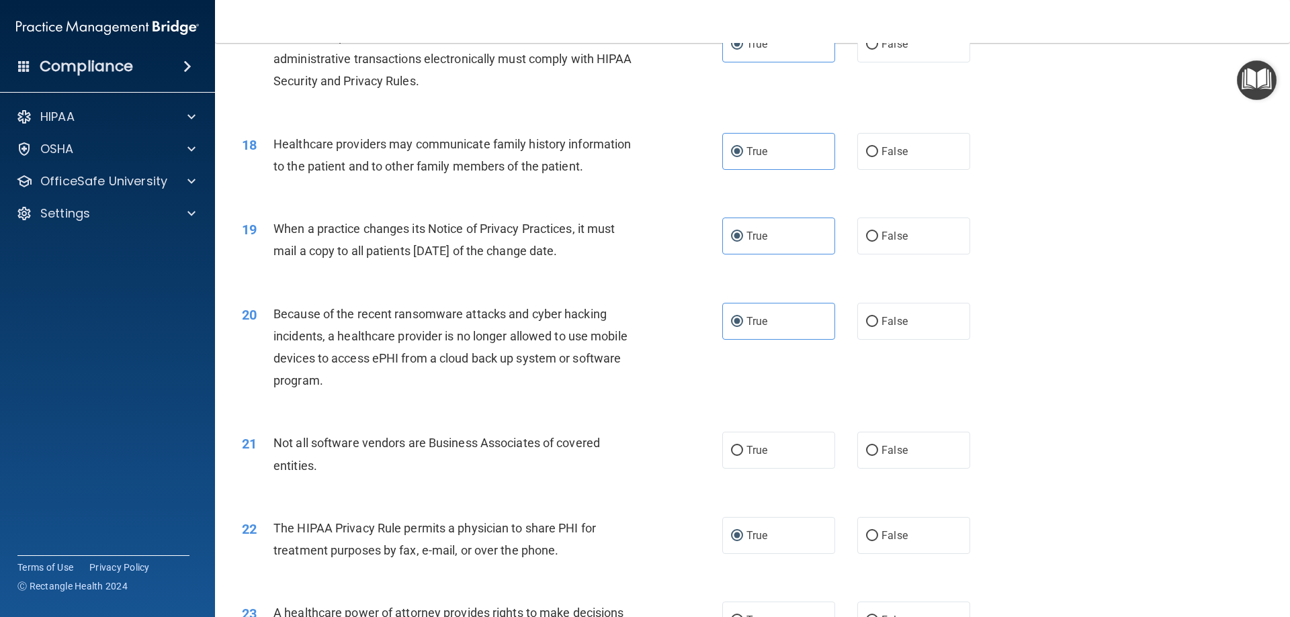
scroll to position [1747, 0]
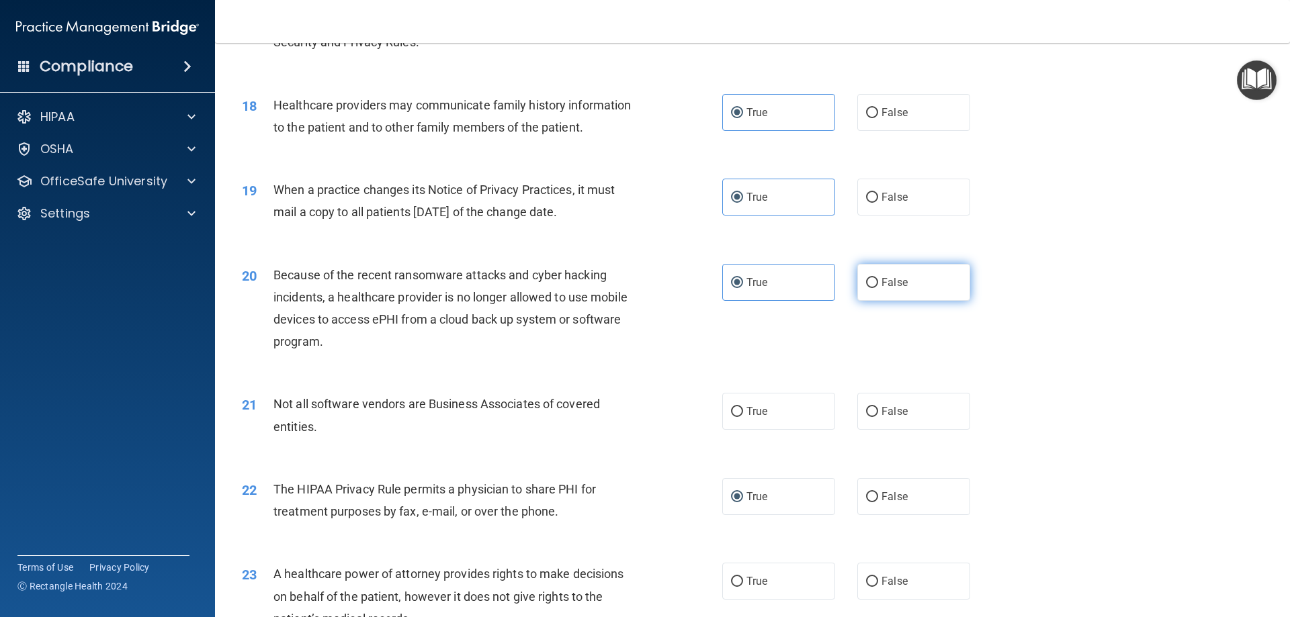
click at [888, 279] on span "False" at bounding box center [895, 282] width 26 height 13
click at [878, 279] on input "False" at bounding box center [872, 283] width 12 height 10
radio input "true"
radio input "false"
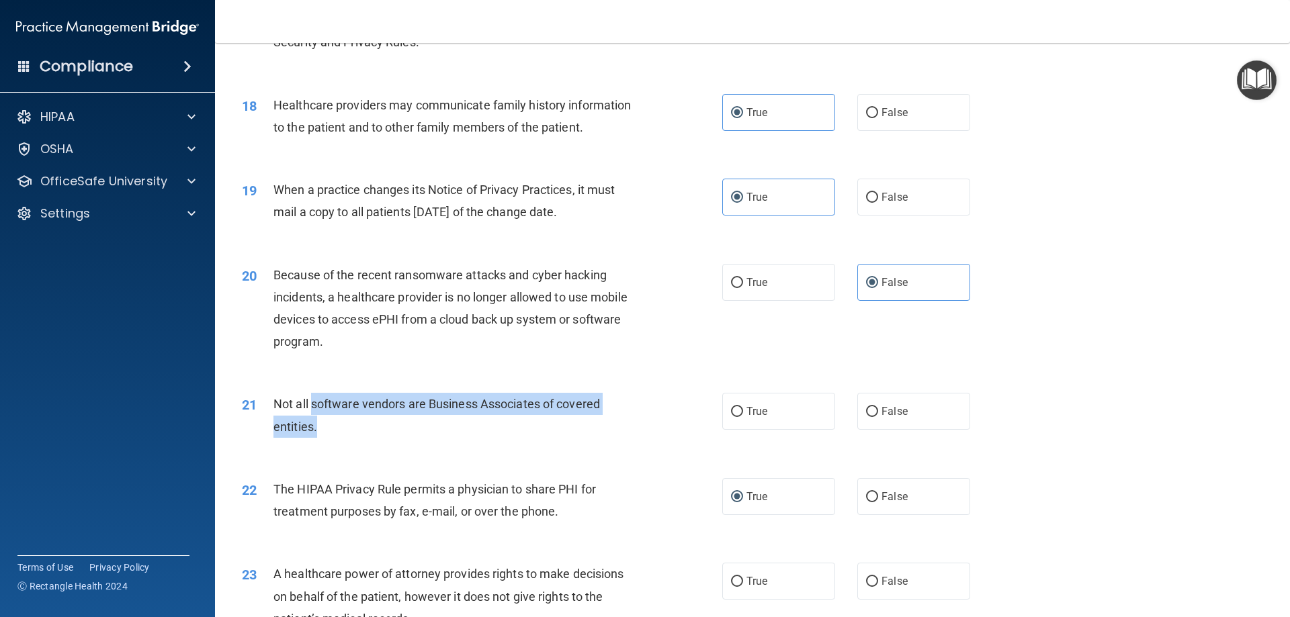
drag, startPoint x: 314, startPoint y: 404, endPoint x: 583, endPoint y: 435, distance: 269.8
click at [583, 435] on div "Not all software vendors are Business Associates of covered entities." at bounding box center [461, 415] width 376 height 44
click at [894, 437] on div "21 Not all software vendors are Business Associates of covered entities. True F…" at bounding box center [752, 418] width 1041 height 85
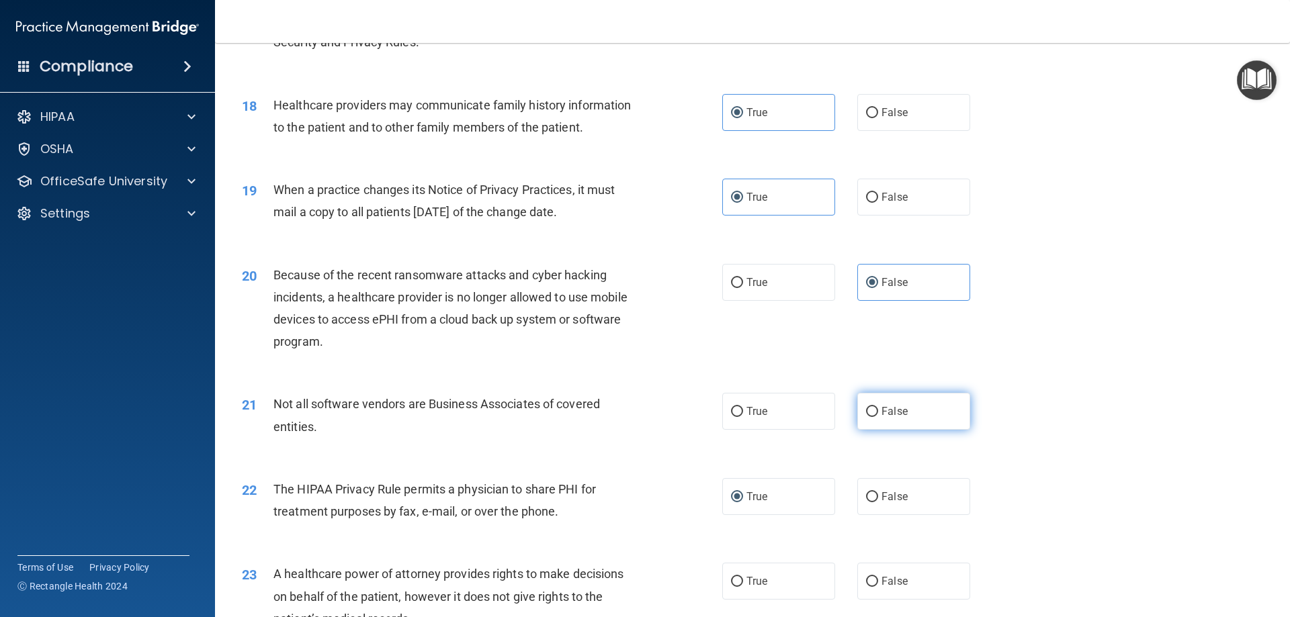
click at [890, 422] on label "False" at bounding box center [913, 411] width 113 height 37
click at [878, 417] on input "False" at bounding box center [872, 412] width 12 height 10
radio input "true"
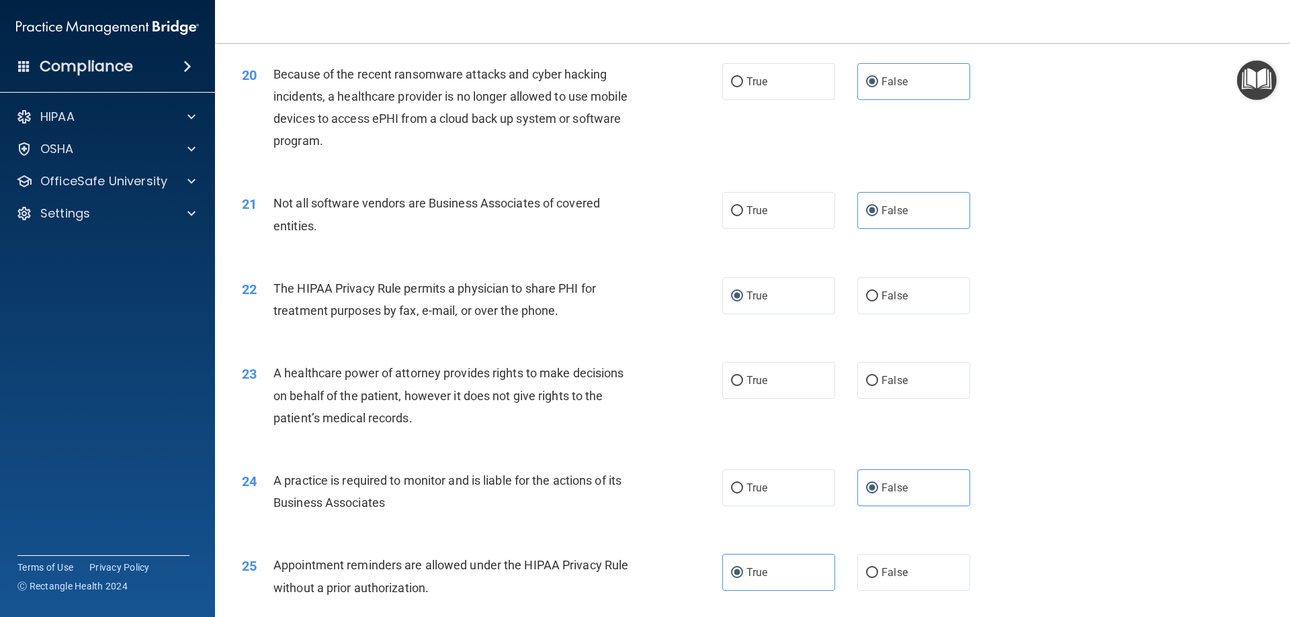
scroll to position [2016, 0]
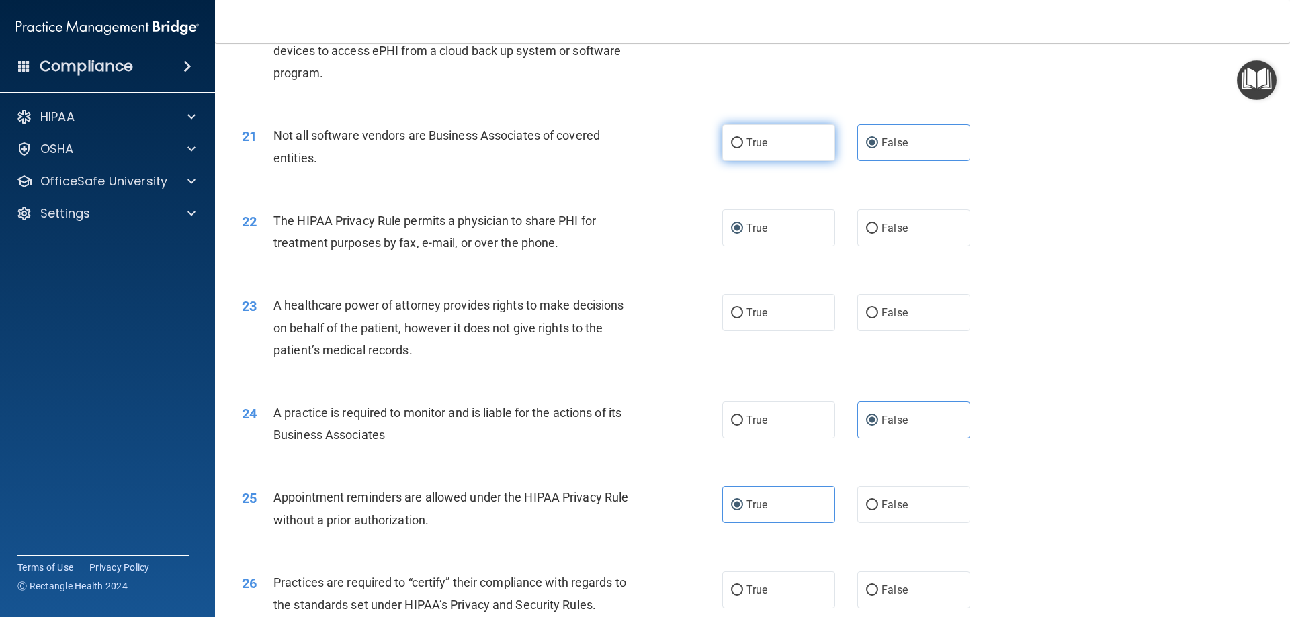
click at [795, 131] on label "True" at bounding box center [778, 142] width 113 height 37
click at [743, 138] on input "True" at bounding box center [737, 143] width 12 height 10
radio input "true"
radio input "false"
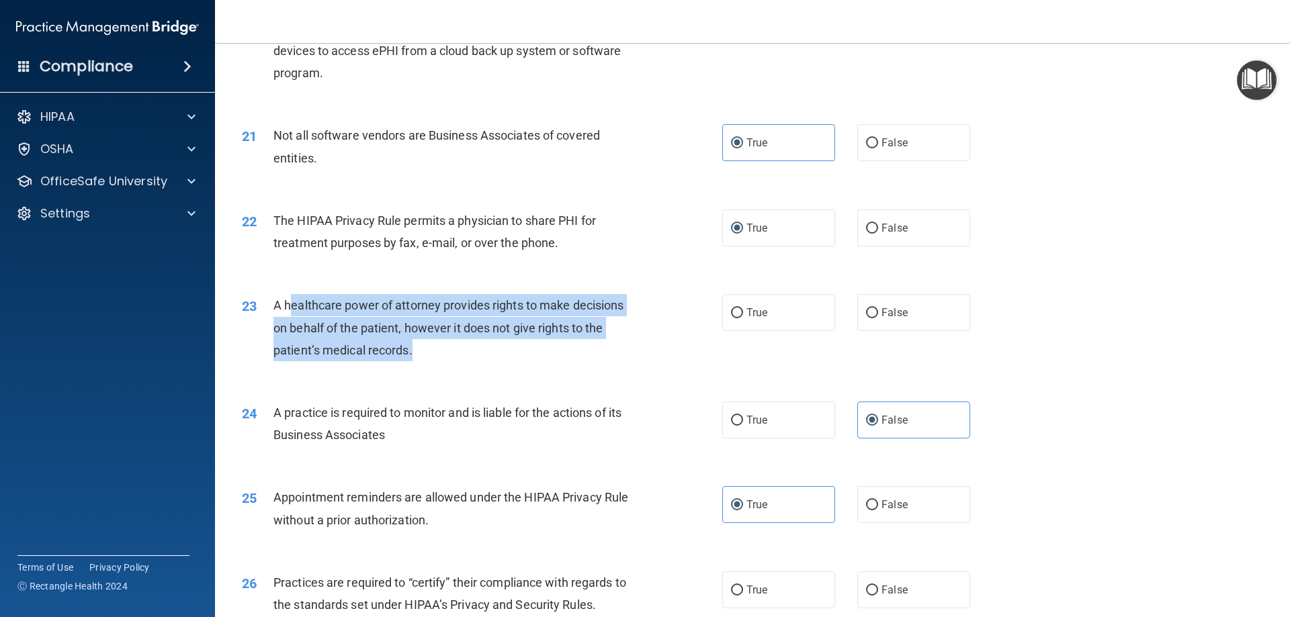
drag, startPoint x: 290, startPoint y: 304, endPoint x: 544, endPoint y: 351, distance: 257.6
click at [544, 351] on div "A healthcare power of attorney provides rights to make decisions on behalf of t…" at bounding box center [461, 327] width 376 height 67
click at [556, 329] on span "A healthcare power of attorney provides rights to make decisions on behalf of t…" at bounding box center [448, 327] width 350 height 58
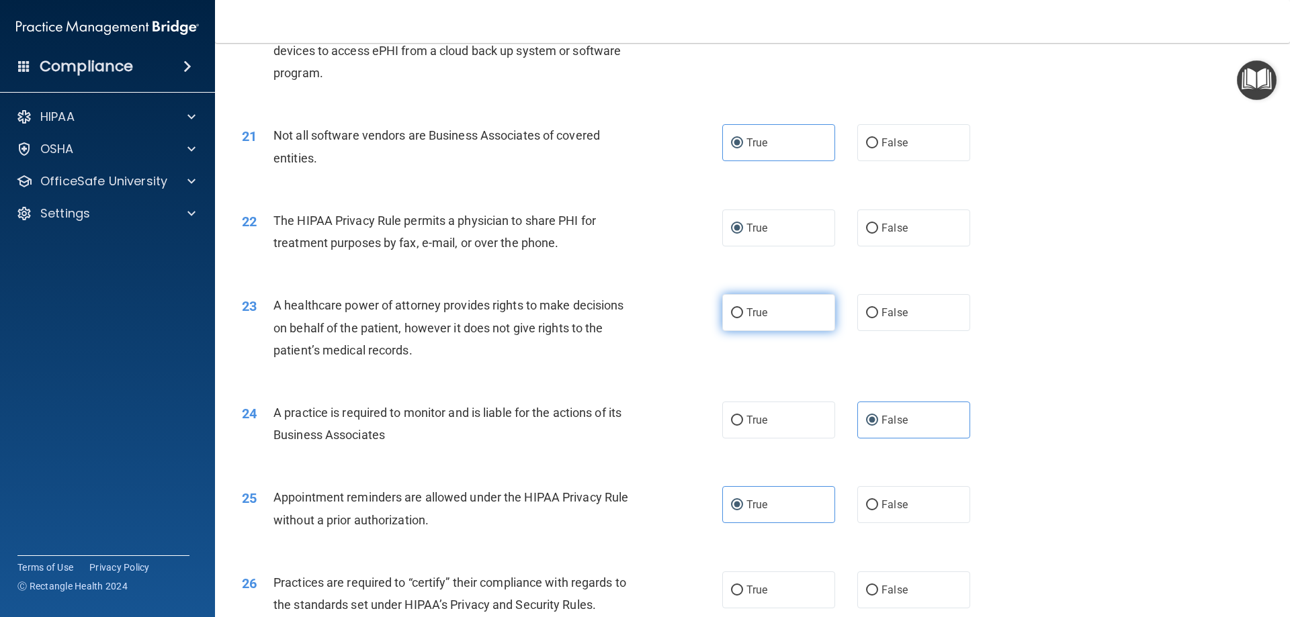
click at [757, 301] on label "True" at bounding box center [778, 312] width 113 height 37
click at [743, 308] on input "True" at bounding box center [737, 313] width 12 height 10
radio input "true"
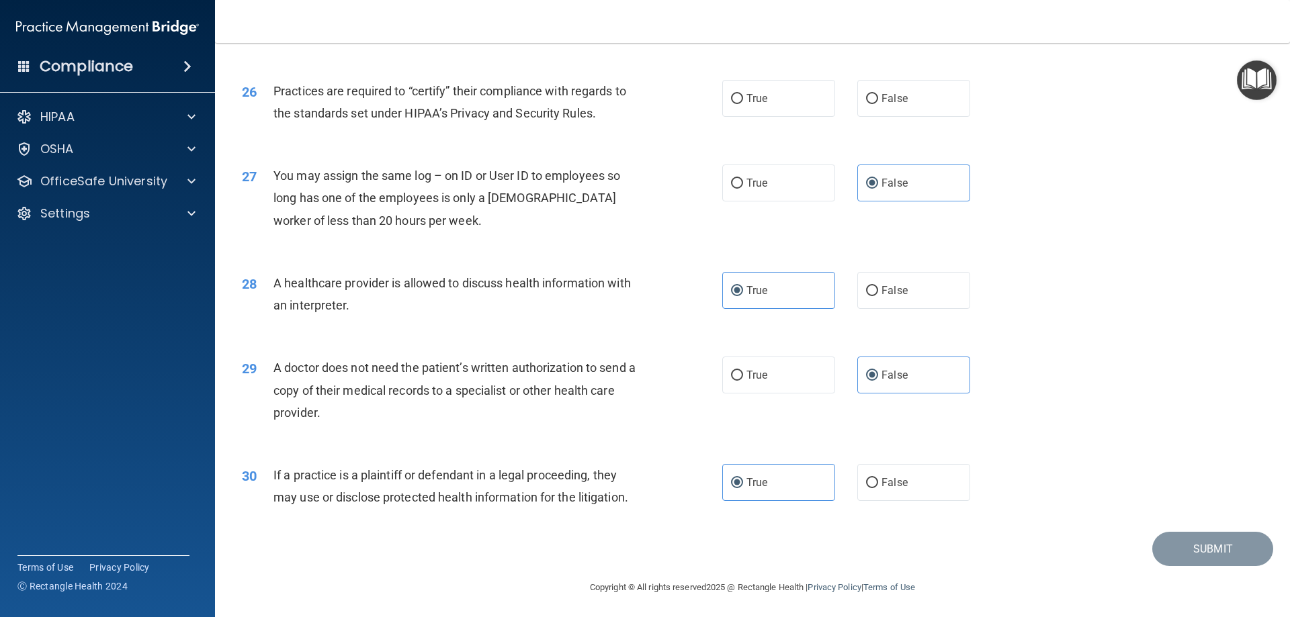
scroll to position [2510, 0]
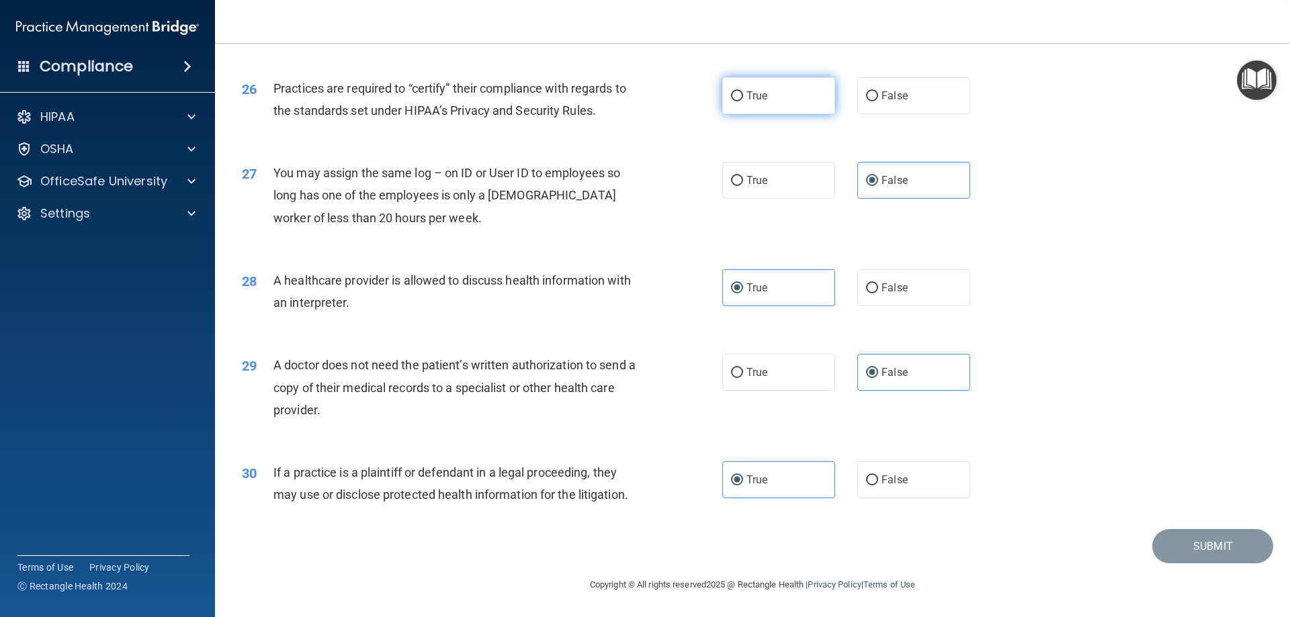
click at [734, 89] on label "True" at bounding box center [778, 95] width 113 height 37
click at [734, 91] on input "True" at bounding box center [737, 96] width 12 height 10
radio input "true"
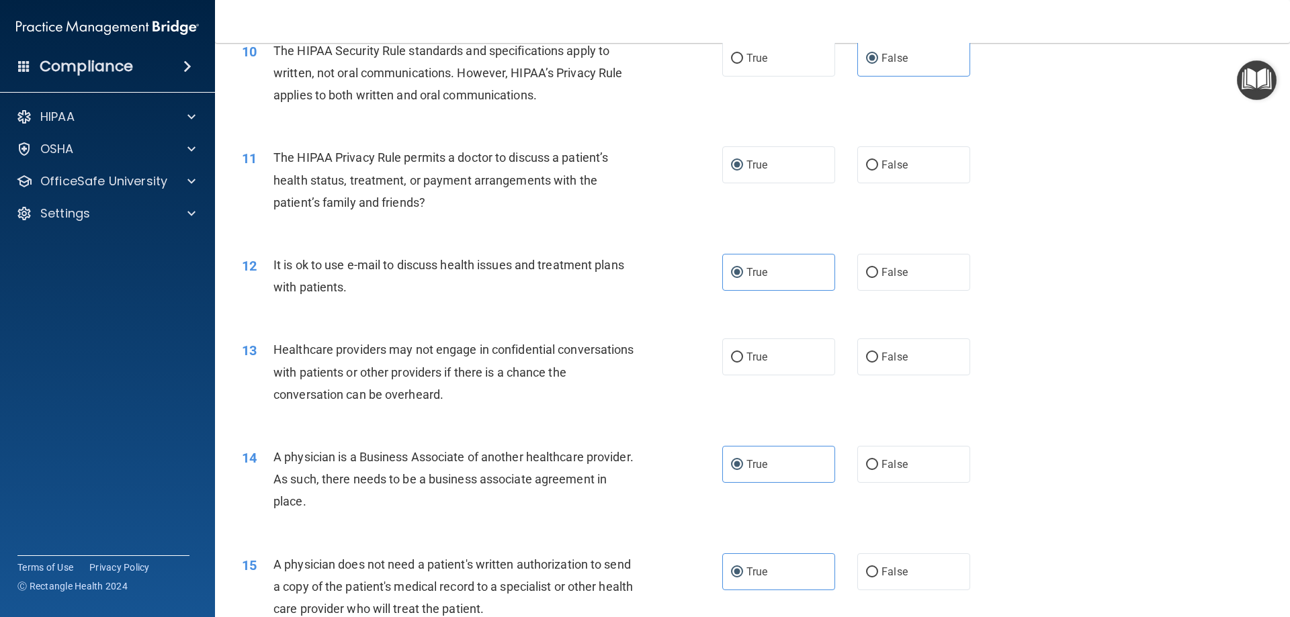
scroll to position [965, 0]
drag, startPoint x: 437, startPoint y: 381, endPoint x: 531, endPoint y: 382, distance: 93.4
click at [521, 381] on div "Healthcare providers may not engage in confidential conversations with patients…" at bounding box center [461, 372] width 376 height 67
drag, startPoint x: 888, startPoint y: 362, endPoint x: 770, endPoint y: 354, distance: 118.5
click at [857, 361] on label "False" at bounding box center [913, 357] width 113 height 37
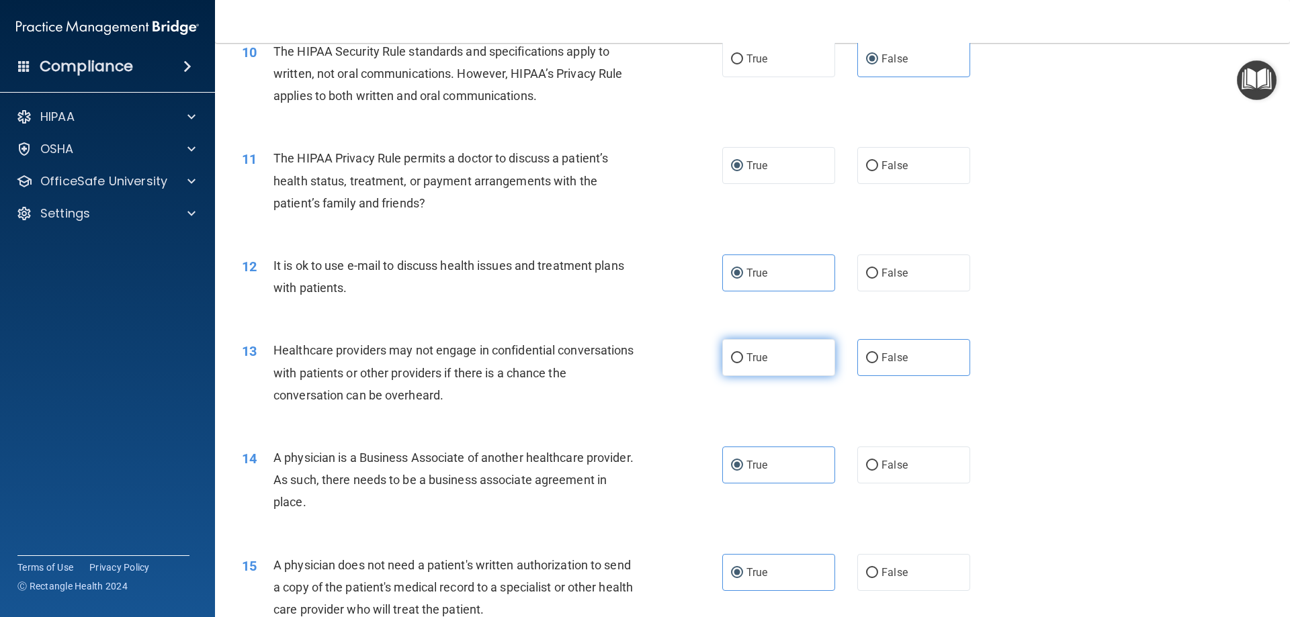
click at [770, 354] on label "True" at bounding box center [778, 357] width 113 height 37
click at [743, 354] on input "True" at bounding box center [737, 358] width 12 height 10
radio input "true"
click at [431, 373] on span "Healthcare providers may not engage in confidential conversations with patients…" at bounding box center [453, 372] width 361 height 58
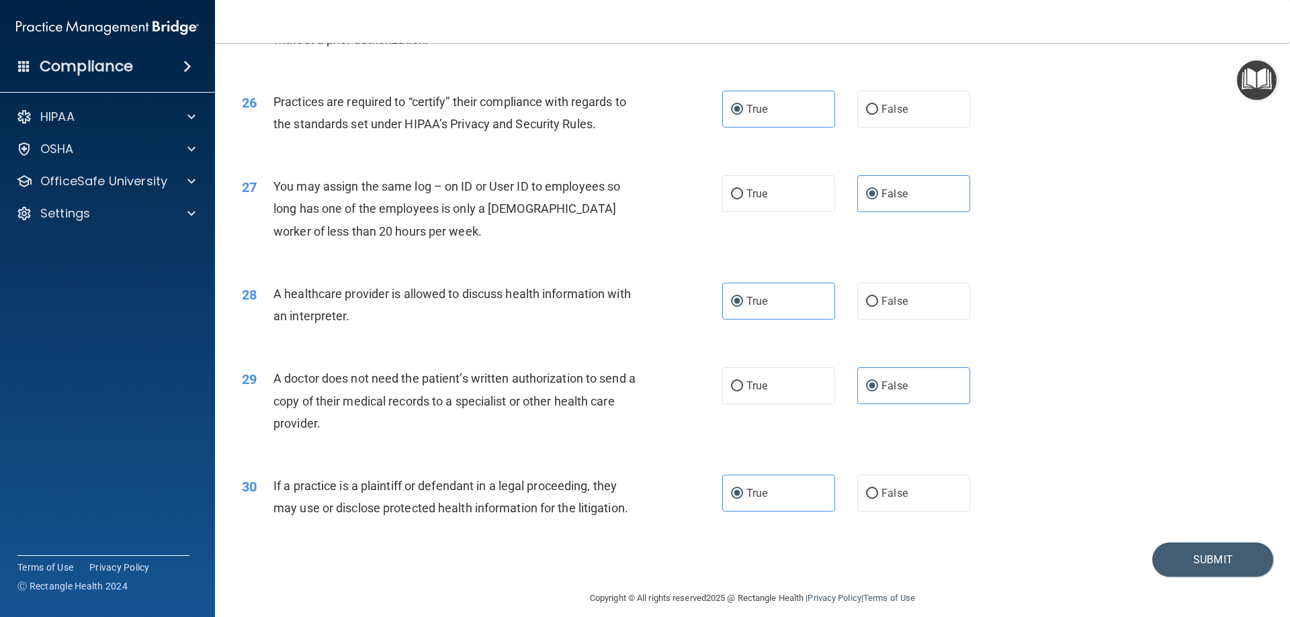
scroll to position [2510, 0]
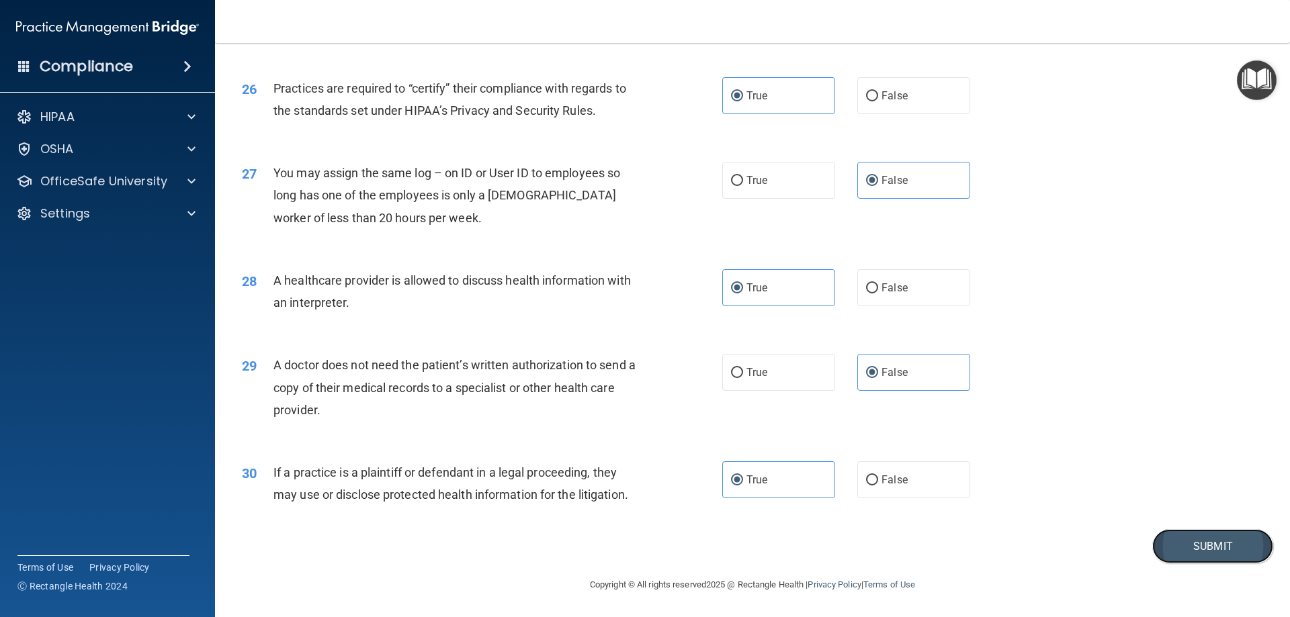
click at [1185, 549] on button "Submit" at bounding box center [1212, 546] width 121 height 34
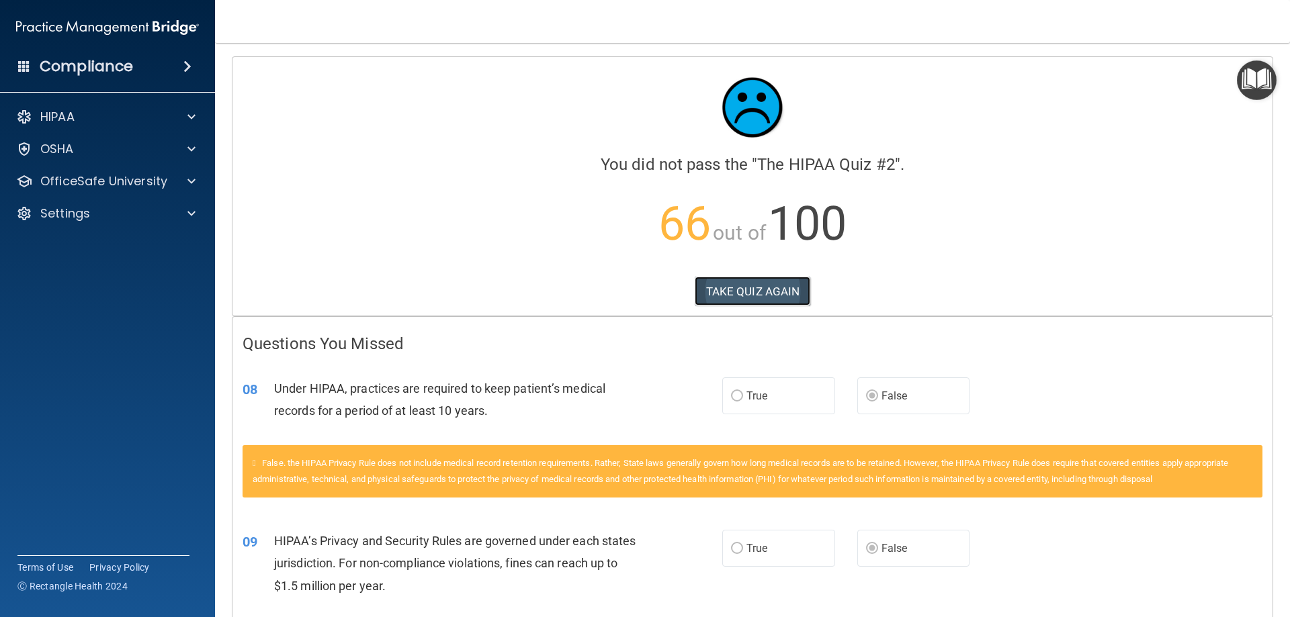
click at [776, 295] on button "TAKE QUIZ AGAIN" at bounding box center [753, 292] width 116 height 30
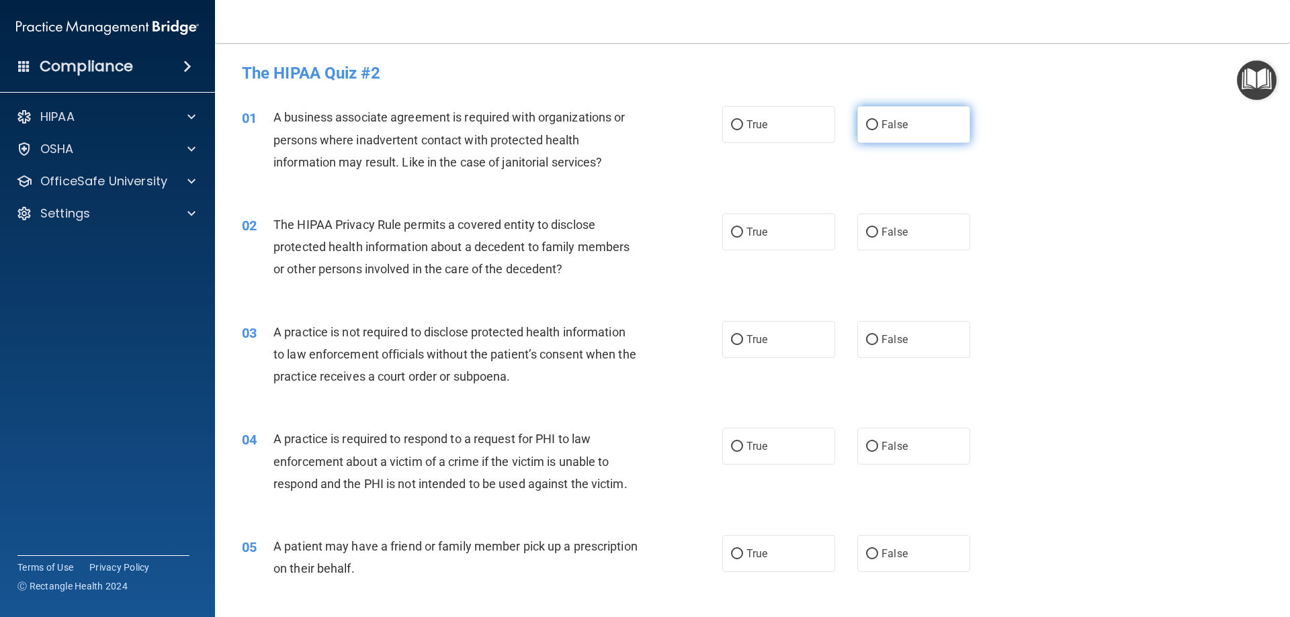
click at [921, 136] on label "False" at bounding box center [913, 124] width 113 height 37
click at [878, 130] on input "False" at bounding box center [872, 125] width 12 height 10
radio input "true"
click at [779, 222] on label "True" at bounding box center [778, 232] width 113 height 37
click at [743, 228] on input "True" at bounding box center [737, 233] width 12 height 10
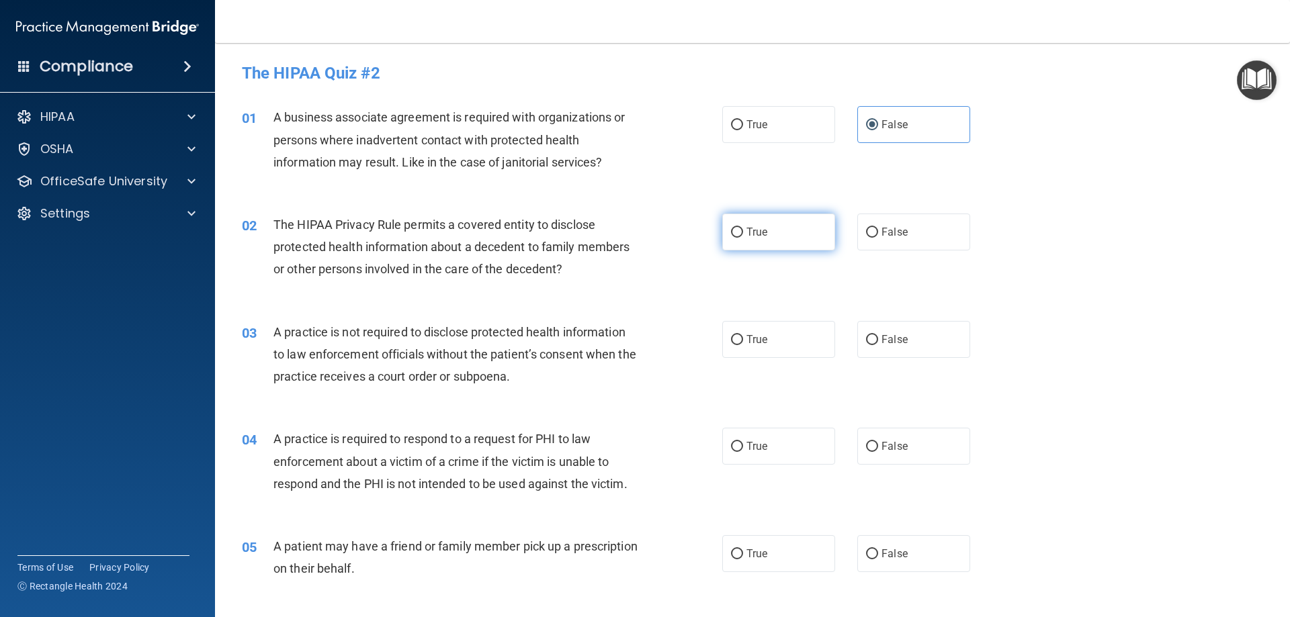
radio input "true"
click at [882, 331] on label "False" at bounding box center [913, 339] width 113 height 37
click at [878, 335] on input "False" at bounding box center [872, 340] width 12 height 10
radio input "true"
drag, startPoint x: 780, startPoint y: 456, endPoint x: 775, endPoint y: 497, distance: 42.0
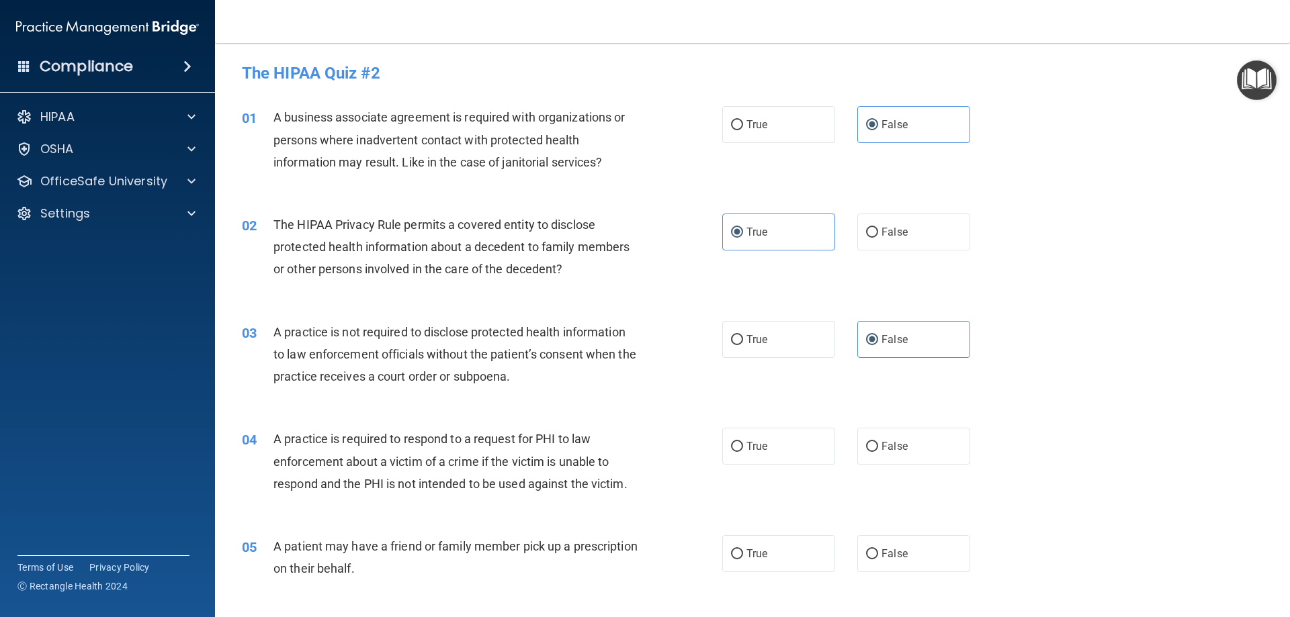
click at [785, 461] on label "True" at bounding box center [778, 446] width 113 height 37
click at [743, 452] on input "True" at bounding box center [737, 447] width 12 height 10
radio input "true"
click at [766, 546] on label "True" at bounding box center [778, 554] width 113 height 37
click at [743, 550] on input "True" at bounding box center [737, 555] width 12 height 10
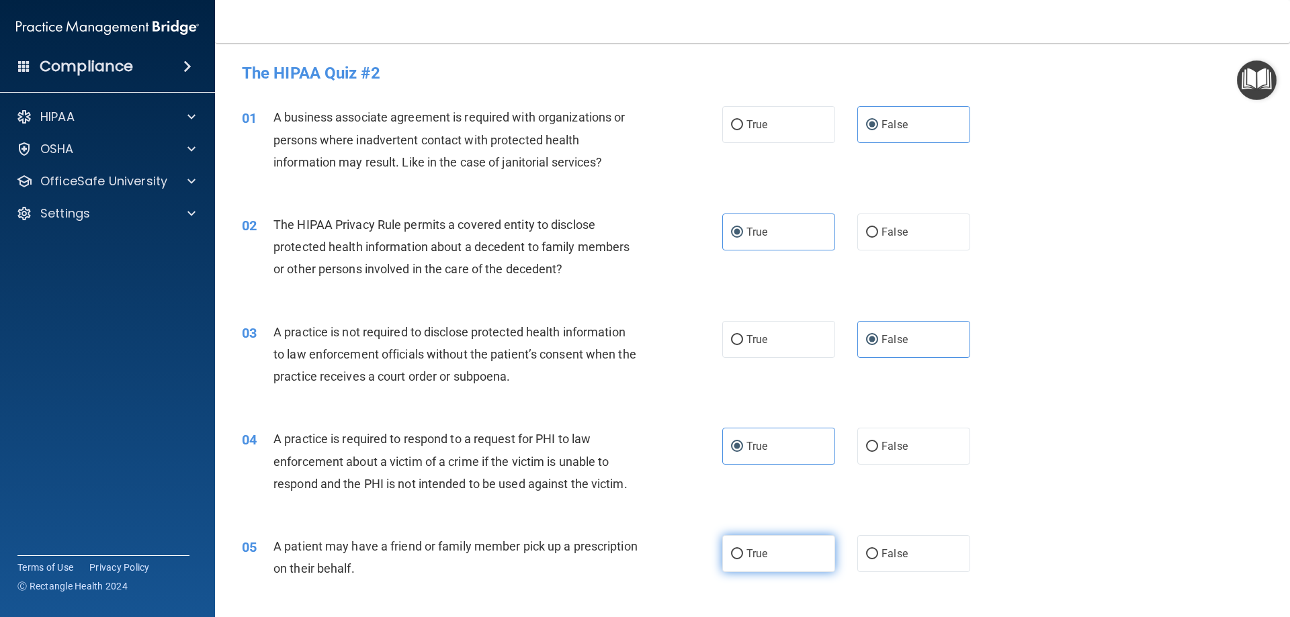
radio input "true"
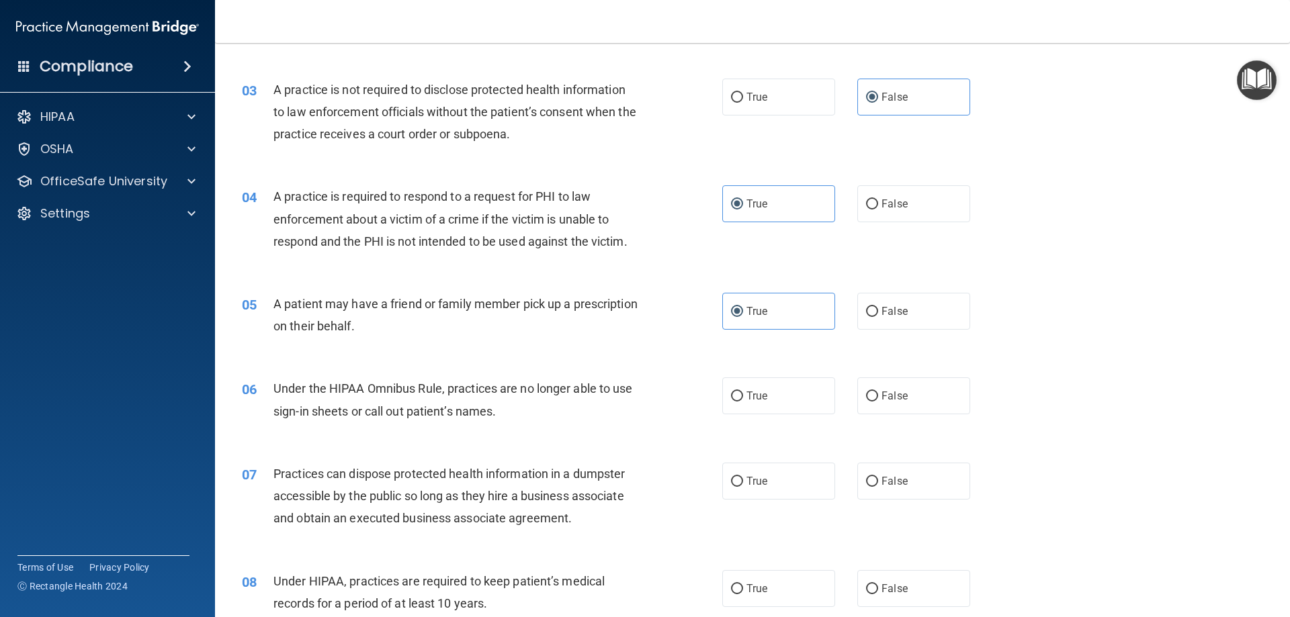
scroll to position [269, 0]
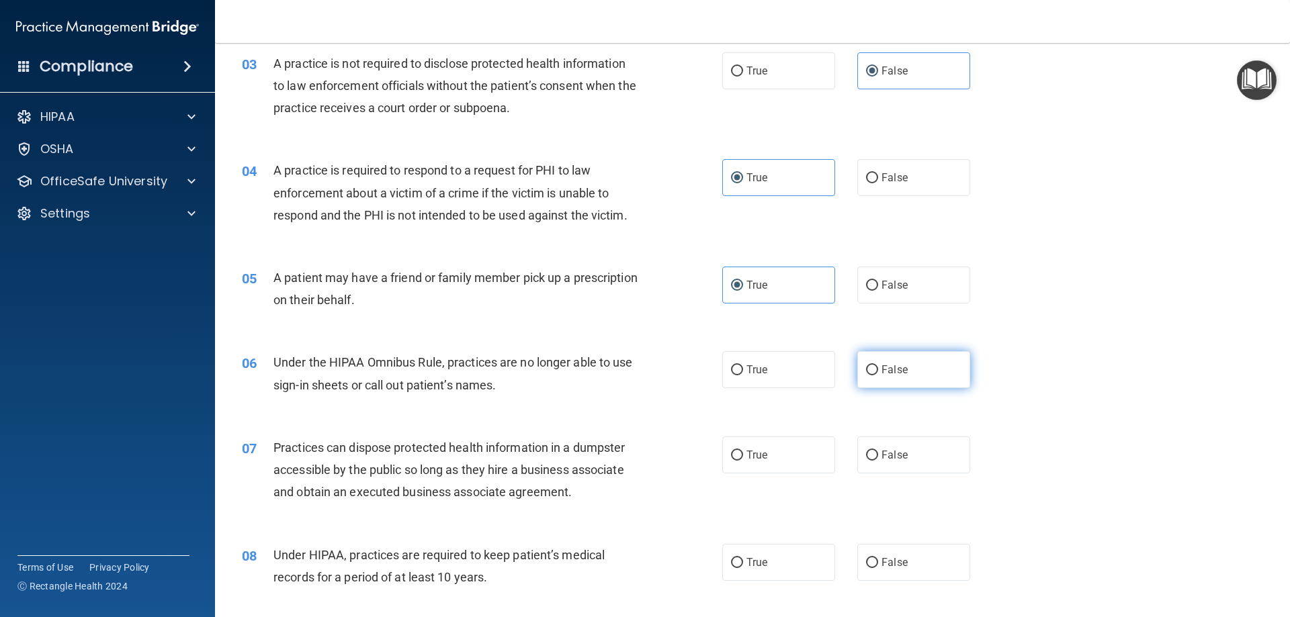
click at [893, 370] on span "False" at bounding box center [895, 370] width 26 height 13
click at [878, 370] on input "False" at bounding box center [872, 371] width 12 height 10
radio input "true"
click at [900, 455] on span "False" at bounding box center [895, 455] width 26 height 13
click at [878, 455] on input "False" at bounding box center [872, 456] width 12 height 10
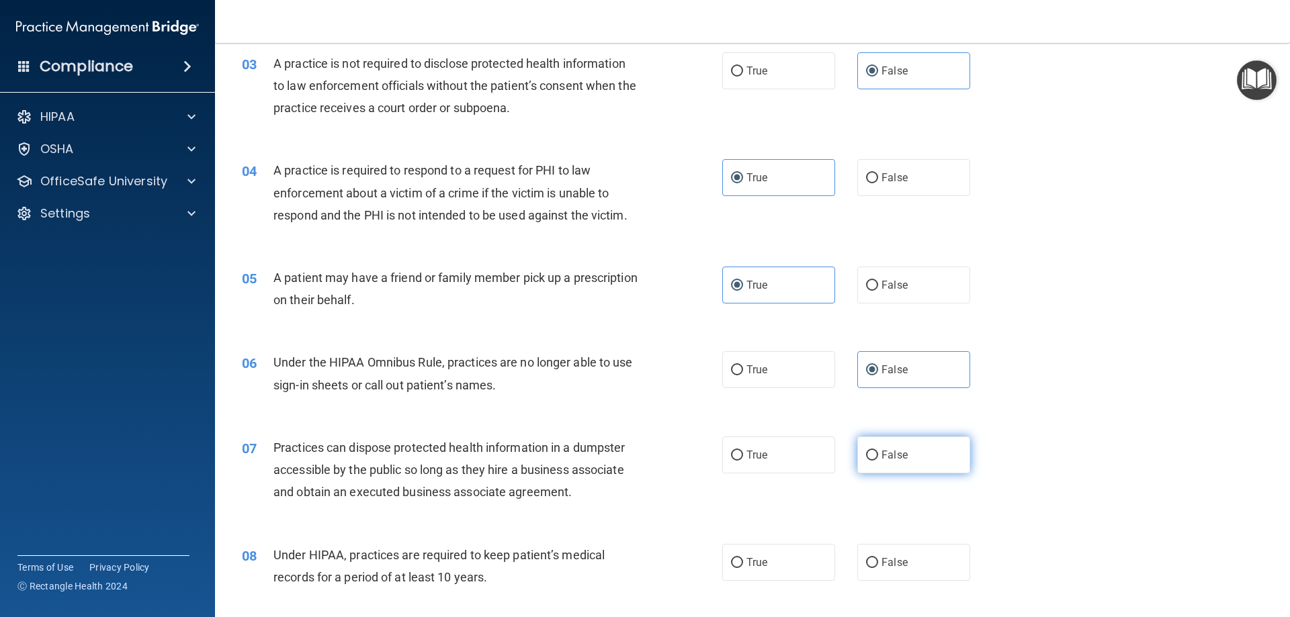
radio input "true"
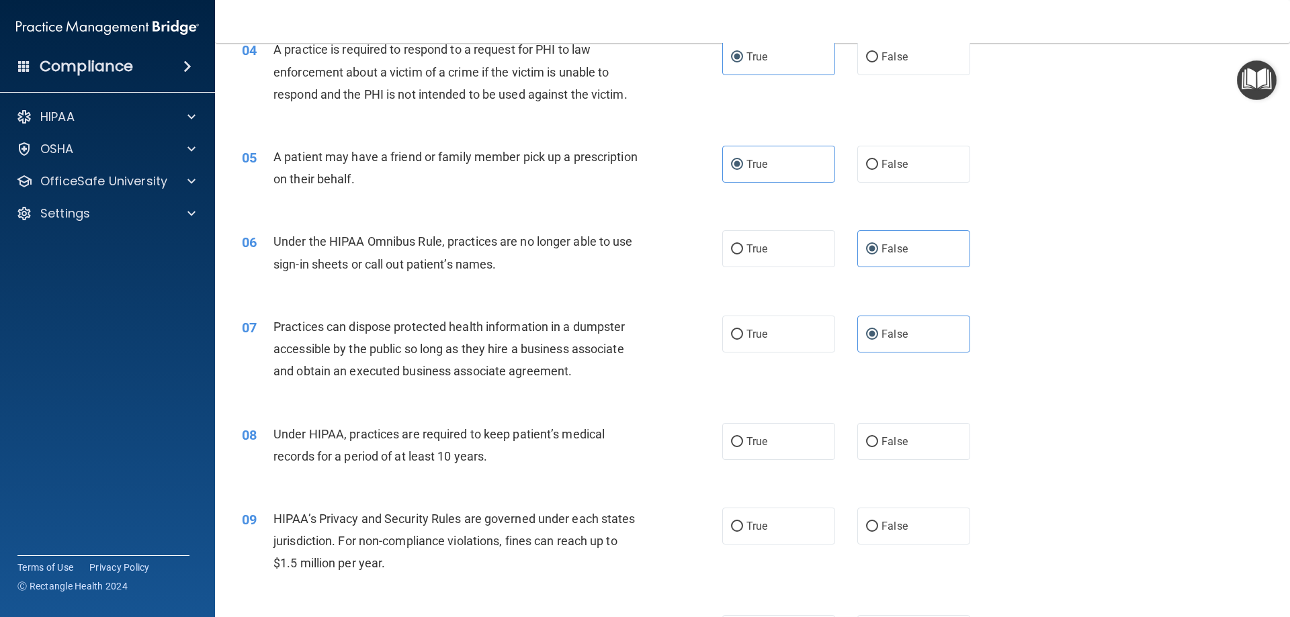
scroll to position [403, 0]
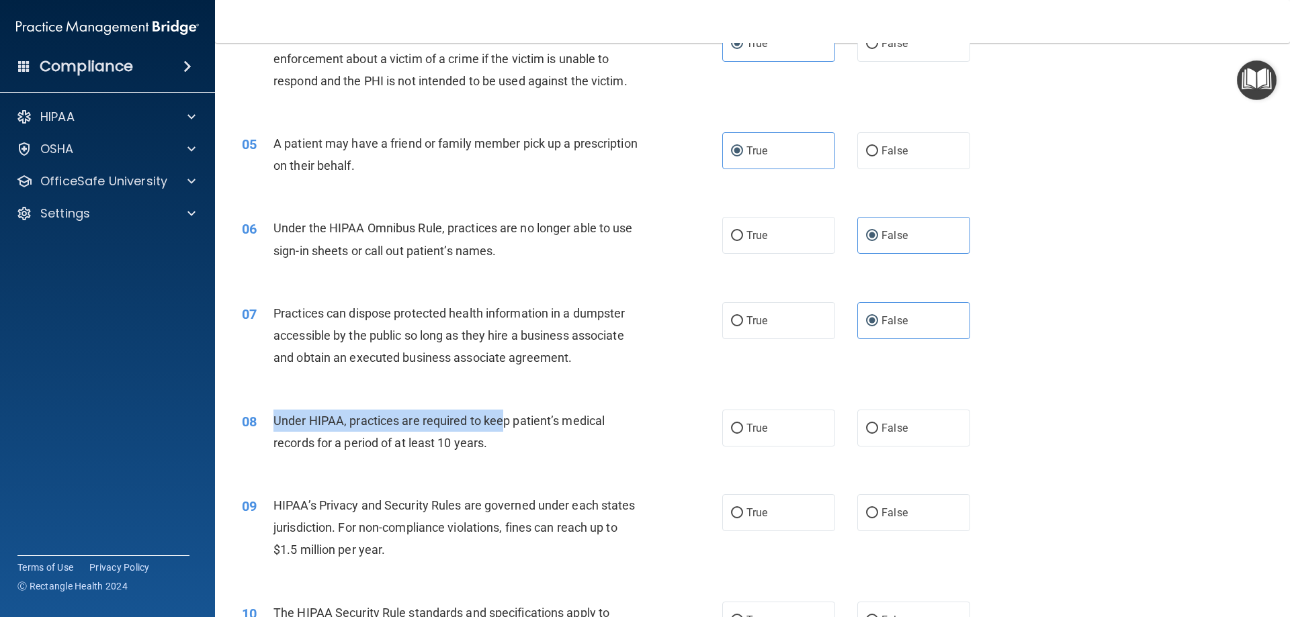
drag, startPoint x: 270, startPoint y: 415, endPoint x: 500, endPoint y: 423, distance: 230.0
click at [500, 423] on div "08 Under HIPAA, practices are required to keep patient’s medical records for a …" at bounding box center [482, 435] width 521 height 51
click at [491, 436] on div "Under HIPAA, practices are required to keep patient’s medical records for a per…" at bounding box center [461, 432] width 376 height 44
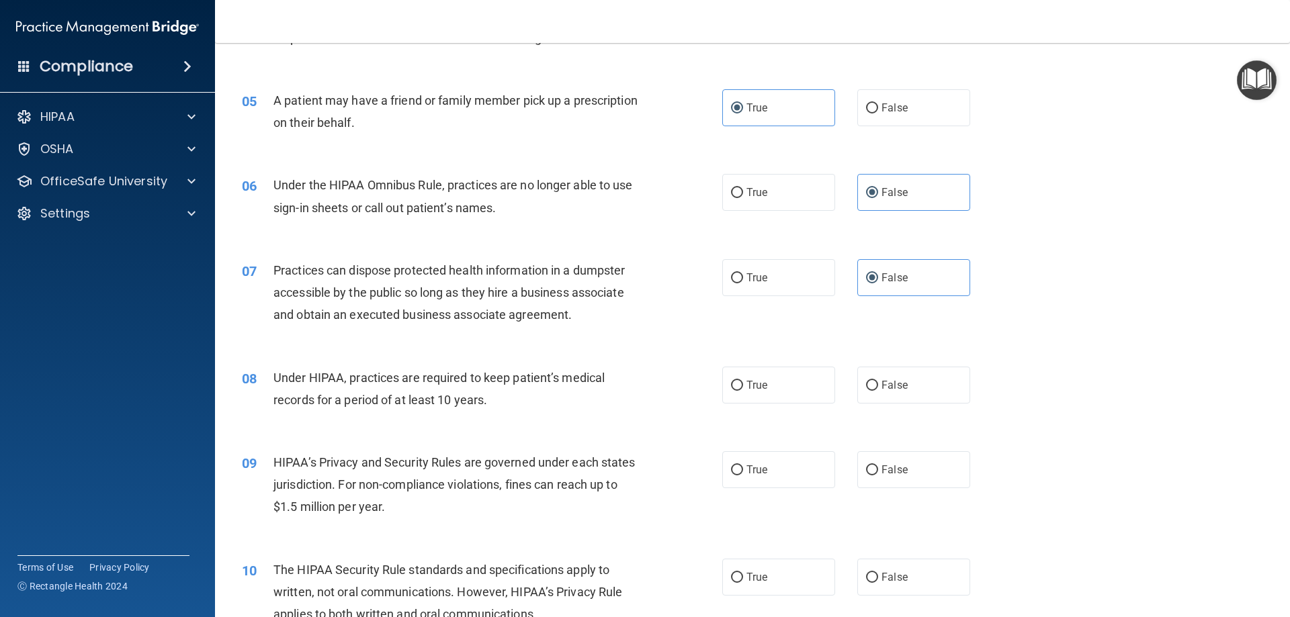
scroll to position [470, 0]
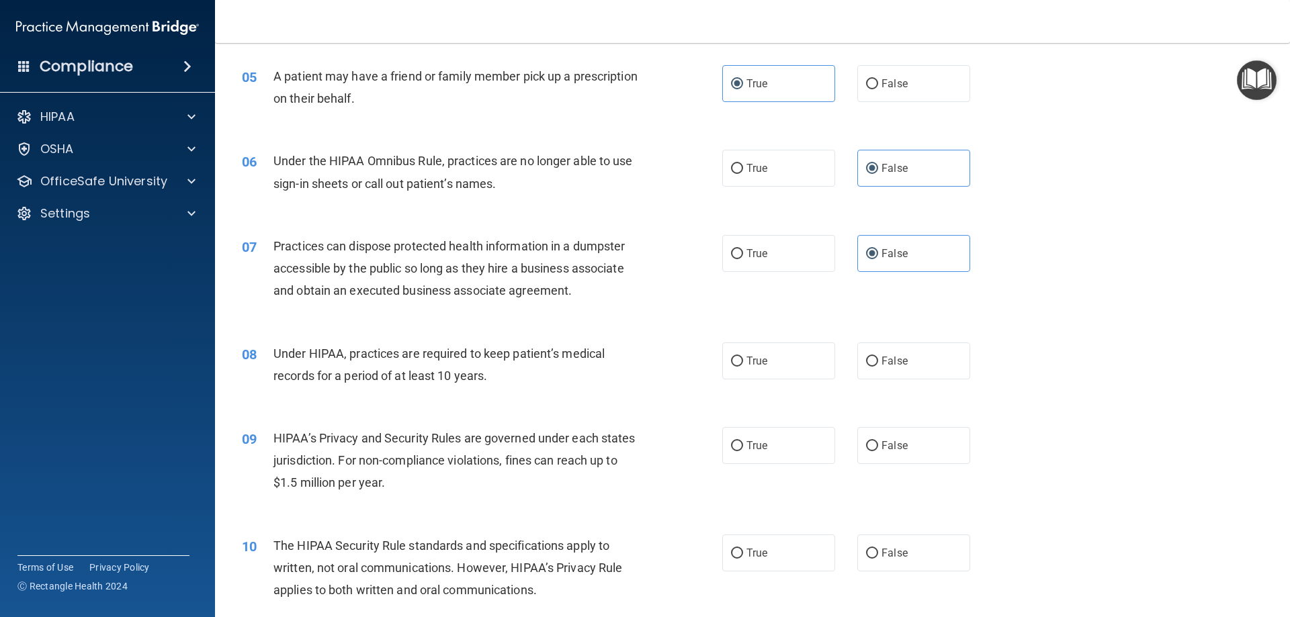
drag, startPoint x: 896, startPoint y: 363, endPoint x: 889, endPoint y: 419, distance: 56.8
click at [897, 364] on span "False" at bounding box center [895, 361] width 26 height 13
click at [878, 364] on input "False" at bounding box center [872, 362] width 12 height 10
radio input "true"
click at [882, 443] on span "False" at bounding box center [895, 445] width 26 height 13
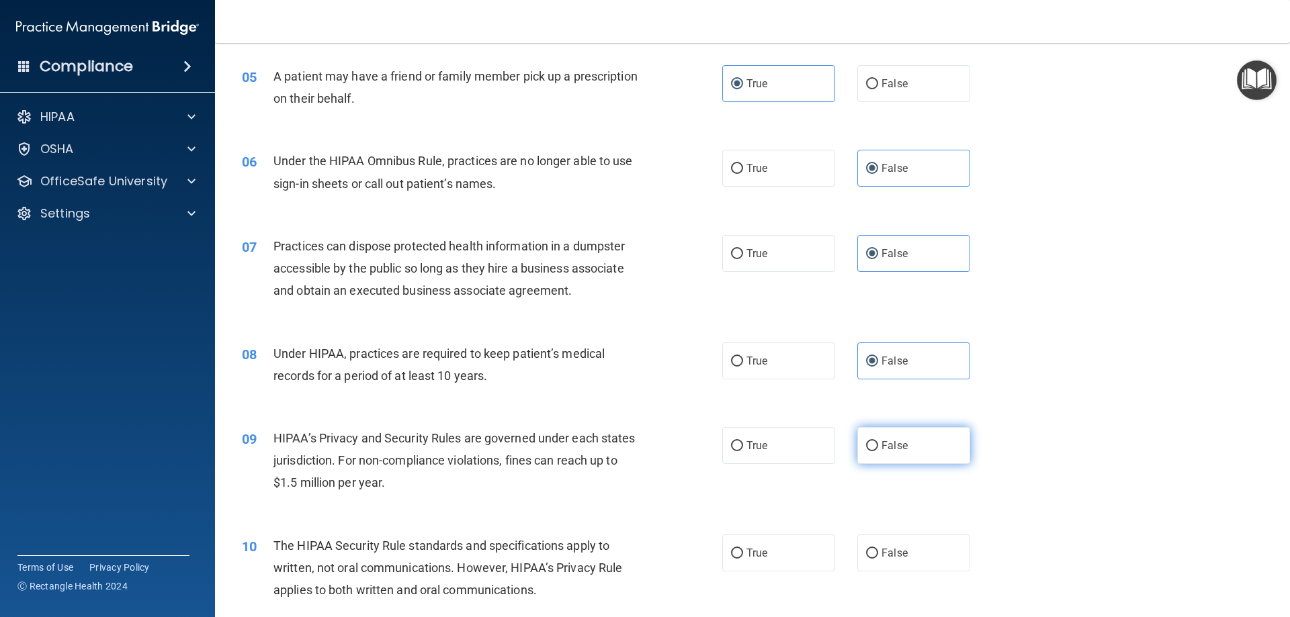
click at [878, 443] on input "False" at bounding box center [872, 446] width 12 height 10
radio input "true"
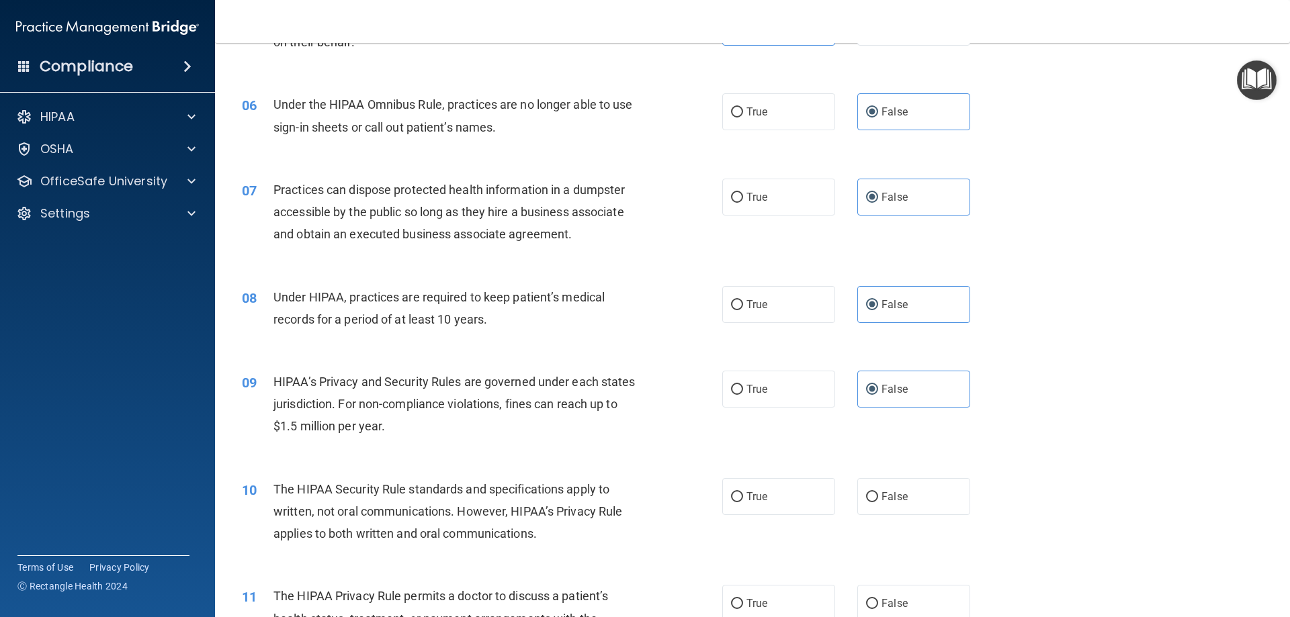
scroll to position [672, 0]
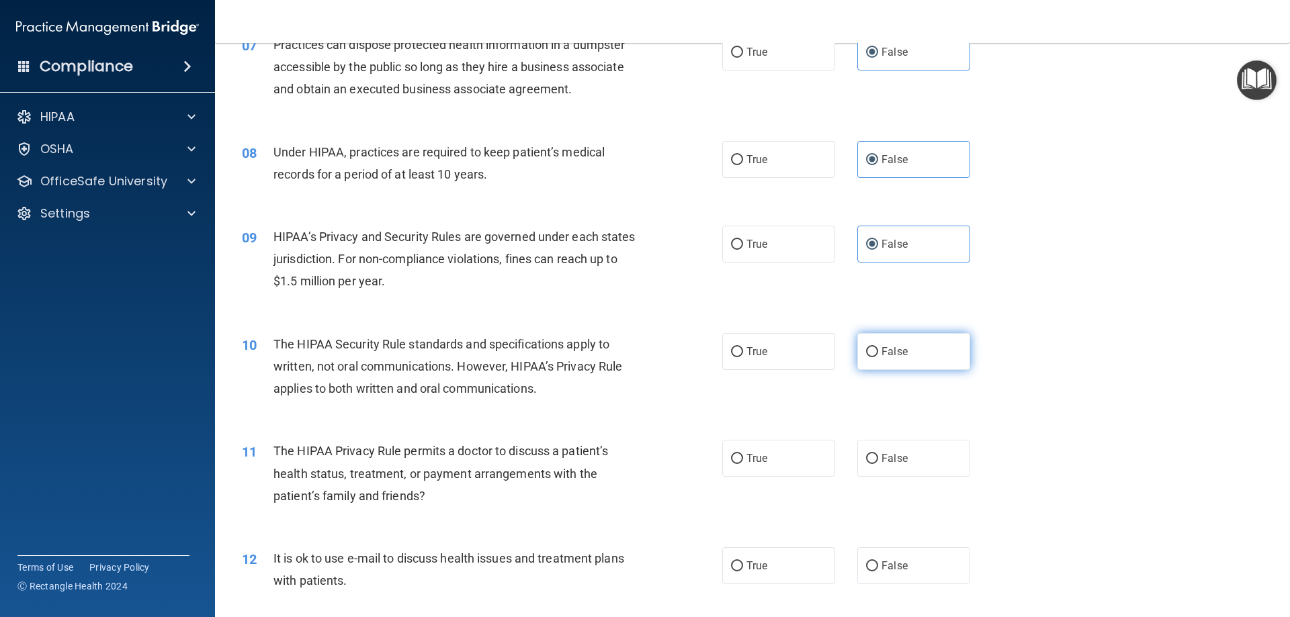
click at [896, 361] on label "False" at bounding box center [913, 351] width 113 height 37
click at [878, 357] on input "False" at bounding box center [872, 352] width 12 height 10
radio input "true"
click at [876, 450] on label "False" at bounding box center [913, 458] width 113 height 37
click at [876, 454] on input "False" at bounding box center [872, 459] width 12 height 10
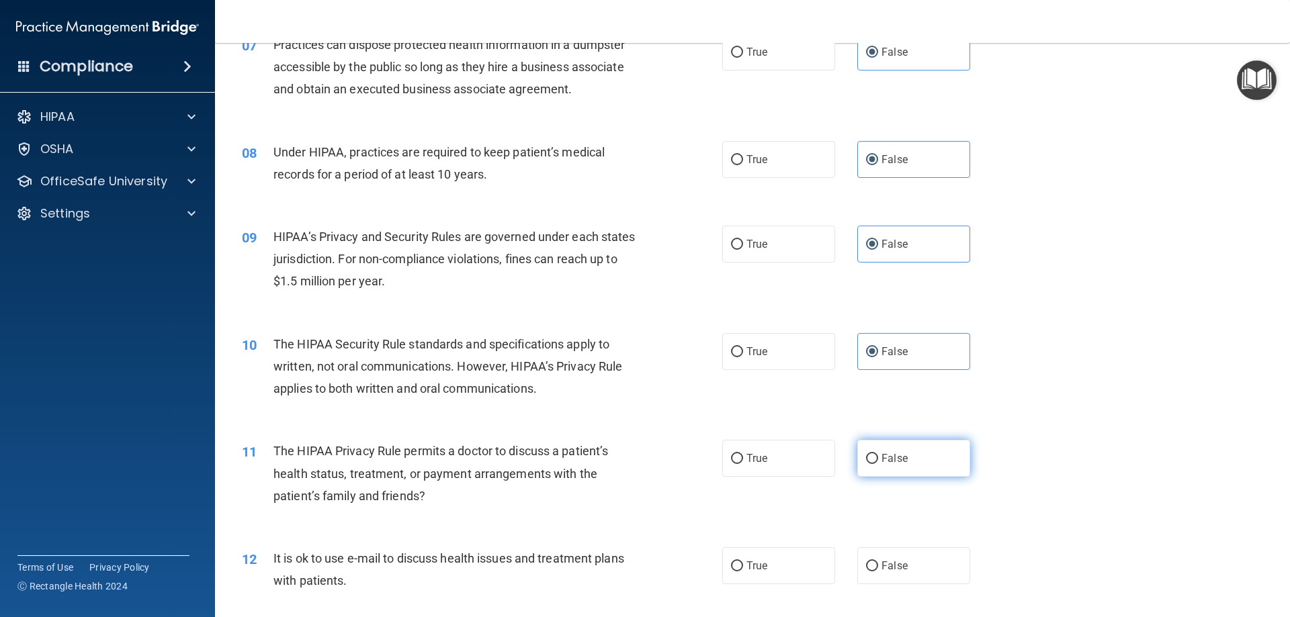
radio input "true"
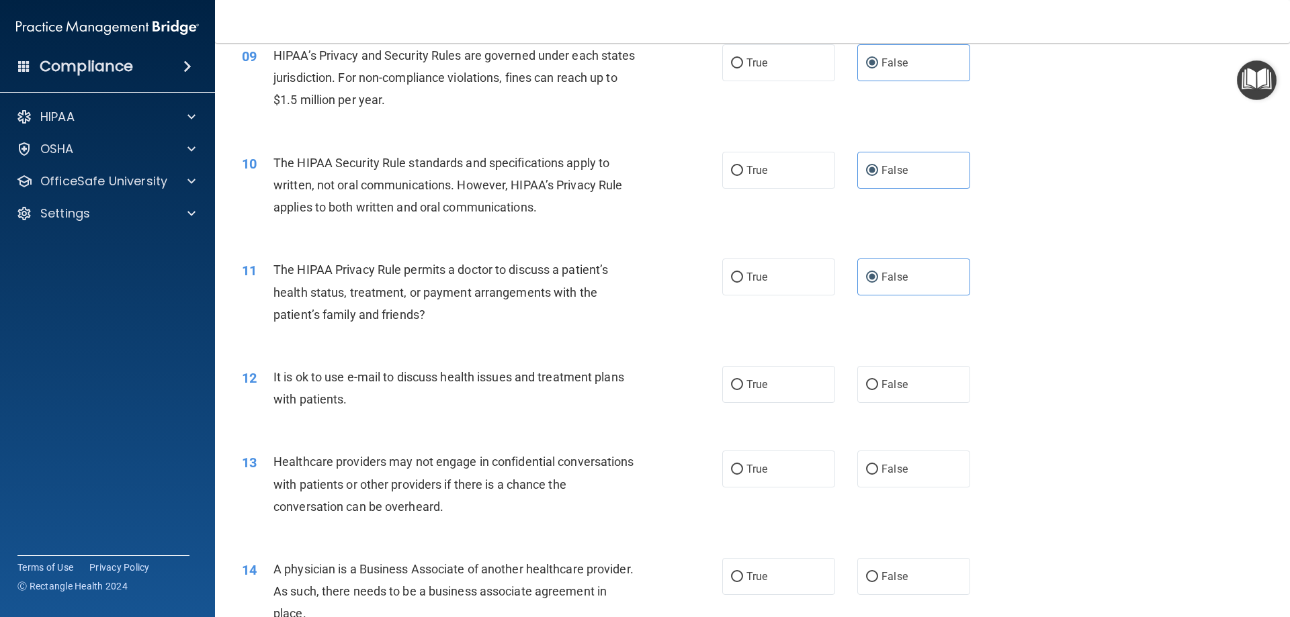
scroll to position [873, 0]
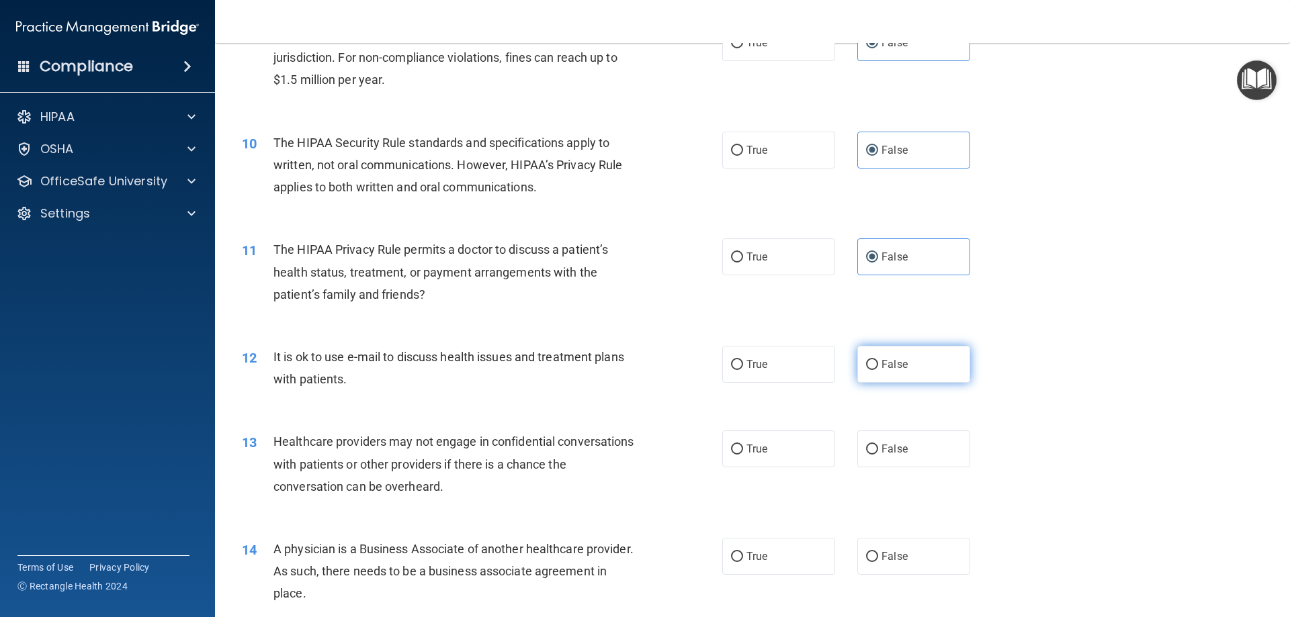
drag, startPoint x: 901, startPoint y: 341, endPoint x: 903, endPoint y: 378, distance: 36.3
click at [900, 342] on div "12 It is ok to use e-mail to discuss health issues and treatment plans with pat…" at bounding box center [752, 371] width 1041 height 85
click at [898, 366] on span "False" at bounding box center [895, 364] width 26 height 13
click at [878, 366] on input "False" at bounding box center [872, 365] width 12 height 10
radio input "true"
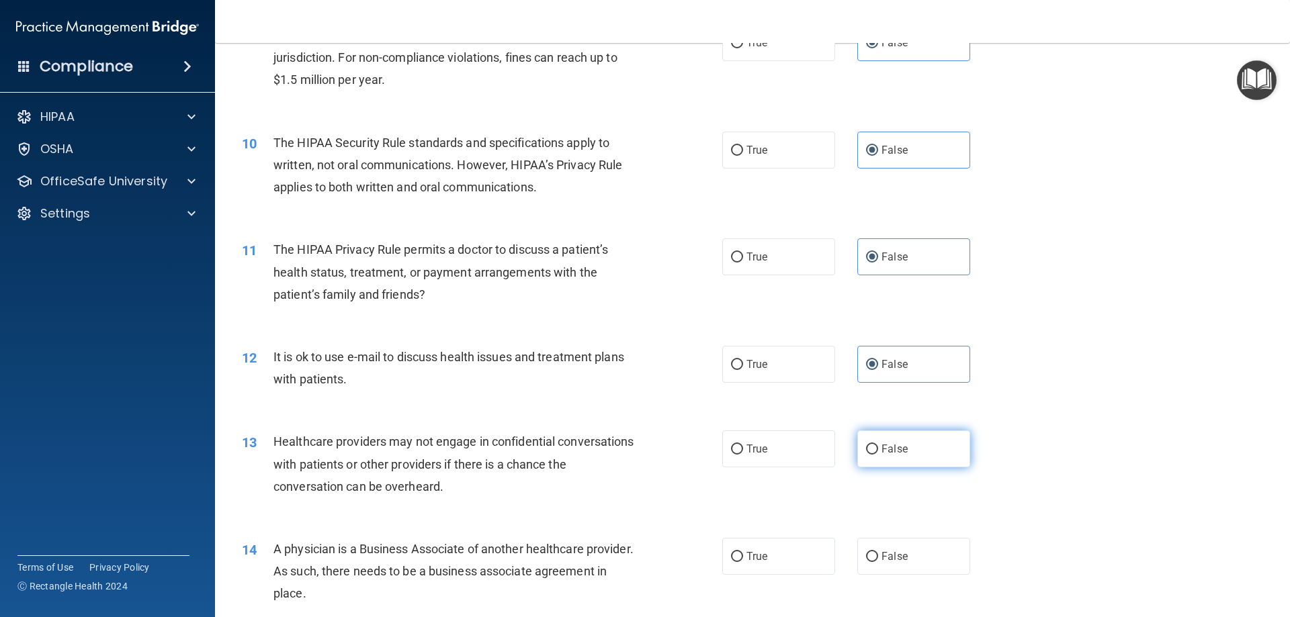
click at [899, 458] on label "False" at bounding box center [913, 449] width 113 height 37
click at [878, 455] on input "False" at bounding box center [872, 450] width 12 height 10
radio input "true"
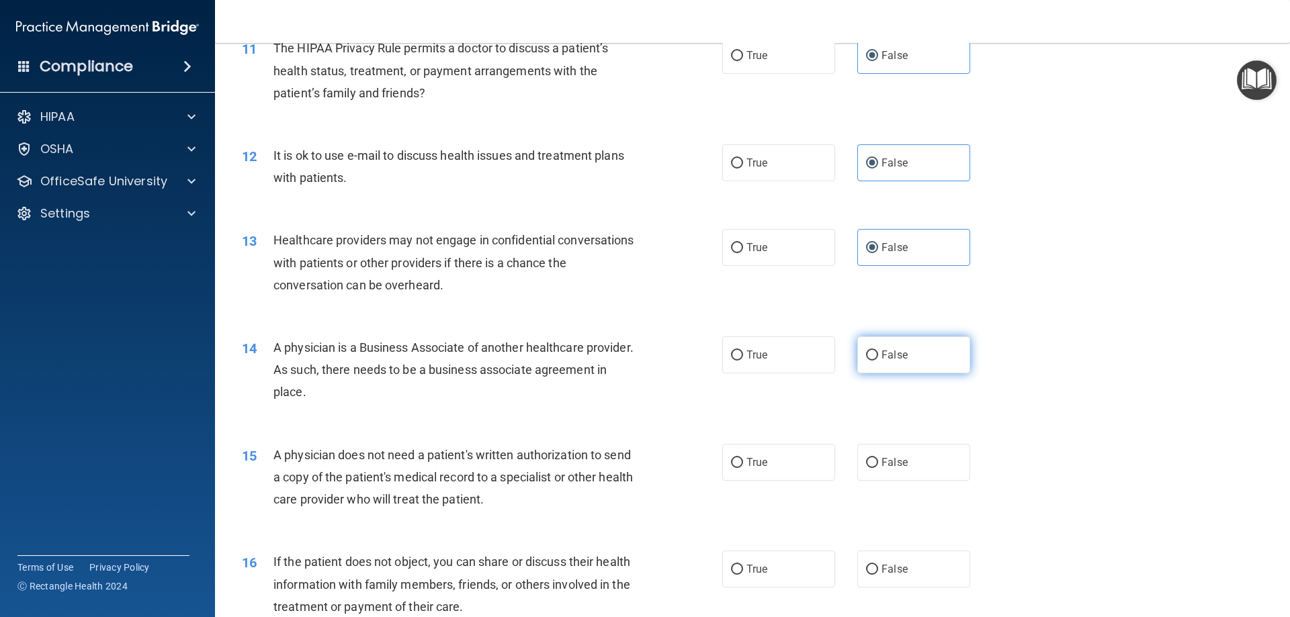
drag, startPoint x: 908, startPoint y: 355, endPoint x: 911, endPoint y: 443, distance: 88.1
click at [908, 357] on label "False" at bounding box center [913, 355] width 113 height 37
click at [878, 357] on input "False" at bounding box center [872, 356] width 12 height 10
radio input "true"
click at [904, 451] on label "False" at bounding box center [913, 462] width 113 height 37
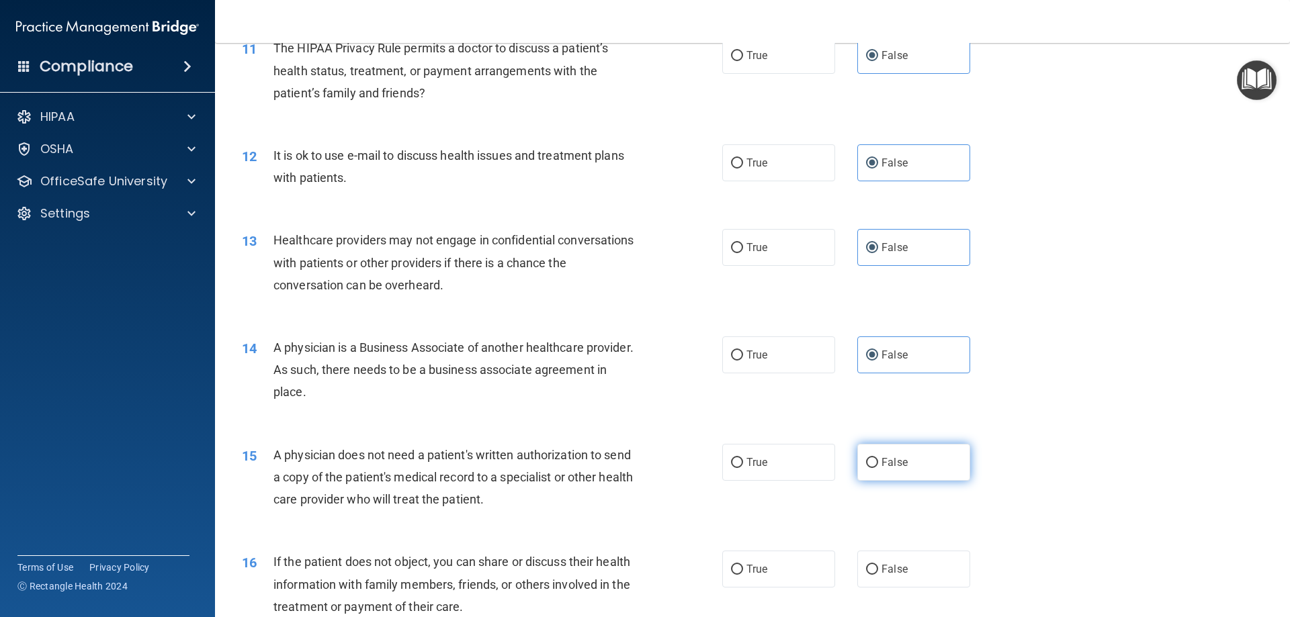
click at [878, 458] on input "False" at bounding box center [872, 463] width 12 height 10
radio input "true"
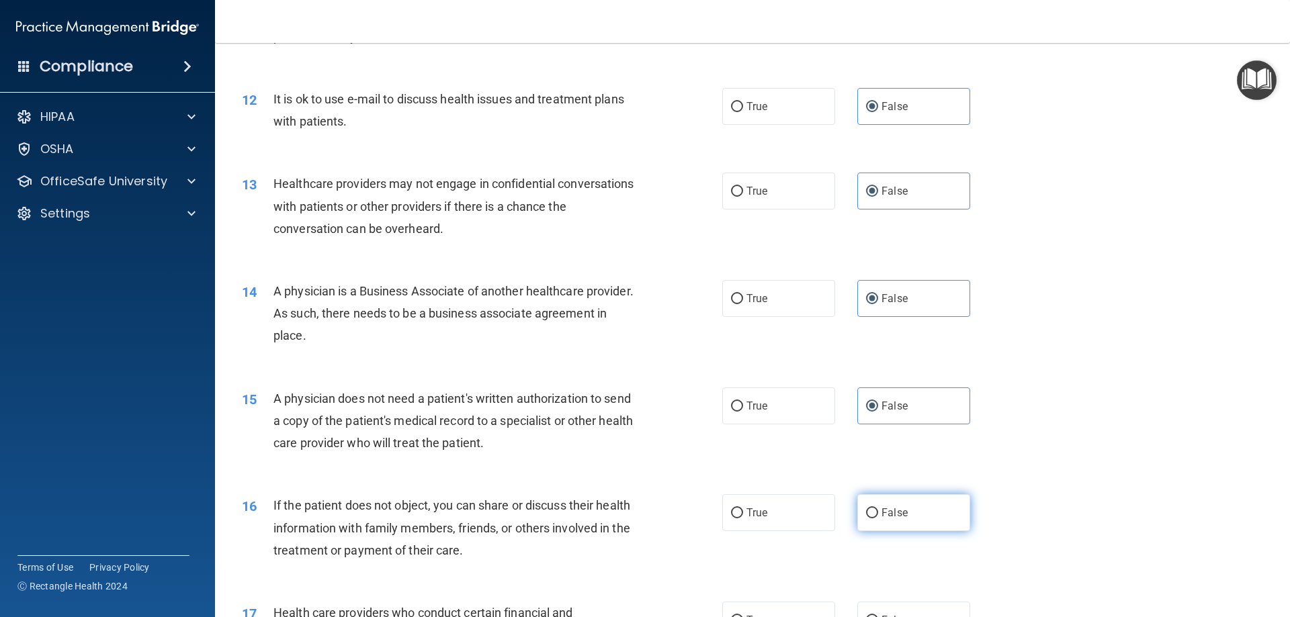
scroll to position [1209, 0]
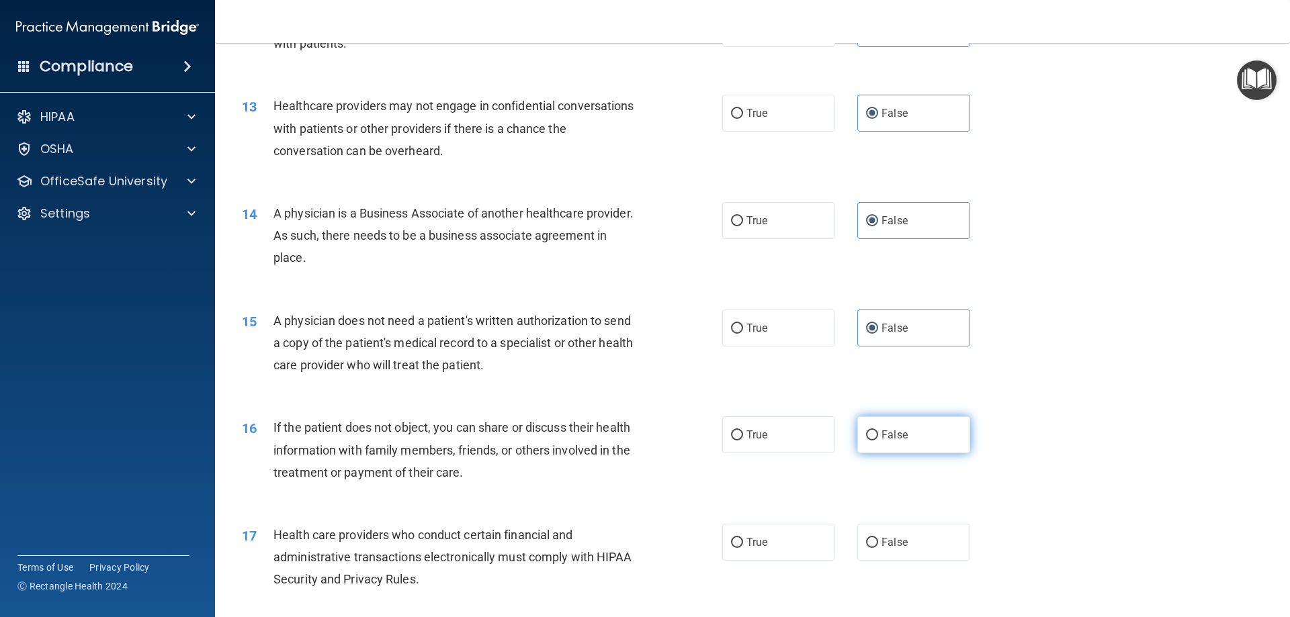
click at [899, 448] on label "False" at bounding box center [913, 435] width 113 height 37
click at [878, 441] on input "False" at bounding box center [872, 436] width 12 height 10
radio input "true"
click at [904, 544] on label "False" at bounding box center [913, 542] width 113 height 37
click at [878, 544] on input "False" at bounding box center [872, 543] width 12 height 10
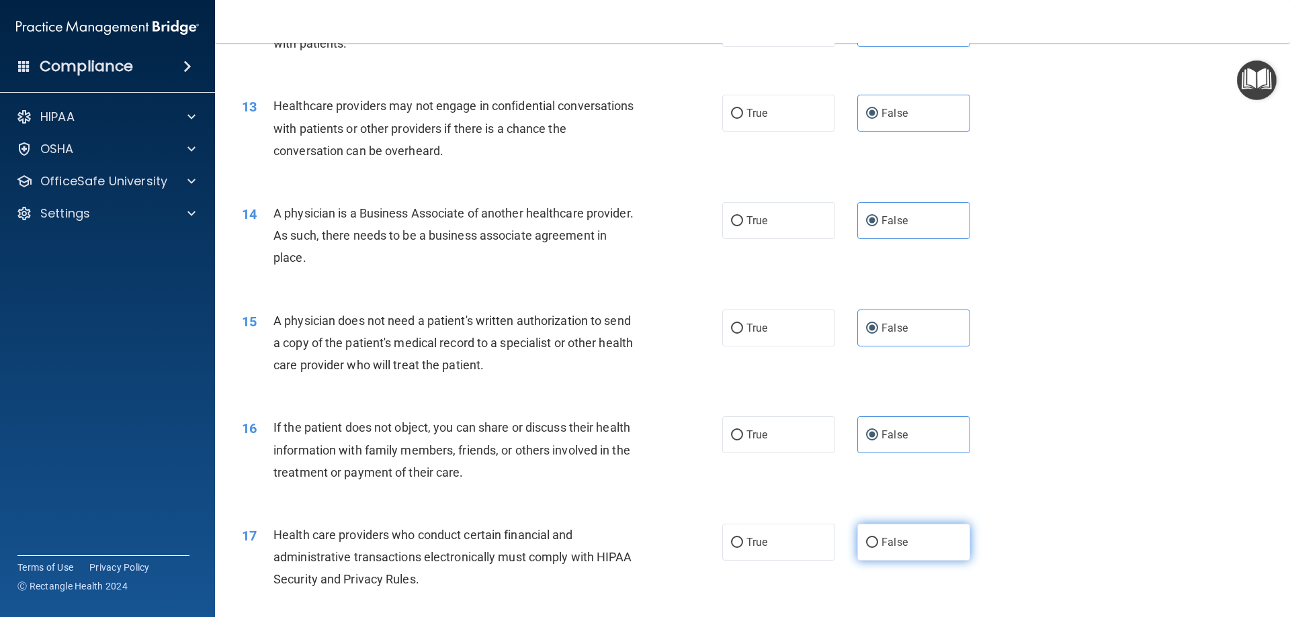
radio input "true"
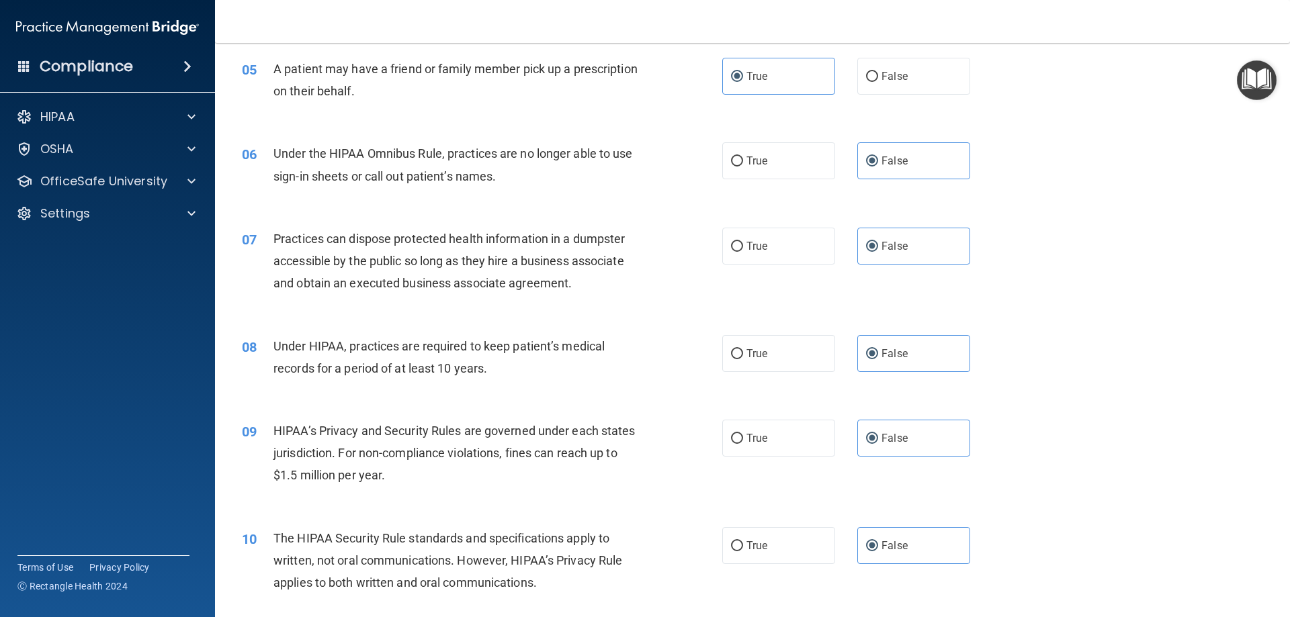
scroll to position [470, 0]
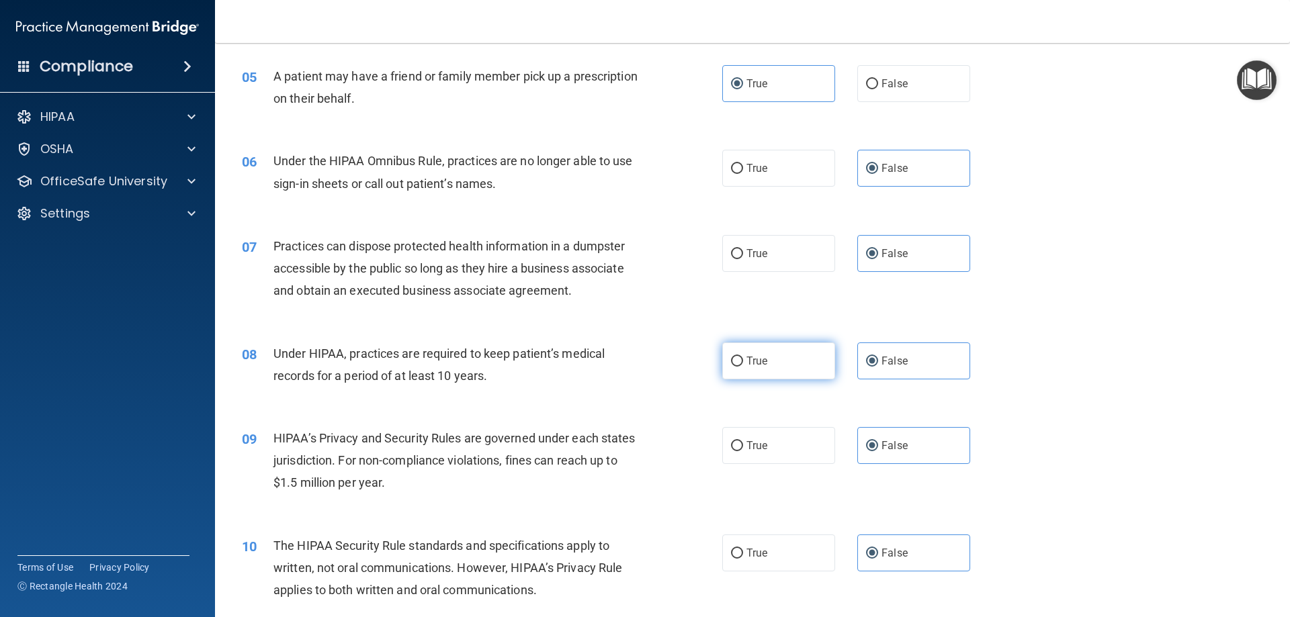
click at [804, 361] on label "True" at bounding box center [778, 361] width 113 height 37
click at [743, 361] on input "True" at bounding box center [737, 362] width 12 height 10
radio input "true"
radio input "false"
drag, startPoint x: 774, startPoint y: 445, endPoint x: 780, endPoint y: 442, distance: 6.9
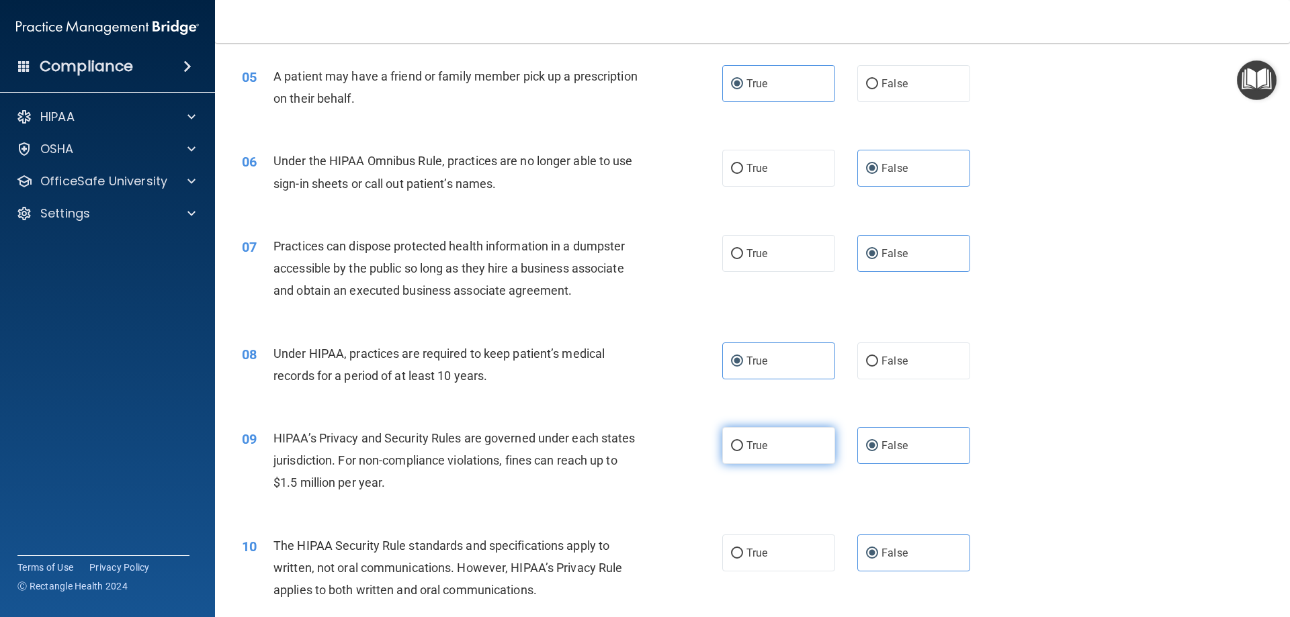
click at [779, 443] on label "True" at bounding box center [778, 445] width 113 height 37
click at [743, 443] on input "True" at bounding box center [737, 446] width 12 height 10
radio input "true"
radio input "false"
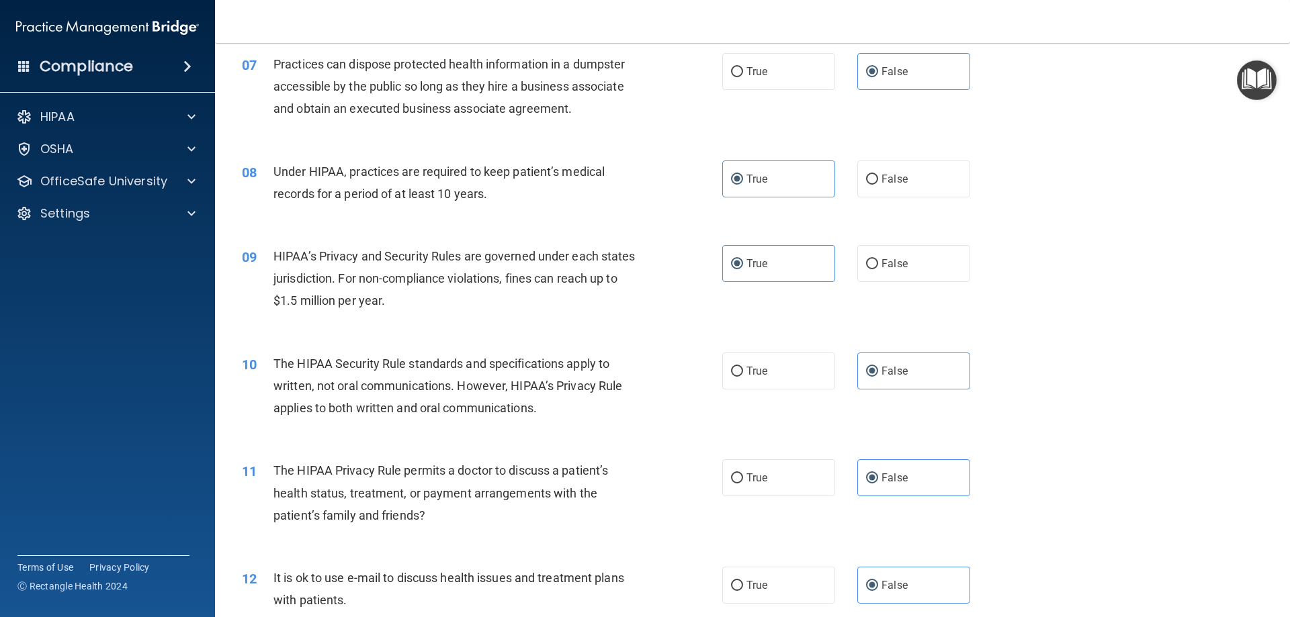
scroll to position [672, 0]
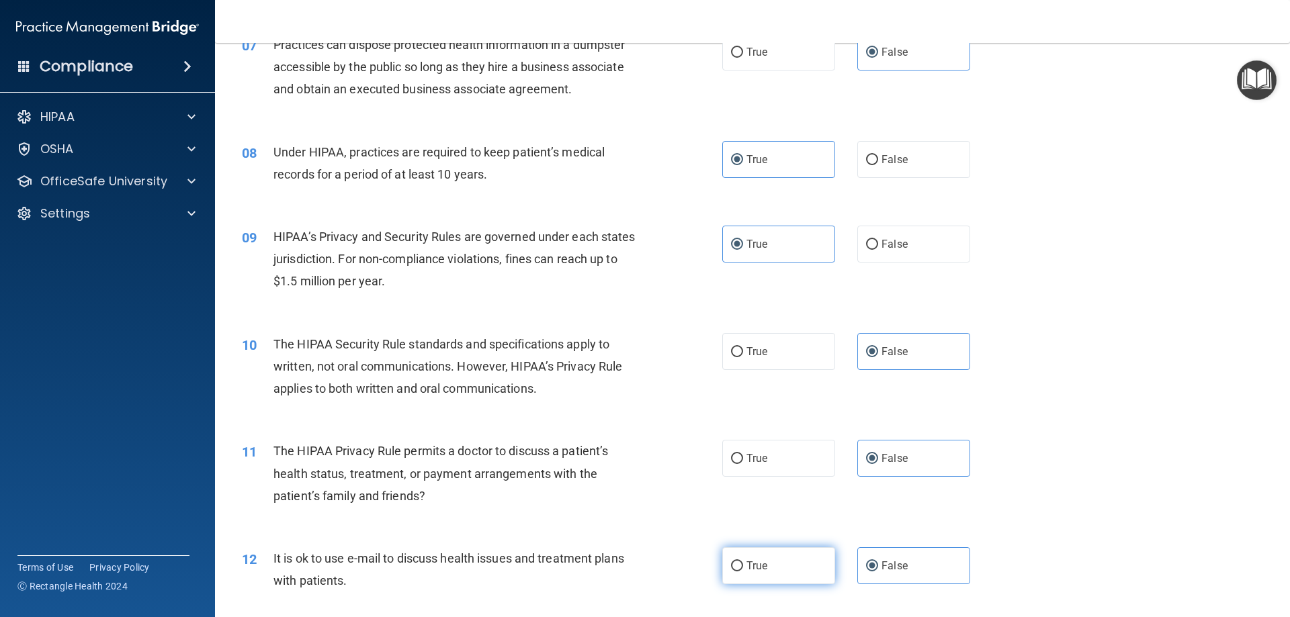
click at [790, 568] on label "True" at bounding box center [778, 566] width 113 height 37
click at [743, 568] on input "True" at bounding box center [737, 567] width 12 height 10
radio input "true"
radio input "false"
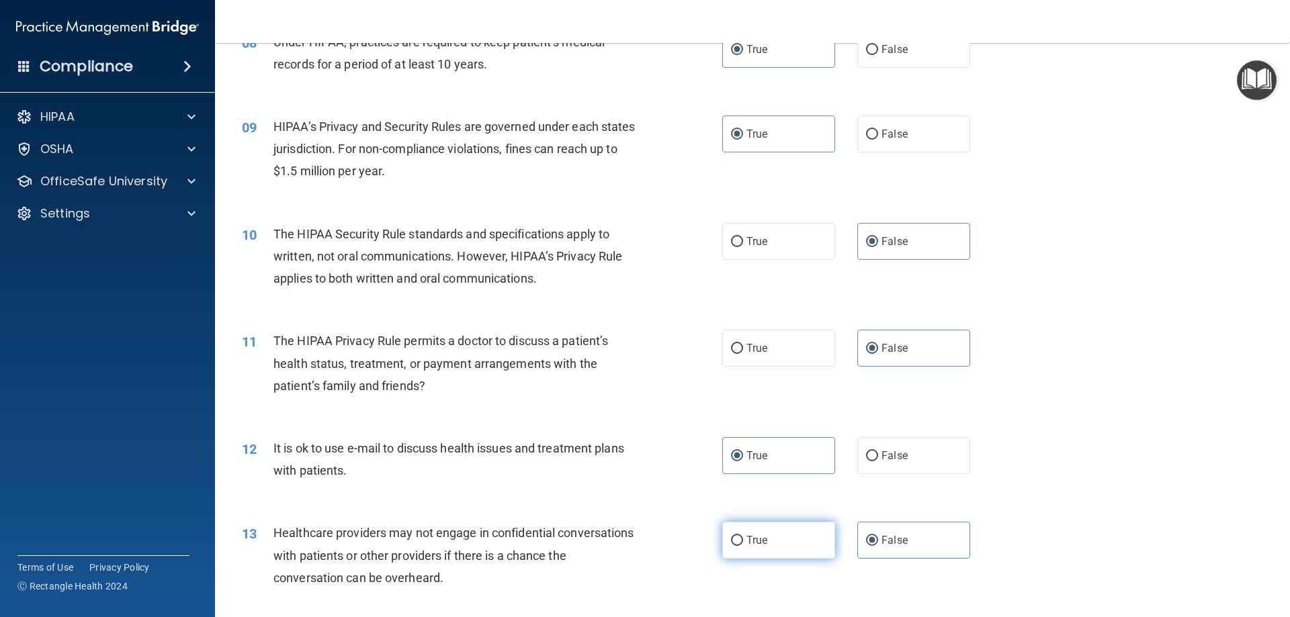
scroll to position [806, 0]
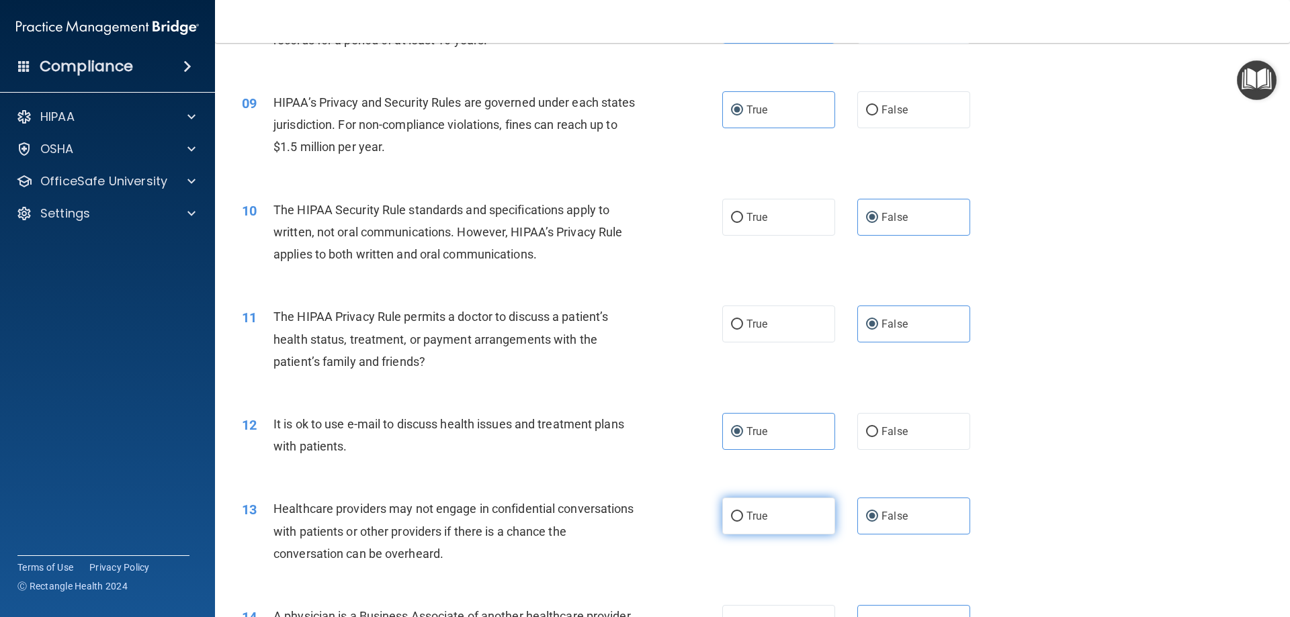
click at [777, 511] on label "True" at bounding box center [778, 516] width 113 height 37
click at [743, 512] on input "True" at bounding box center [737, 517] width 12 height 10
radio input "true"
radio input "false"
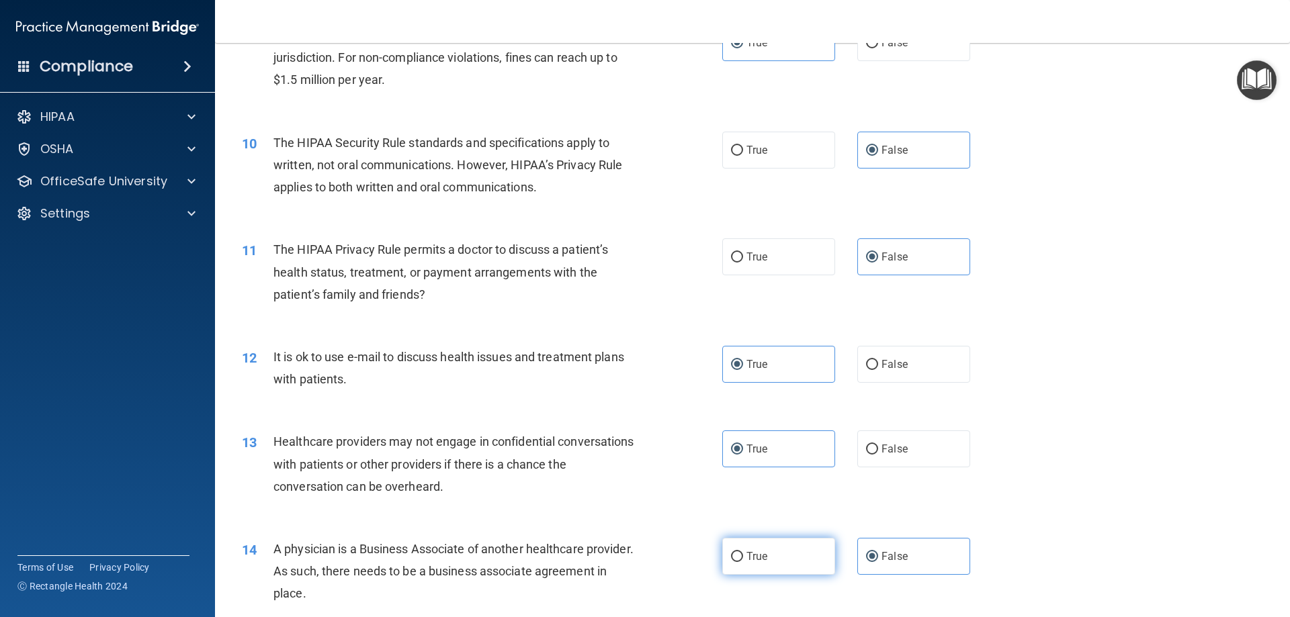
click at [768, 557] on label "True" at bounding box center [778, 556] width 113 height 37
click at [743, 557] on input "True" at bounding box center [737, 557] width 12 height 10
radio input "true"
radio input "false"
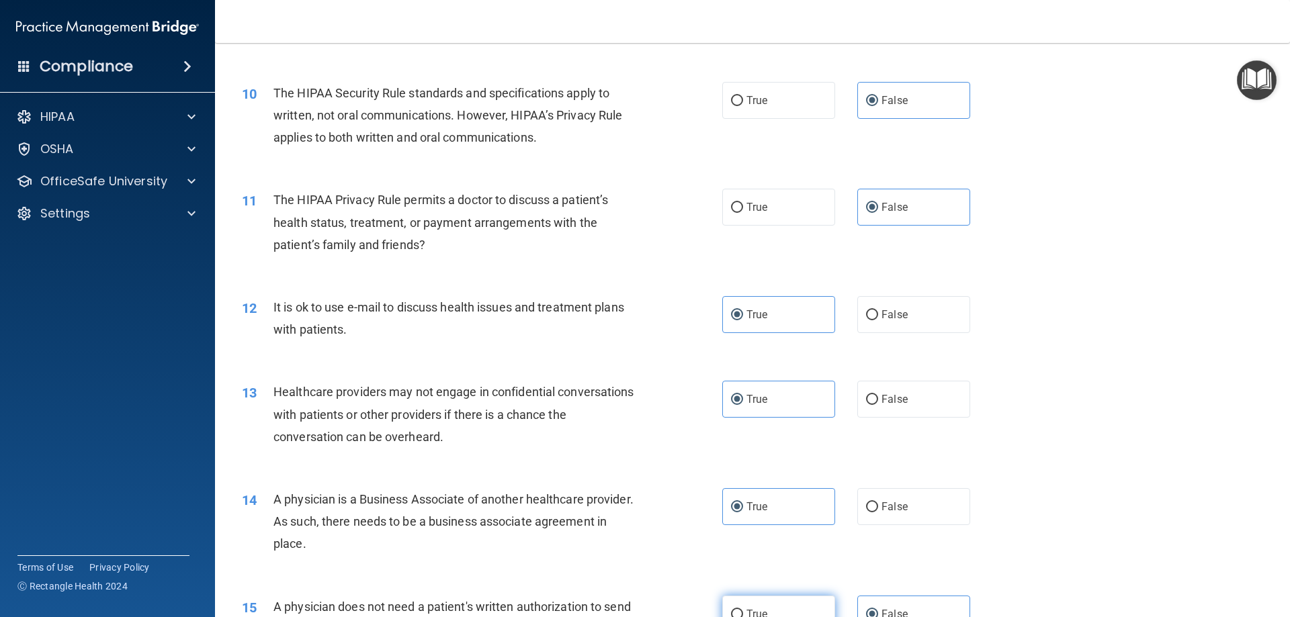
scroll to position [1008, 0]
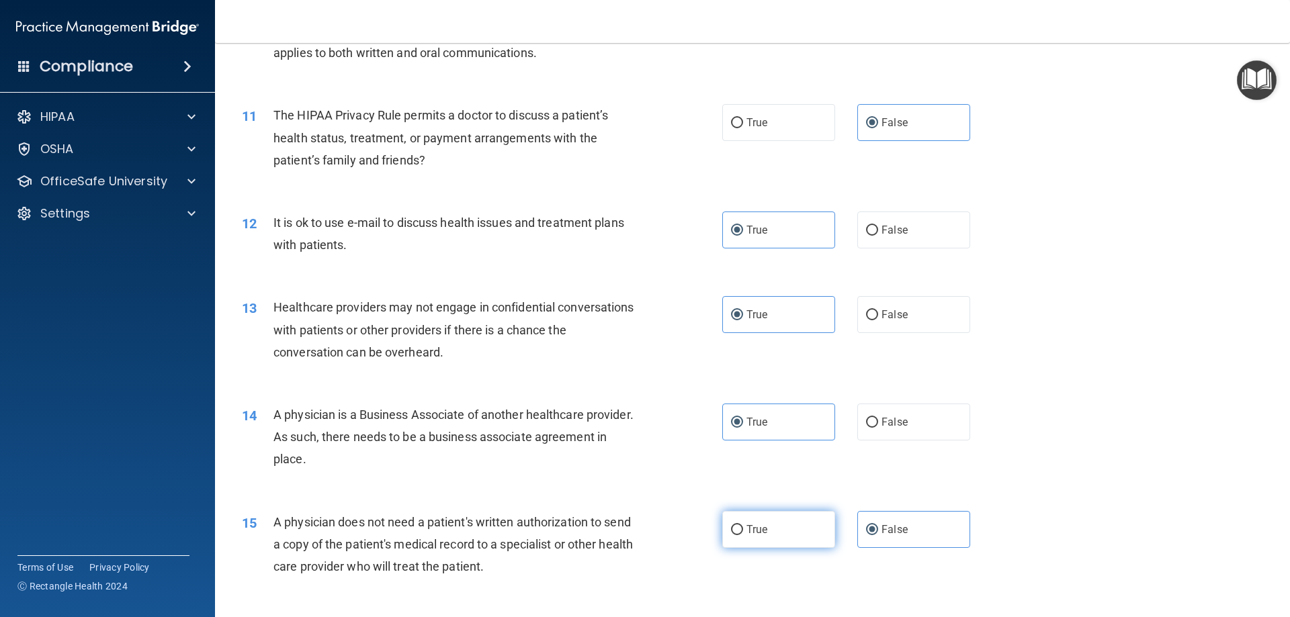
click at [779, 524] on label "True" at bounding box center [778, 529] width 113 height 37
click at [743, 525] on input "True" at bounding box center [737, 530] width 12 height 10
radio input "true"
radio input "false"
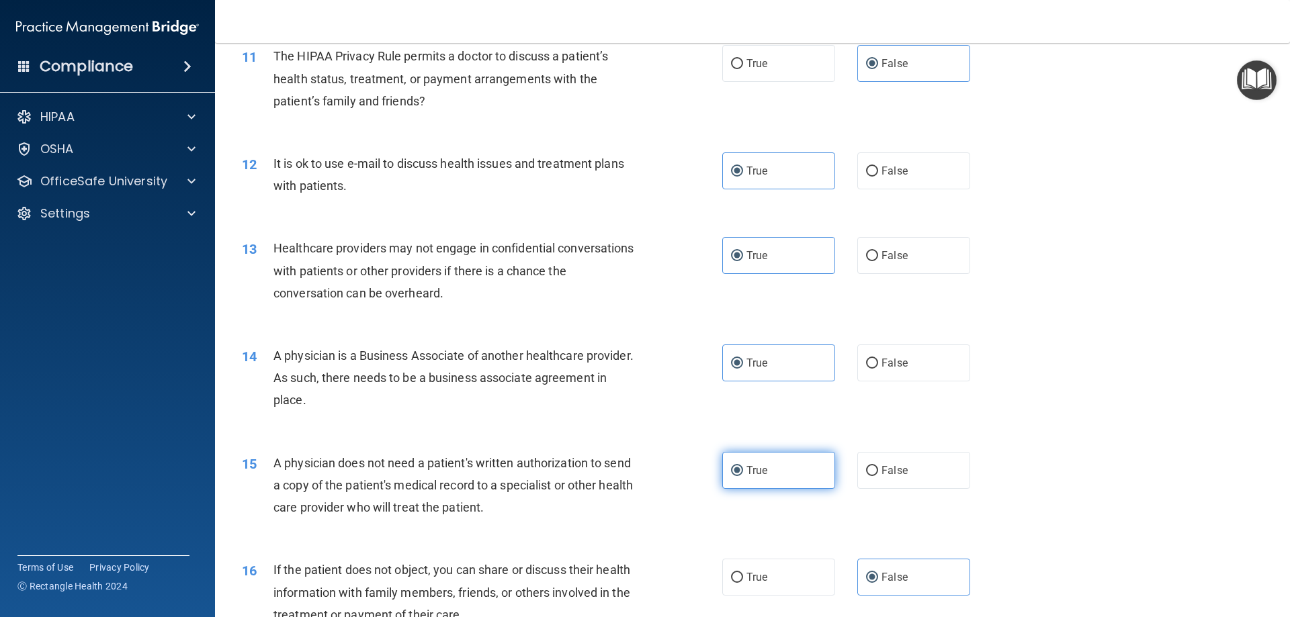
scroll to position [1142, 0]
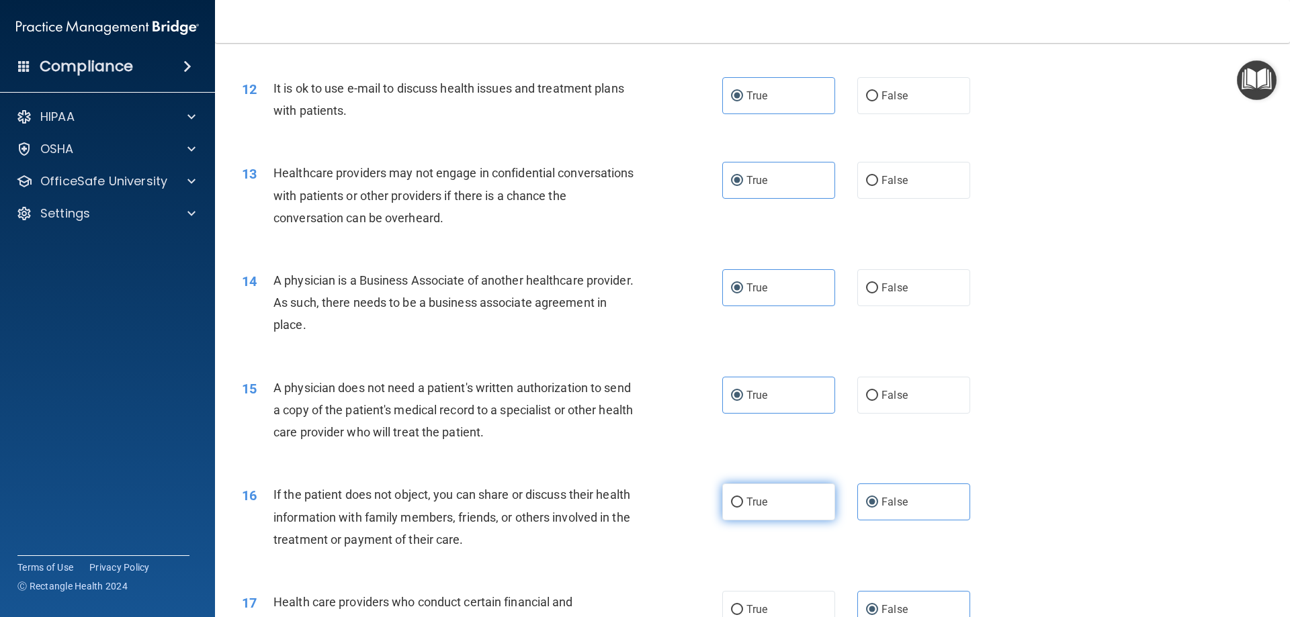
click at [773, 507] on label "True" at bounding box center [778, 502] width 113 height 37
click at [743, 507] on input "True" at bounding box center [737, 503] width 12 height 10
radio input "true"
radio input "false"
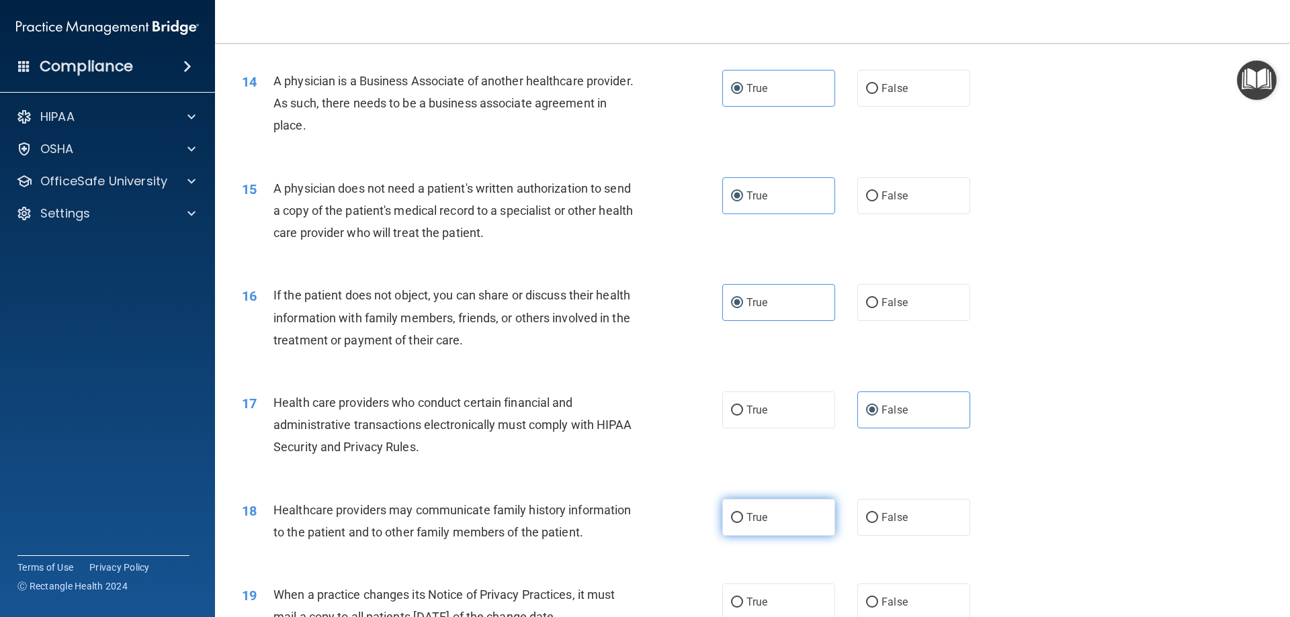
scroll to position [1344, 0]
click at [749, 507] on label "True" at bounding box center [778, 515] width 113 height 37
click at [743, 511] on input "True" at bounding box center [737, 516] width 12 height 10
radio input "true"
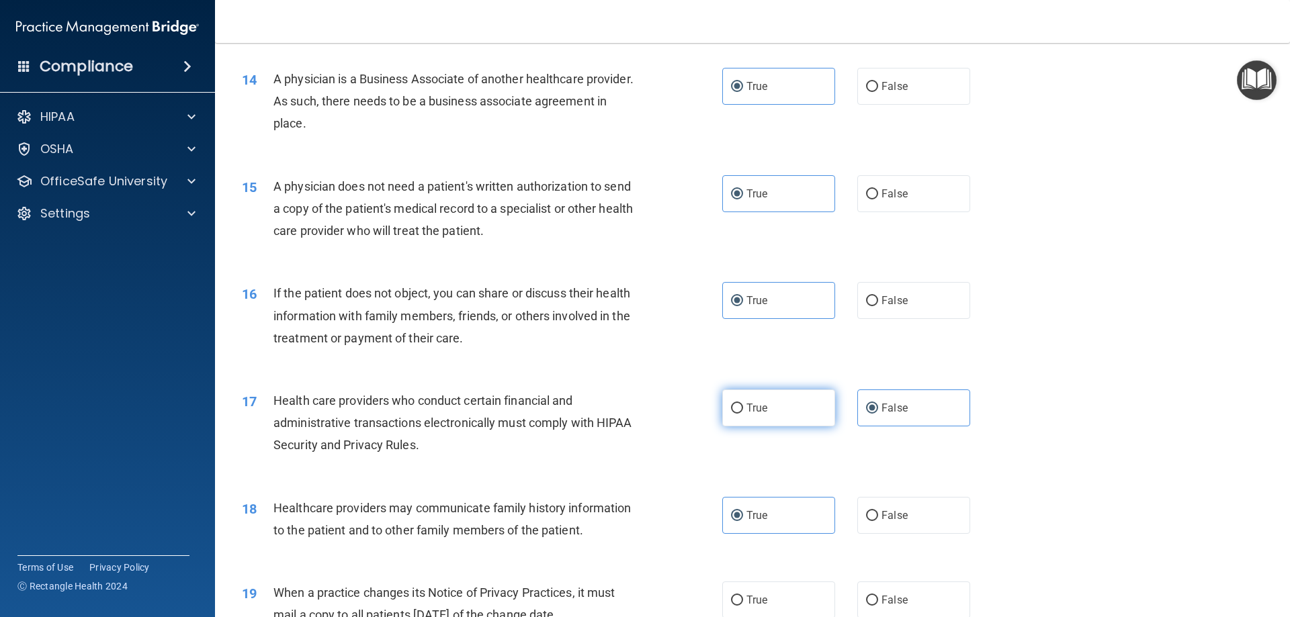
click at [772, 404] on label "True" at bounding box center [778, 408] width 113 height 37
click at [743, 404] on input "True" at bounding box center [737, 409] width 12 height 10
radio input "true"
radio input "false"
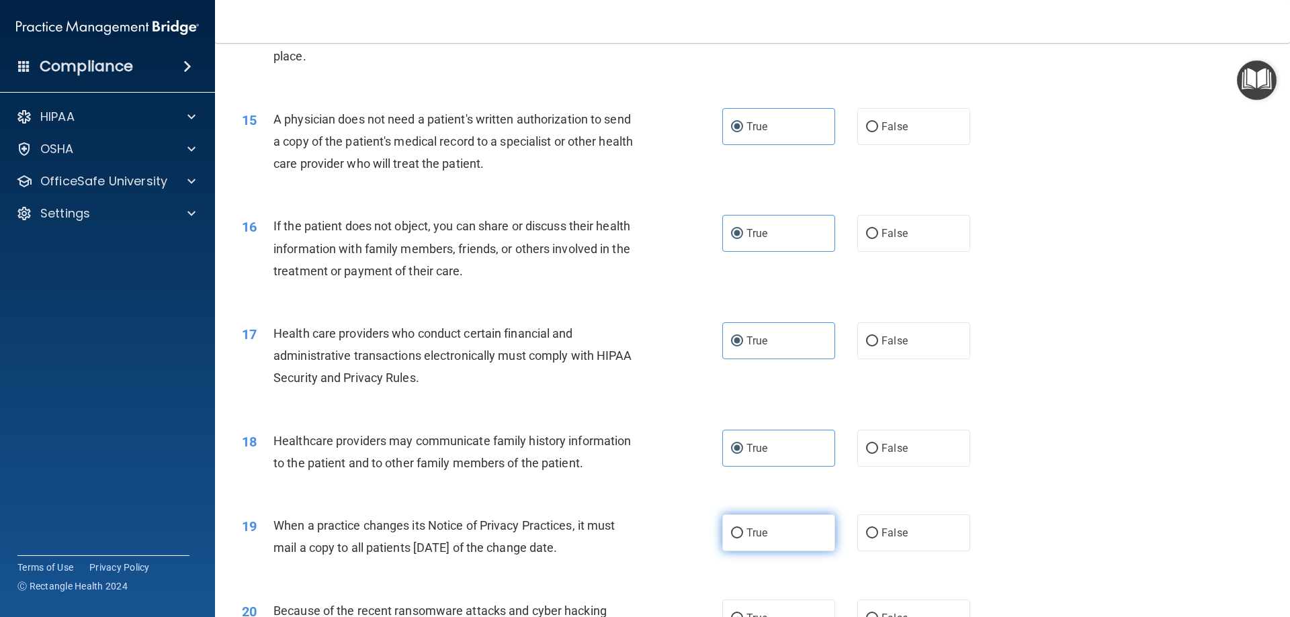
click at [779, 522] on label "True" at bounding box center [778, 533] width 113 height 37
click at [743, 529] on input "True" at bounding box center [737, 534] width 12 height 10
radio input "true"
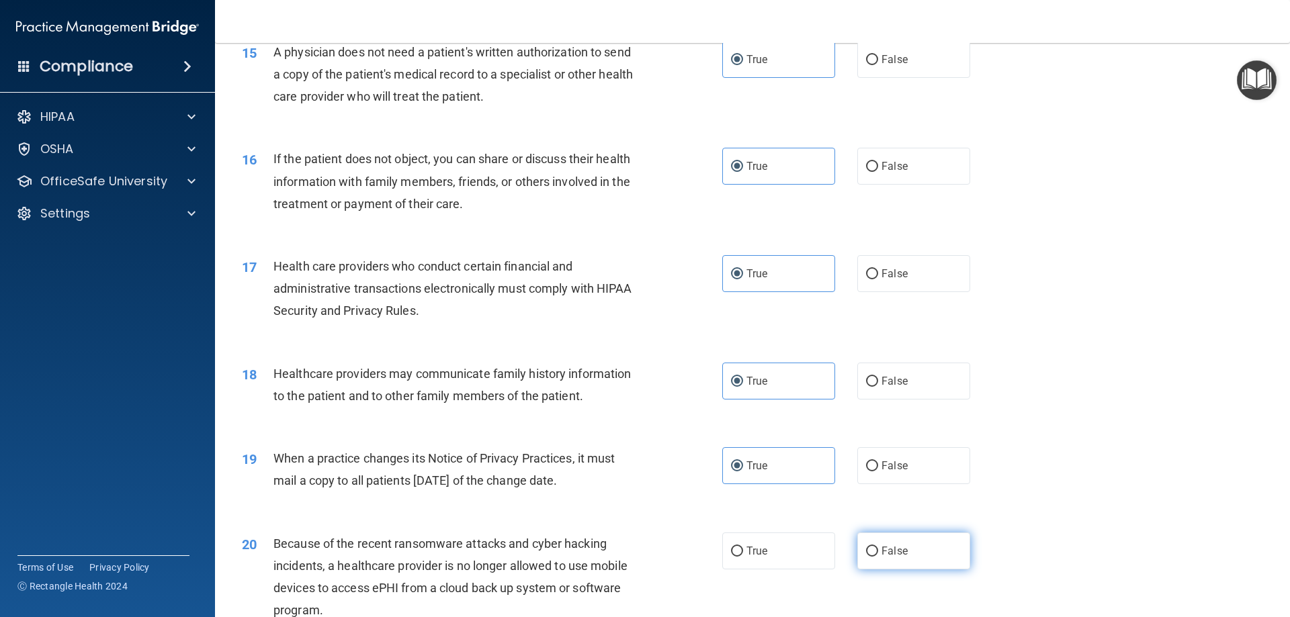
drag, startPoint x: 890, startPoint y: 554, endPoint x: 878, endPoint y: 540, distance: 19.5
click at [890, 554] on span "False" at bounding box center [895, 551] width 26 height 13
click at [878, 554] on input "False" at bounding box center [872, 552] width 12 height 10
radio input "true"
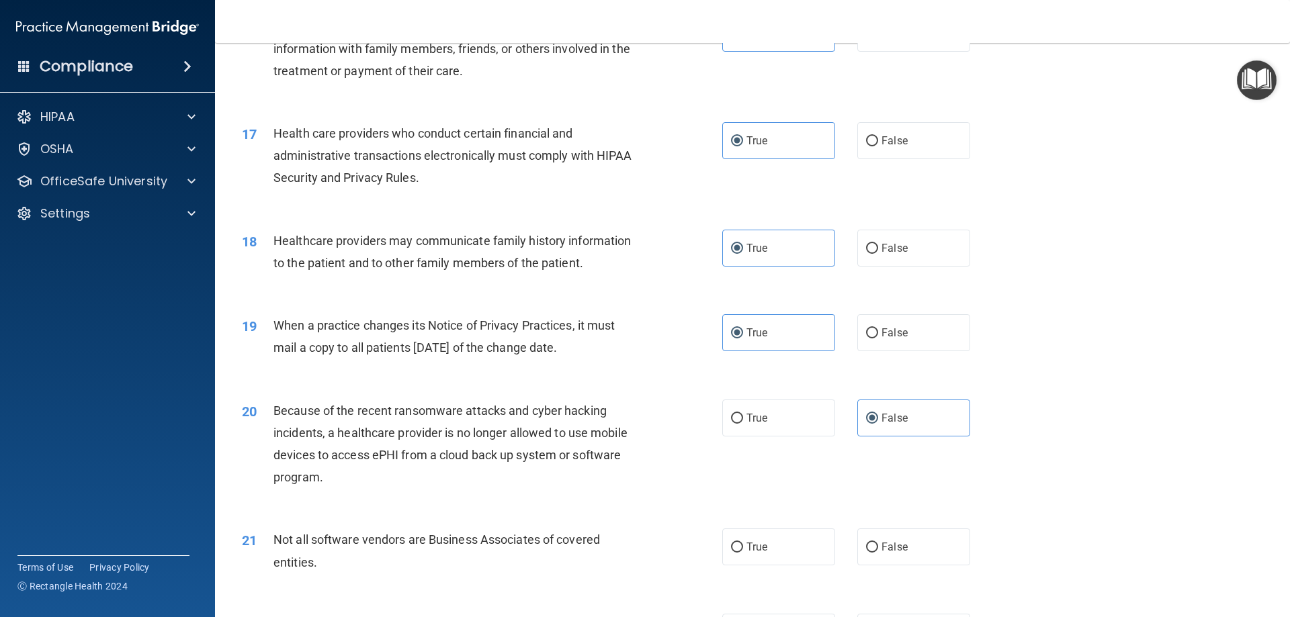
scroll to position [1613, 0]
click at [761, 538] on label "True" at bounding box center [778, 545] width 113 height 37
click at [743, 542] on input "True" at bounding box center [737, 547] width 12 height 10
radio input "true"
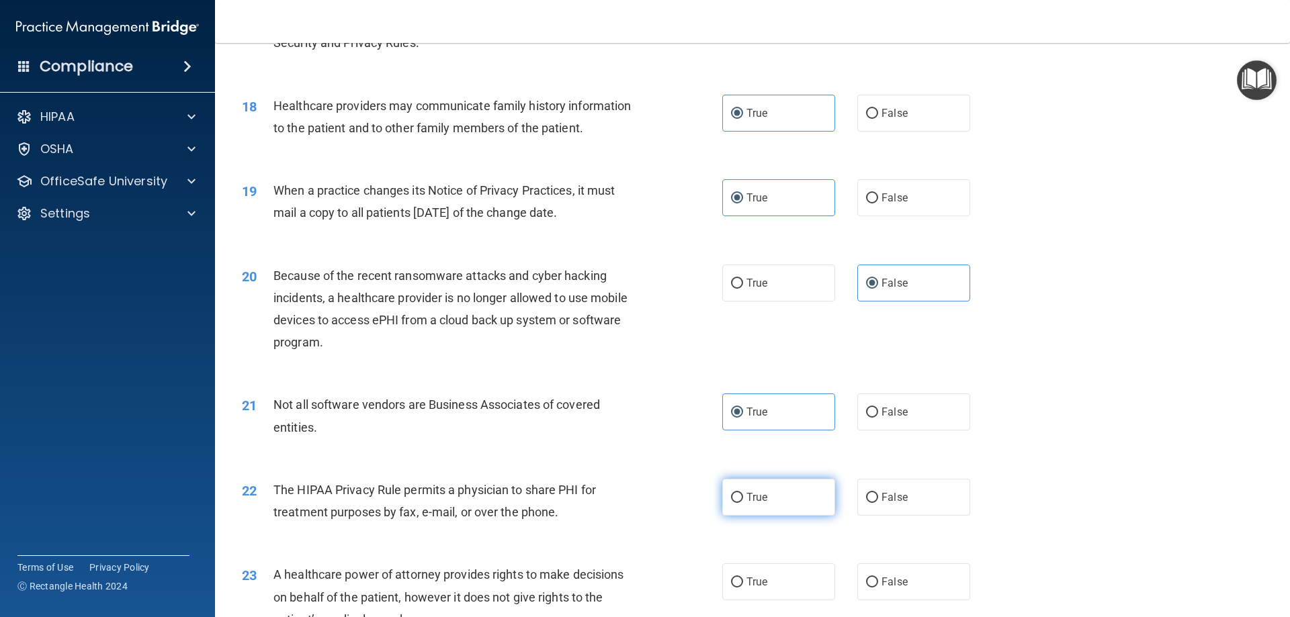
scroll to position [1747, 0]
click at [755, 499] on span "True" at bounding box center [756, 496] width 21 height 13
click at [743, 499] on input "True" at bounding box center [737, 498] width 12 height 10
radio input "true"
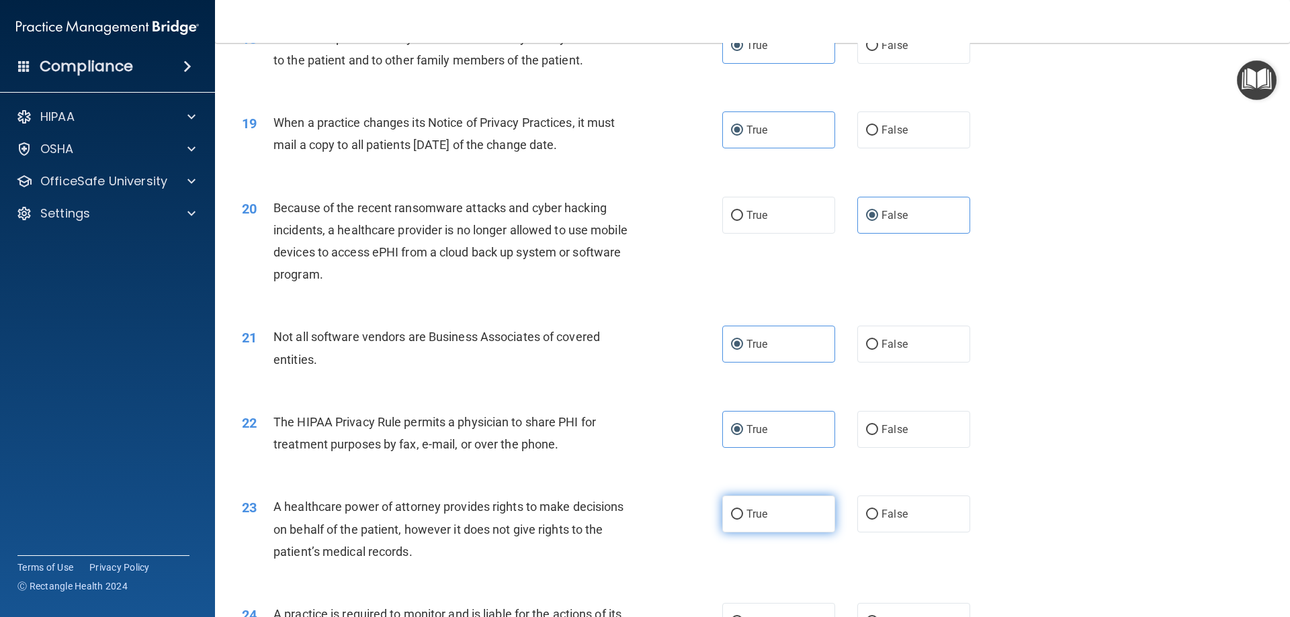
click at [774, 508] on label "True" at bounding box center [778, 514] width 113 height 37
click at [743, 510] on input "True" at bounding box center [737, 515] width 12 height 10
radio input "true"
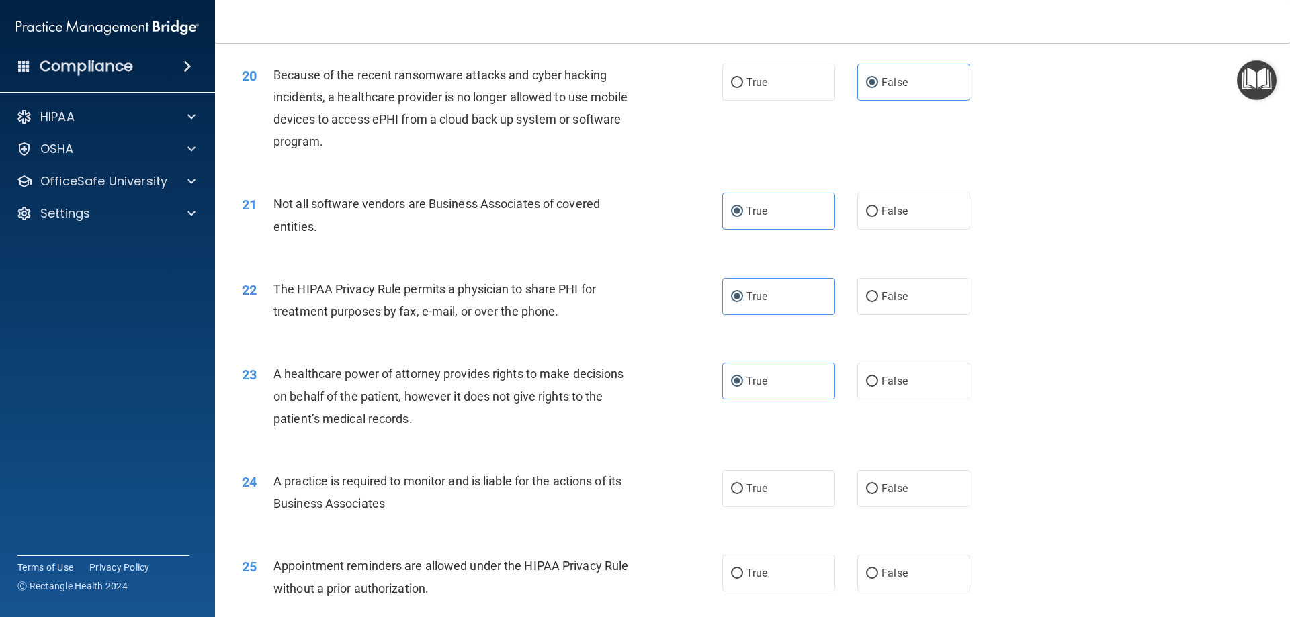
scroll to position [1949, 0]
click at [894, 493] on span "False" at bounding box center [895, 487] width 26 height 13
click at [878, 493] on input "False" at bounding box center [872, 488] width 12 height 10
radio input "true"
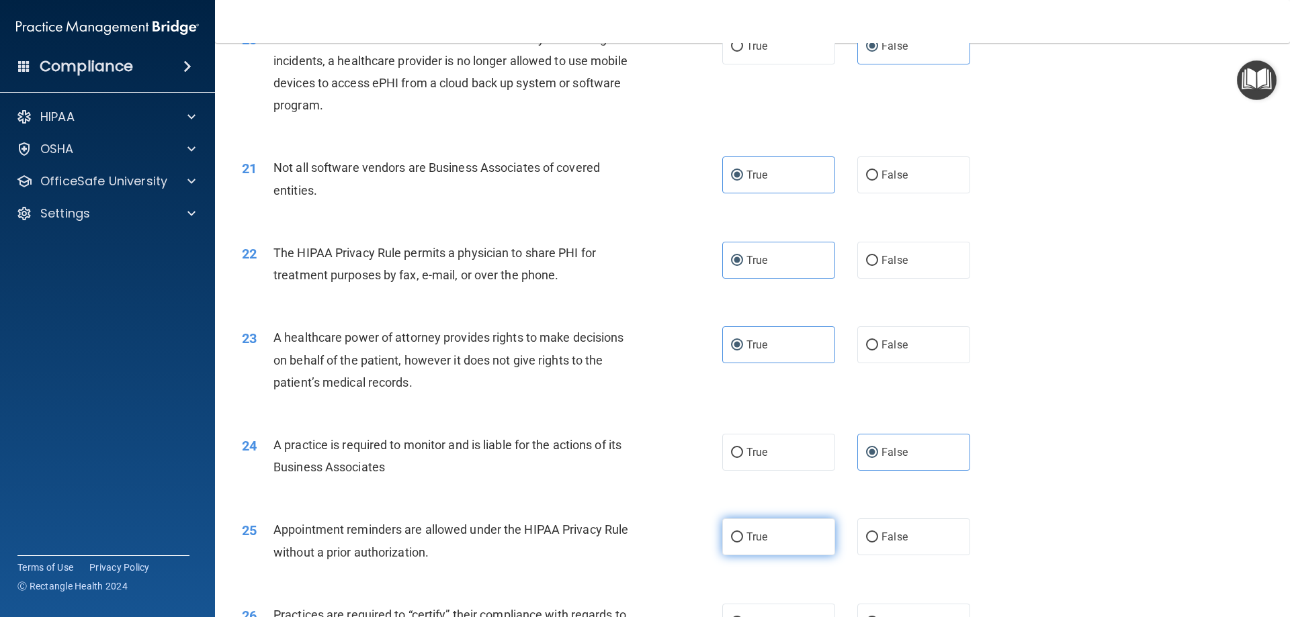
scroll to position [2016, 0]
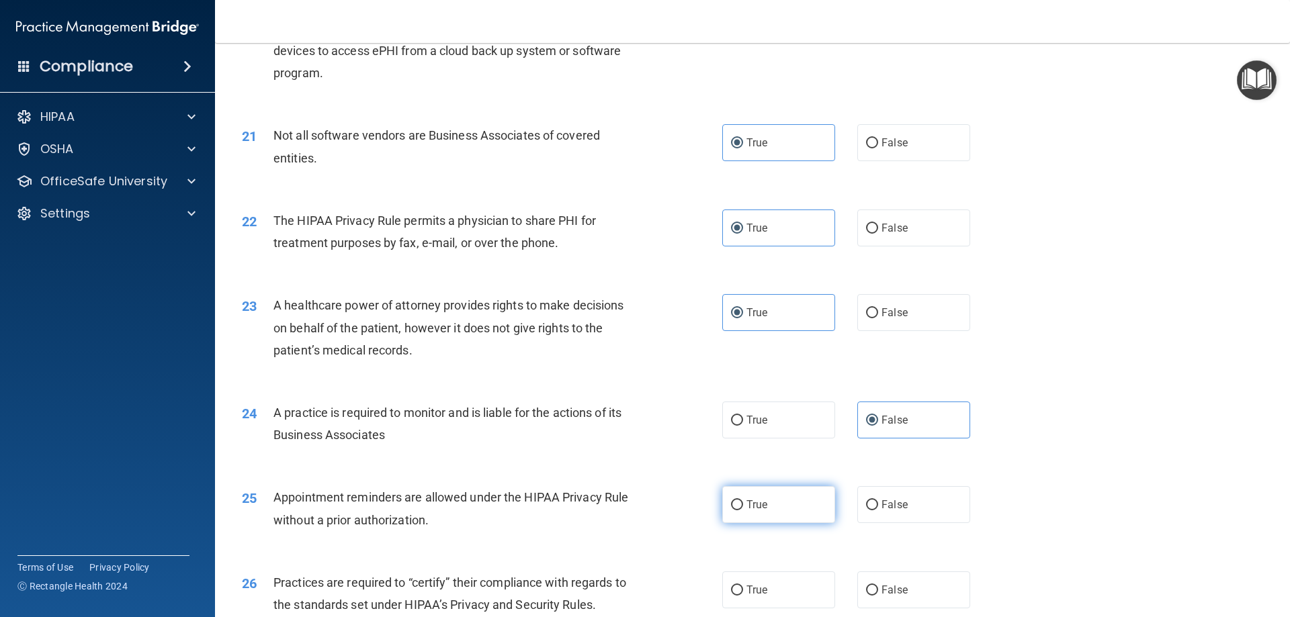
drag, startPoint x: 773, startPoint y: 490, endPoint x: 770, endPoint y: 505, distance: 15.8
click at [773, 497] on label "True" at bounding box center [778, 504] width 113 height 37
click at [743, 501] on input "True" at bounding box center [737, 506] width 12 height 10
radio input "true"
click at [748, 567] on div "26 Practices are required to “certify” their compliance with regards to the sta…" at bounding box center [752, 597] width 1041 height 85
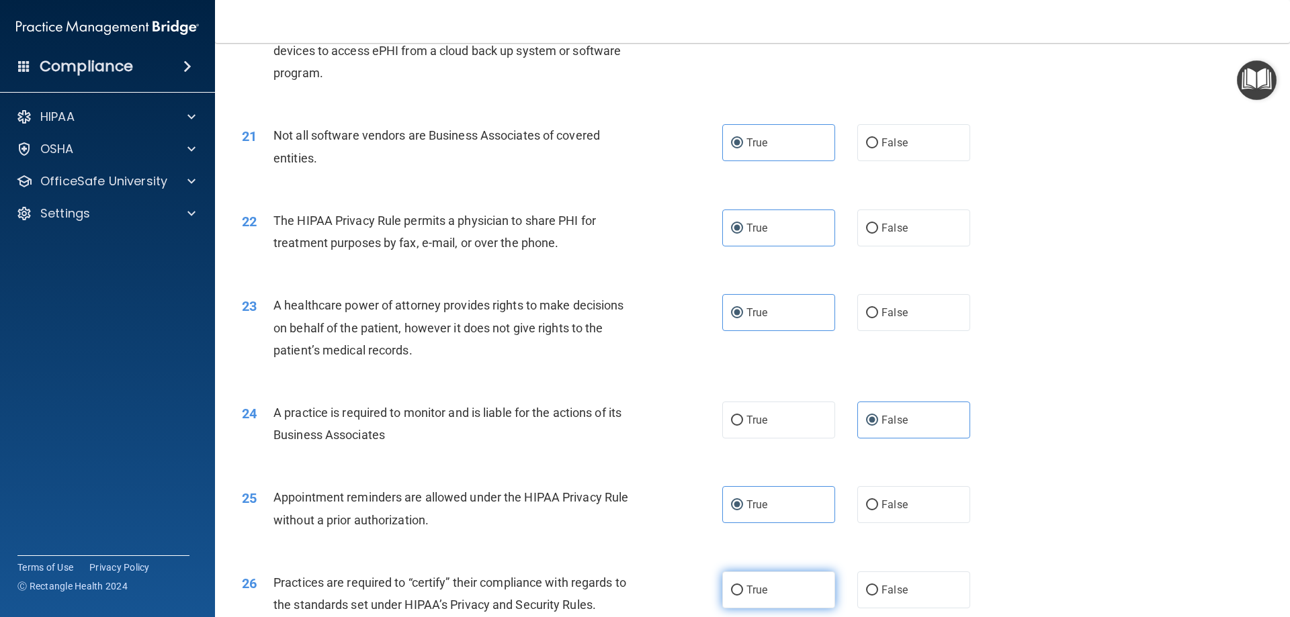
click at [757, 598] on label "True" at bounding box center [778, 590] width 113 height 37
click at [743, 596] on input "True" at bounding box center [737, 591] width 12 height 10
radio input "true"
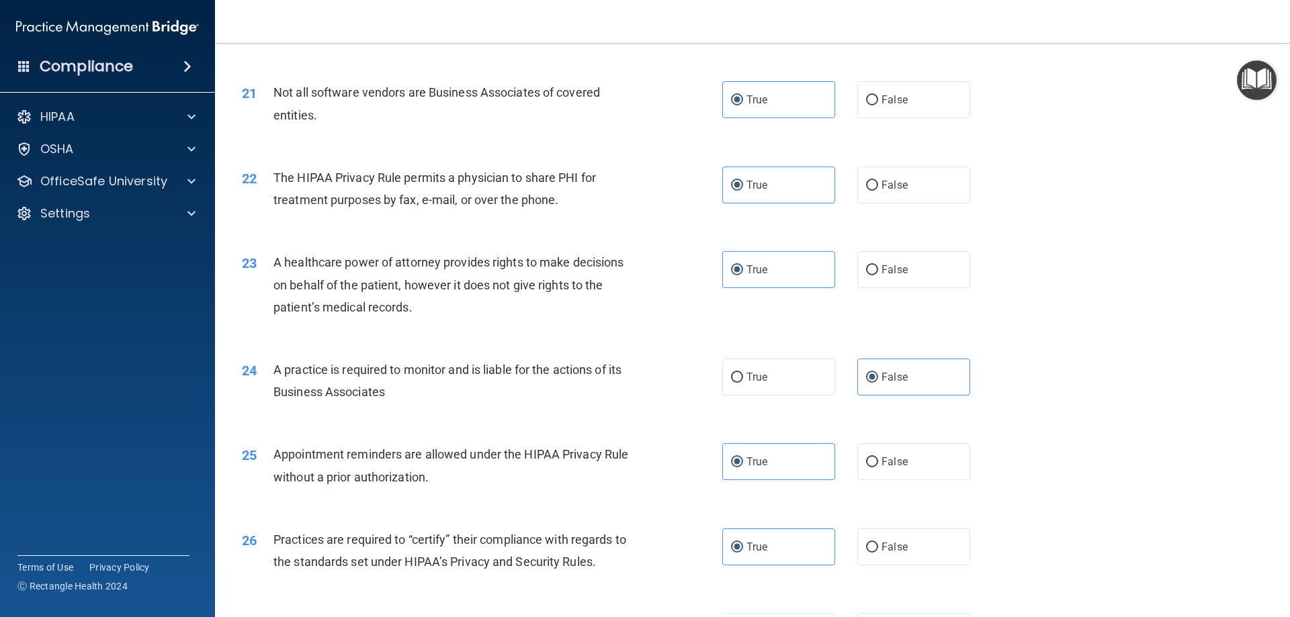
scroll to position [2083, 0]
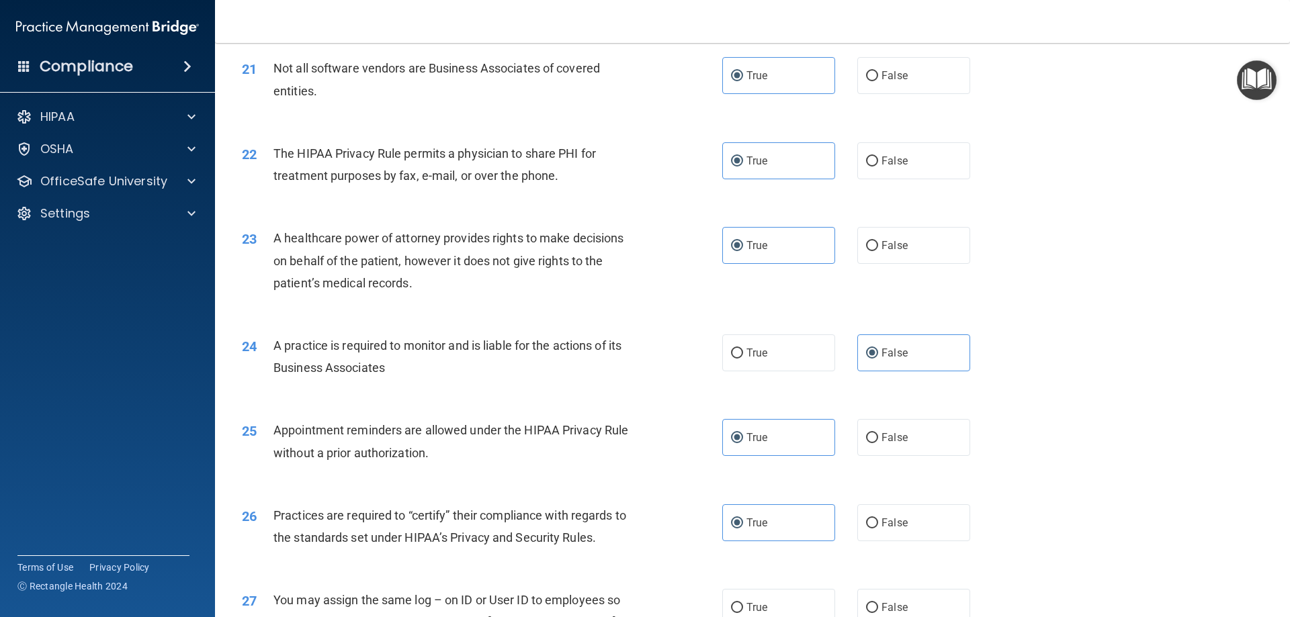
click at [876, 585] on div "27 You may assign the same log – on ID or User ID to employees so long has one …" at bounding box center [752, 626] width 1041 height 108
click at [869, 587] on div "27 You may assign the same log – on ID or User ID to employees so long has one …" at bounding box center [752, 626] width 1041 height 108
drag, startPoint x: 880, startPoint y: 604, endPoint x: 875, endPoint y: 587, distance: 17.6
click at [876, 599] on label "False" at bounding box center [913, 607] width 113 height 37
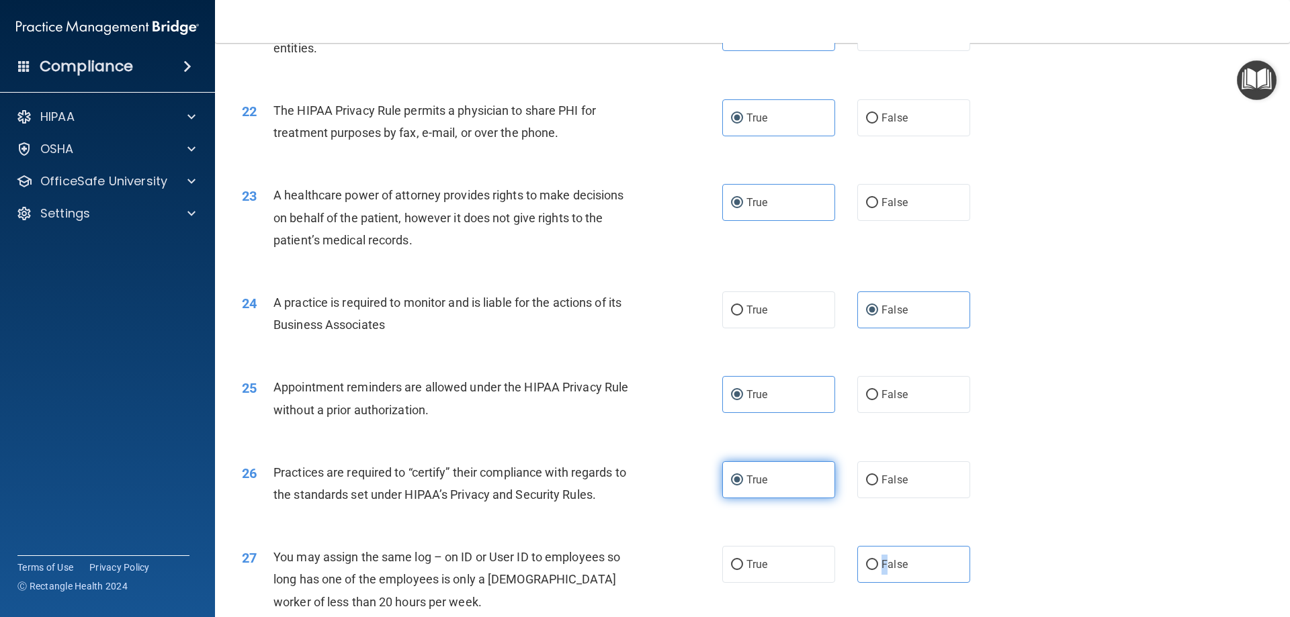
scroll to position [2150, 0]
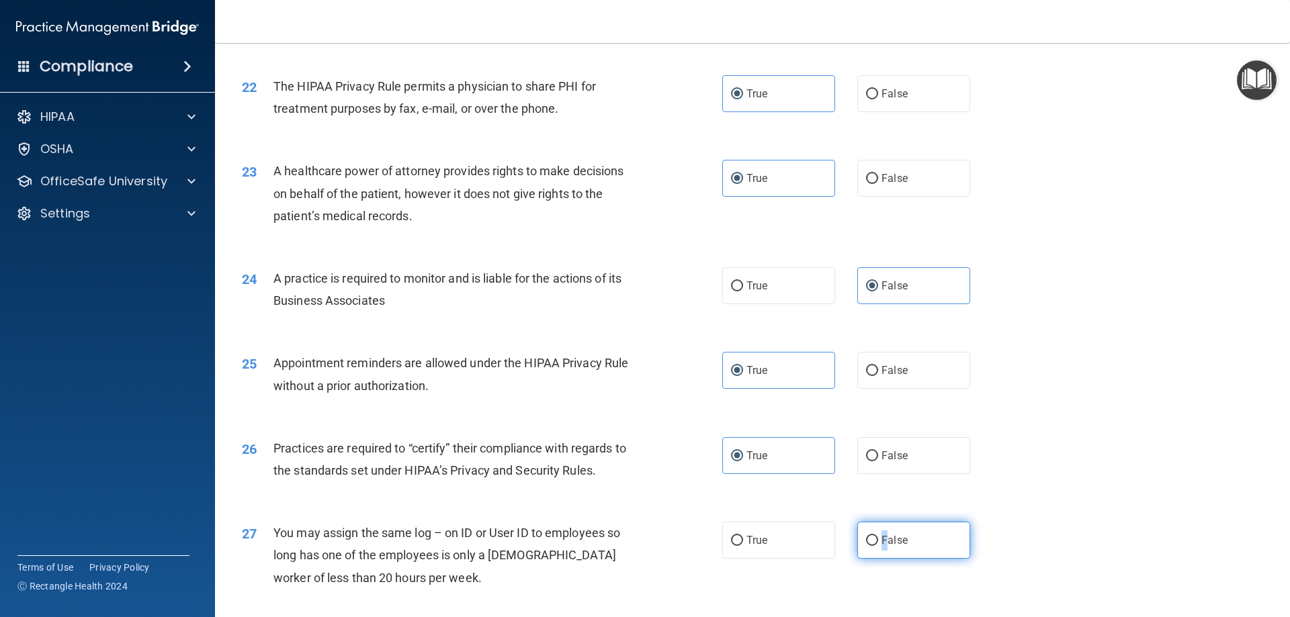
click at [873, 534] on label "False" at bounding box center [913, 540] width 113 height 37
click at [873, 536] on input "False" at bounding box center [872, 541] width 12 height 10
radio input "true"
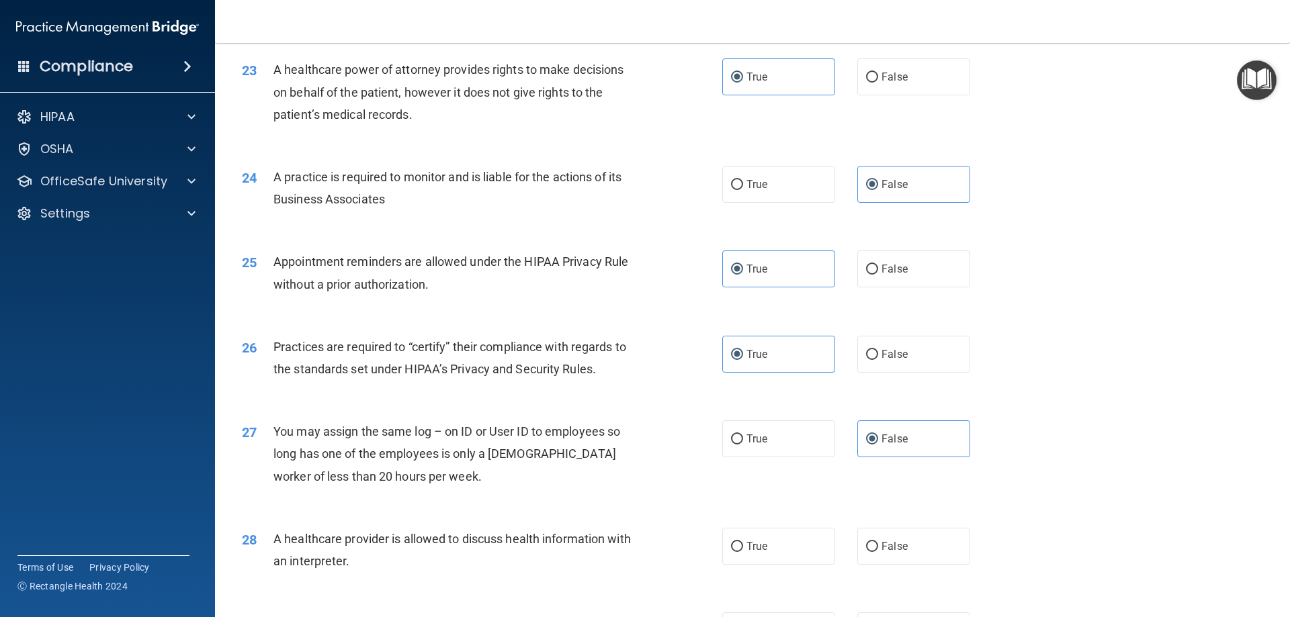
scroll to position [2285, 0]
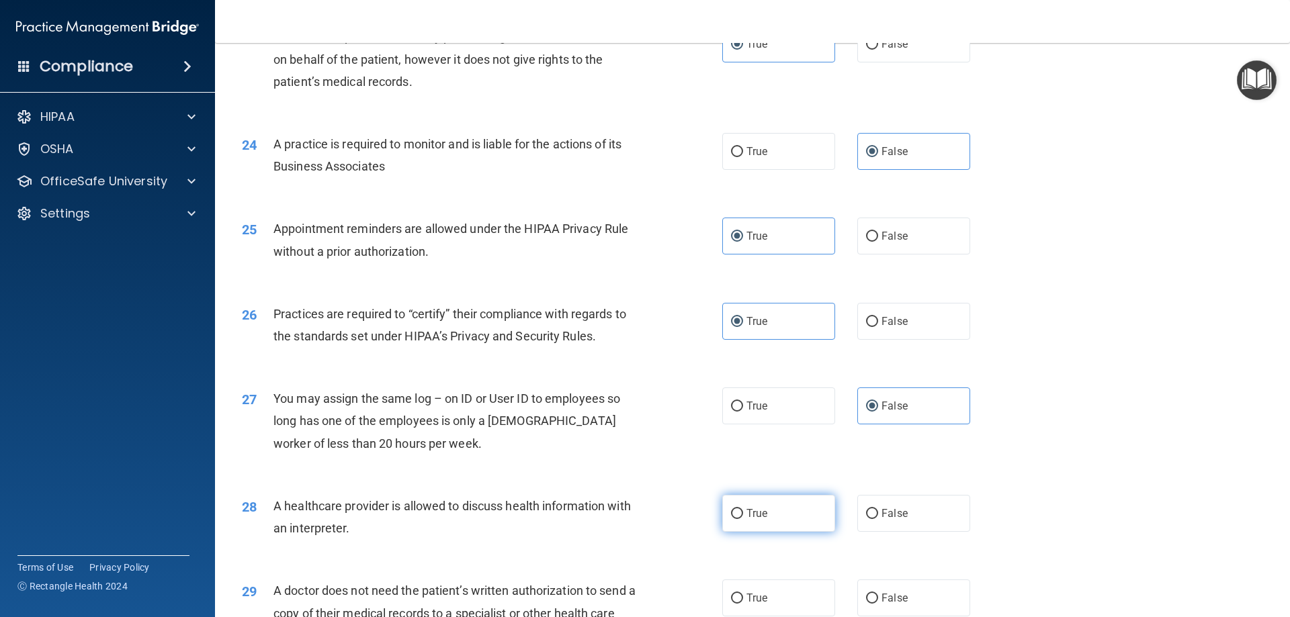
click at [771, 508] on label "True" at bounding box center [778, 513] width 113 height 37
click at [743, 509] on input "True" at bounding box center [737, 514] width 12 height 10
radio input "true"
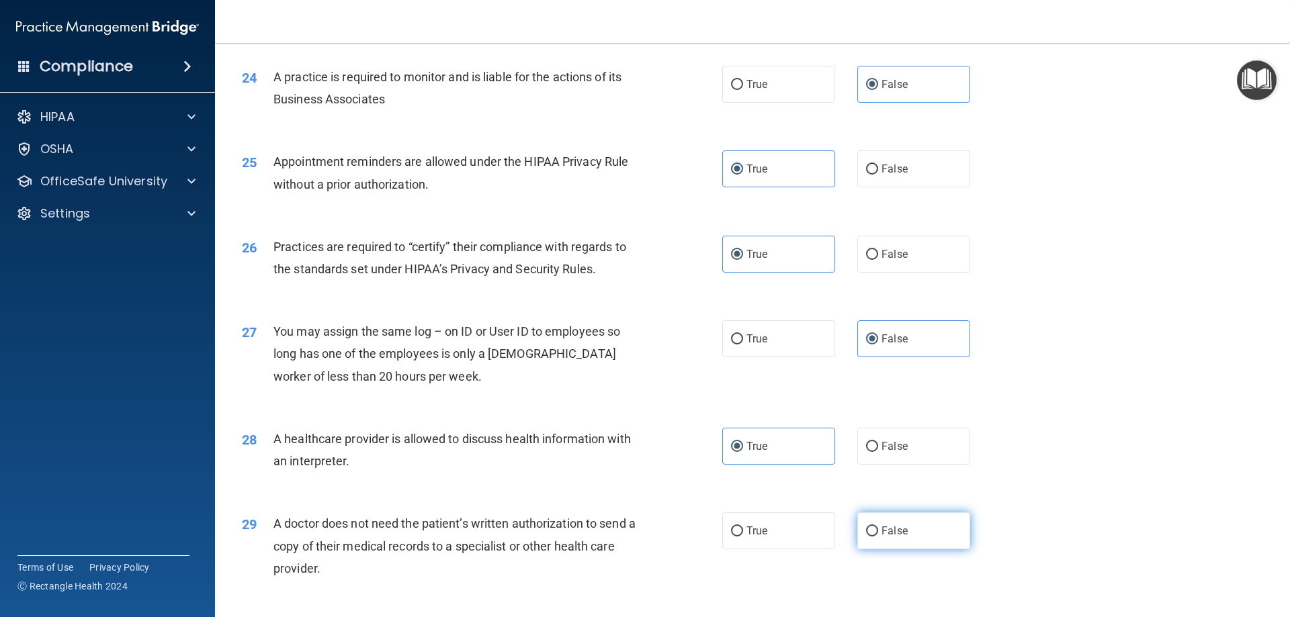
click at [882, 533] on span "False" at bounding box center [895, 531] width 26 height 13
click at [878, 533] on input "False" at bounding box center [872, 532] width 12 height 10
radio input "true"
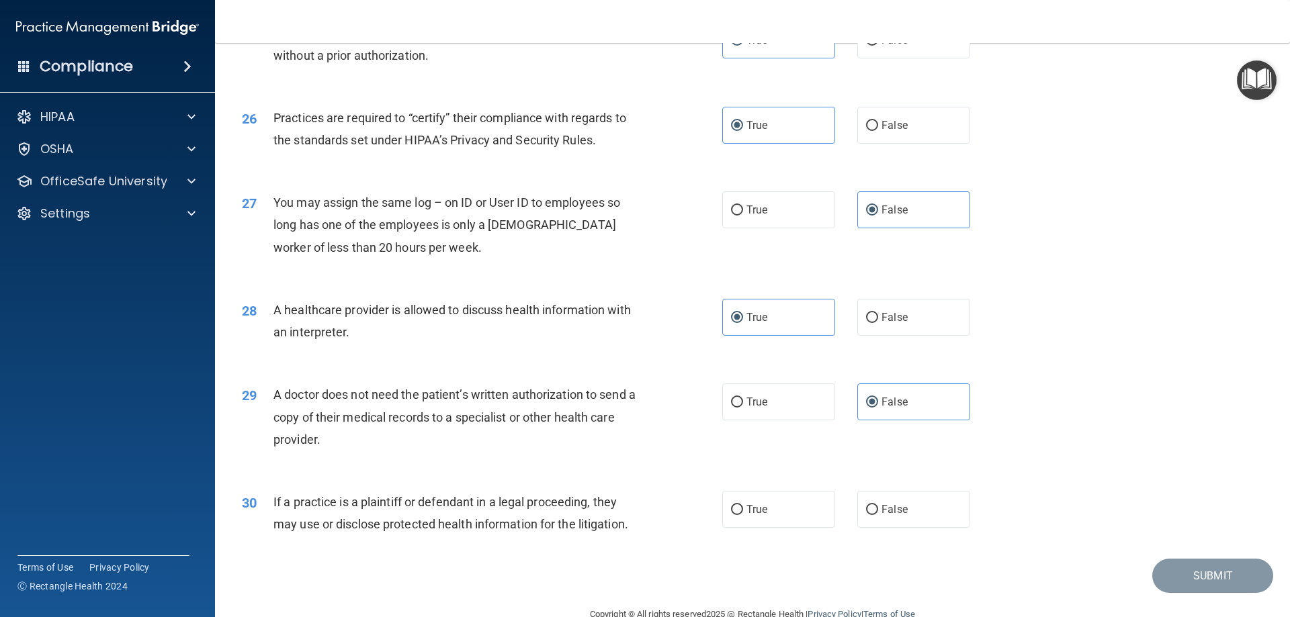
scroll to position [2486, 0]
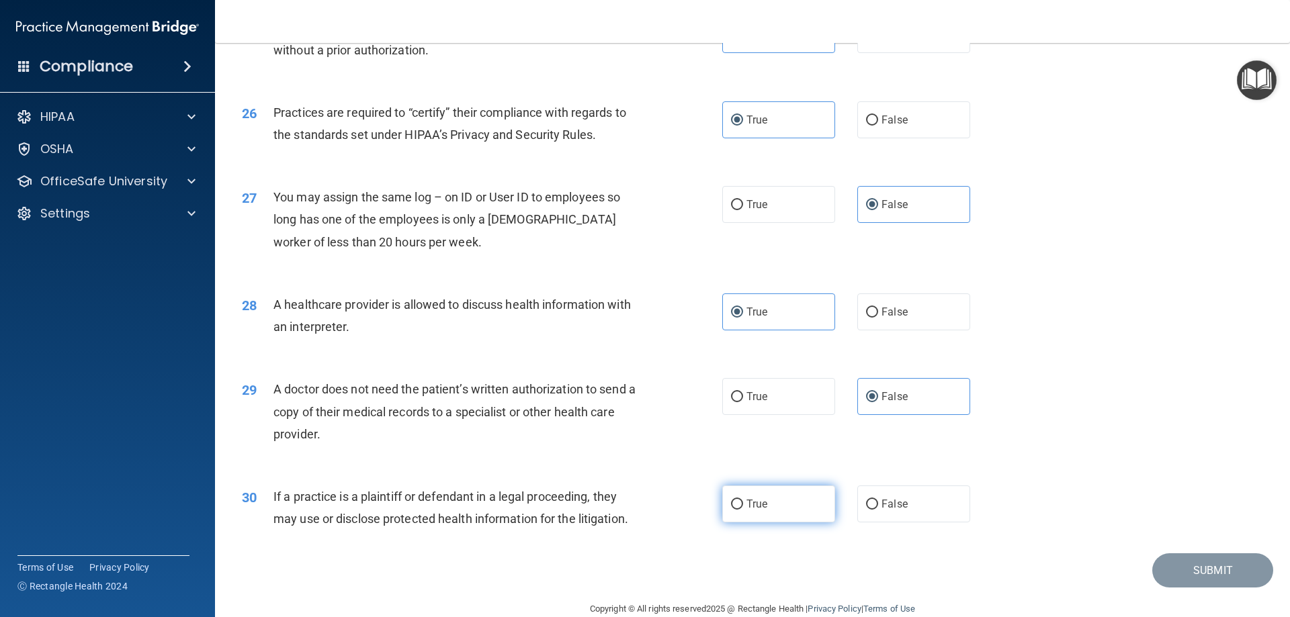
click at [804, 516] on label "True" at bounding box center [778, 504] width 113 height 37
click at [743, 510] on input "True" at bounding box center [737, 505] width 12 height 10
radio input "true"
click at [1203, 570] on button "Submit" at bounding box center [1212, 571] width 121 height 34
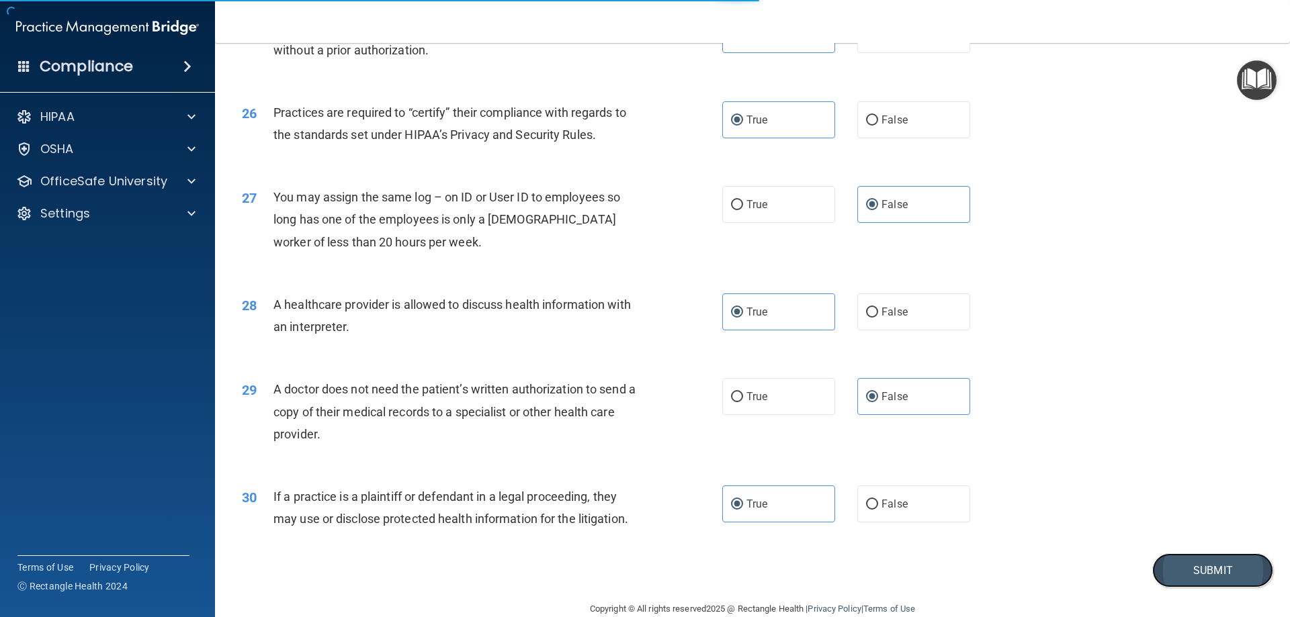
click at [1161, 567] on button "Submit" at bounding box center [1212, 571] width 121 height 34
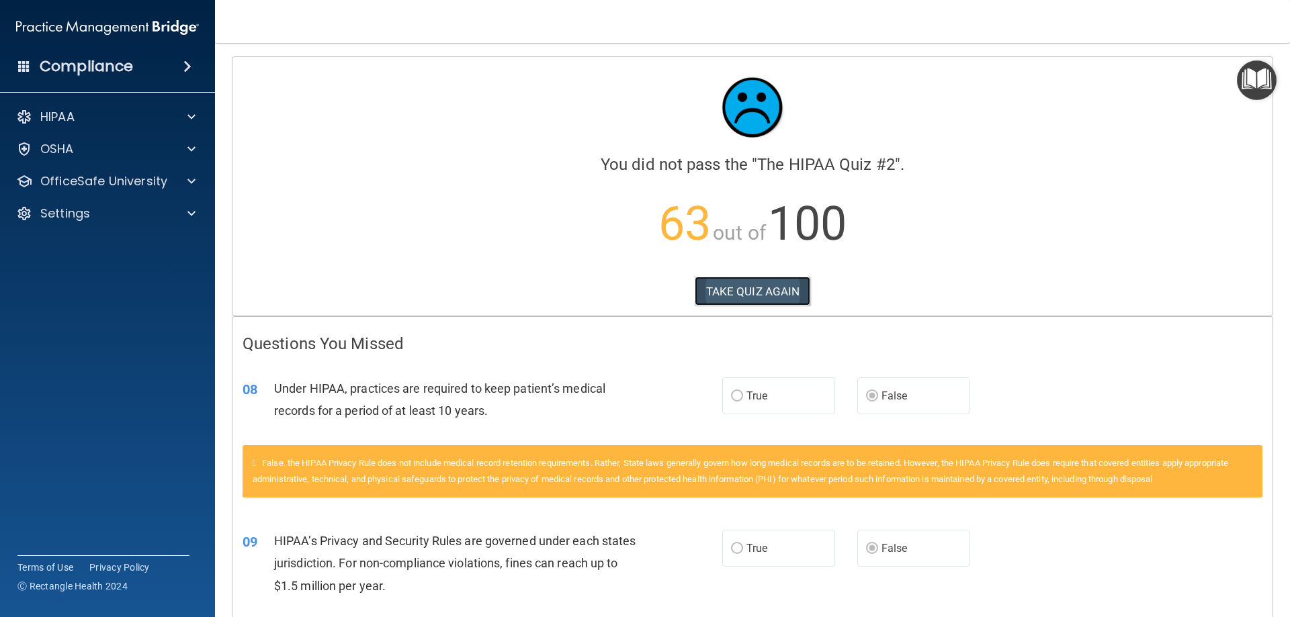
click at [777, 300] on button "TAKE QUIZ AGAIN" at bounding box center [753, 292] width 116 height 30
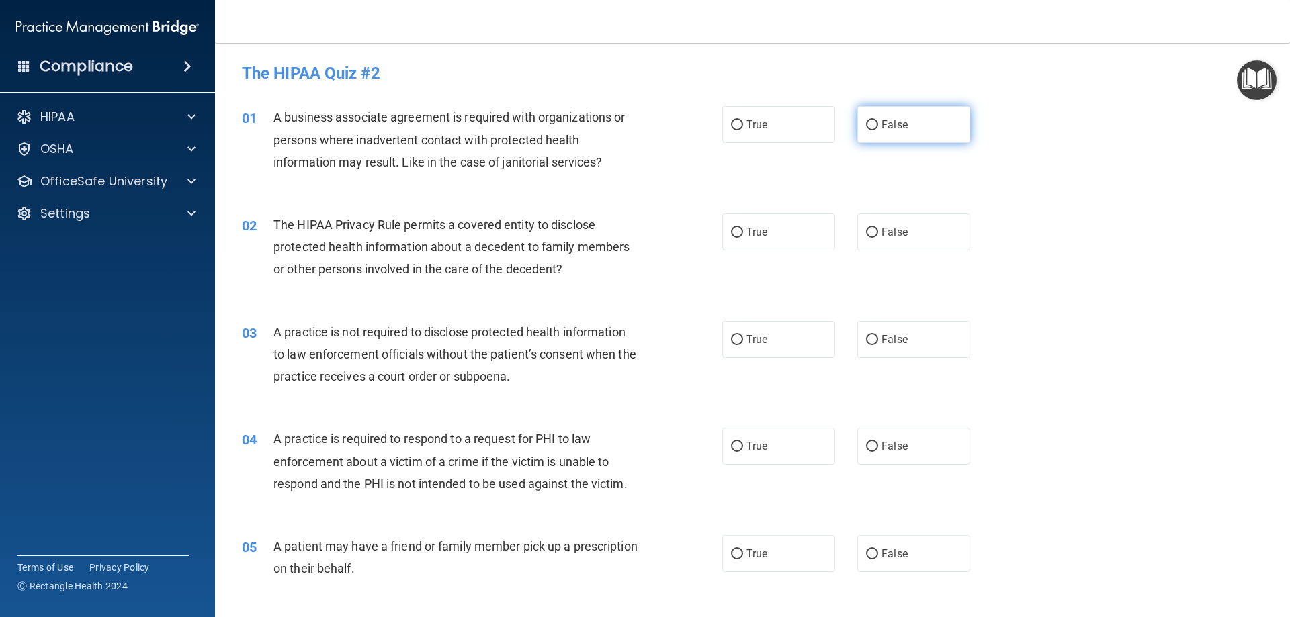
click at [884, 128] on span "False" at bounding box center [895, 124] width 26 height 13
click at [878, 128] on input "False" at bounding box center [872, 125] width 12 height 10
radio input "true"
click at [782, 234] on label "True" at bounding box center [778, 232] width 113 height 37
click at [743, 234] on input "True" at bounding box center [737, 233] width 12 height 10
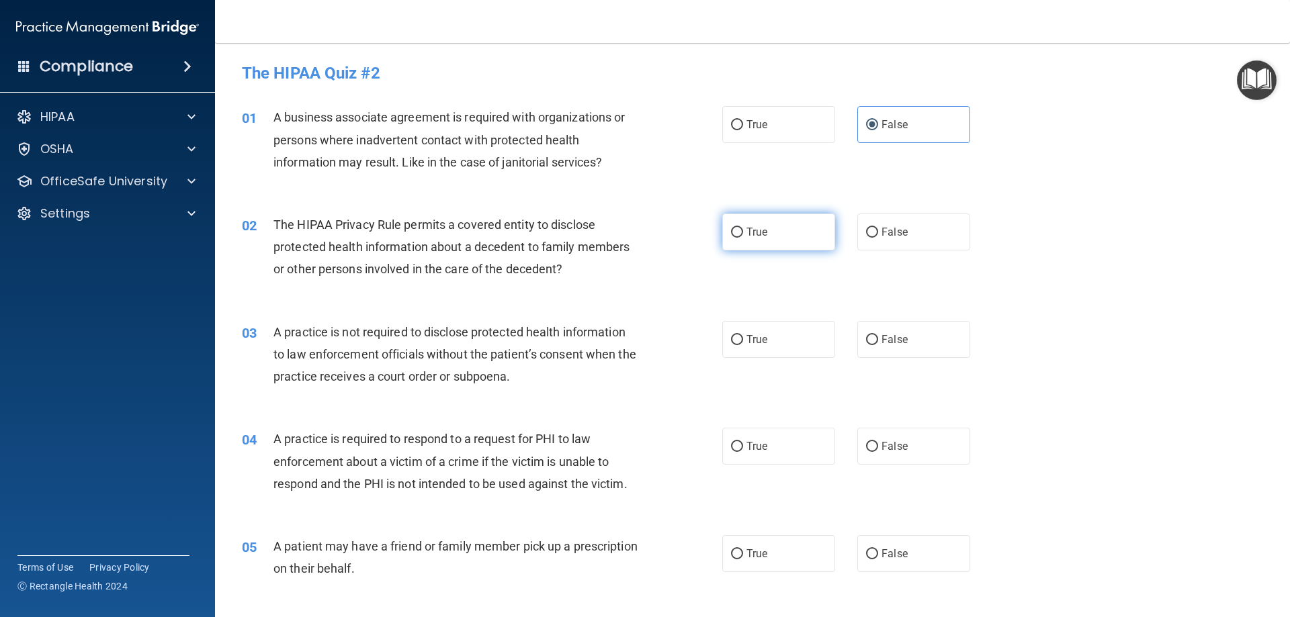
radio input "true"
click at [906, 351] on label "False" at bounding box center [913, 339] width 113 height 37
click at [878, 345] on input "False" at bounding box center [872, 340] width 12 height 10
radio input "true"
click at [795, 456] on label "True" at bounding box center [778, 446] width 113 height 37
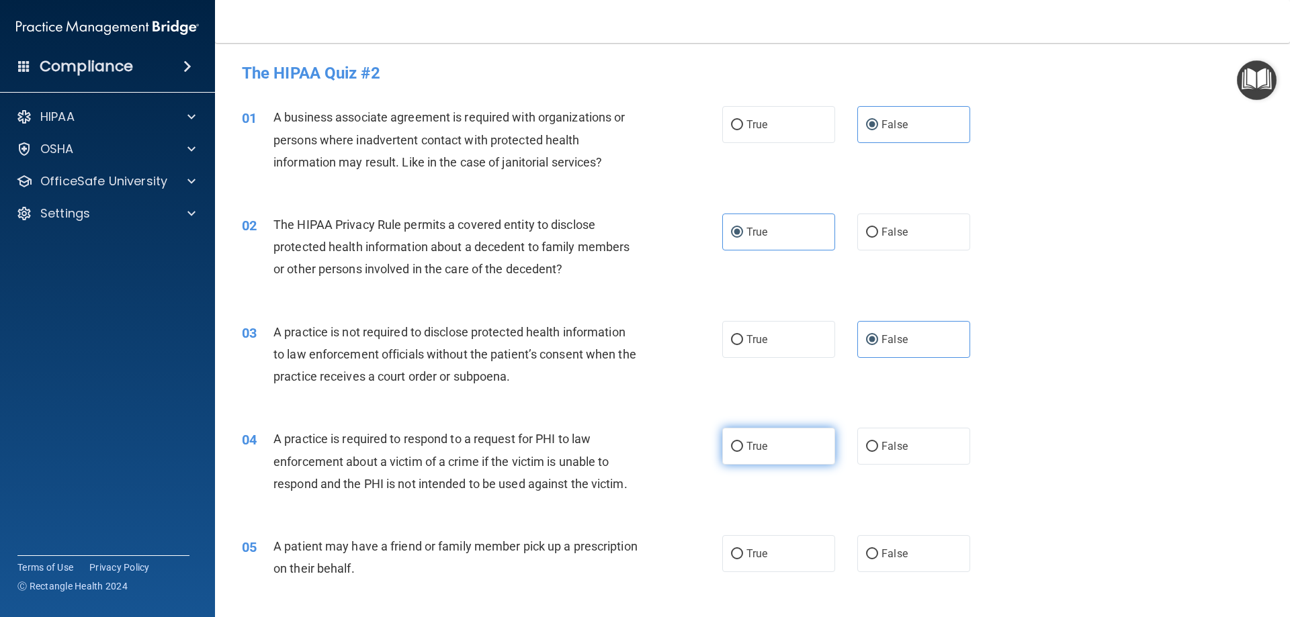
click at [743, 452] on input "True" at bounding box center [737, 447] width 12 height 10
radio input "true"
click at [765, 560] on label "True" at bounding box center [778, 554] width 113 height 37
click at [743, 560] on input "True" at bounding box center [737, 555] width 12 height 10
radio input "true"
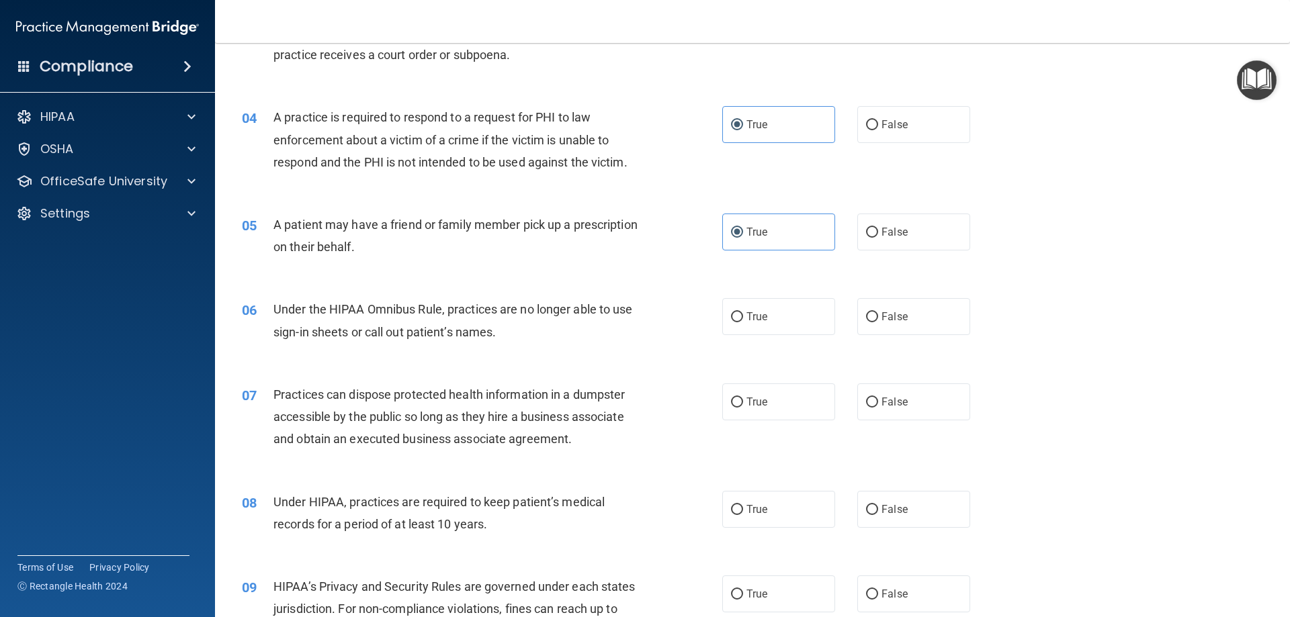
scroll to position [336, 0]
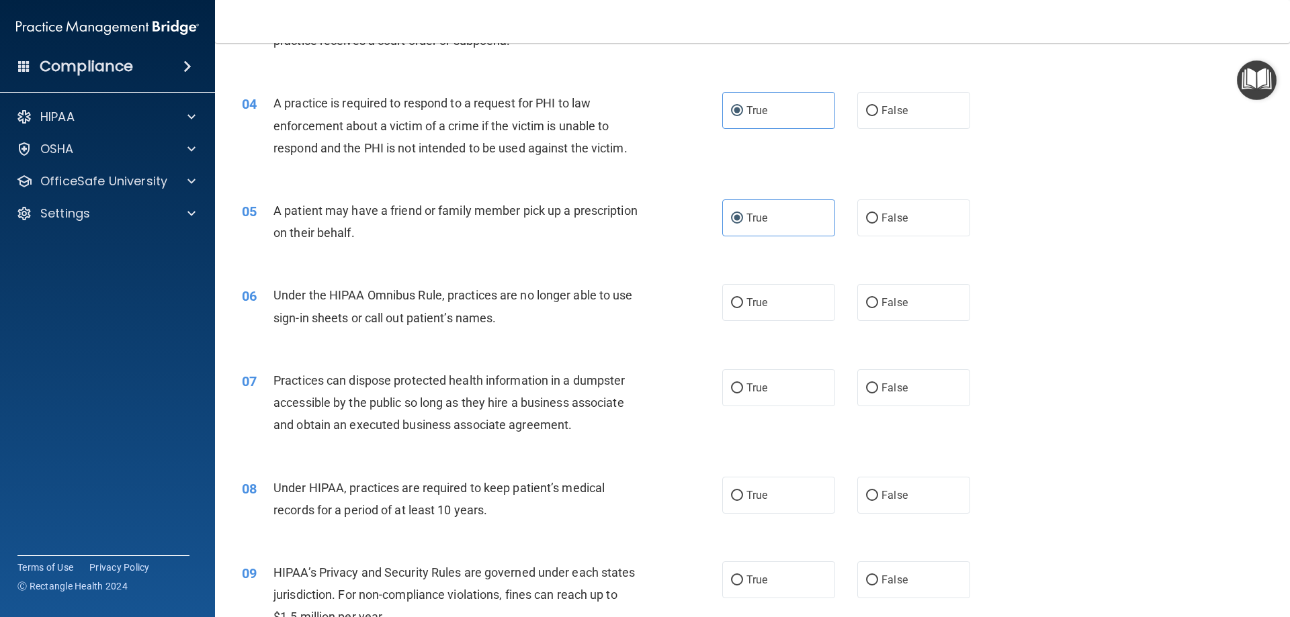
drag, startPoint x: 875, startPoint y: 318, endPoint x: 874, endPoint y: 329, distance: 10.8
click at [874, 317] on label "False" at bounding box center [913, 302] width 113 height 37
click at [874, 308] on input "False" at bounding box center [872, 303] width 12 height 10
radio input "true"
click at [882, 385] on span "False" at bounding box center [895, 388] width 26 height 13
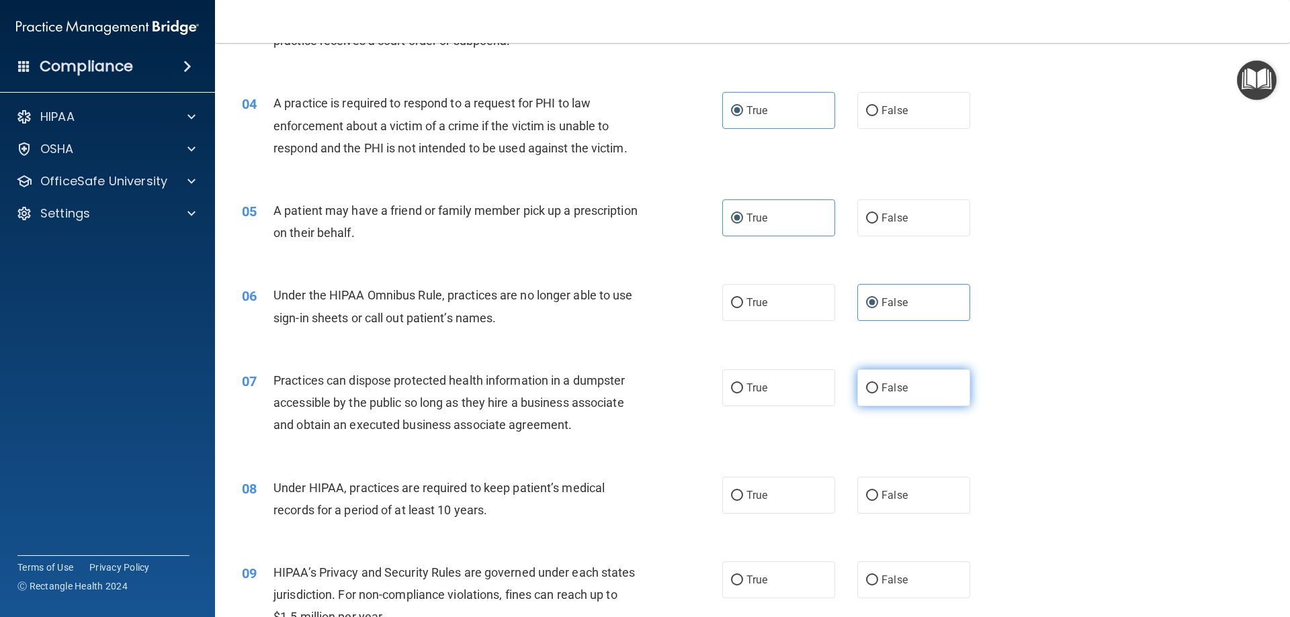
click at [878, 385] on input "False" at bounding box center [872, 389] width 12 height 10
radio input "true"
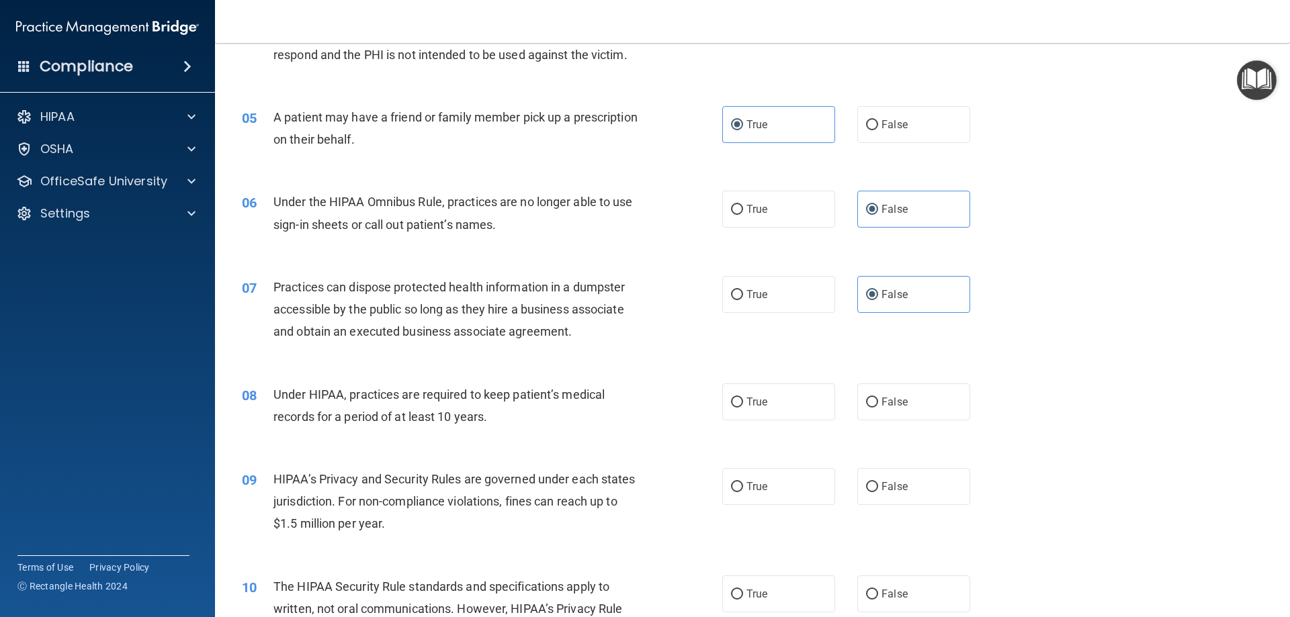
scroll to position [470, 0]
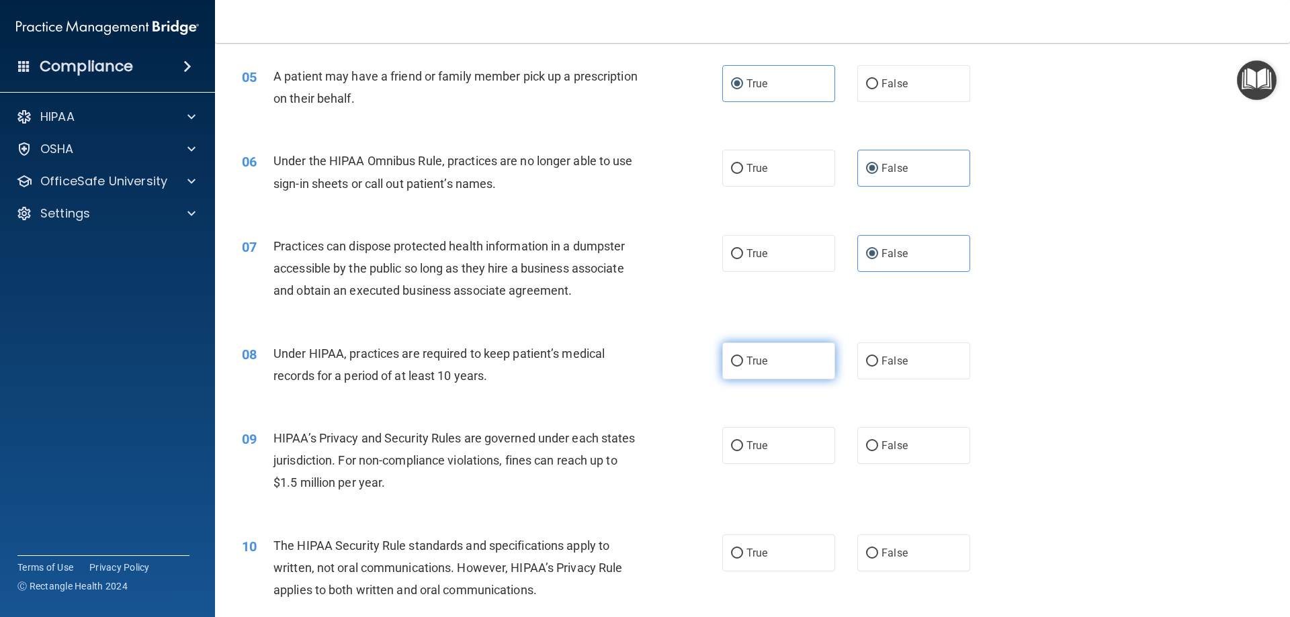
click at [759, 353] on label "True" at bounding box center [778, 361] width 113 height 37
click at [743, 357] on input "True" at bounding box center [737, 362] width 12 height 10
radio input "true"
click at [768, 453] on label "True" at bounding box center [778, 445] width 113 height 37
click at [743, 452] on input "True" at bounding box center [737, 446] width 12 height 10
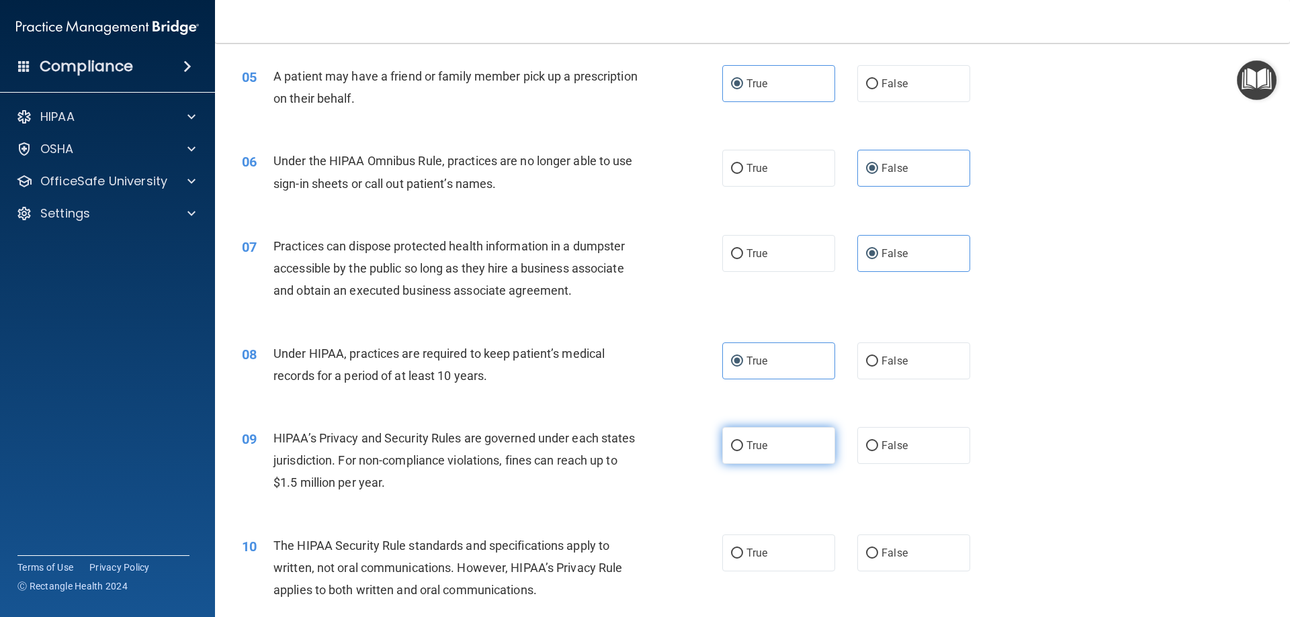
radio input "true"
click at [756, 550] on span "True" at bounding box center [756, 553] width 21 height 13
click at [743, 550] on input "True" at bounding box center [737, 554] width 12 height 10
radio input "true"
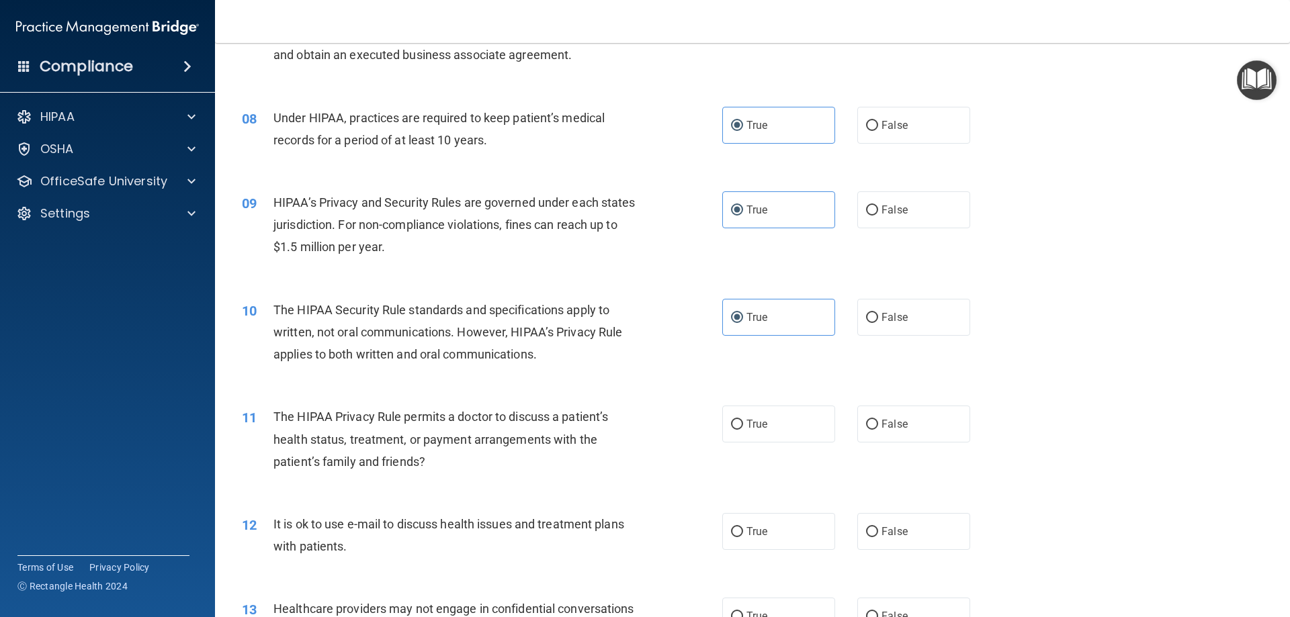
scroll to position [739, 0]
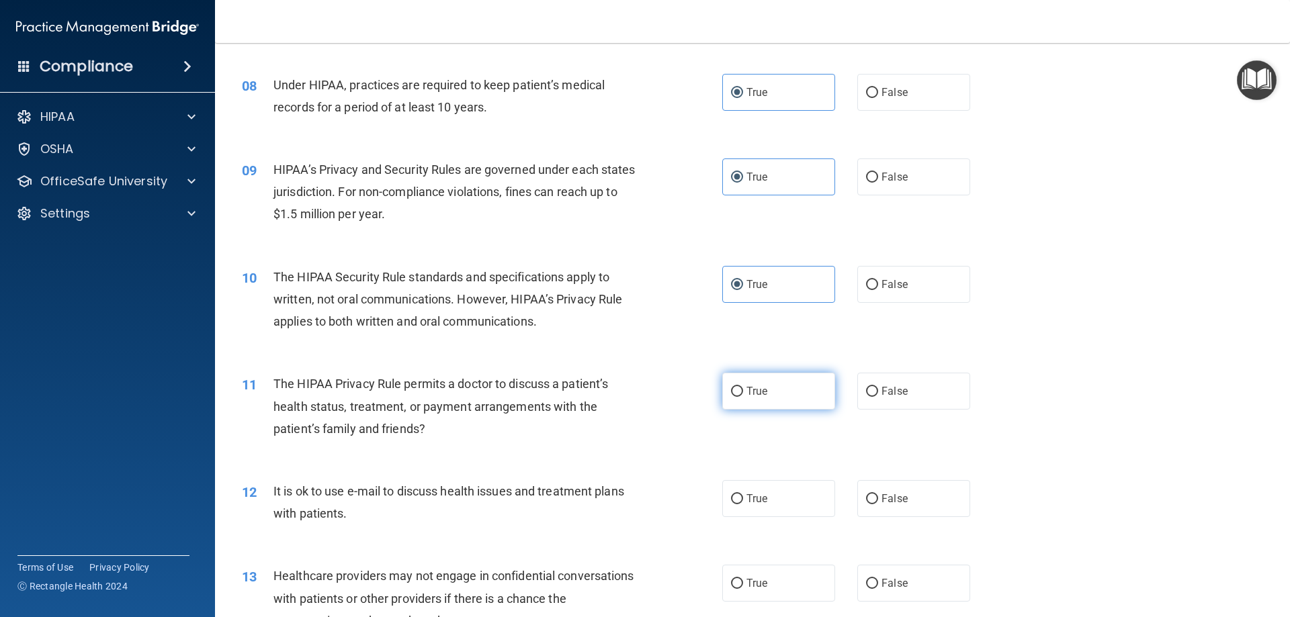
click at [771, 388] on label "True" at bounding box center [778, 391] width 113 height 37
click at [743, 388] on input "True" at bounding box center [737, 392] width 12 height 10
radio input "true"
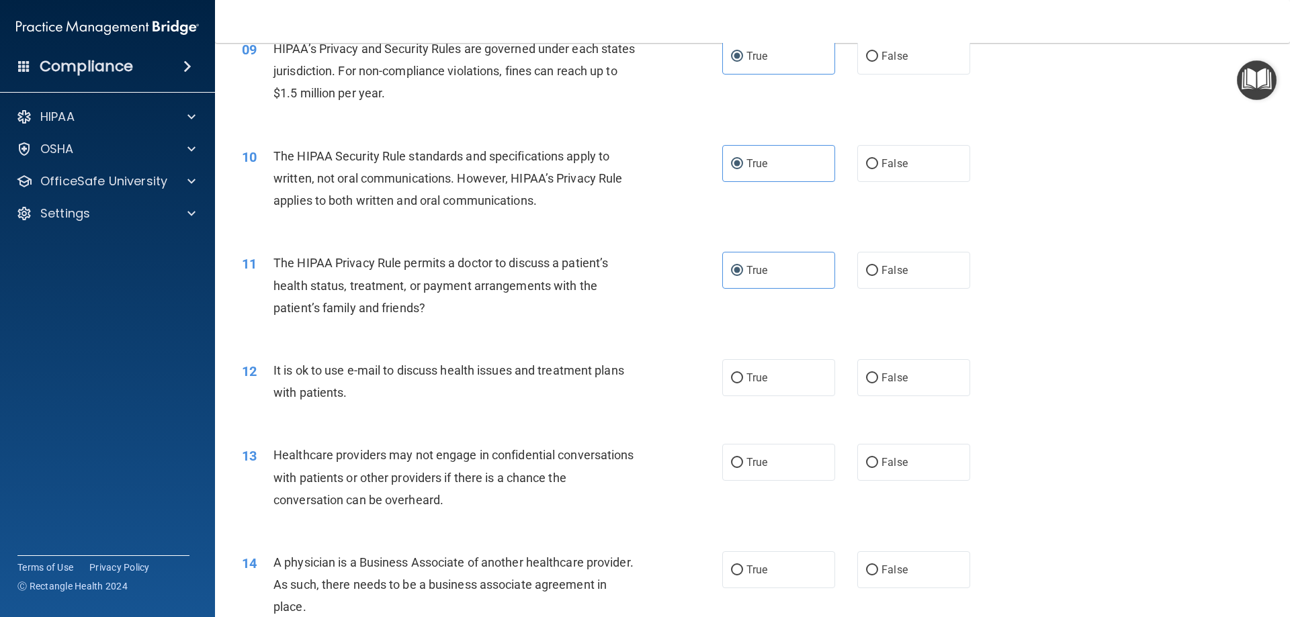
scroll to position [873, 0]
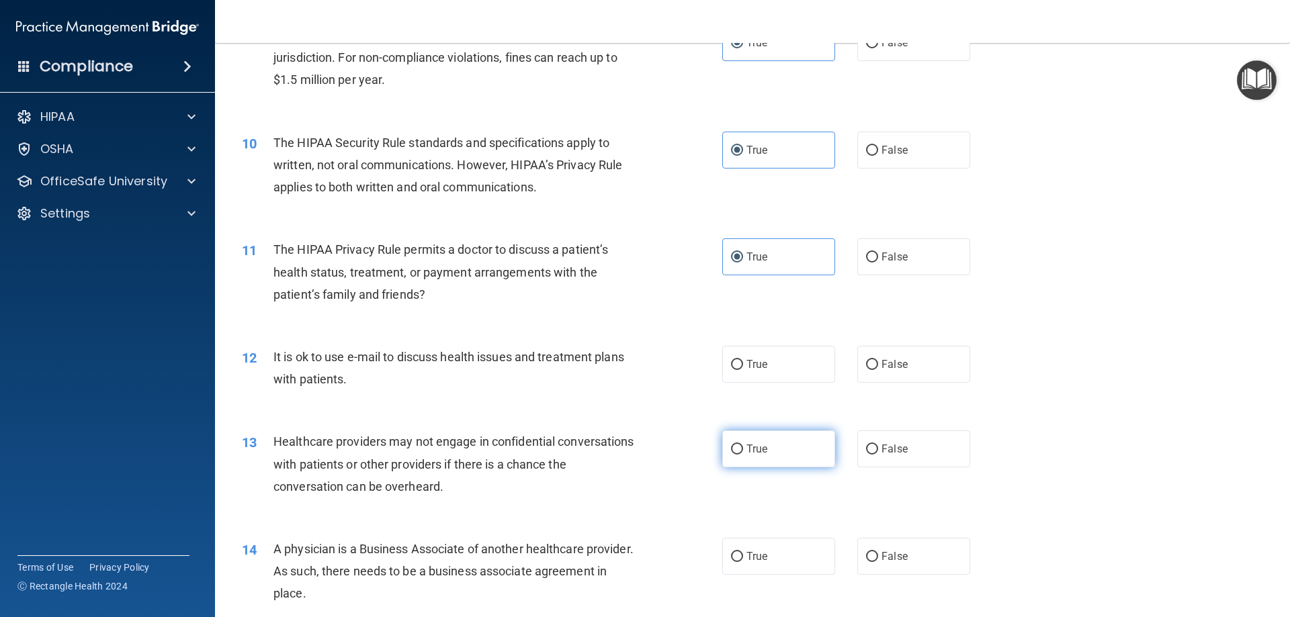
click at [804, 454] on label "True" at bounding box center [778, 449] width 113 height 37
click at [743, 454] on input "True" at bounding box center [737, 450] width 12 height 10
radio input "true"
click at [758, 576] on div "14 A physician is a Business Associate of another healthcare provider. As such,…" at bounding box center [752, 575] width 1041 height 108
click at [752, 547] on label "True" at bounding box center [778, 556] width 113 height 37
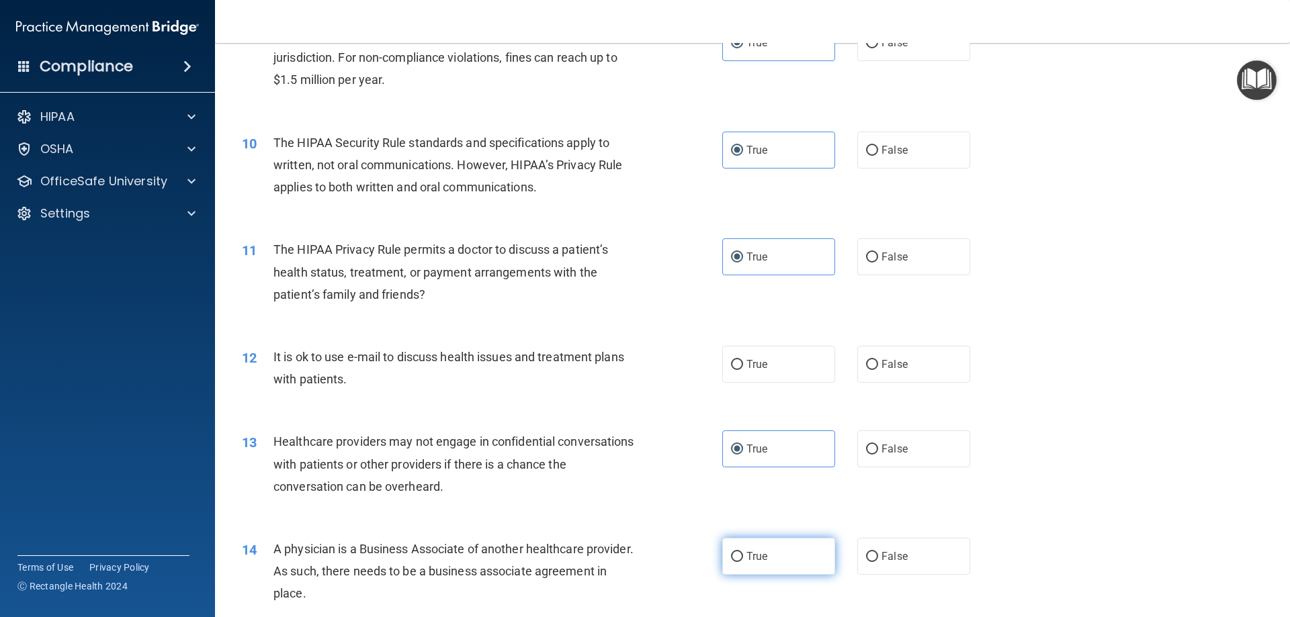
click at [743, 552] on input "True" at bounding box center [737, 557] width 12 height 10
radio input "true"
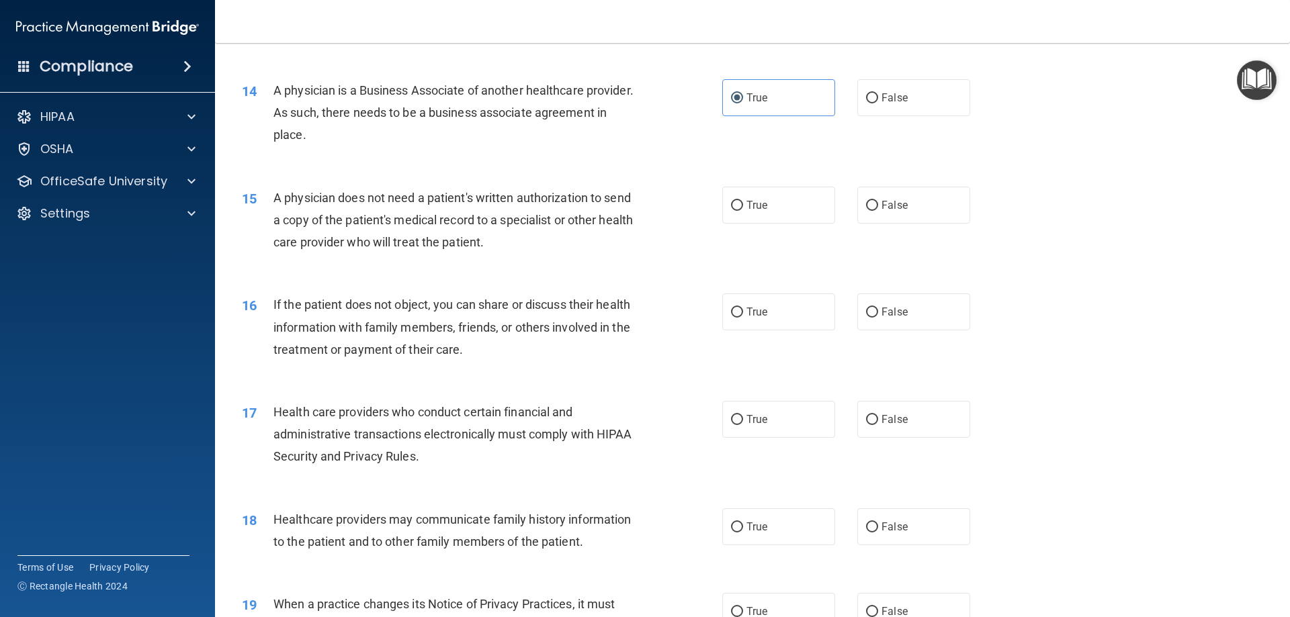
scroll to position [1344, 0]
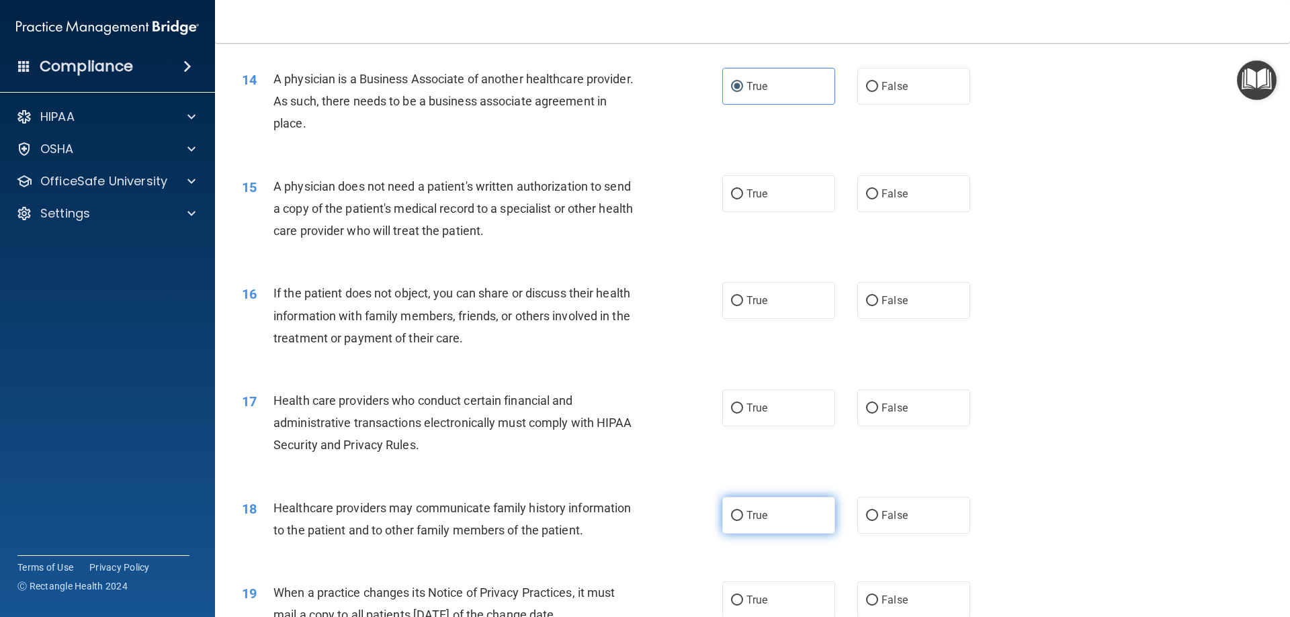
click at [758, 521] on span "True" at bounding box center [756, 515] width 21 height 13
click at [743, 521] on input "True" at bounding box center [737, 516] width 12 height 10
radio input "true"
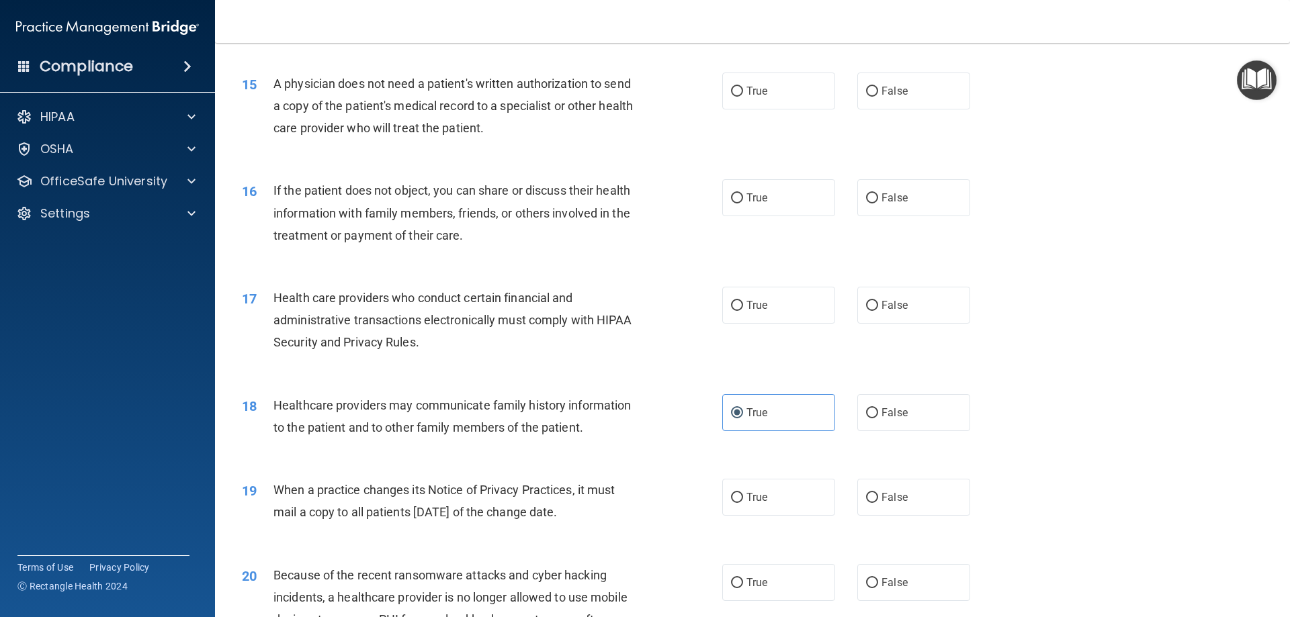
scroll to position [1478, 0]
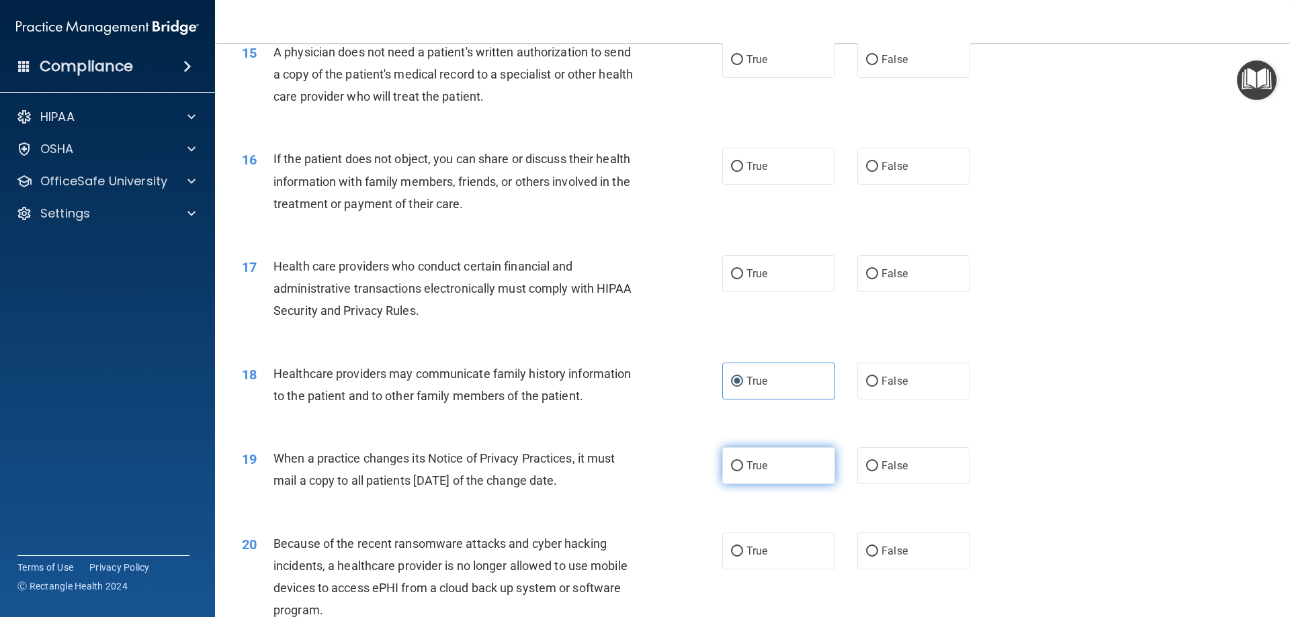
click at [752, 471] on span "True" at bounding box center [756, 466] width 21 height 13
click at [743, 471] on input "True" at bounding box center [737, 467] width 12 height 10
radio input "true"
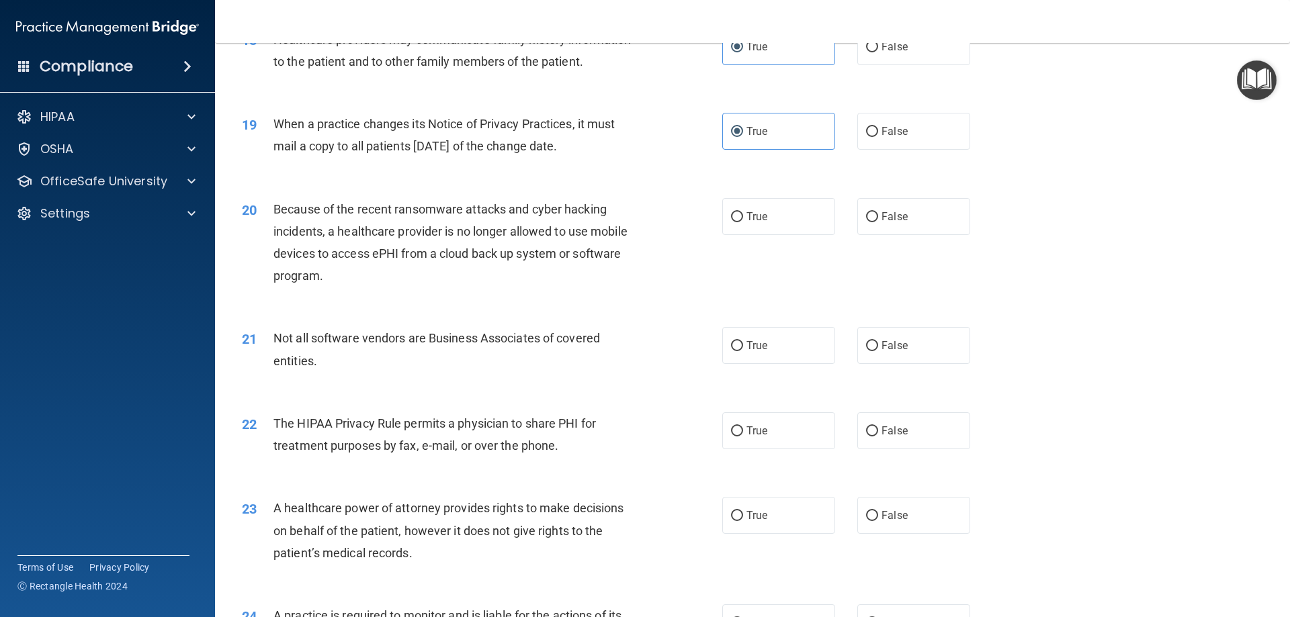
scroll to position [1814, 0]
click at [769, 517] on label "True" at bounding box center [778, 514] width 113 height 37
click at [743, 517] on input "True" at bounding box center [737, 515] width 12 height 10
radio input "true"
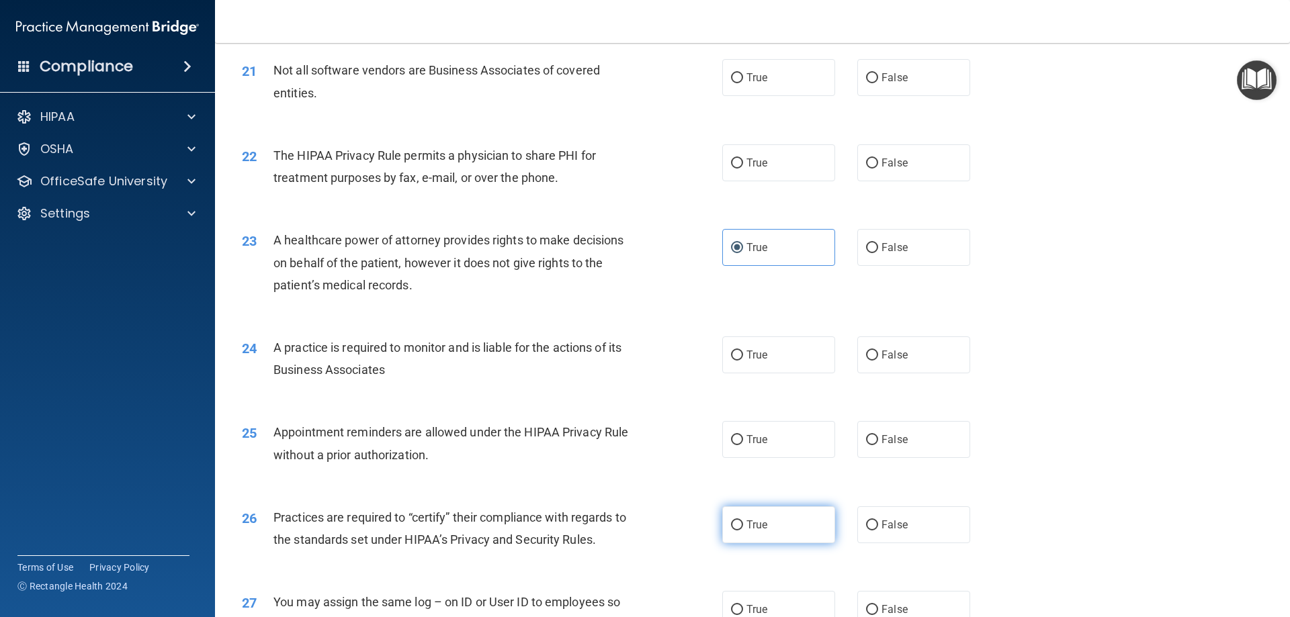
scroll to position [2083, 0]
drag, startPoint x: 820, startPoint y: 510, endPoint x: 849, endPoint y: 519, distance: 29.5
click at [822, 509] on label "True" at bounding box center [778, 523] width 113 height 37
click at [743, 519] on input "True" at bounding box center [737, 524] width 12 height 10
radio input "true"
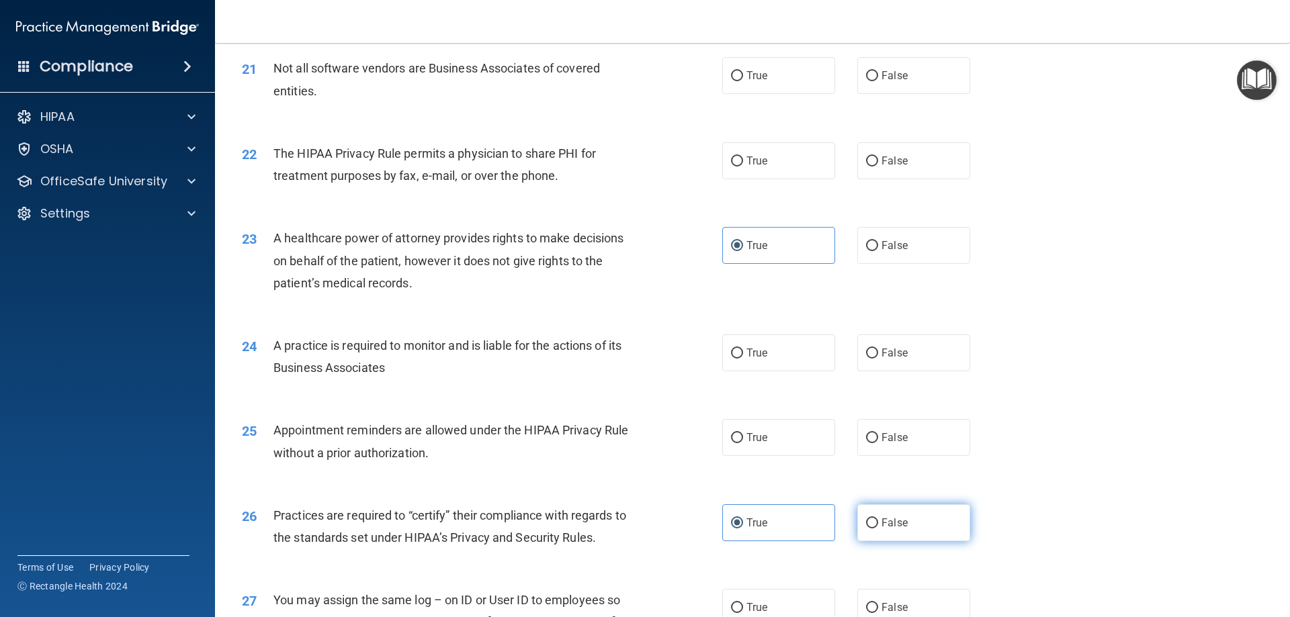
click at [867, 523] on input "False" at bounding box center [872, 524] width 12 height 10
radio input "true"
radio input "false"
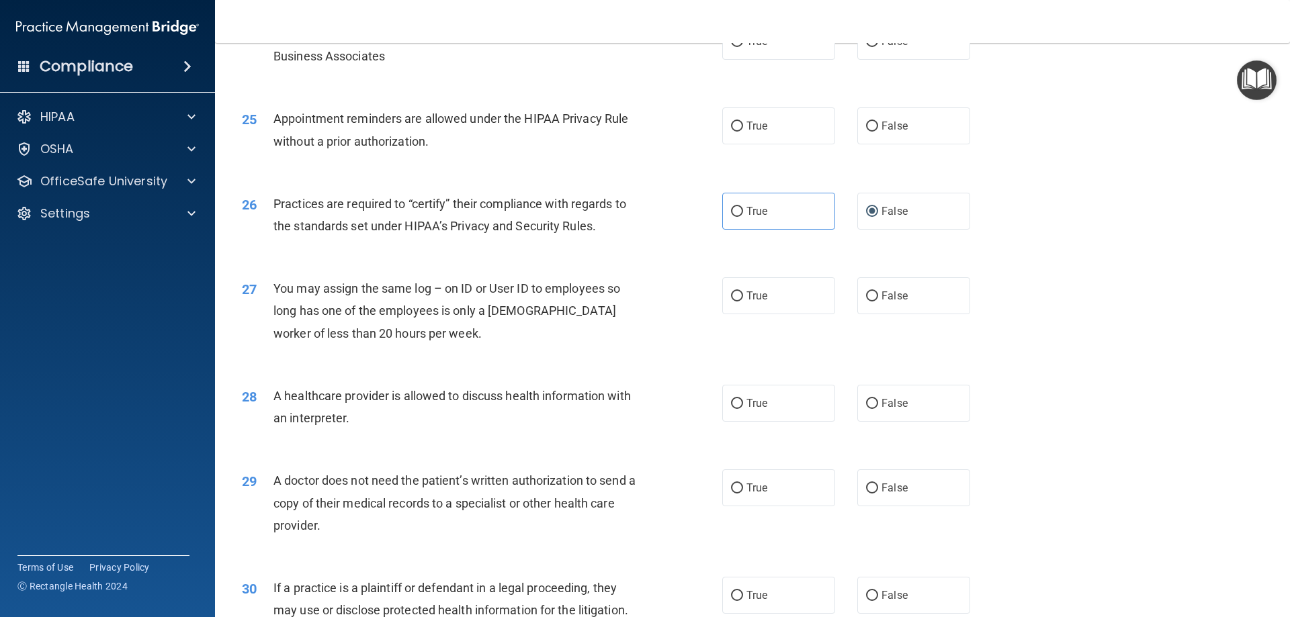
scroll to position [2419, 0]
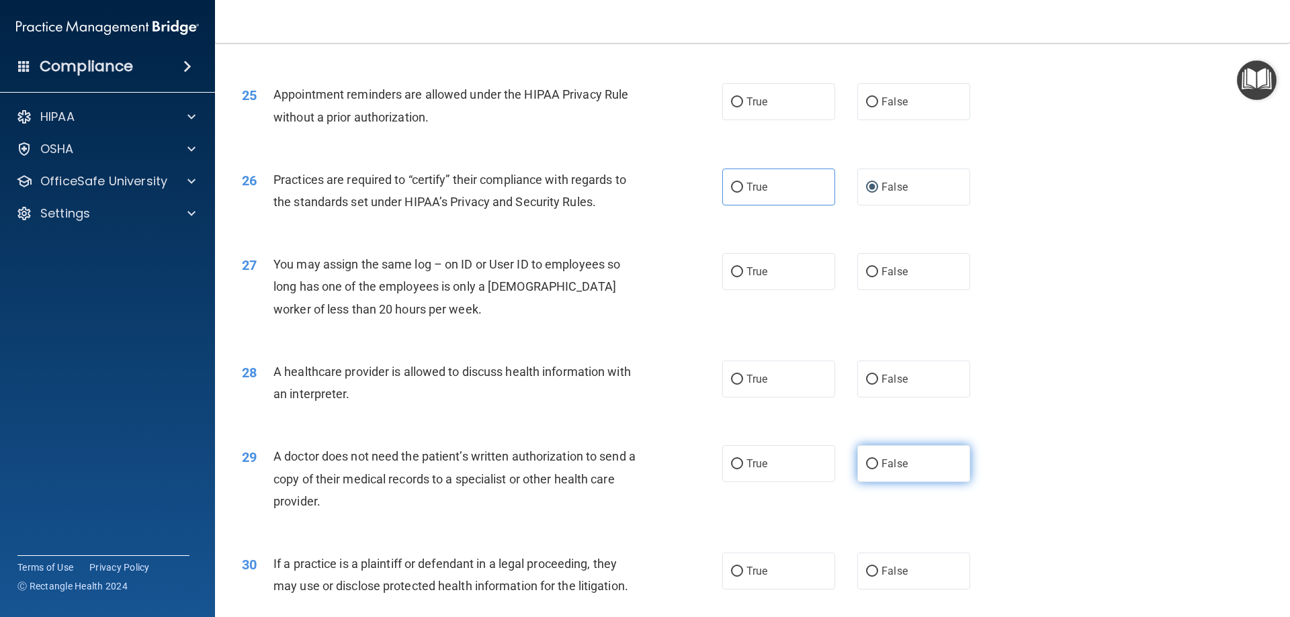
click at [885, 458] on span "False" at bounding box center [895, 464] width 26 height 13
click at [878, 460] on input "False" at bounding box center [872, 465] width 12 height 10
radio input "true"
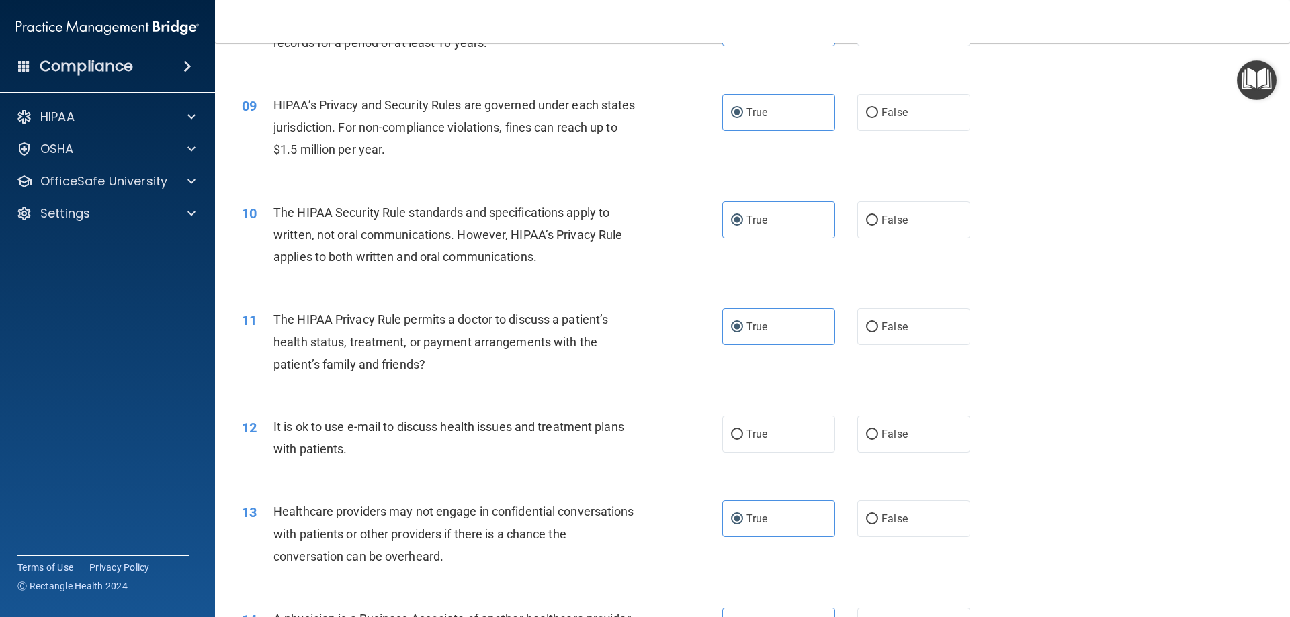
scroll to position [806, 0]
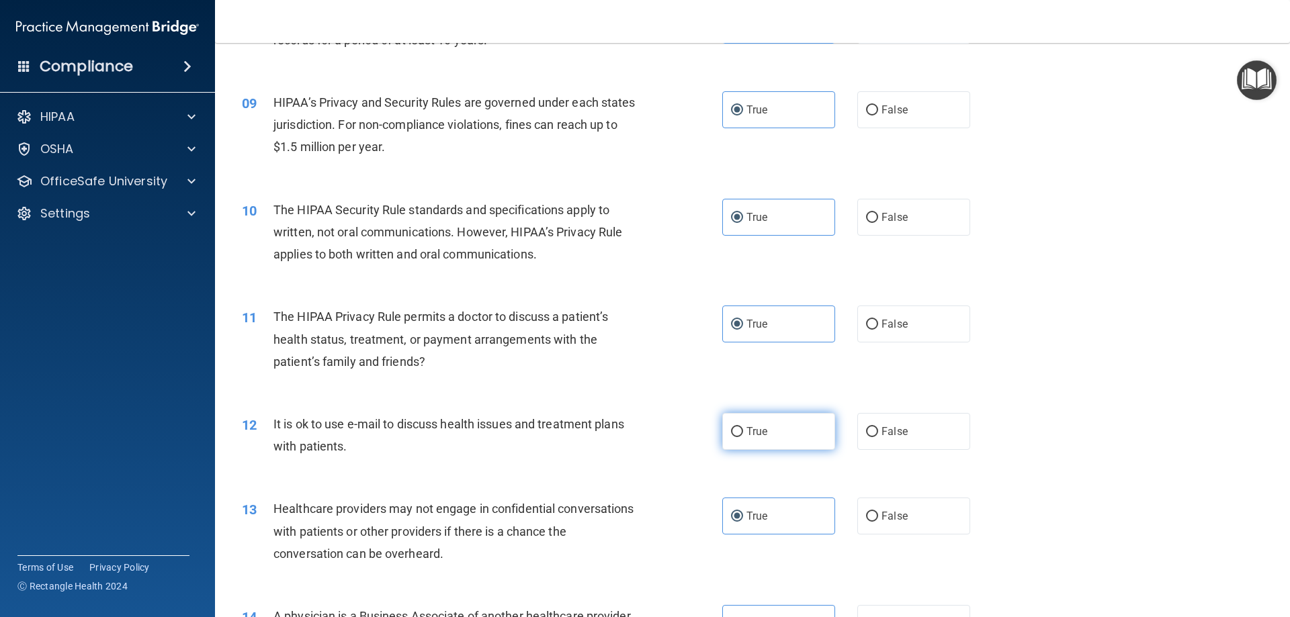
click at [732, 413] on label "True" at bounding box center [778, 431] width 113 height 37
click at [732, 427] on input "True" at bounding box center [737, 432] width 12 height 10
radio input "true"
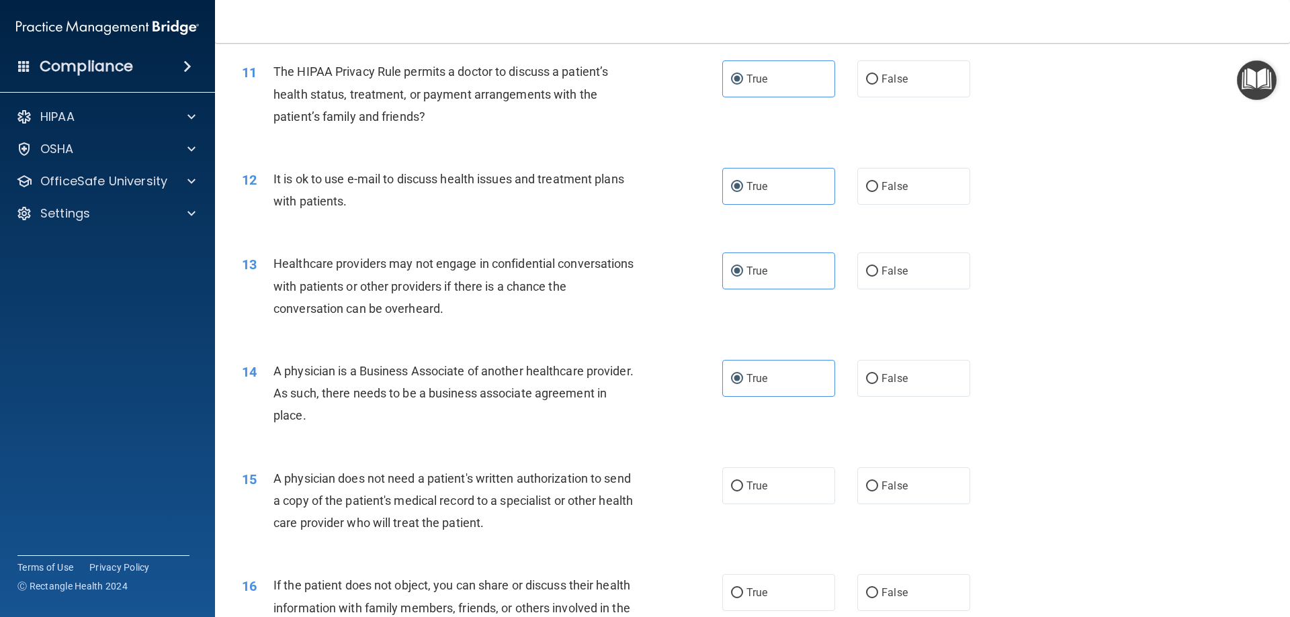
scroll to position [1075, 0]
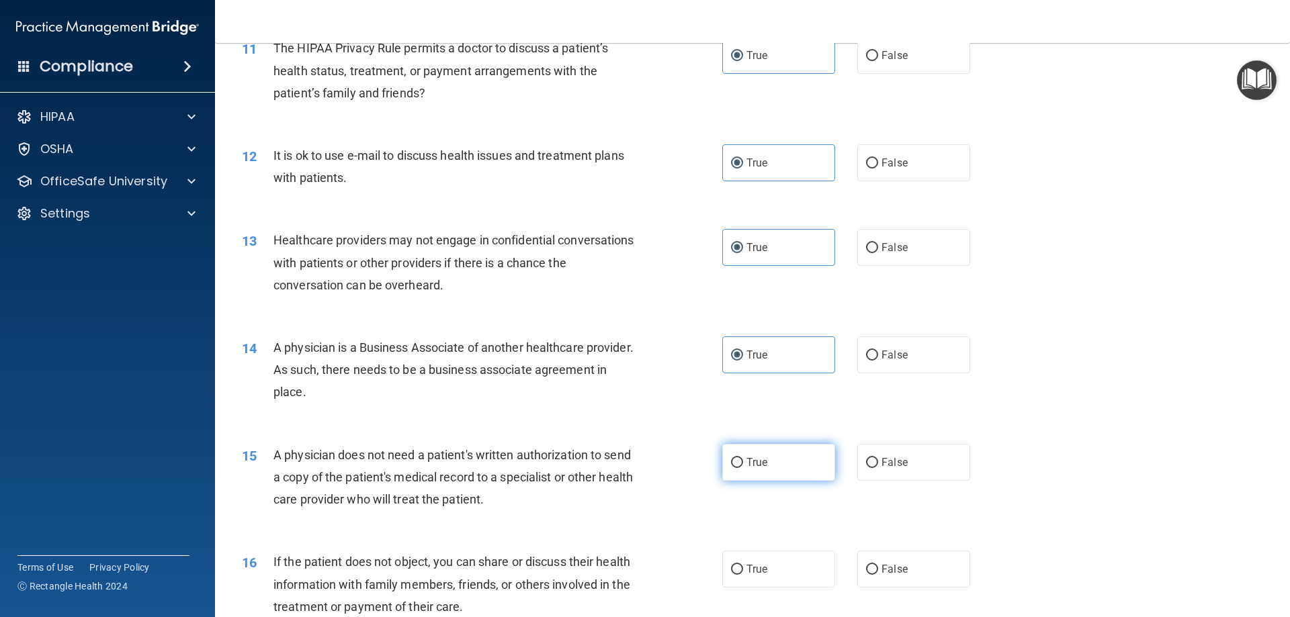
click at [756, 473] on label "True" at bounding box center [778, 462] width 113 height 37
click at [743, 468] on input "True" at bounding box center [737, 463] width 12 height 10
radio input "true"
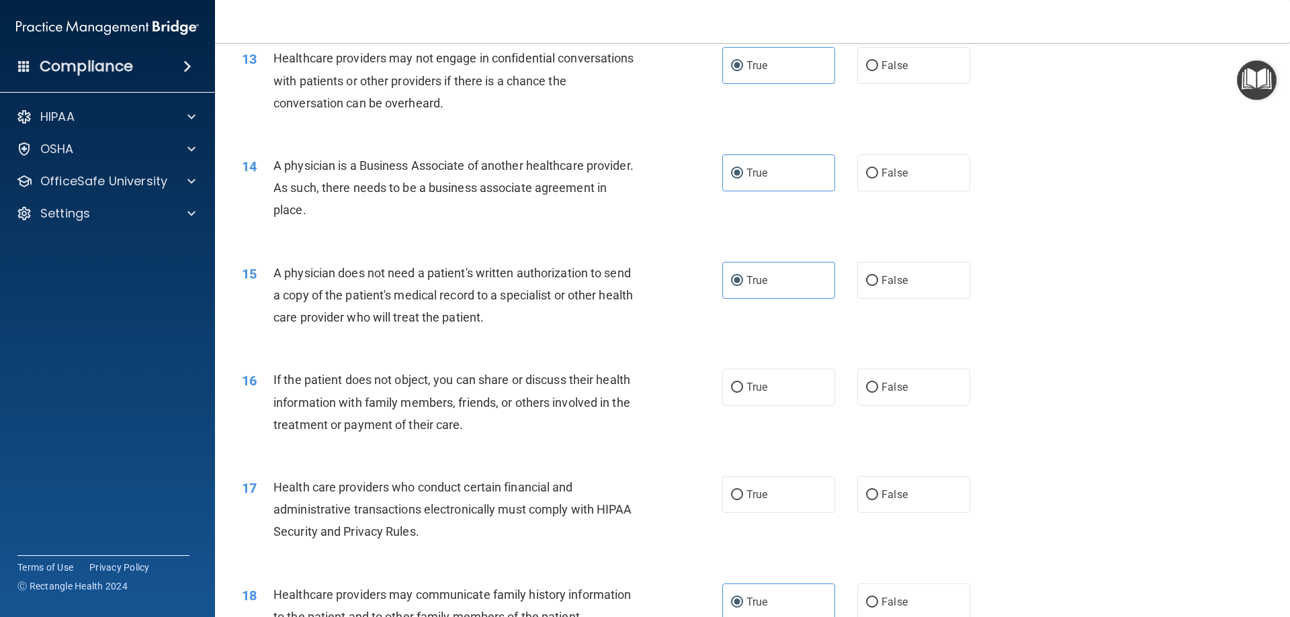
scroll to position [1277, 0]
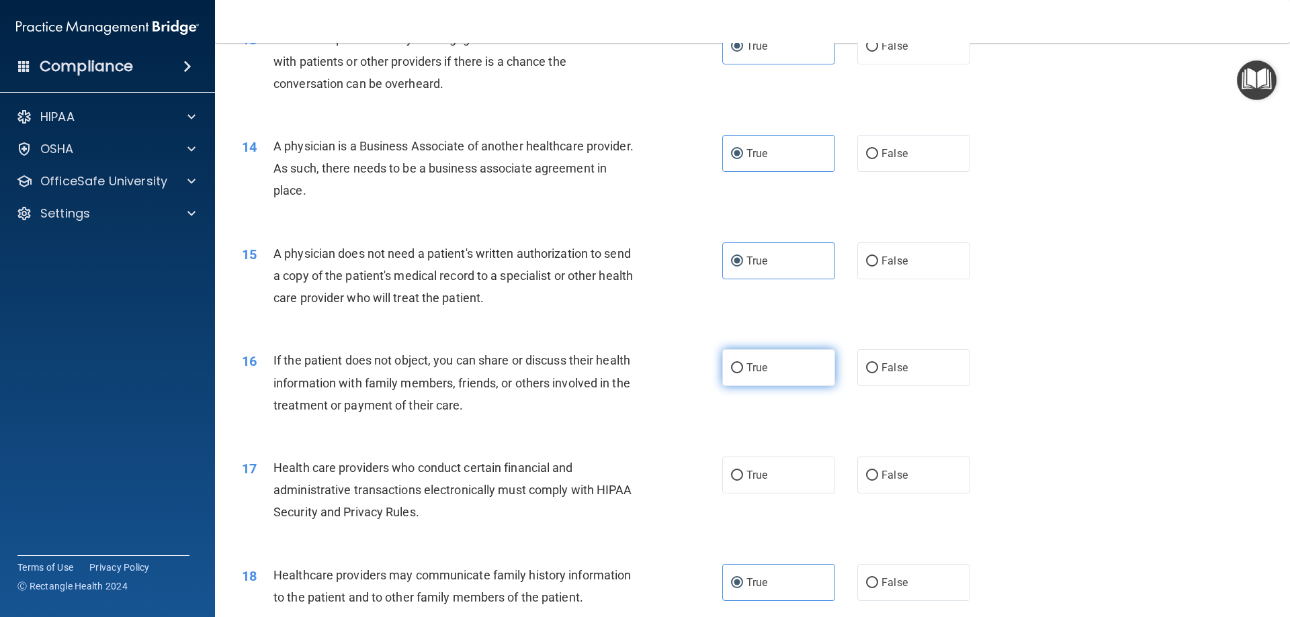
click at [738, 378] on label "True" at bounding box center [778, 367] width 113 height 37
click at [738, 374] on input "True" at bounding box center [737, 369] width 12 height 10
radio input "true"
click at [755, 460] on label "True" at bounding box center [778, 475] width 113 height 37
click at [743, 471] on input "True" at bounding box center [737, 476] width 12 height 10
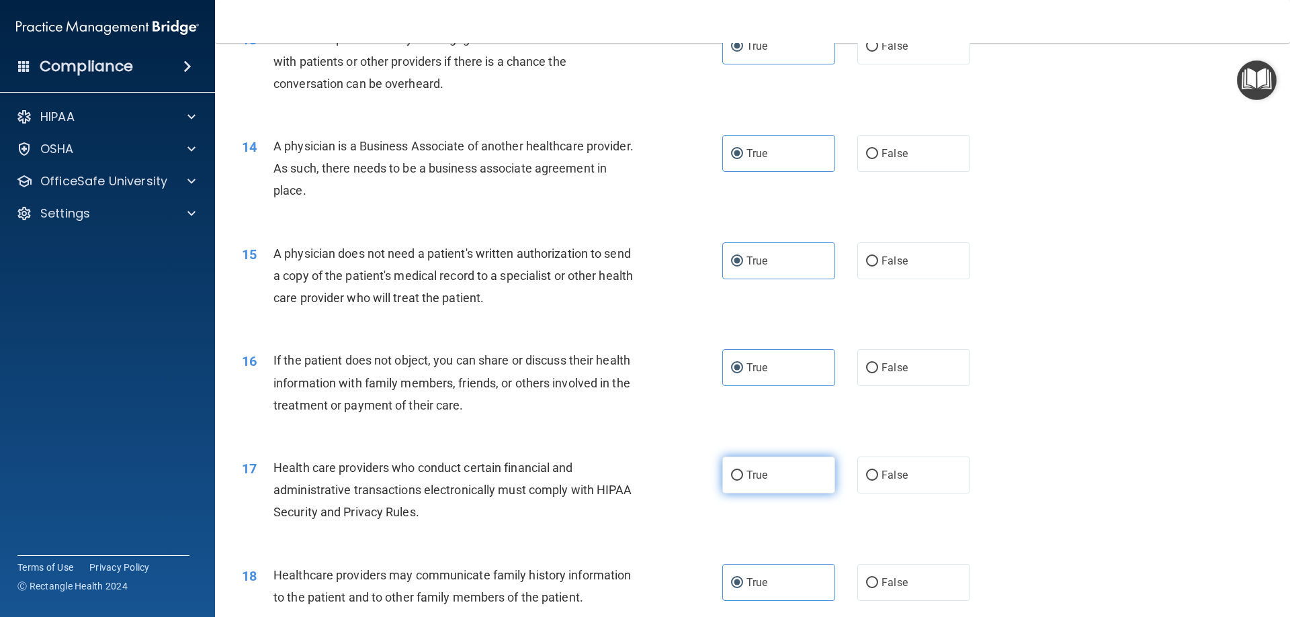
radio input "true"
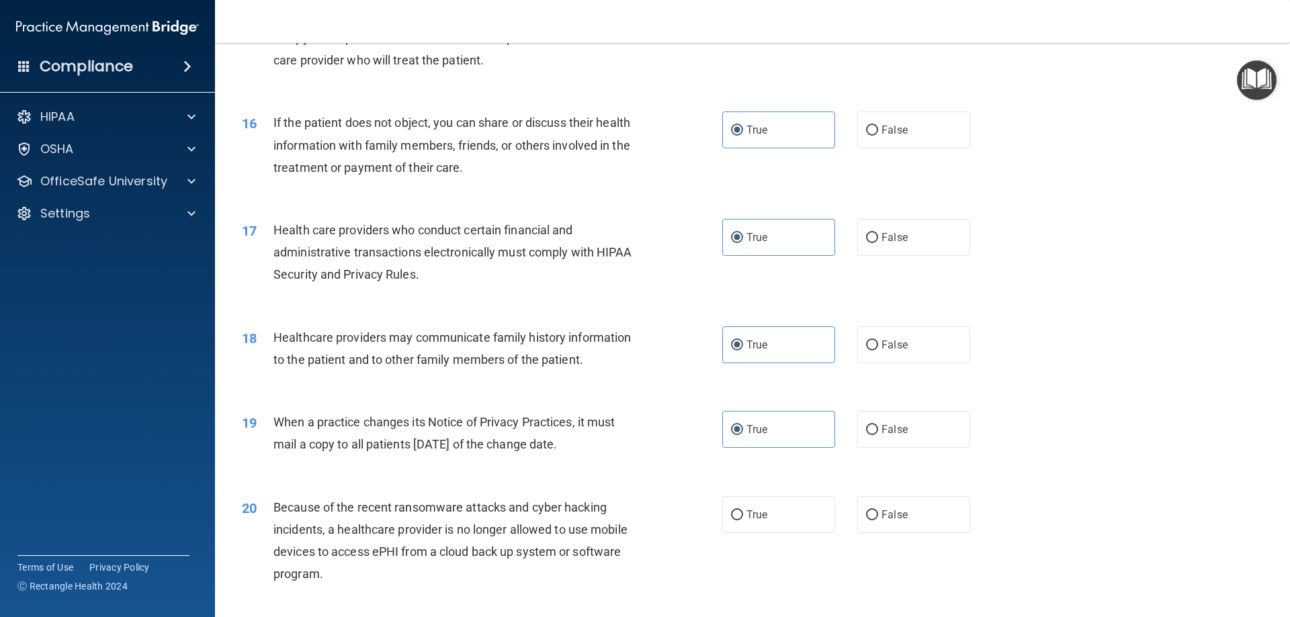
scroll to position [1545, 0]
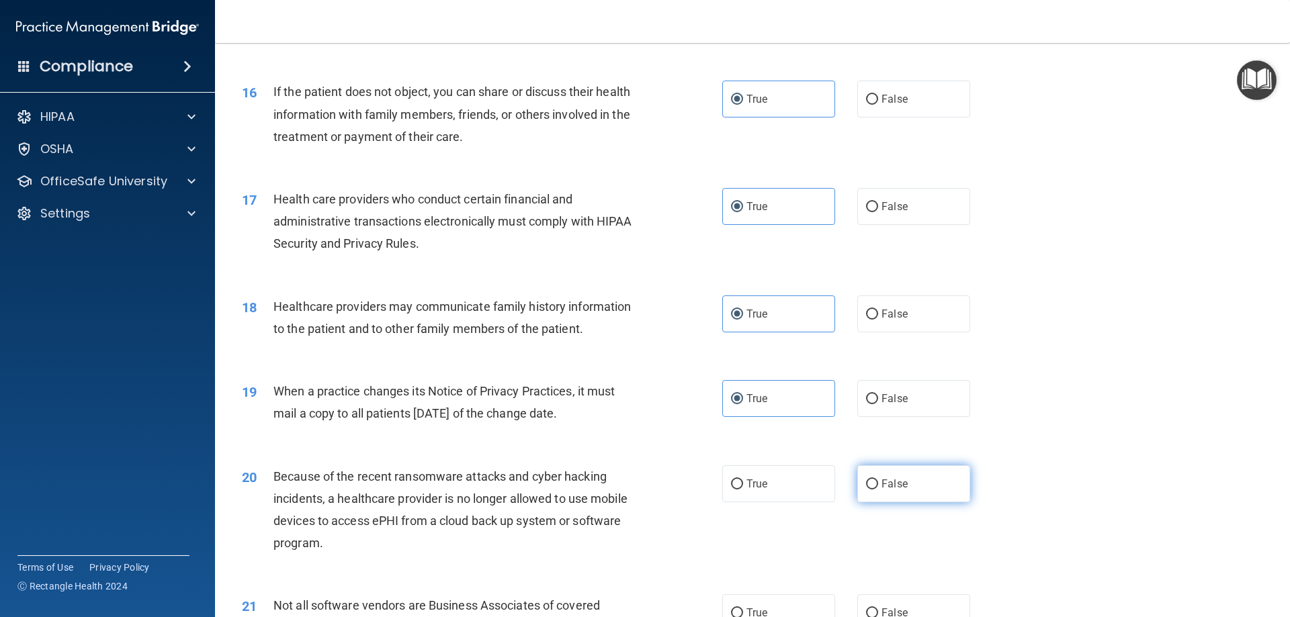
click at [891, 487] on span "False" at bounding box center [895, 484] width 26 height 13
click at [878, 487] on input "False" at bounding box center [872, 485] width 12 height 10
radio input "true"
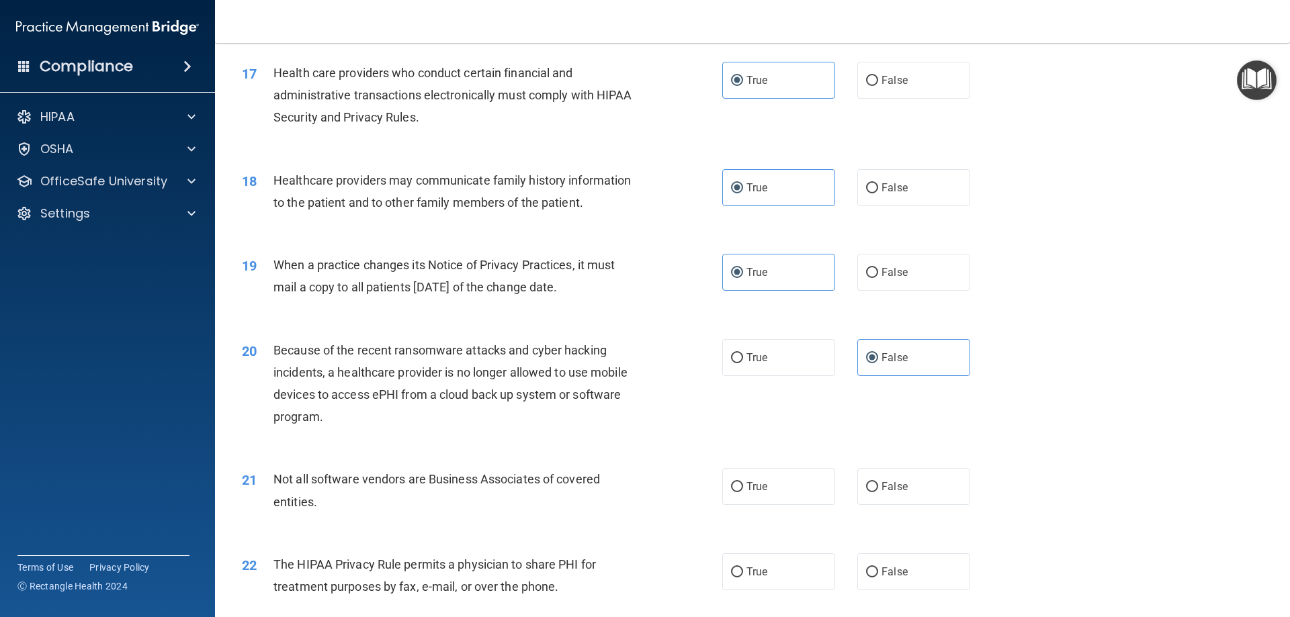
scroll to position [1680, 0]
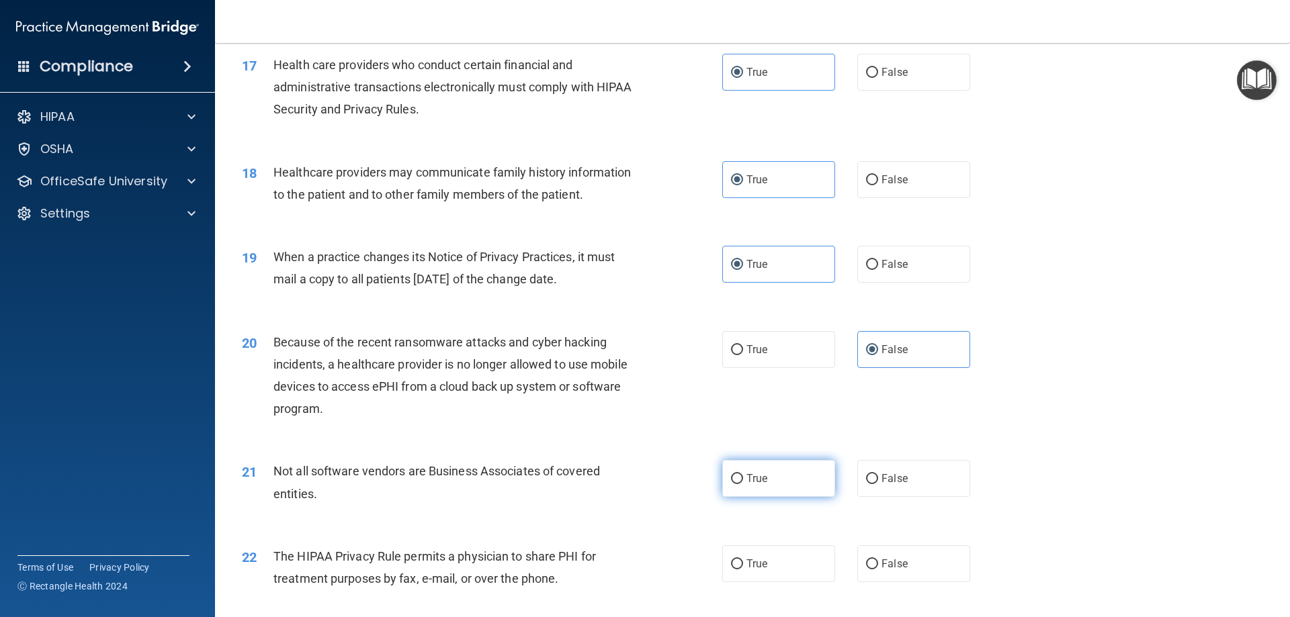
click at [780, 486] on label "True" at bounding box center [778, 478] width 113 height 37
click at [743, 484] on input "True" at bounding box center [737, 479] width 12 height 10
radio input "true"
click at [738, 574] on label "True" at bounding box center [778, 564] width 113 height 37
click at [738, 570] on input "True" at bounding box center [737, 565] width 12 height 10
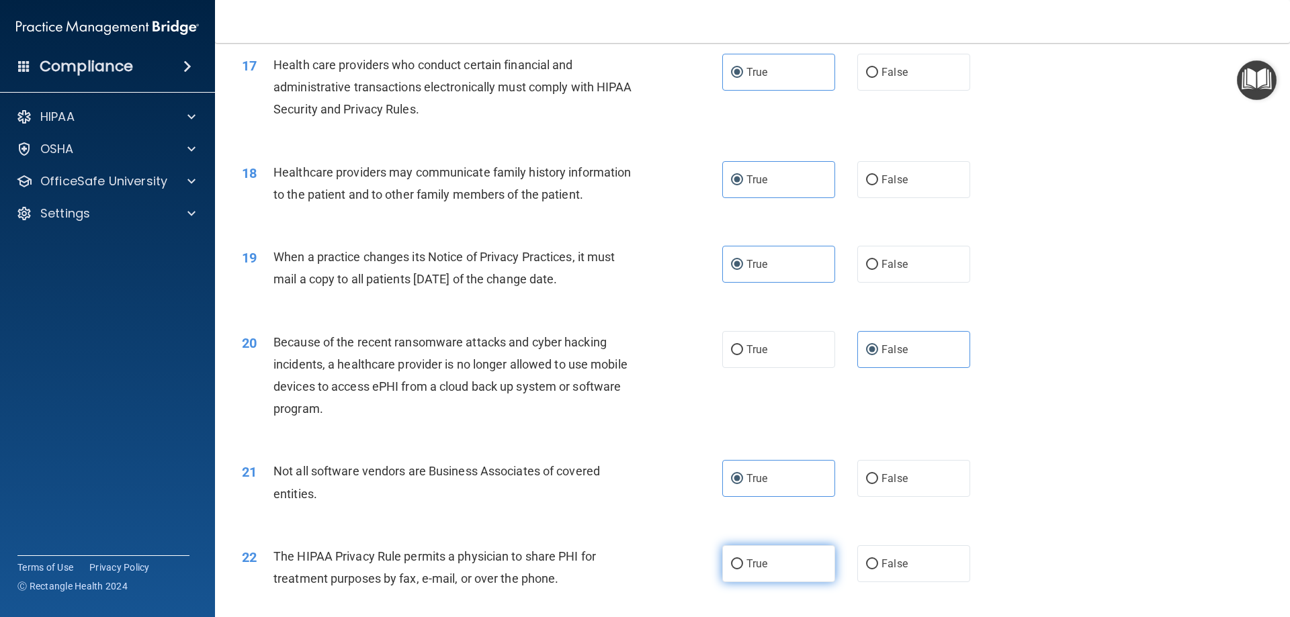
radio input "true"
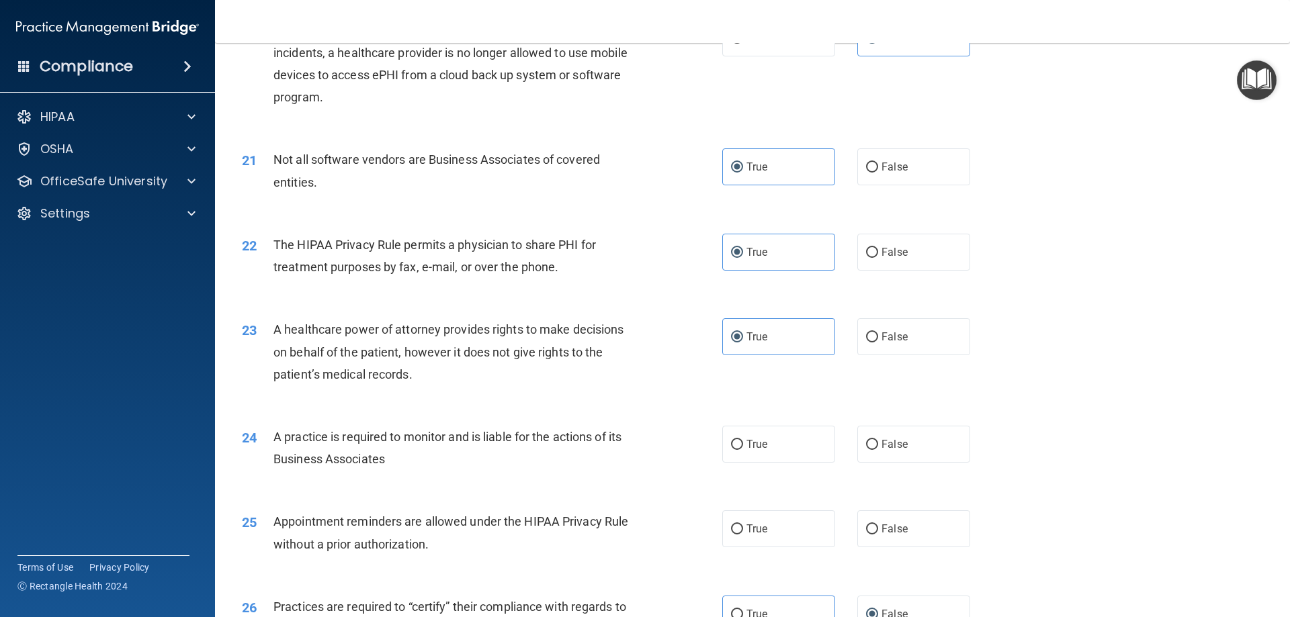
scroll to position [2016, 0]
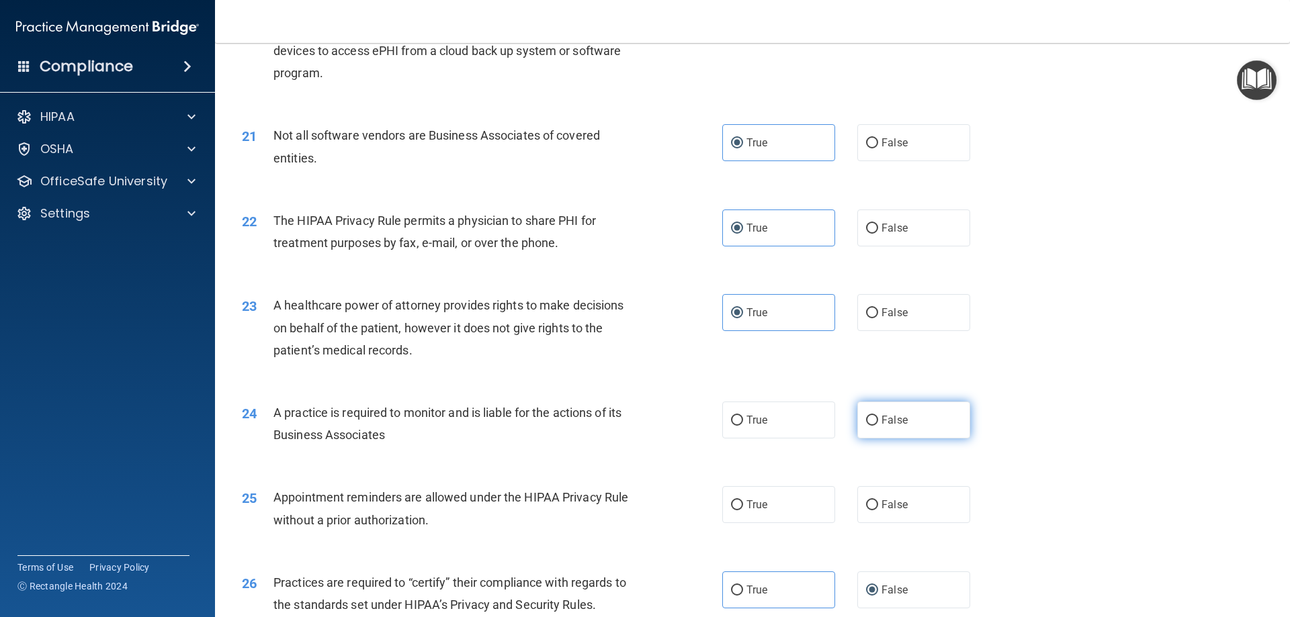
click at [876, 438] on label "False" at bounding box center [913, 420] width 113 height 37
click at [876, 426] on input "False" at bounding box center [872, 421] width 12 height 10
radio input "true"
click at [775, 515] on label "True" at bounding box center [778, 504] width 113 height 37
click at [743, 511] on input "True" at bounding box center [737, 506] width 12 height 10
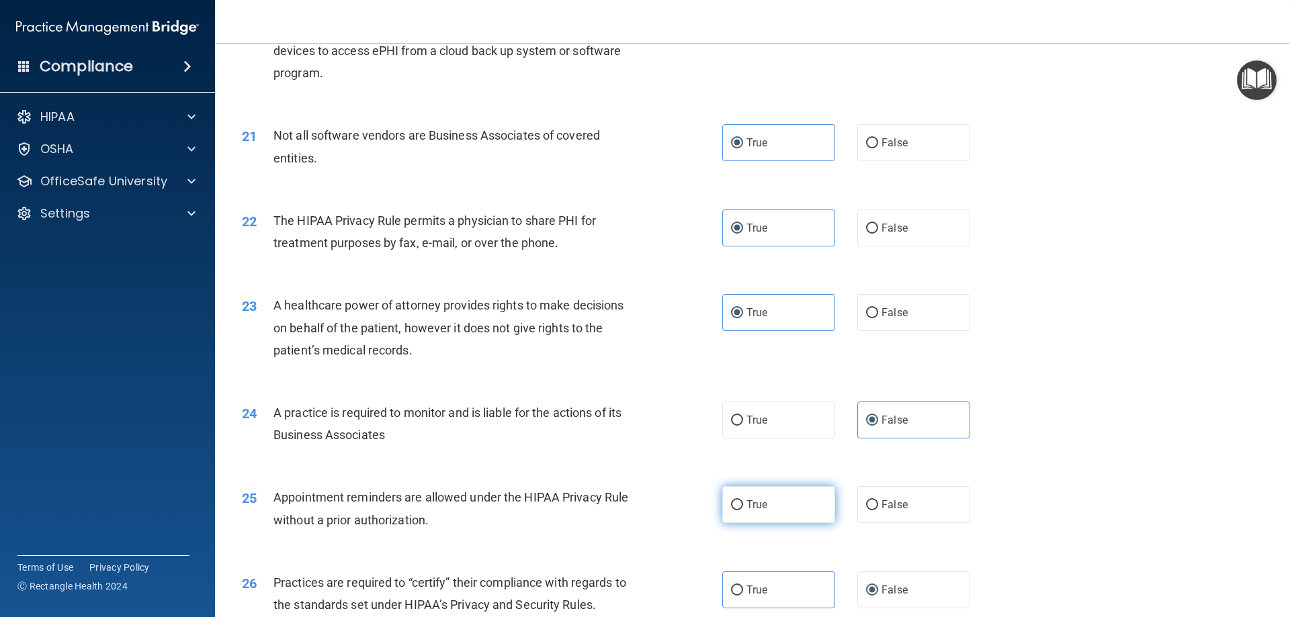
radio input "true"
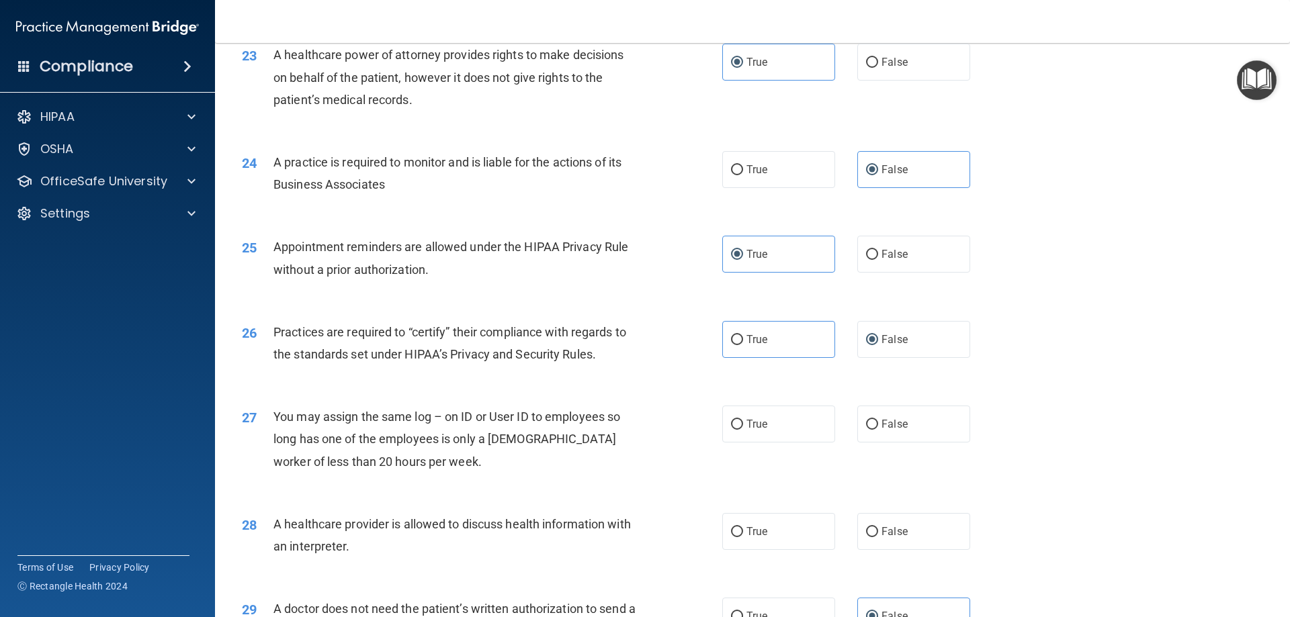
scroll to position [2285, 0]
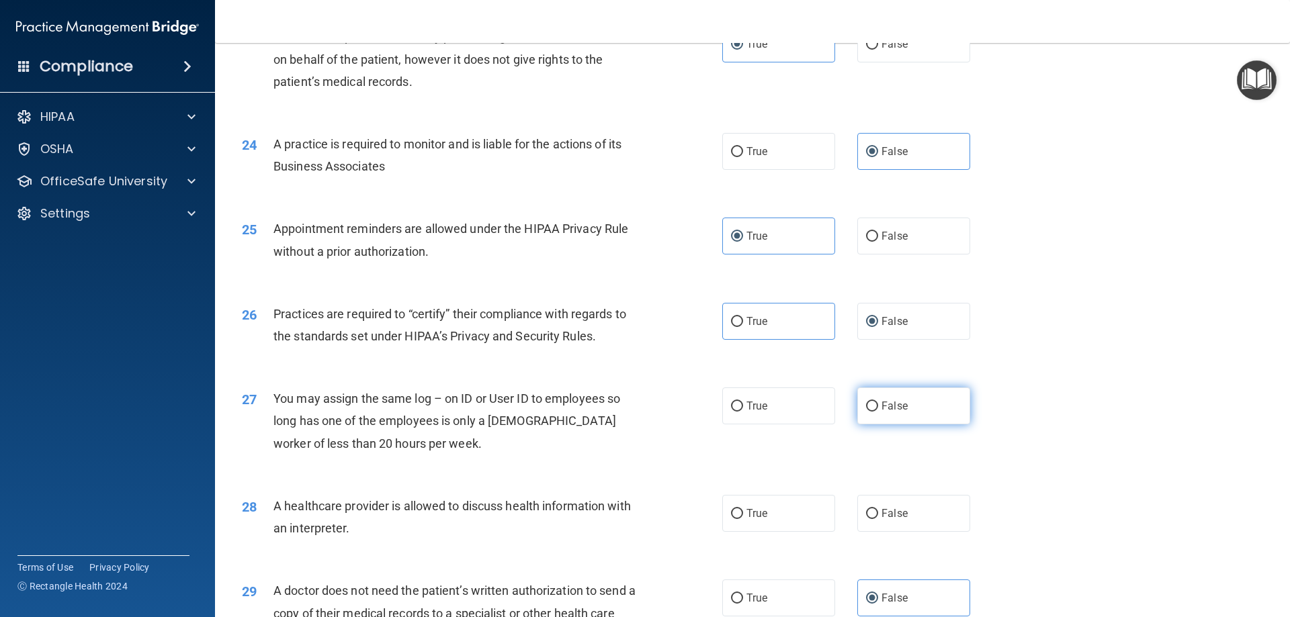
click at [871, 407] on input "False" at bounding box center [872, 407] width 12 height 10
radio input "true"
click at [758, 509] on span "True" at bounding box center [756, 513] width 21 height 13
click at [743, 509] on input "True" at bounding box center [737, 514] width 12 height 10
radio input "true"
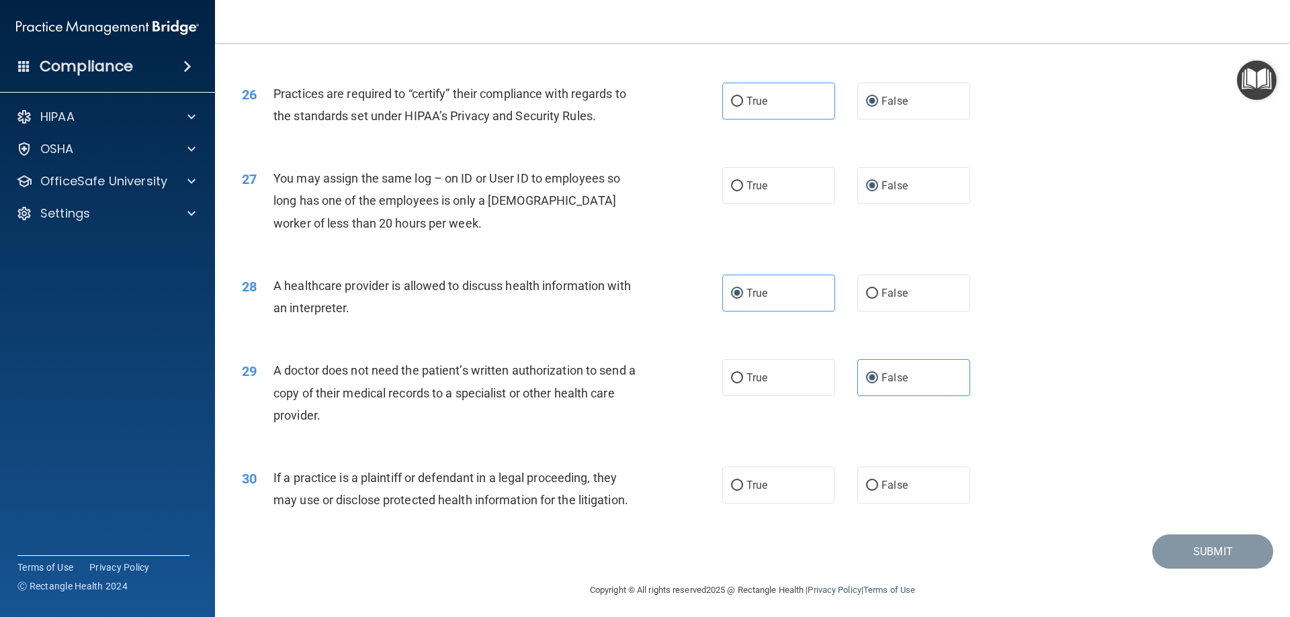
scroll to position [2510, 0]
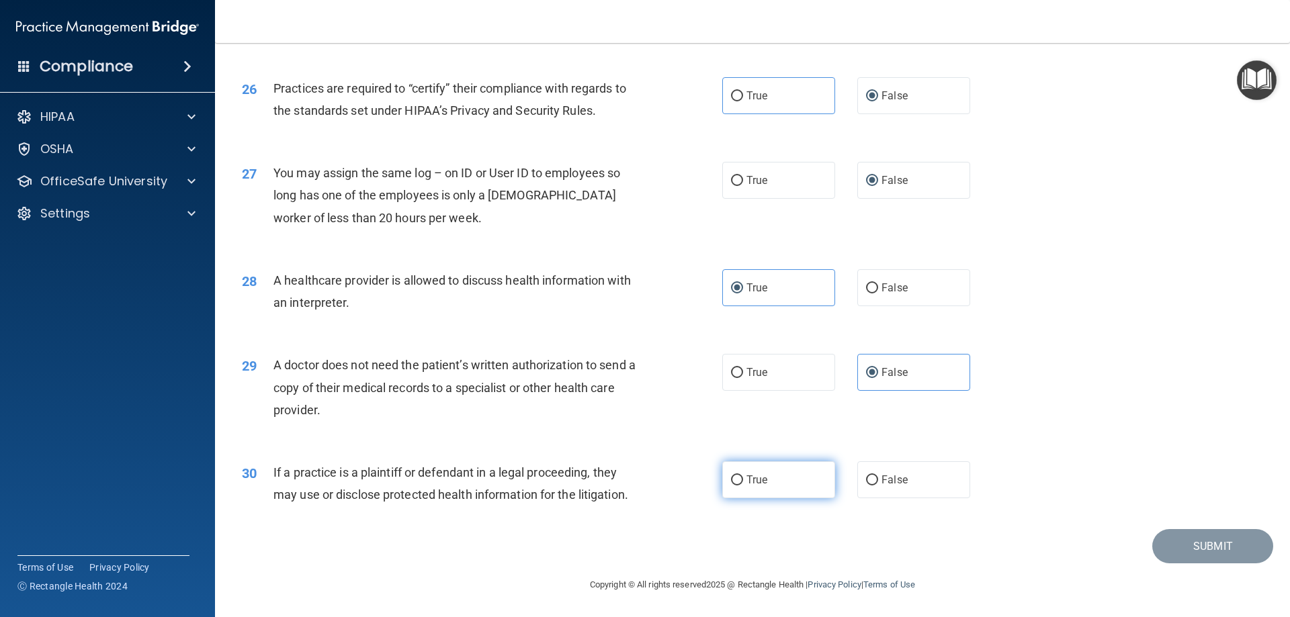
click at [743, 490] on label "True" at bounding box center [778, 480] width 113 height 37
click at [743, 486] on input "True" at bounding box center [737, 481] width 12 height 10
radio input "true"
click at [1180, 558] on button "Submit" at bounding box center [1212, 546] width 121 height 34
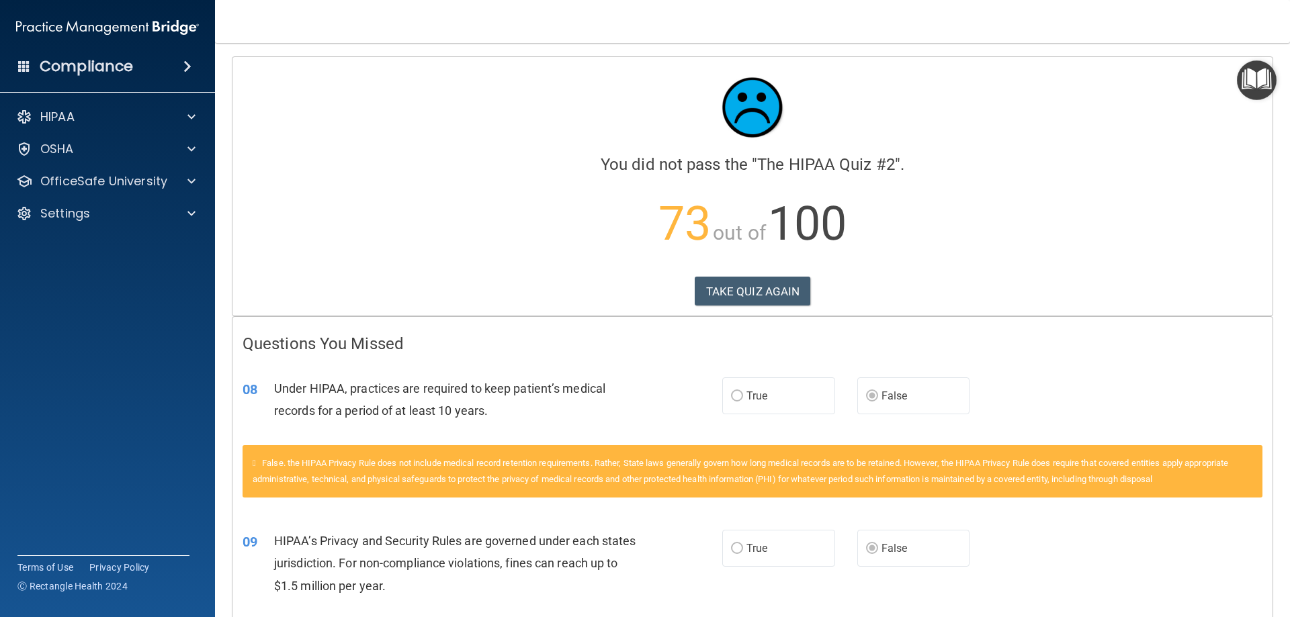
drag, startPoint x: 776, startPoint y: 249, endPoint x: 763, endPoint y: 275, distance: 30.0
click at [776, 249] on span "100" at bounding box center [807, 223] width 79 height 55
click at [763, 275] on div "Calculating your score.... You did not pass the " The HIPAA Quiz #2 ". 73 out o…" at bounding box center [752, 186] width 1040 height 259
click at [760, 279] on button "TAKE QUIZ AGAIN" at bounding box center [753, 292] width 116 height 30
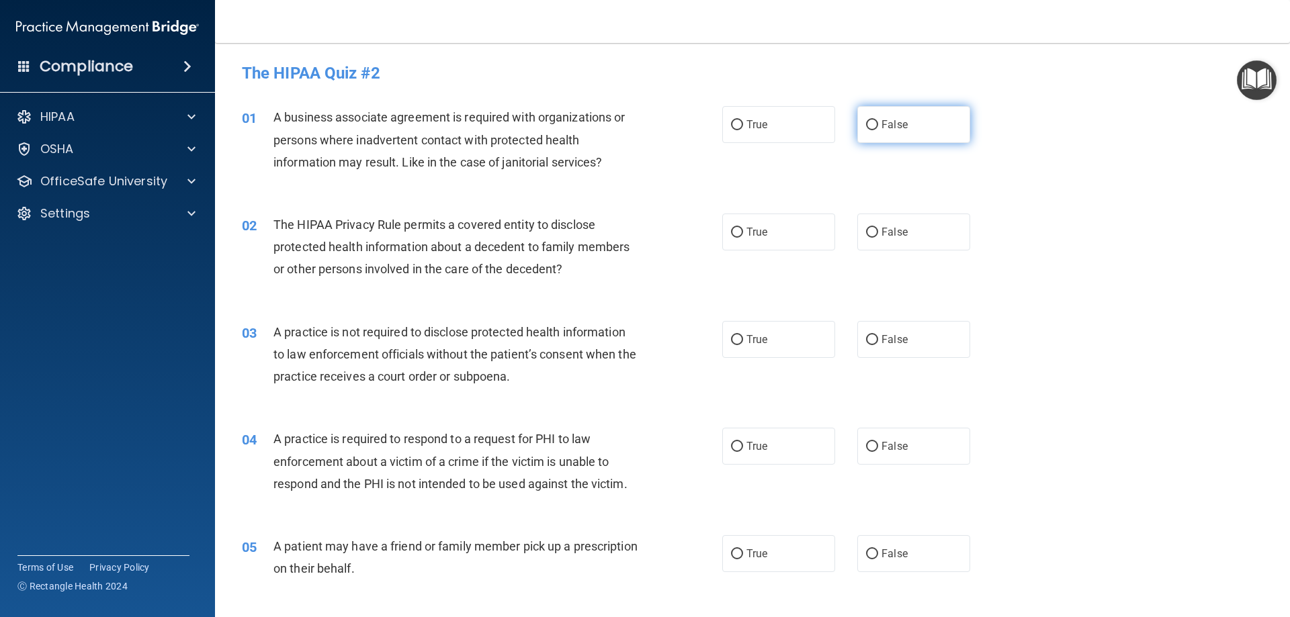
click at [867, 133] on label "False" at bounding box center [913, 124] width 113 height 37
click at [867, 130] on input "False" at bounding box center [872, 125] width 12 height 10
radio input "true"
click at [777, 210] on div "02 The HIPAA Privacy Rule permits a covered entity to disclose protected health…" at bounding box center [752, 251] width 1041 height 108
click at [777, 216] on label "True" at bounding box center [778, 232] width 113 height 37
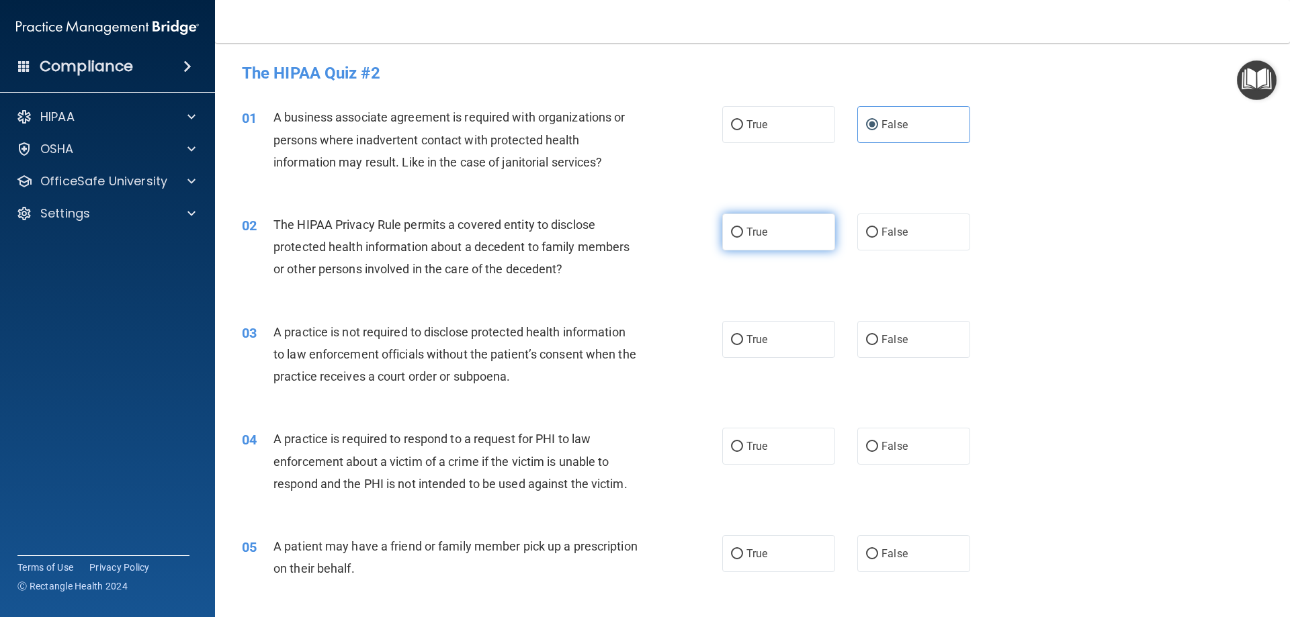
click at [743, 228] on input "True" at bounding box center [737, 233] width 12 height 10
radio input "true"
click at [882, 337] on span "False" at bounding box center [895, 339] width 26 height 13
click at [878, 337] on input "False" at bounding box center [872, 340] width 12 height 10
radio input "true"
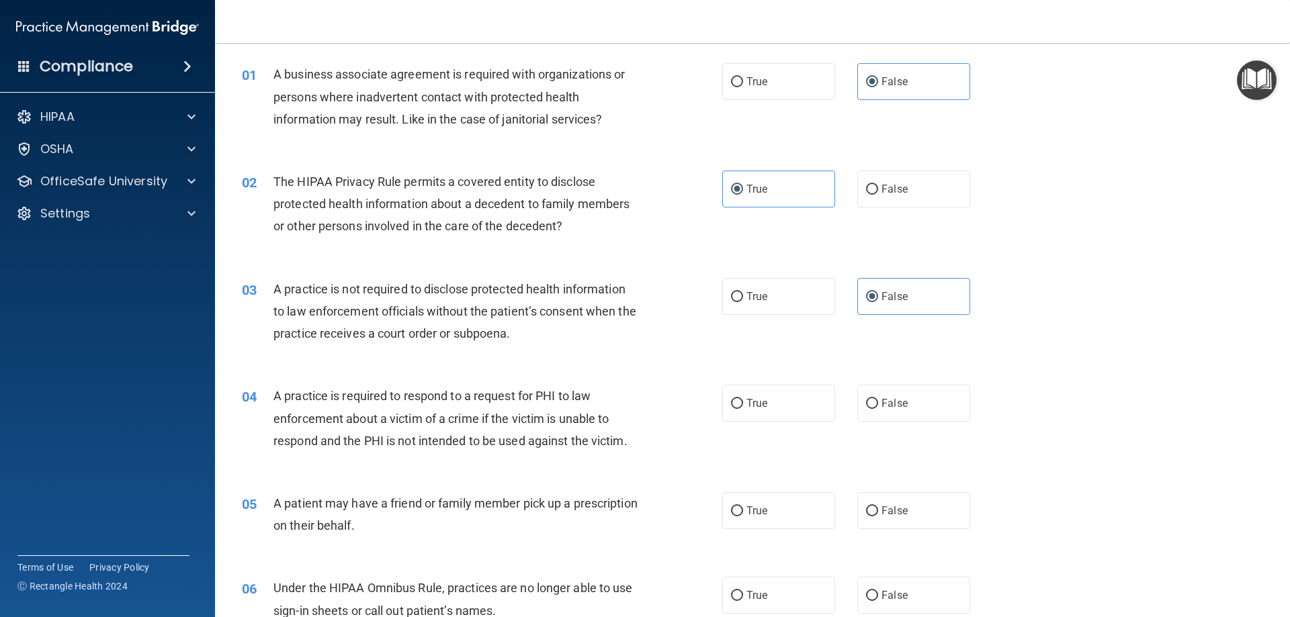
scroll to position [67, 0]
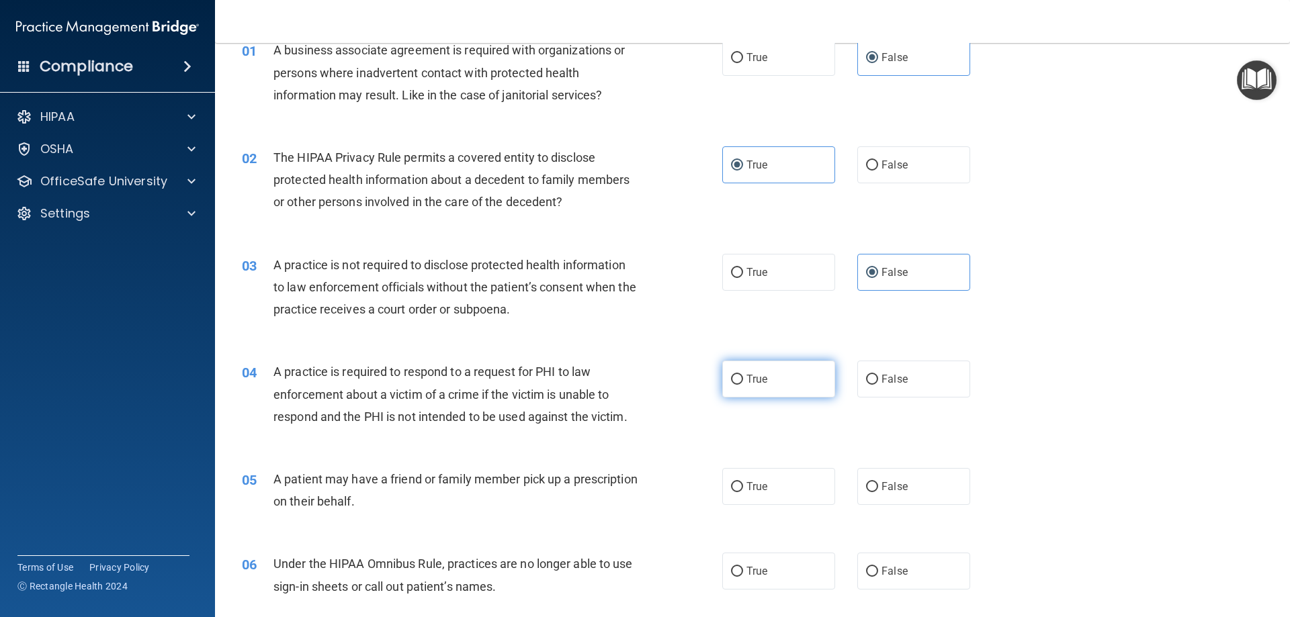
click at [746, 380] on span "True" at bounding box center [756, 379] width 21 height 13
click at [743, 380] on input "True" at bounding box center [737, 380] width 12 height 10
radio input "true"
click at [753, 484] on span "True" at bounding box center [756, 486] width 21 height 13
click at [743, 484] on input "True" at bounding box center [737, 487] width 12 height 10
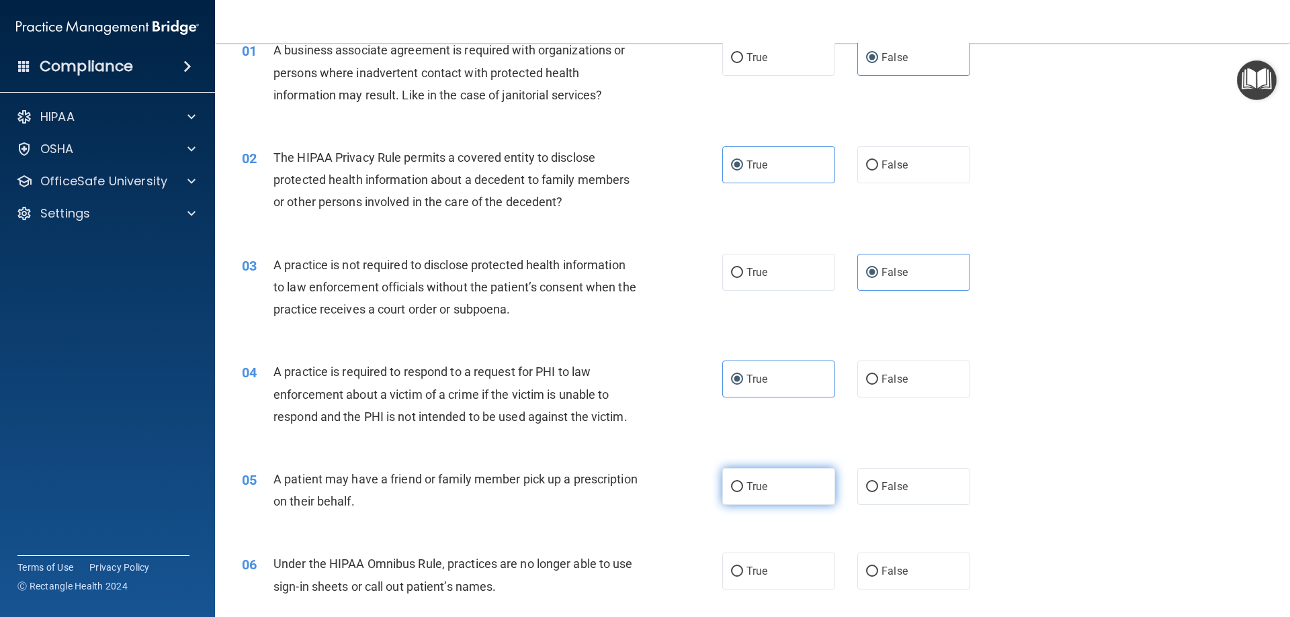
radio input "true"
click at [896, 569] on span "False" at bounding box center [895, 571] width 26 height 13
click at [878, 569] on input "False" at bounding box center [872, 572] width 12 height 10
radio input "true"
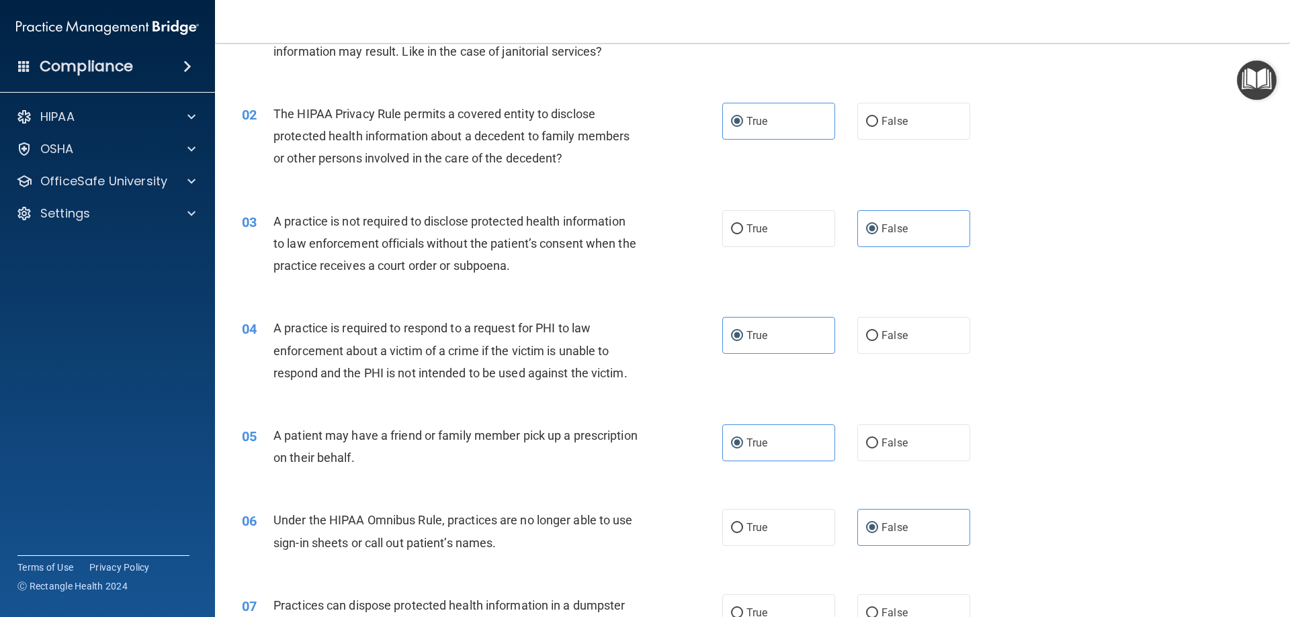
scroll to position [134, 0]
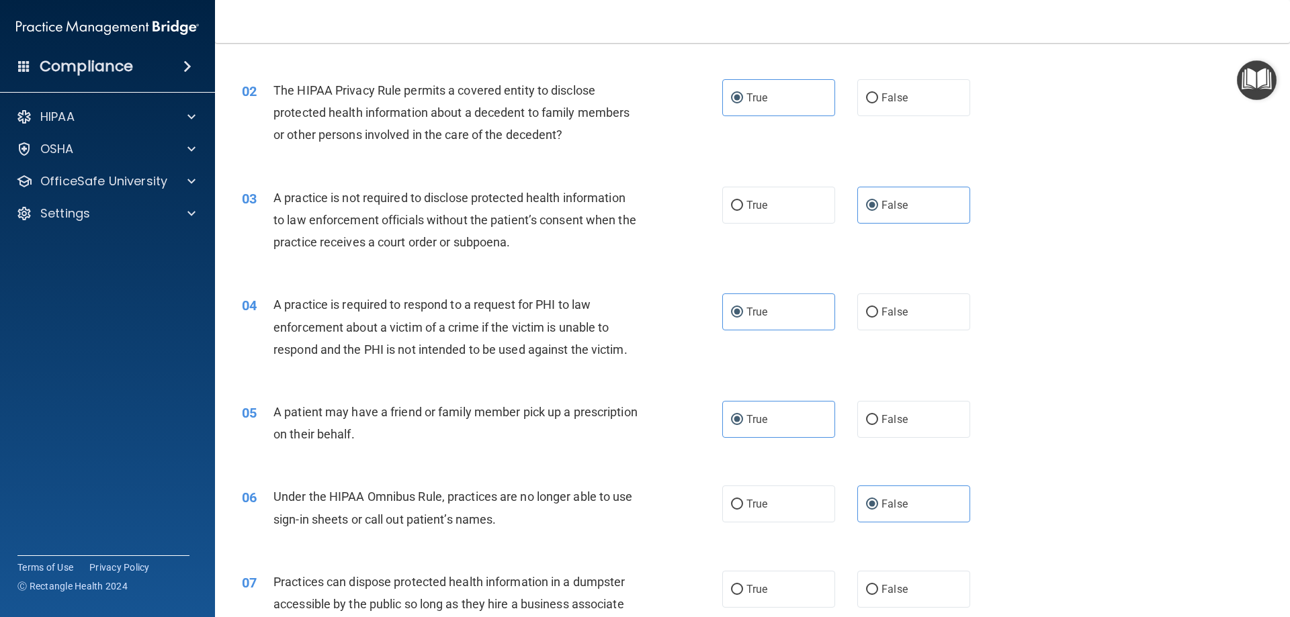
drag, startPoint x: 887, startPoint y: 590, endPoint x: 751, endPoint y: 480, distance: 174.9
click at [886, 589] on span "False" at bounding box center [895, 589] width 26 height 13
click at [878, 589] on input "False" at bounding box center [872, 590] width 12 height 10
radio input "true"
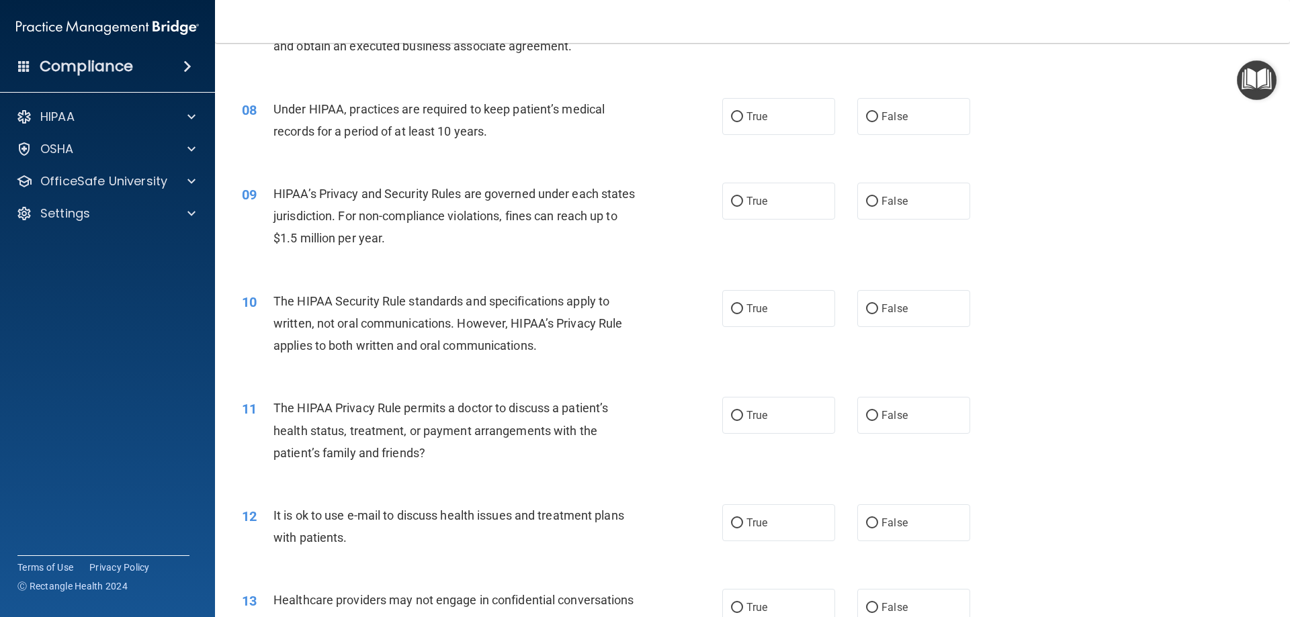
scroll to position [739, 0]
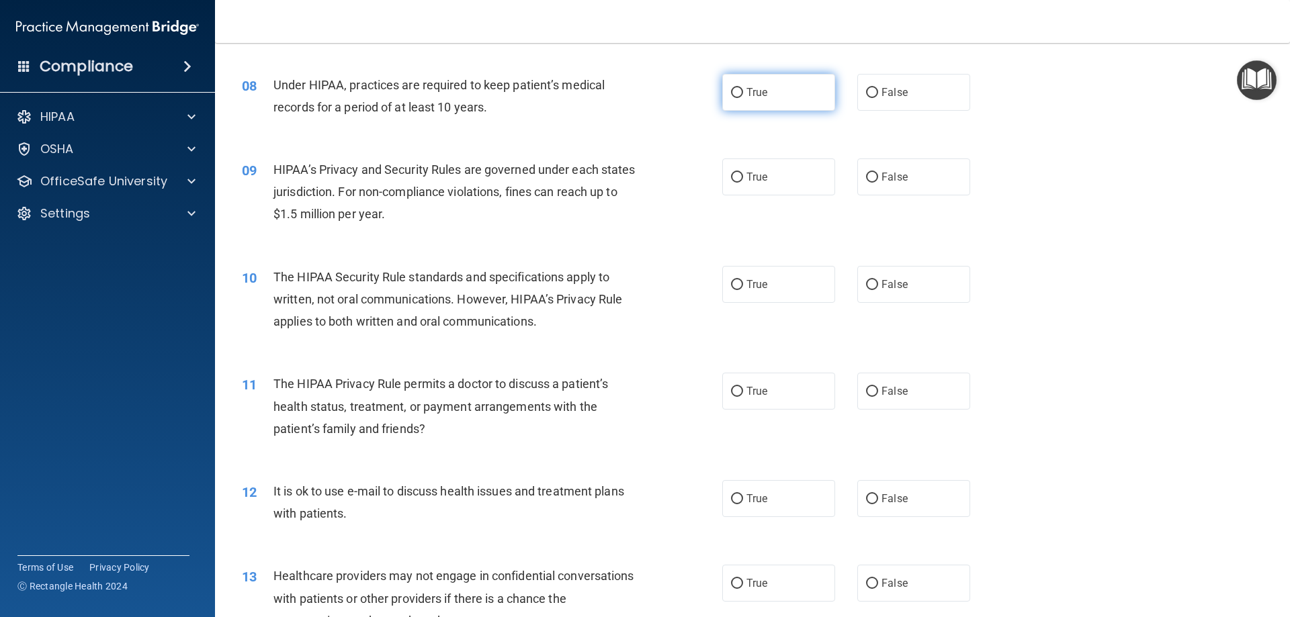
click at [734, 104] on label "True" at bounding box center [778, 92] width 113 height 37
click at [734, 98] on input "True" at bounding box center [737, 93] width 12 height 10
radio input "true"
click at [771, 176] on label "True" at bounding box center [778, 177] width 113 height 37
click at [743, 176] on input "True" at bounding box center [737, 178] width 12 height 10
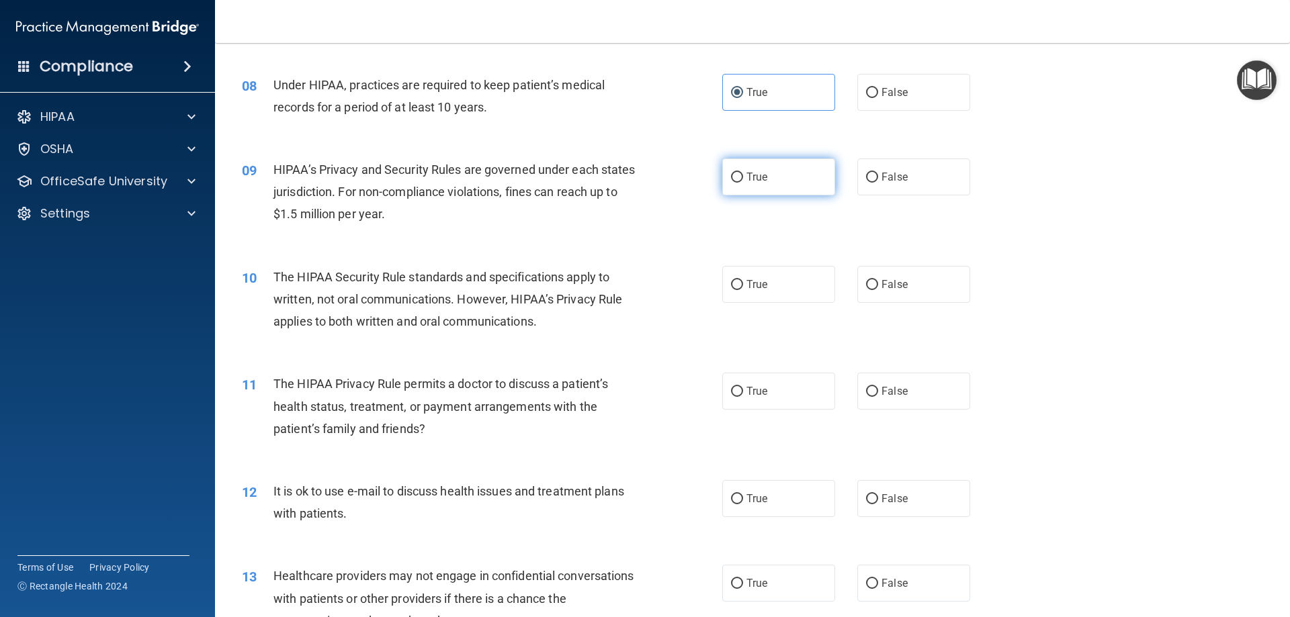
radio input "true"
click at [749, 591] on label "True" at bounding box center [778, 583] width 113 height 37
click at [743, 589] on input "True" at bounding box center [737, 584] width 12 height 10
radio input "true"
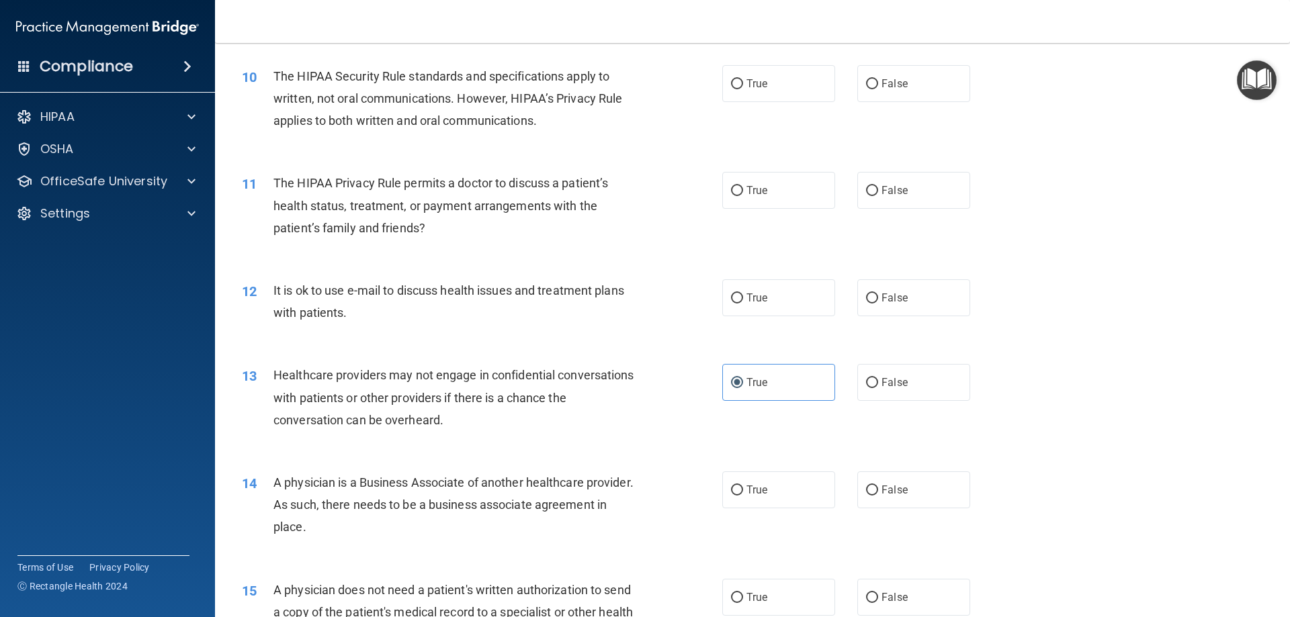
scroll to position [941, 0]
click at [759, 472] on label "True" at bounding box center [778, 489] width 113 height 37
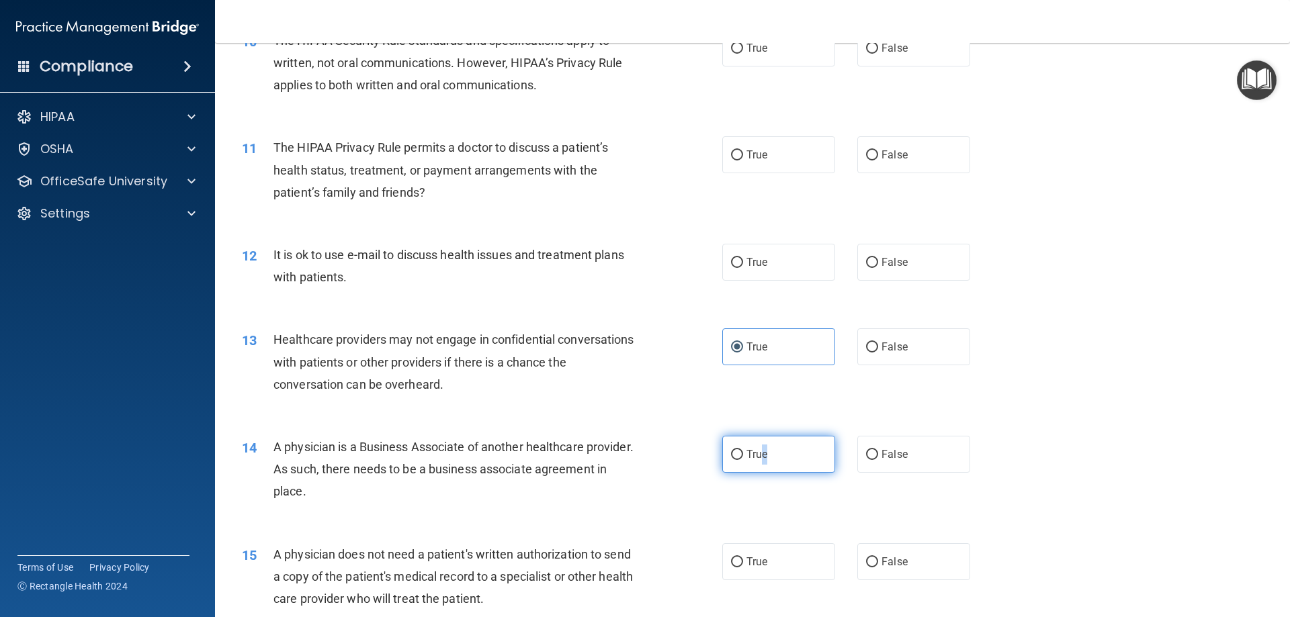
scroll to position [1008, 0]
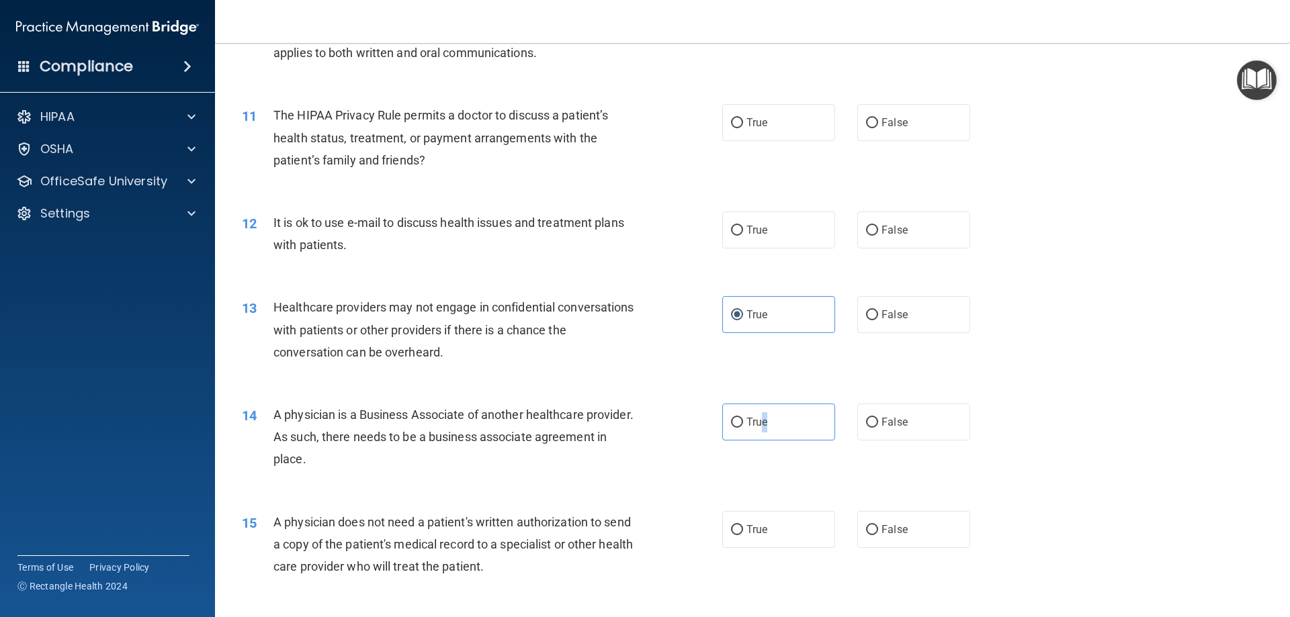
drag, startPoint x: 771, startPoint y: 421, endPoint x: 695, endPoint y: 394, distance: 80.5
click at [770, 423] on label "True" at bounding box center [778, 422] width 113 height 37
click at [743, 423] on input "True" at bounding box center [737, 423] width 12 height 10
radio input "true"
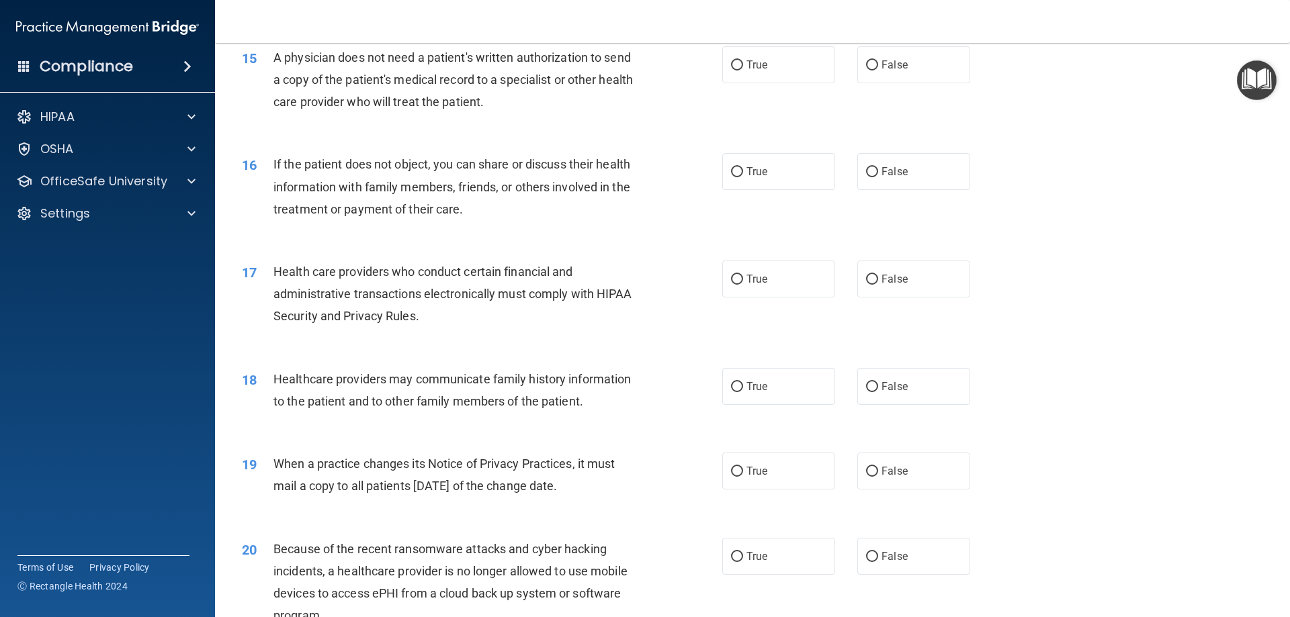
scroll to position [1478, 0]
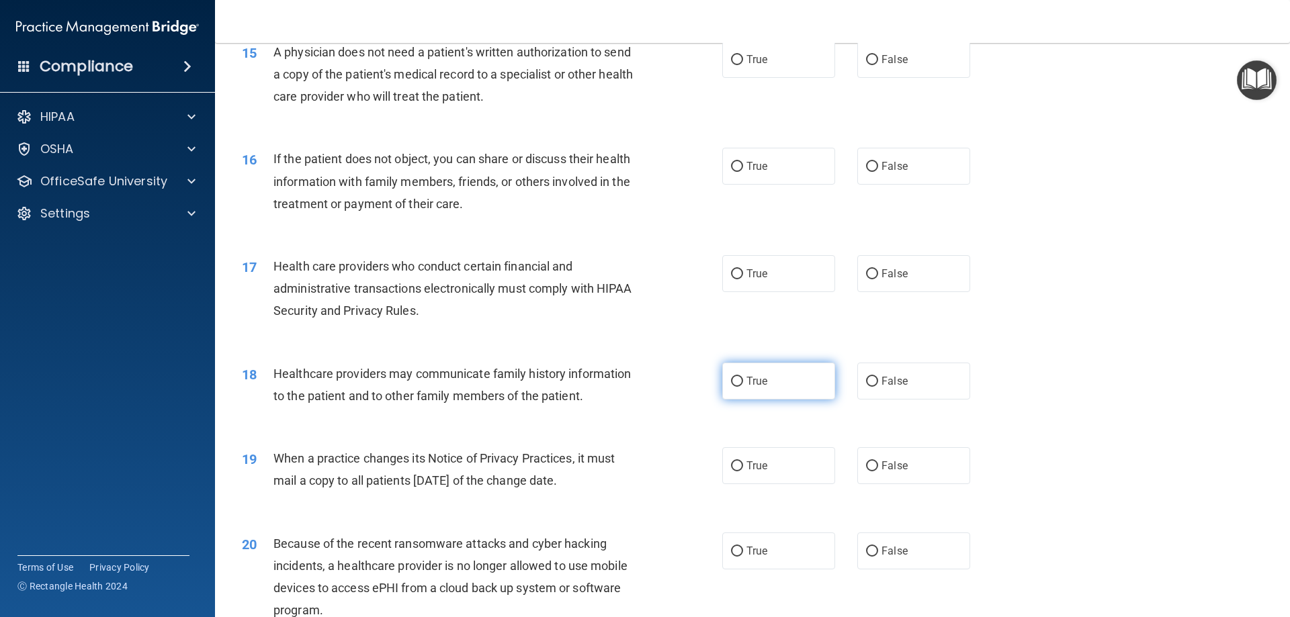
click at [790, 378] on label "True" at bounding box center [778, 381] width 113 height 37
click at [743, 378] on input "True" at bounding box center [737, 382] width 12 height 10
radio input "true"
click at [756, 460] on span "True" at bounding box center [756, 466] width 21 height 13
click at [743, 462] on input "True" at bounding box center [737, 467] width 12 height 10
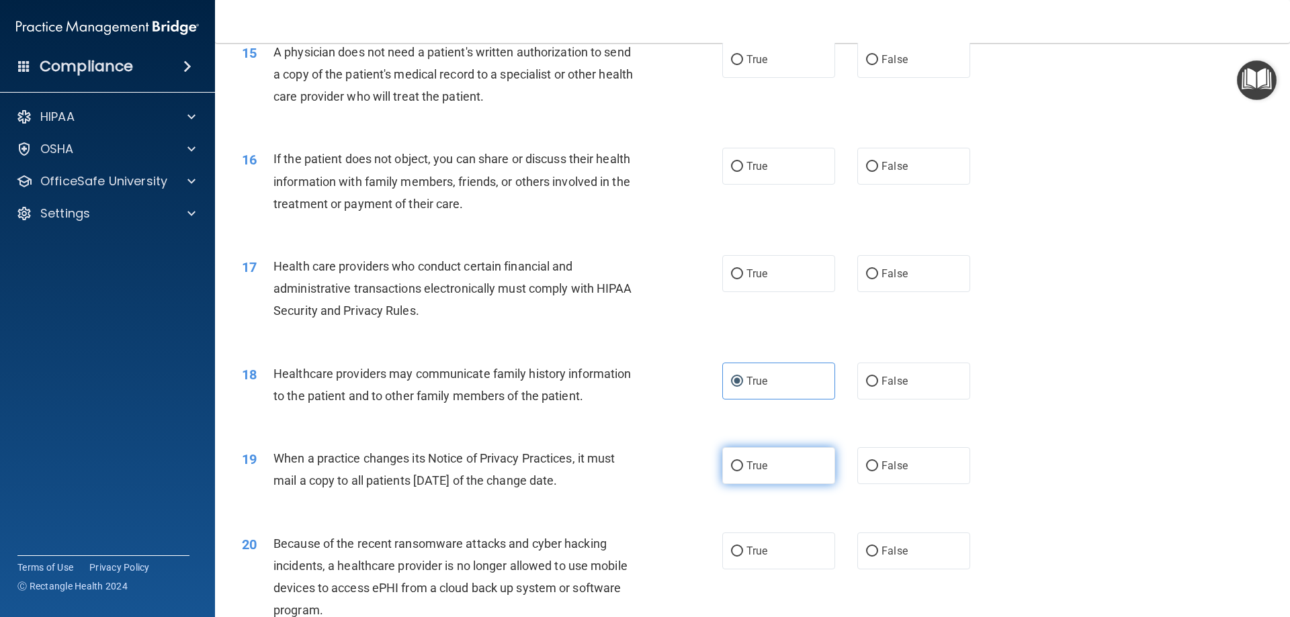
radio input "true"
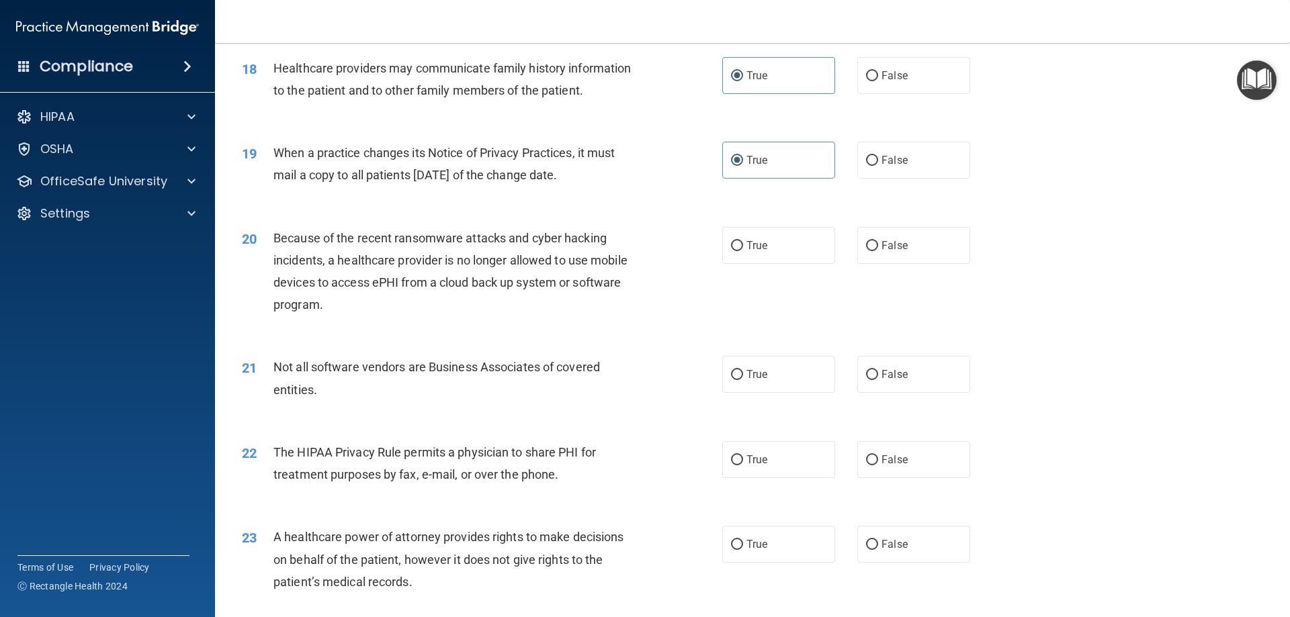
scroll to position [1814, 0]
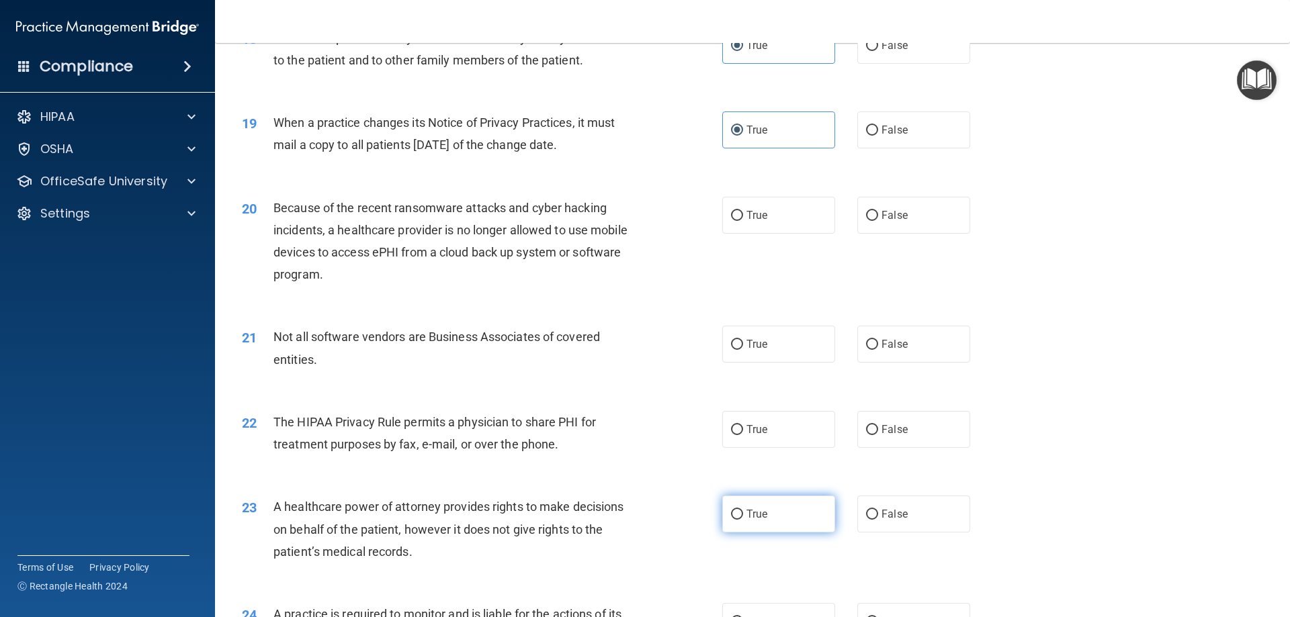
click at [761, 514] on span "True" at bounding box center [756, 514] width 21 height 13
click at [743, 514] on input "True" at bounding box center [737, 515] width 12 height 10
radio input "true"
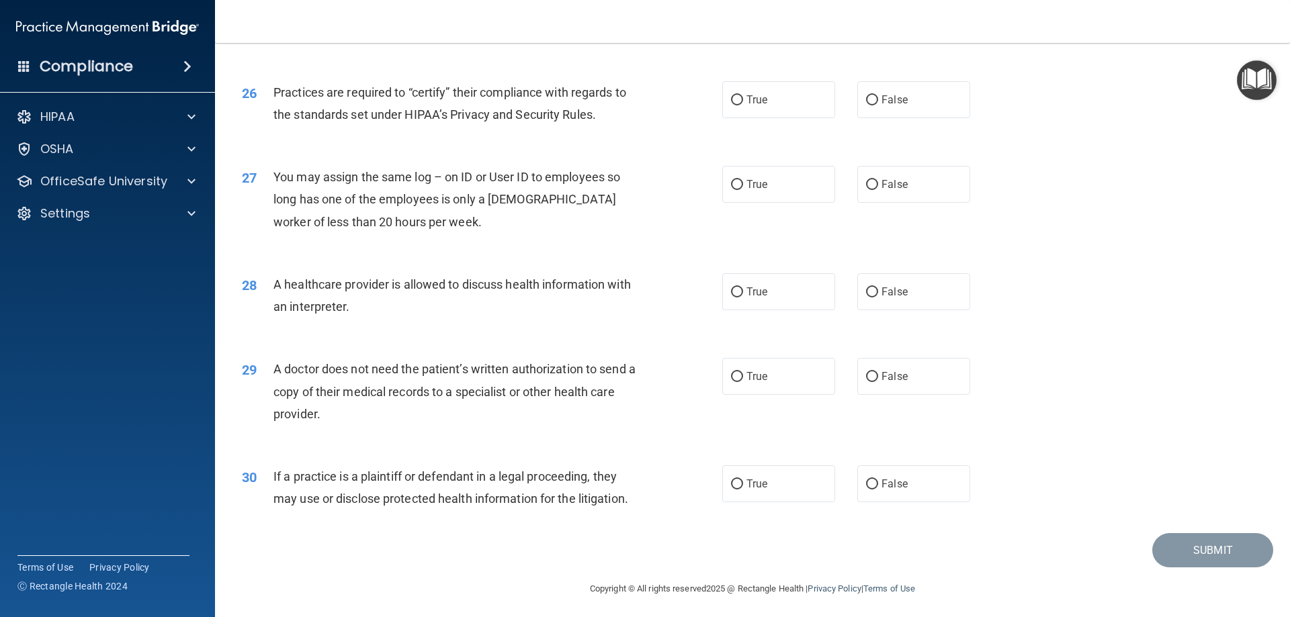
scroll to position [2510, 0]
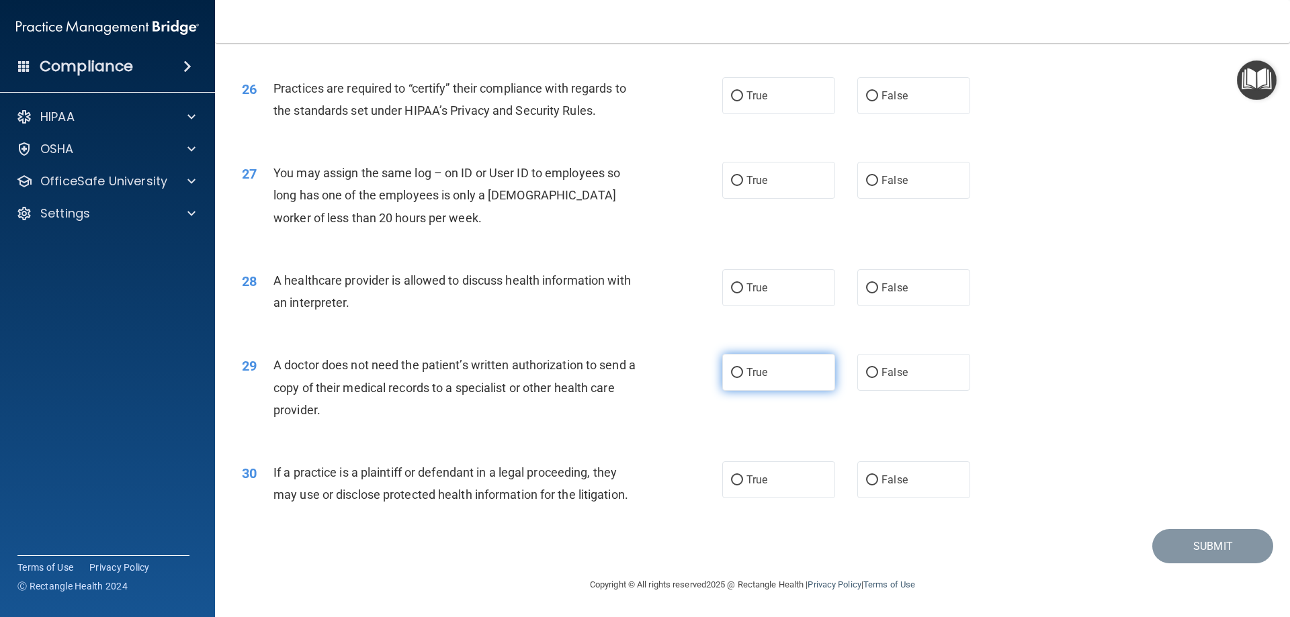
click at [765, 377] on label "True" at bounding box center [778, 372] width 113 height 37
click at [743, 377] on input "True" at bounding box center [737, 373] width 12 height 10
radio input "true"
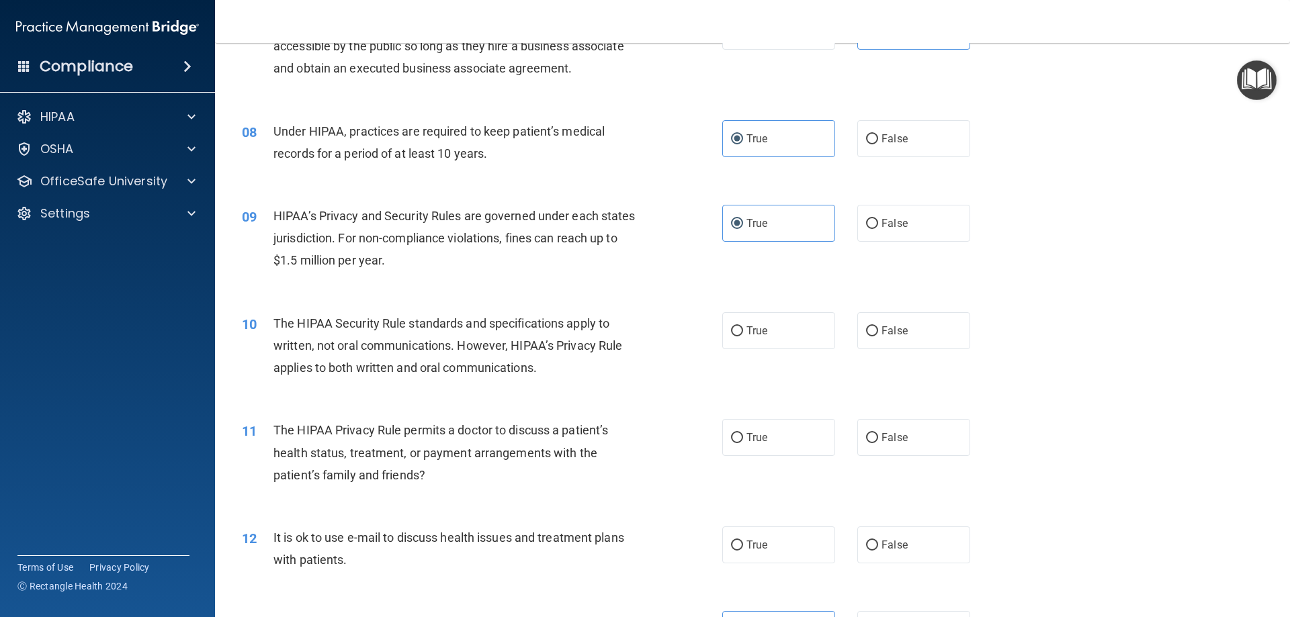
scroll to position [696, 0]
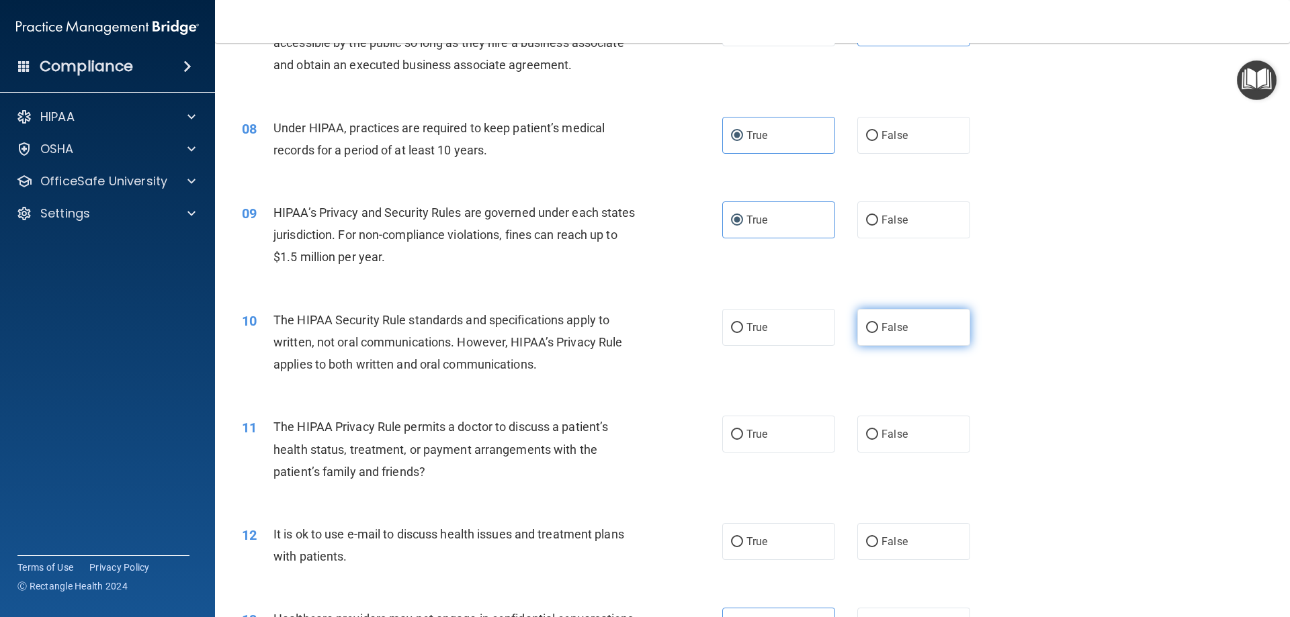
click at [863, 322] on label "False" at bounding box center [913, 327] width 113 height 37
click at [884, 327] on span "False" at bounding box center [895, 327] width 26 height 13
click at [878, 327] on input "False" at bounding box center [872, 328] width 12 height 10
radio input "true"
click at [779, 427] on label "True" at bounding box center [778, 434] width 113 height 37
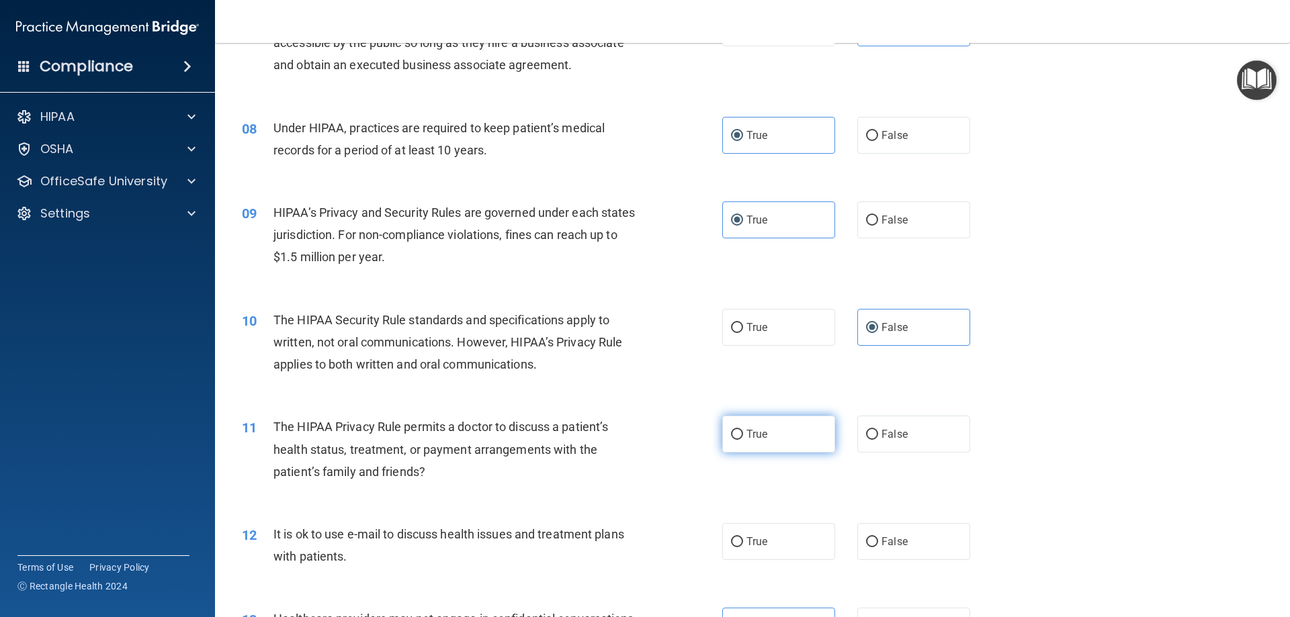
click at [743, 430] on input "True" at bounding box center [737, 435] width 12 height 10
radio input "true"
drag, startPoint x: 768, startPoint y: 547, endPoint x: 748, endPoint y: 484, distance: 66.3
click at [767, 547] on label "True" at bounding box center [778, 541] width 113 height 37
click at [743, 547] on input "True" at bounding box center [737, 543] width 12 height 10
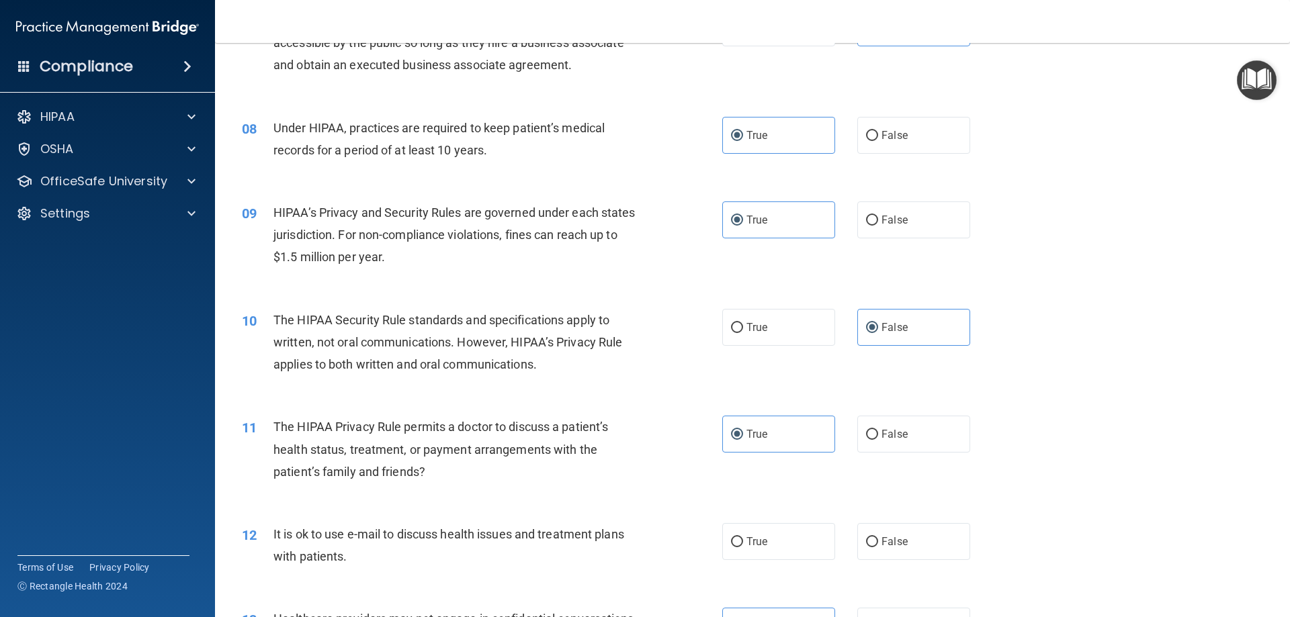
radio input "true"
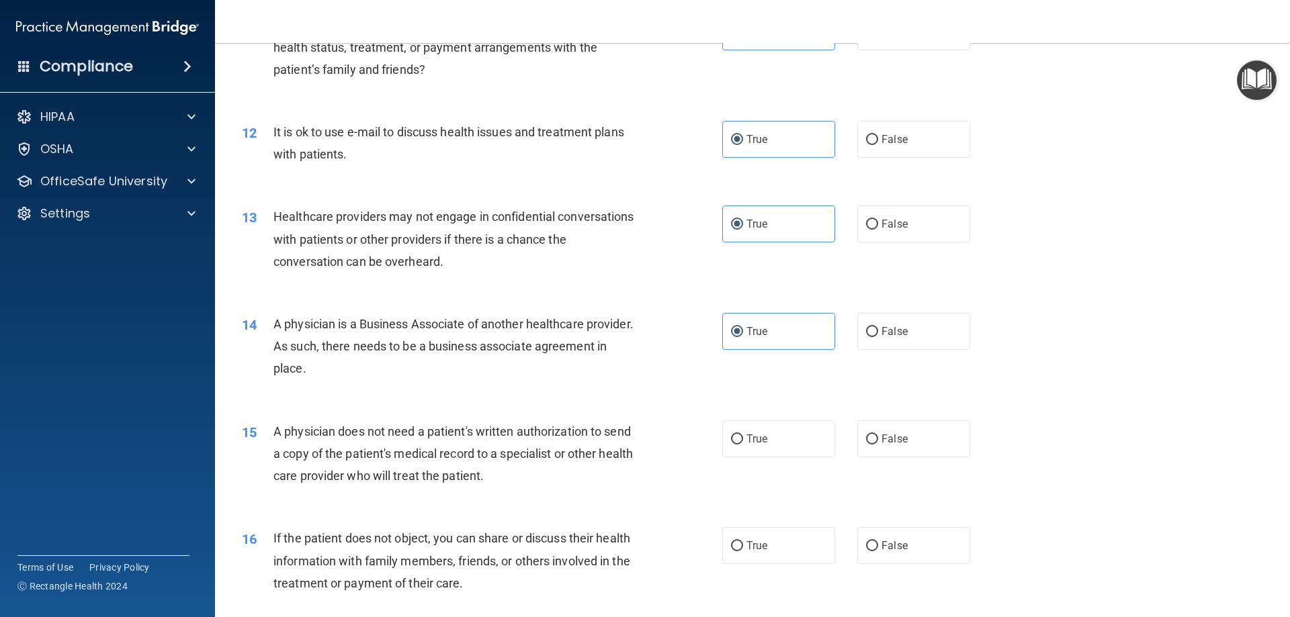
scroll to position [1099, 0]
click at [759, 435] on span "True" at bounding box center [756, 438] width 21 height 13
click at [743, 435] on input "True" at bounding box center [737, 439] width 12 height 10
radio input "true"
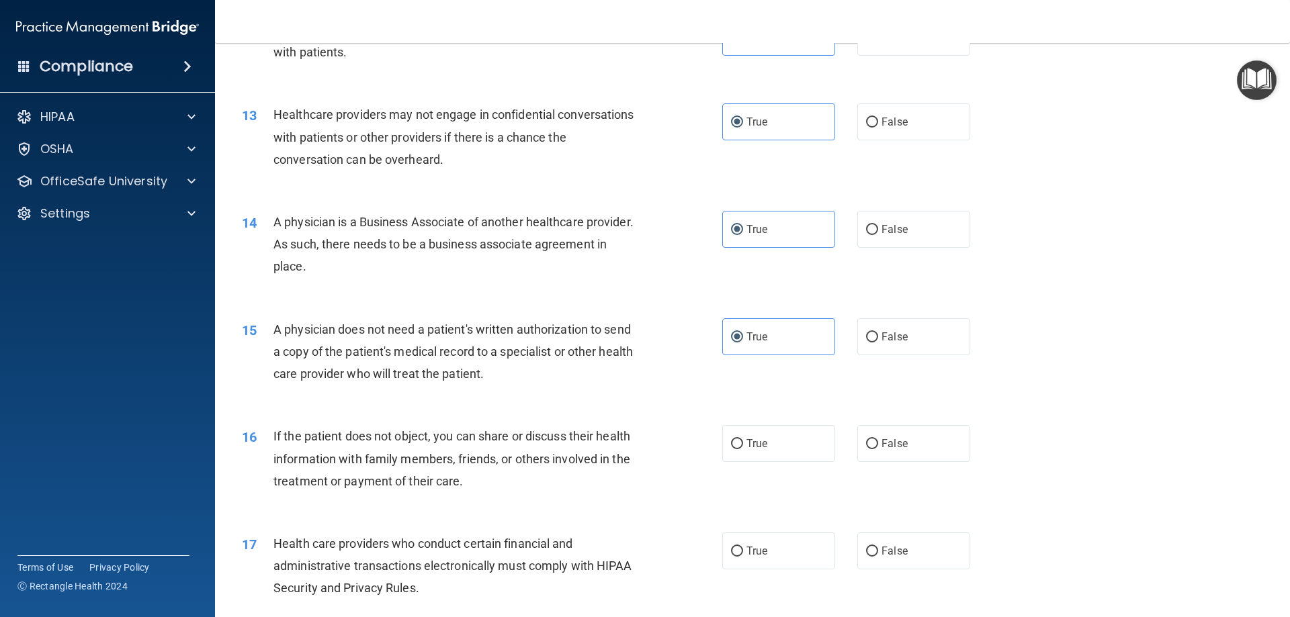
scroll to position [1234, 0]
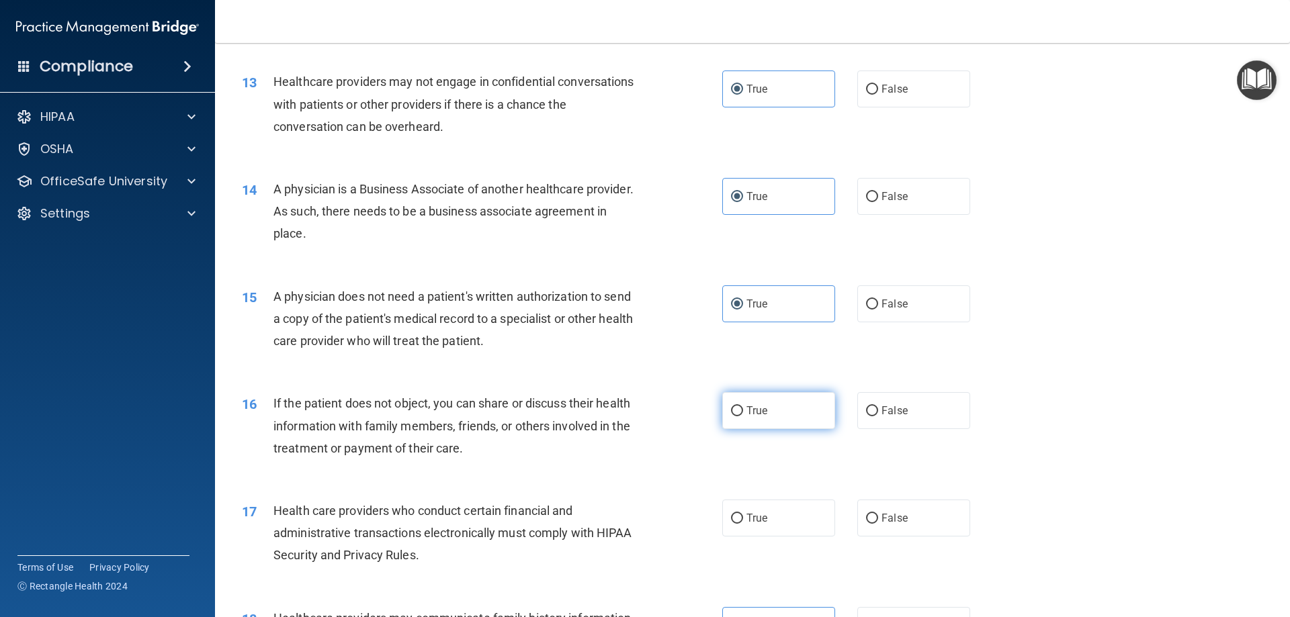
click at [778, 423] on label "True" at bounding box center [778, 410] width 113 height 37
click at [743, 417] on input "True" at bounding box center [737, 412] width 12 height 10
radio input "true"
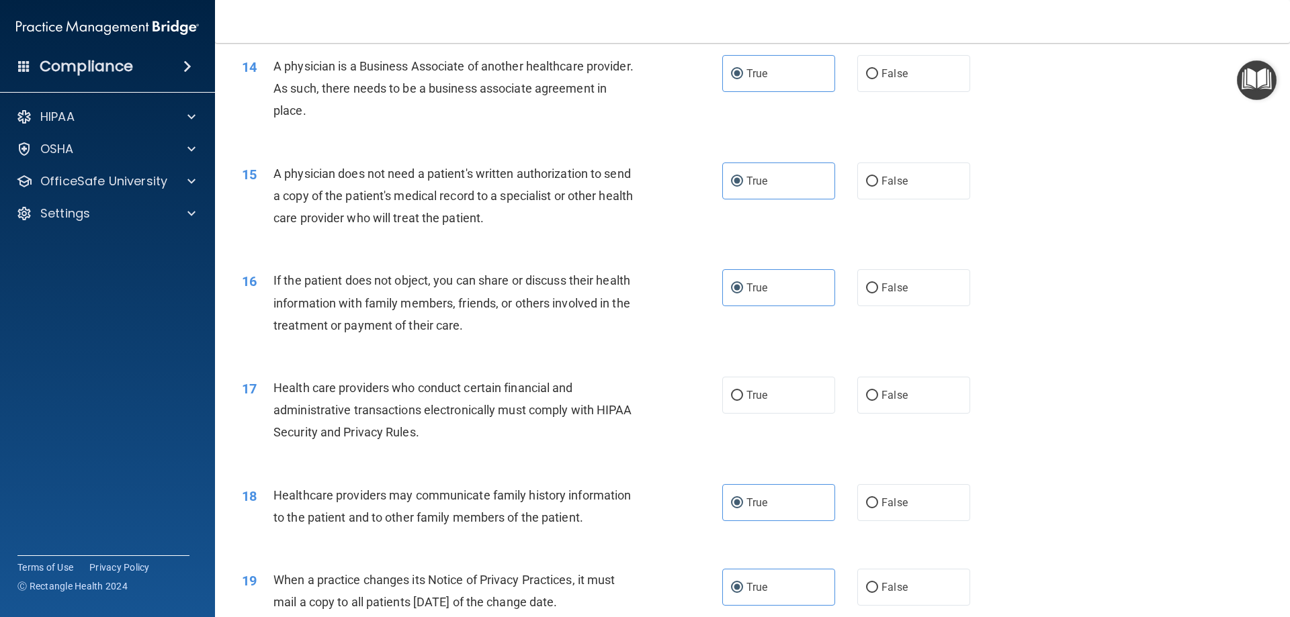
scroll to position [1368, 0]
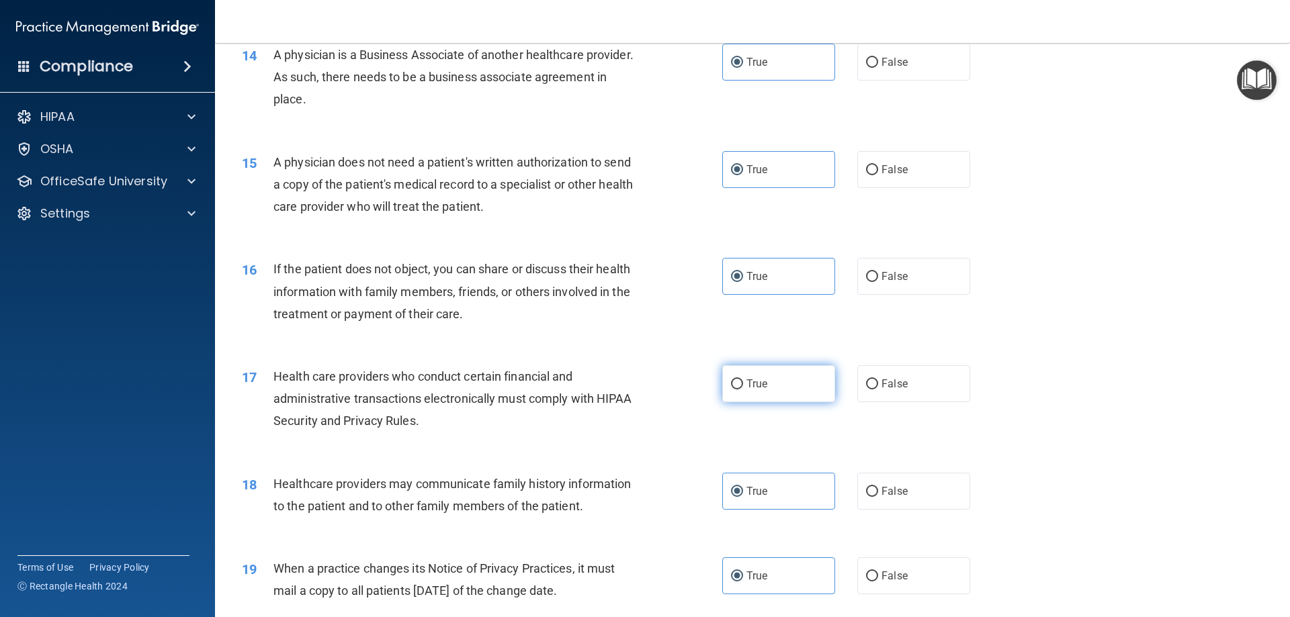
click at [773, 379] on label "True" at bounding box center [778, 384] width 113 height 37
click at [743, 380] on input "True" at bounding box center [737, 385] width 12 height 10
radio input "true"
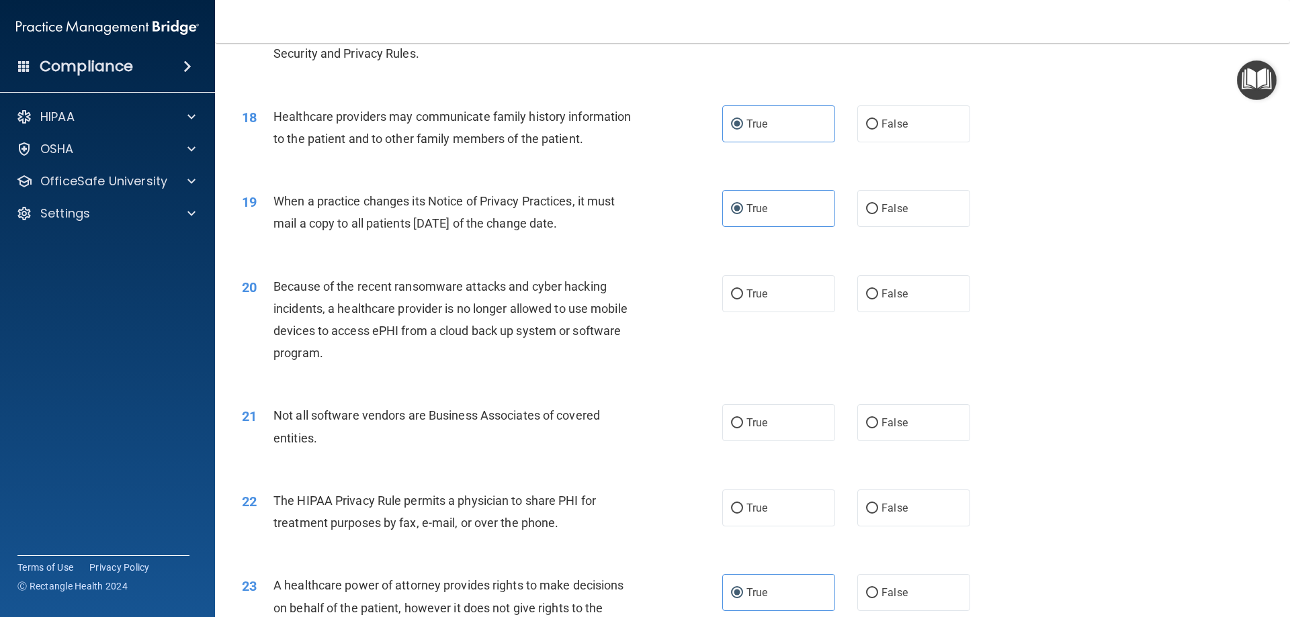
scroll to position [1771, 0]
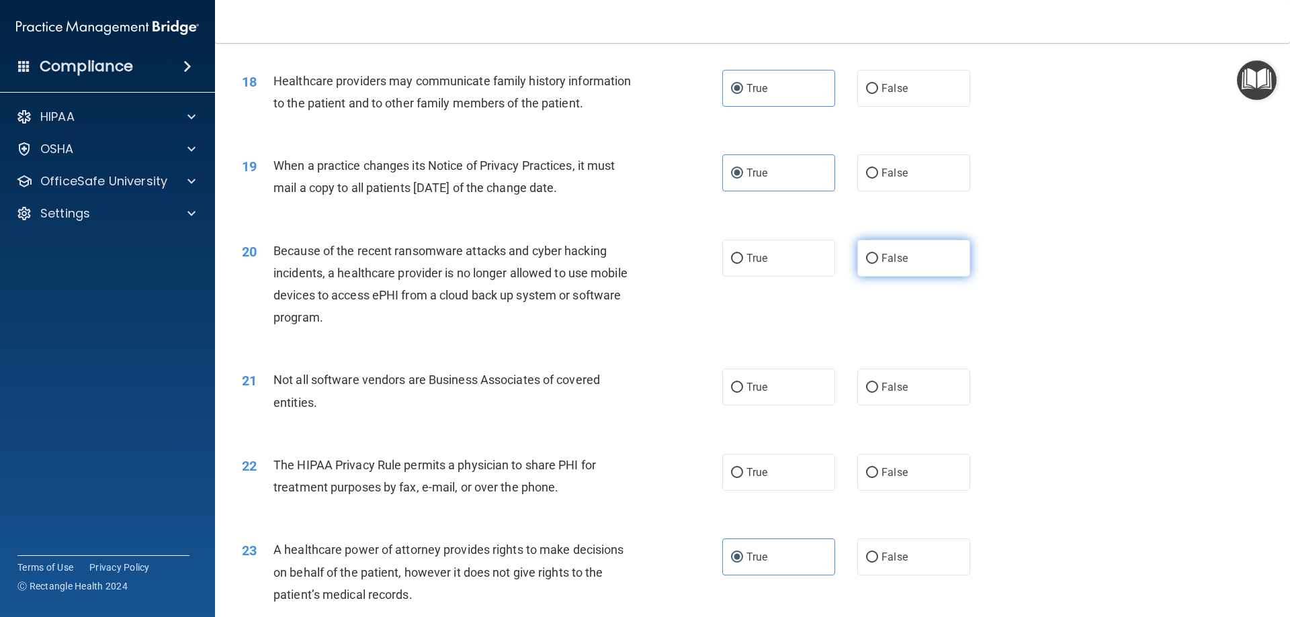
click at [885, 270] on label "False" at bounding box center [913, 258] width 113 height 37
click at [878, 264] on input "False" at bounding box center [872, 259] width 12 height 10
radio input "true"
click at [768, 391] on label "True" at bounding box center [778, 387] width 113 height 37
click at [743, 391] on input "True" at bounding box center [737, 388] width 12 height 10
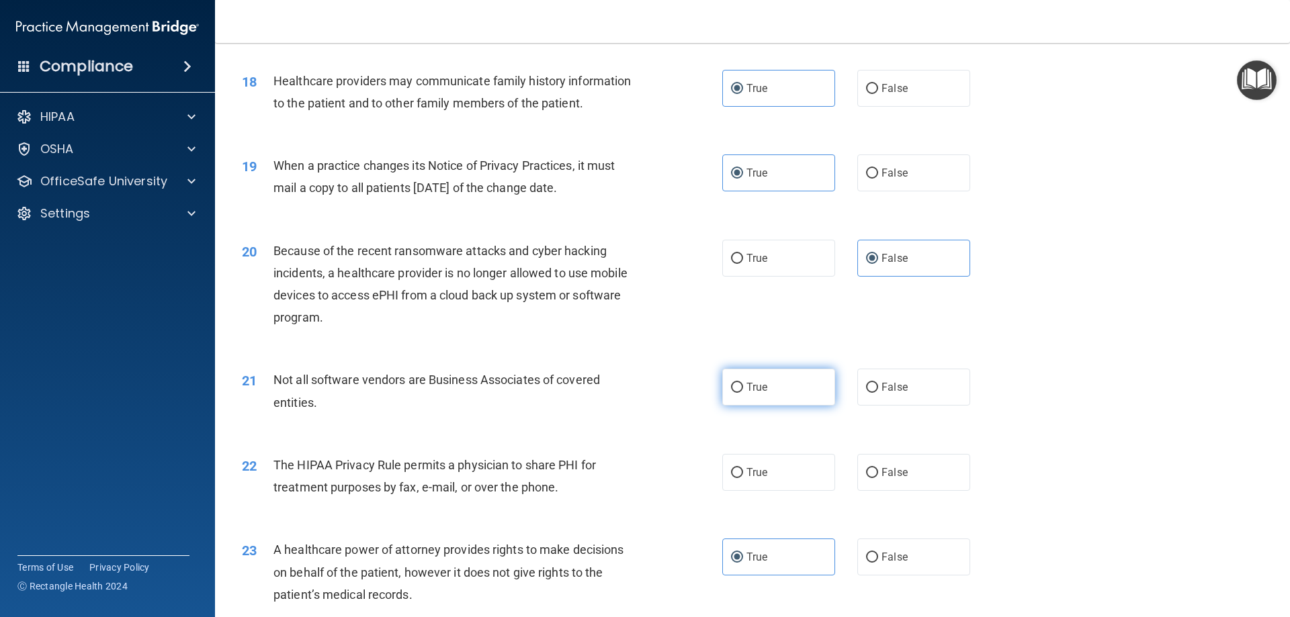
radio input "true"
click at [749, 477] on span "True" at bounding box center [756, 472] width 21 height 13
click at [743, 477] on input "True" at bounding box center [737, 473] width 12 height 10
radio input "true"
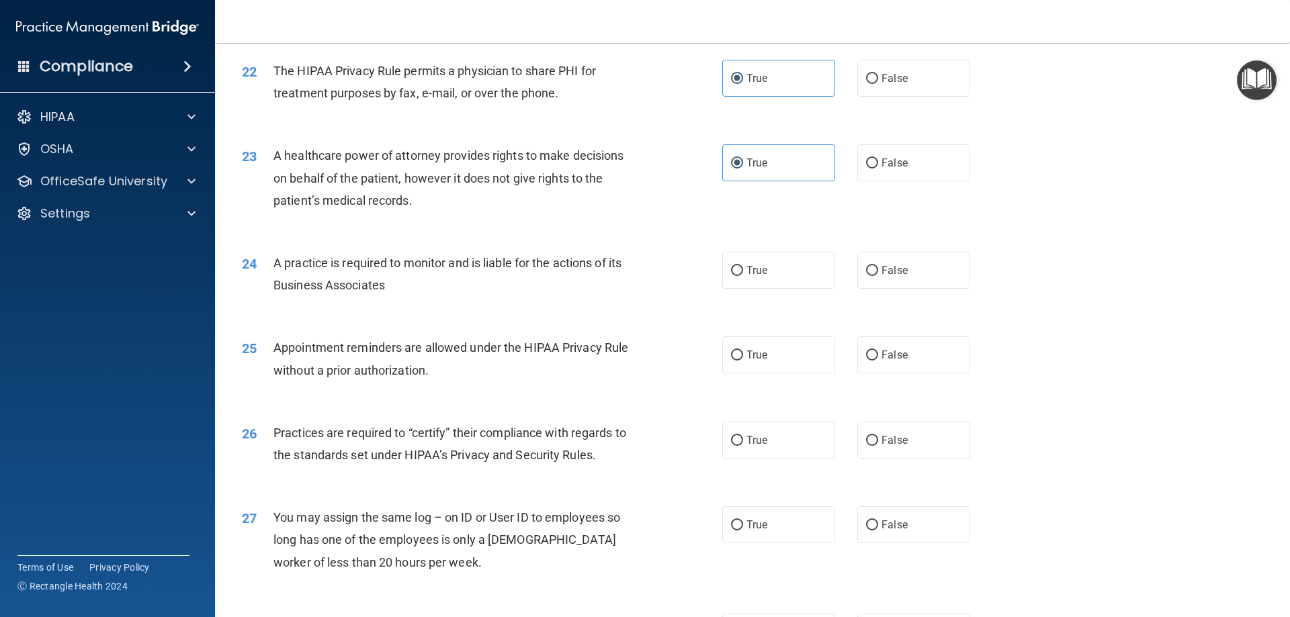
scroll to position [2174, 0]
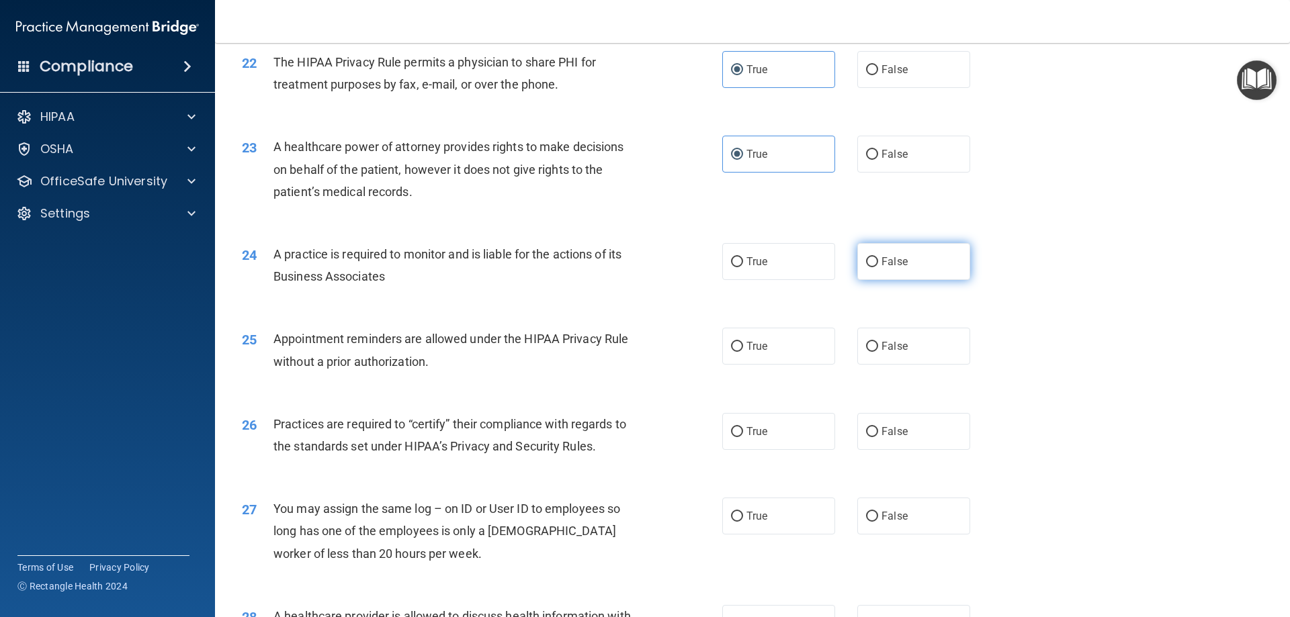
click at [882, 259] on span "False" at bounding box center [895, 261] width 26 height 13
click at [878, 259] on input "False" at bounding box center [872, 262] width 12 height 10
radio input "true"
click at [791, 335] on label "True" at bounding box center [778, 346] width 113 height 37
click at [743, 342] on input "True" at bounding box center [737, 347] width 12 height 10
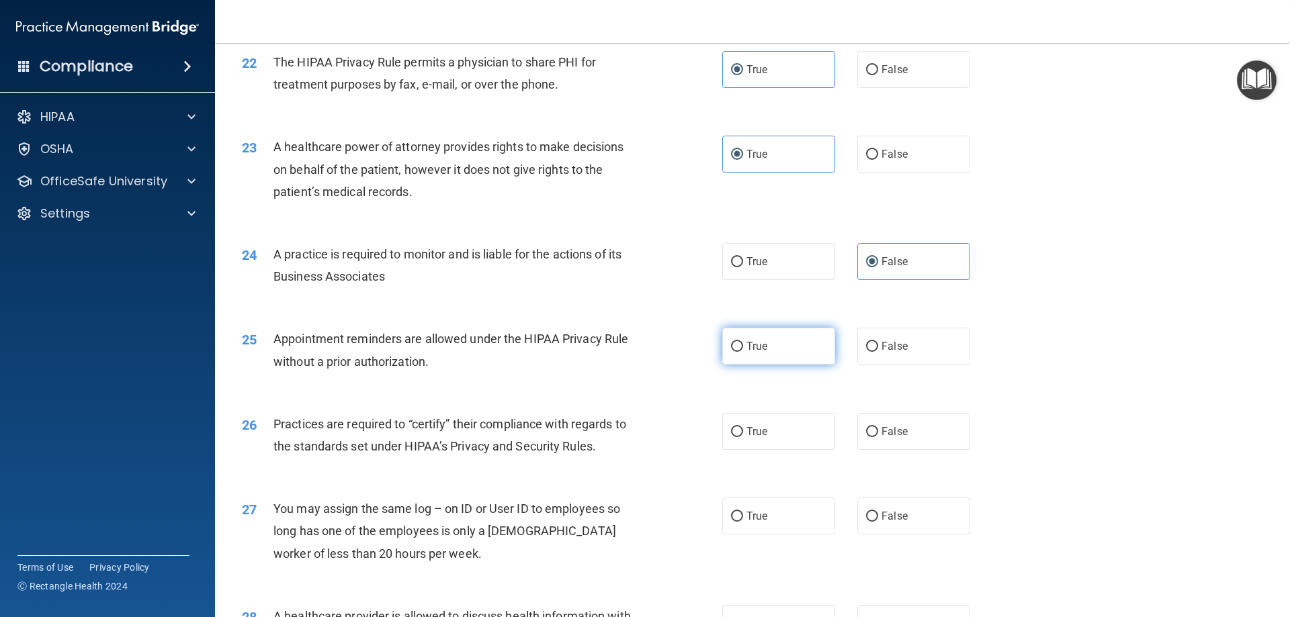
radio input "true"
click at [769, 421] on label "True" at bounding box center [778, 431] width 113 height 37
click at [743, 427] on input "True" at bounding box center [737, 432] width 12 height 10
radio input "true"
drag, startPoint x: 902, startPoint y: 521, endPoint x: 894, endPoint y: 515, distance: 10.1
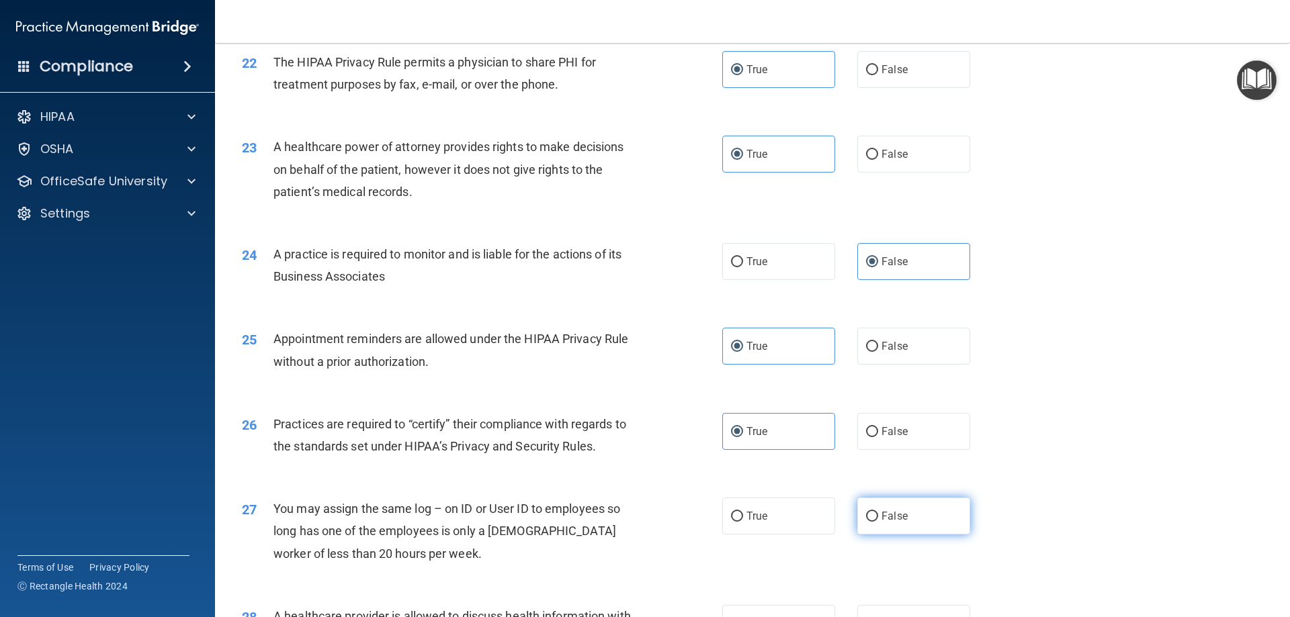
click at [900, 521] on label "False" at bounding box center [913, 516] width 113 height 37
click at [878, 521] on input "False" at bounding box center [872, 517] width 12 height 10
radio input "true"
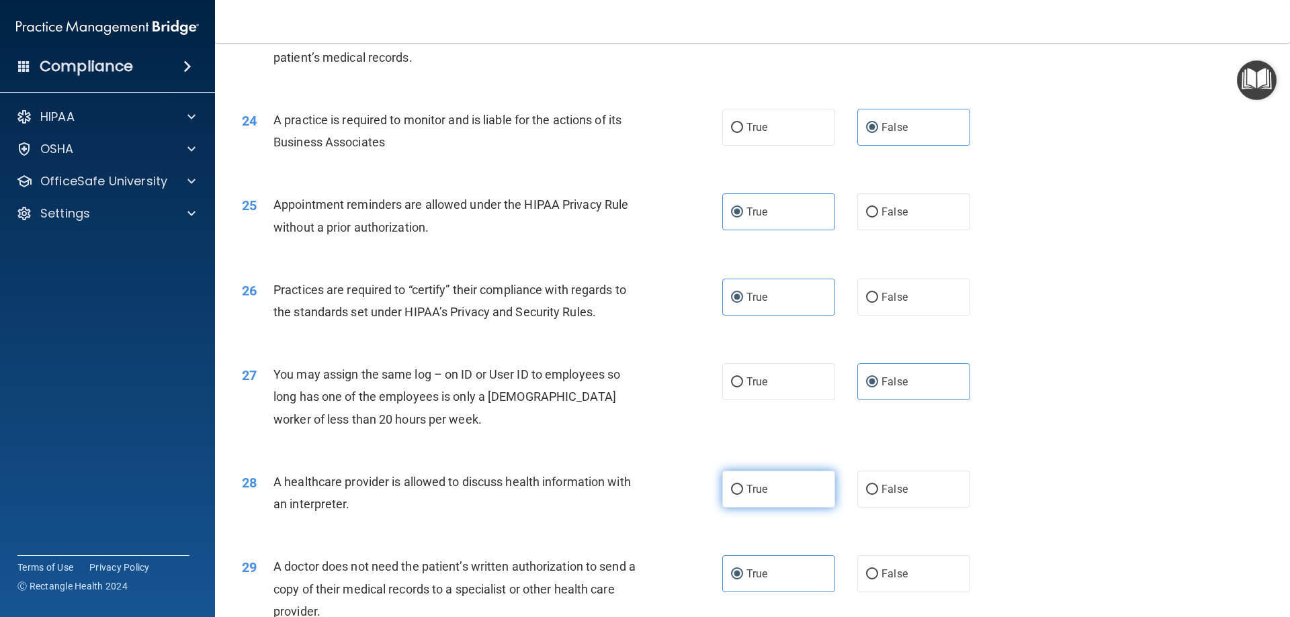
drag, startPoint x: 747, startPoint y: 486, endPoint x: 734, endPoint y: 439, distance: 48.1
click at [746, 484] on span "True" at bounding box center [756, 489] width 21 height 13
click at [743, 485] on input "True" at bounding box center [737, 490] width 12 height 10
radio input "true"
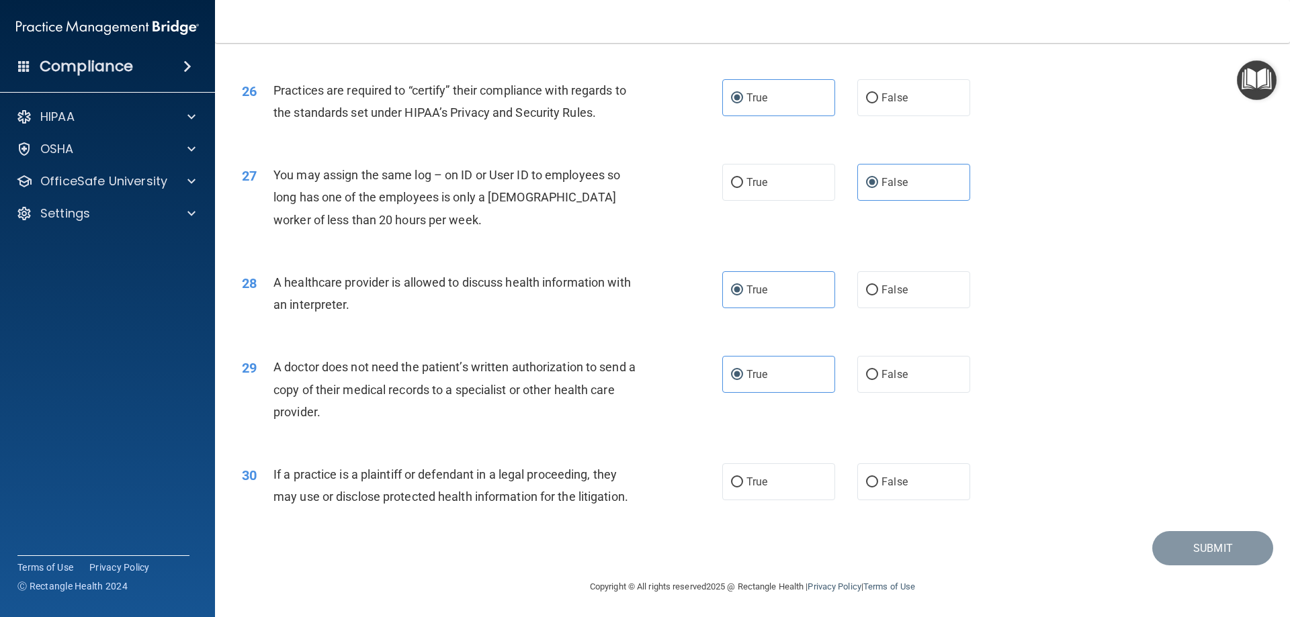
scroll to position [2510, 0]
click at [775, 471] on label "True" at bounding box center [778, 480] width 113 height 37
click at [743, 476] on input "True" at bounding box center [737, 481] width 12 height 10
radio input "true"
click at [1152, 552] on button "Submit" at bounding box center [1212, 546] width 121 height 34
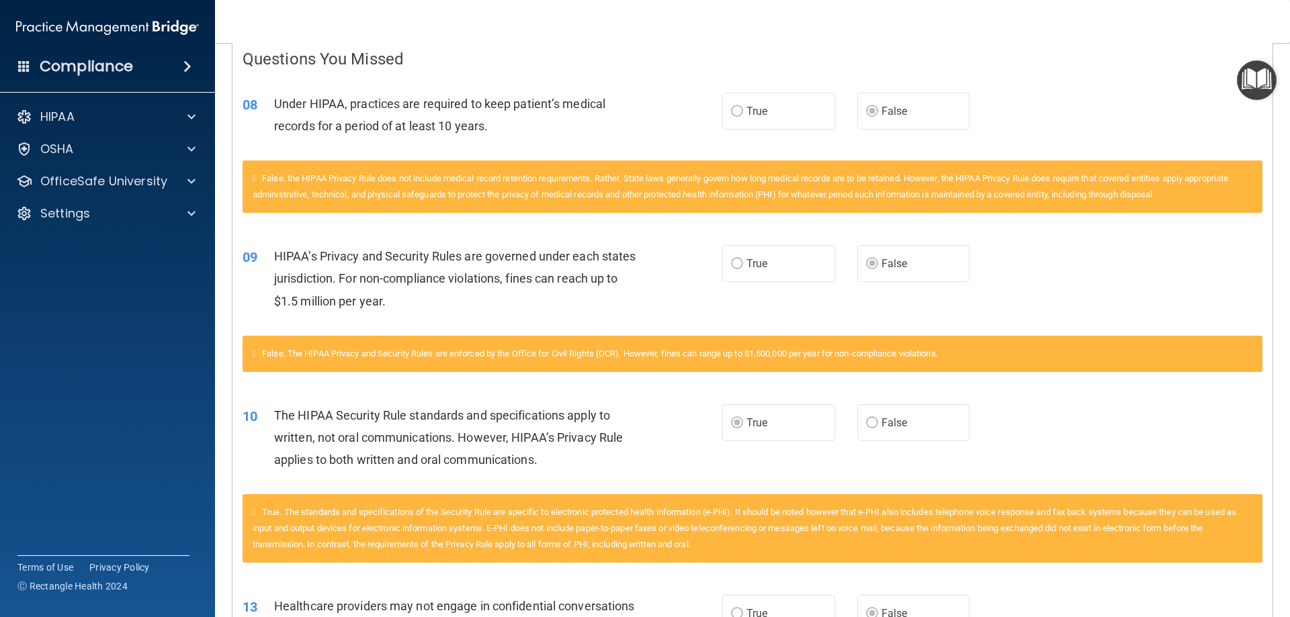
scroll to position [269, 0]
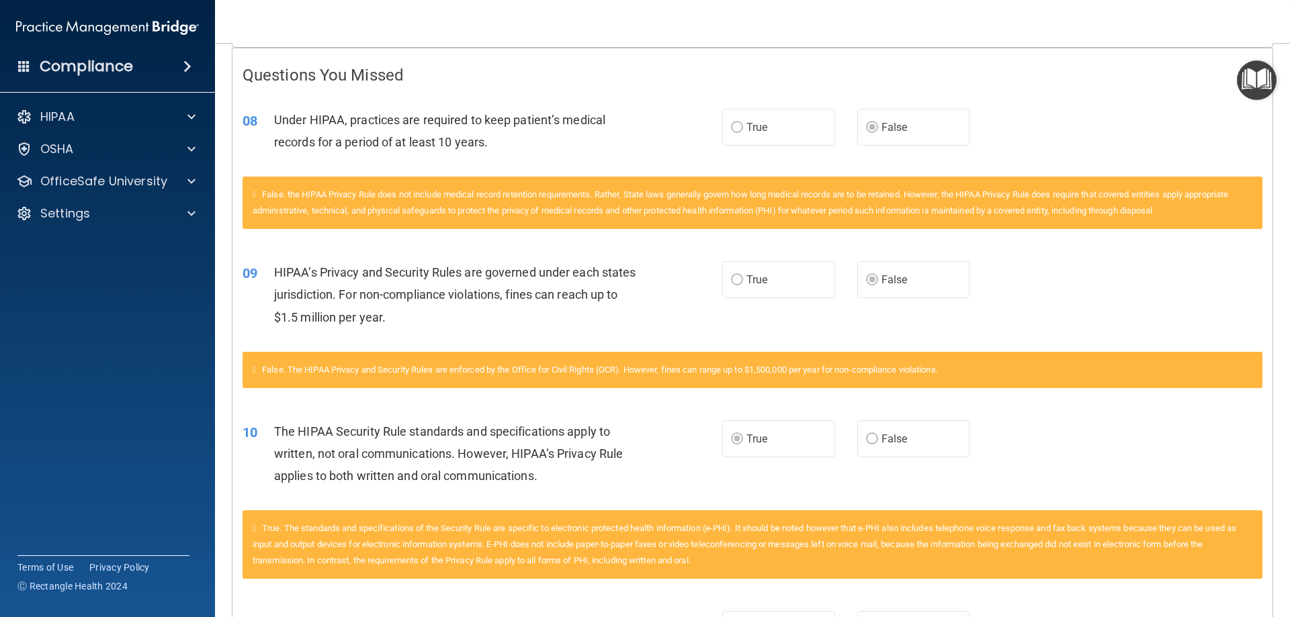
click at [751, 128] on span "True" at bounding box center [756, 127] width 21 height 13
drag, startPoint x: 763, startPoint y: 246, endPoint x: 763, endPoint y: 264, distance: 18.1
click at [763, 251] on div "09 HIPAA’s Privacy and Security Rules are governed under each states jurisdicti…" at bounding box center [752, 299] width 1040 height 108
click at [763, 265] on label "True" at bounding box center [778, 279] width 113 height 37
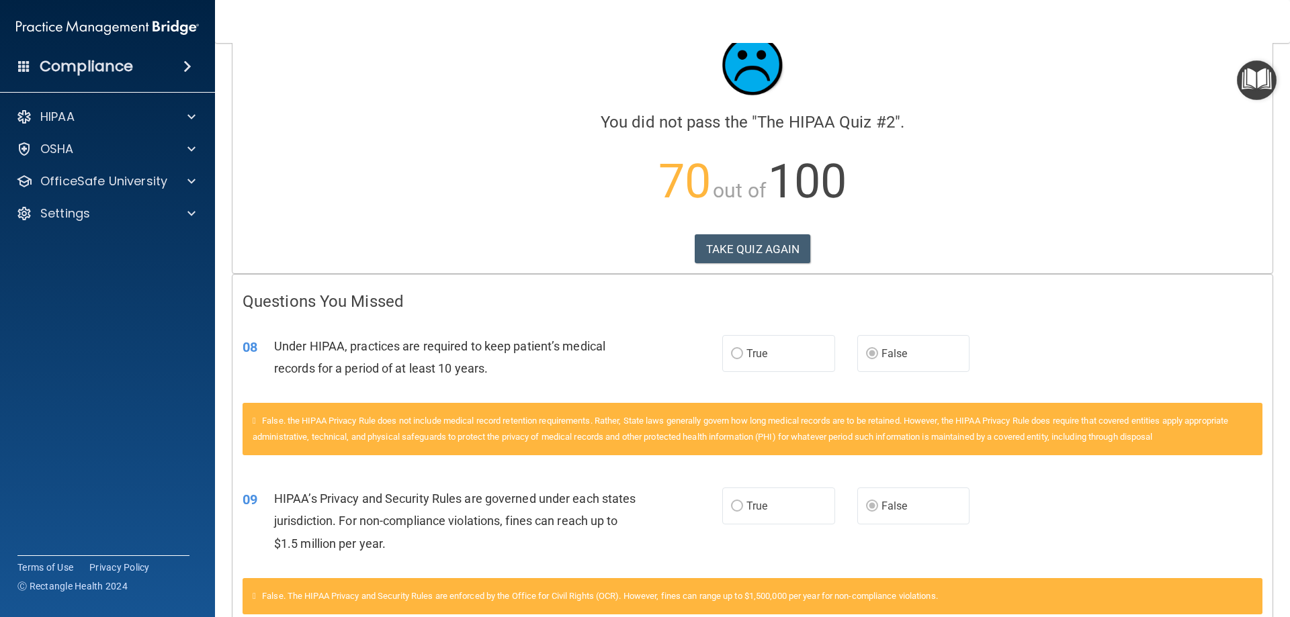
scroll to position [0, 0]
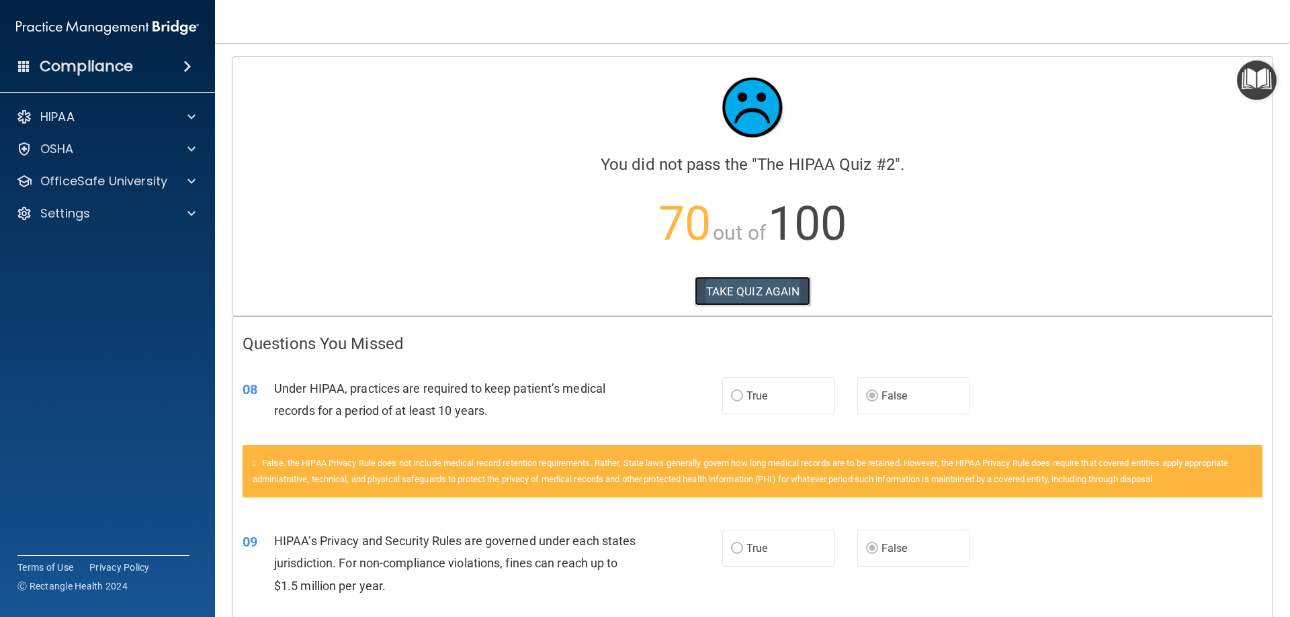
click at [736, 293] on button "TAKE QUIZ AGAIN" at bounding box center [753, 292] width 116 height 30
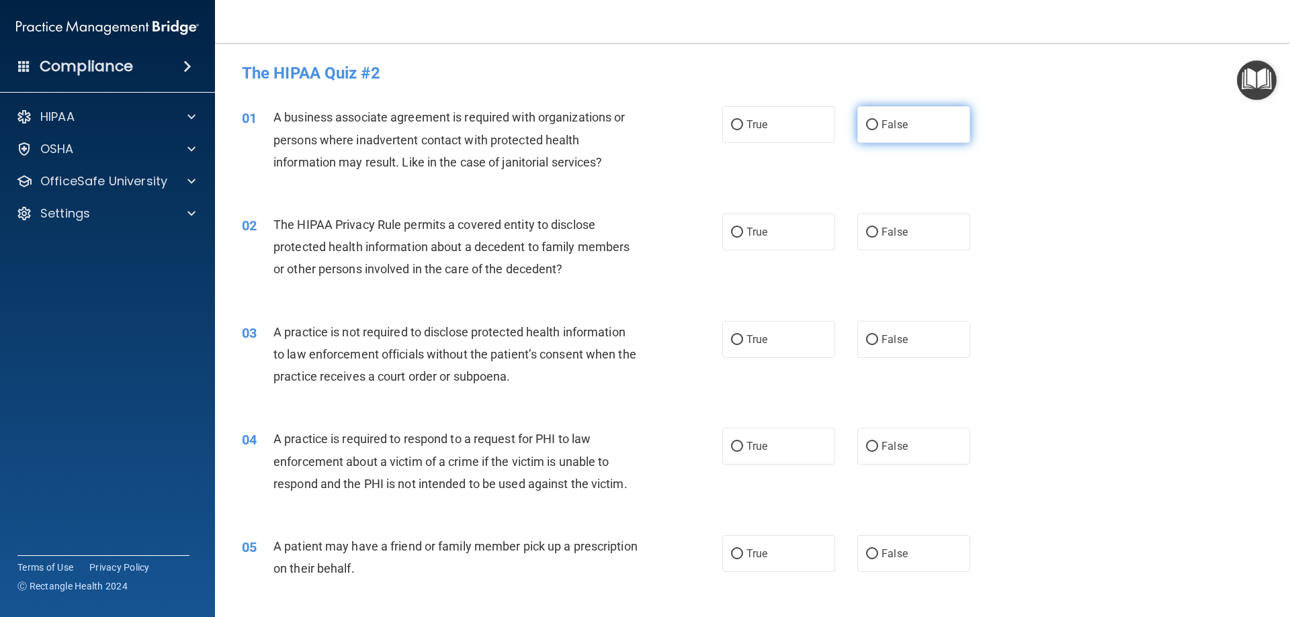
click at [896, 127] on span "False" at bounding box center [895, 124] width 26 height 13
click at [878, 127] on input "False" at bounding box center [872, 125] width 12 height 10
radio input "true"
click at [749, 228] on span "True" at bounding box center [756, 232] width 21 height 13
click at [743, 228] on input "True" at bounding box center [737, 233] width 12 height 10
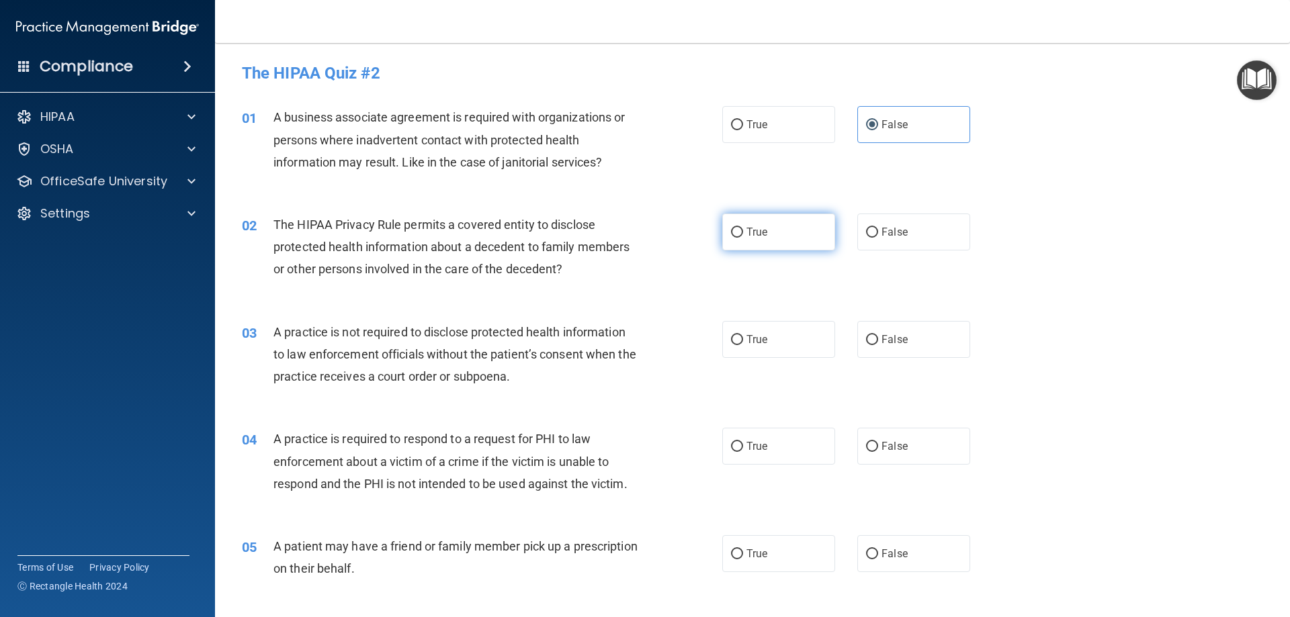
radio input "true"
click at [882, 344] on span "False" at bounding box center [895, 339] width 26 height 13
click at [878, 344] on input "False" at bounding box center [872, 340] width 12 height 10
radio input "true"
drag, startPoint x: 787, startPoint y: 443, endPoint x: 771, endPoint y: 525, distance: 83.5
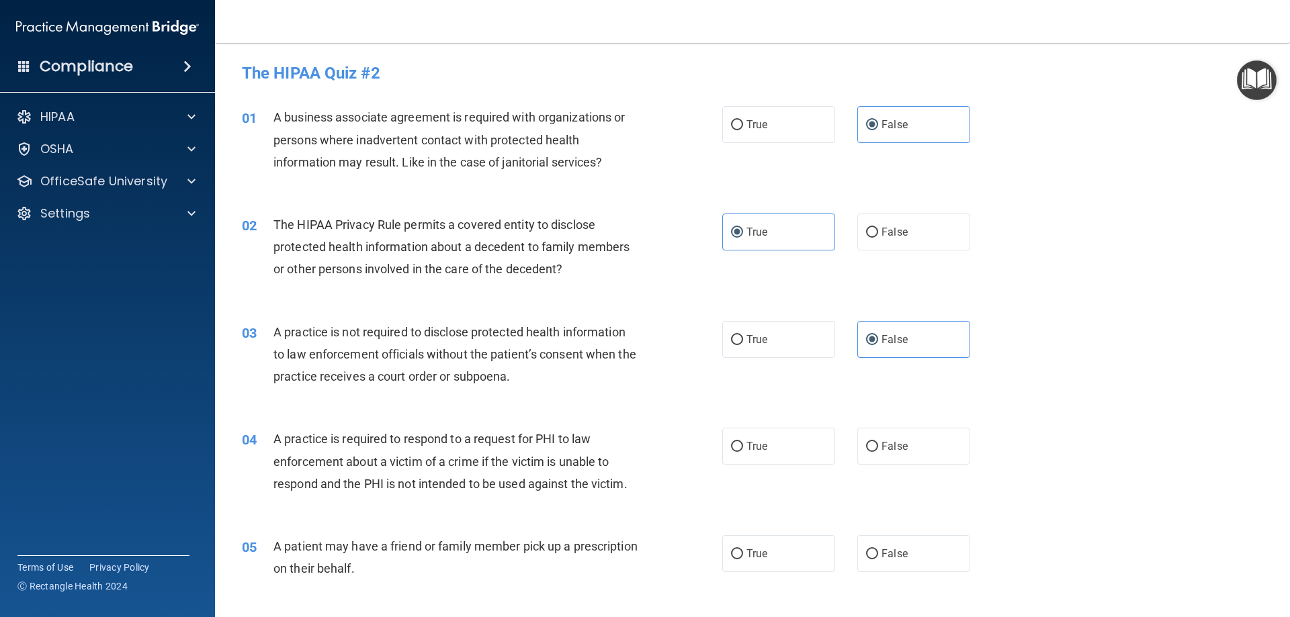
click at [787, 445] on label "True" at bounding box center [778, 446] width 113 height 37
click at [743, 445] on input "True" at bounding box center [737, 447] width 12 height 10
radio input "true"
click at [756, 550] on span "True" at bounding box center [756, 554] width 21 height 13
click at [743, 550] on input "True" at bounding box center [737, 555] width 12 height 10
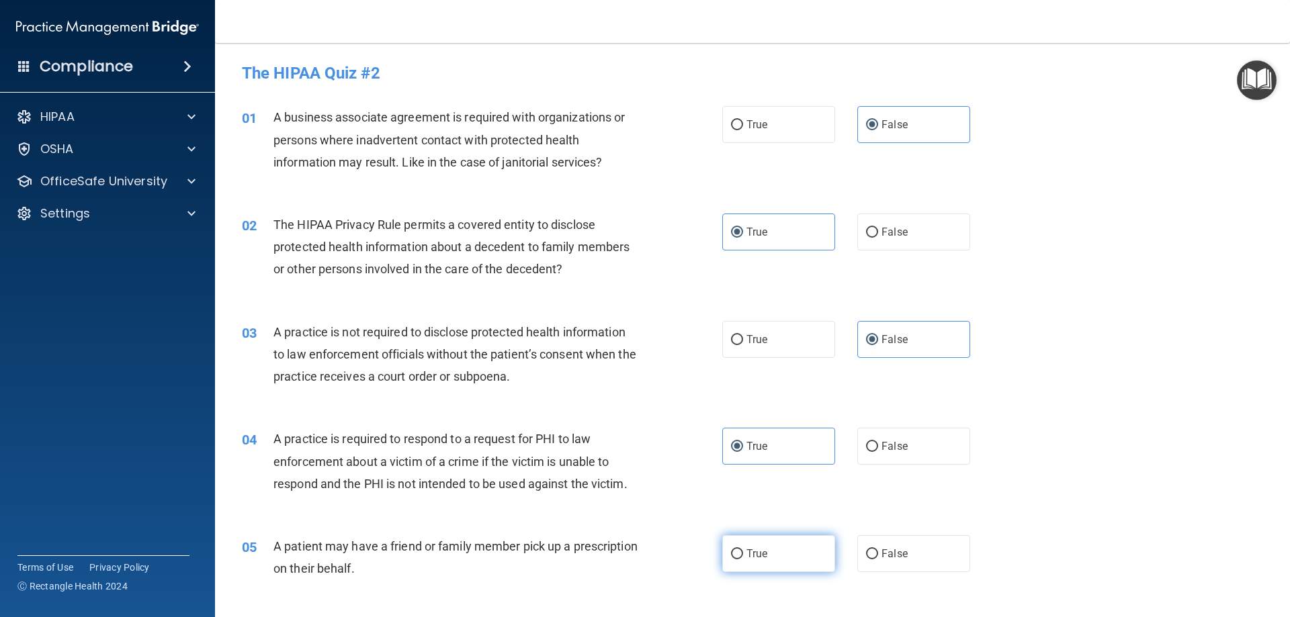
radio input "true"
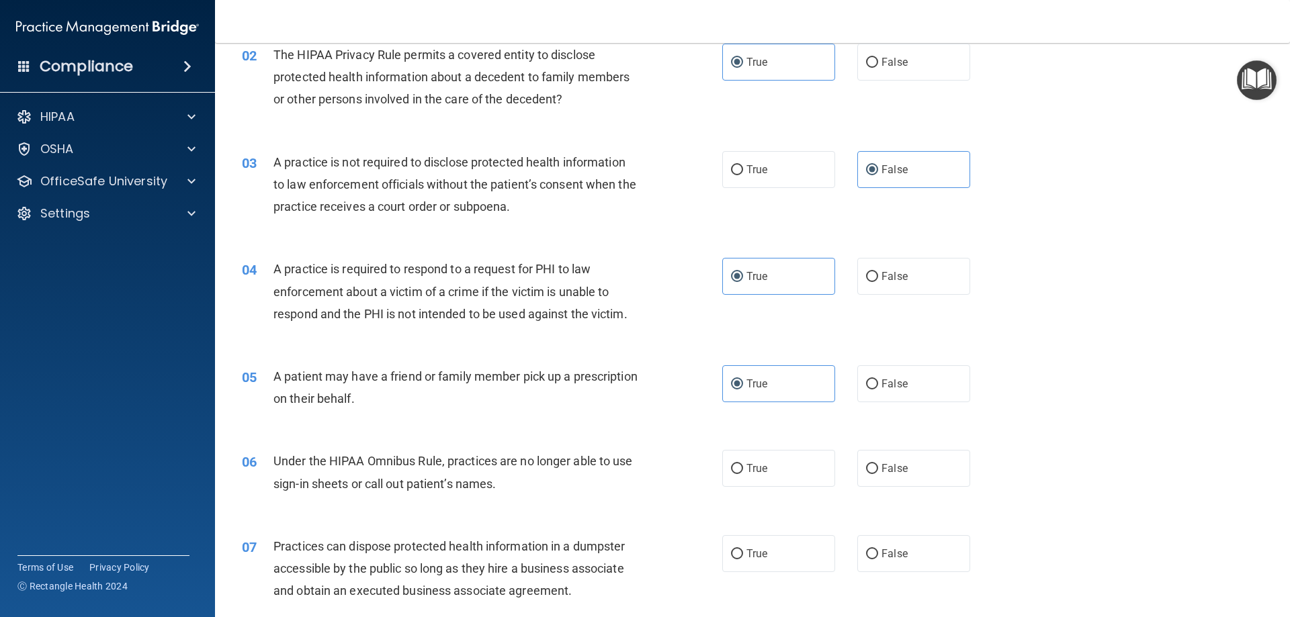
scroll to position [202, 0]
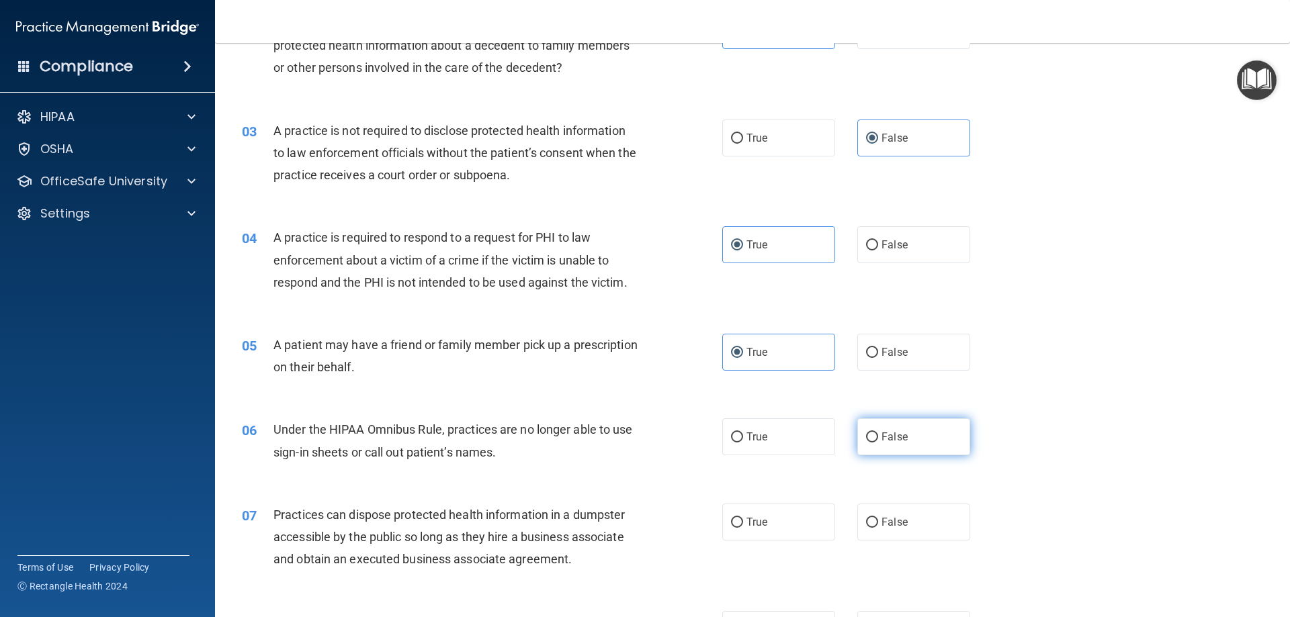
drag, startPoint x: 907, startPoint y: 443, endPoint x: 895, endPoint y: 520, distance: 77.5
click at [908, 446] on label "False" at bounding box center [913, 437] width 113 height 37
click at [878, 443] on input "False" at bounding box center [872, 438] width 12 height 10
radio input "true"
drag, startPoint x: 895, startPoint y: 525, endPoint x: 709, endPoint y: 400, distance: 224.2
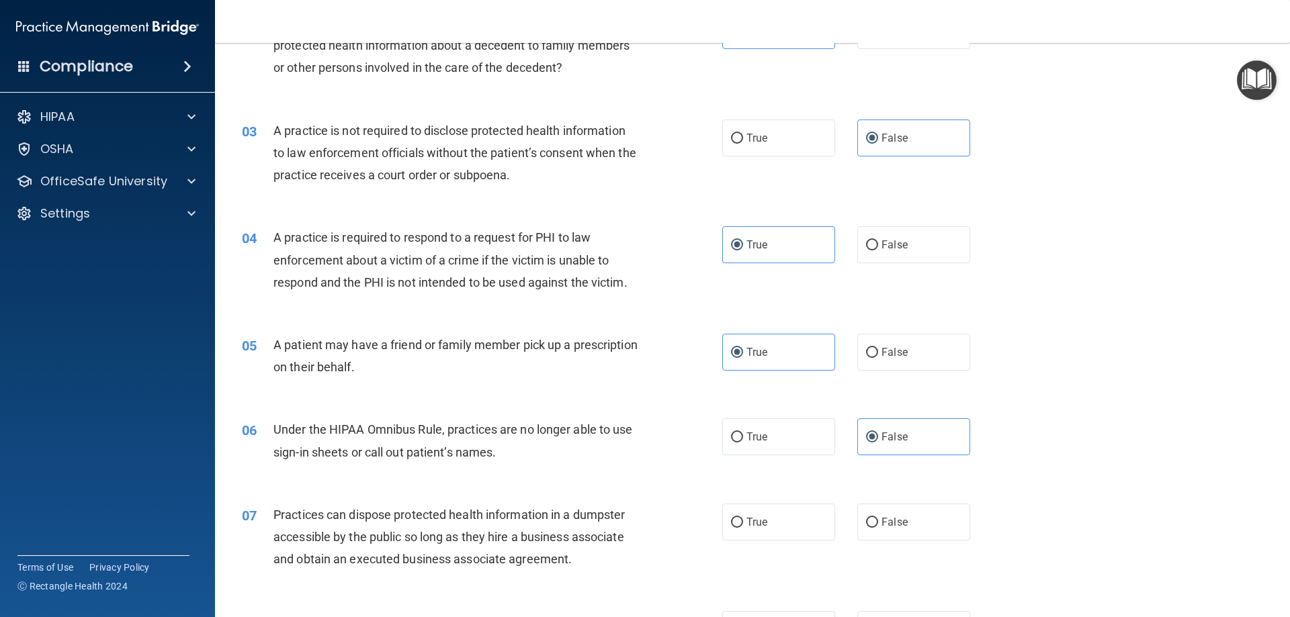
click at [894, 526] on span "False" at bounding box center [895, 522] width 26 height 13
click at [878, 526] on input "False" at bounding box center [872, 523] width 12 height 10
radio input "true"
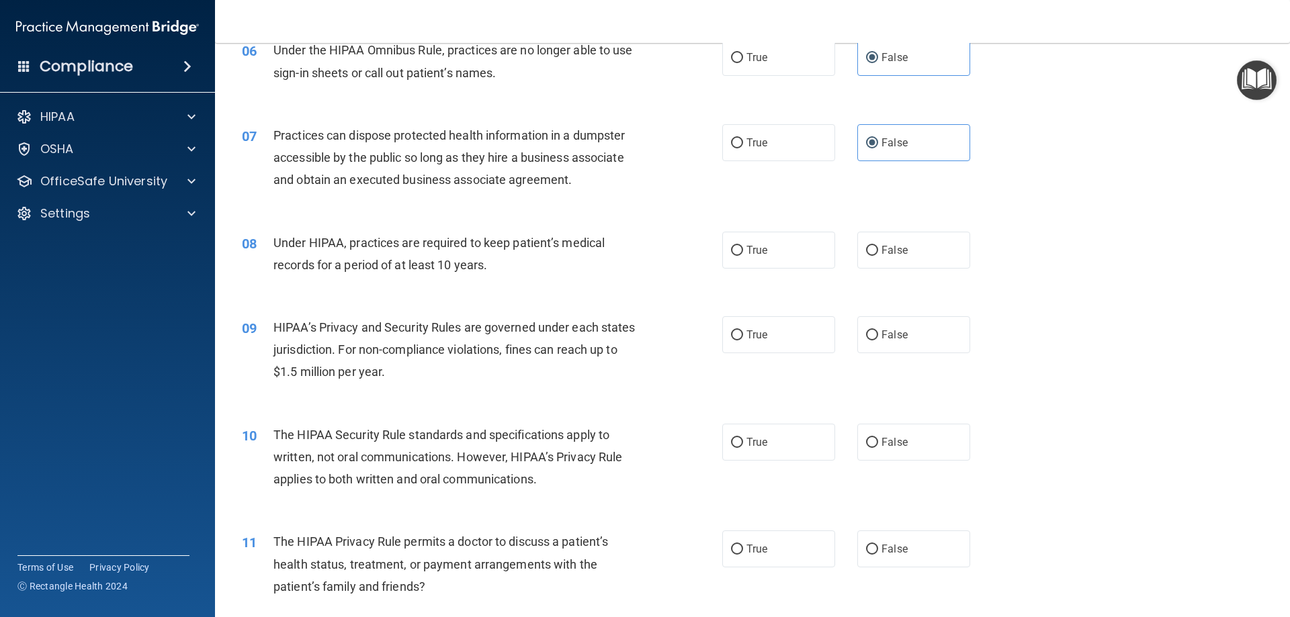
scroll to position [605, 0]
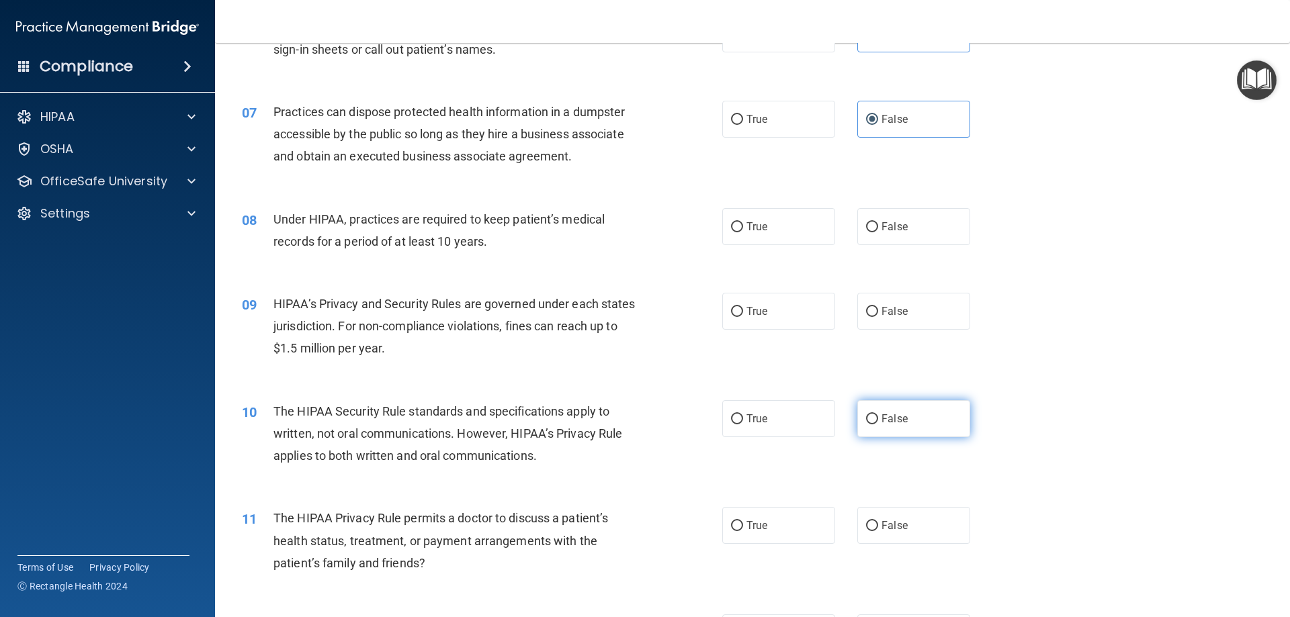
click at [900, 434] on label "False" at bounding box center [913, 418] width 113 height 37
click at [878, 425] on input "False" at bounding box center [872, 420] width 12 height 10
radio input "true"
click at [785, 519] on label "True" at bounding box center [778, 525] width 113 height 37
click at [743, 521] on input "True" at bounding box center [737, 526] width 12 height 10
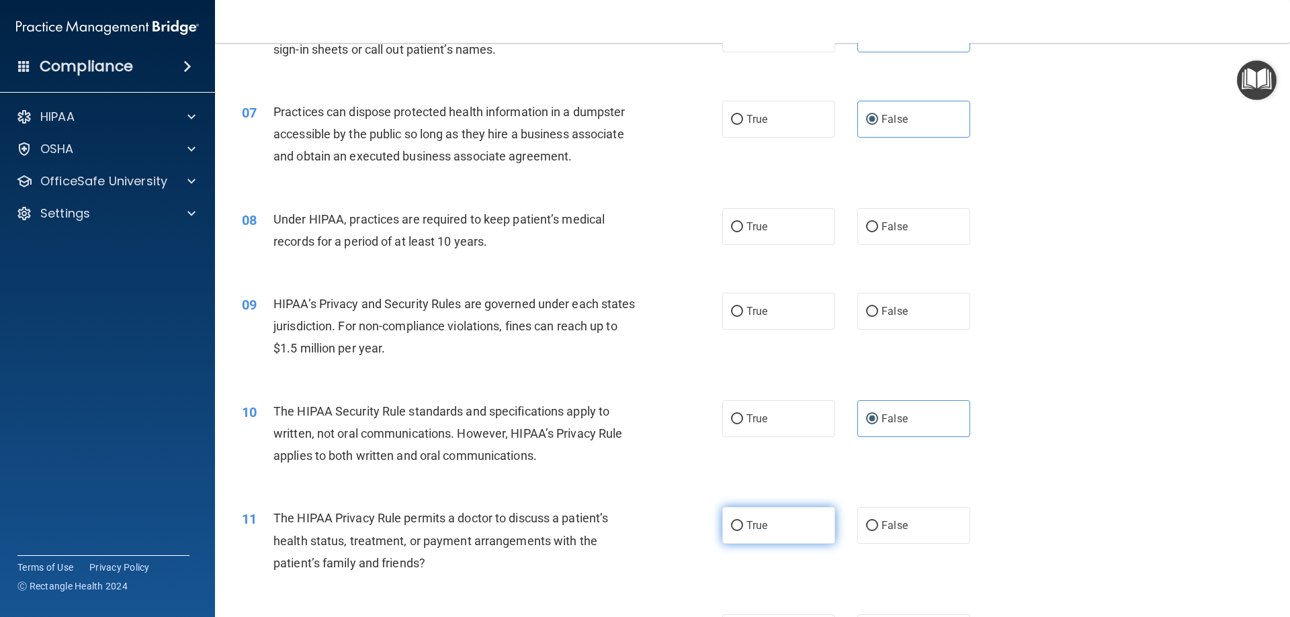
radio input "true"
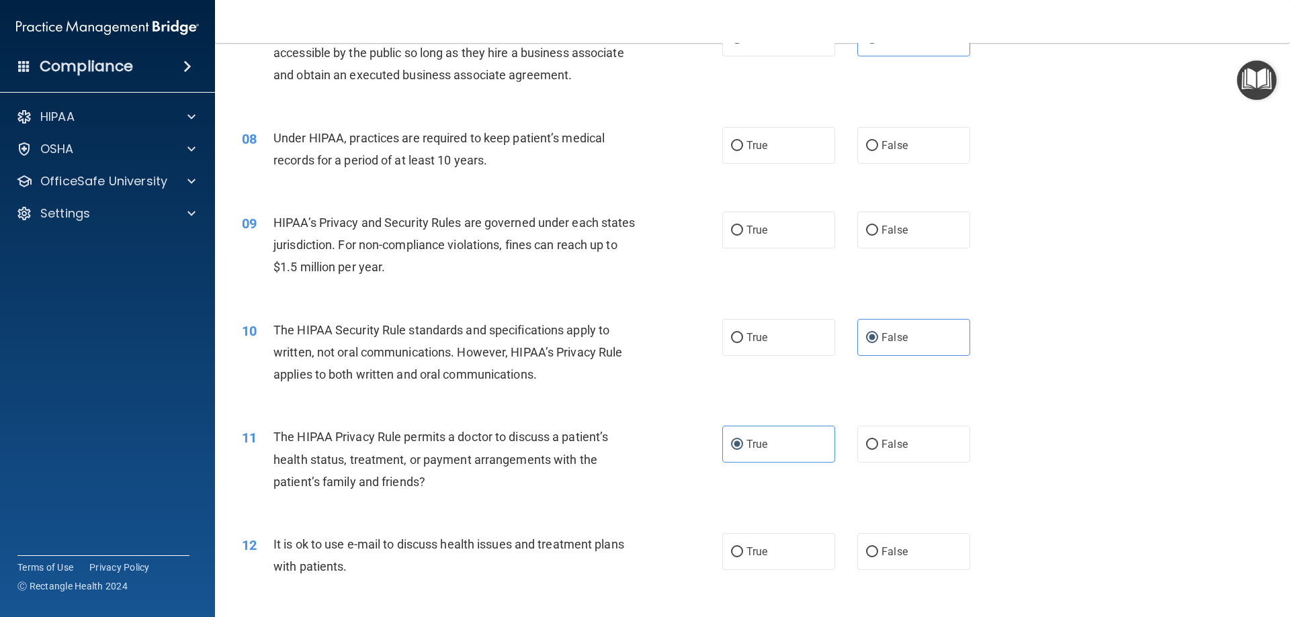
scroll to position [739, 0]
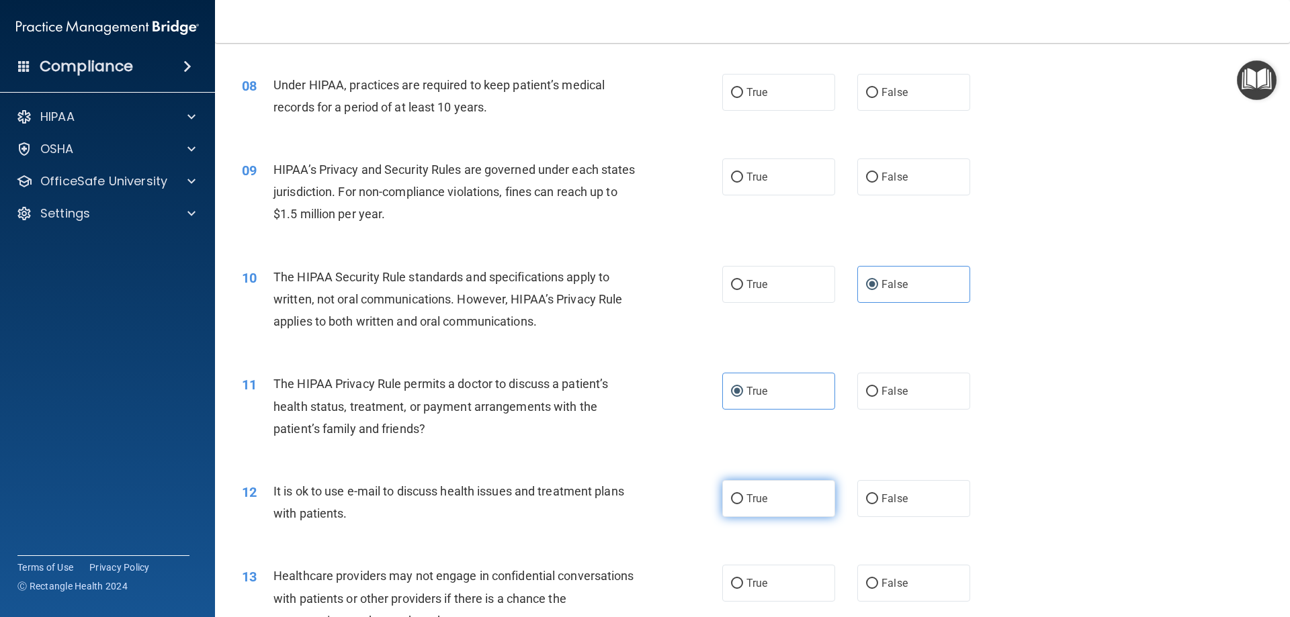
click at [803, 503] on label "True" at bounding box center [778, 498] width 113 height 37
click at [743, 503] on input "True" at bounding box center [737, 500] width 12 height 10
radio input "true"
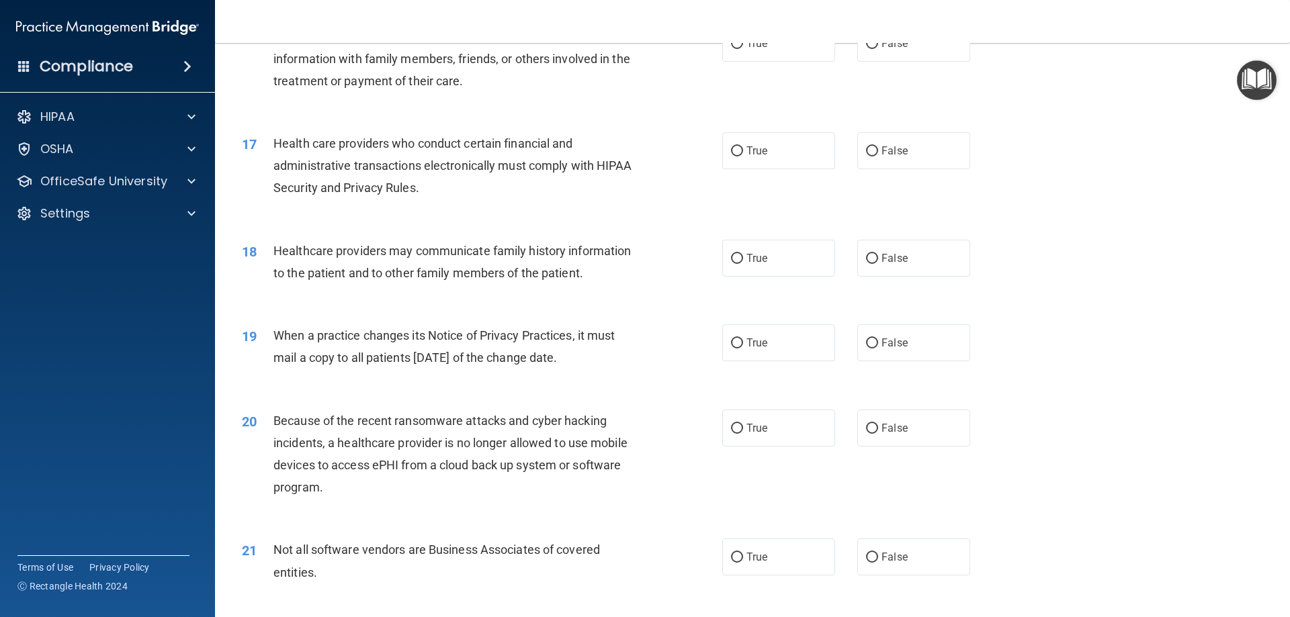
scroll to position [1613, 0]
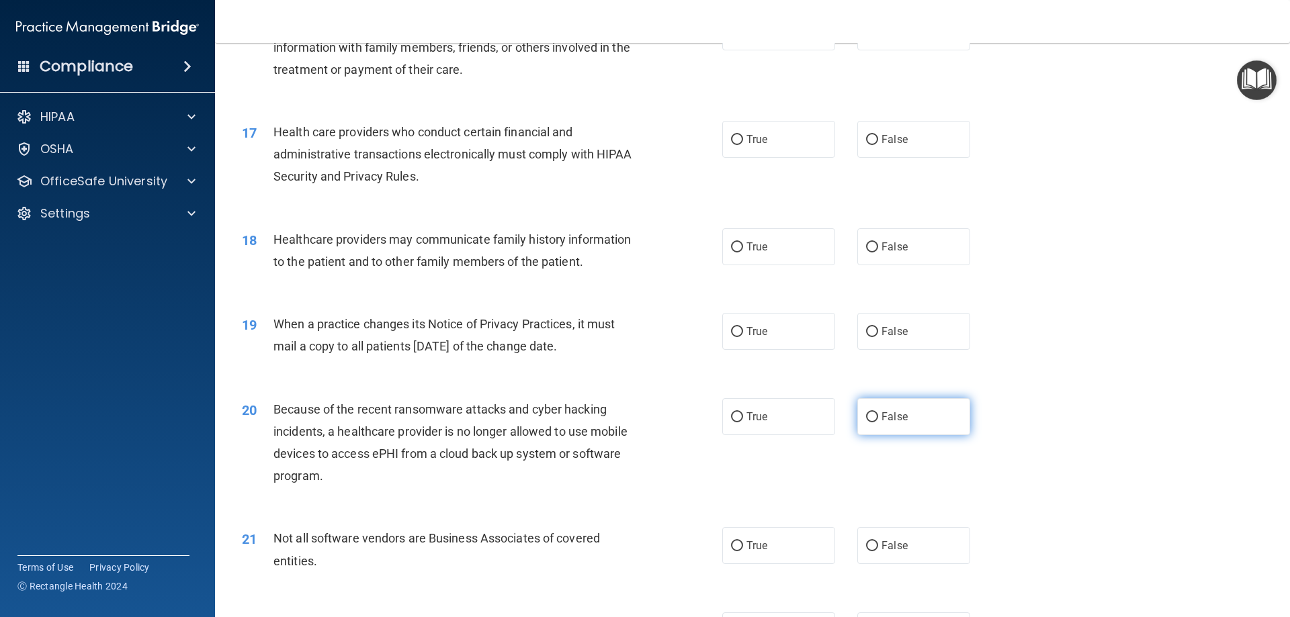
click at [904, 417] on label "False" at bounding box center [913, 416] width 113 height 37
click at [878, 417] on input "False" at bounding box center [872, 418] width 12 height 10
radio input "true"
click at [796, 522] on div "21 Not all software vendors are Business Associates of covered entities. True F…" at bounding box center [752, 553] width 1041 height 85
click at [779, 554] on label "True" at bounding box center [778, 545] width 113 height 37
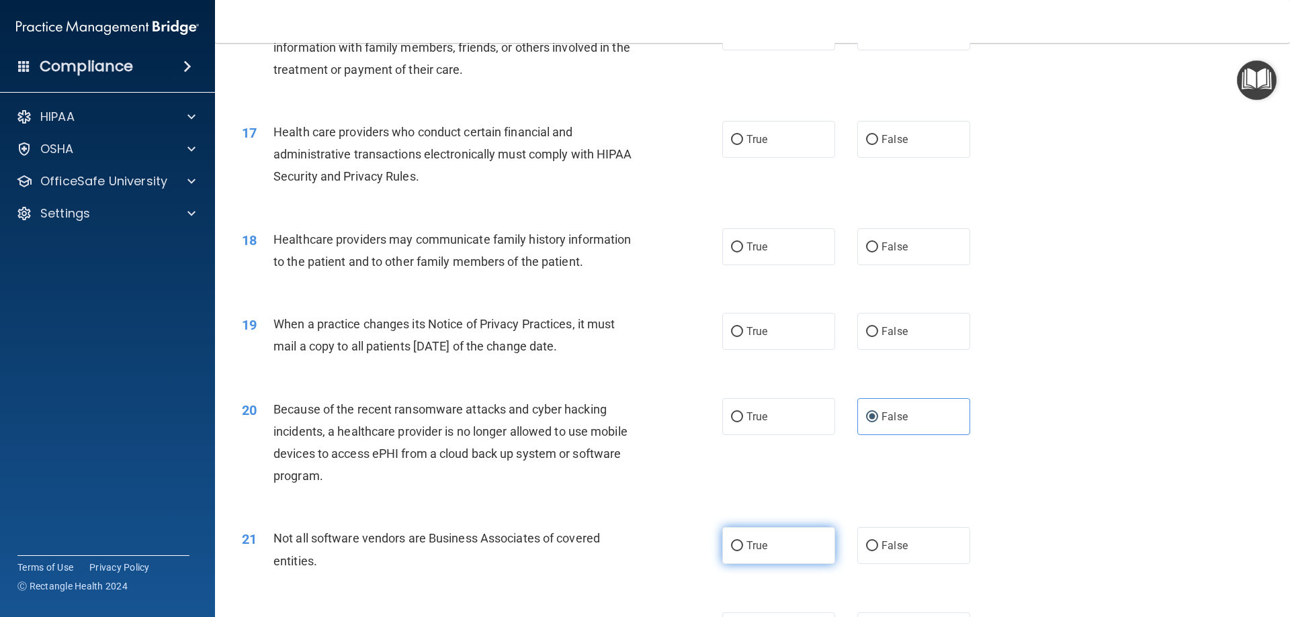
click at [743, 552] on input "True" at bounding box center [737, 547] width 12 height 10
radio input "true"
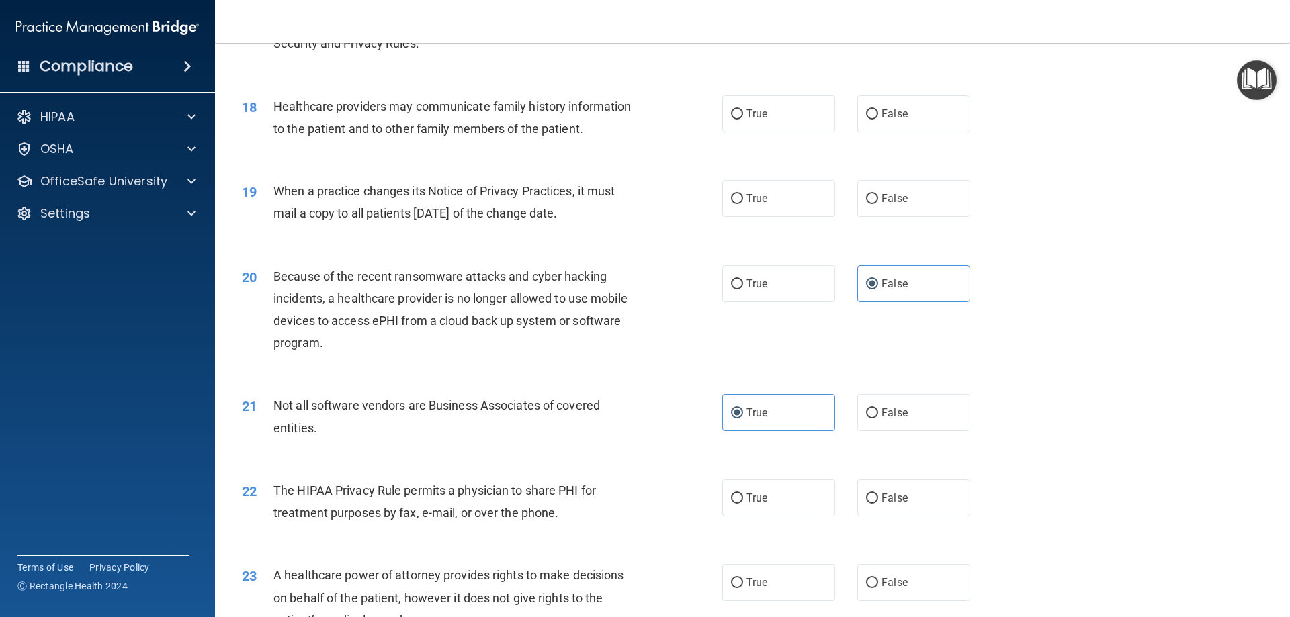
scroll to position [1747, 0]
click at [763, 503] on label "True" at bounding box center [778, 496] width 113 height 37
click at [743, 503] on input "True" at bounding box center [737, 498] width 12 height 10
radio input "true"
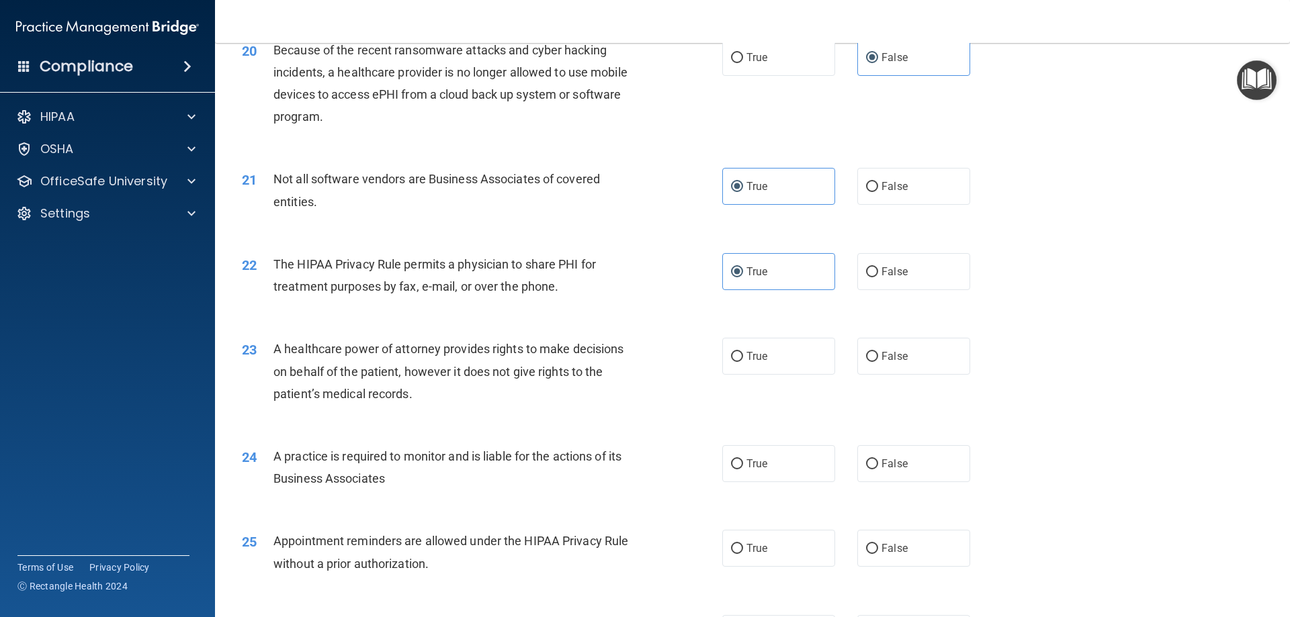
scroll to position [2016, 0]
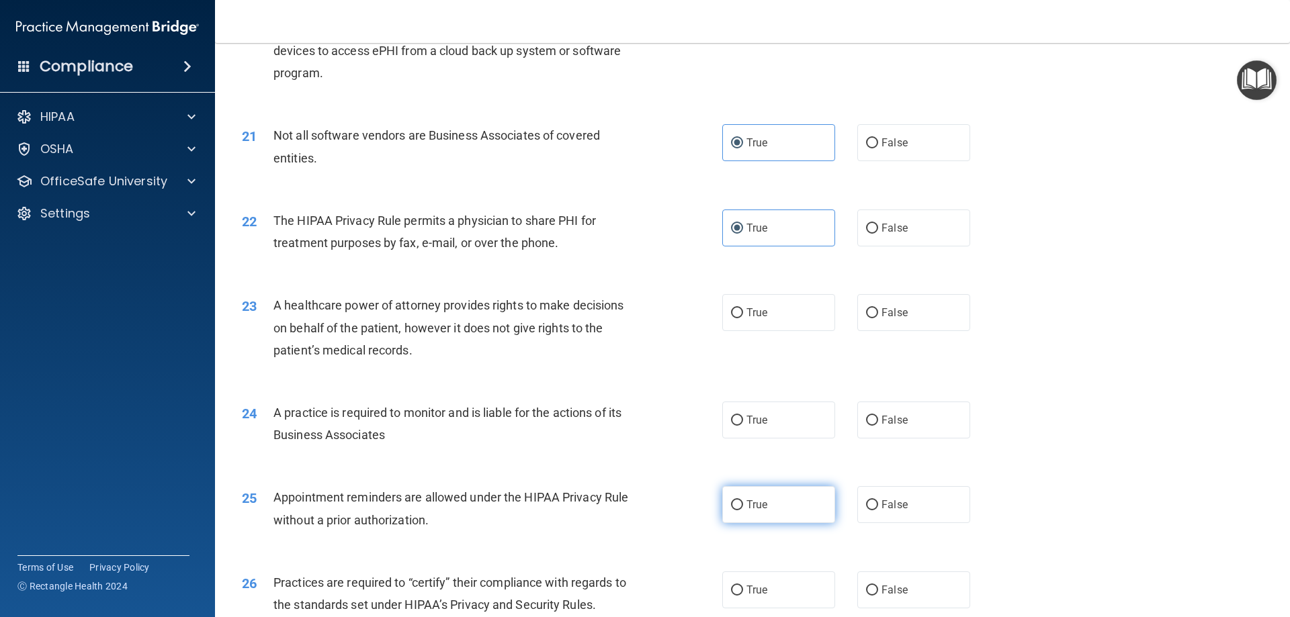
click at [775, 511] on label "True" at bounding box center [778, 504] width 113 height 37
click at [743, 511] on input "True" at bounding box center [737, 506] width 12 height 10
radio input "true"
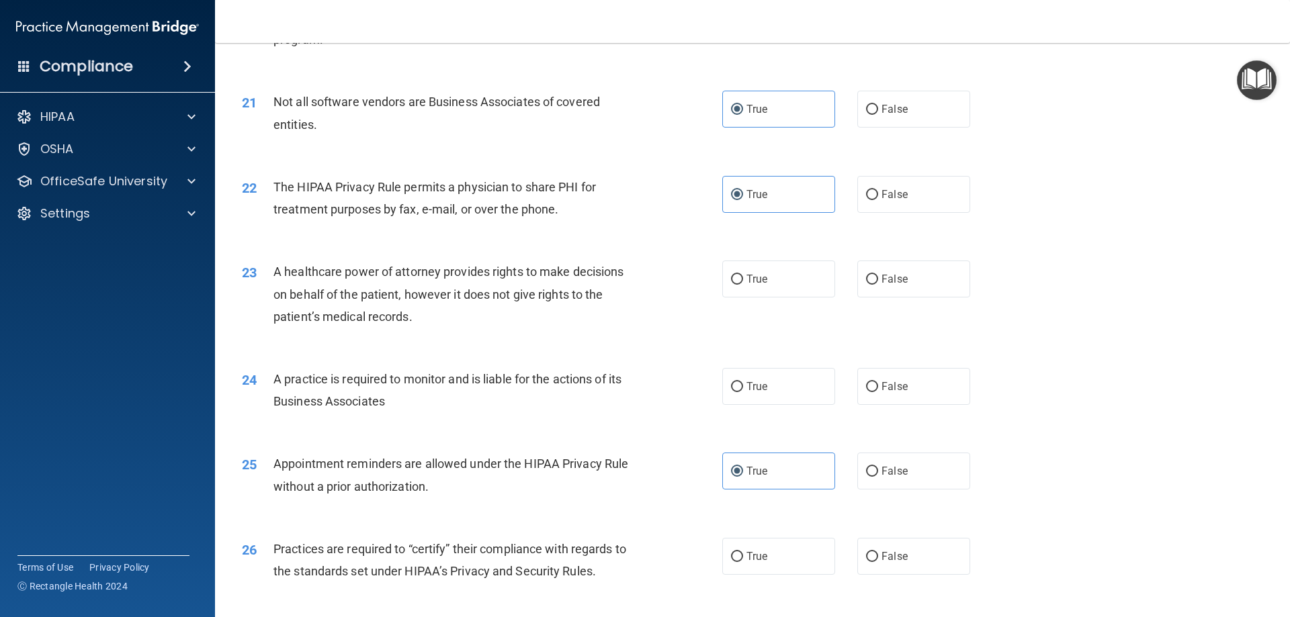
scroll to position [2083, 0]
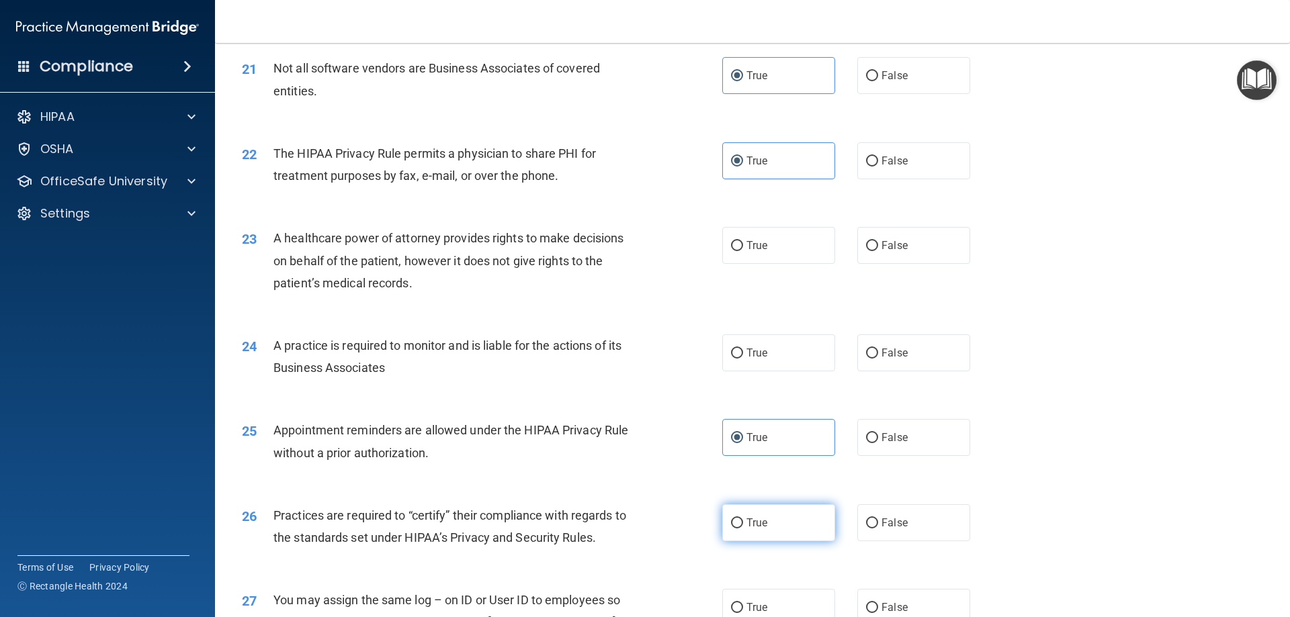
drag, startPoint x: 759, startPoint y: 524, endPoint x: 757, endPoint y: 509, distance: 15.6
click at [758, 522] on span "True" at bounding box center [756, 523] width 21 height 13
click at [743, 522] on input "True" at bounding box center [737, 524] width 12 height 10
radio input "true"
click at [882, 603] on span "False" at bounding box center [895, 607] width 26 height 13
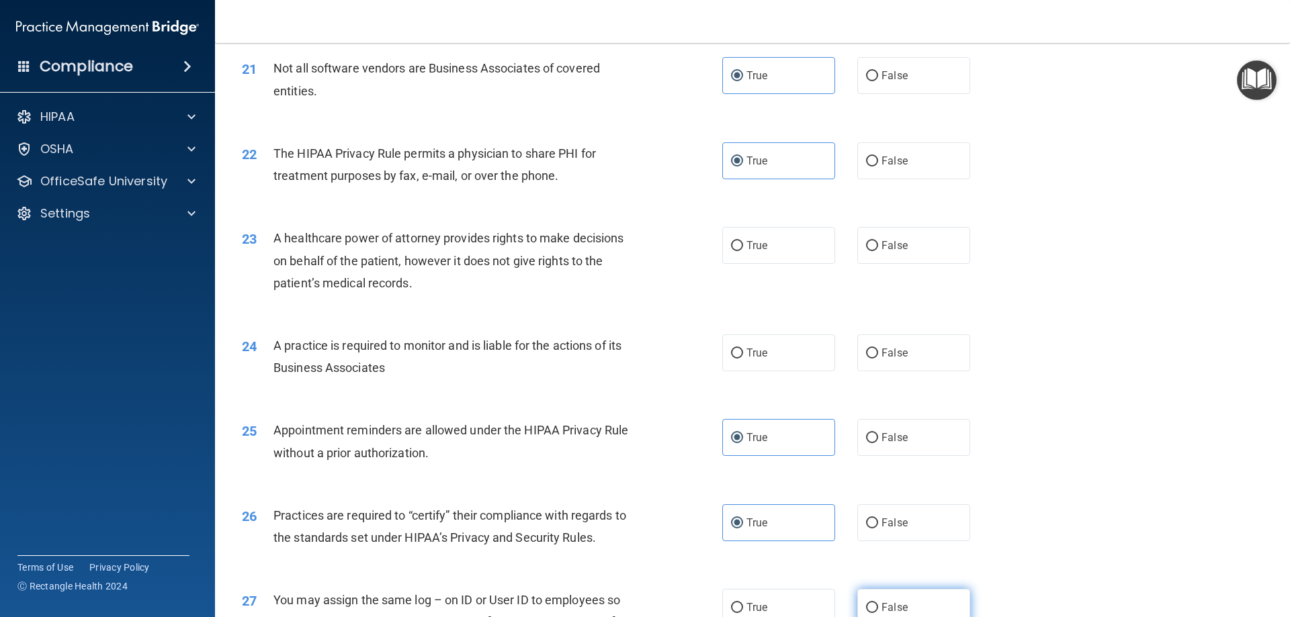
click at [878, 603] on input "False" at bounding box center [872, 608] width 12 height 10
radio input "true"
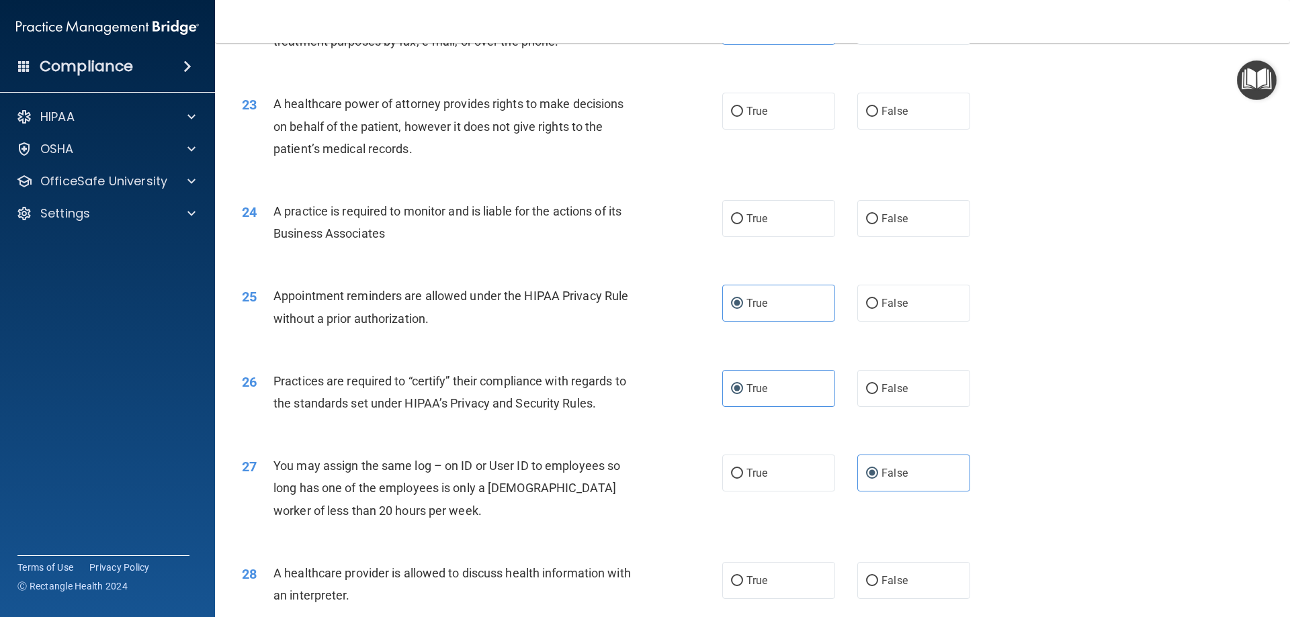
scroll to position [2285, 0]
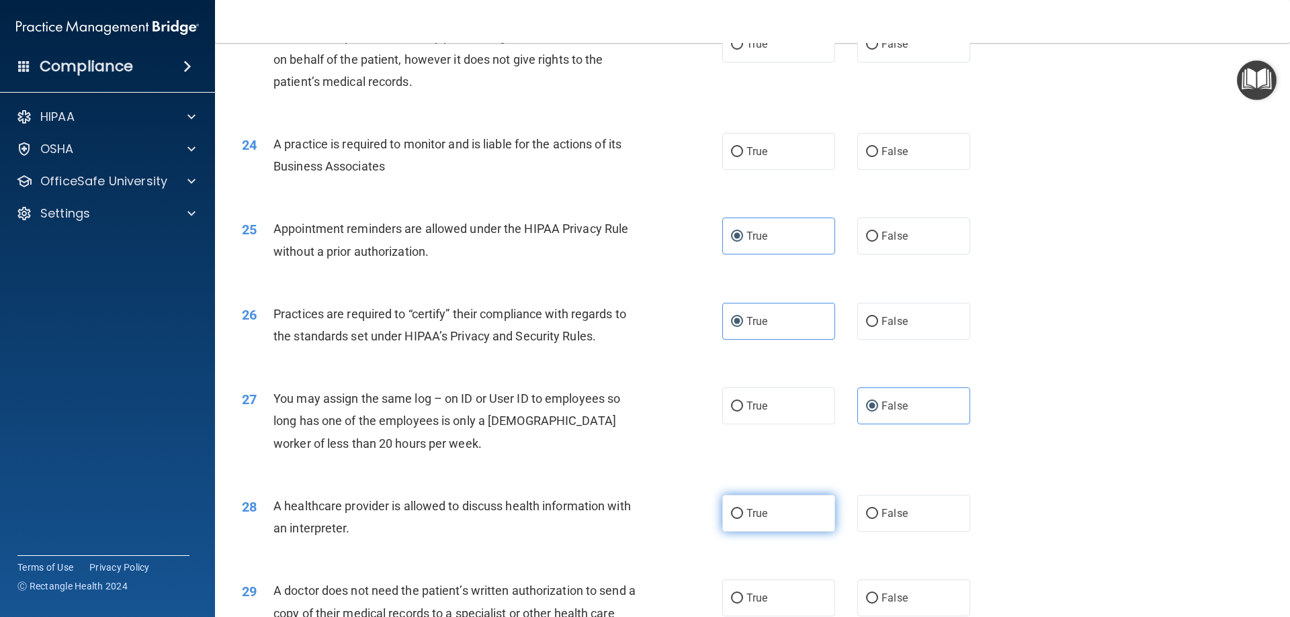
click at [757, 516] on span "True" at bounding box center [756, 513] width 21 height 13
click at [743, 516] on input "True" at bounding box center [737, 514] width 12 height 10
radio input "true"
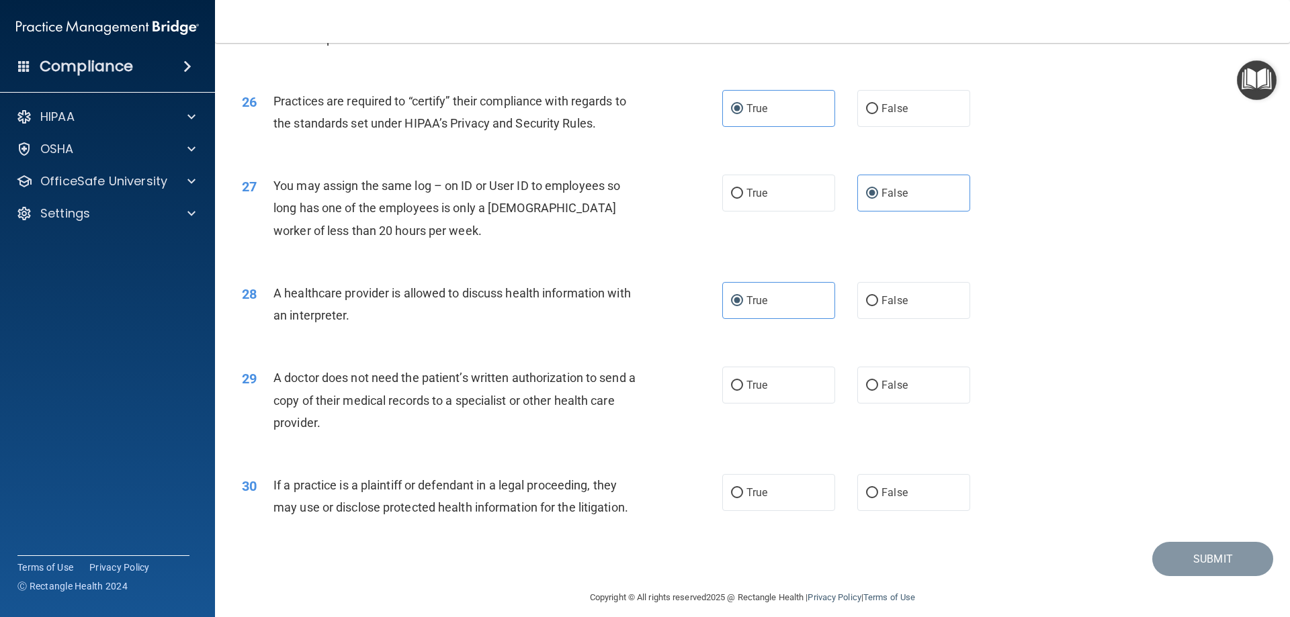
scroll to position [2510, 0]
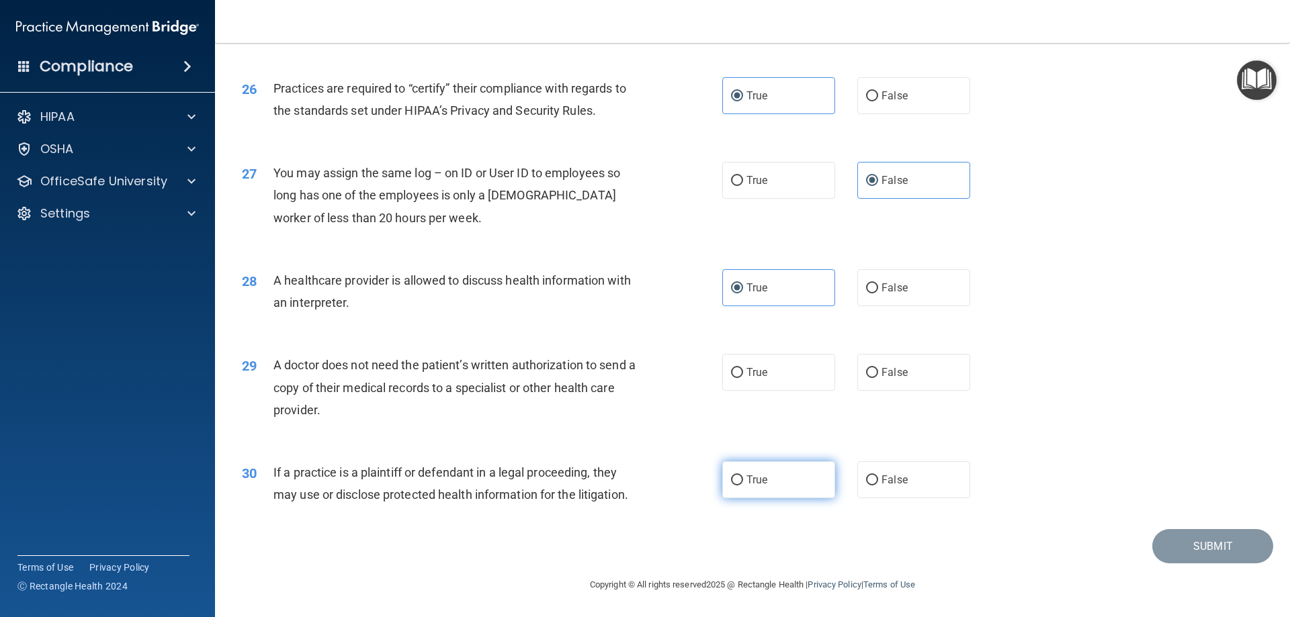
click at [786, 482] on label "True" at bounding box center [778, 480] width 113 height 37
click at [743, 482] on input "True" at bounding box center [737, 481] width 12 height 10
radio input "true"
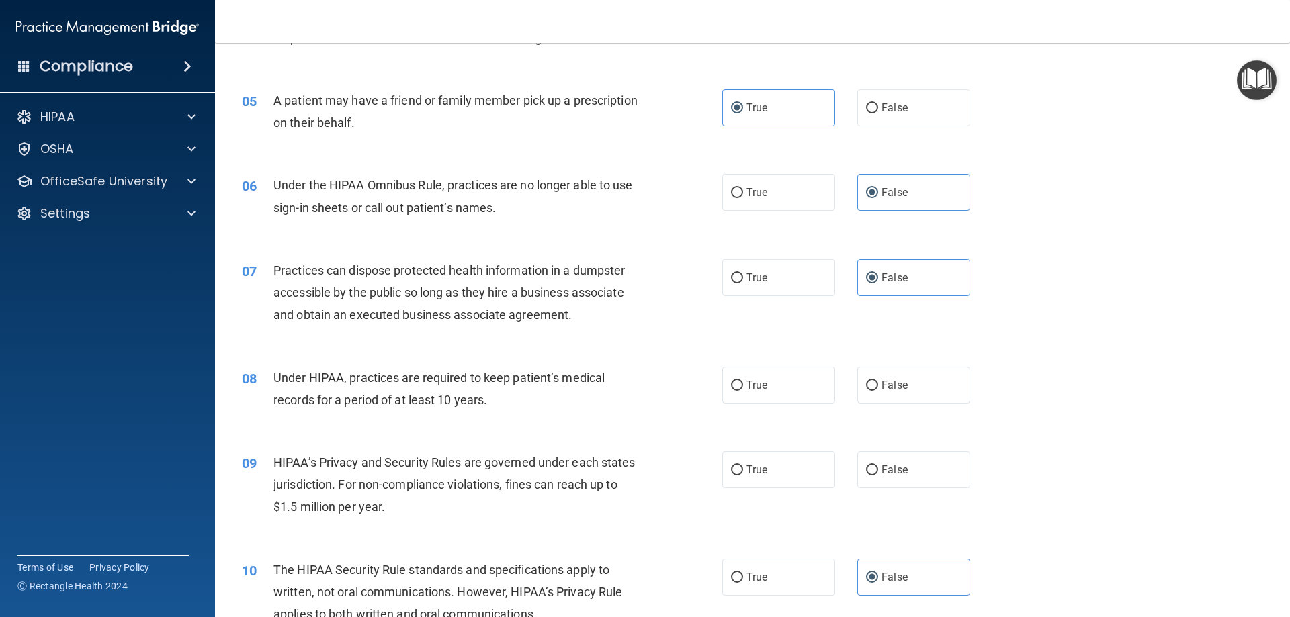
scroll to position [470, 0]
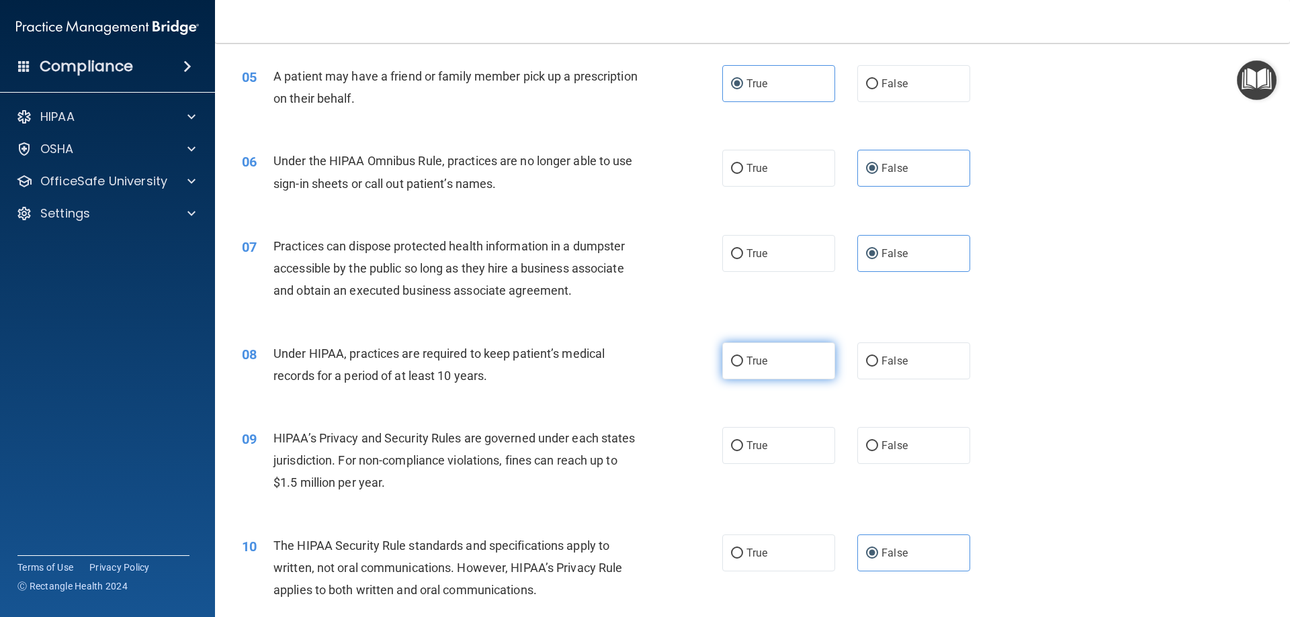
drag, startPoint x: 771, startPoint y: 366, endPoint x: 775, endPoint y: 378, distance: 12.6
click at [773, 366] on label "True" at bounding box center [778, 361] width 113 height 37
click at [743, 366] on input "True" at bounding box center [737, 362] width 12 height 10
radio input "true"
click at [776, 458] on label "True" at bounding box center [778, 445] width 113 height 37
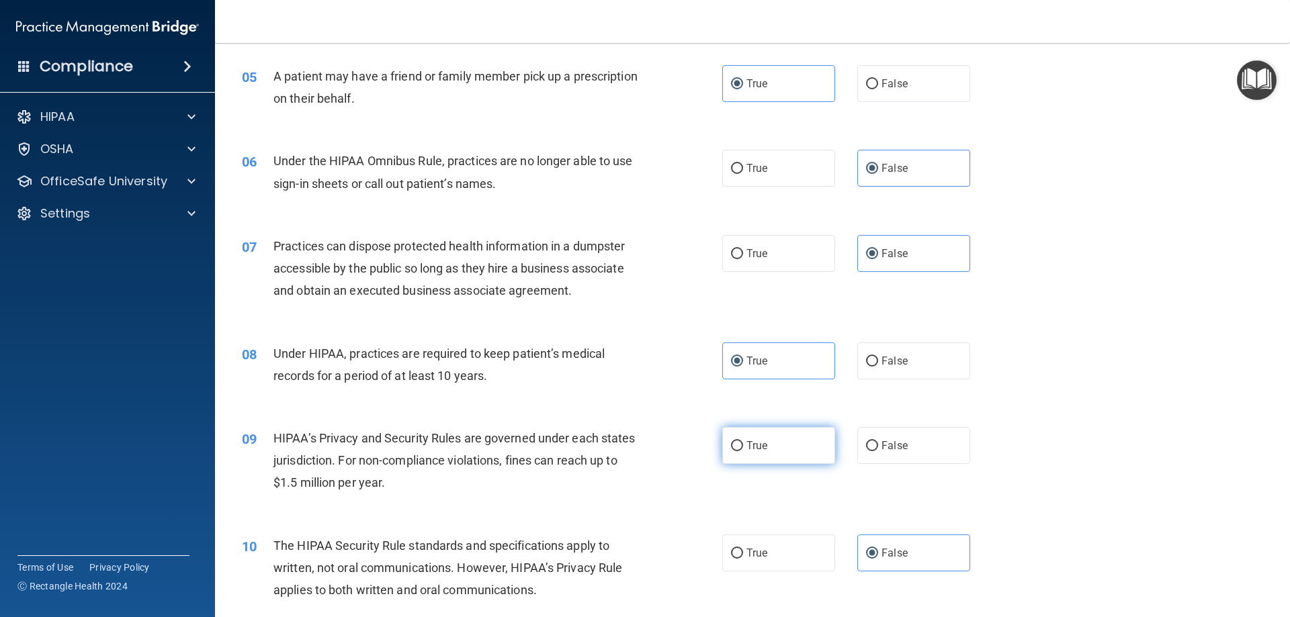
click at [743, 452] on input "True" at bounding box center [737, 446] width 12 height 10
radio input "true"
drag, startPoint x: 833, startPoint y: 348, endPoint x: 846, endPoint y: 355, distance: 15.0
click at [842, 351] on div "True False" at bounding box center [857, 361] width 271 height 37
click at [882, 372] on label "False" at bounding box center [913, 361] width 113 height 37
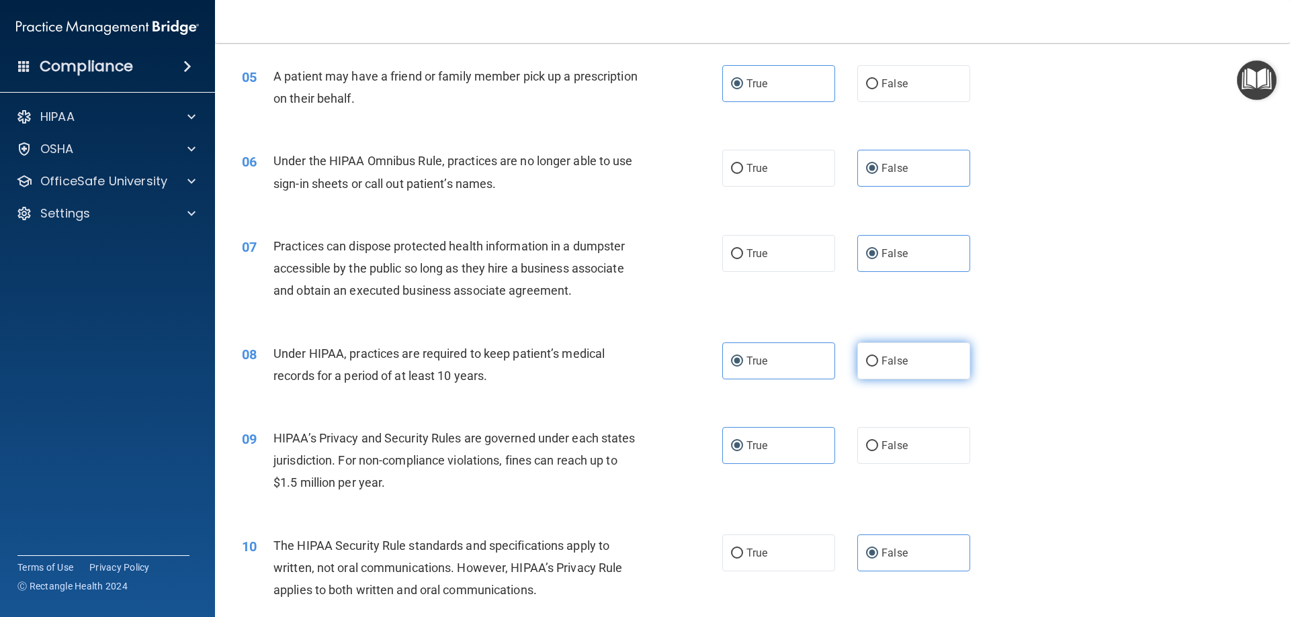
click at [878, 367] on input "False" at bounding box center [872, 362] width 12 height 10
radio input "true"
radio input "false"
click at [884, 431] on label "False" at bounding box center [913, 445] width 113 height 37
click at [878, 441] on input "False" at bounding box center [872, 446] width 12 height 10
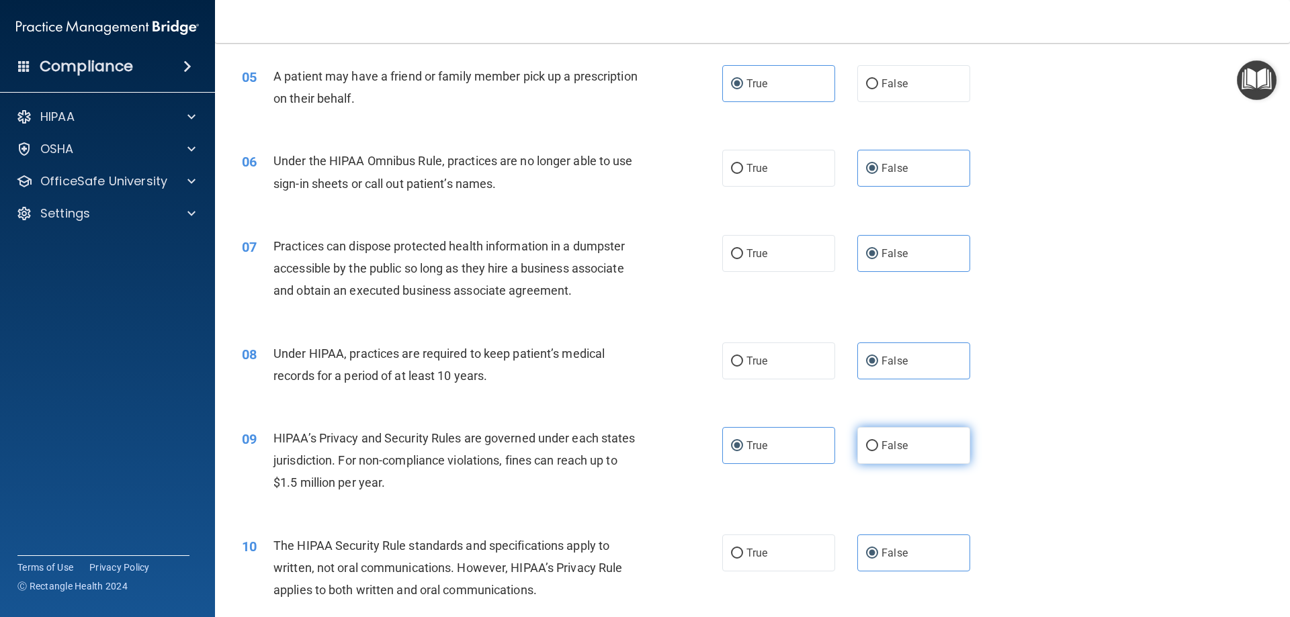
radio input "true"
radio input "false"
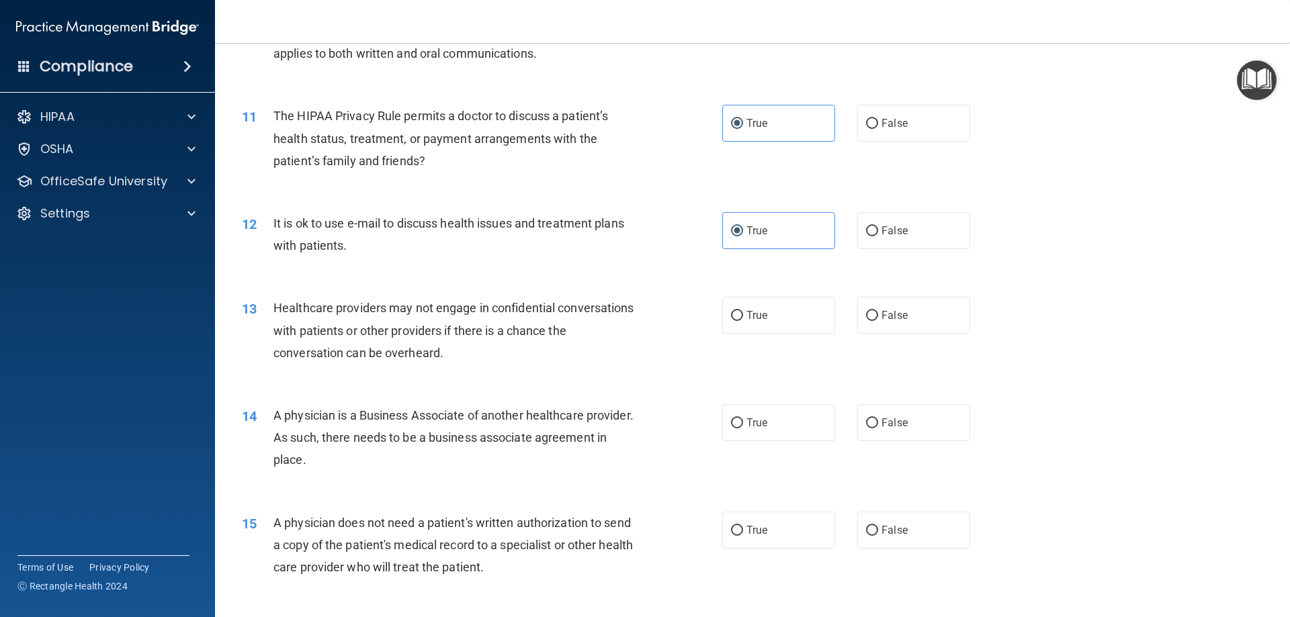
scroll to position [1008, 0]
click at [913, 321] on label "False" at bounding box center [913, 314] width 113 height 37
click at [878, 321] on input "False" at bounding box center [872, 315] width 12 height 10
radio input "true"
click at [894, 419] on span "False" at bounding box center [895, 422] width 26 height 13
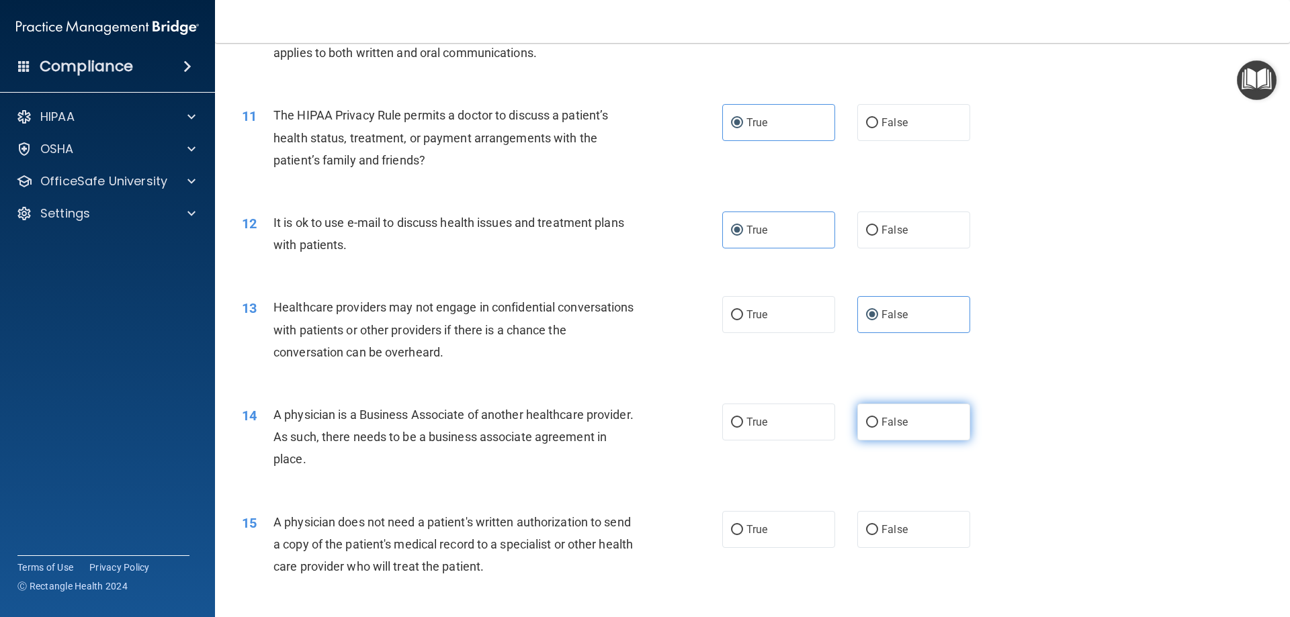
click at [878, 419] on input "False" at bounding box center [872, 423] width 12 height 10
radio input "true"
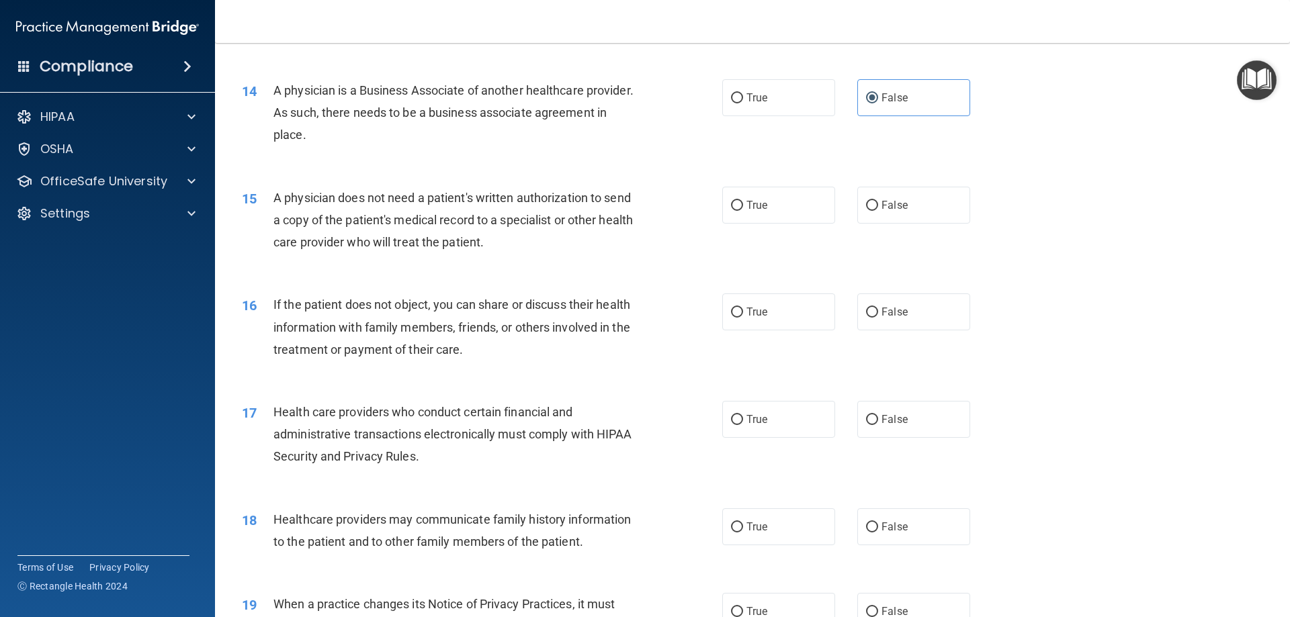
scroll to position [1344, 0]
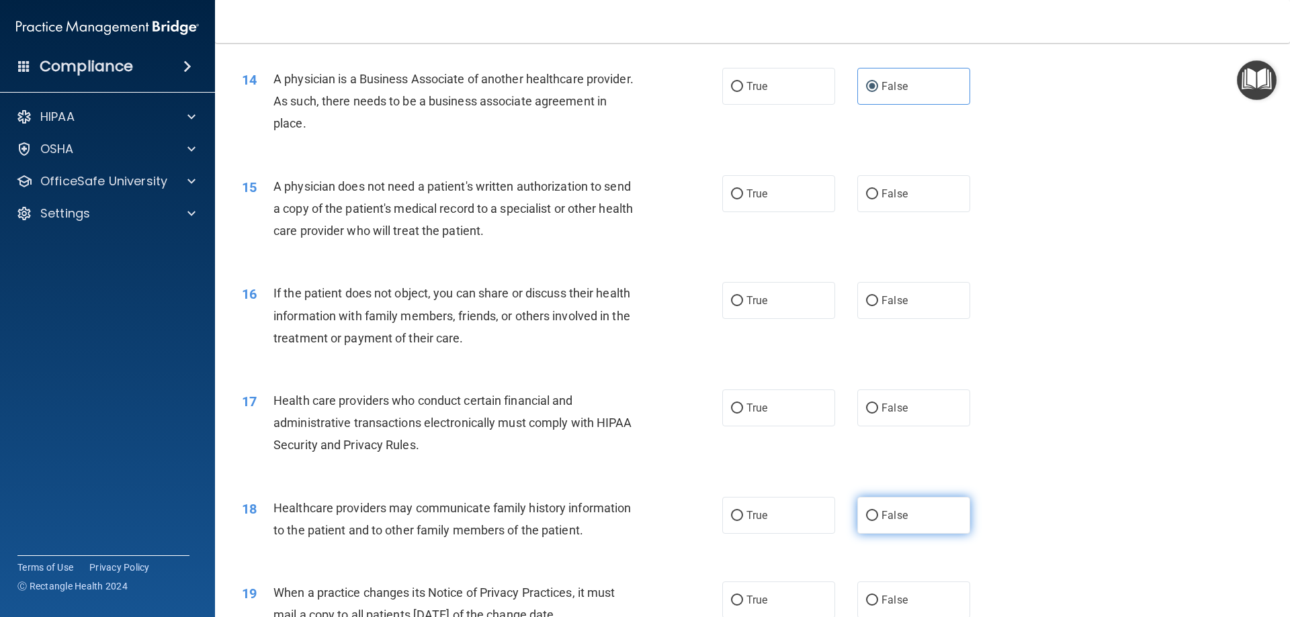
click at [886, 524] on label "False" at bounding box center [913, 515] width 113 height 37
click at [878, 521] on input "False" at bounding box center [872, 516] width 12 height 10
radio input "true"
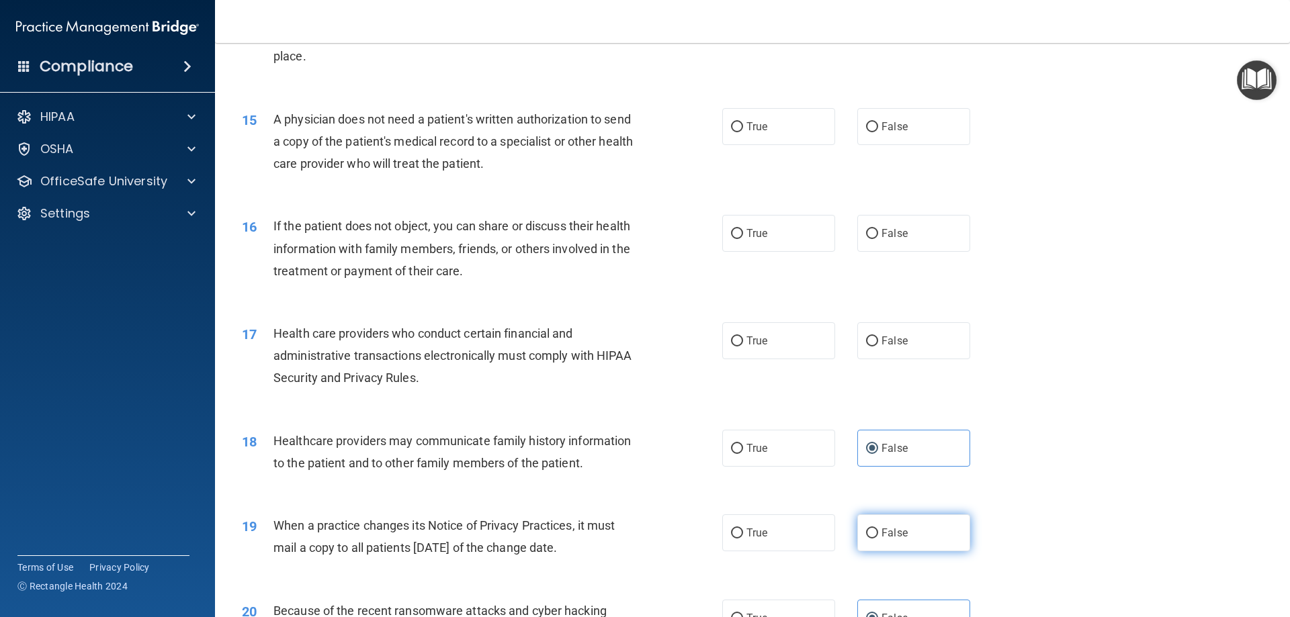
click at [919, 536] on label "False" at bounding box center [913, 533] width 113 height 37
click at [878, 536] on input "False" at bounding box center [872, 534] width 12 height 10
radio input "true"
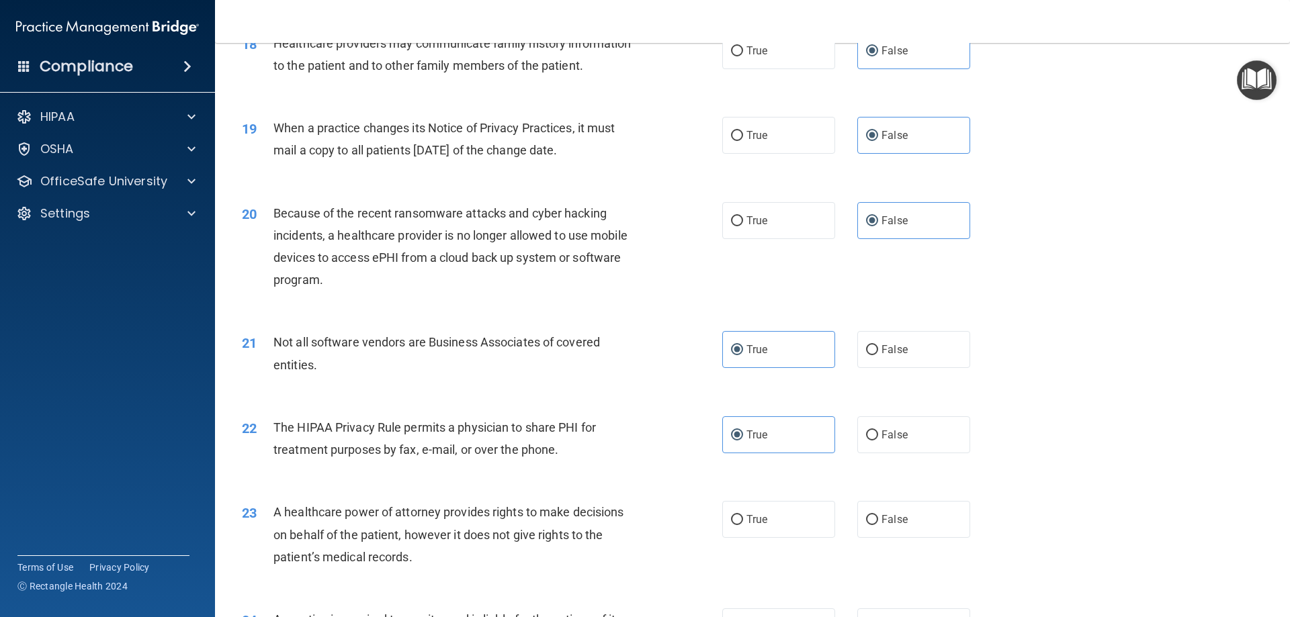
scroll to position [1814, 0]
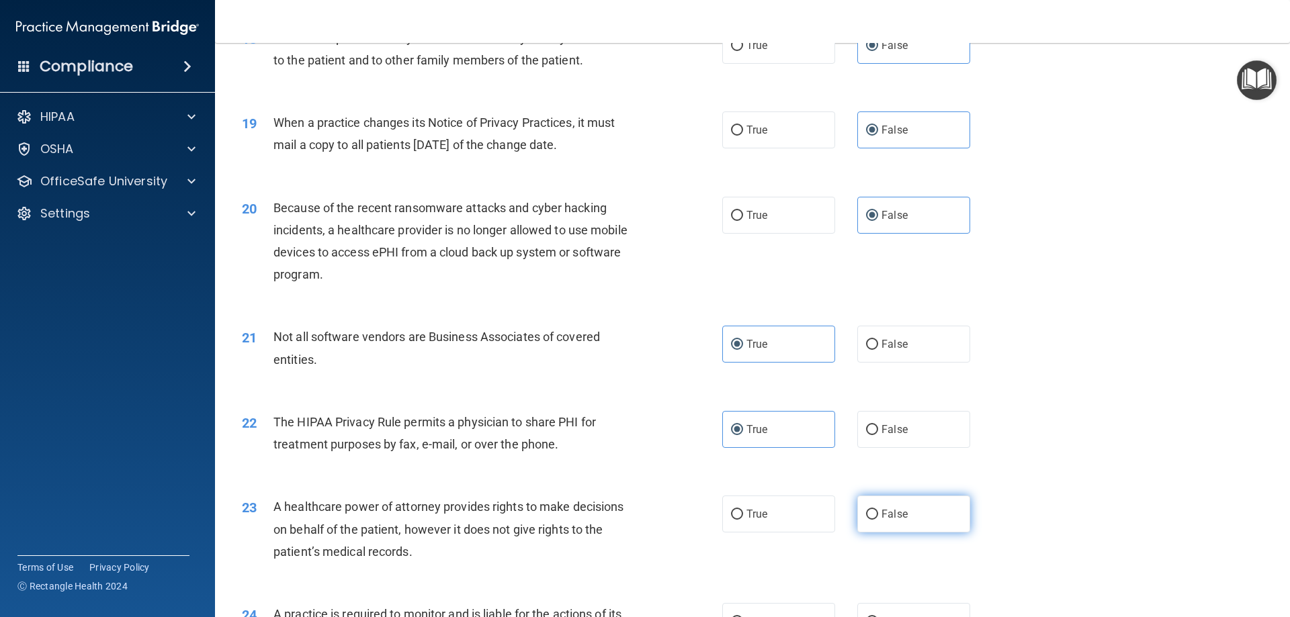
click at [886, 519] on span "False" at bounding box center [895, 514] width 26 height 13
click at [878, 519] on input "False" at bounding box center [872, 515] width 12 height 10
radio input "true"
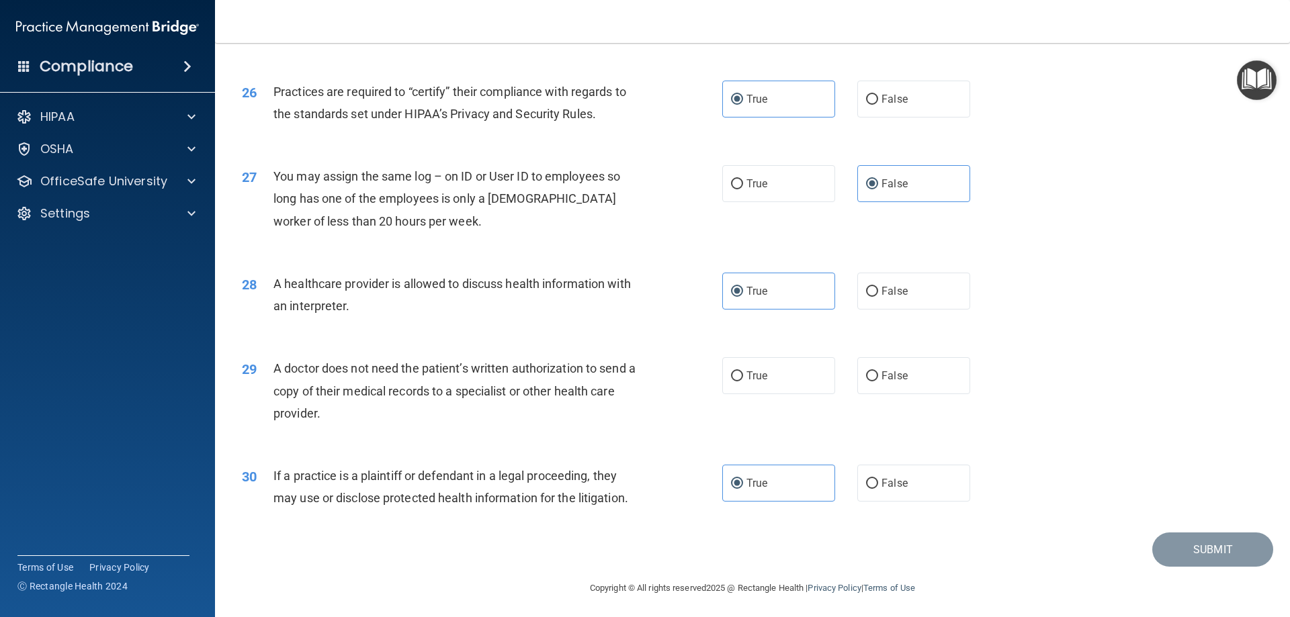
scroll to position [2510, 0]
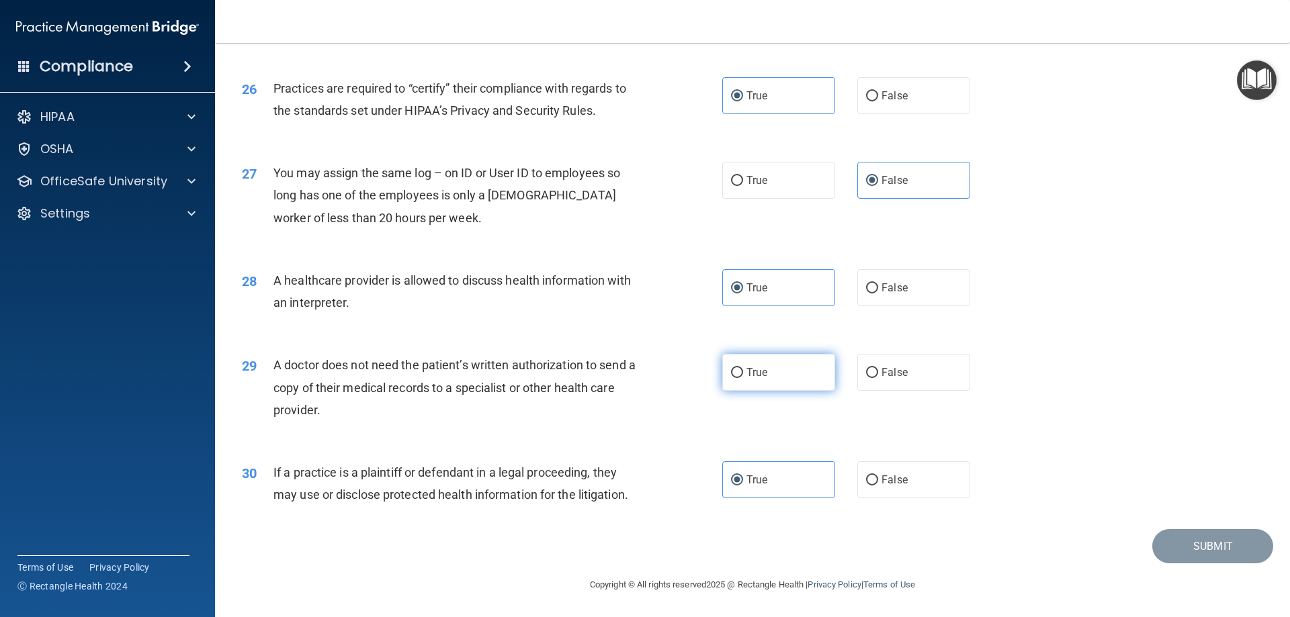
drag, startPoint x: 767, startPoint y: 375, endPoint x: 761, endPoint y: 385, distance: 11.4
click at [765, 374] on label "True" at bounding box center [778, 372] width 113 height 37
click at [743, 374] on input "True" at bounding box center [737, 373] width 12 height 10
radio input "true"
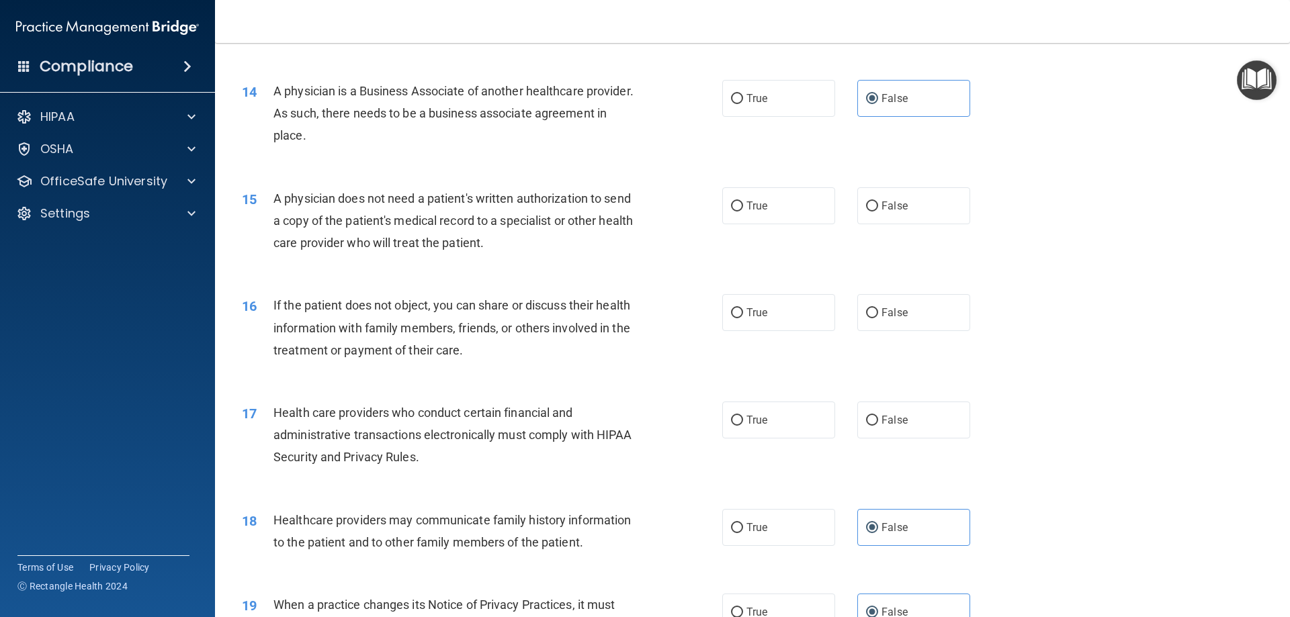
scroll to position [1301, 0]
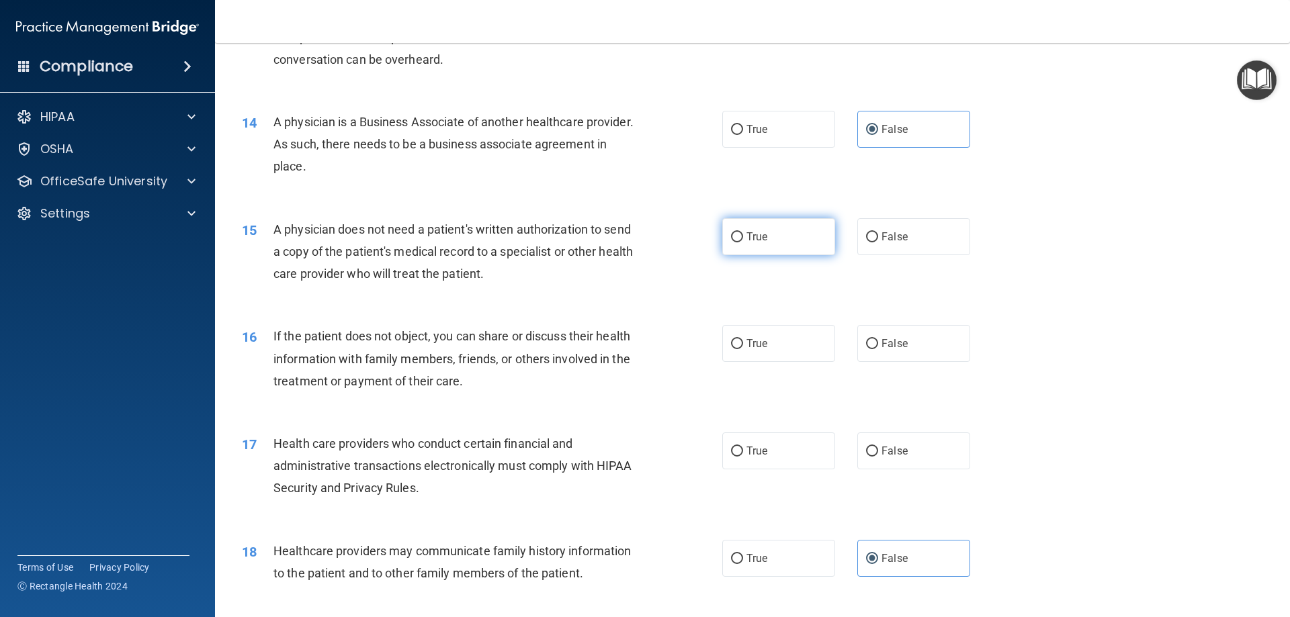
click at [732, 237] on input "True" at bounding box center [737, 237] width 12 height 10
radio input "true"
click at [742, 331] on label "True" at bounding box center [778, 343] width 113 height 37
click at [742, 339] on input "True" at bounding box center [737, 344] width 12 height 10
radio input "true"
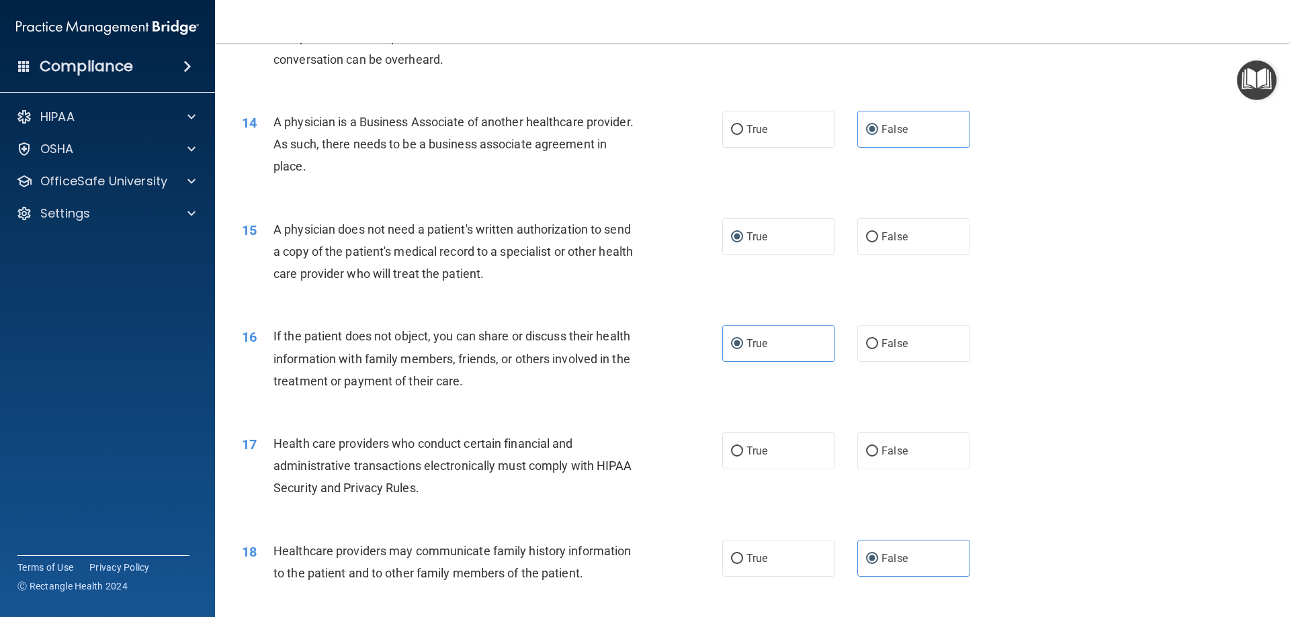
drag, startPoint x: 768, startPoint y: 452, endPoint x: 740, endPoint y: 425, distance: 38.5
click at [769, 450] on label "True" at bounding box center [778, 451] width 113 height 37
click at [743, 450] on input "True" at bounding box center [737, 452] width 12 height 10
radio input "true"
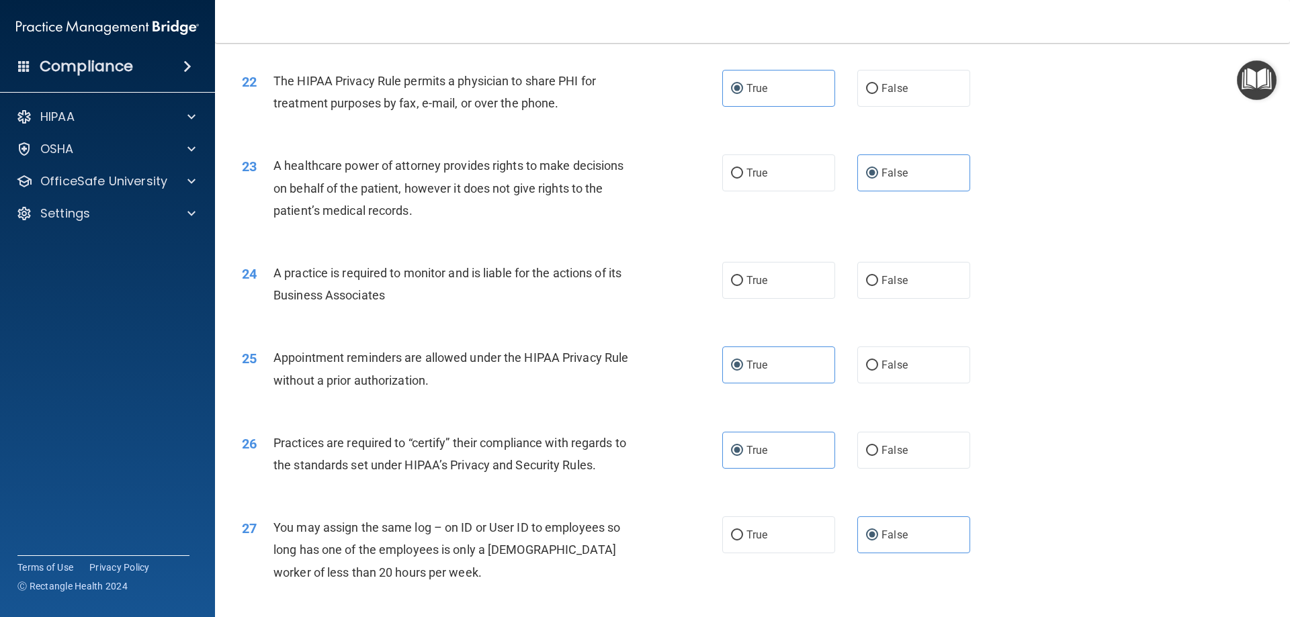
scroll to position [2174, 0]
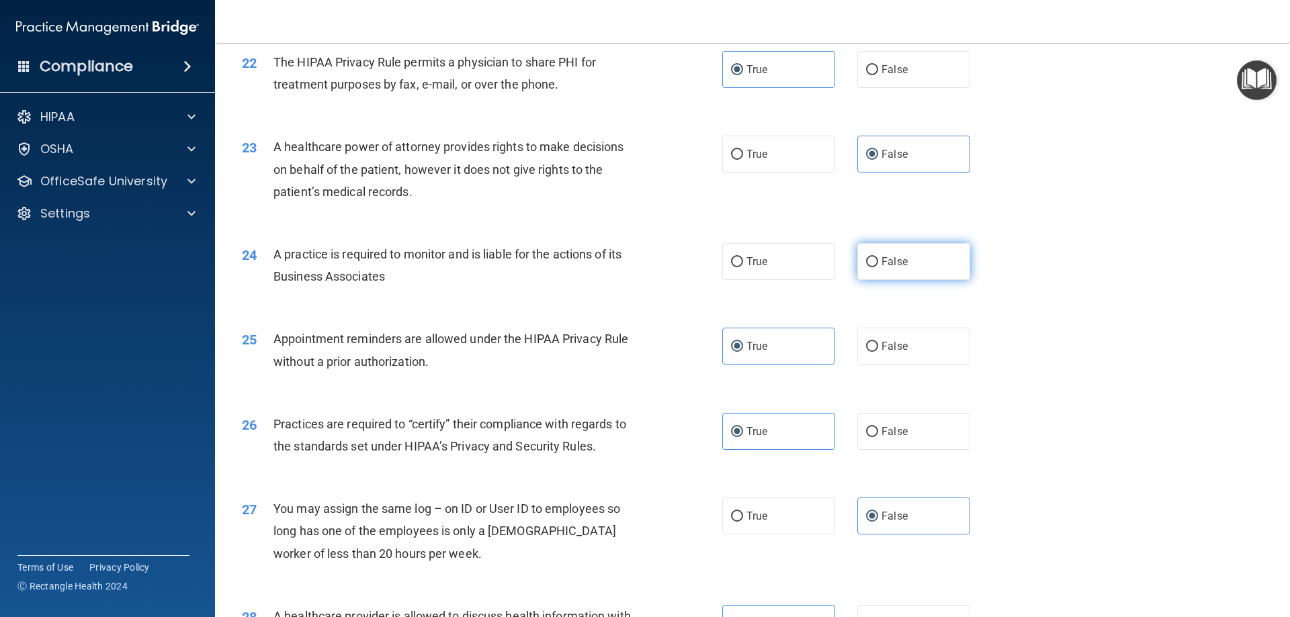
click at [862, 275] on label "False" at bounding box center [913, 261] width 113 height 37
click at [866, 267] on input "False" at bounding box center [872, 262] width 12 height 10
radio input "true"
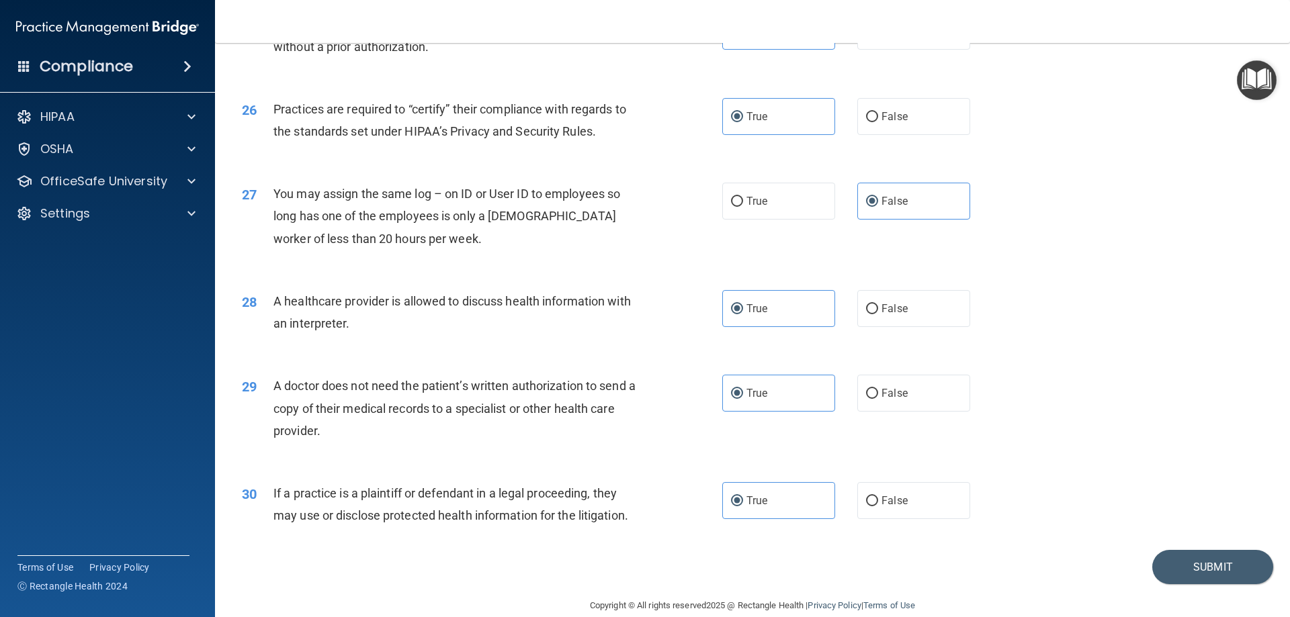
scroll to position [2510, 0]
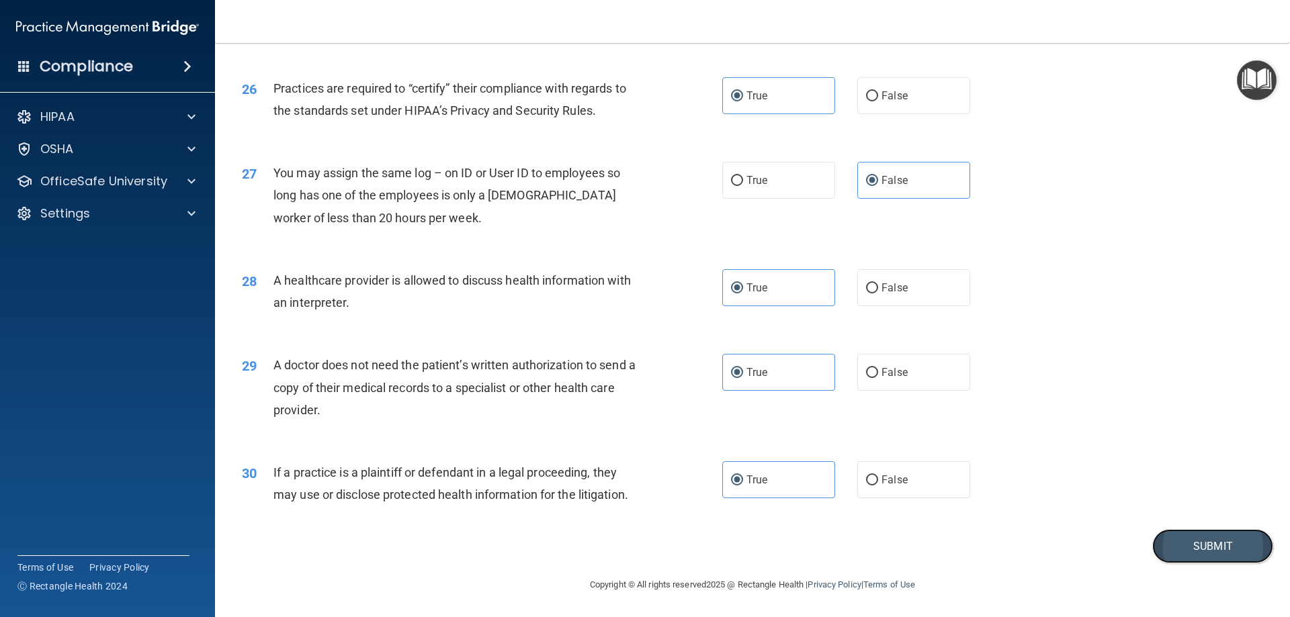
click at [1220, 549] on button "Submit" at bounding box center [1212, 546] width 121 height 34
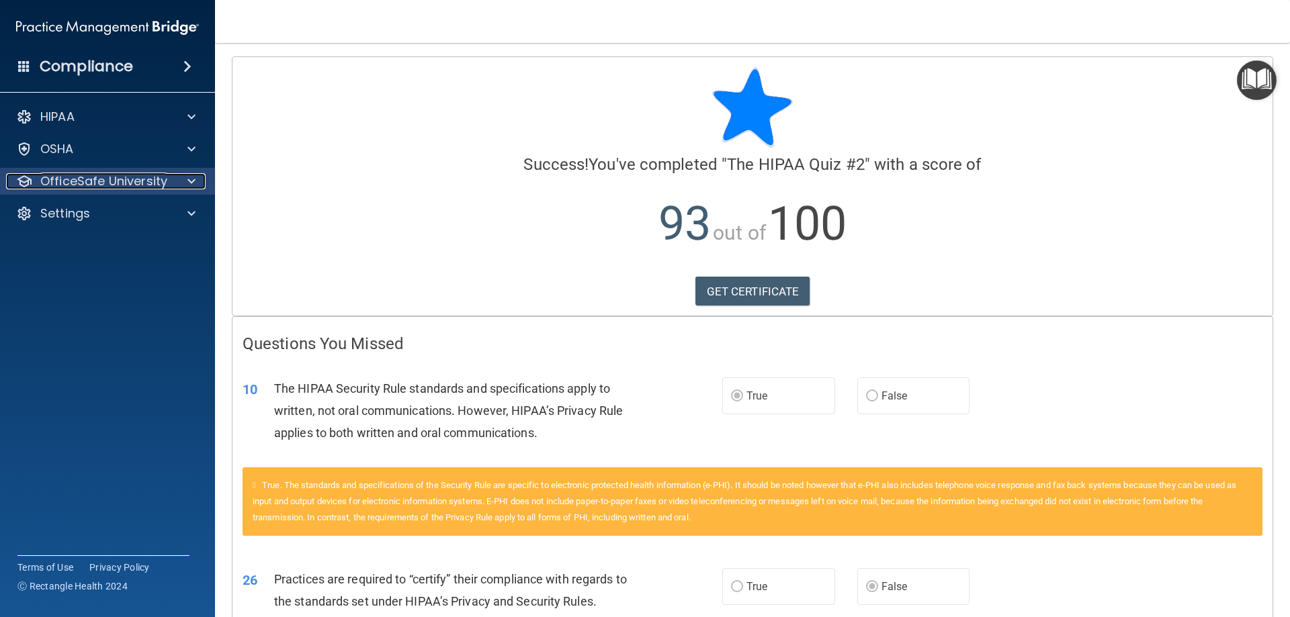
click at [173, 183] on div at bounding box center [190, 181] width 34 height 16
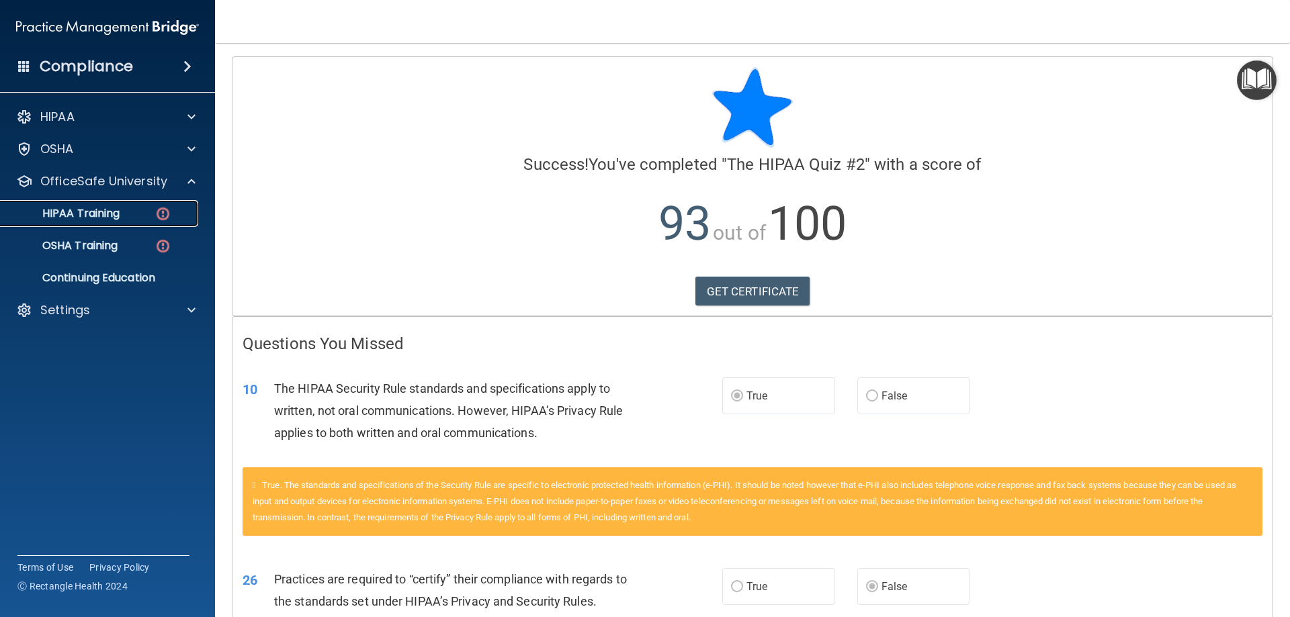
click at [170, 218] on img at bounding box center [163, 214] width 17 height 17
